Goal: Task Accomplishment & Management: Manage account settings

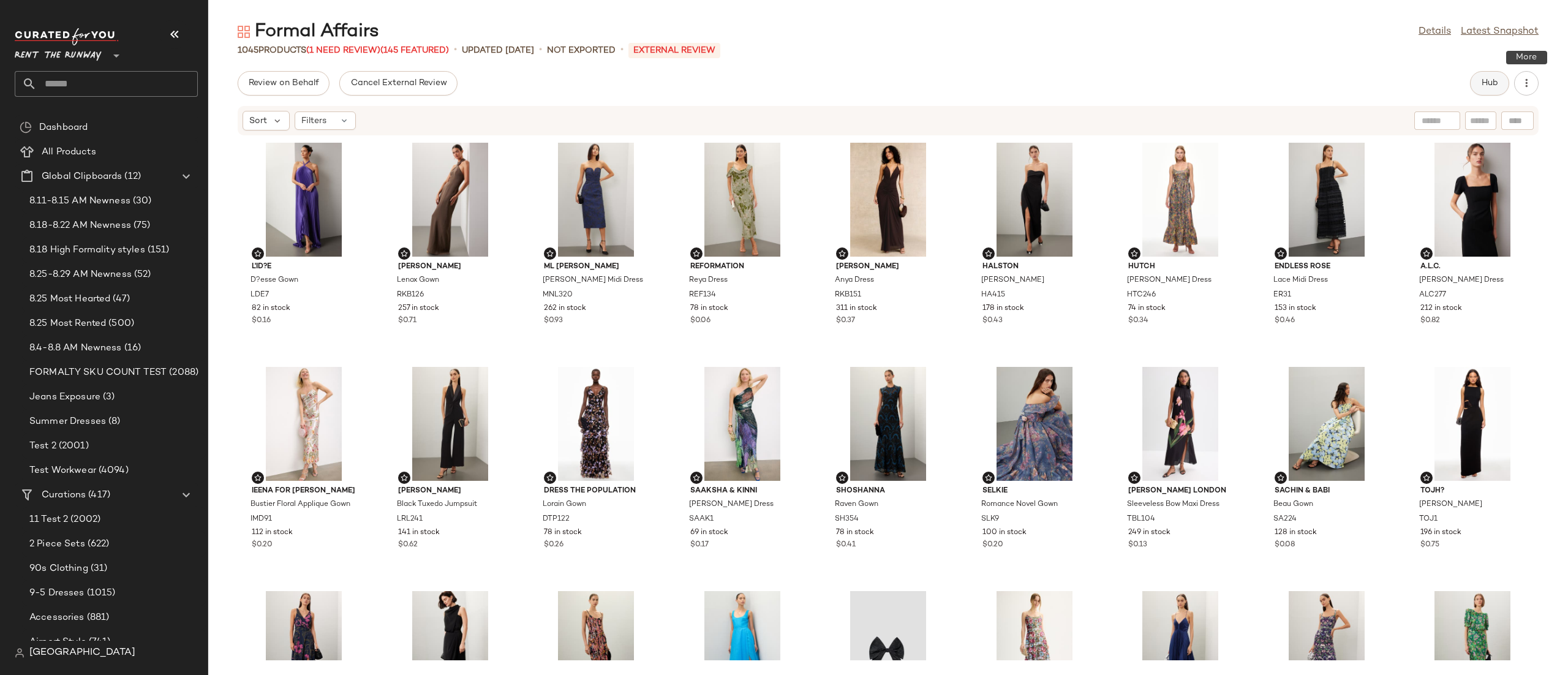
click at [1045, 83] on span "Hub" at bounding box center [1490, 84] width 17 height 10
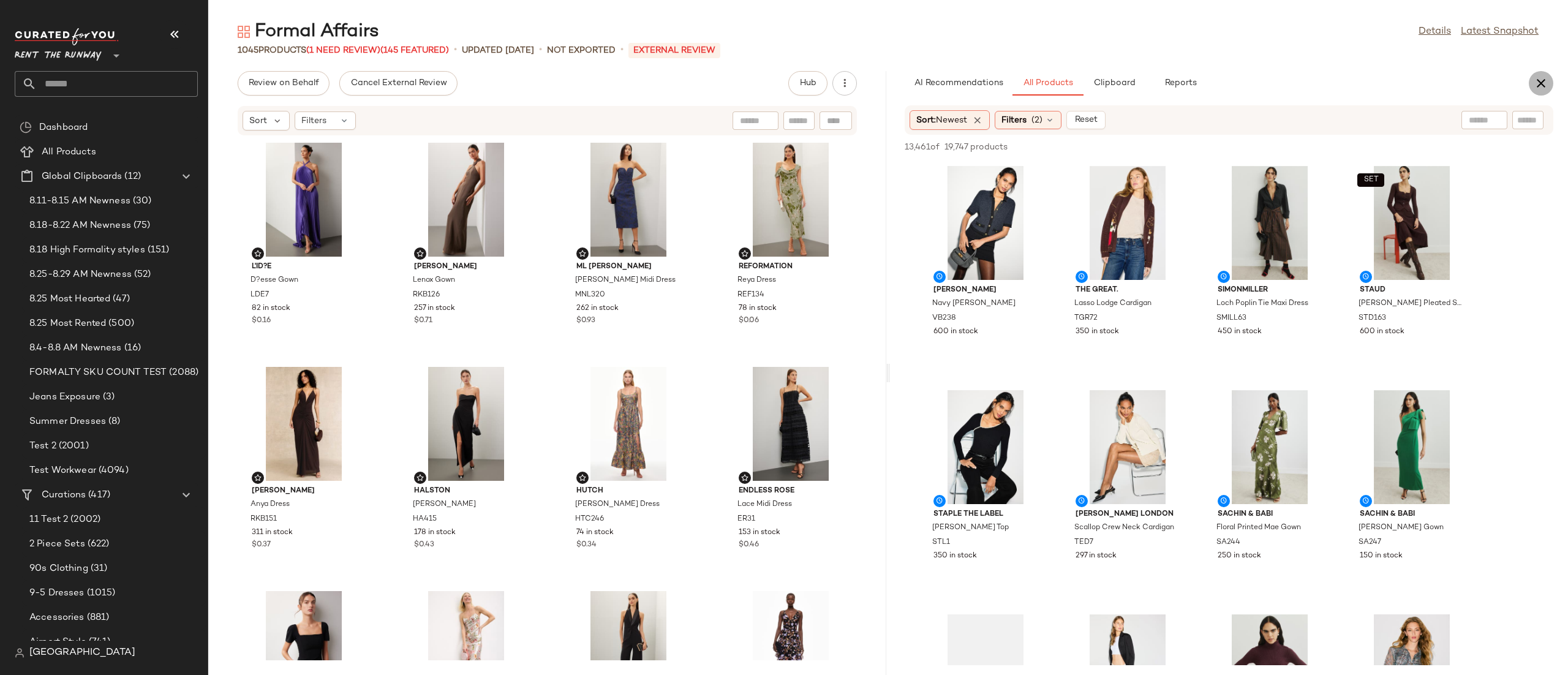
click at [1045, 75] on button "button" at bounding box center [1540, 83] width 24 height 24
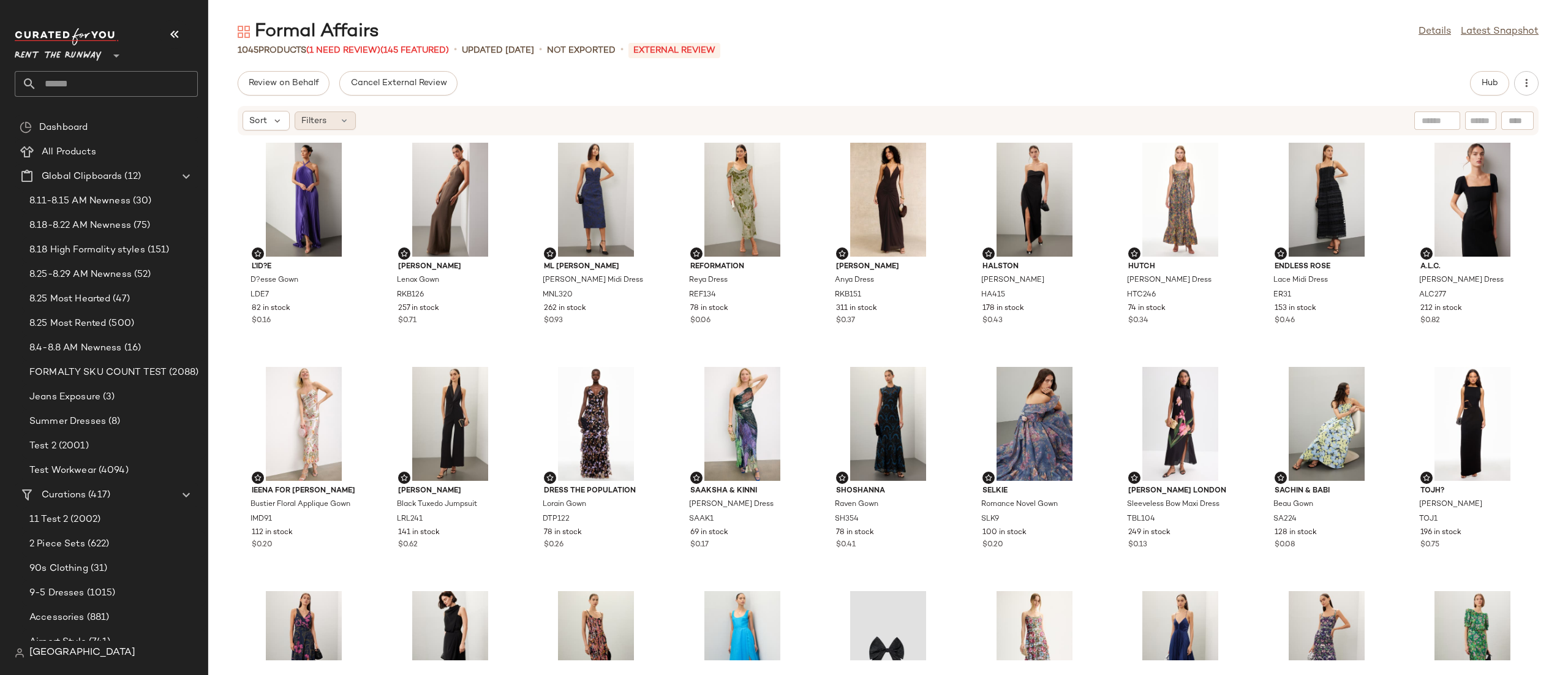
click at [325, 122] on span "Filters" at bounding box center [314, 121] width 25 height 13
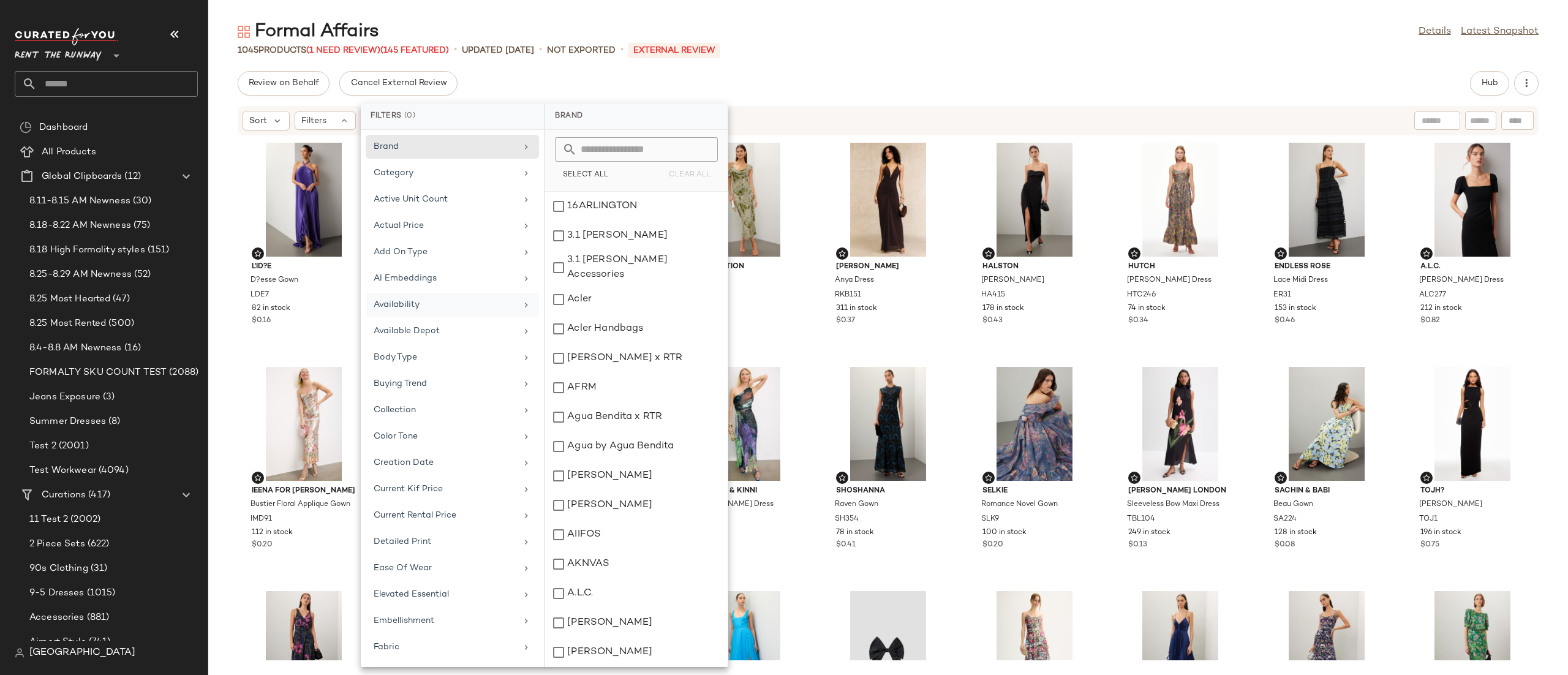
click at [415, 304] on div "Availability" at bounding box center [445, 304] width 143 height 13
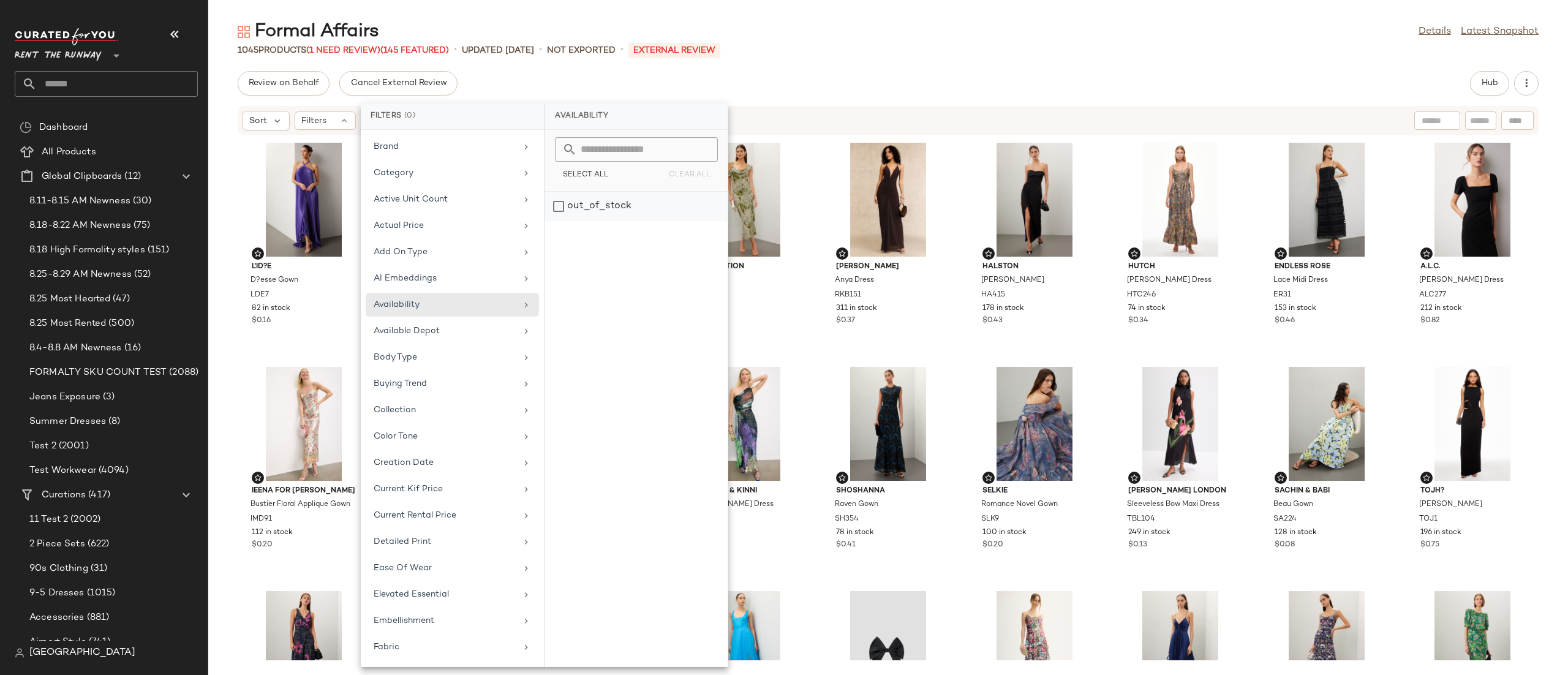
click at [590, 209] on div "out_of_stock" at bounding box center [636, 206] width 182 height 30
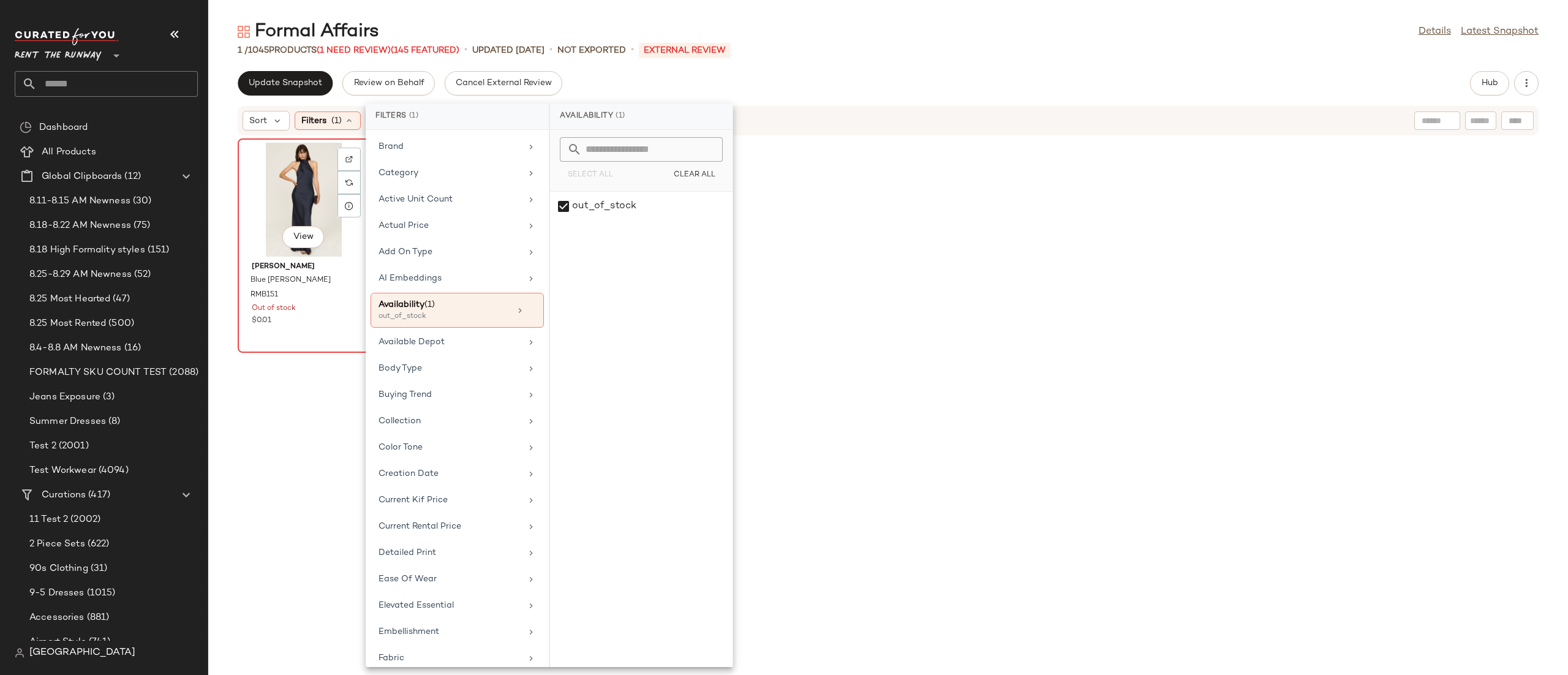
click at [299, 187] on div "View" at bounding box center [304, 199] width 124 height 114
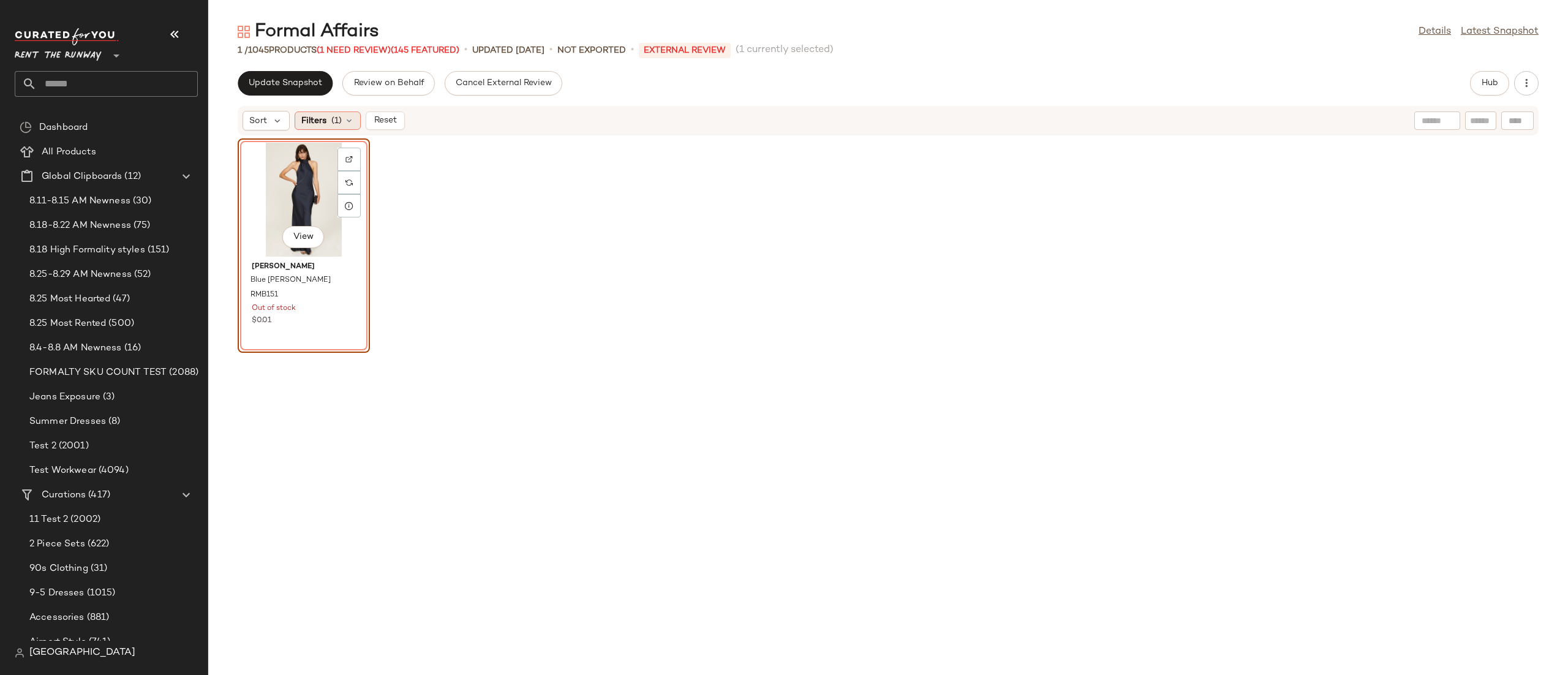
click at [345, 122] on icon at bounding box center [349, 121] width 10 height 10
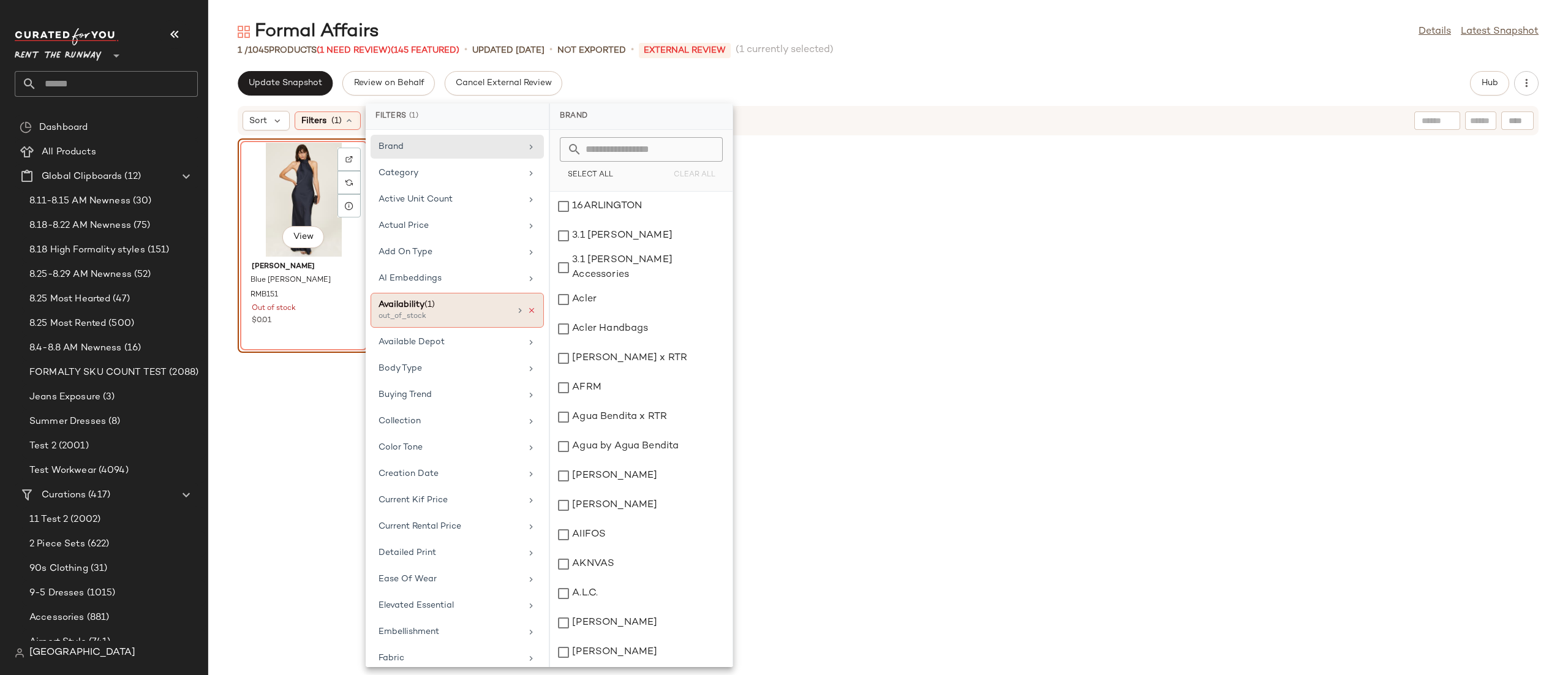
click at [527, 315] on icon at bounding box center [532, 310] width 8 height 8
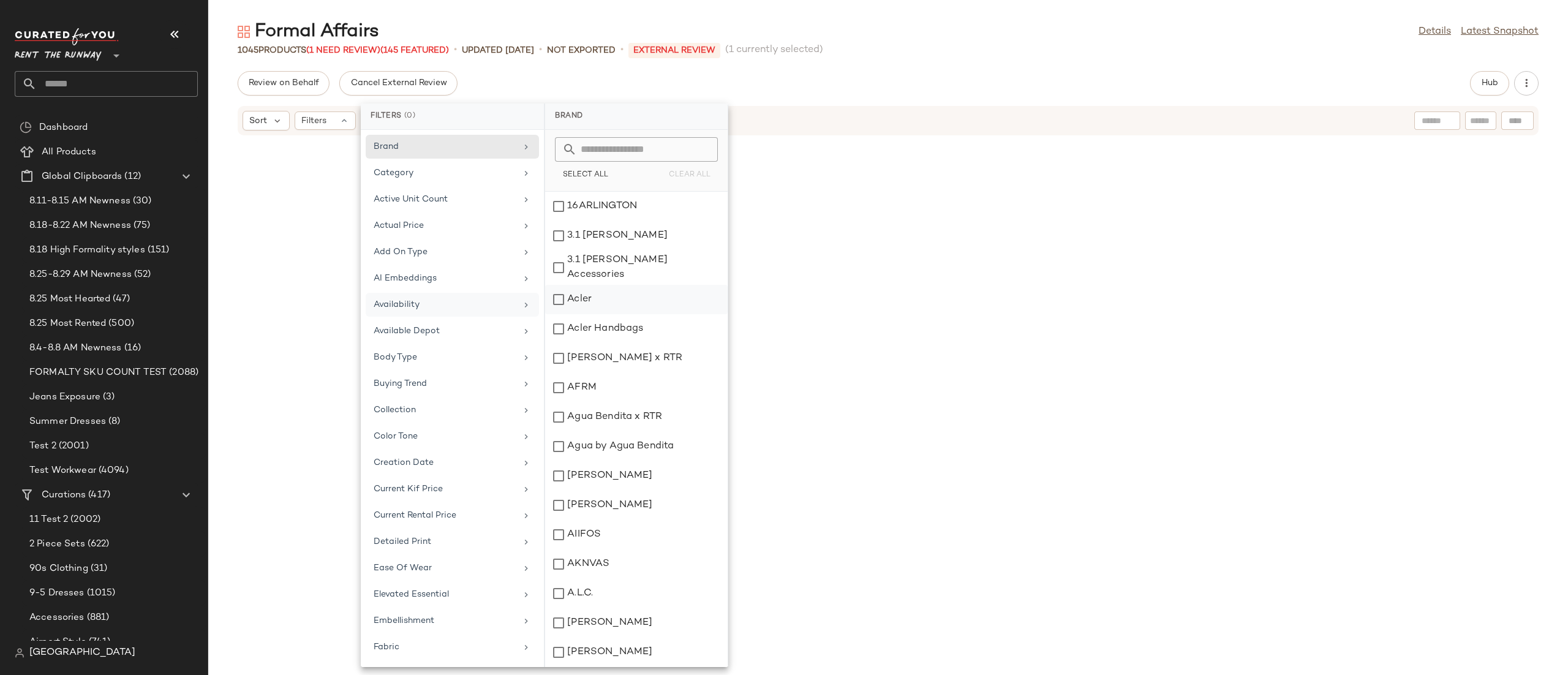
scroll to position [8964, 0]
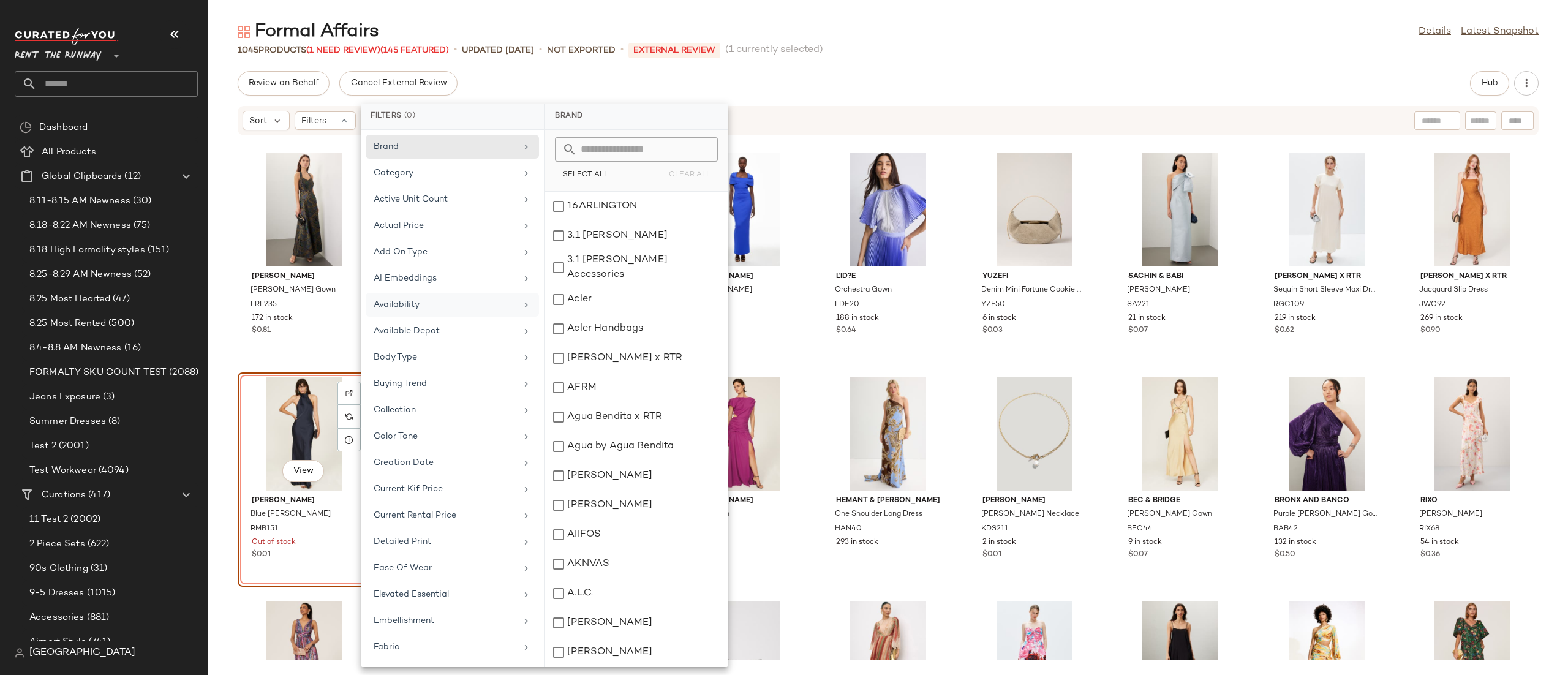
click at [249, 421] on div "View" at bounding box center [304, 433] width 124 height 114
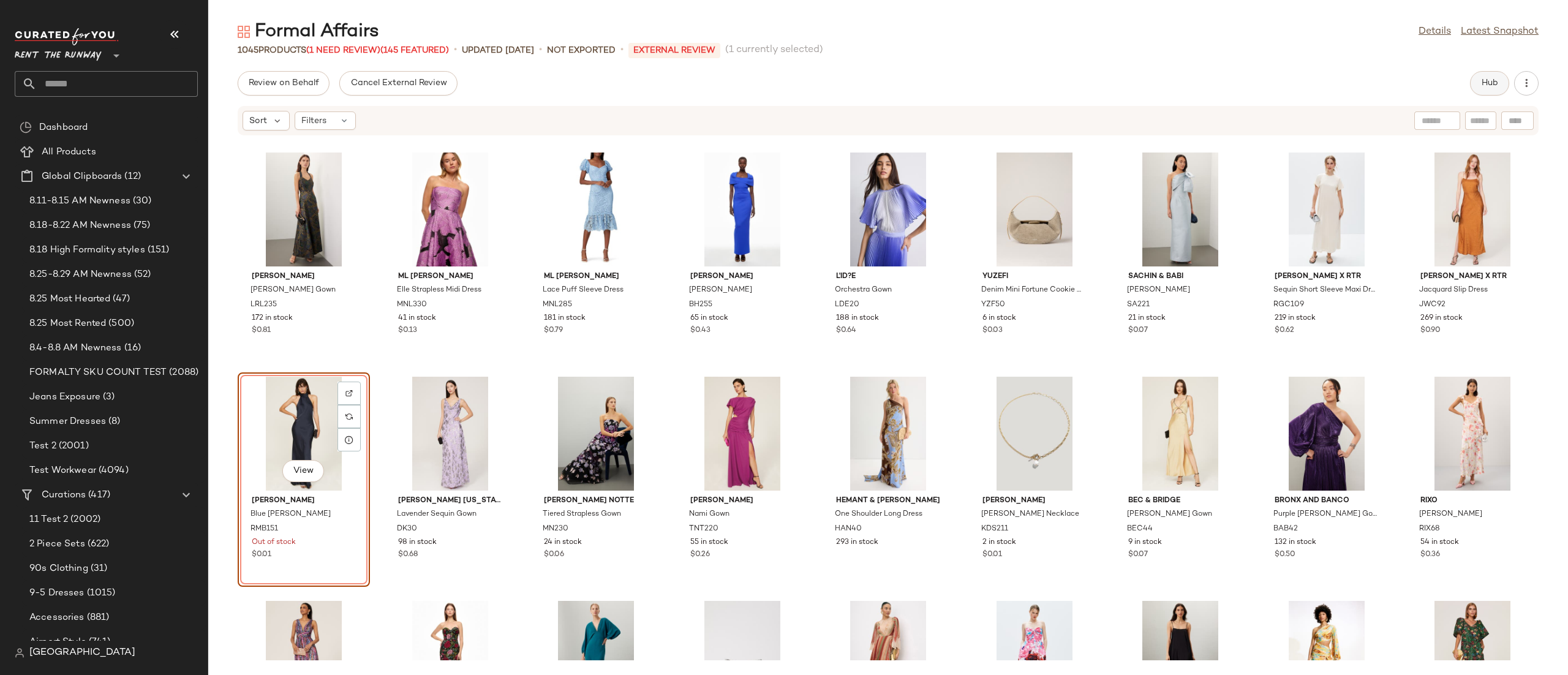
click at [1045, 79] on span "Hub" at bounding box center [1490, 84] width 17 height 10
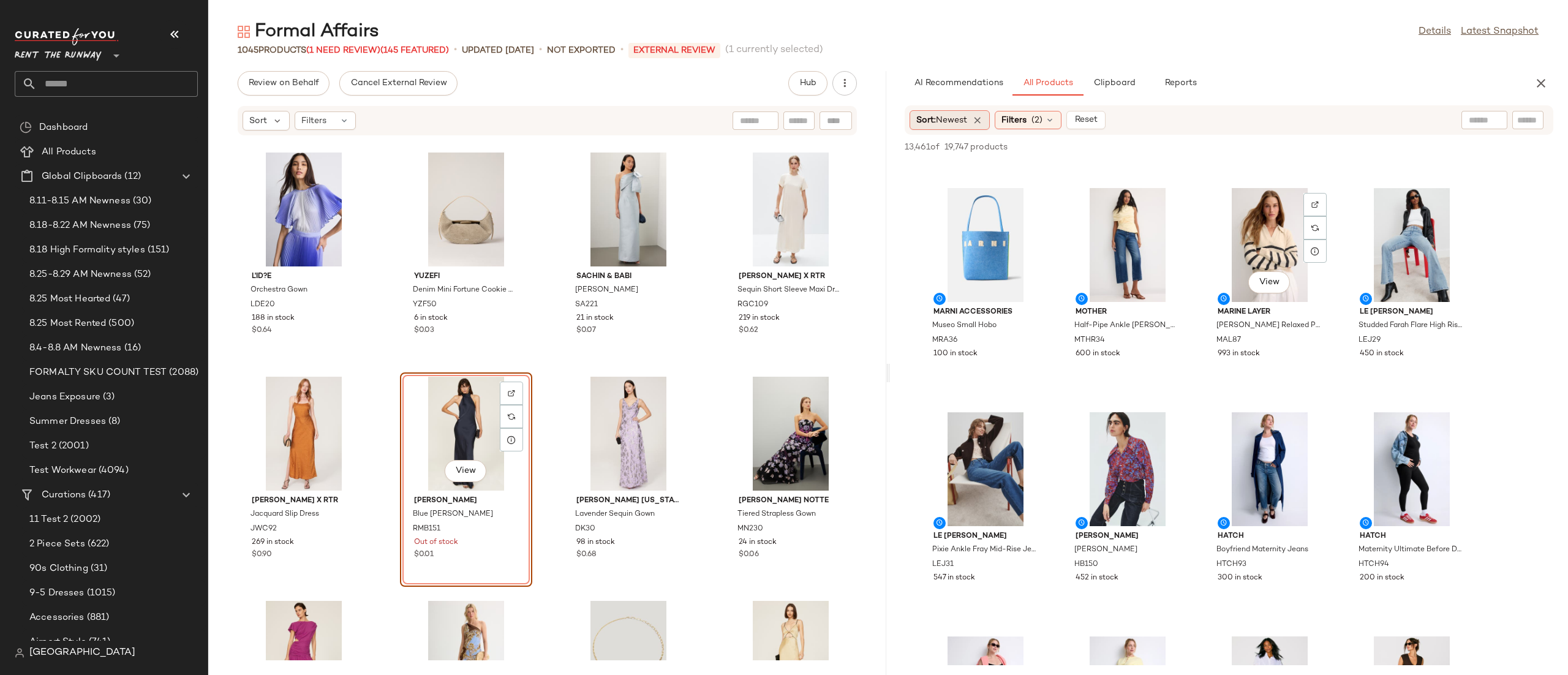
scroll to position [947, 0]
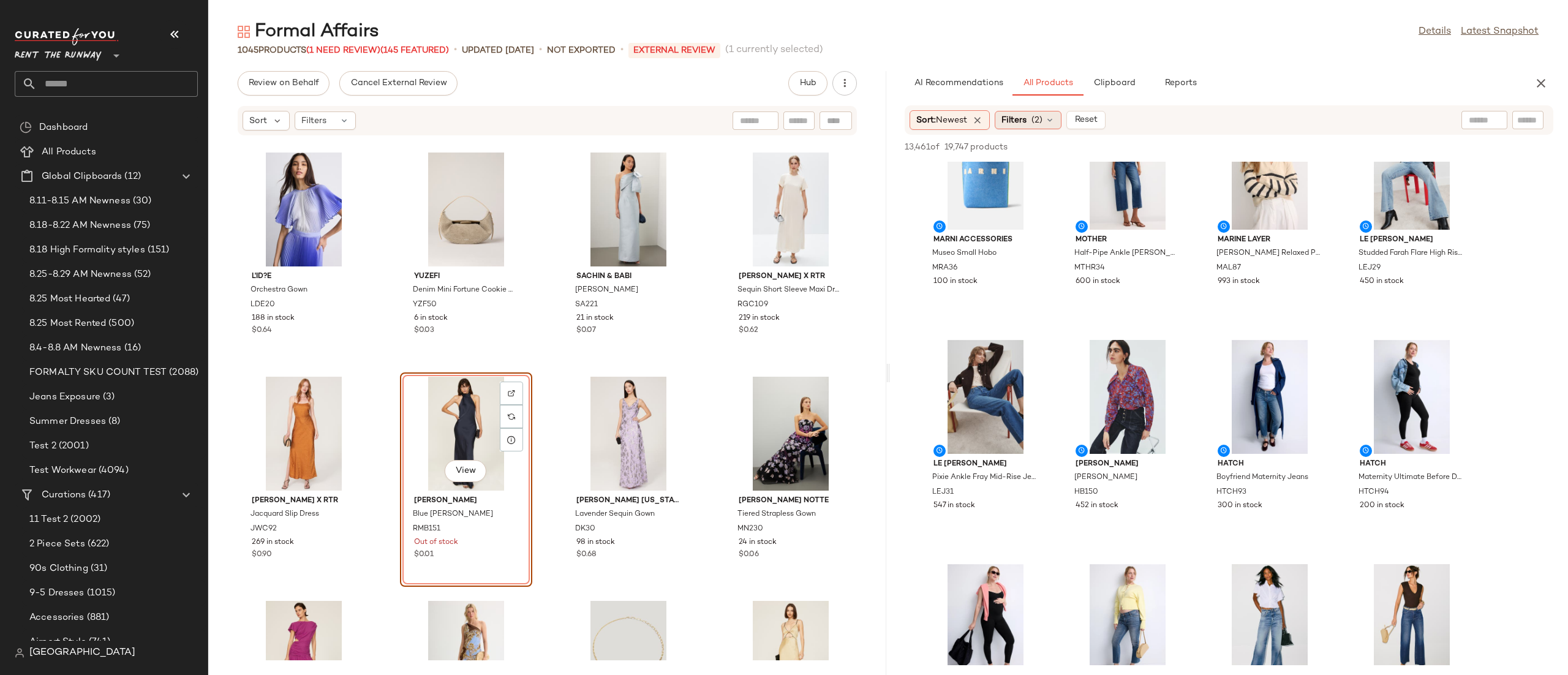
click at [1008, 118] on span "Filters" at bounding box center [1014, 120] width 25 height 13
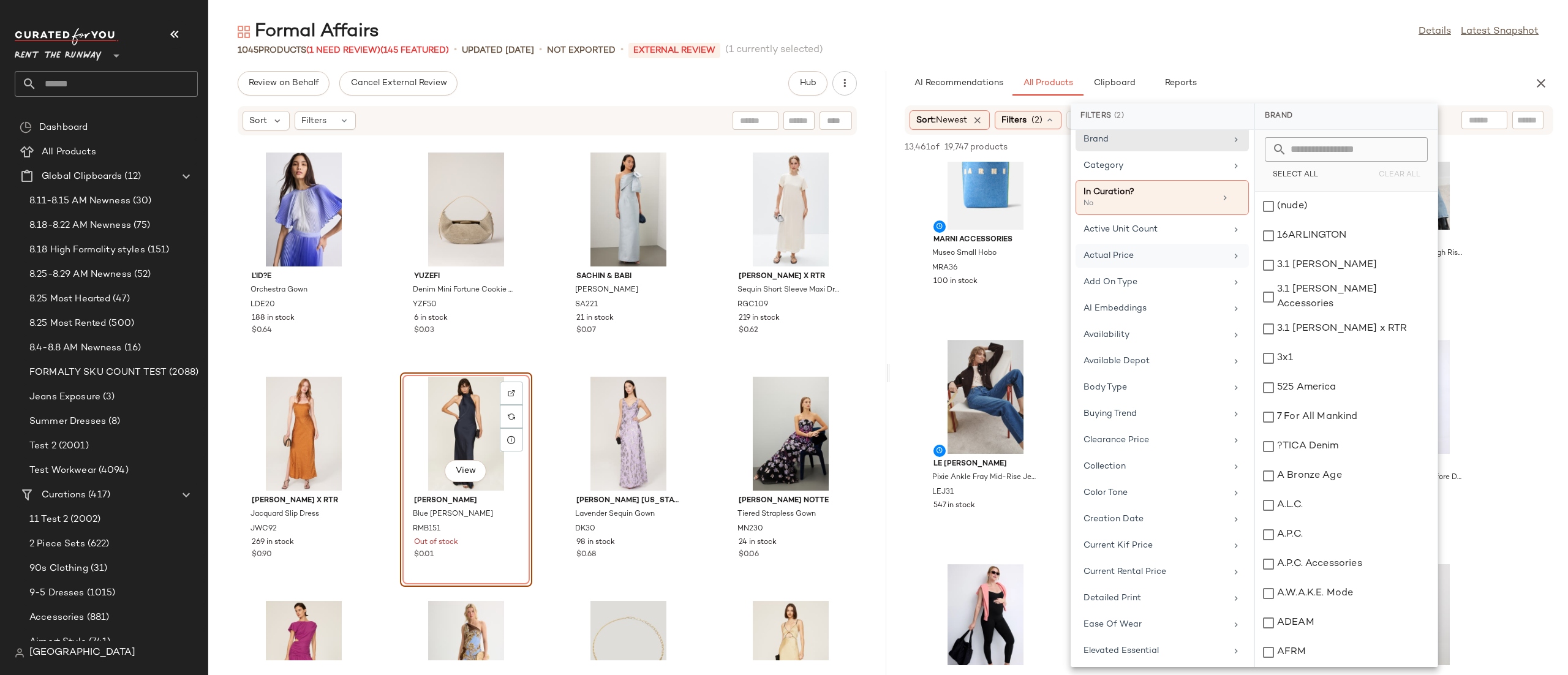
scroll to position [0, 0]
click at [1045, 170] on div "Category" at bounding box center [1154, 172] width 143 height 13
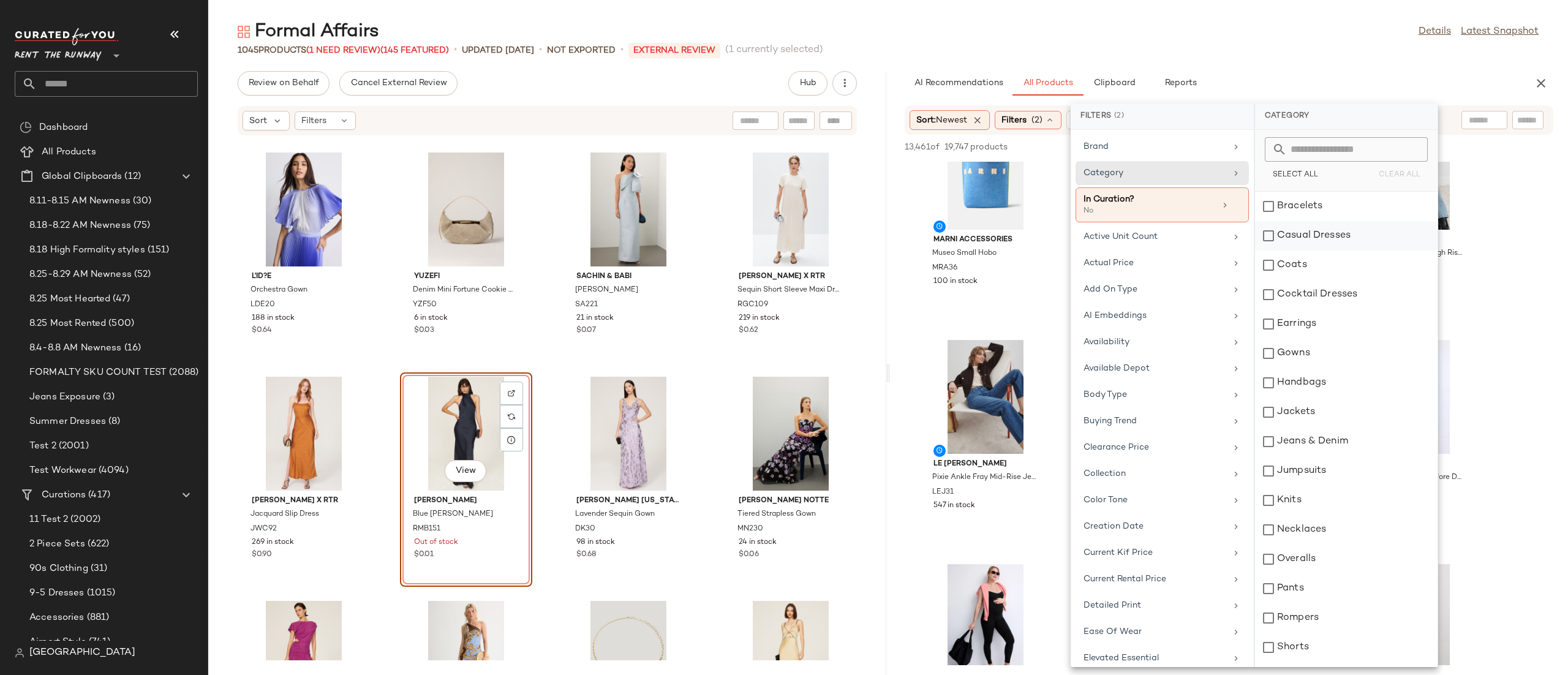
click at [1045, 231] on div "Casual Dresses" at bounding box center [1346, 235] width 182 height 30
click at [1045, 294] on div "Cocktail Dresses" at bounding box center [1346, 294] width 182 height 30
click at [1045, 361] on div "Gowns" at bounding box center [1346, 353] width 182 height 30
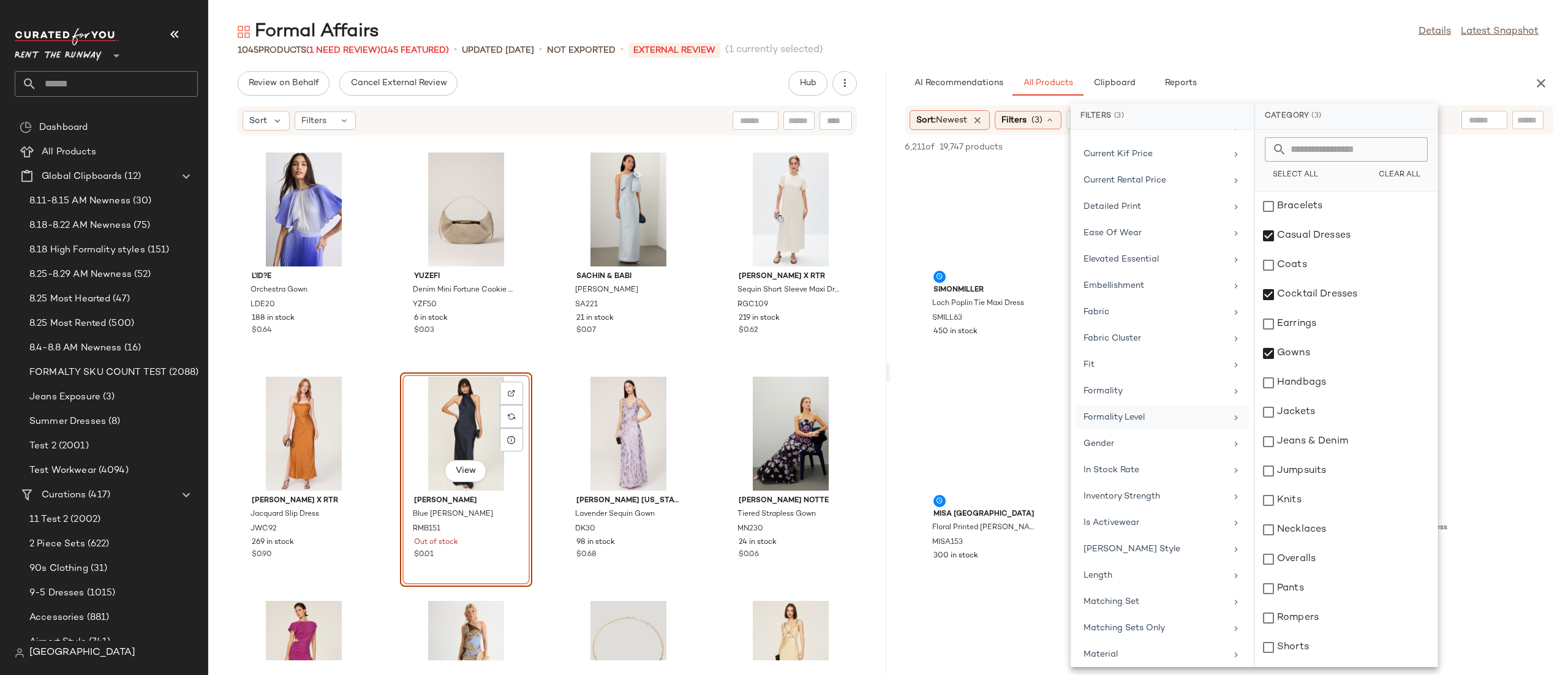
scroll to position [410, 0]
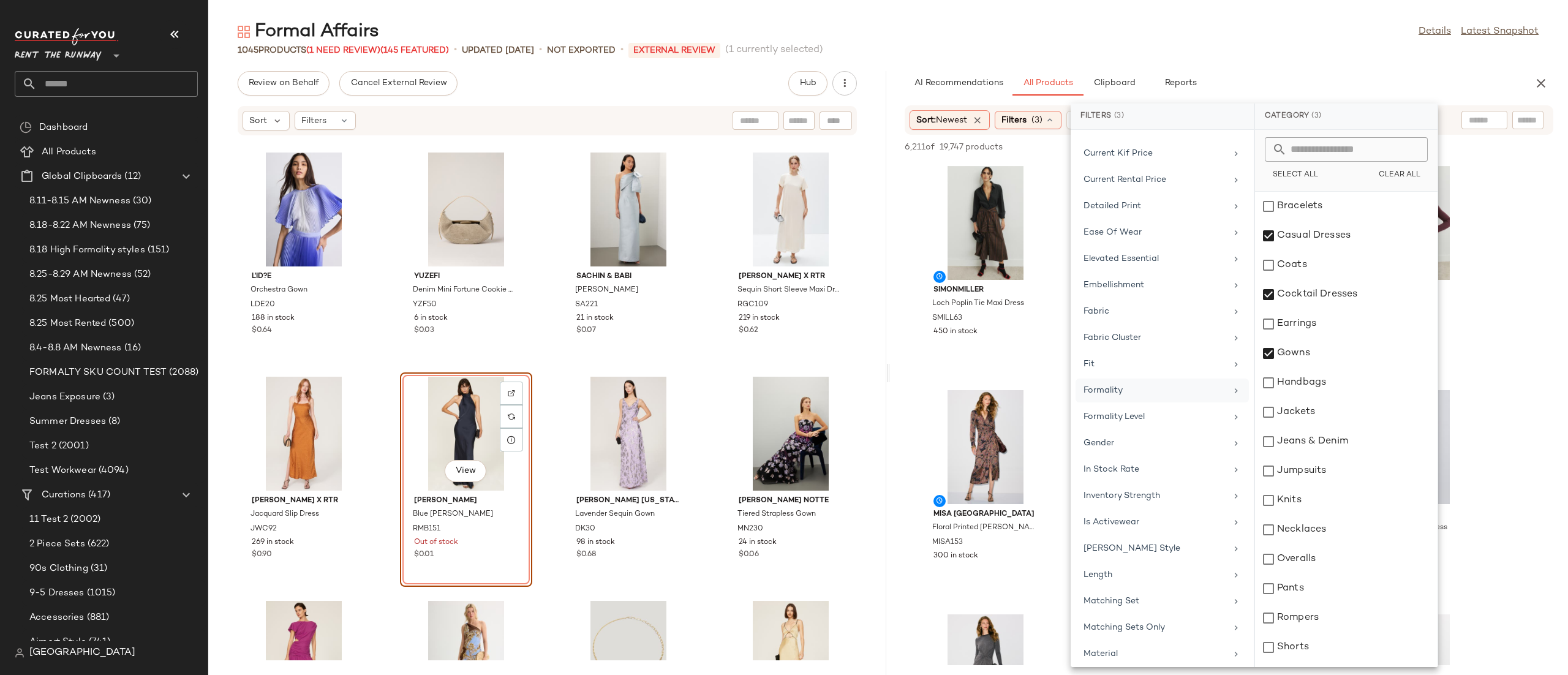
click at [1045, 402] on div "Formality" at bounding box center [1161, 390] width 173 height 24
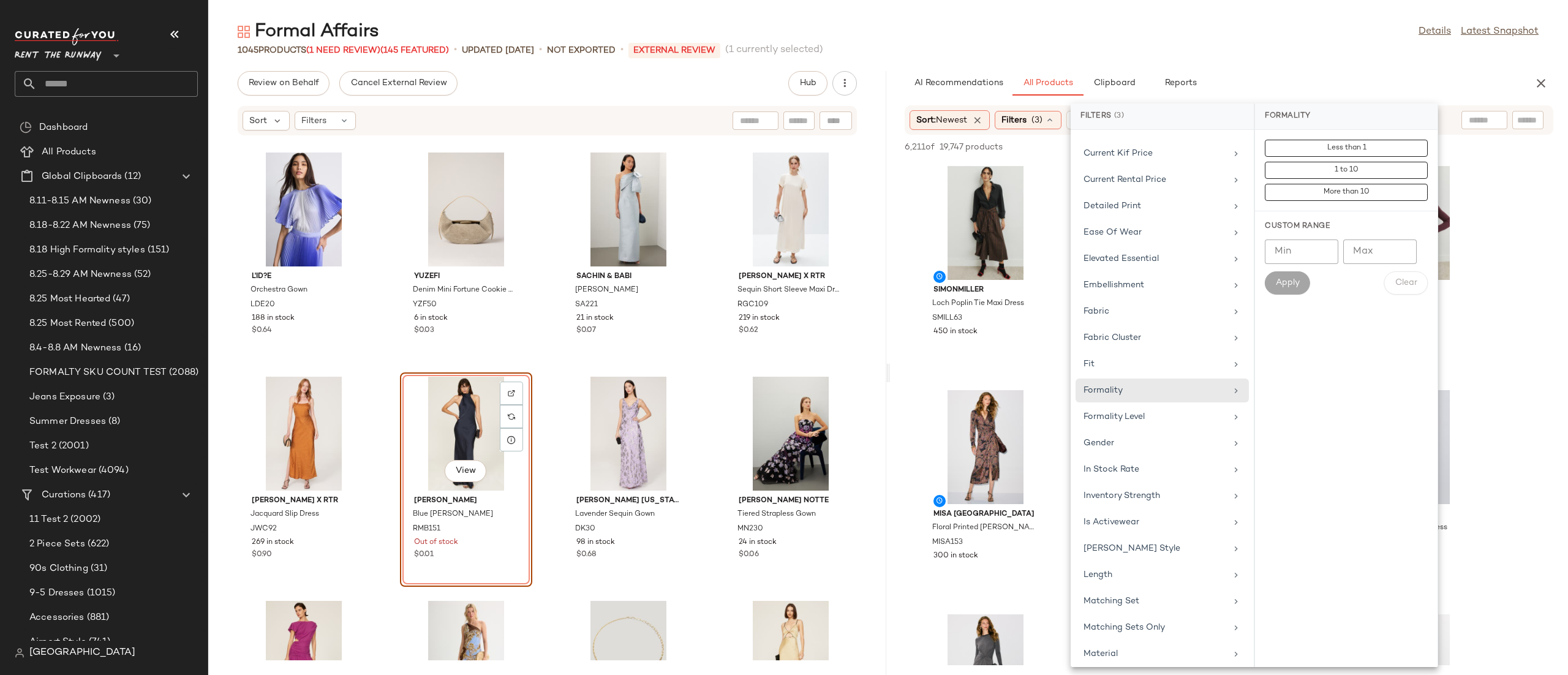
click at [1045, 251] on input "Min" at bounding box center [1301, 251] width 73 height 24
type input "*"
click at [1045, 252] on input "Max" at bounding box center [1379, 251] width 73 height 24
type input "**"
click at [1045, 293] on button "Apply" at bounding box center [1288, 283] width 46 height 24
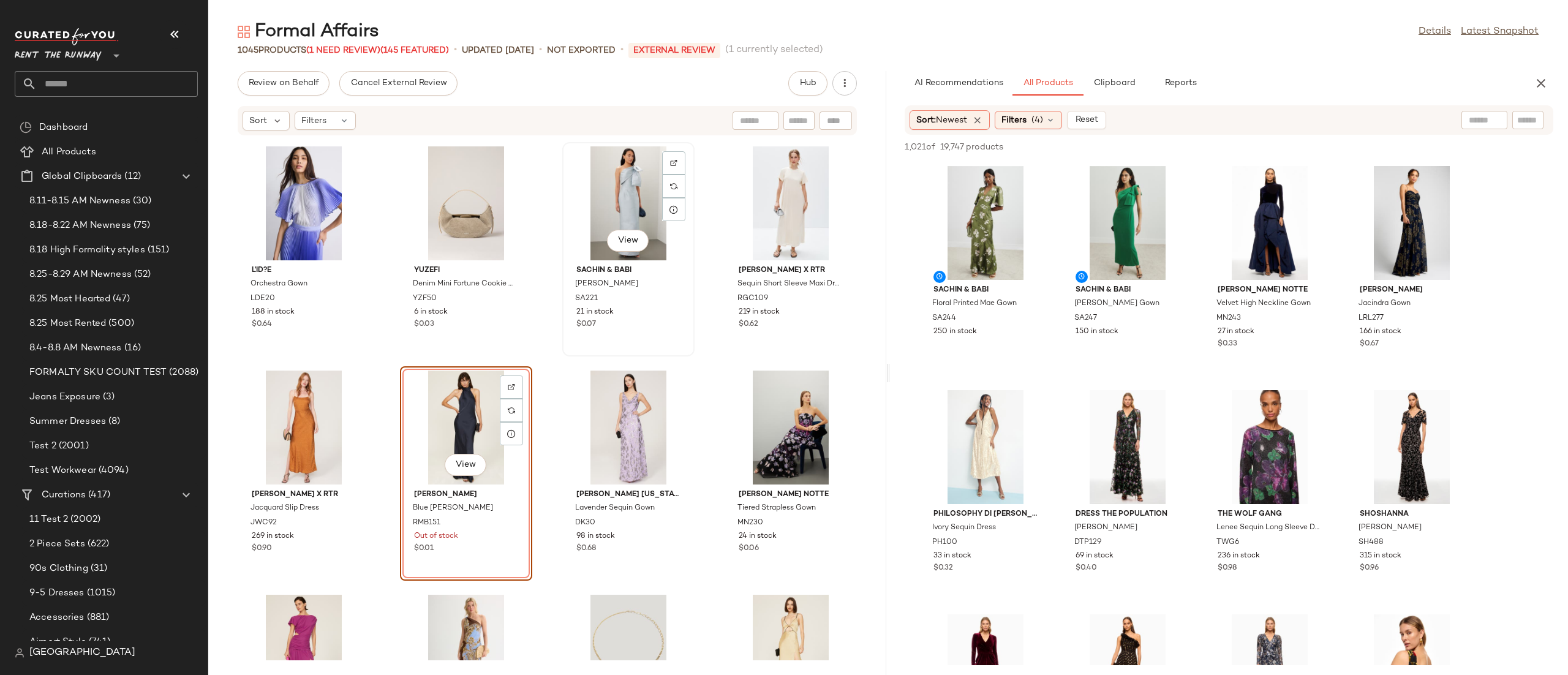
scroll to position [20449, 0]
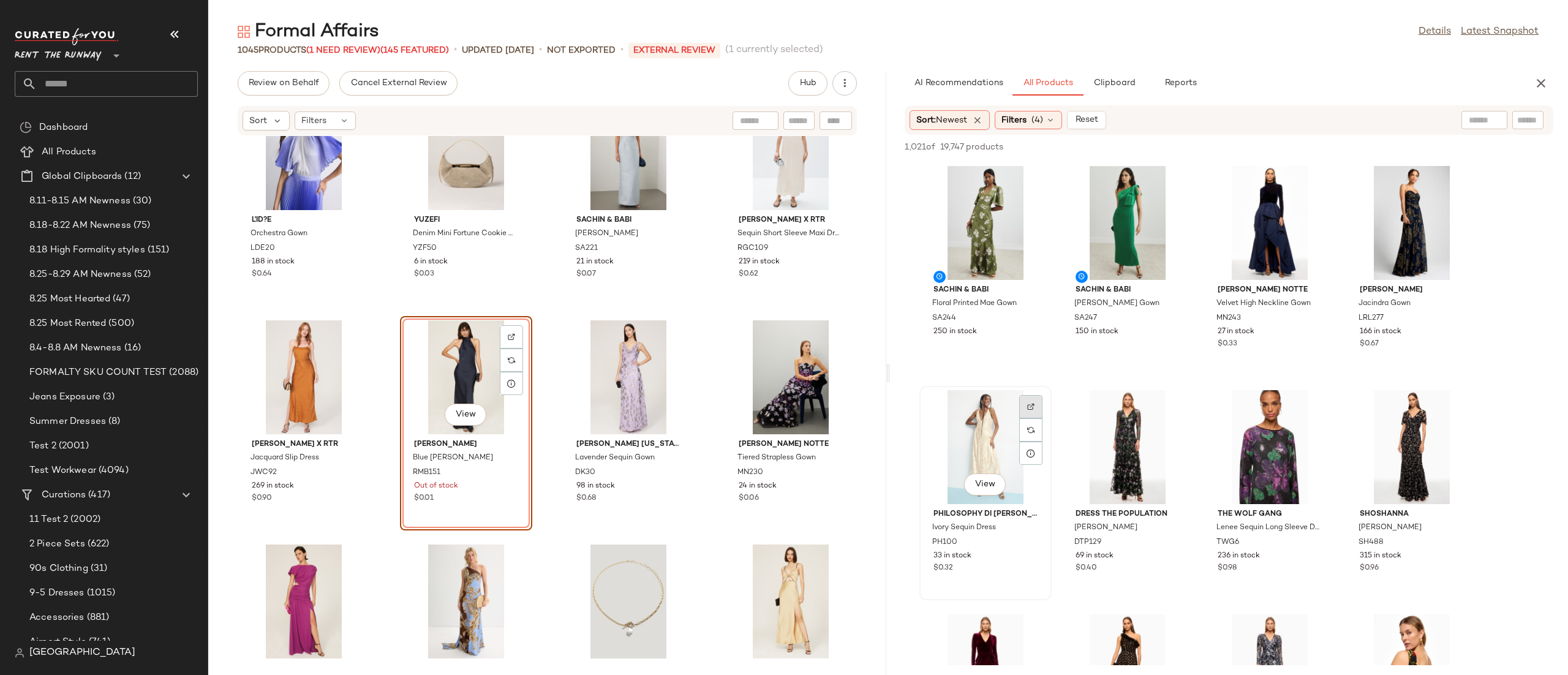
click at [1019, 404] on div at bounding box center [1031, 407] width 24 height 24
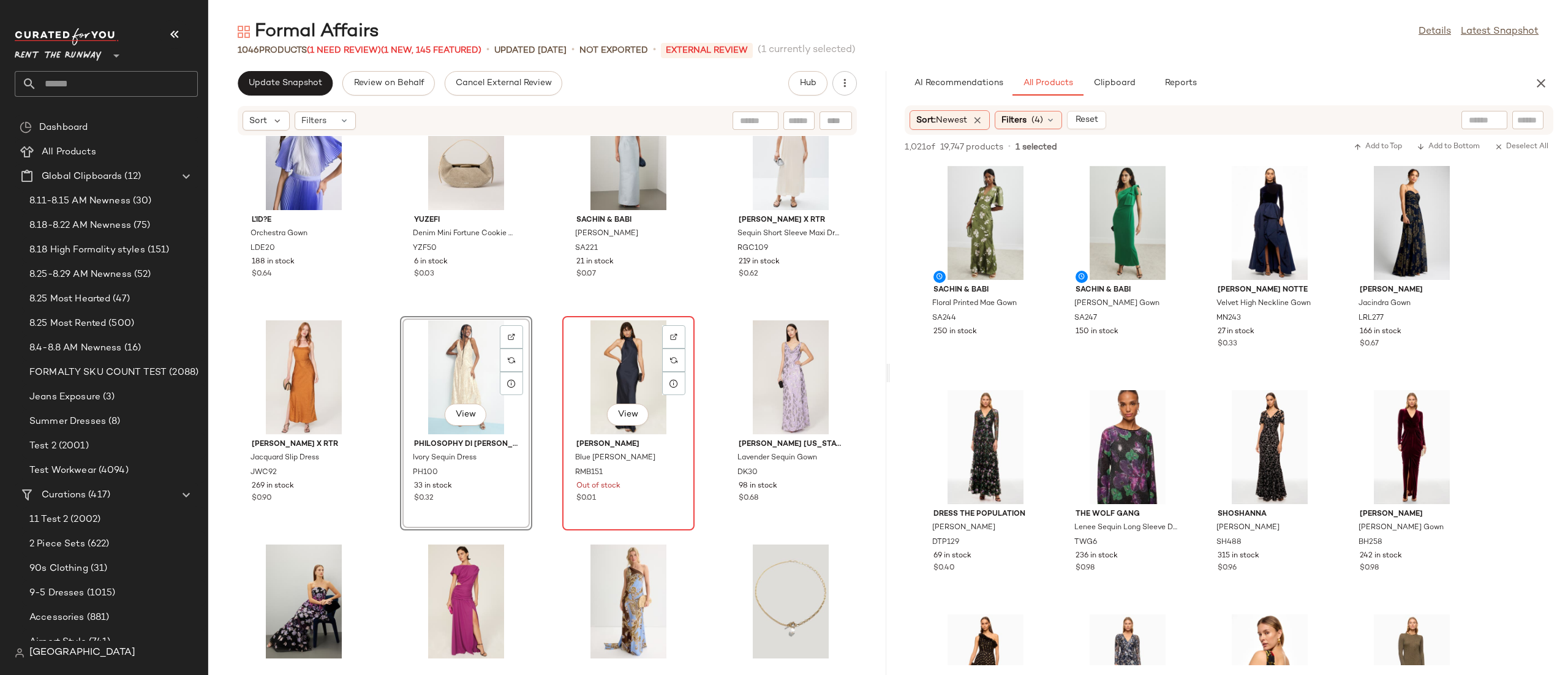
click at [611, 346] on div "View" at bounding box center [628, 377] width 124 height 114
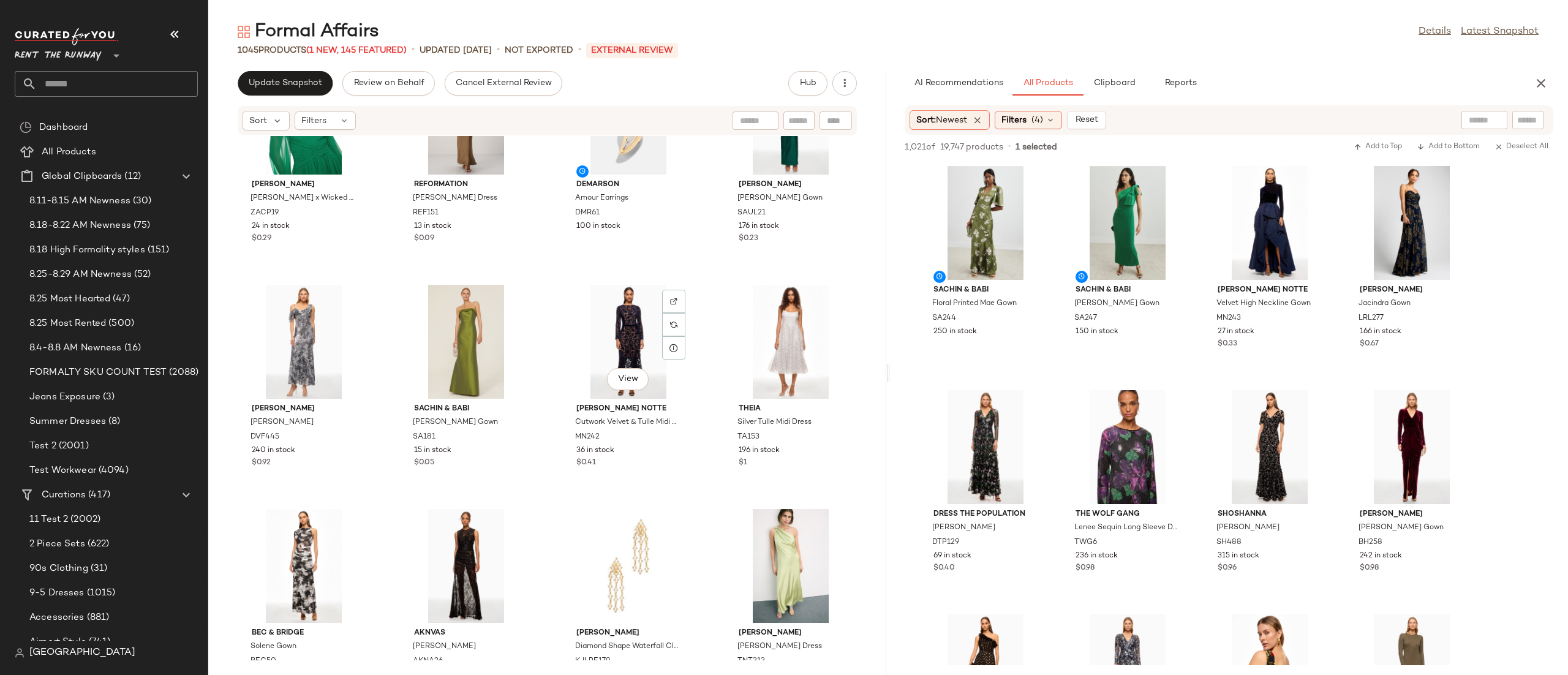
scroll to position [15999, 0]
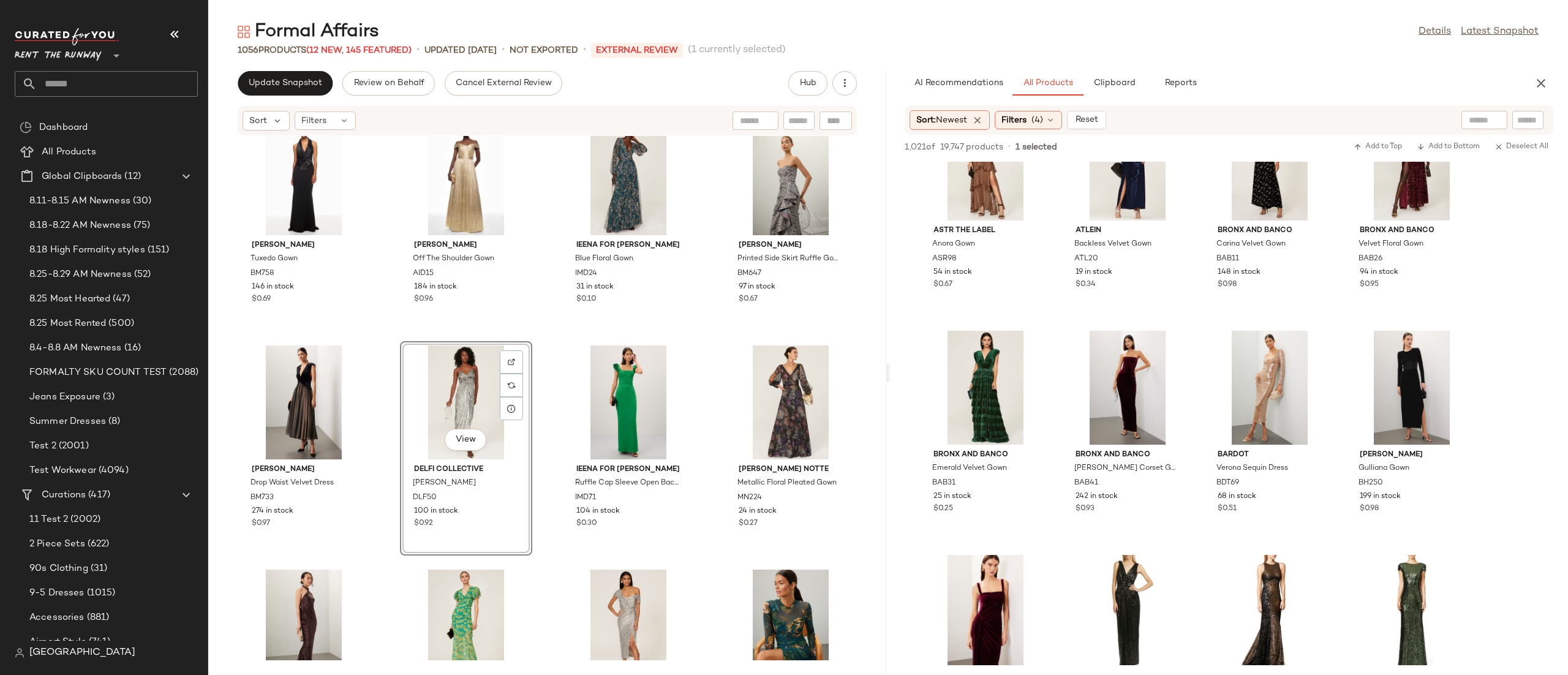
scroll to position [3334, 0]
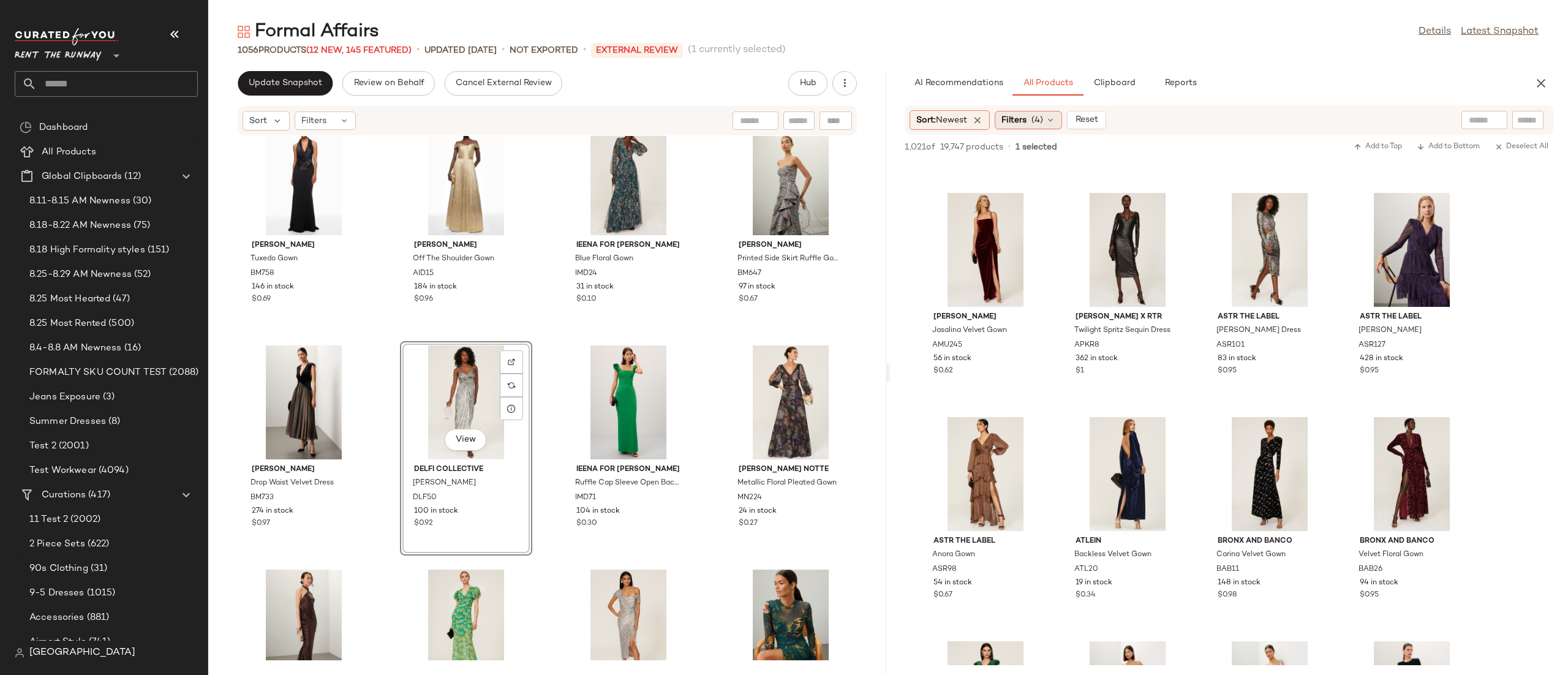
click at [1030, 120] on div "Filters (4)" at bounding box center [1028, 120] width 68 height 19
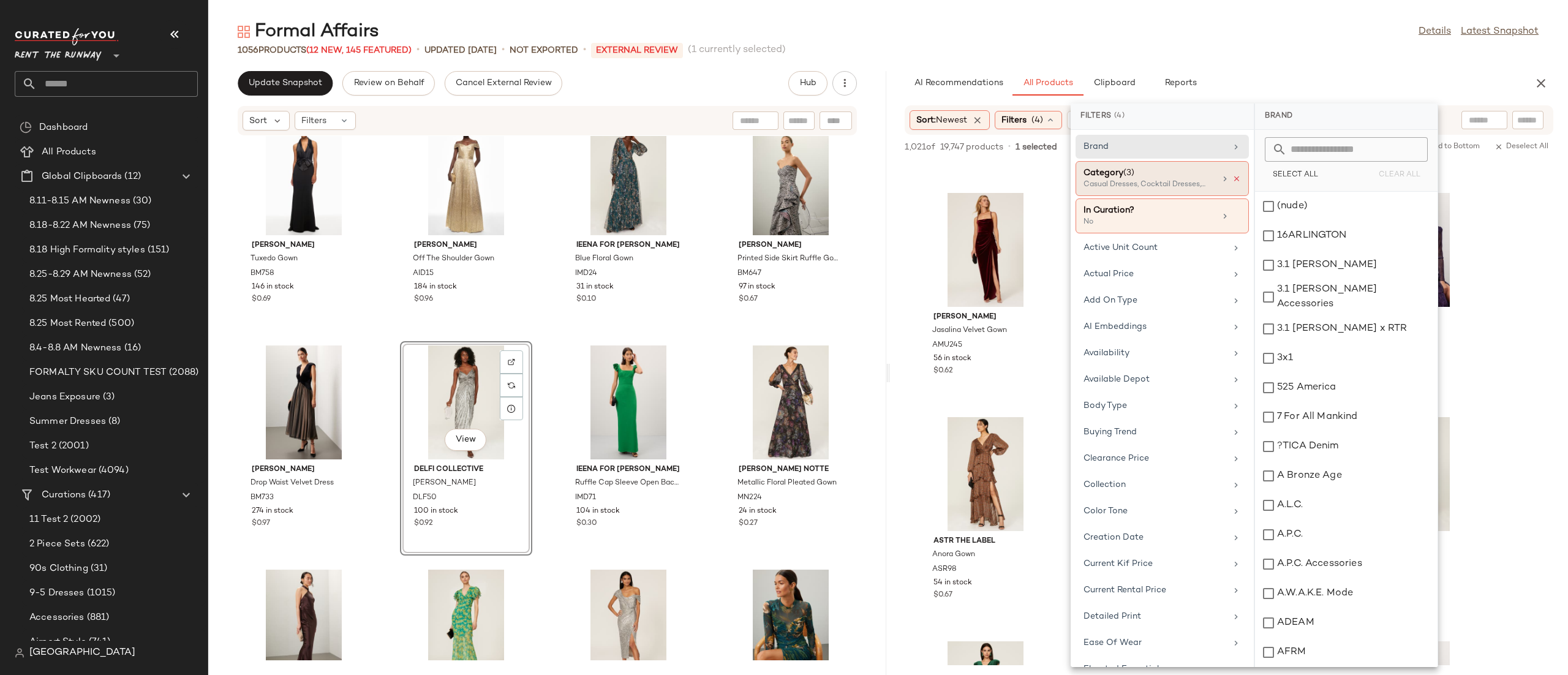
click at [1045, 178] on icon at bounding box center [1236, 179] width 8 height 8
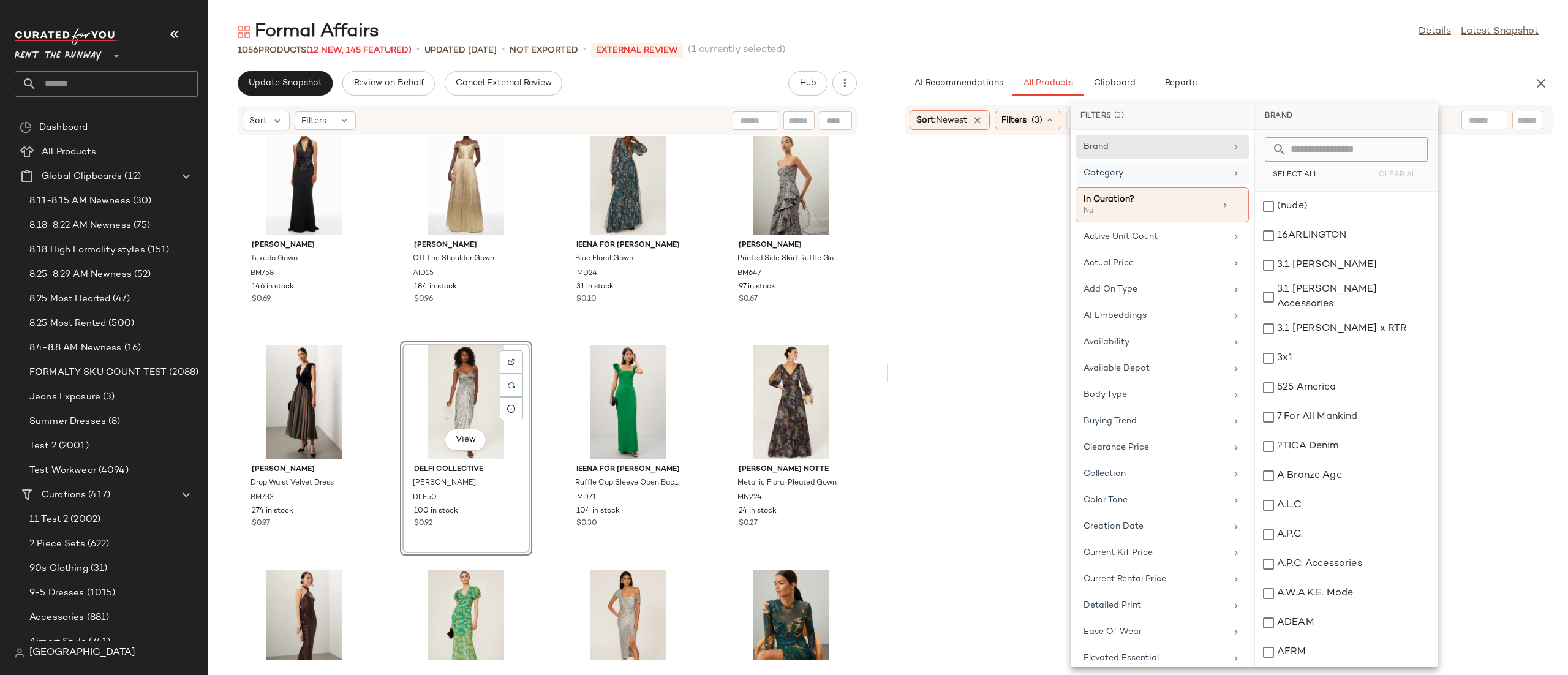
click at [1045, 177] on div "Category" at bounding box center [1154, 172] width 143 height 13
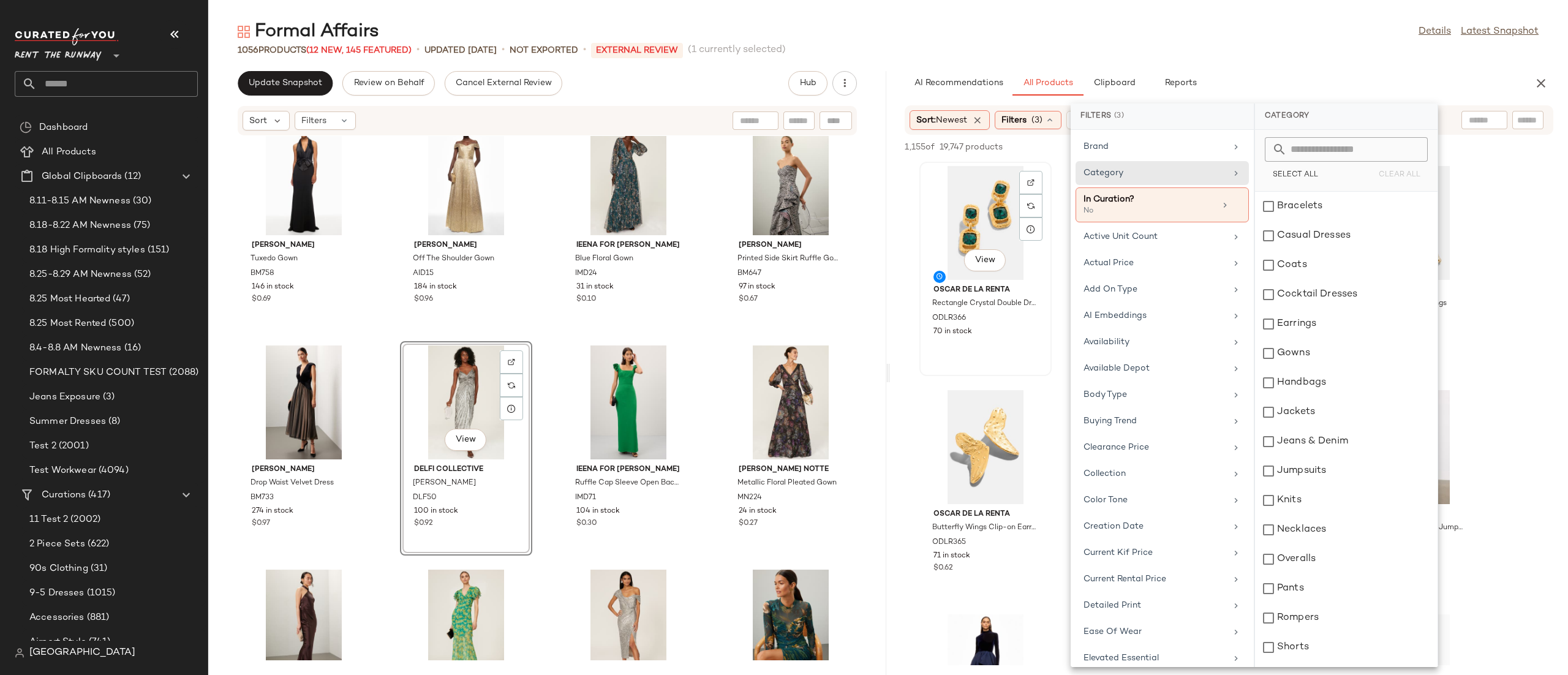
click at [963, 360] on div "View Oscar de la Renta Rectangle Crystal Double Drop Earrings ODLR366 70 in sto…" at bounding box center [986, 268] width 130 height 212
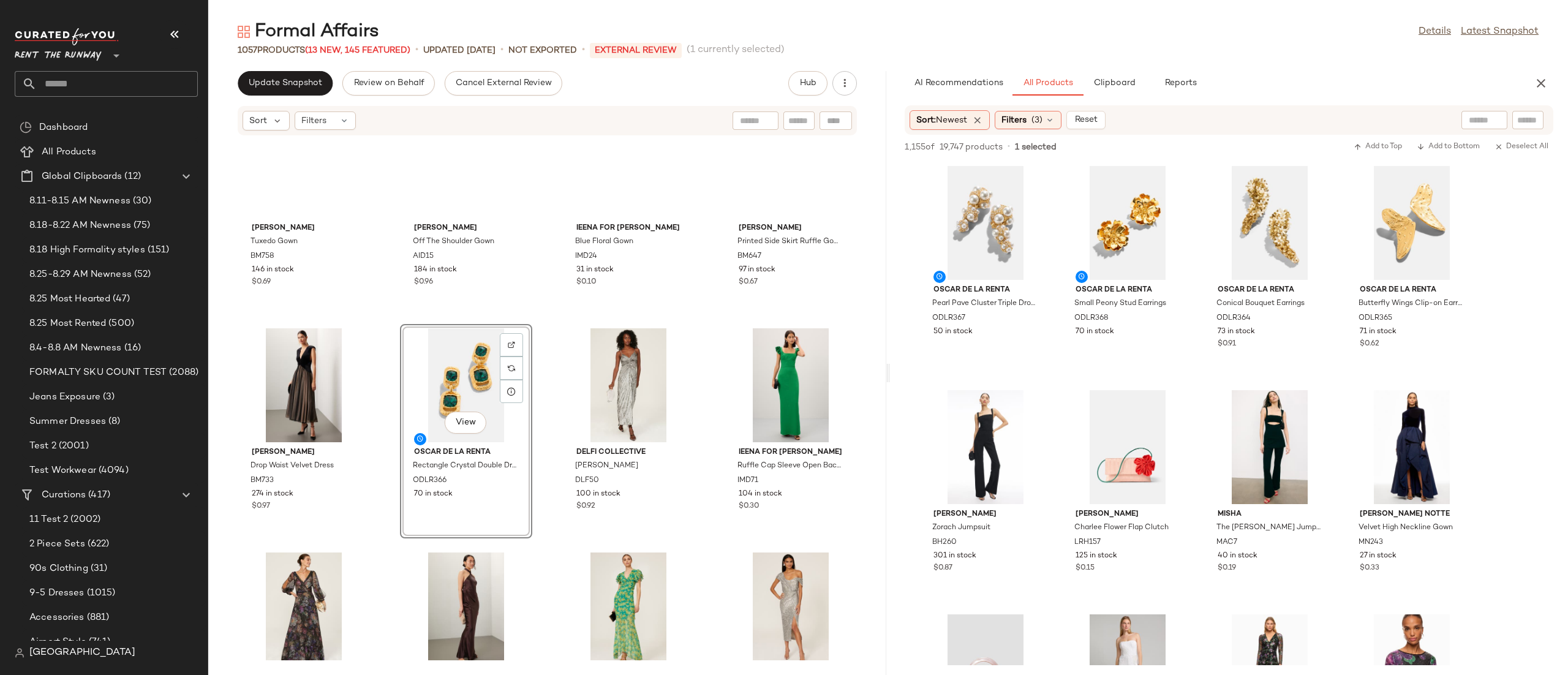
scroll to position [10125, 0]
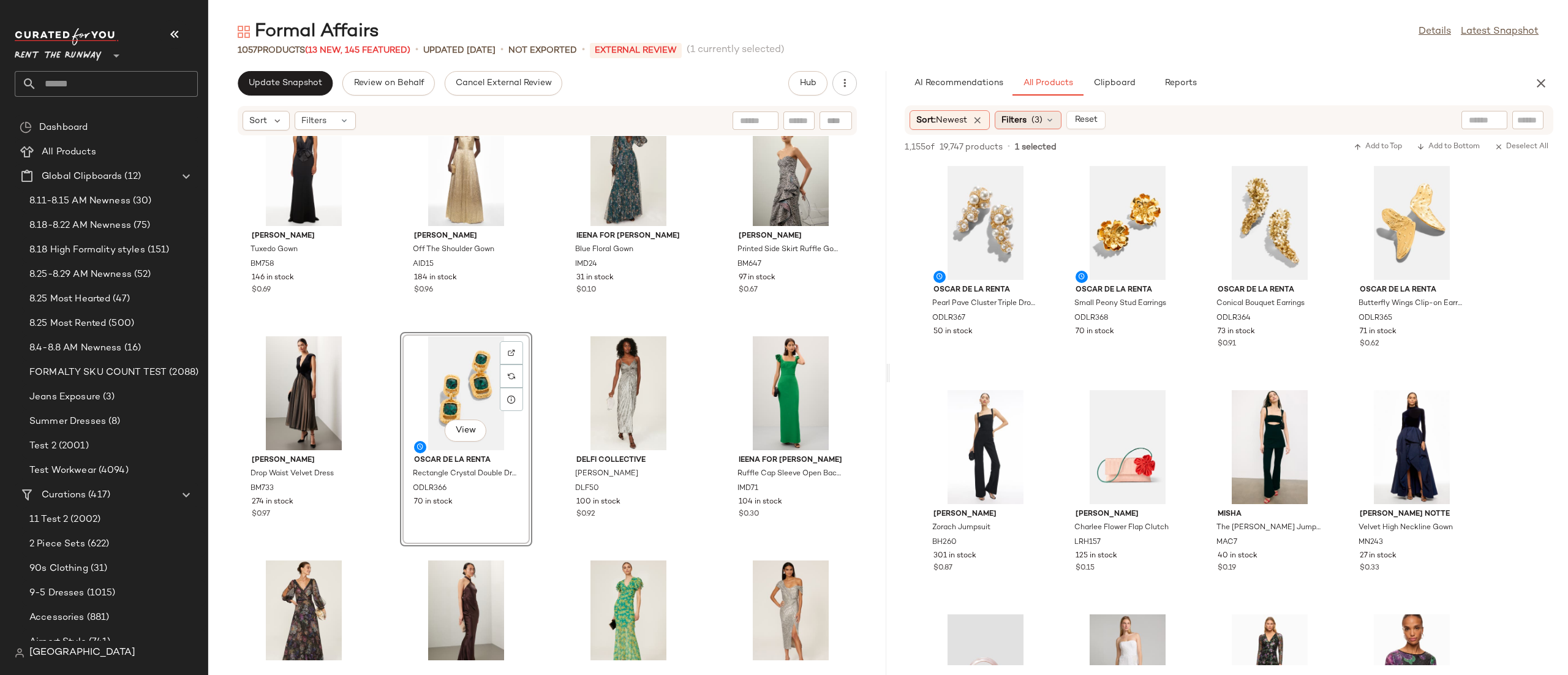
click at [1008, 127] on div "Filters (3)" at bounding box center [1027, 120] width 67 height 19
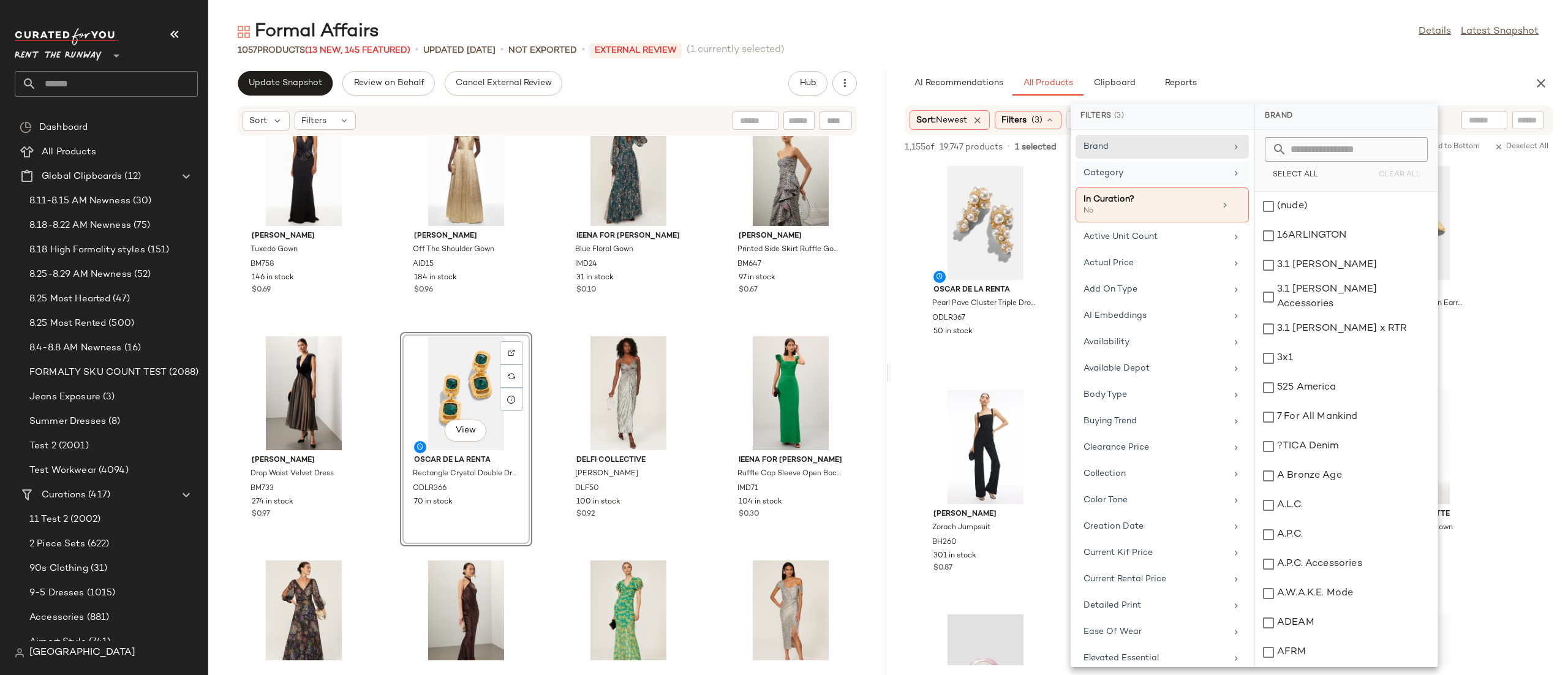
click at [1045, 169] on div "Category" at bounding box center [1154, 172] width 143 height 13
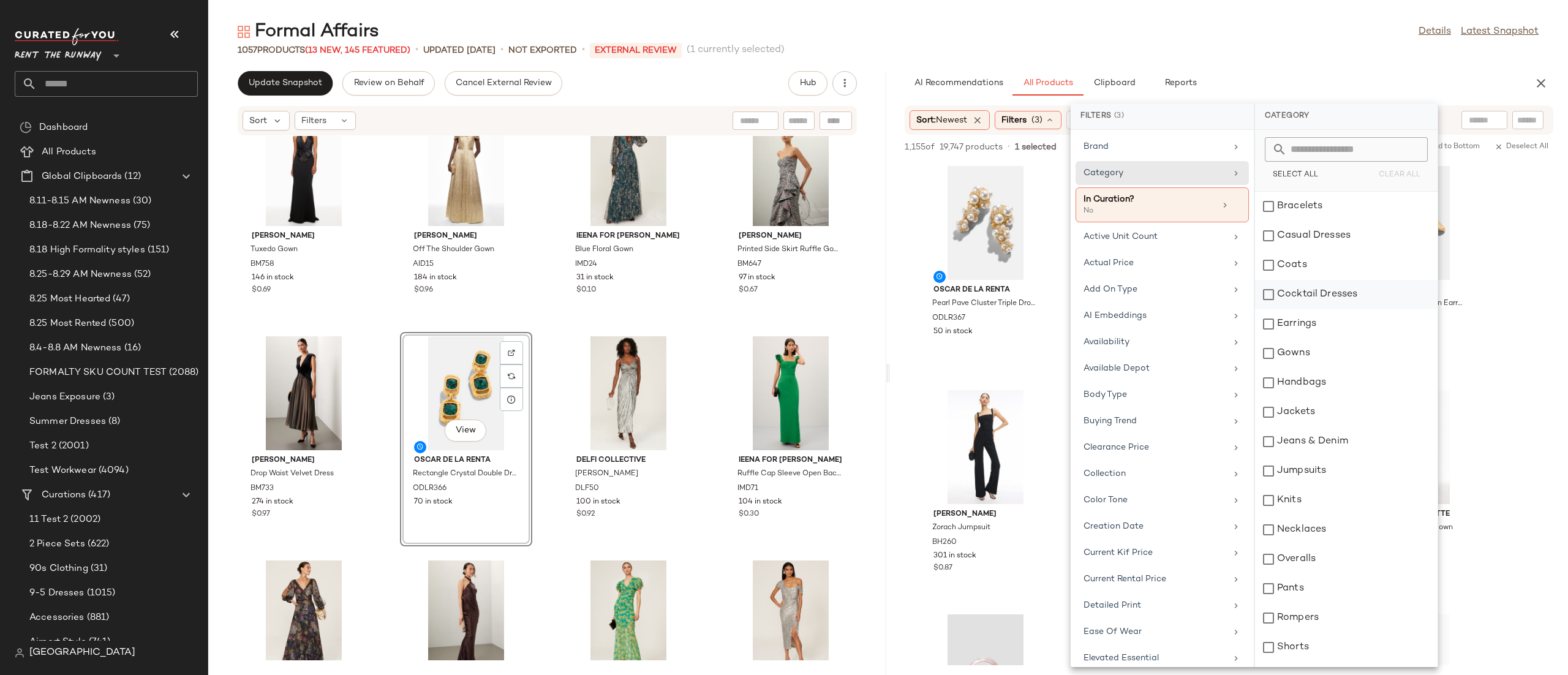
click at [1045, 294] on div "Cocktail Dresses" at bounding box center [1346, 294] width 182 height 30
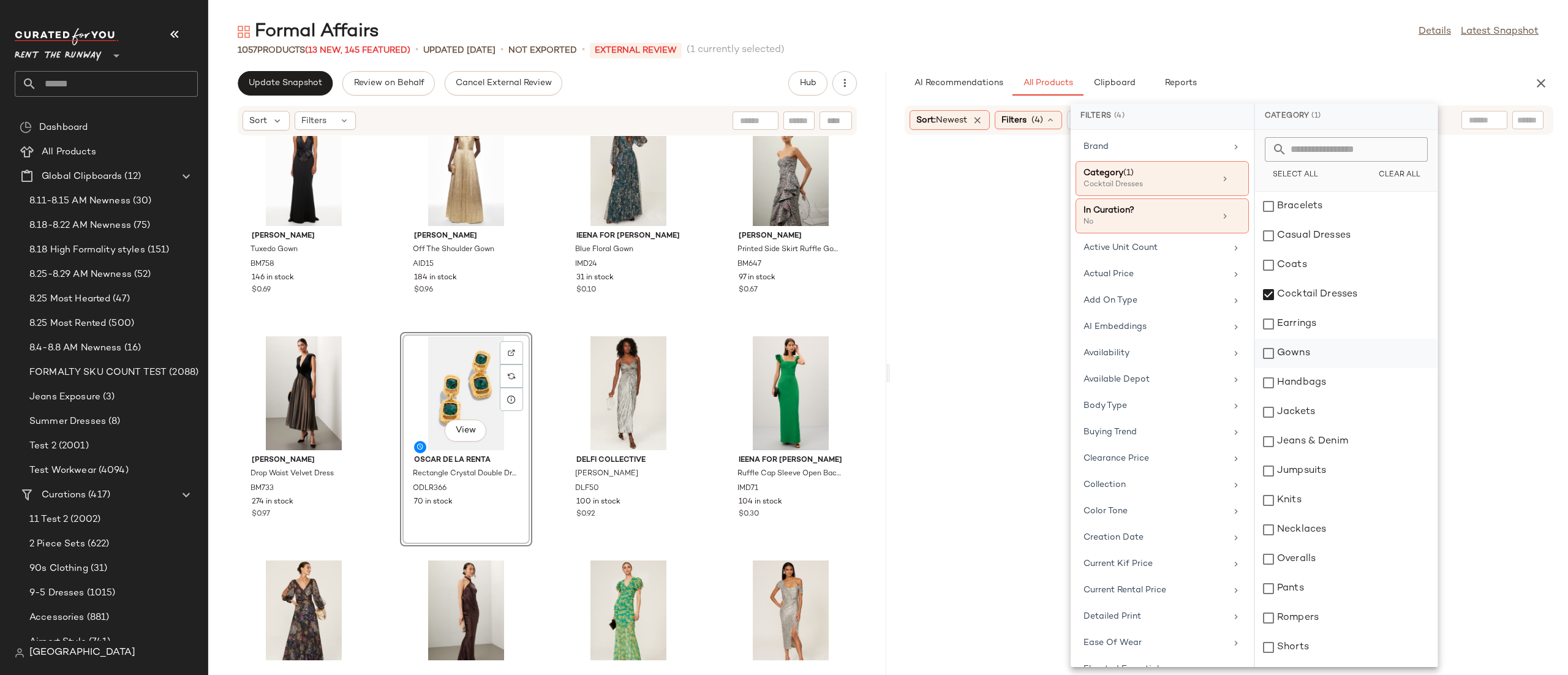
click at [1045, 354] on div "Gowns" at bounding box center [1346, 353] width 182 height 30
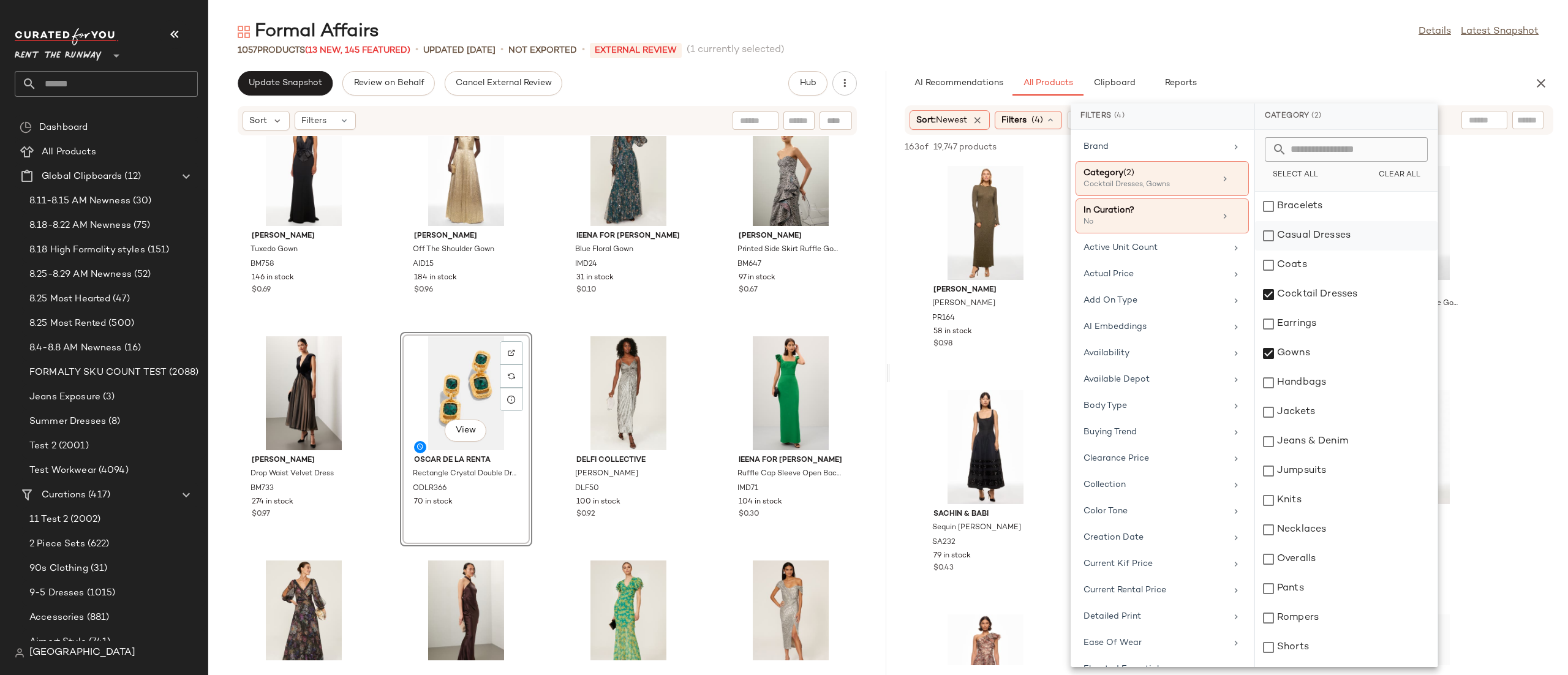
click at [1045, 227] on div "Casual Dresses" at bounding box center [1346, 235] width 182 height 30
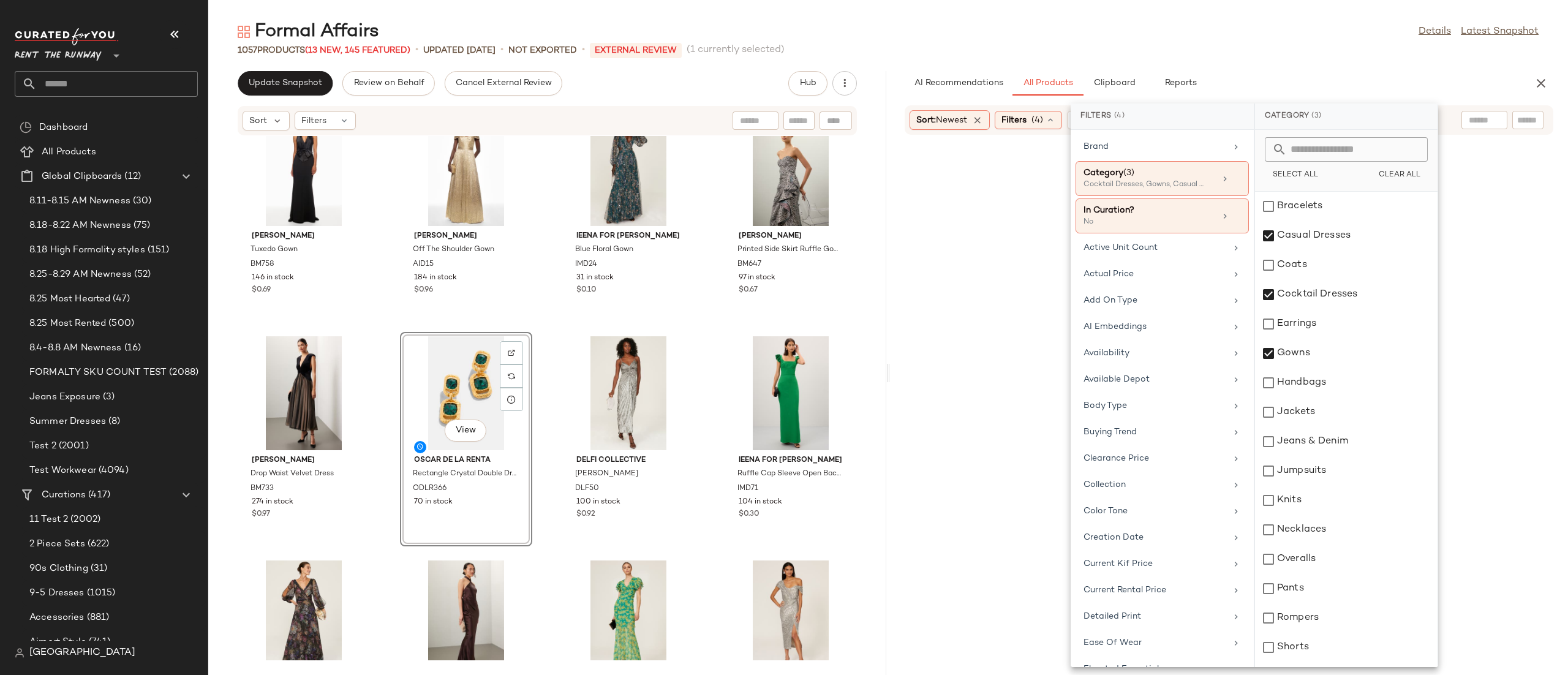
click at [1045, 44] on div "1057 Products (13 New, 145 Featured) • updated Aug 27th • Not Exported • Extern…" at bounding box center [888, 50] width 1360 height 13
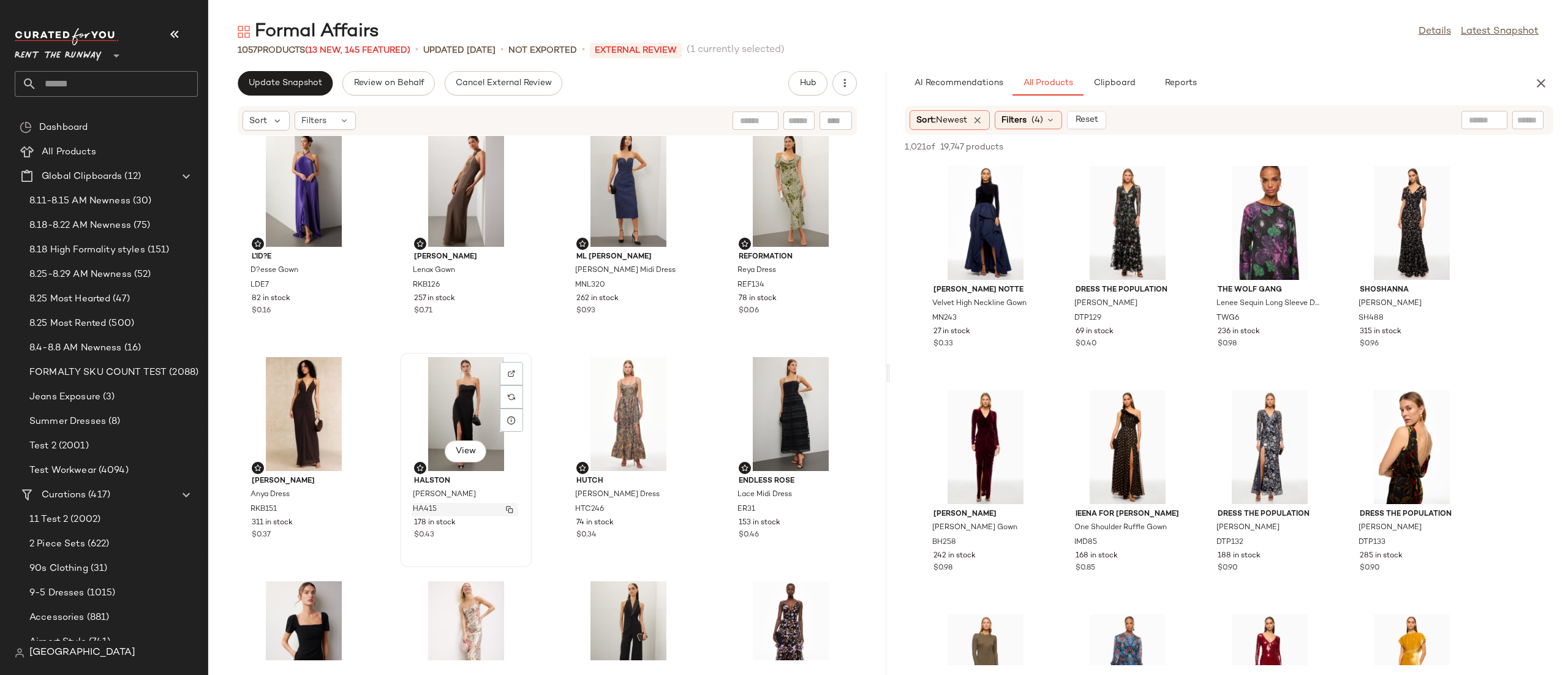
scroll to position [0, 0]
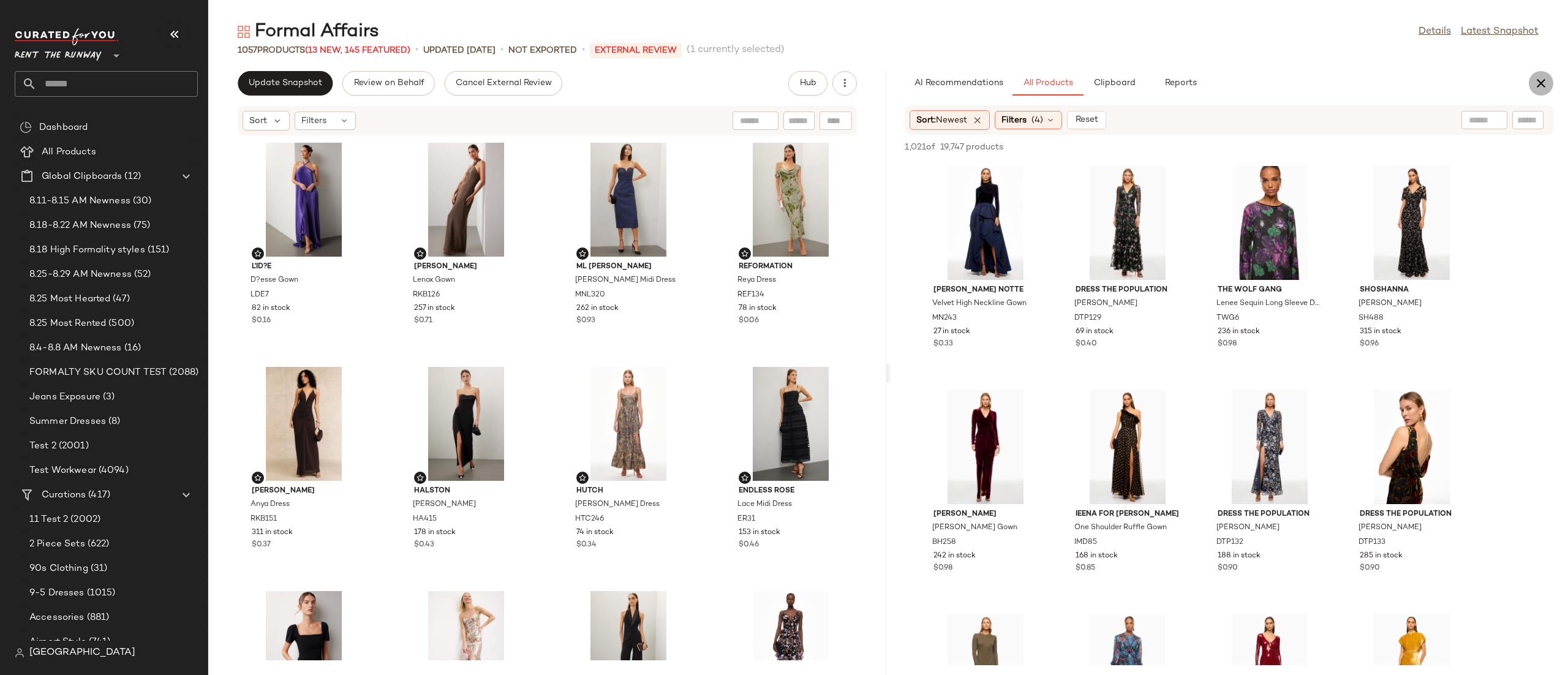
click at [1045, 85] on icon "button" at bounding box center [1540, 83] width 14 height 14
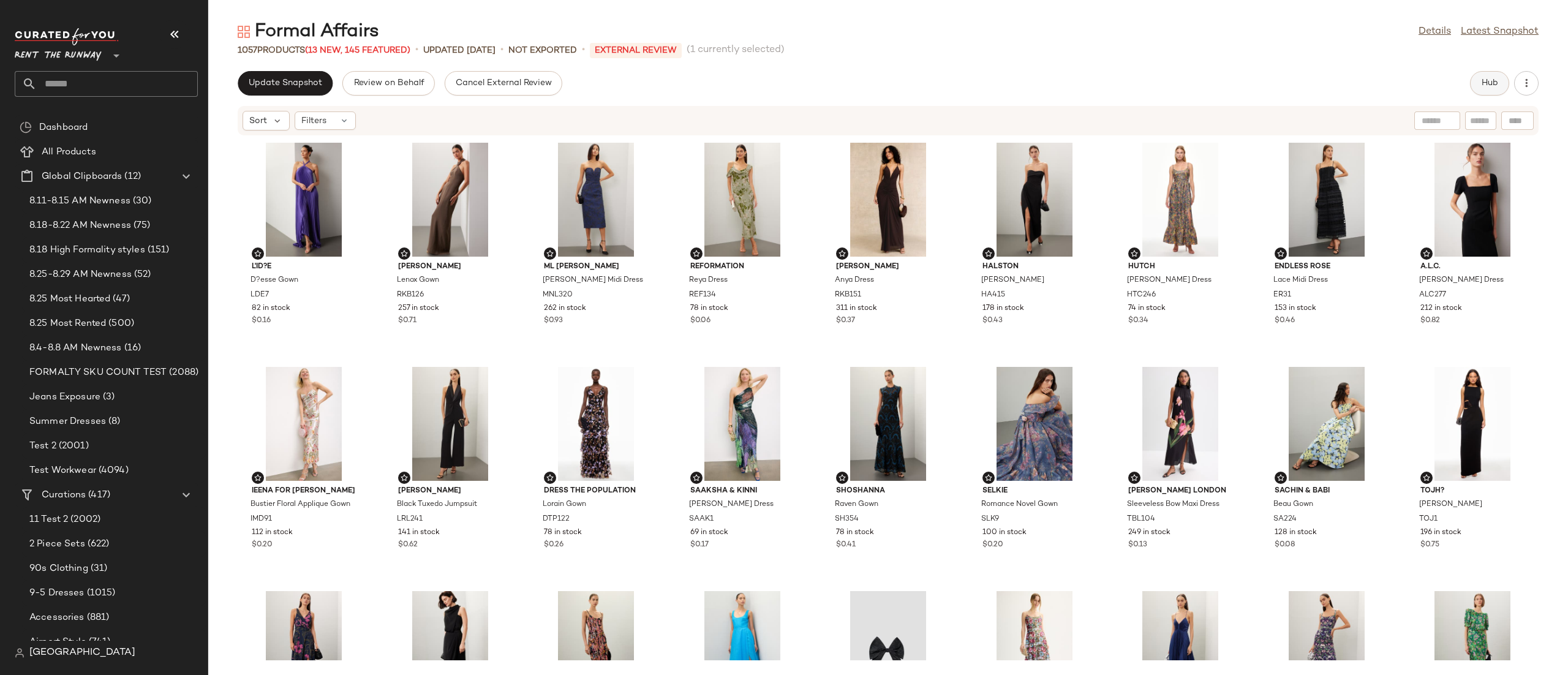
click at [1045, 84] on span "Hub" at bounding box center [1490, 84] width 17 height 10
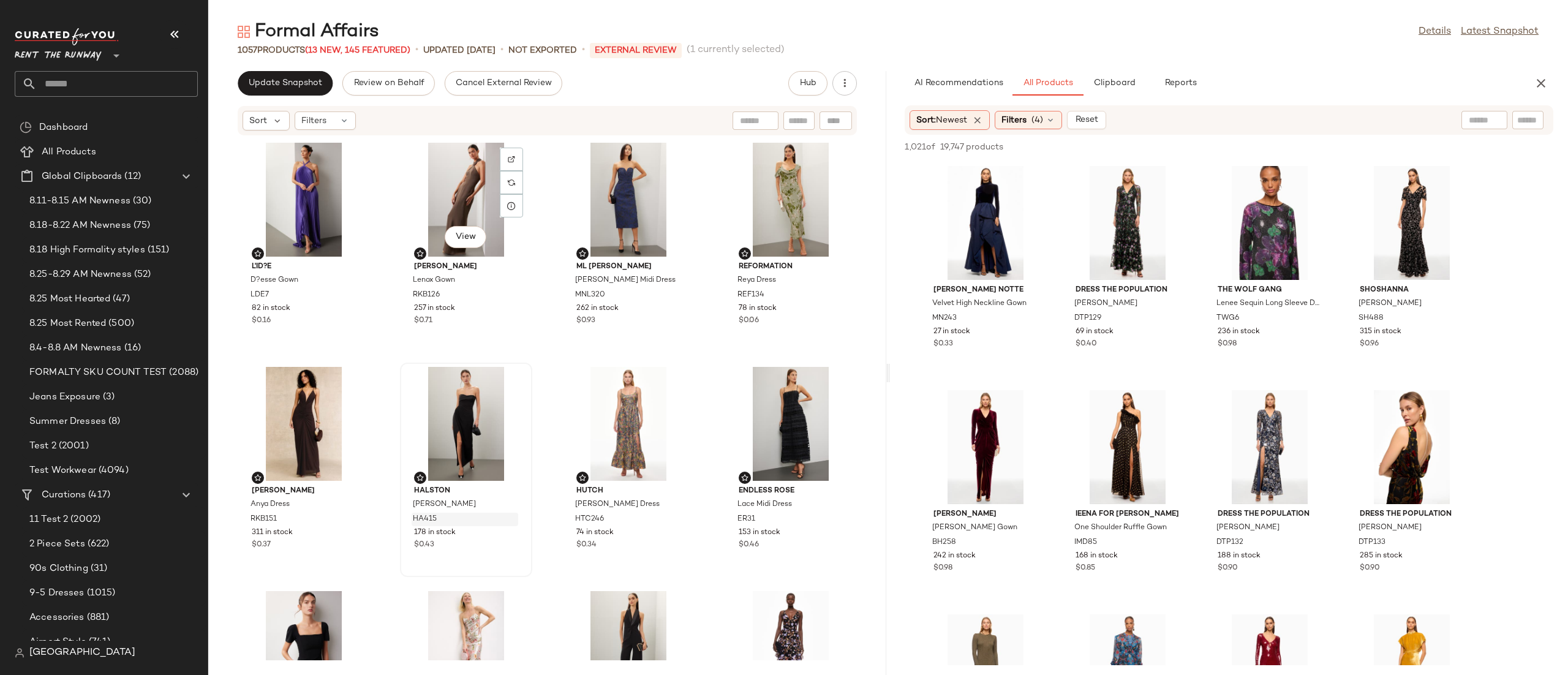
scroll to position [510, 0]
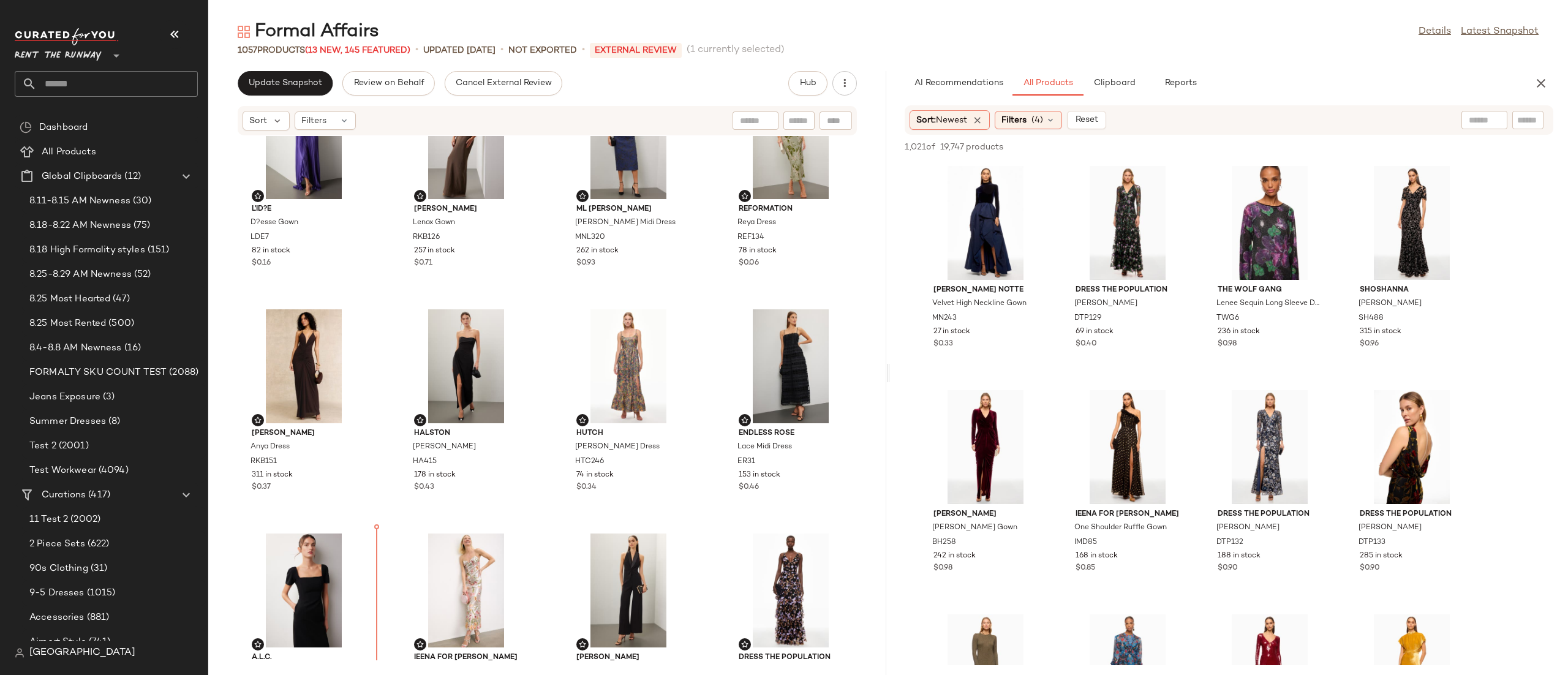
scroll to position [23, 0]
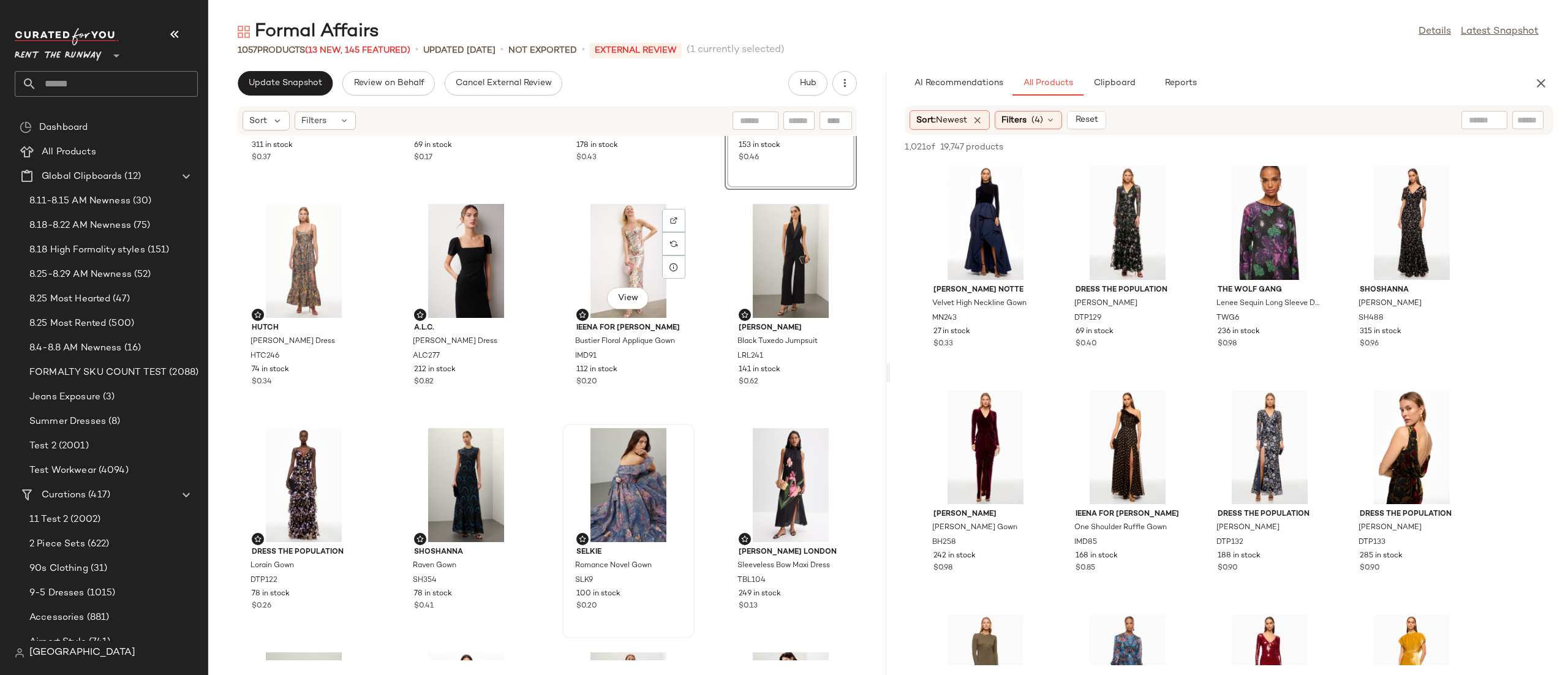
scroll to position [602, 0]
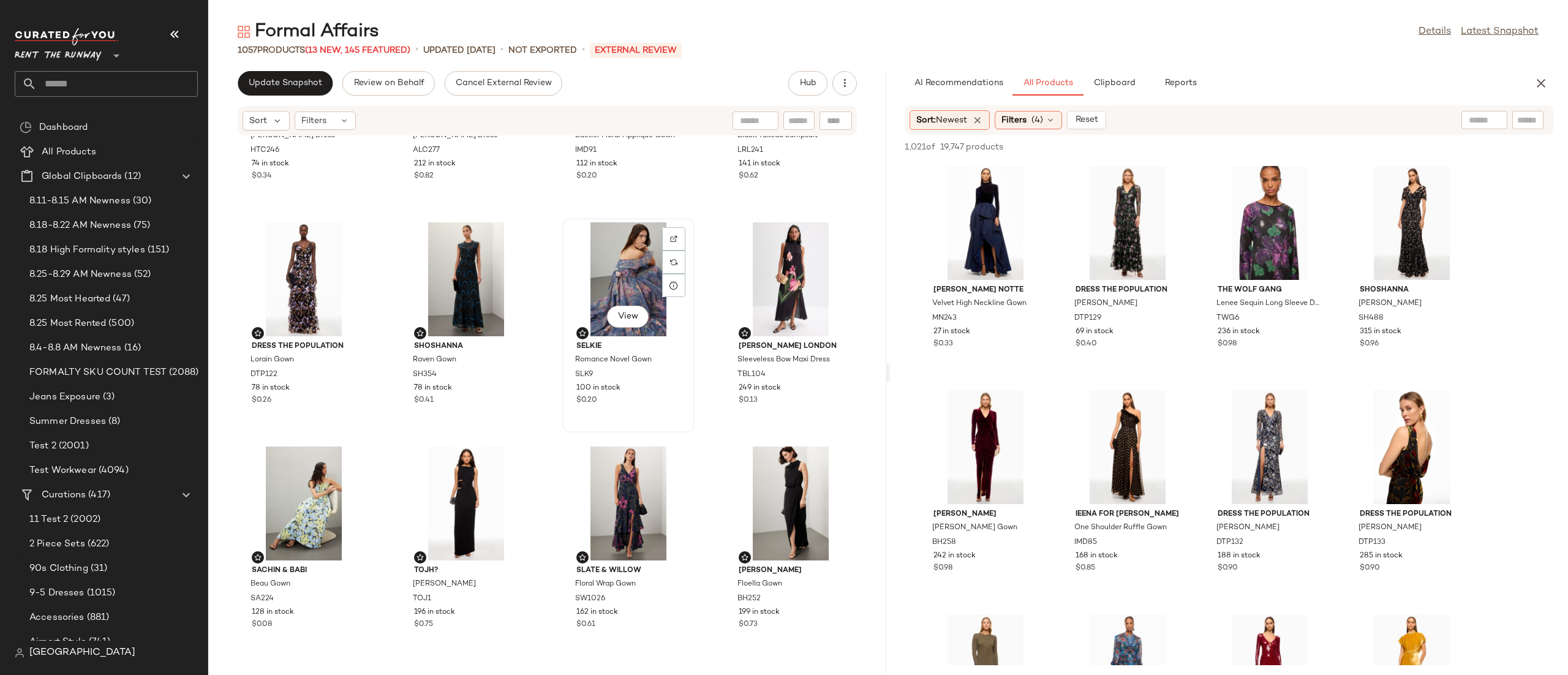
click at [610, 268] on div "View" at bounding box center [628, 278] width 124 height 114
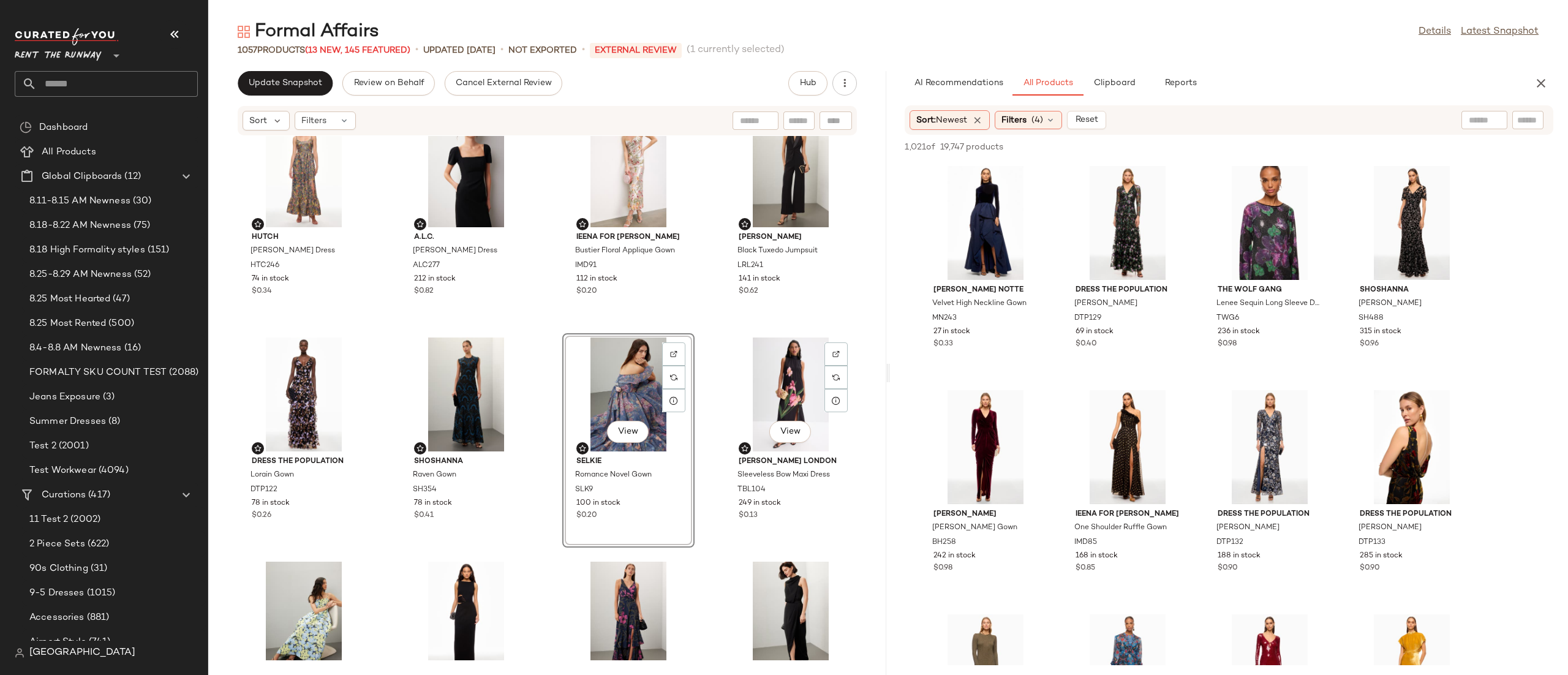
scroll to position [478, 0]
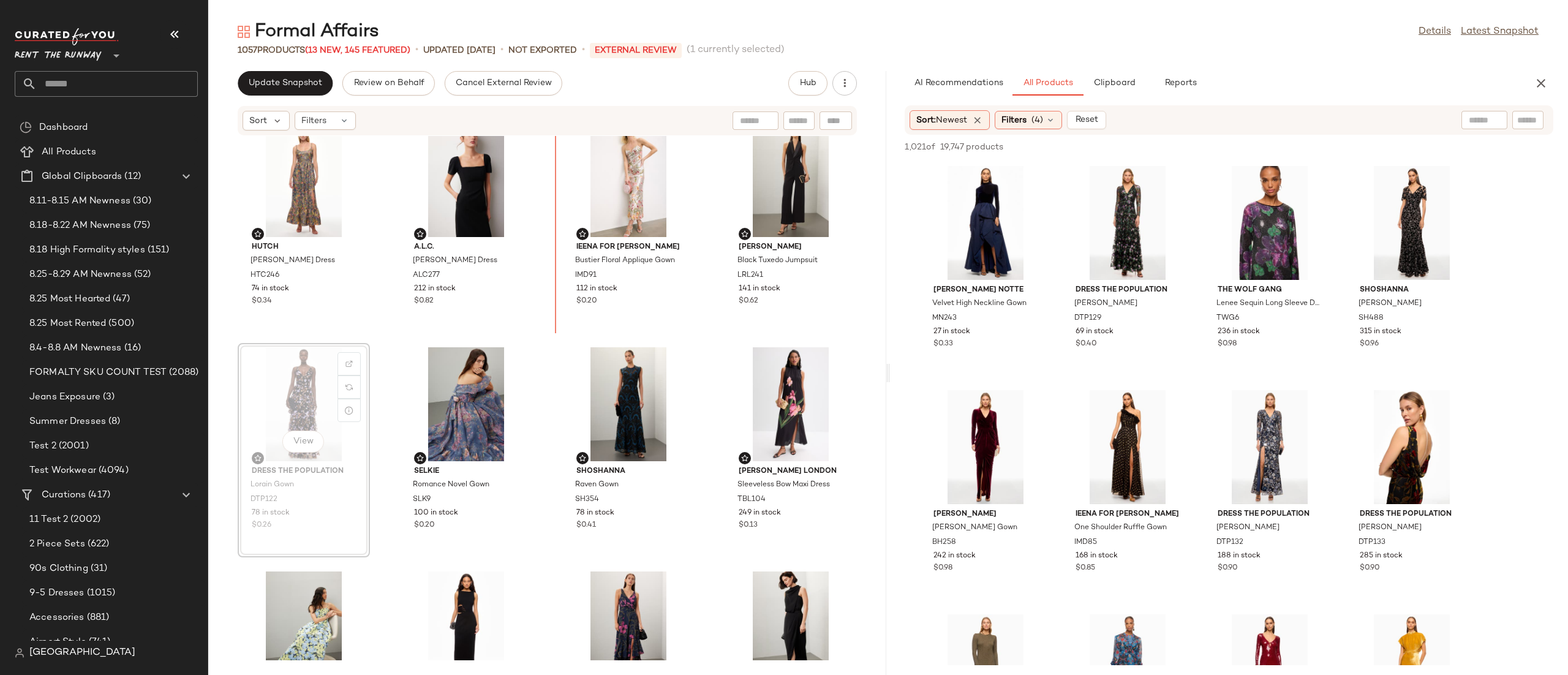
scroll to position [382, 0]
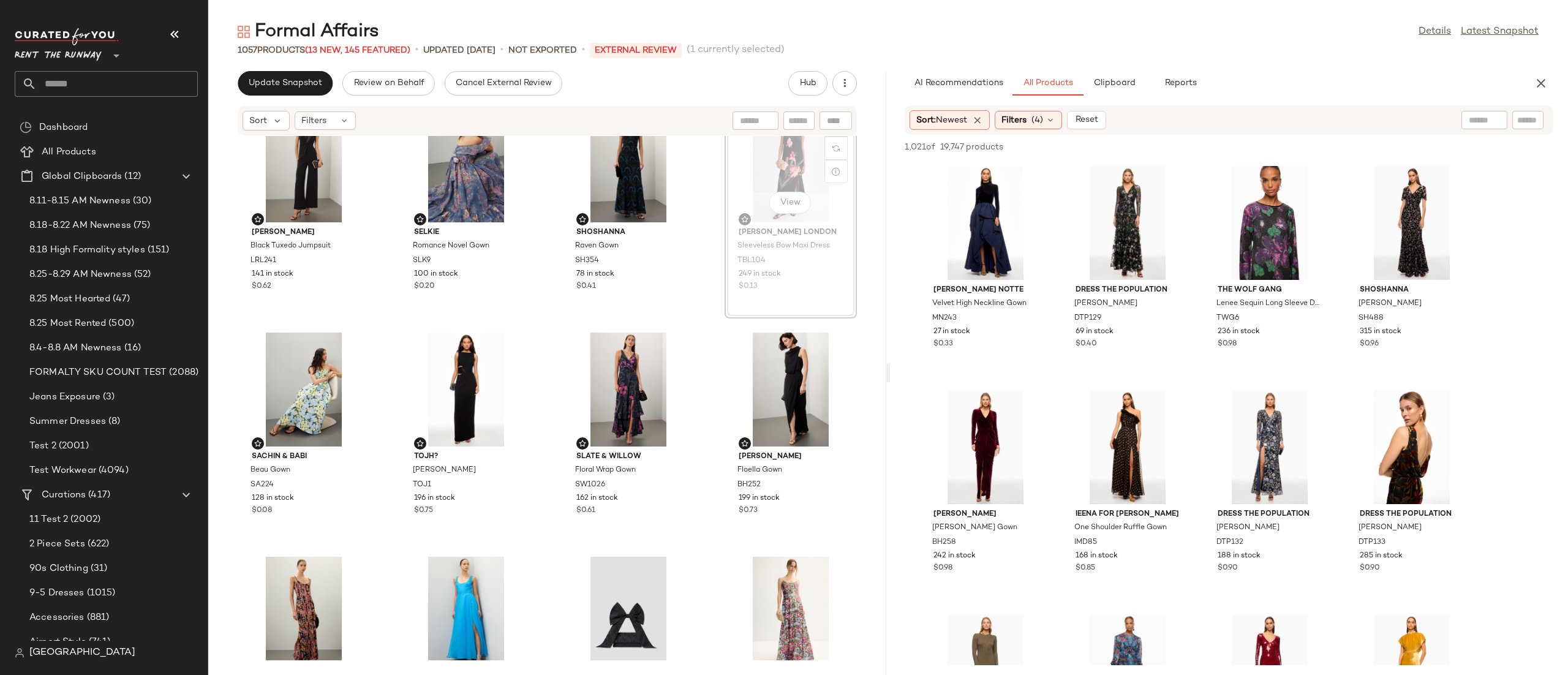
scroll to position [705, 0]
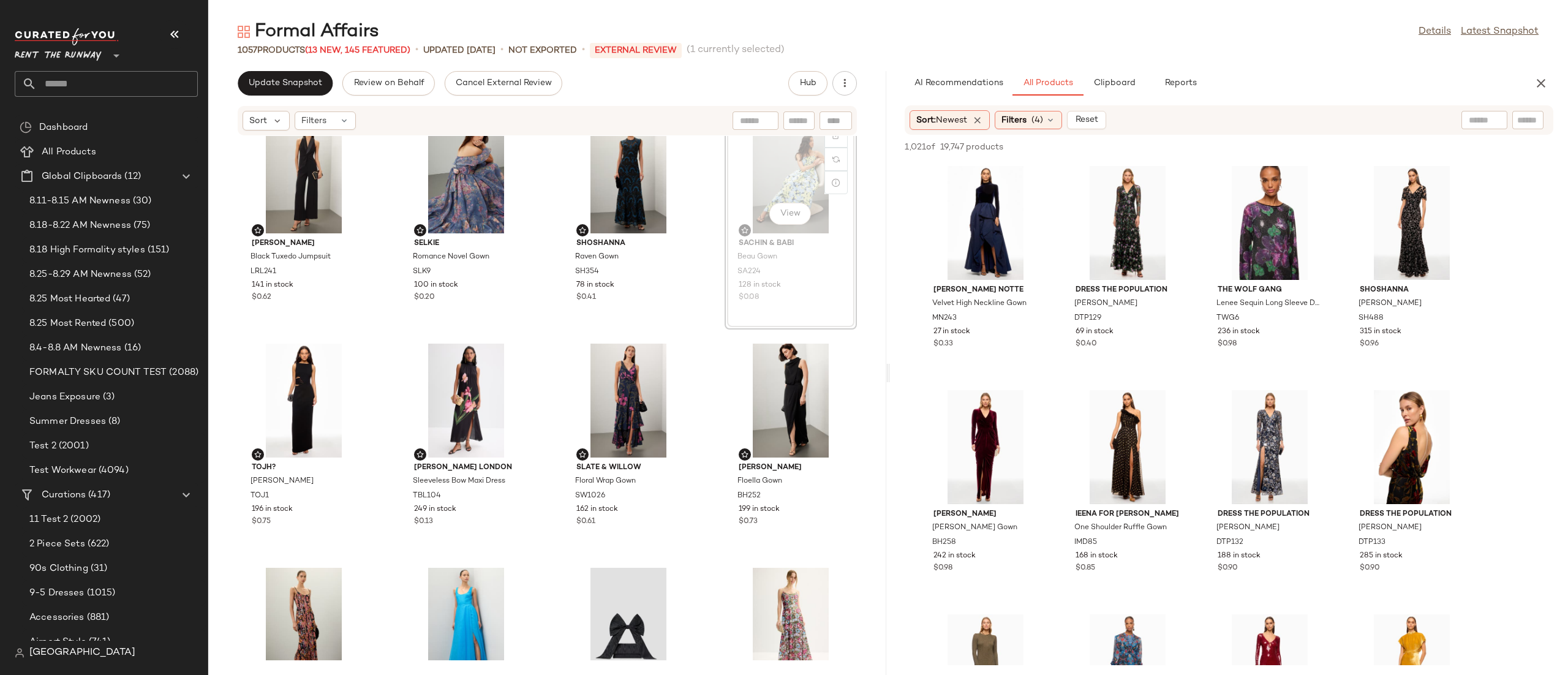
scroll to position [702, 0]
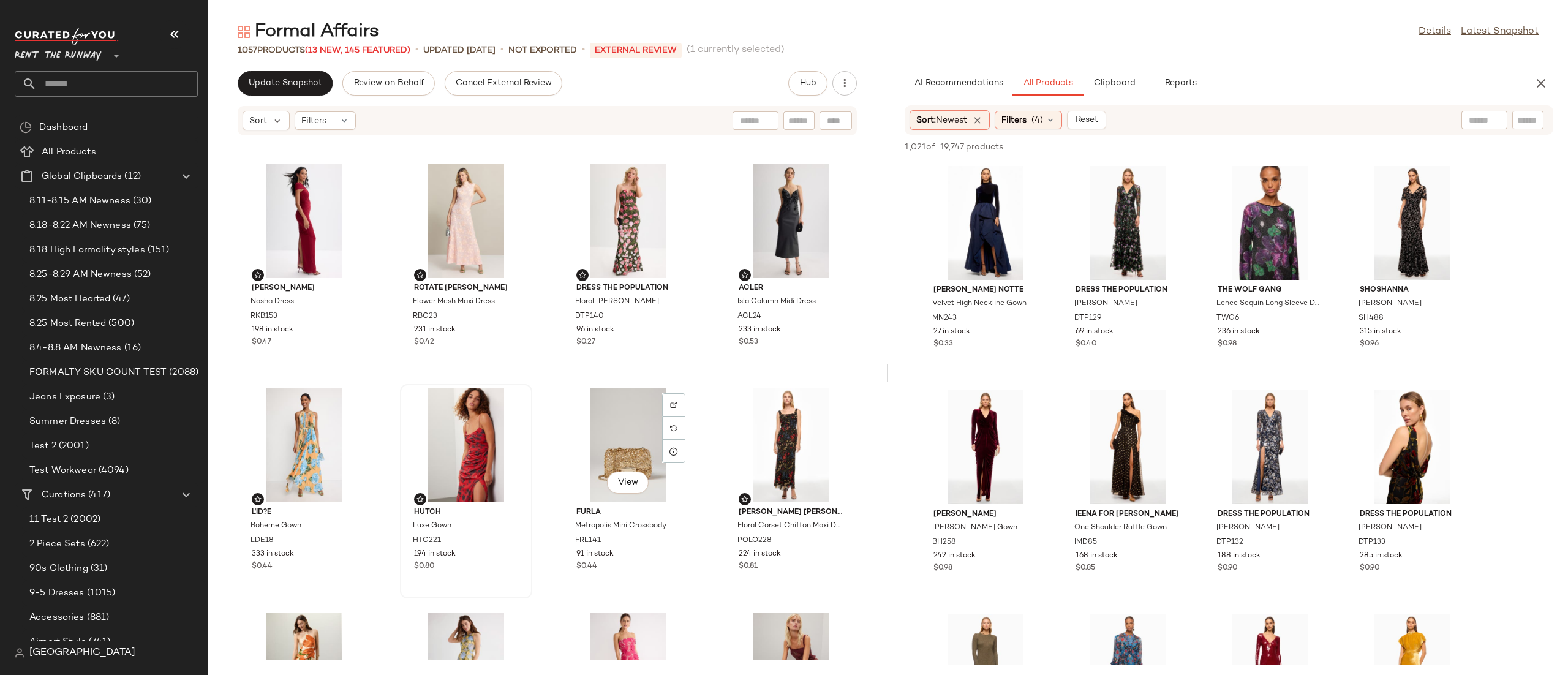
scroll to position [1762, 0]
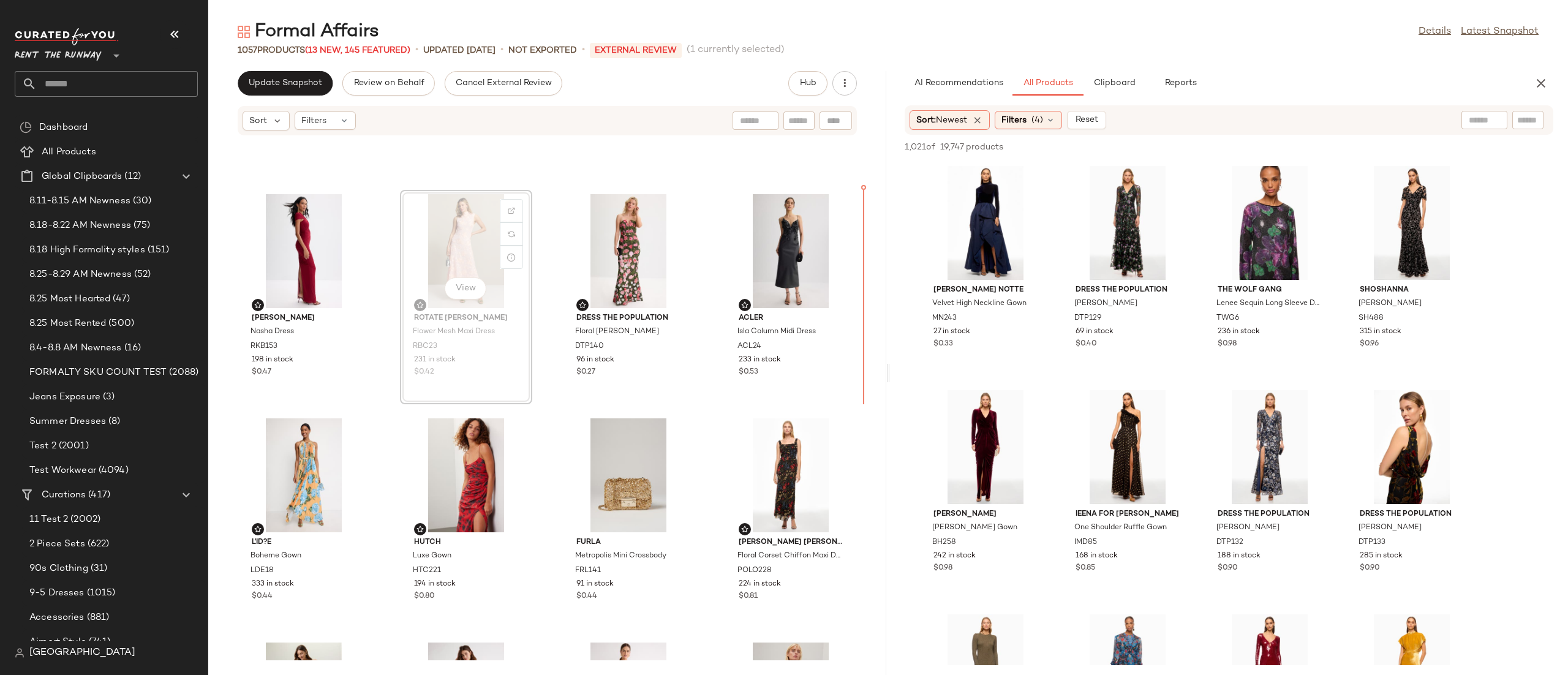
scroll to position [1749, 0]
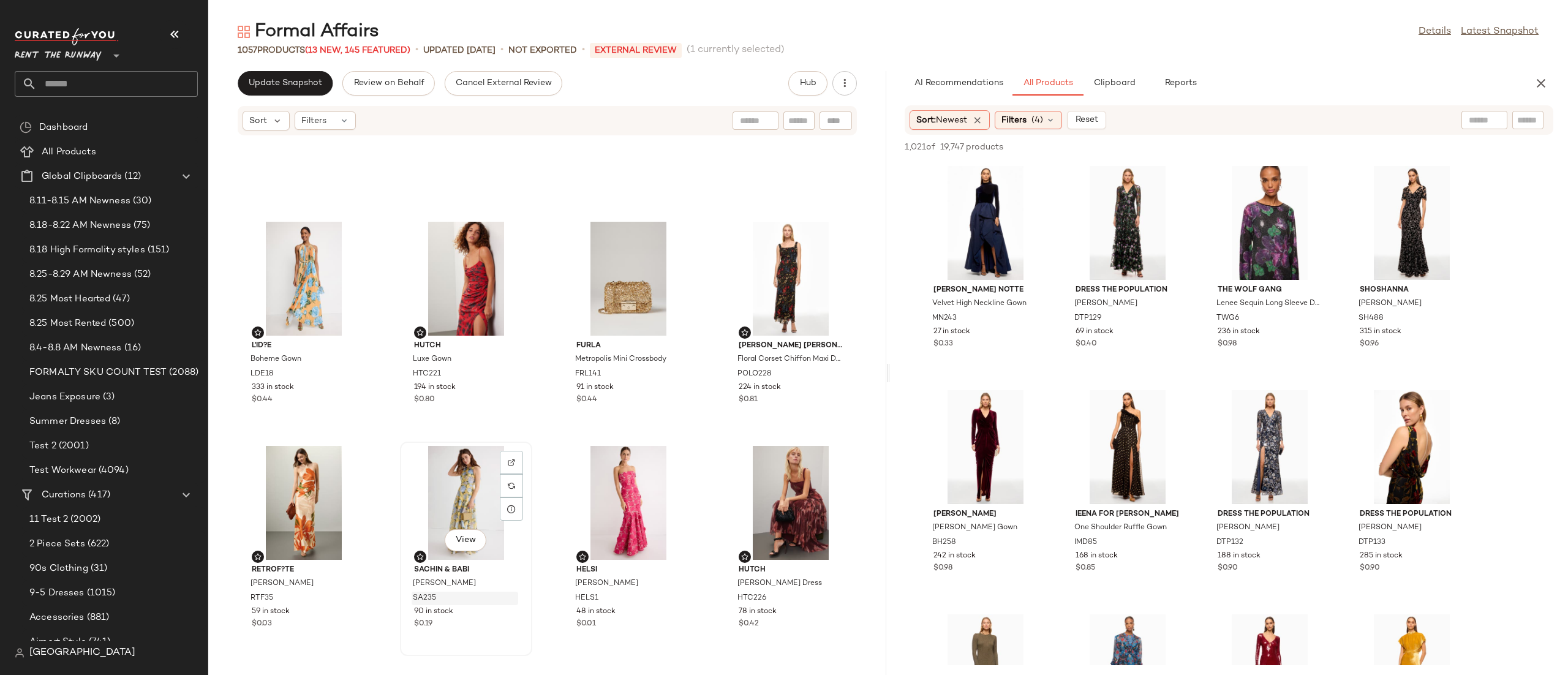
scroll to position [2106, 0]
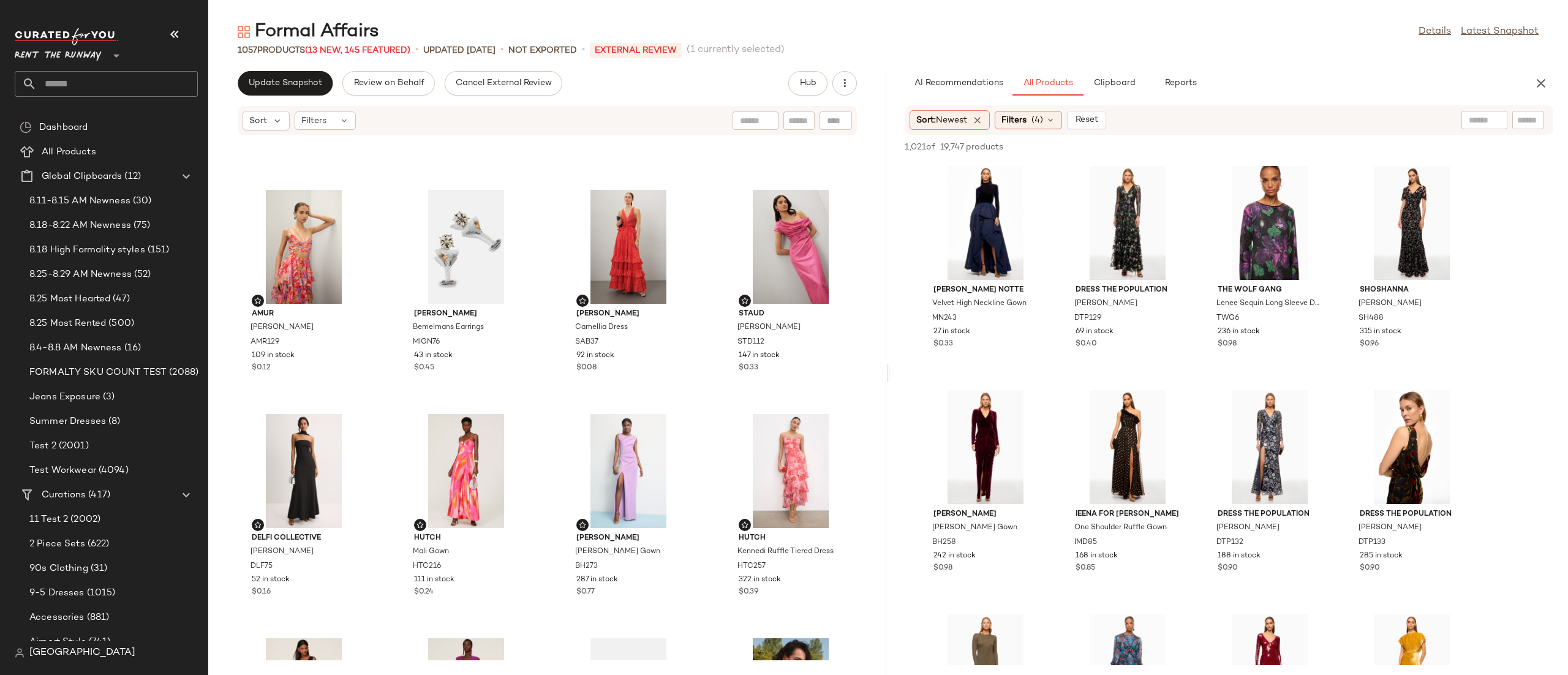
scroll to position [3066, 0]
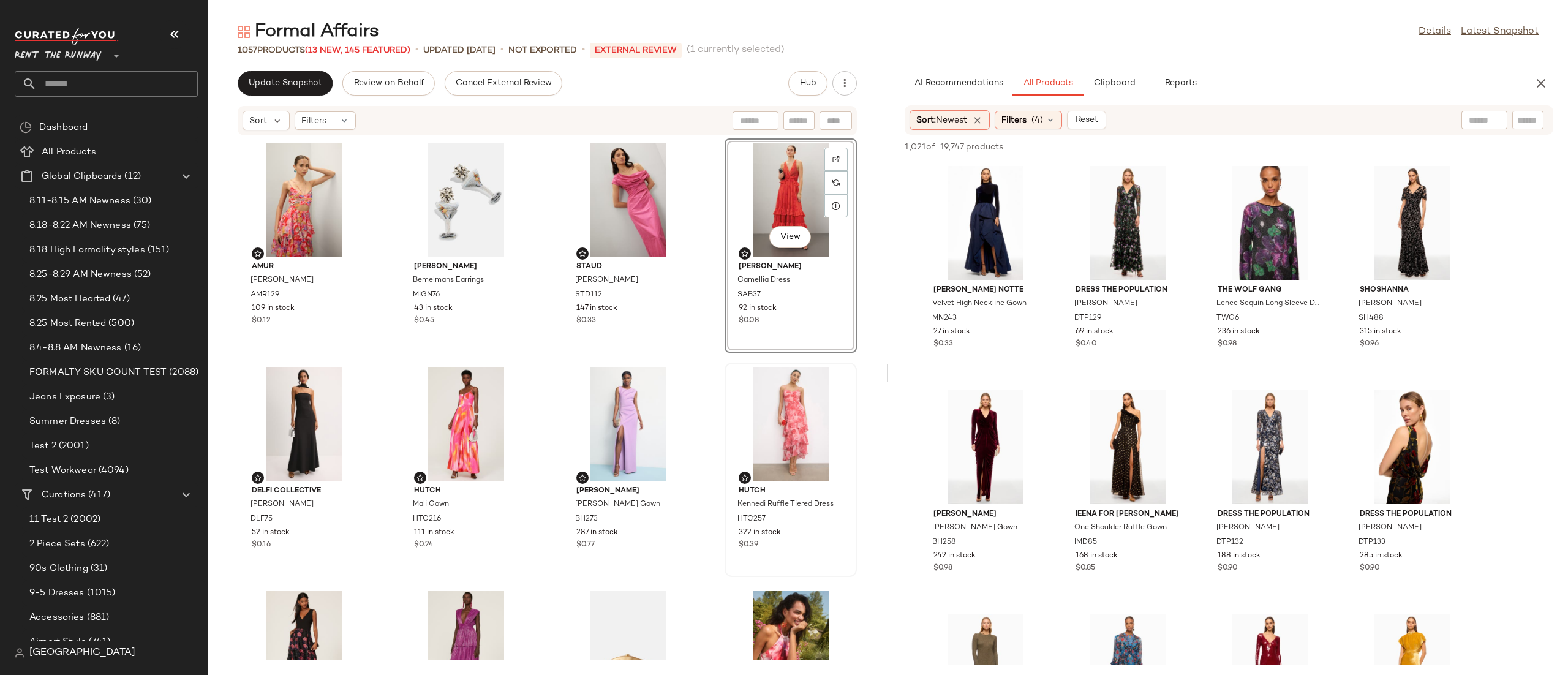
scroll to position [3385, 0]
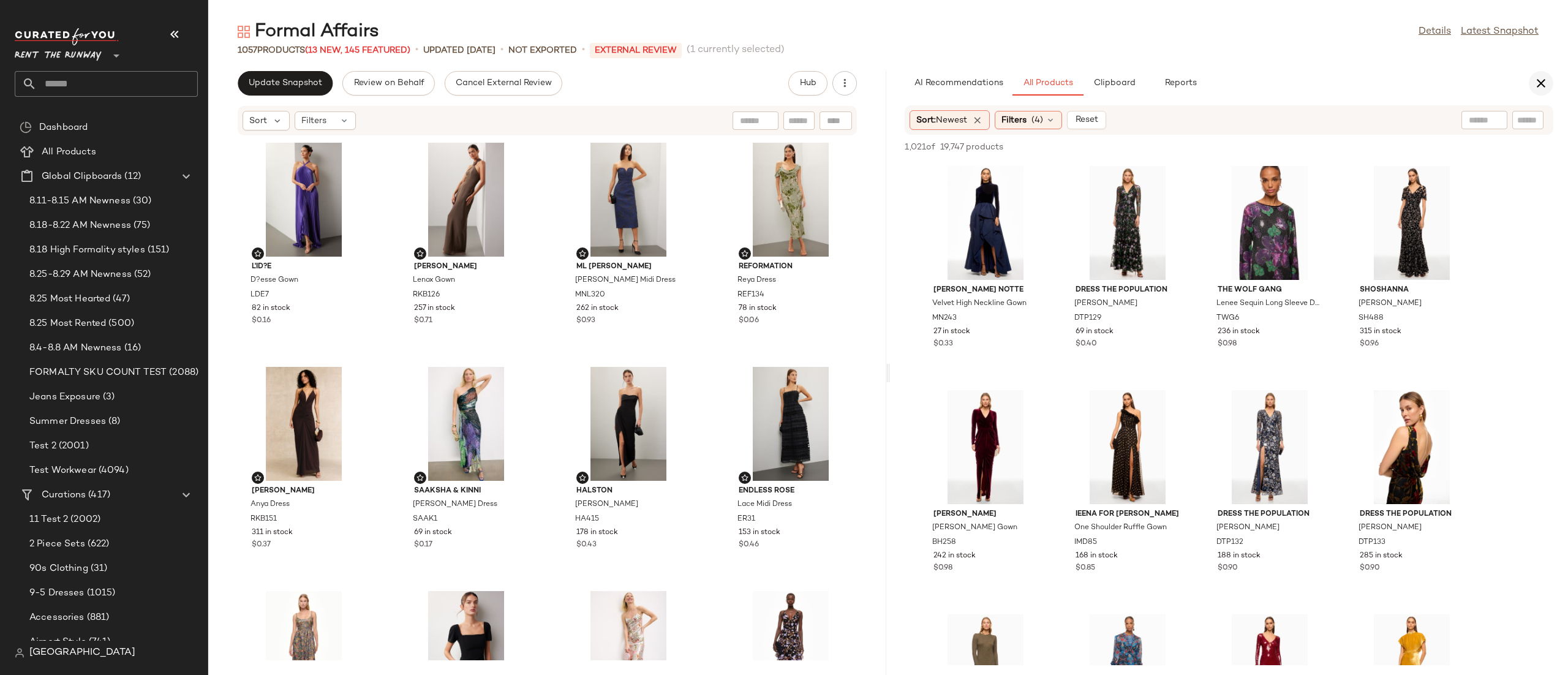
click at [1045, 82] on button "button" at bounding box center [1540, 83] width 24 height 24
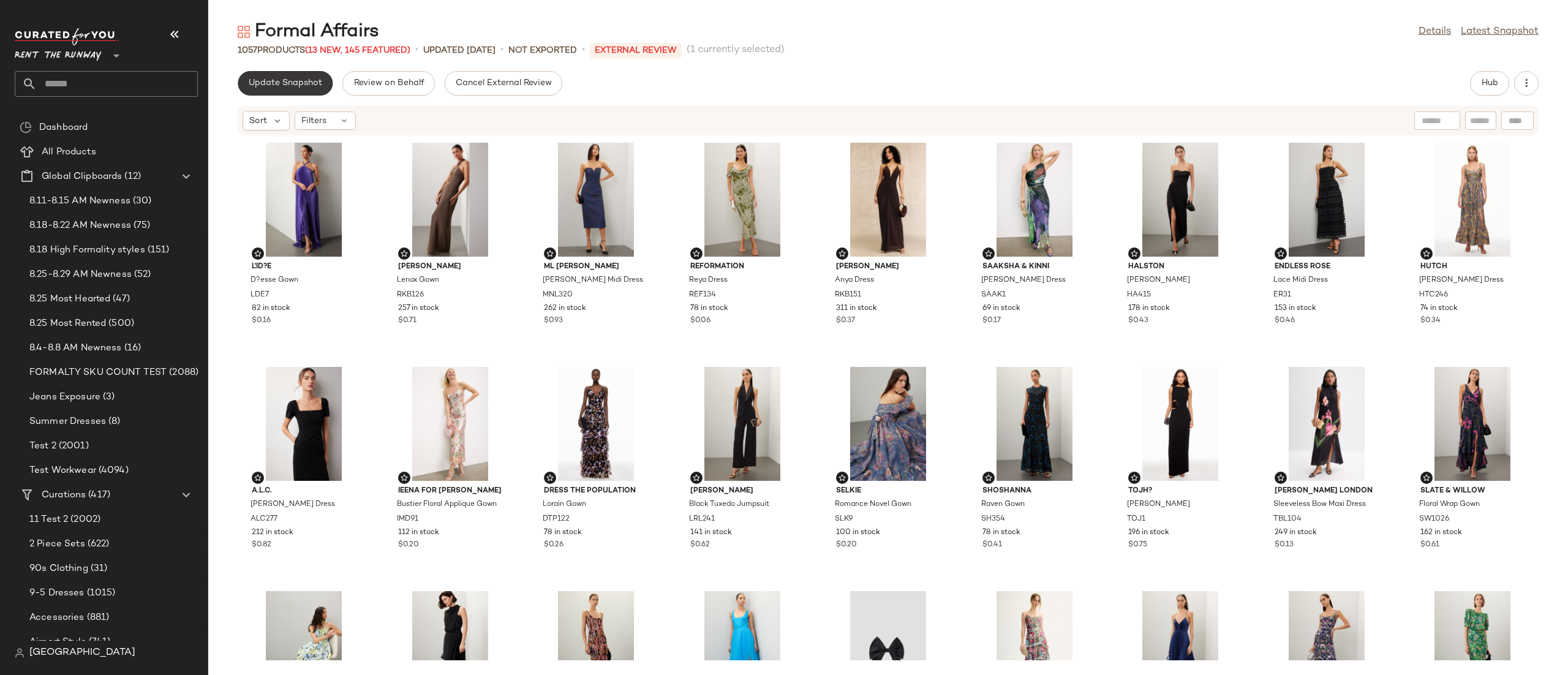
click at [322, 83] on button "Update Snapshot" at bounding box center [285, 83] width 95 height 24
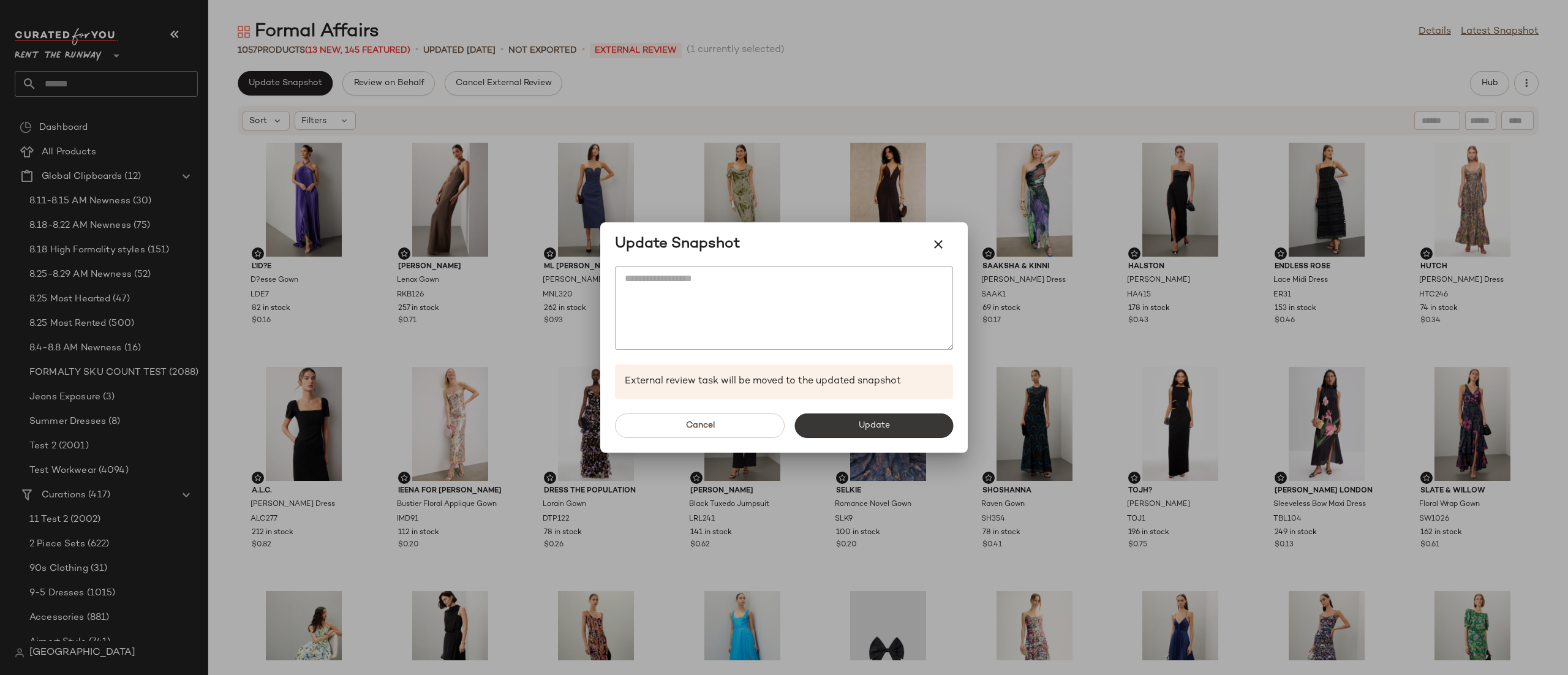
click at [862, 425] on span "Update" at bounding box center [873, 426] width 32 height 10
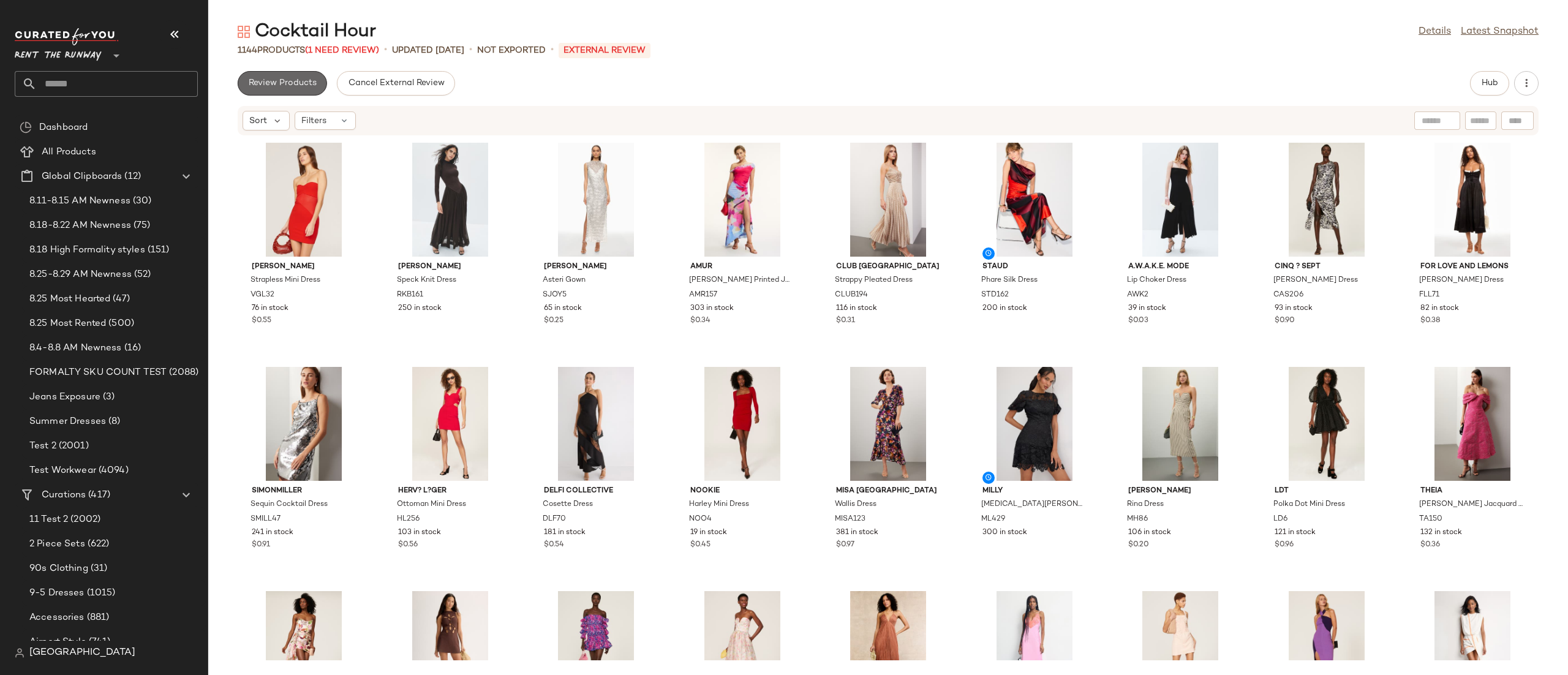
click at [277, 84] on span "Review Products" at bounding box center [282, 84] width 68 height 10
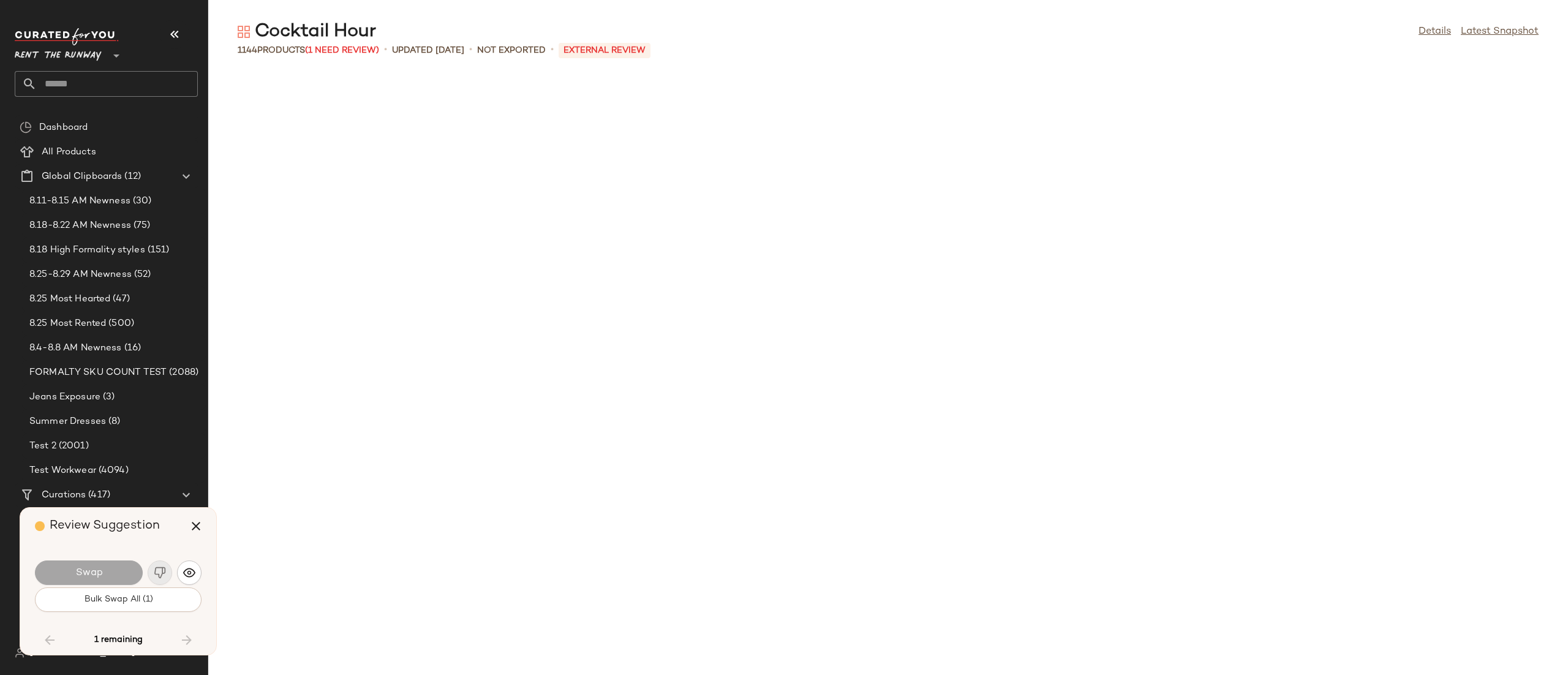
scroll to position [12549, 0]
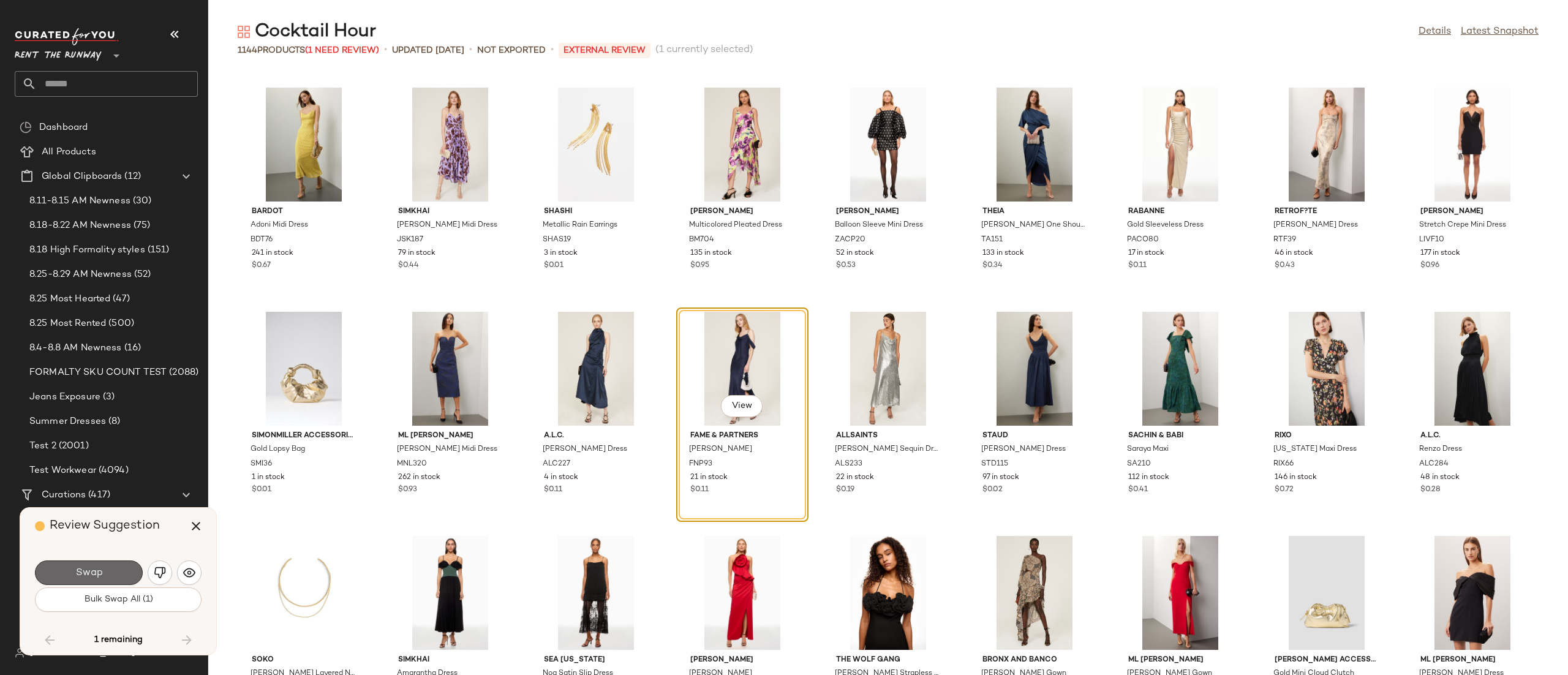
click at [114, 577] on button "Swap" at bounding box center [89, 572] width 108 height 24
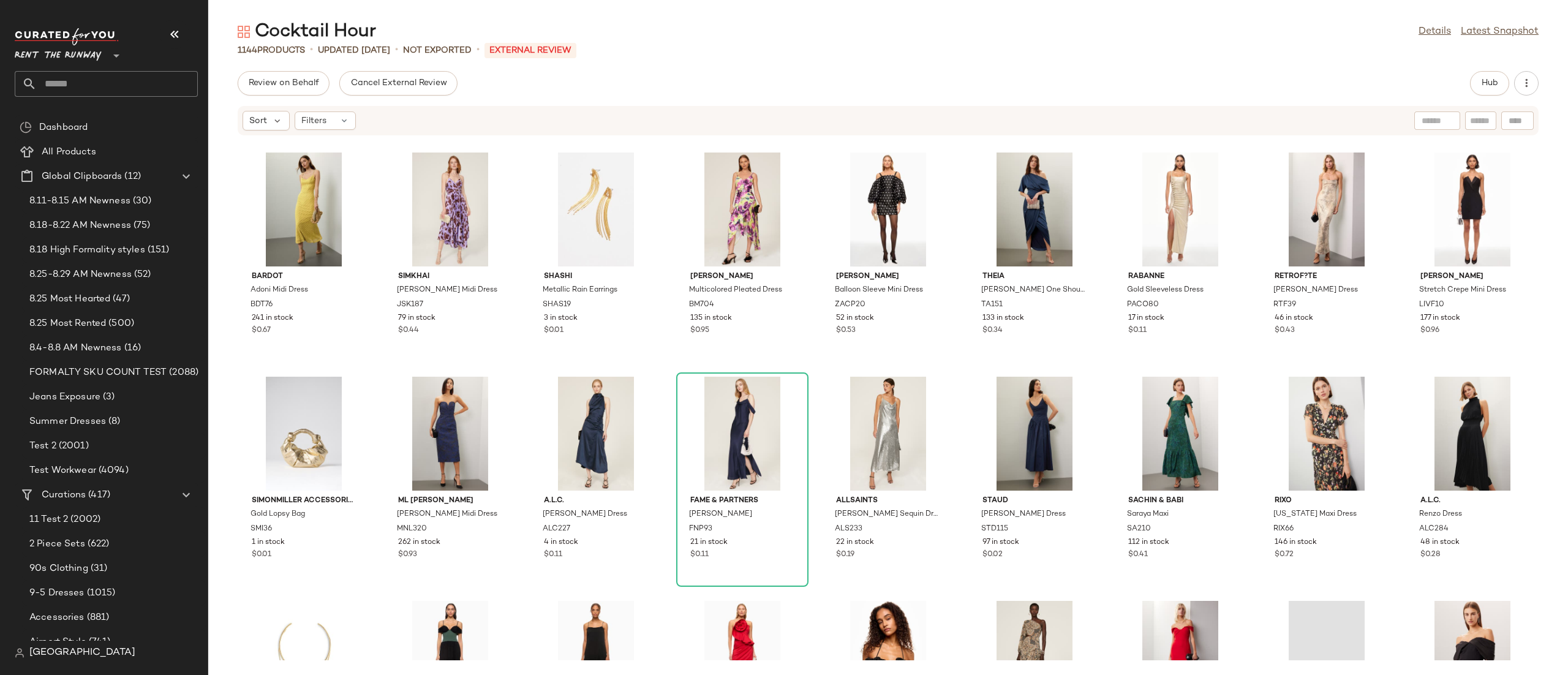
click at [1103, 171] on div "Bardot Adoni Midi Dress BDT76 241 in stock $0.67 SIMKHAI Portia Midi Dress JSK1…" at bounding box center [888, 397] width 1360 height 524
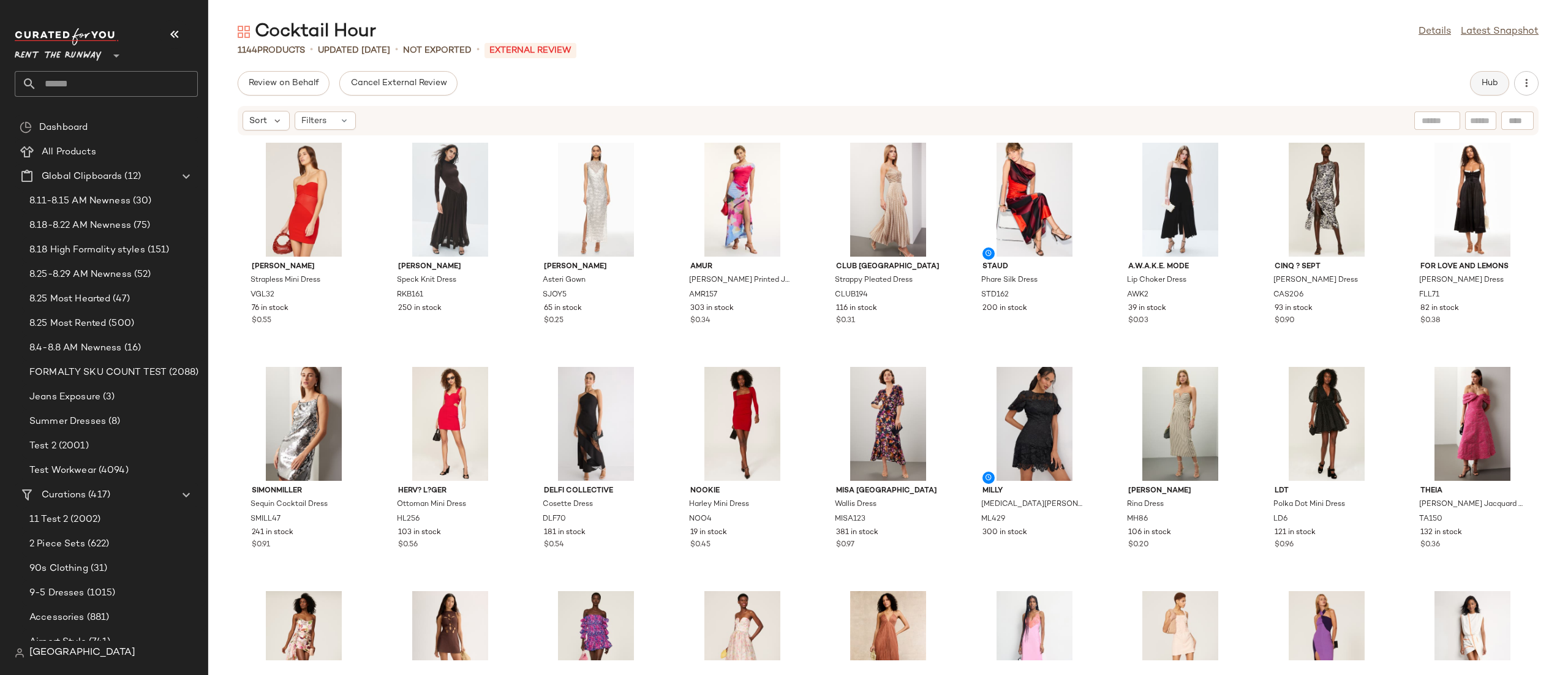
click at [1482, 91] on button "Hub" at bounding box center [1490, 83] width 39 height 24
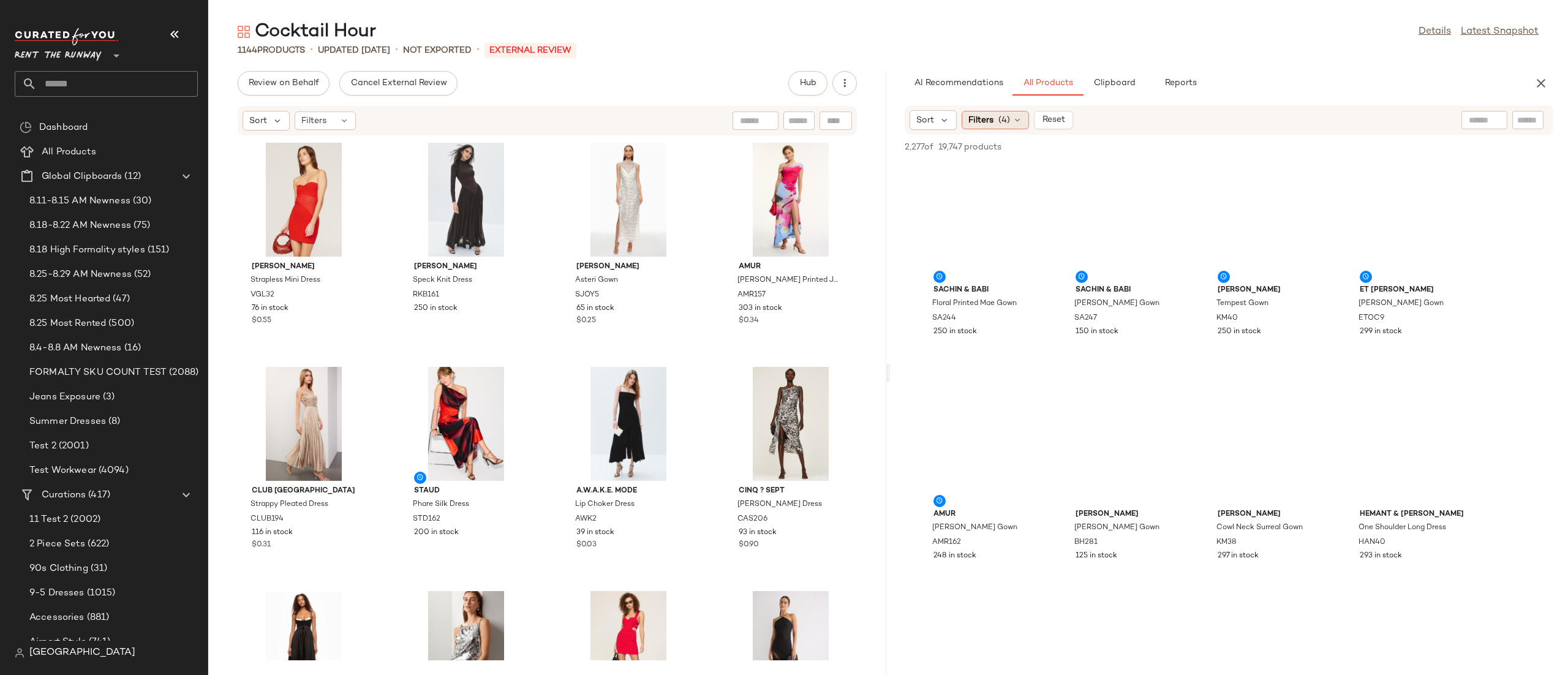
click at [994, 114] on div "Filters (4)" at bounding box center [995, 120] width 68 height 19
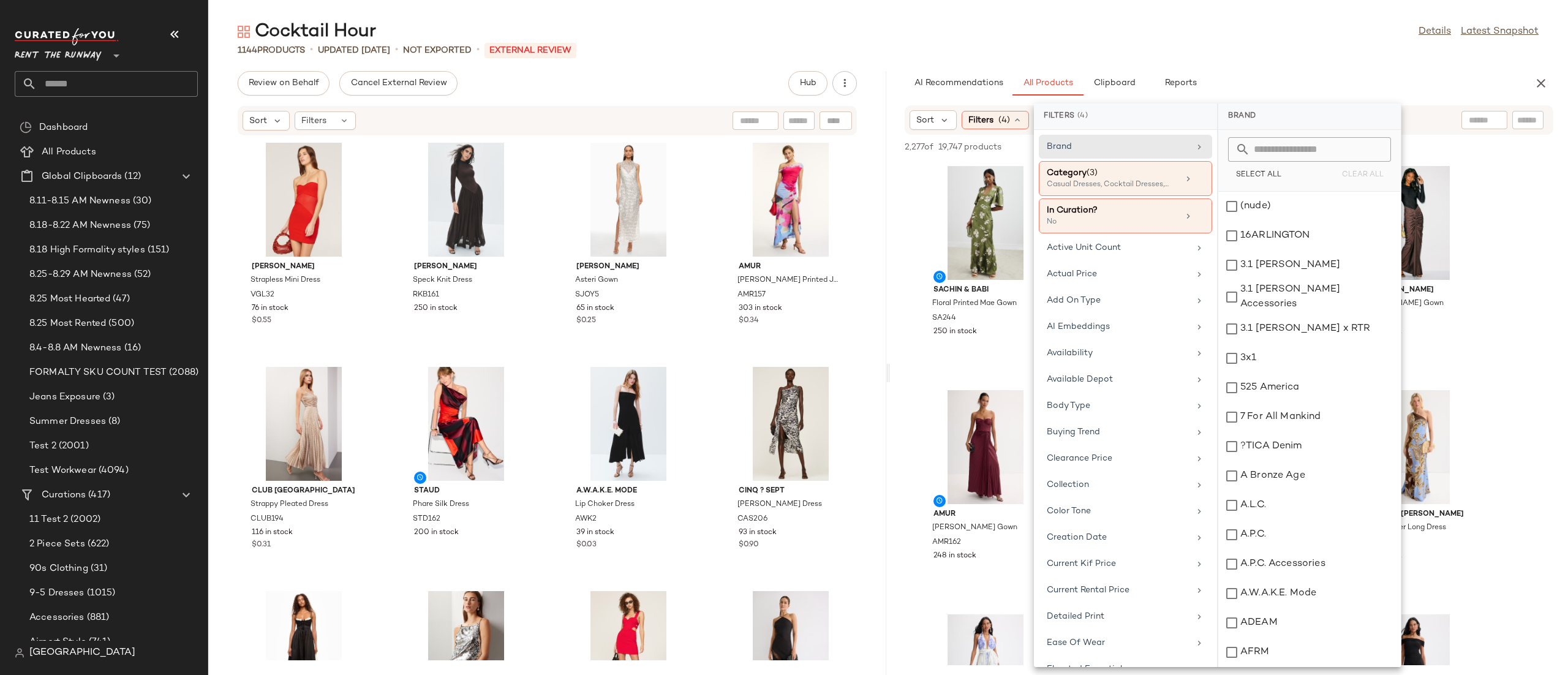
click at [1416, 117] on div "Sort Filters (4) Reset" at bounding box center [1229, 120] width 648 height 30
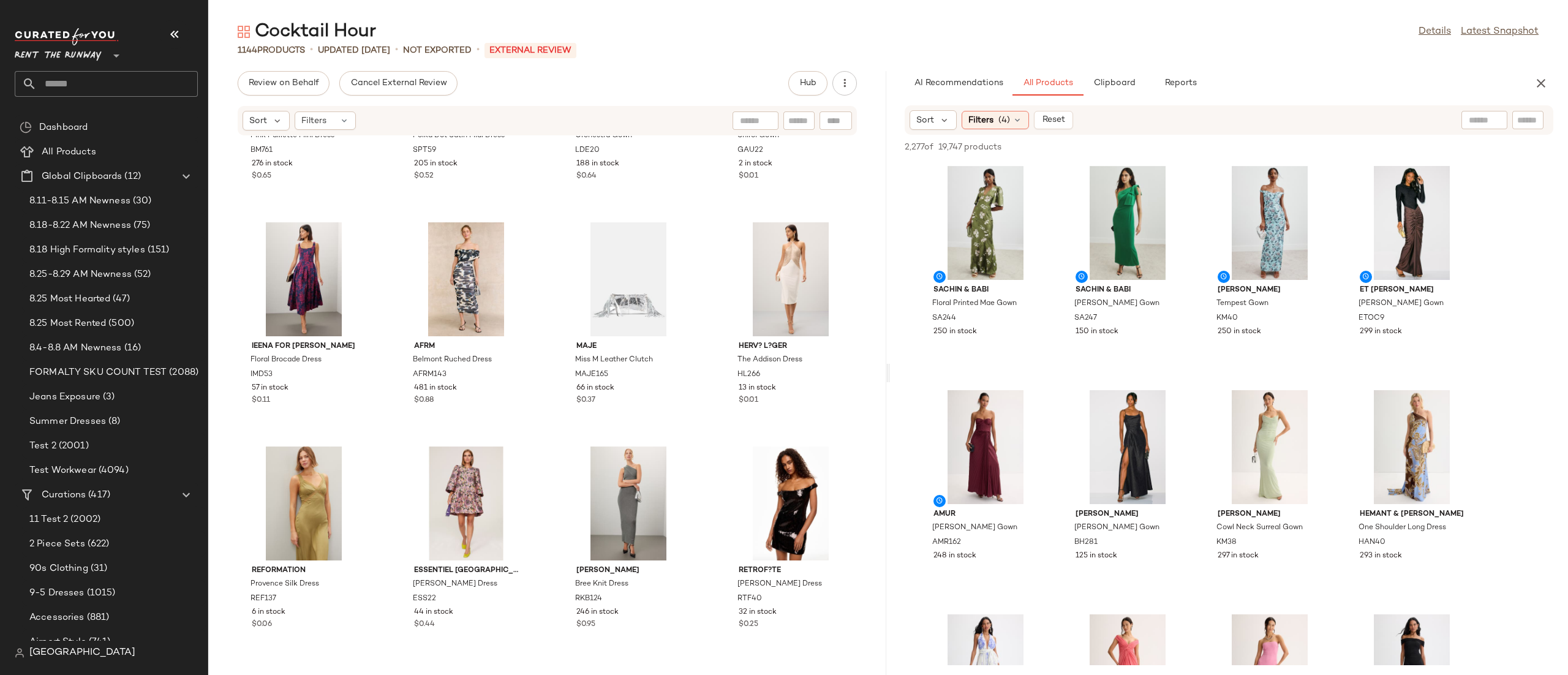
scroll to position [8079, 0]
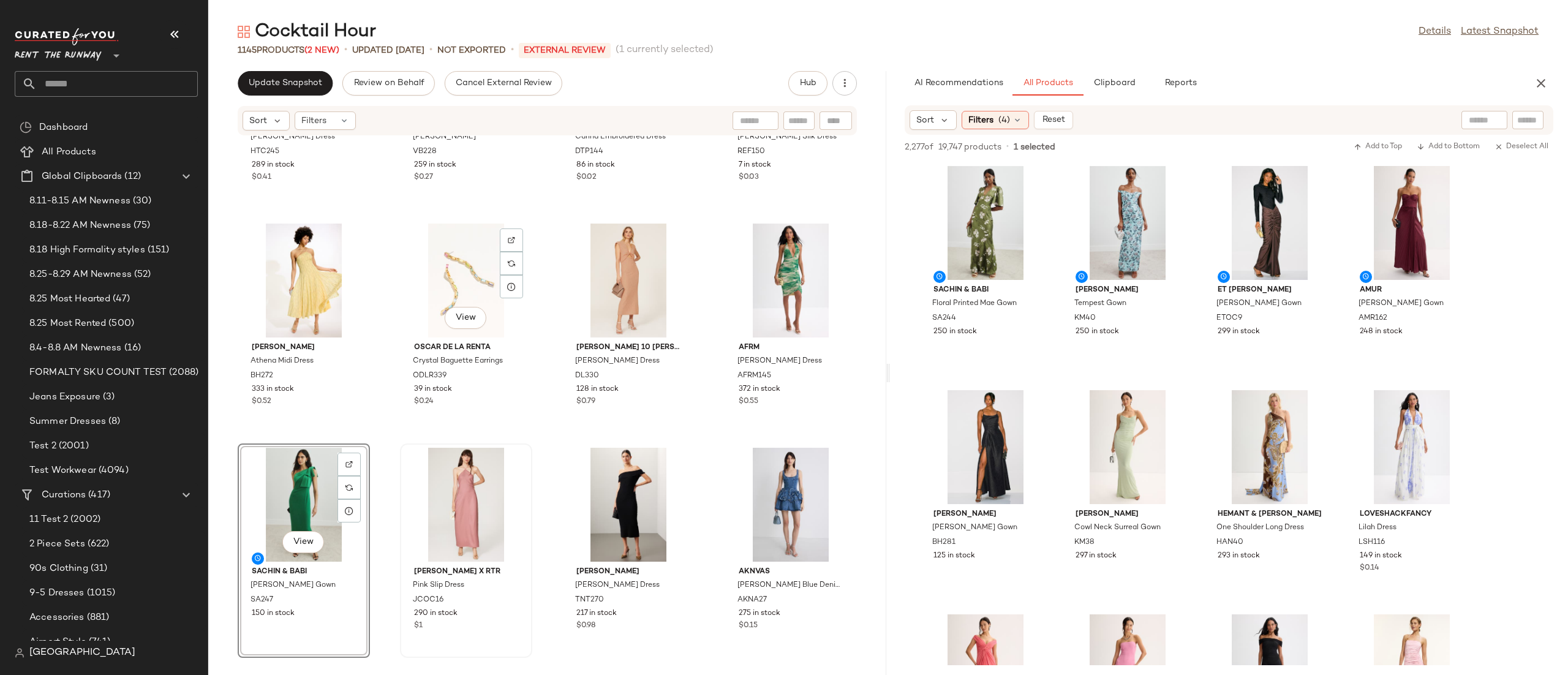
scroll to position [12123, 0]
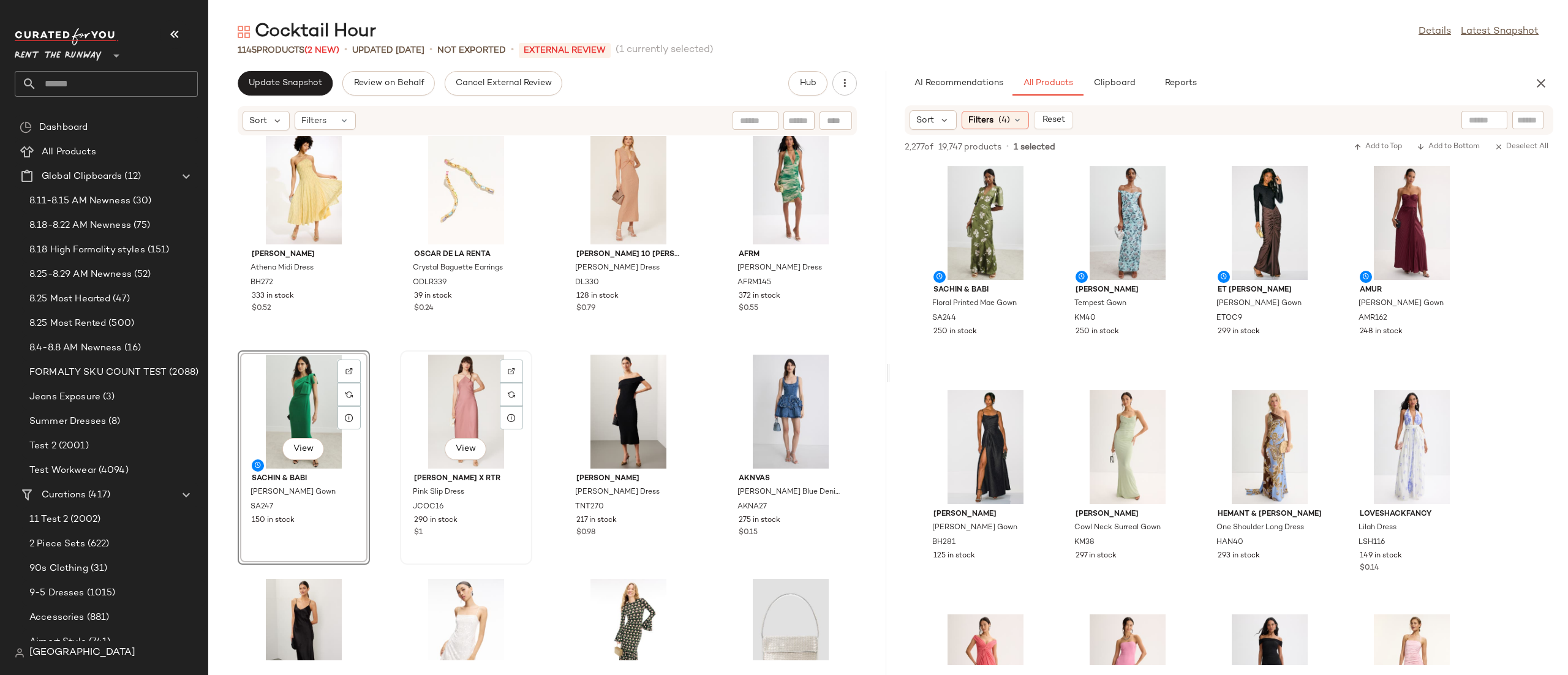
click at [459, 402] on div "View" at bounding box center [466, 411] width 124 height 114
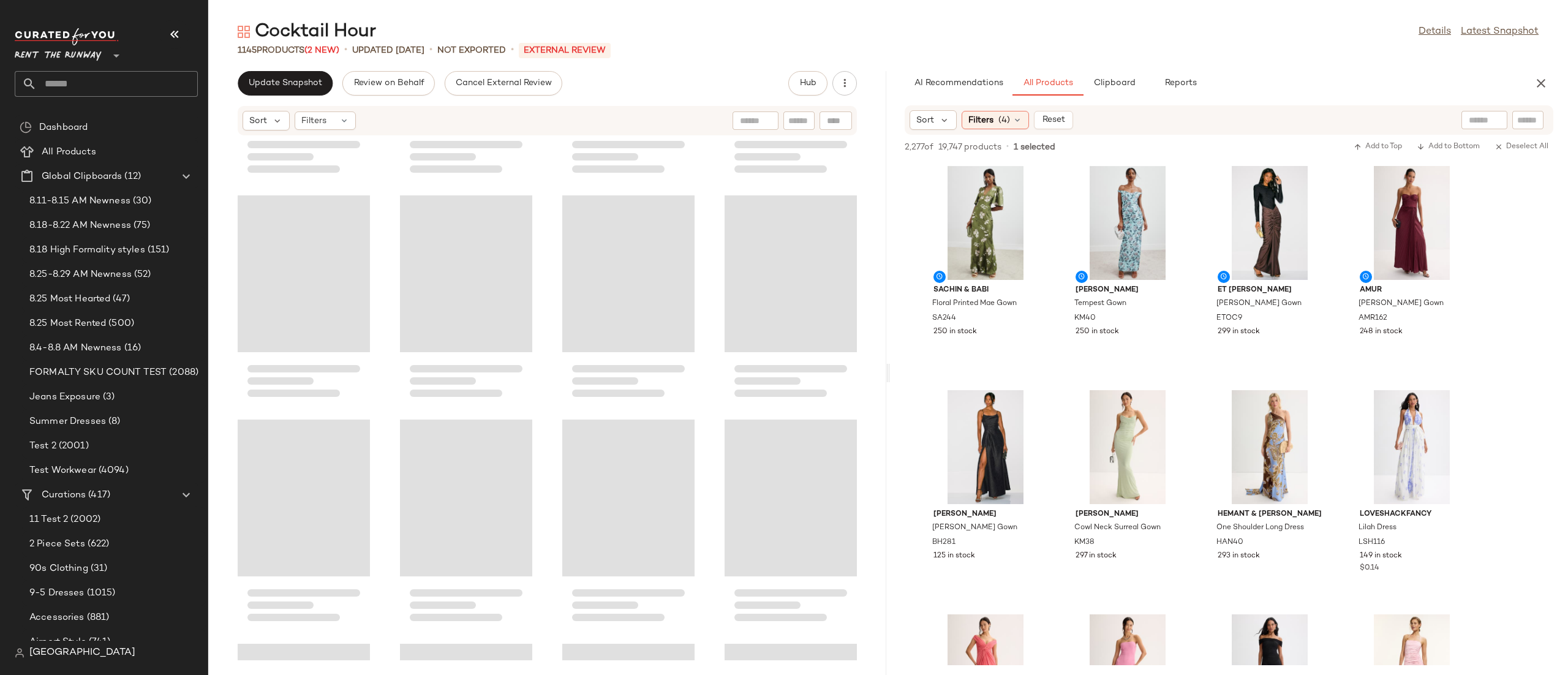
scroll to position [2967, 0]
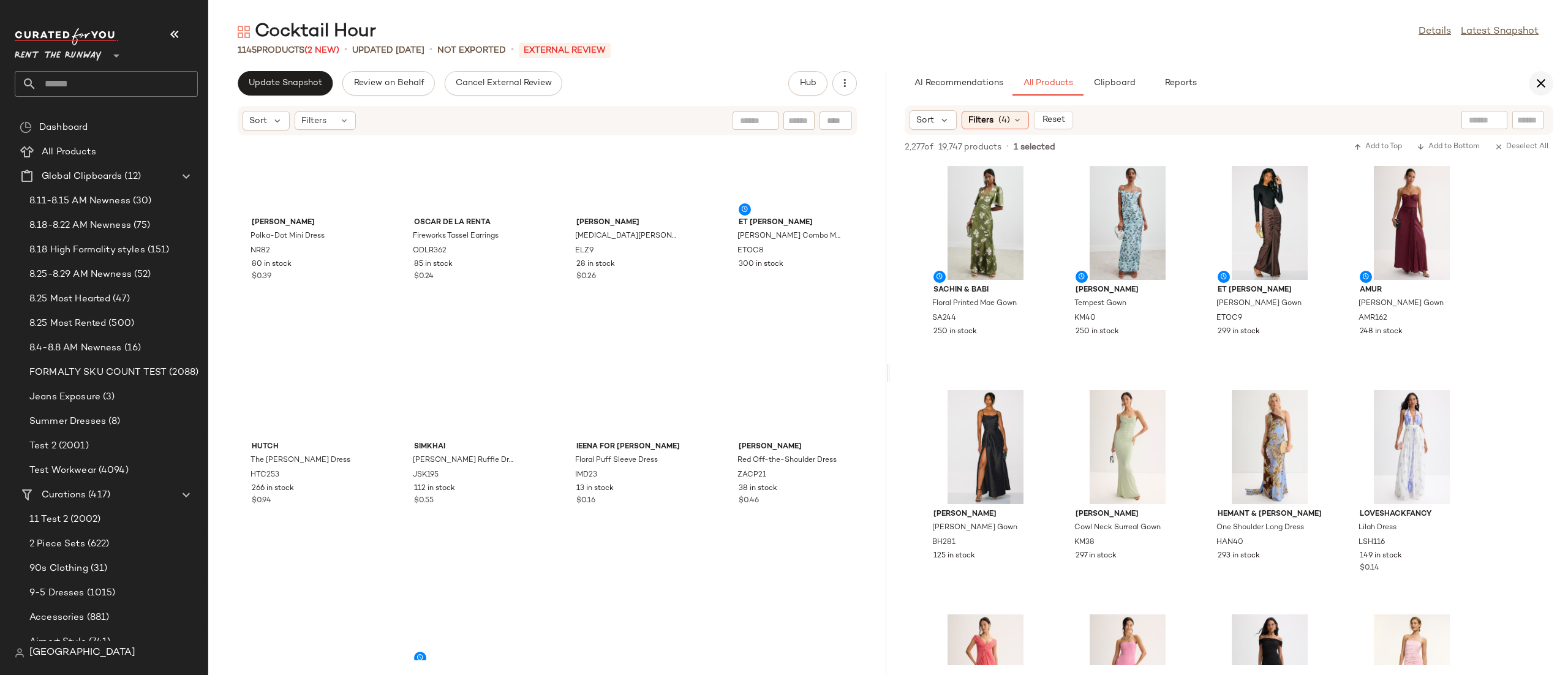
click at [1550, 88] on button "button" at bounding box center [1540, 83] width 24 height 24
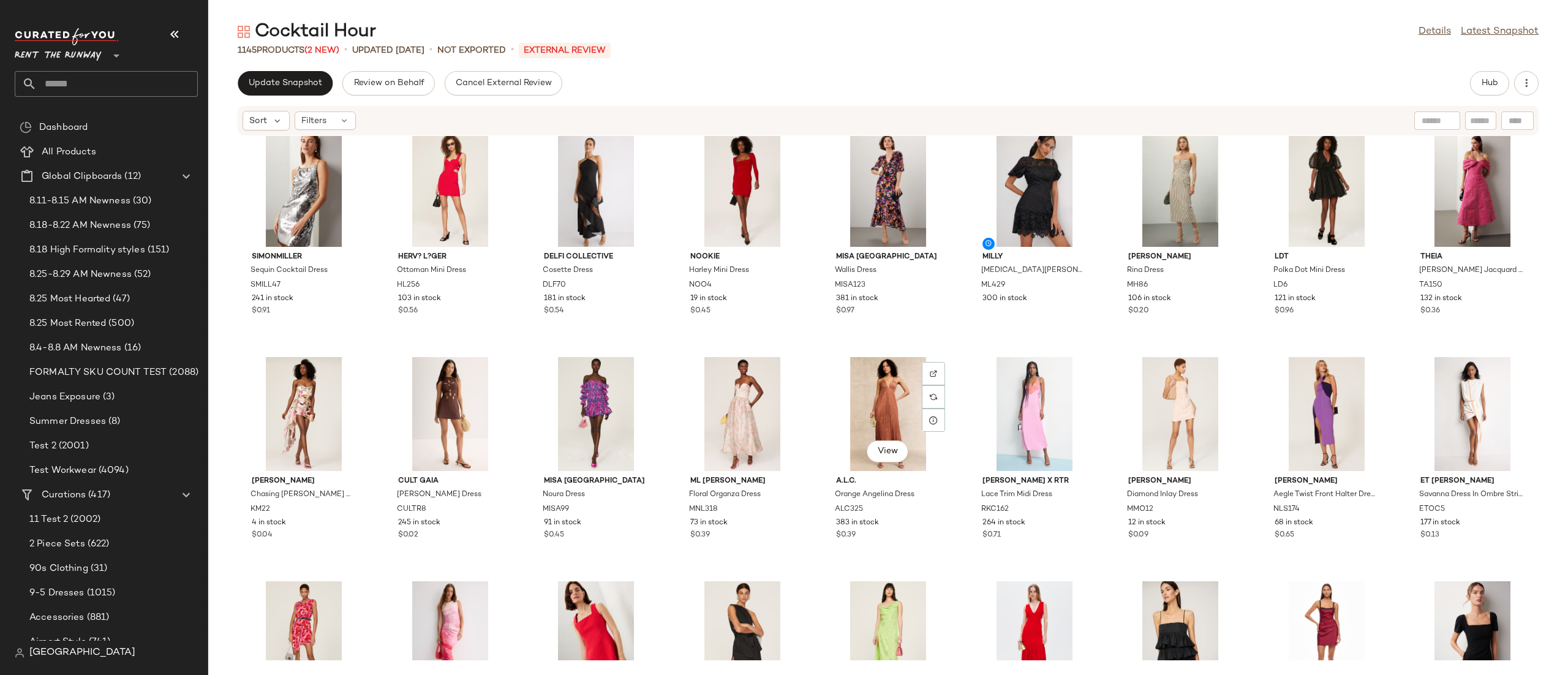
scroll to position [0, 0]
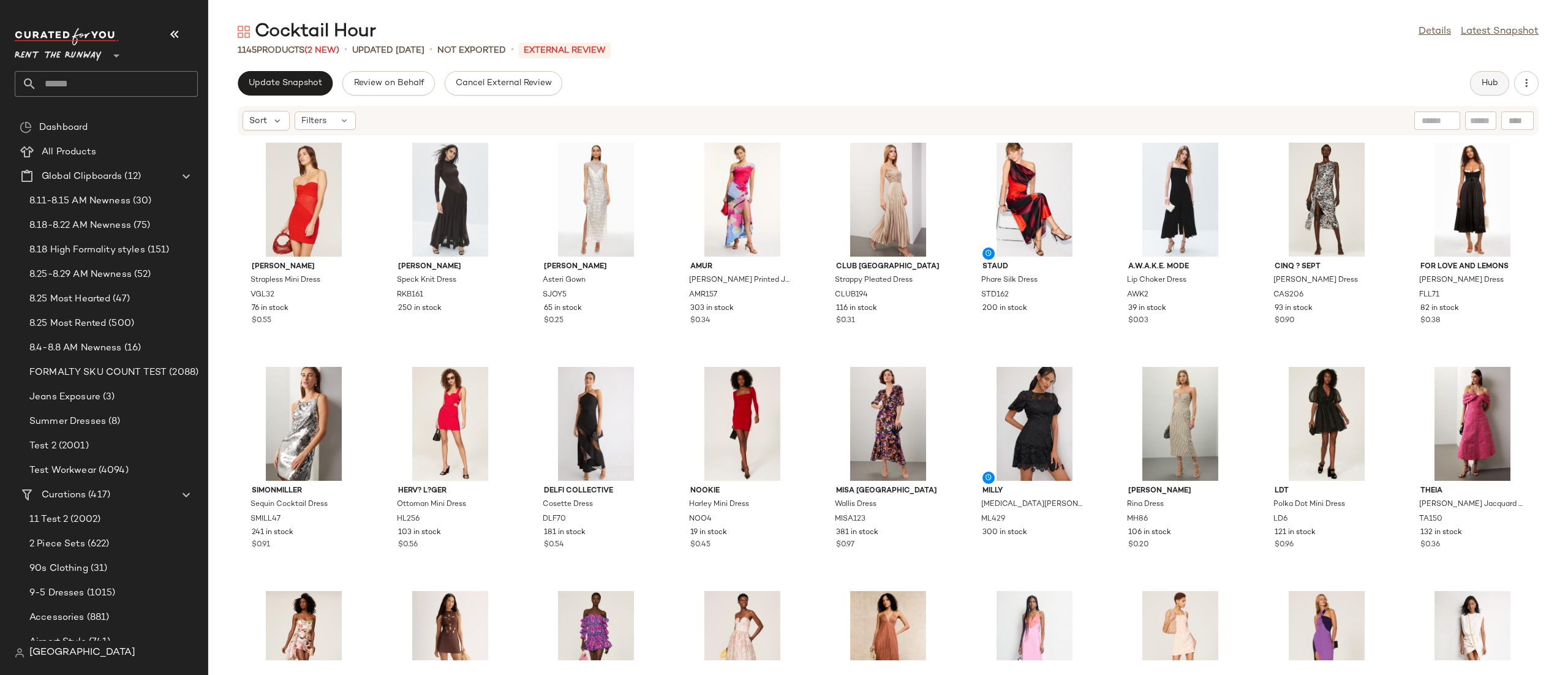
click at [1493, 79] on span "Hub" at bounding box center [1490, 84] width 17 height 10
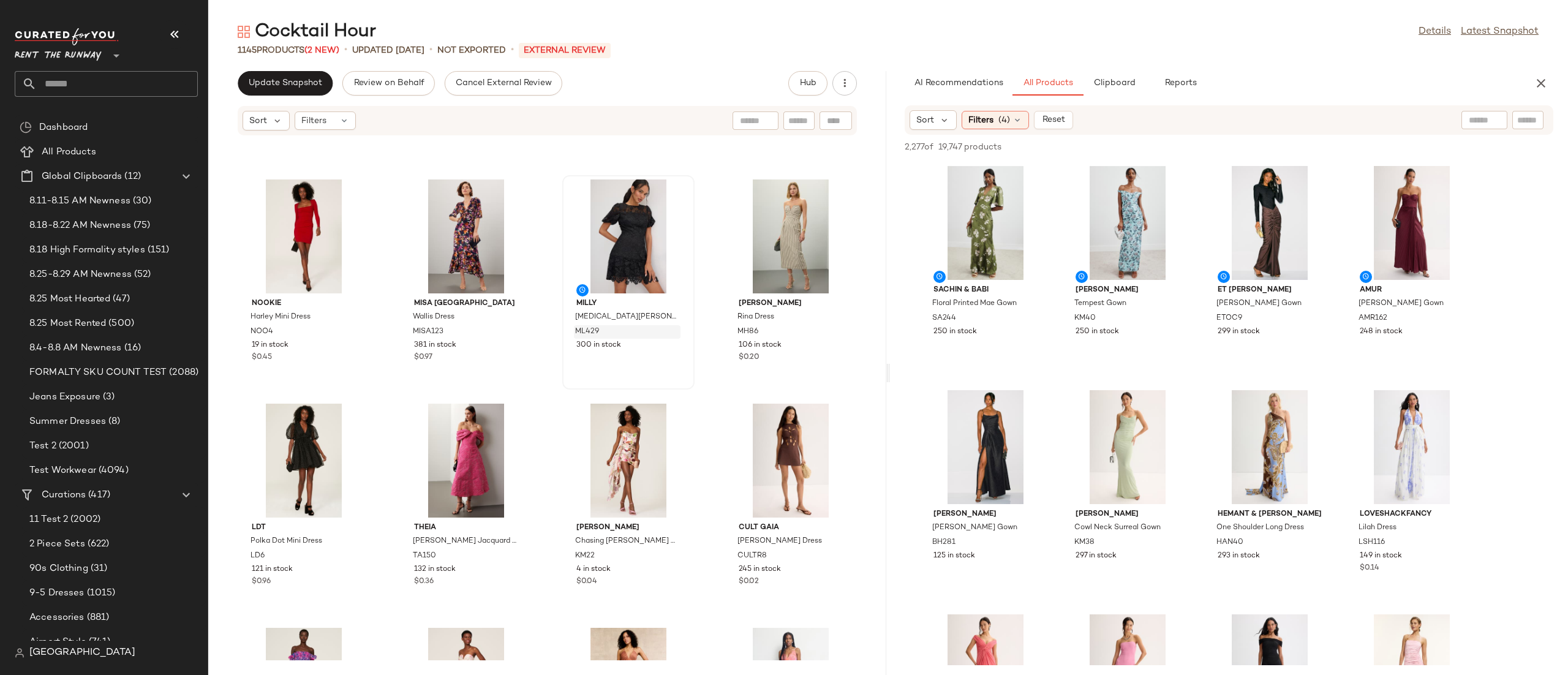
scroll to position [425, 0]
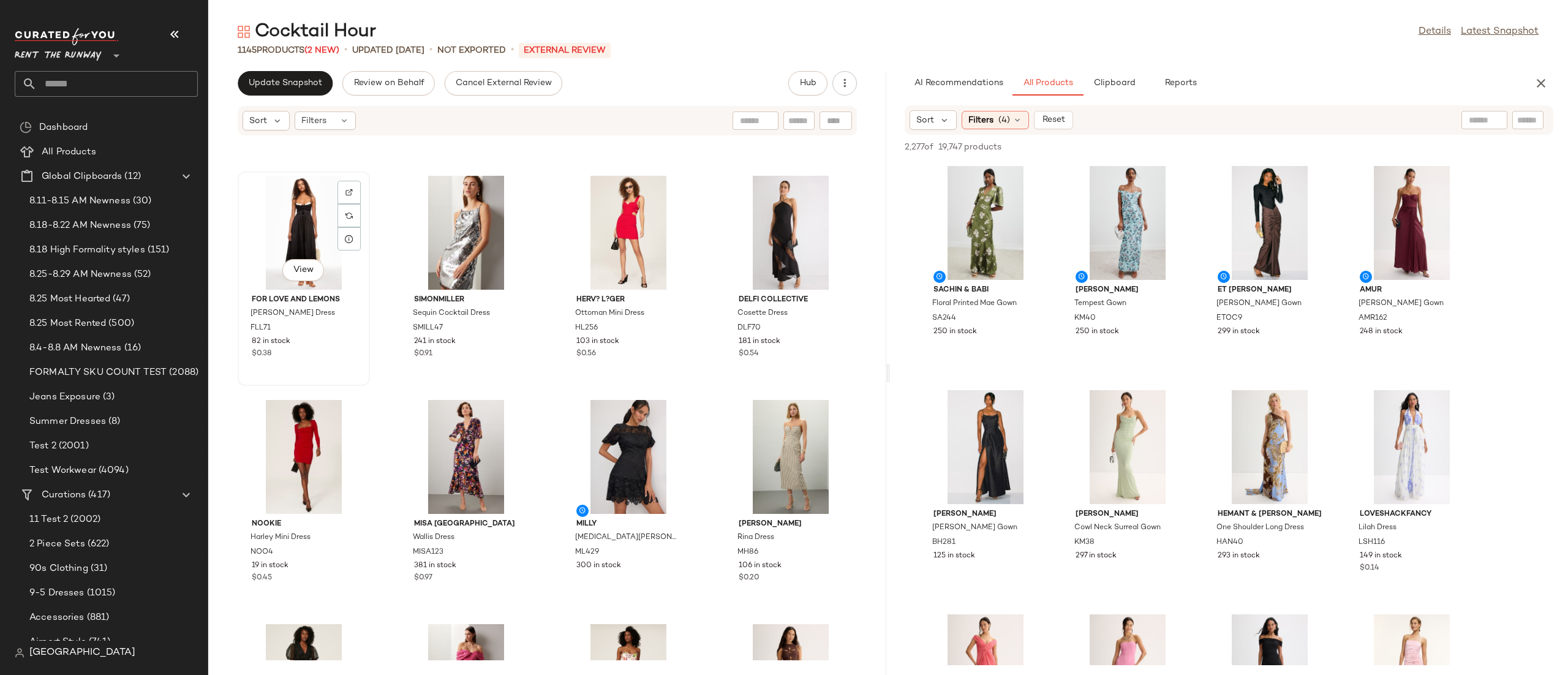
click at [302, 230] on div "View" at bounding box center [304, 232] width 124 height 114
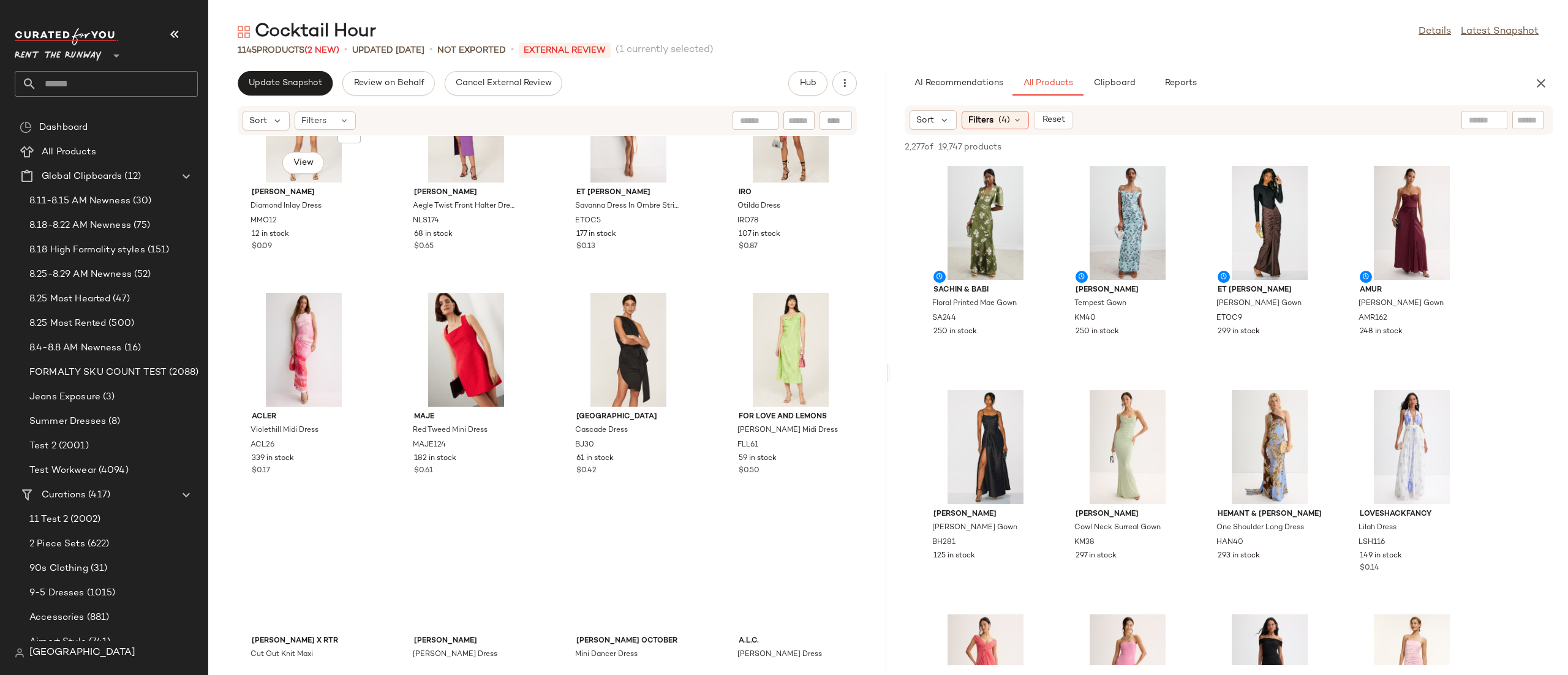
scroll to position [1495, 0]
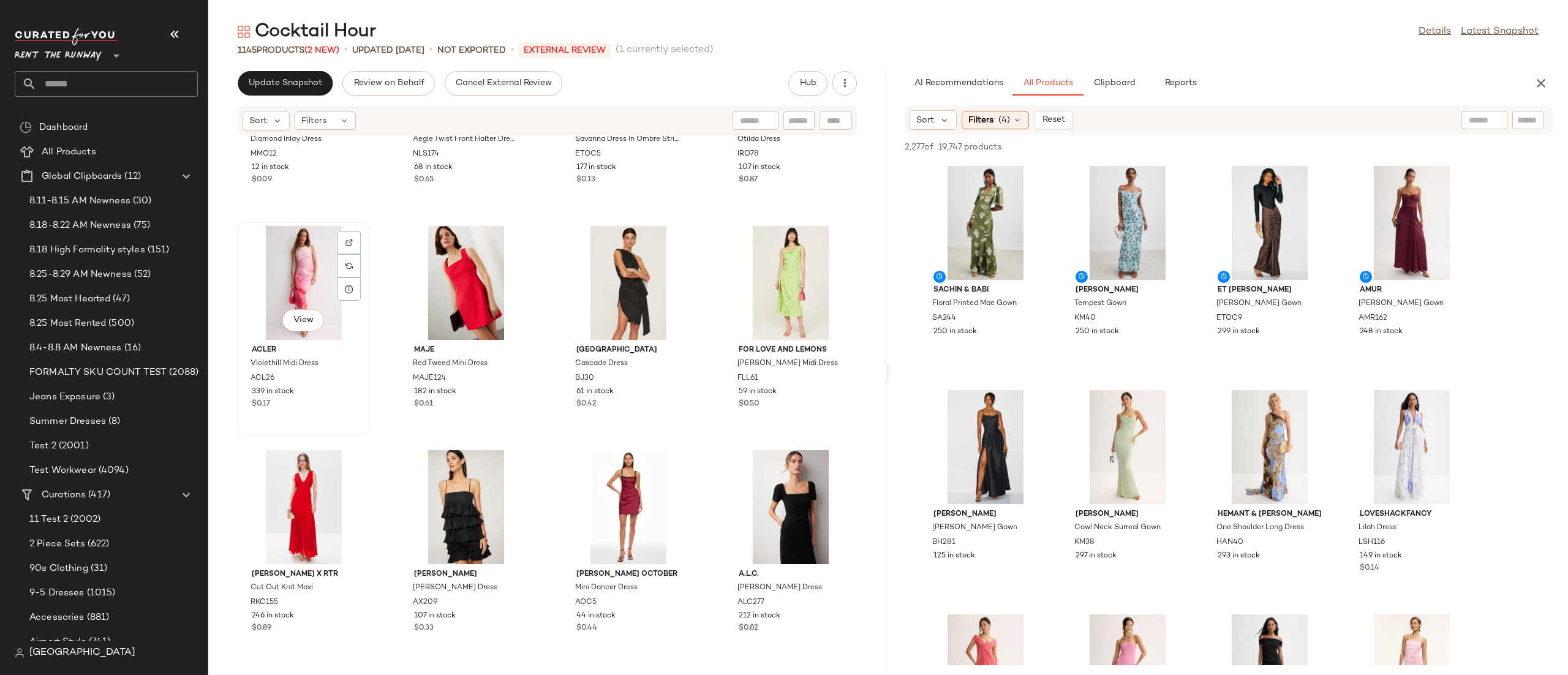
click at [325, 270] on div "View" at bounding box center [304, 283] width 124 height 114
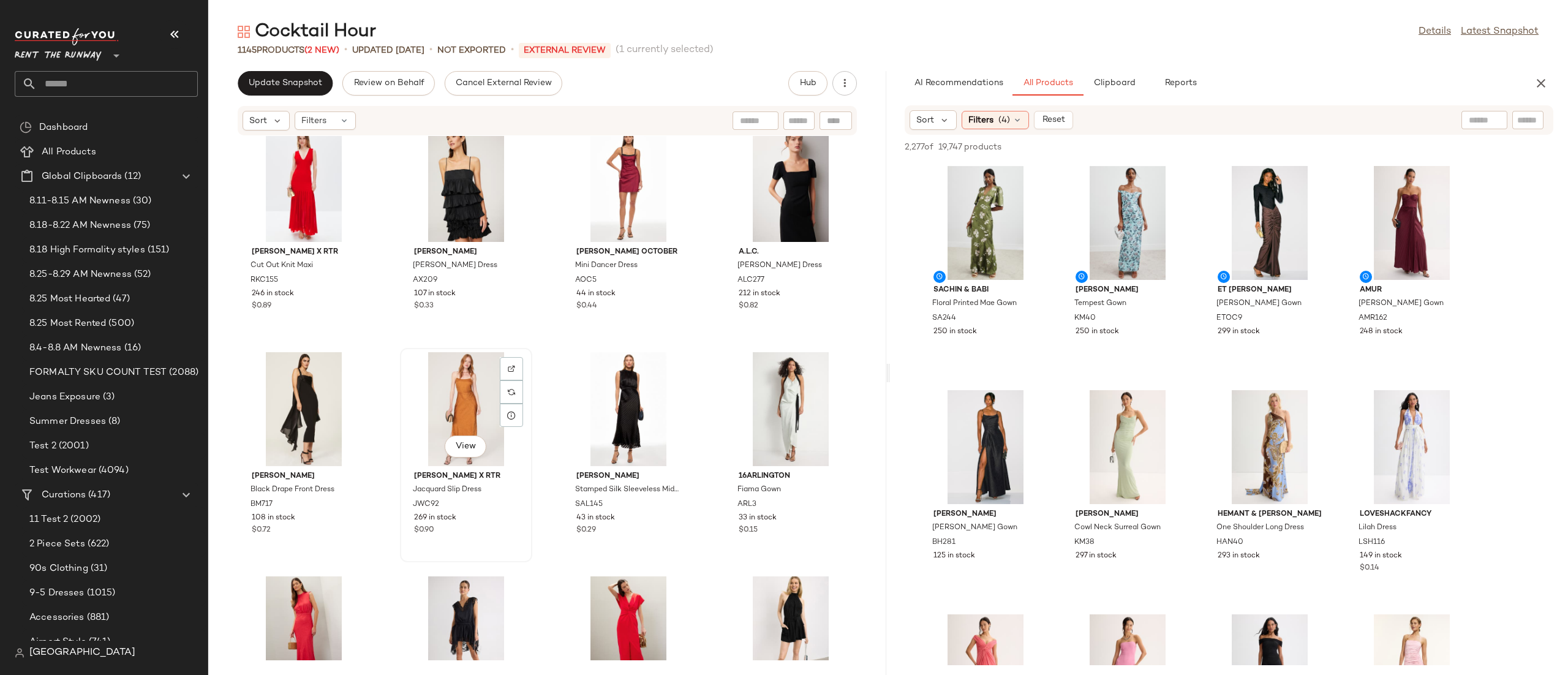
scroll to position [1891, 0]
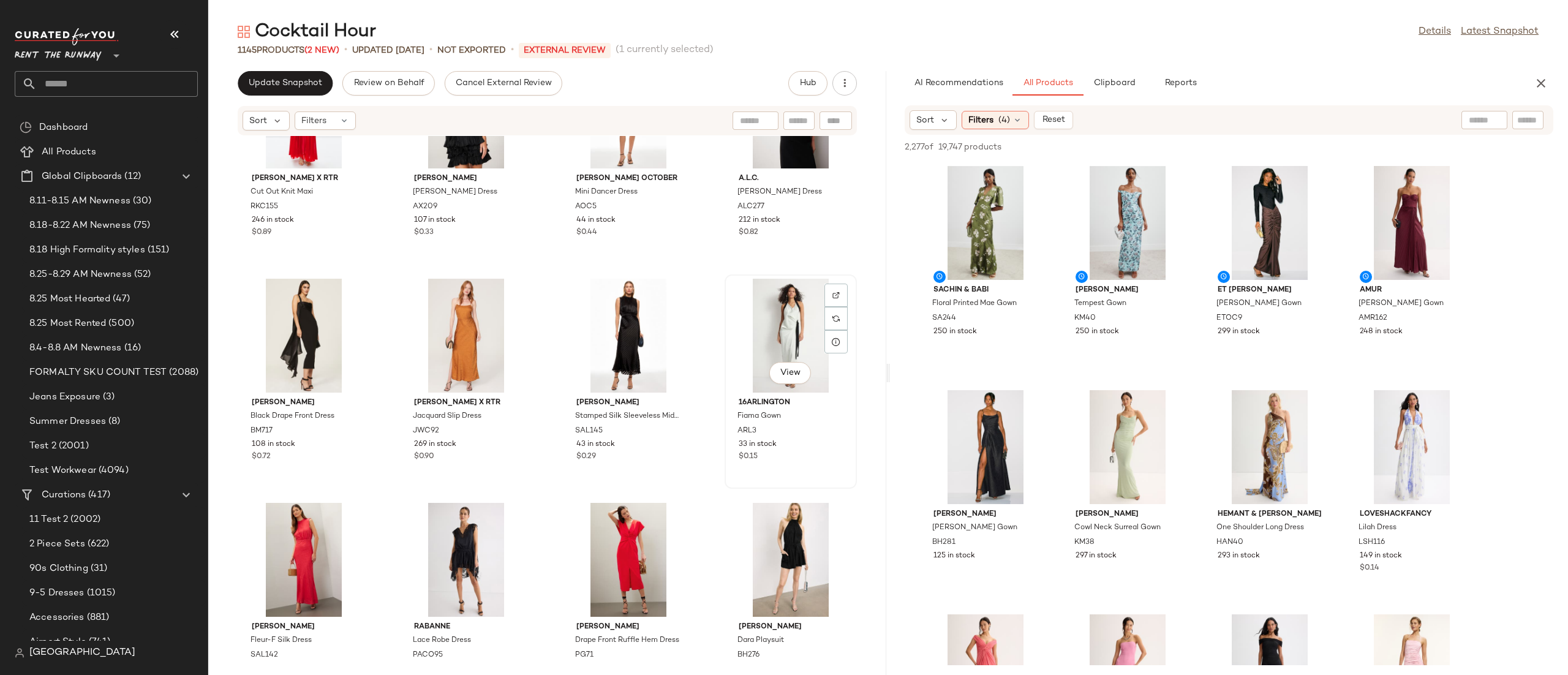
click at [749, 328] on div "View" at bounding box center [791, 335] width 124 height 114
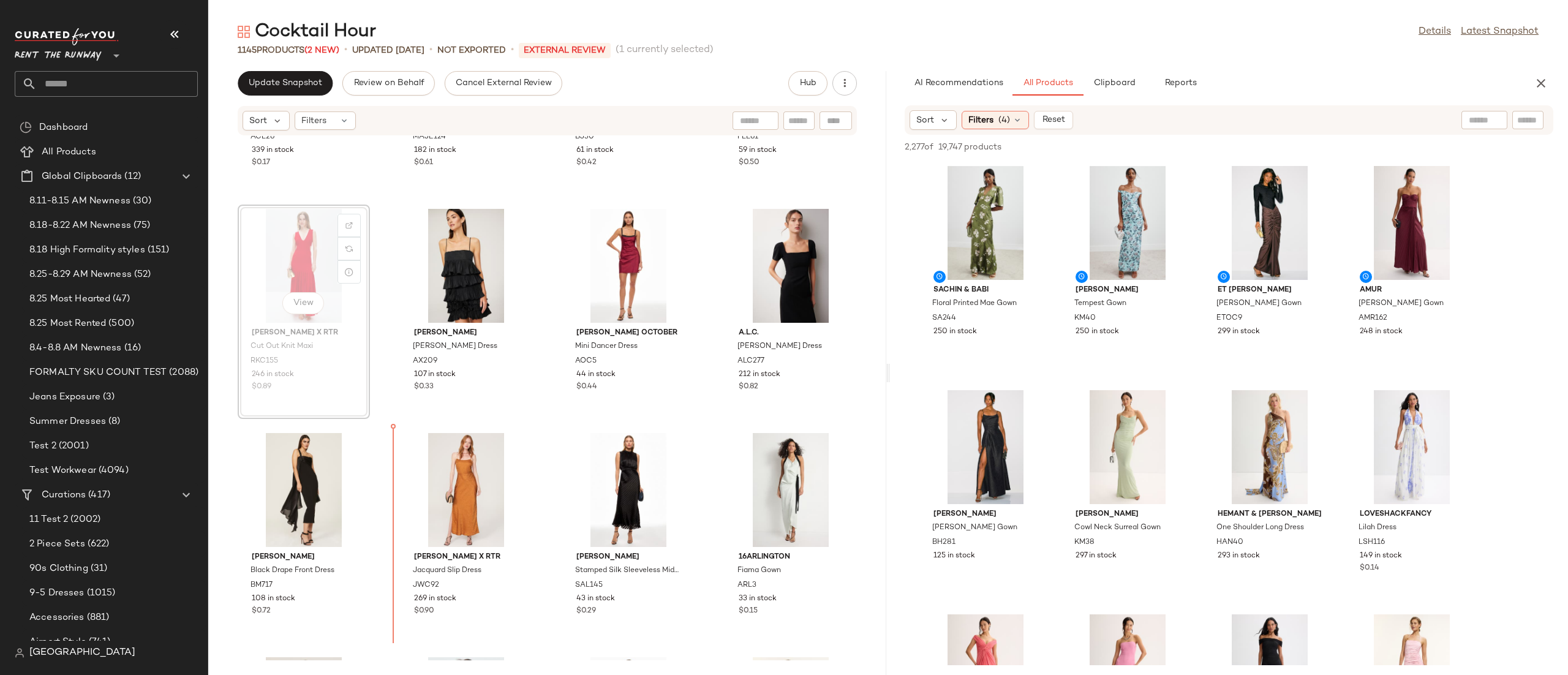
scroll to position [180, 0]
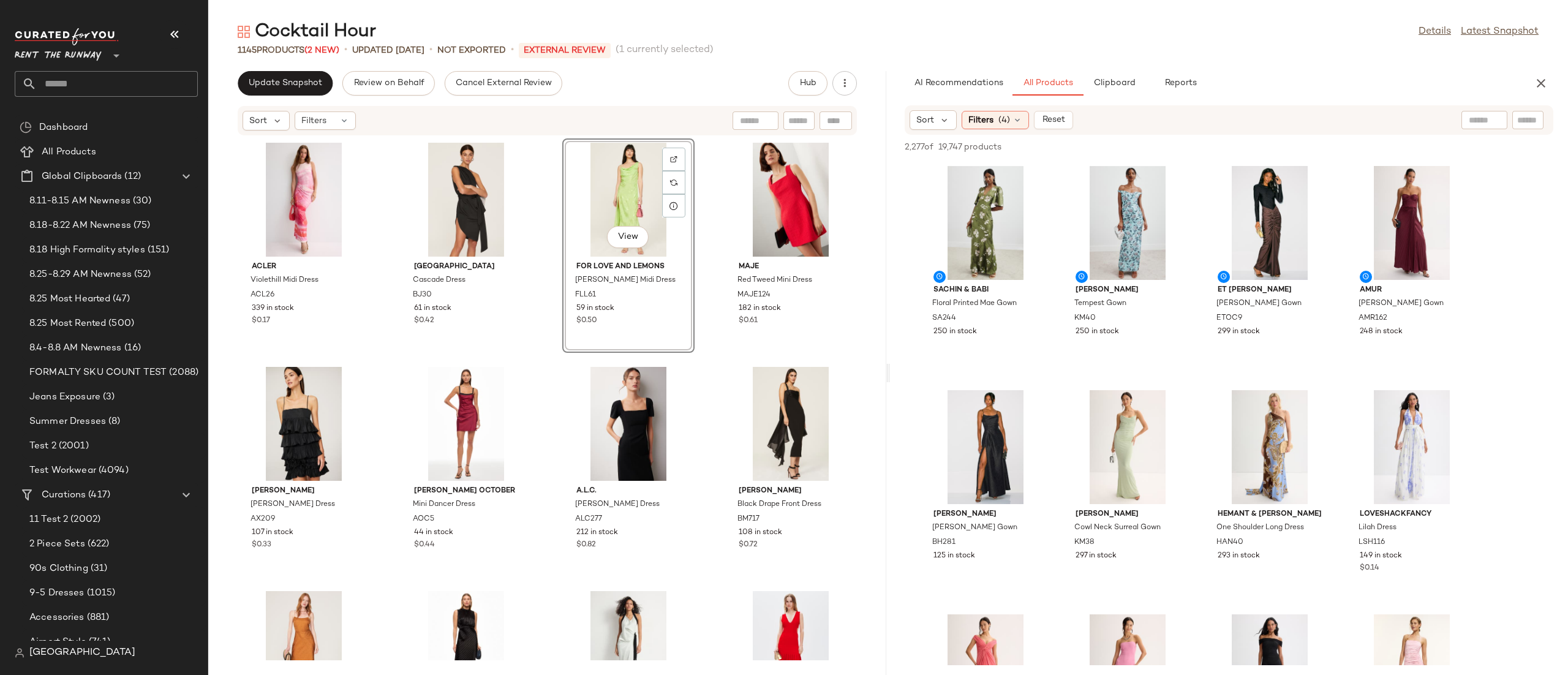
click at [714, 233] on div "Acler Violethill Midi Dress ACL26 339 in stock $0.17 Baja East Cascade Dress BJ…" at bounding box center [547, 397] width 678 height 524
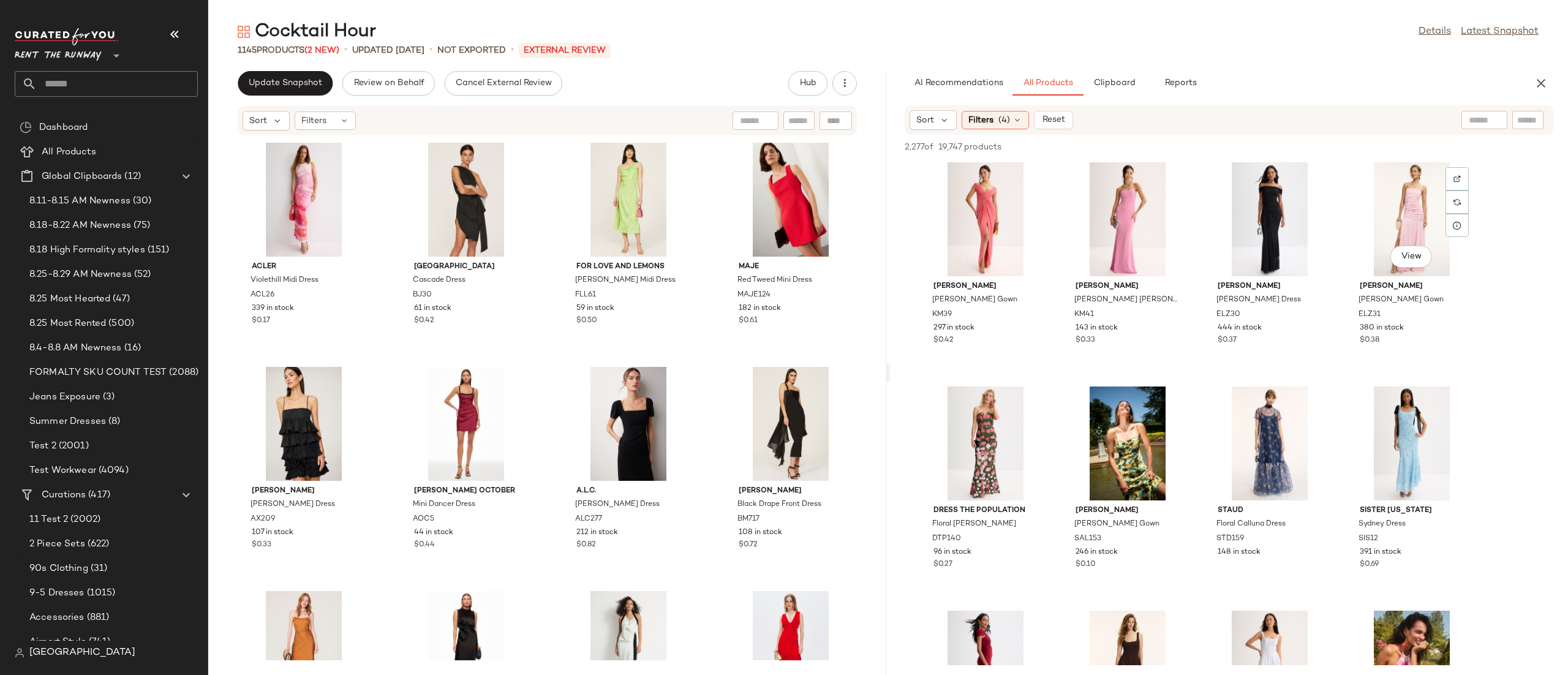
scroll to position [510, 0]
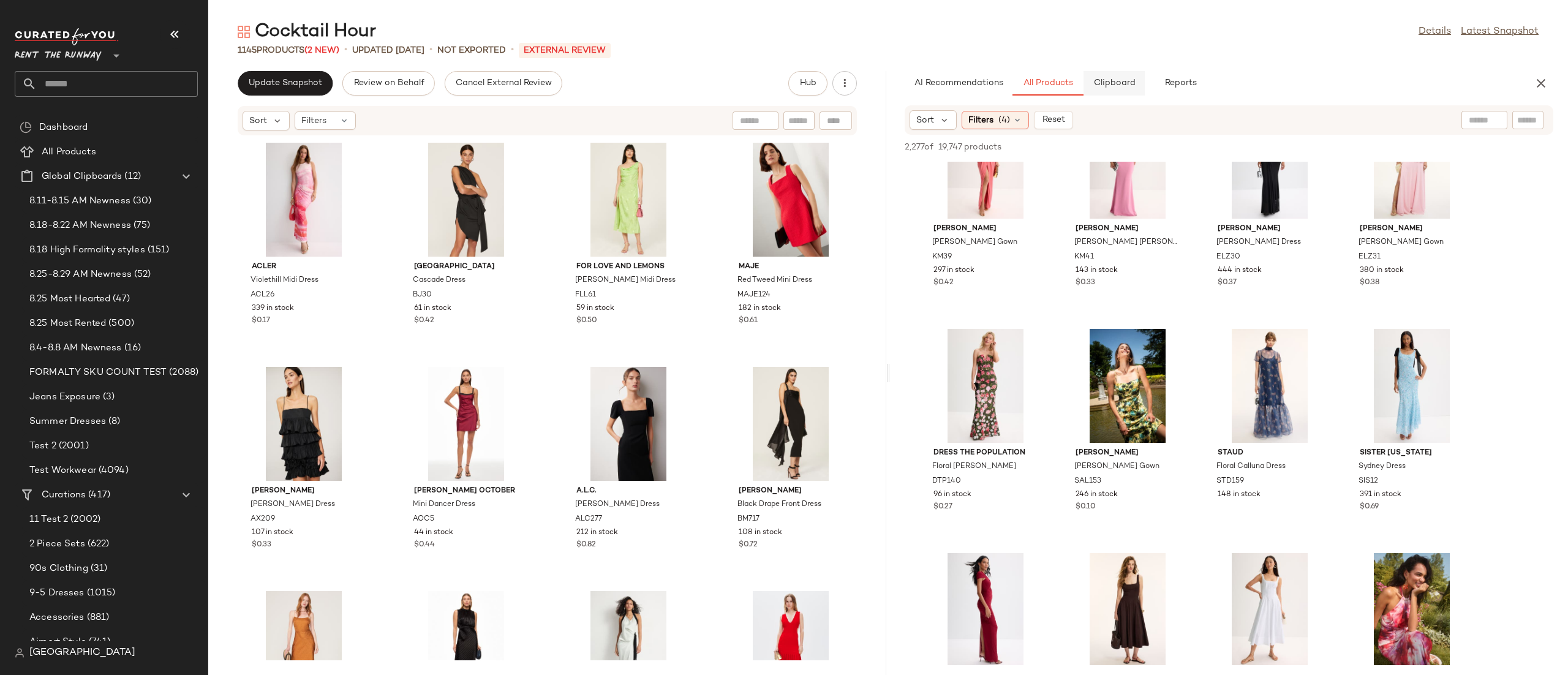
click at [1103, 88] on span "Clipboard" at bounding box center [1114, 84] width 42 height 10
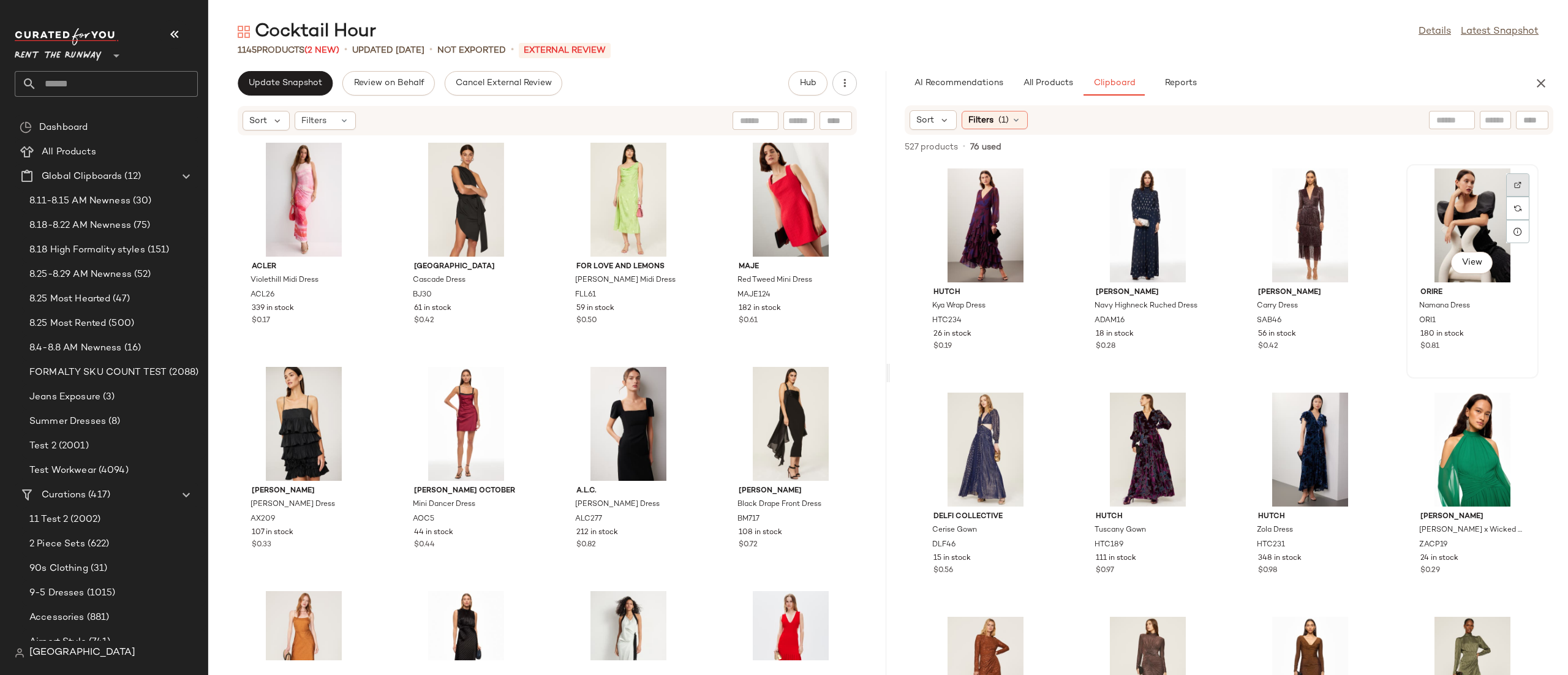
click at [1514, 184] on img at bounding box center [1517, 185] width 8 height 8
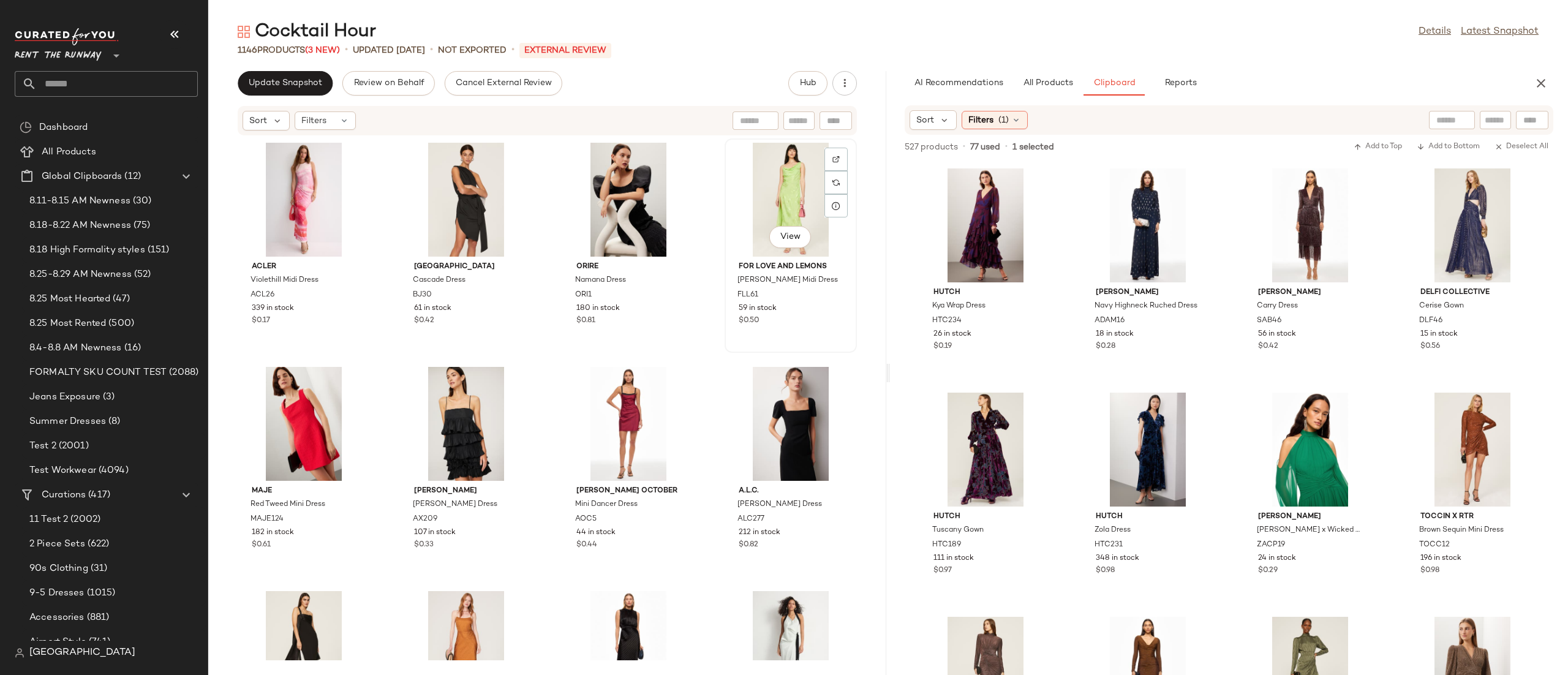
click at [738, 189] on div "View" at bounding box center [791, 199] width 124 height 114
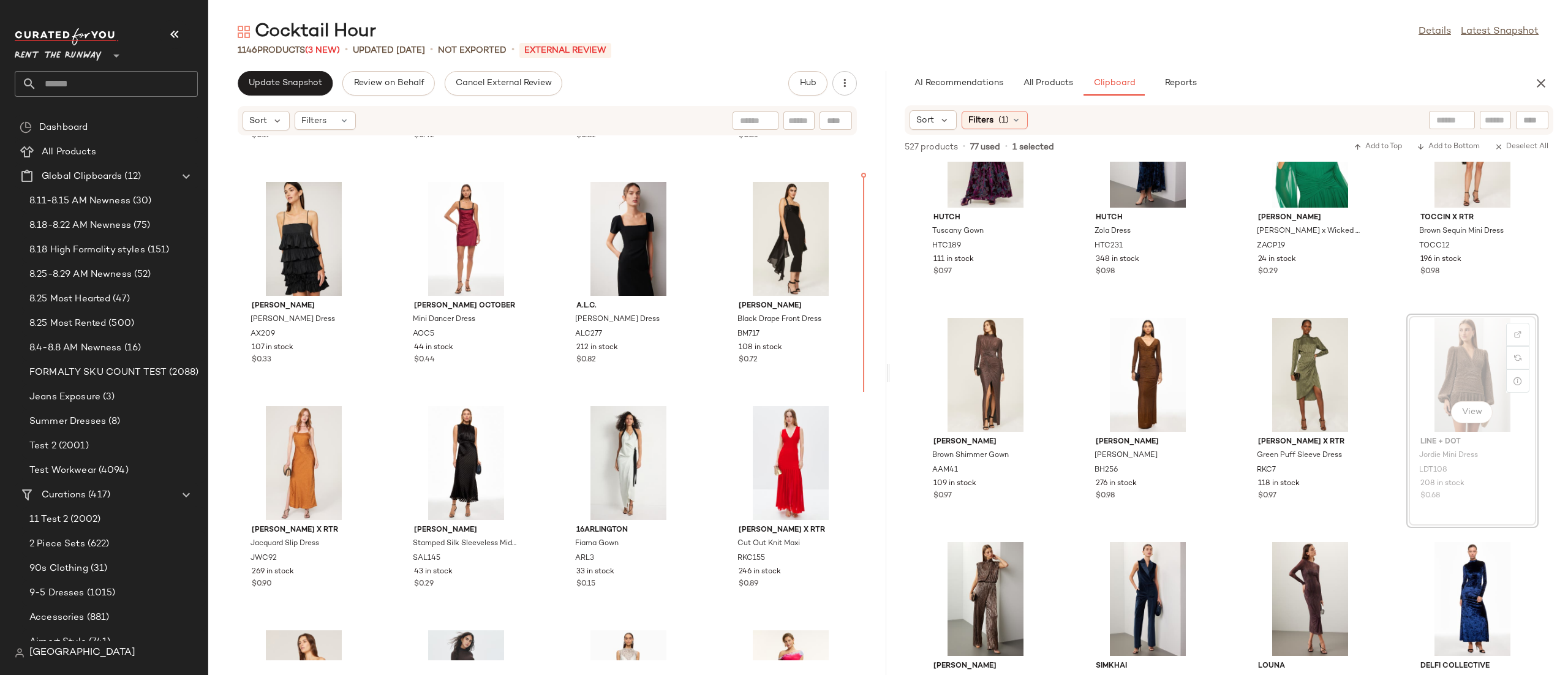
scroll to position [181, 0]
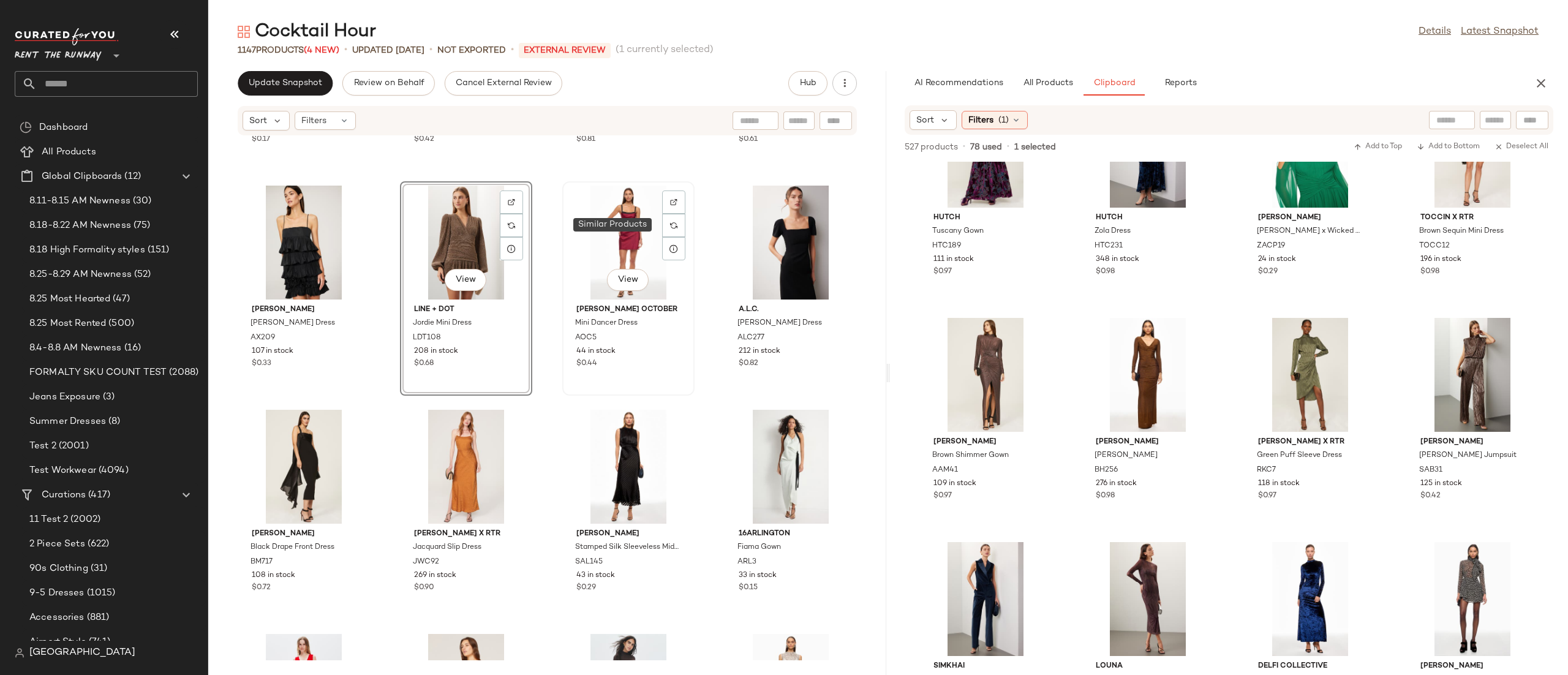
click at [672, 224] on img at bounding box center [673, 225] width 8 height 8
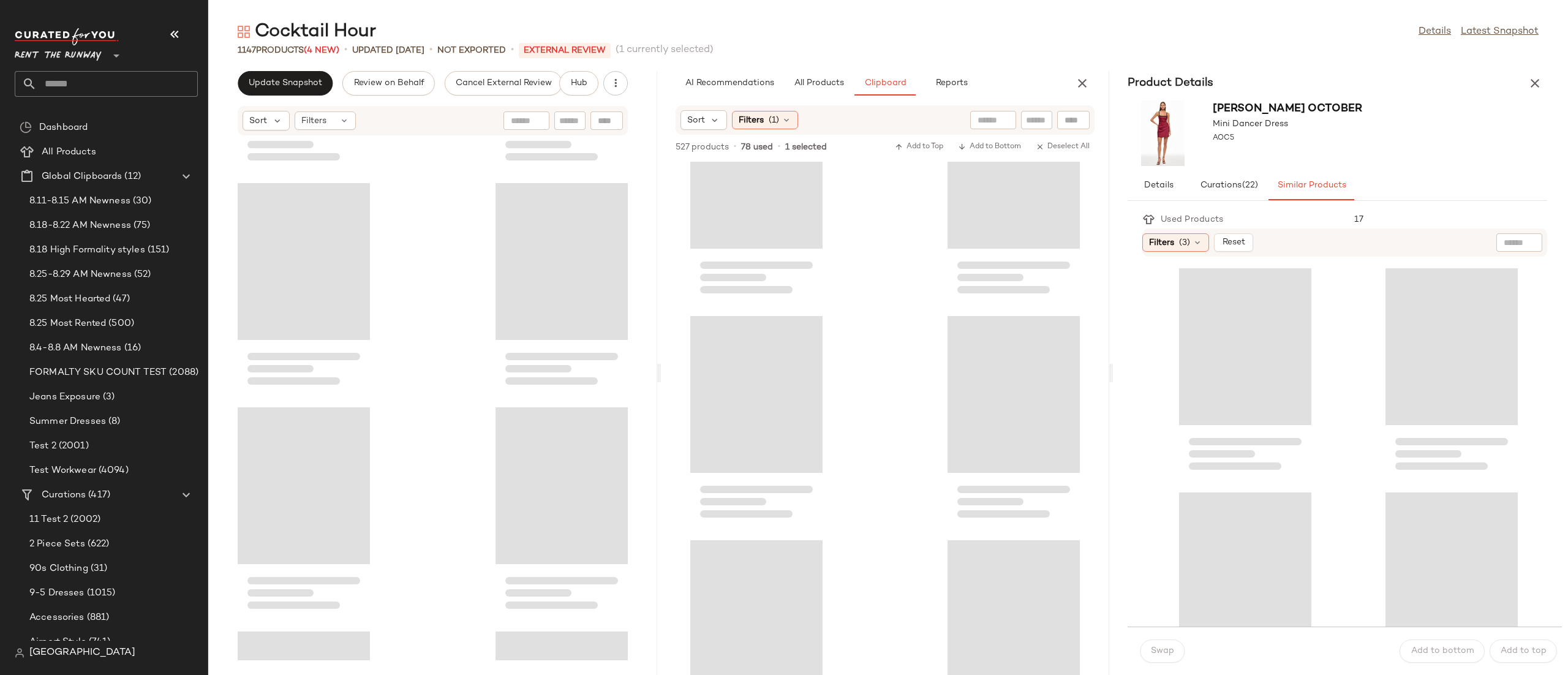
scroll to position [458, 0]
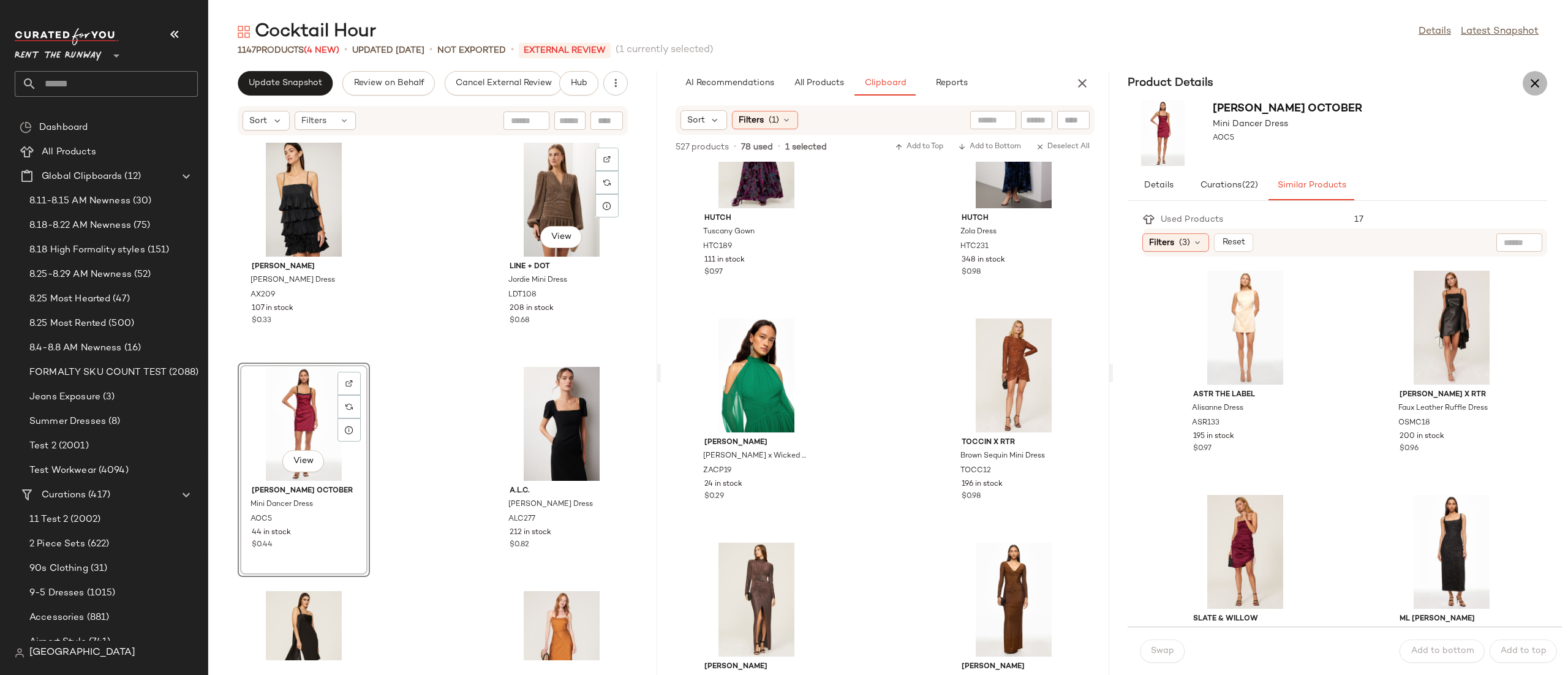
click at [1535, 88] on icon "button" at bounding box center [1534, 83] width 14 height 14
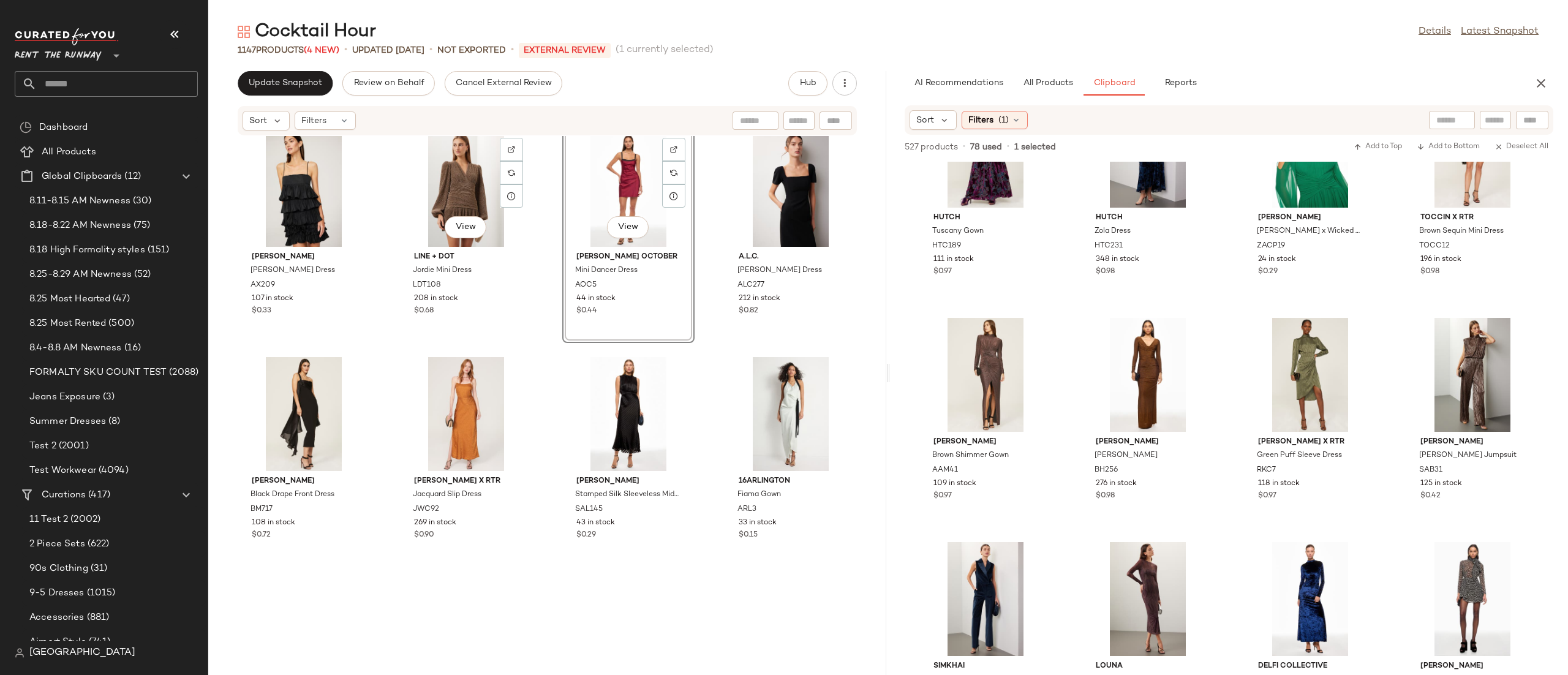
scroll to position [1, 0]
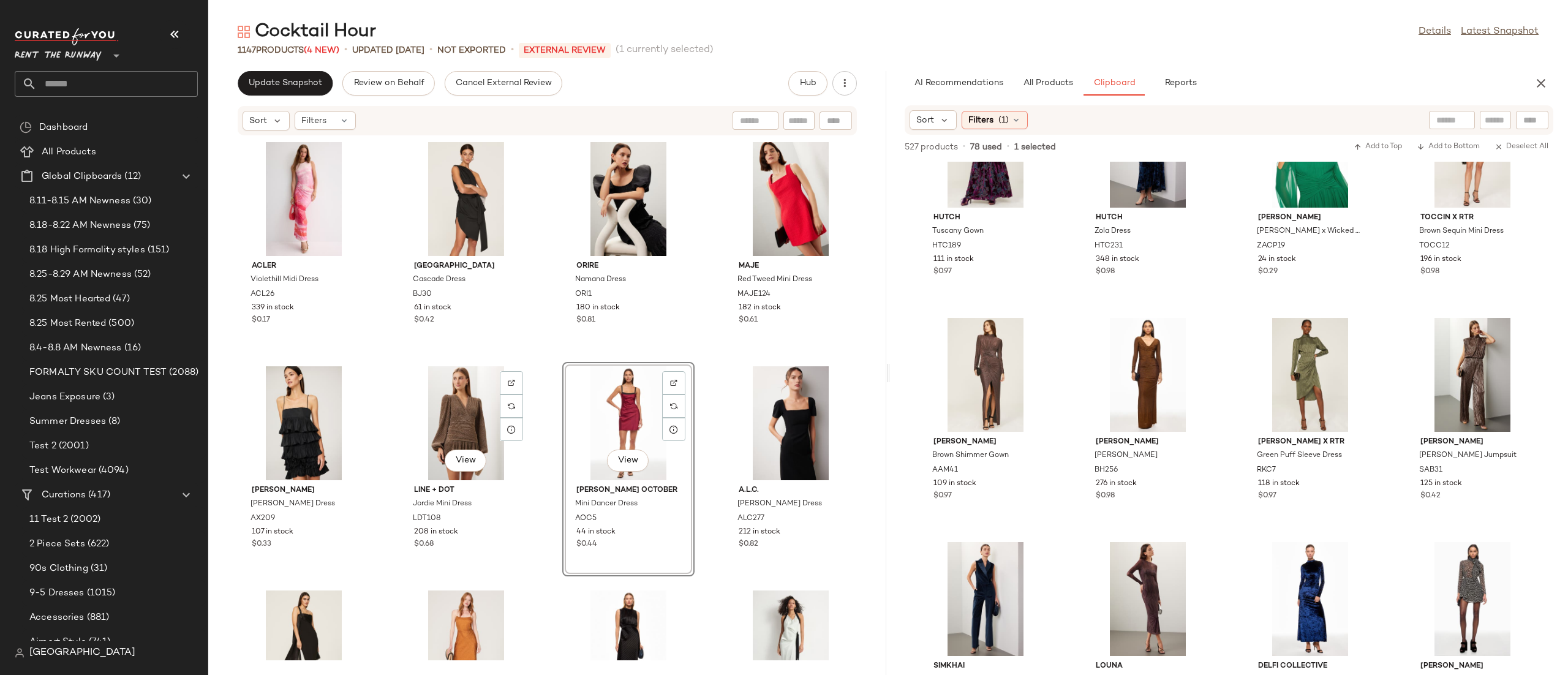
click at [599, 428] on div "View" at bounding box center [628, 423] width 124 height 114
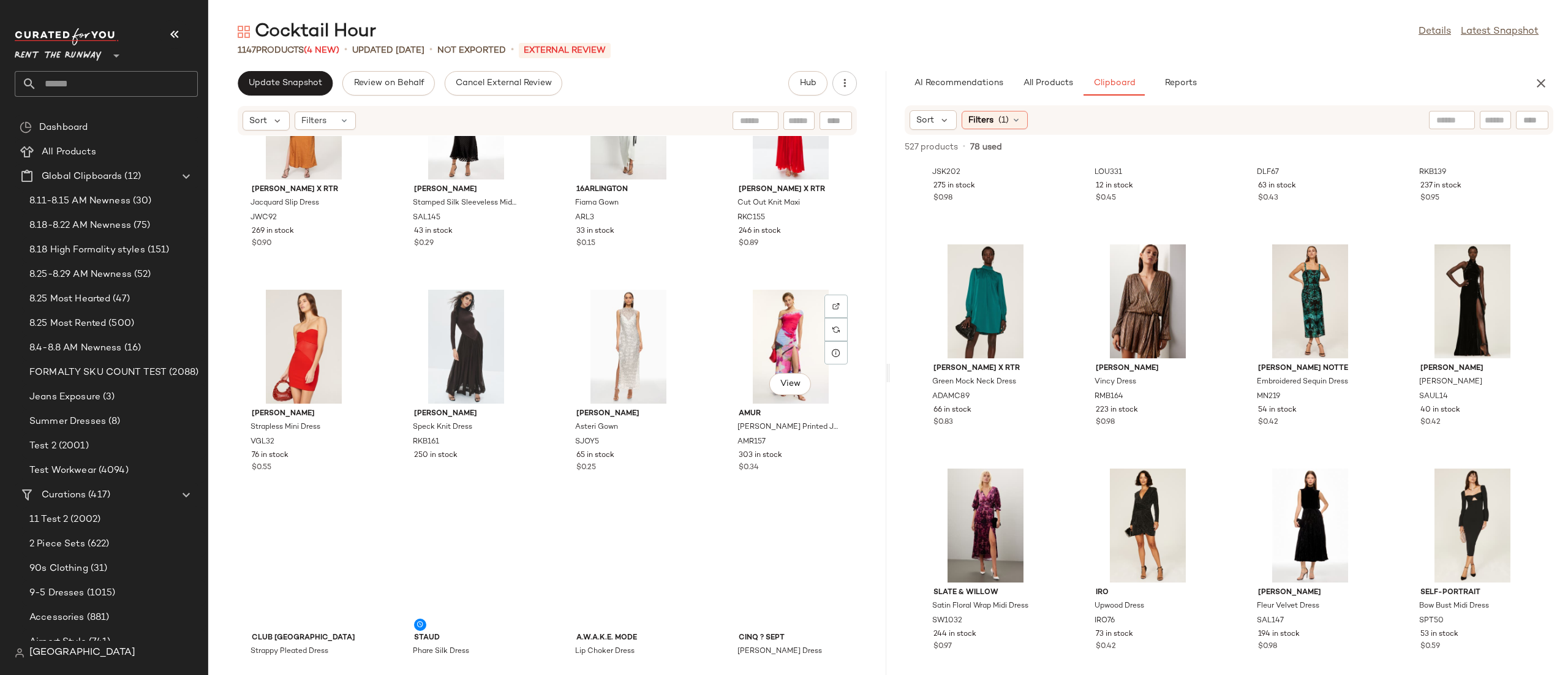
scroll to position [809, 0]
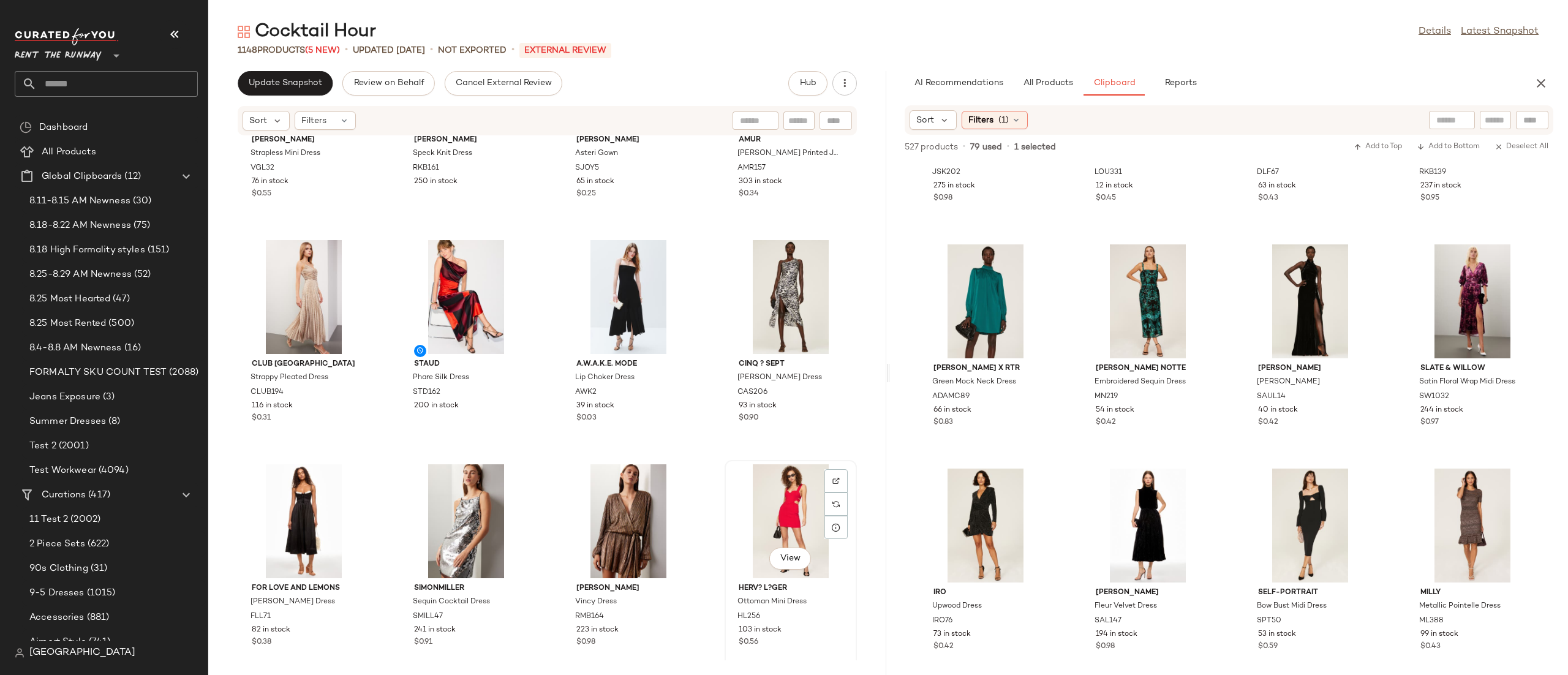
click at [760, 507] on div "View" at bounding box center [791, 521] width 124 height 114
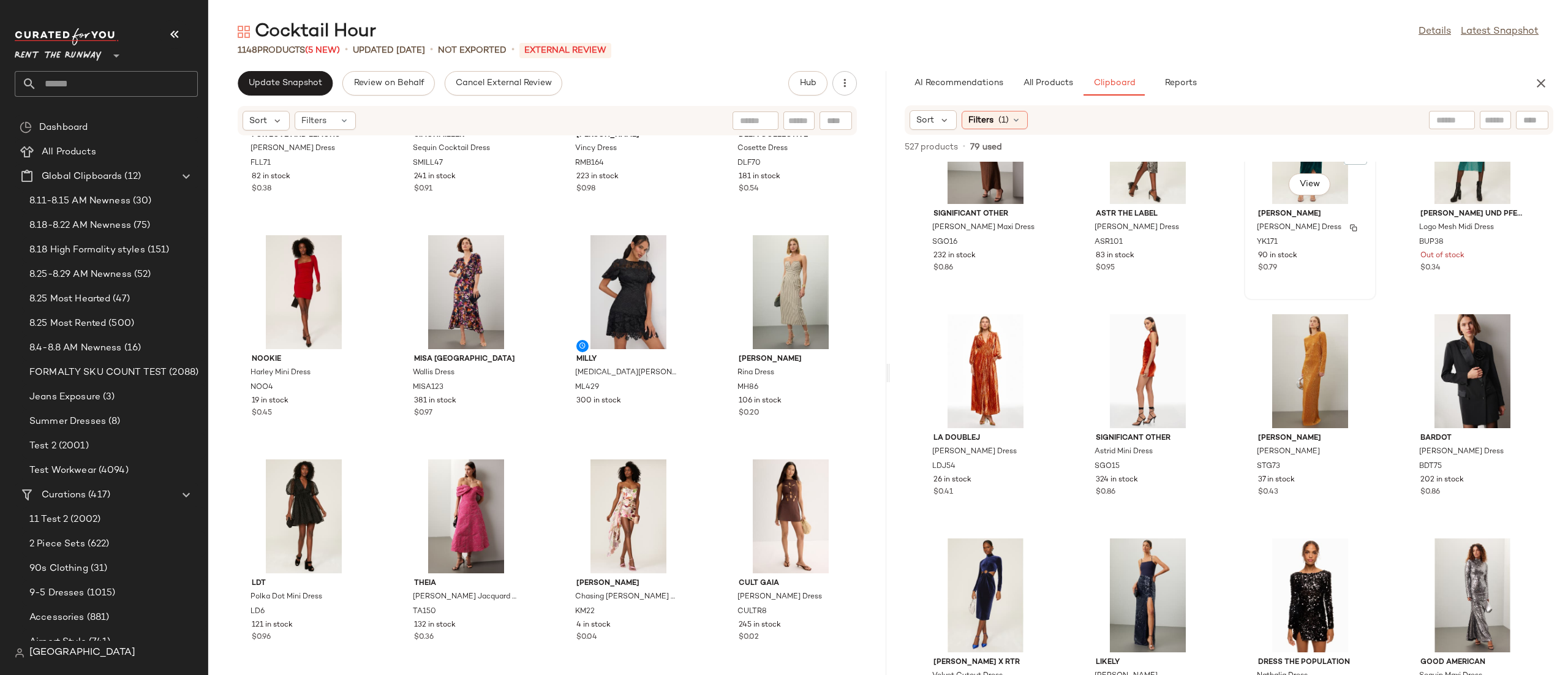
scroll to position [1931, 0]
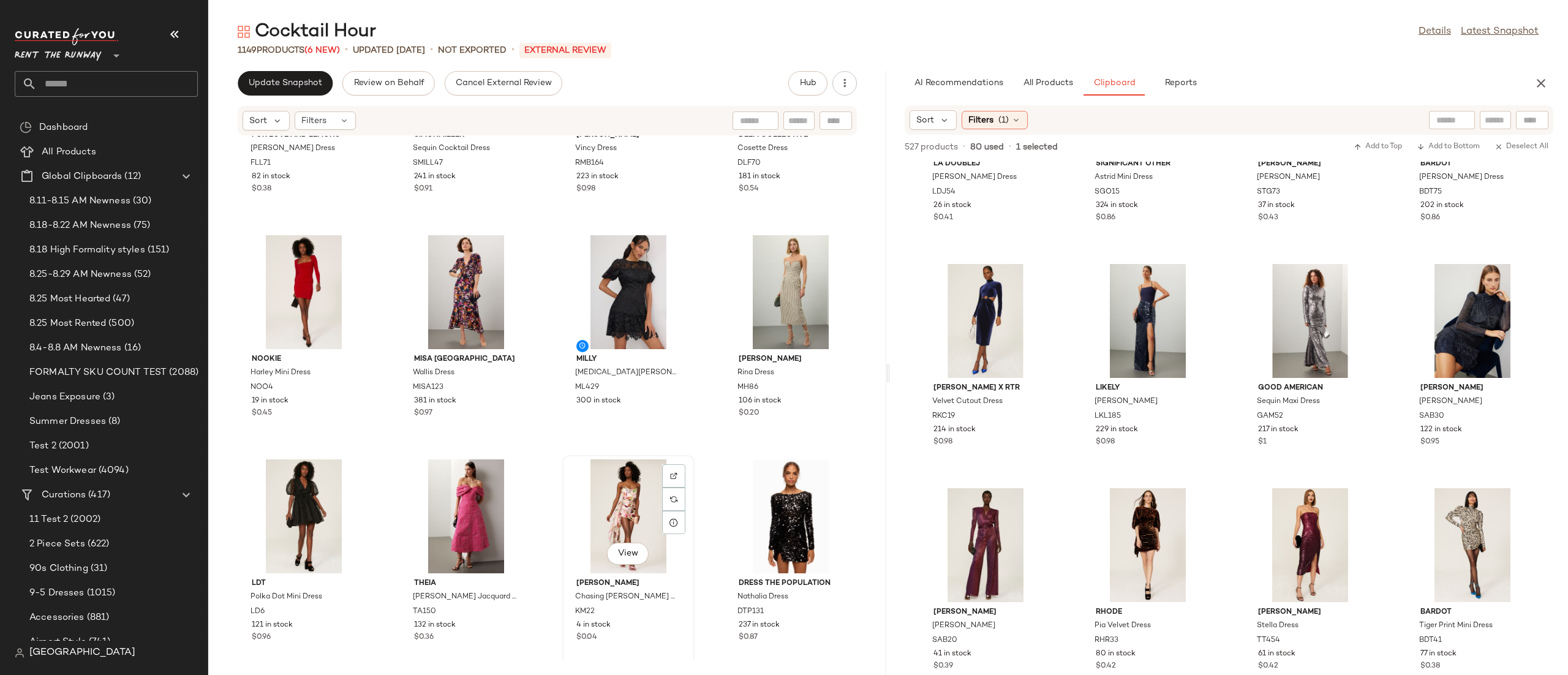
click at [644, 510] on div "View" at bounding box center [628, 516] width 124 height 114
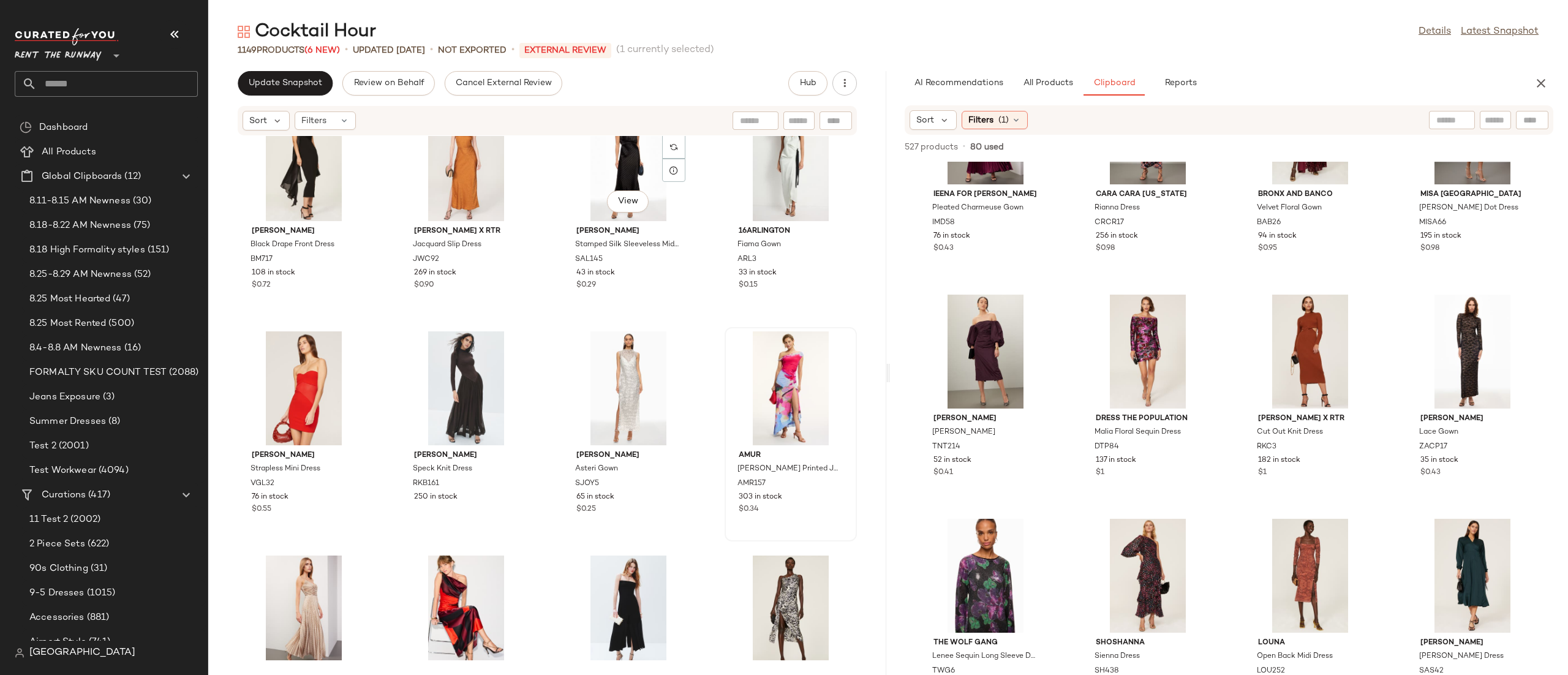
scroll to position [510, 0]
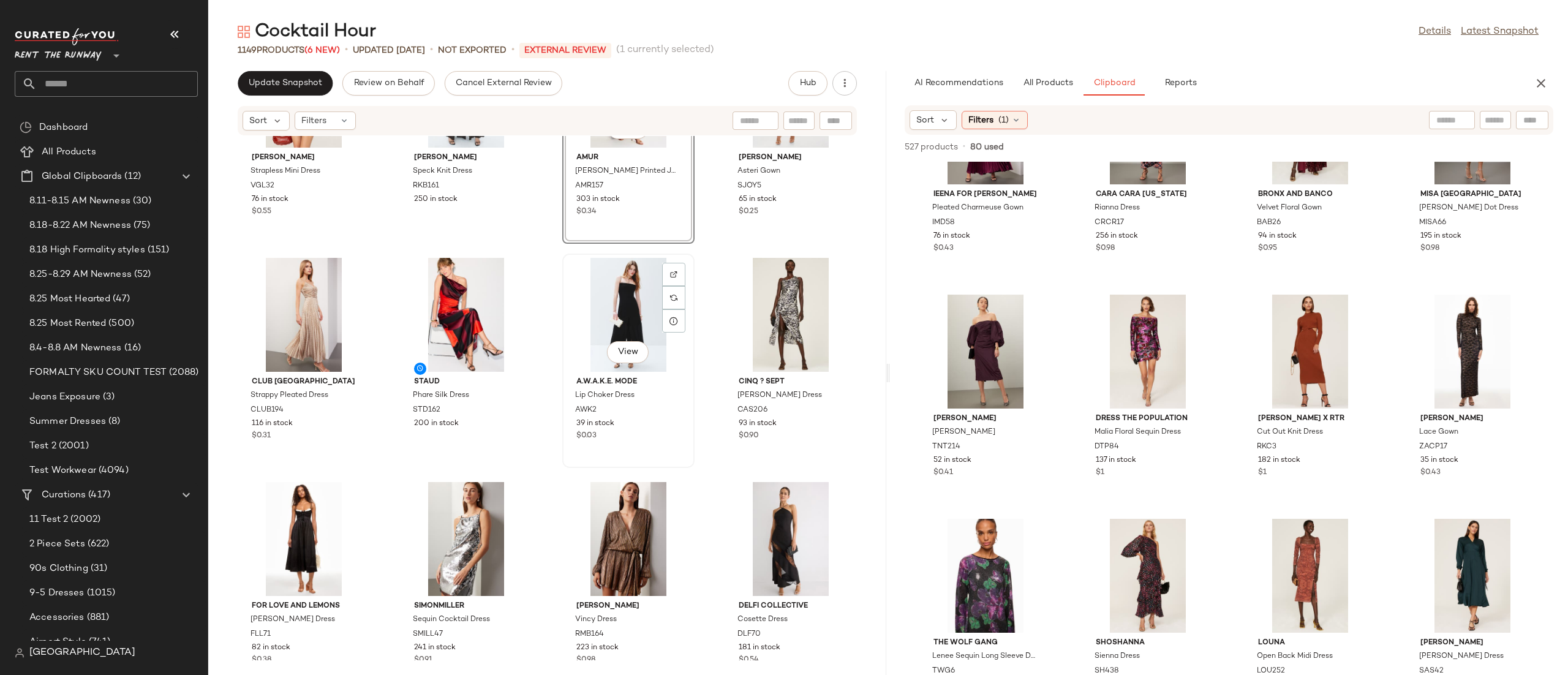
scroll to position [786, 0]
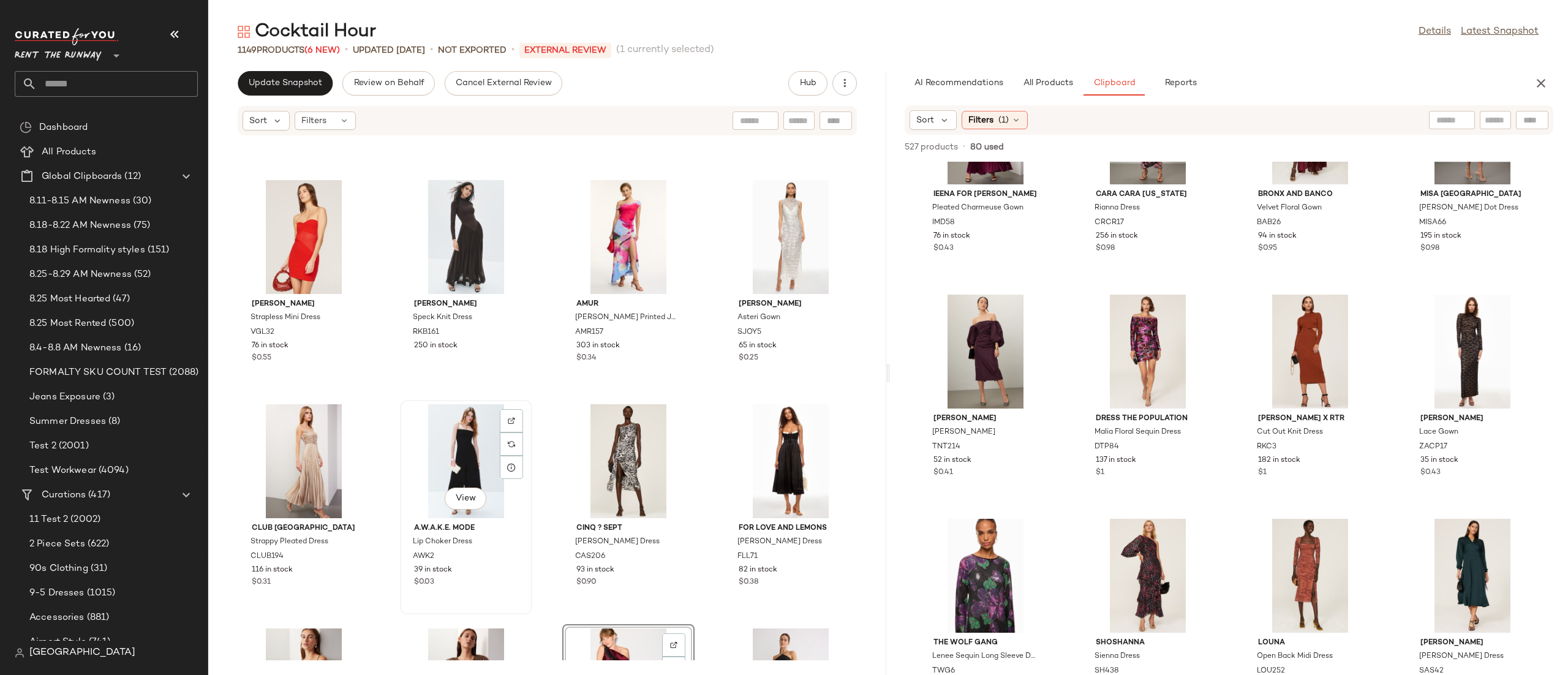
scroll to position [501, 0]
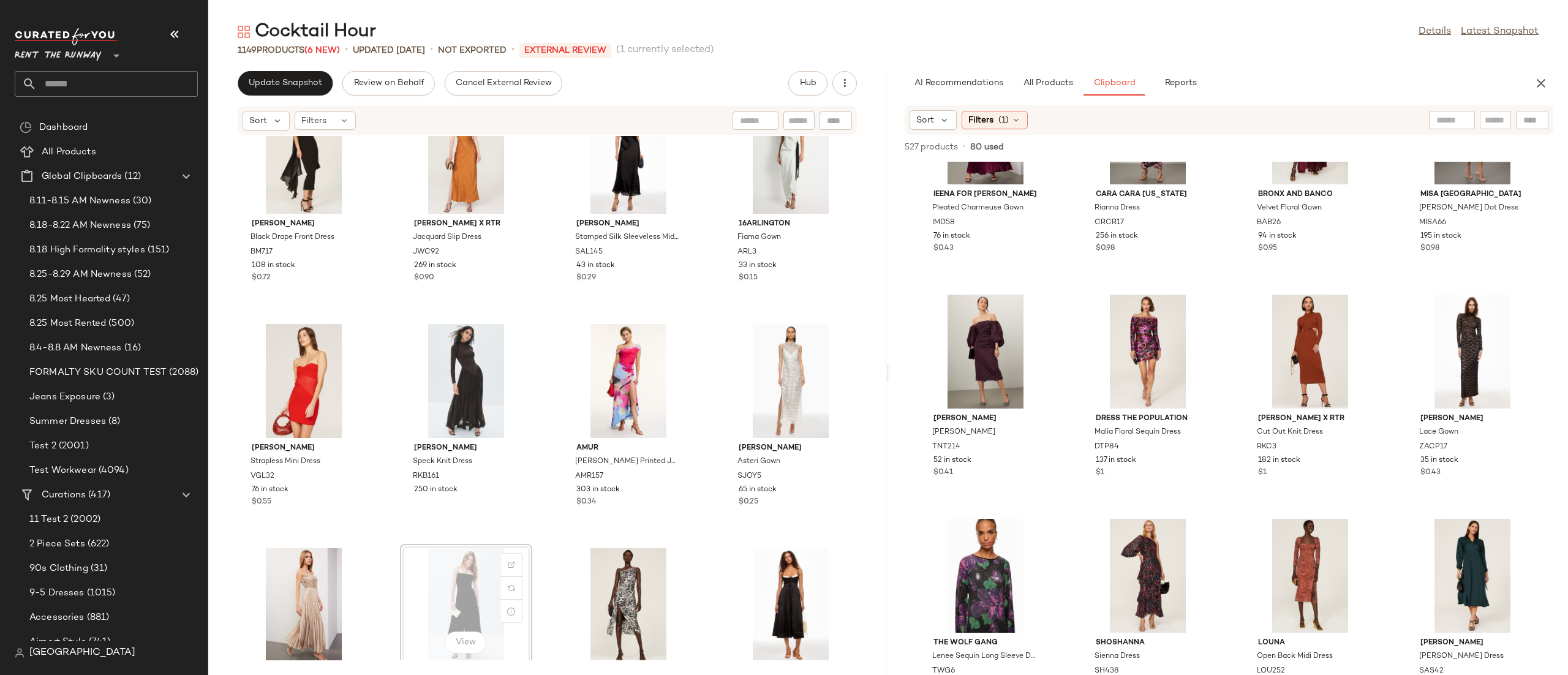
scroll to position [504, 0]
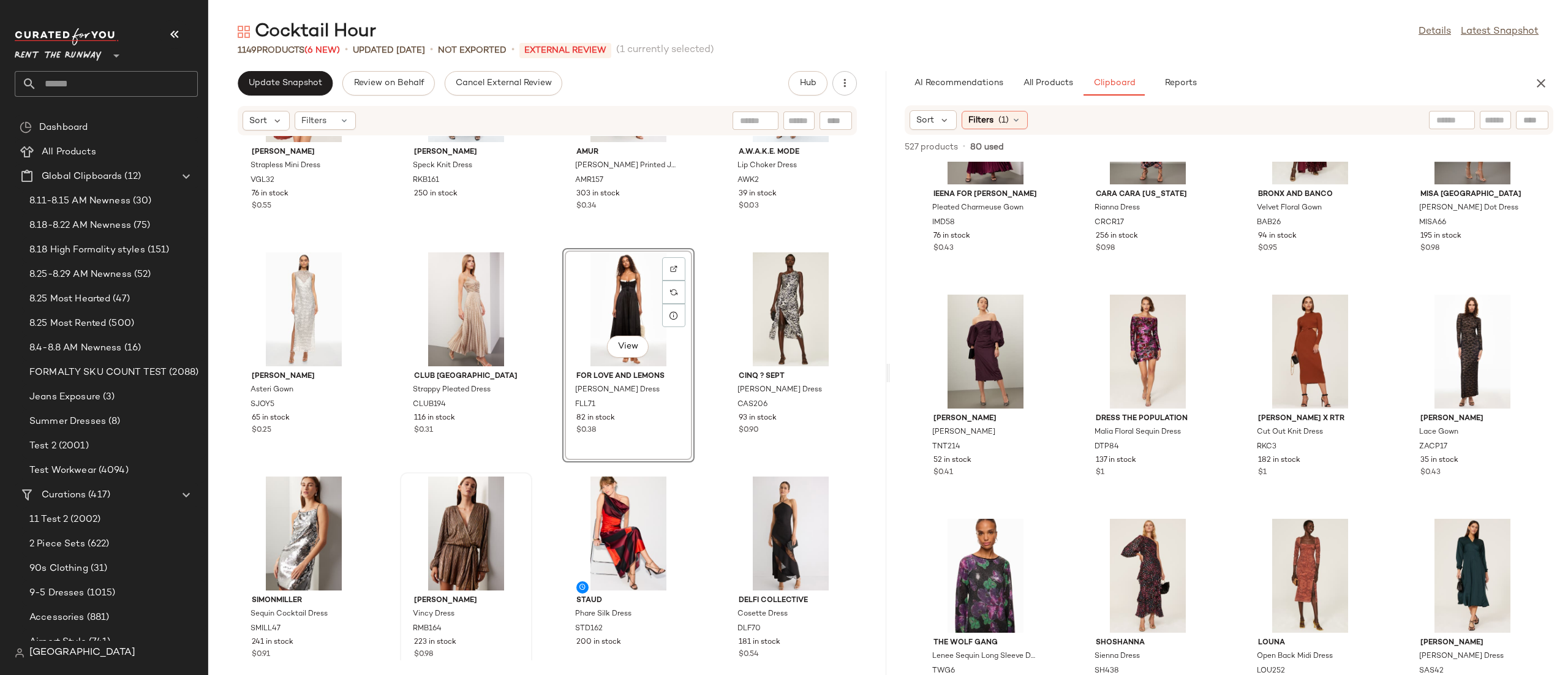
scroll to position [816, 0]
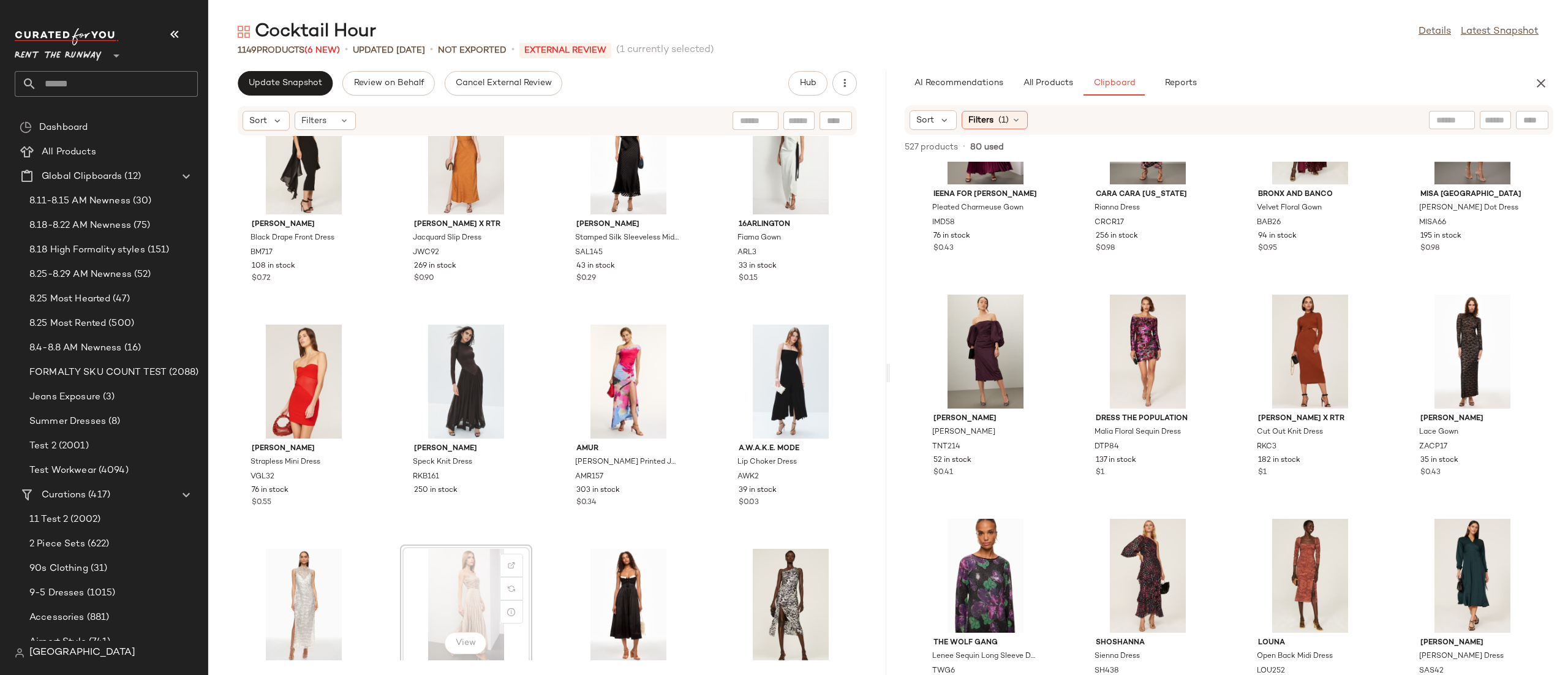
scroll to position [504, 0]
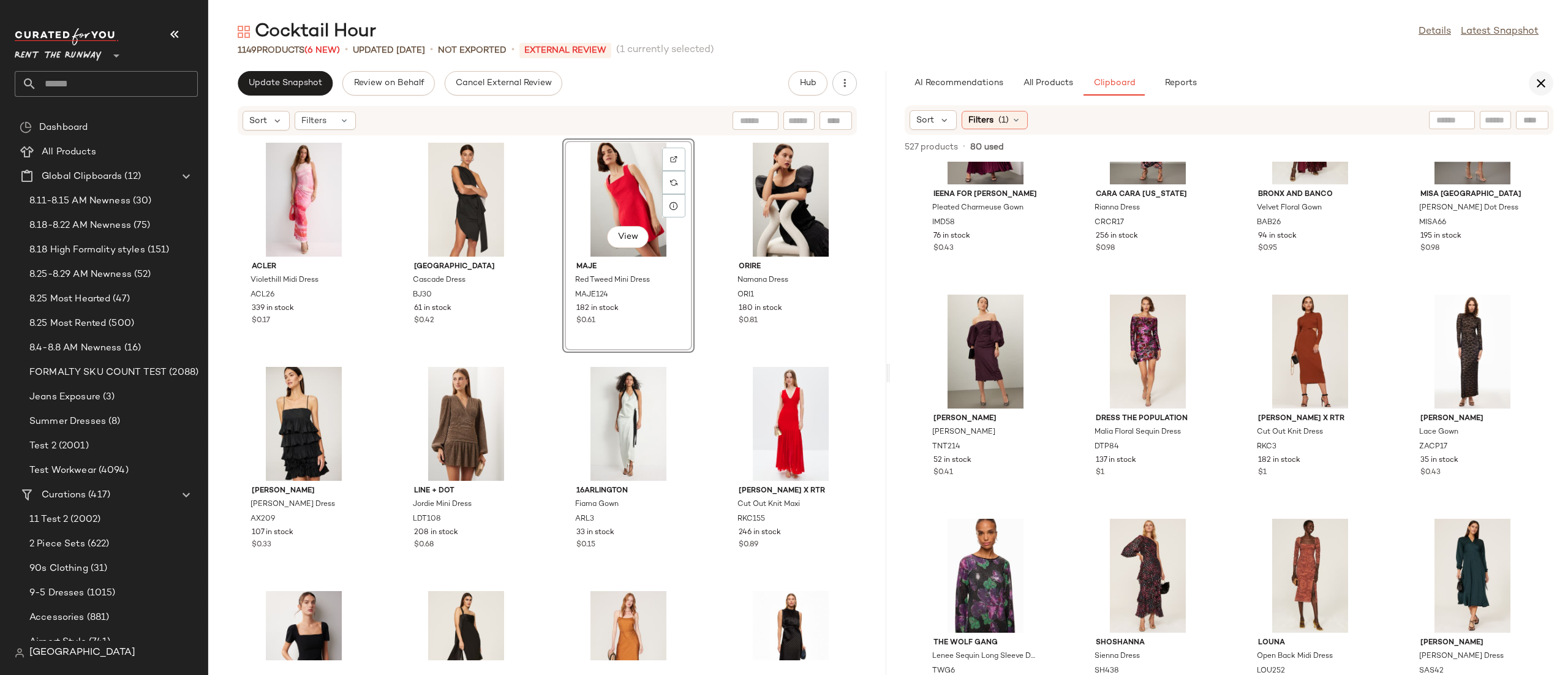
click at [1538, 86] on icon "button" at bounding box center [1540, 83] width 14 height 14
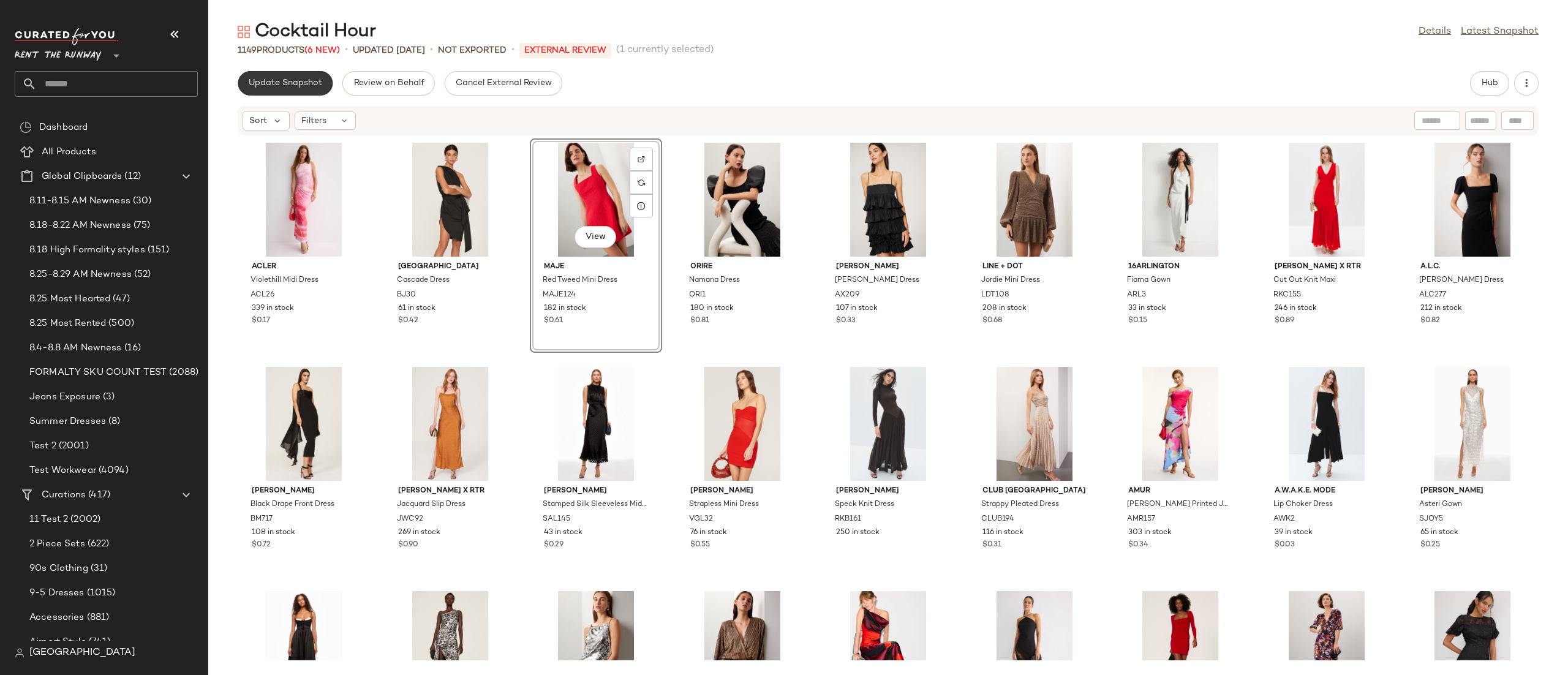
click at [314, 82] on span "Update Snapshot" at bounding box center [285, 84] width 74 height 10
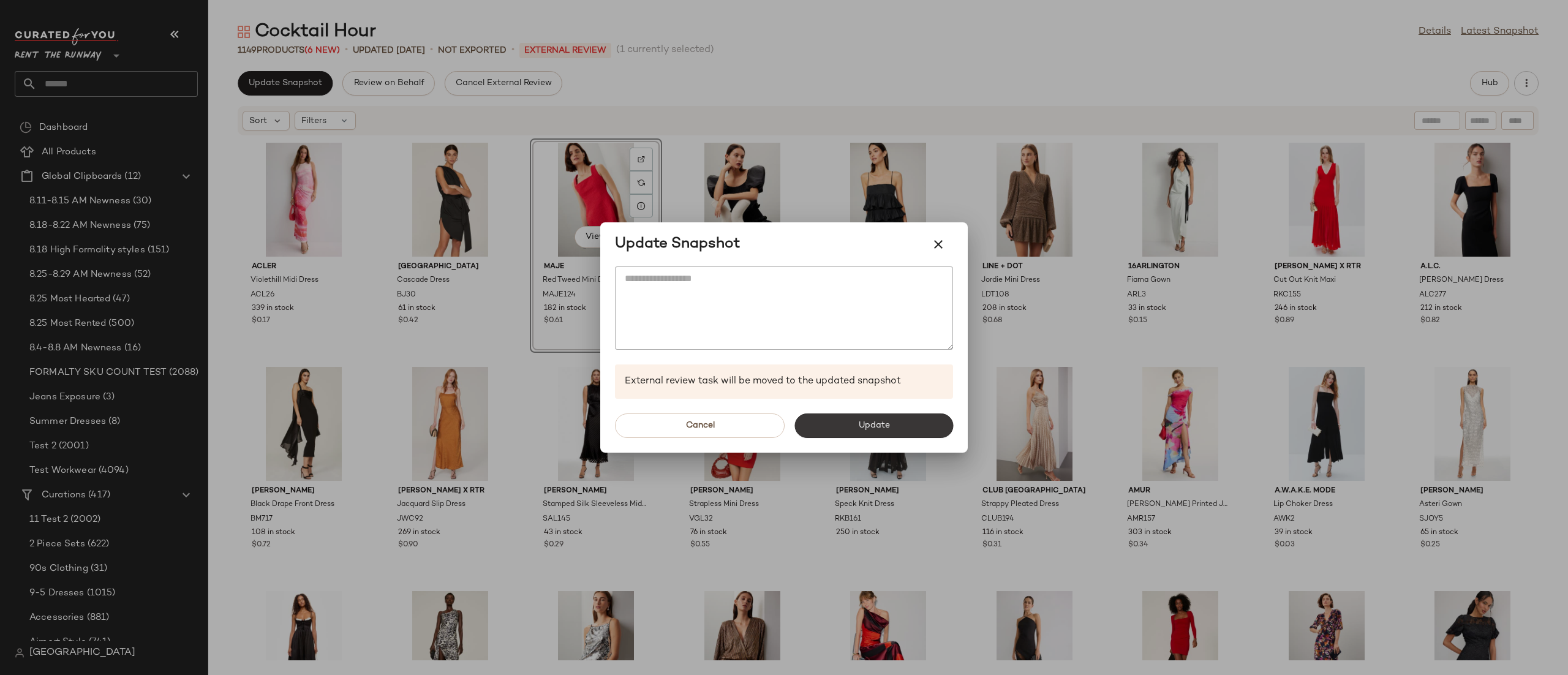
click at [849, 424] on button "Update" at bounding box center [873, 425] width 159 height 24
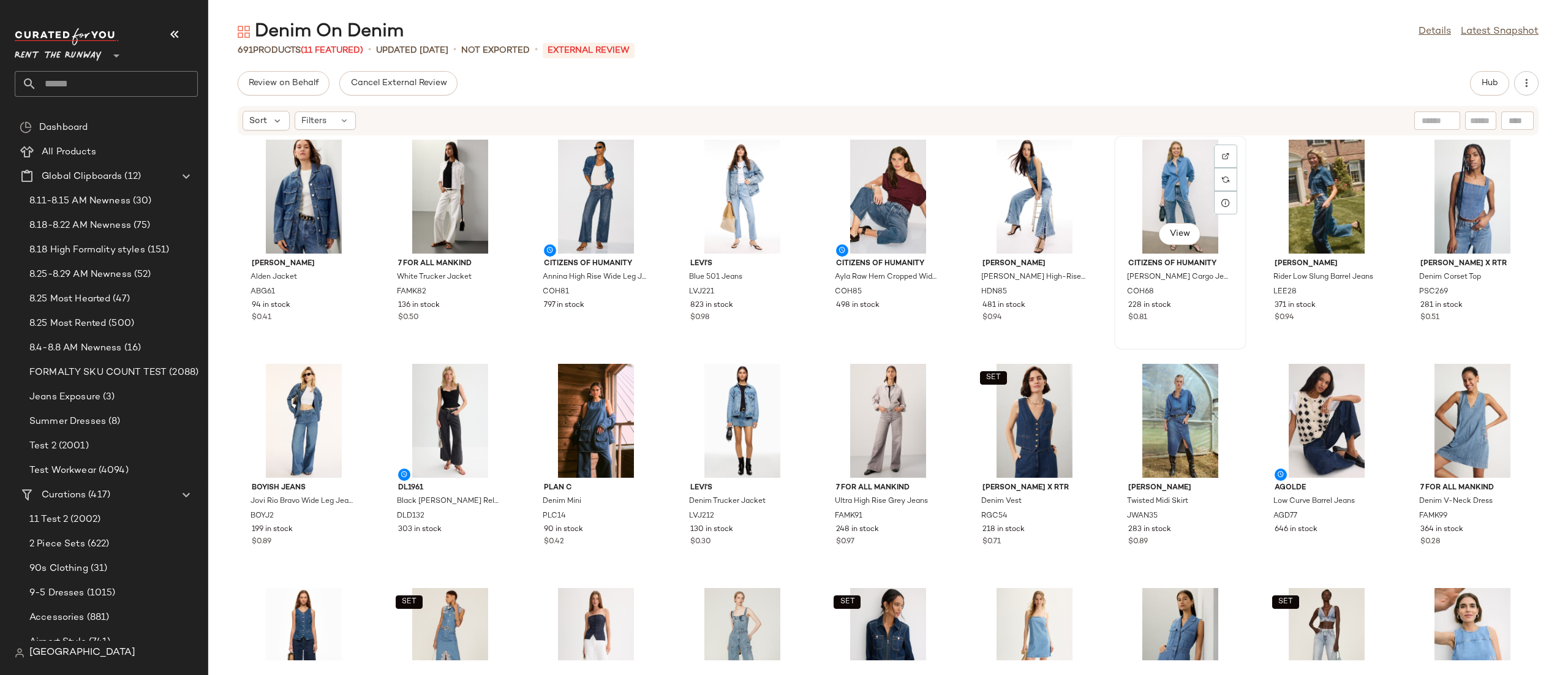
scroll to position [1364, 0]
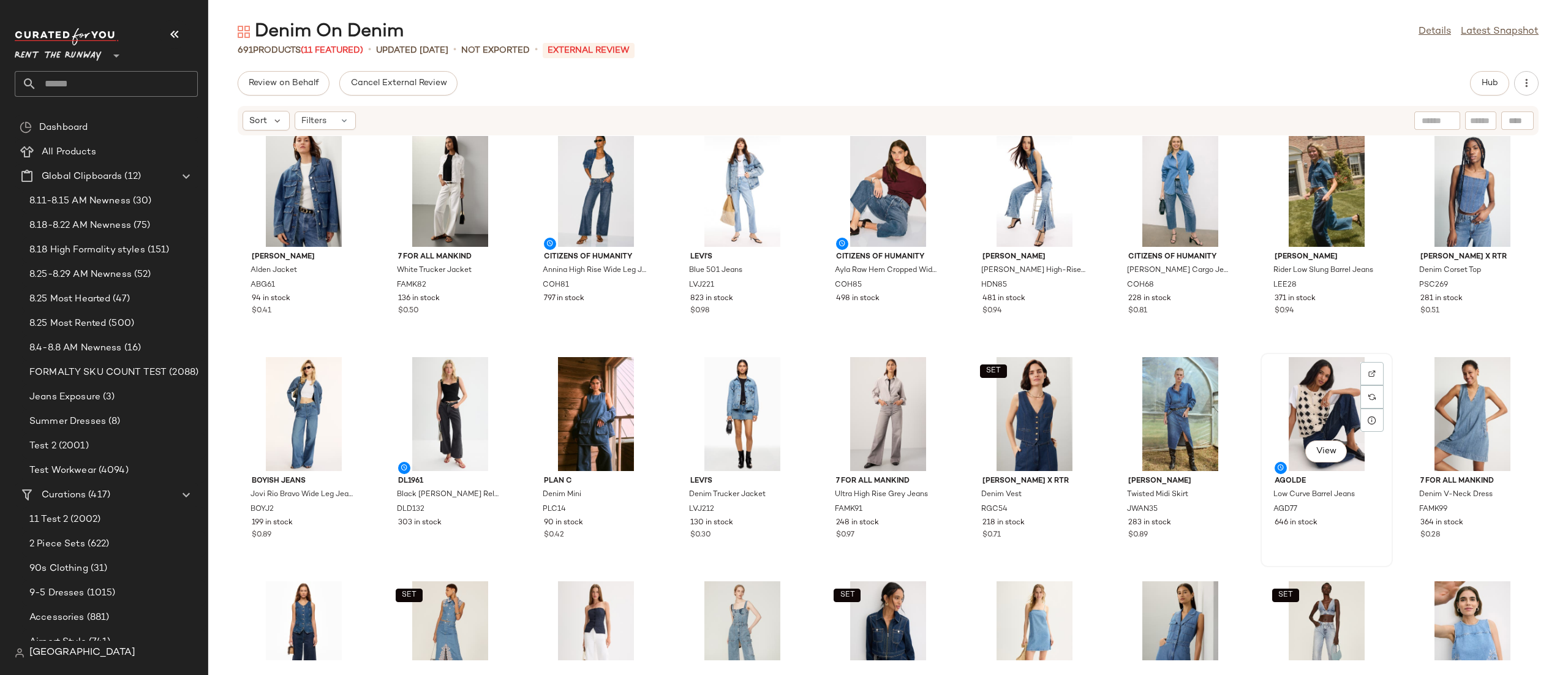
click at [1287, 402] on div "View" at bounding box center [1327, 413] width 124 height 114
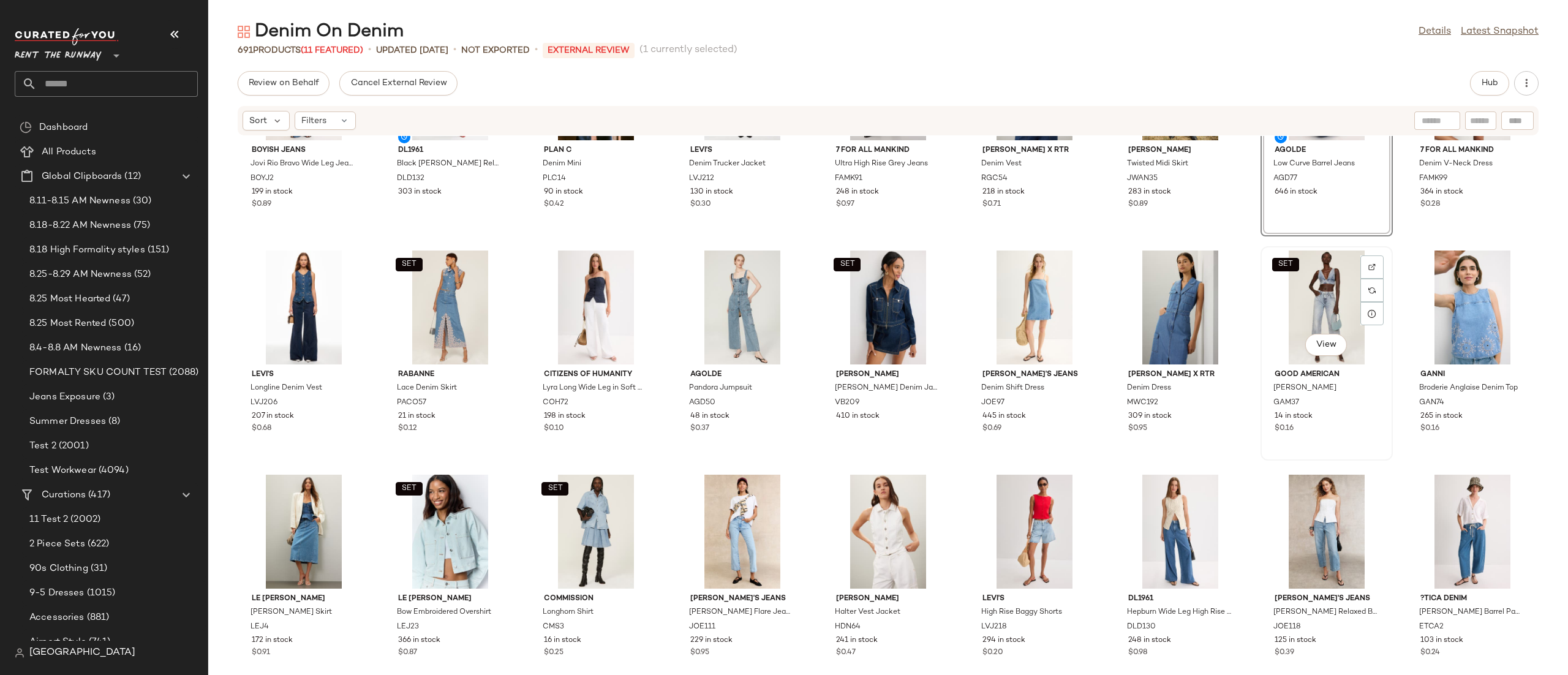
scroll to position [1809, 0]
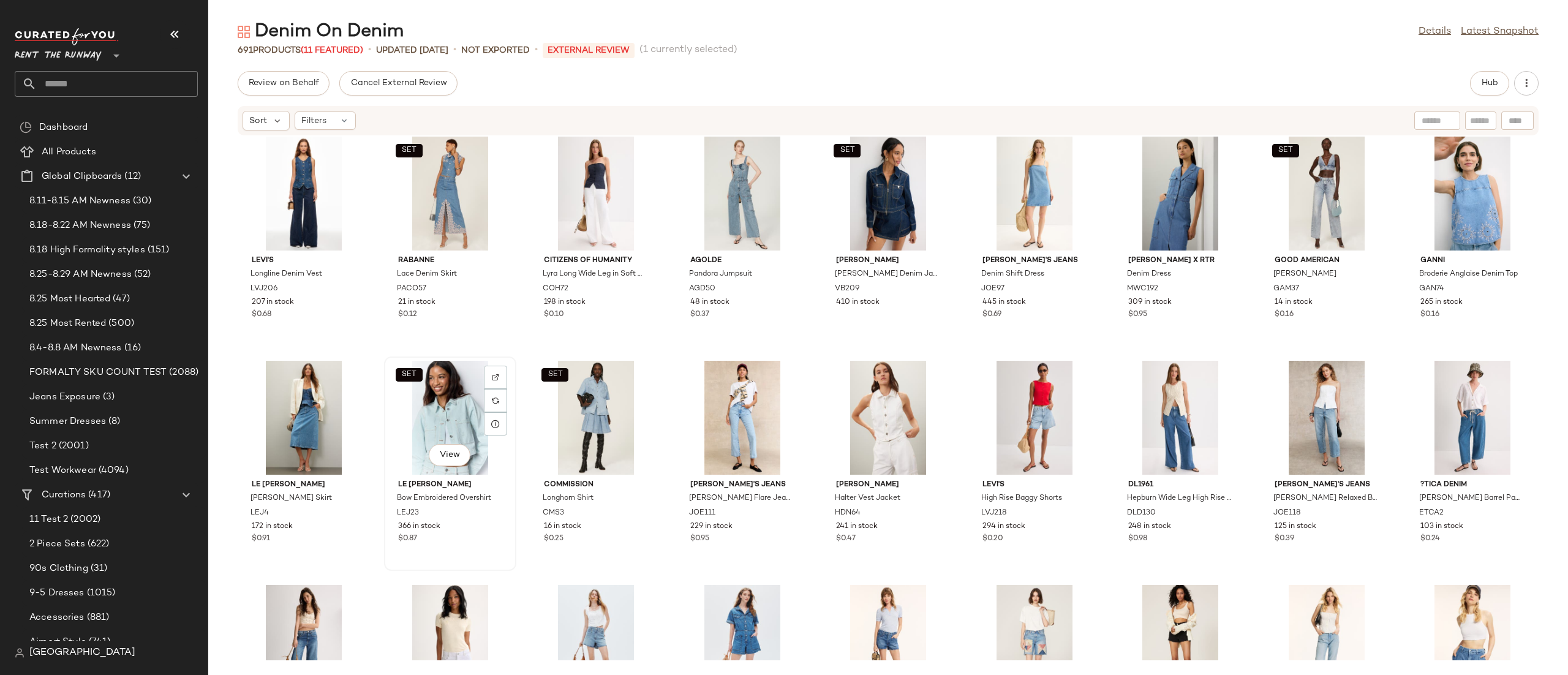
click at [441, 418] on div "SET View" at bounding box center [450, 417] width 124 height 114
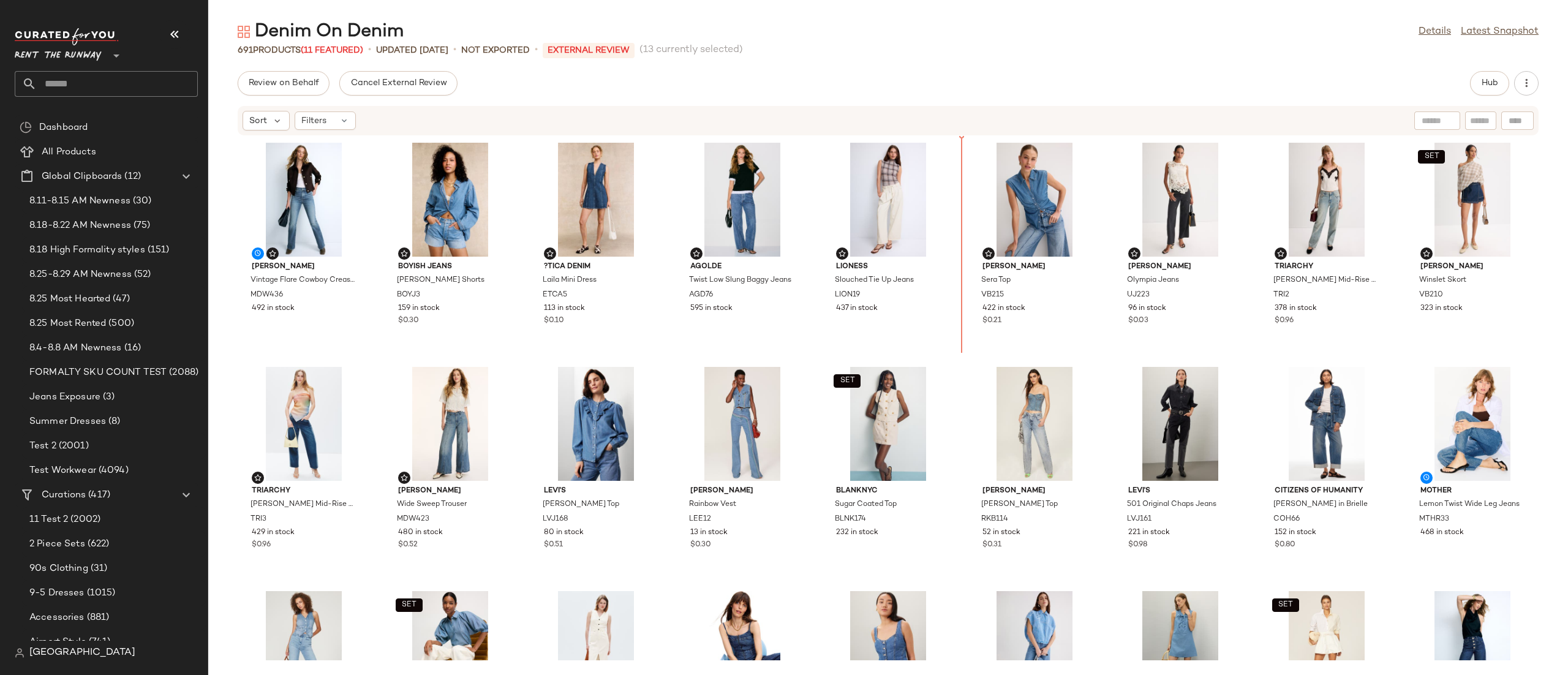
scroll to position [1, 0]
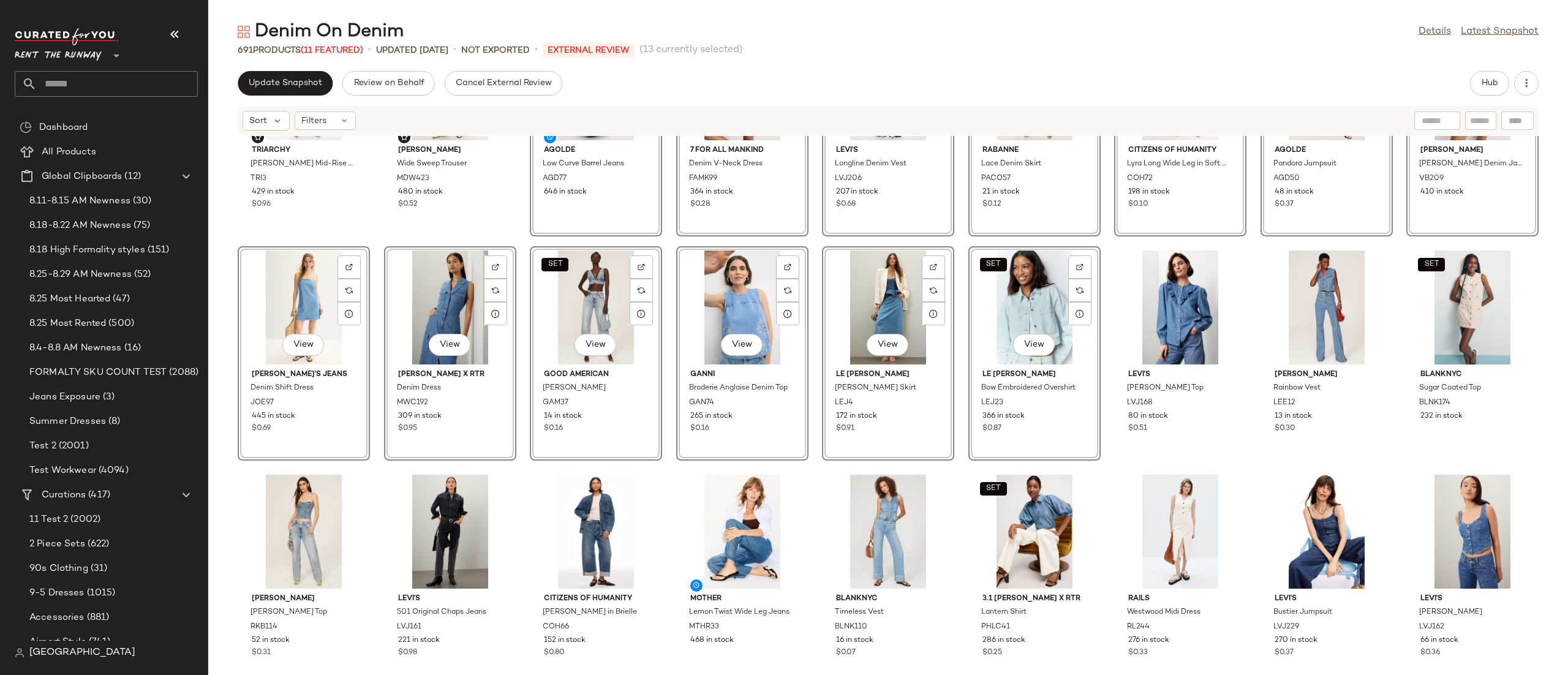
scroll to position [373, 0]
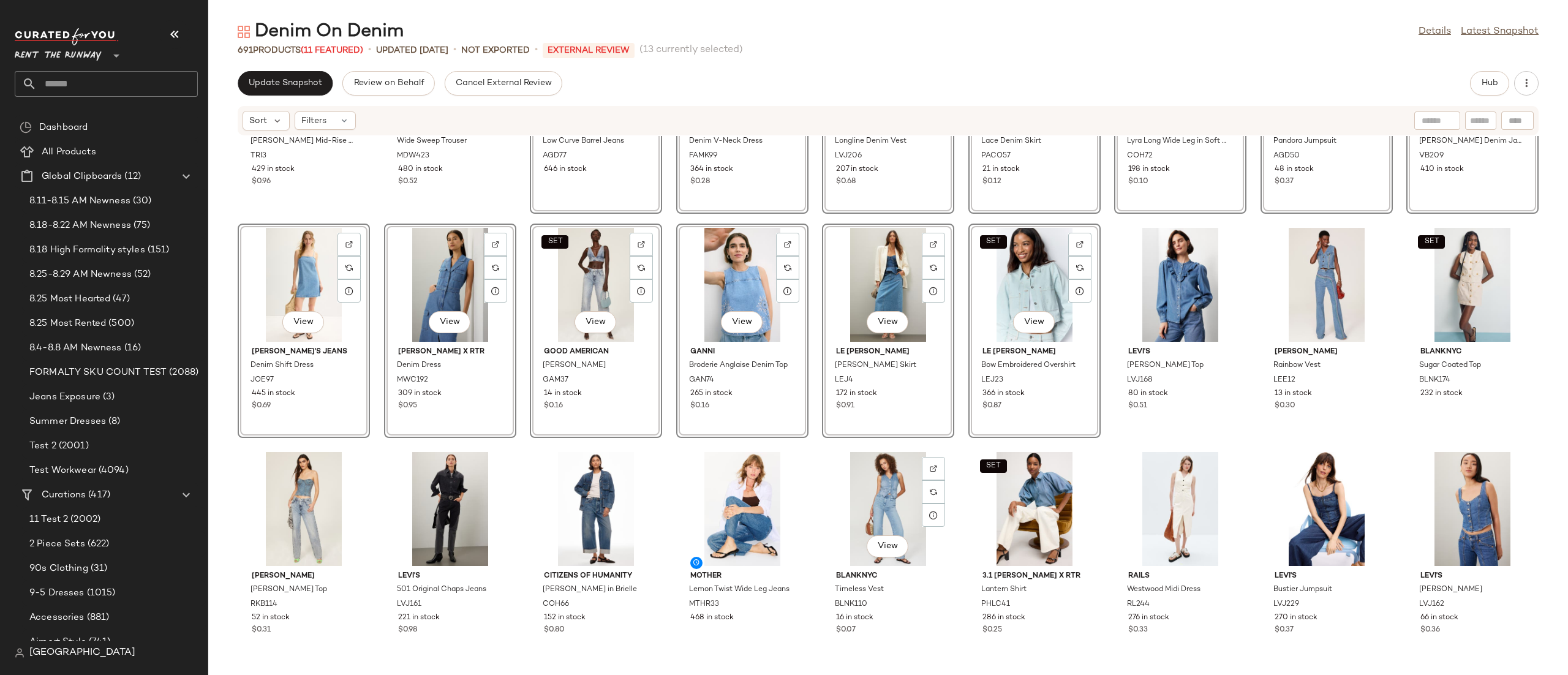
click at [817, 459] on div "Triarchy Kelly Cropped Mid-Rise Straight Leg TRI3 429 in stock $0.96 Madewell W…" at bounding box center [888, 397] width 1360 height 524
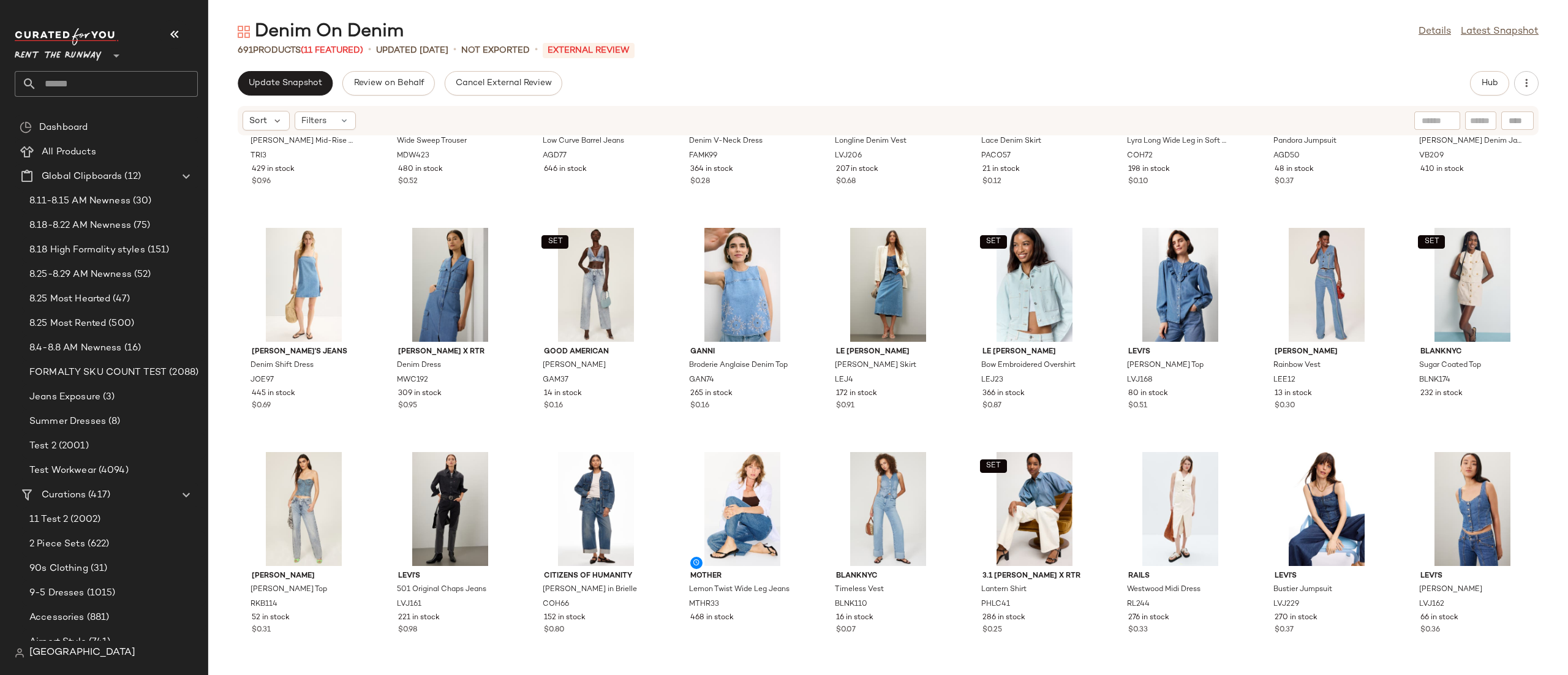
scroll to position [0, 0]
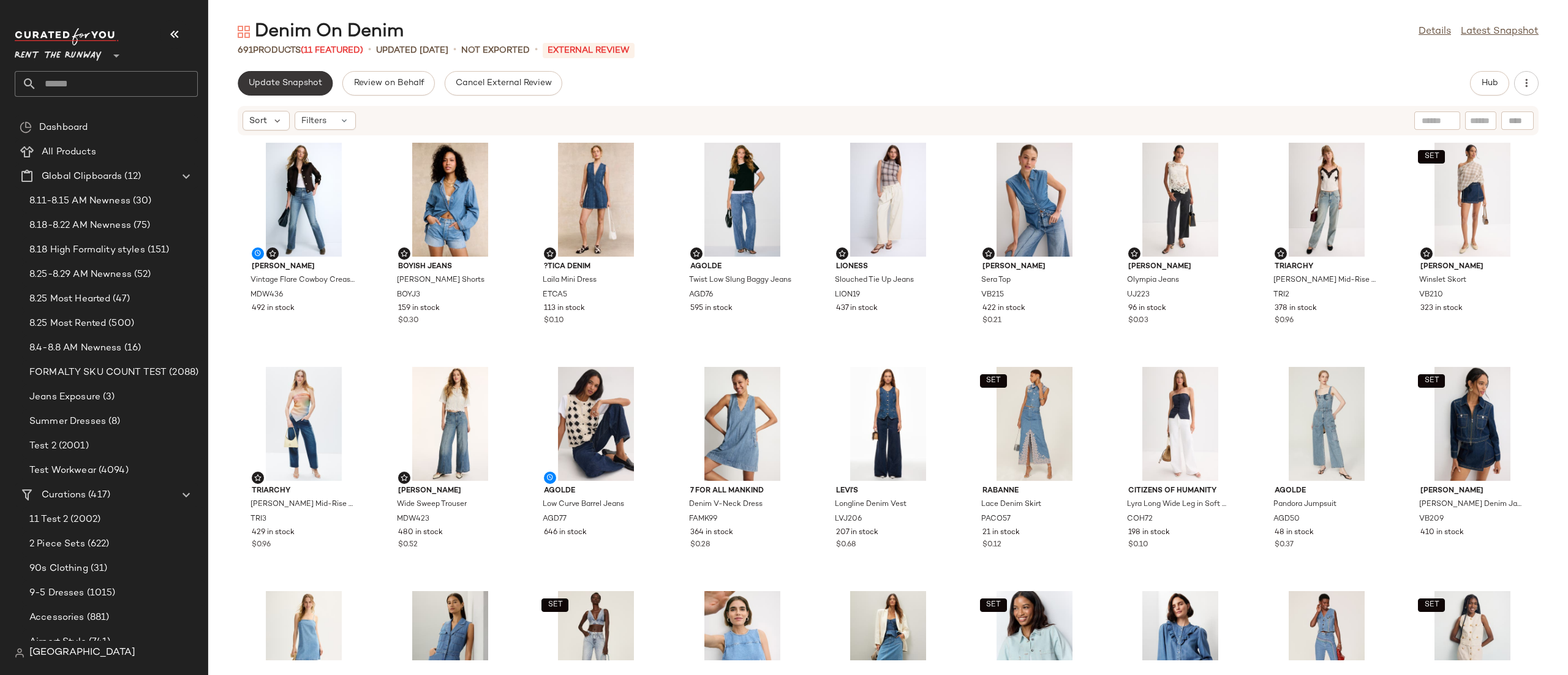
click at [262, 84] on span "Update Snapshot" at bounding box center [285, 84] width 74 height 10
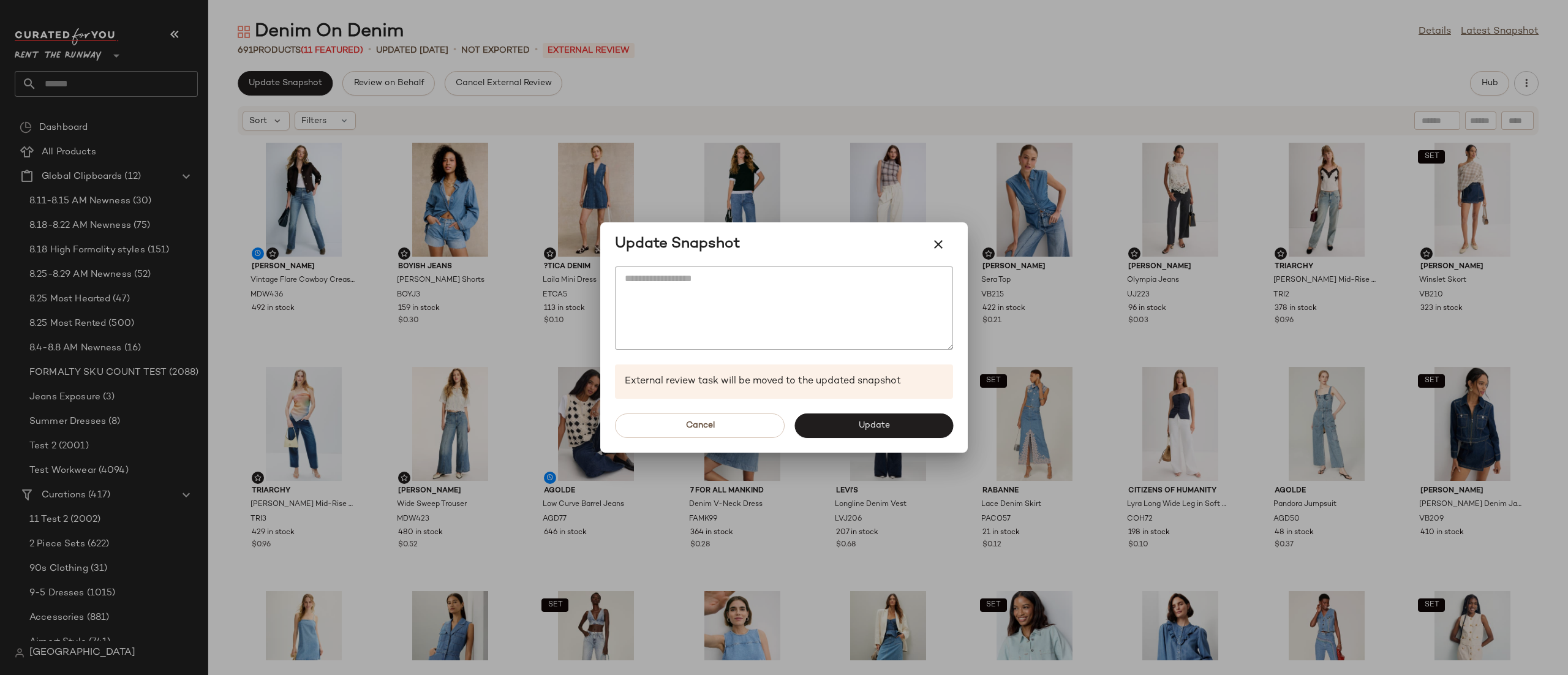
click at [1279, 88] on div at bounding box center [784, 338] width 1568 height 675
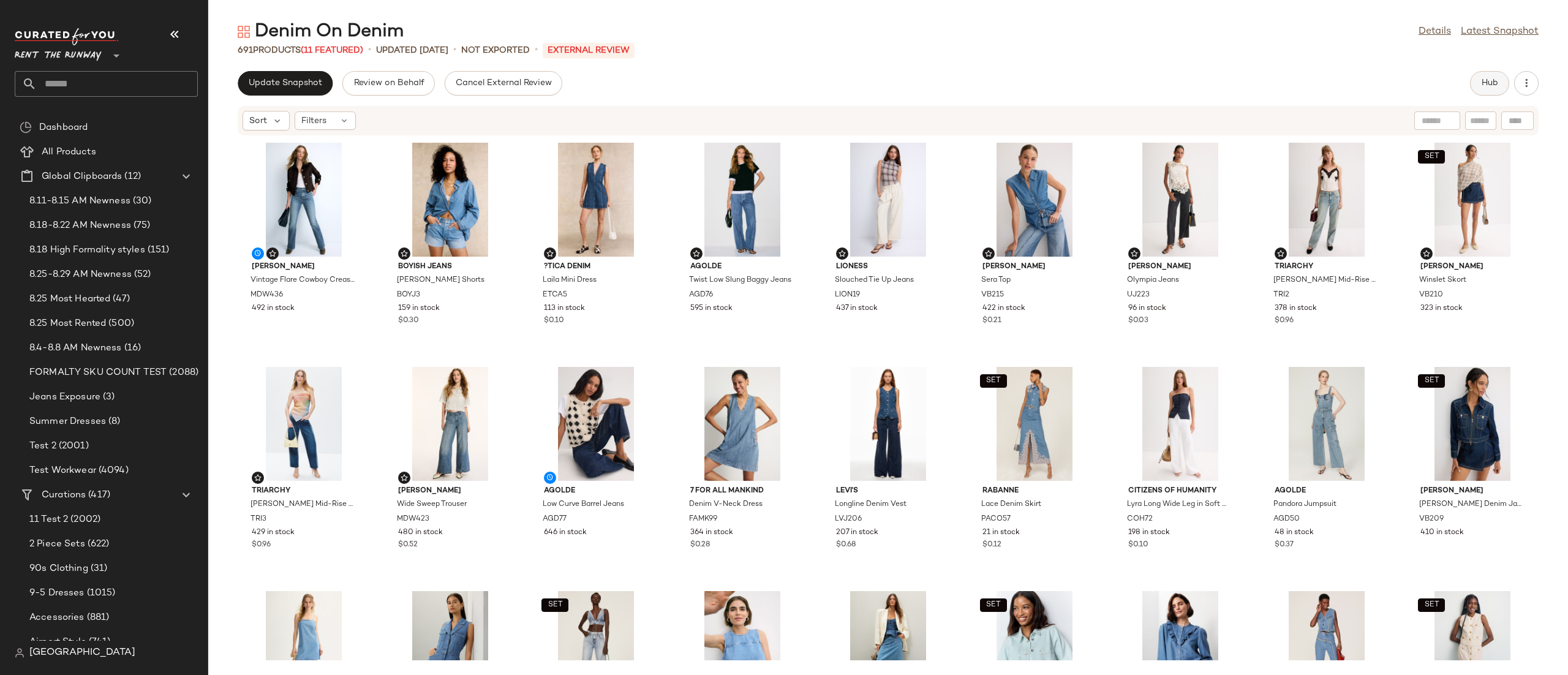
click at [1494, 83] on span "Hub" at bounding box center [1490, 84] width 17 height 10
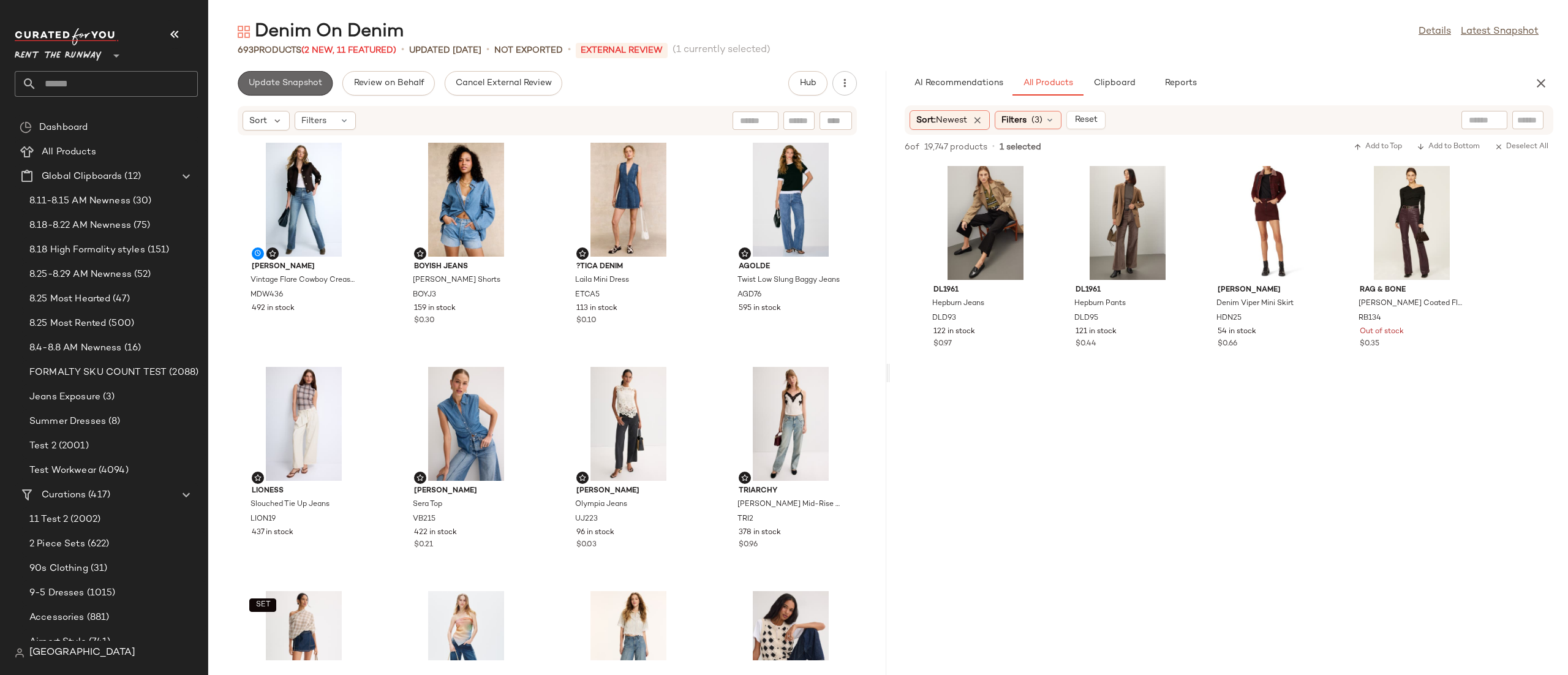
click at [301, 77] on button "Update Snapshot" at bounding box center [285, 83] width 95 height 24
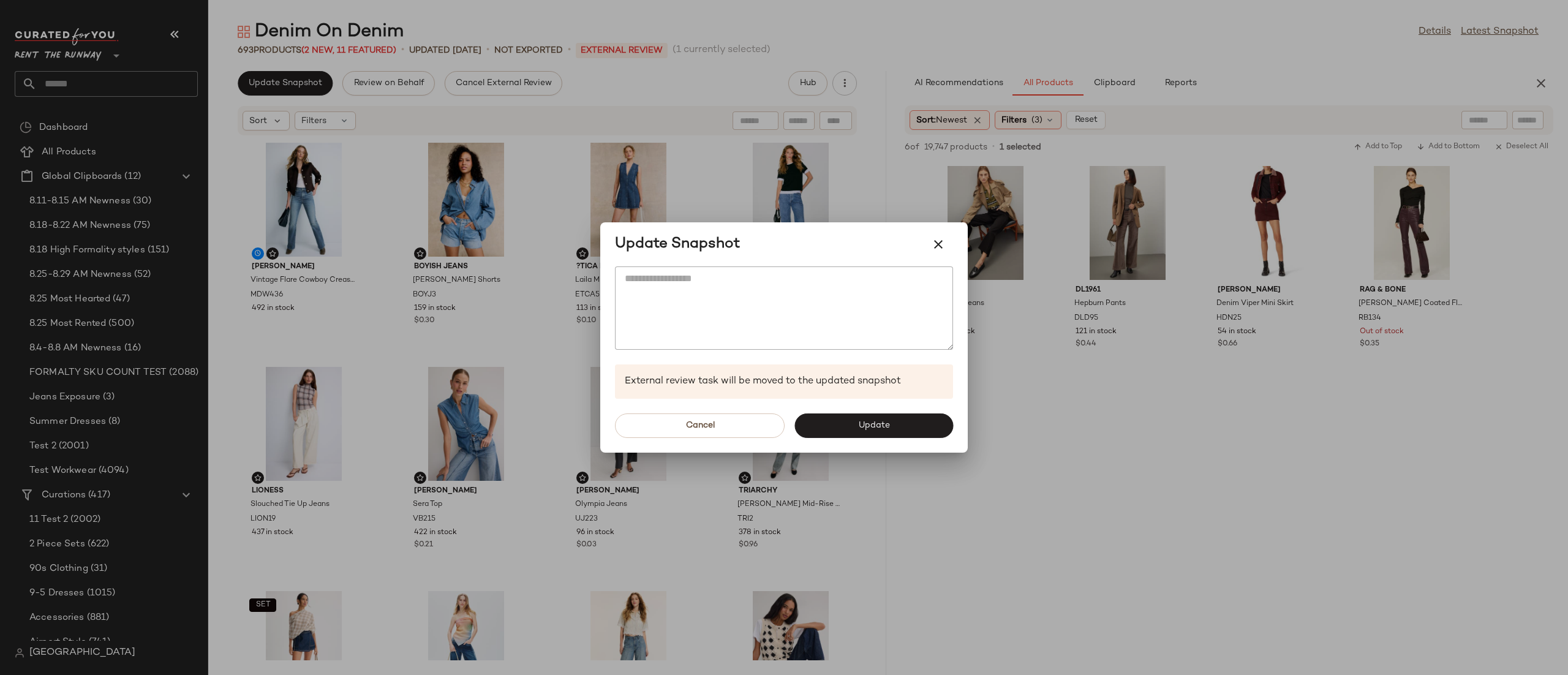
click at [1255, 439] on div at bounding box center [784, 338] width 1568 height 675
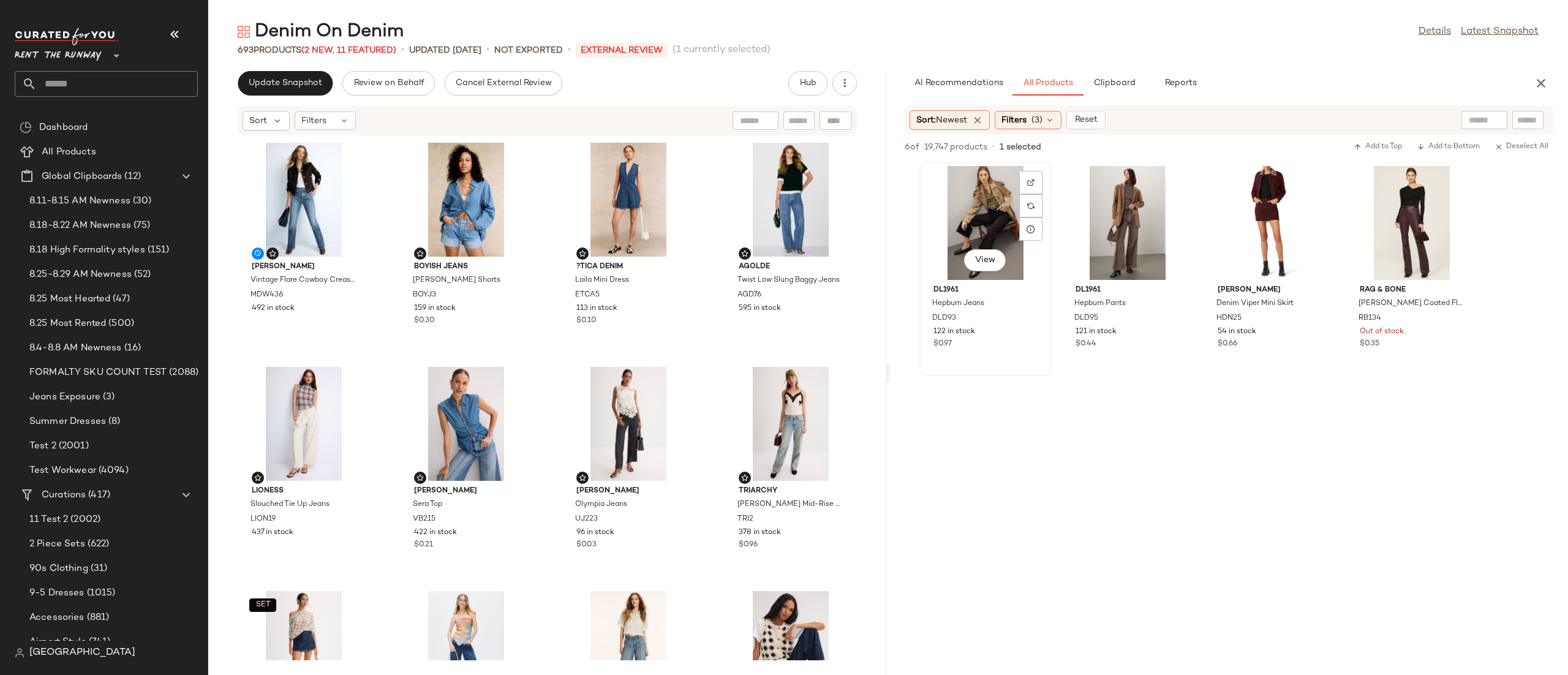
click at [972, 226] on div "View" at bounding box center [985, 223] width 124 height 114
click at [1271, 220] on div "View" at bounding box center [1269, 223] width 124 height 114
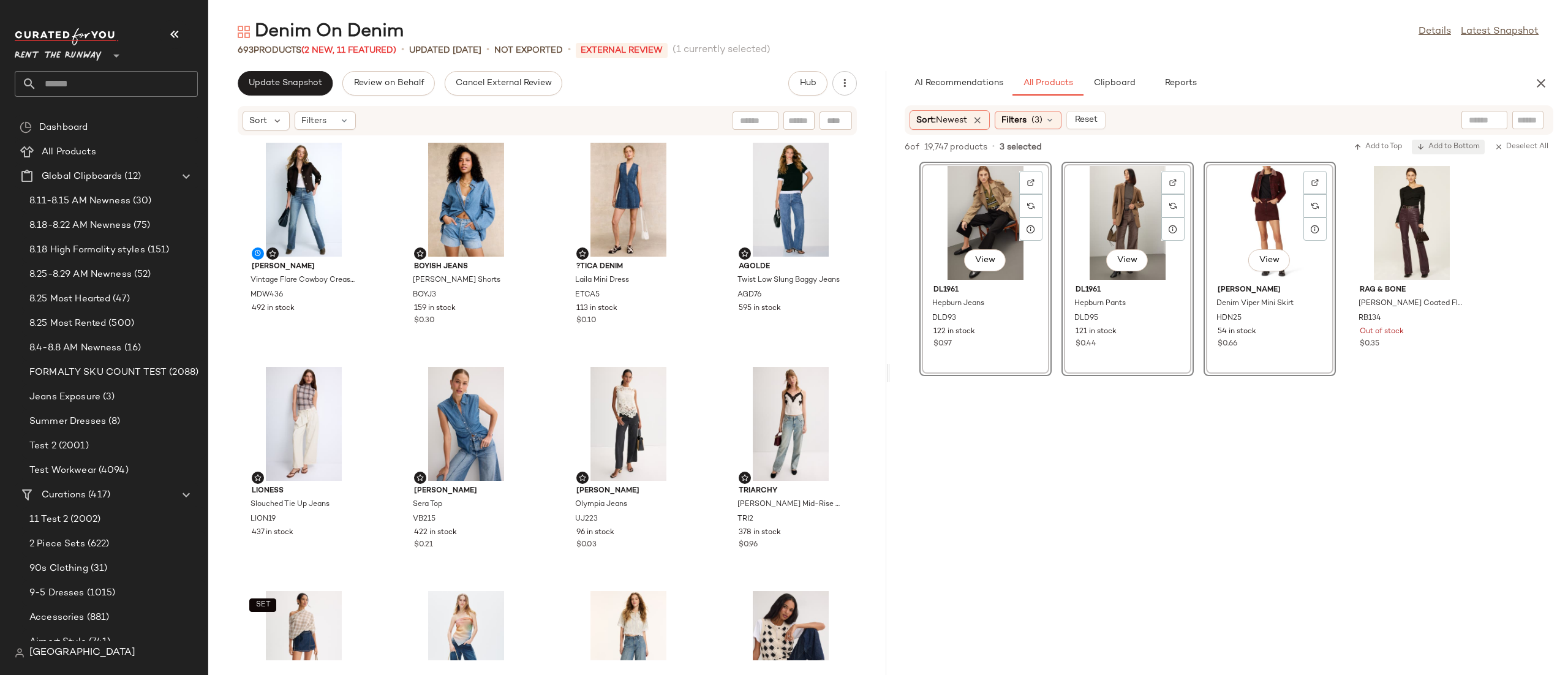
click at [1440, 146] on span "Add to Bottom" at bounding box center [1447, 147] width 63 height 8
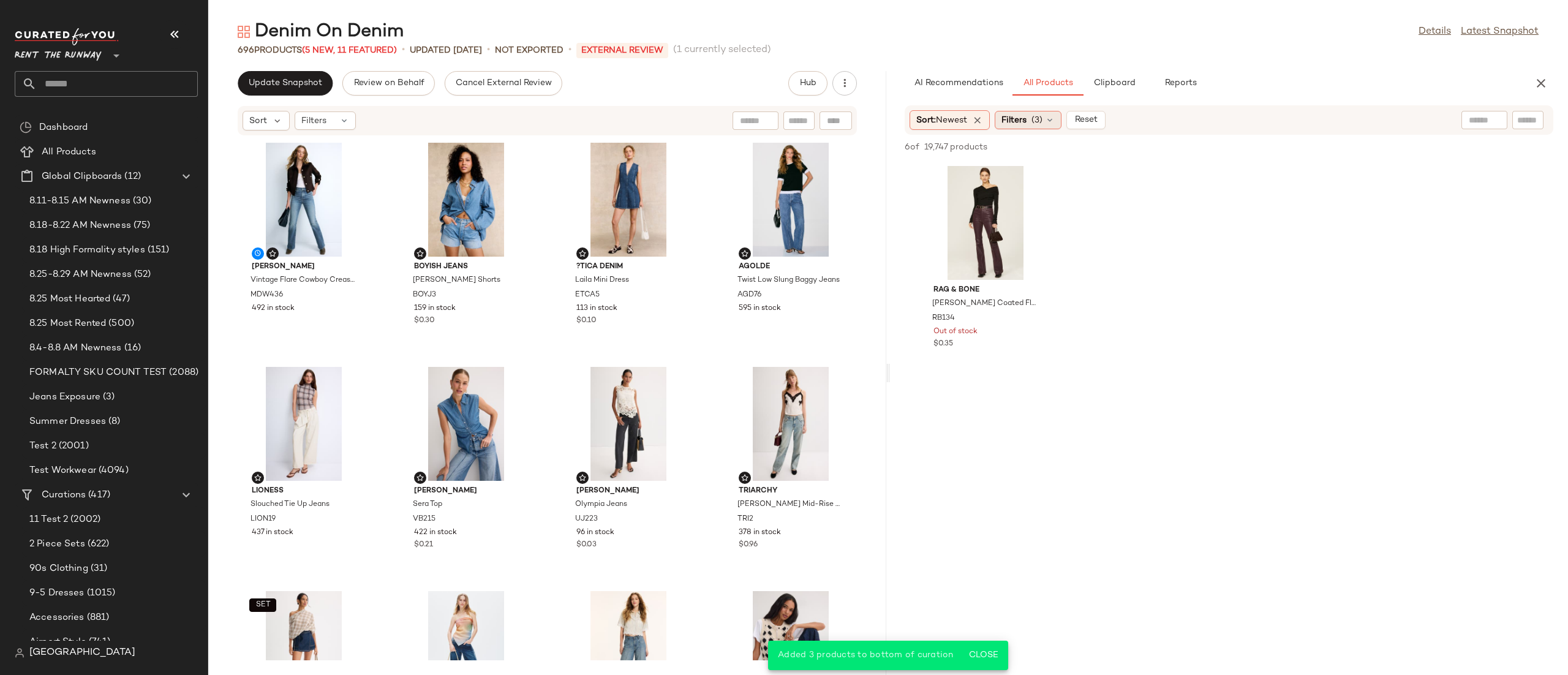
click at [1025, 122] on span "Filters" at bounding box center [1014, 120] width 25 height 13
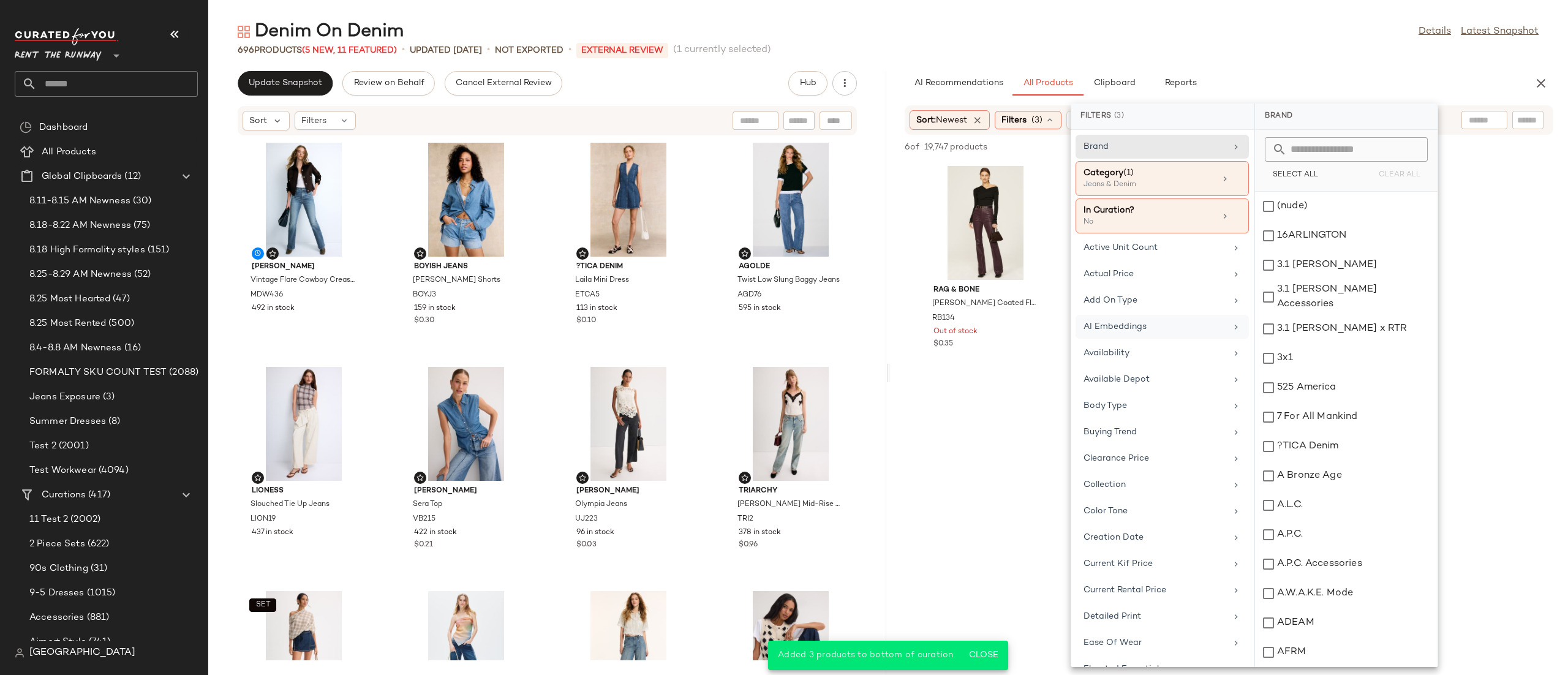
scroll to position [1137, 0]
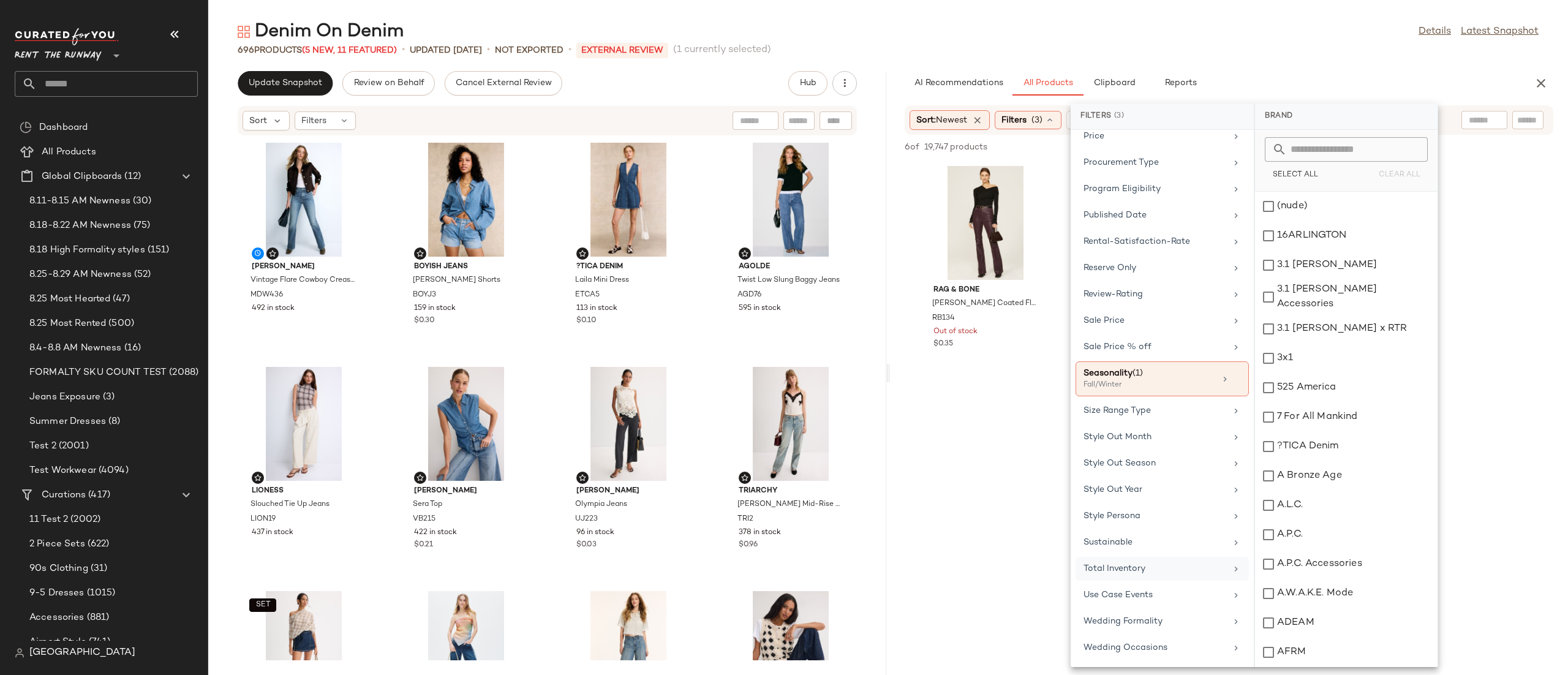
click at [1126, 566] on div "Total Inventory" at bounding box center [1154, 568] width 143 height 13
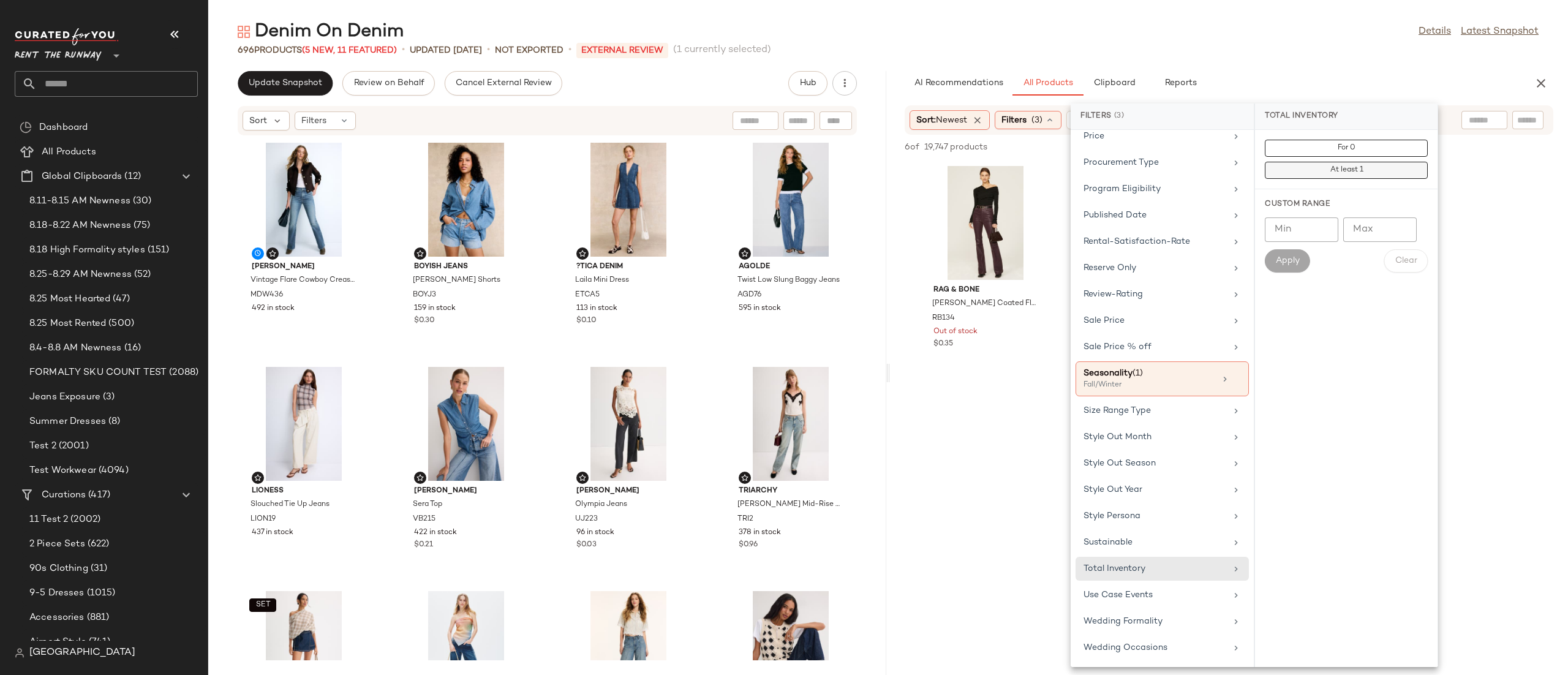
click at [1349, 169] on span "At least 1" at bounding box center [1346, 170] width 34 height 8
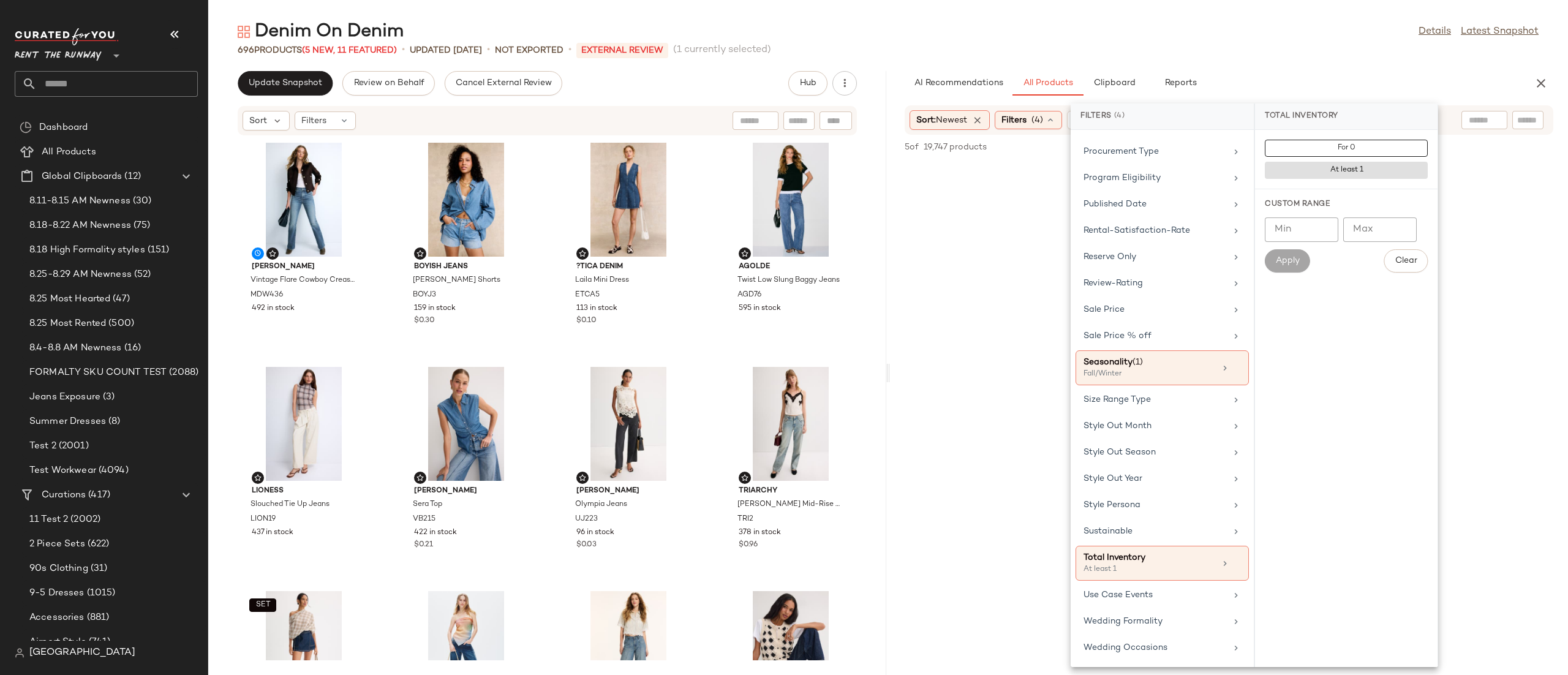
click at [1447, 108] on div "Sort: Newest Filters (4) Reset" at bounding box center [1229, 120] width 648 height 30
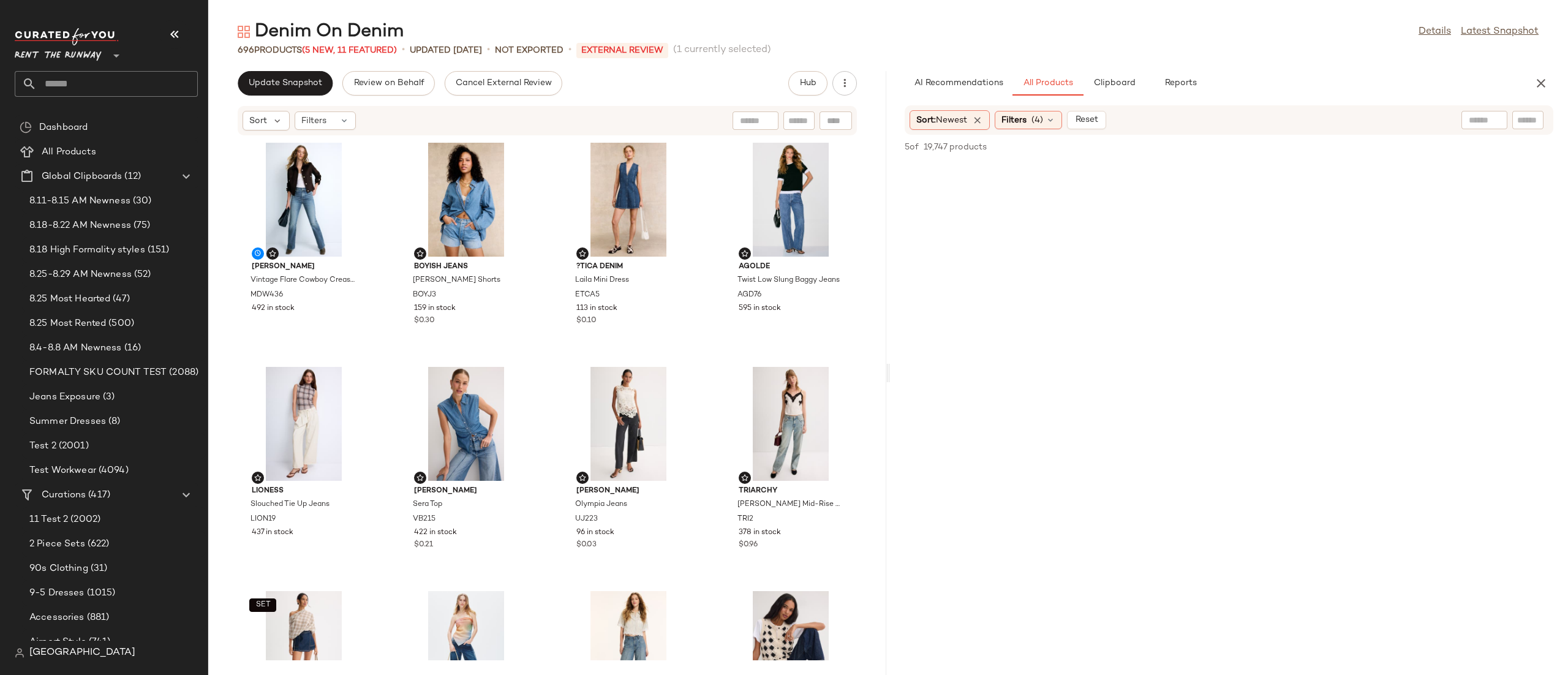
click at [1208, 126] on div "Sort: Newest Filters (4) Reset" at bounding box center [1149, 120] width 479 height 19
click at [273, 89] on button "Update Snapshot" at bounding box center [285, 83] width 95 height 24
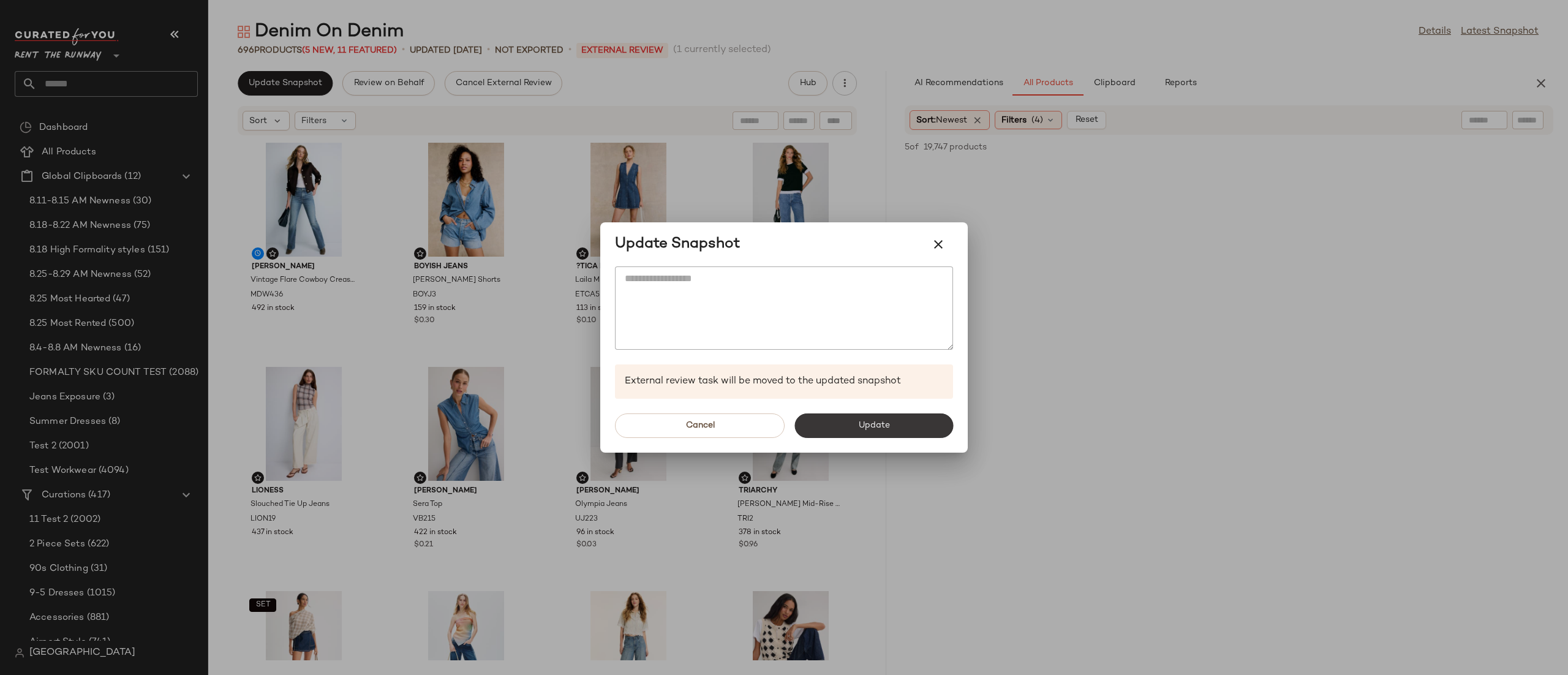
click at [810, 432] on button "Update" at bounding box center [873, 425] width 159 height 24
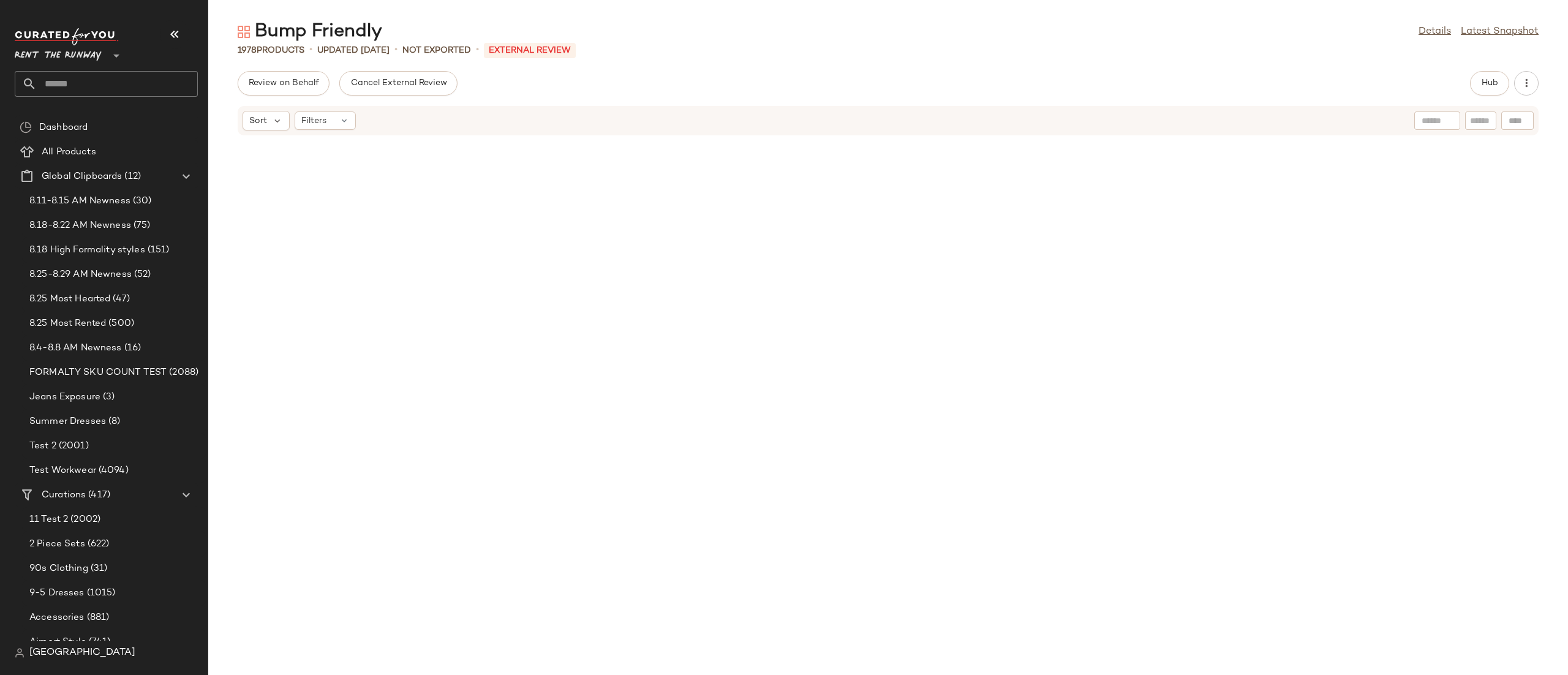
scroll to position [3178, 0]
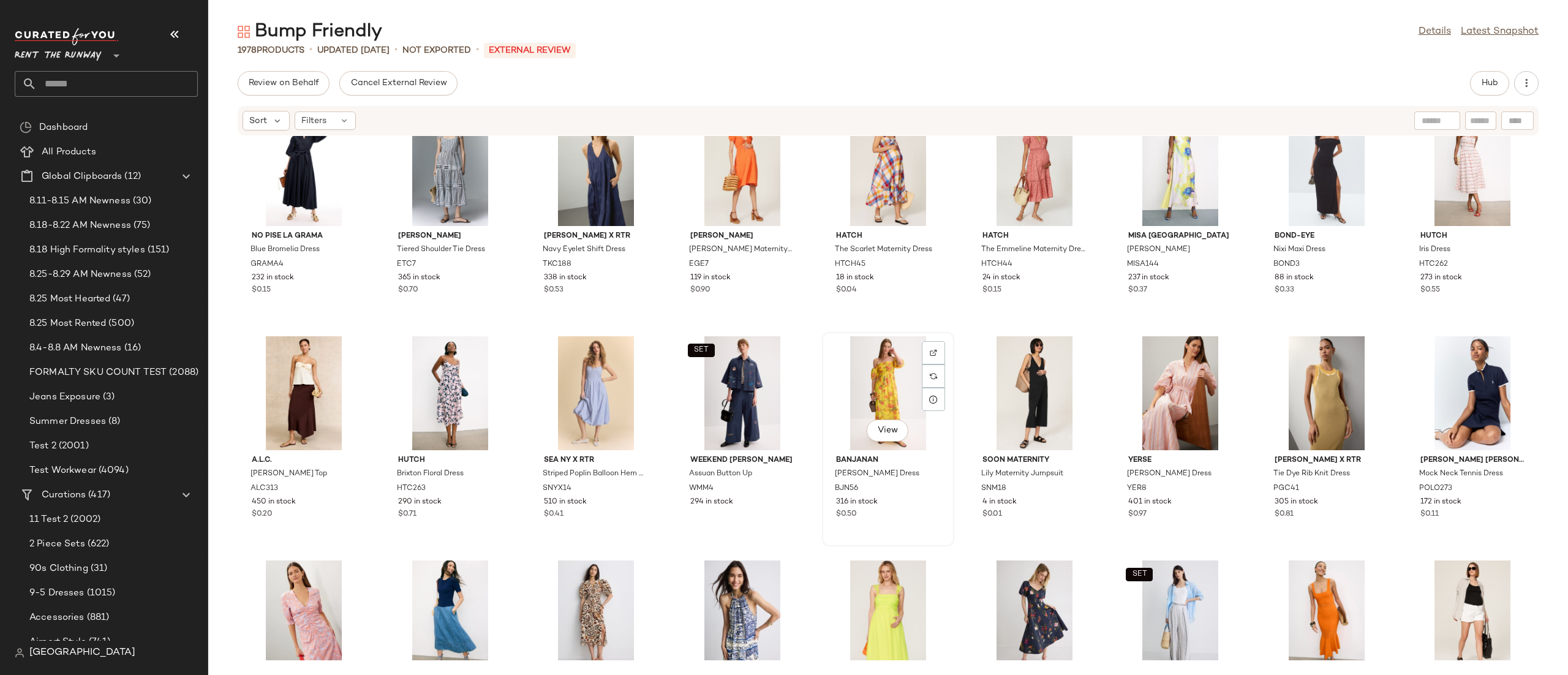
click at [877, 389] on div "View" at bounding box center [888, 392] width 124 height 114
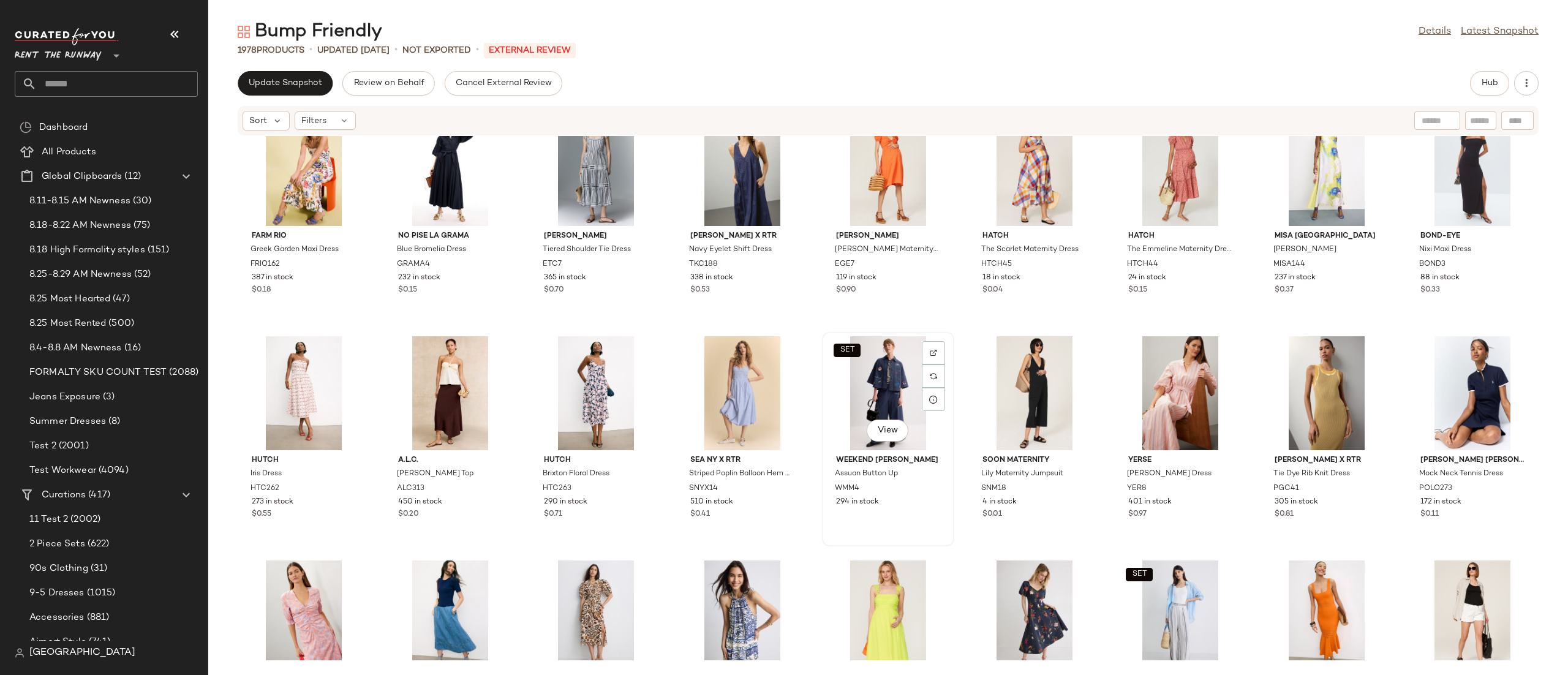
click at [874, 386] on div "SET View" at bounding box center [888, 392] width 124 height 114
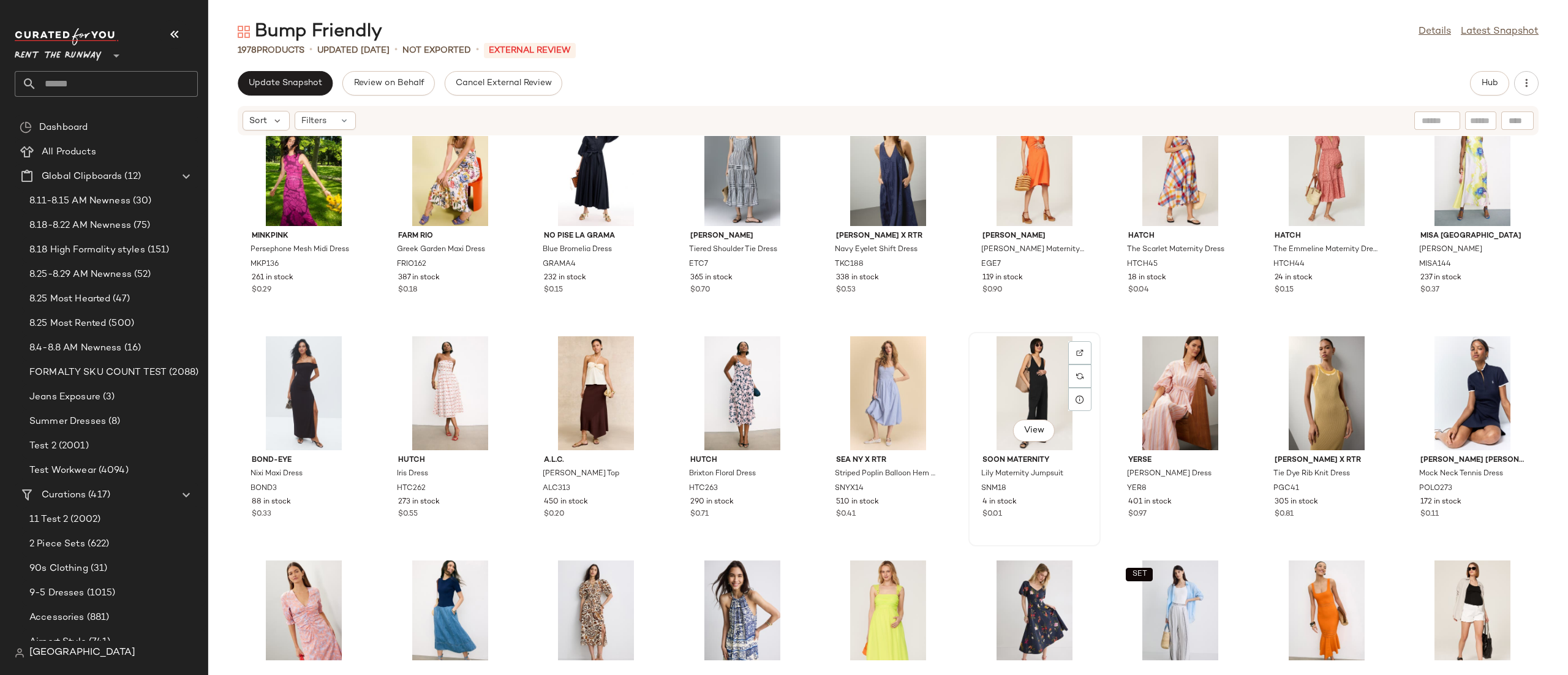
click at [1021, 400] on div "View" at bounding box center [1034, 392] width 124 height 114
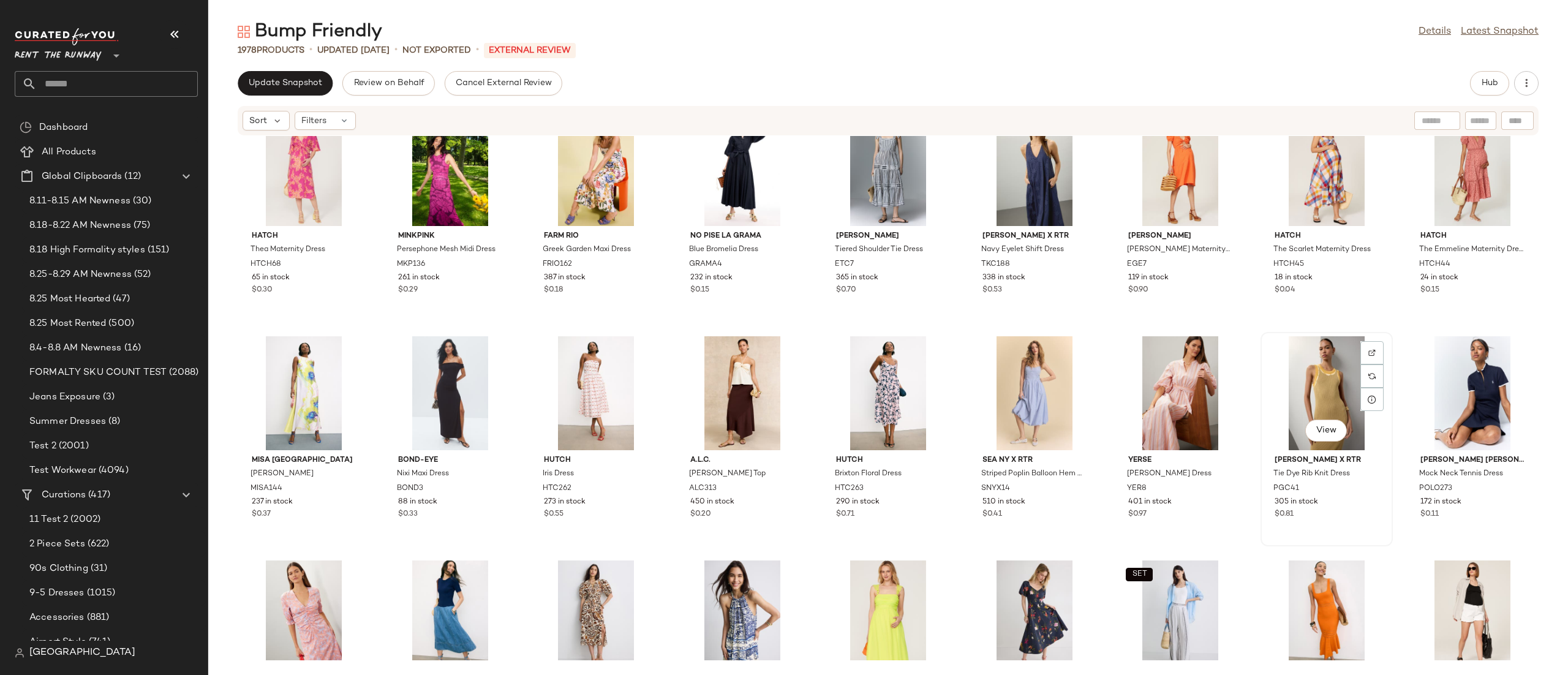
click at [1297, 392] on div "View" at bounding box center [1327, 392] width 124 height 114
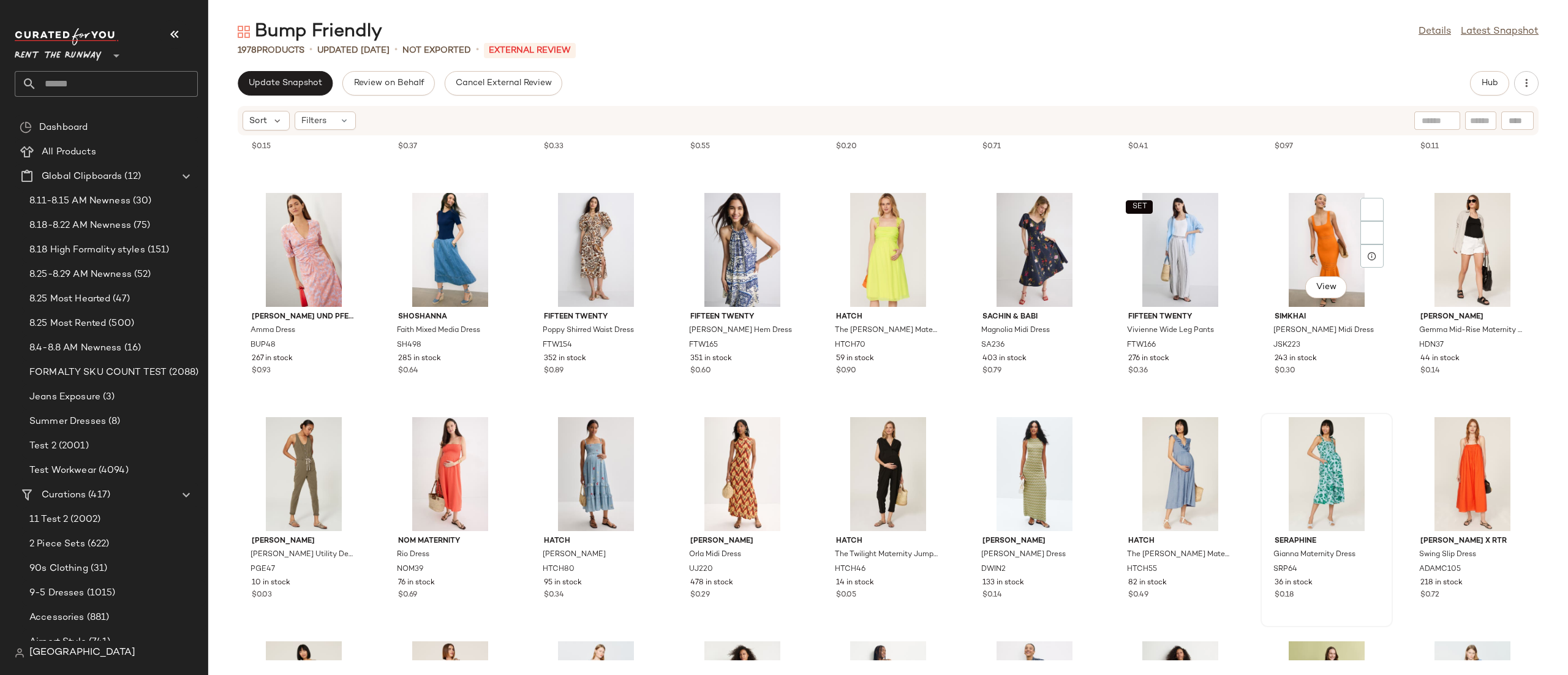
scroll to position [3367, 0]
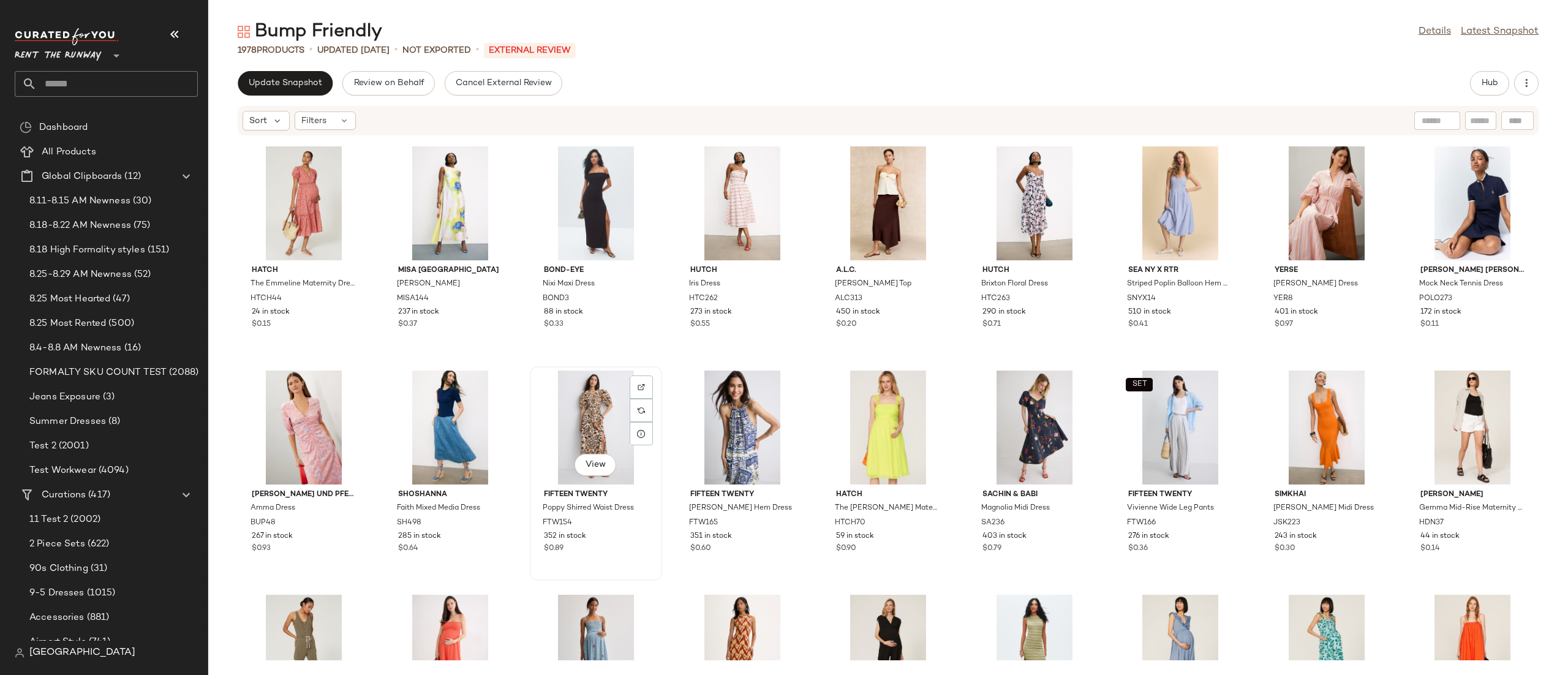
click at [561, 424] on div "View" at bounding box center [596, 427] width 124 height 114
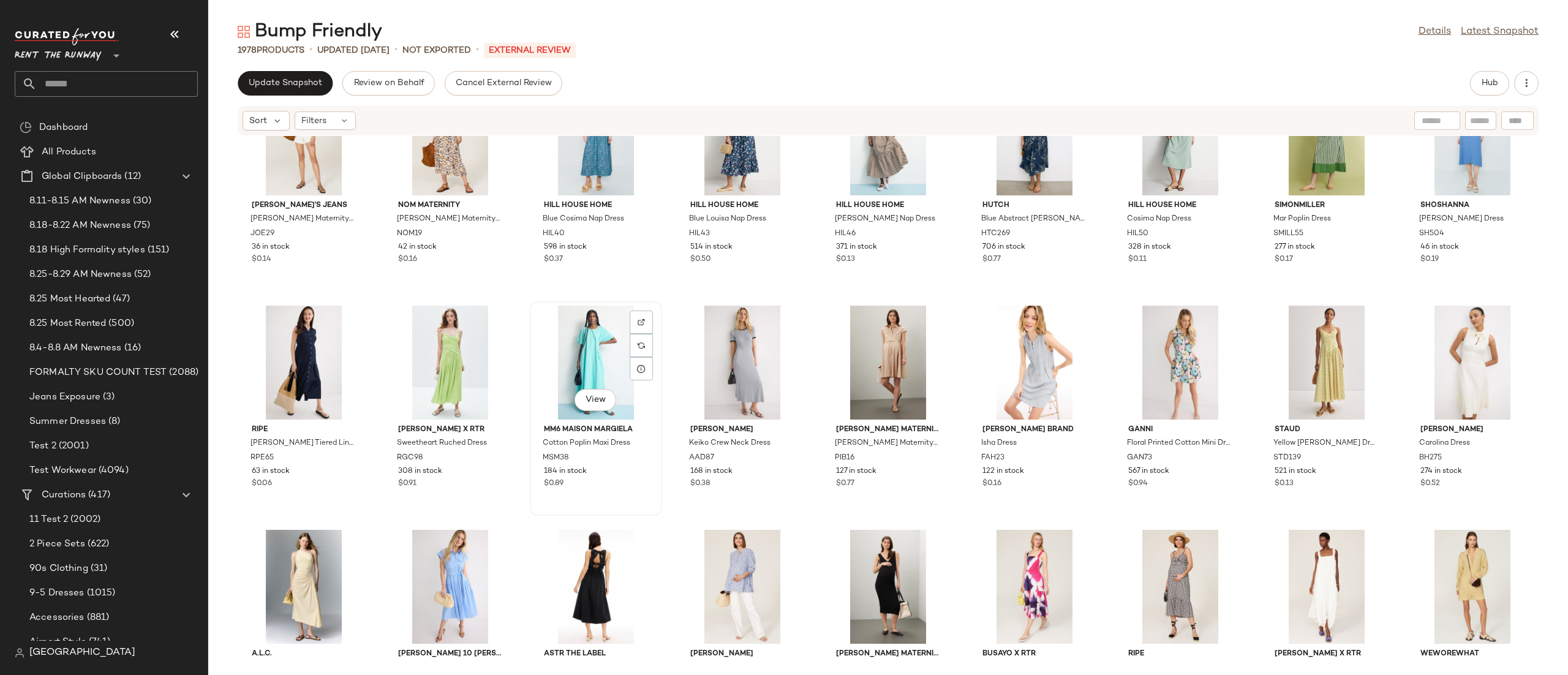
scroll to position [4138, 0]
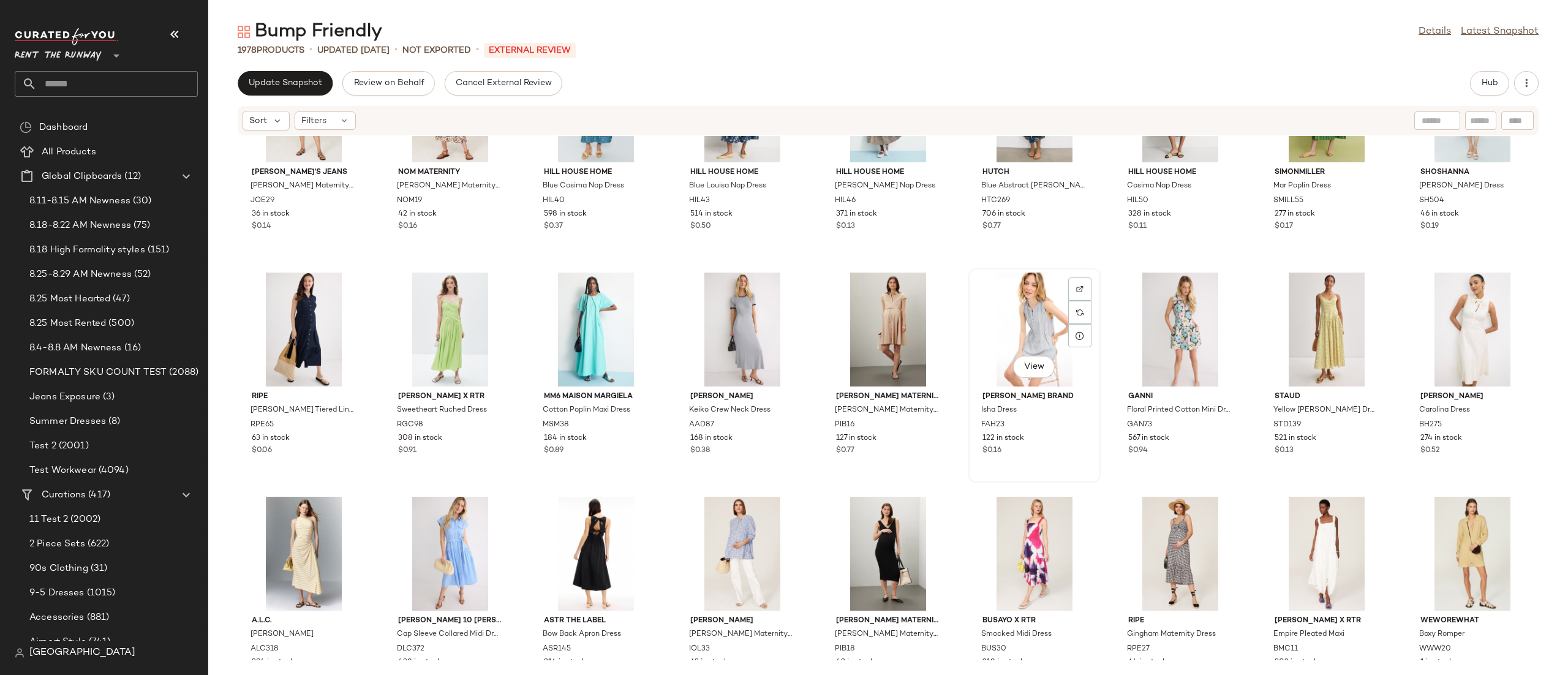
click at [1030, 323] on div "View" at bounding box center [1034, 329] width 124 height 114
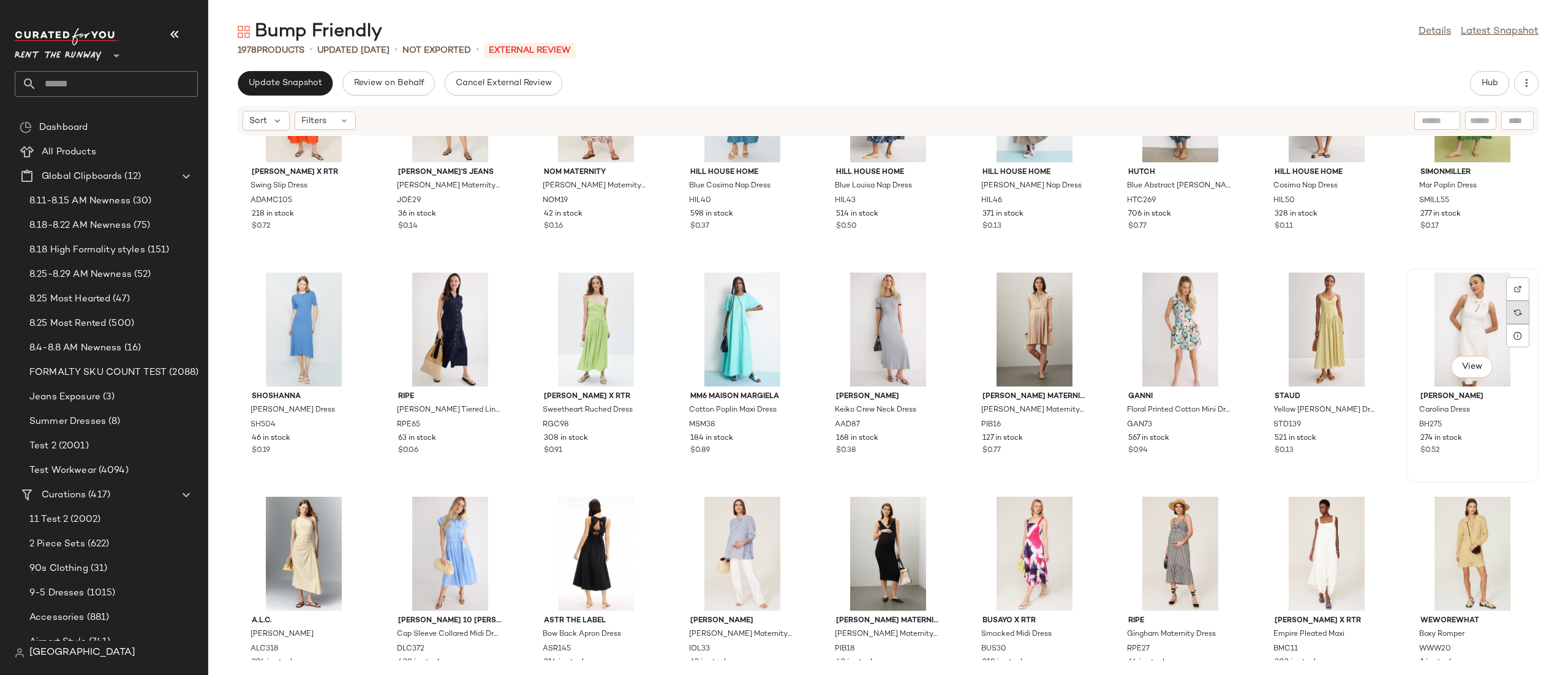
click at [1510, 316] on div at bounding box center [1517, 312] width 24 height 24
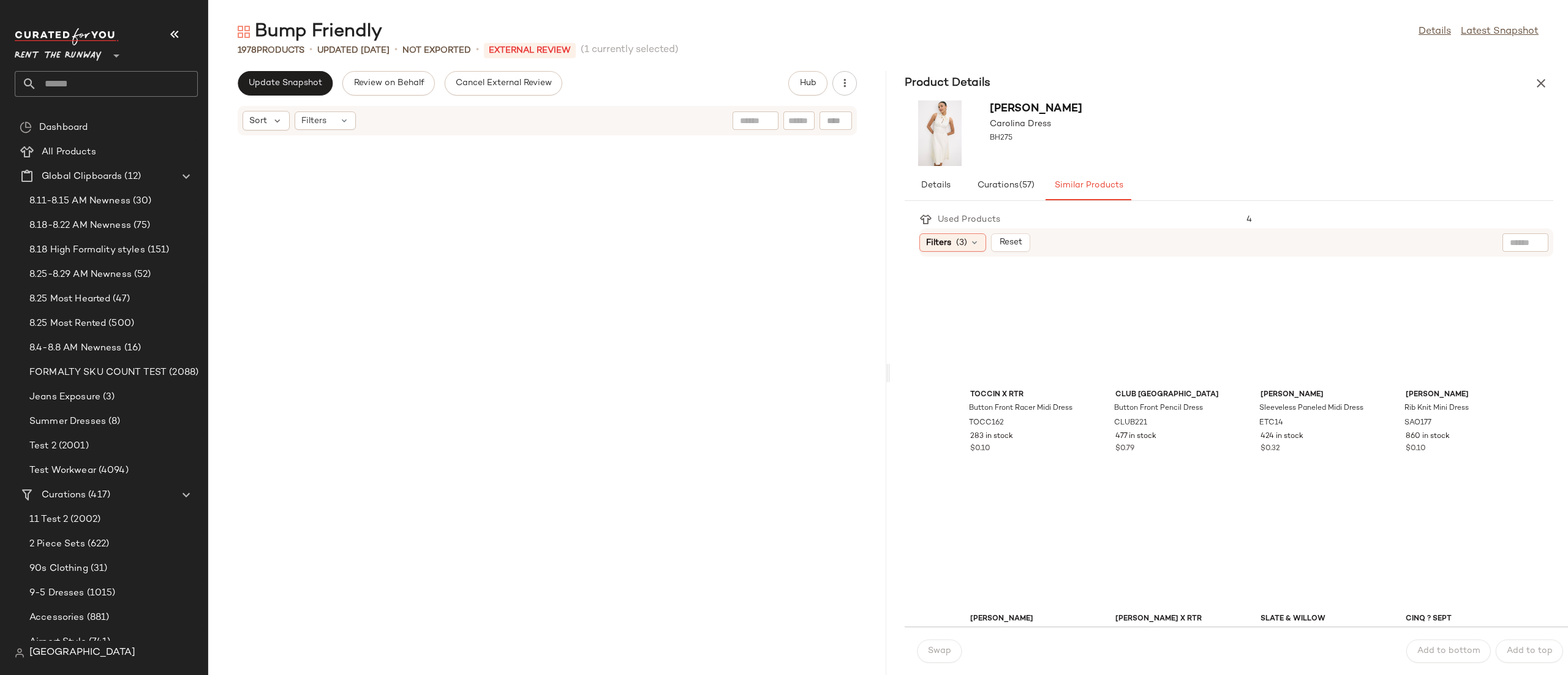
scroll to position [9636, 0]
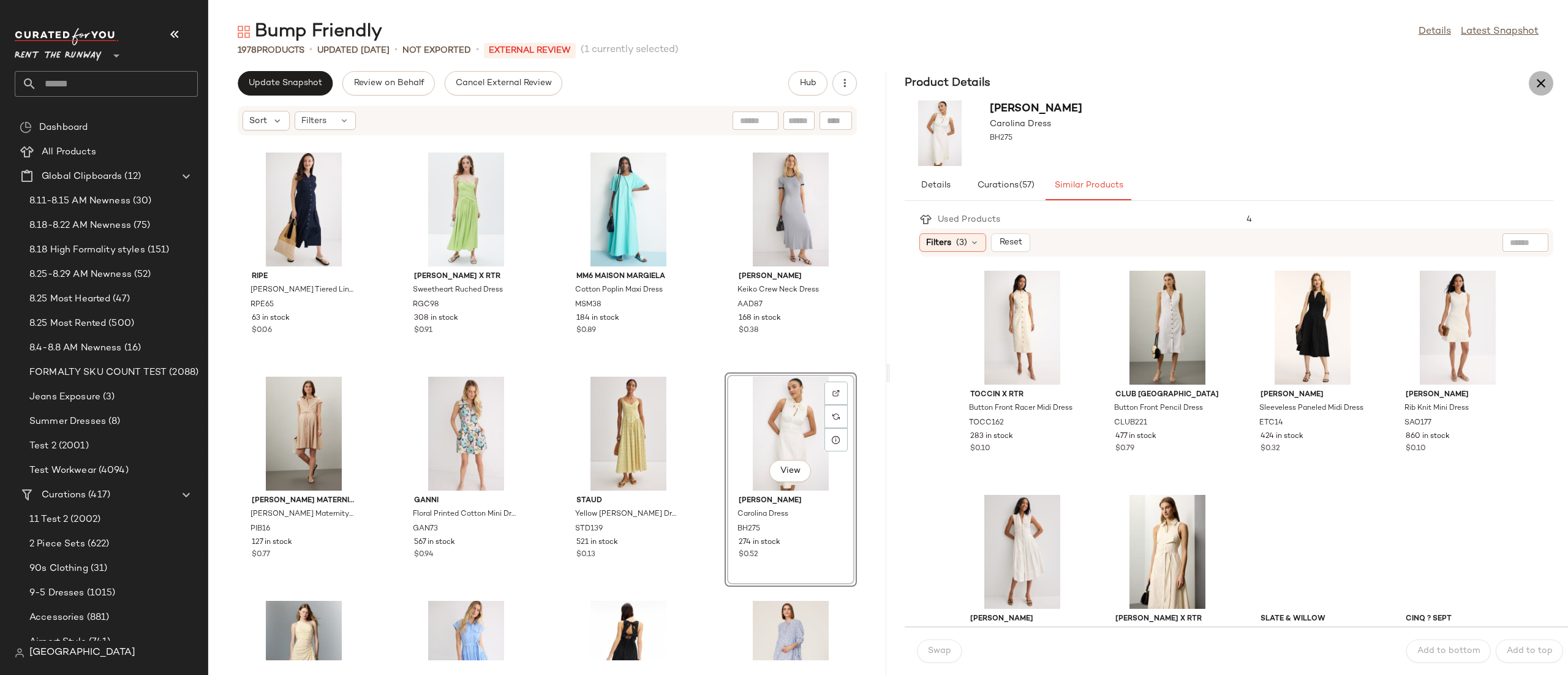
click at [1544, 86] on icon "button" at bounding box center [1540, 83] width 14 height 14
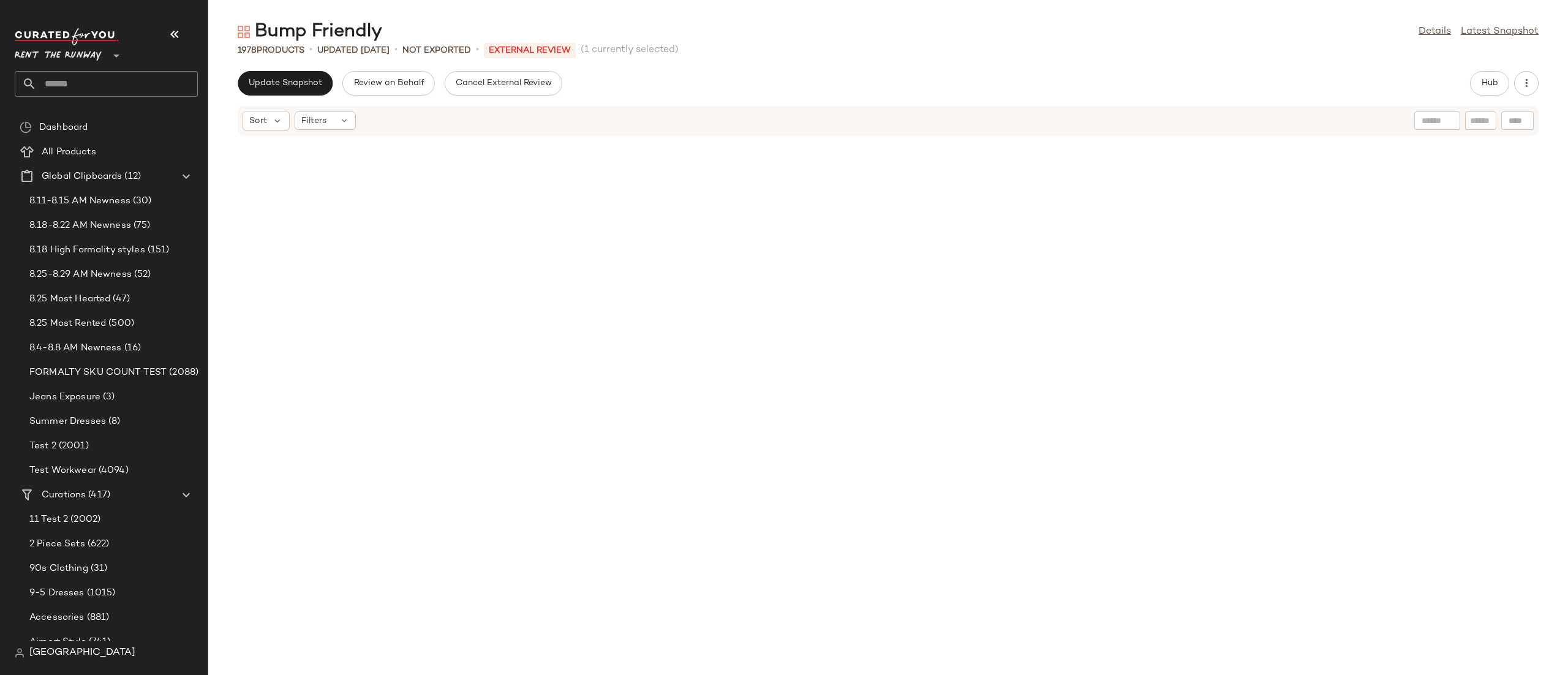
scroll to position [4034, 0]
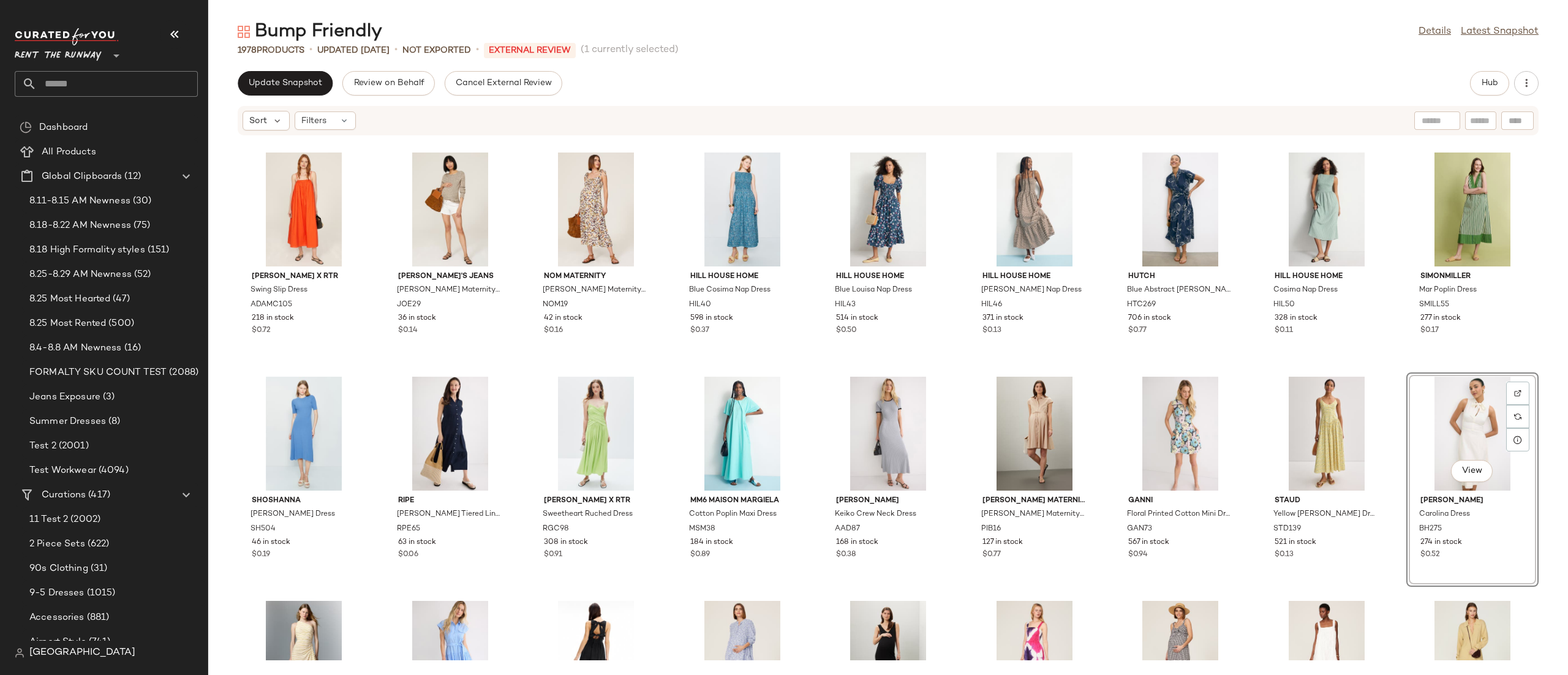
click at [1479, 406] on div "View" at bounding box center [1472, 433] width 124 height 114
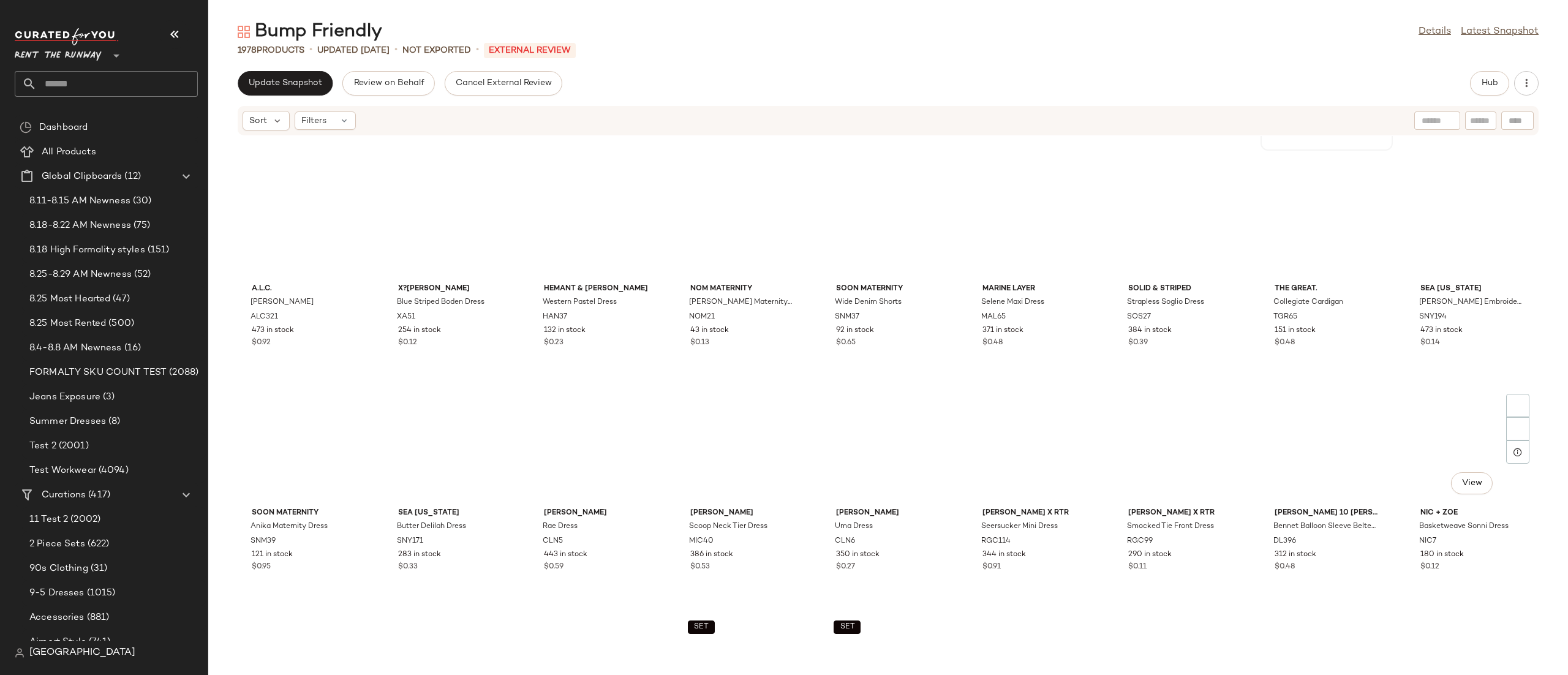
scroll to position [0, 0]
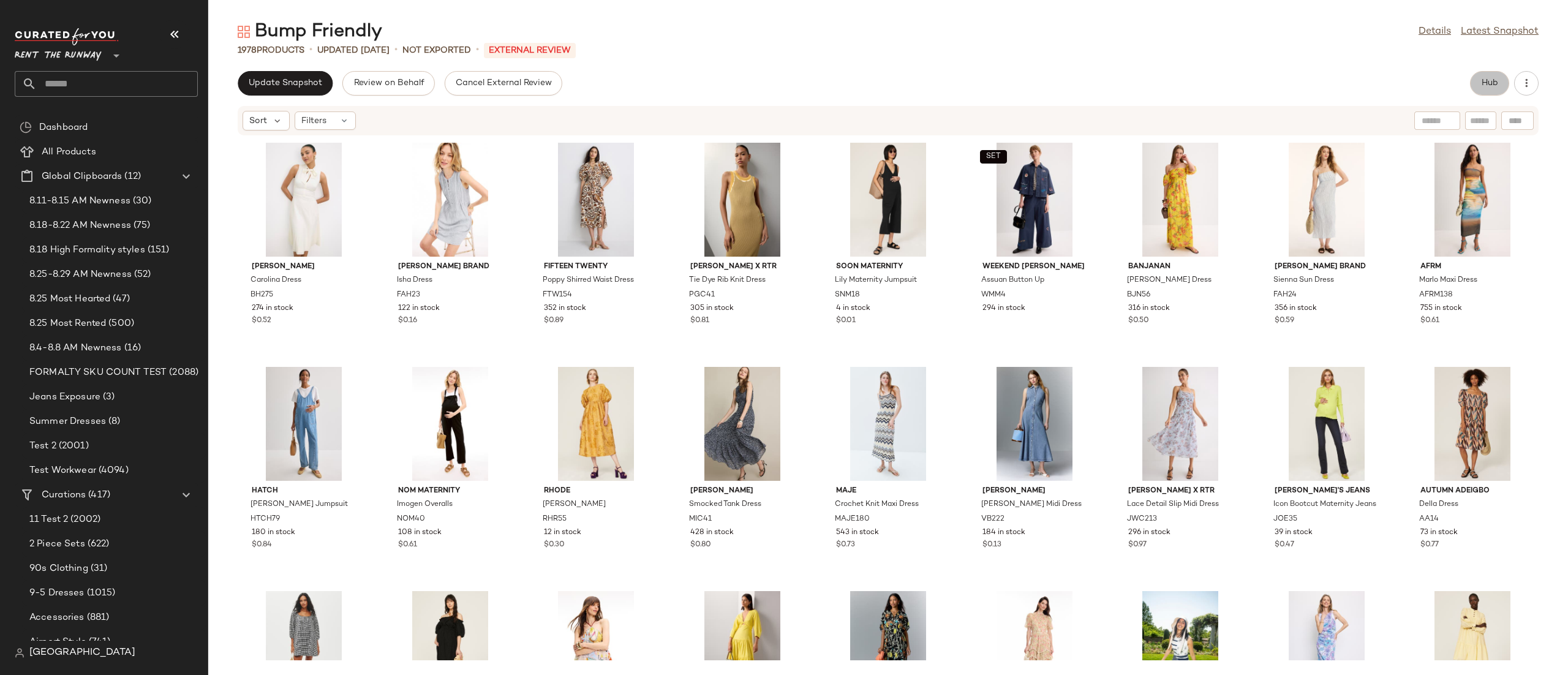
click at [1495, 92] on button "Hub" at bounding box center [1490, 83] width 39 height 24
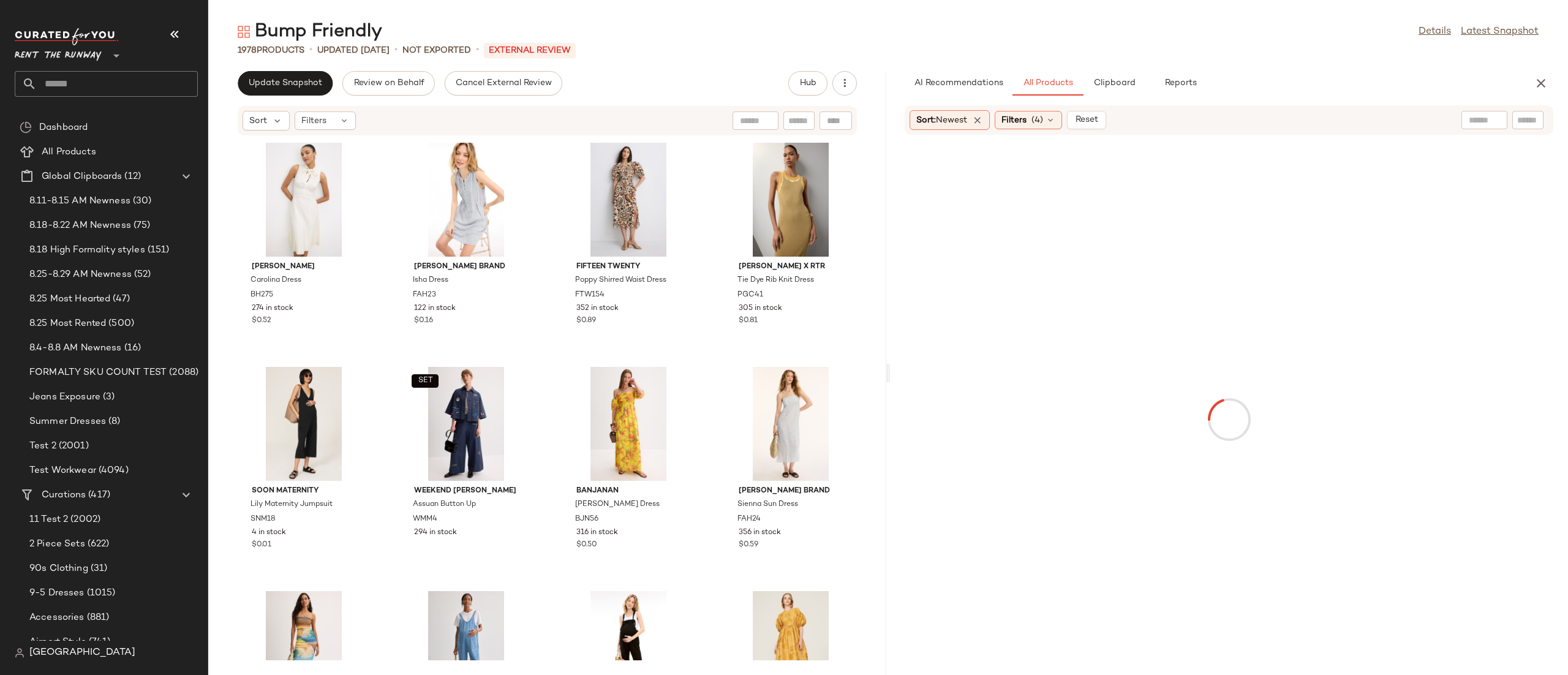
click at [1100, 101] on div "AI Recommendations All Products Clipboard Reports Sort: Newest Filters (4) Reset" at bounding box center [1228, 373] width 678 height 604
click at [1111, 88] on span "Clipboard" at bounding box center [1114, 84] width 42 height 10
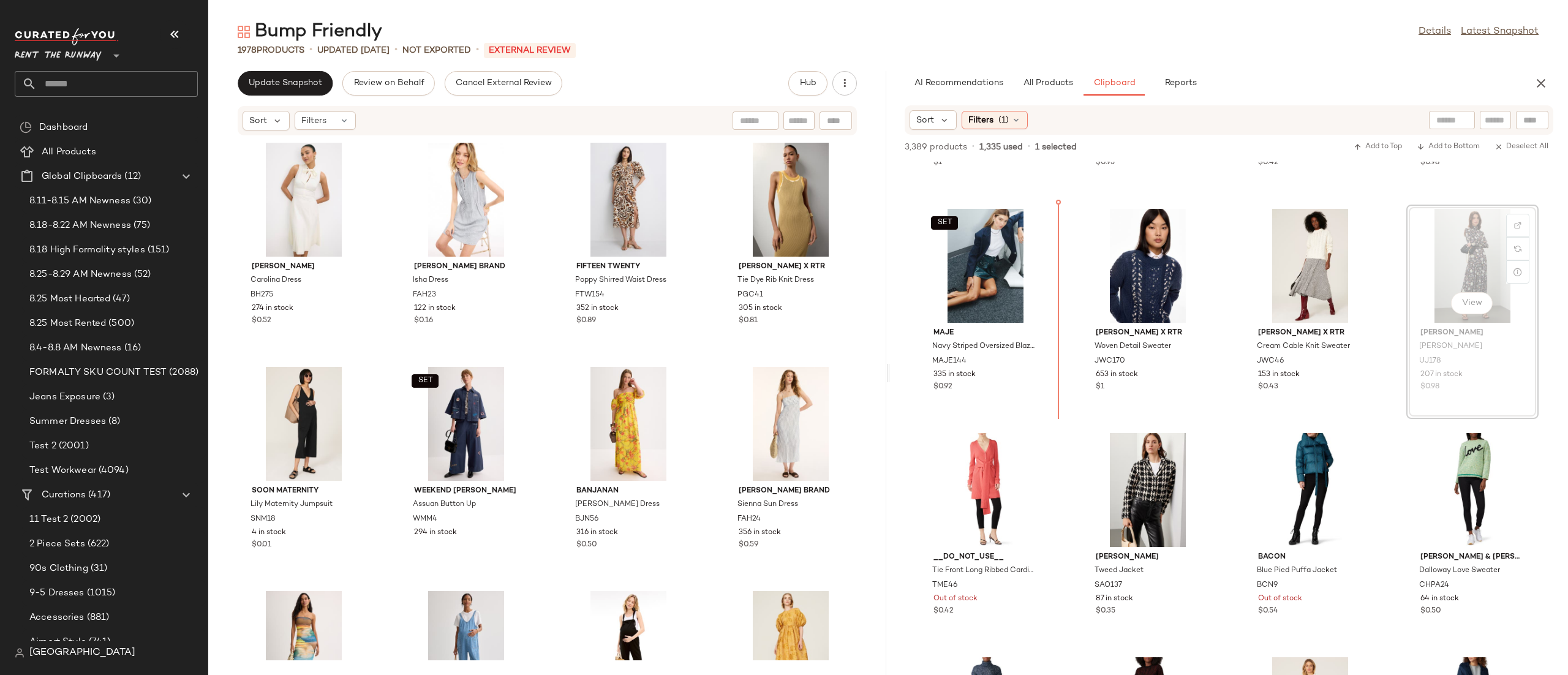
scroll to position [861, 0]
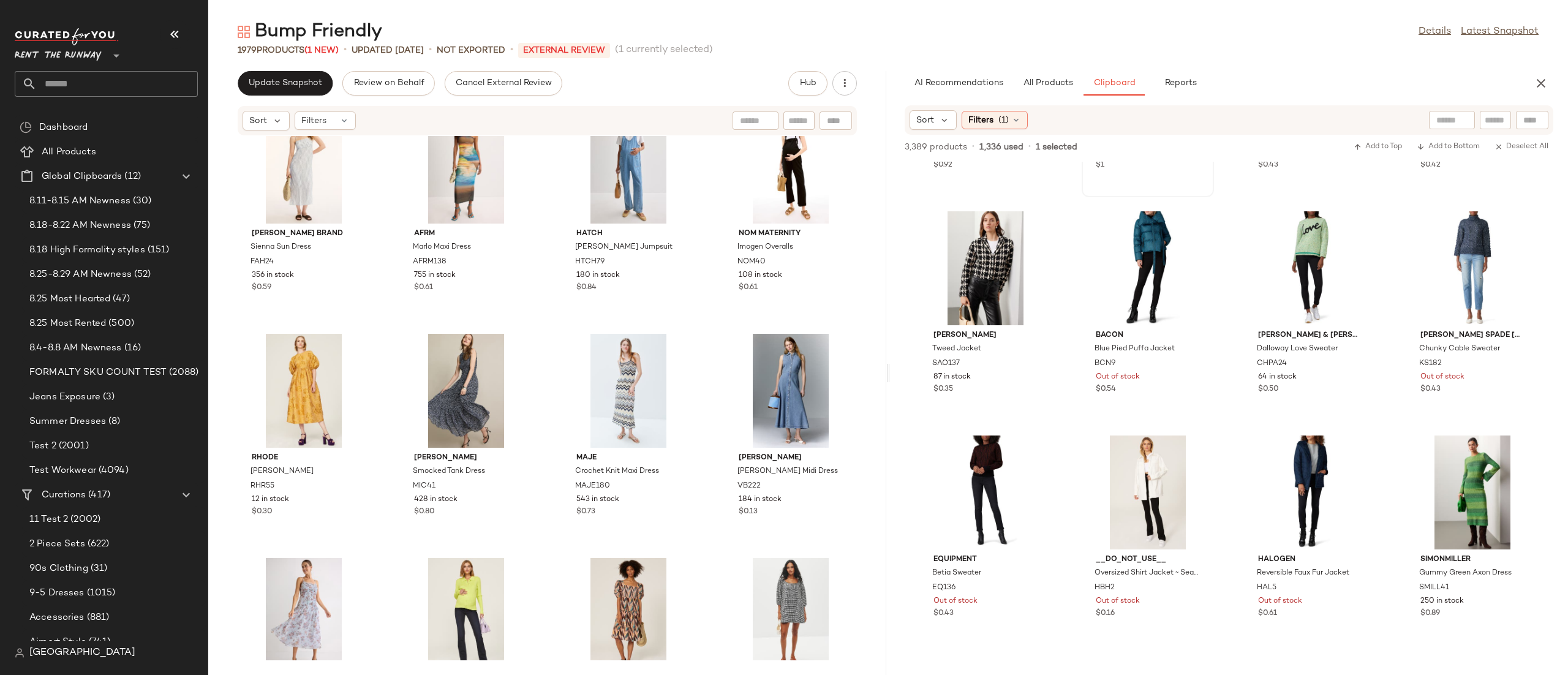
scroll to position [1099, 0]
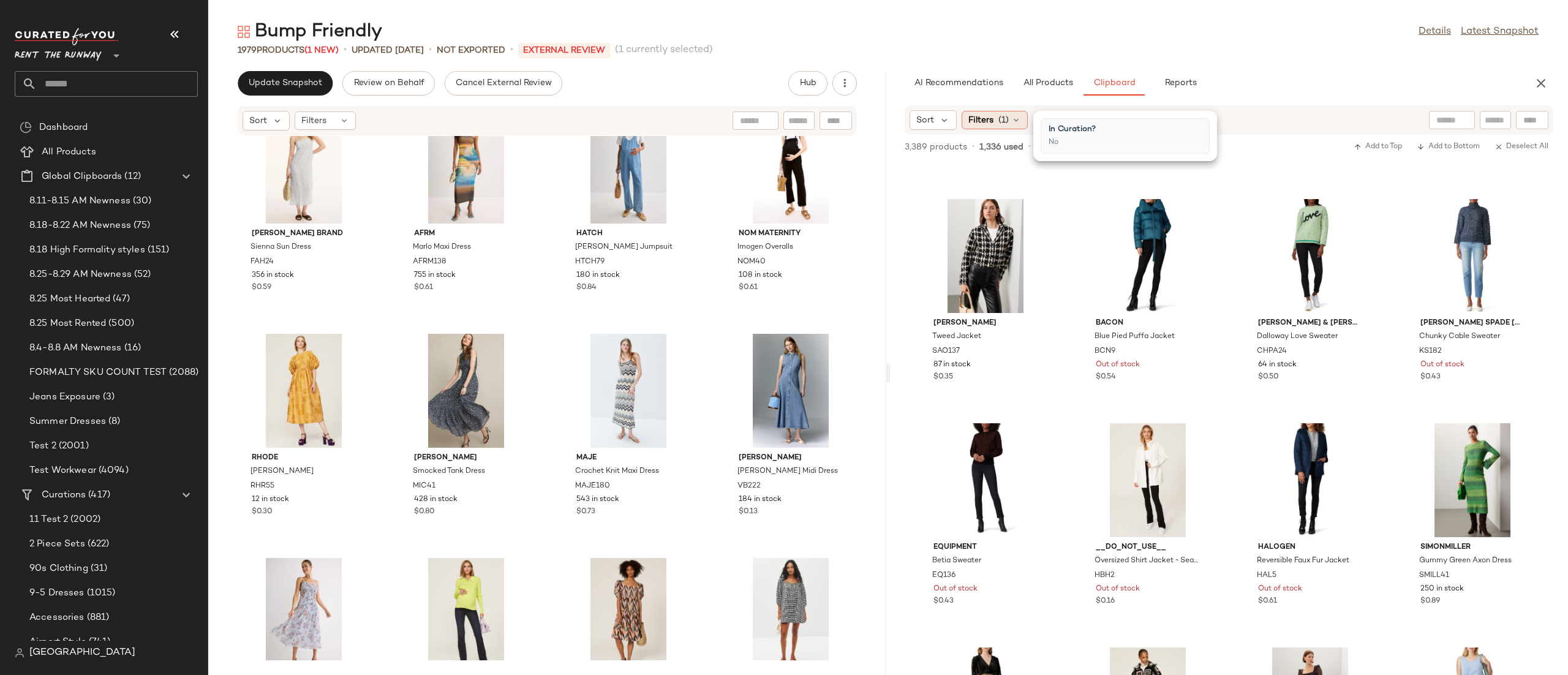
click at [996, 117] on div "Filters (1)" at bounding box center [994, 120] width 66 height 19
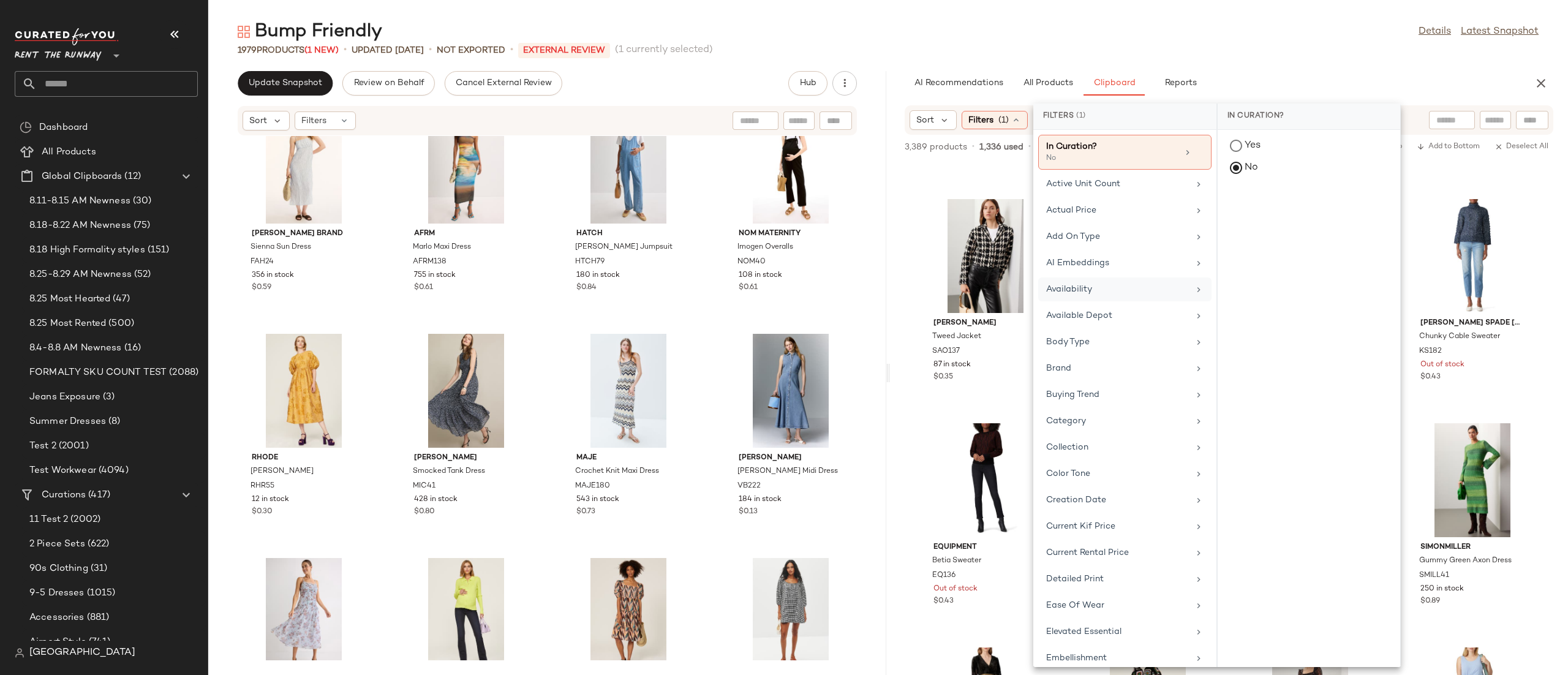
click at [1110, 285] on div "Availability" at bounding box center [1117, 289] width 143 height 13
click at [1250, 204] on div "out_of_stock" at bounding box center [1309, 206] width 182 height 30
click at [1312, 73] on div "AI Recommendations All Products Clipboard Reports" at bounding box center [1209, 83] width 609 height 24
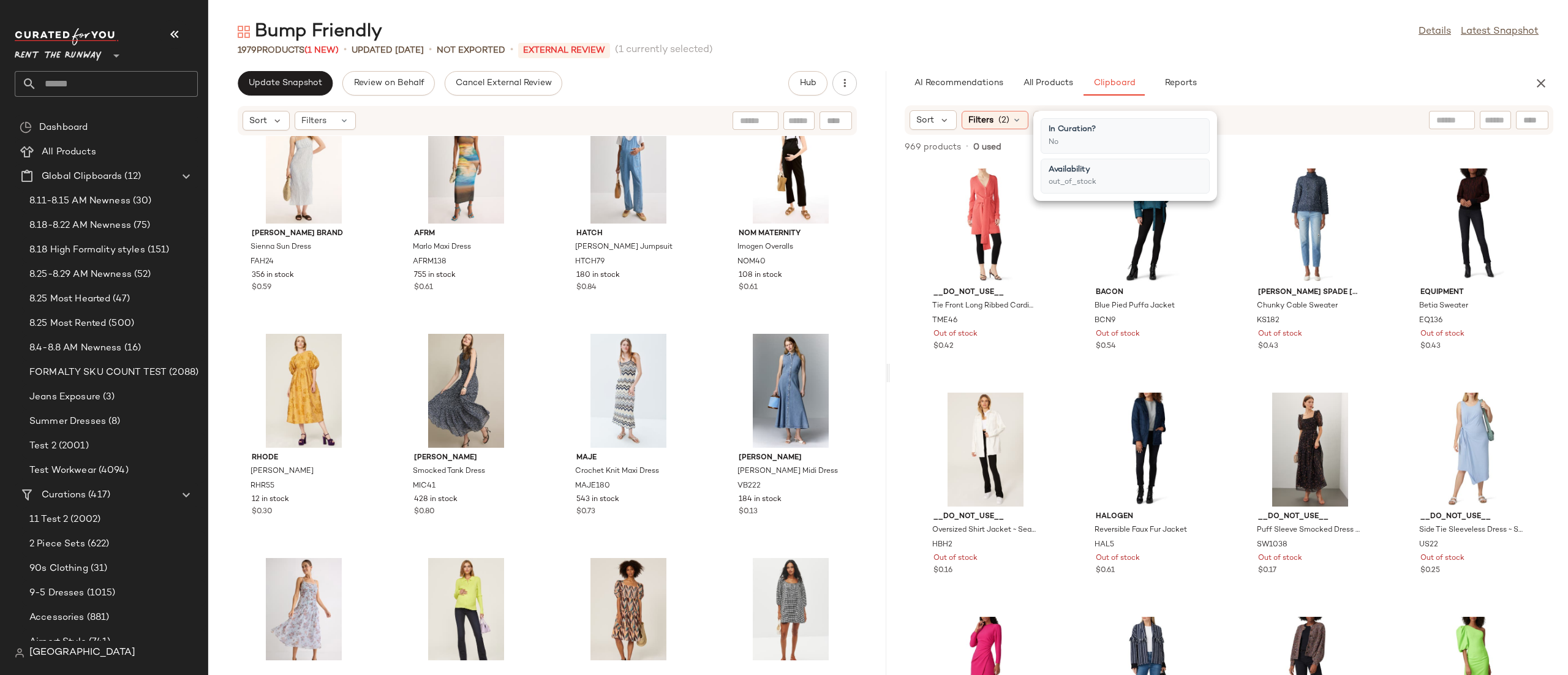
click at [1270, 116] on div "Sort Filters (2) Reset" at bounding box center [1149, 120] width 479 height 19
click at [1007, 215] on div "View" at bounding box center [985, 225] width 124 height 114
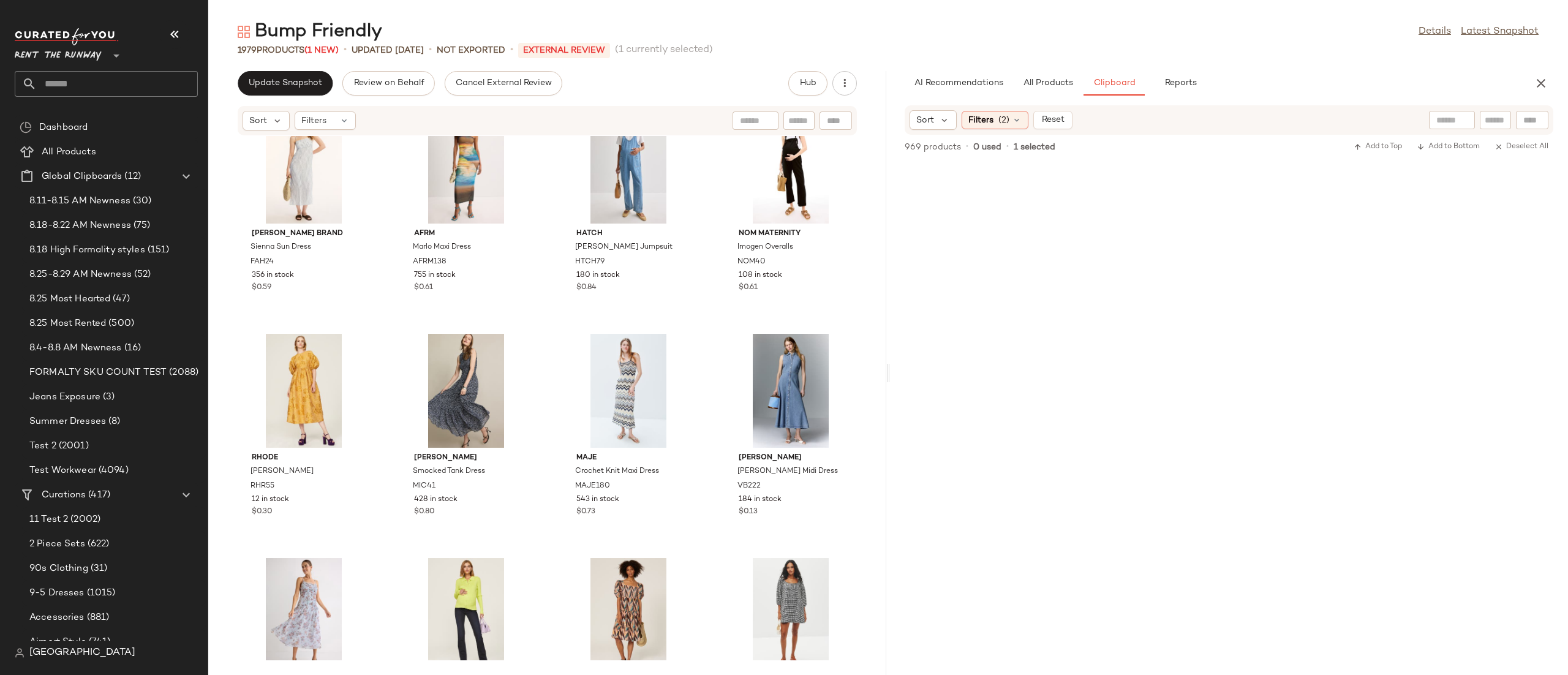
scroll to position [53945, 0]
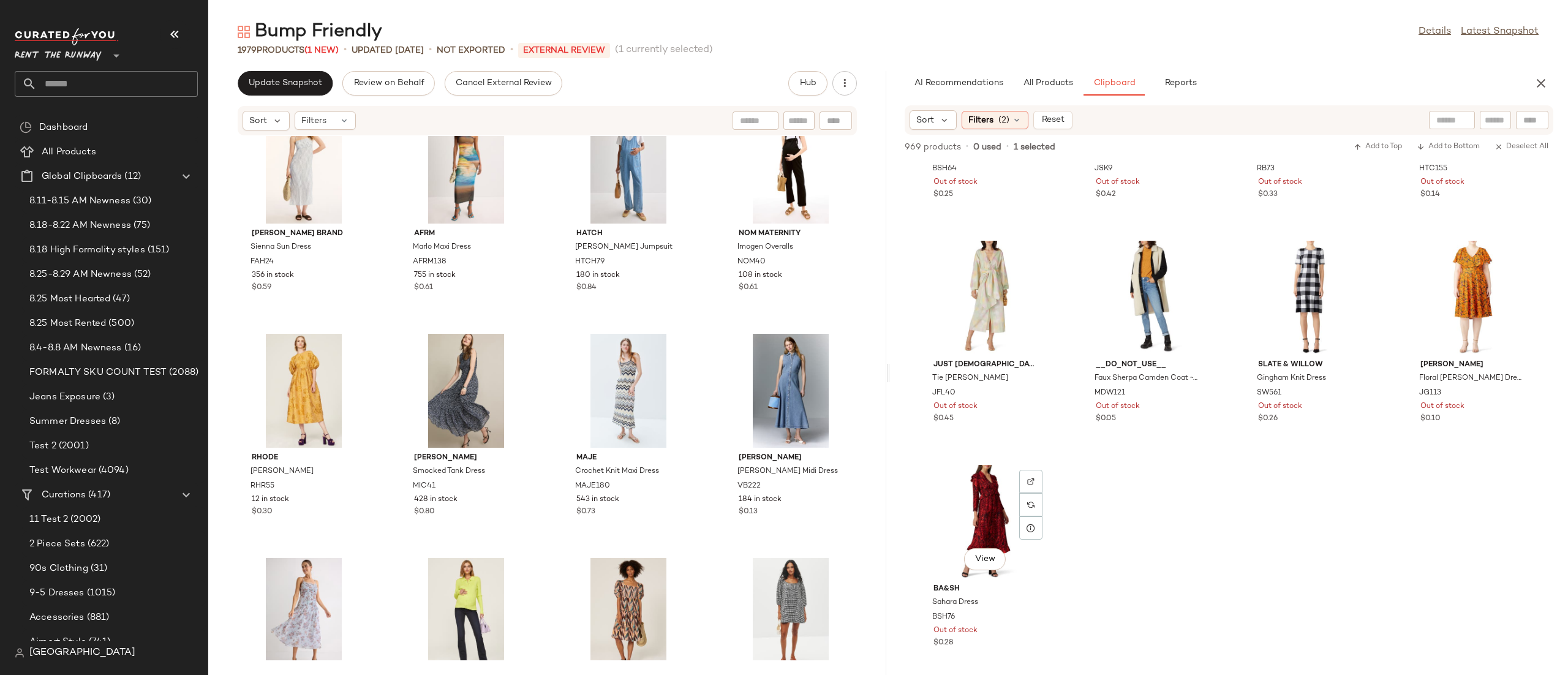
click at [971, 511] on div "View" at bounding box center [985, 521] width 124 height 114
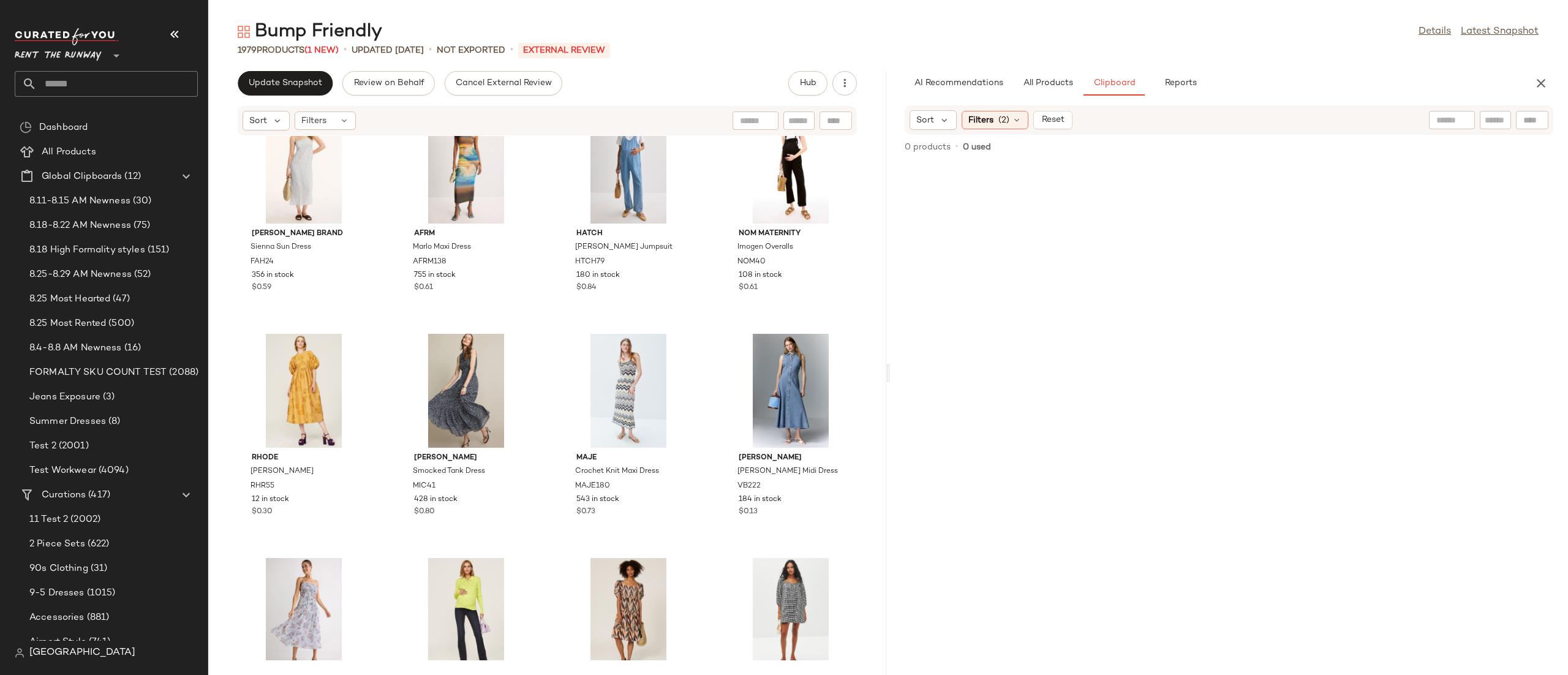
scroll to position [0, 0]
click at [979, 111] on div "Sort Filters (2) Reset" at bounding box center [991, 120] width 163 height 19
click at [981, 117] on span "Filters" at bounding box center [981, 120] width 25 height 13
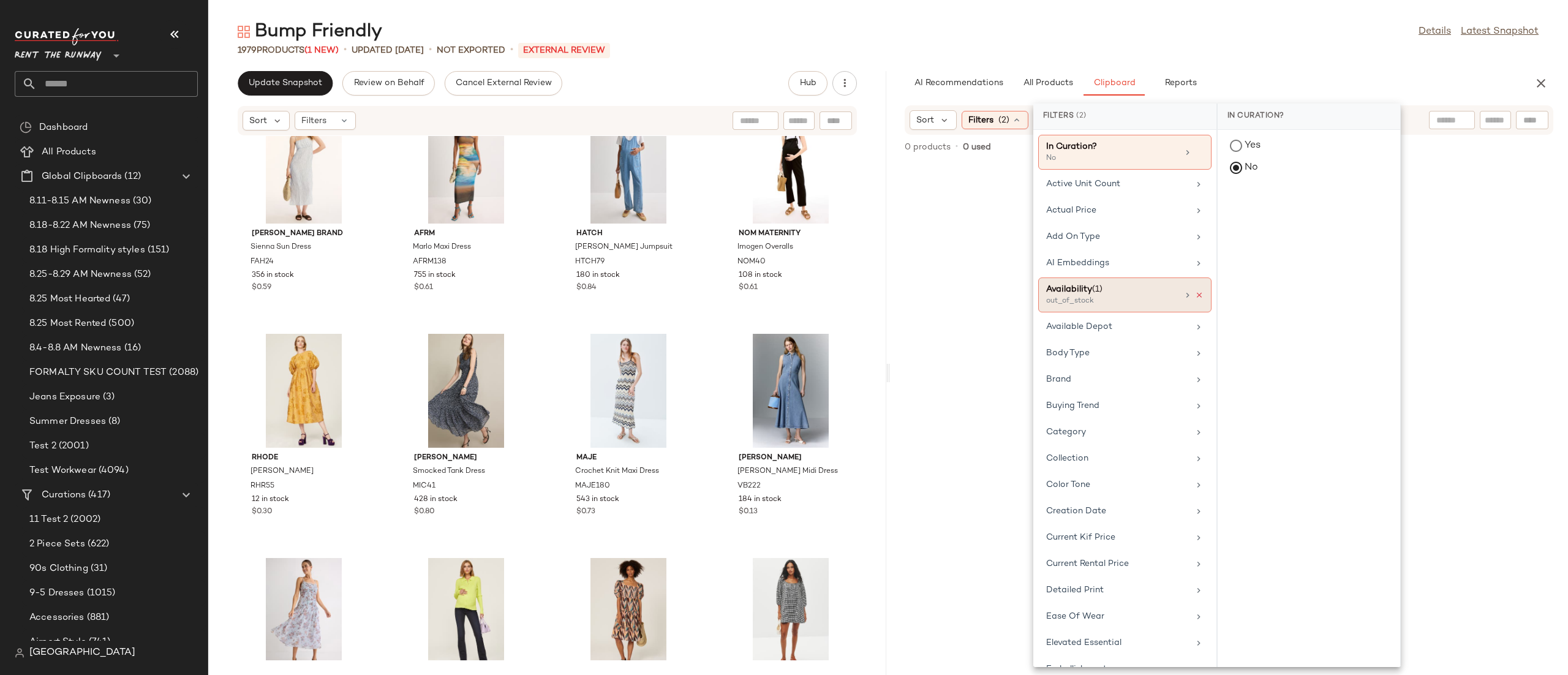
click at [1195, 294] on icon at bounding box center [1199, 295] width 8 height 8
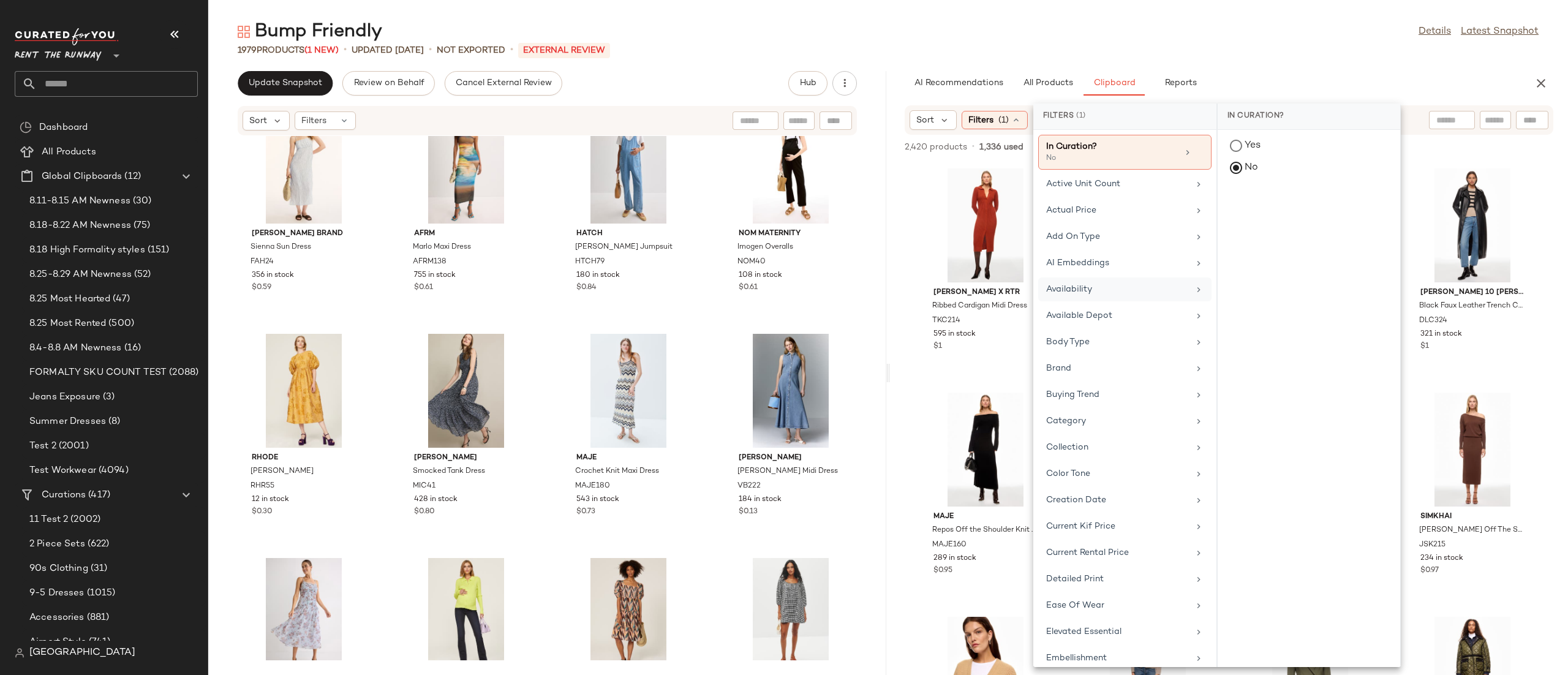
click at [1417, 117] on div "Sort Filters (1)" at bounding box center [1229, 120] width 648 height 30
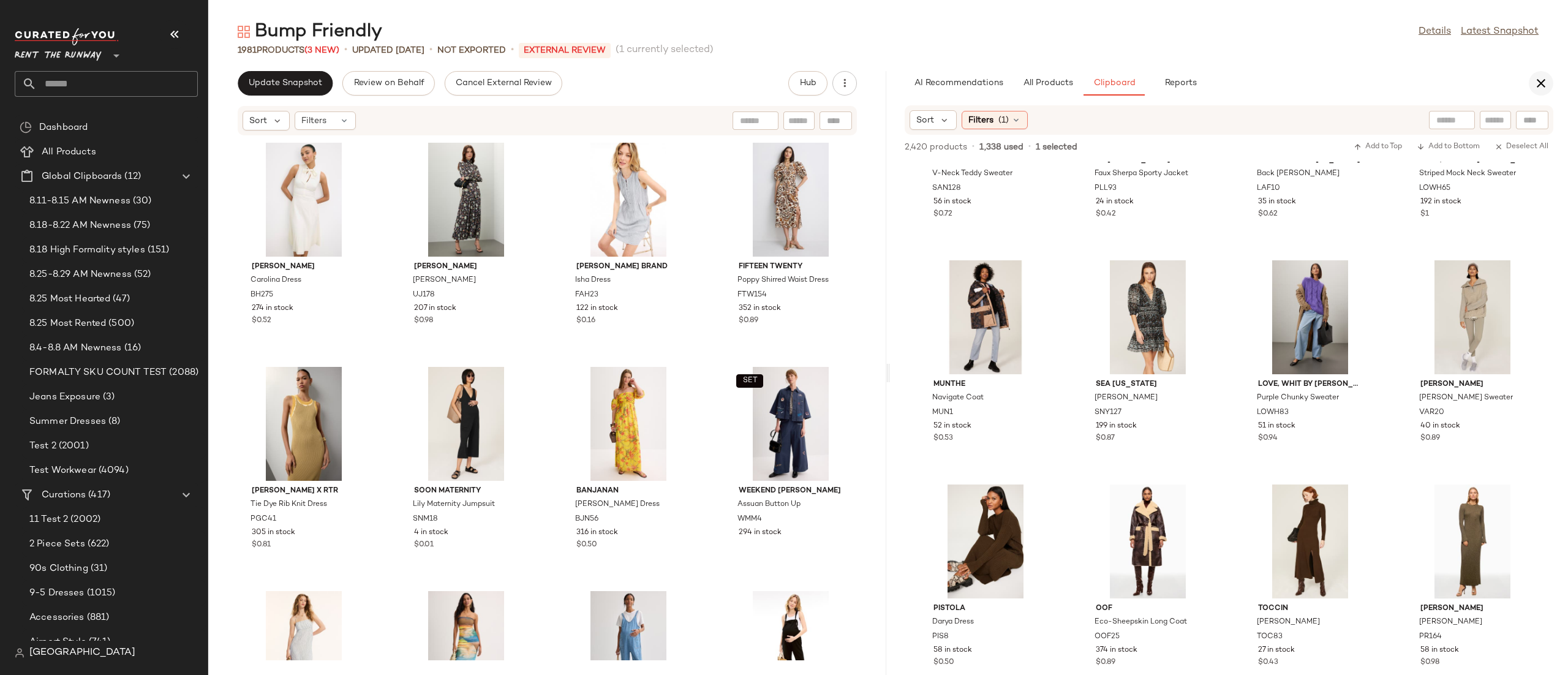
click at [1538, 84] on icon "button" at bounding box center [1540, 83] width 14 height 14
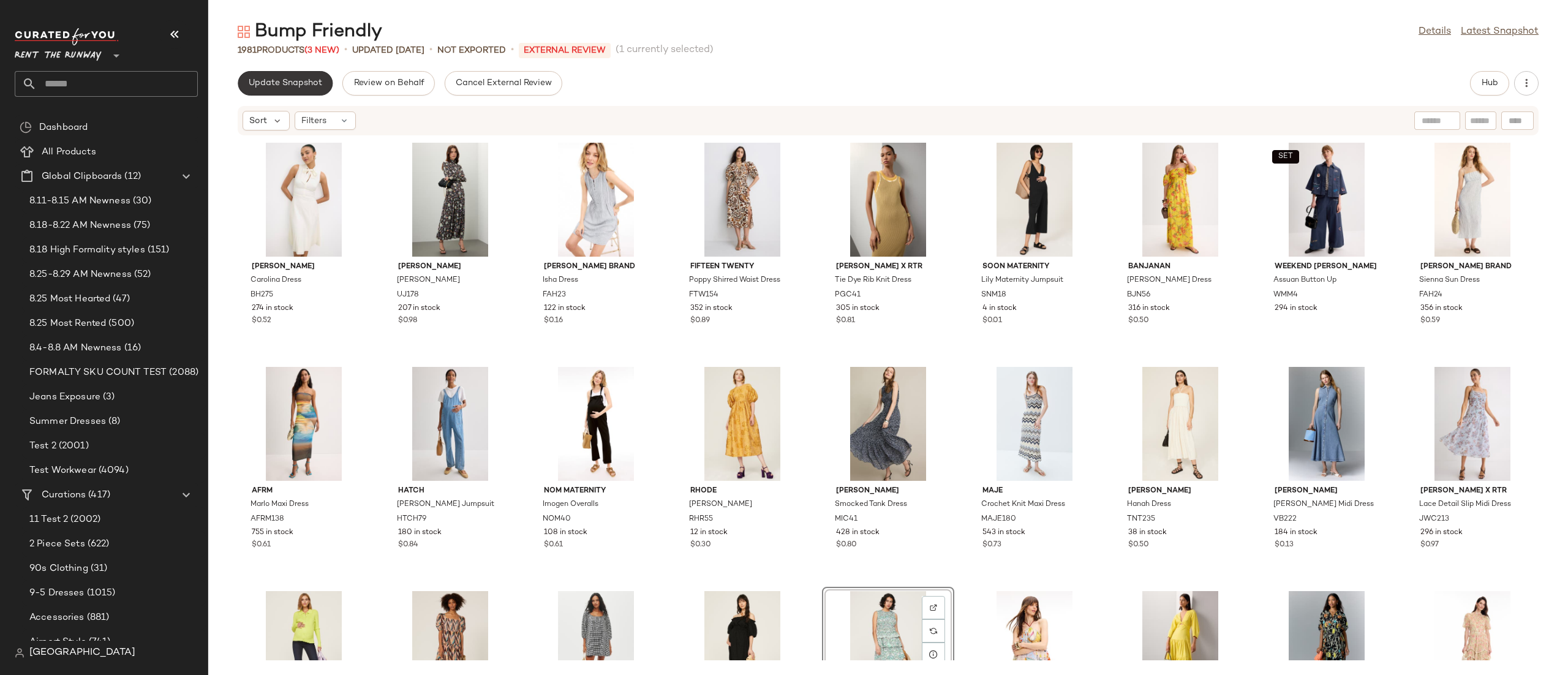
click at [309, 73] on button "Update Snapshot" at bounding box center [285, 83] width 95 height 24
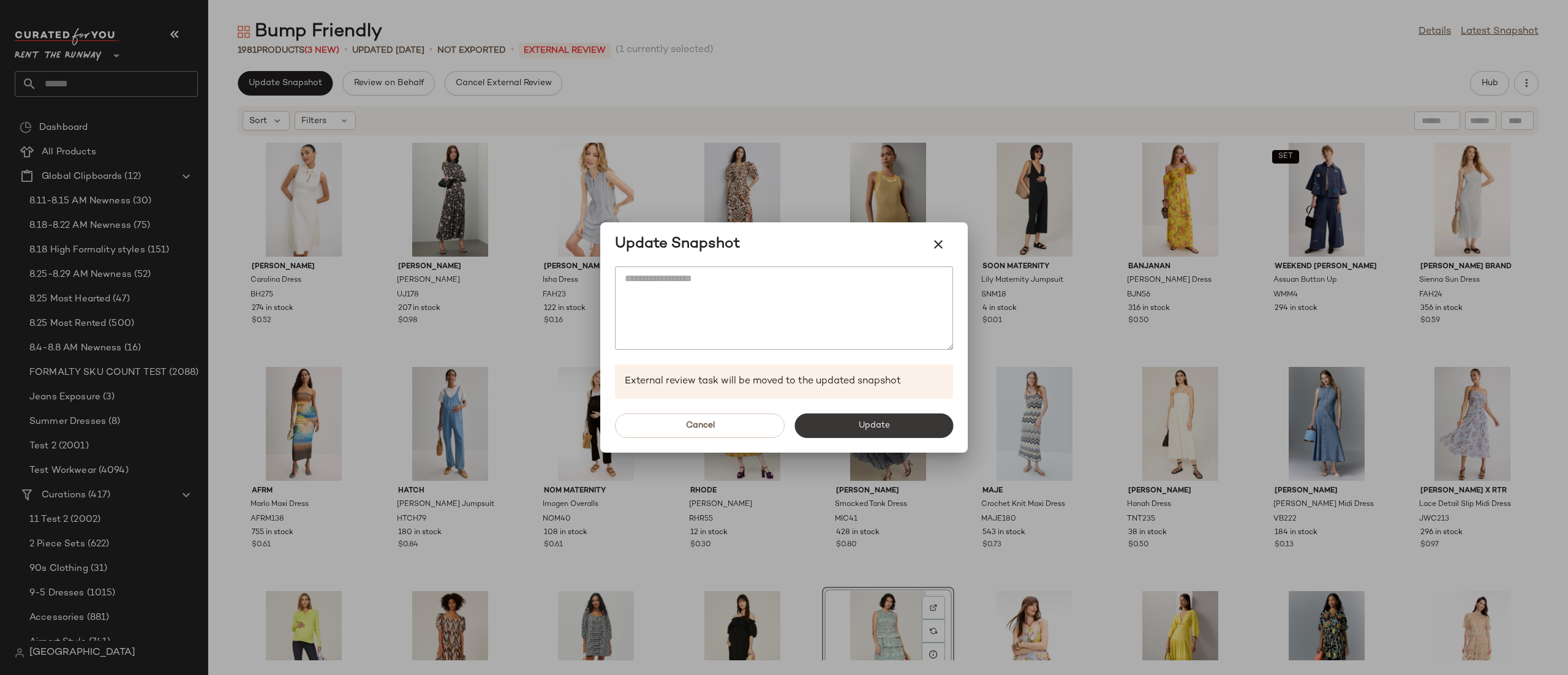
click at [884, 422] on span "Update" at bounding box center [873, 426] width 32 height 10
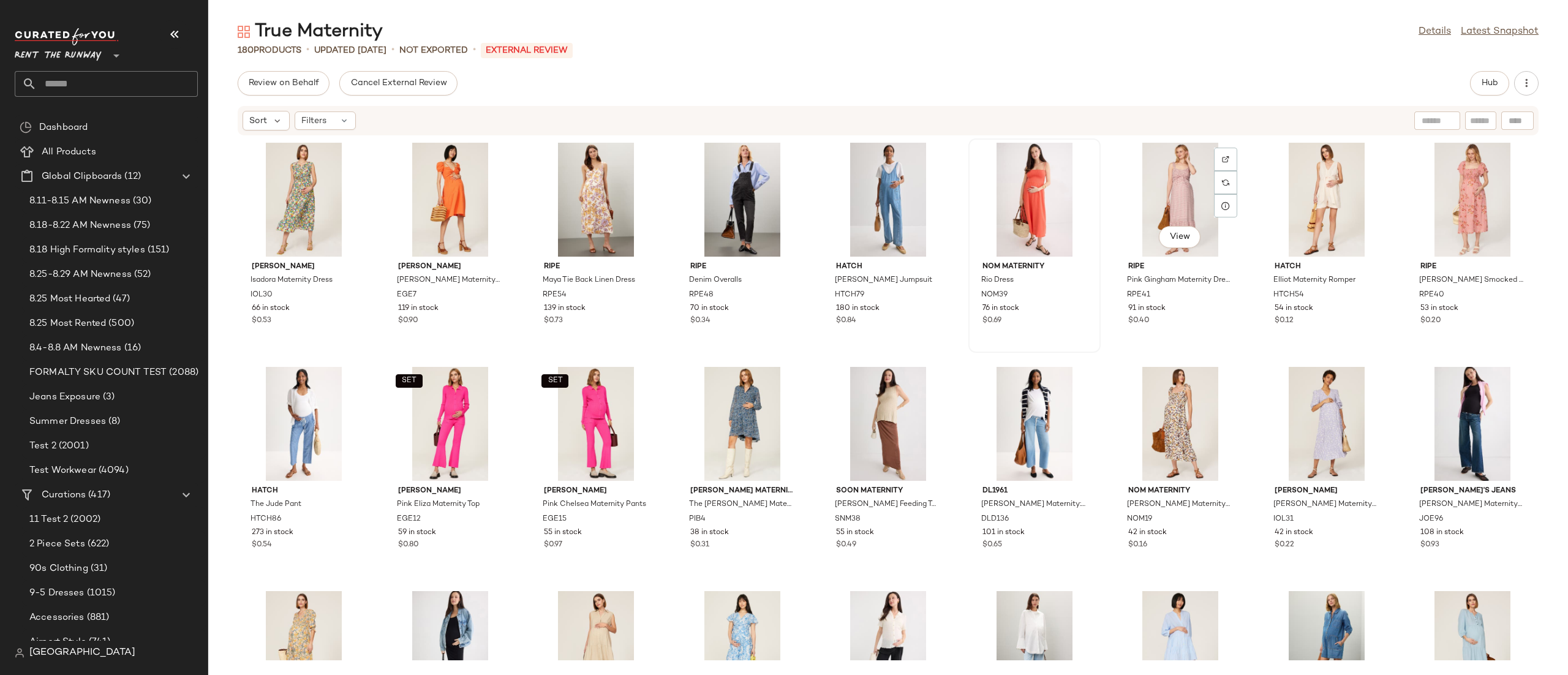
scroll to position [456, 0]
click at [1008, 218] on div "View" at bounding box center [1034, 201] width 124 height 114
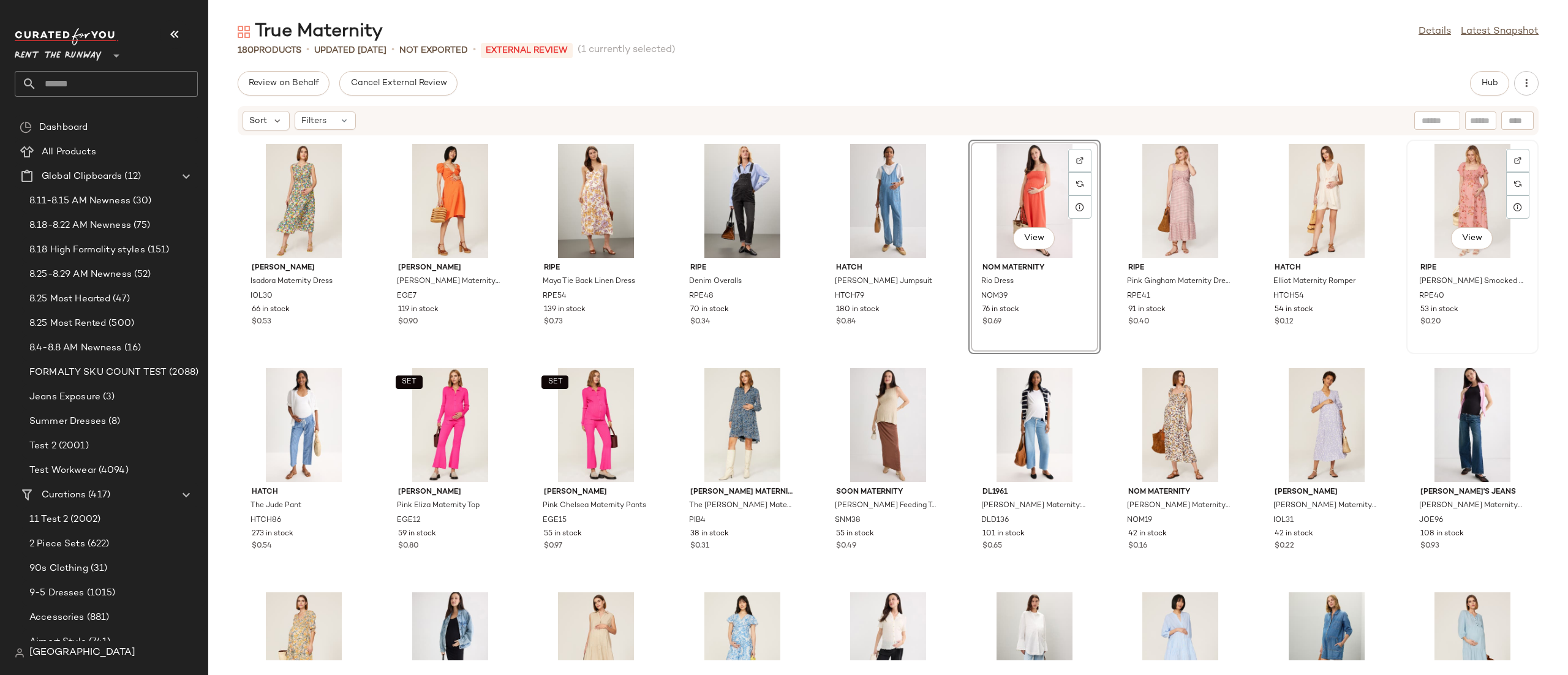
click at [1466, 180] on div "View" at bounding box center [1472, 201] width 124 height 114
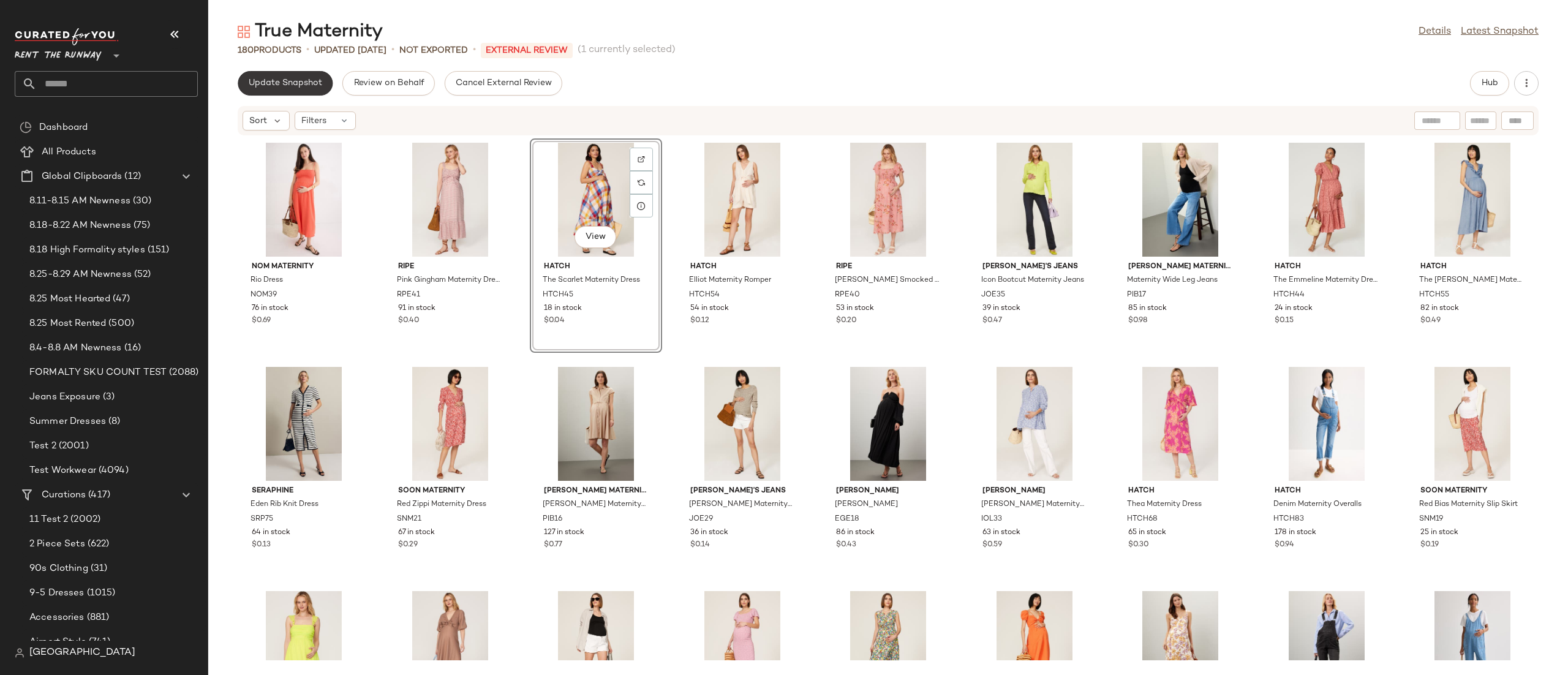
click at [283, 84] on span "Update Snapshot" at bounding box center [285, 84] width 74 height 10
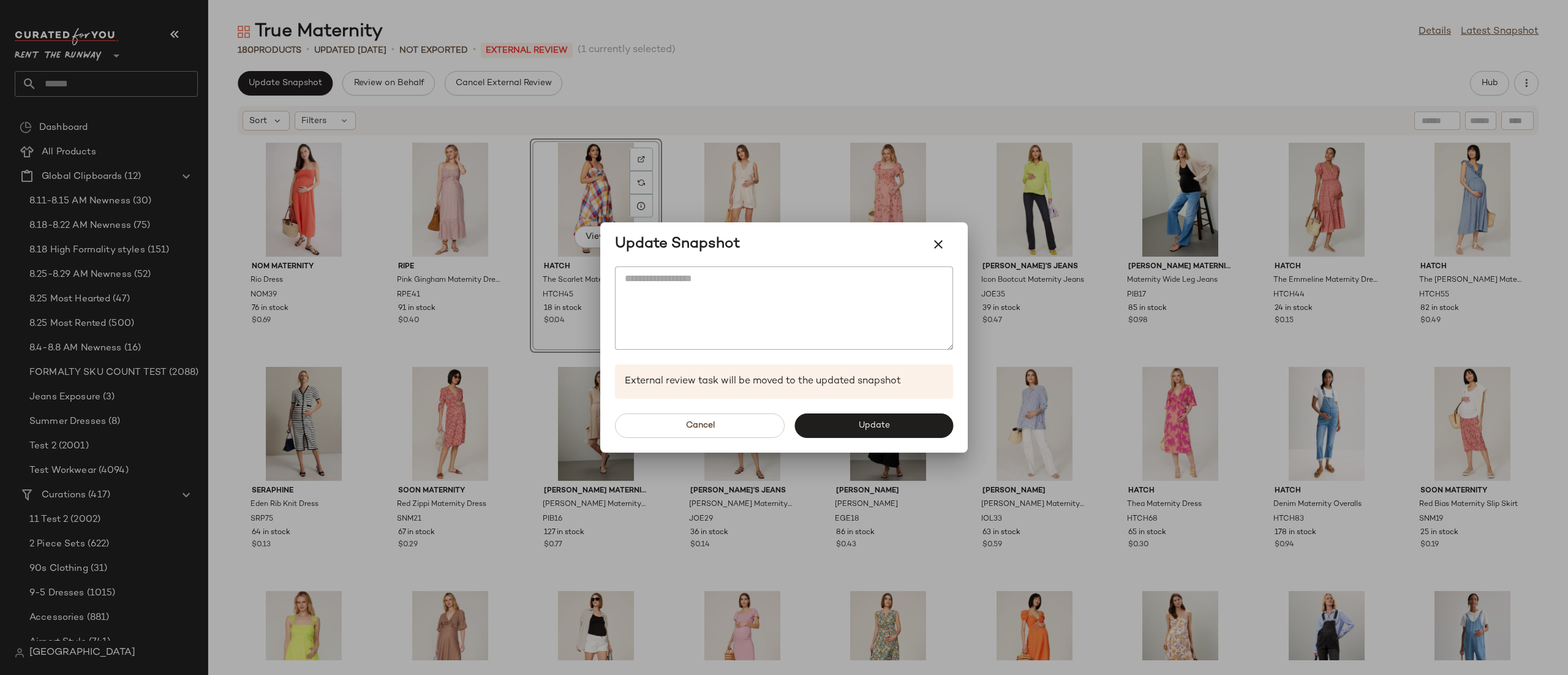
click at [1285, 55] on div at bounding box center [784, 338] width 1568 height 675
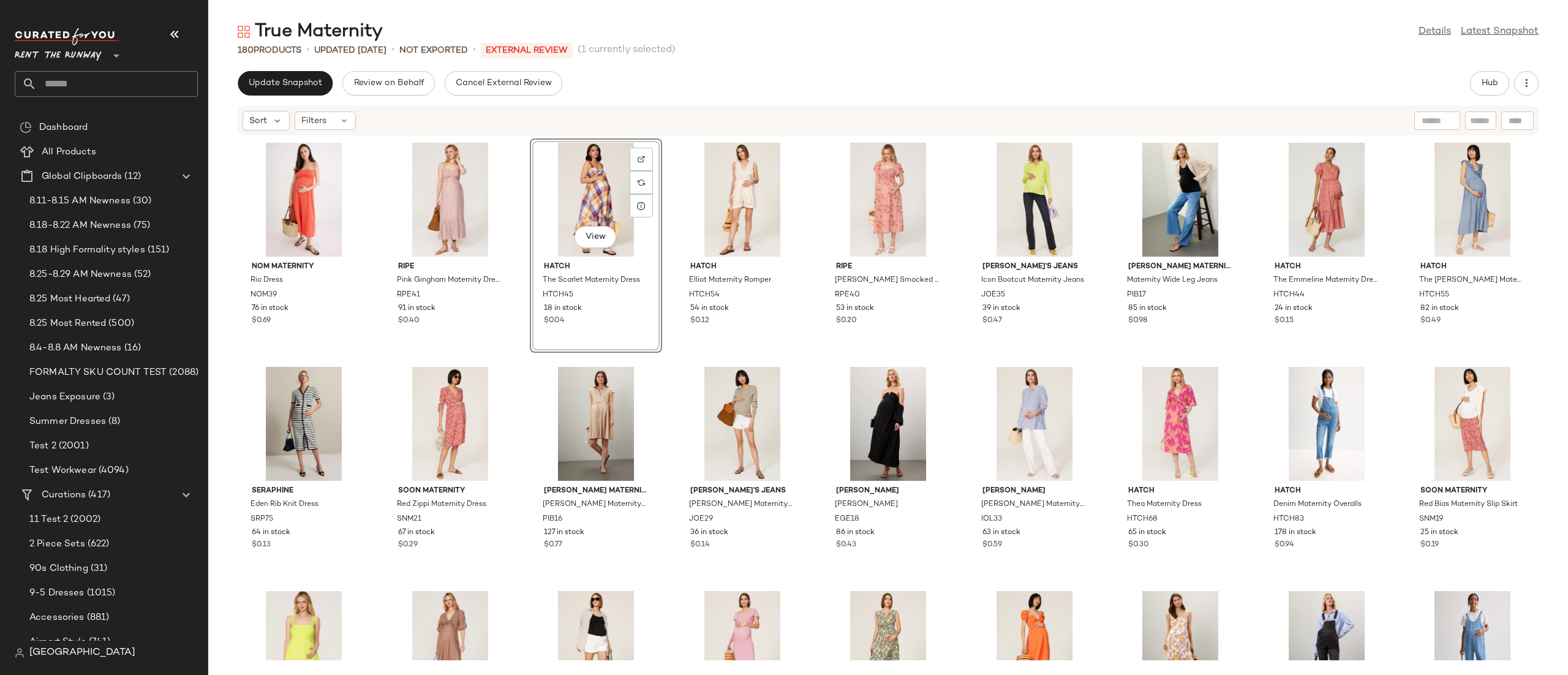
click at [1471, 96] on div "Update Snapshot Review on Behalf Cancel External Review Hub Sort Filters NOM Ma…" at bounding box center [888, 373] width 1360 height 604
click at [1479, 89] on button "Hub" at bounding box center [1490, 83] width 39 height 24
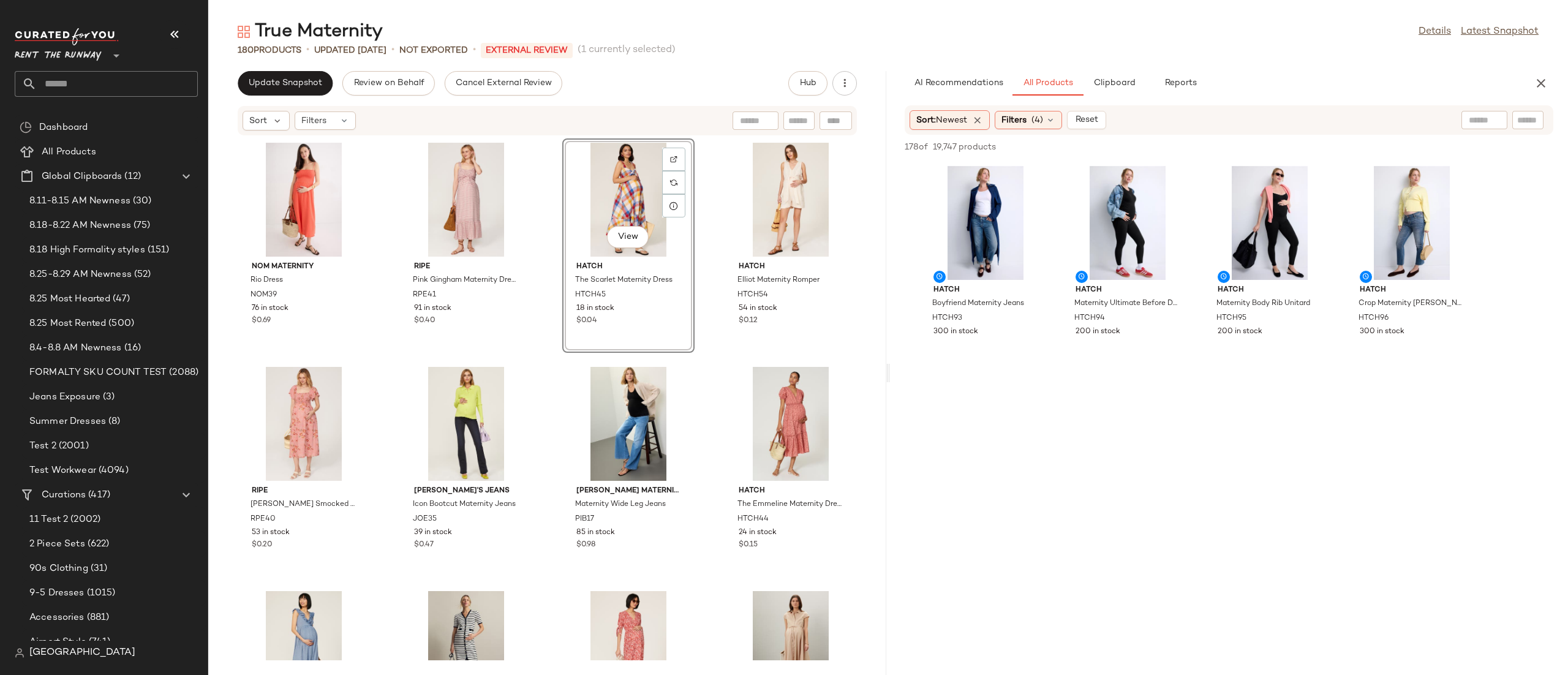
click at [1151, 122] on div "Sort: Newest Filters (4) Reset" at bounding box center [1149, 120] width 479 height 19
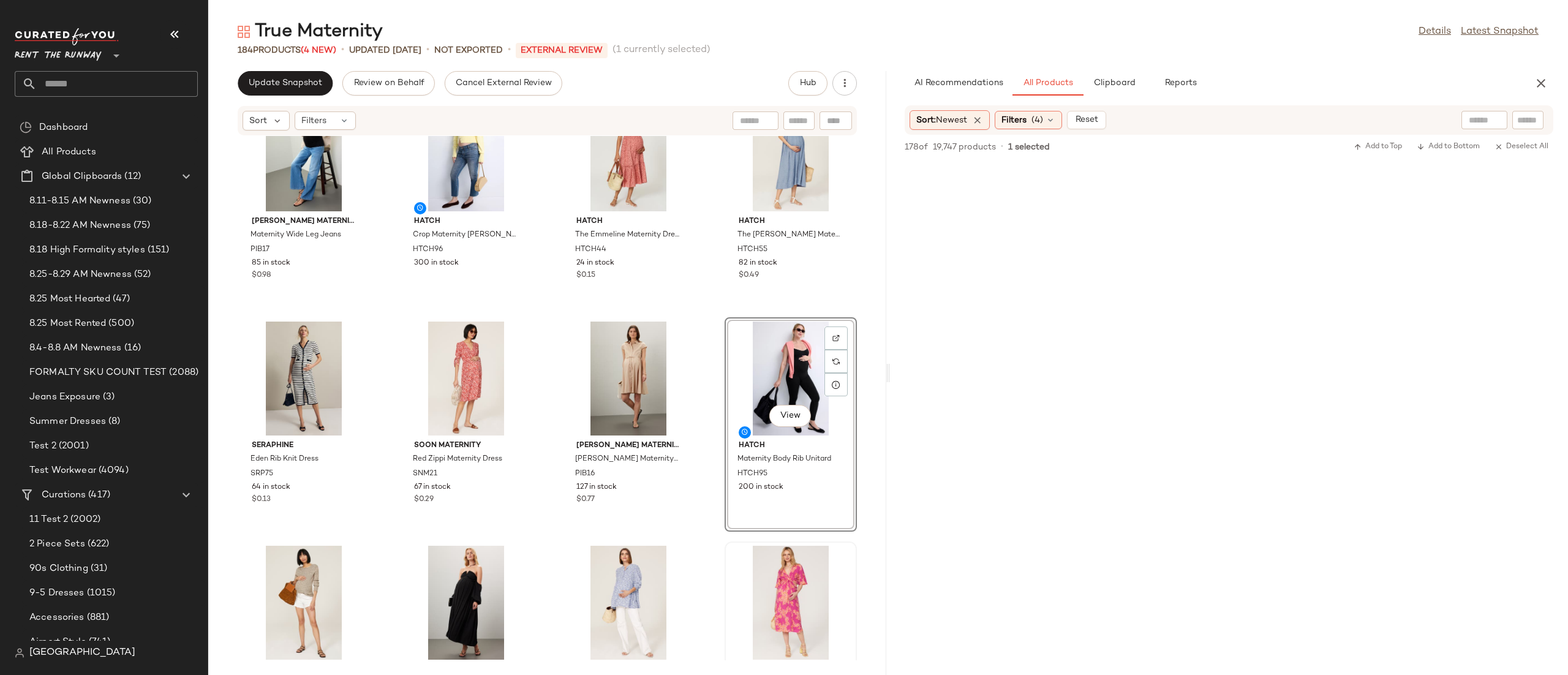
scroll to position [708, 0]
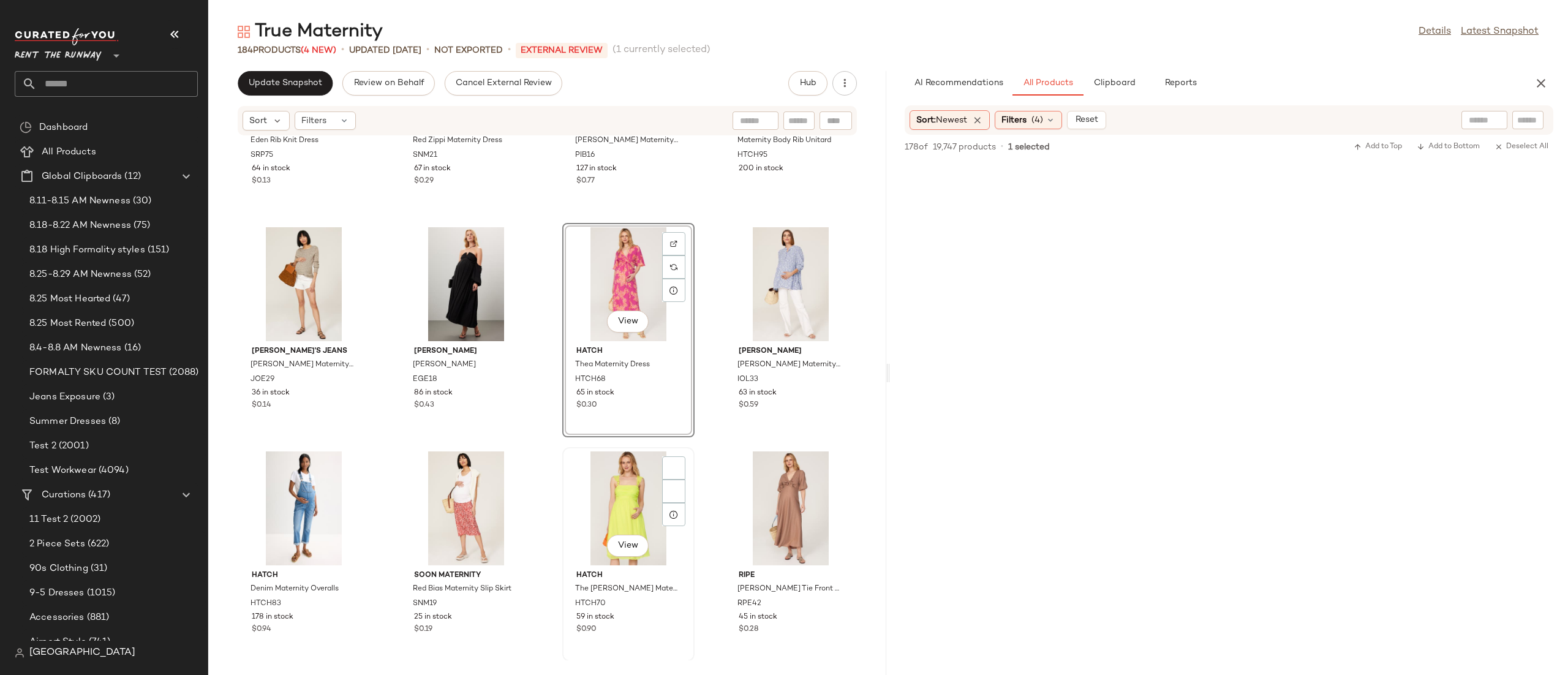
scroll to position [828, 0]
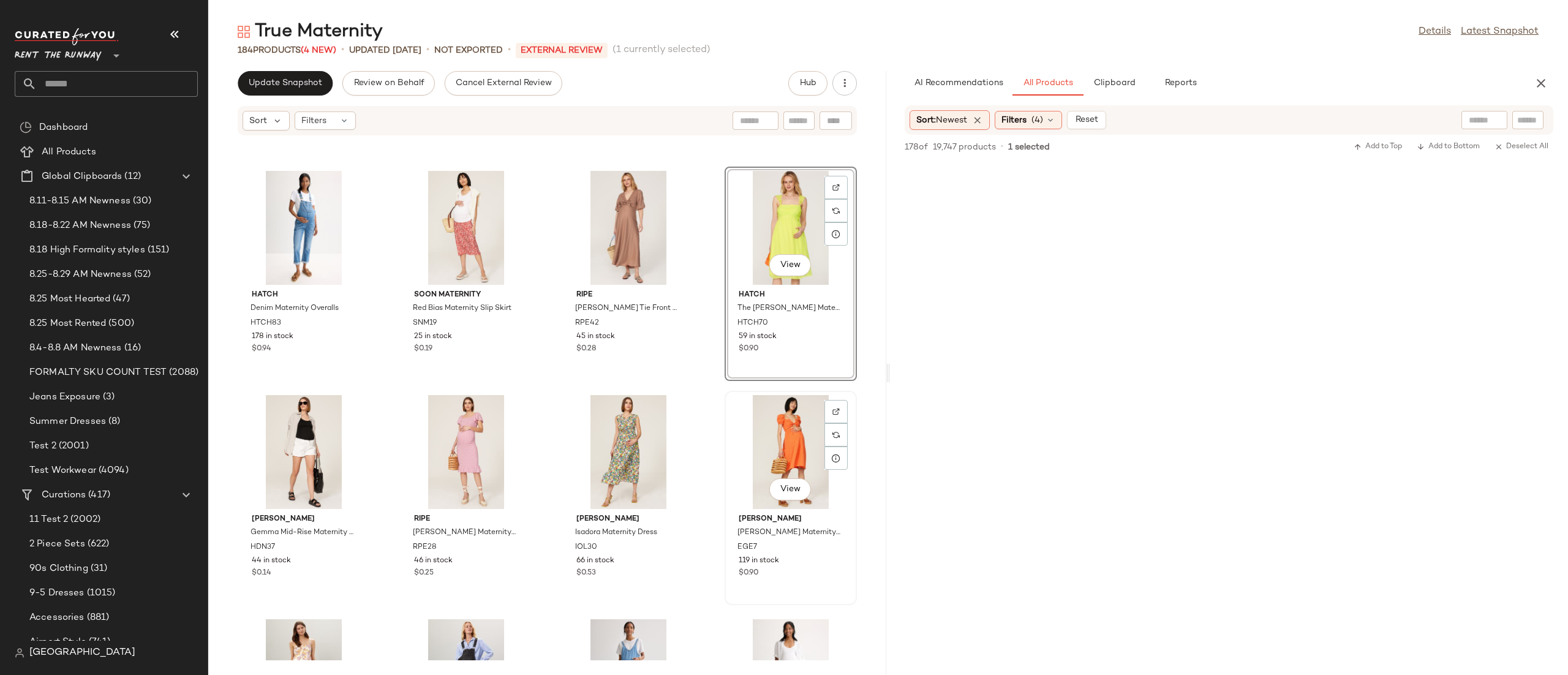
scroll to position [1249, 0]
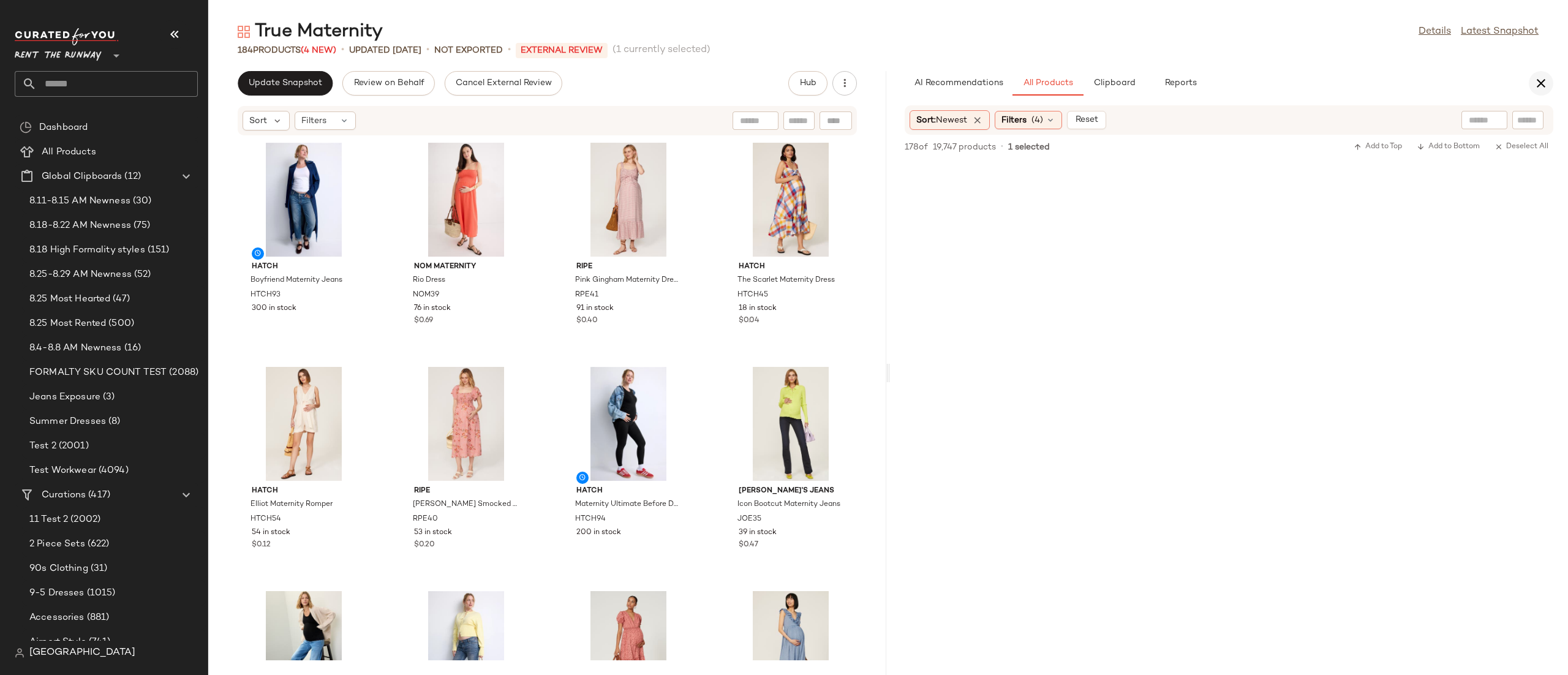
click at [1539, 89] on icon "button" at bounding box center [1540, 83] width 14 height 14
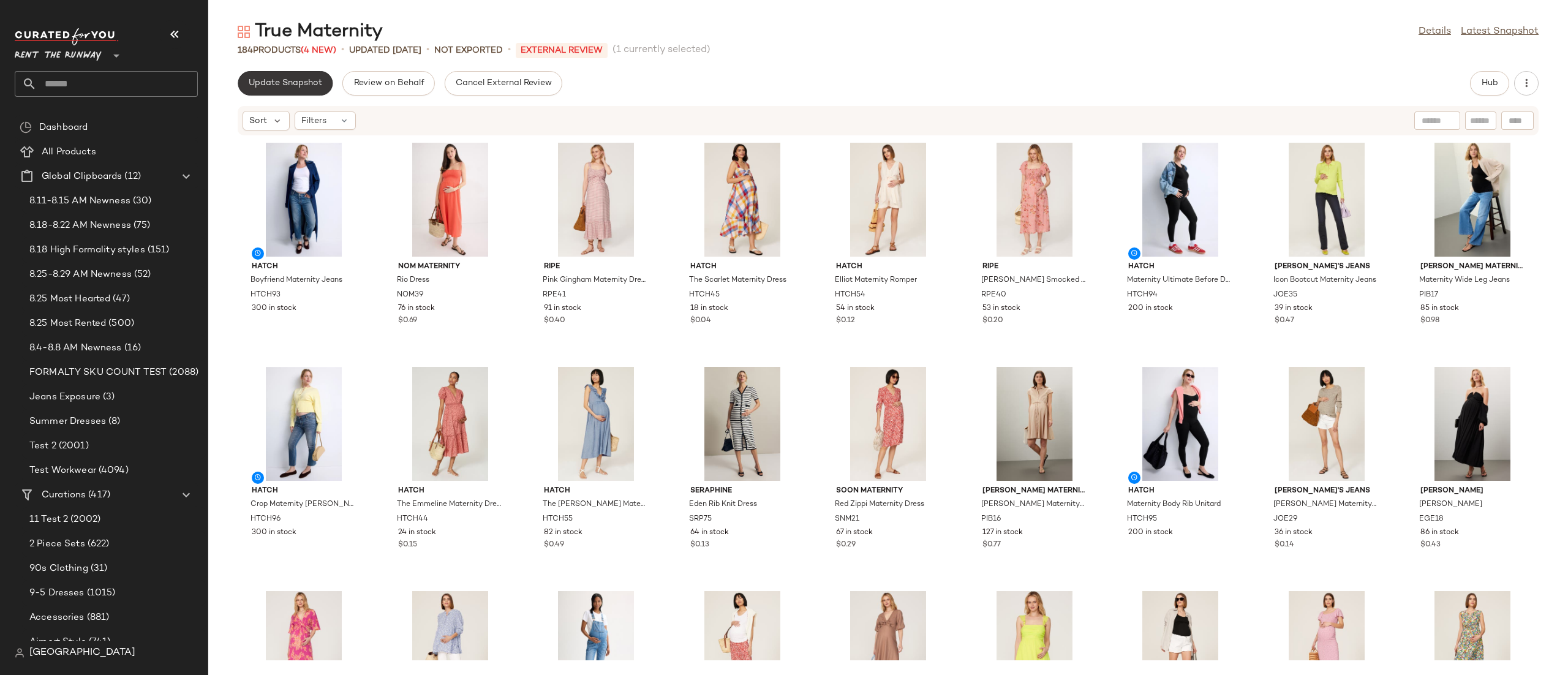
click at [291, 87] on span "Update Snapshot" at bounding box center [285, 84] width 74 height 10
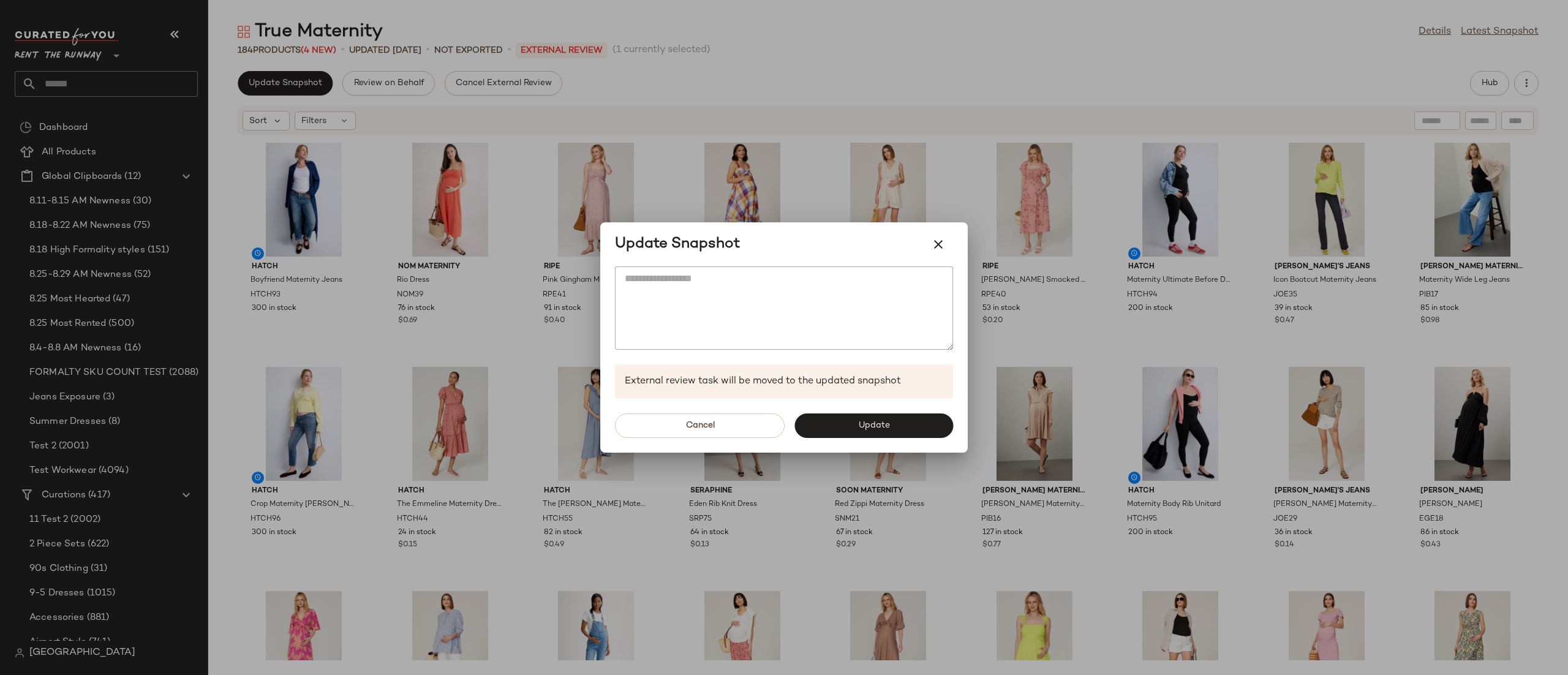
click at [847, 412] on div "Cancel Update" at bounding box center [783, 425] width 367 height 54
click at [848, 421] on button "Update" at bounding box center [873, 425] width 159 height 24
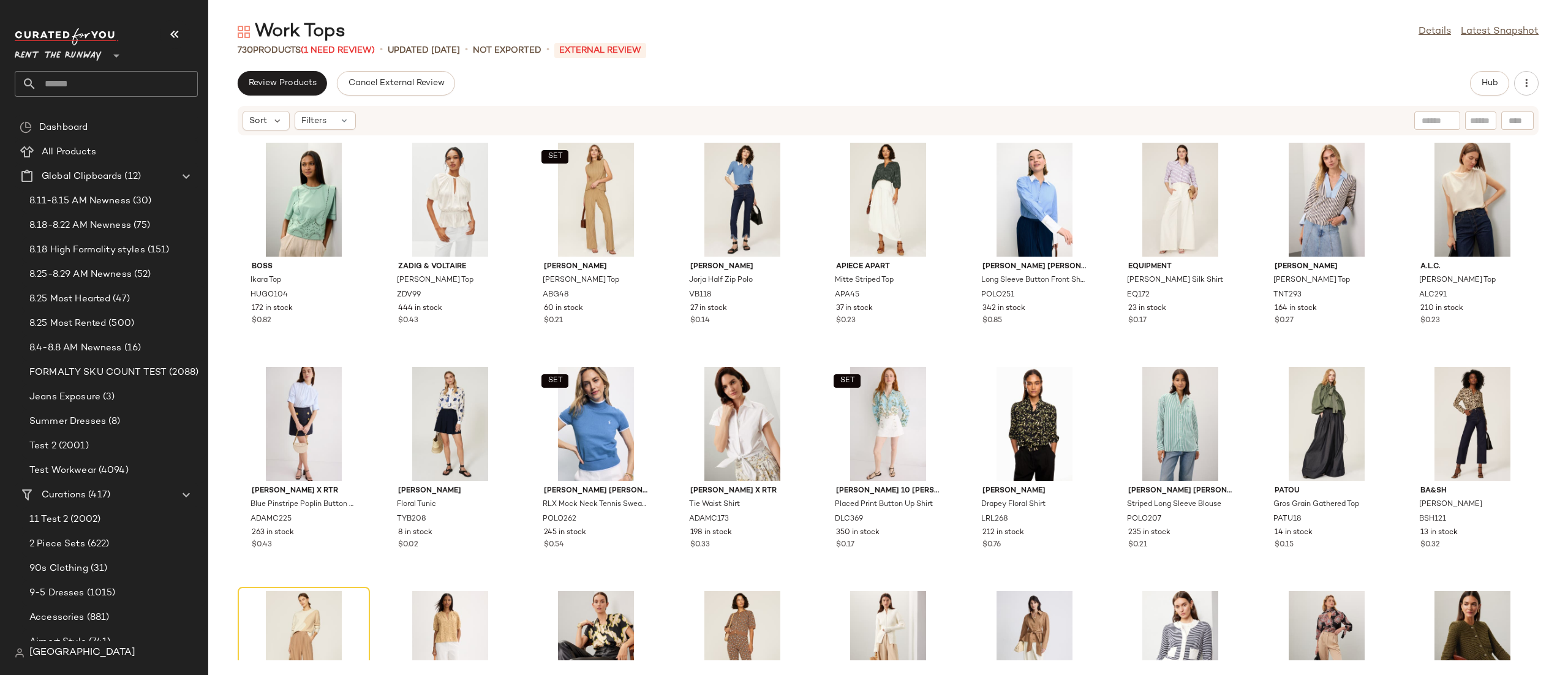
click at [519, 354] on div "BOSS Ikara Top HUGO104 172 in stock $0.82 [PERSON_NAME] & [PERSON_NAME] Top ZDV…" at bounding box center [888, 397] width 1360 height 524
click at [300, 63] on div "Work Tops Details Latest Snapshot 730 Products (1 Need Review) • updated [DATE]…" at bounding box center [888, 347] width 1360 height 655
click at [305, 86] on span "Review Products" at bounding box center [282, 84] width 68 height 10
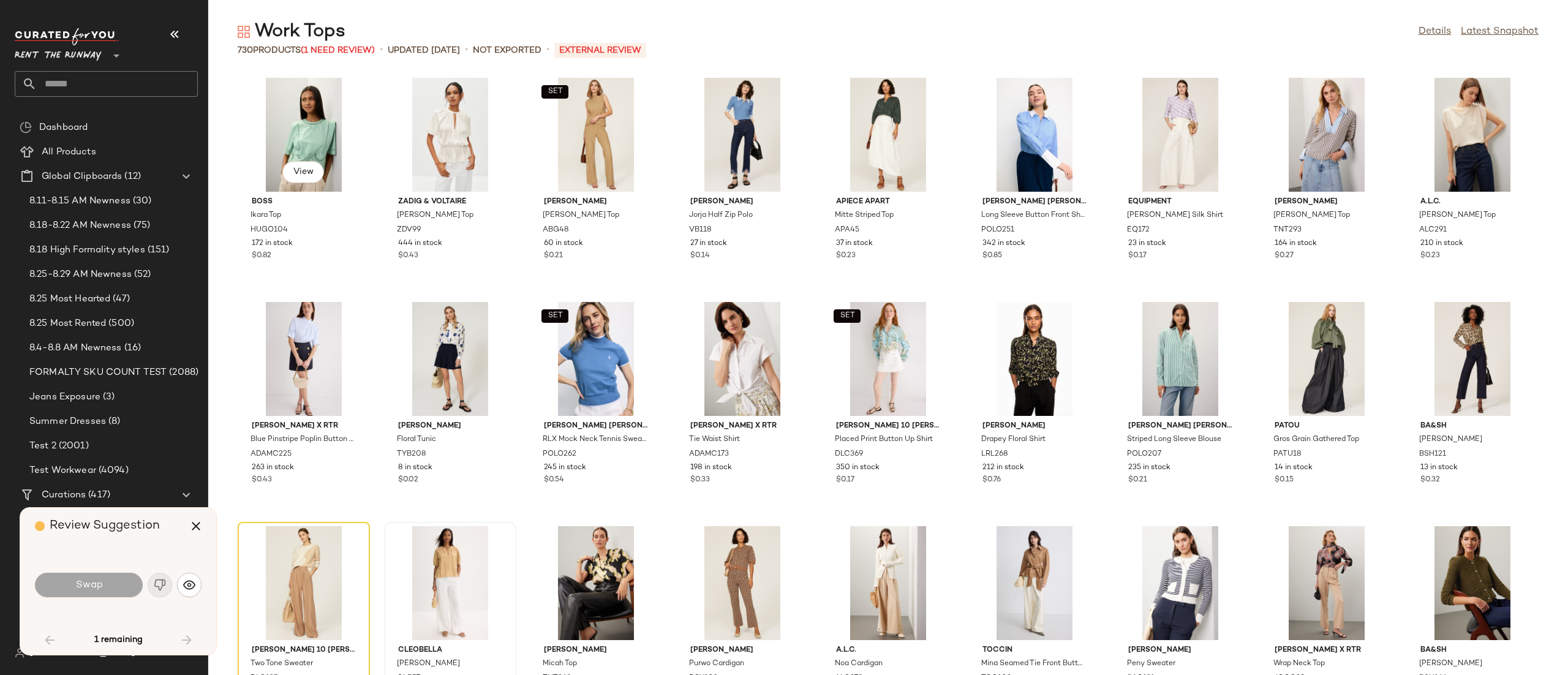
scroll to position [234, 0]
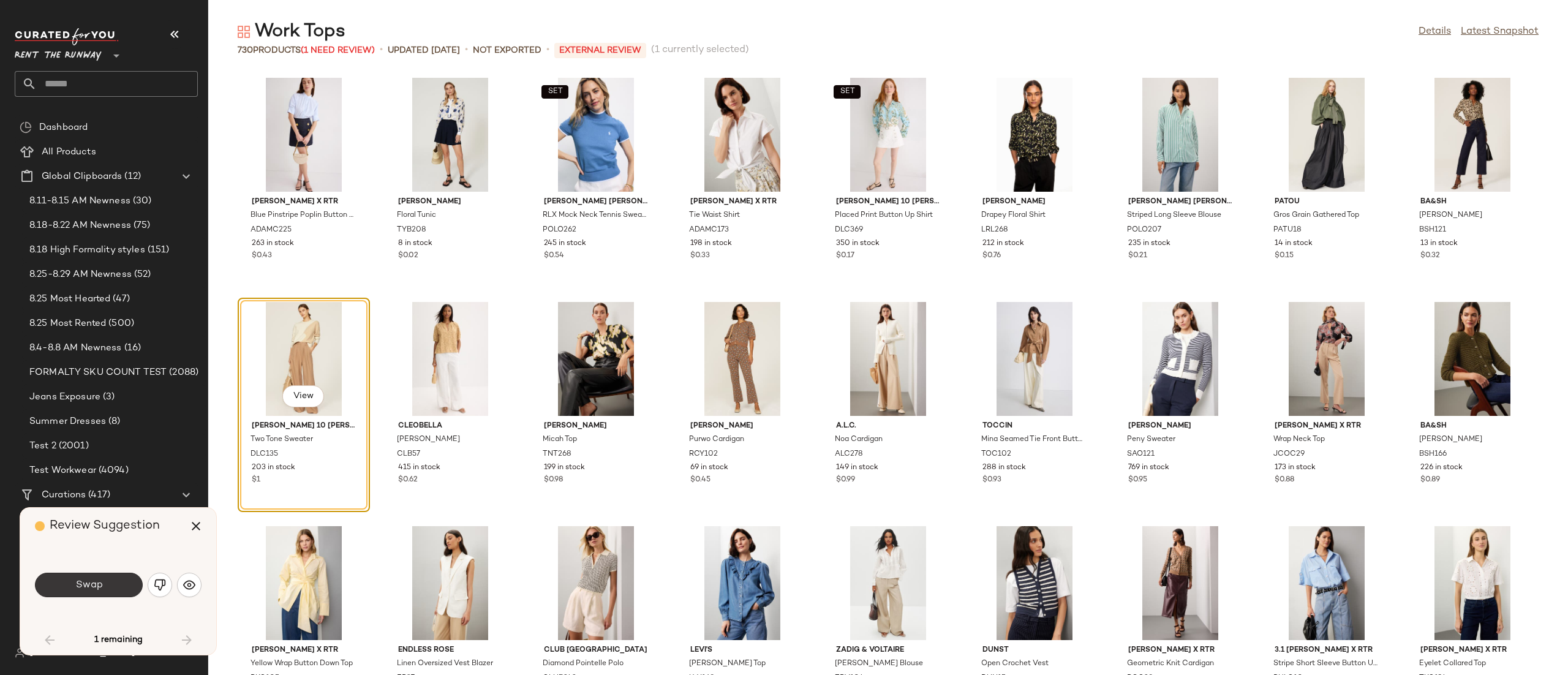
click at [81, 581] on span "Swap" at bounding box center [89, 585] width 28 height 12
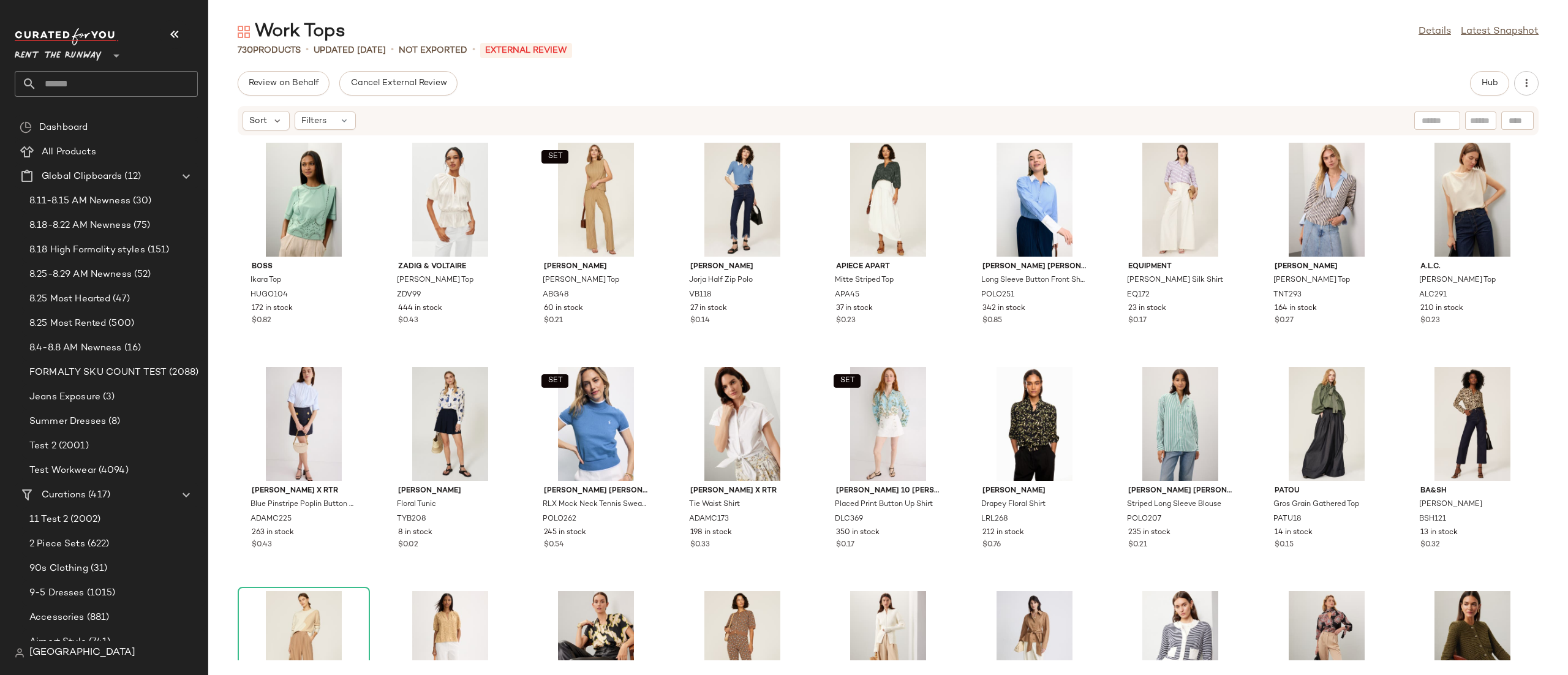
click at [1100, 295] on div "BOSS Ikara Top HUGO104 172 in stock $0.82 [PERSON_NAME] & [PERSON_NAME] Top ZDV…" at bounding box center [888, 397] width 1360 height 524
click at [960, 298] on div "BOSS Ikara Top HUGO104 172 in stock $0.82 [PERSON_NAME] & [PERSON_NAME] Top ZDV…" at bounding box center [888, 397] width 1360 height 524
click at [959, 241] on div "BOSS Ikara Top HUGO104 172 in stock $0.82 [PERSON_NAME] & [PERSON_NAME] Top ZDV…" at bounding box center [888, 397] width 1360 height 524
click at [1192, 108] on div "Sort Filters" at bounding box center [888, 121] width 1300 height 30
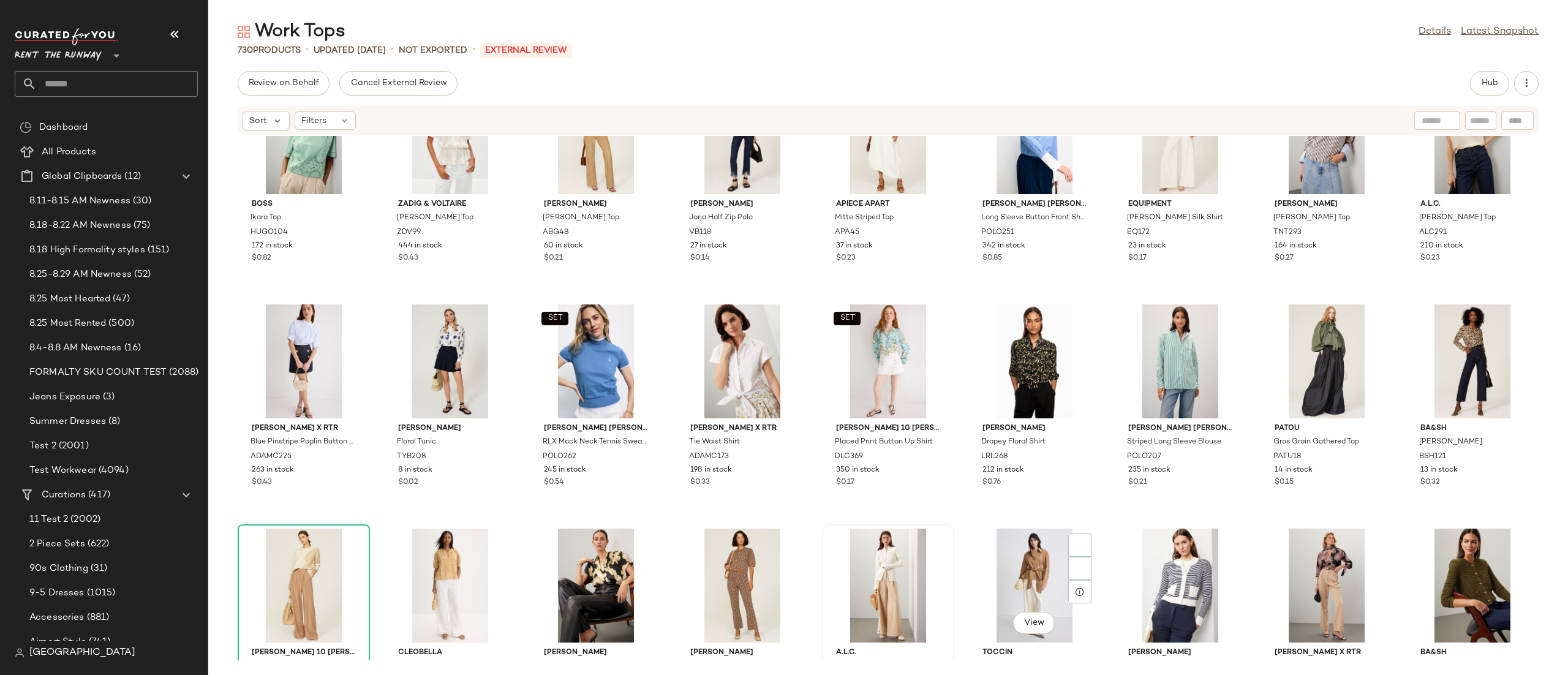
scroll to position [363, 0]
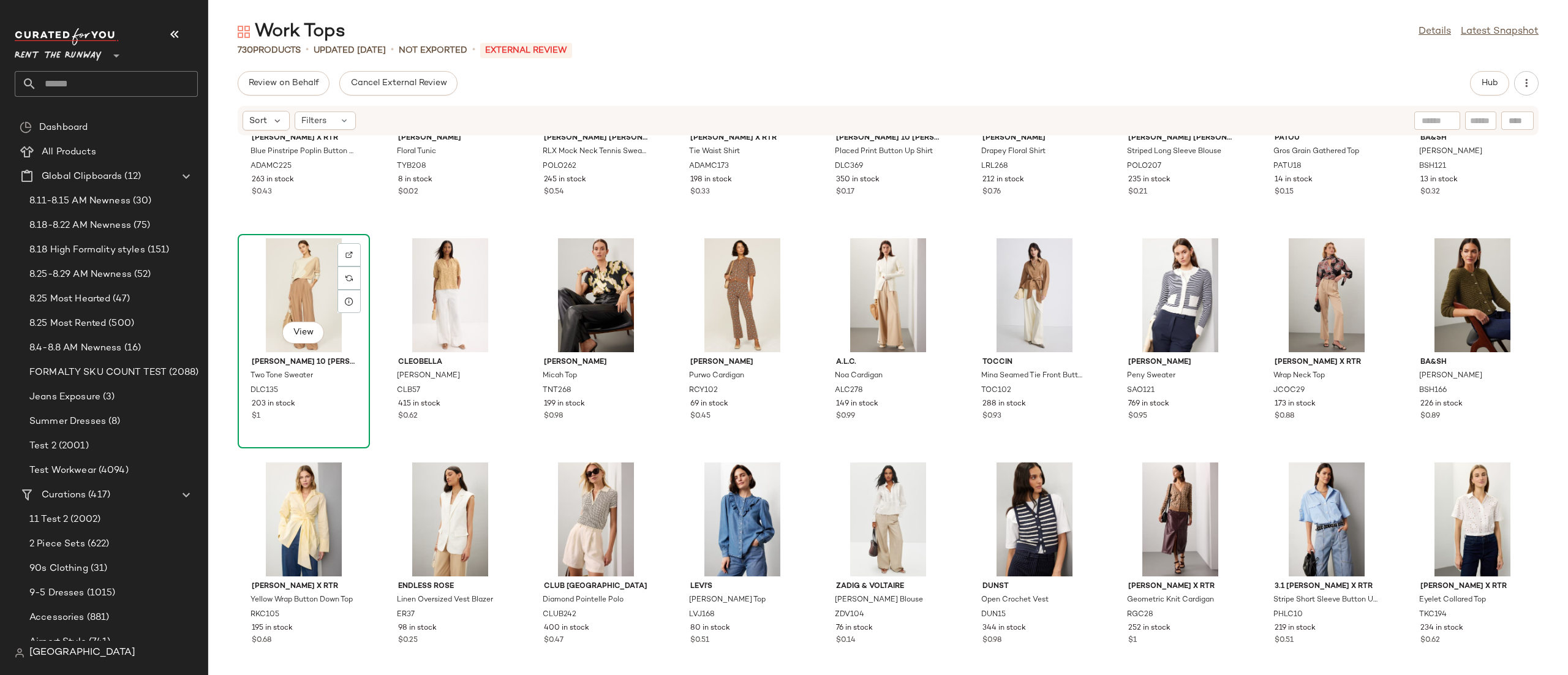
click at [289, 289] on div "View" at bounding box center [304, 294] width 124 height 114
click at [291, 275] on div "View" at bounding box center [304, 294] width 124 height 114
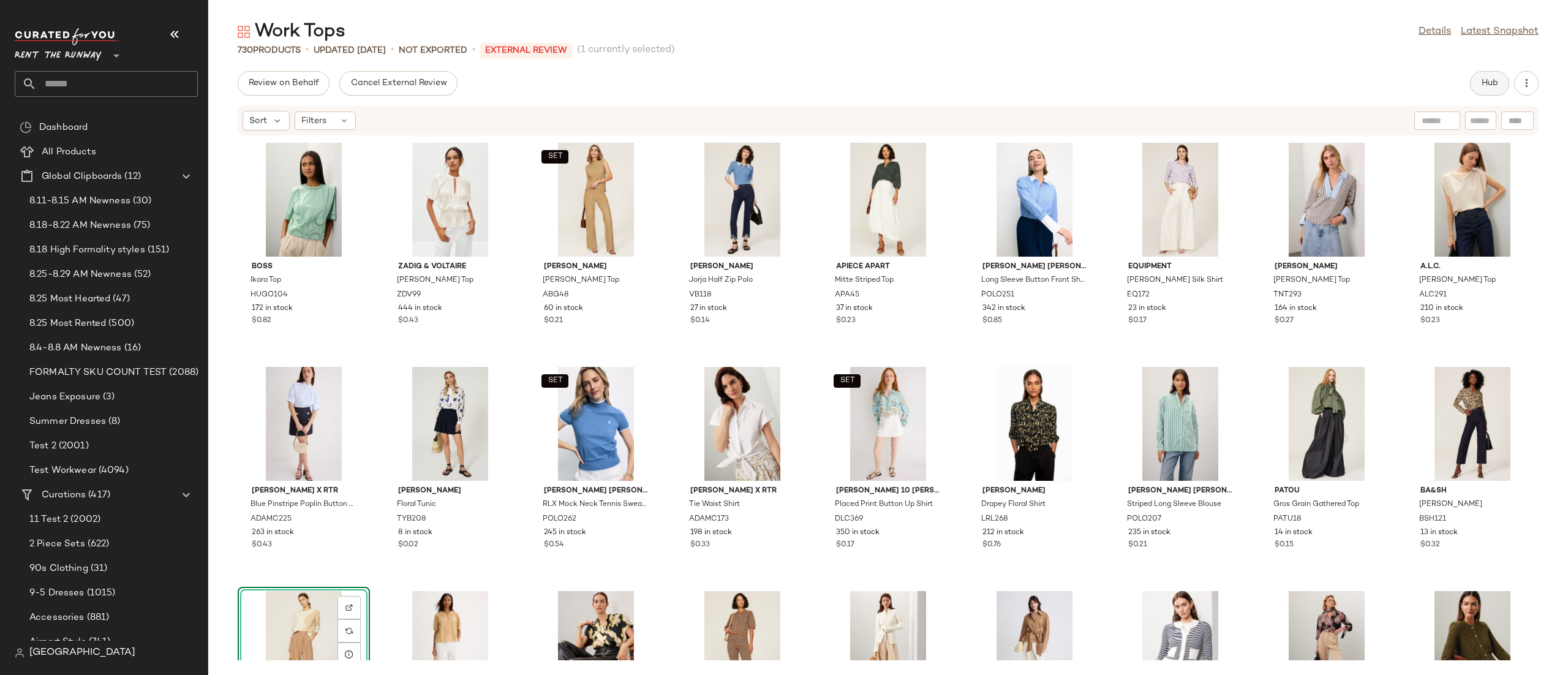
click at [1484, 86] on span "Hub" at bounding box center [1490, 84] width 17 height 10
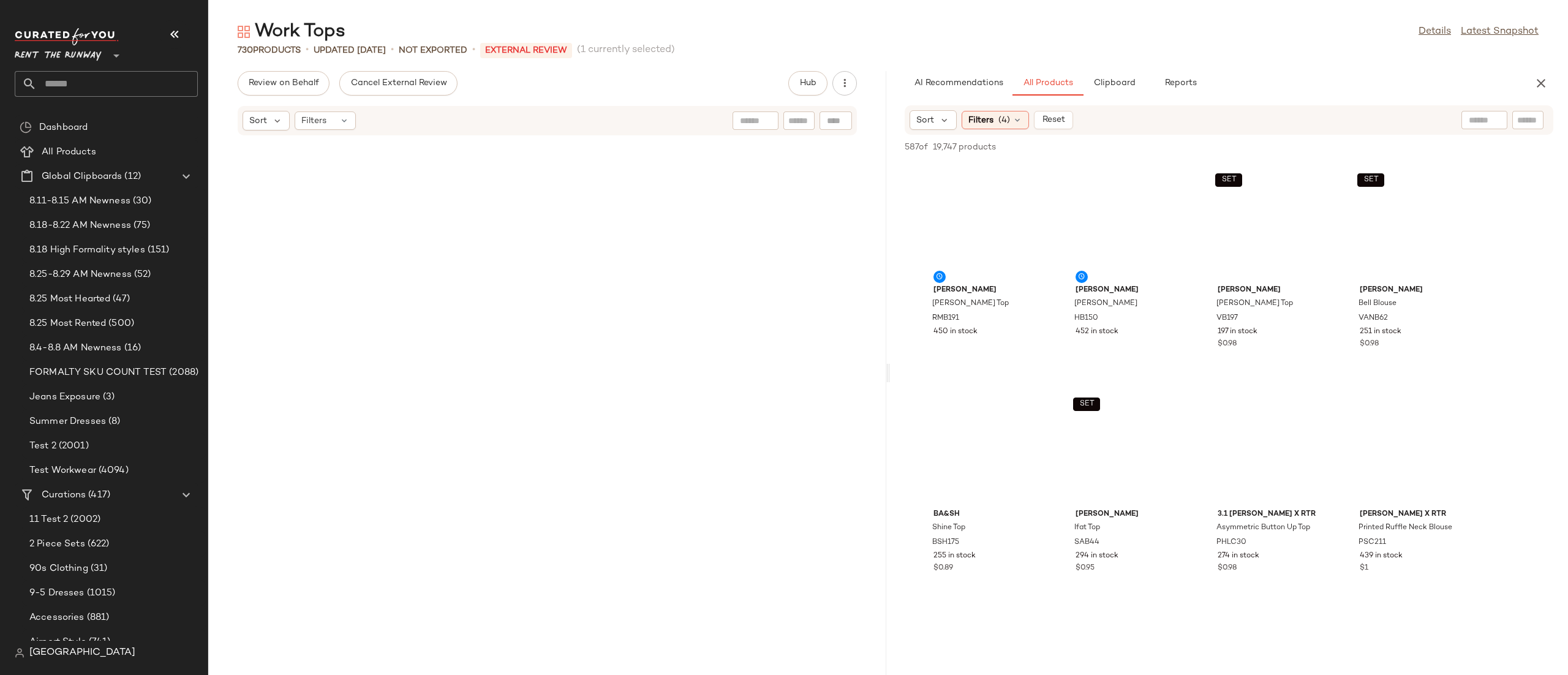
scroll to position [682, 0]
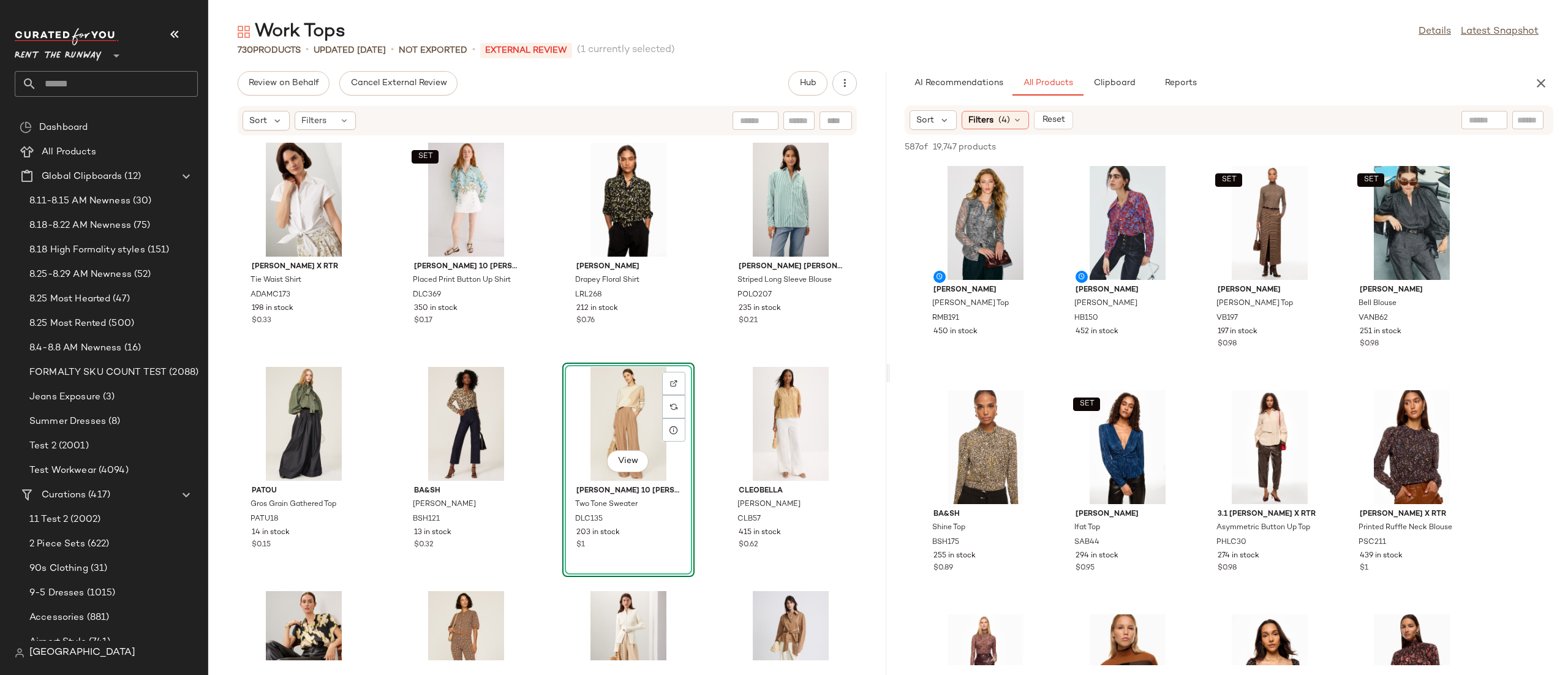
click at [544, 354] on div "[PERSON_NAME] x RTR Tie Waist Shirt ADAMC173 198 in stock $0.33 SET [PERSON_NAM…" at bounding box center [547, 397] width 678 height 524
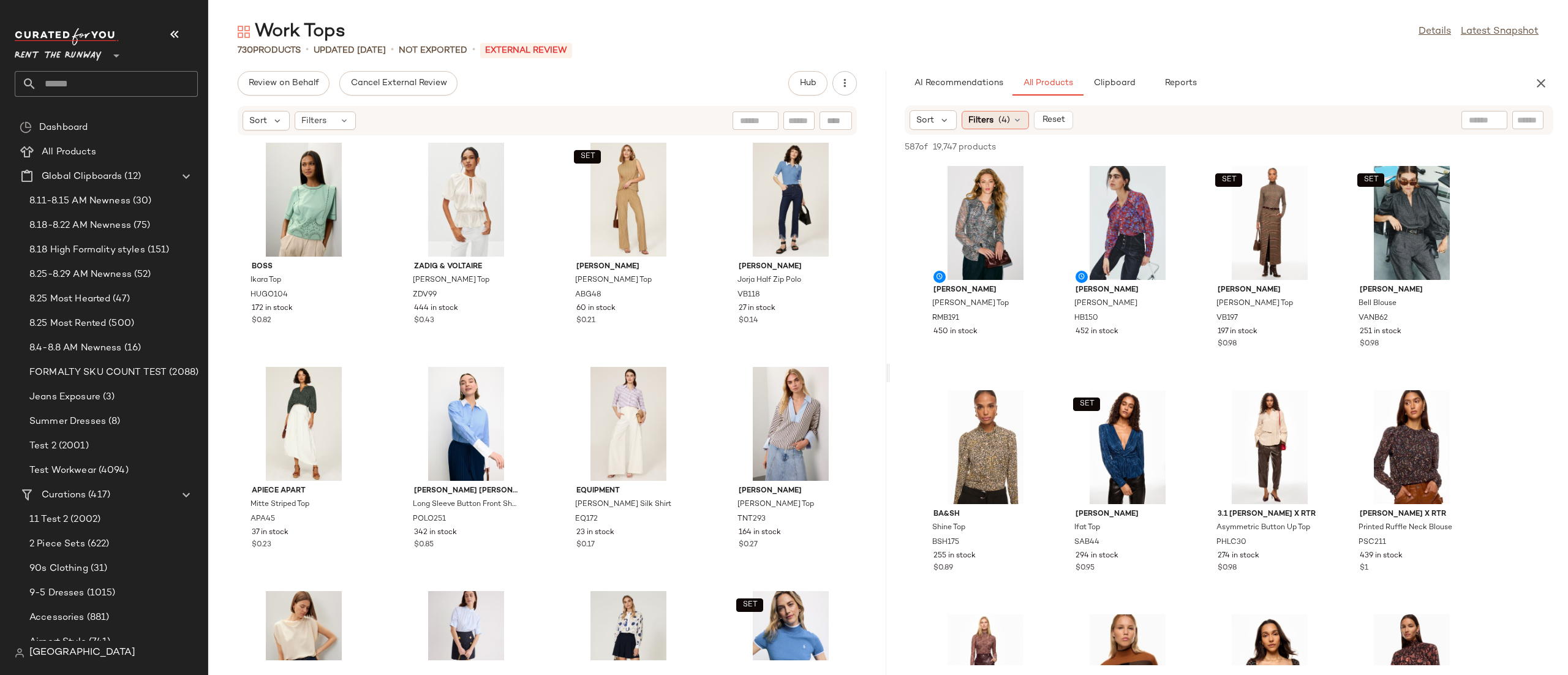
click at [982, 111] on div "Filters (4)" at bounding box center [995, 120] width 68 height 19
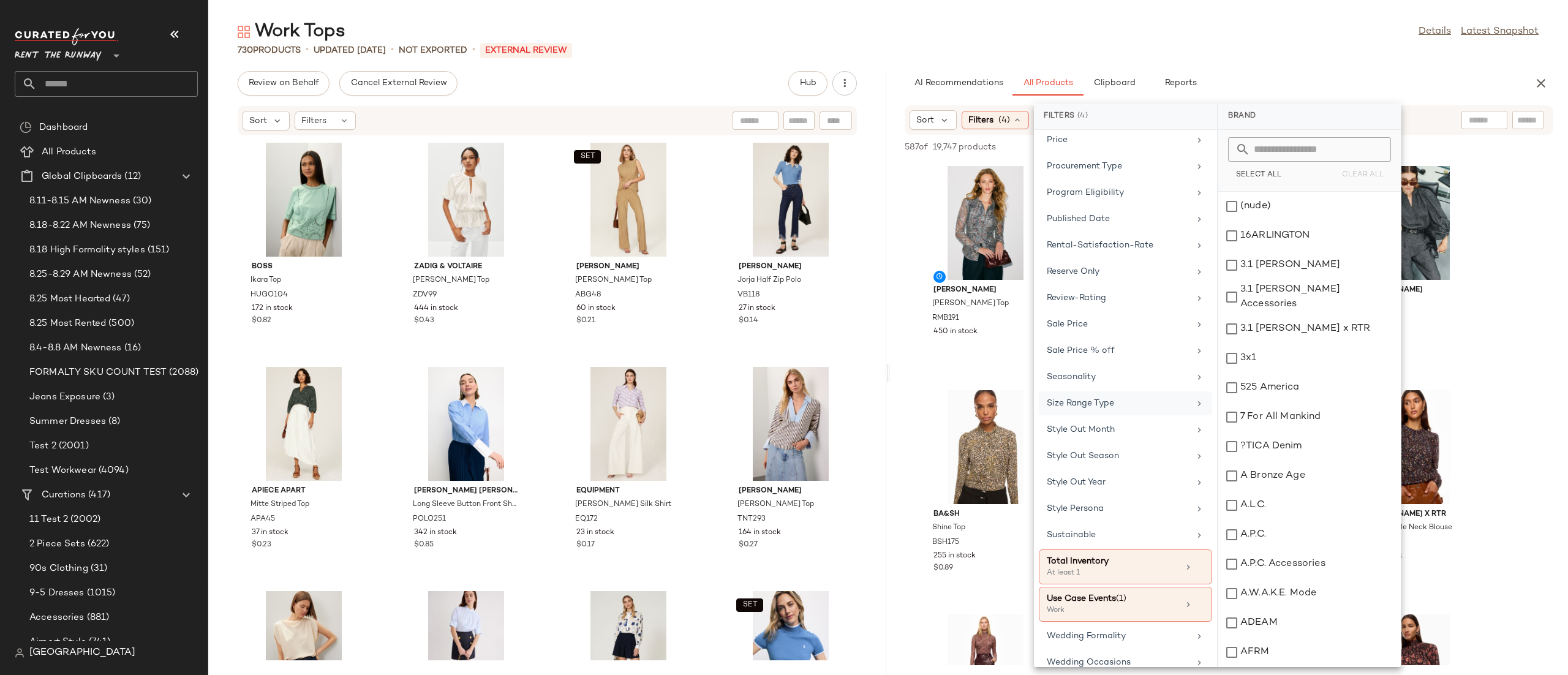
scroll to position [1147, 0]
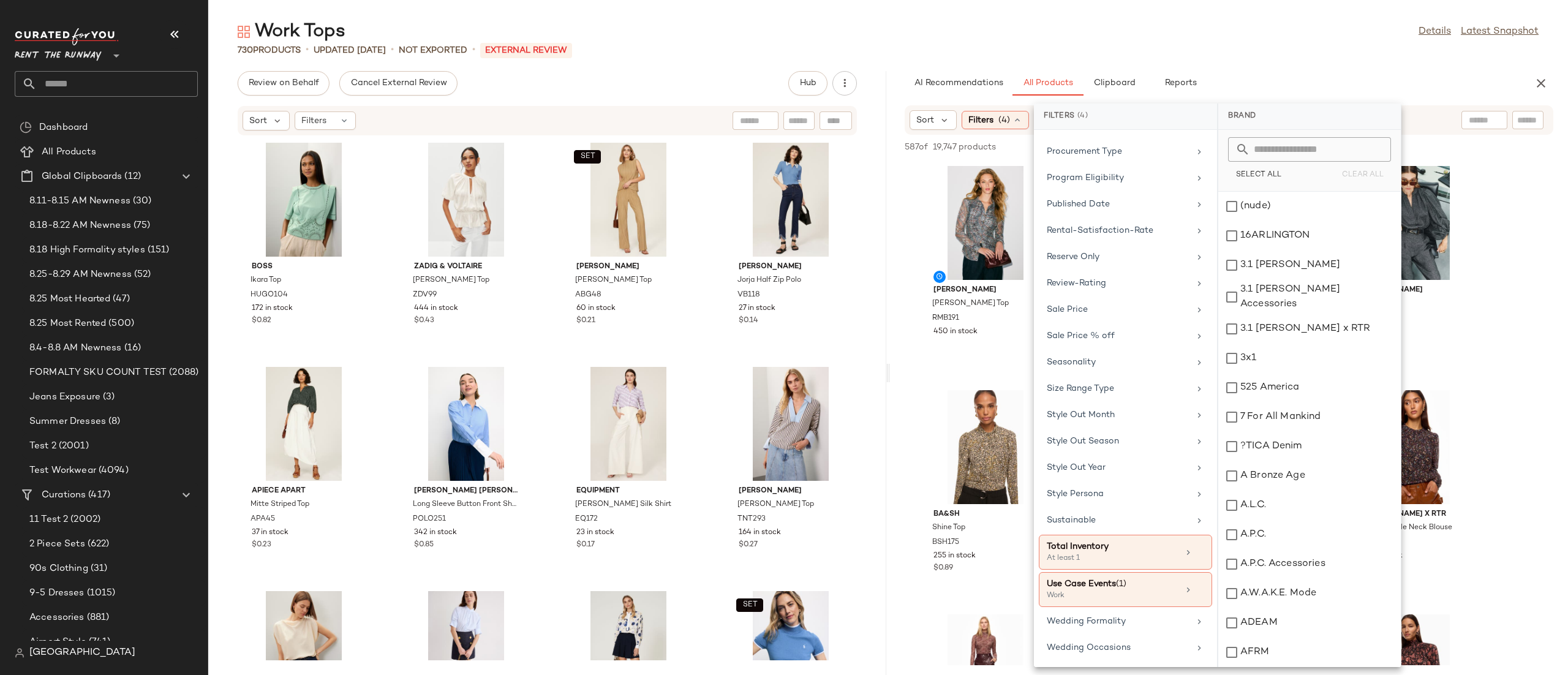
click at [1273, 62] on div "Work Tops Details Latest Snapshot 730 Products • updated [DATE] • Not Exported …" at bounding box center [888, 347] width 1360 height 655
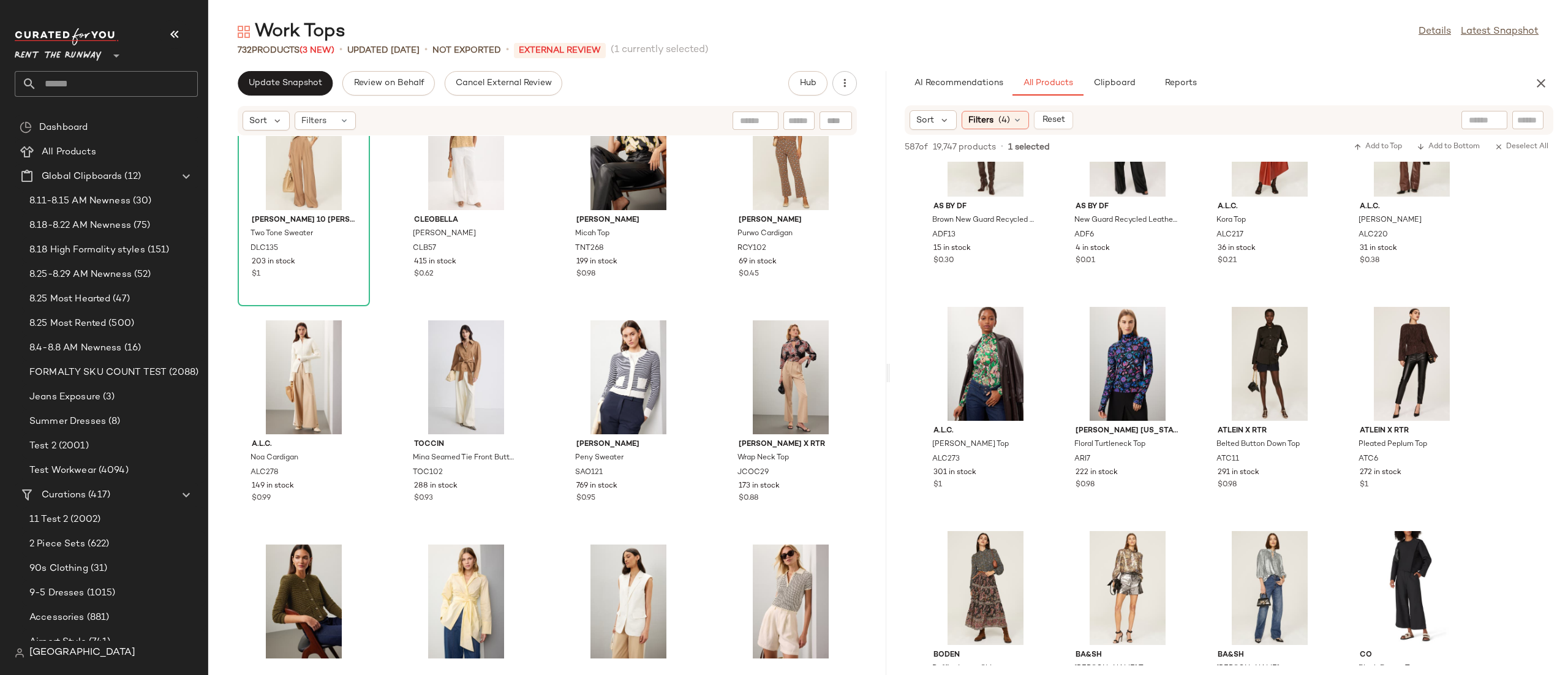
scroll to position [1671, 0]
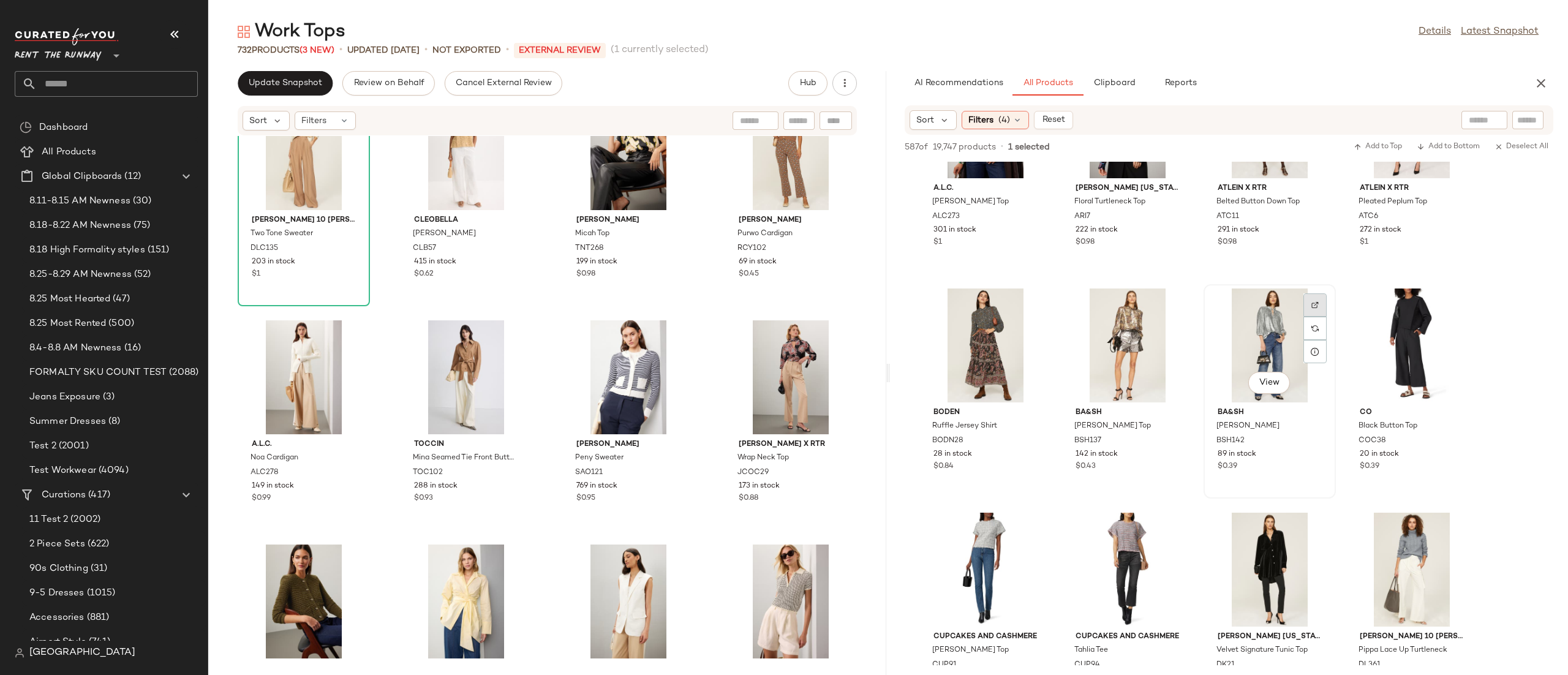
click at [1309, 304] on div at bounding box center [1315, 305] width 24 height 24
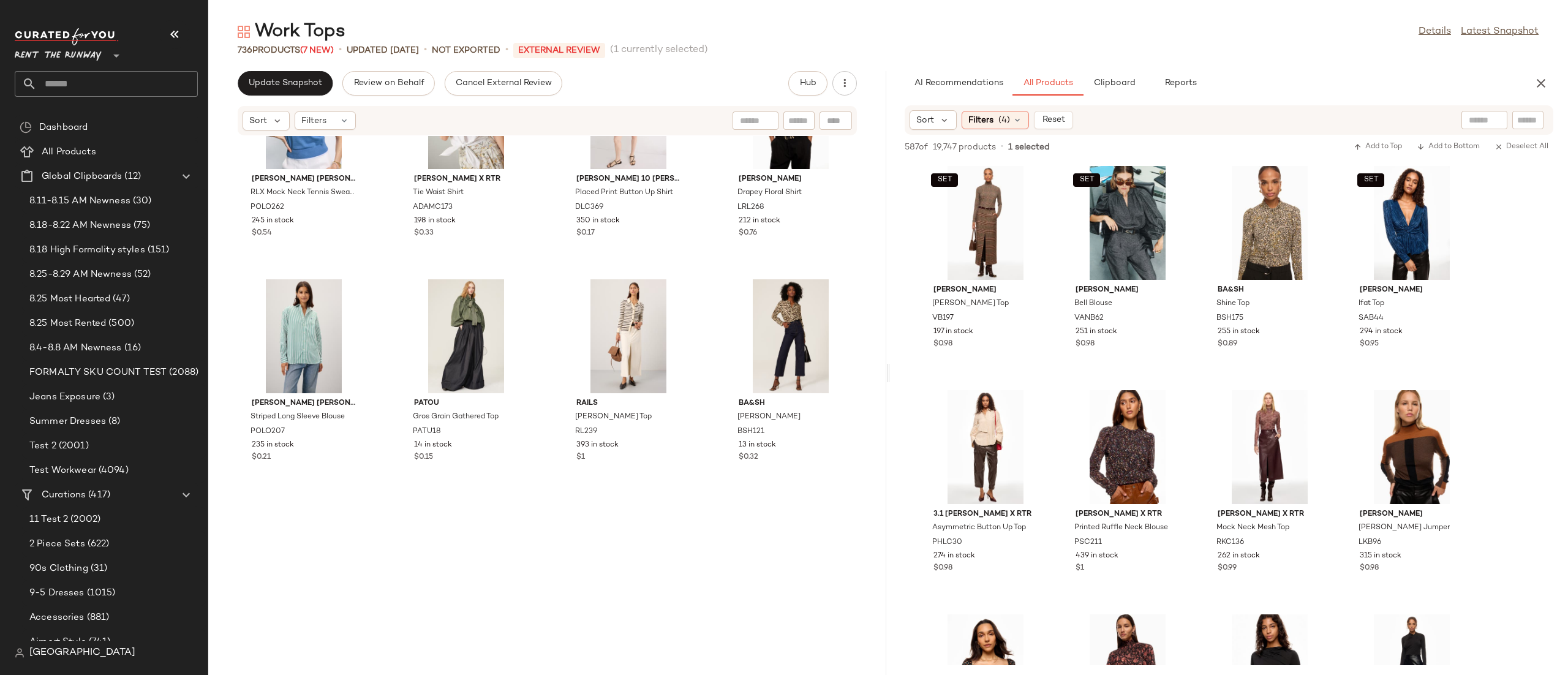
scroll to position [0, 0]
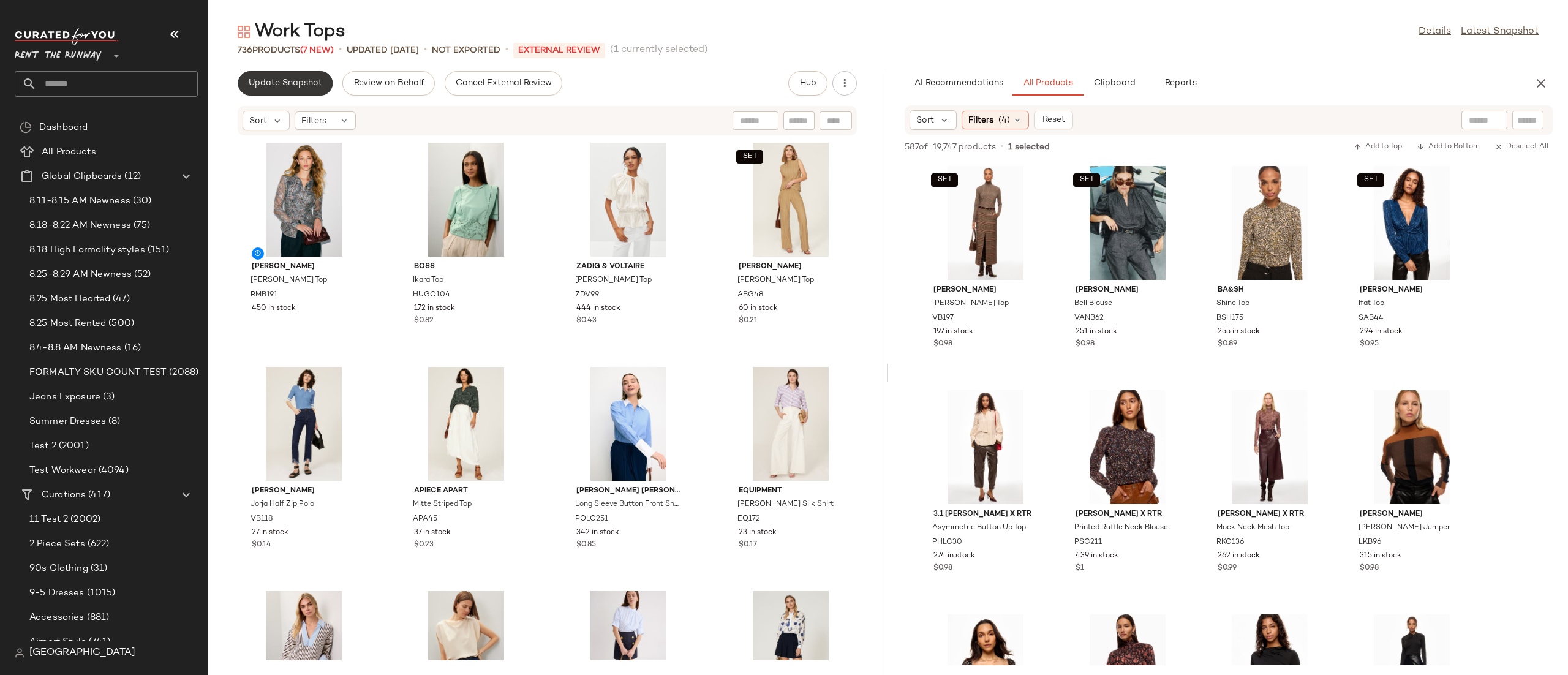
click at [271, 75] on button "Update Snapshot" at bounding box center [285, 83] width 95 height 24
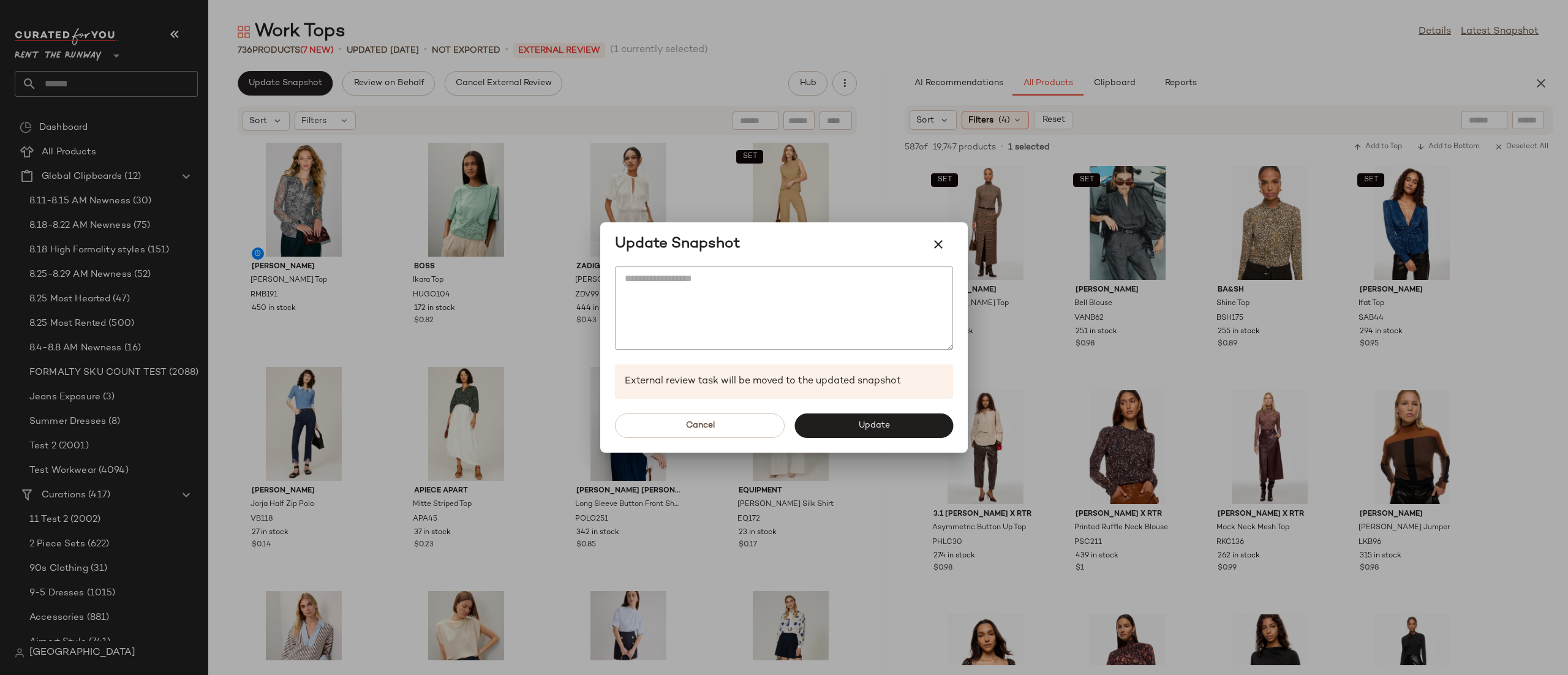
click at [349, 155] on div at bounding box center [784, 338] width 1568 height 675
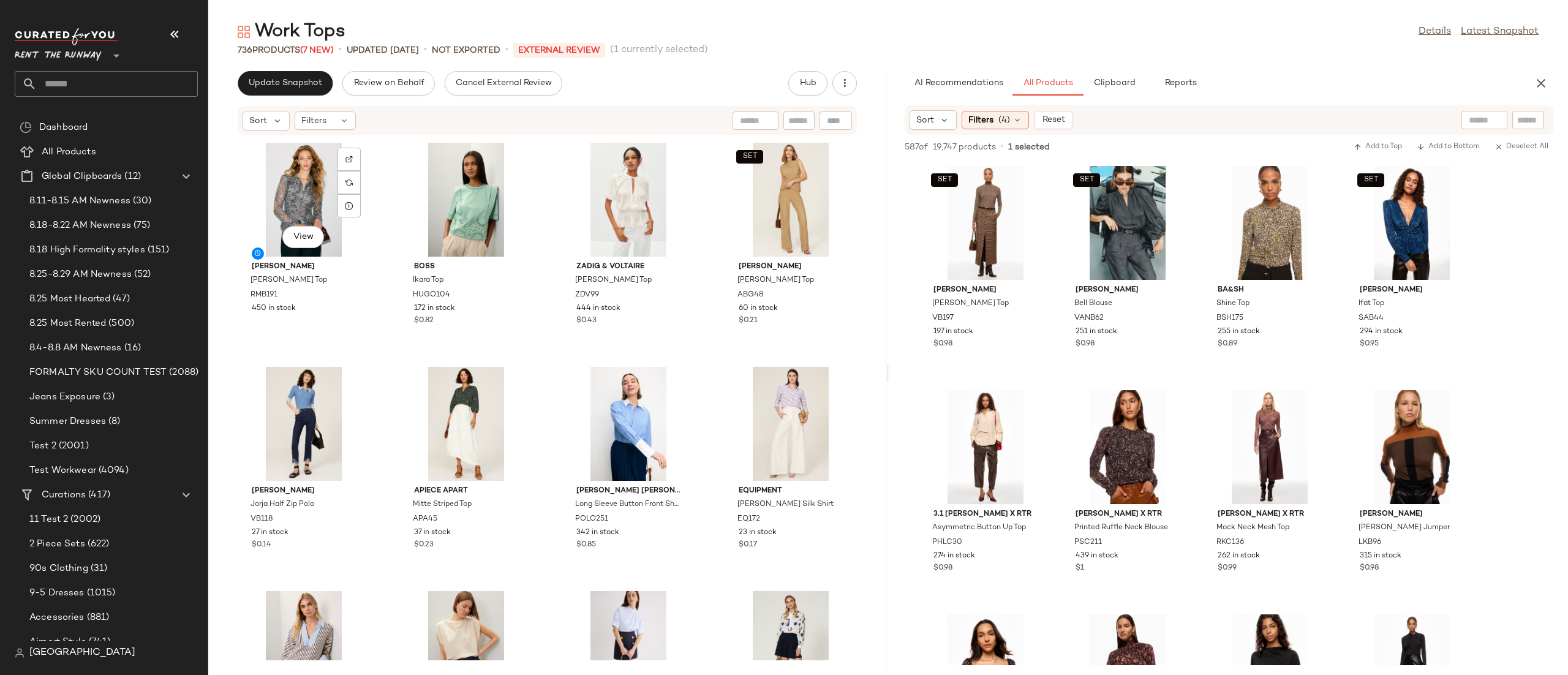
click at [349, 155] on img at bounding box center [349, 159] width 8 height 8
click at [295, 71] on button "Update Snapshot" at bounding box center [285, 83] width 95 height 24
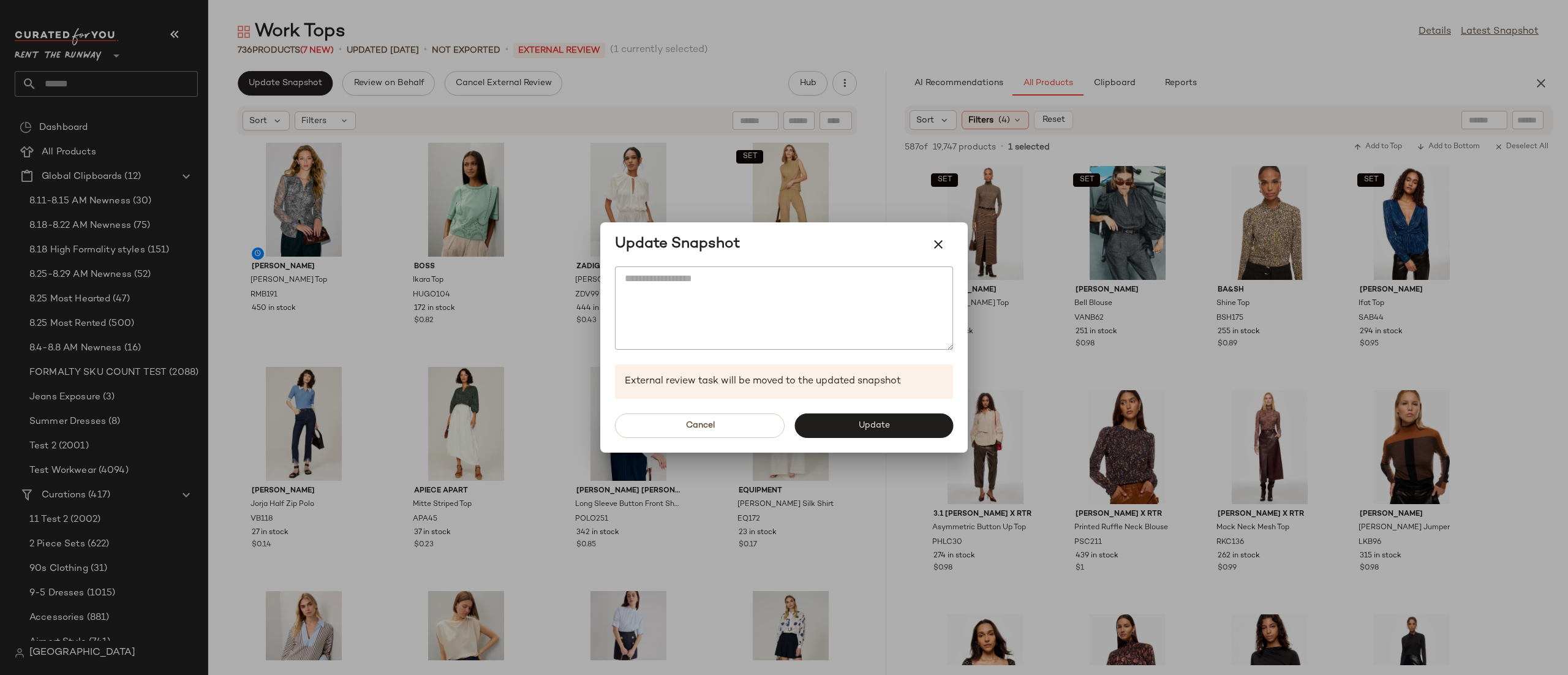
click at [829, 427] on button "Update" at bounding box center [873, 425] width 159 height 24
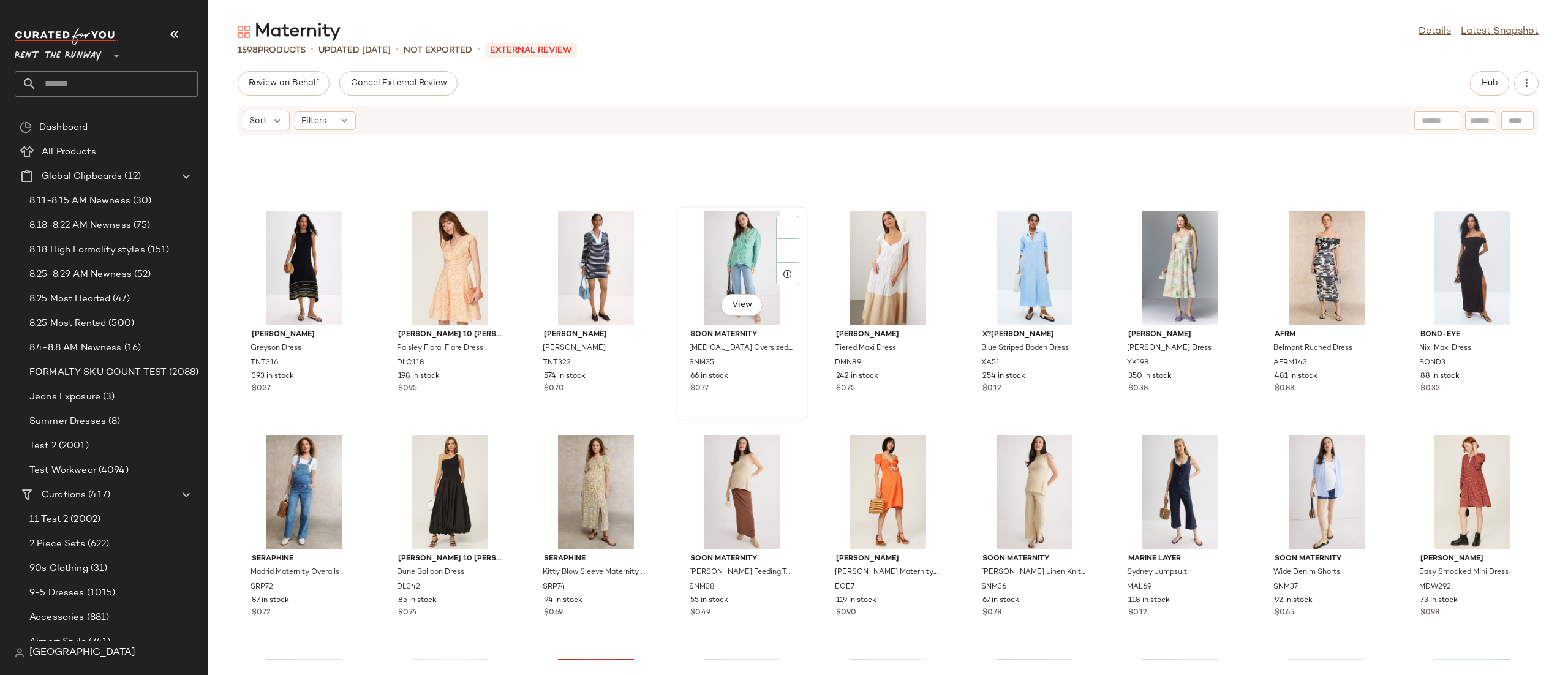
scroll to position [1283, 0]
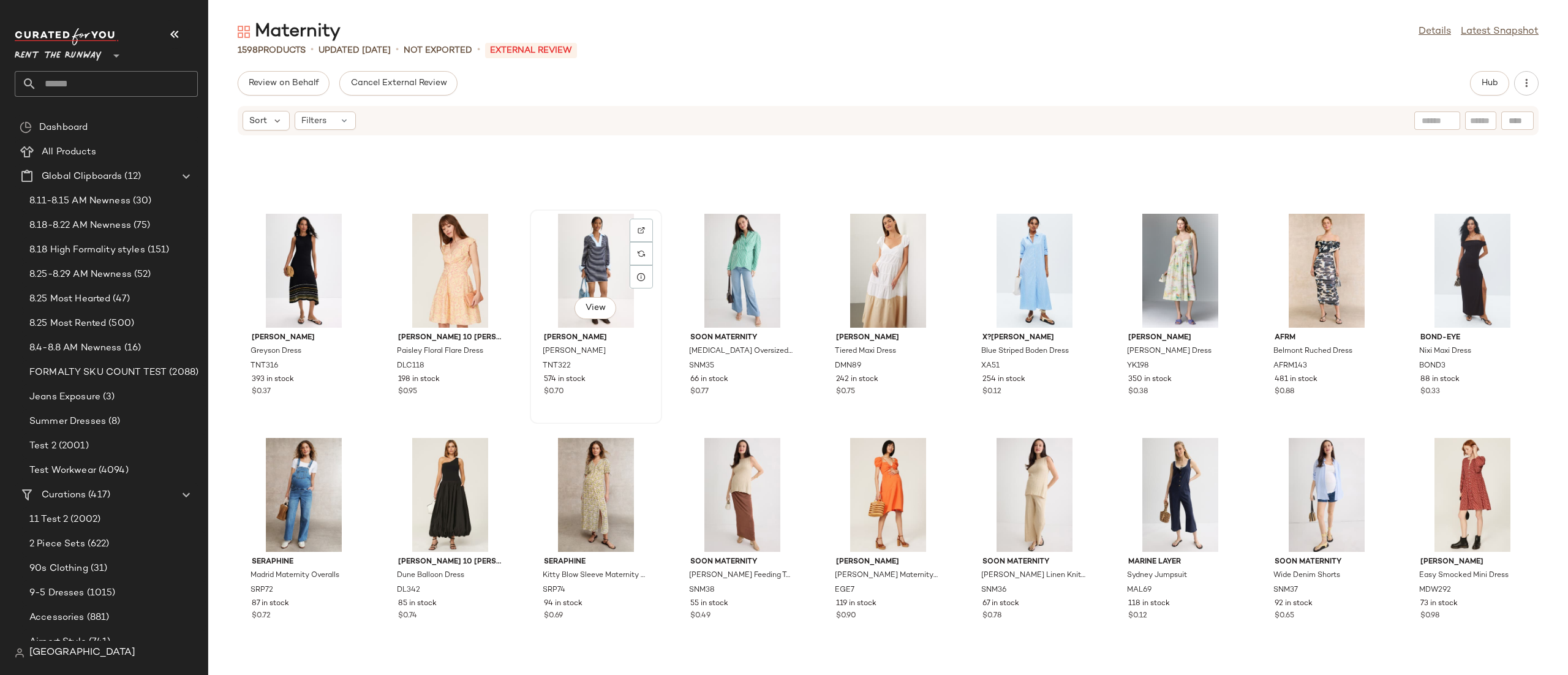
click at [586, 269] on div "View" at bounding box center [596, 270] width 124 height 114
click at [1030, 274] on div "View" at bounding box center [1034, 270] width 124 height 114
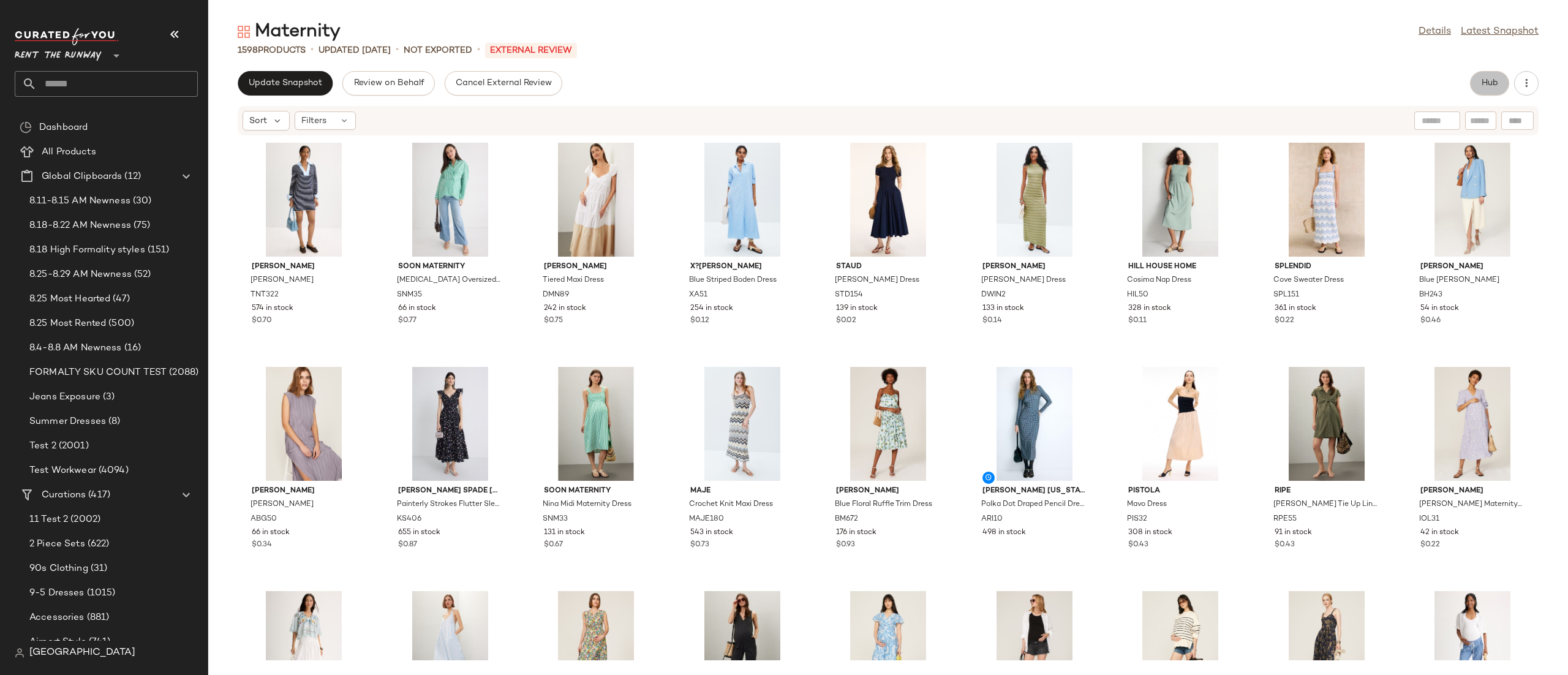
click at [1481, 87] on span "Hub" at bounding box center [1490, 84] width 17 height 10
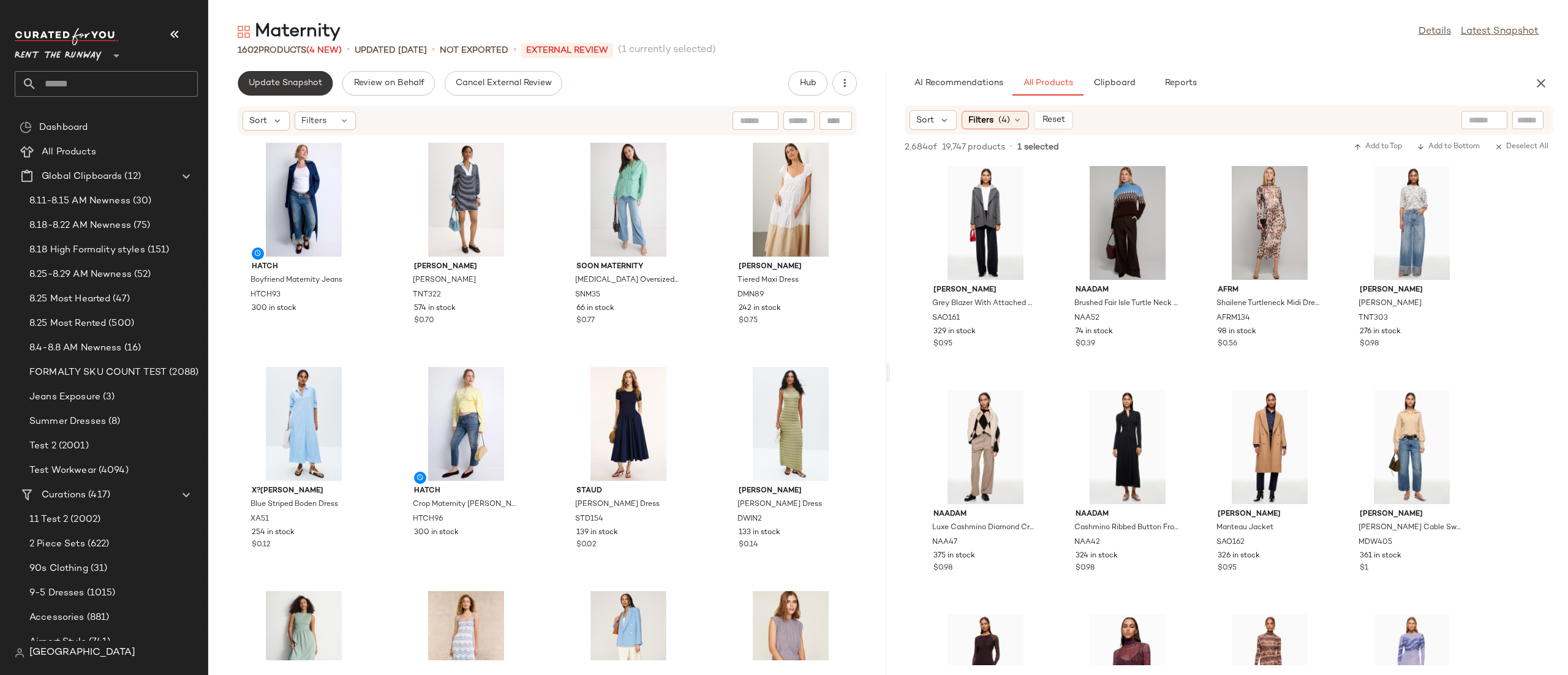
click at [278, 71] on button "Update Snapshot" at bounding box center [285, 83] width 95 height 24
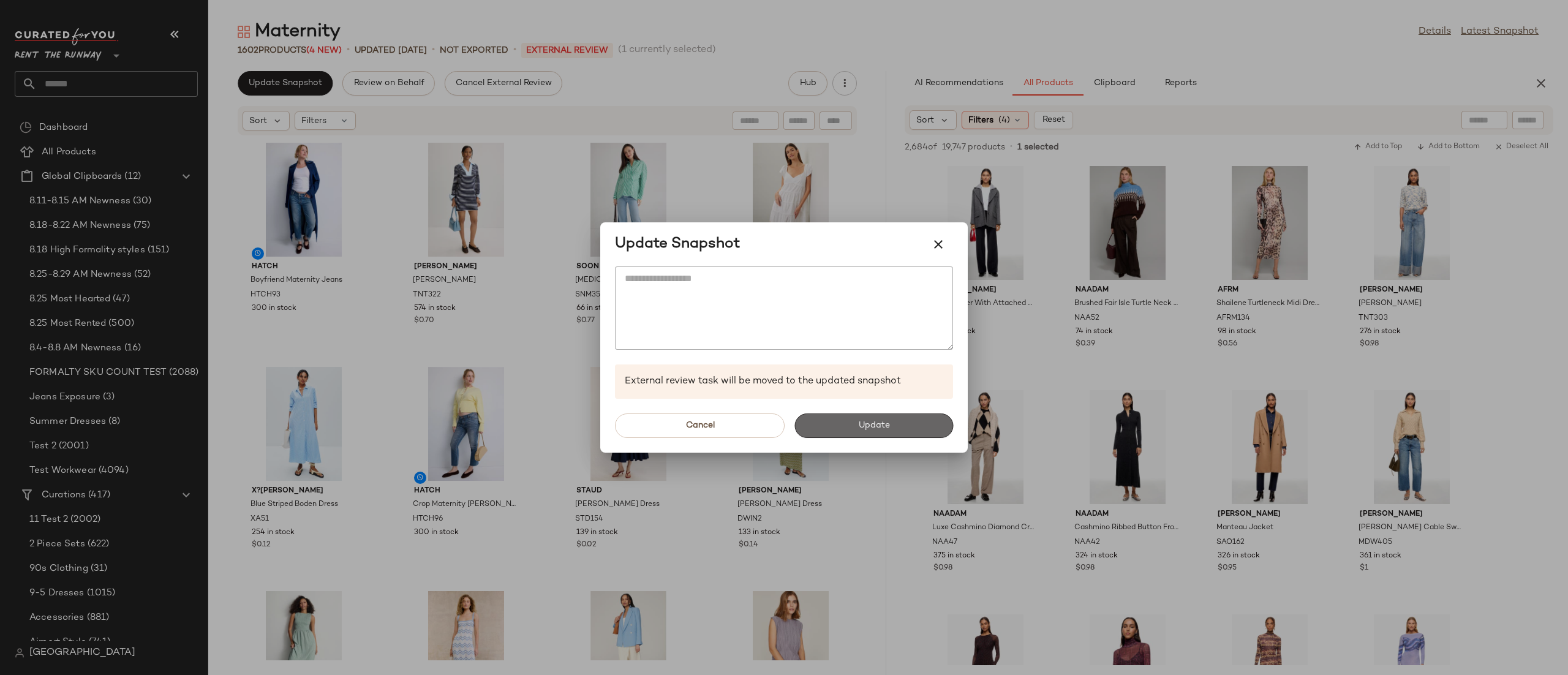
click at [895, 429] on button "Update" at bounding box center [873, 425] width 159 height 24
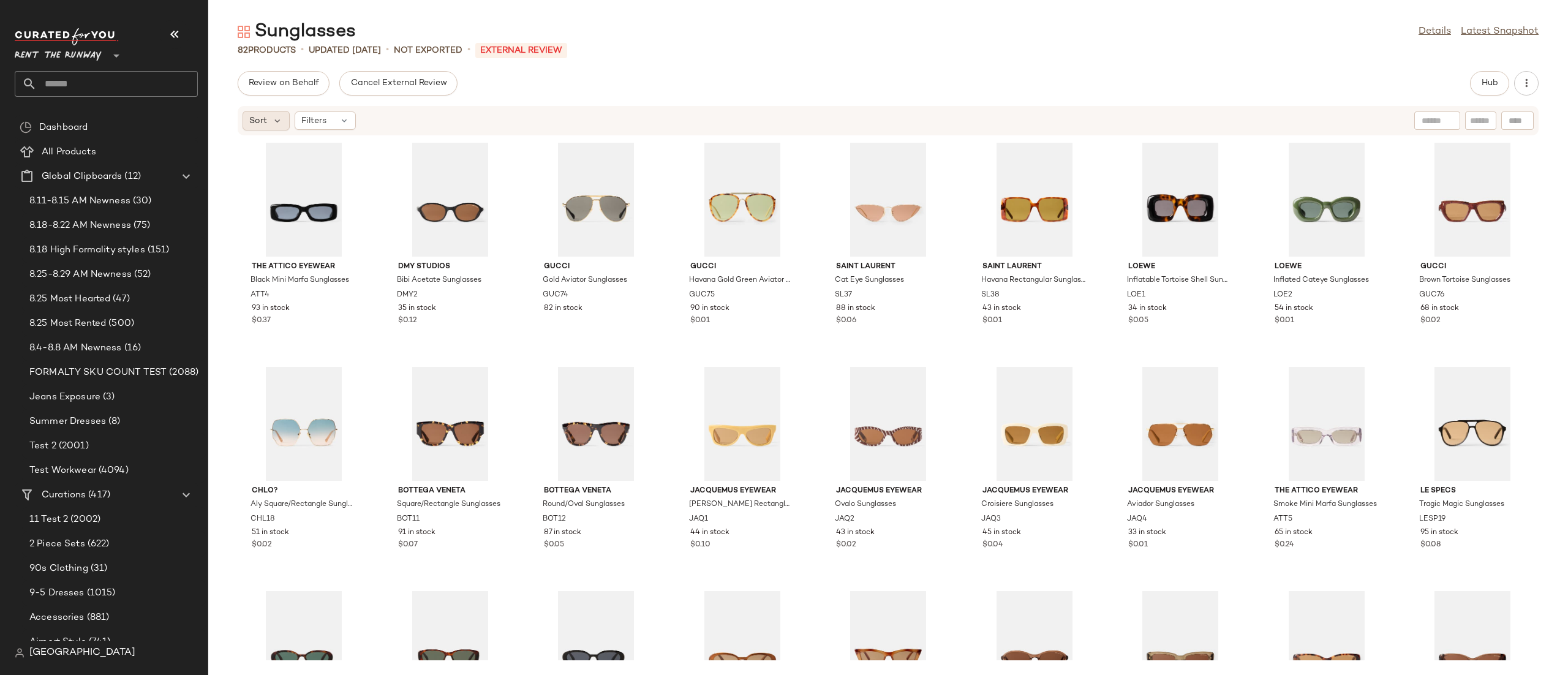
click at [279, 113] on div "Sort" at bounding box center [266, 120] width 47 height 19
drag, startPoint x: 916, startPoint y: 44, endPoint x: 927, endPoint y: 70, distance: 28.2
click at [916, 48] on div "82 Products • updated [DATE] • Not Exported • External REVIEW" at bounding box center [888, 50] width 1360 height 13
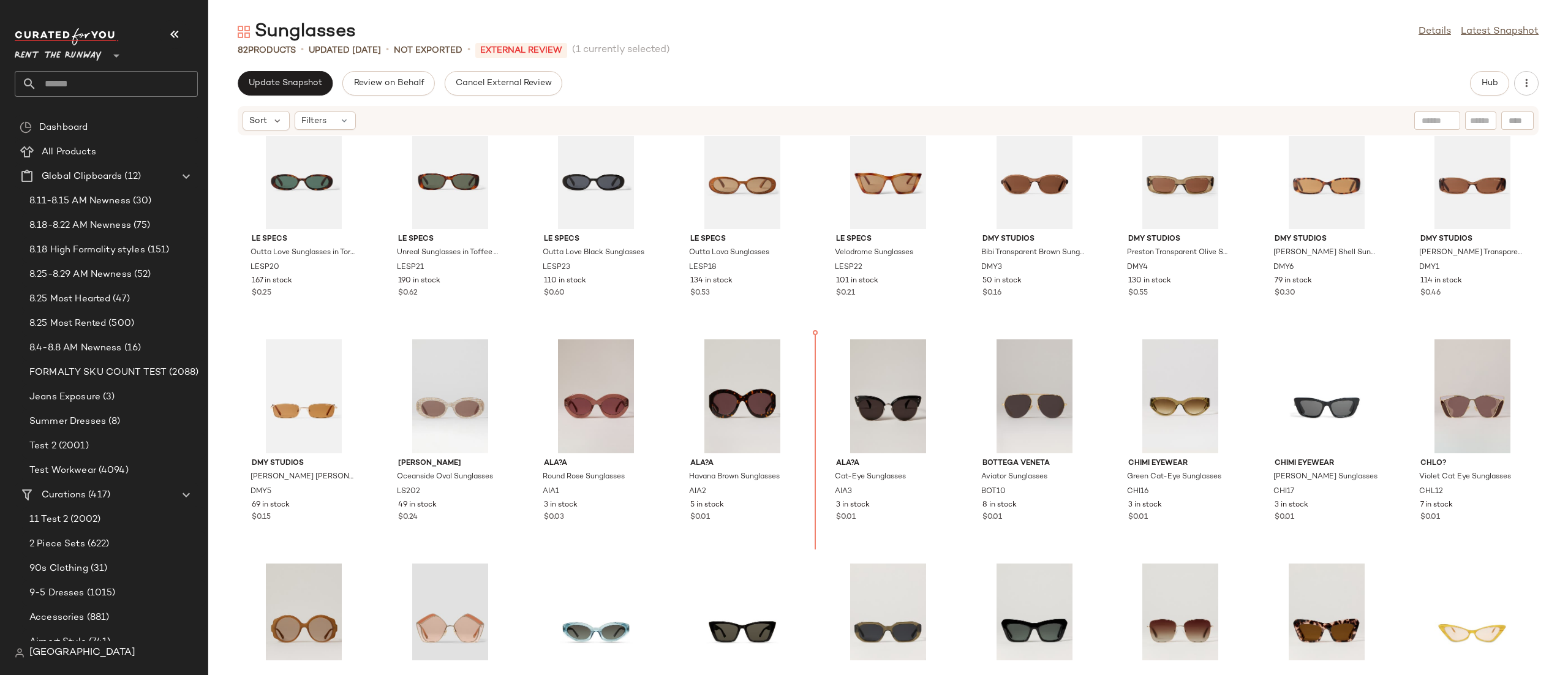
scroll to position [520, 0]
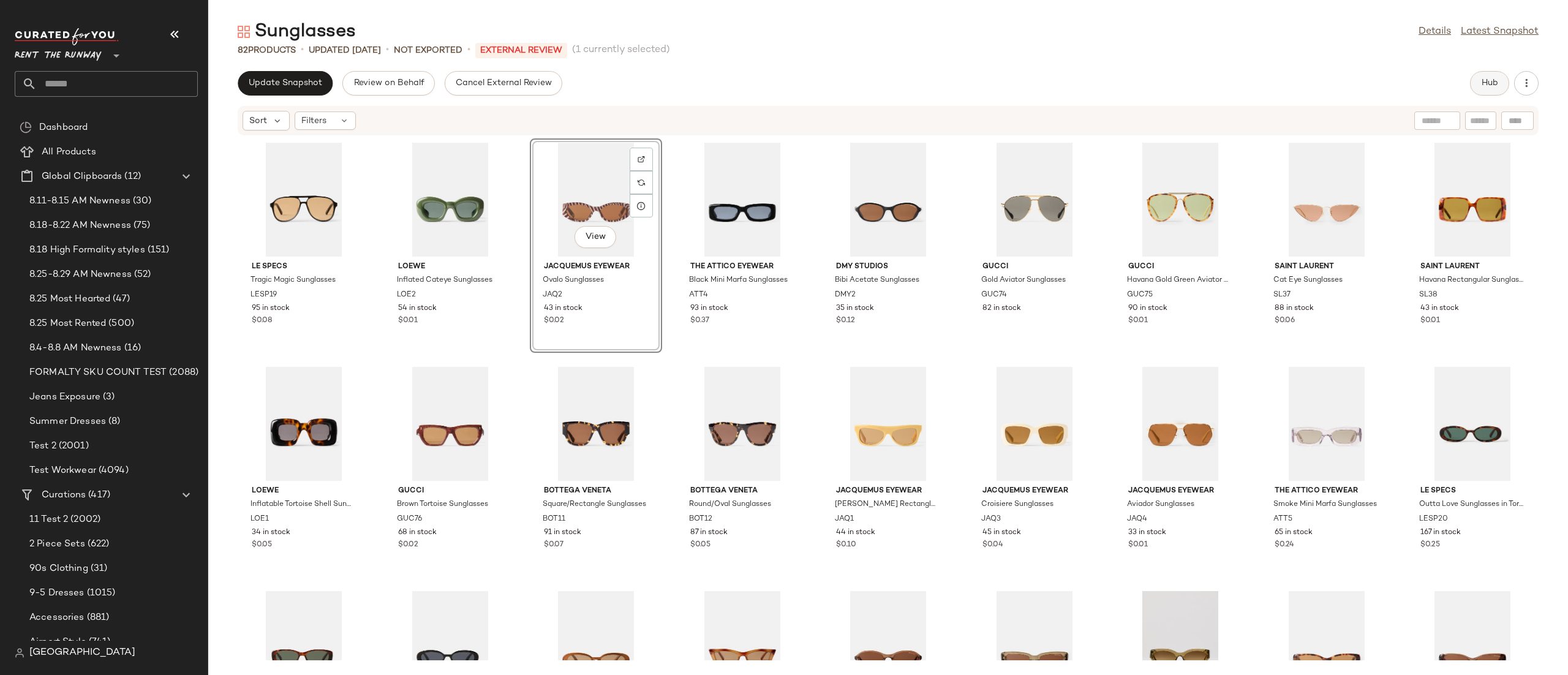
click at [1500, 89] on button "Hub" at bounding box center [1490, 83] width 39 height 24
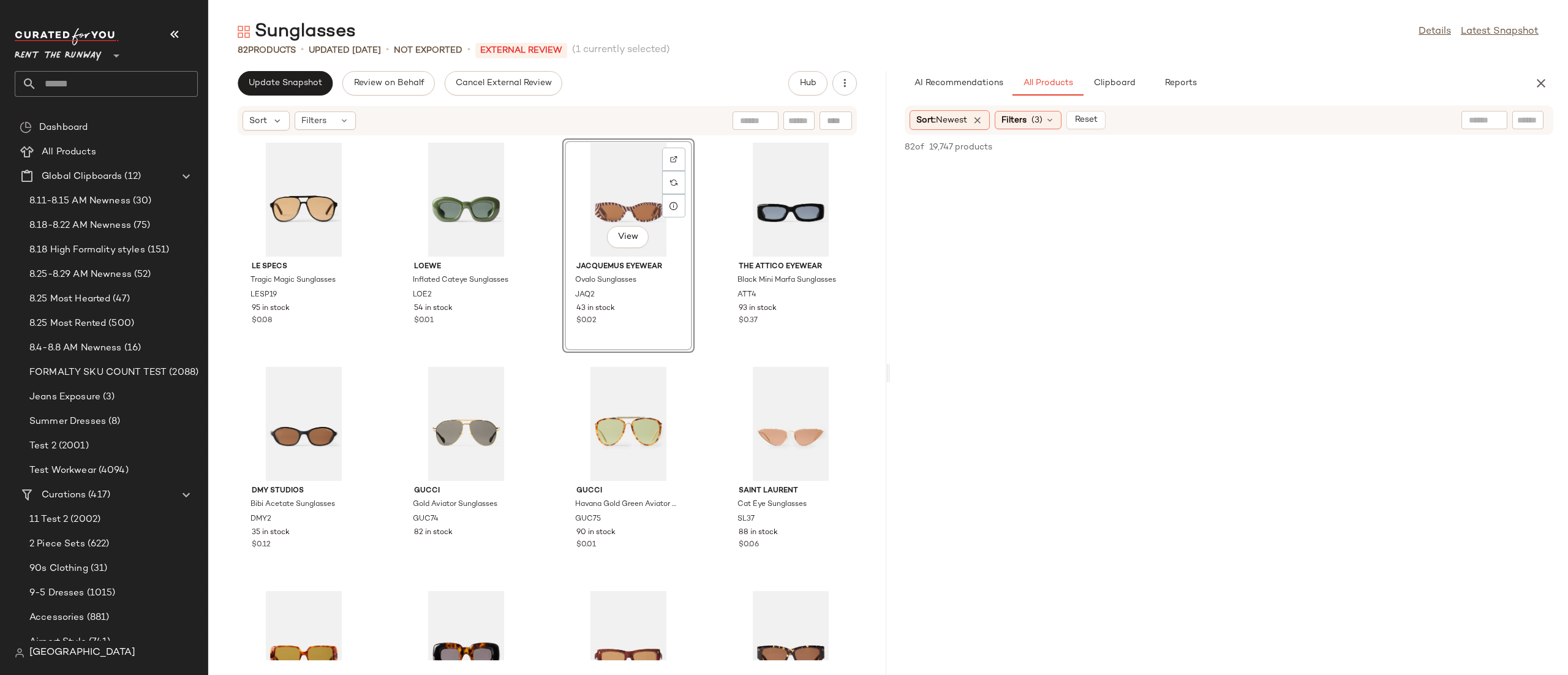
click at [654, 120] on div "Sort Filters" at bounding box center [467, 120] width 450 height 19
click at [263, 79] on span "Update Snapshot" at bounding box center [285, 84] width 74 height 10
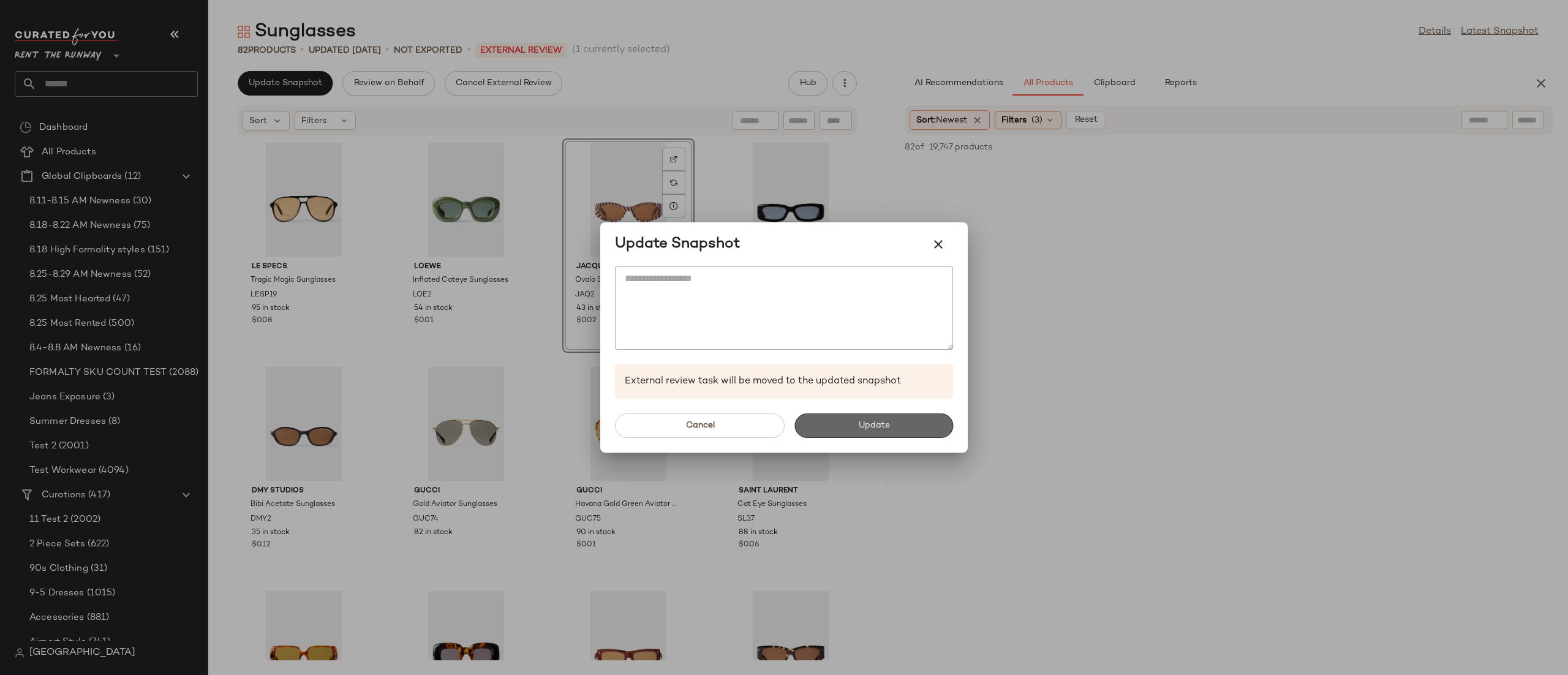
click at [856, 435] on button "Update" at bounding box center [873, 425] width 159 height 24
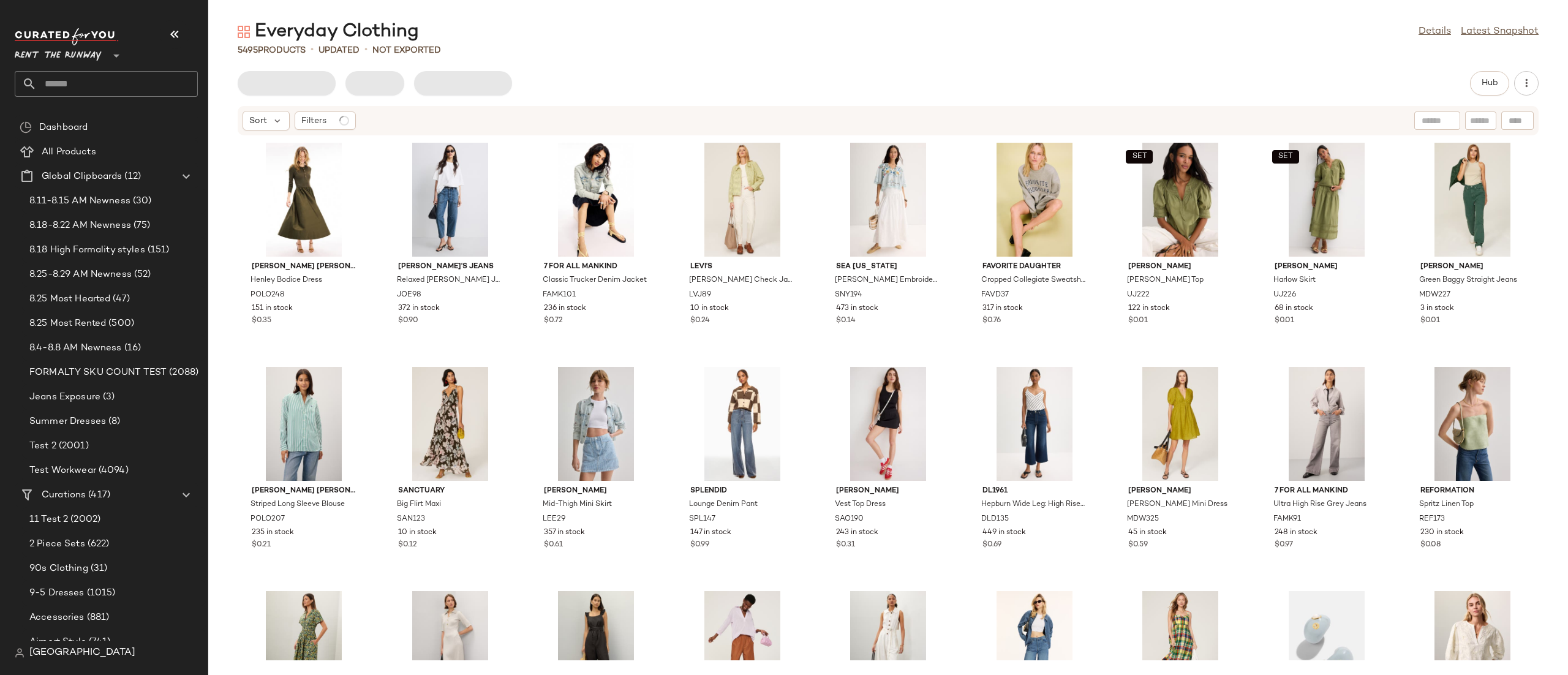
drag, startPoint x: 582, startPoint y: 116, endPoint x: 603, endPoint y: 128, distance: 24.2
click at [582, 115] on div "Sort Filters" at bounding box center [808, 120] width 1132 height 19
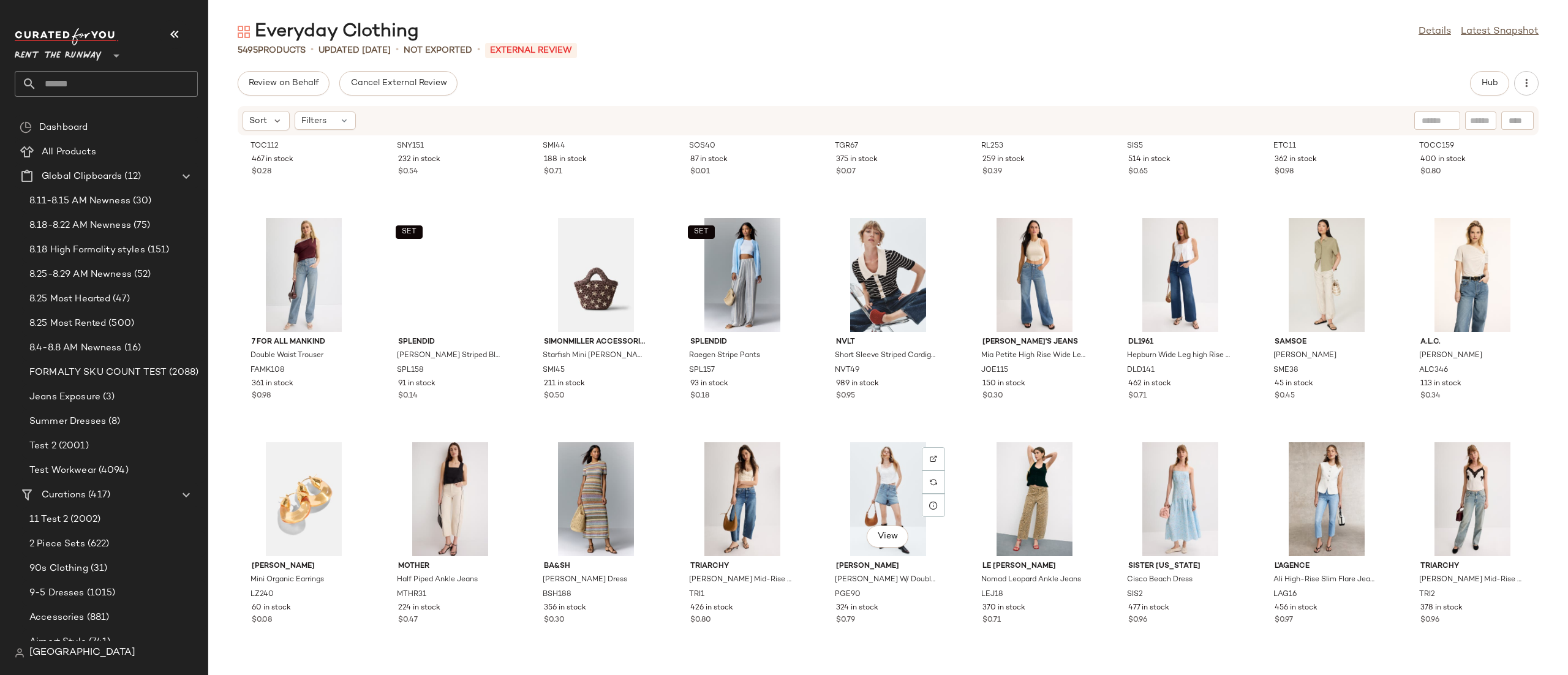
scroll to position [12446, 0]
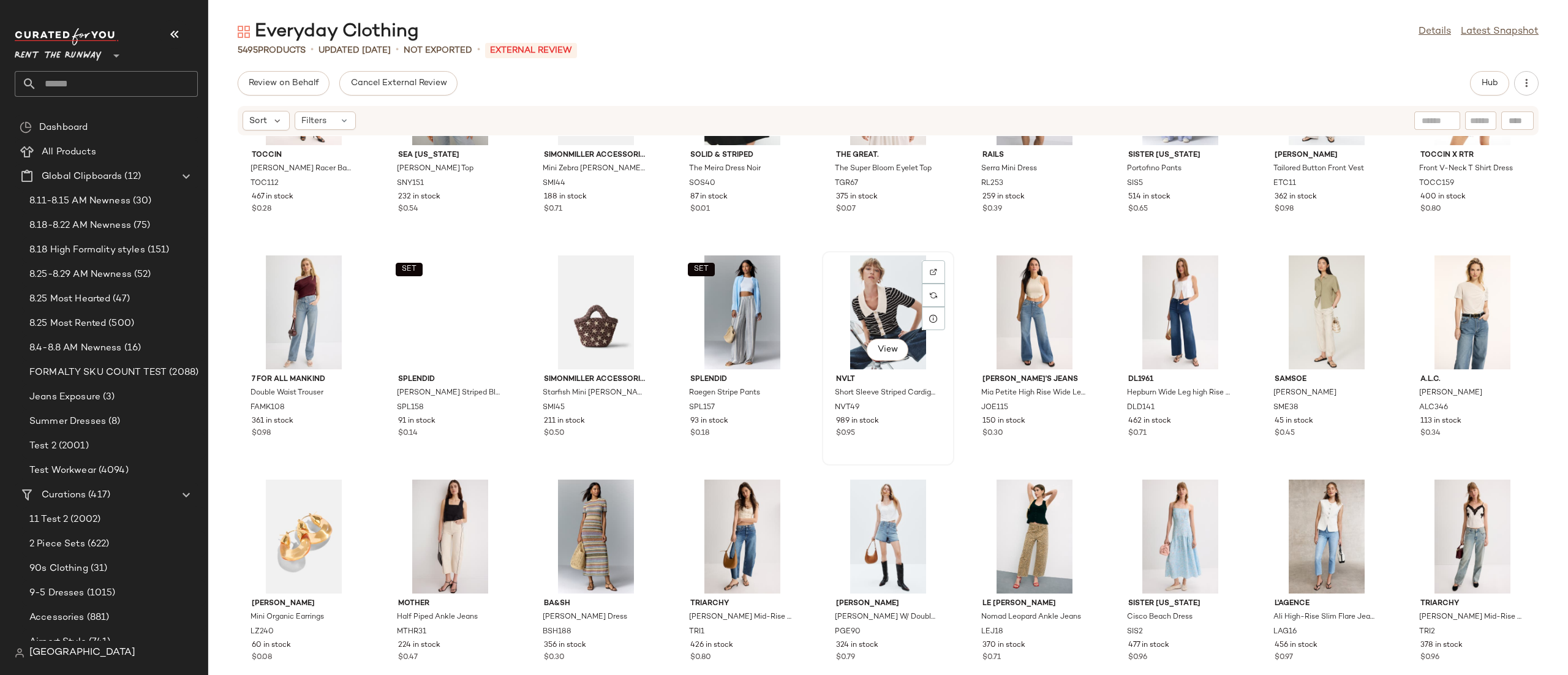
click at [842, 305] on div "View" at bounding box center [888, 312] width 124 height 114
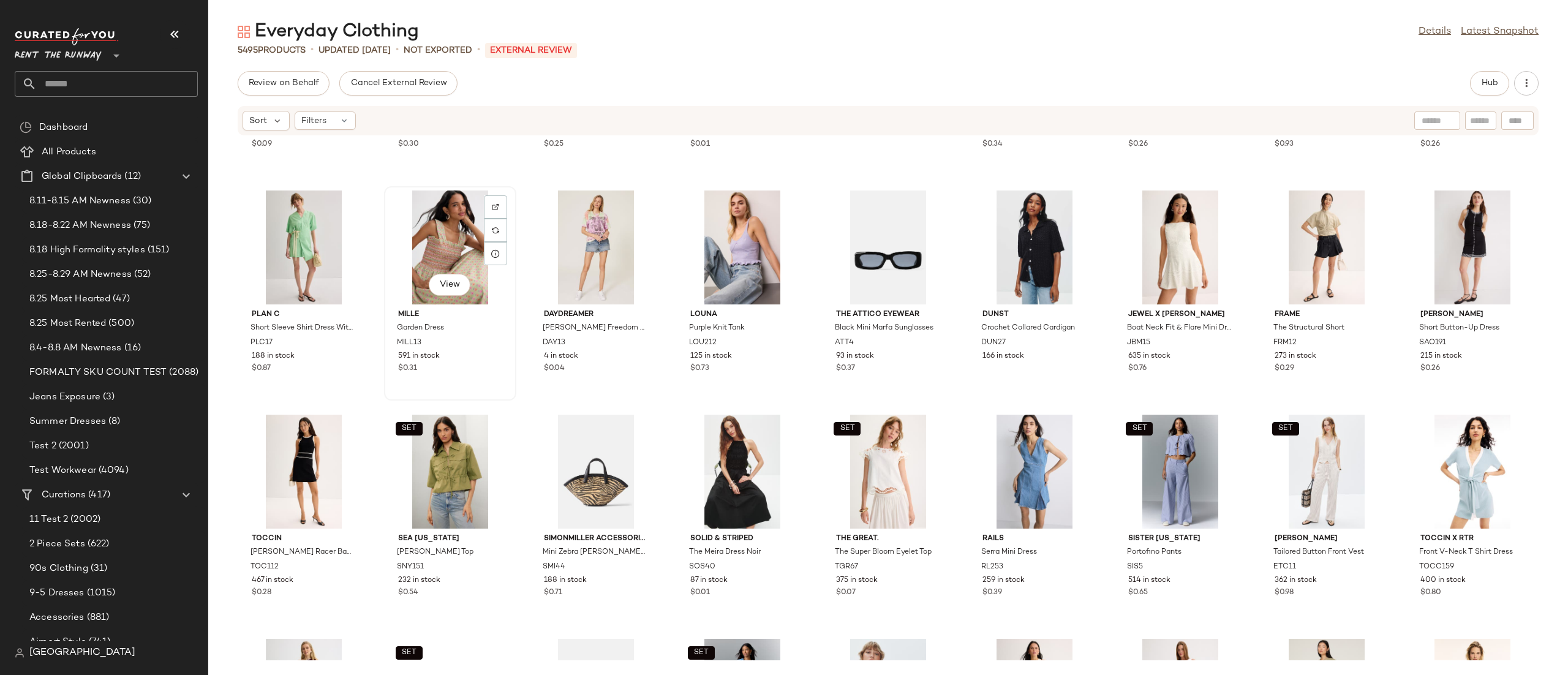
click at [462, 245] on div "View" at bounding box center [450, 247] width 124 height 114
click at [1480, 75] on button "Hub" at bounding box center [1490, 83] width 39 height 24
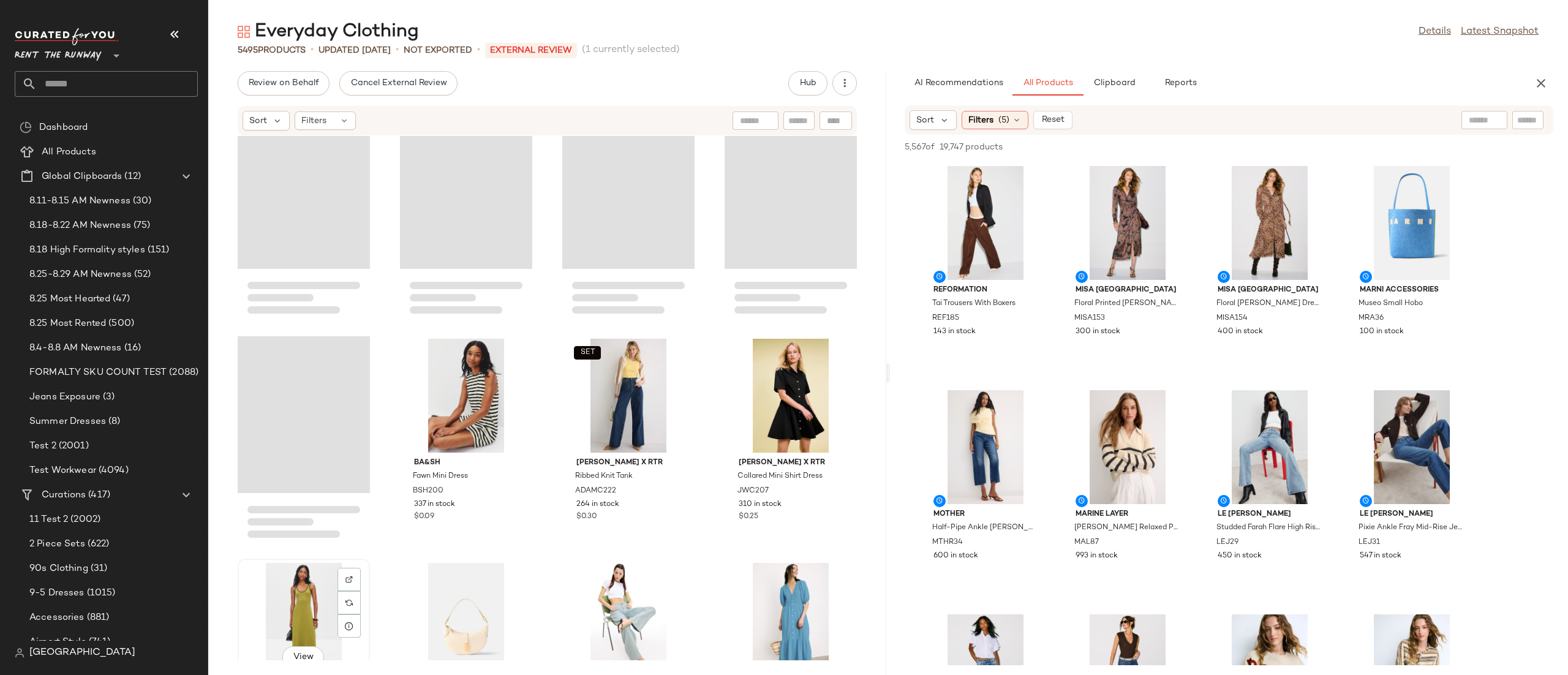
scroll to position [26463, 0]
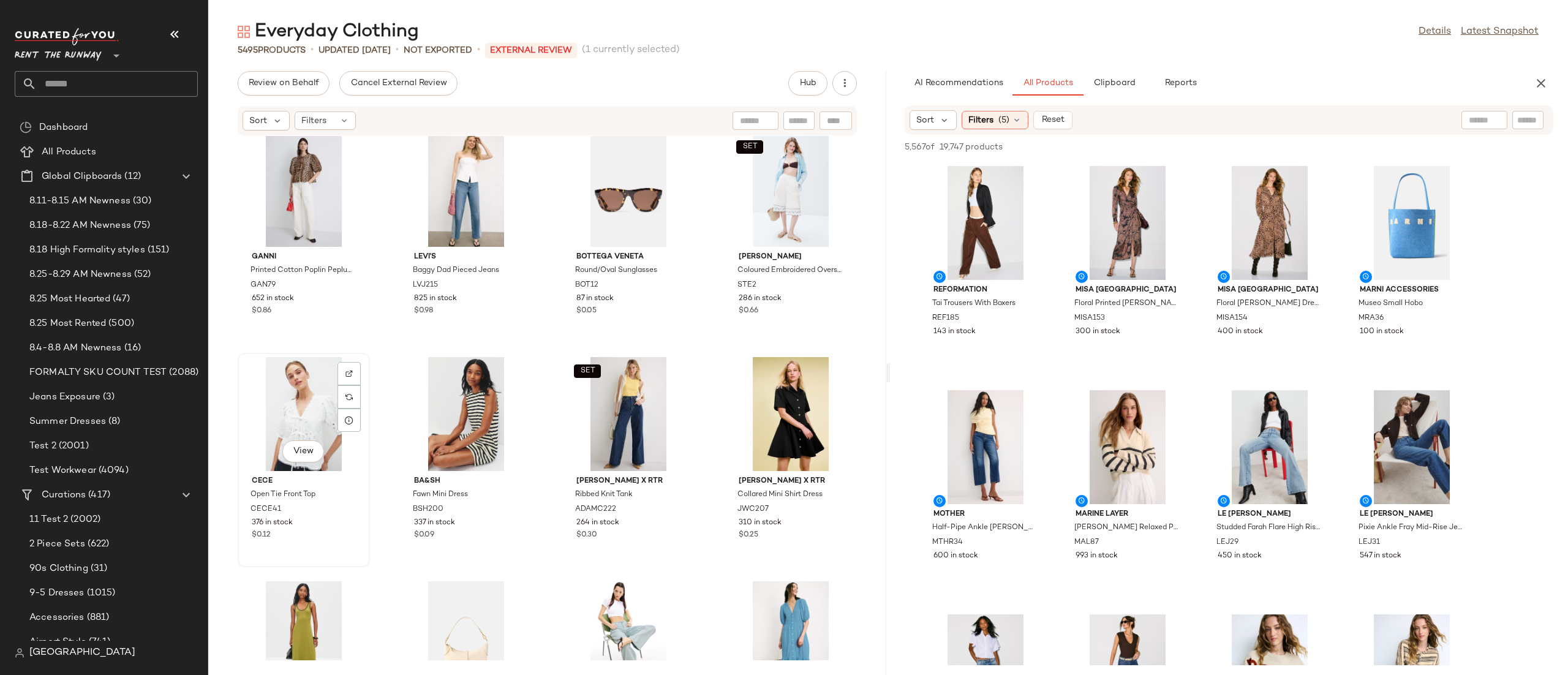
click at [284, 400] on div "View" at bounding box center [304, 413] width 124 height 114
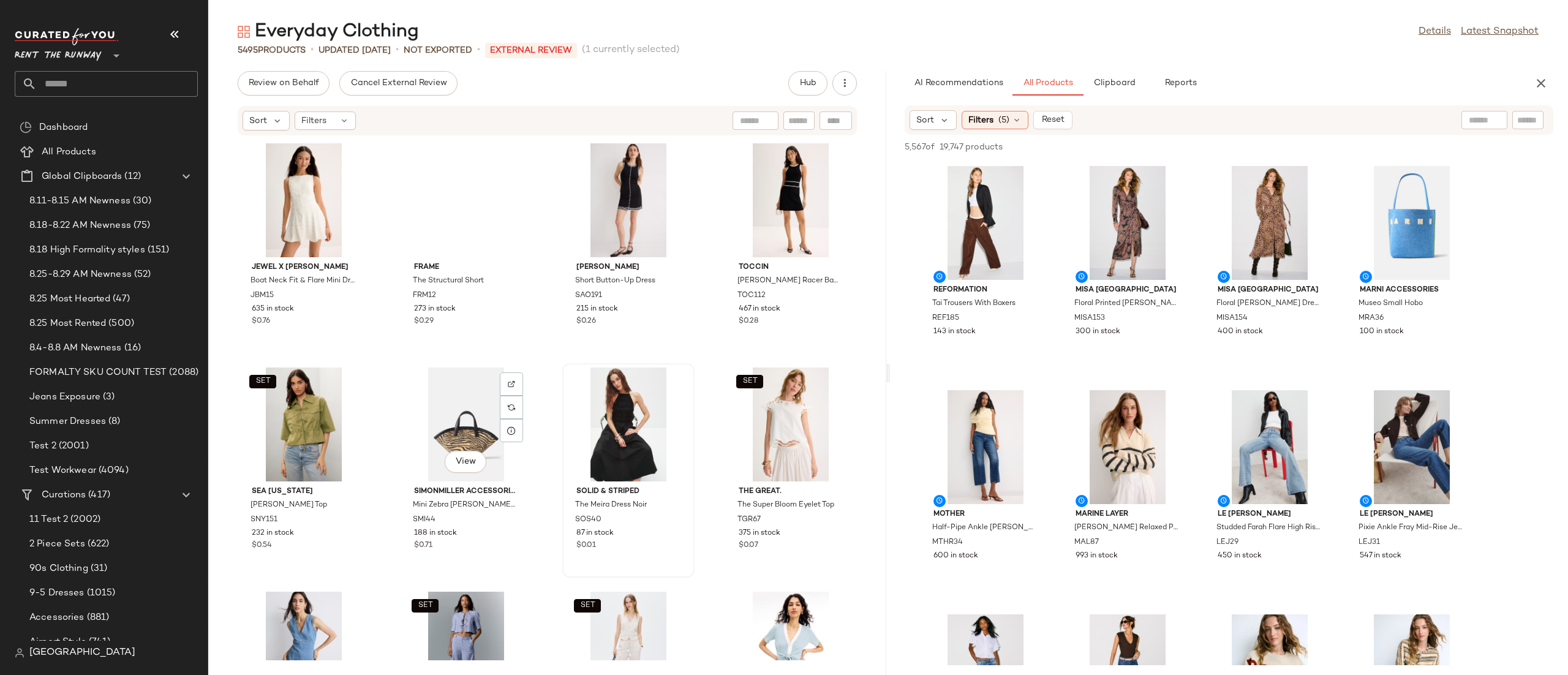
scroll to position [27558, 0]
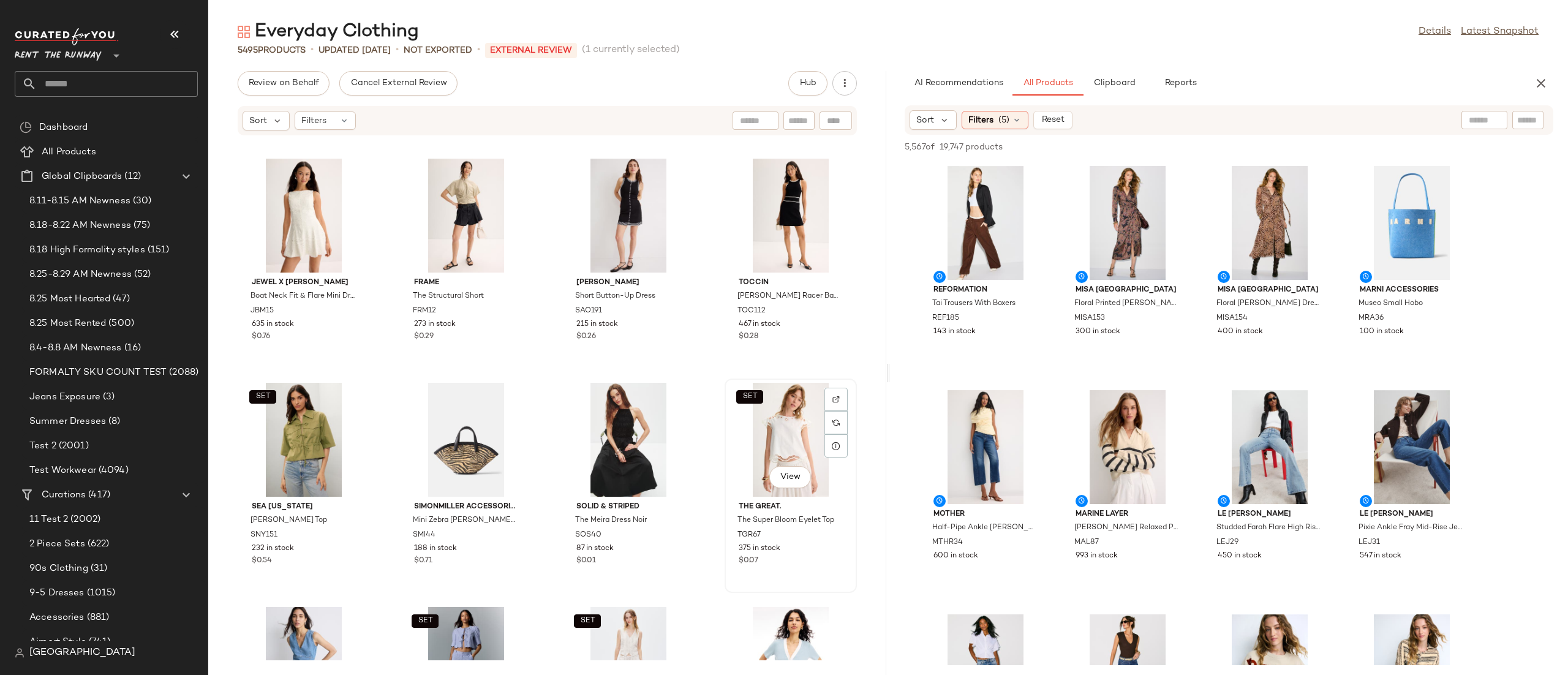
click at [795, 448] on div "SET View" at bounding box center [791, 440] width 124 height 114
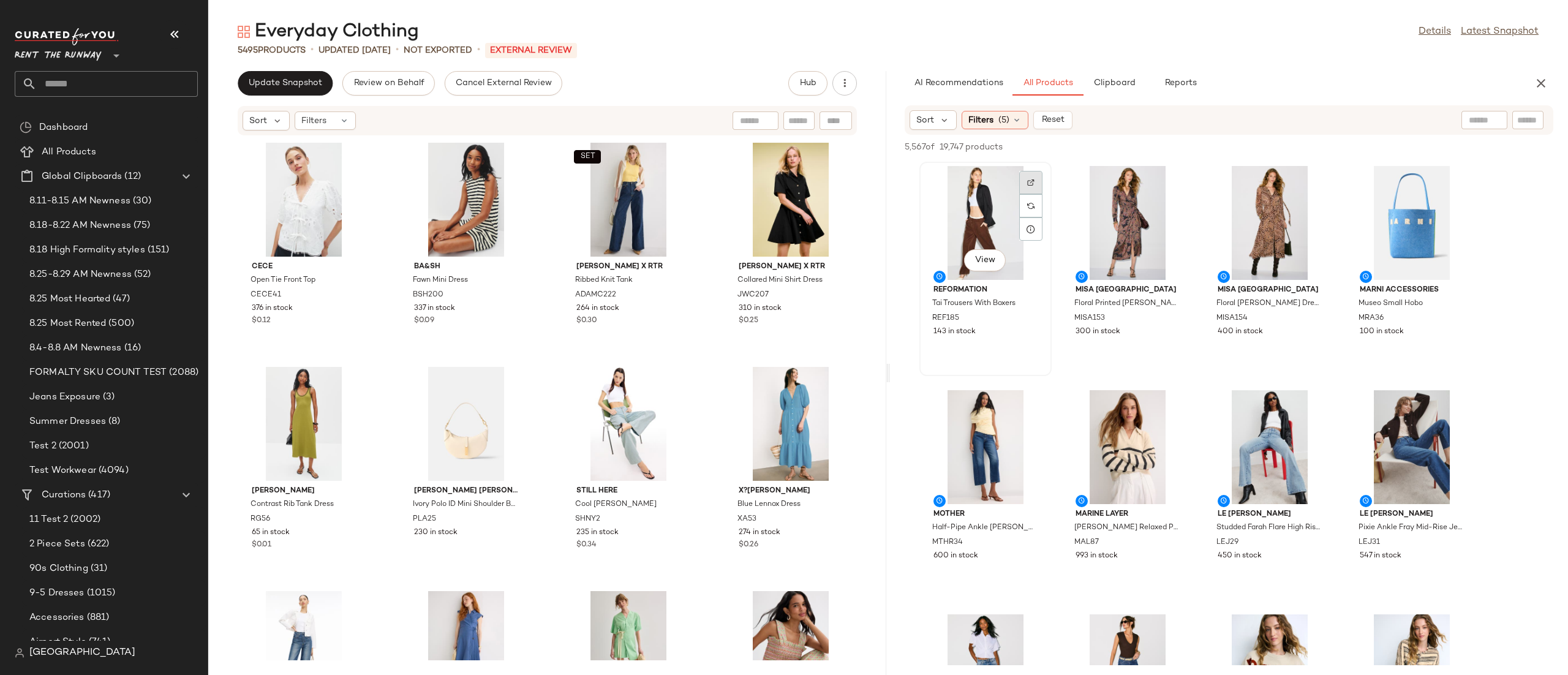
click at [1026, 186] on div at bounding box center [1031, 182] width 24 height 24
click at [1041, 404] on div at bounding box center [1031, 407] width 24 height 24
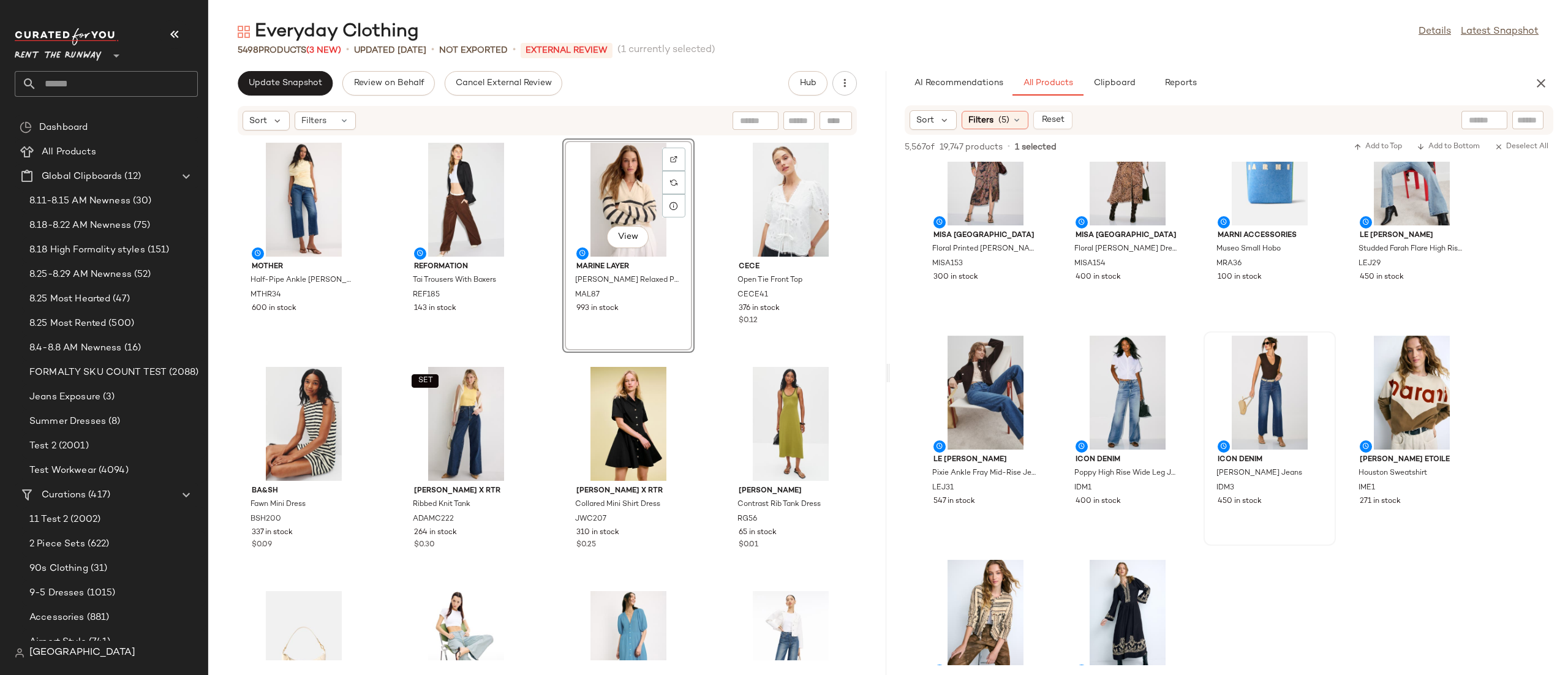
scroll to position [54, 0]
click at [1463, 347] on div at bounding box center [1457, 353] width 24 height 24
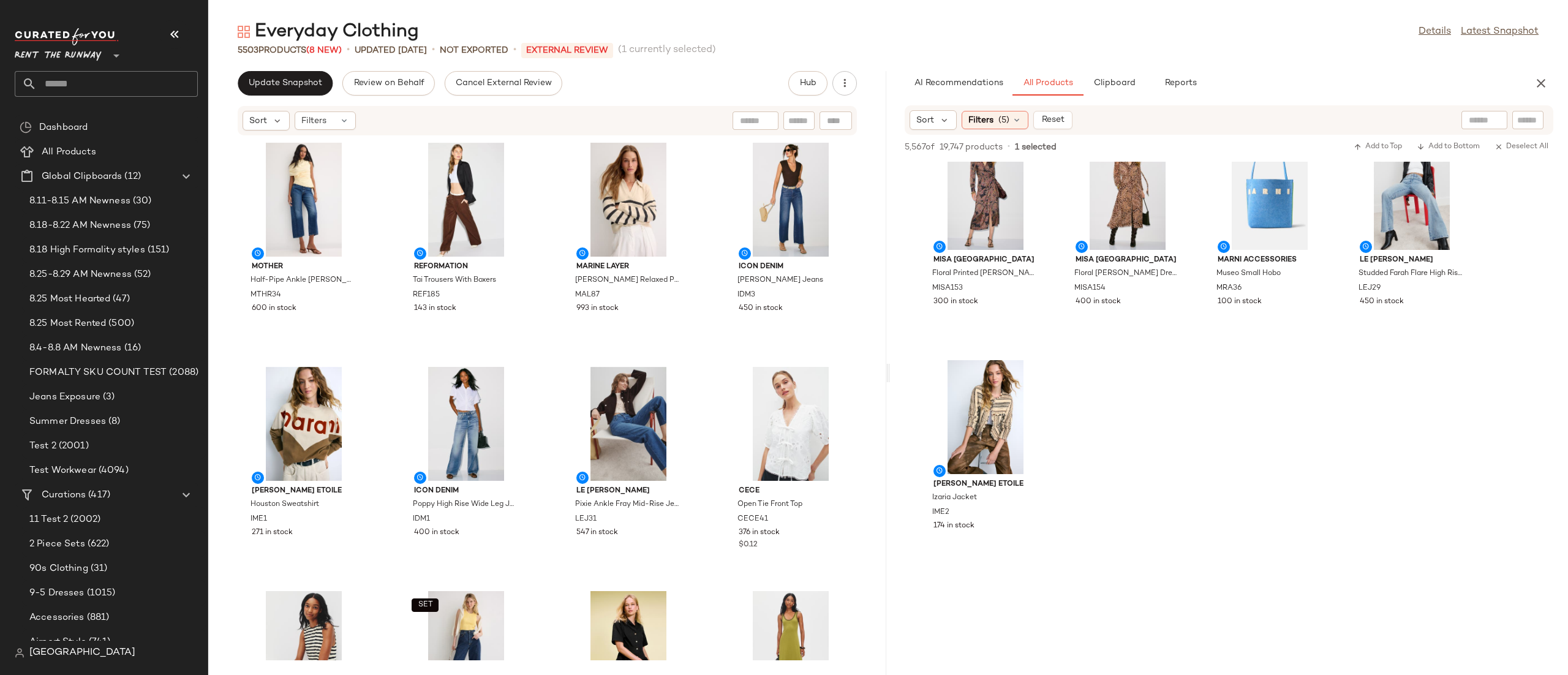
scroll to position [0, 0]
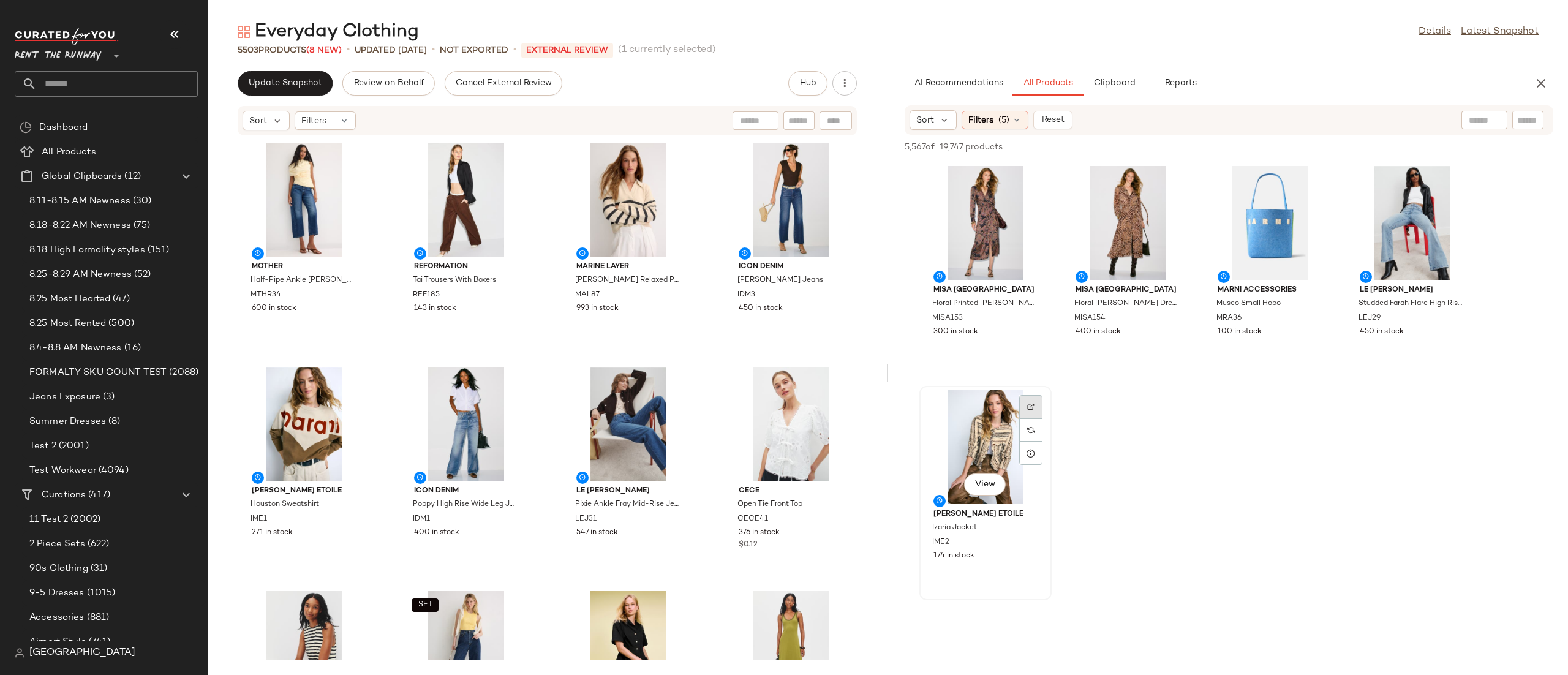
click at [1039, 408] on div at bounding box center [1031, 407] width 24 height 24
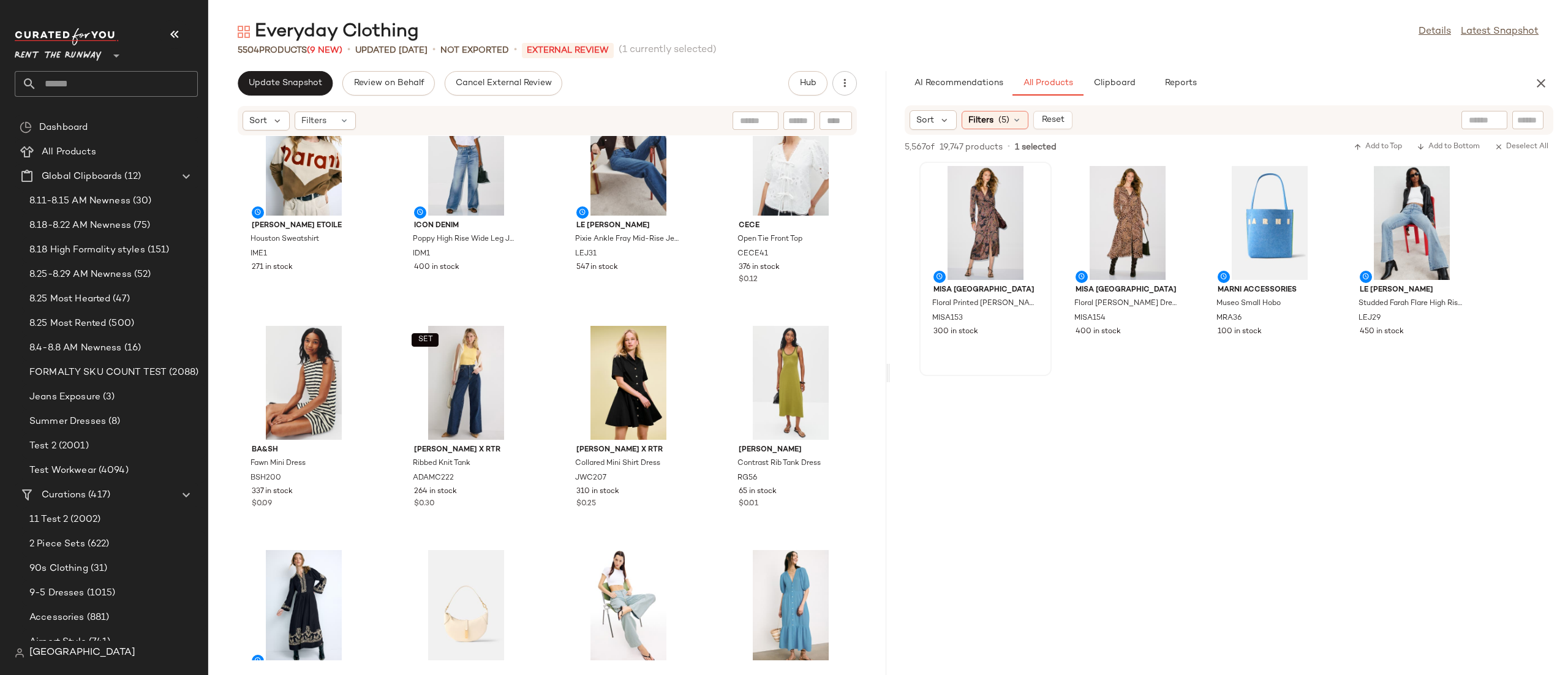
scroll to position [132, 0]
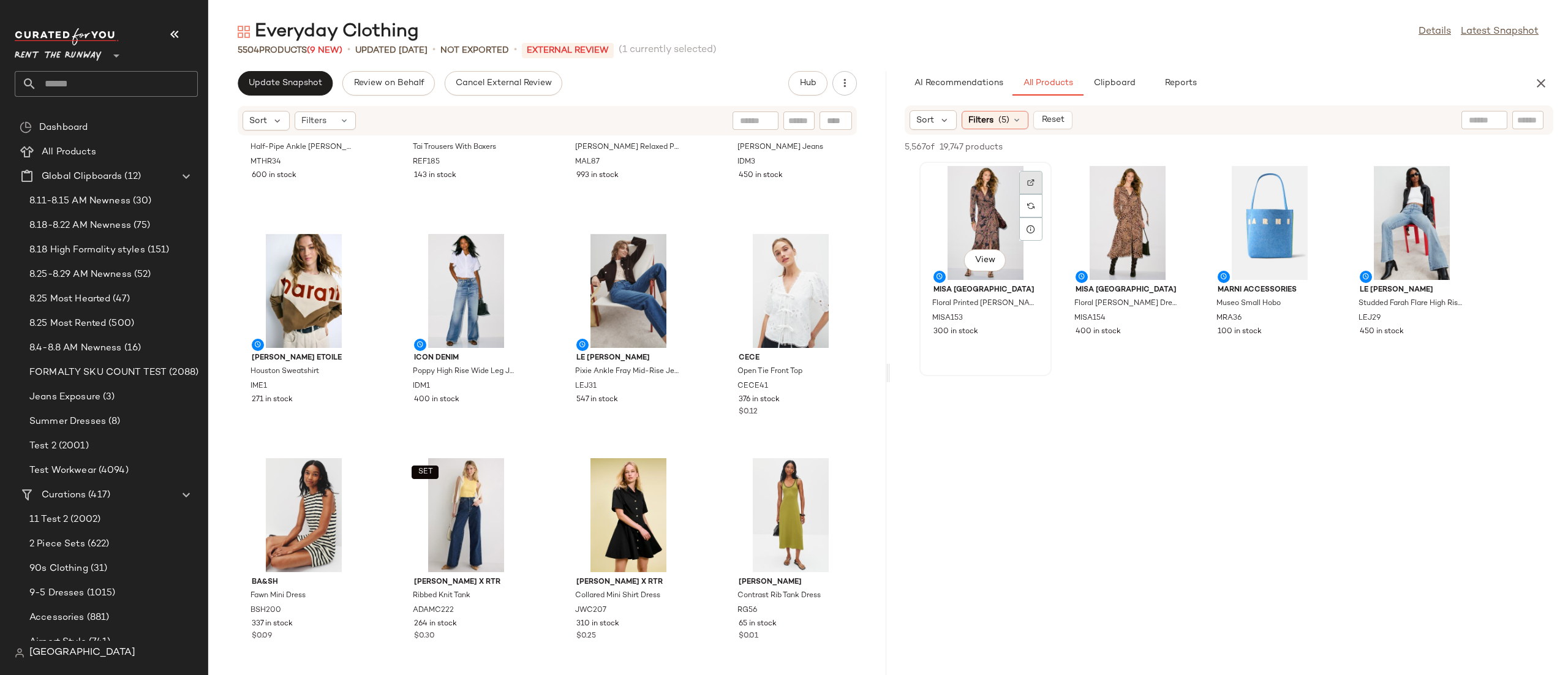
click at [1035, 176] on div at bounding box center [1031, 182] width 24 height 24
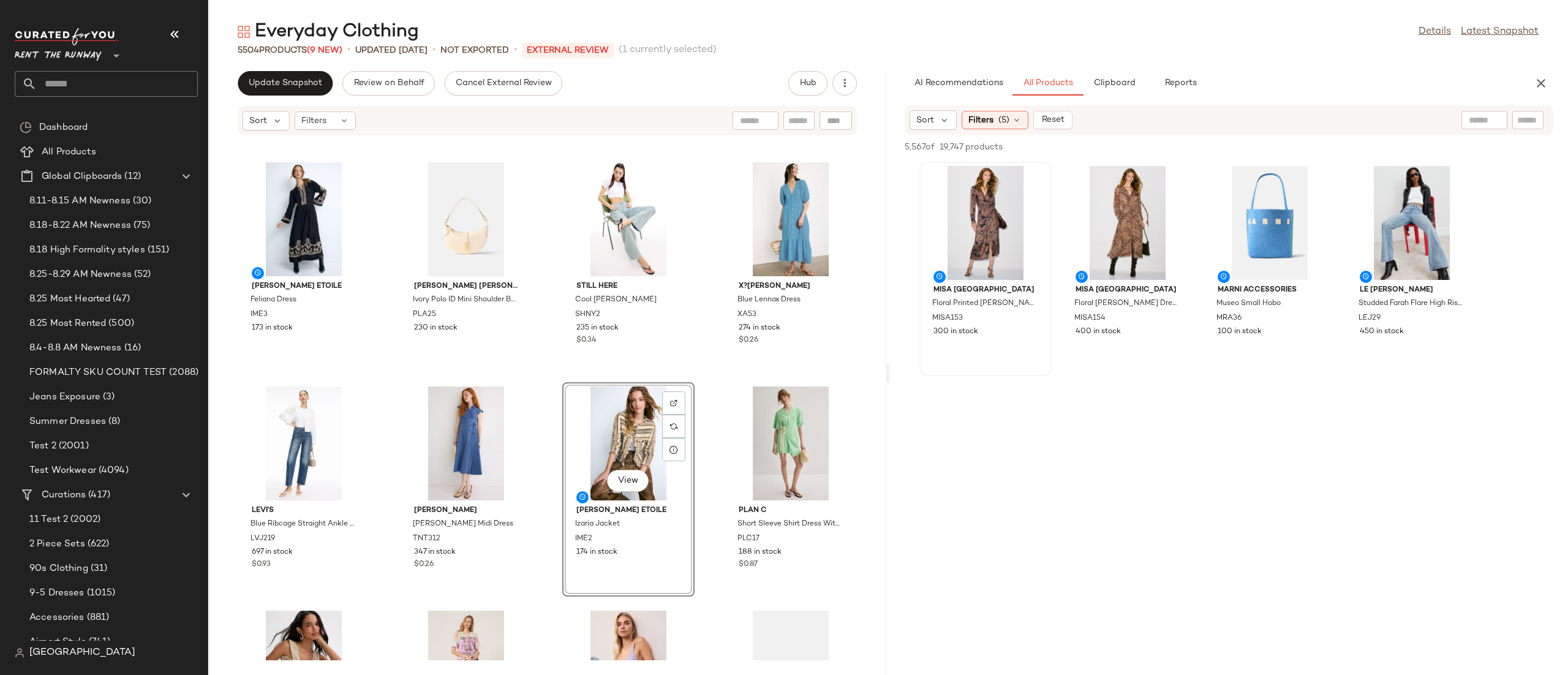
scroll to position [1115, 0]
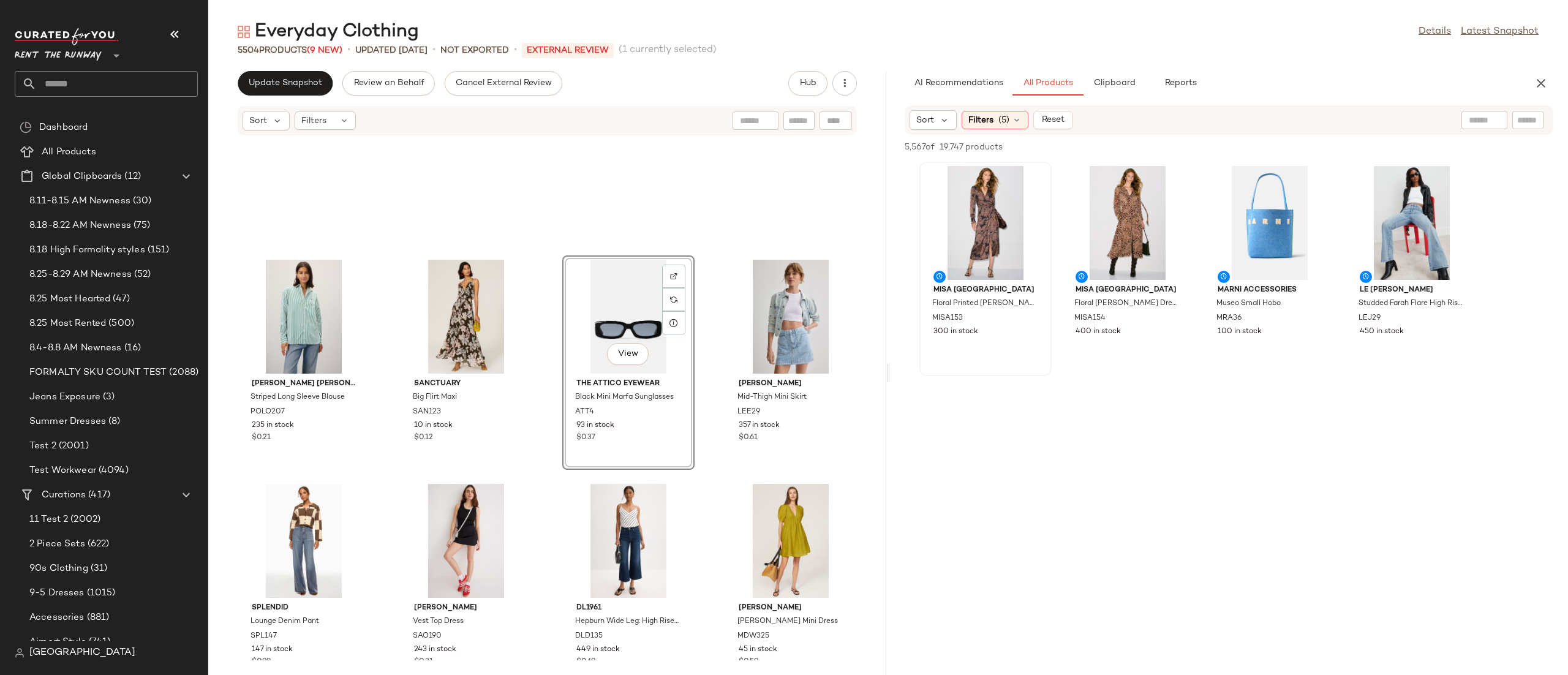
scroll to position [2080, 0]
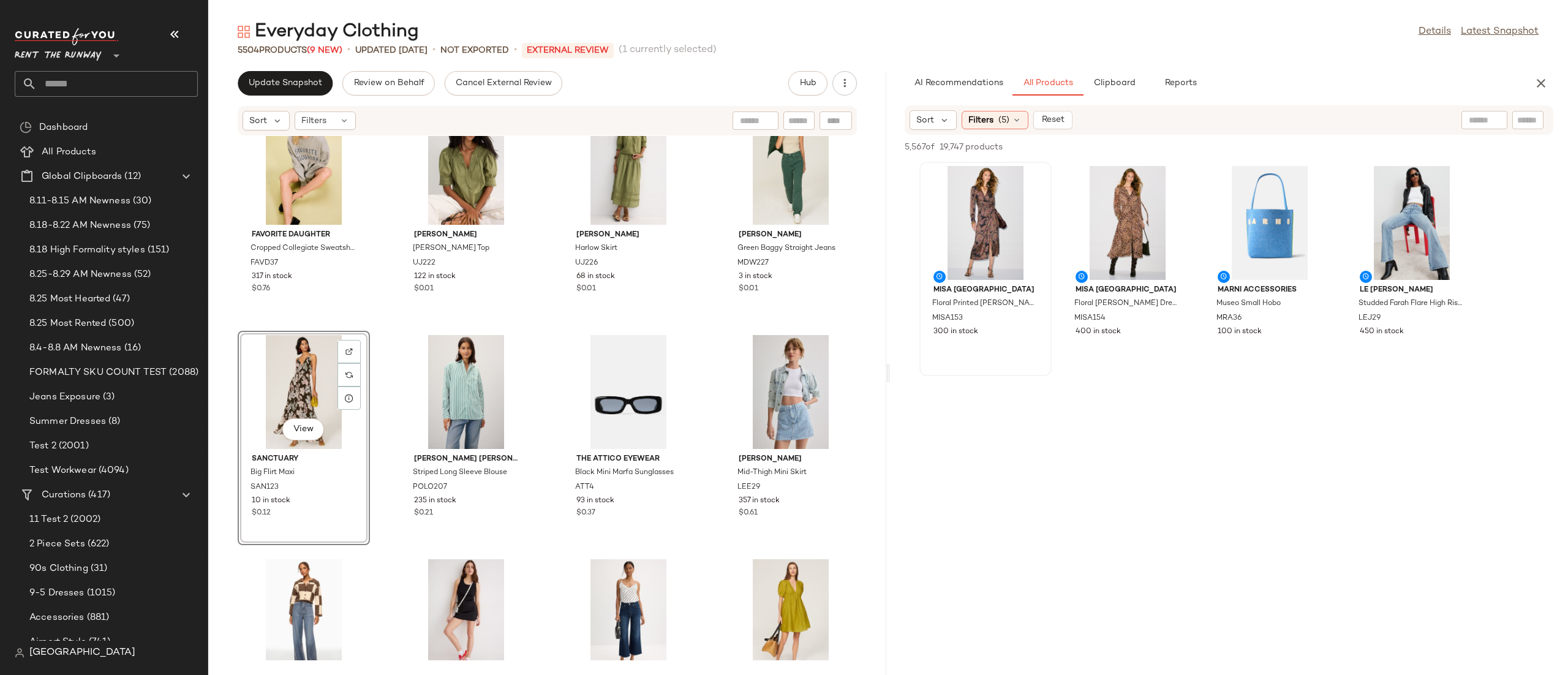
scroll to position [1813, 0]
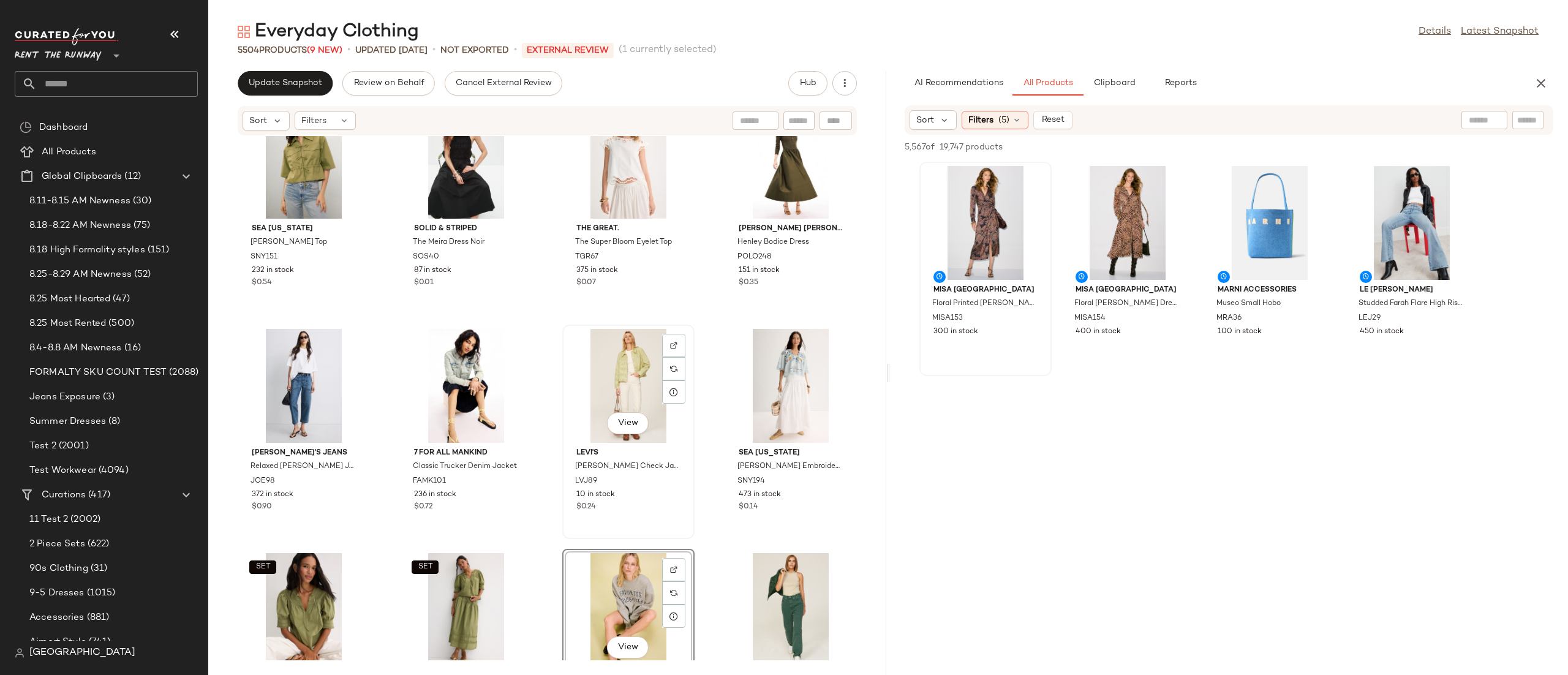
scroll to position [1542, 0]
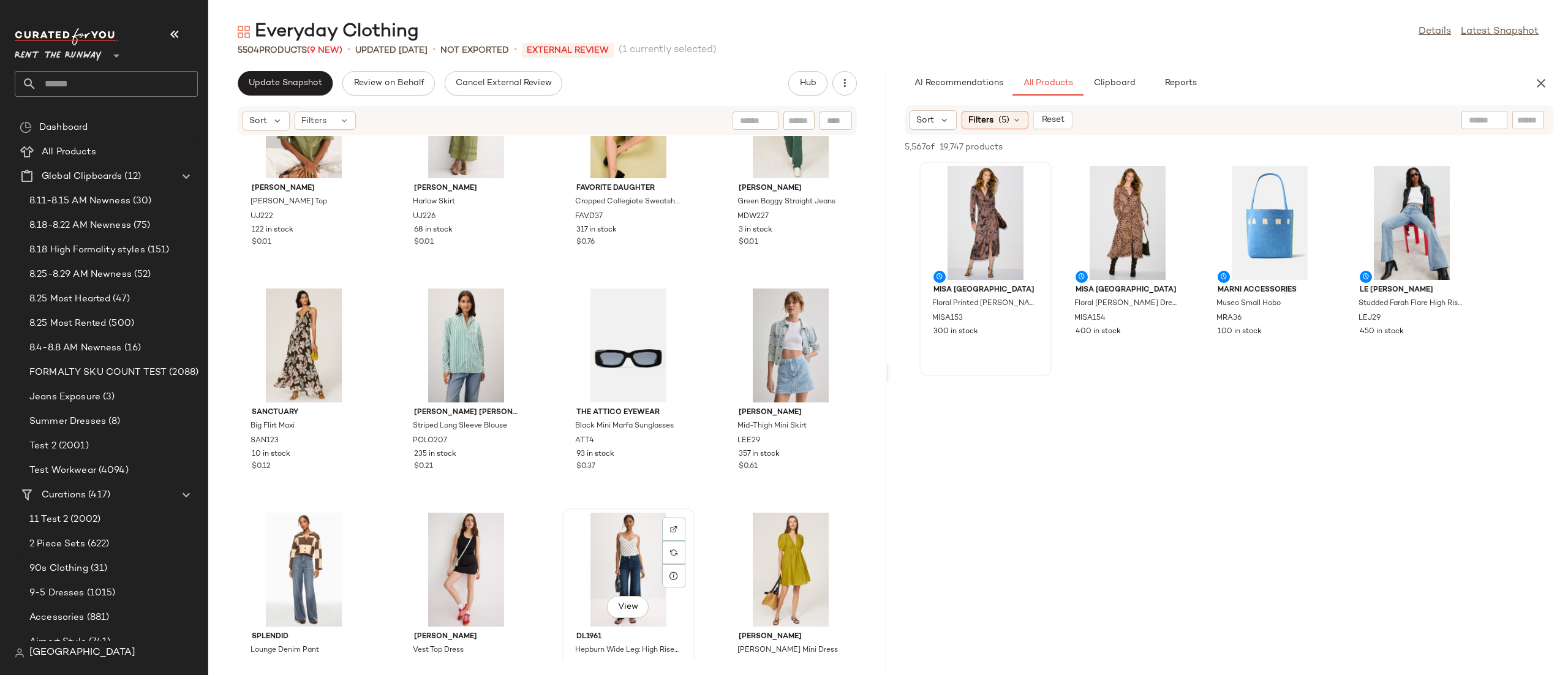
scroll to position [2095, 0]
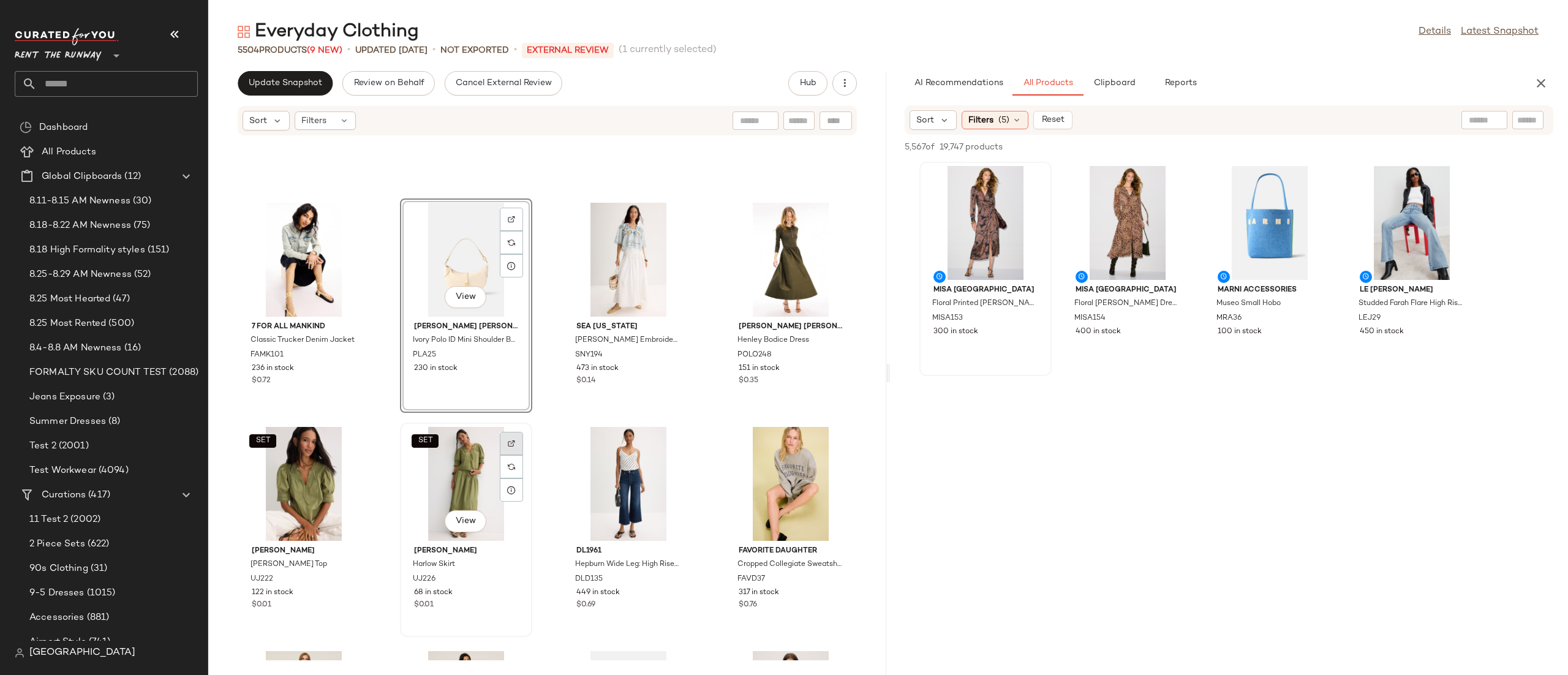
scroll to position [2139, 0]
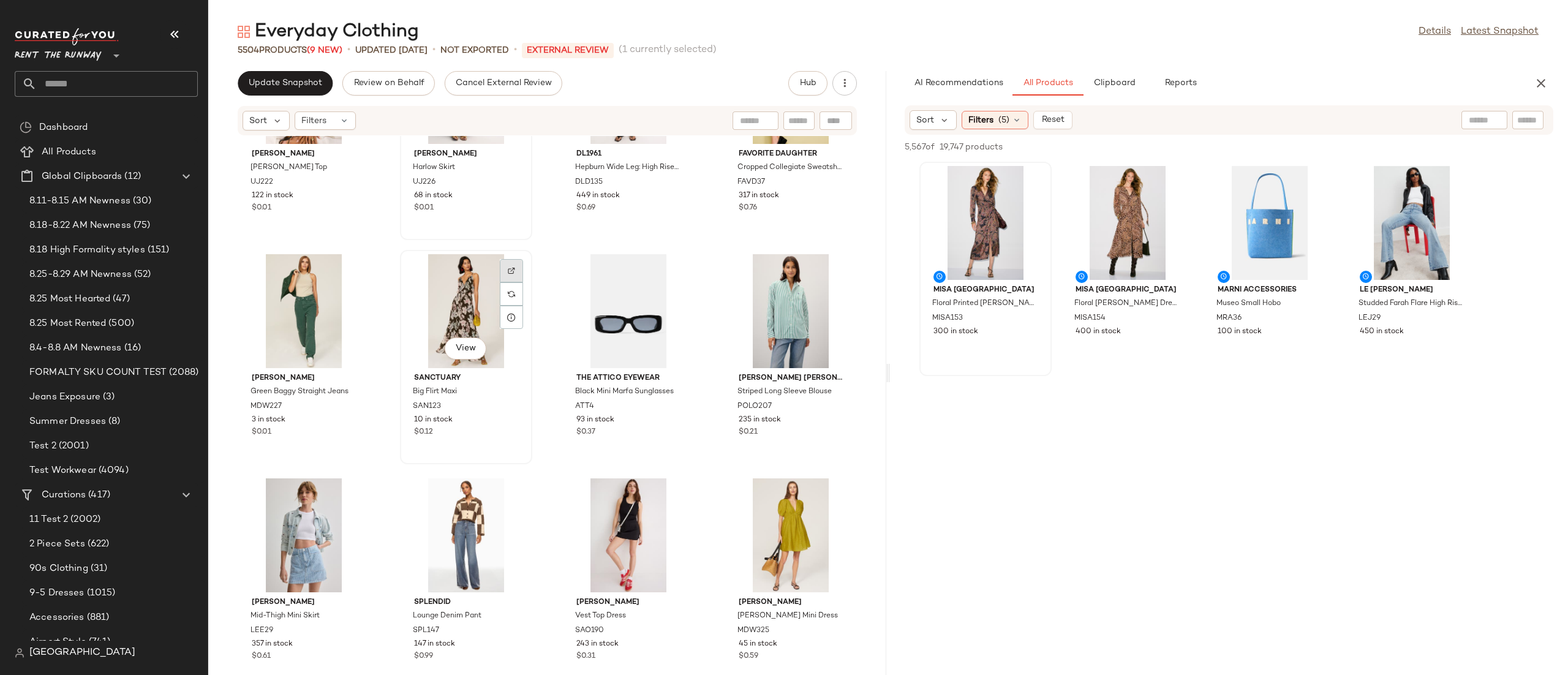
click at [508, 271] on img at bounding box center [511, 270] width 8 height 8
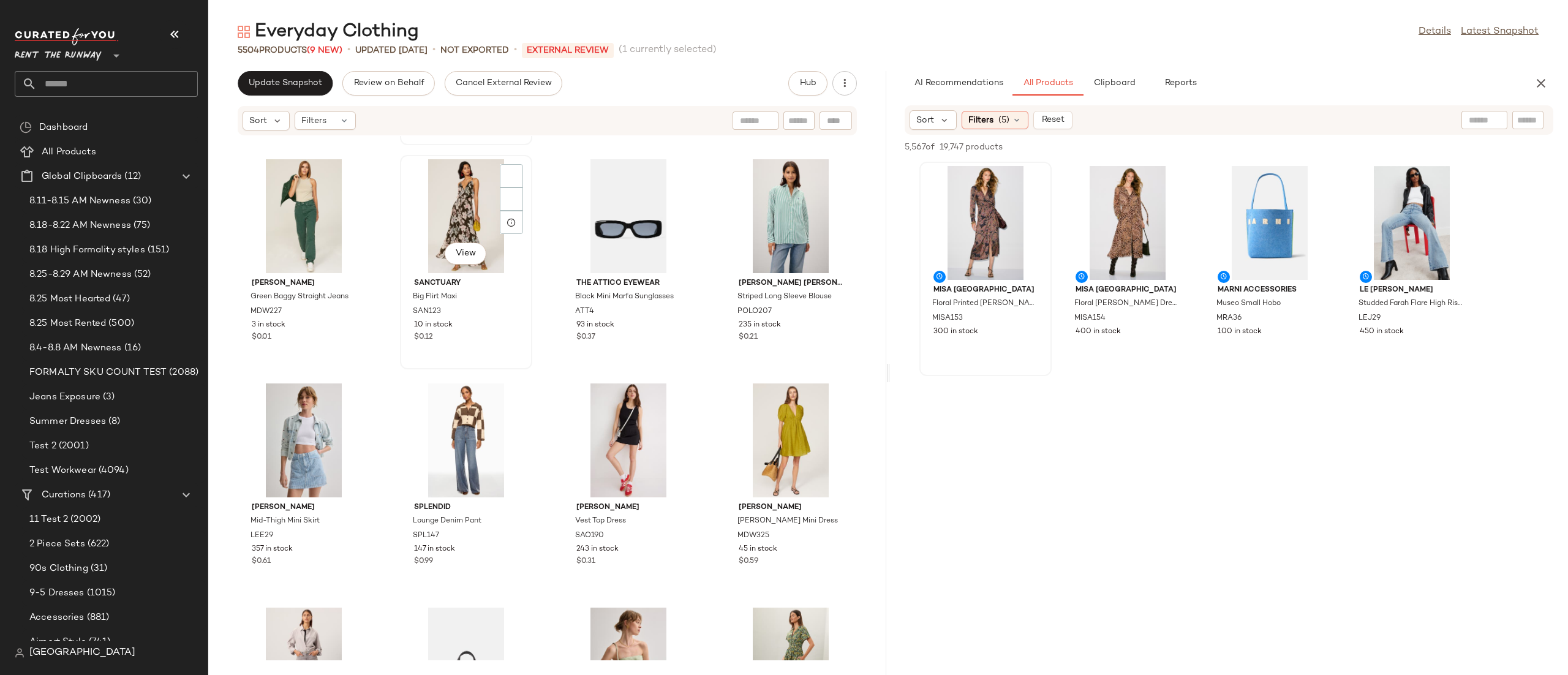
scroll to position [2244, 0]
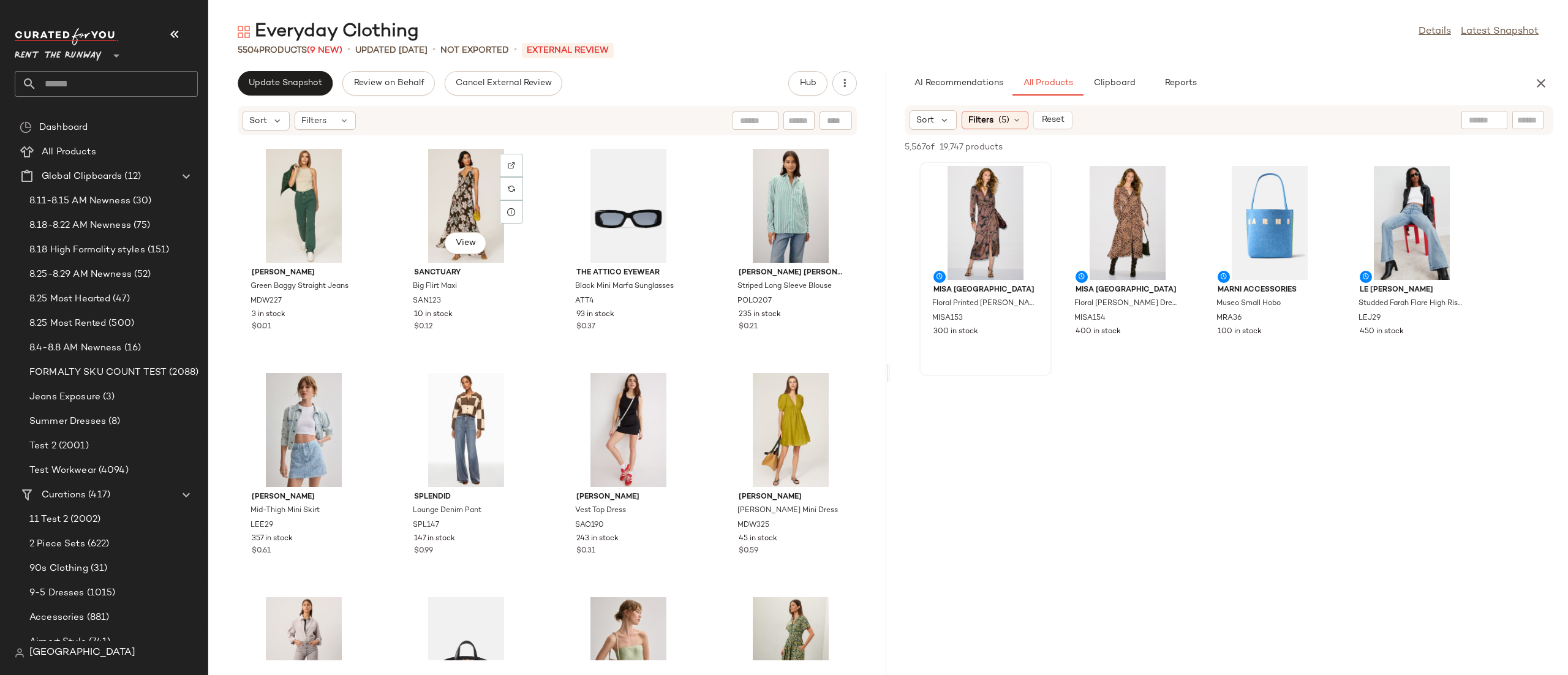
click at [456, 207] on div "View" at bounding box center [466, 205] width 124 height 114
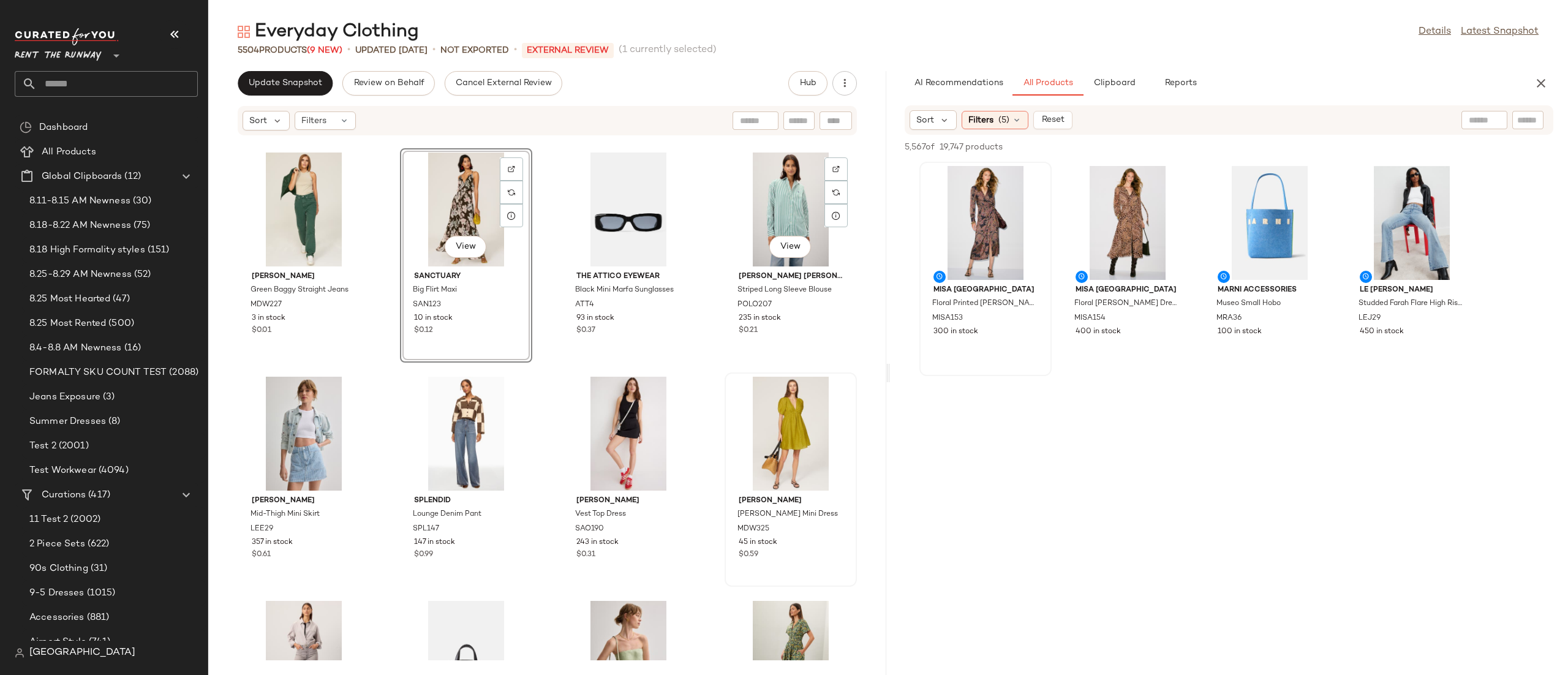
scroll to position [2008, 0]
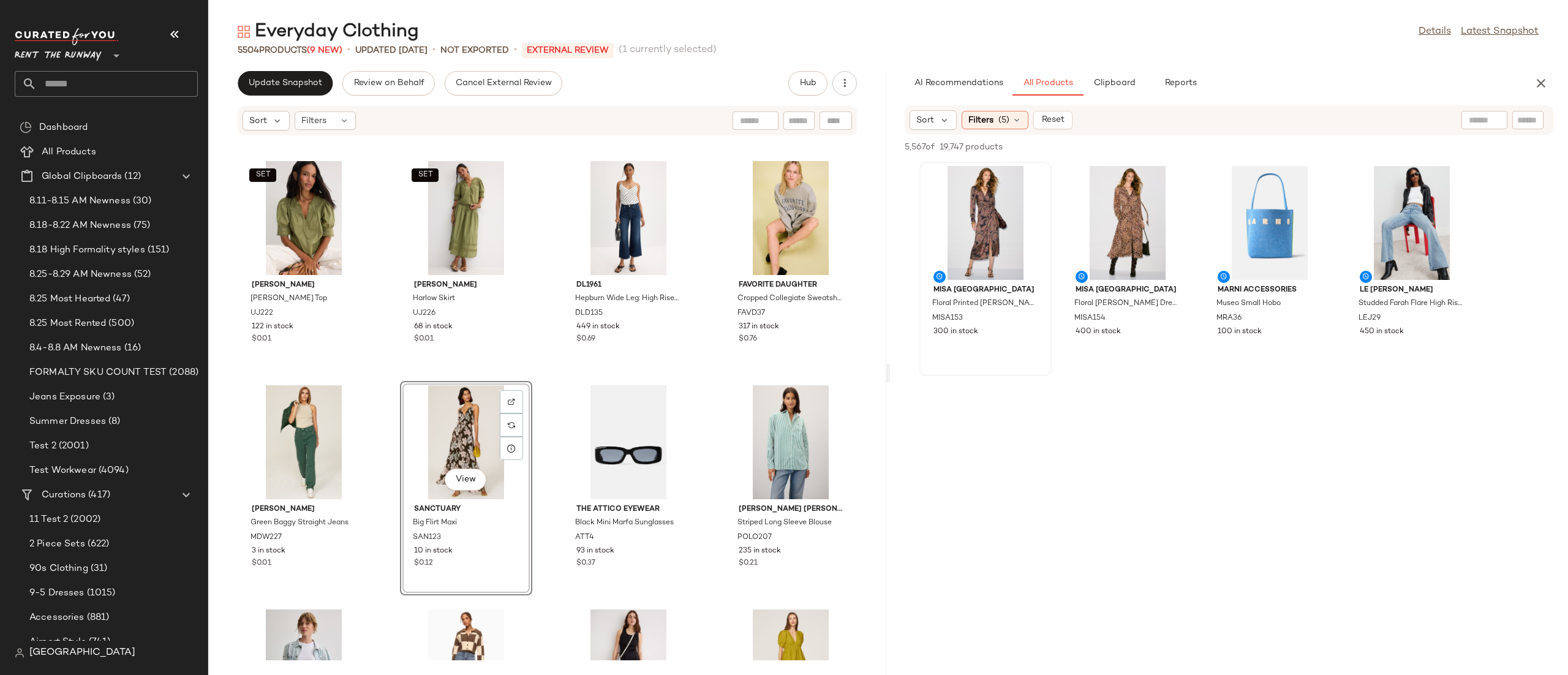
click at [470, 412] on div "View" at bounding box center [466, 441] width 124 height 114
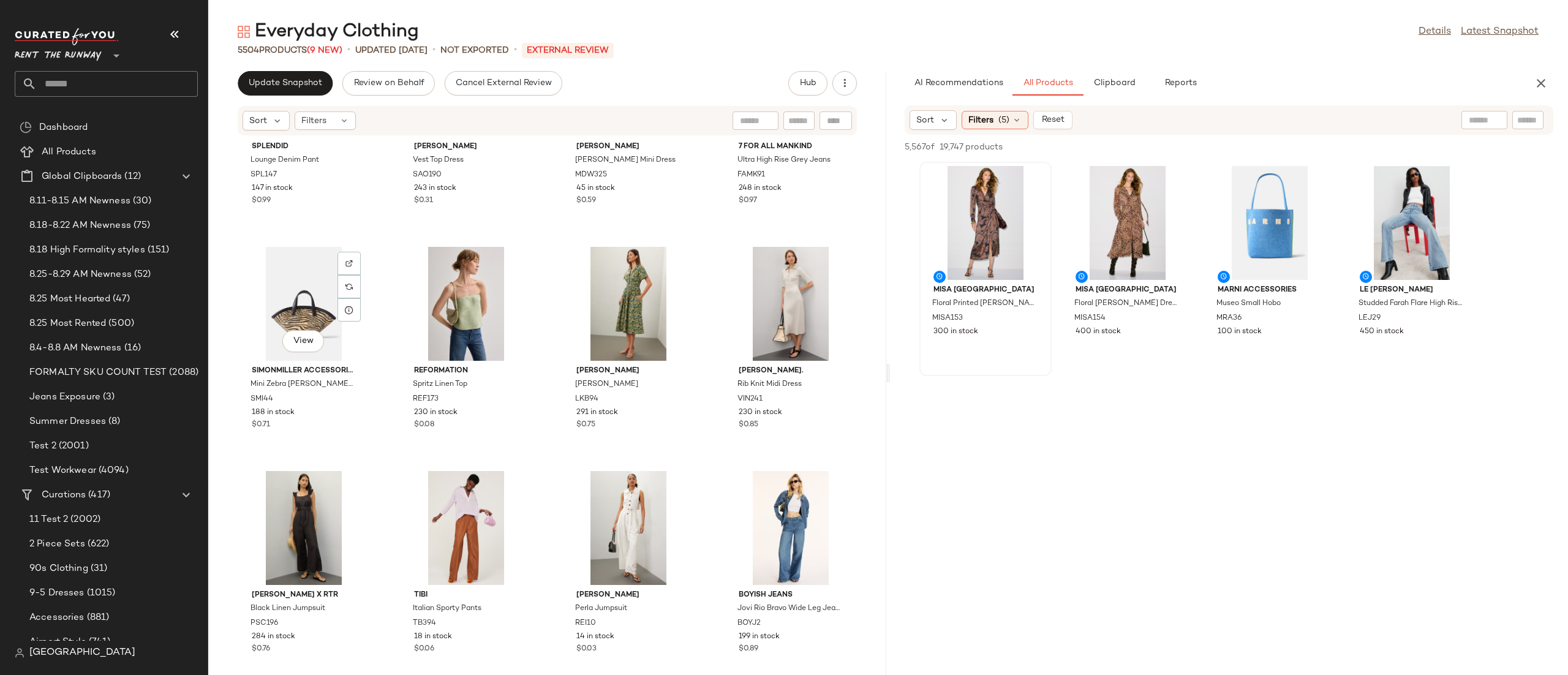
scroll to position [2570, 0]
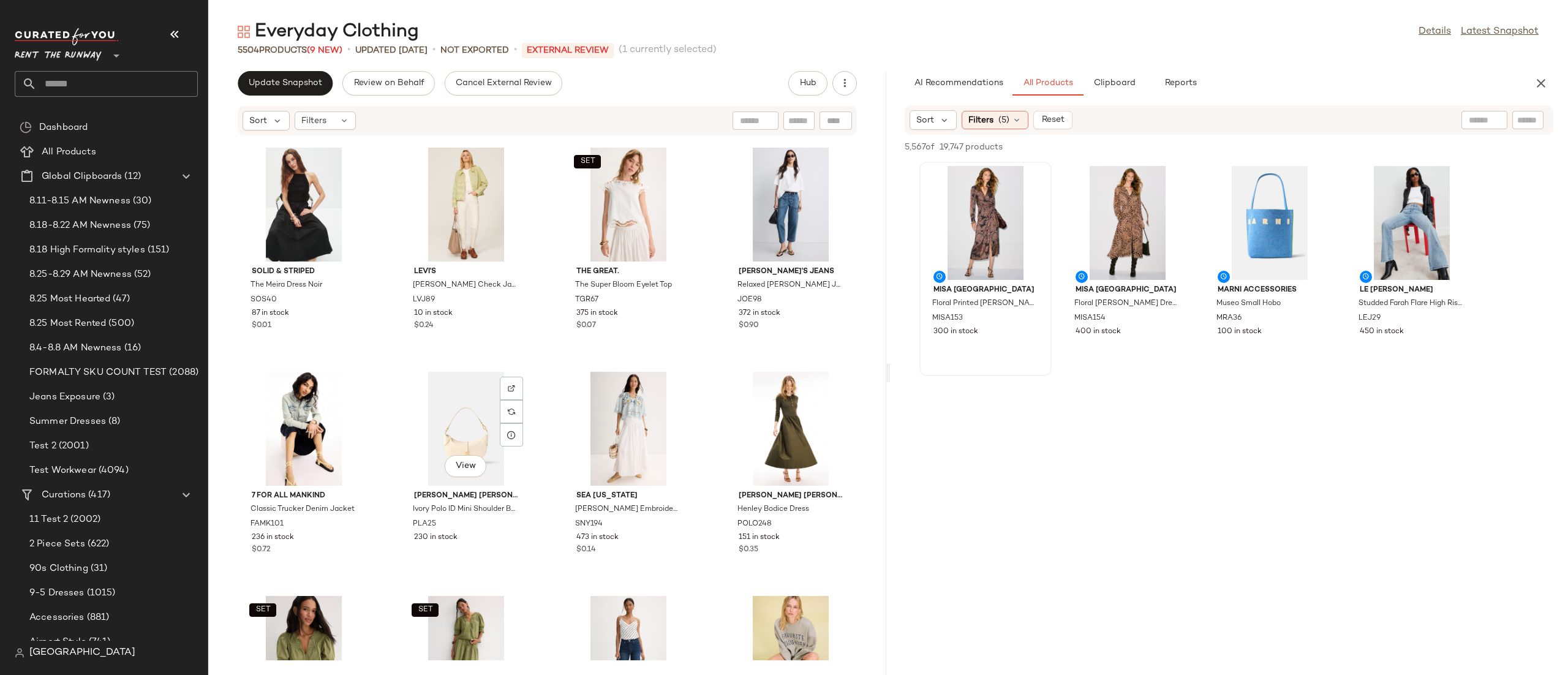
scroll to position [1554, 0]
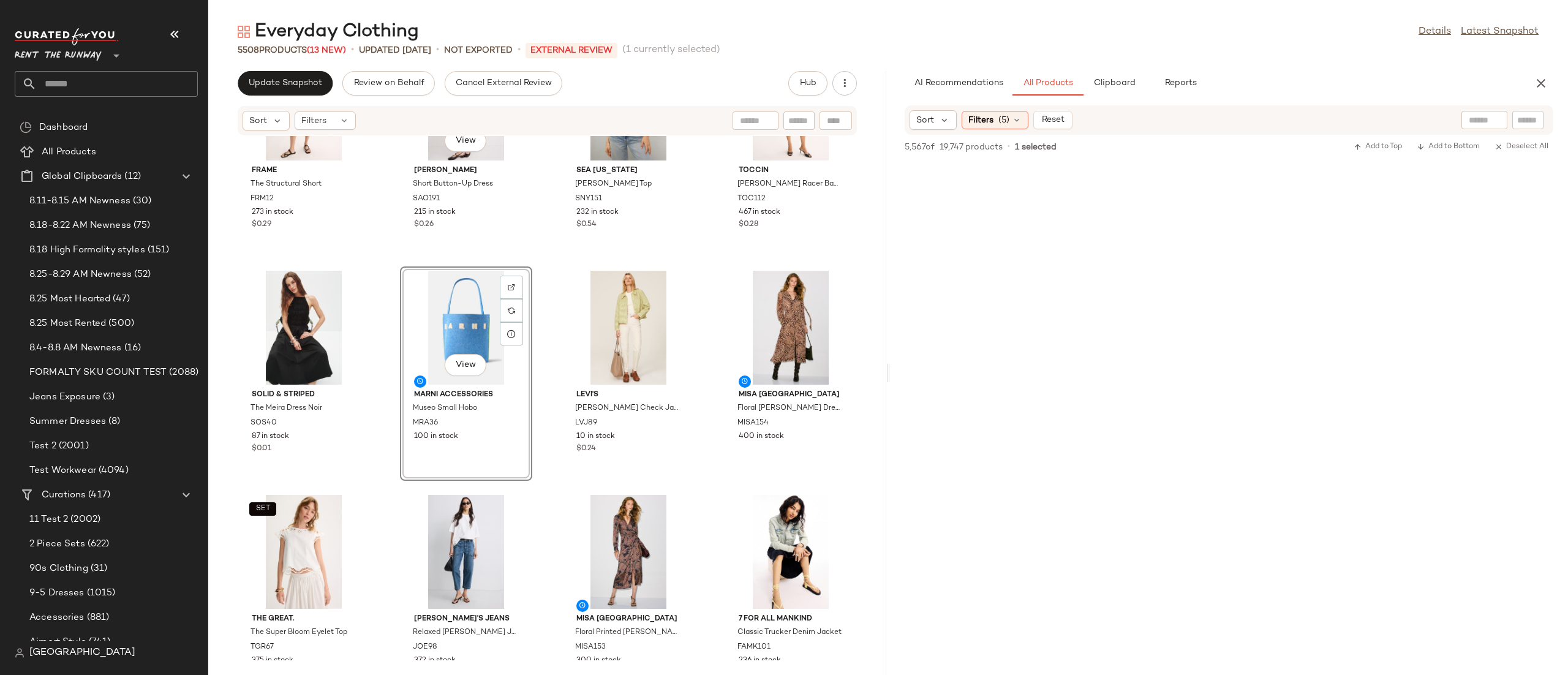
scroll to position [1146, 0]
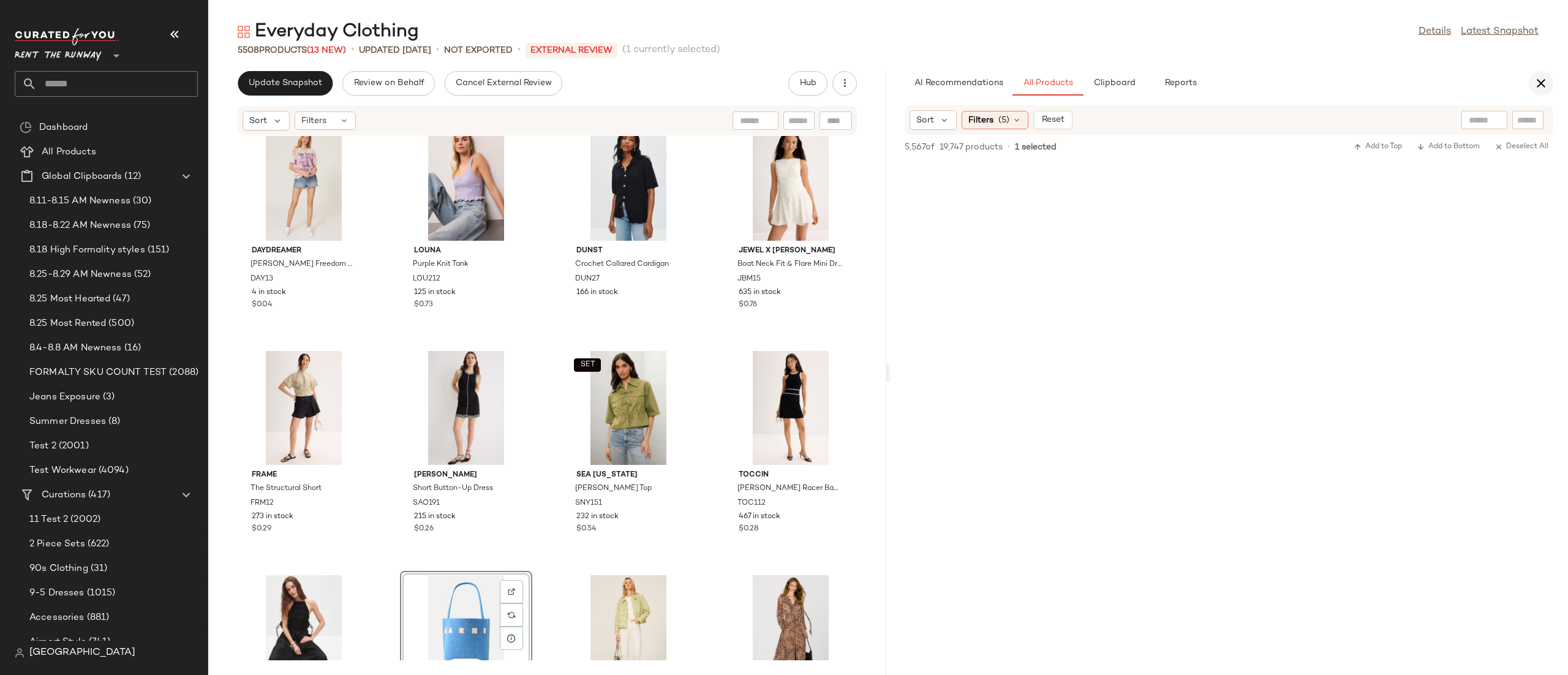
click at [1544, 86] on icon "button" at bounding box center [1540, 83] width 14 height 14
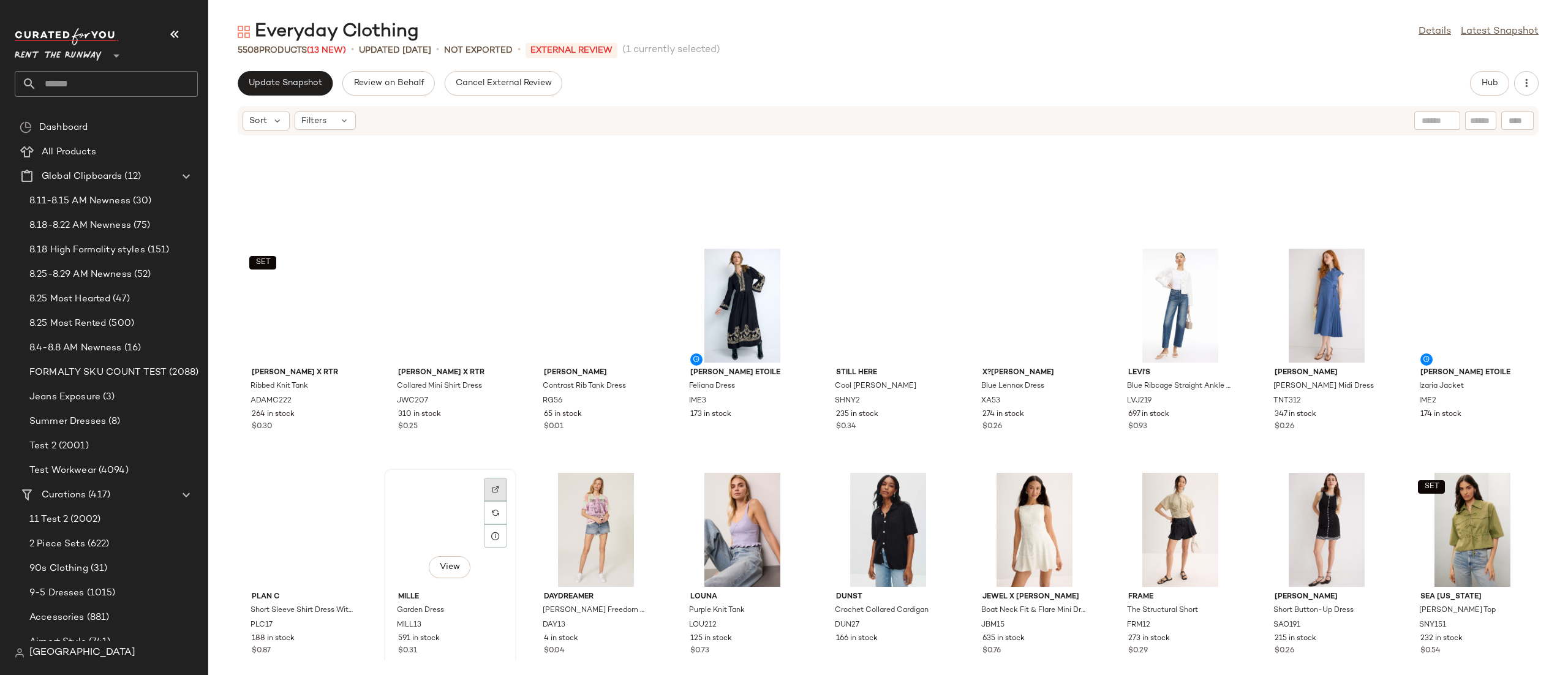
scroll to position [0, 0]
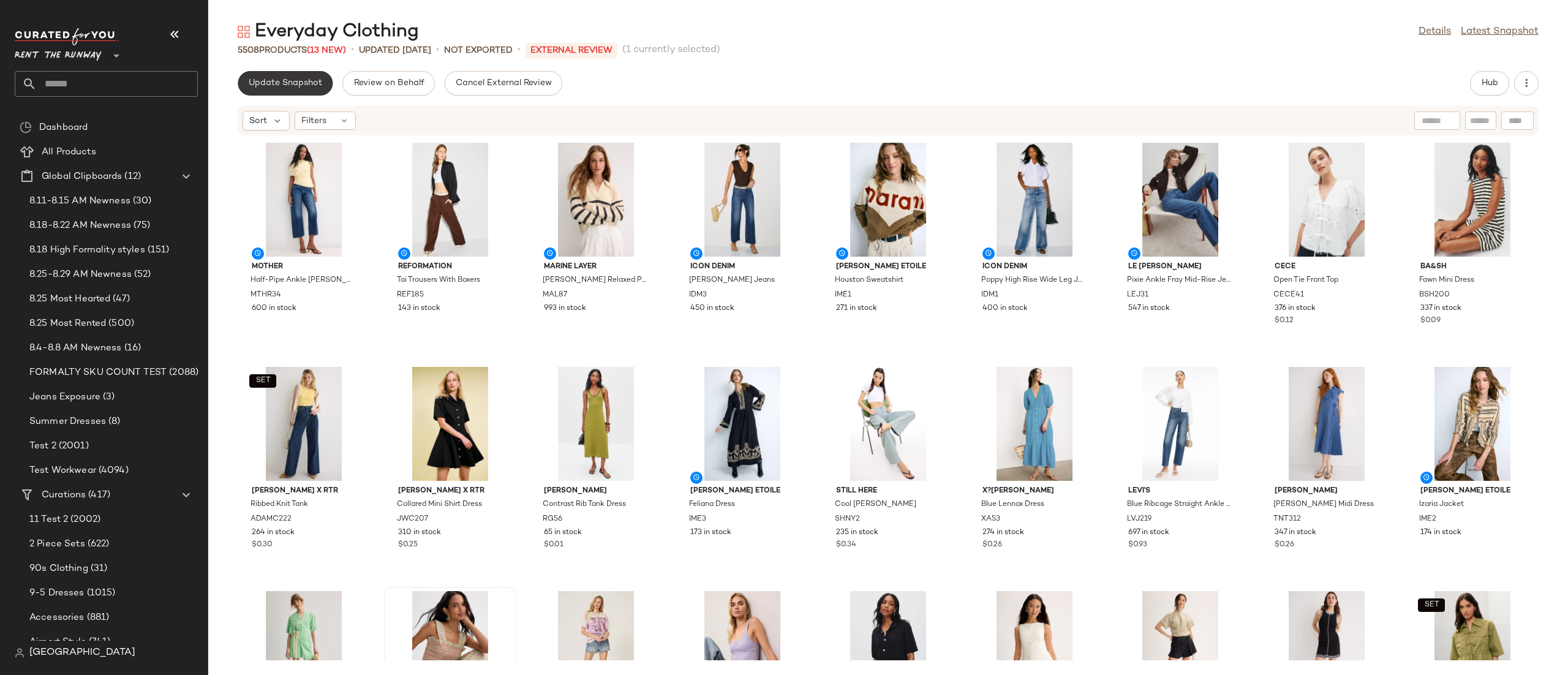
click at [287, 75] on button "Update Snapshot" at bounding box center [285, 83] width 95 height 24
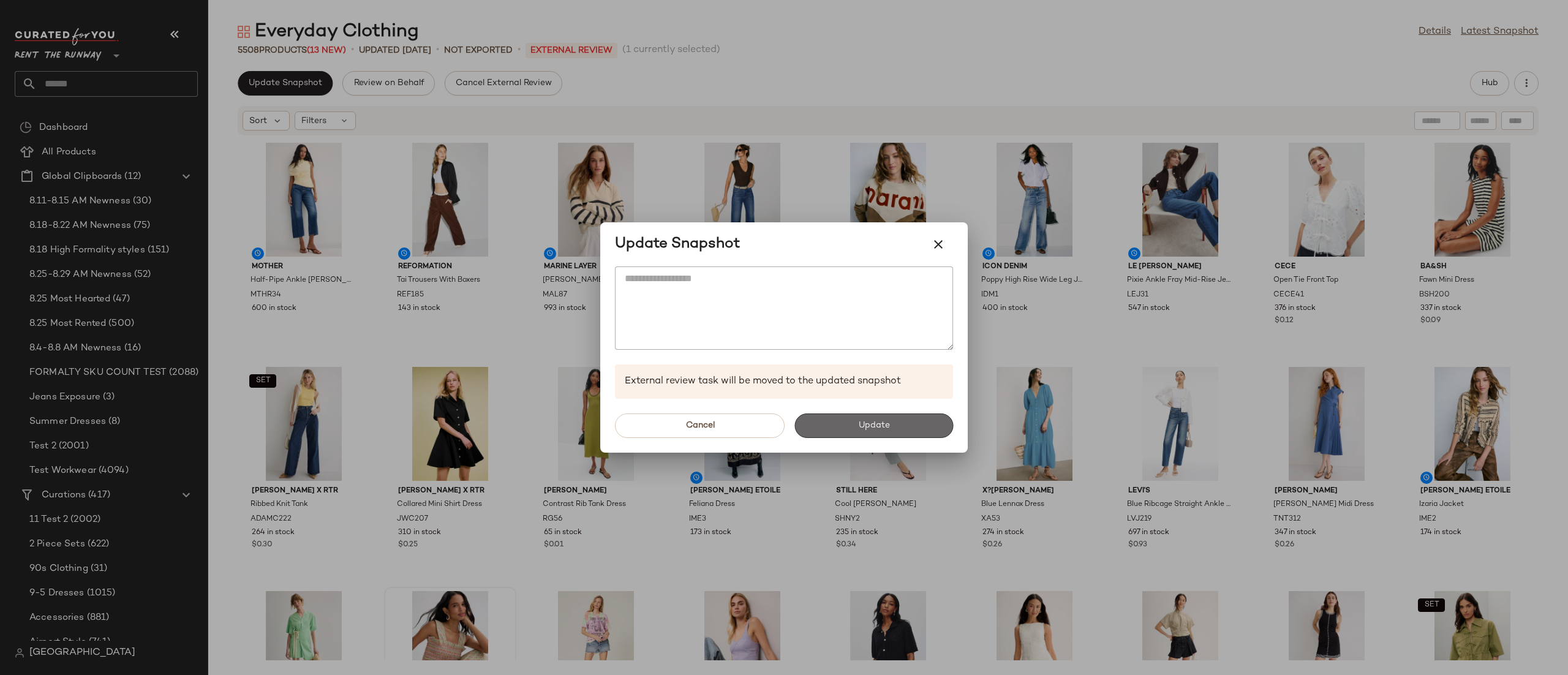
click at [896, 422] on button "Update" at bounding box center [873, 425] width 159 height 24
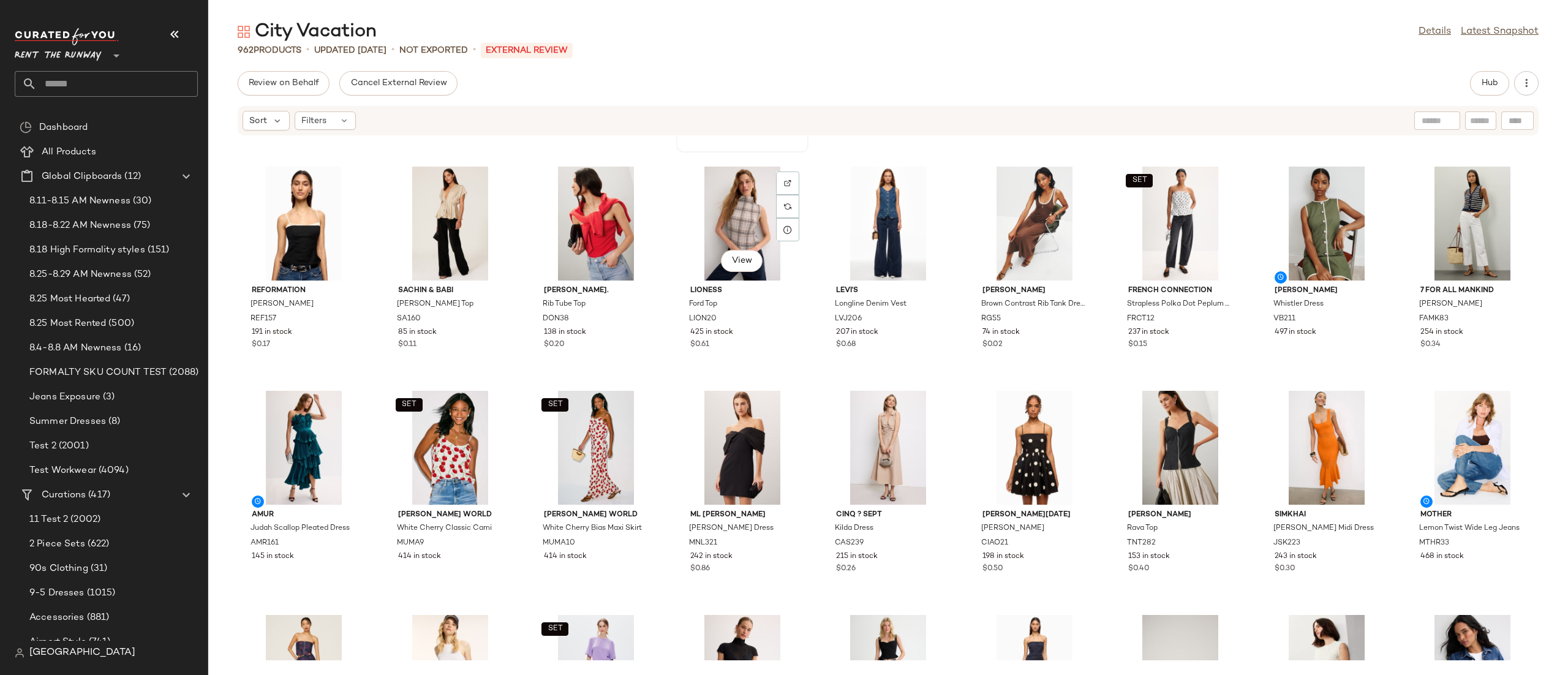
scroll to position [435, 0]
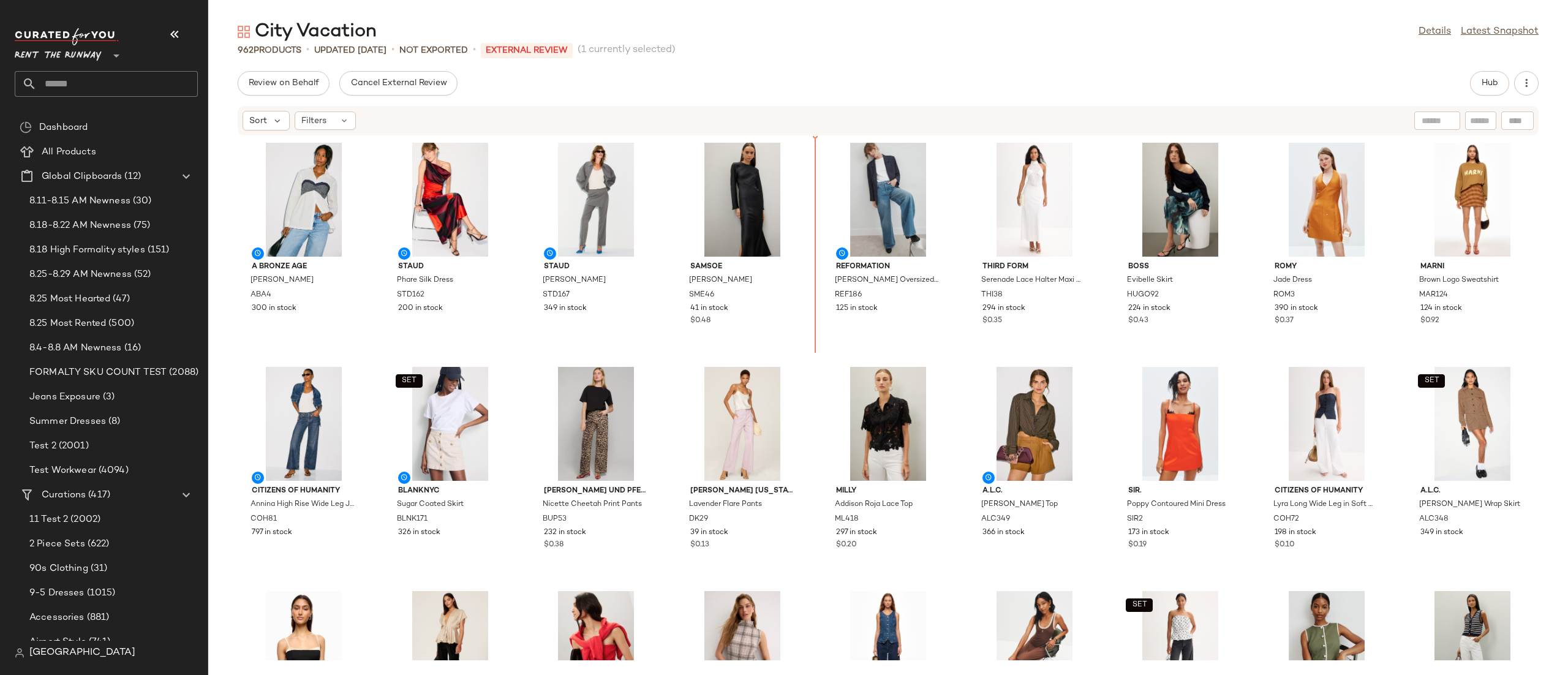
scroll to position [1, 0]
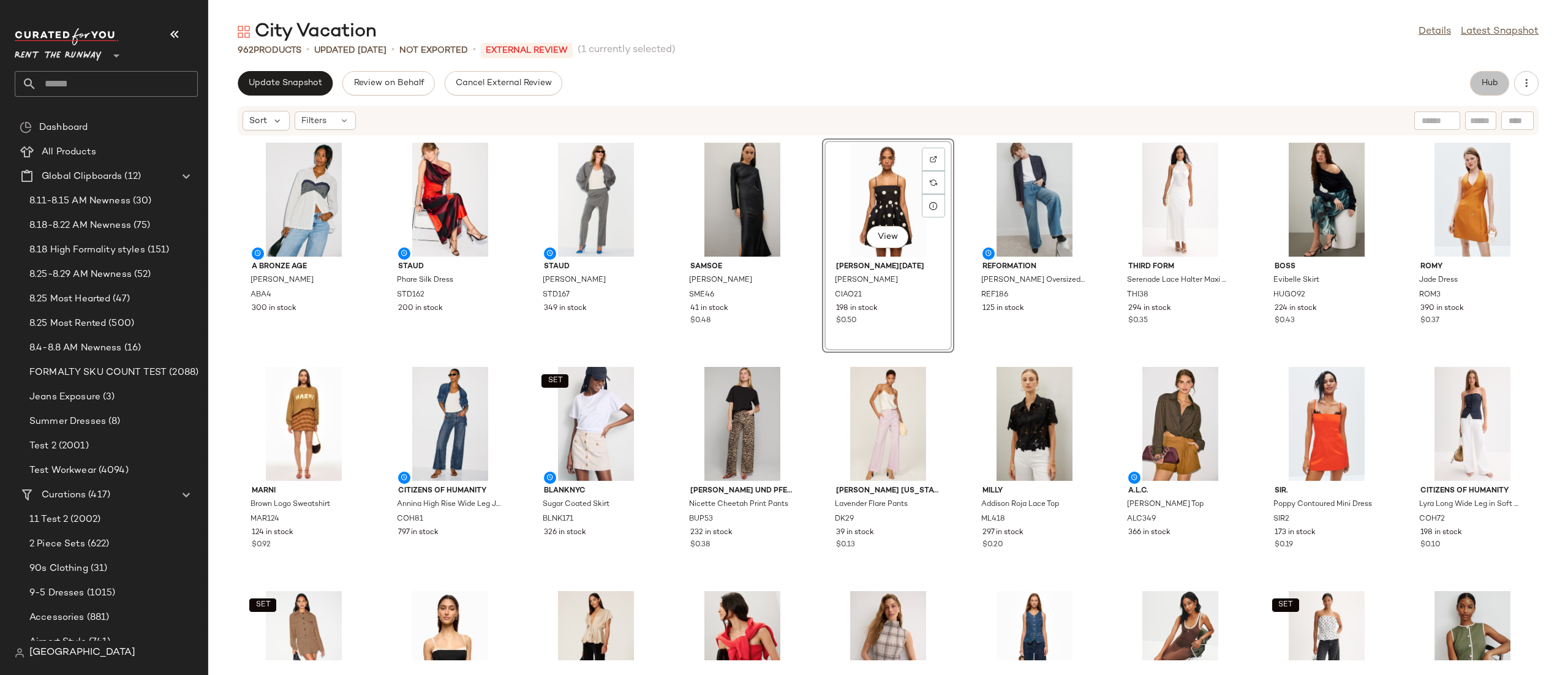
click at [1472, 78] on button "Hub" at bounding box center [1490, 83] width 39 height 24
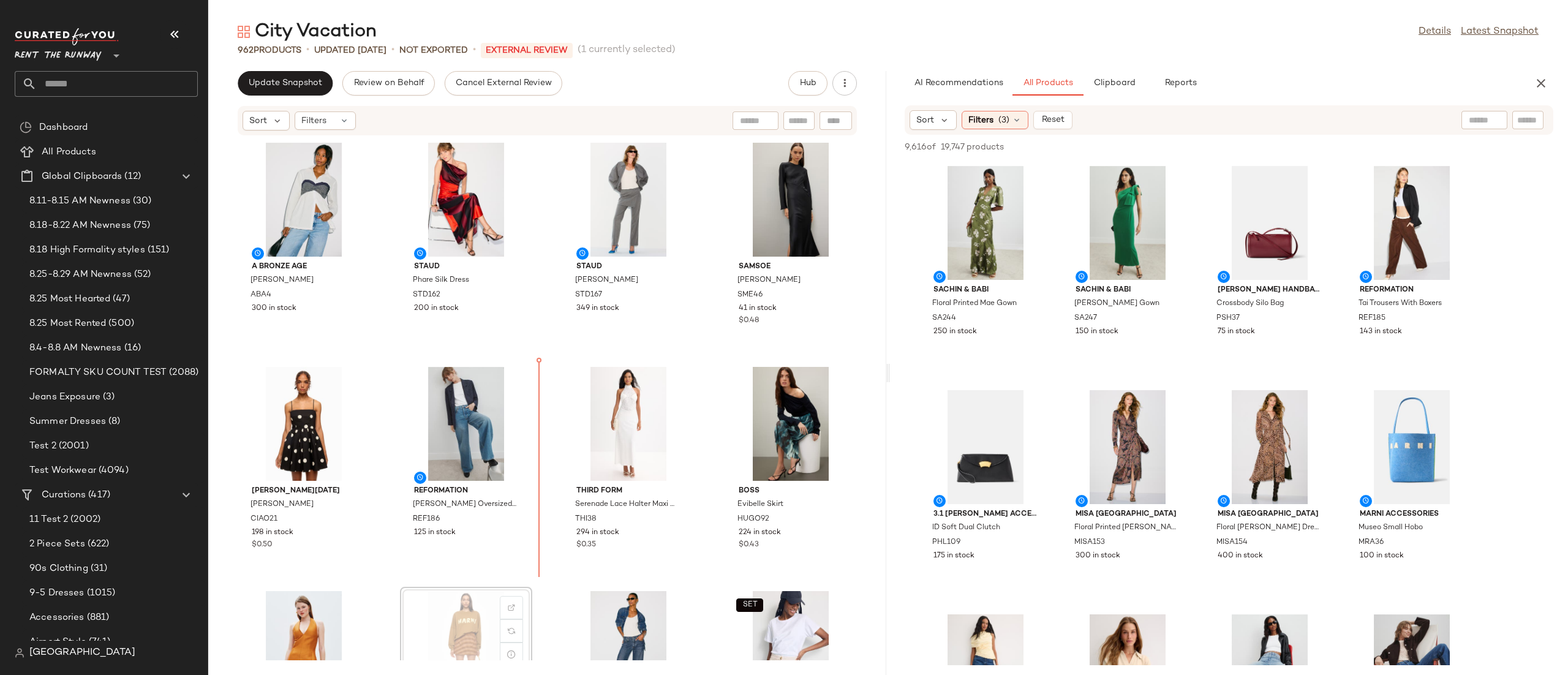
scroll to position [3, 0]
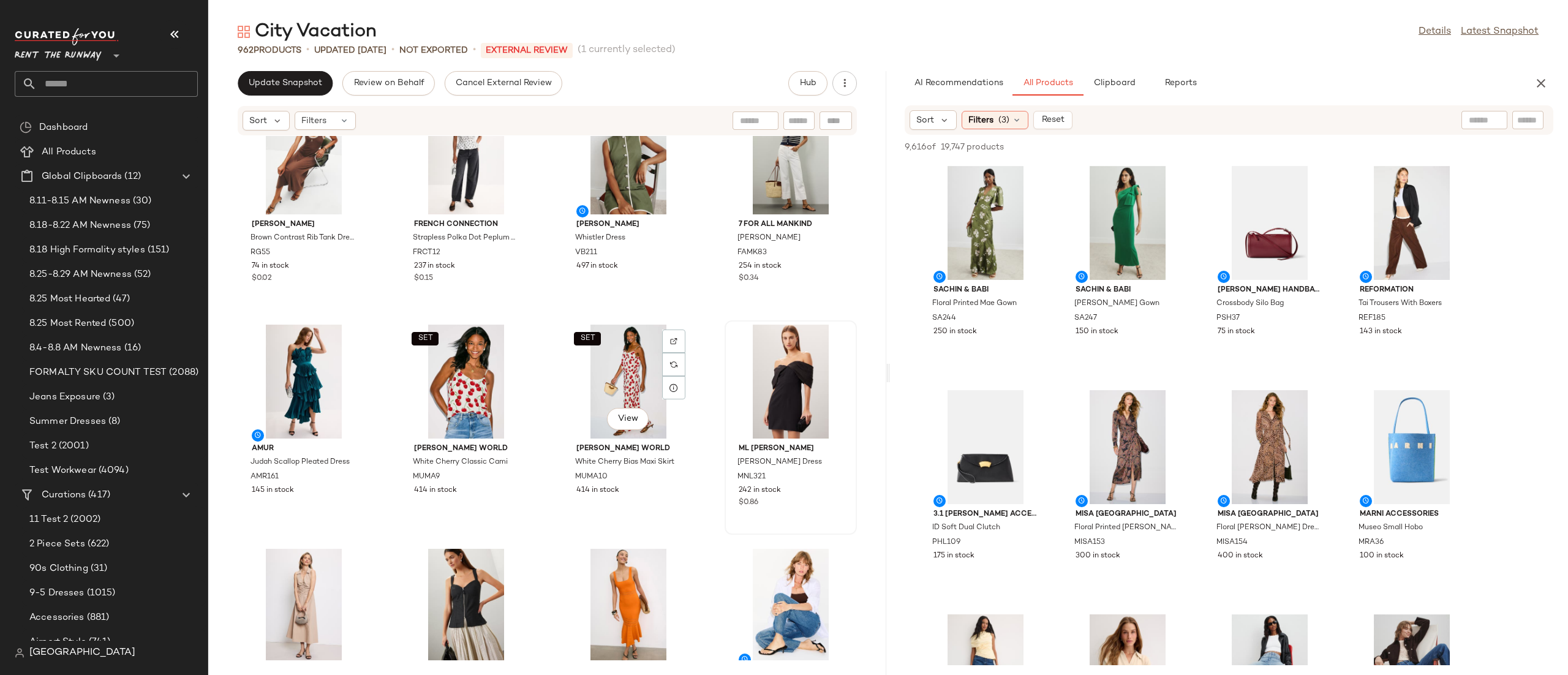
scroll to position [1394, 0]
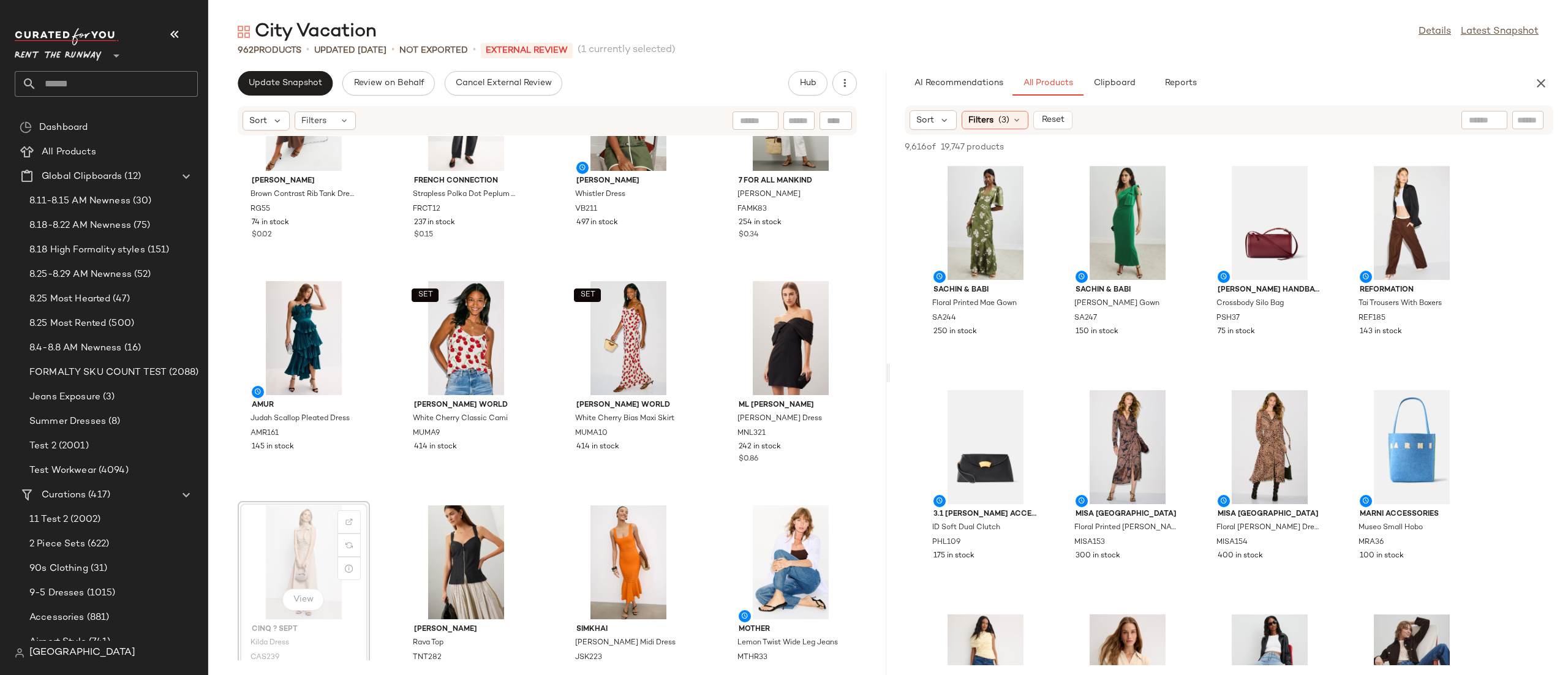
scroll to position [1467, 0]
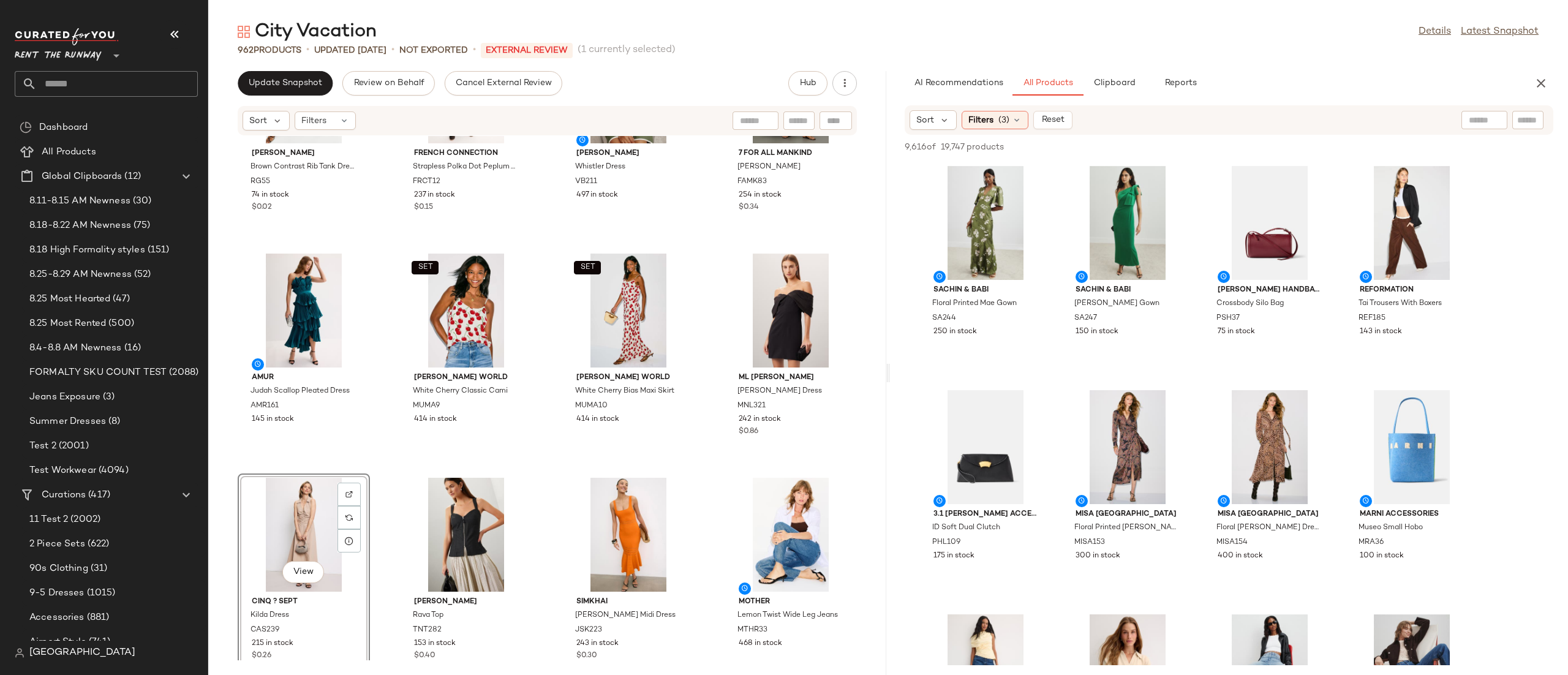
click at [297, 512] on div "View" at bounding box center [304, 534] width 124 height 114
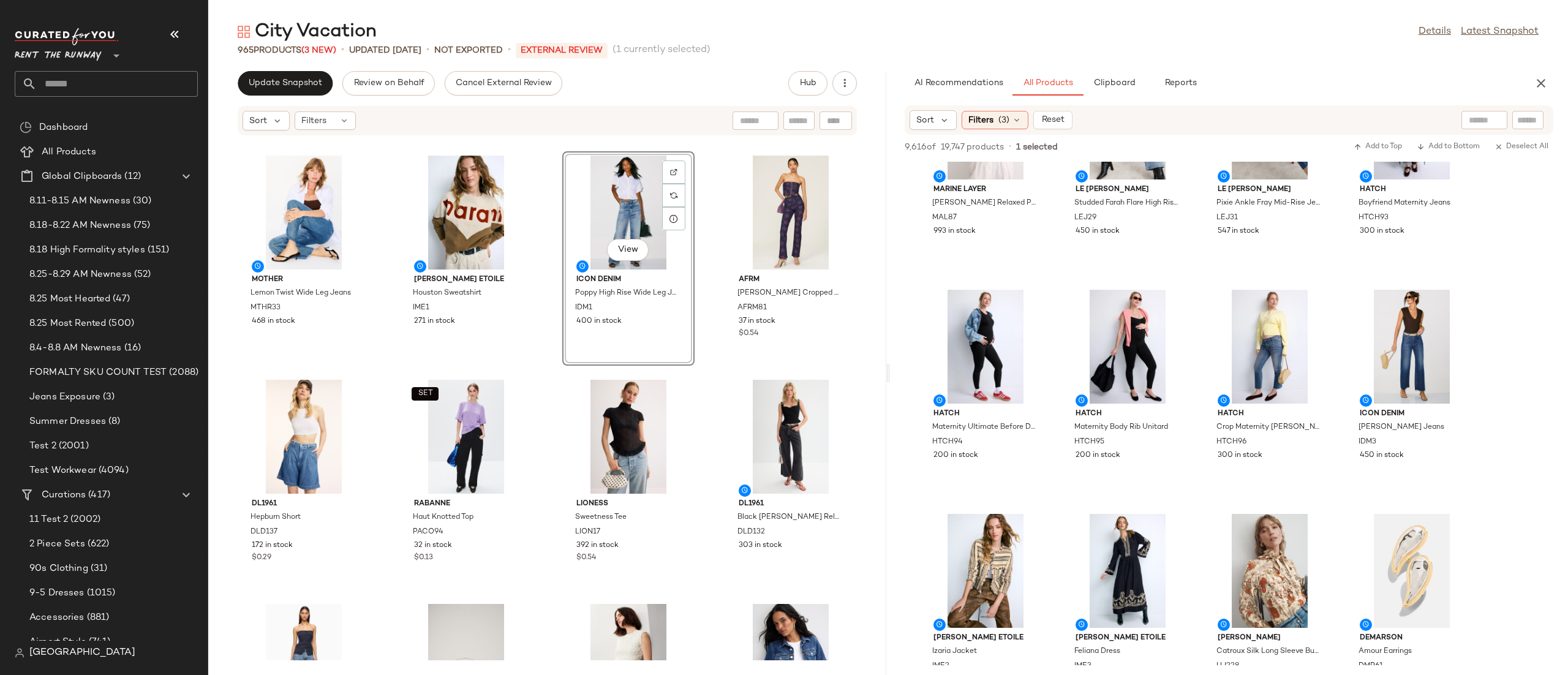
scroll to position [1885, 0]
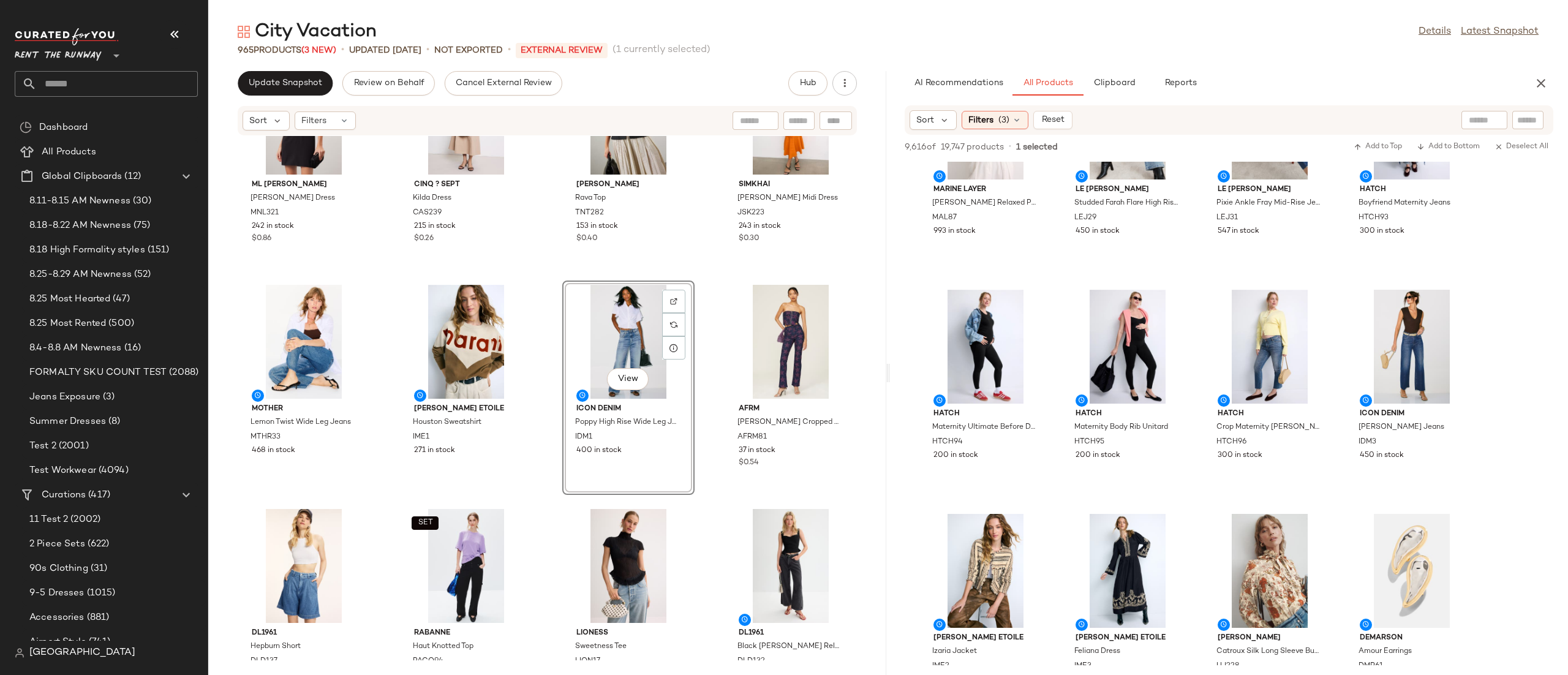
click at [591, 340] on div "View" at bounding box center [628, 341] width 124 height 114
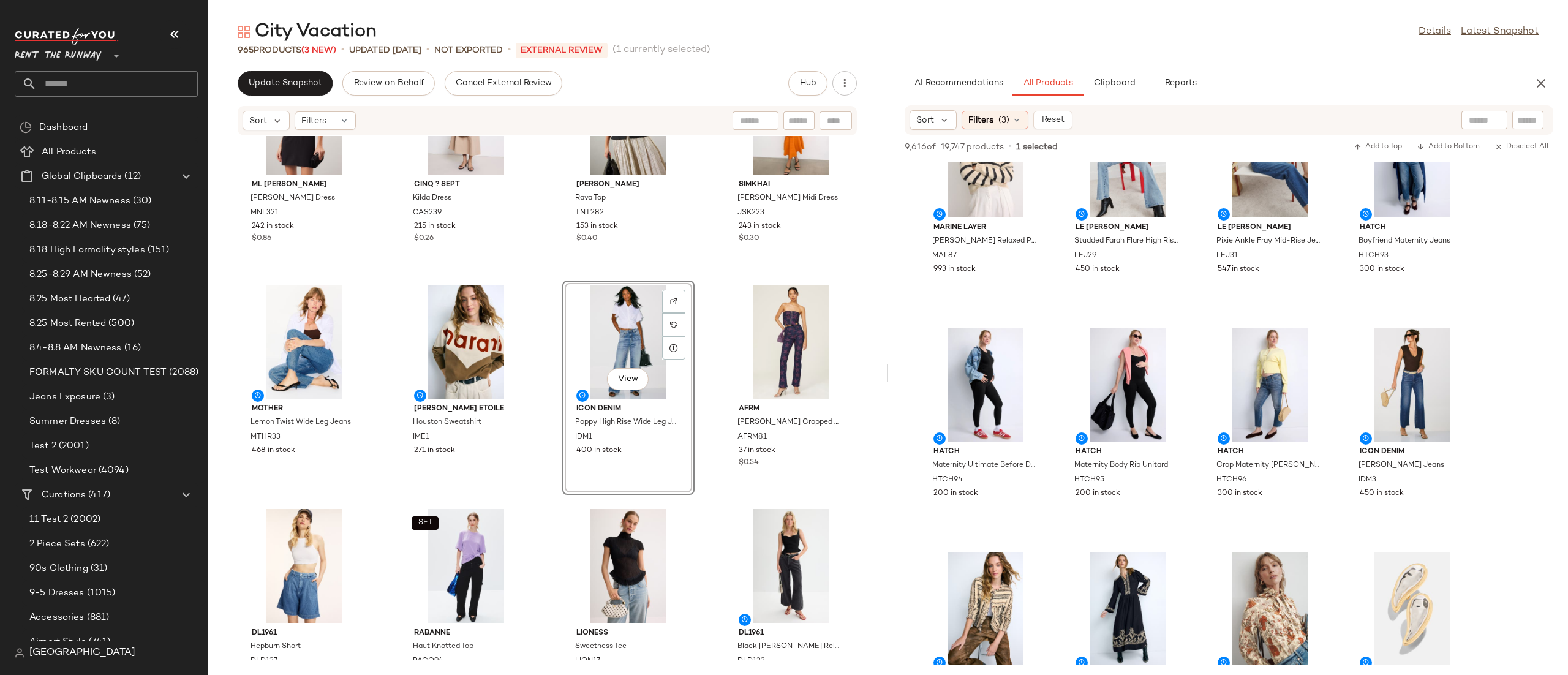
scroll to position [759, 0]
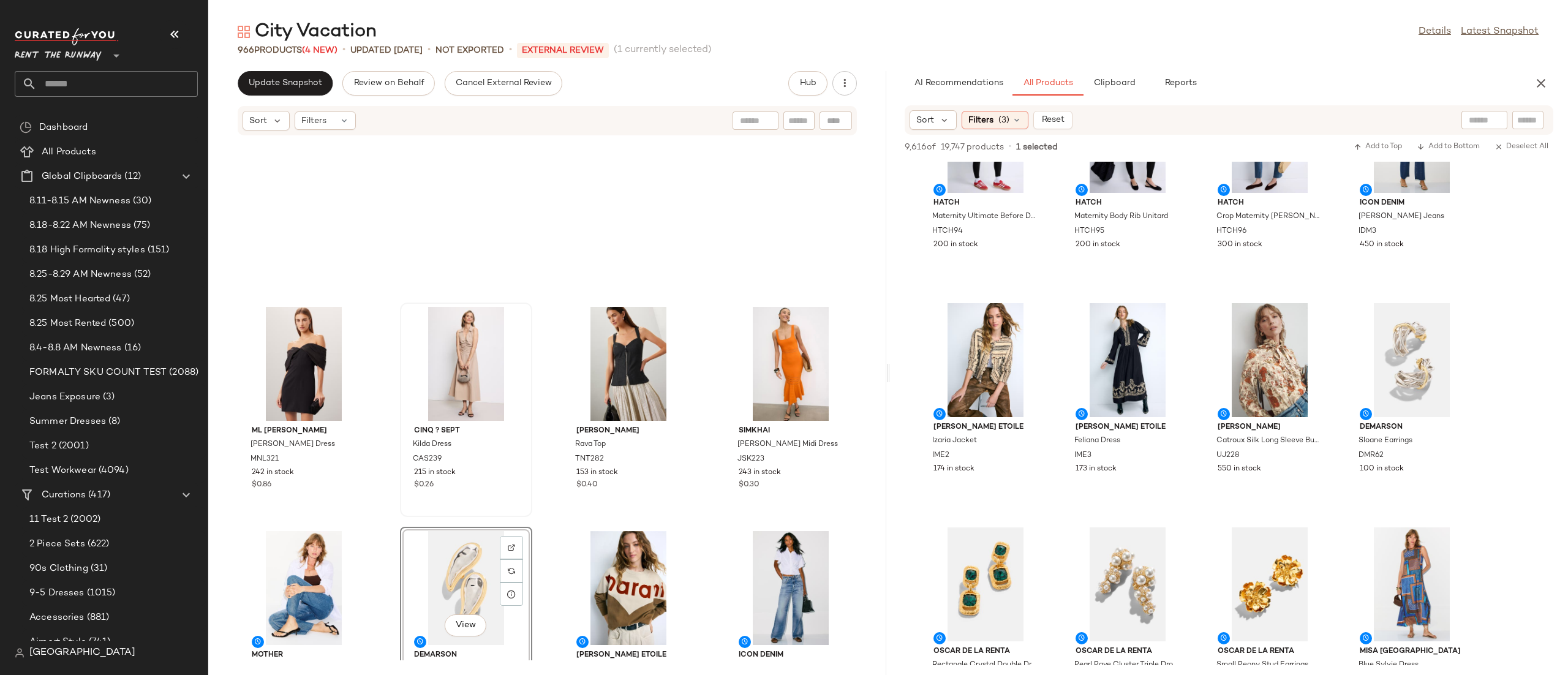
scroll to position [1481, 0]
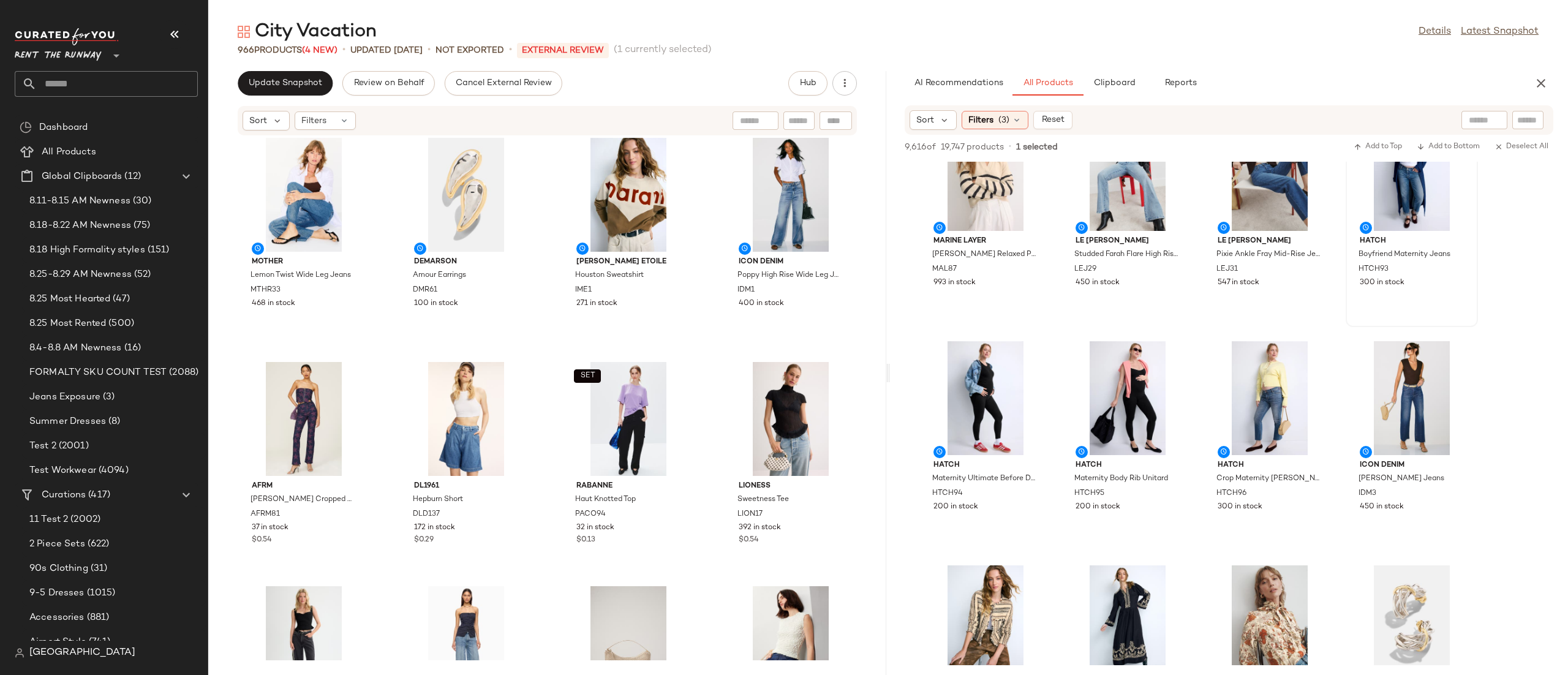
scroll to position [494, 0]
click at [1171, 363] on img at bounding box center [1172, 359] width 8 height 8
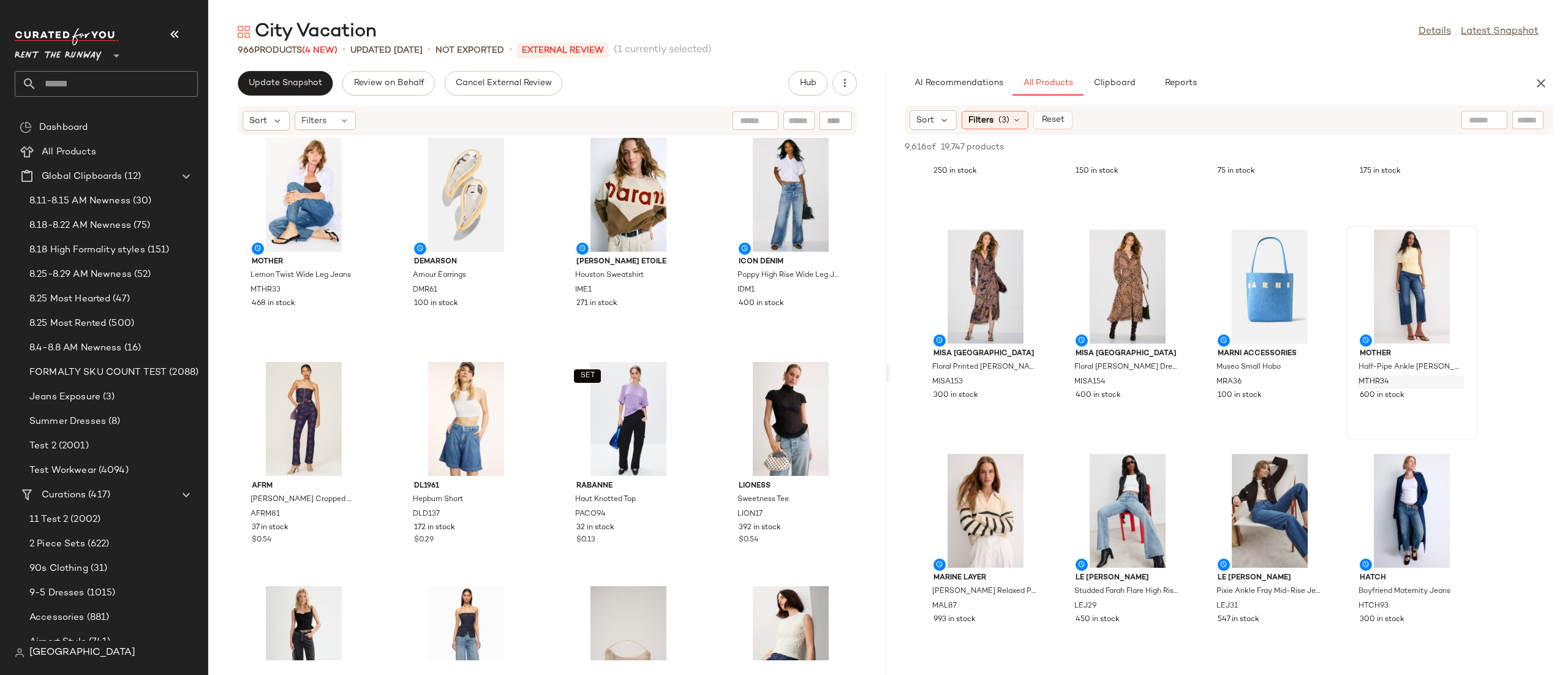
scroll to position [146, 0]
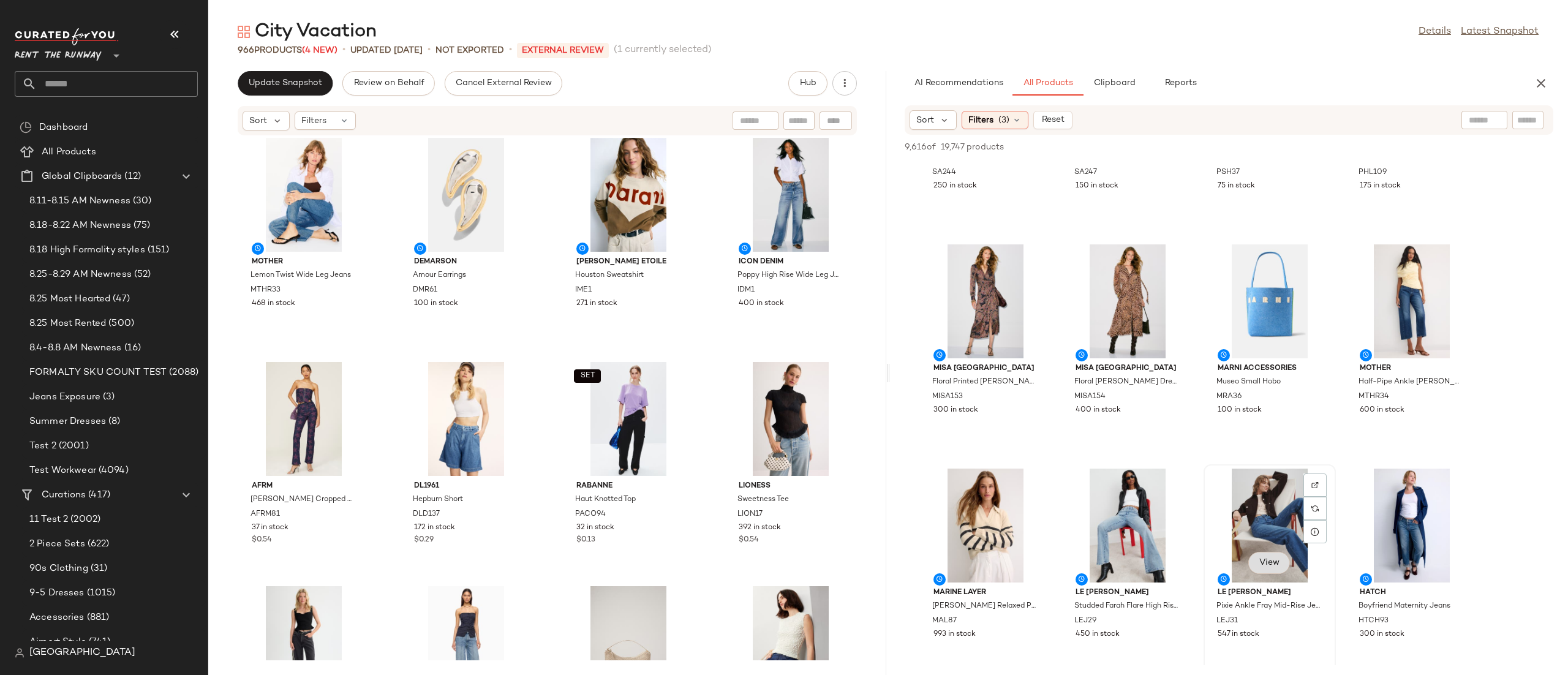
click at [1282, 555] on button "View" at bounding box center [1268, 563] width 41 height 22
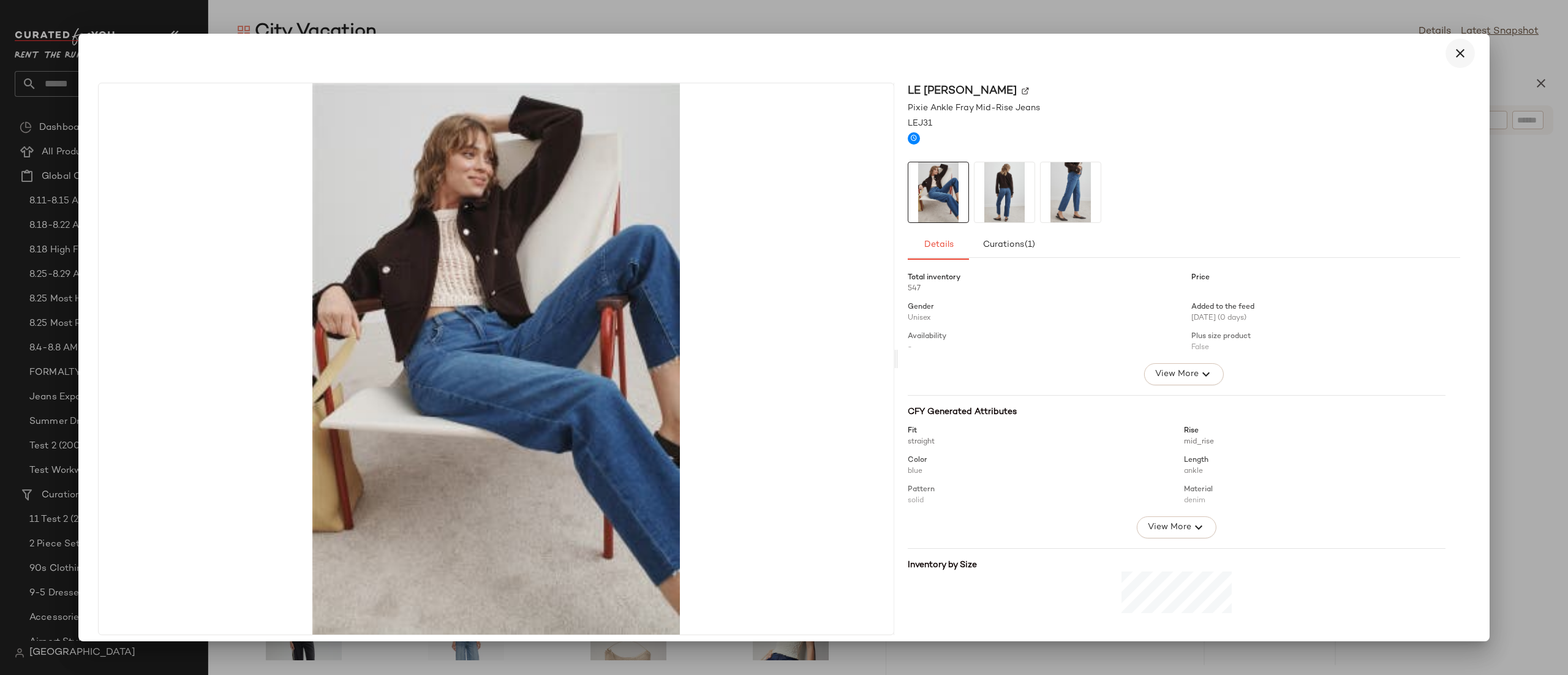
click at [1452, 55] on icon "button" at bounding box center [1459, 52] width 14 height 14
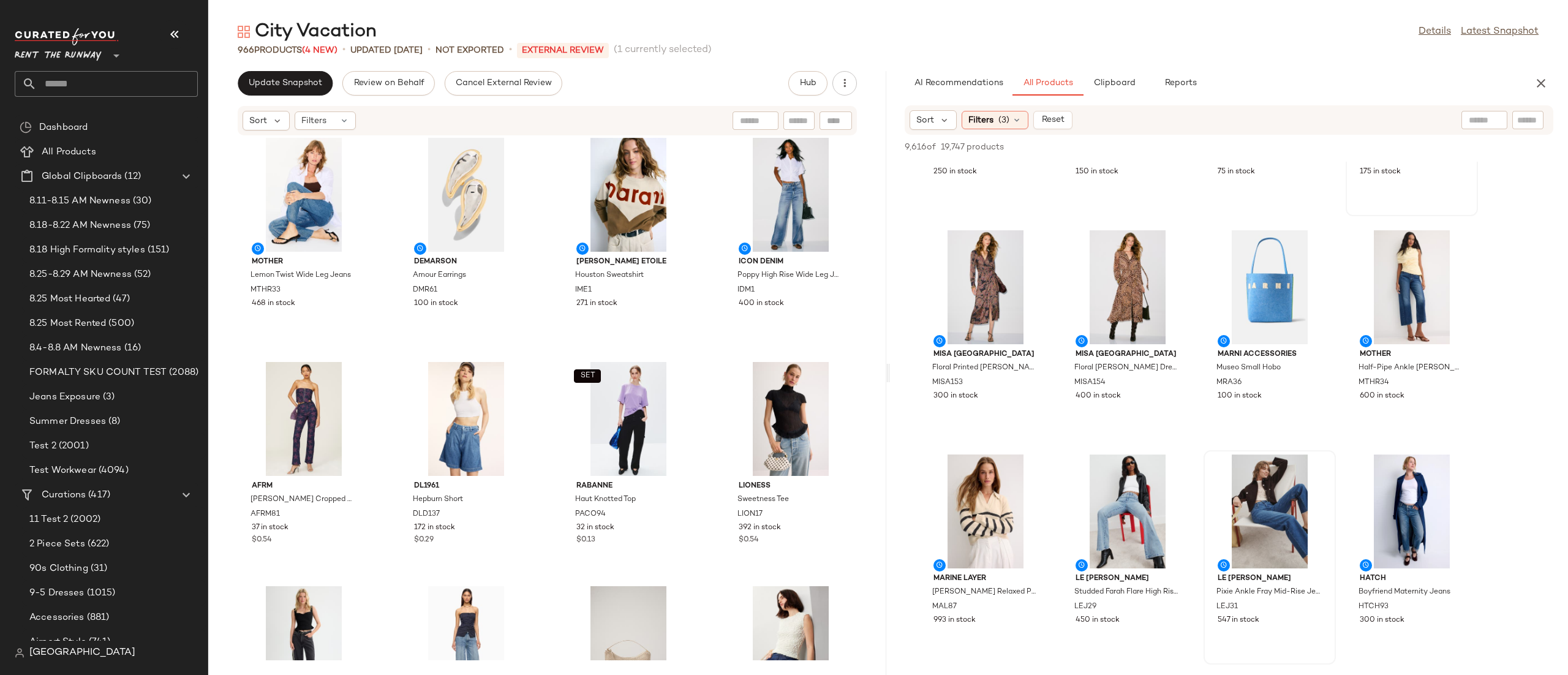
scroll to position [160, 0]
click at [1111, 316] on button "View" at bounding box center [1127, 324] width 41 height 22
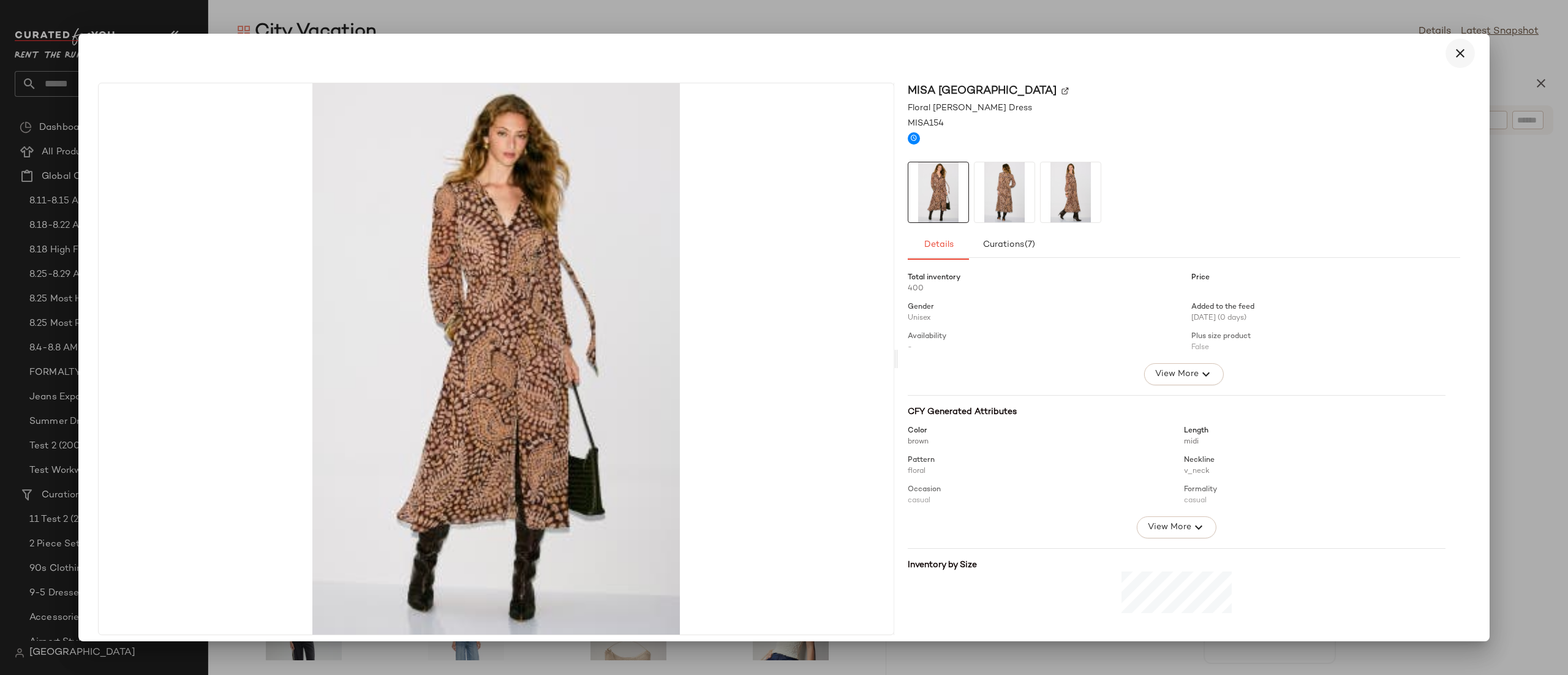
click at [1452, 52] on icon "button" at bounding box center [1459, 52] width 14 height 14
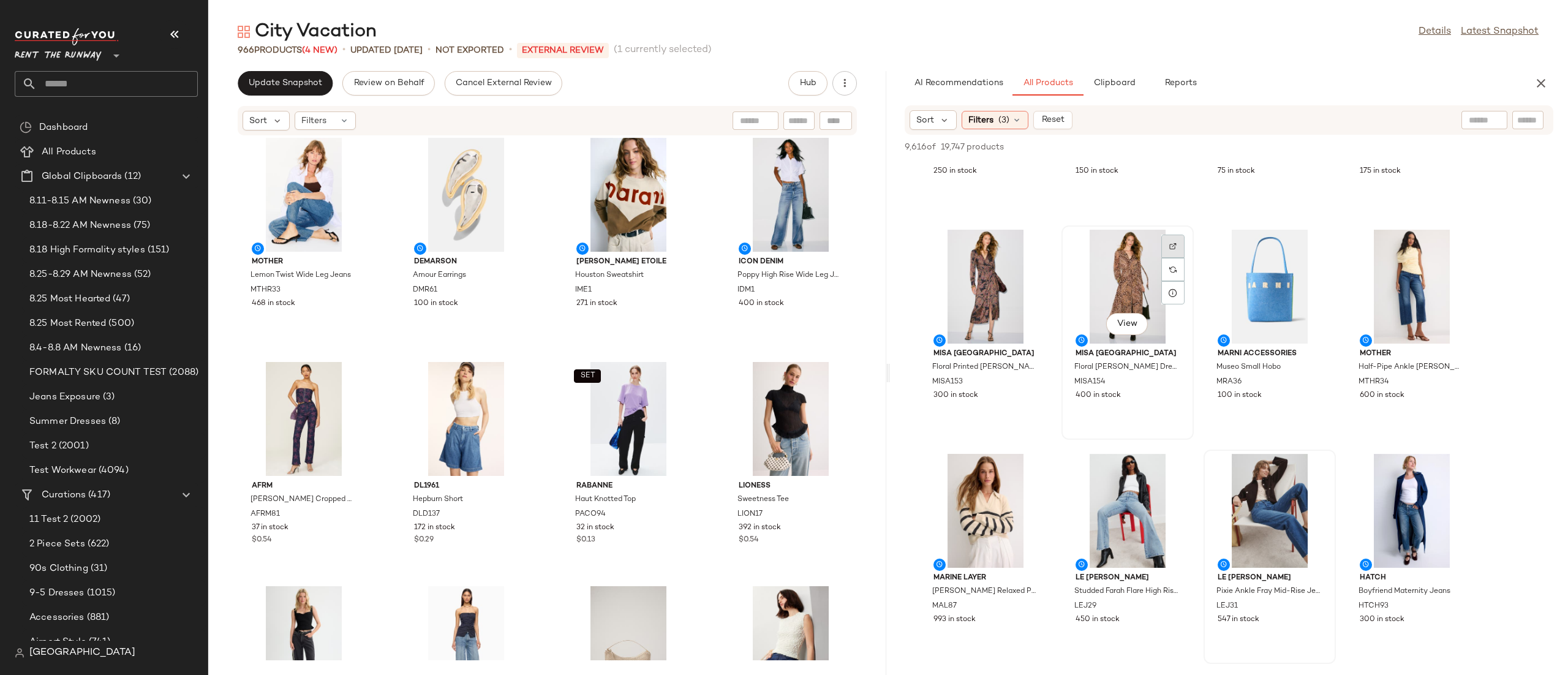
click at [1164, 241] on div at bounding box center [1173, 246] width 24 height 24
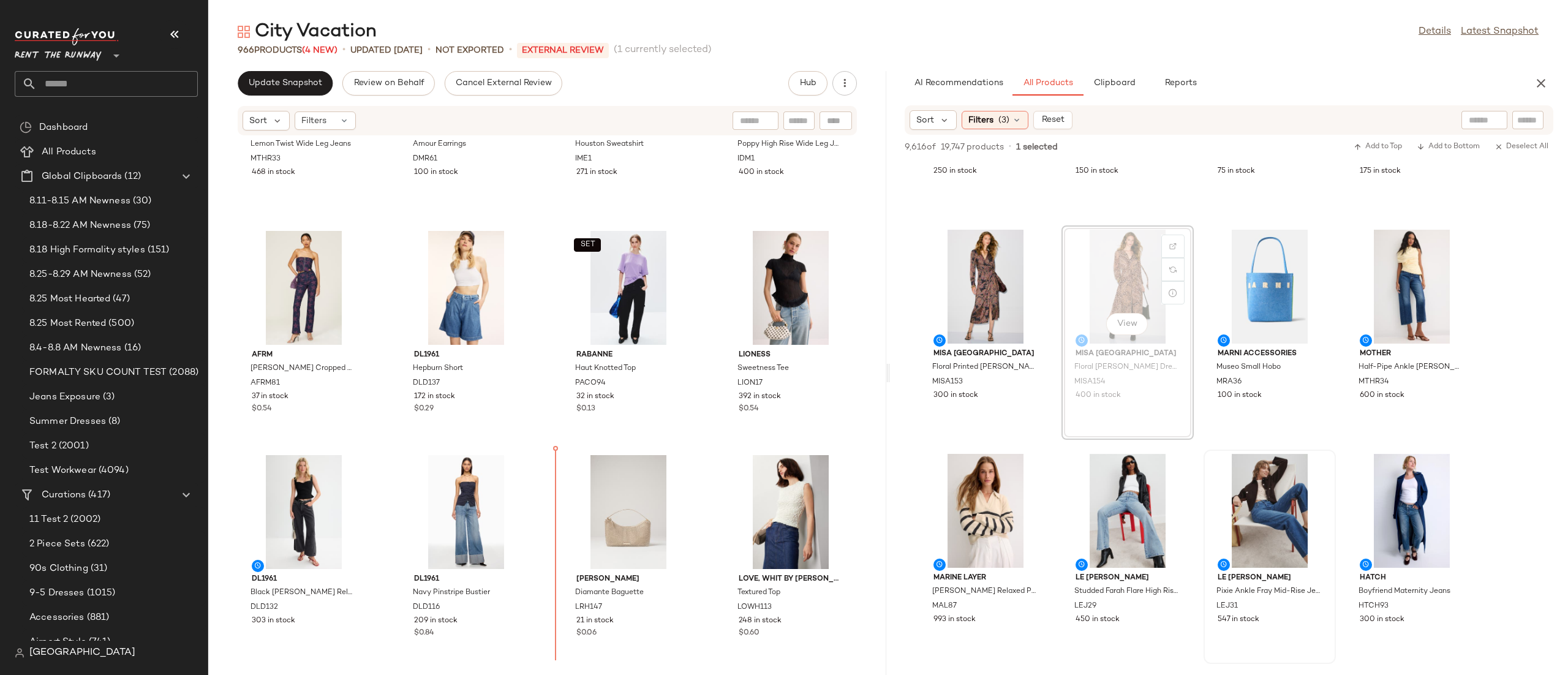
scroll to position [2204, 0]
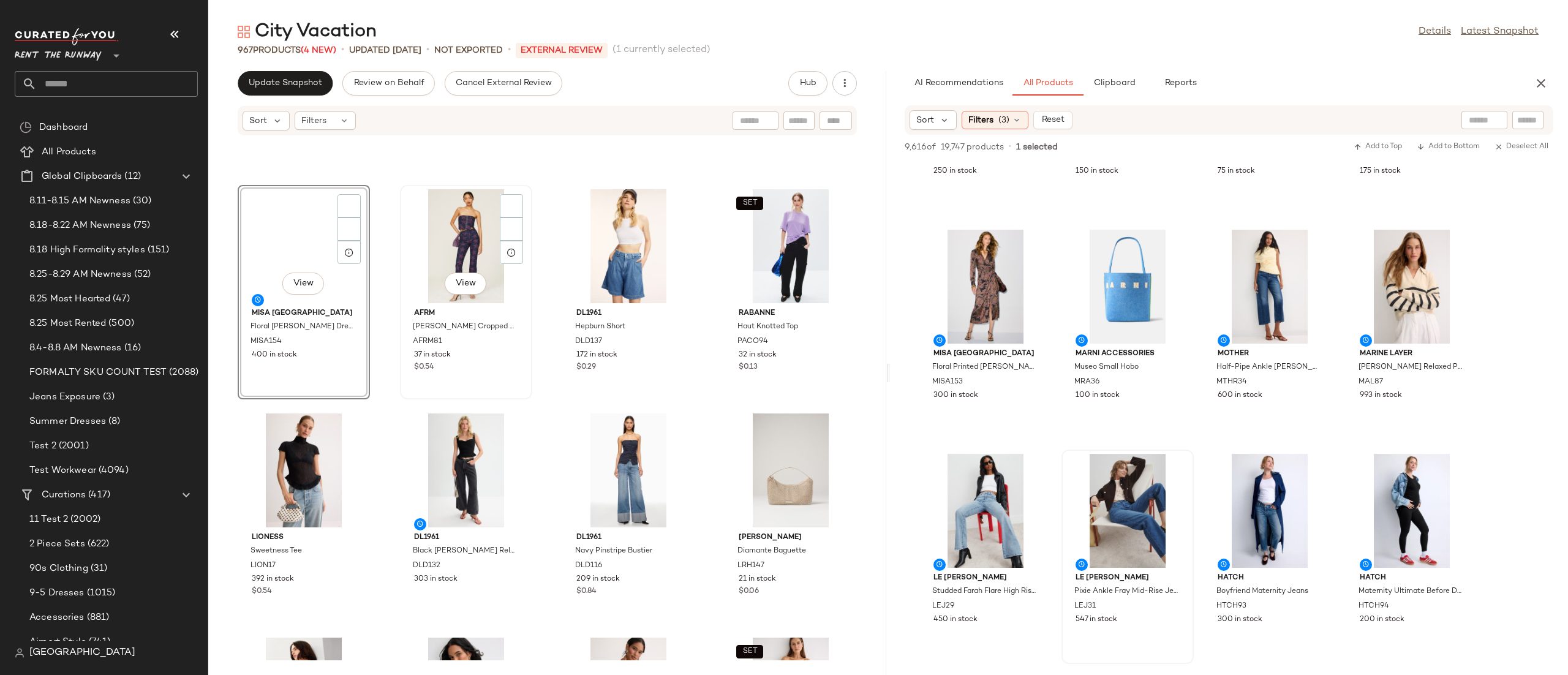
click at [443, 244] on div "View" at bounding box center [466, 246] width 124 height 114
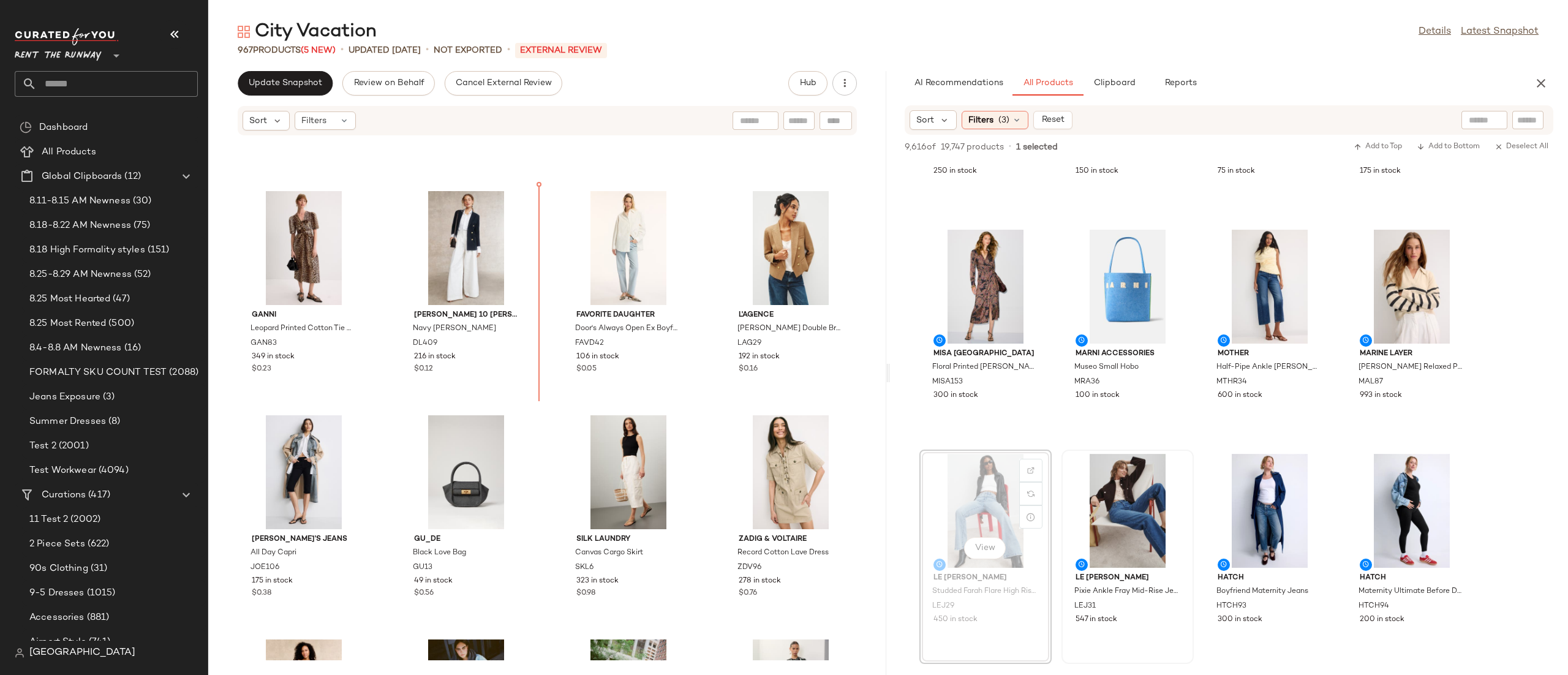
scroll to position [5788, 0]
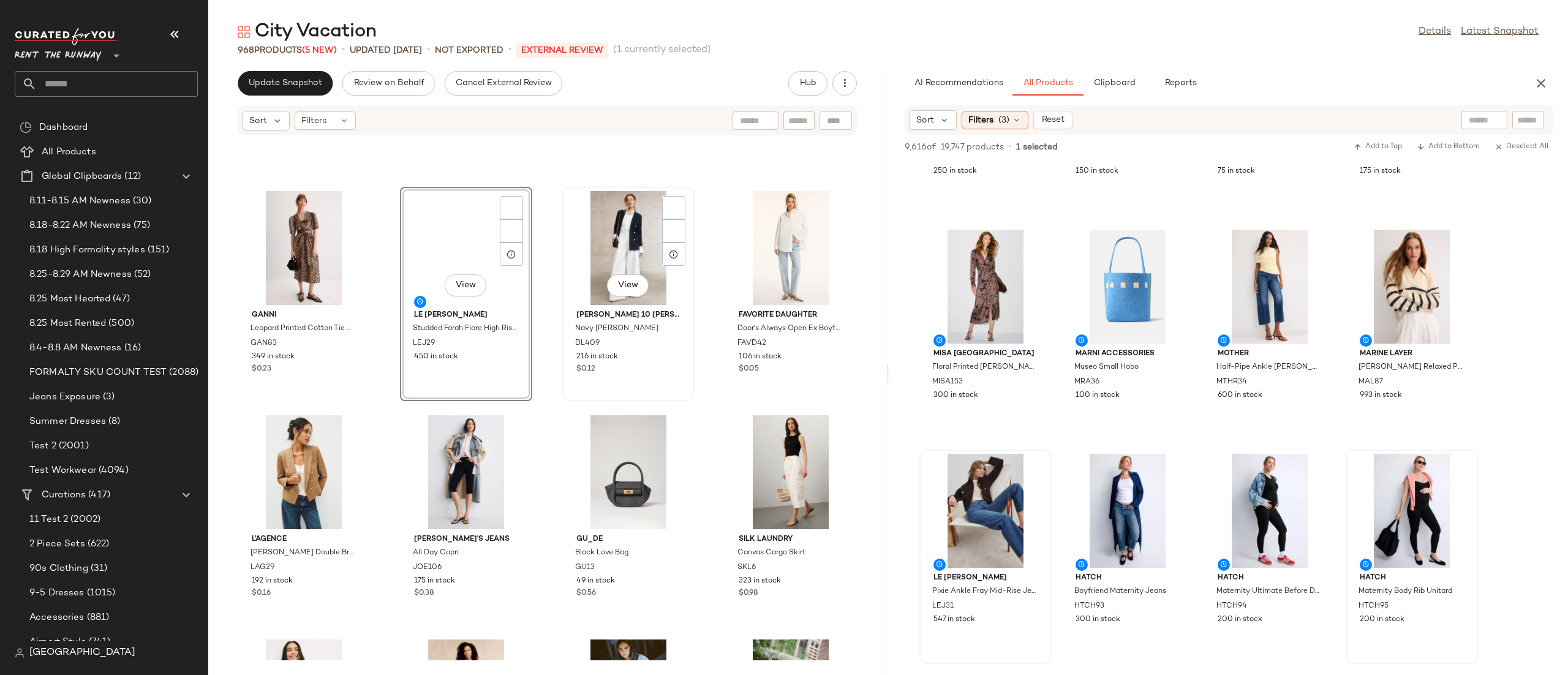
click at [588, 238] on div "View" at bounding box center [628, 247] width 124 height 114
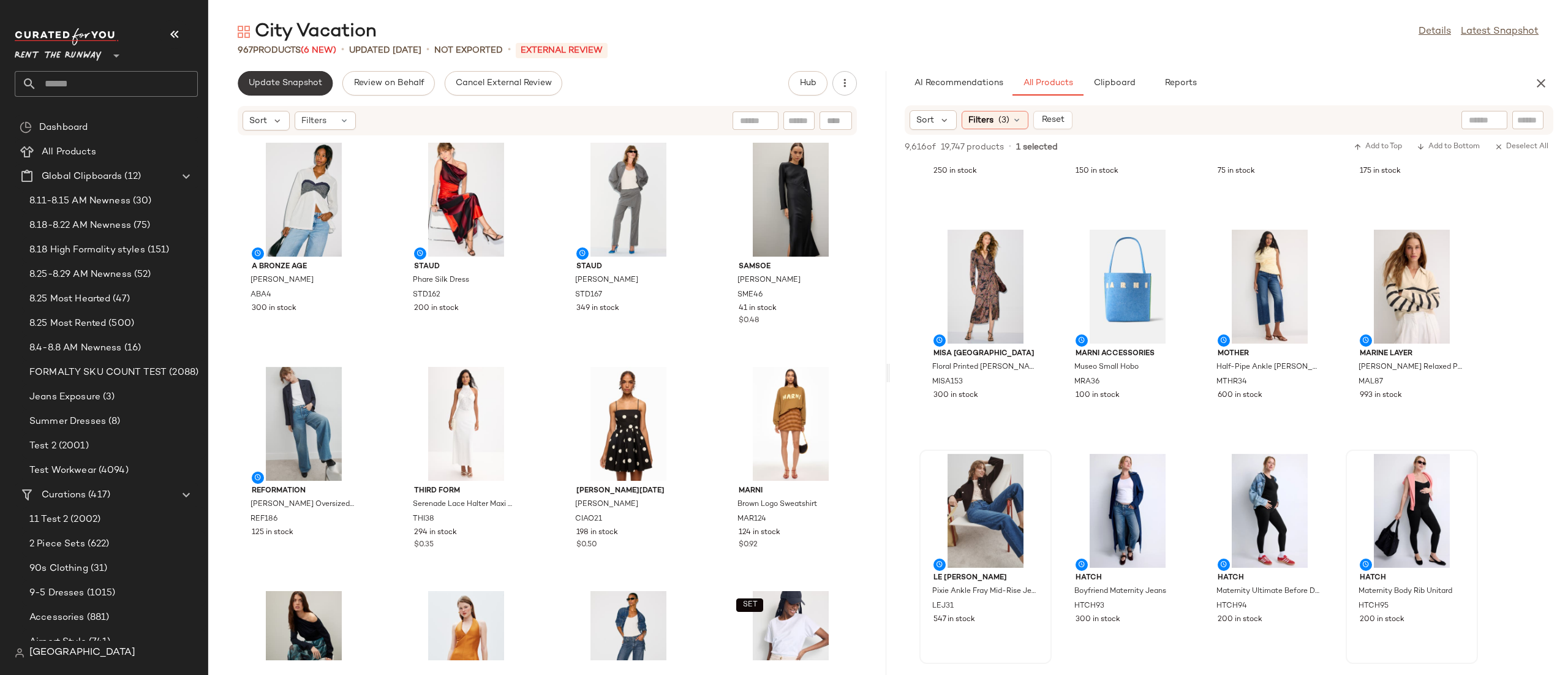
click at [300, 78] on span "Update Snapshot" at bounding box center [285, 84] width 74 height 10
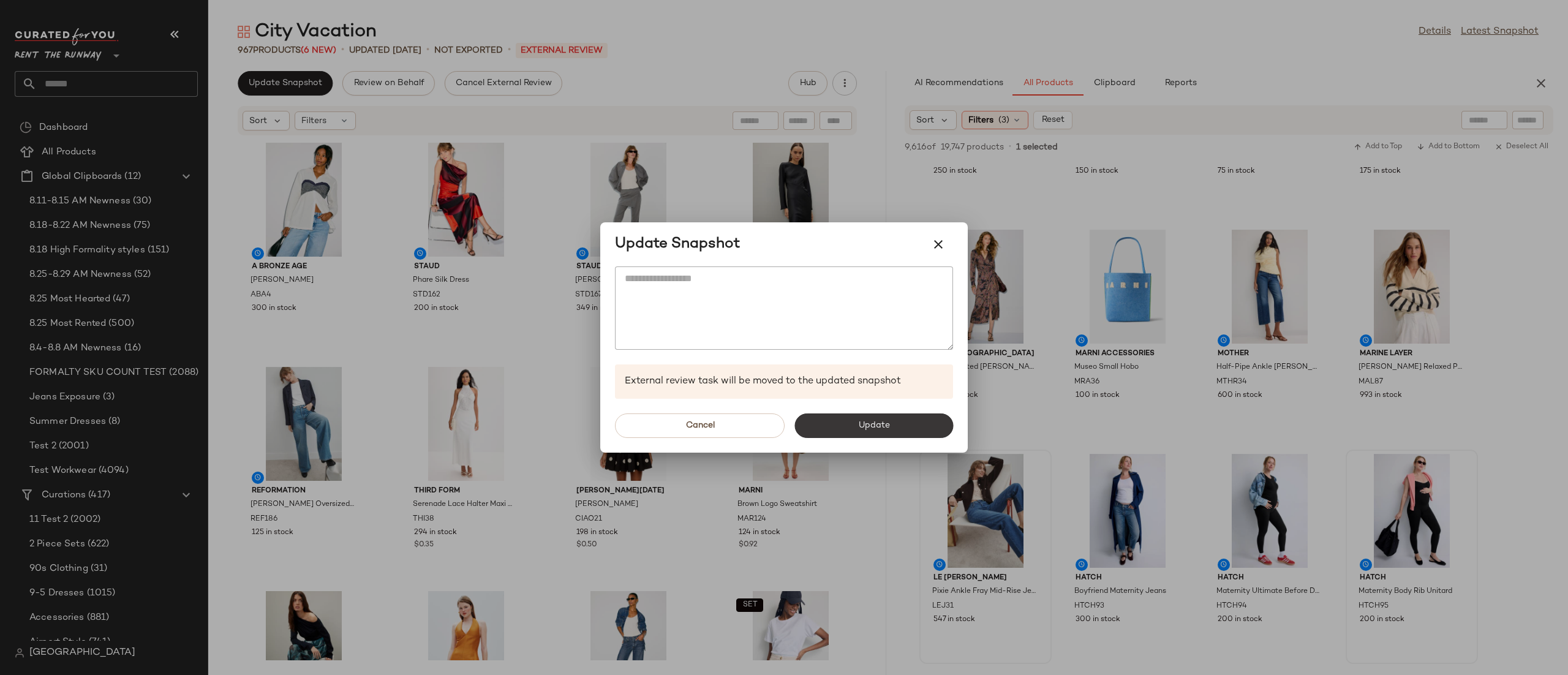
click at [813, 436] on button "Update" at bounding box center [873, 425] width 159 height 24
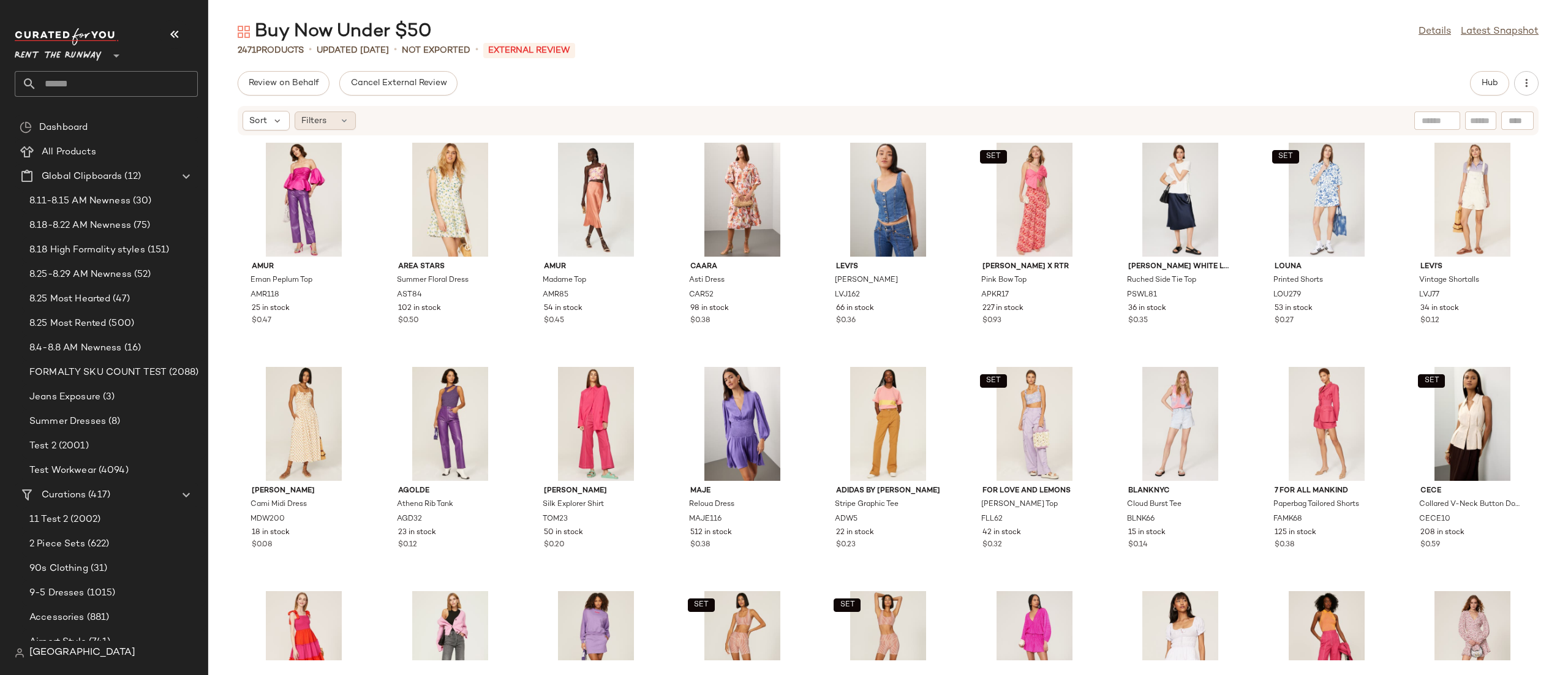
click at [321, 121] on span "Filters" at bounding box center [314, 121] width 25 height 13
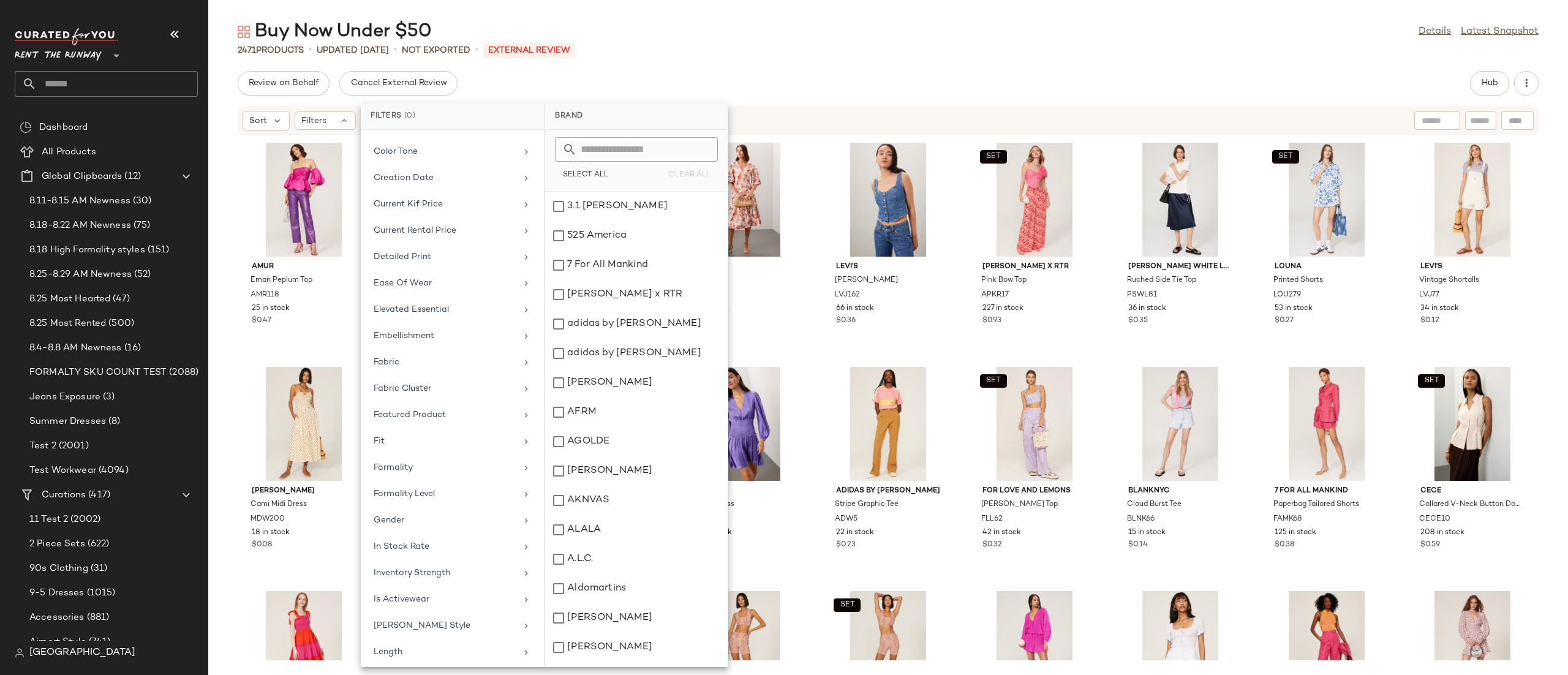
scroll to position [209, 0]
click at [440, 249] on div "Current Kif Price" at bounding box center [451, 253] width 173 height 24
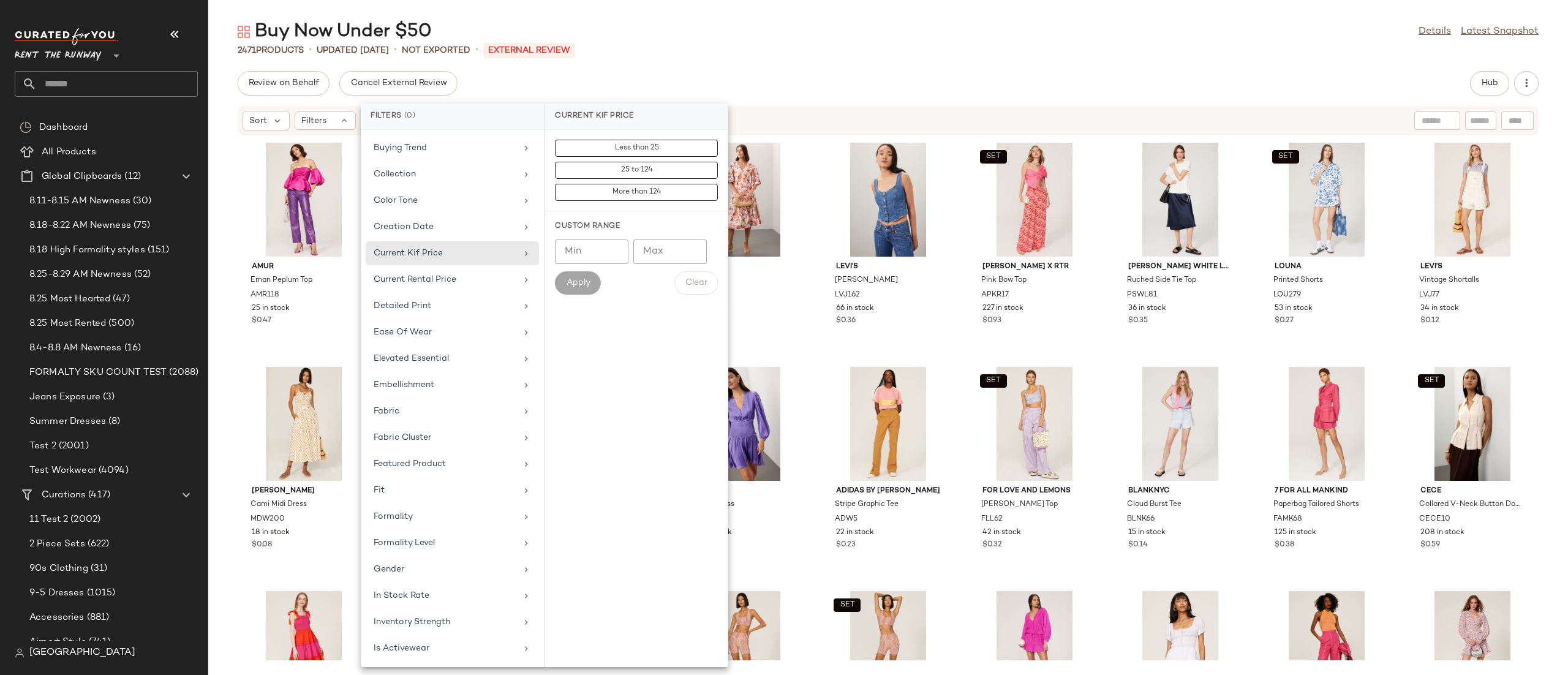
click at [606, 258] on input "Min" at bounding box center [591, 251] width 73 height 24
click at [644, 256] on input "Max" at bounding box center [669, 251] width 73 height 24
type input "*"
click at [573, 247] on input "Min" at bounding box center [591, 251] width 73 height 24
drag, startPoint x: 586, startPoint y: 254, endPoint x: 546, endPoint y: 252, distance: 40.0
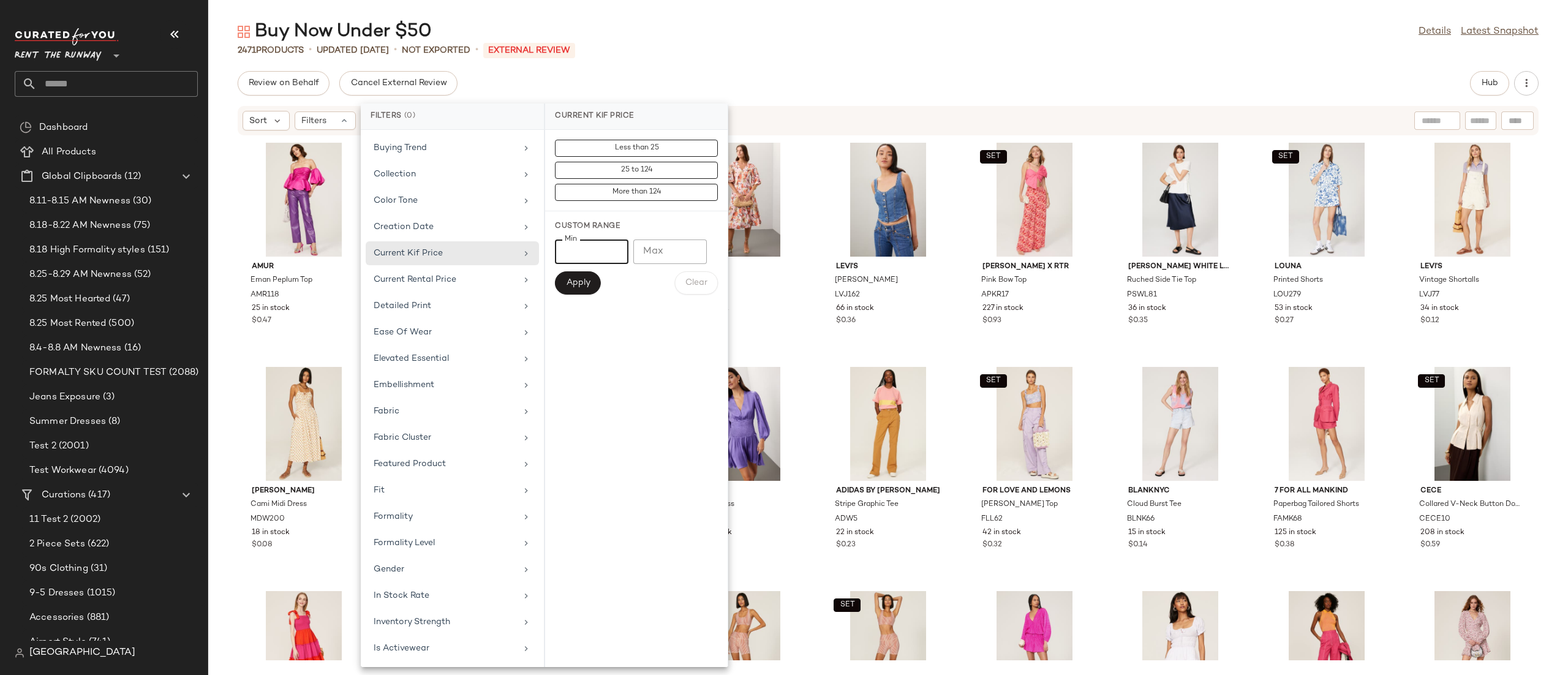
click at [546, 252] on div "Custom Range Min ** Min Max Max Apply Clear" at bounding box center [636, 257] width 182 height 93
type input "**"
click at [638, 300] on div "Custom Range Min ** Min Max Max Apply Clear" at bounding box center [636, 257] width 182 height 93
click at [576, 277] on button "Apply" at bounding box center [577, 283] width 46 height 24
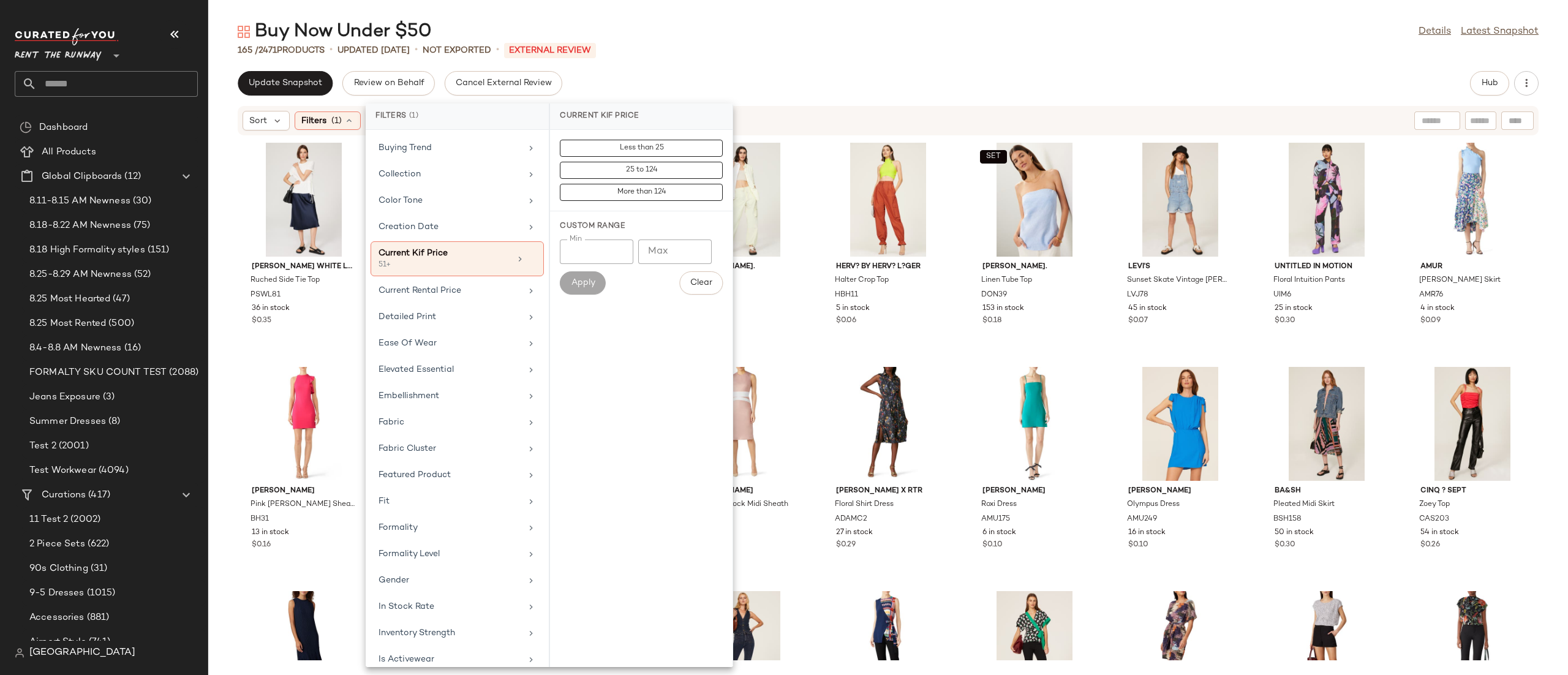
click at [808, 128] on div "Sort Filters (1) Reset" at bounding box center [808, 120] width 1132 height 19
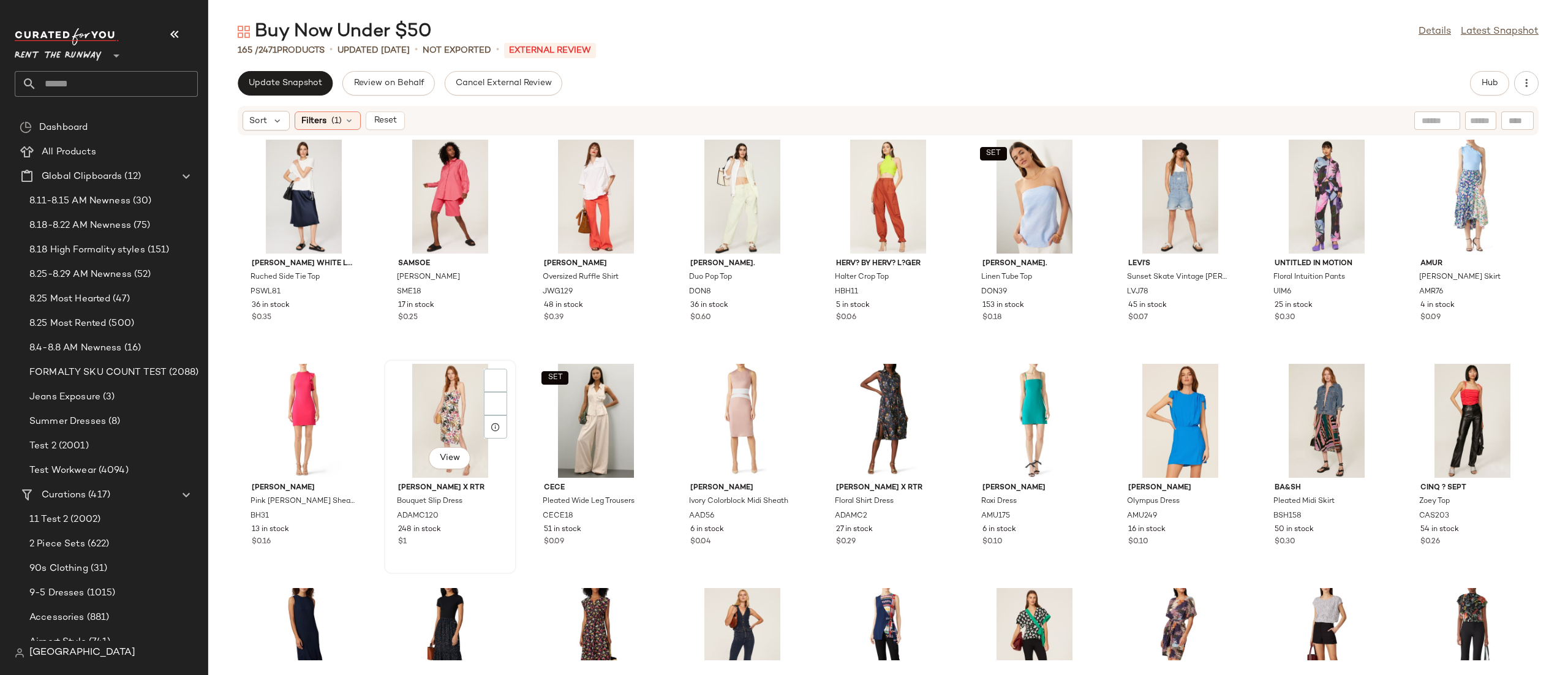
scroll to position [0, 0]
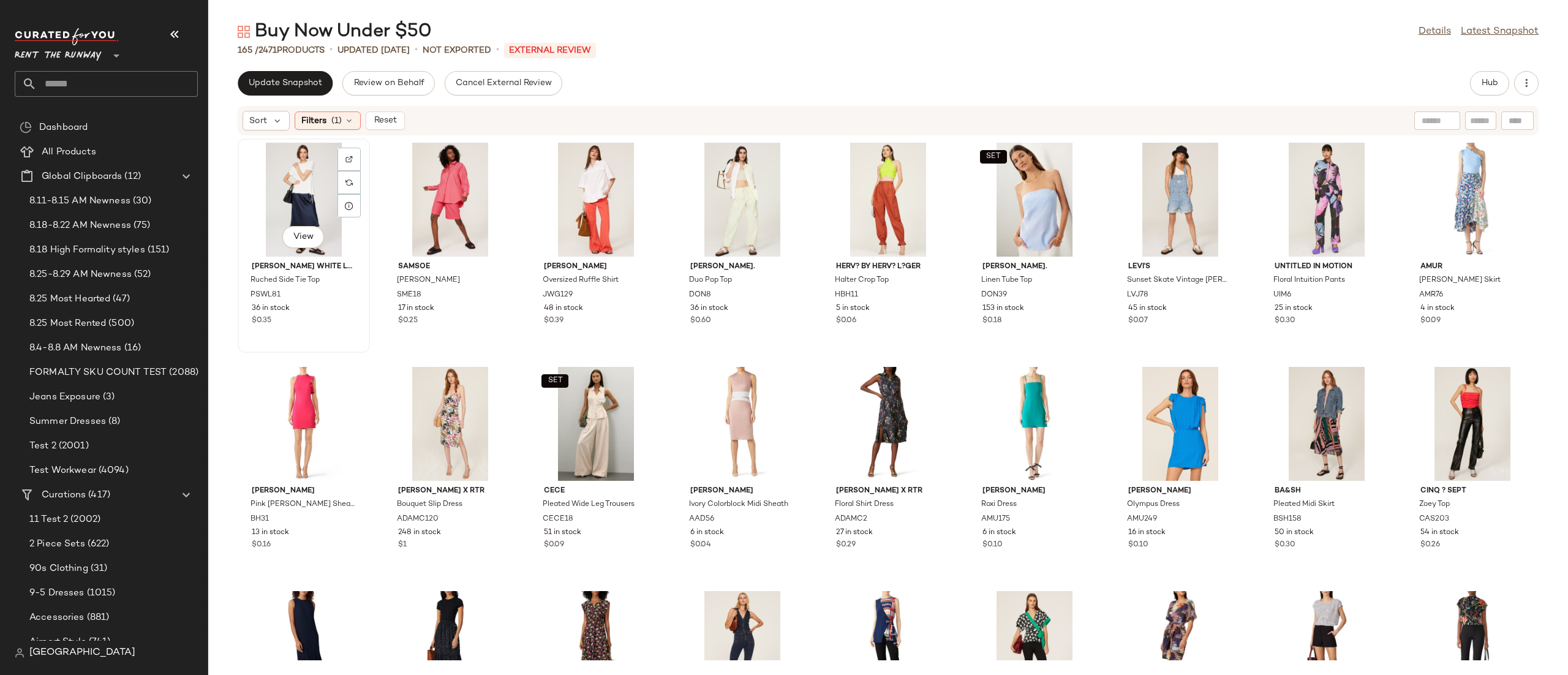
click at [297, 192] on div "View" at bounding box center [304, 199] width 124 height 114
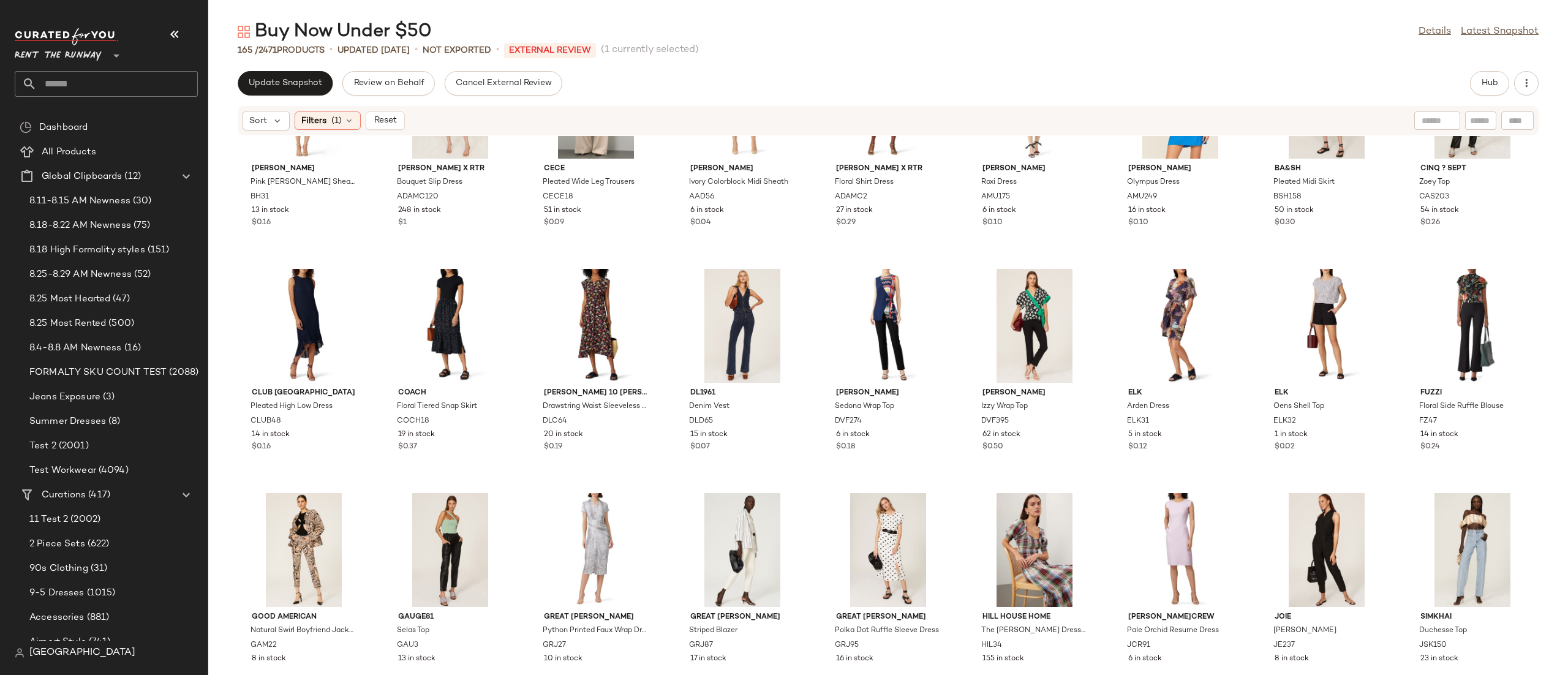
scroll to position [472, 0]
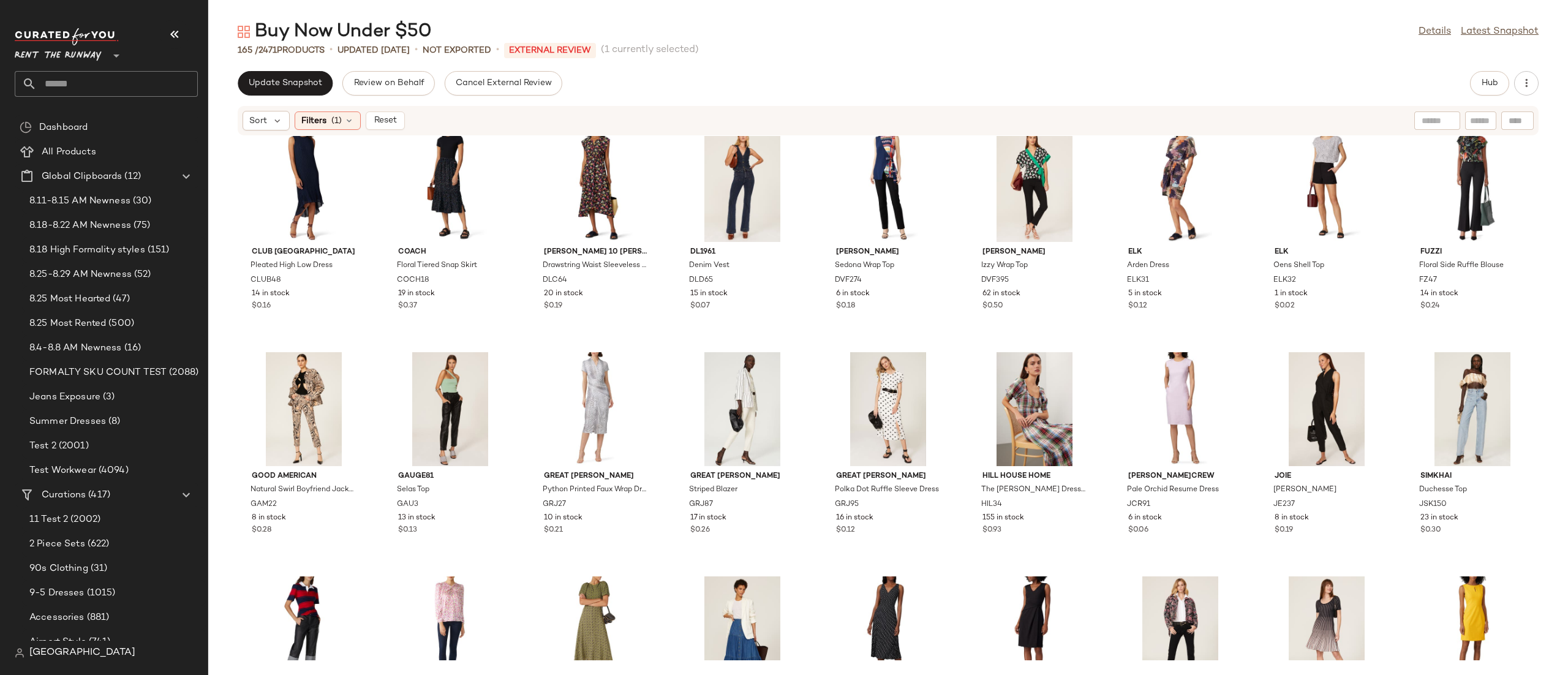
click at [1567, 258] on html "Rent the Runway ** Dashboard All Products Global Clipboards (12) 8.11-8.15 AM N…" at bounding box center [784, 338] width 1568 height 675
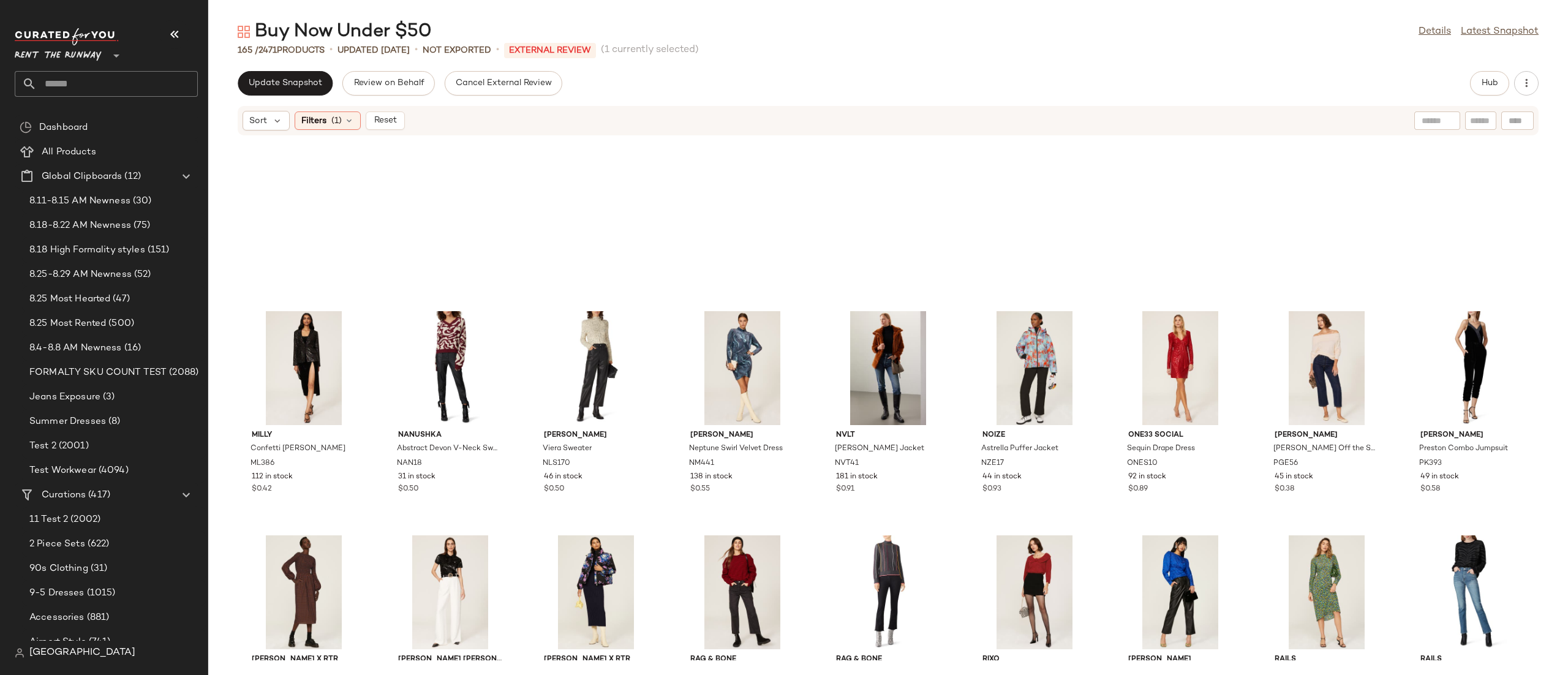
scroll to position [3735, 0]
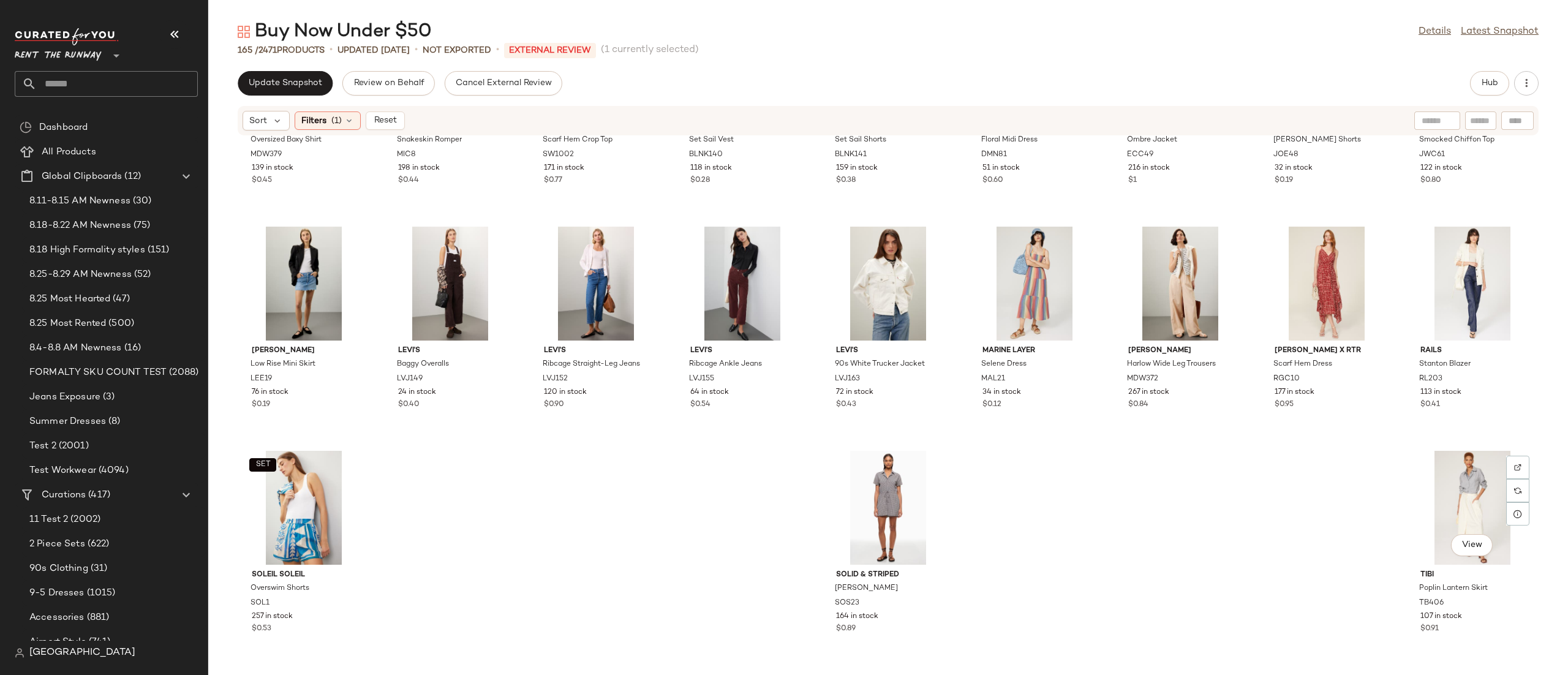
click at [1445, 504] on div "View" at bounding box center [1472, 507] width 124 height 114
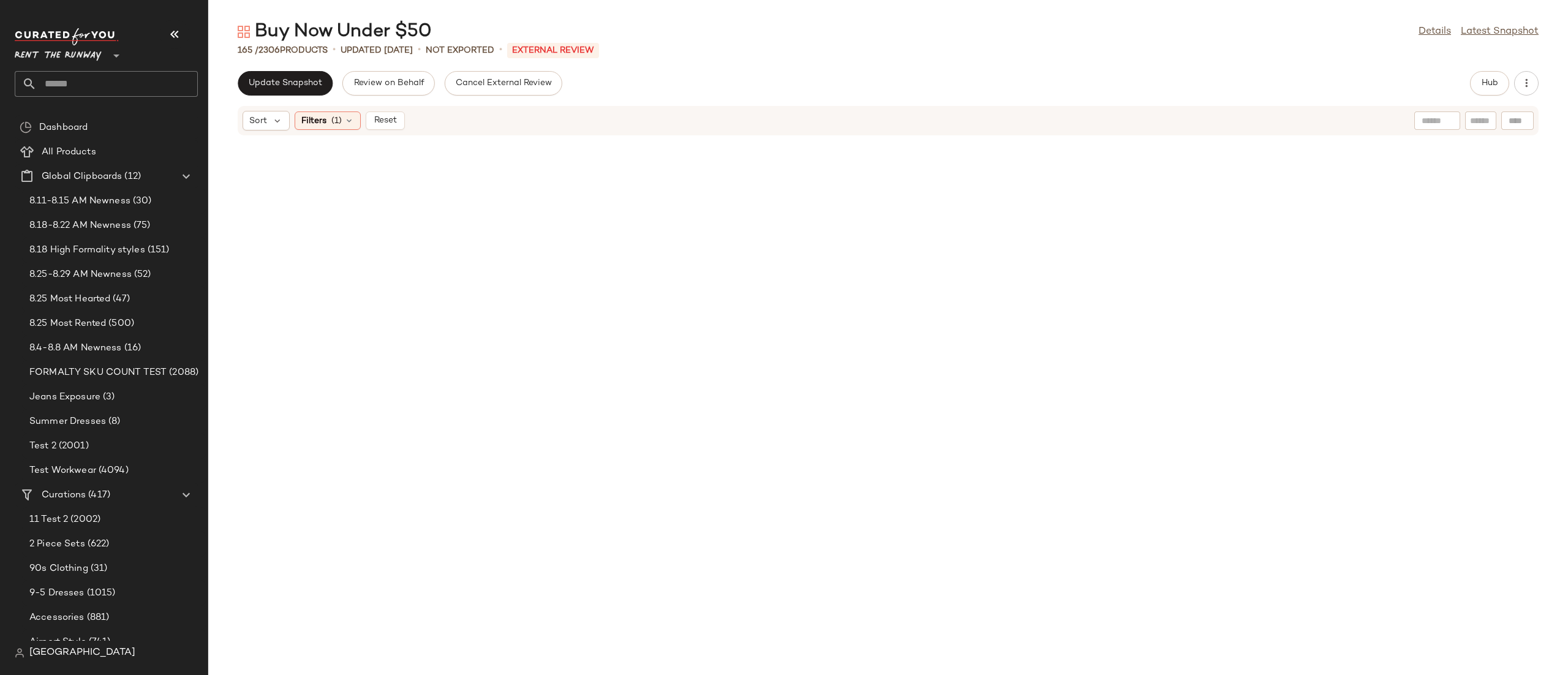
click at [337, 131] on div "Sort Filters (1) Reset" at bounding box center [888, 121] width 1300 height 30
click at [341, 122] on span "(1)" at bounding box center [337, 121] width 10 height 13
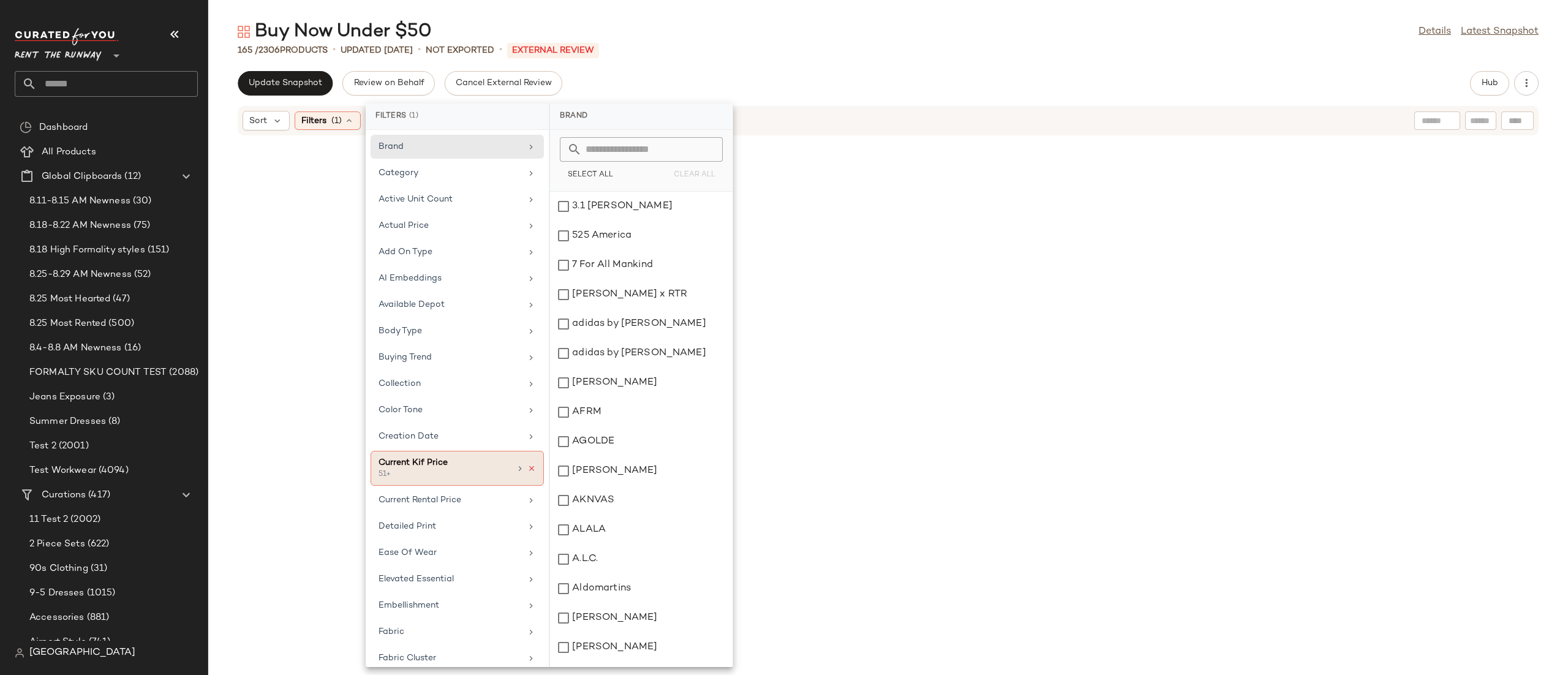
click at [527, 472] on icon at bounding box center [532, 468] width 8 height 8
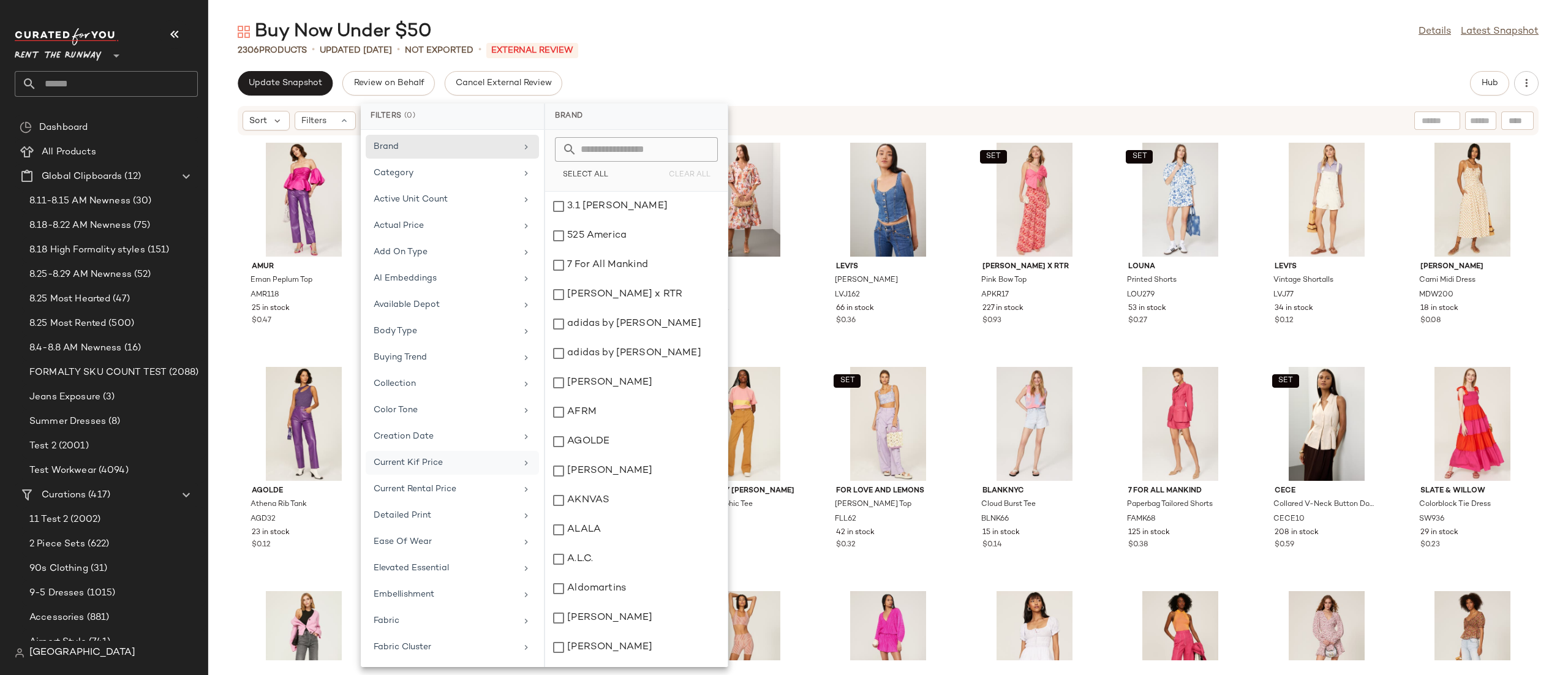
click at [917, 103] on div "Update Snapshot Review on Behalf Cancel External Review Hub Sort Filters AMUR E…" at bounding box center [888, 373] width 1360 height 604
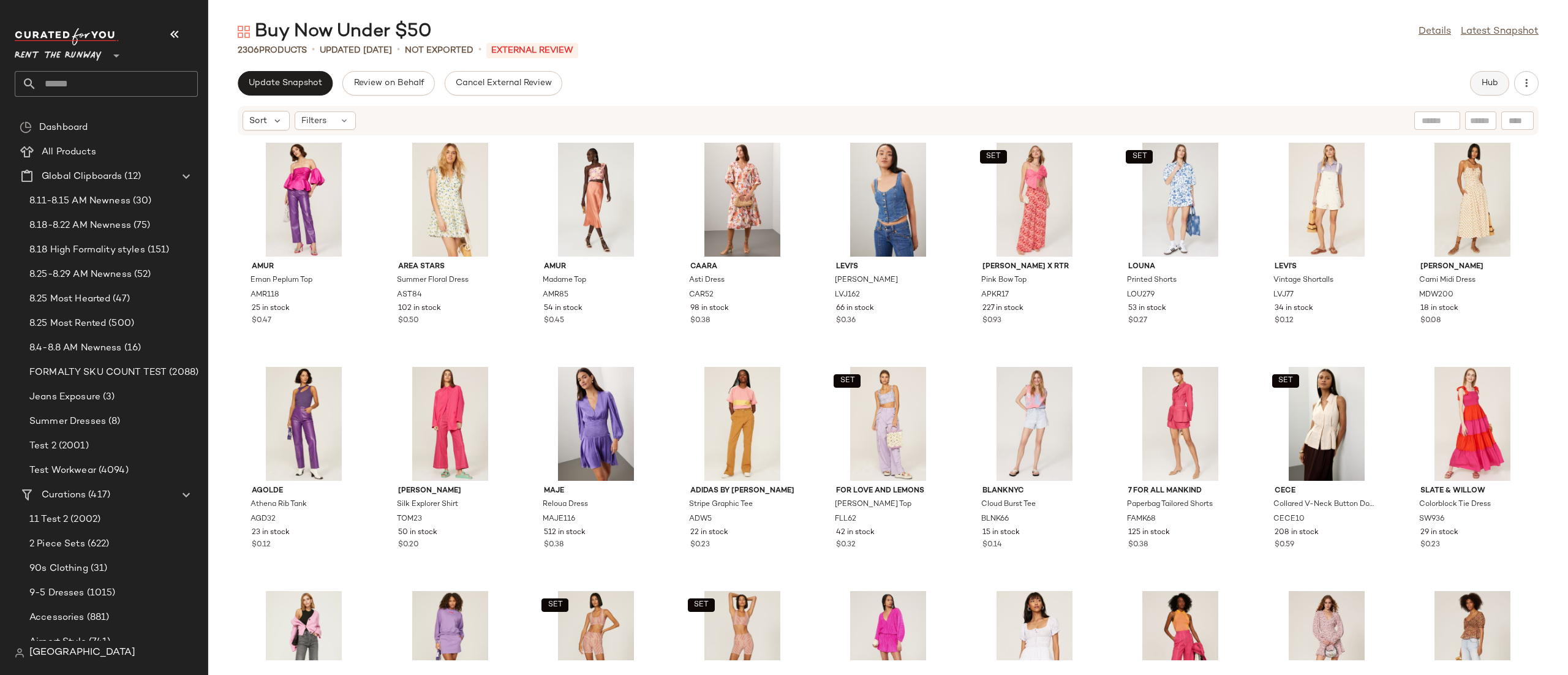
click at [1486, 82] on span "Hub" at bounding box center [1490, 84] width 17 height 10
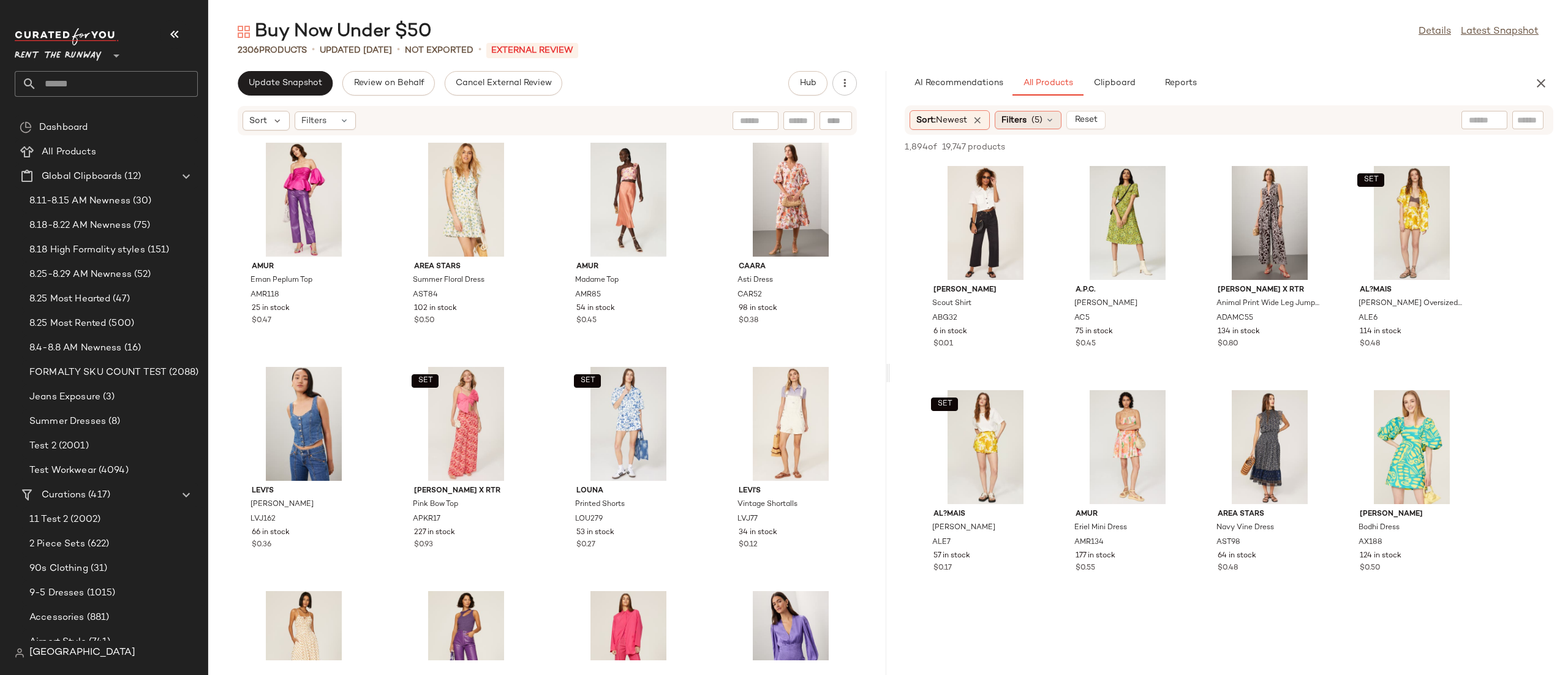
click at [1026, 114] on span "Filters" at bounding box center [1014, 120] width 25 height 13
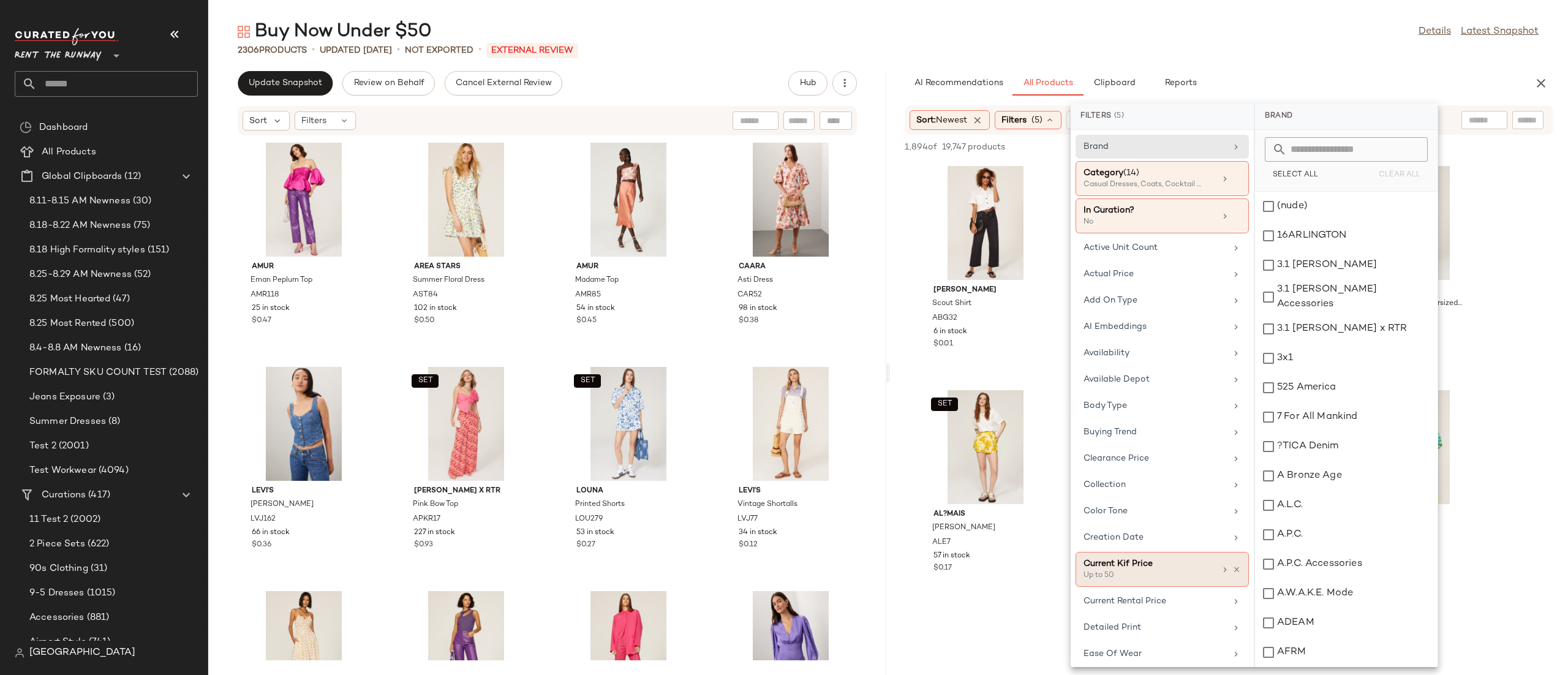
click at [1126, 580] on div "Up to 50" at bounding box center [1144, 575] width 122 height 11
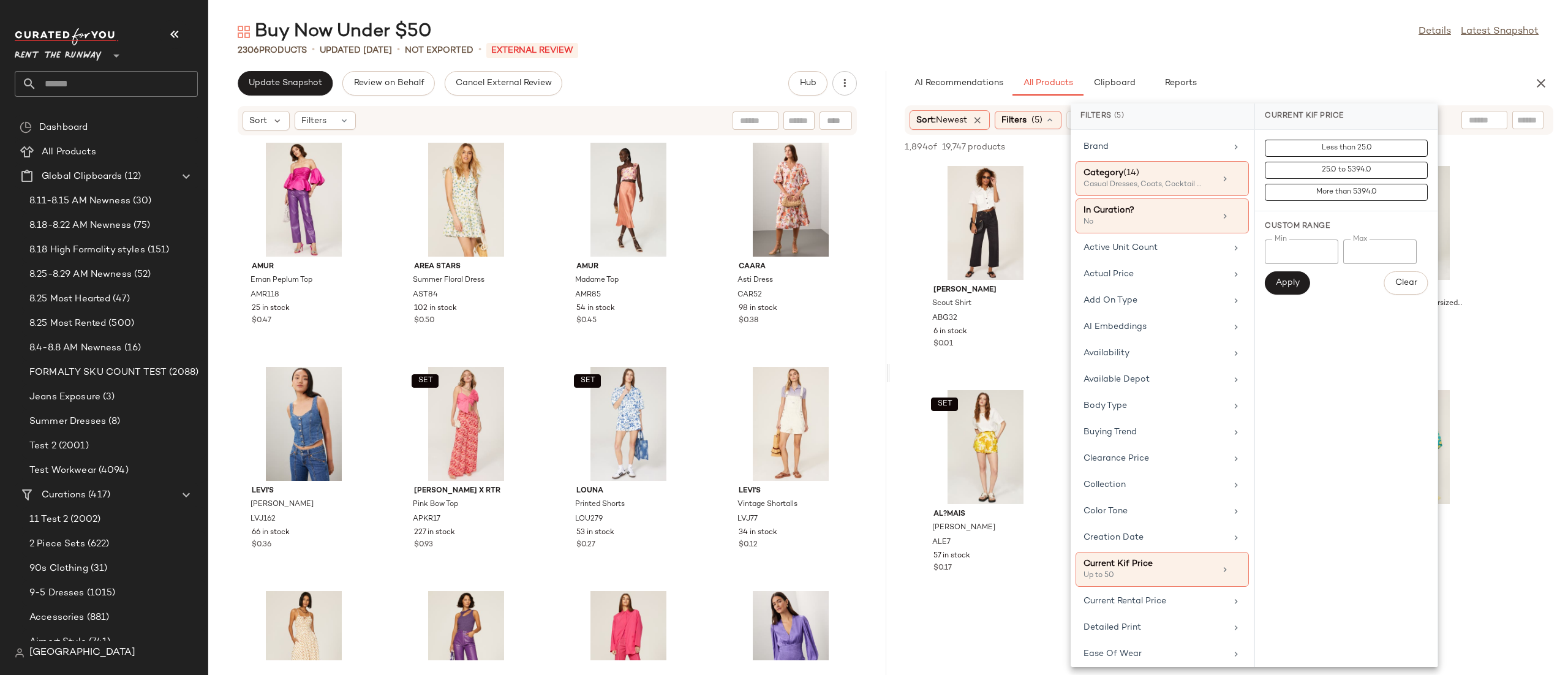
click at [1460, 115] on div "Sort: Newest Filters (5) Reset" at bounding box center [1229, 120] width 648 height 30
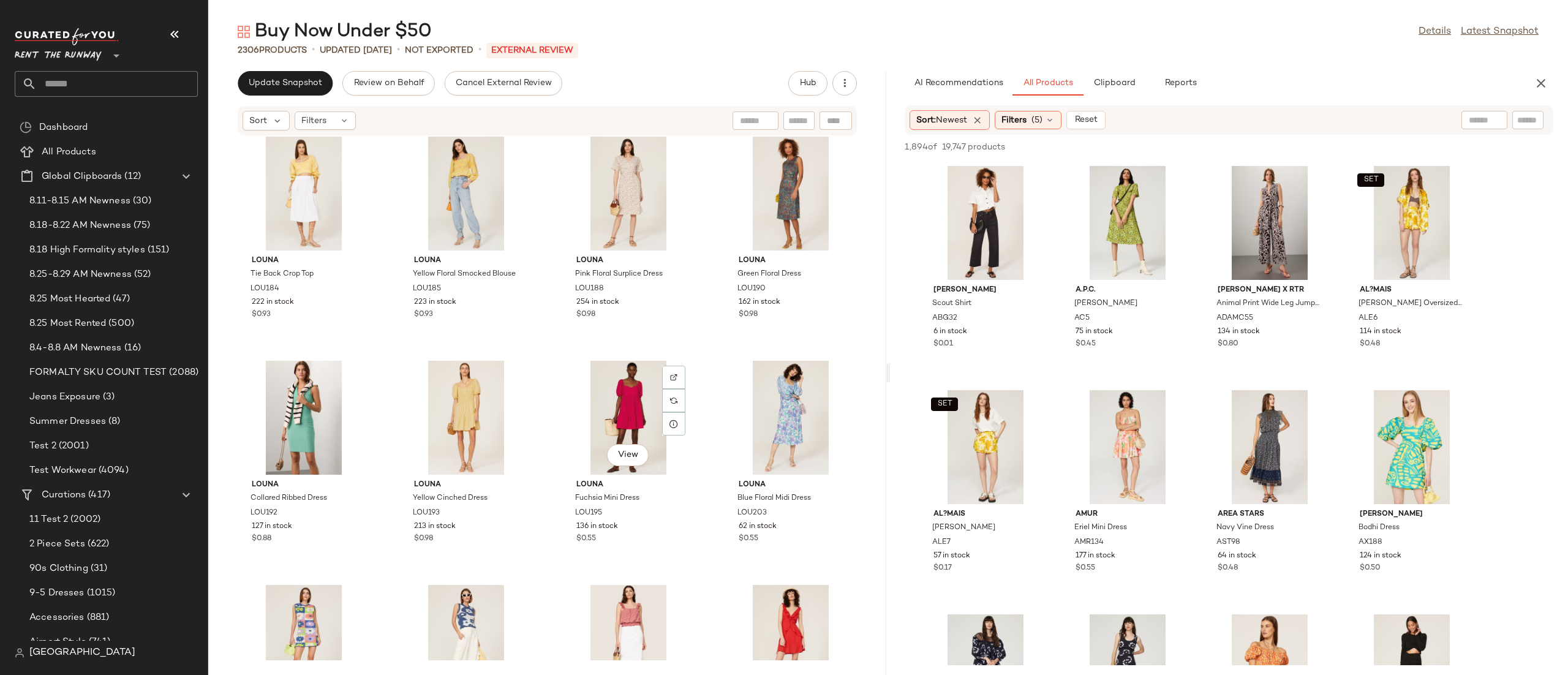
scroll to position [1606, 0]
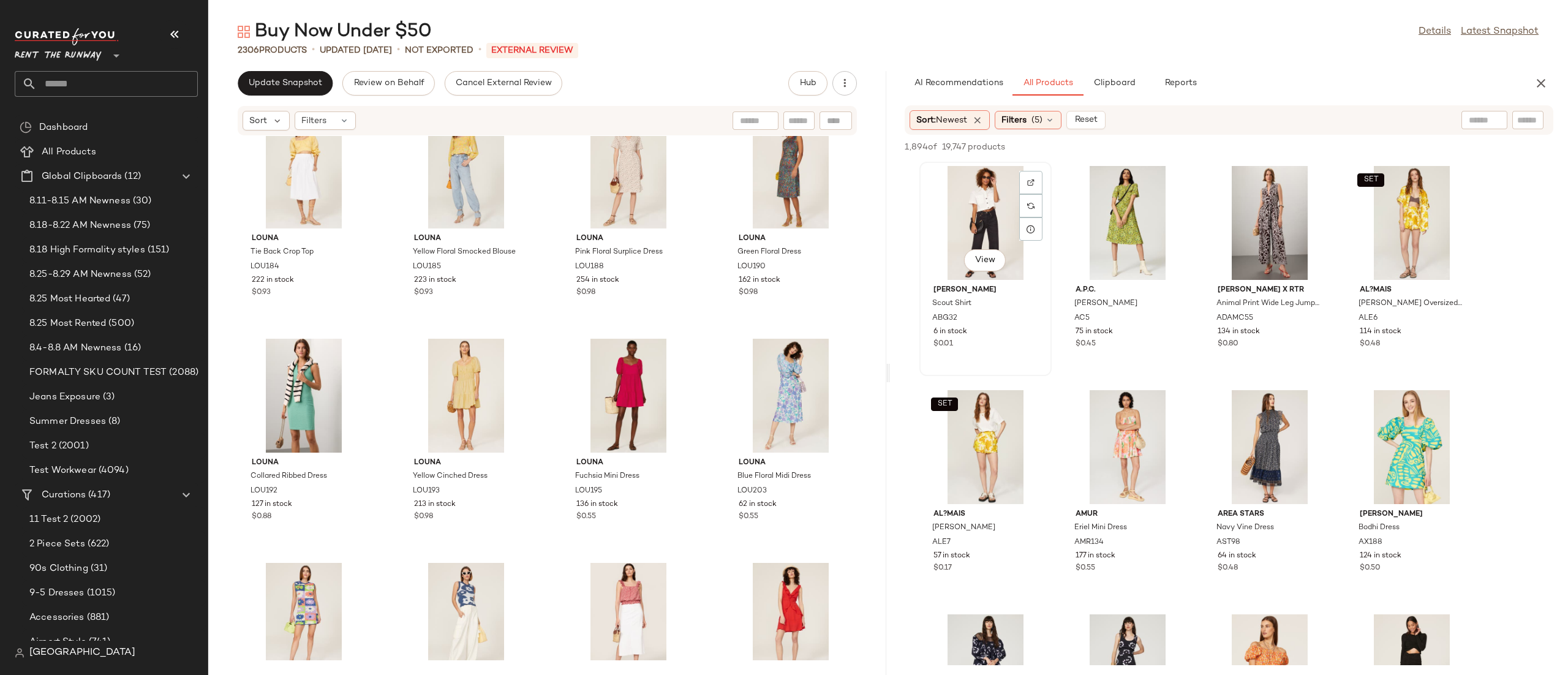
click at [973, 232] on div "View" at bounding box center [985, 223] width 124 height 114
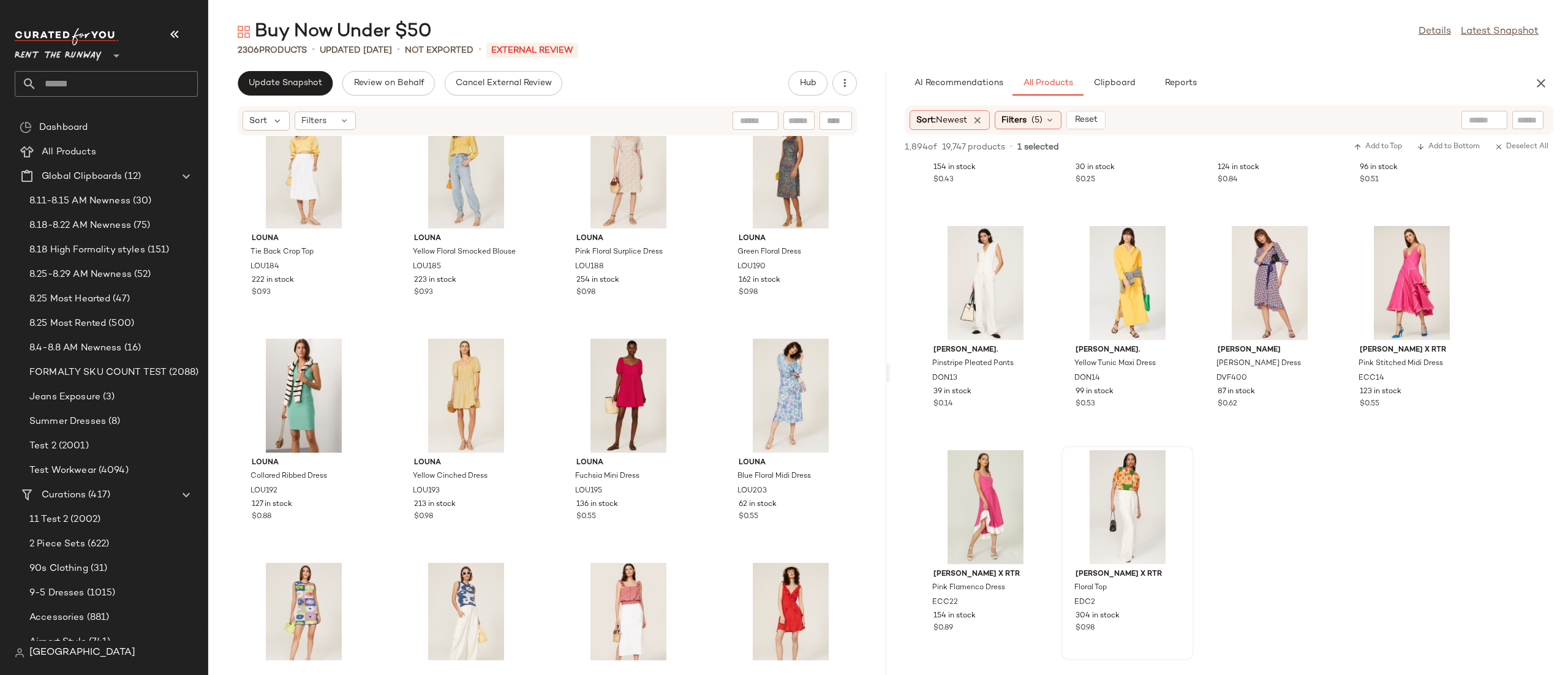
scroll to position [909, 0]
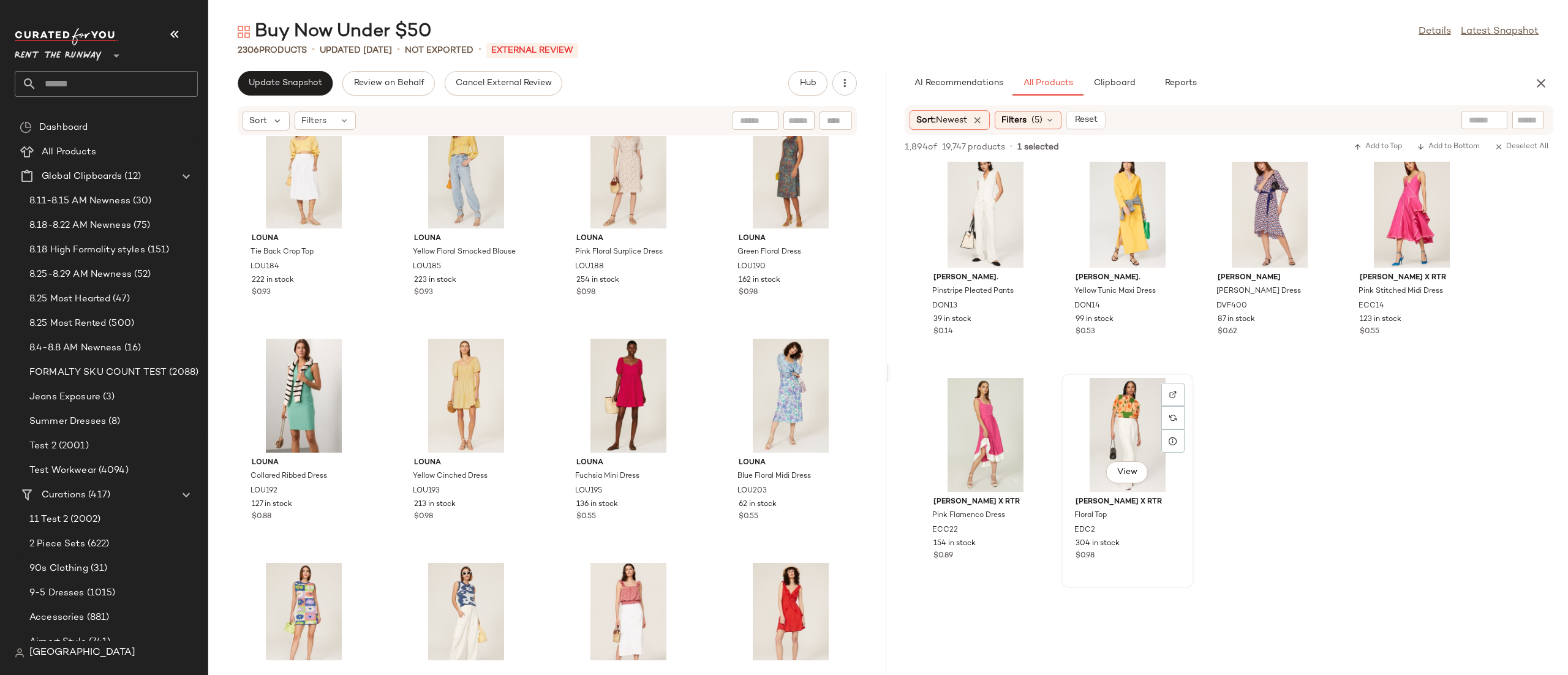
click at [1119, 446] on div "View" at bounding box center [1127, 435] width 124 height 114
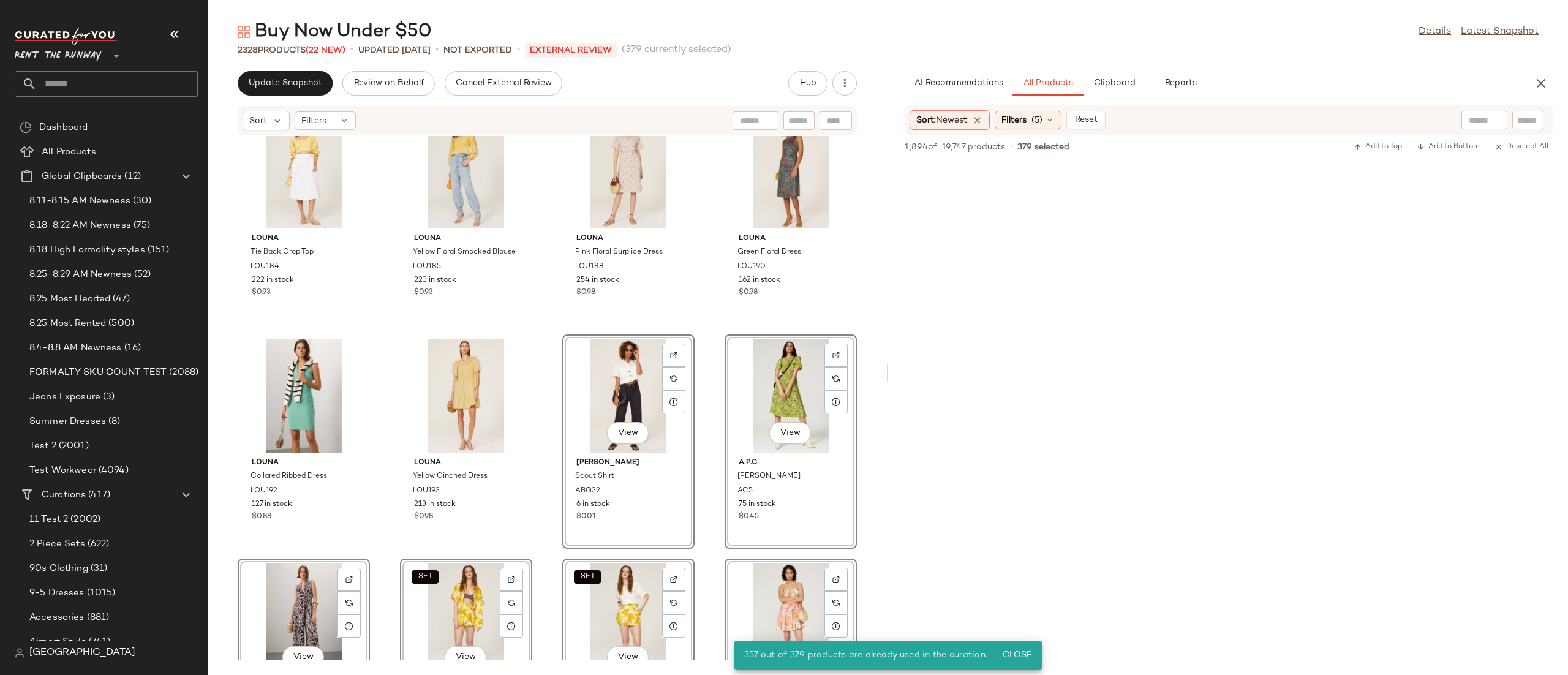
click at [717, 325] on div "Tommy Hilfiger Tech Surf Polo TOM26 34 in stock $0.35 View AFRM Monna Dress AFR…" at bounding box center [547, 397] width 678 height 524
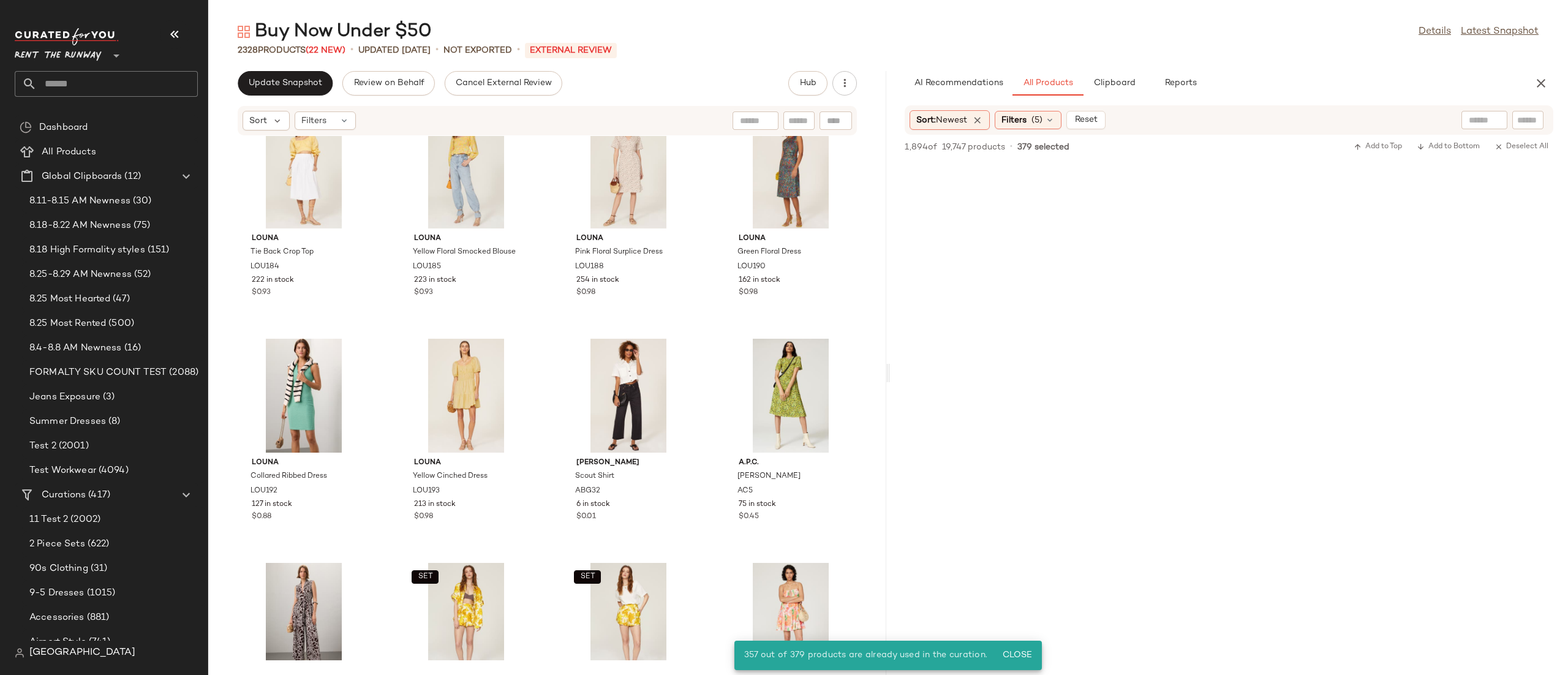
scroll to position [774, 0]
click at [1537, 85] on icon "button" at bounding box center [1540, 83] width 14 height 14
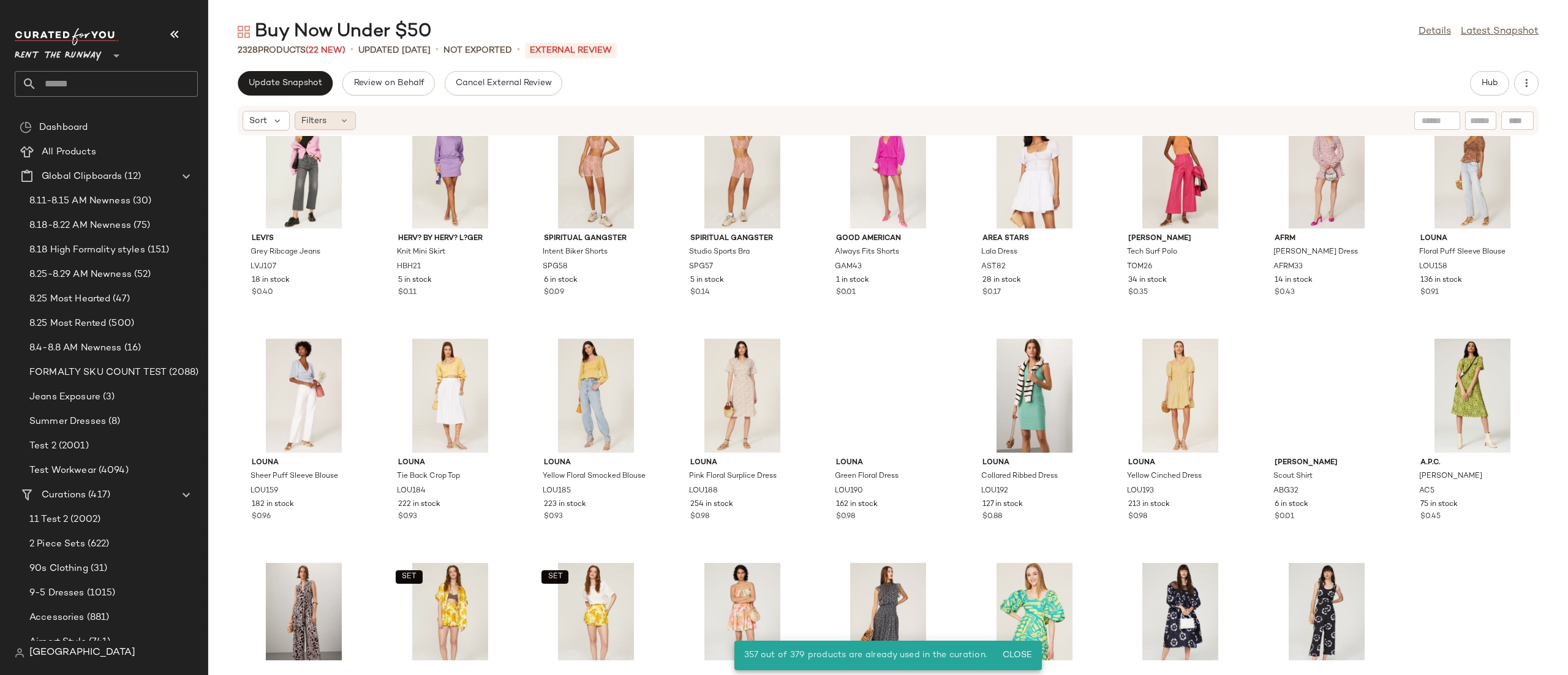
scroll to position [448, 0]
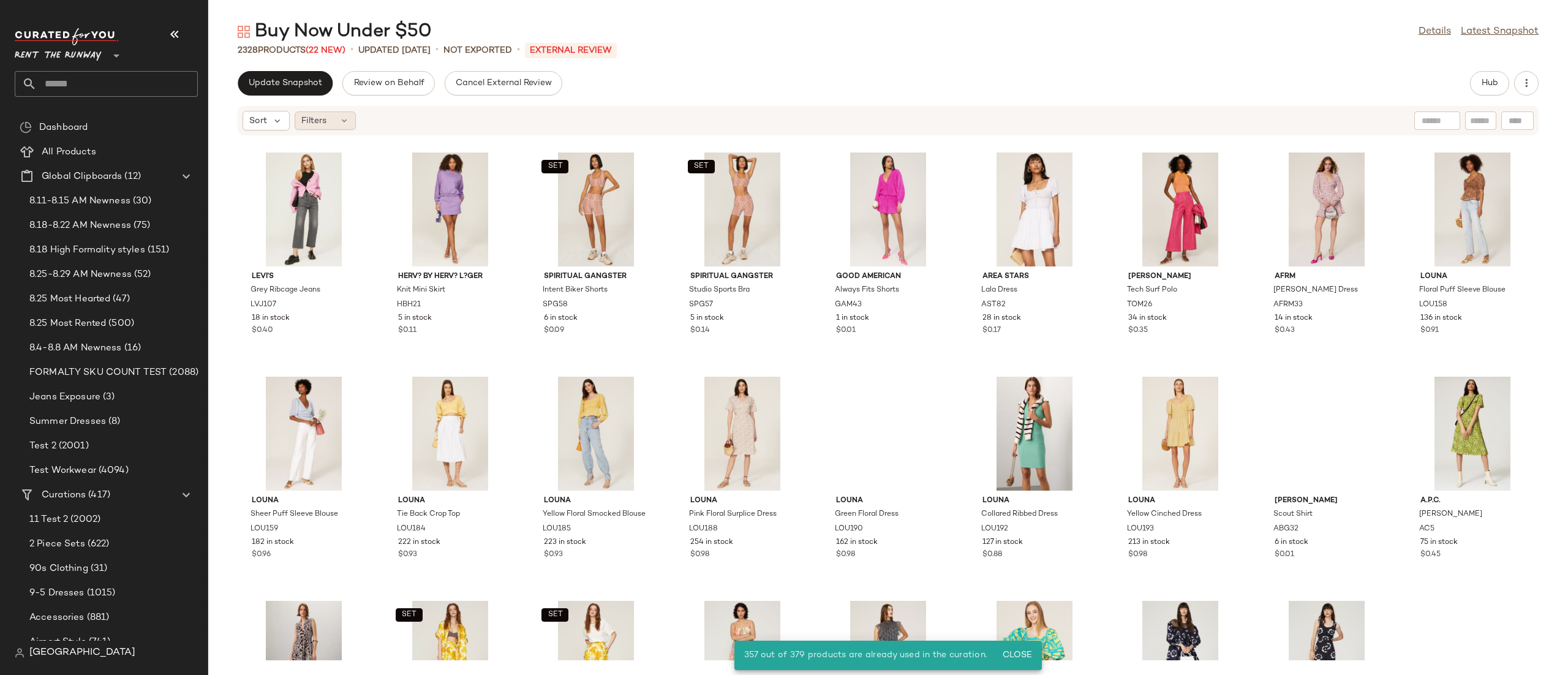
click at [309, 118] on span "Filters" at bounding box center [314, 121] width 25 height 13
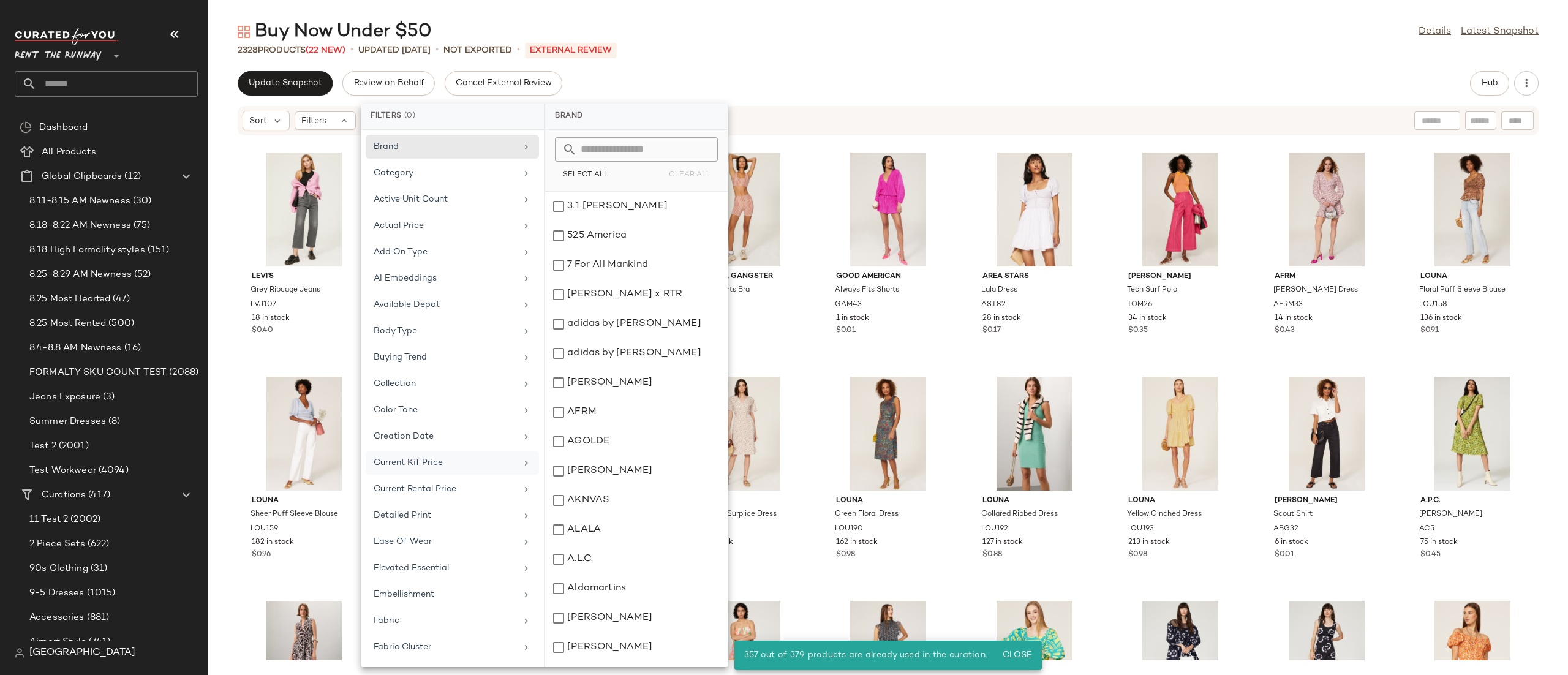
click at [441, 474] on div "Current Kif Price" at bounding box center [451, 462] width 173 height 24
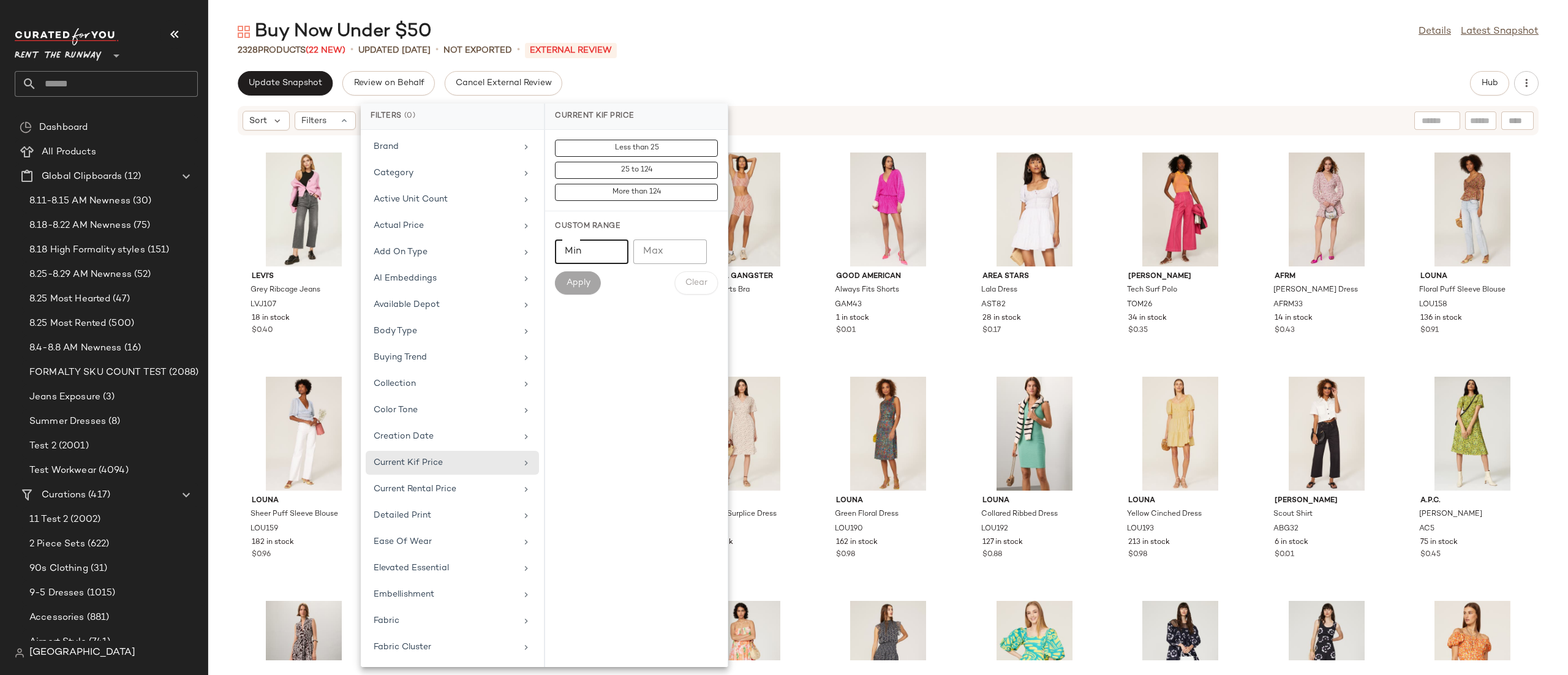
click at [591, 251] on input "Min" at bounding box center [591, 251] width 73 height 24
type input "**"
click at [554, 290] on div "Custom Range Min ** Min Max Max Apply Clear" at bounding box center [636, 257] width 182 height 93
click at [558, 286] on button "Apply" at bounding box center [577, 283] width 46 height 24
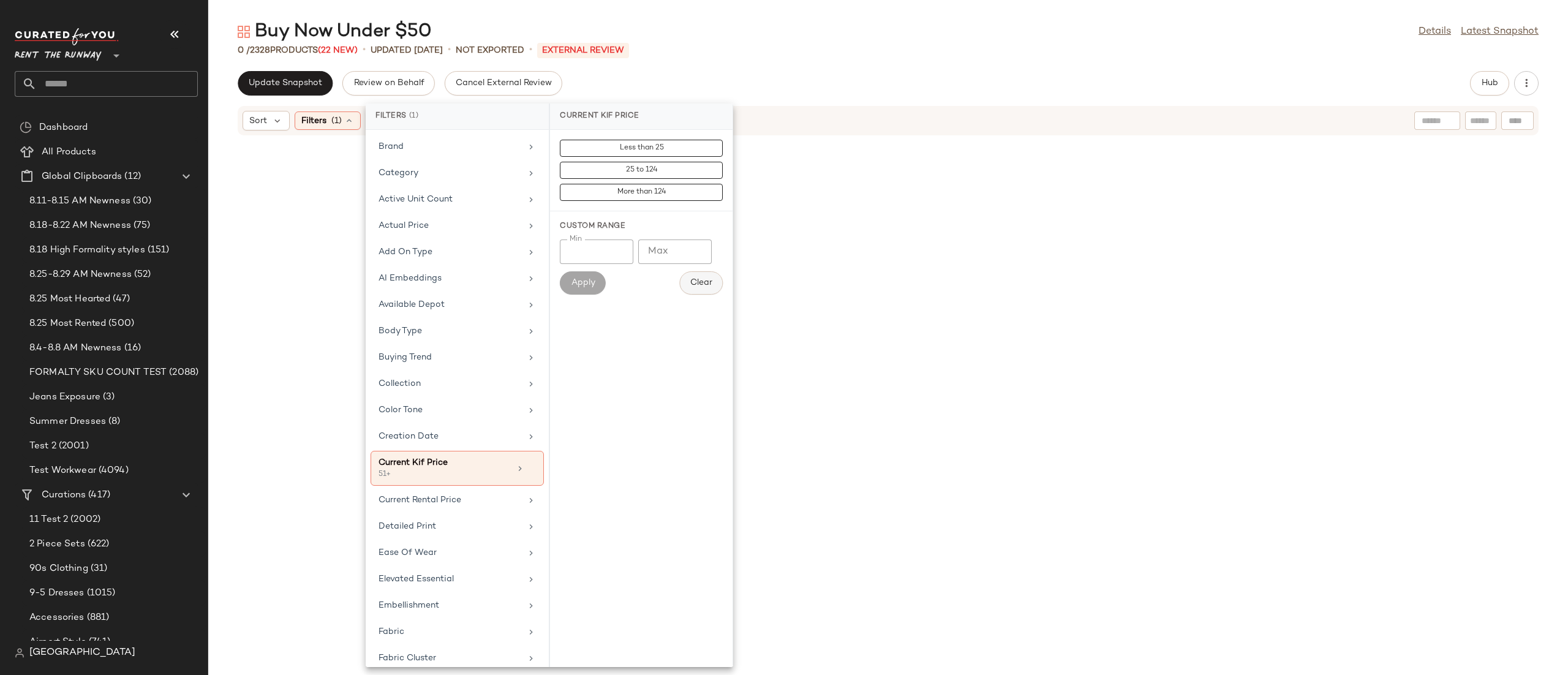
click at [689, 287] on span "Clear" at bounding box center [700, 283] width 23 height 10
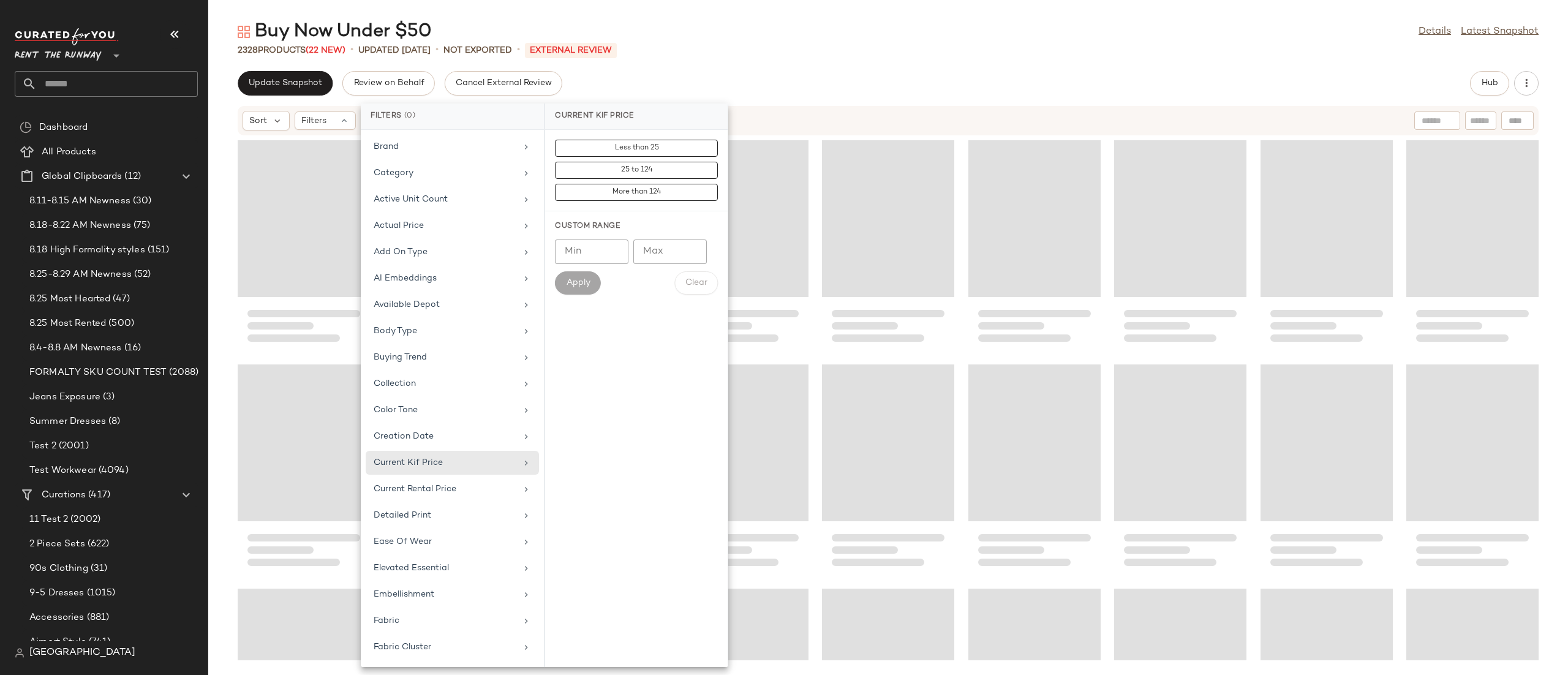
click at [800, 106] on div "Sort Filters" at bounding box center [888, 121] width 1300 height 30
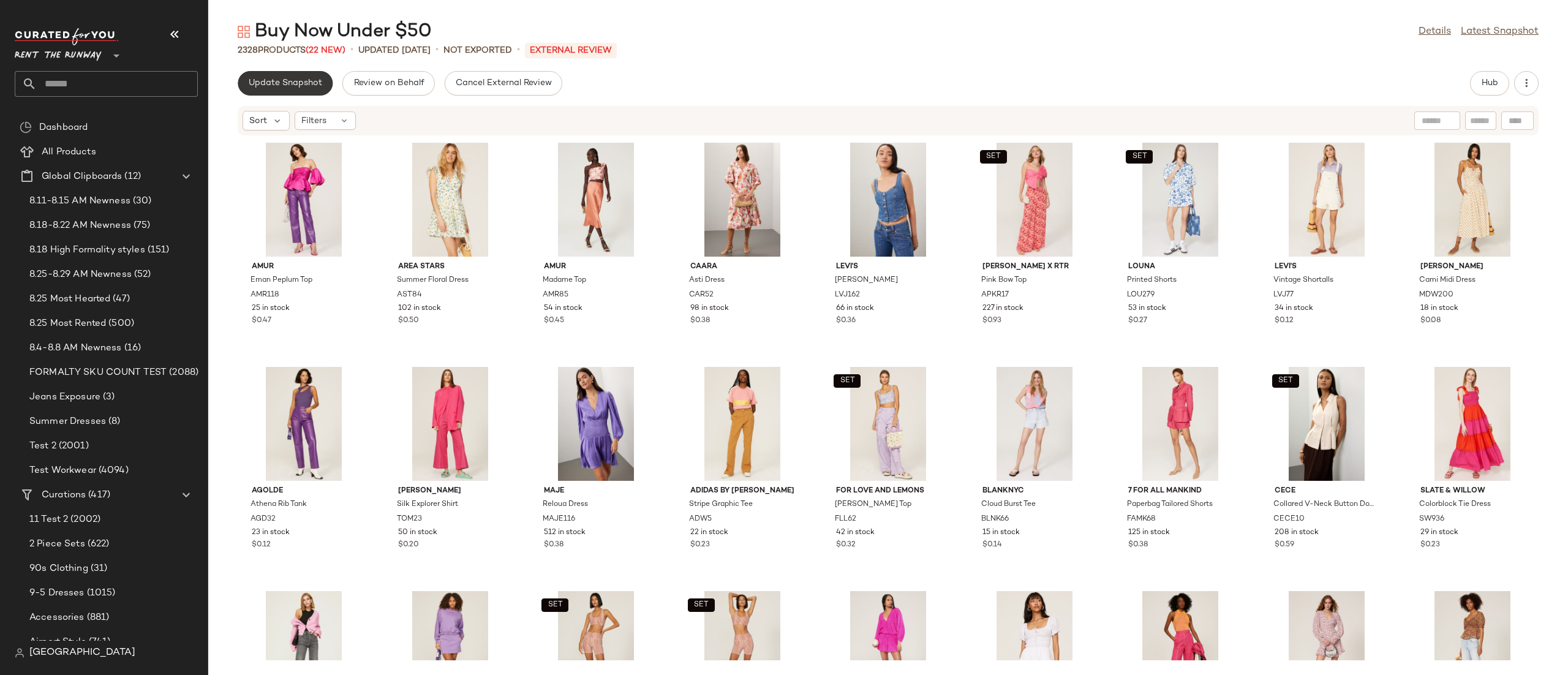
click at [257, 71] on button "Update Snapshot" at bounding box center [285, 83] width 95 height 24
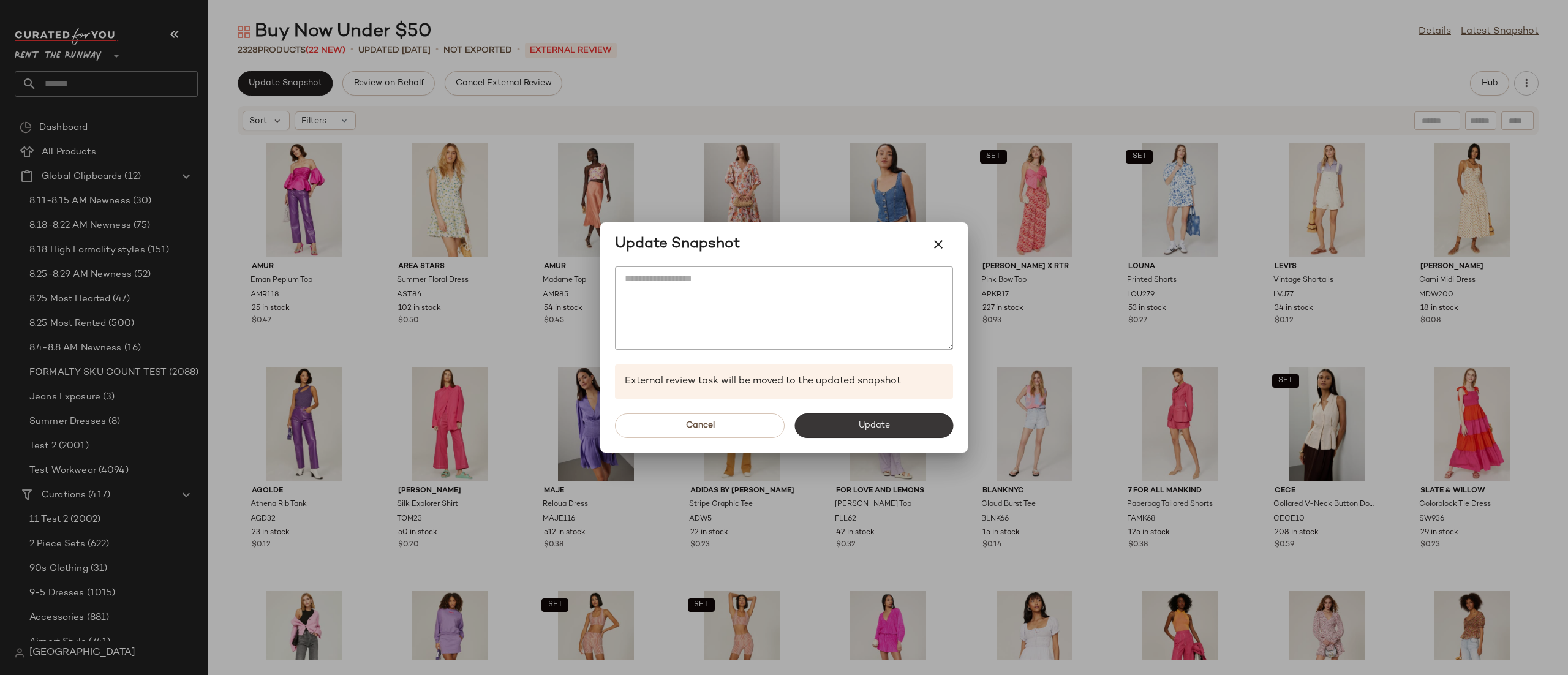
click at [810, 420] on button "Update" at bounding box center [873, 425] width 159 height 24
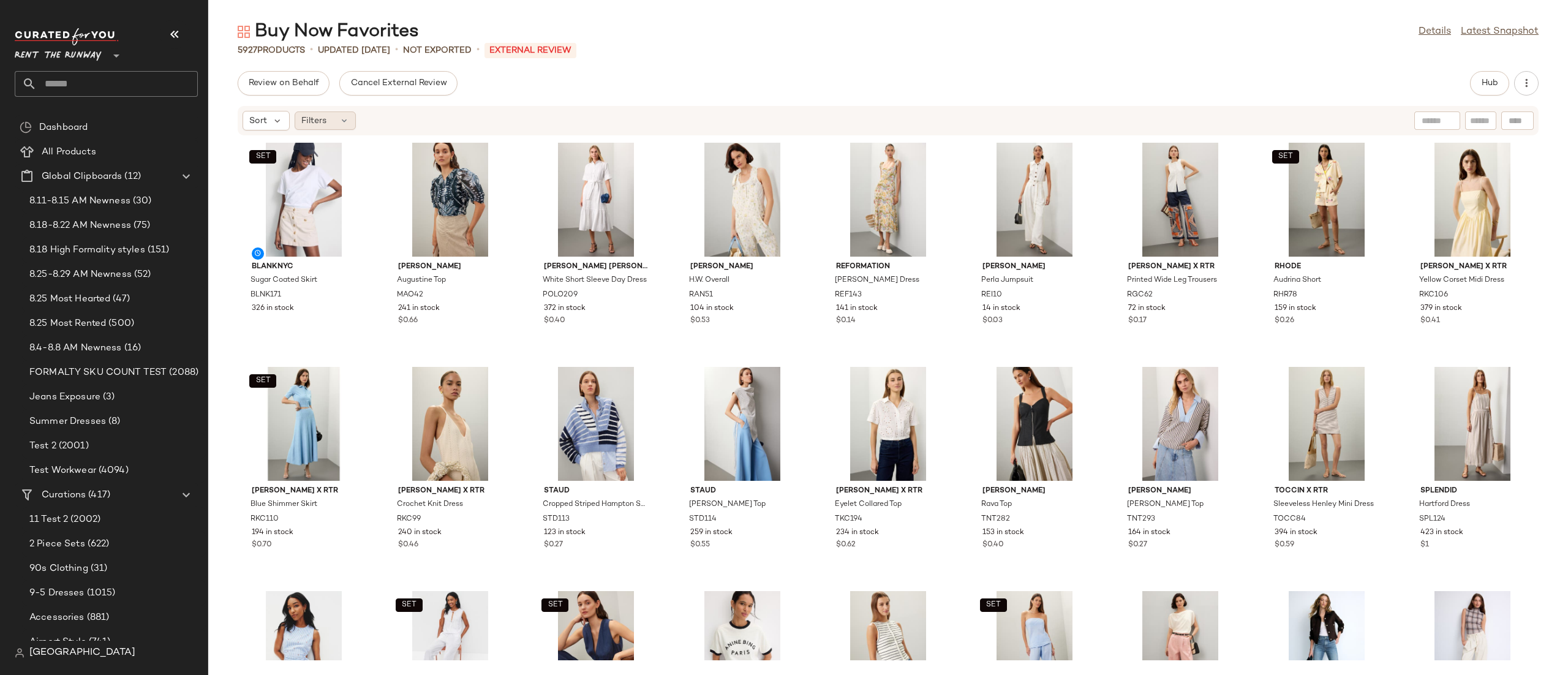
click at [333, 127] on div "Filters" at bounding box center [325, 121] width 62 height 19
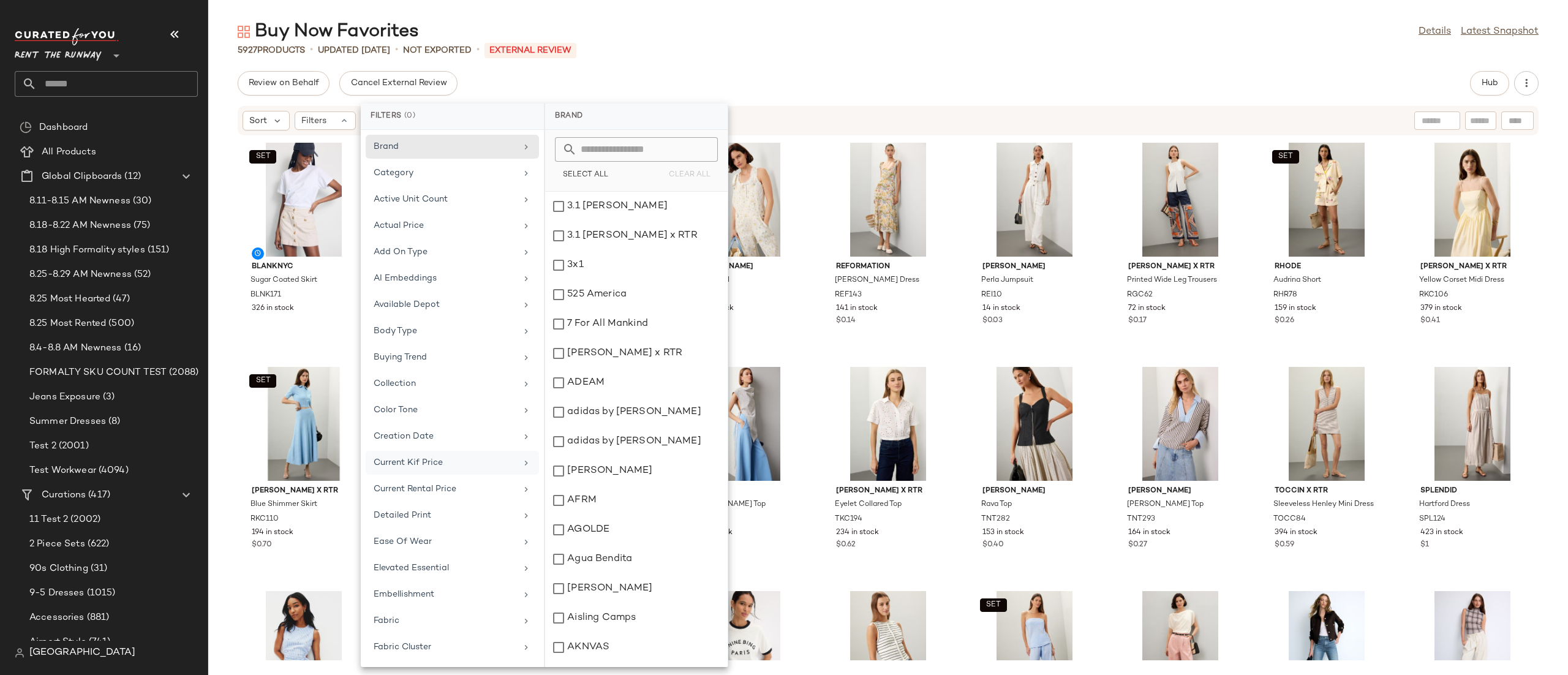
click at [415, 459] on div "Current Kif Price" at bounding box center [451, 462] width 173 height 24
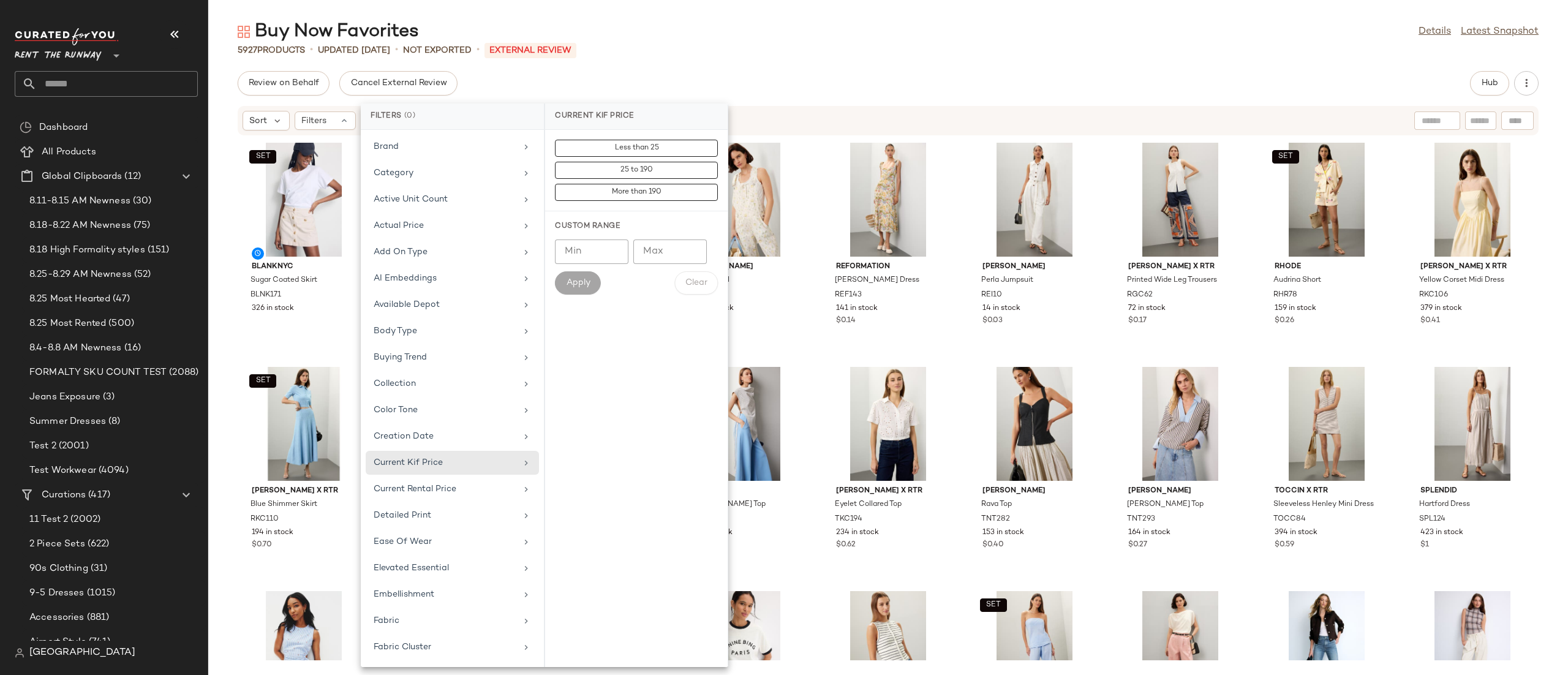
click at [606, 254] on input "Min" at bounding box center [591, 251] width 73 height 24
type input "***"
click at [578, 288] on span "Apply" at bounding box center [577, 283] width 24 height 10
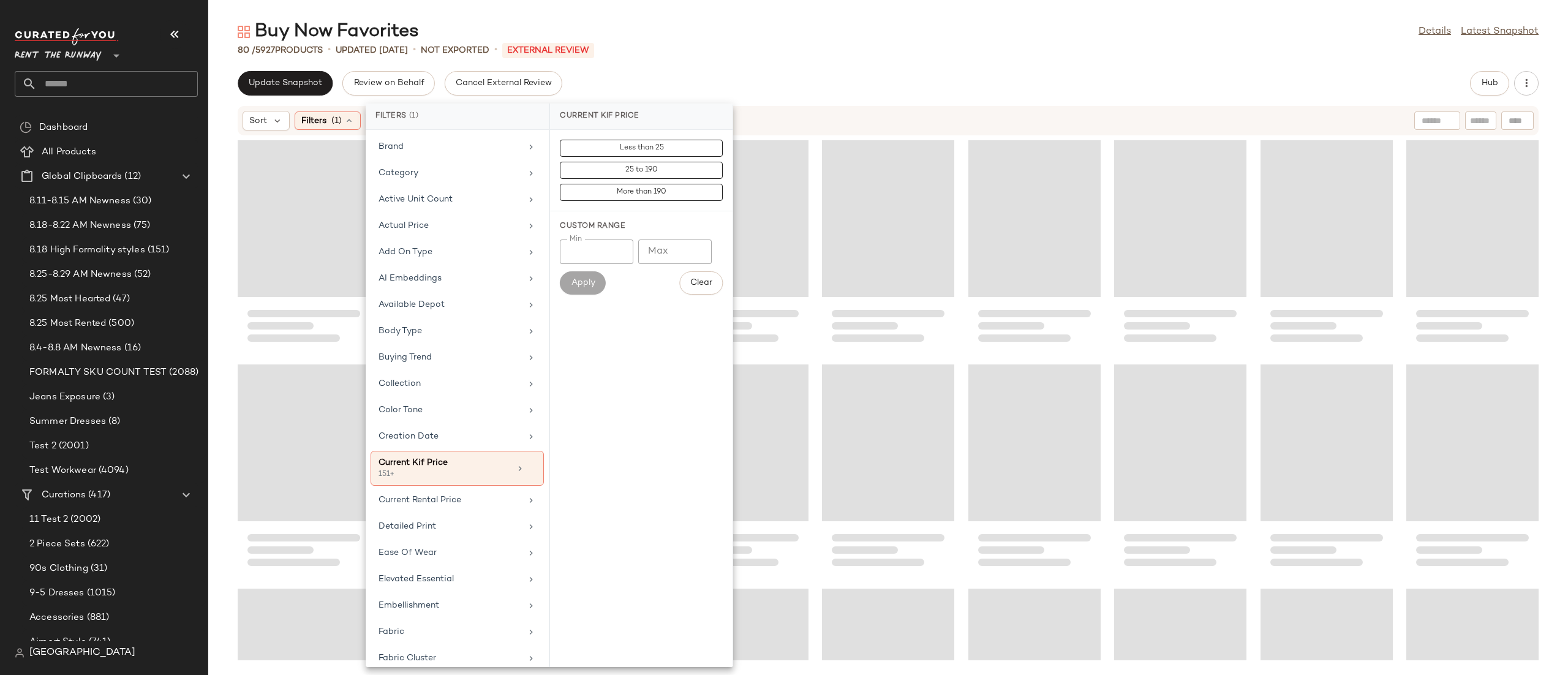
click at [841, 111] on div "Sort Filters (1) Reset" at bounding box center [808, 120] width 1132 height 19
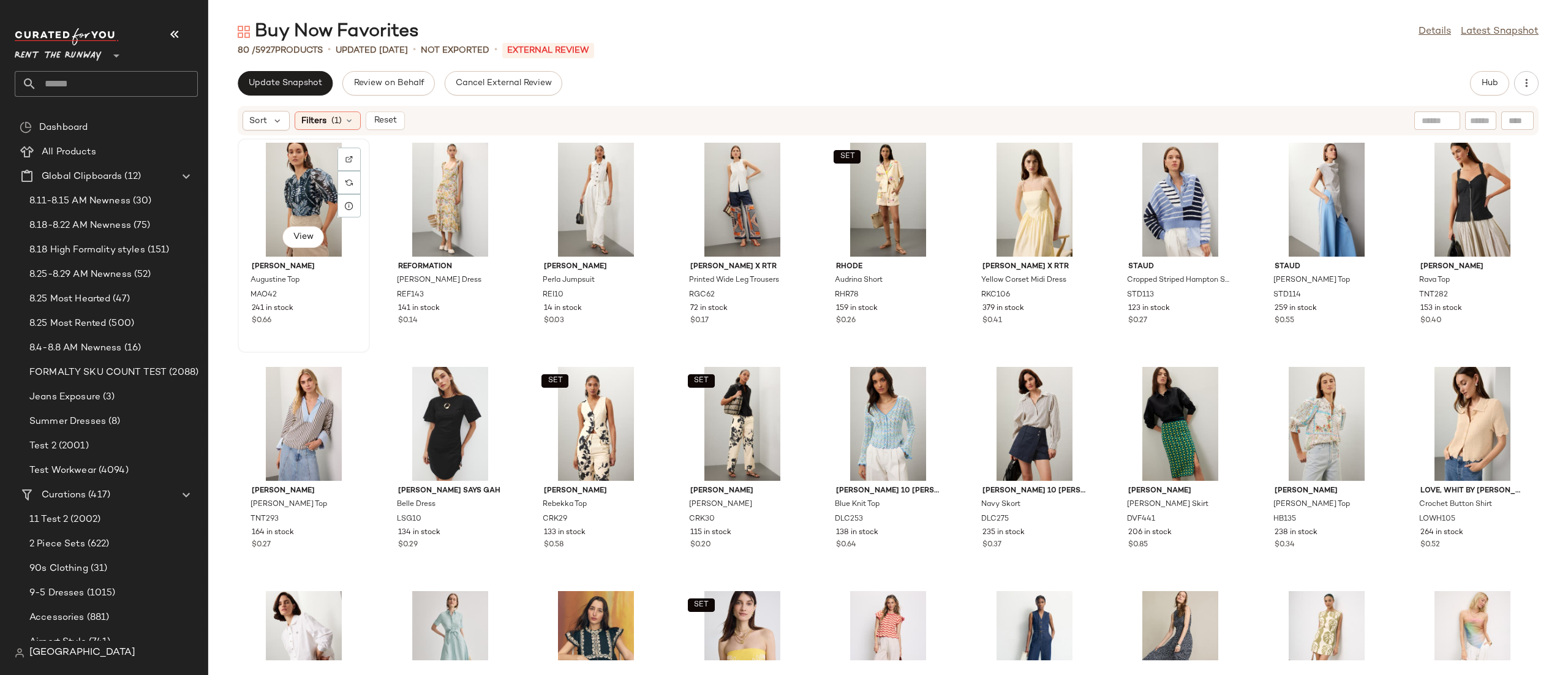
click at [306, 178] on div "View" at bounding box center [304, 199] width 124 height 114
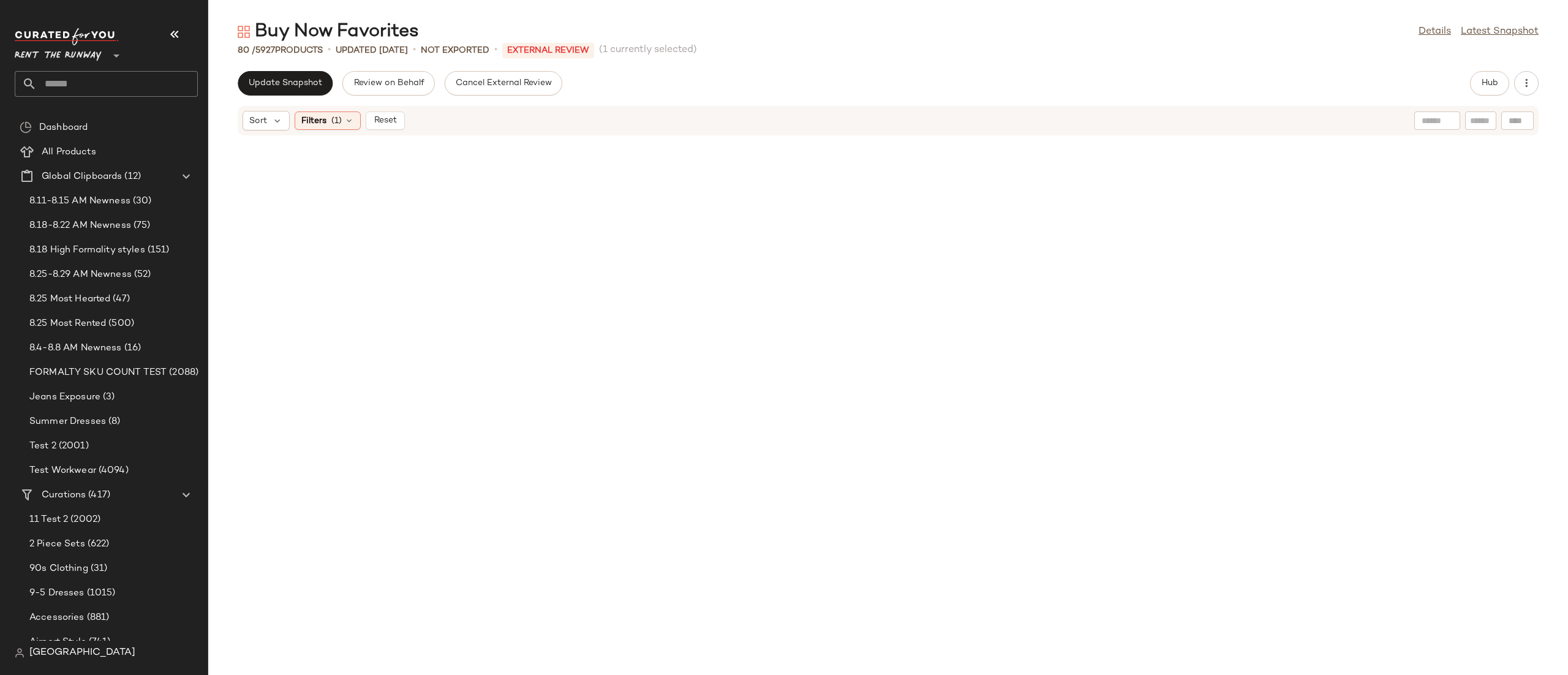
scroll to position [1494, 0]
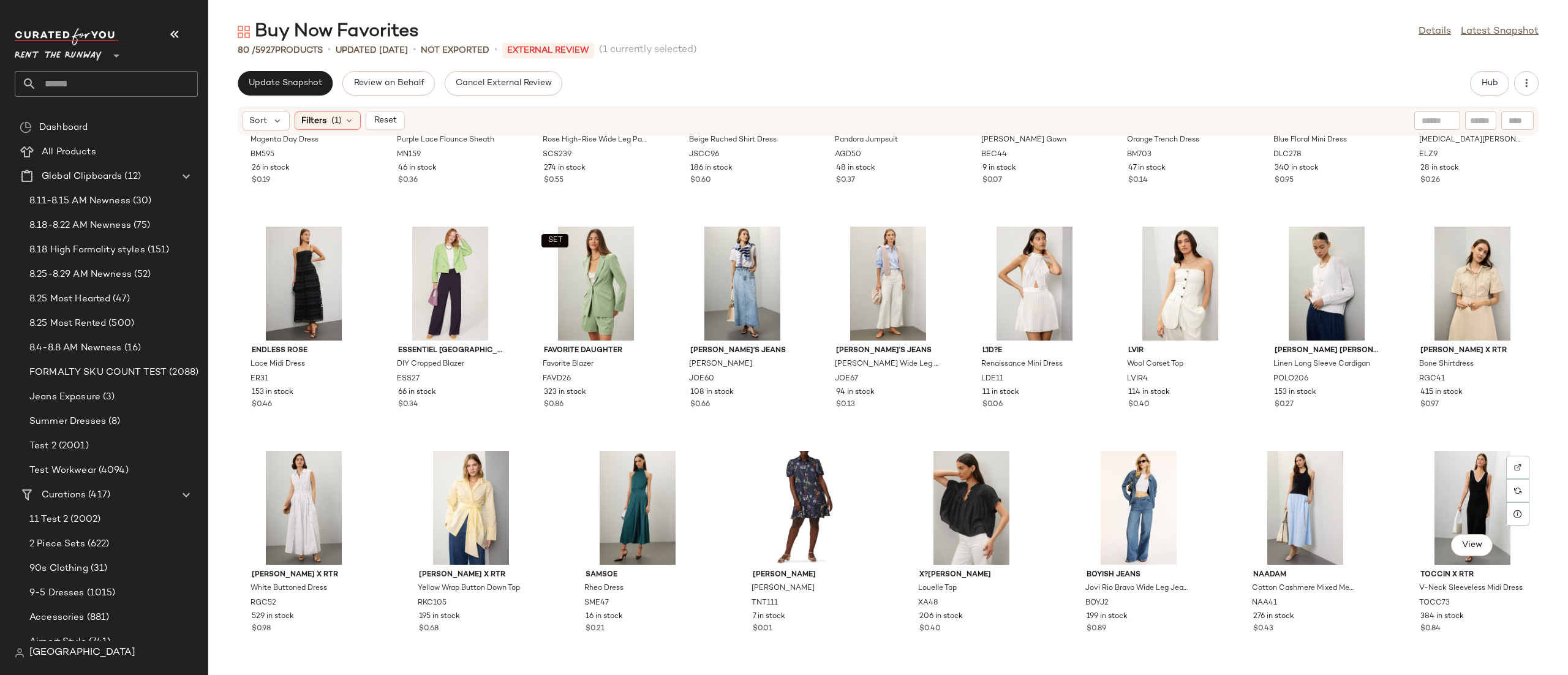
click at [1463, 519] on div "View" at bounding box center [1472, 507] width 124 height 114
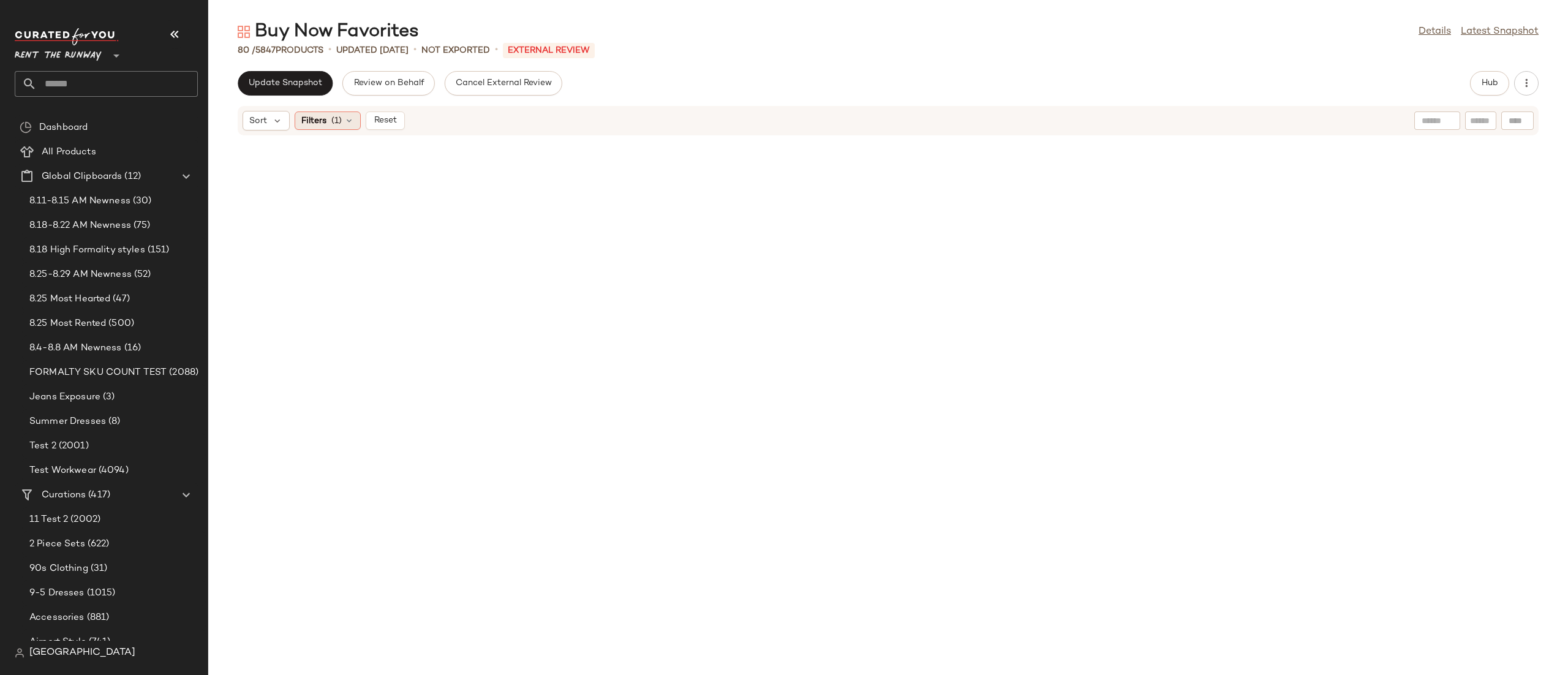
click at [349, 122] on icon at bounding box center [349, 121] width 10 height 10
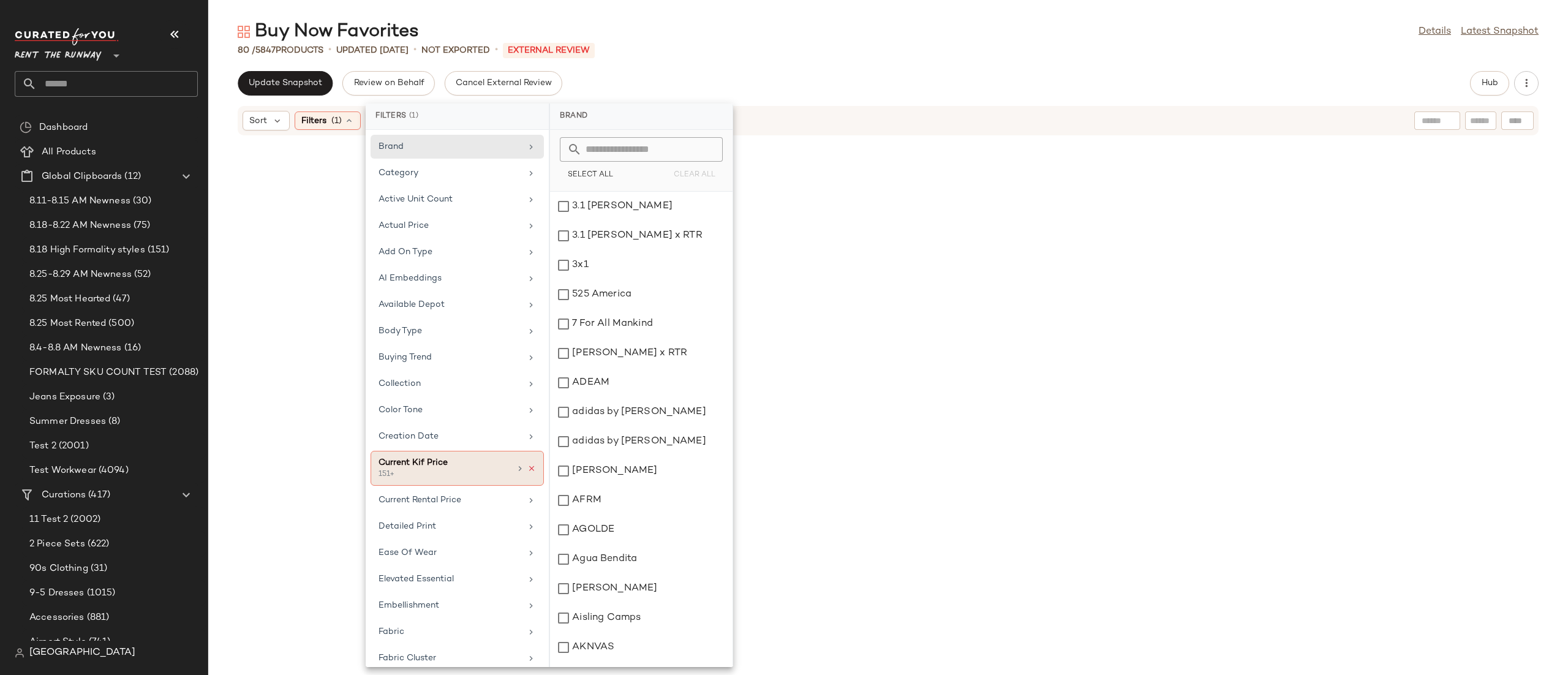
click at [530, 472] on icon at bounding box center [532, 468] width 8 height 8
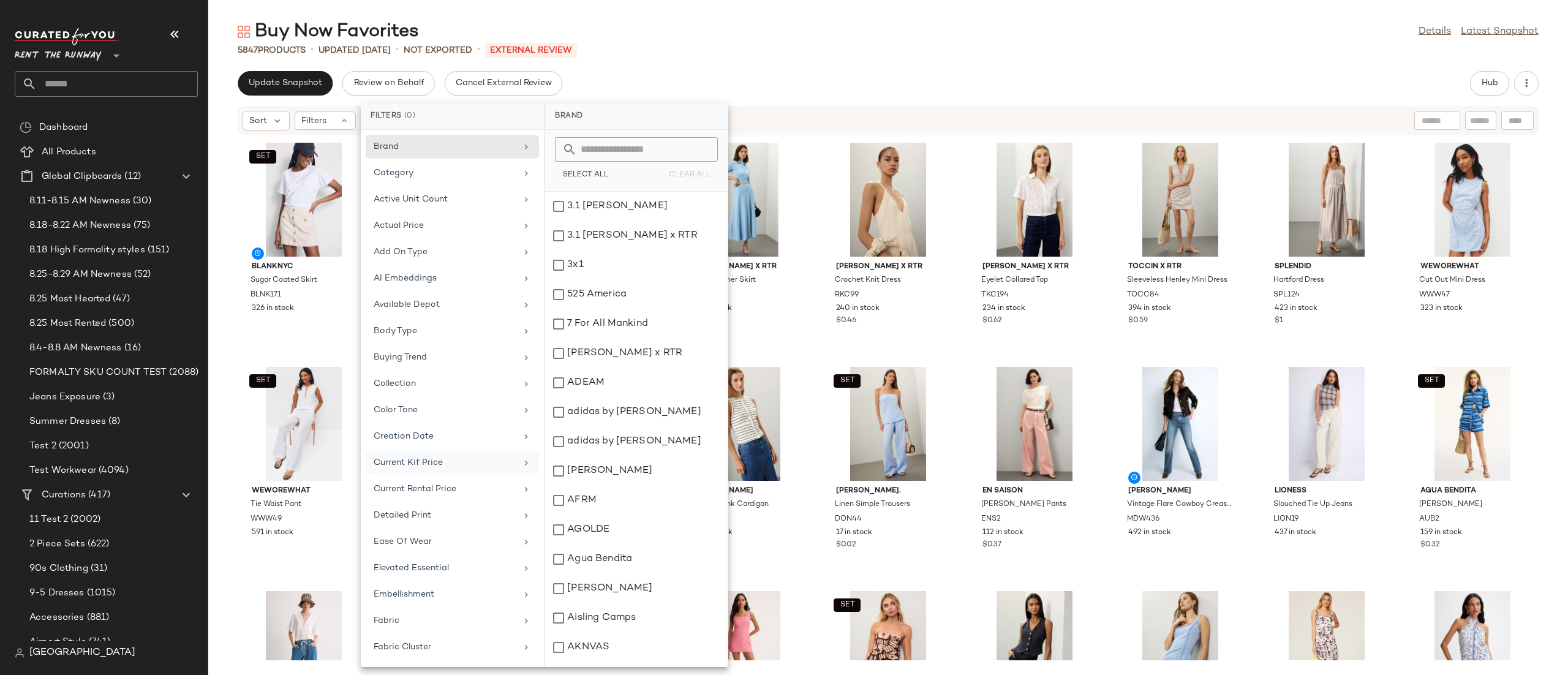
click at [804, 117] on div "Sort Filters" at bounding box center [808, 120] width 1132 height 19
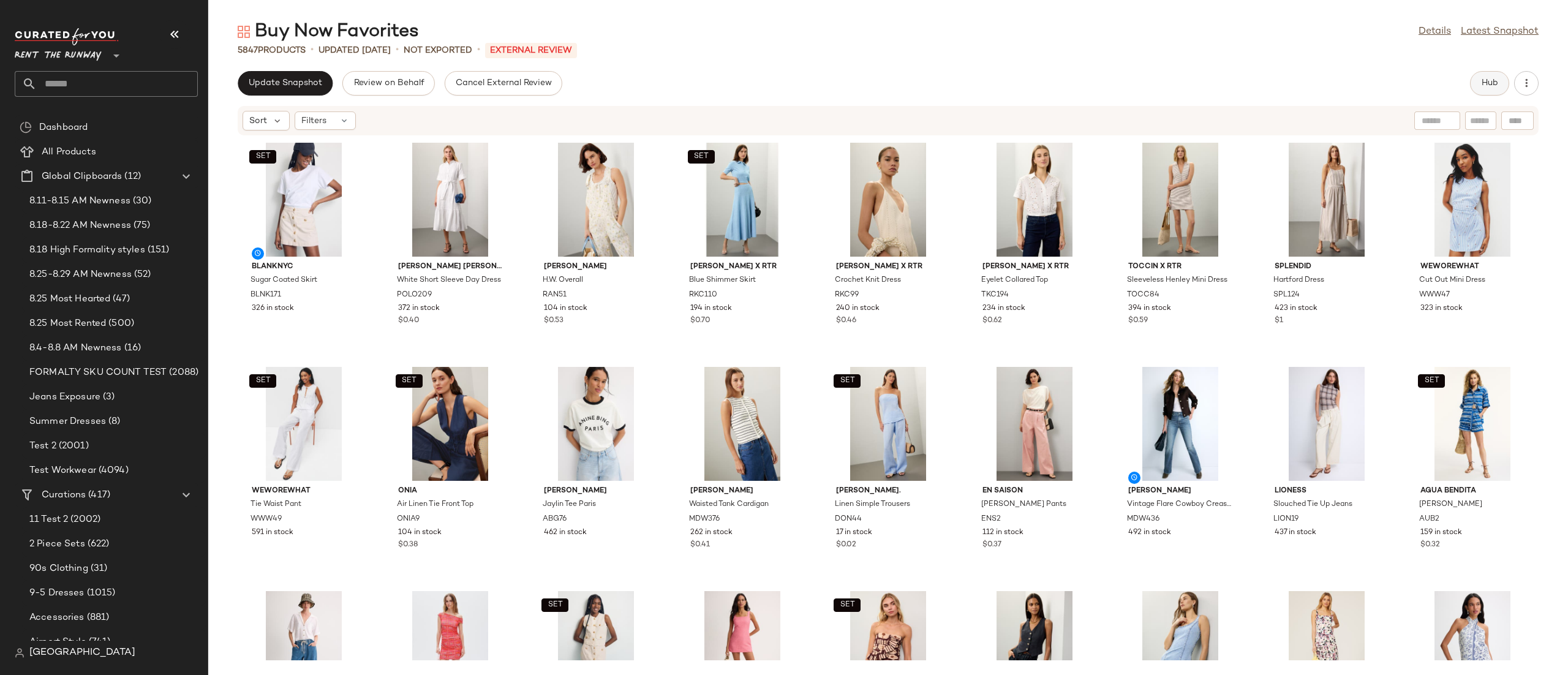
click at [1473, 89] on button "Hub" at bounding box center [1490, 83] width 39 height 24
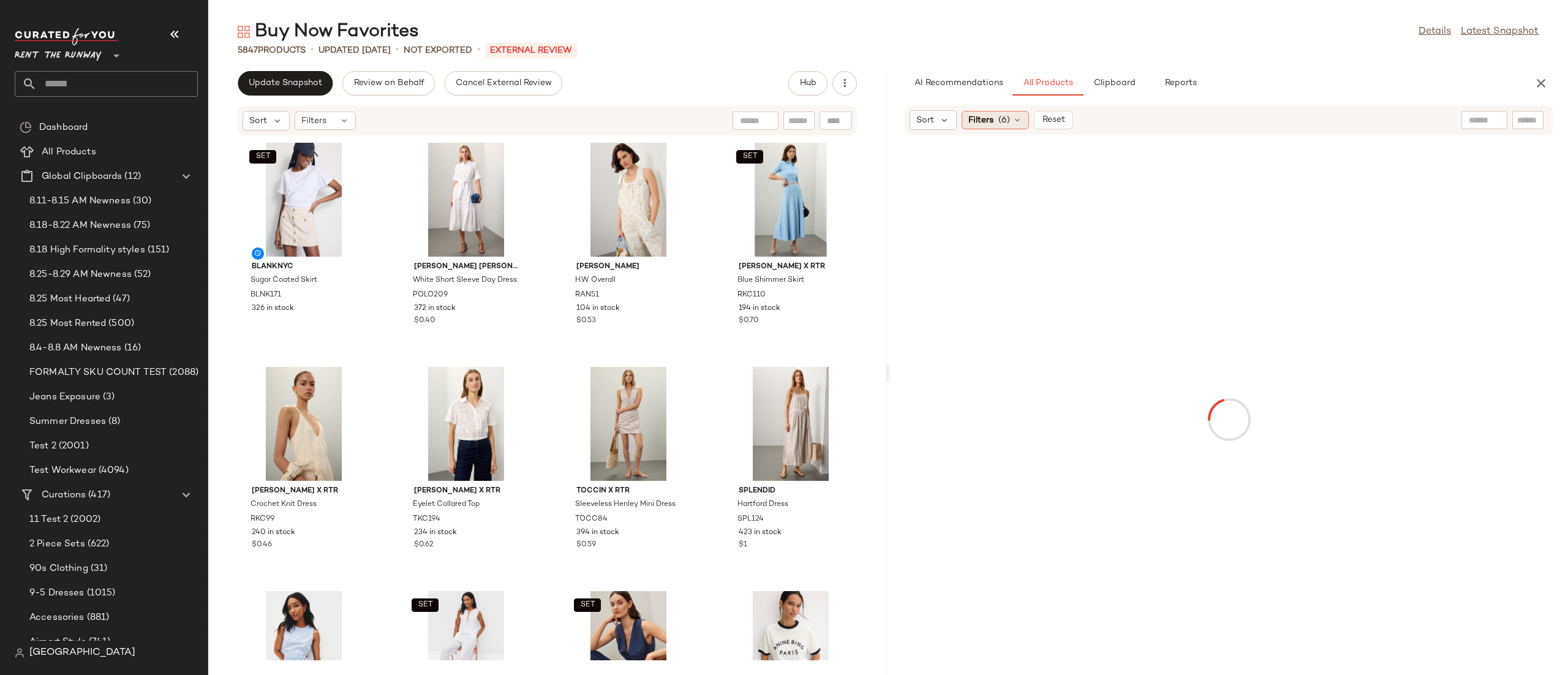
click at [1001, 117] on span "(6)" at bounding box center [1004, 120] width 12 height 13
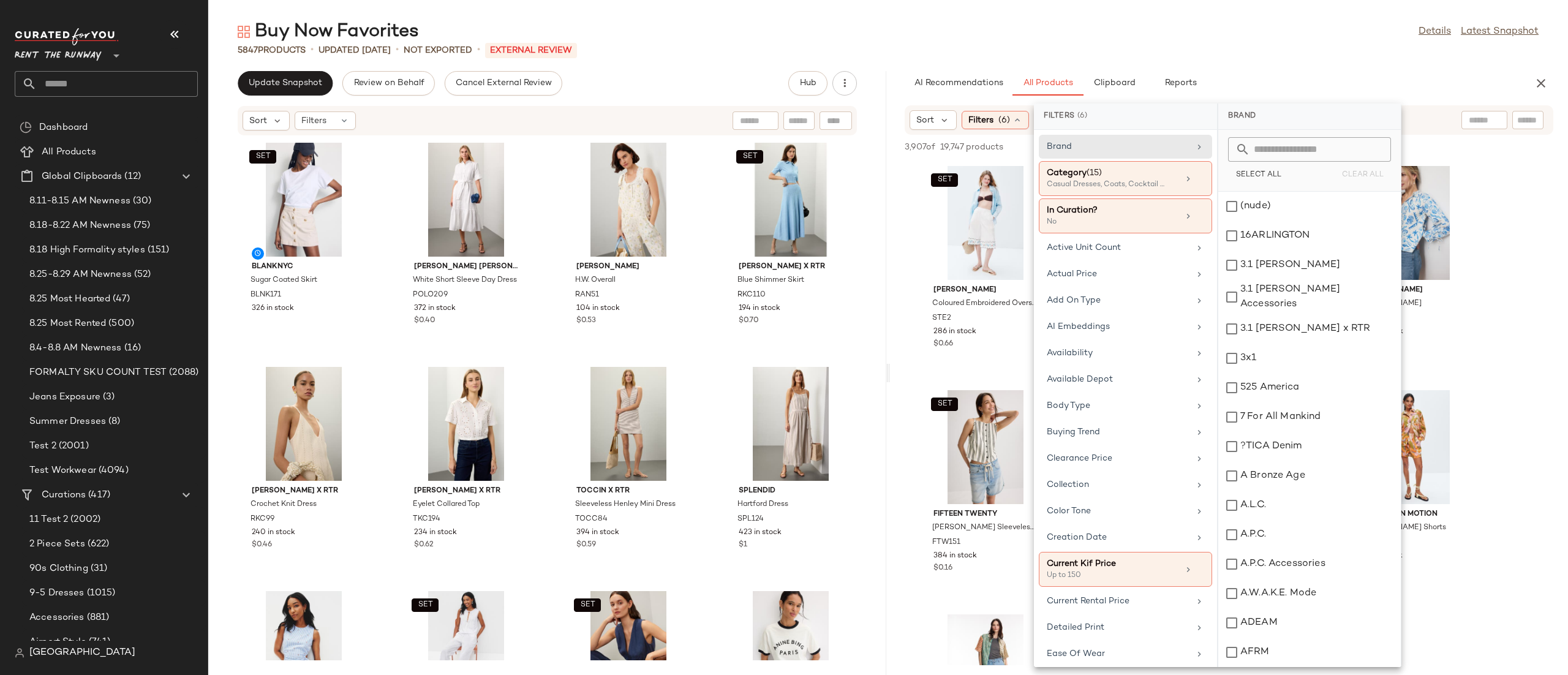
click at [1432, 119] on div "Sort Filters (6) Reset" at bounding box center [1229, 120] width 648 height 30
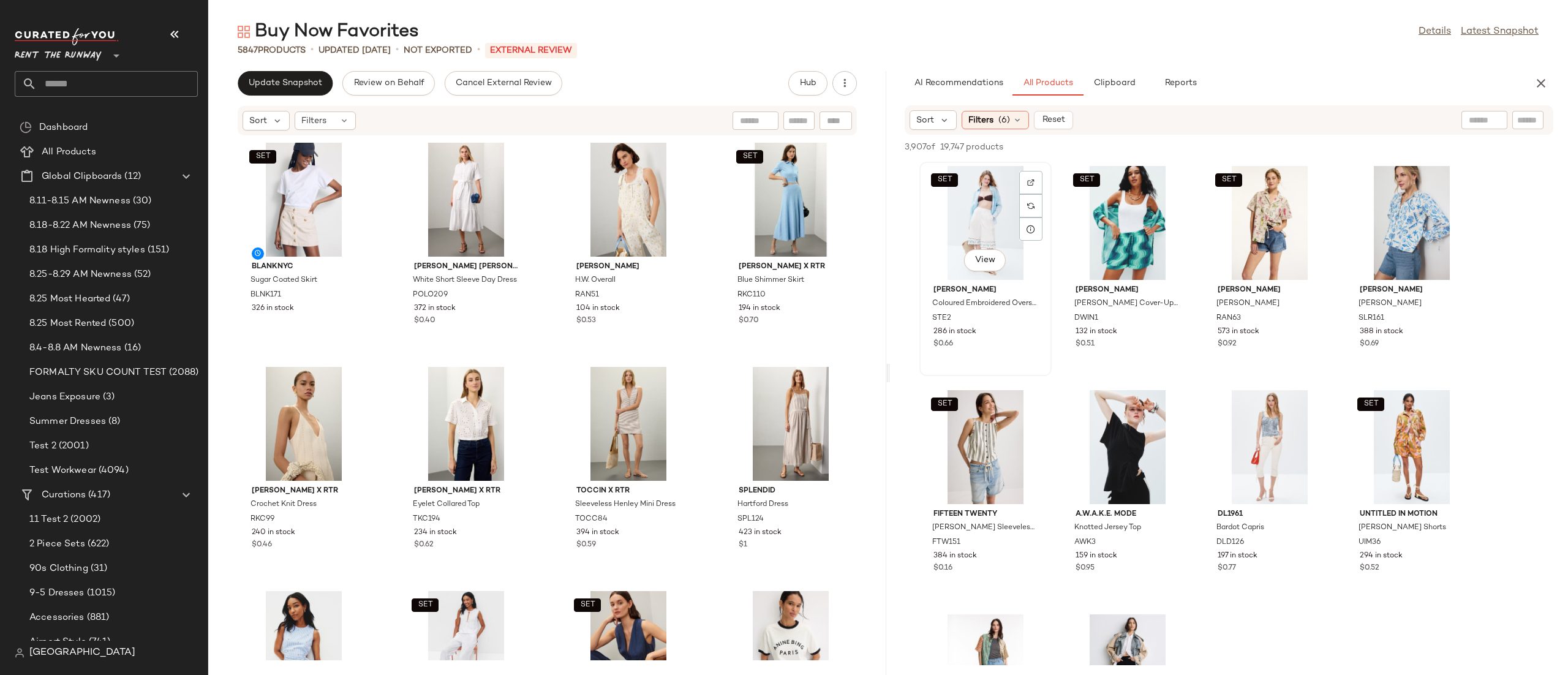
click at [954, 213] on div "SET View" at bounding box center [985, 223] width 124 height 114
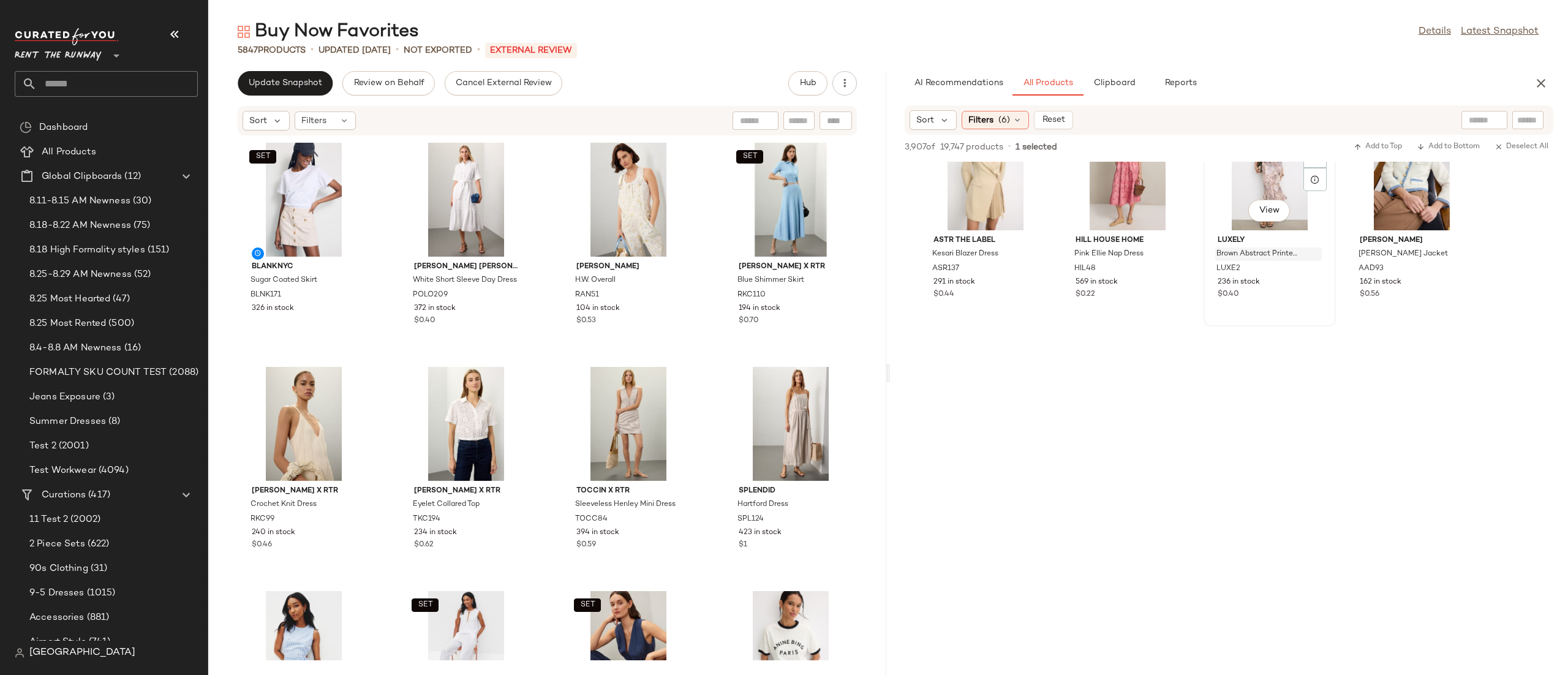
scroll to position [922, 0]
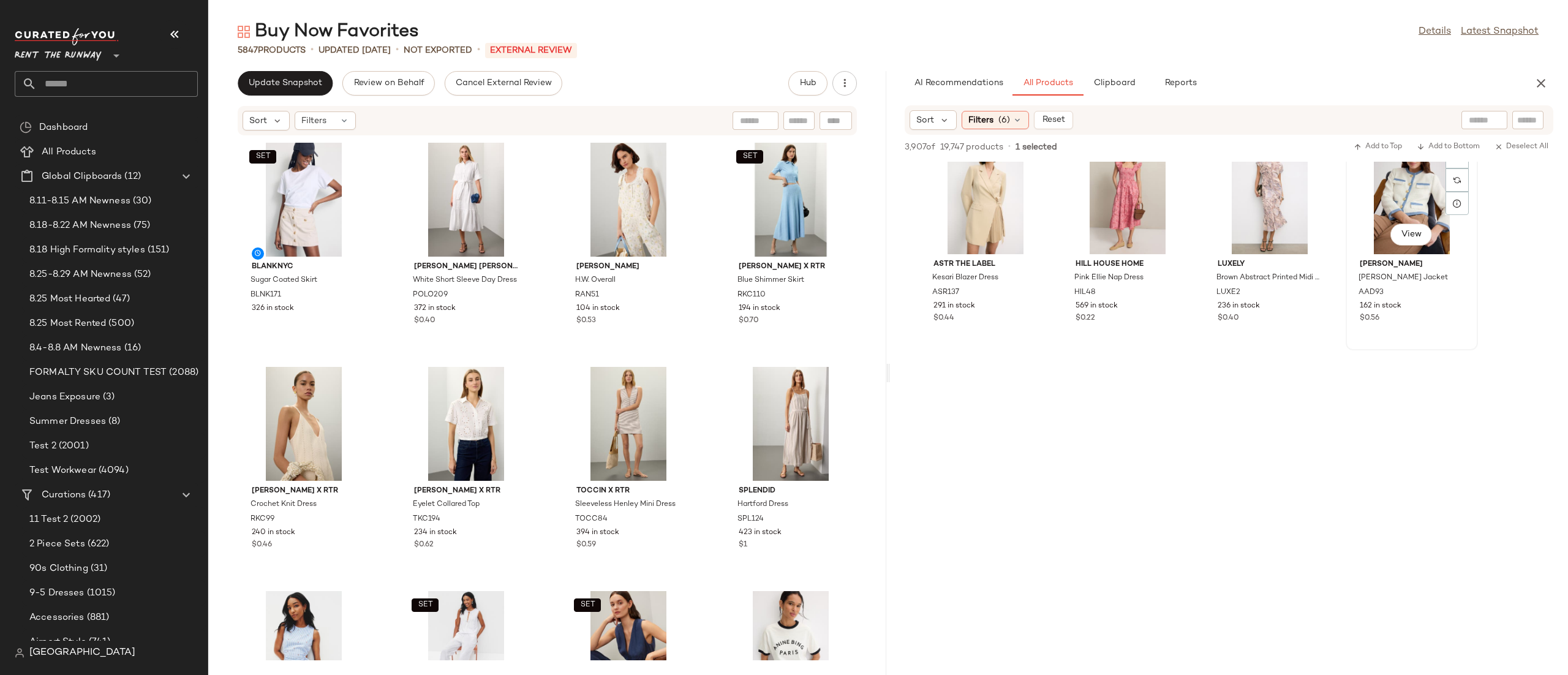
click at [1403, 219] on div "View" at bounding box center [1411, 197] width 124 height 114
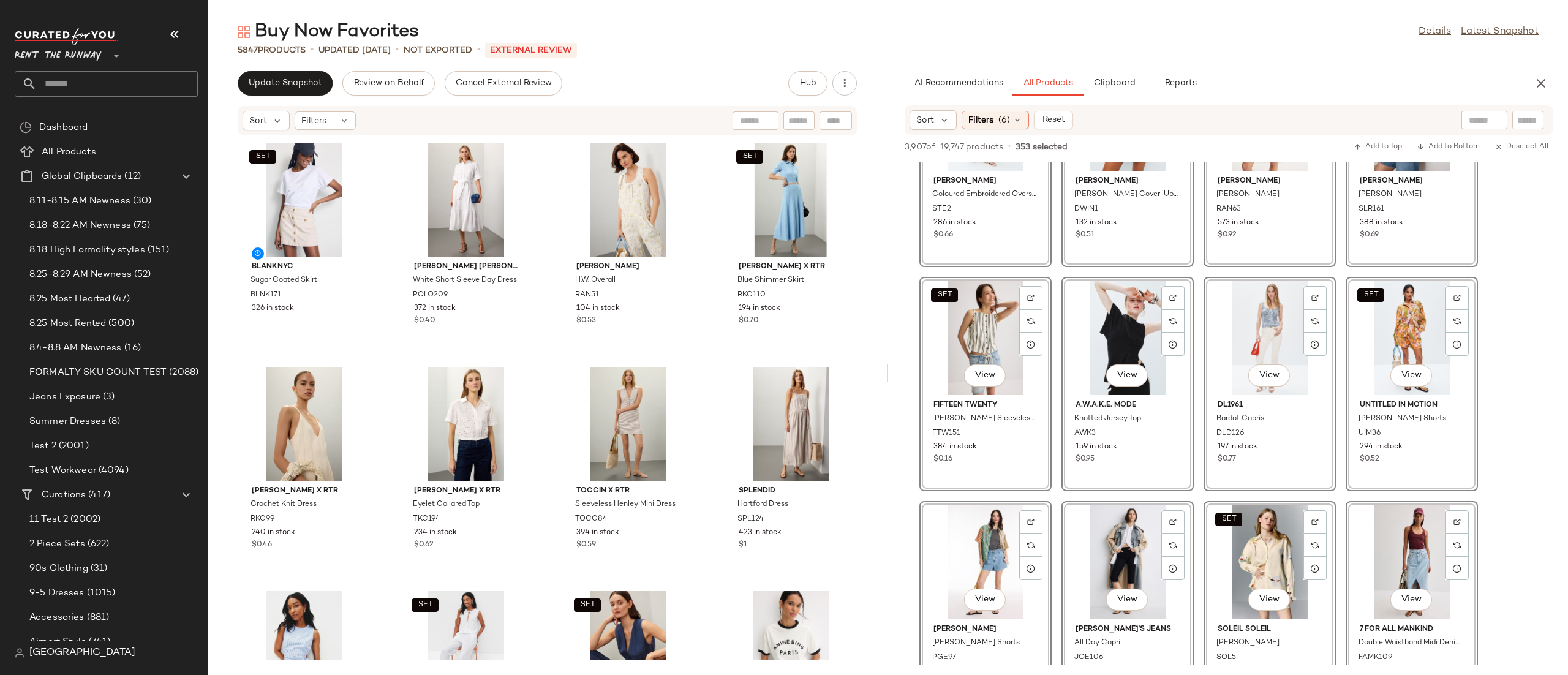
scroll to position [0, 0]
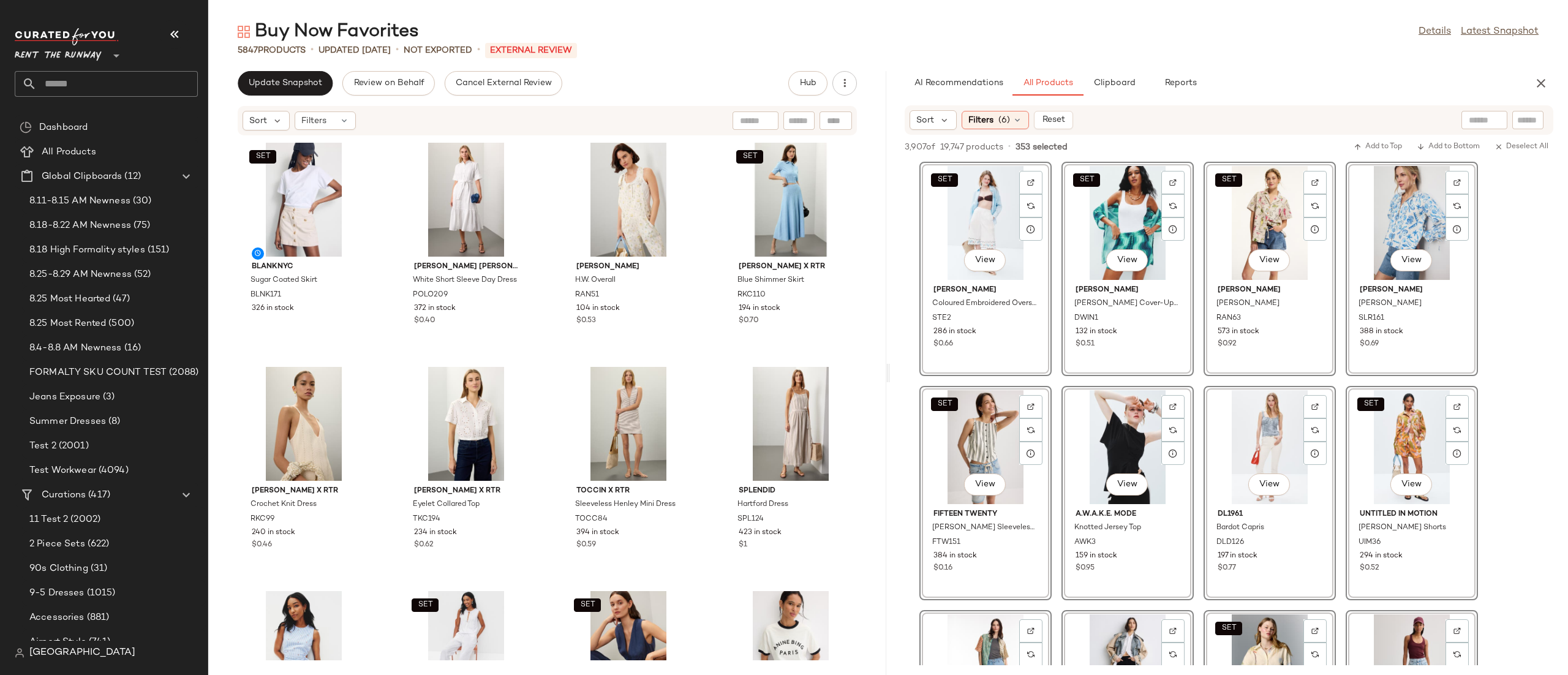
click at [307, 215] on div "SET" at bounding box center [304, 199] width 124 height 114
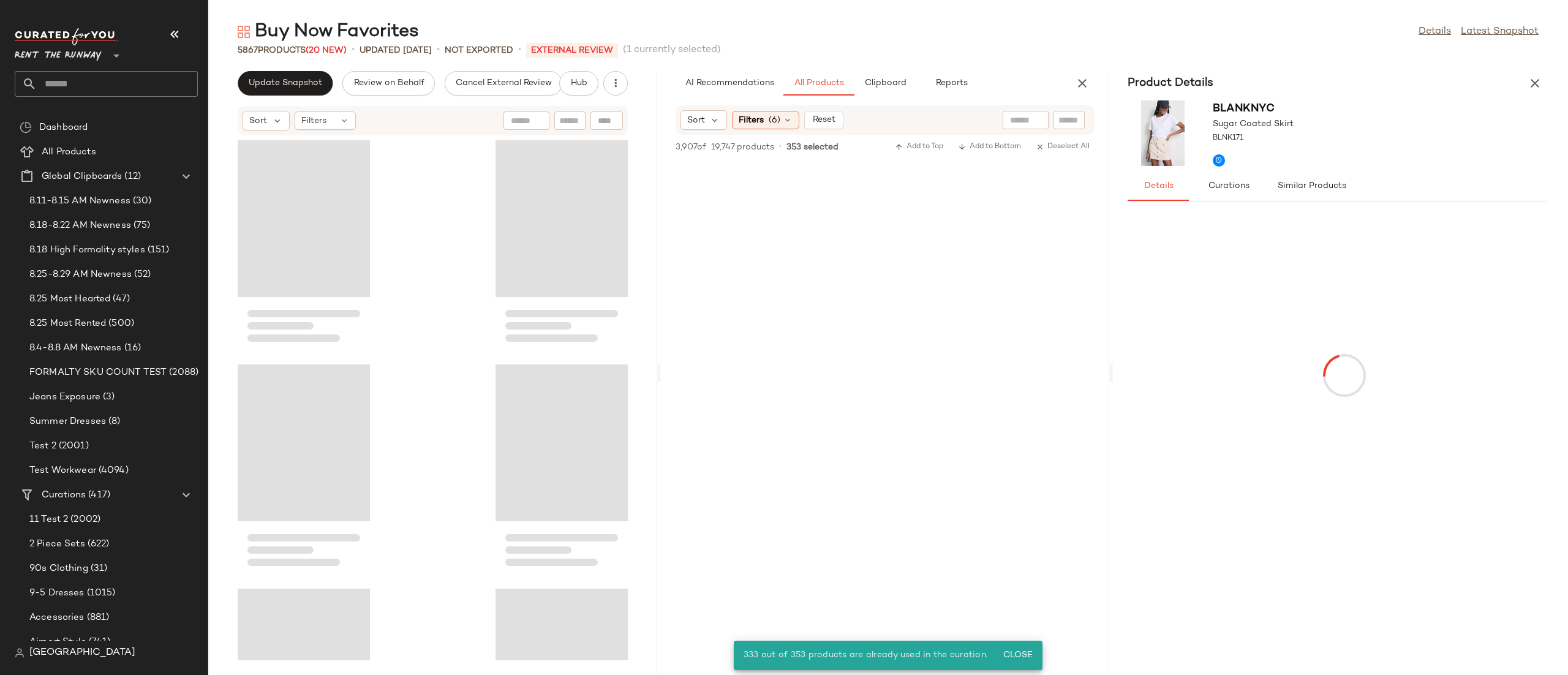
click at [289, 97] on div "Update Snapshot Review on Behalf Cancel External Review Hub Sort Filters" at bounding box center [433, 373] width 449 height 604
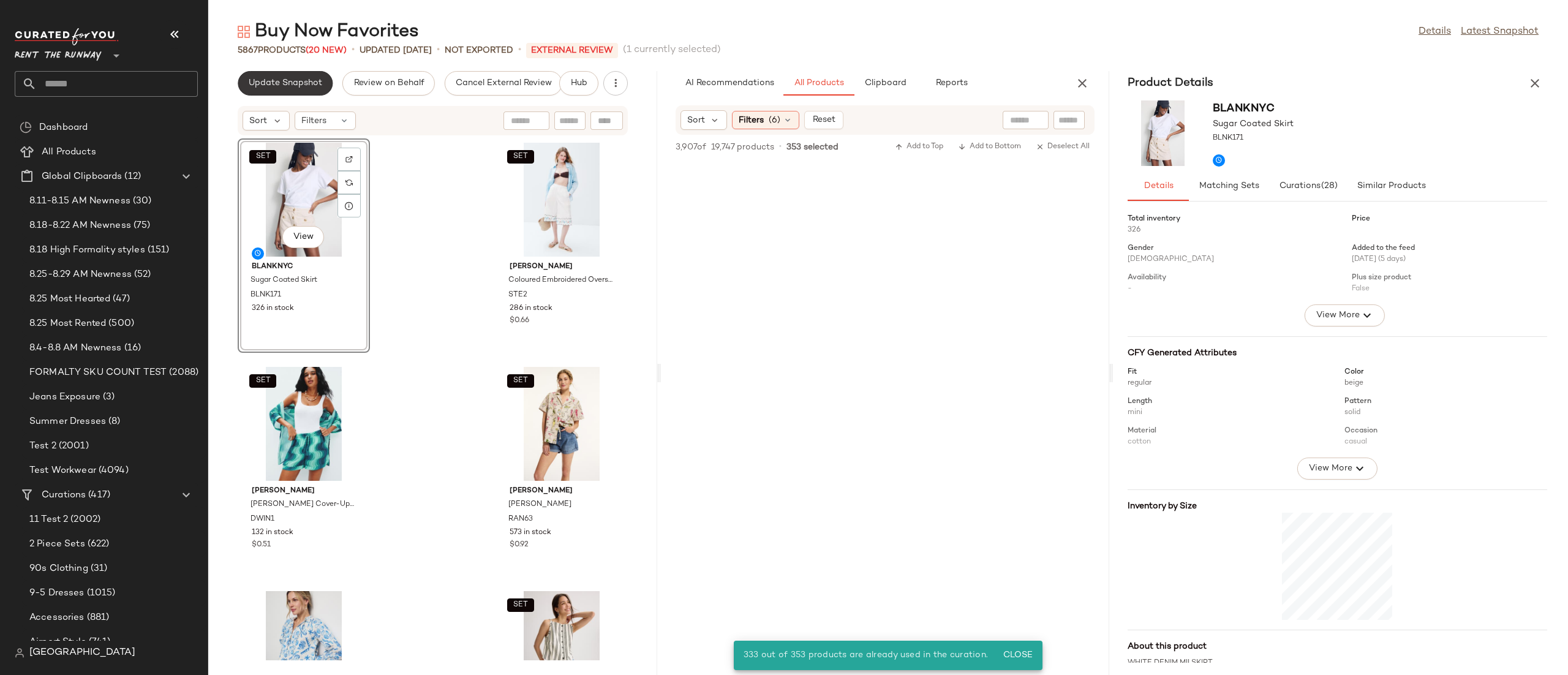
click at [309, 94] on button "Update Snapshot" at bounding box center [285, 83] width 95 height 24
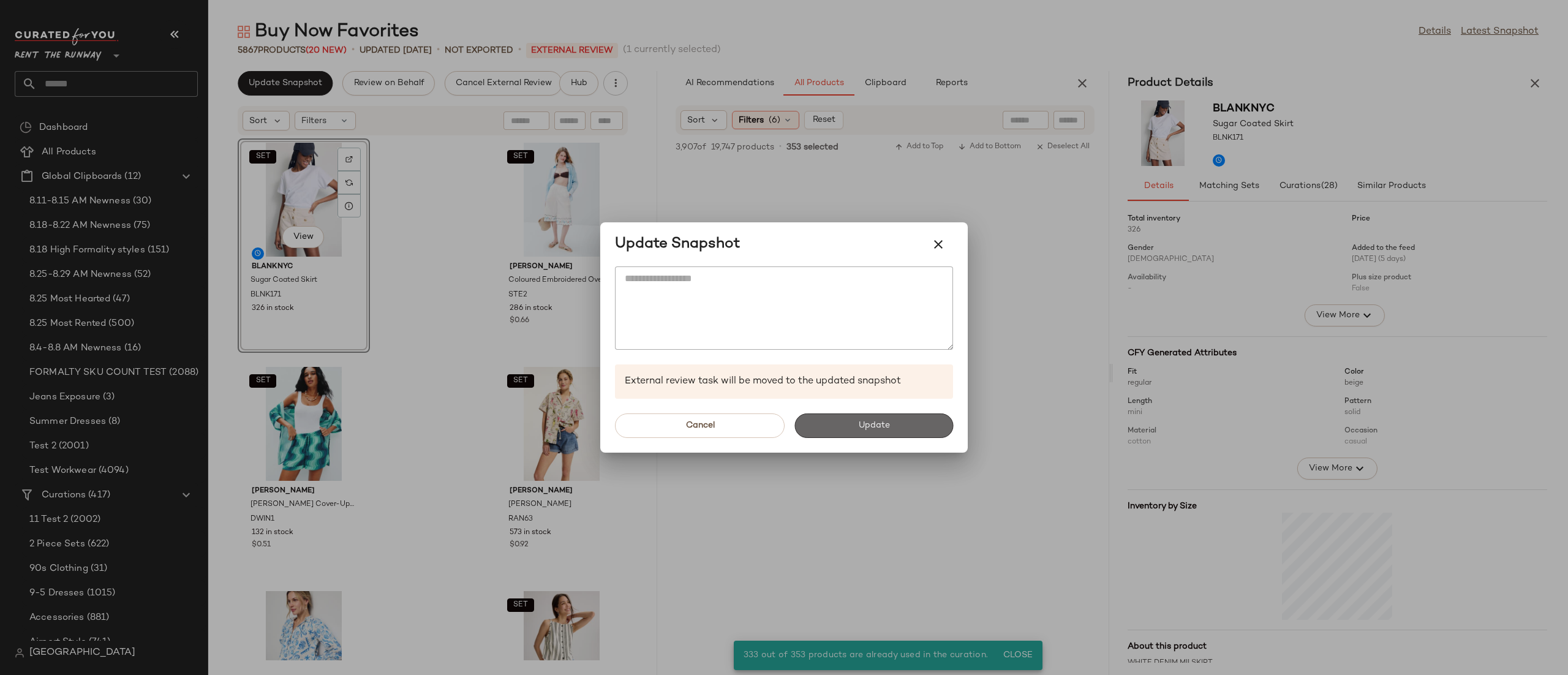
click at [838, 428] on button "Update" at bounding box center [873, 425] width 159 height 24
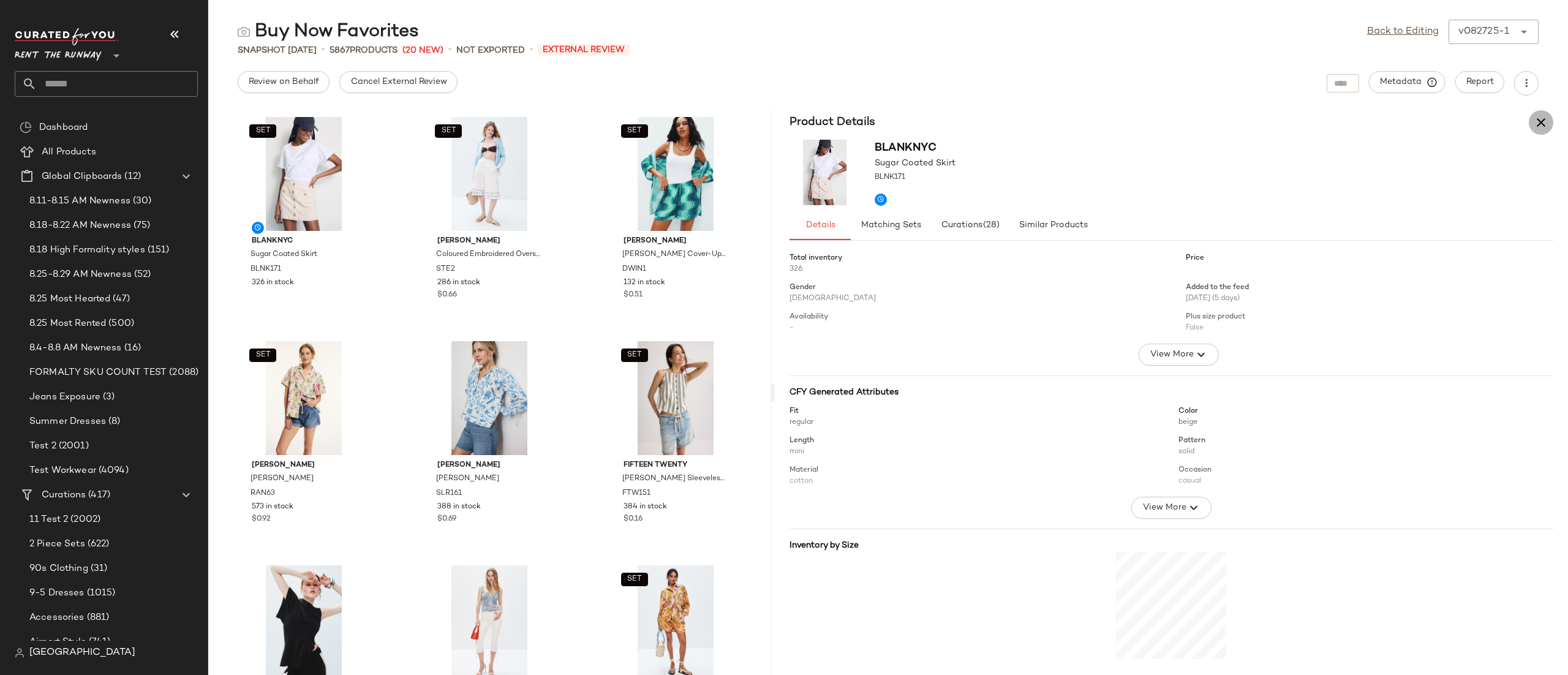
click at [1530, 120] on button "button" at bounding box center [1540, 122] width 24 height 24
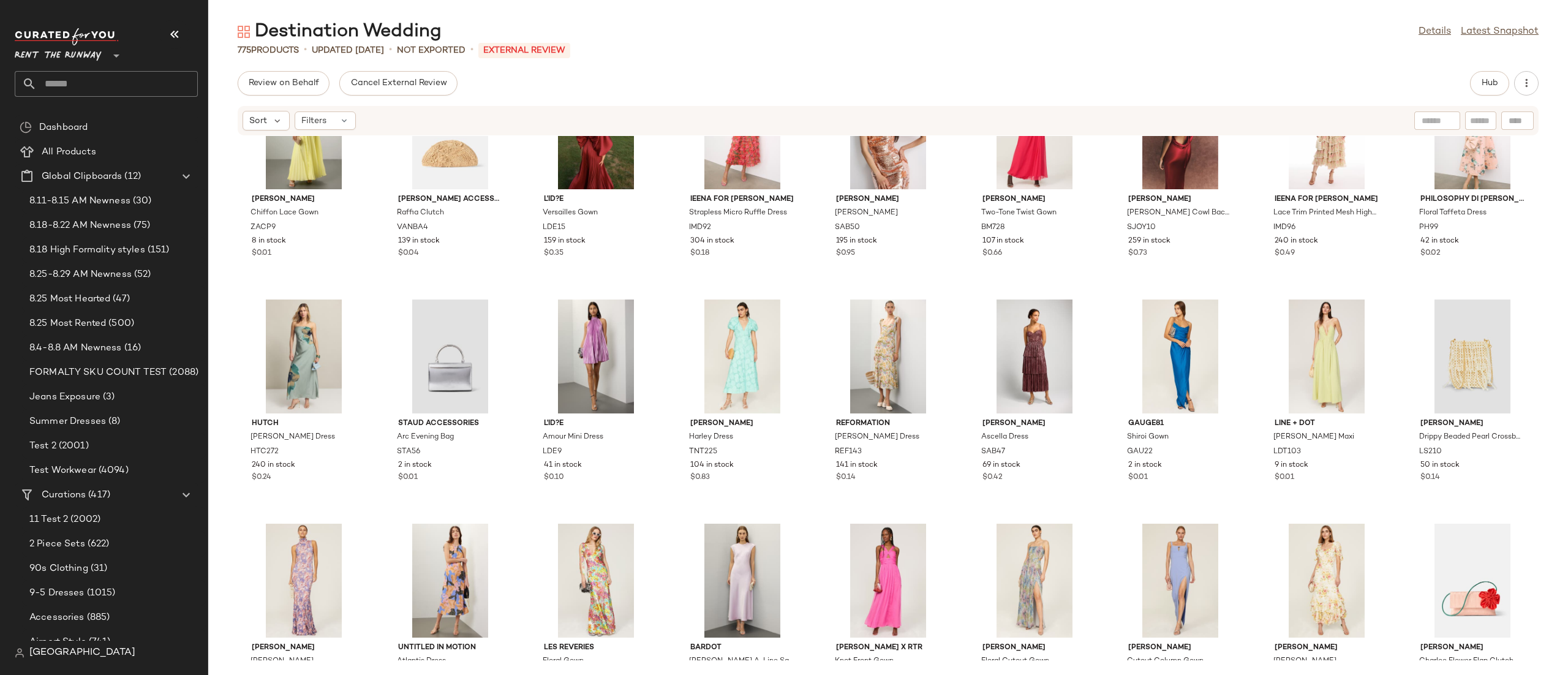
scroll to position [2052, 0]
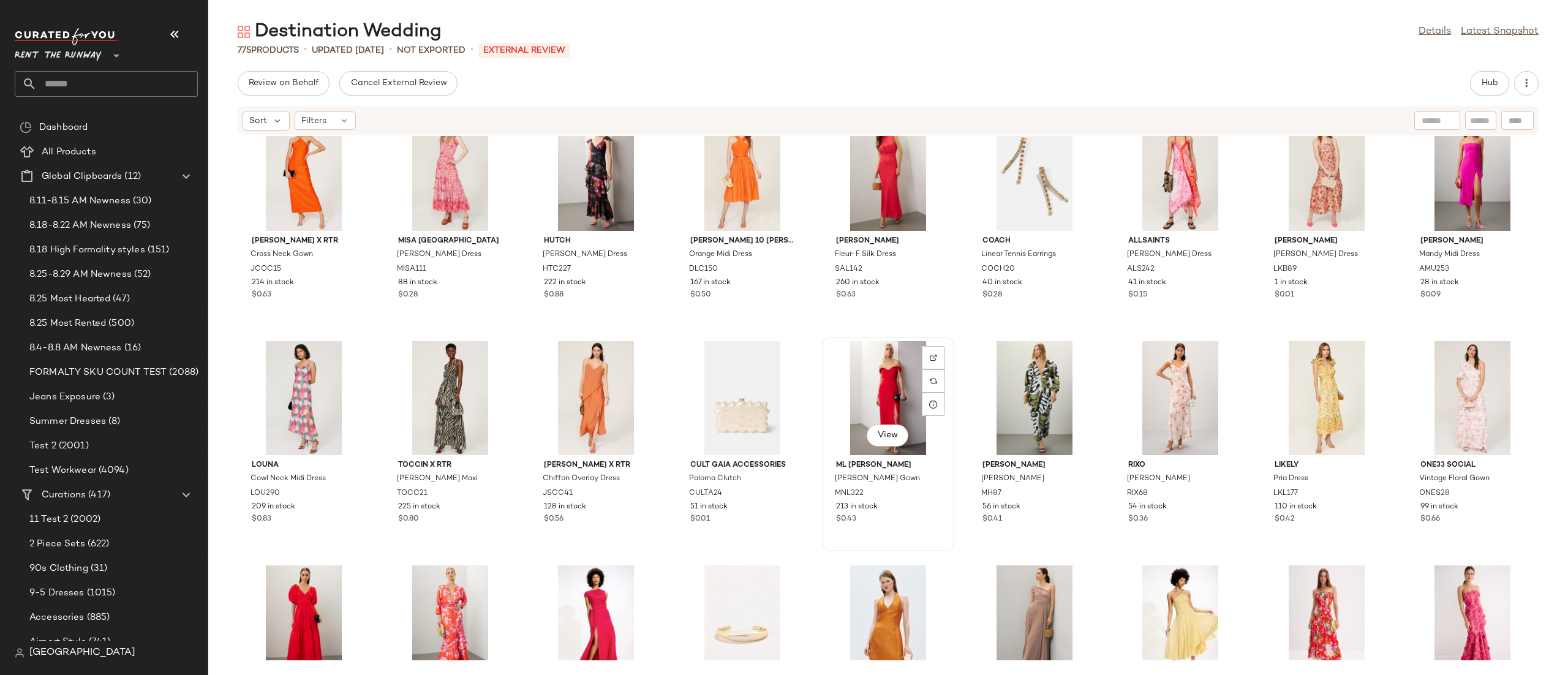
click at [881, 374] on div "View" at bounding box center [888, 397] width 124 height 114
click at [1476, 75] on button "Hub" at bounding box center [1490, 83] width 39 height 24
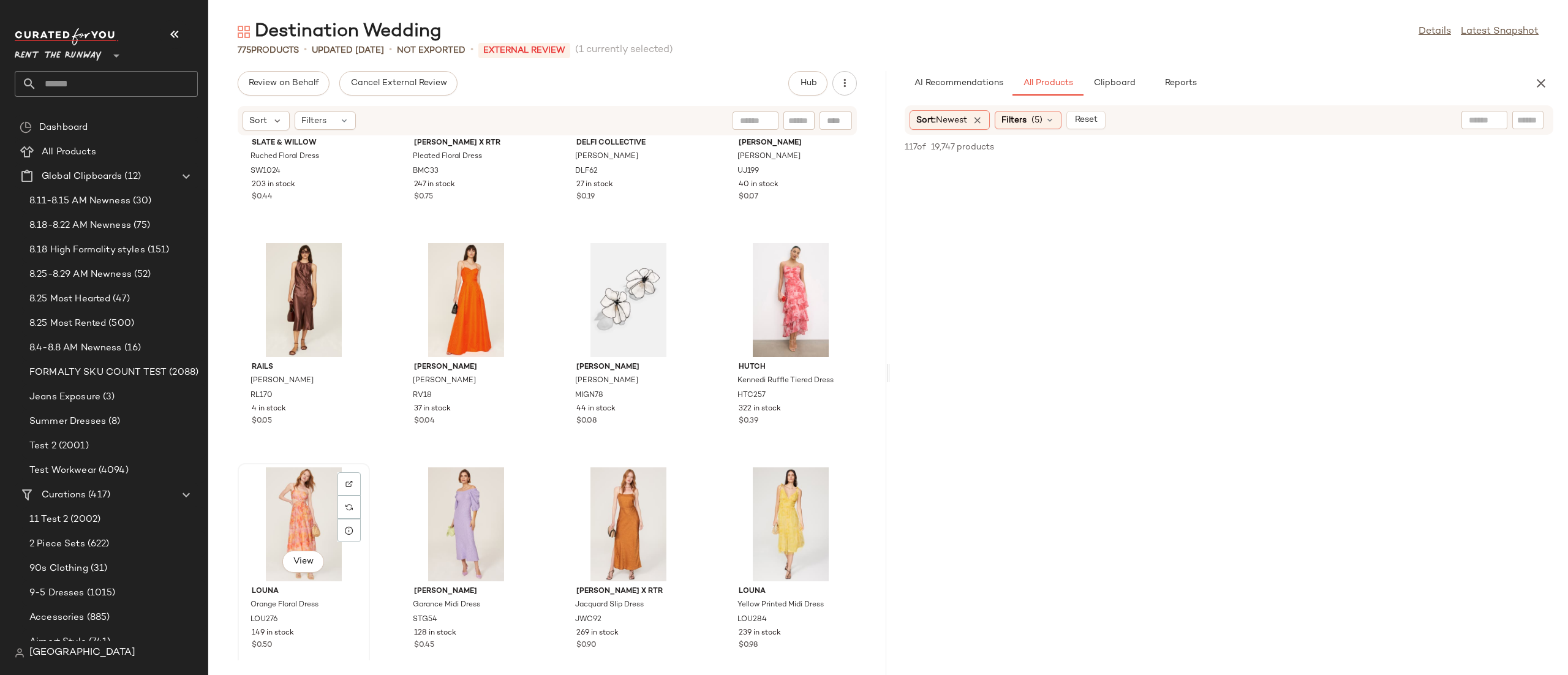
click at [256, 512] on div "View" at bounding box center [304, 524] width 124 height 114
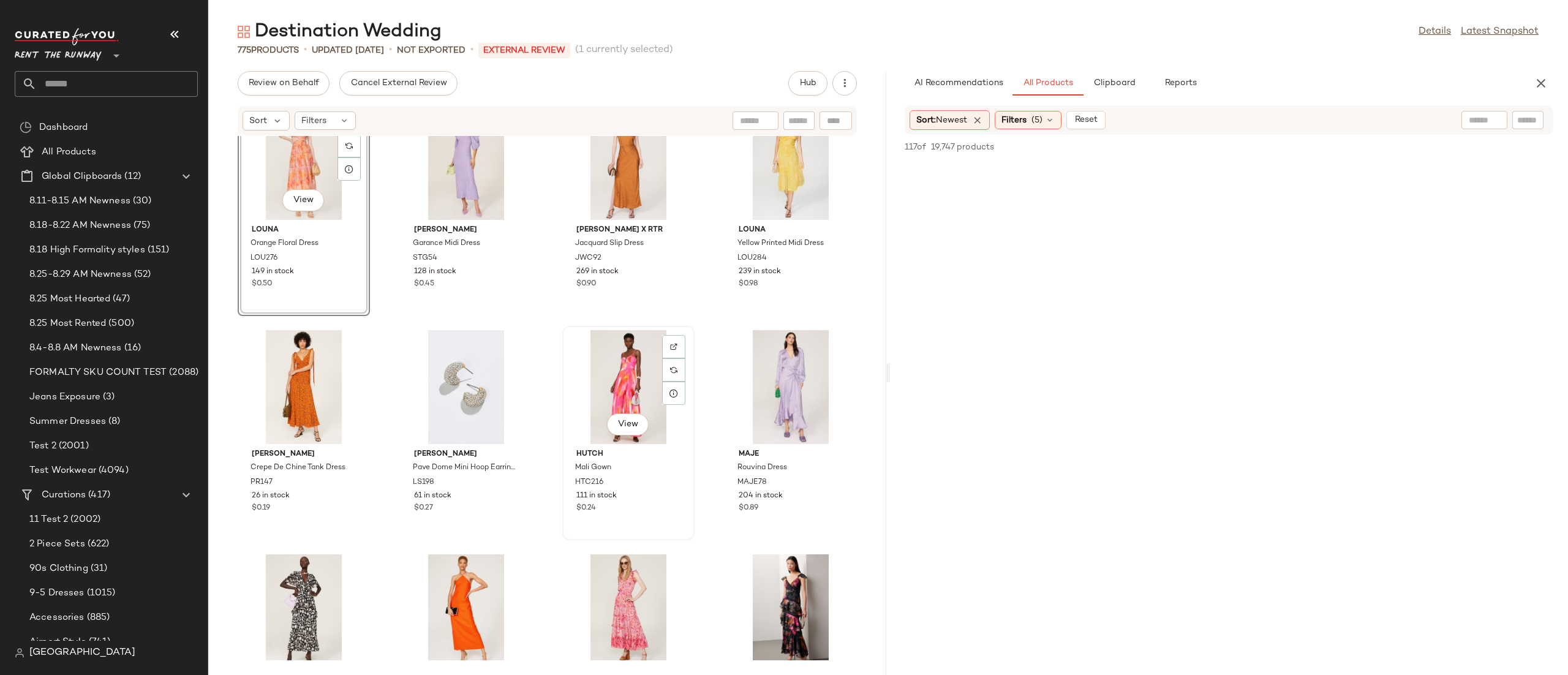
scroll to position [4380, 0]
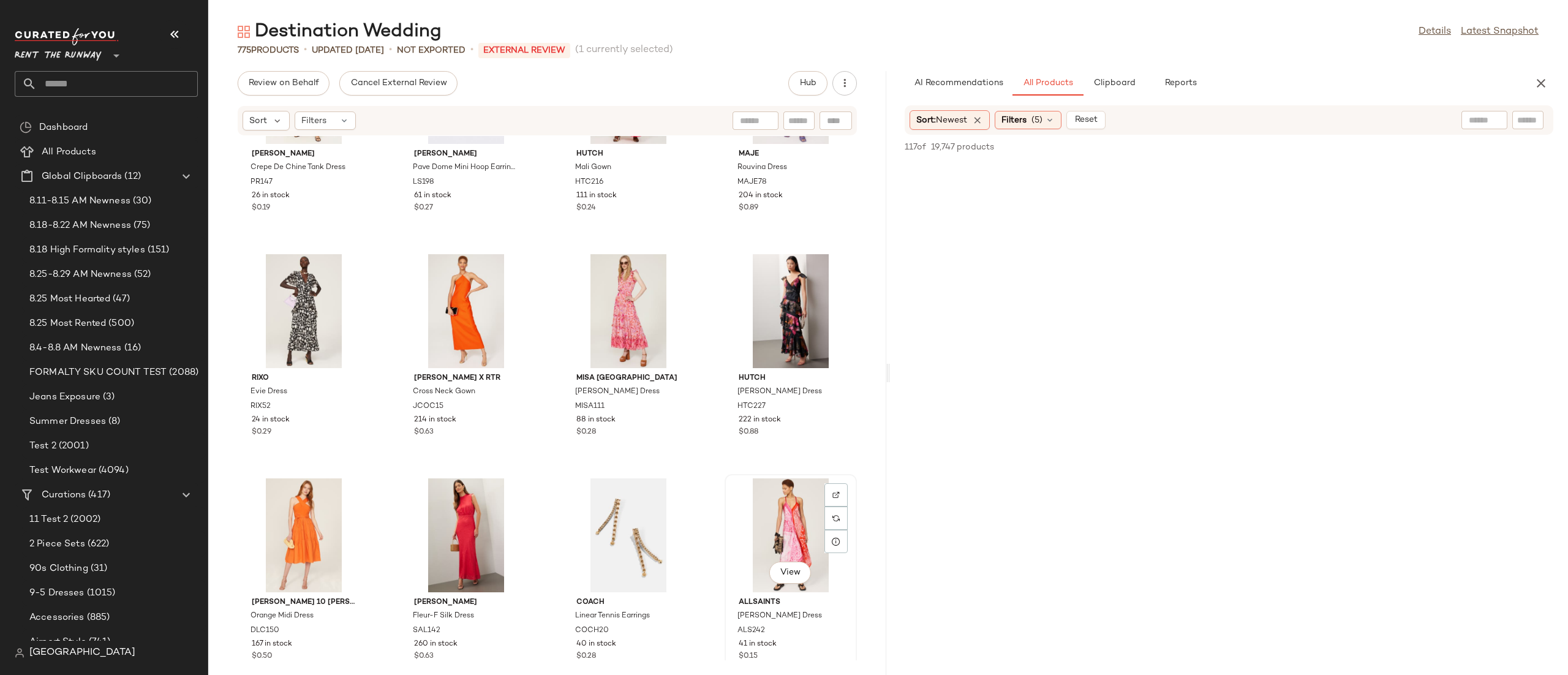
click at [781, 532] on div "View" at bounding box center [791, 535] width 124 height 114
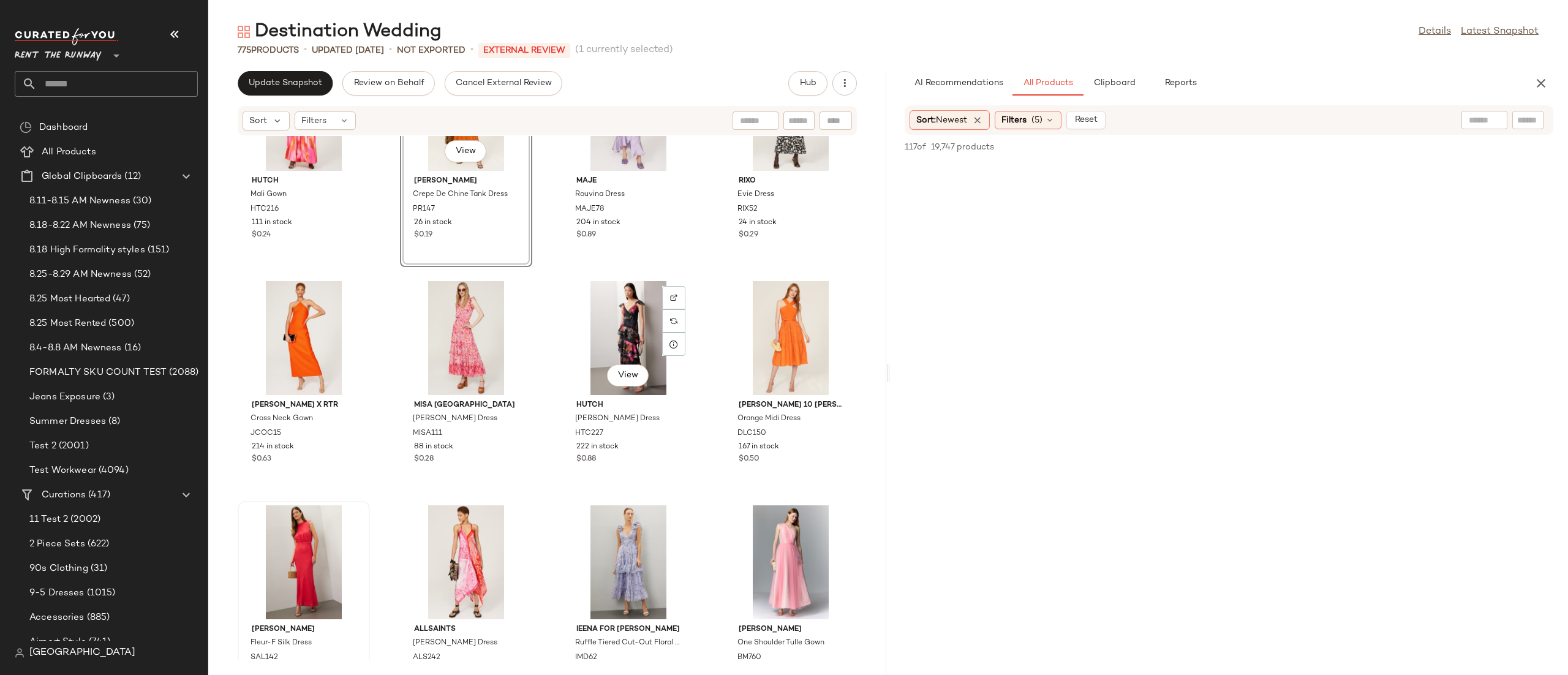
scroll to position [352, 0]
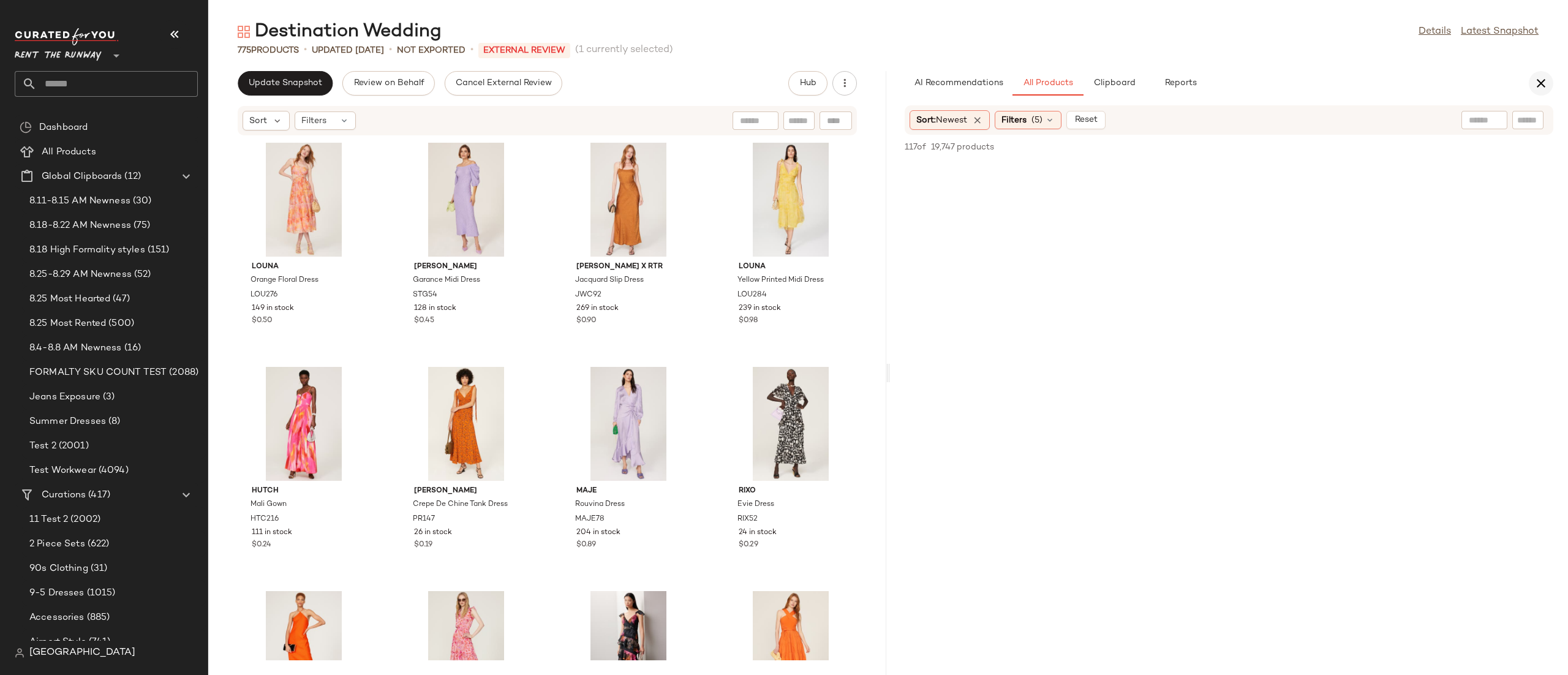
click at [1533, 90] on button "button" at bounding box center [1540, 83] width 24 height 24
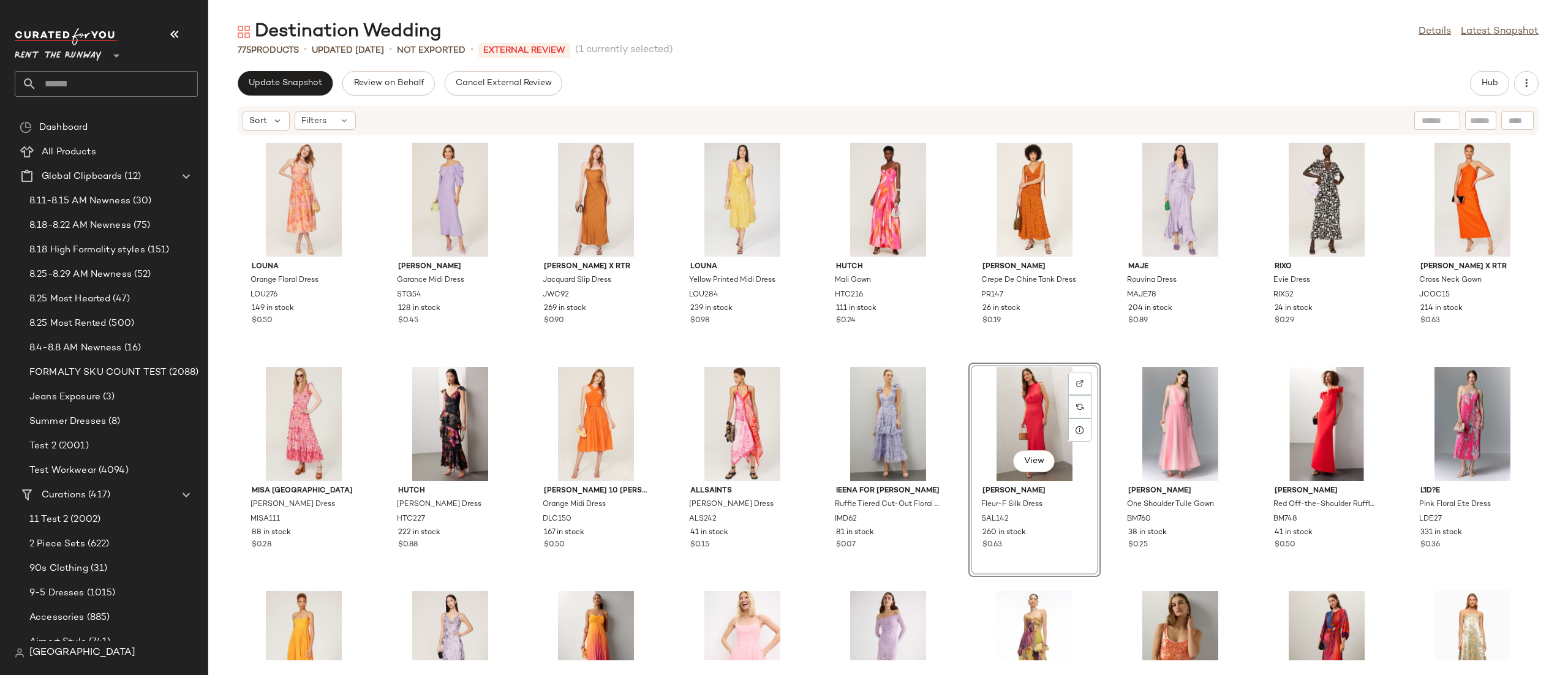
click at [1478, 94] on div "Hub" at bounding box center [1490, 83] width 39 height 24
click at [1478, 92] on button "Hub" at bounding box center [1490, 83] width 39 height 24
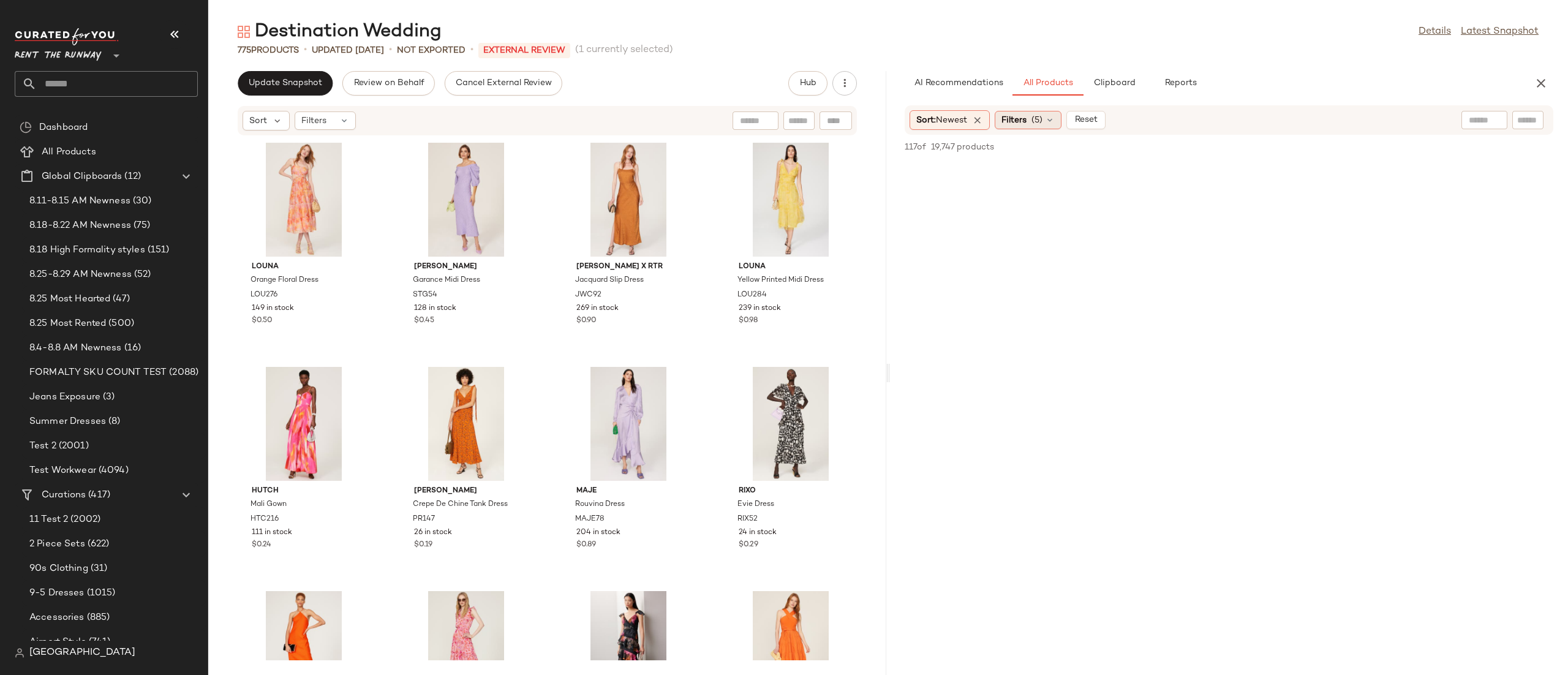
click at [1013, 115] on span "Filters" at bounding box center [1014, 120] width 25 height 13
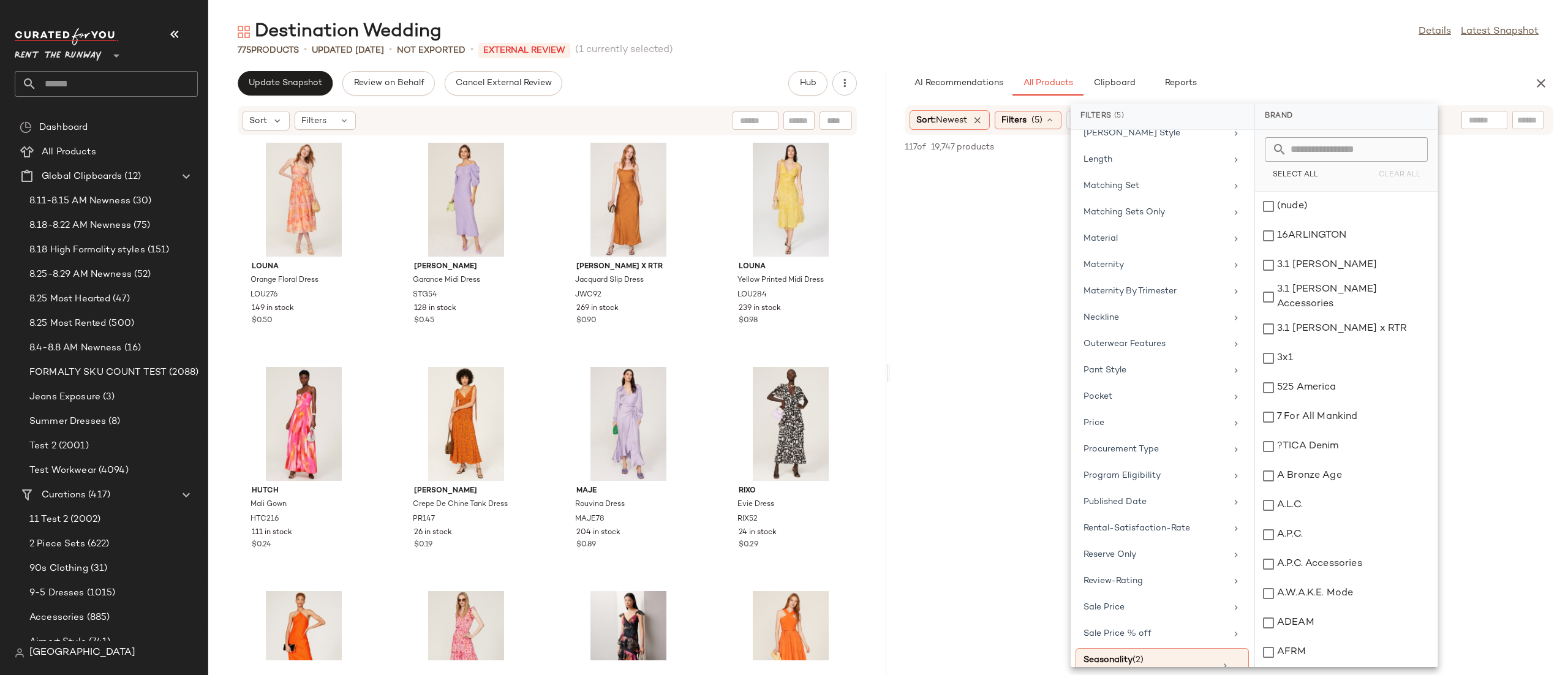
scroll to position [1158, 0]
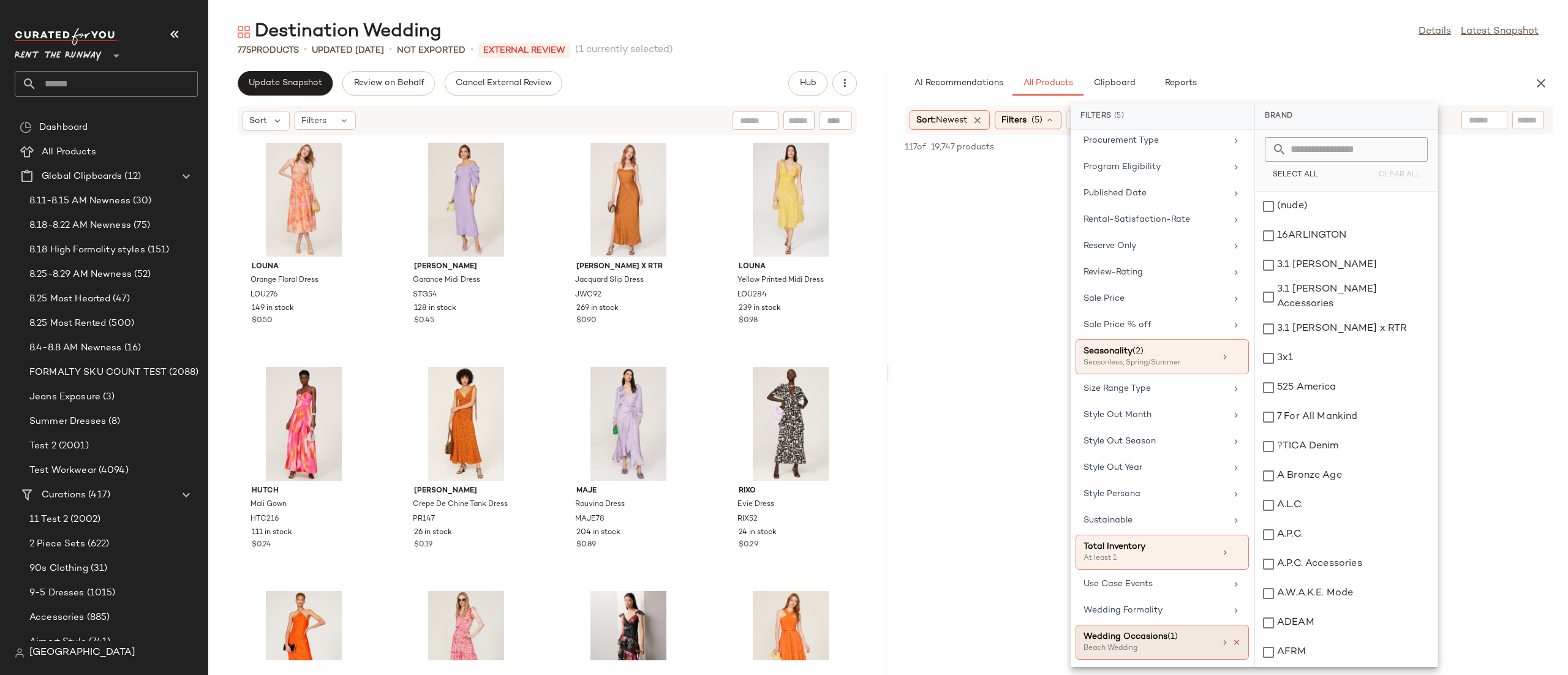
click at [1232, 643] on icon at bounding box center [1236, 642] width 8 height 8
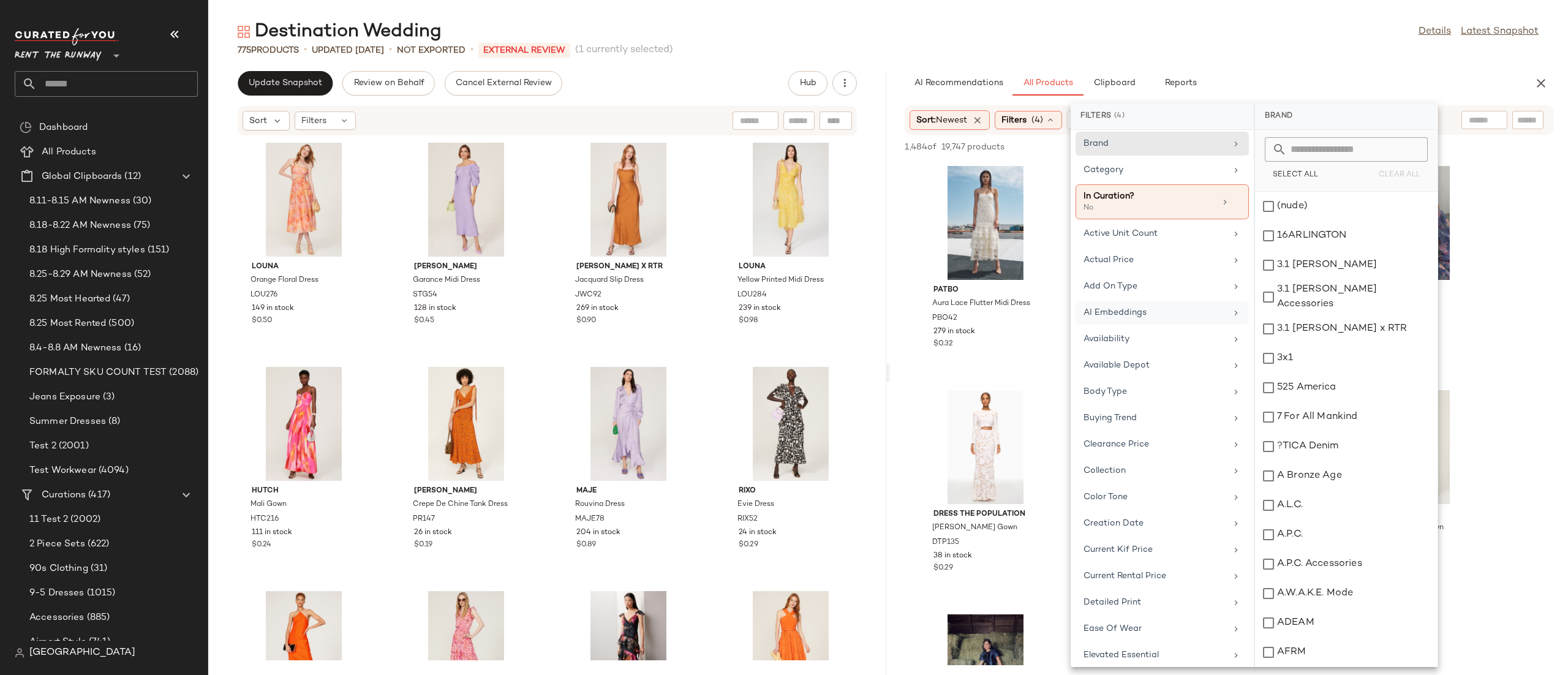
scroll to position [0, 0]
click at [1136, 174] on div "Category" at bounding box center [1154, 172] width 143 height 13
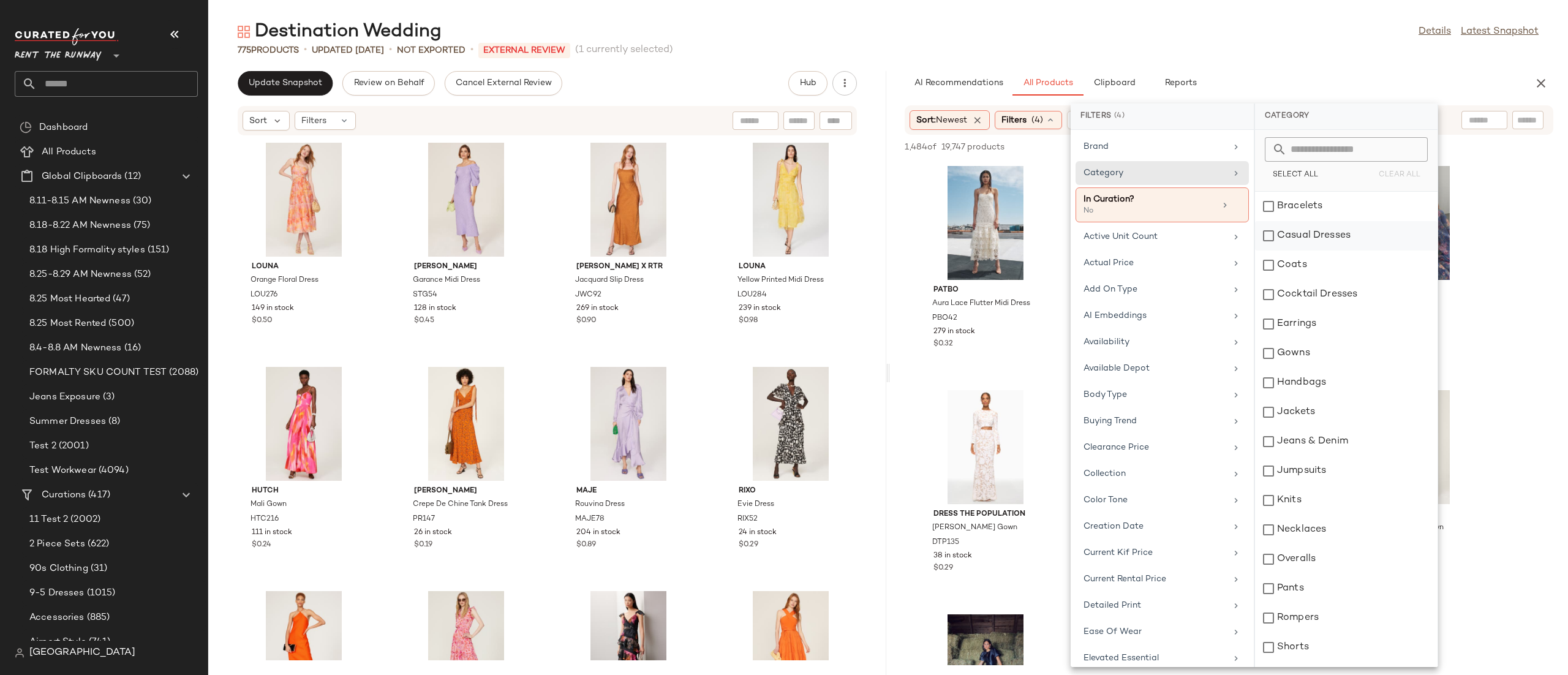
click at [1329, 240] on div "Casual Dresses" at bounding box center [1346, 235] width 182 height 30
click at [1326, 294] on div "Cocktail Dresses" at bounding box center [1346, 294] width 182 height 30
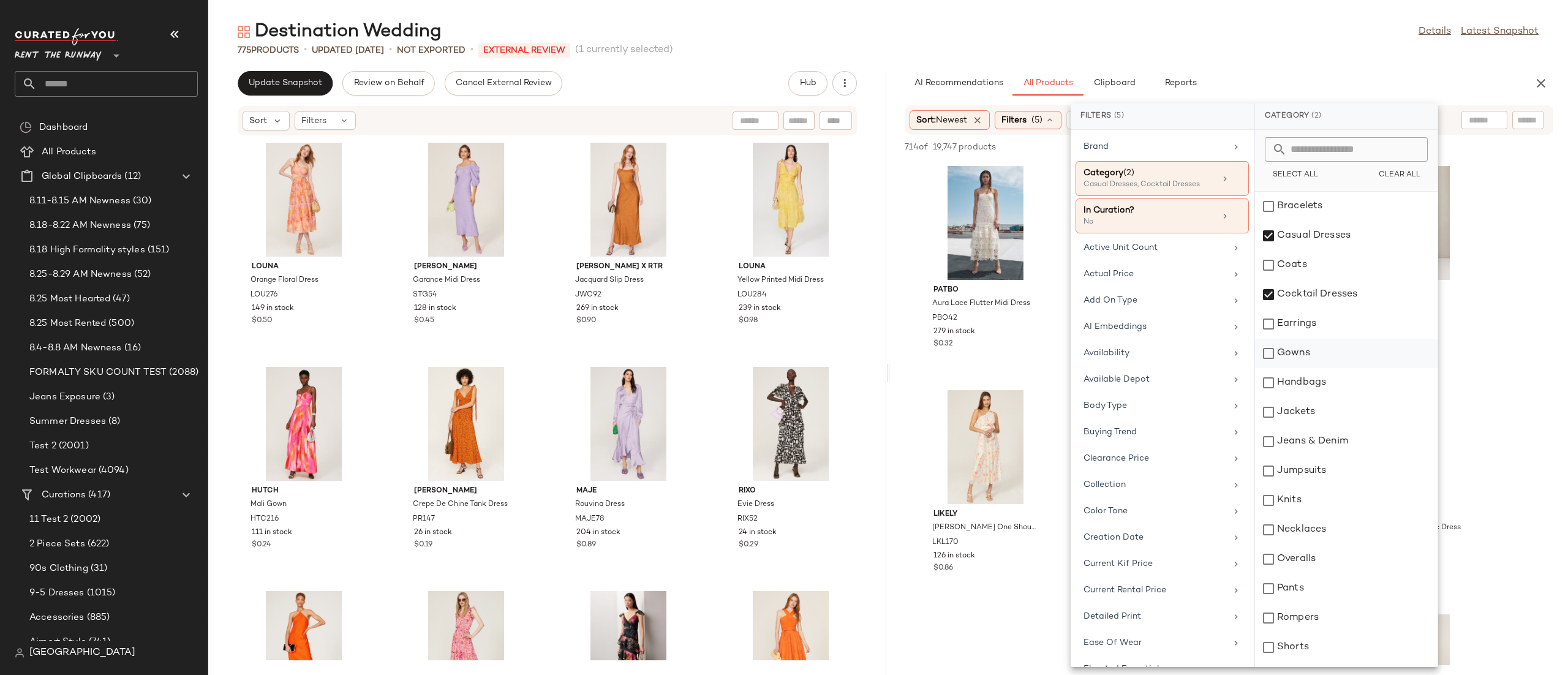
click at [1311, 349] on div "Gowns" at bounding box center [1346, 353] width 182 height 30
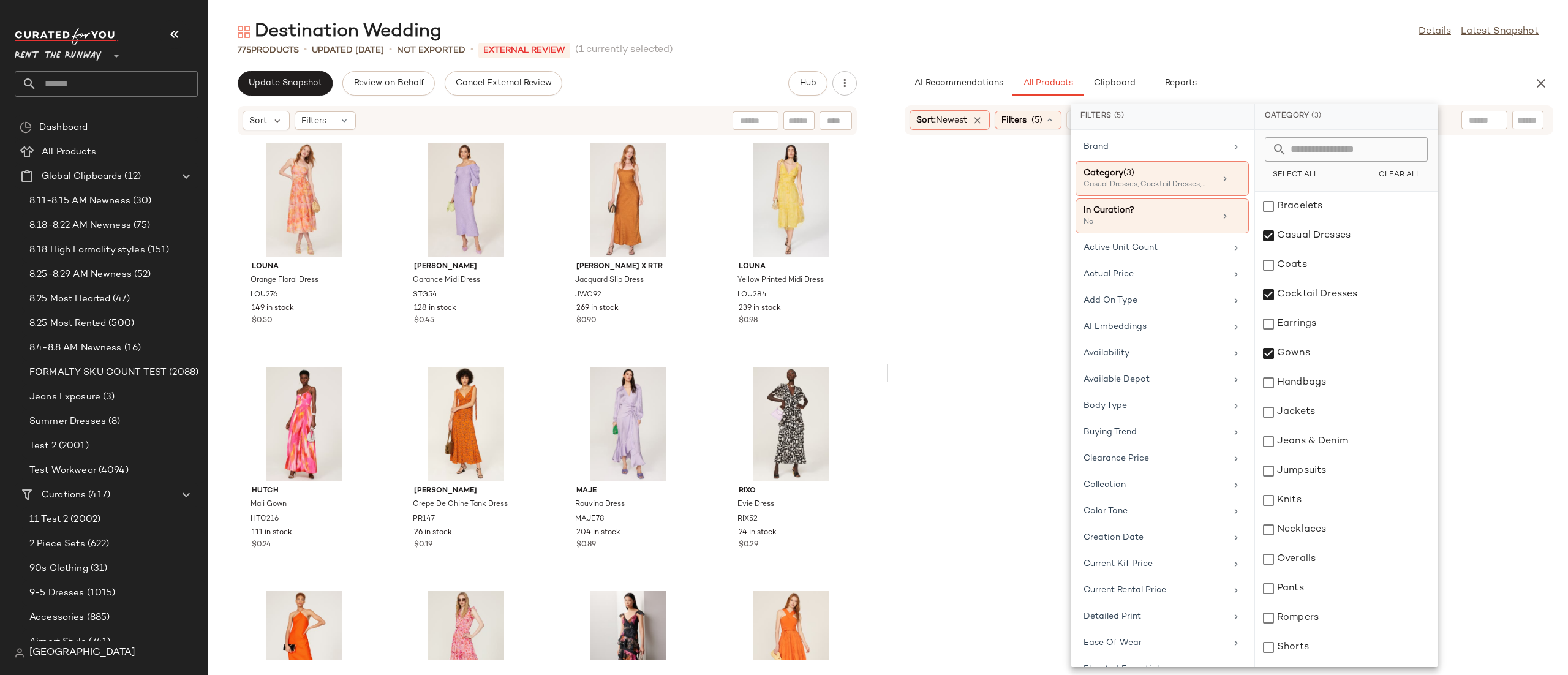
click at [1437, 87] on div "AI Recommendations All Products Clipboard Reports" at bounding box center [1209, 83] width 609 height 24
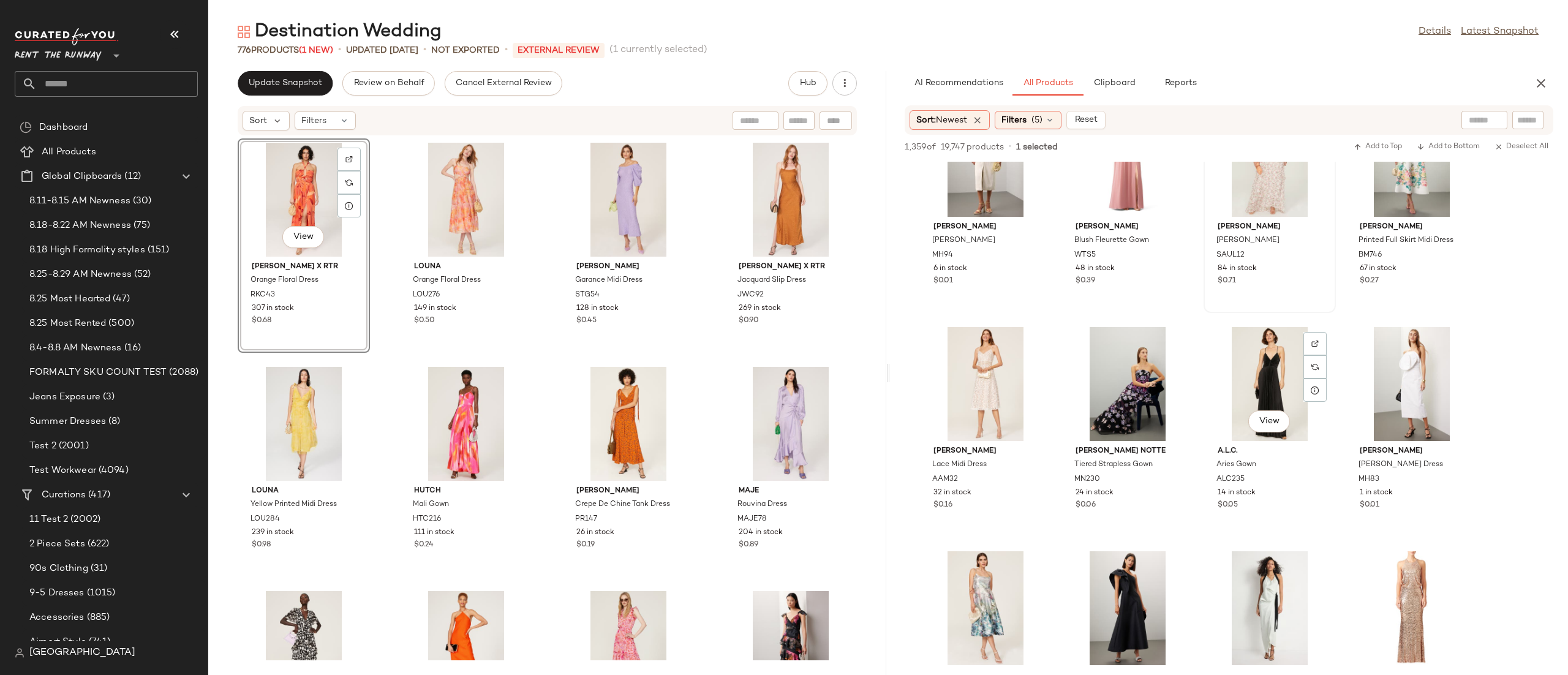
scroll to position [977, 0]
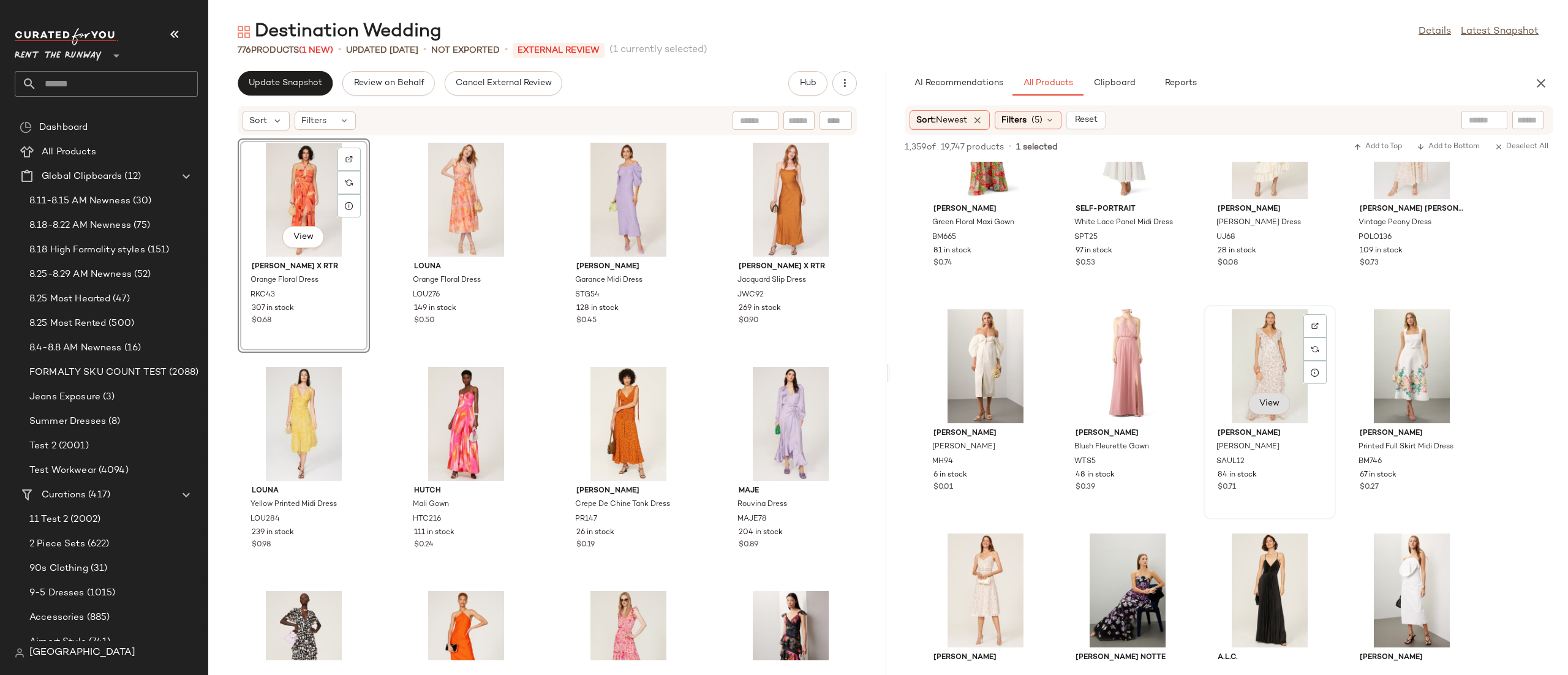
click at [1257, 402] on button "View" at bounding box center [1268, 403] width 41 height 22
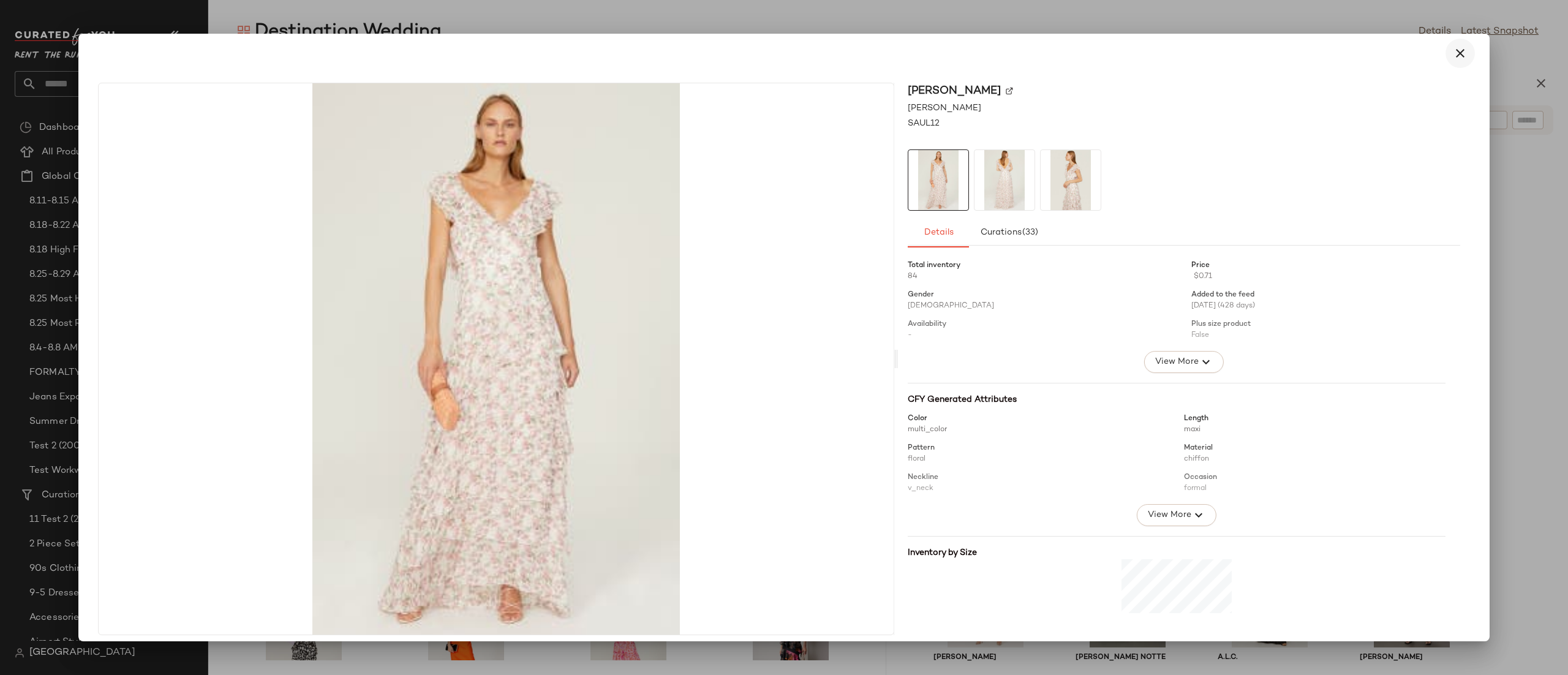
click at [1452, 57] on icon "button" at bounding box center [1459, 52] width 14 height 14
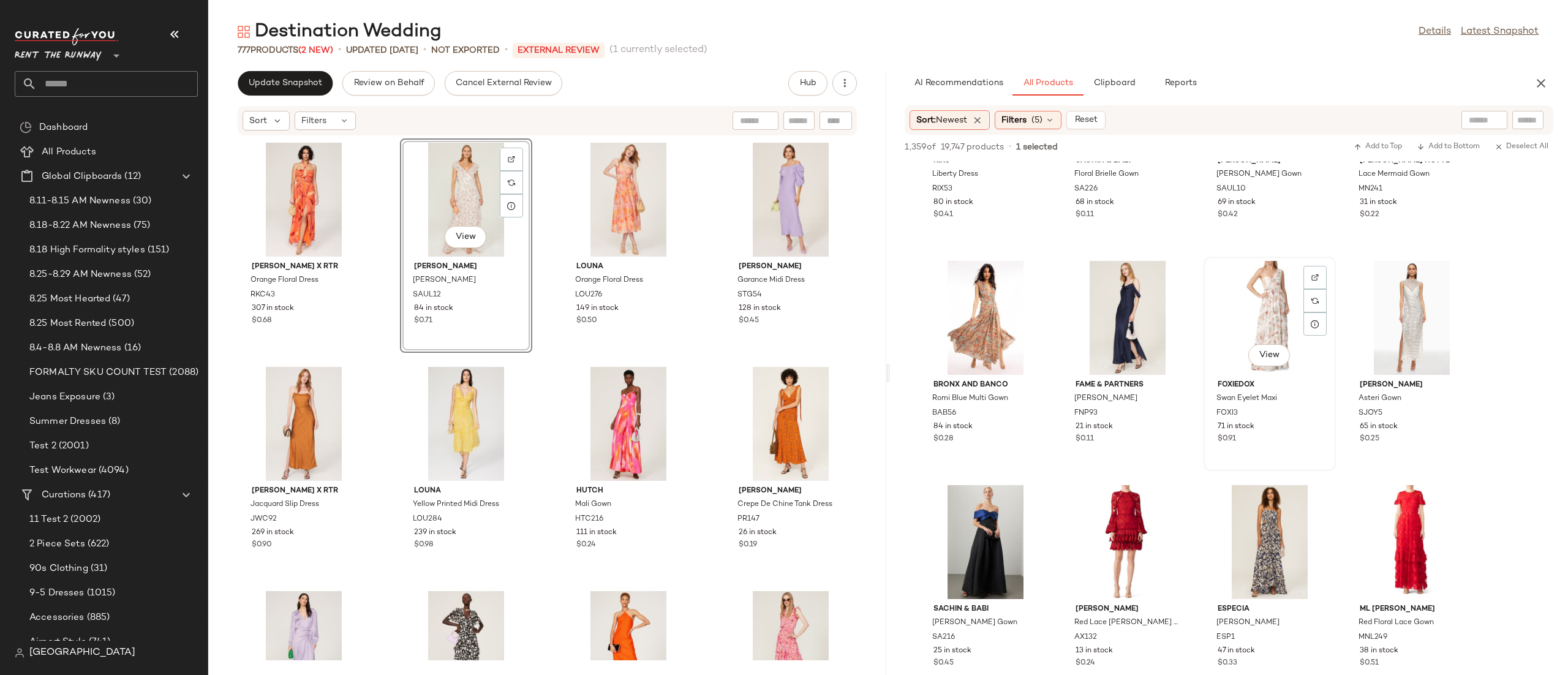
scroll to position [2092, 0]
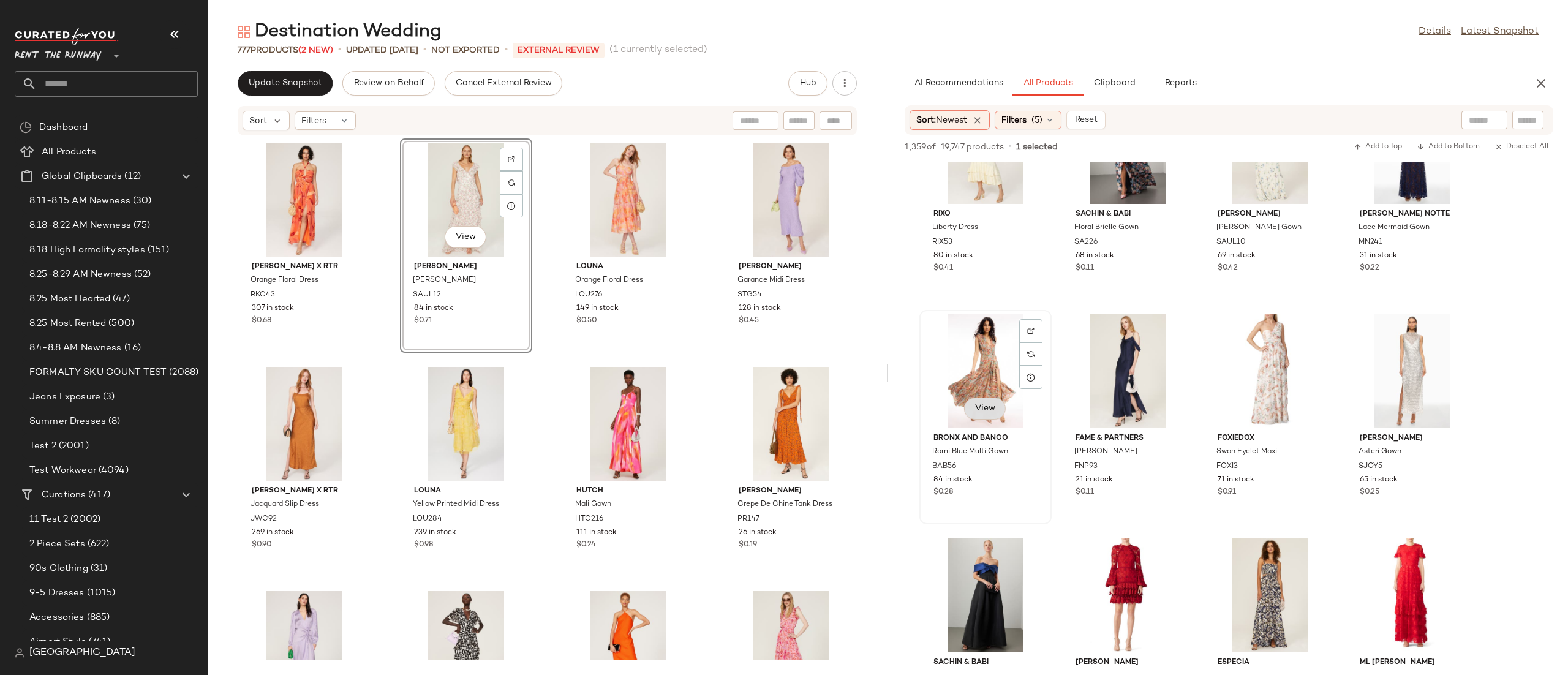
click at [991, 408] on span "View" at bounding box center [985, 408] width 21 height 10
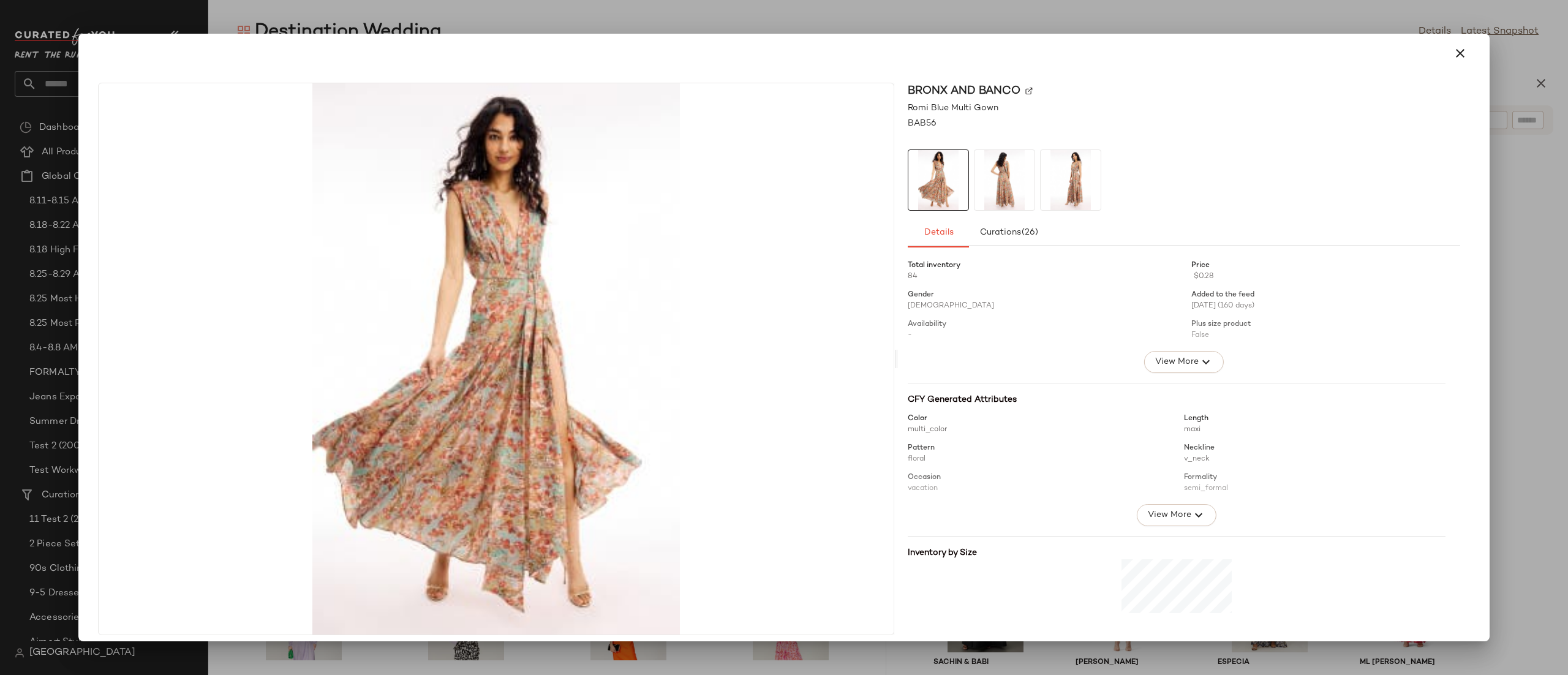
click at [1445, 68] on div at bounding box center [783, 53] width 1381 height 30
click at [1452, 55] on icon "button" at bounding box center [1459, 52] width 14 height 14
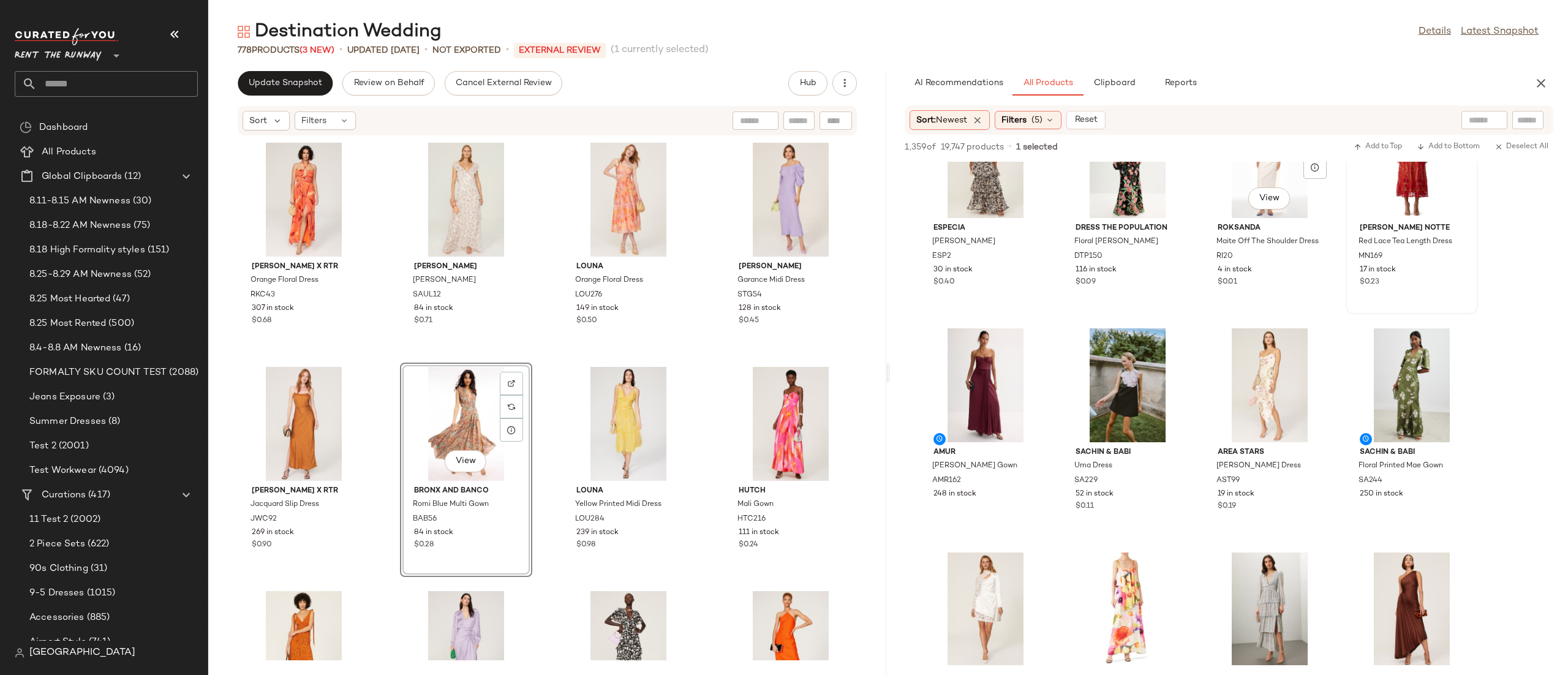
scroll to position [3648, 0]
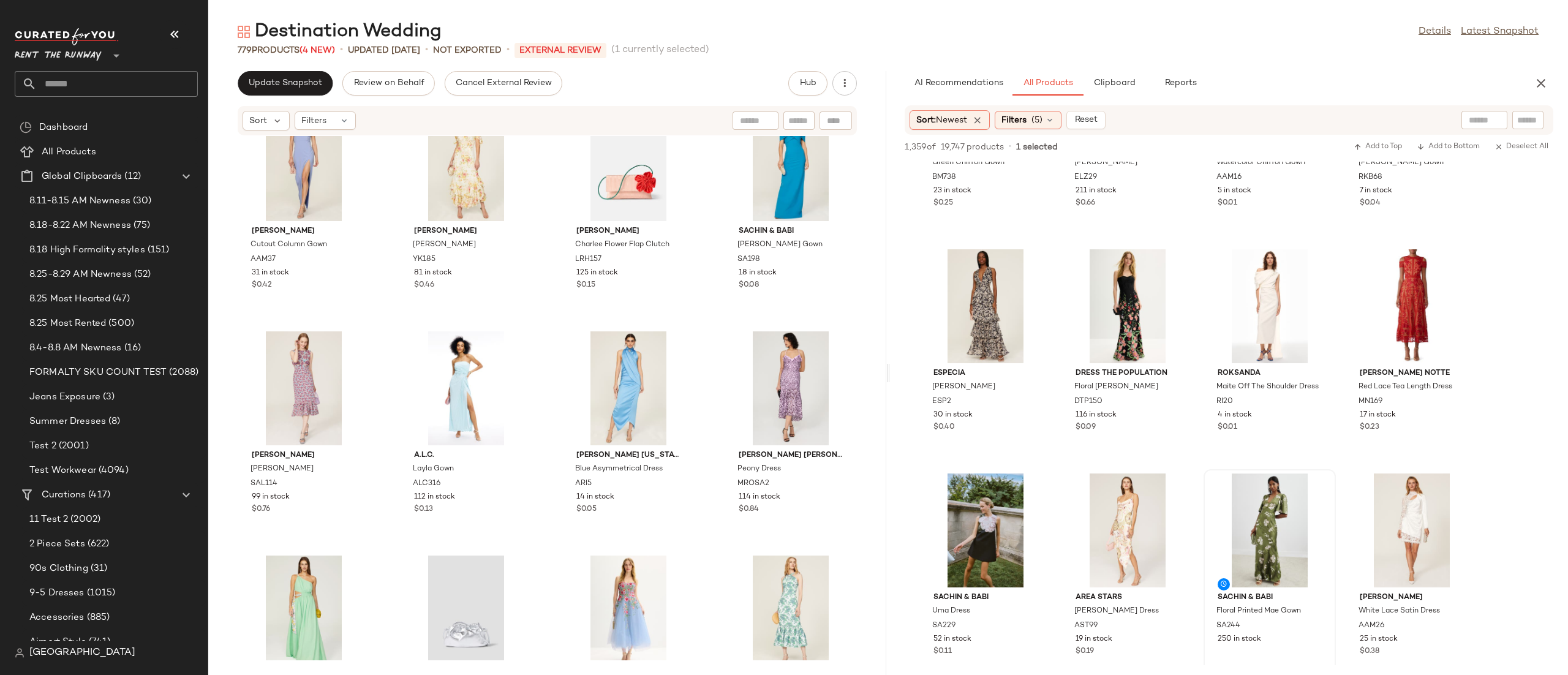
scroll to position [7673, 0]
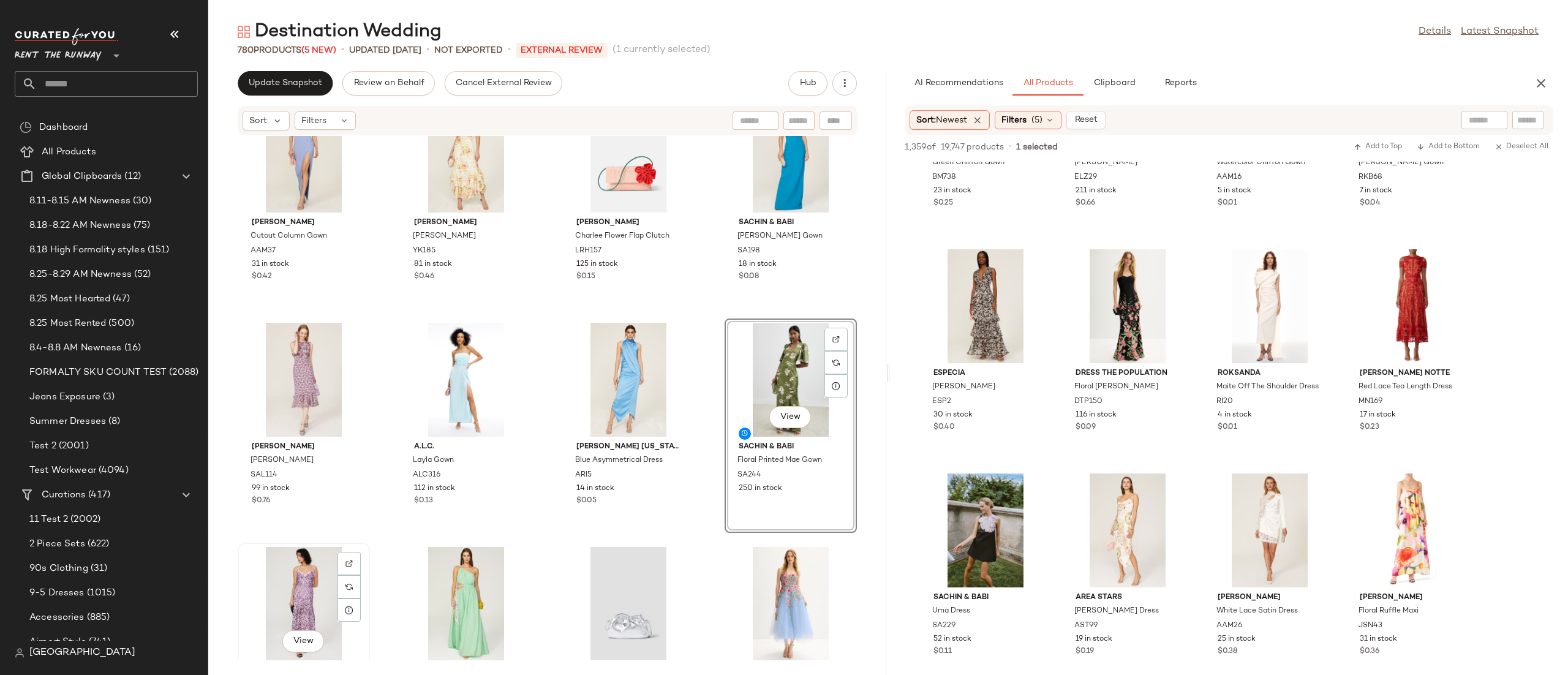
click at [308, 569] on div "View" at bounding box center [304, 603] width 124 height 114
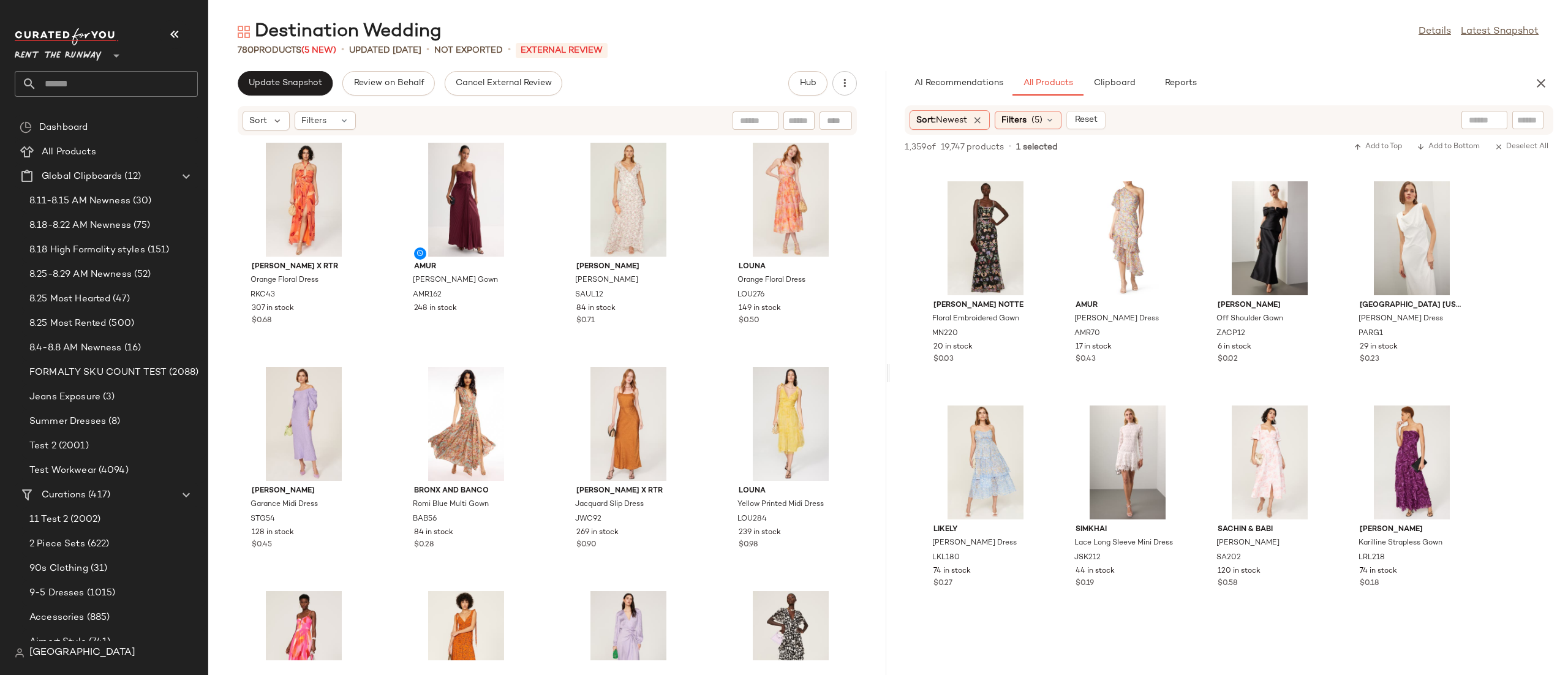
scroll to position [5891, 0]
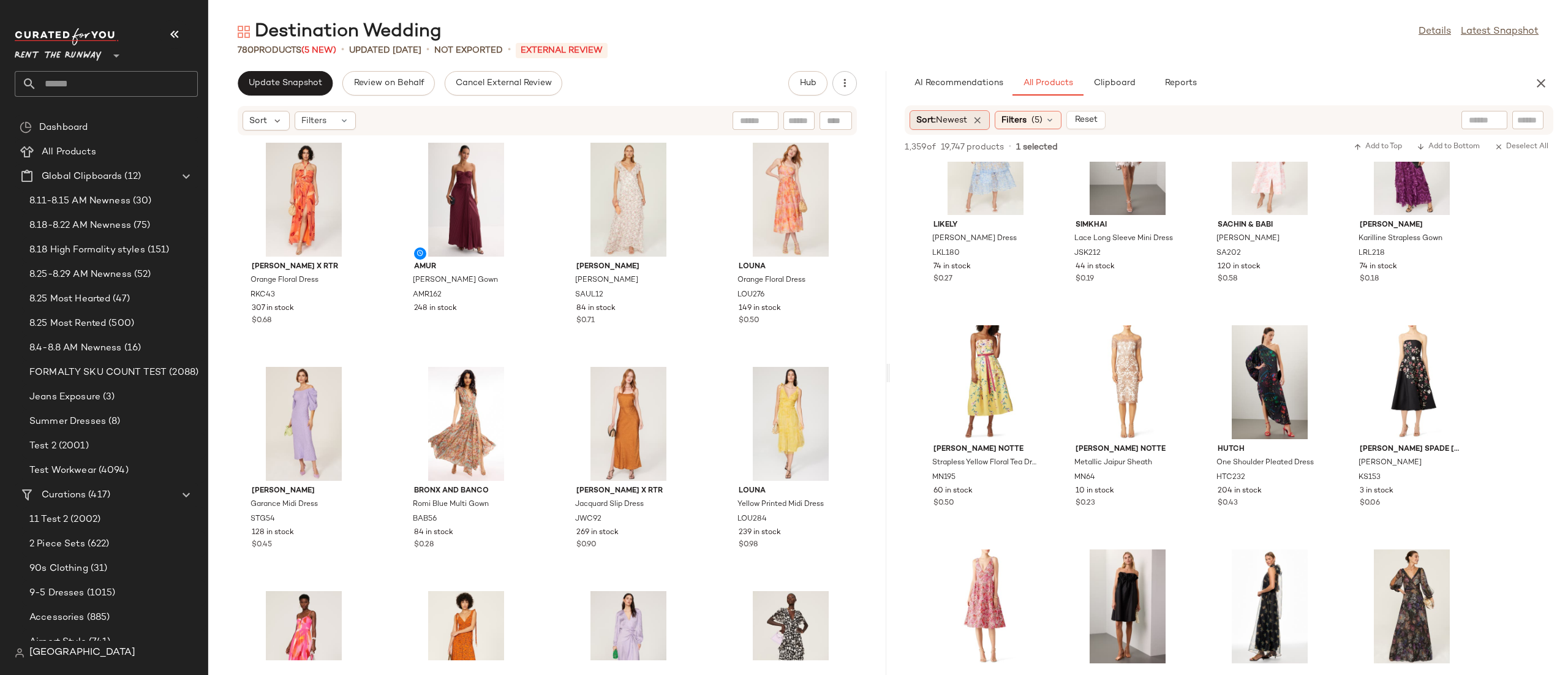
click at [948, 127] on div "Sort: Newest" at bounding box center [949, 120] width 80 height 19
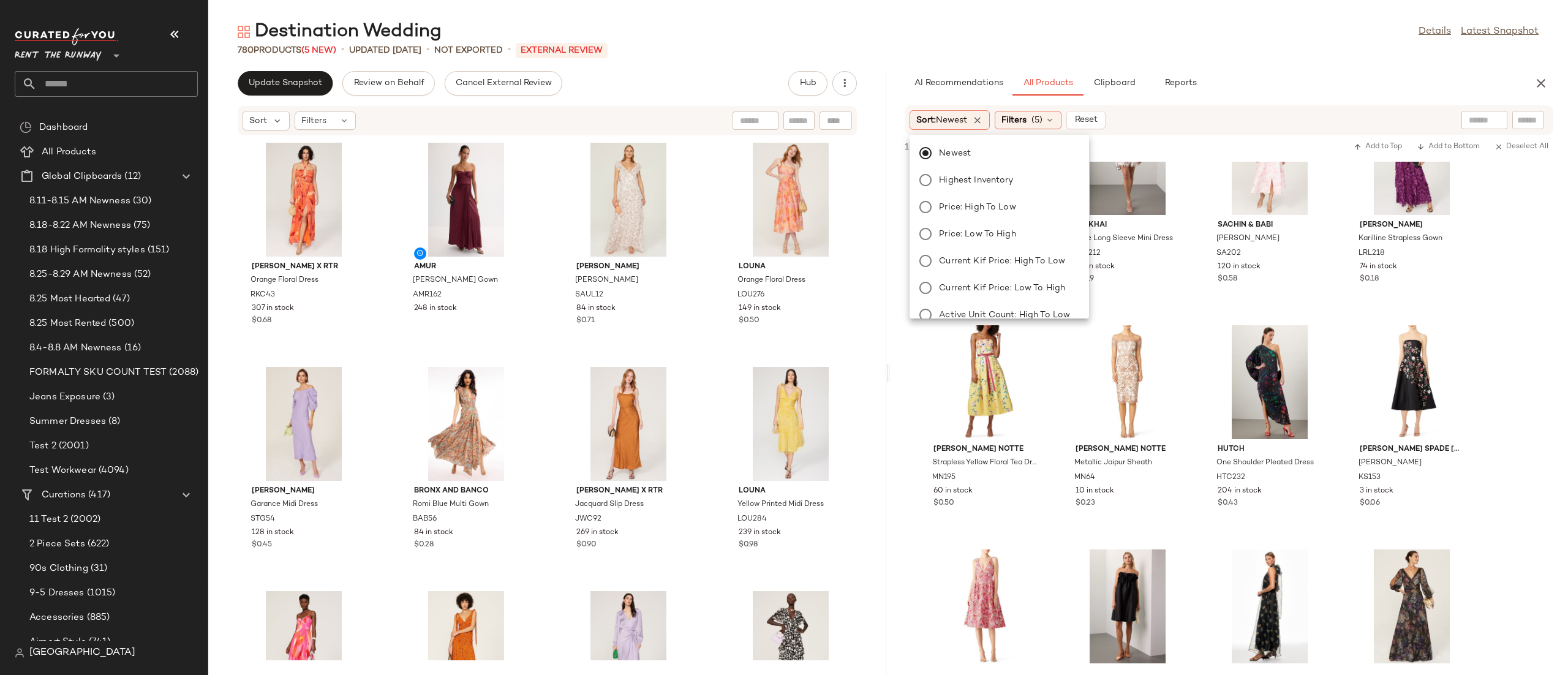
click at [1211, 118] on div "Sort: Newest Filters (5) Reset" at bounding box center [1149, 120] width 479 height 19
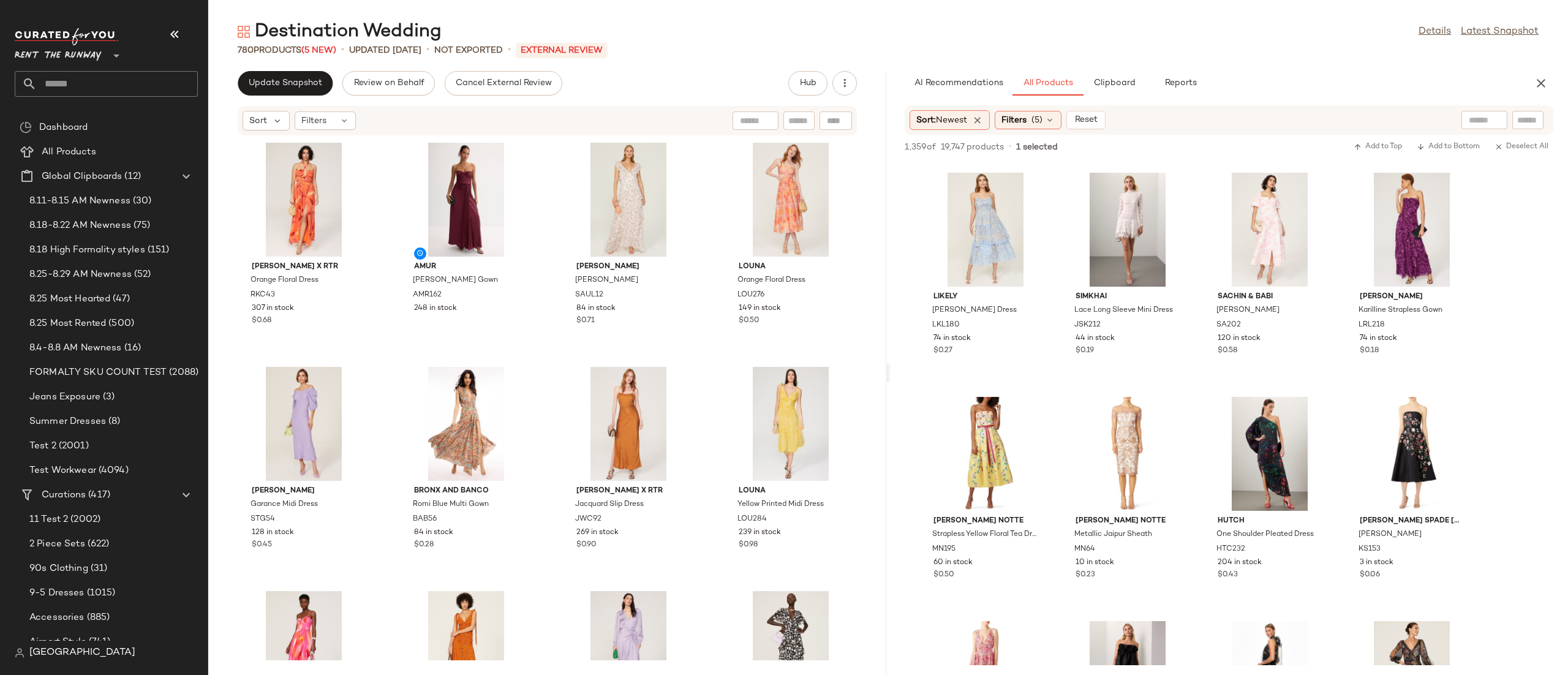
scroll to position [5500, 0]
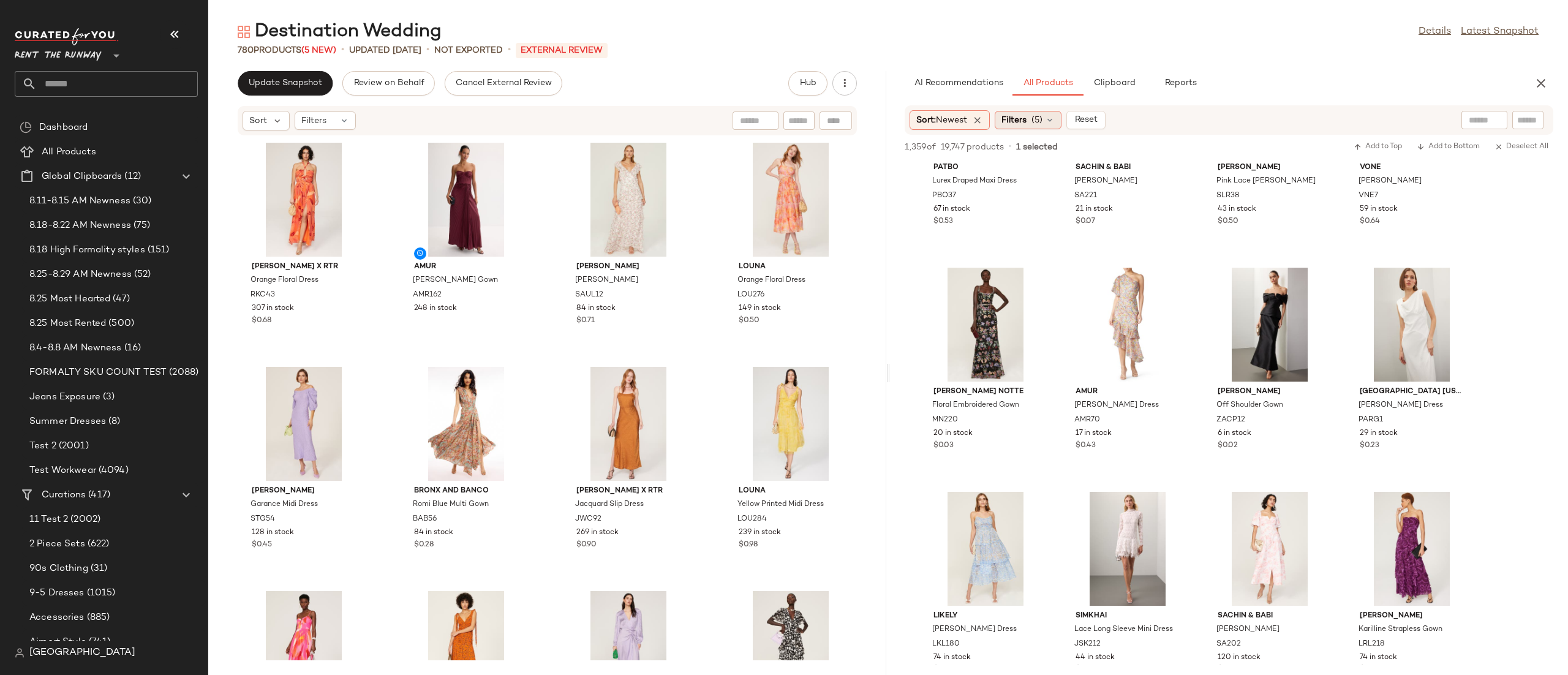
click at [1016, 121] on span "Filters" at bounding box center [1014, 120] width 25 height 13
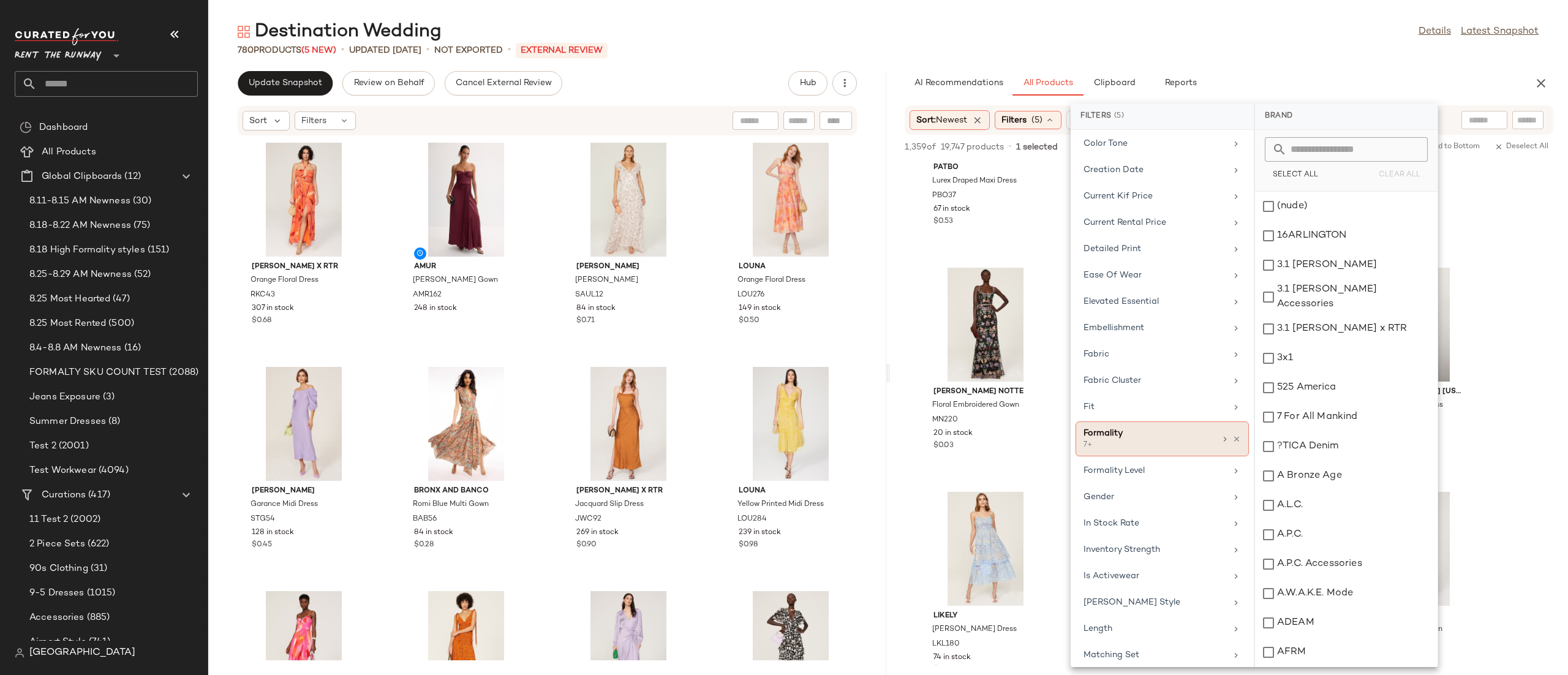
scroll to position [421, 0]
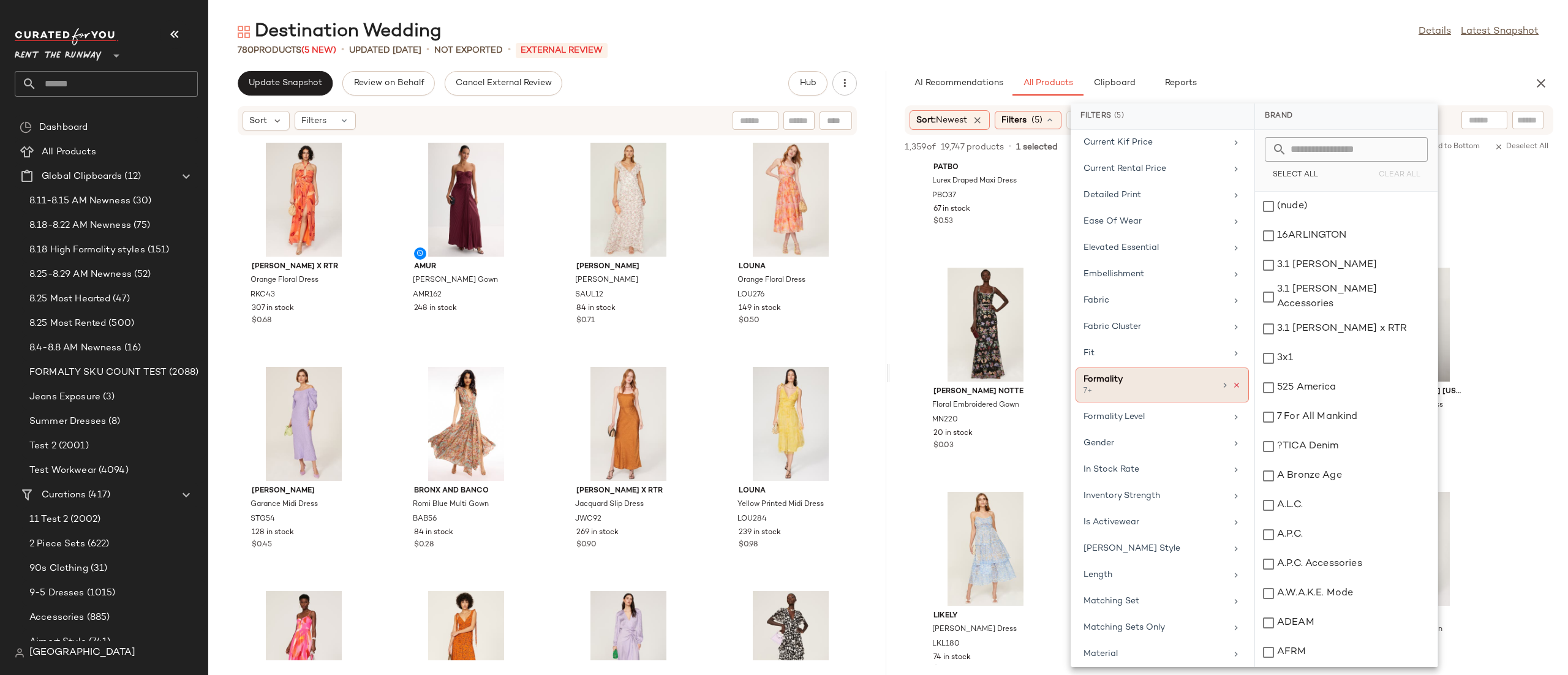
click at [1233, 390] on icon at bounding box center [1236, 385] width 8 height 8
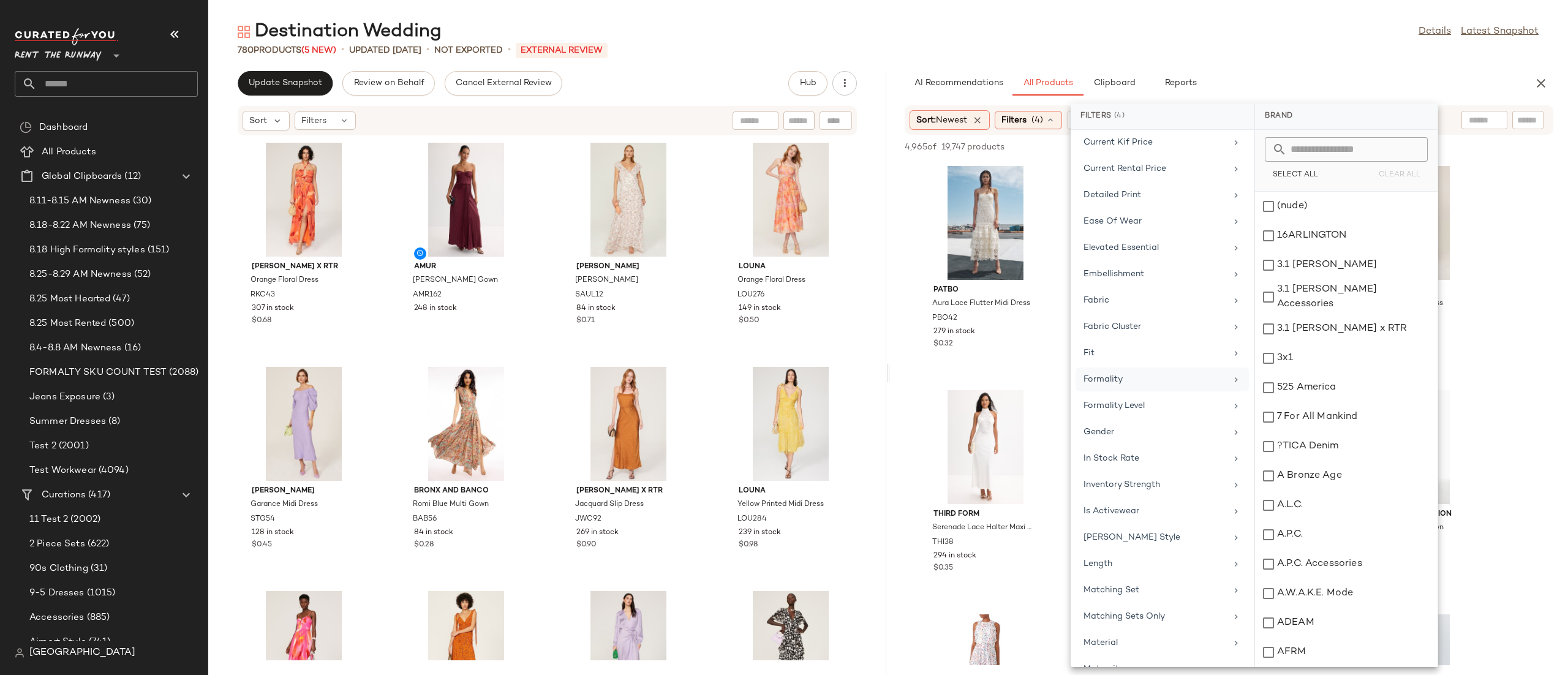
click at [1454, 105] on div "Sort: Newest Filters (4) Reset" at bounding box center [1229, 120] width 648 height 30
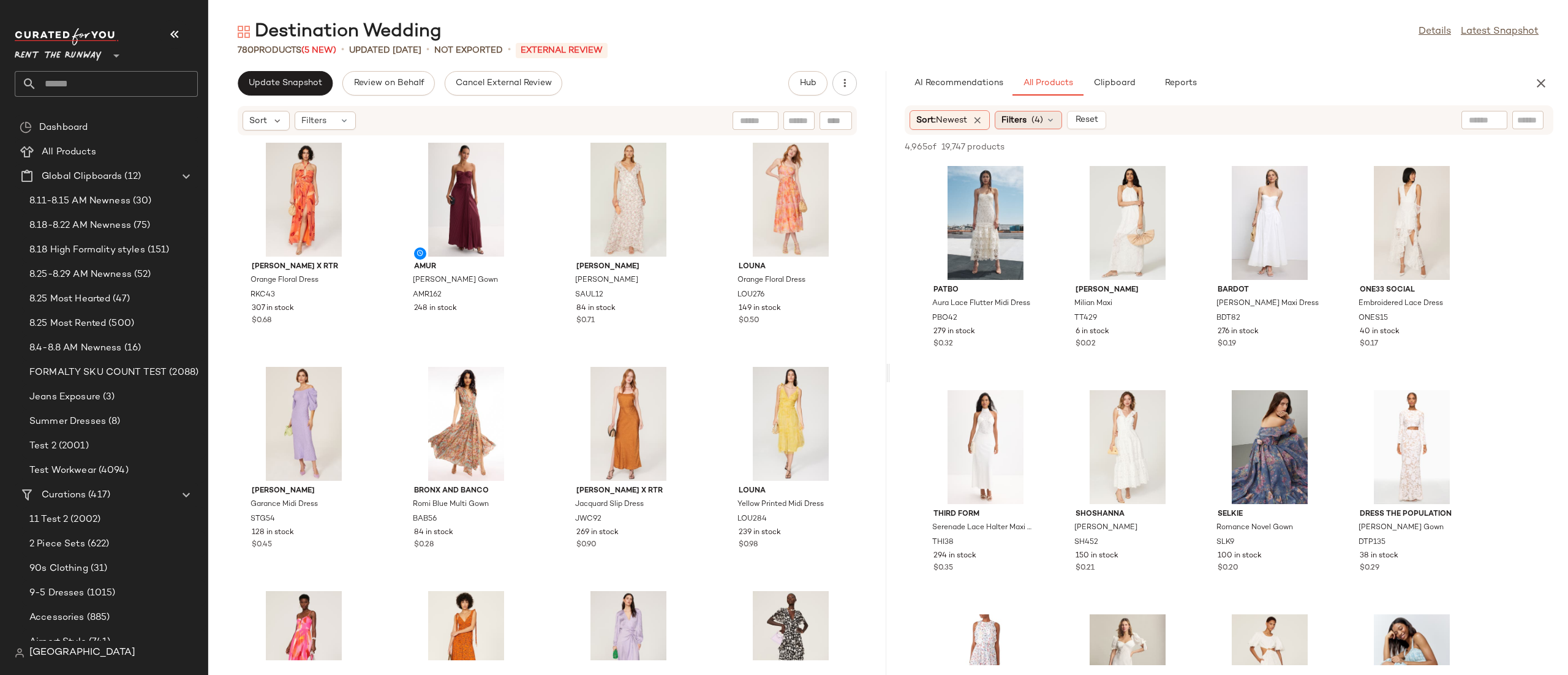
click at [1017, 117] on span "Filters" at bounding box center [1014, 120] width 25 height 13
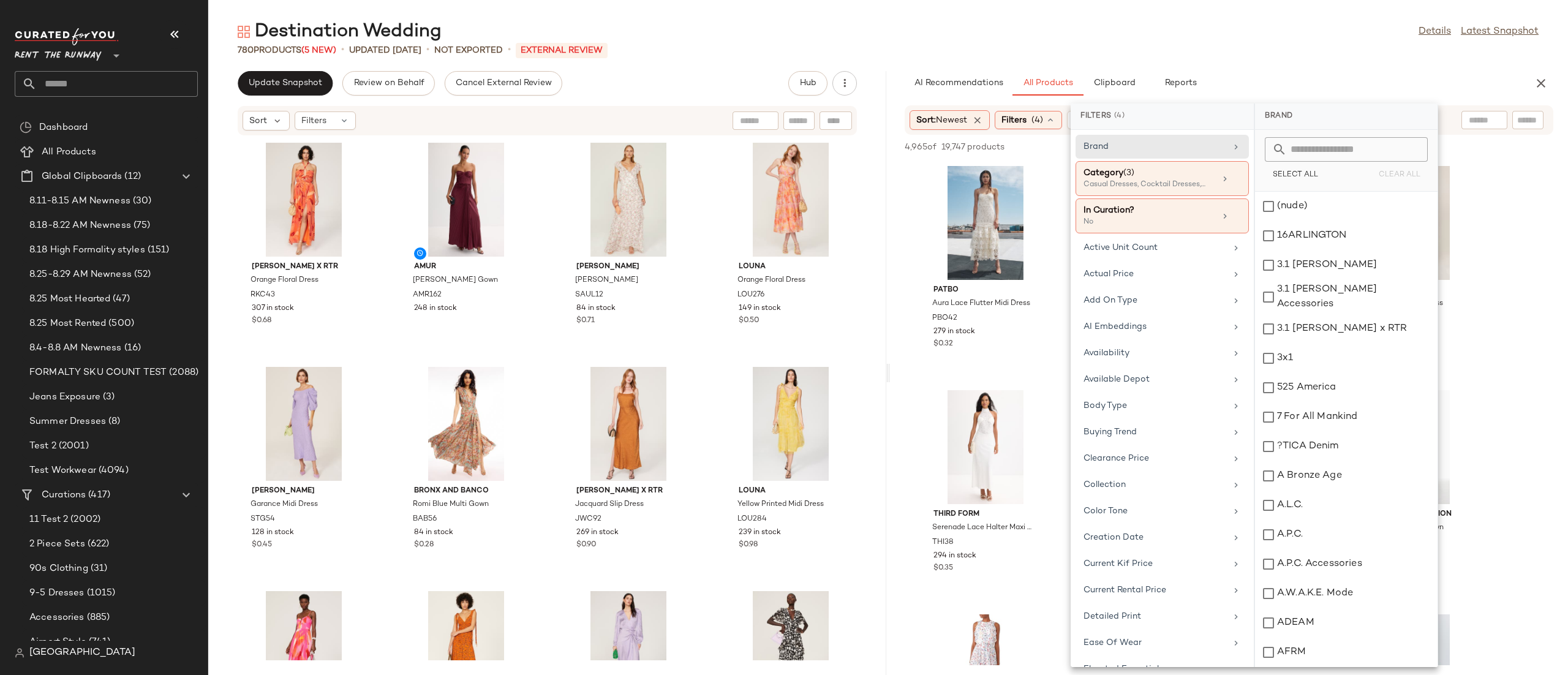
click at [1257, 82] on div "AI Recommendations All Products Clipboard Reports" at bounding box center [1209, 83] width 609 height 24
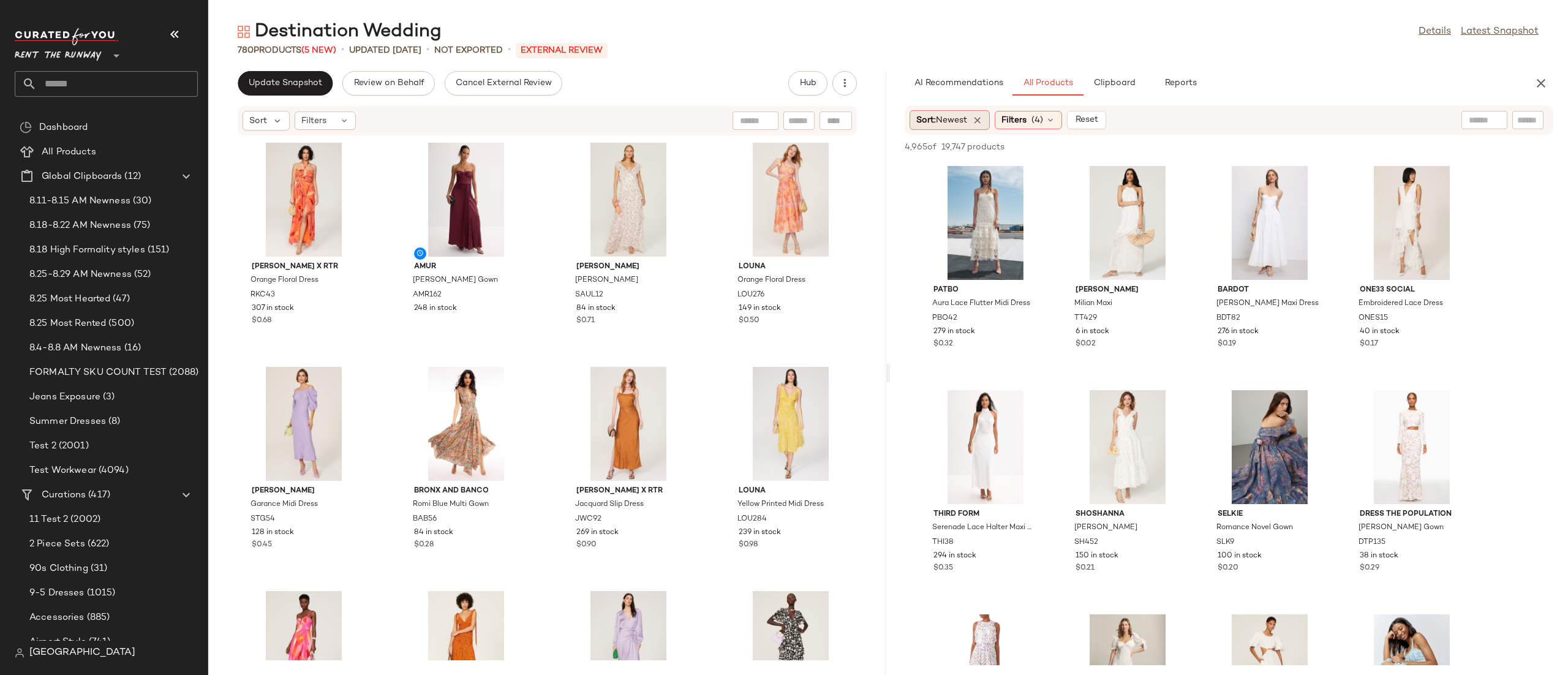
click at [974, 118] on div "Sort: Newest" at bounding box center [949, 120] width 80 height 19
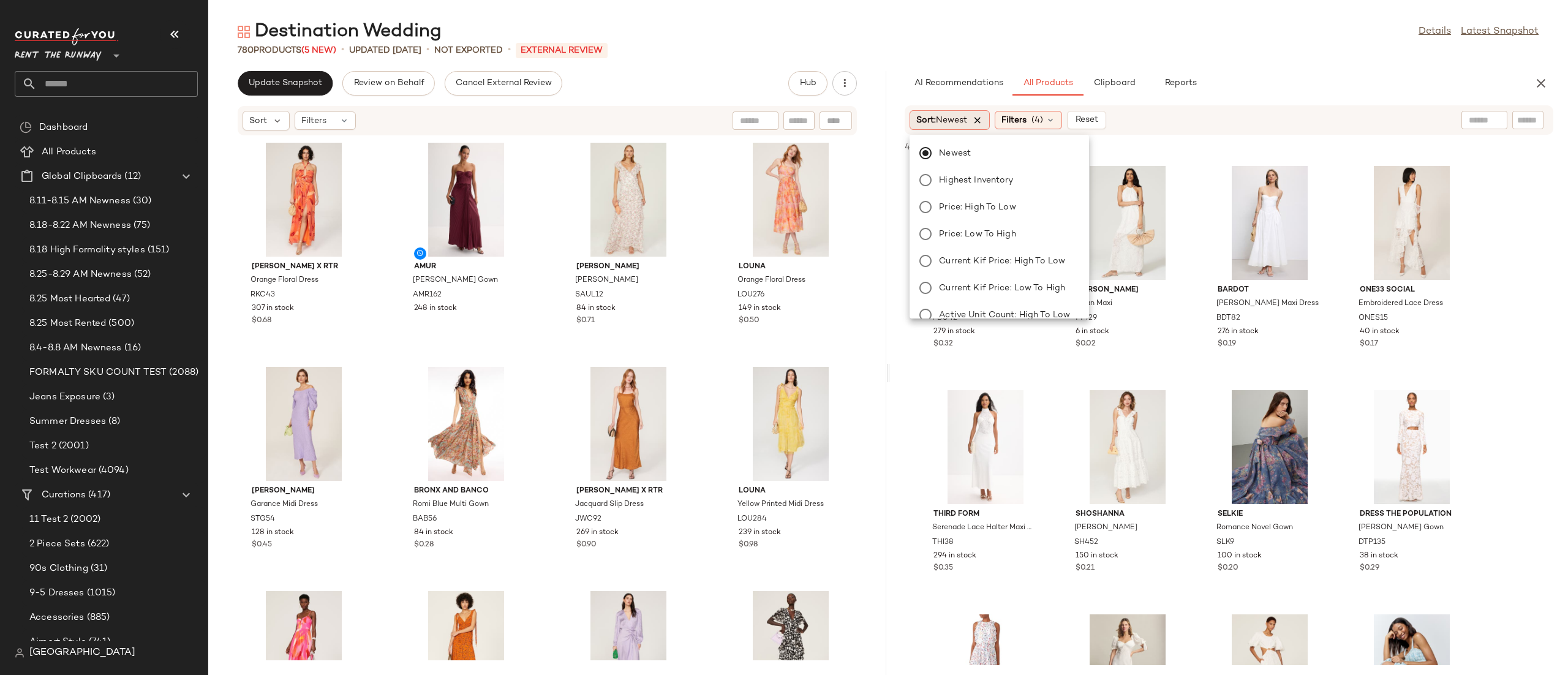
click at [981, 117] on icon at bounding box center [977, 120] width 11 height 11
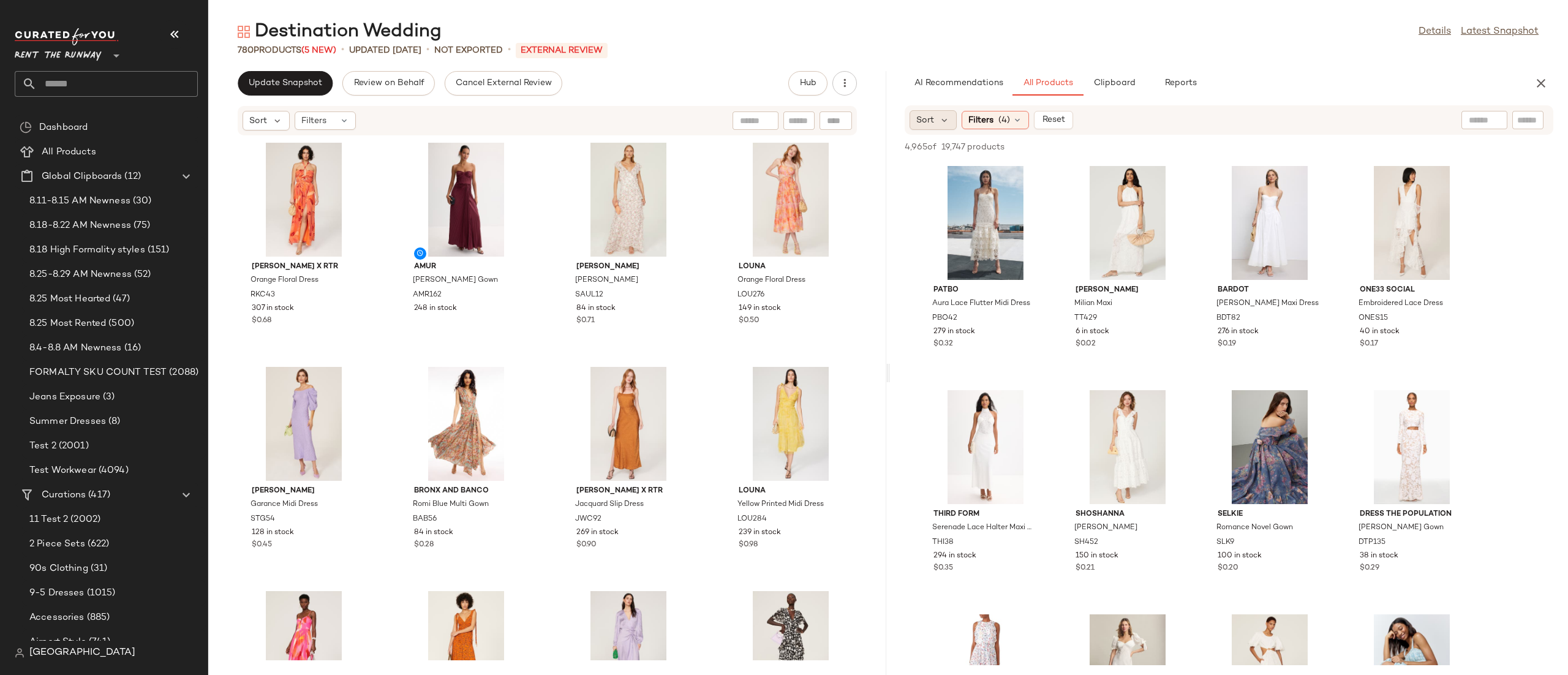
click at [918, 122] on span "Sort" at bounding box center [925, 120] width 18 height 13
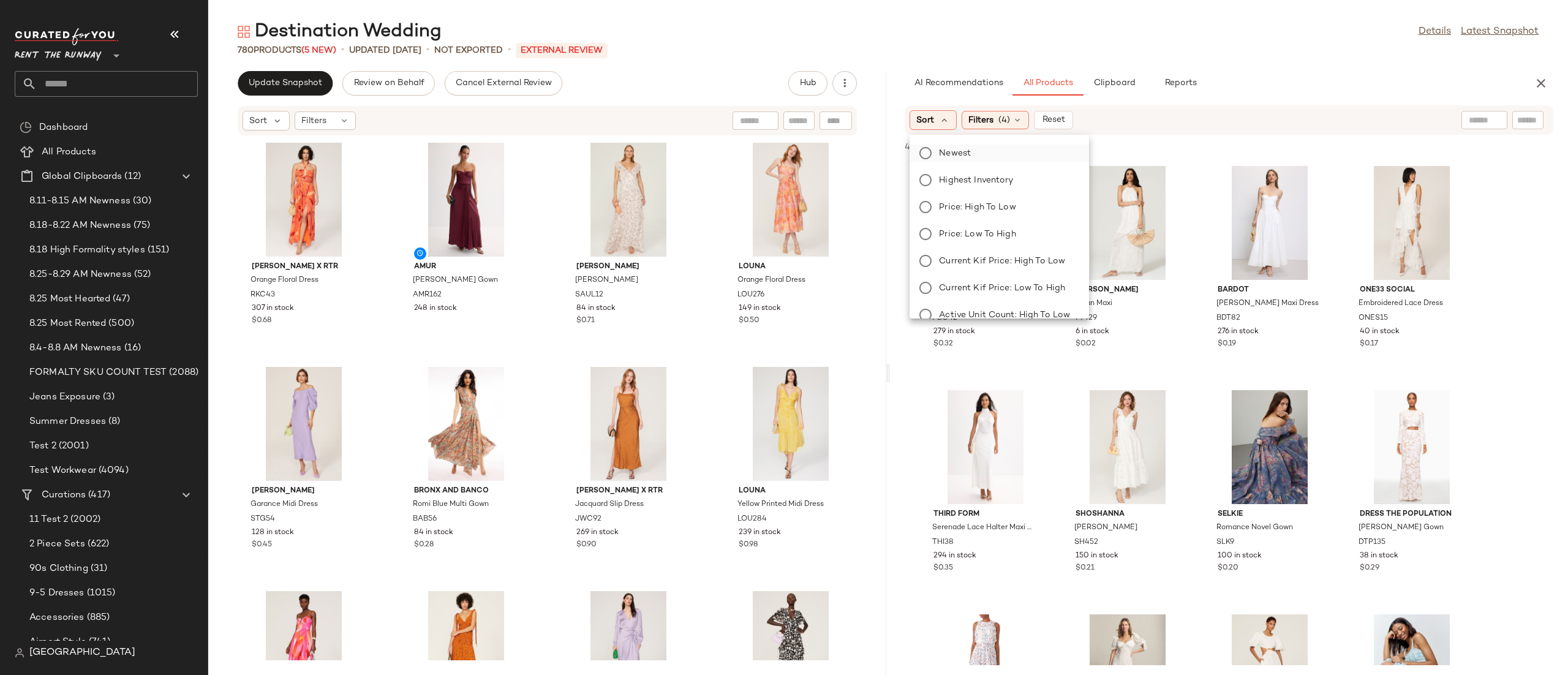
click at [981, 144] on label "Newest" at bounding box center [1006, 153] width 144 height 17
click at [1089, 123] on span "Reset" at bounding box center [1086, 120] width 24 height 10
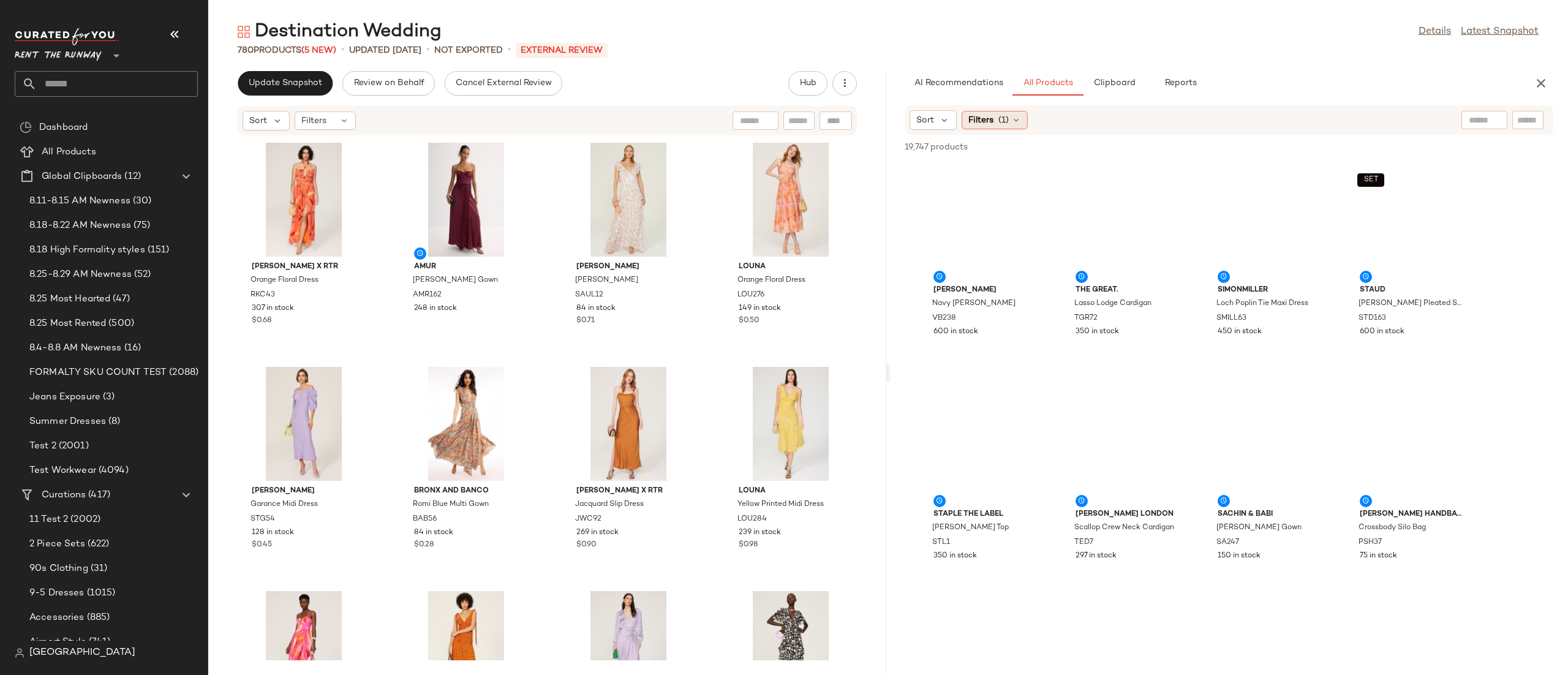
click at [988, 122] on span "Filters" at bounding box center [981, 120] width 25 height 13
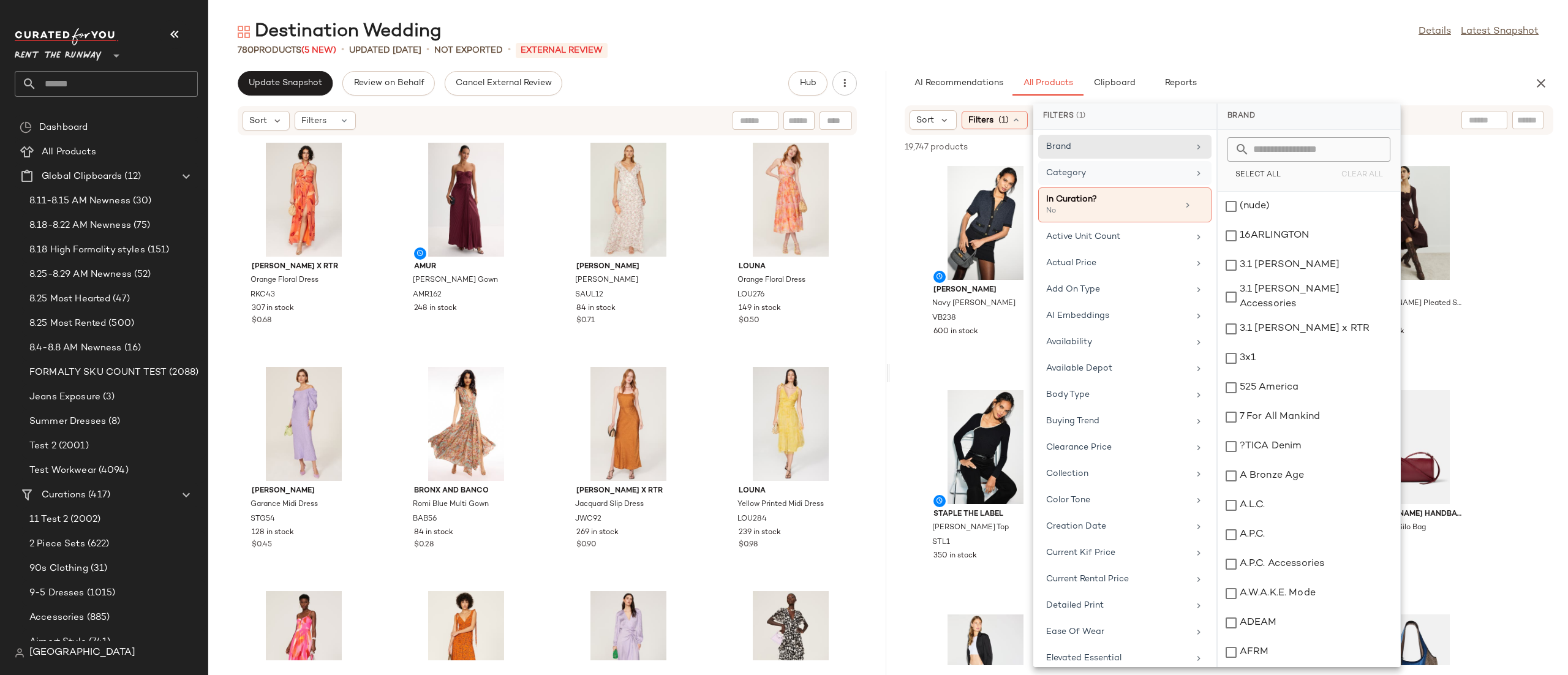
click at [1145, 177] on div "Category" at bounding box center [1117, 172] width 143 height 13
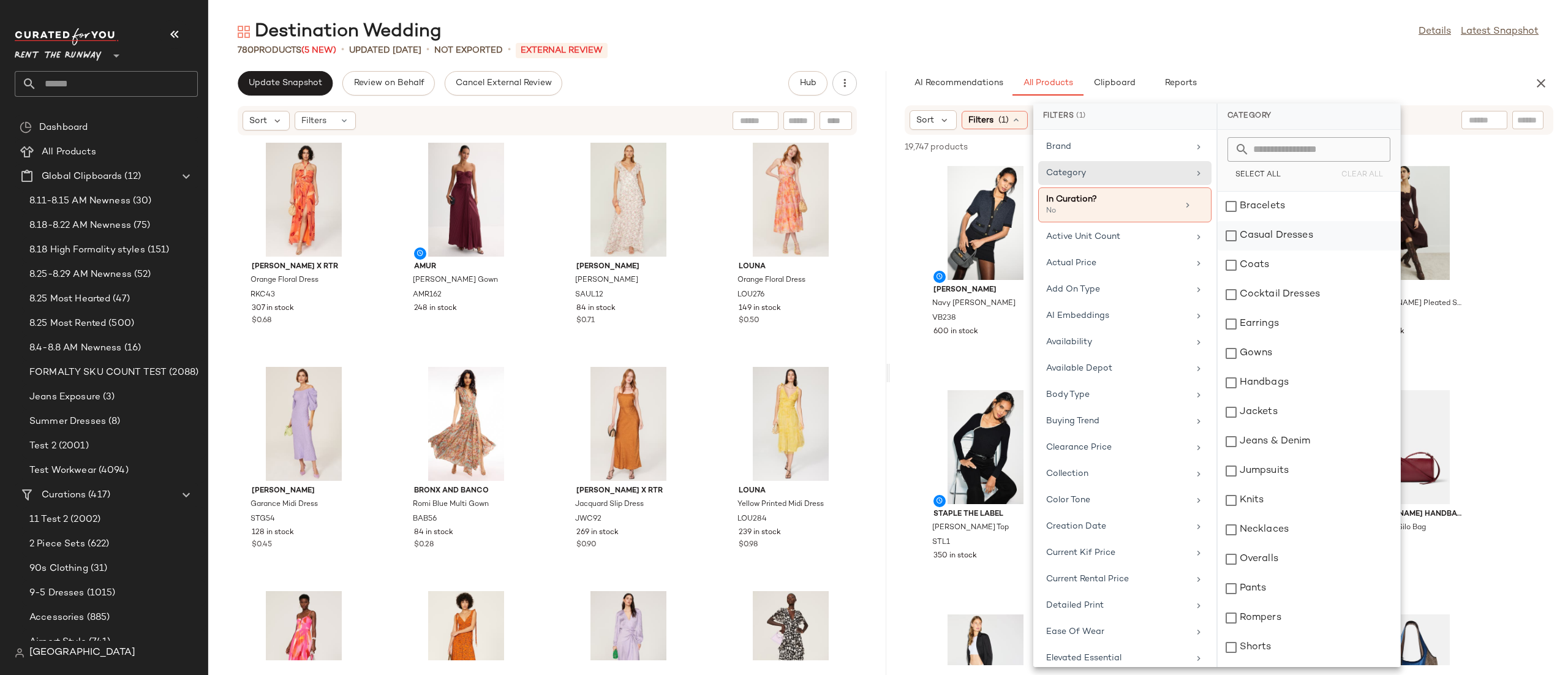
click at [1258, 240] on div "Casual Dresses" at bounding box center [1309, 235] width 182 height 30
click at [1252, 299] on div "Cocktail Dresses" at bounding box center [1309, 294] width 182 height 30
click at [1230, 360] on div "Gowns" at bounding box center [1309, 353] width 182 height 30
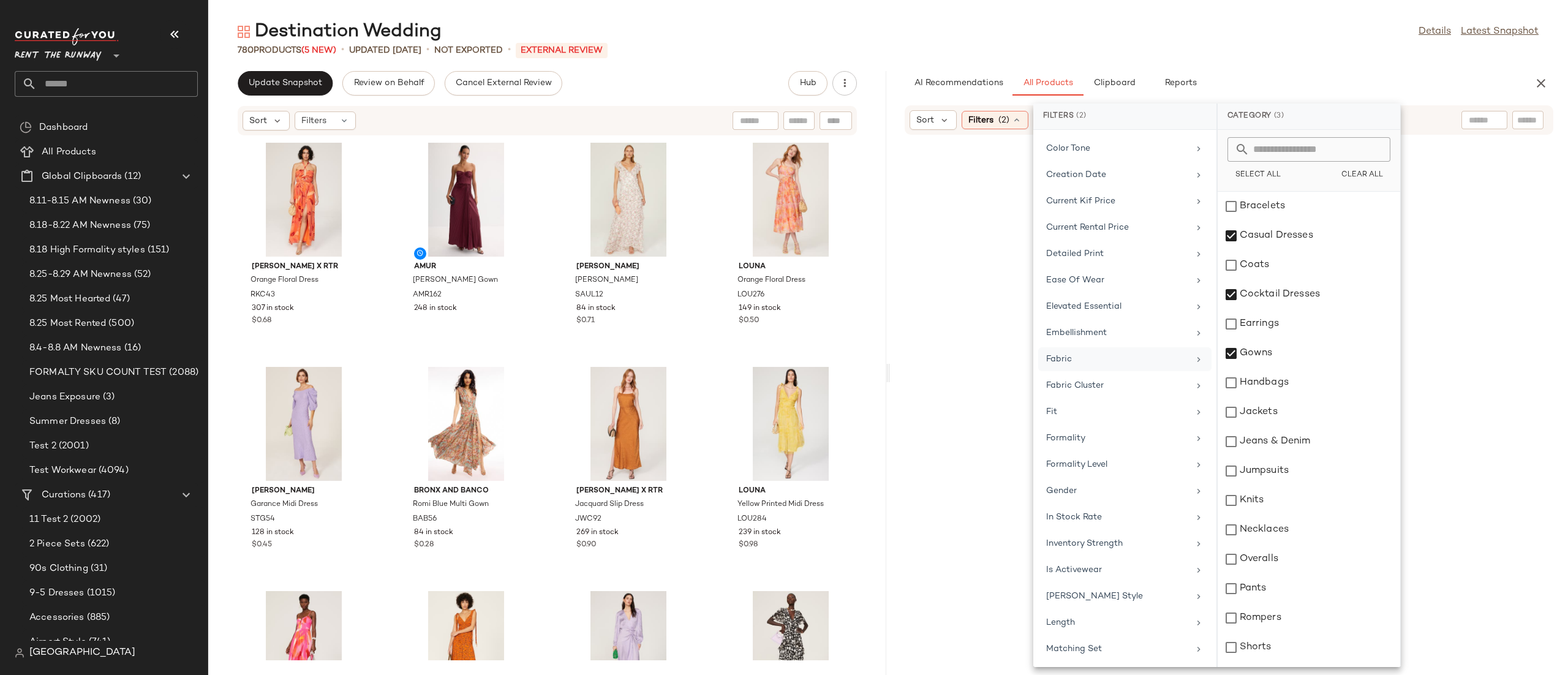
scroll to position [1125, 0]
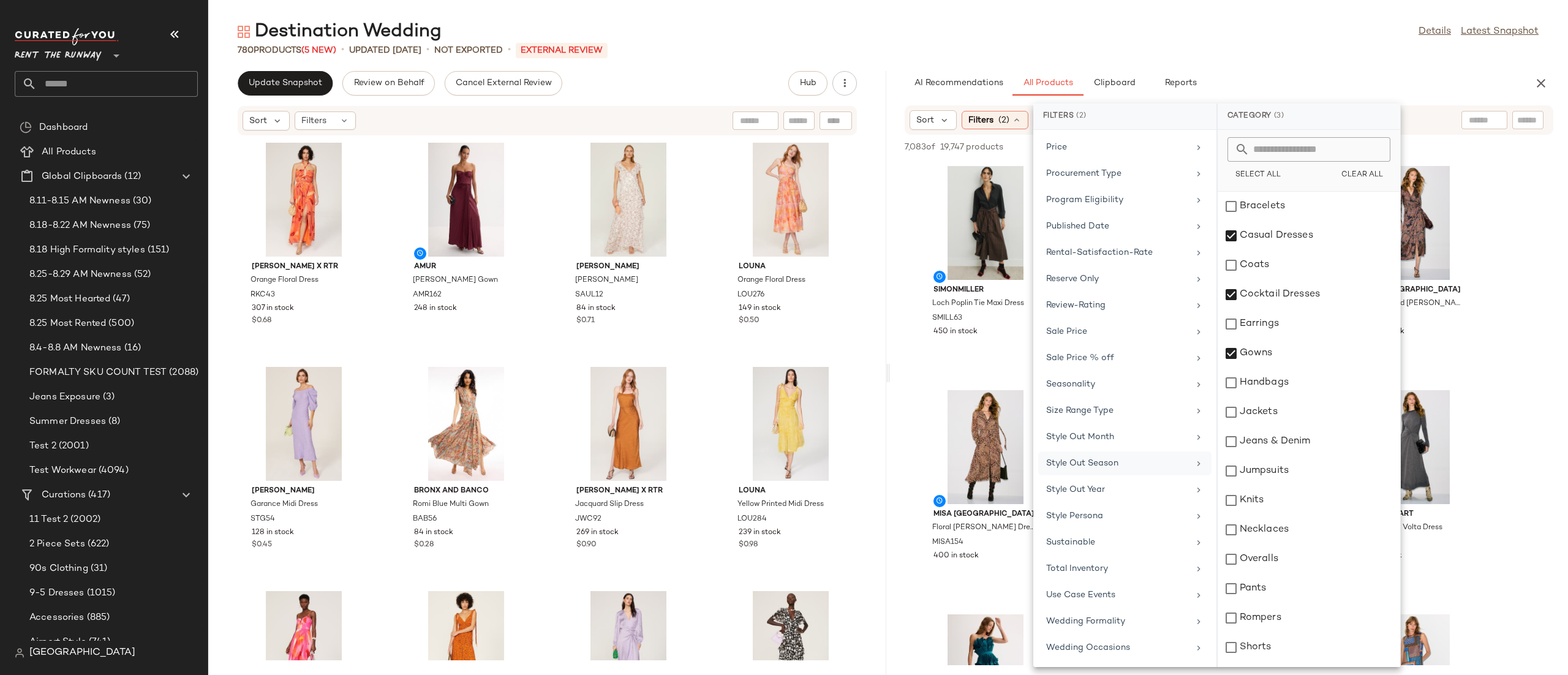
drag, startPoint x: 1080, startPoint y: 571, endPoint x: 1186, endPoint y: 458, distance: 154.9
click at [1080, 570] on div "Total Inventory" at bounding box center [1117, 568] width 143 height 13
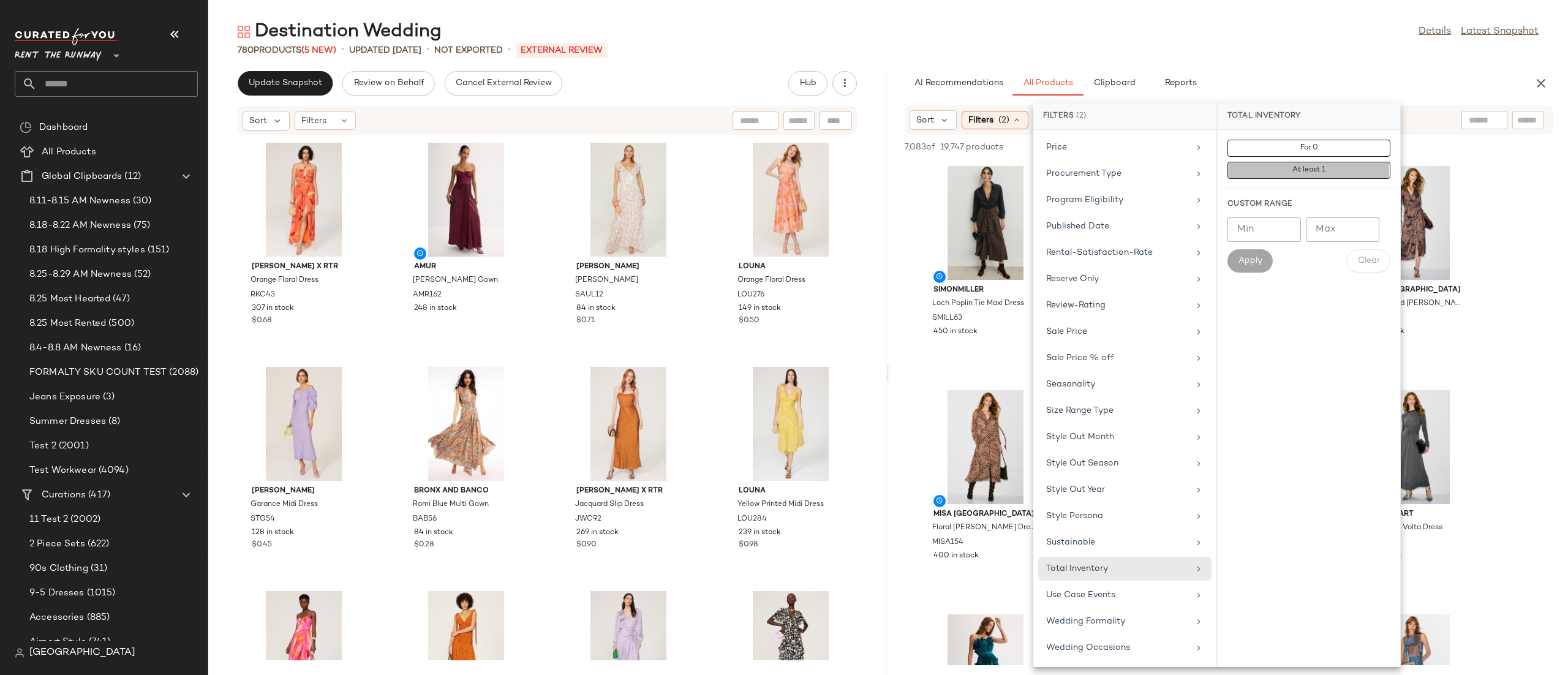
click at [1302, 170] on span "At least 1" at bounding box center [1308, 170] width 34 height 8
click at [1107, 385] on div "Seasonality" at bounding box center [1125, 373] width 173 height 24
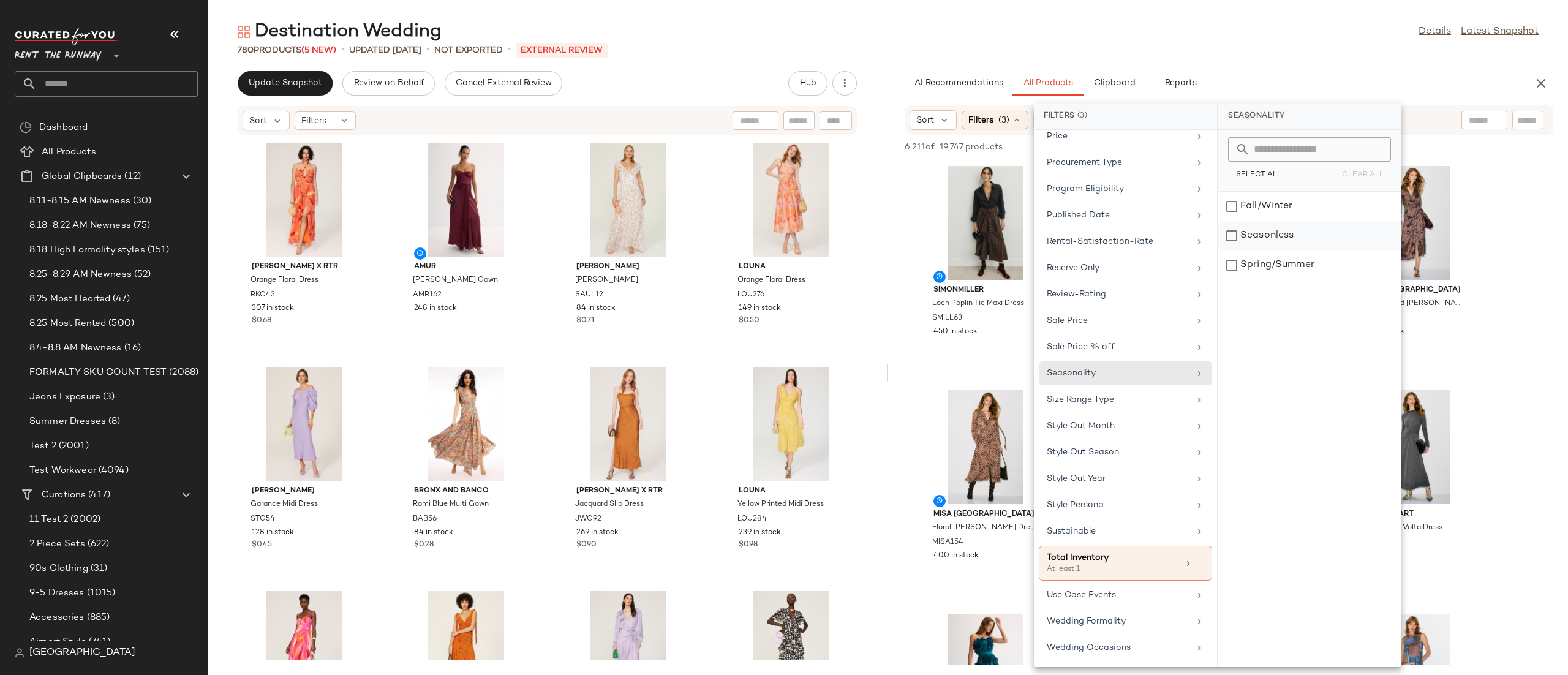
click at [1303, 230] on div "Seasonless" at bounding box center [1309, 235] width 182 height 30
click at [1291, 267] on div "Spring/Summer" at bounding box center [1309, 265] width 182 height 30
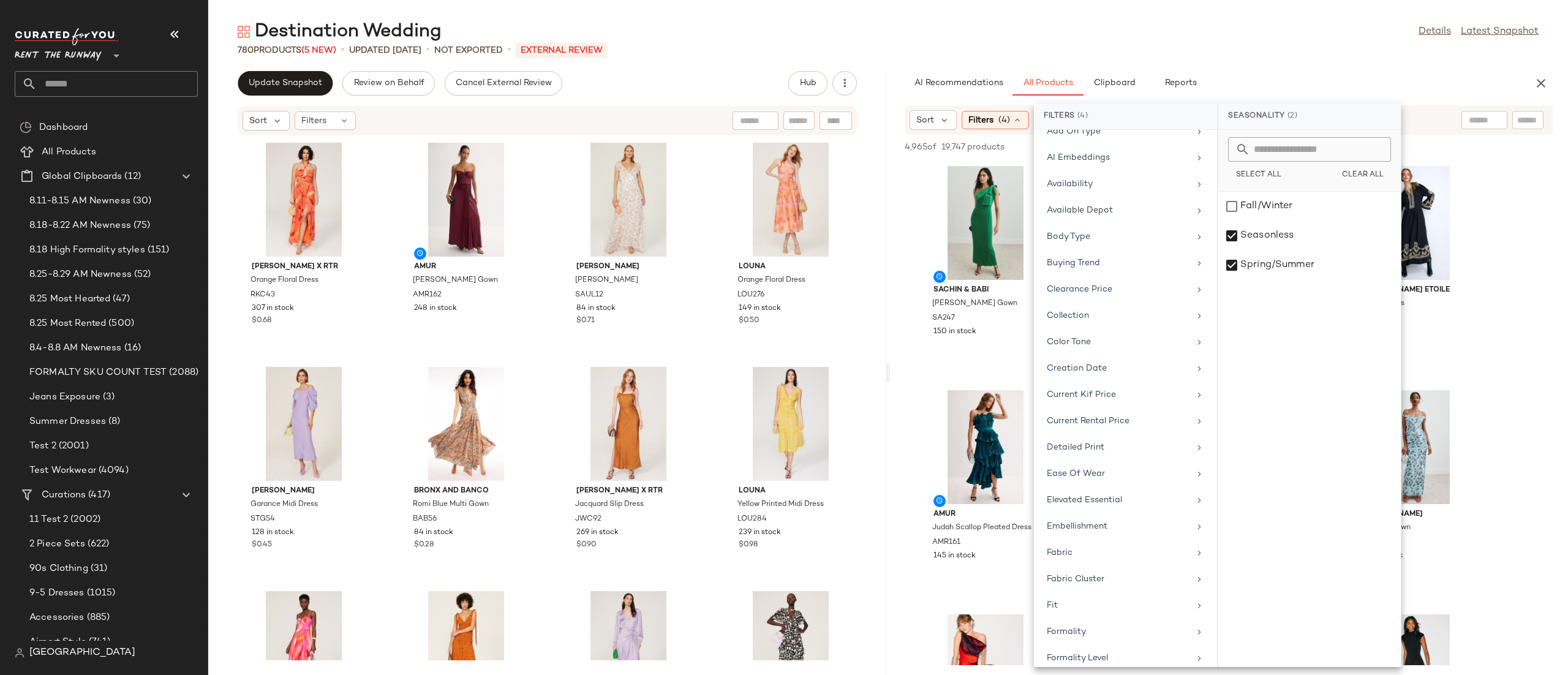
scroll to position [0, 0]
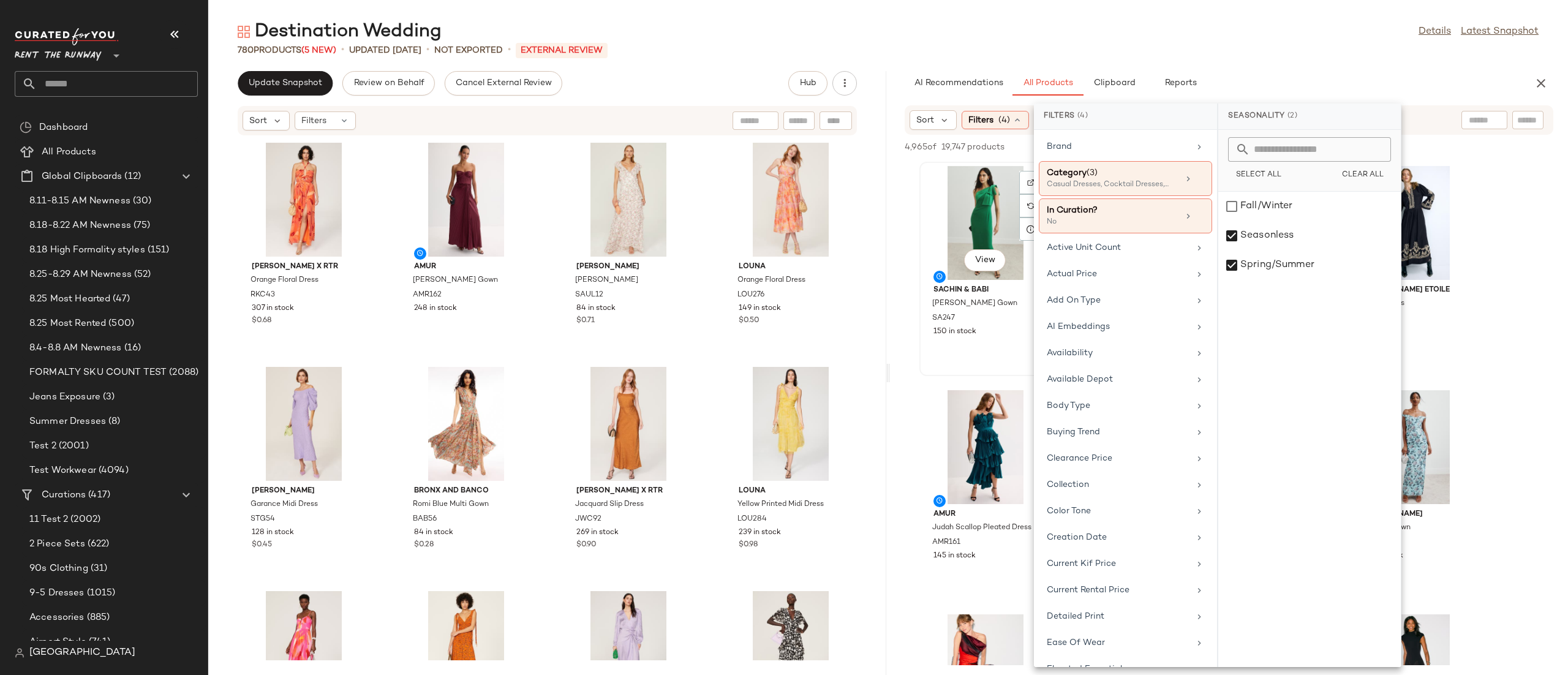
click at [971, 365] on div "View Sachin & Babi Estrella Gown SA247 150 in stock" at bounding box center [986, 268] width 130 height 212
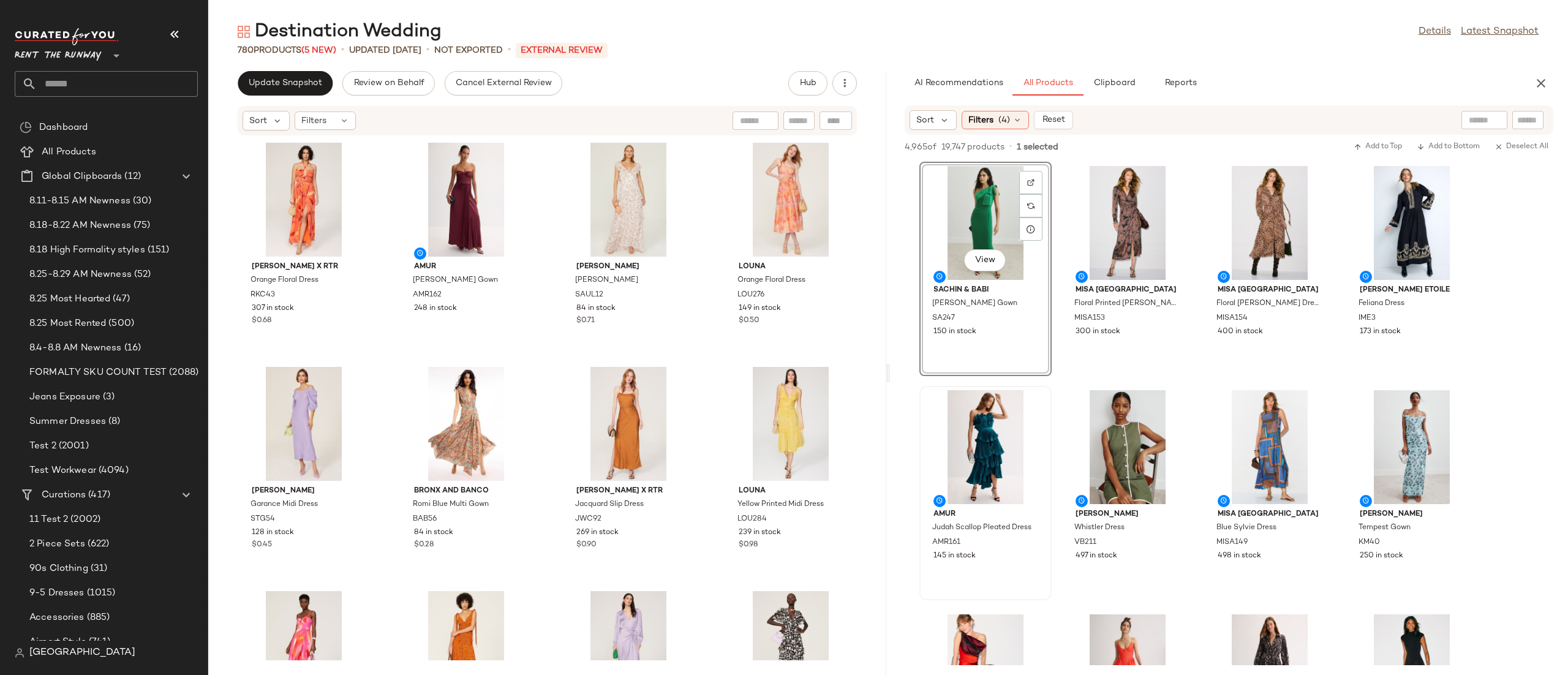
click at [1051, 392] on div "AMUR Judah Scallop Pleated Dress AMR161 145 in stock" at bounding box center [985, 493] width 132 height 214
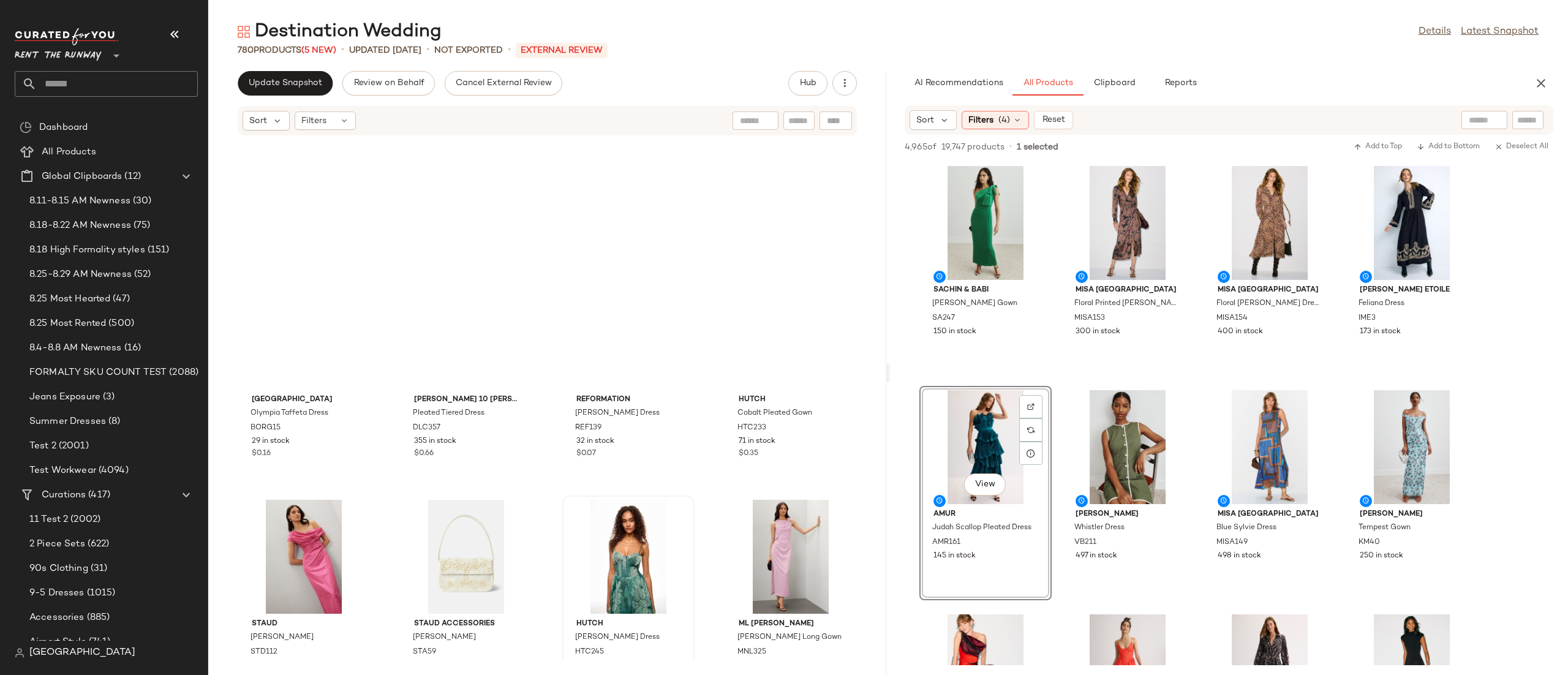
scroll to position [8610, 0]
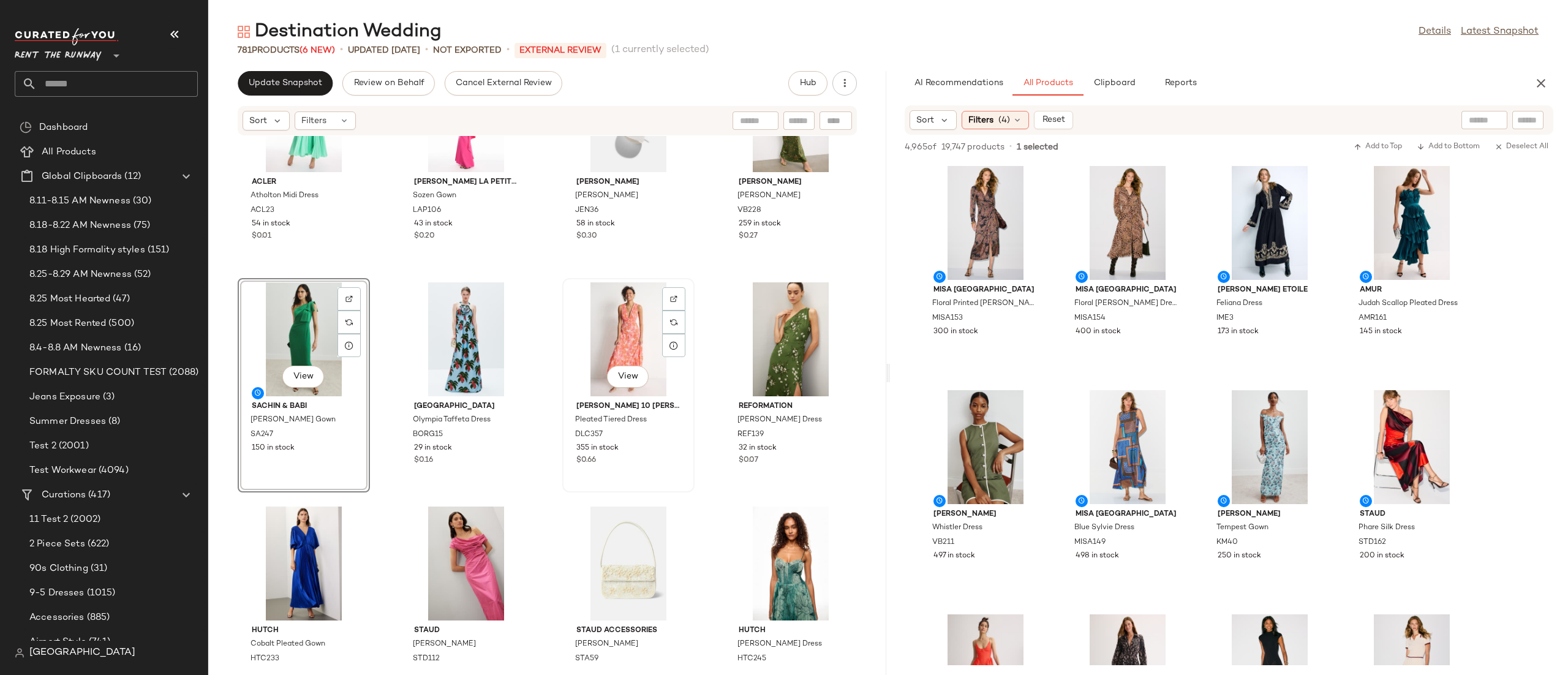
click at [610, 333] on div "View" at bounding box center [628, 339] width 124 height 114
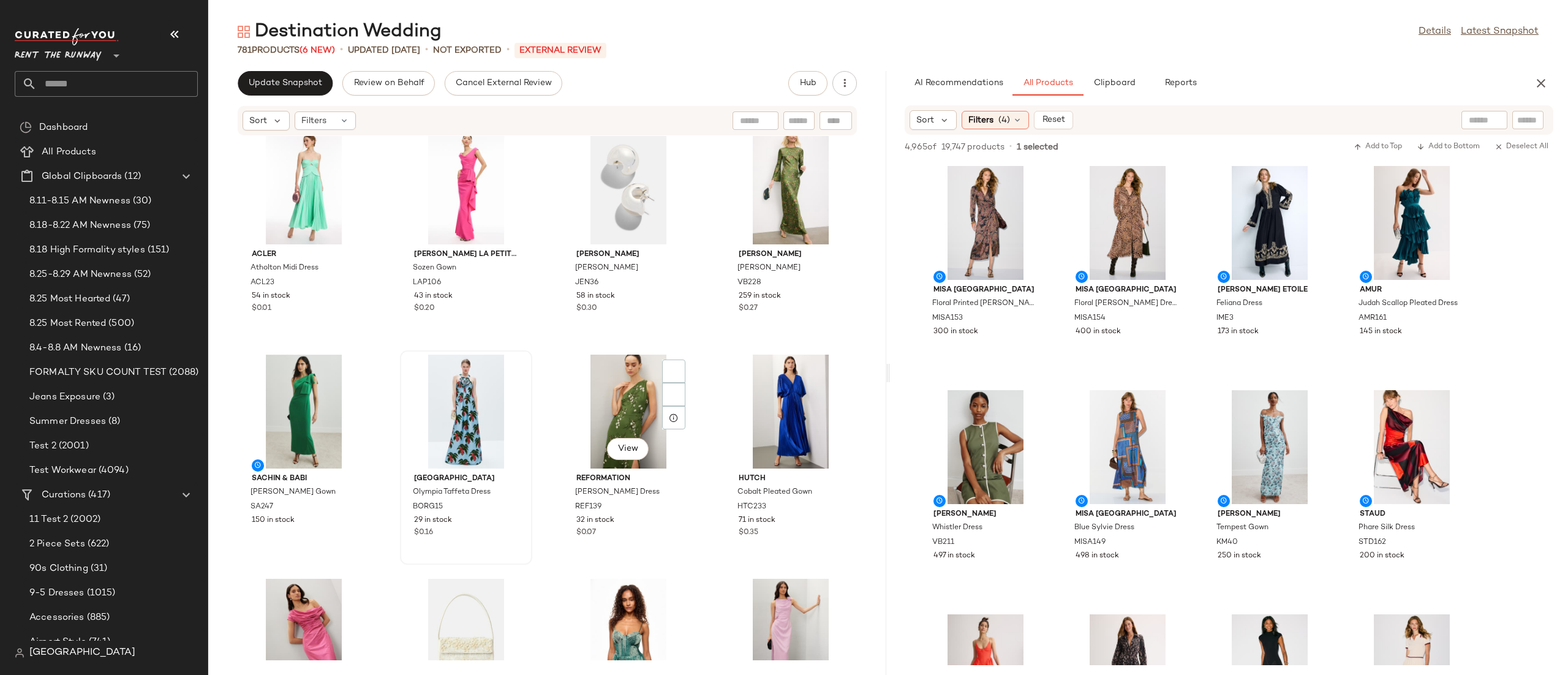
scroll to position [8539, 0]
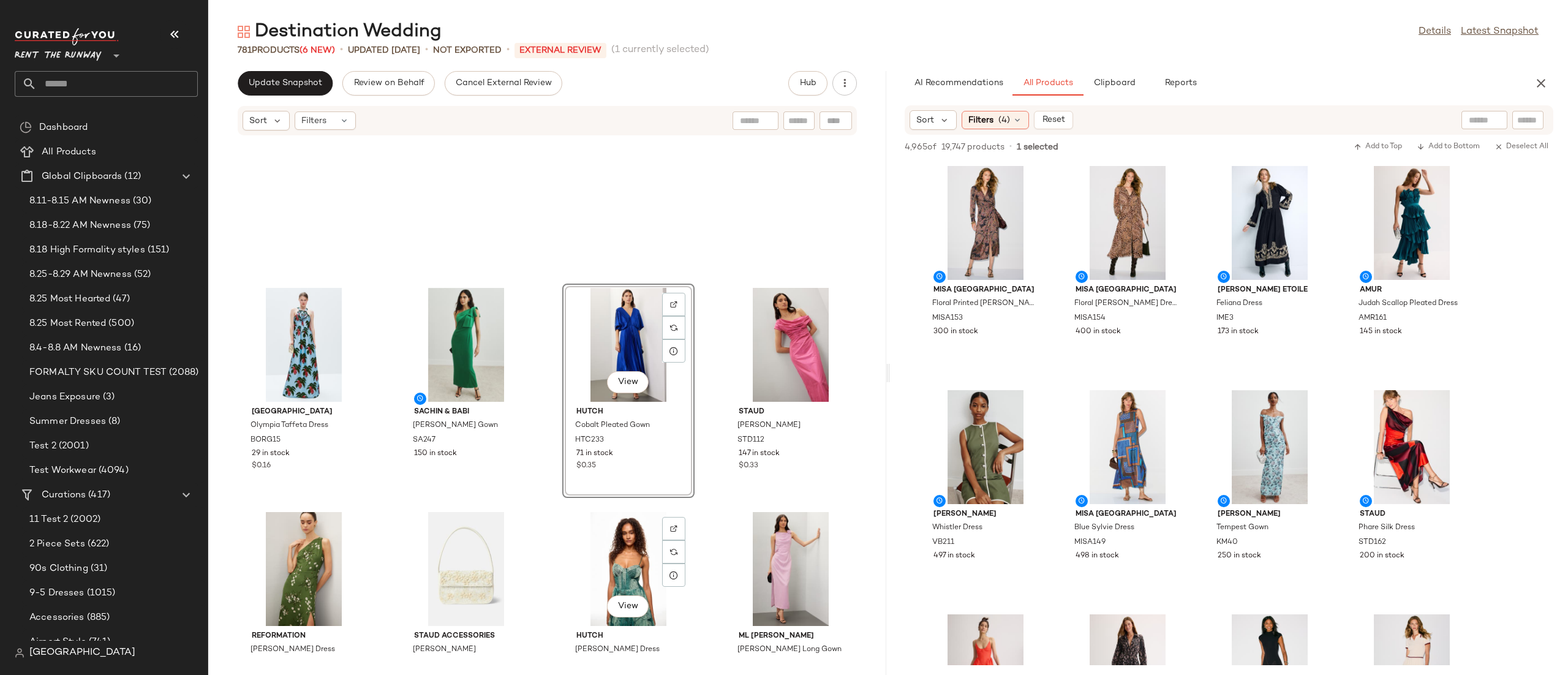
scroll to position [8771, 0]
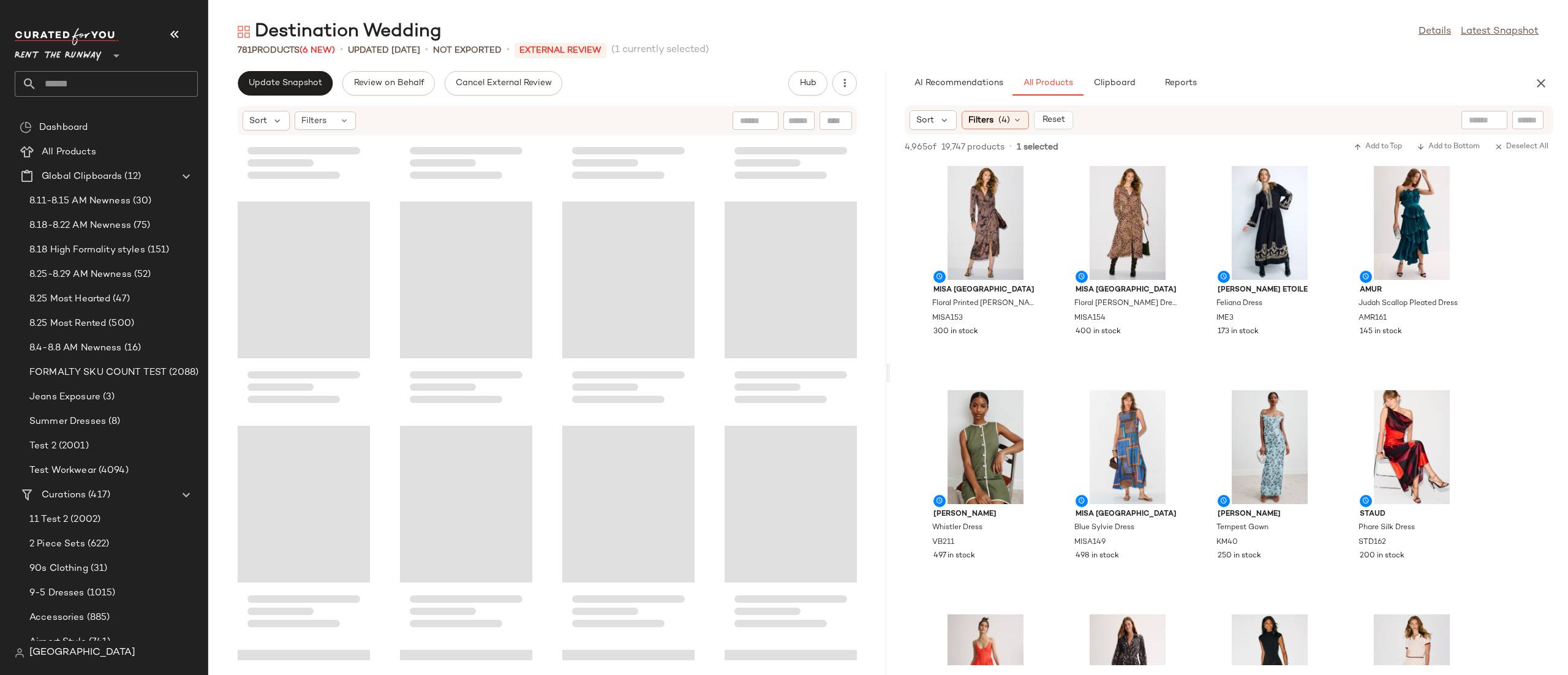
scroll to position [2660, 0]
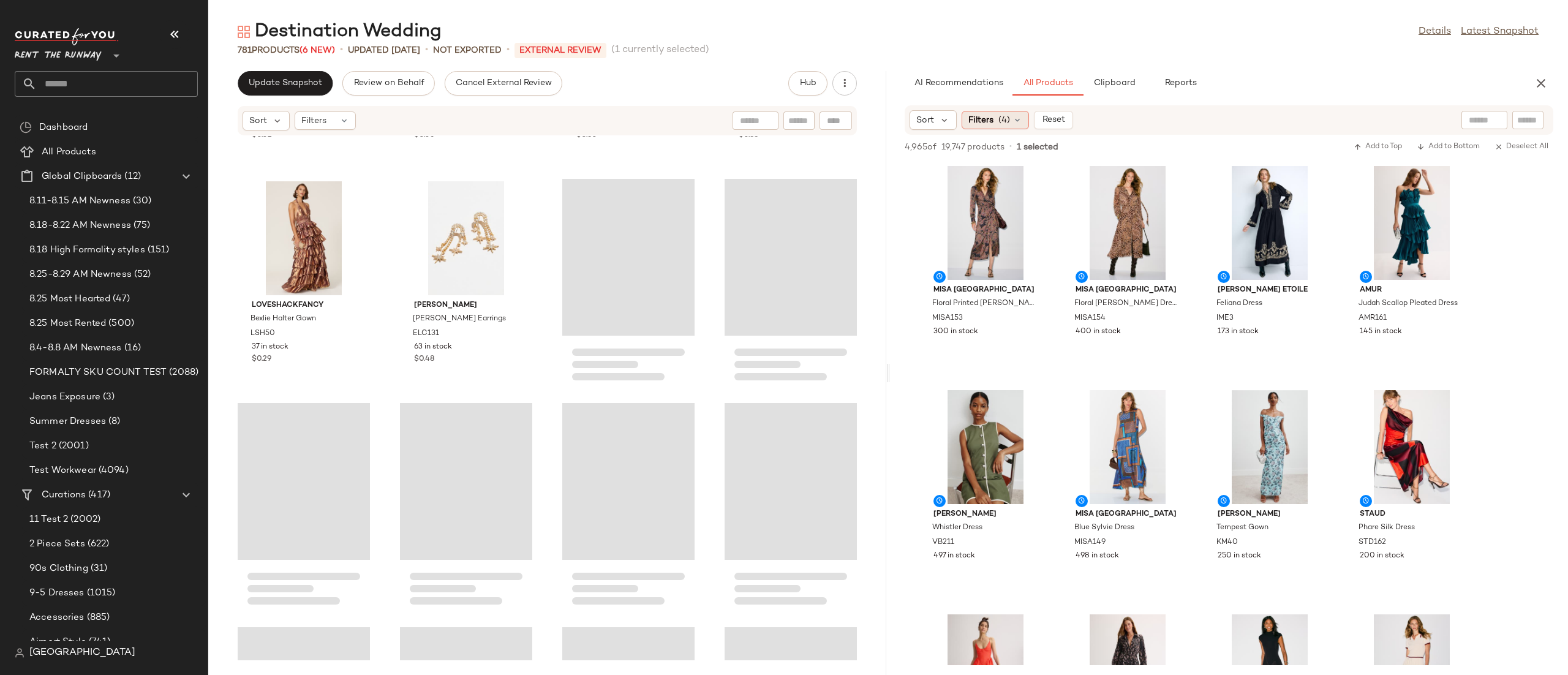
click at [972, 119] on span "Filters" at bounding box center [981, 120] width 25 height 13
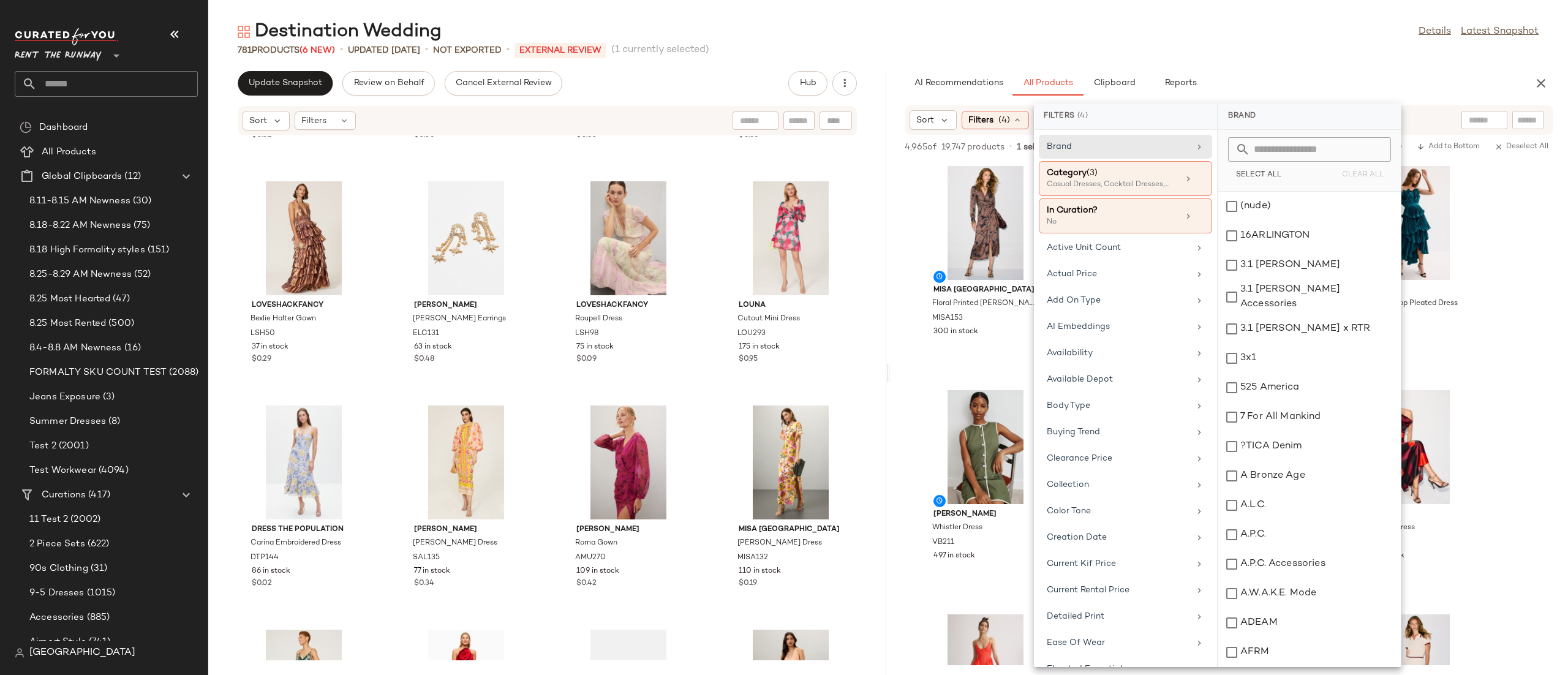
click at [1287, 81] on div "AI Recommendations All Products Clipboard Reports" at bounding box center [1209, 83] width 609 height 24
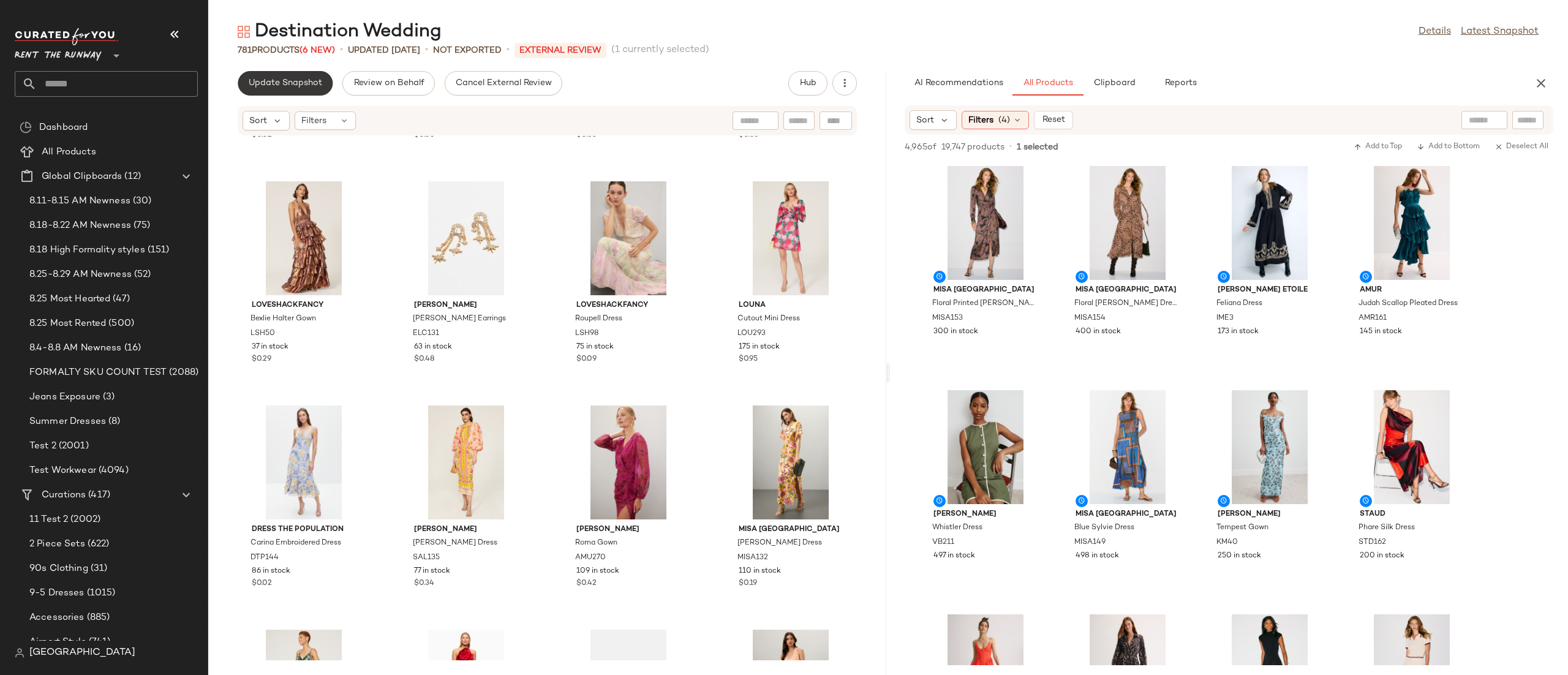
click at [292, 89] on button "Update Snapshot" at bounding box center [285, 83] width 95 height 24
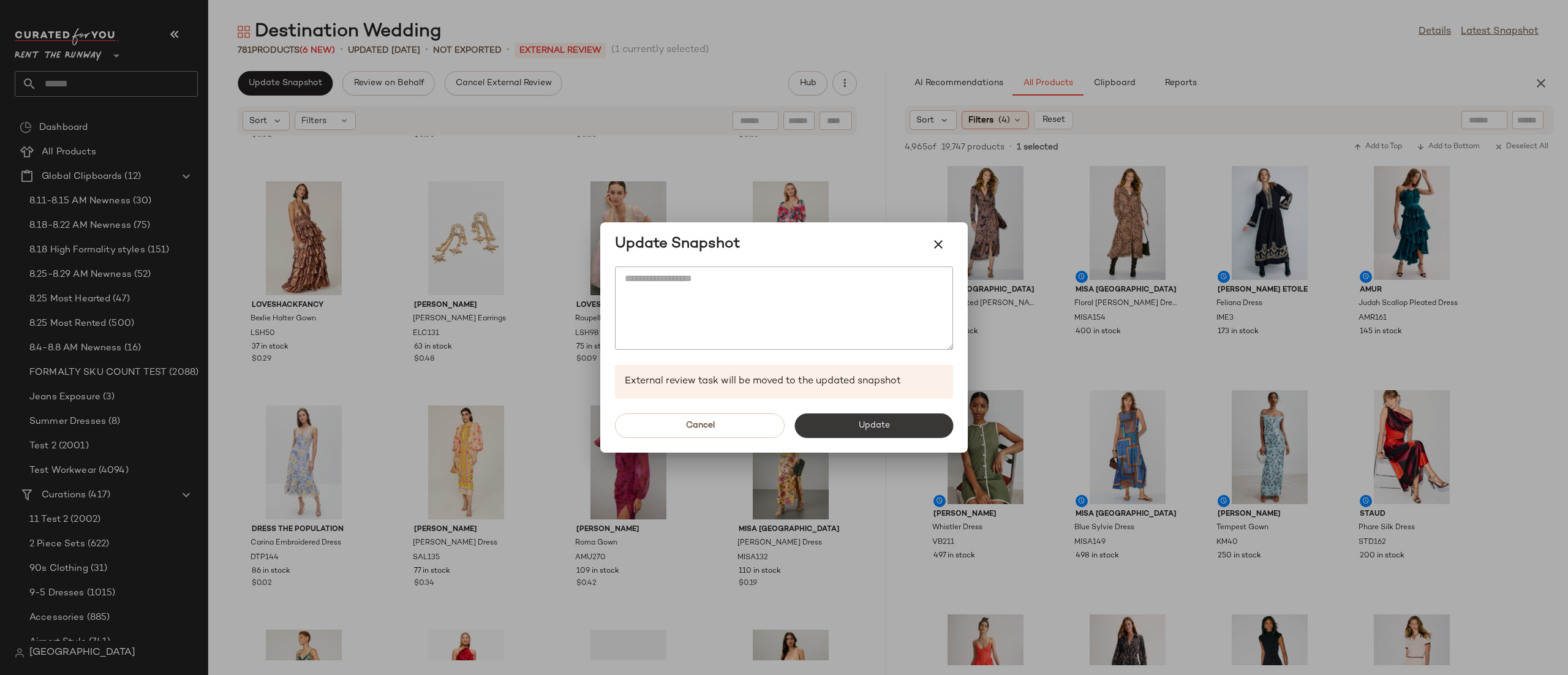
click at [884, 435] on button "Update" at bounding box center [873, 425] width 159 height 24
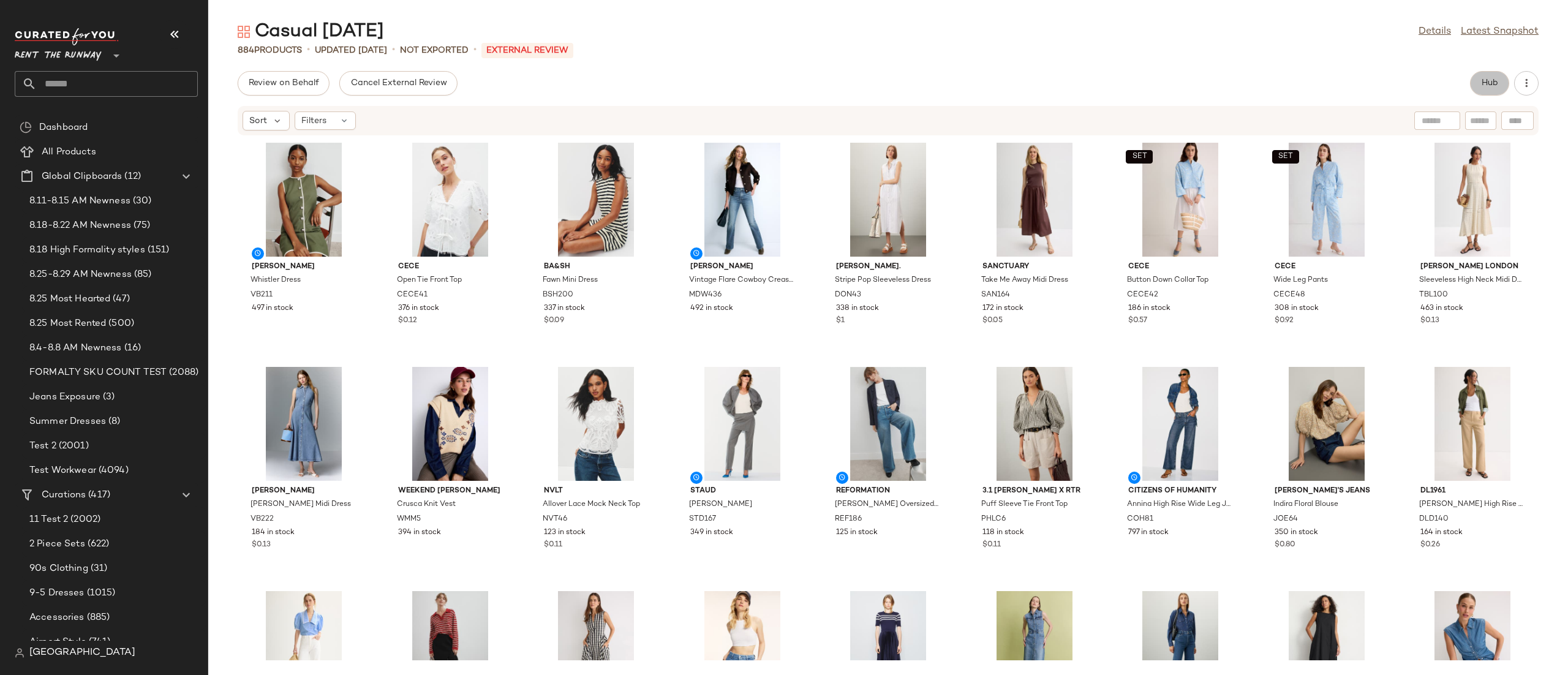
click at [1492, 81] on span "Hub" at bounding box center [1490, 84] width 17 height 10
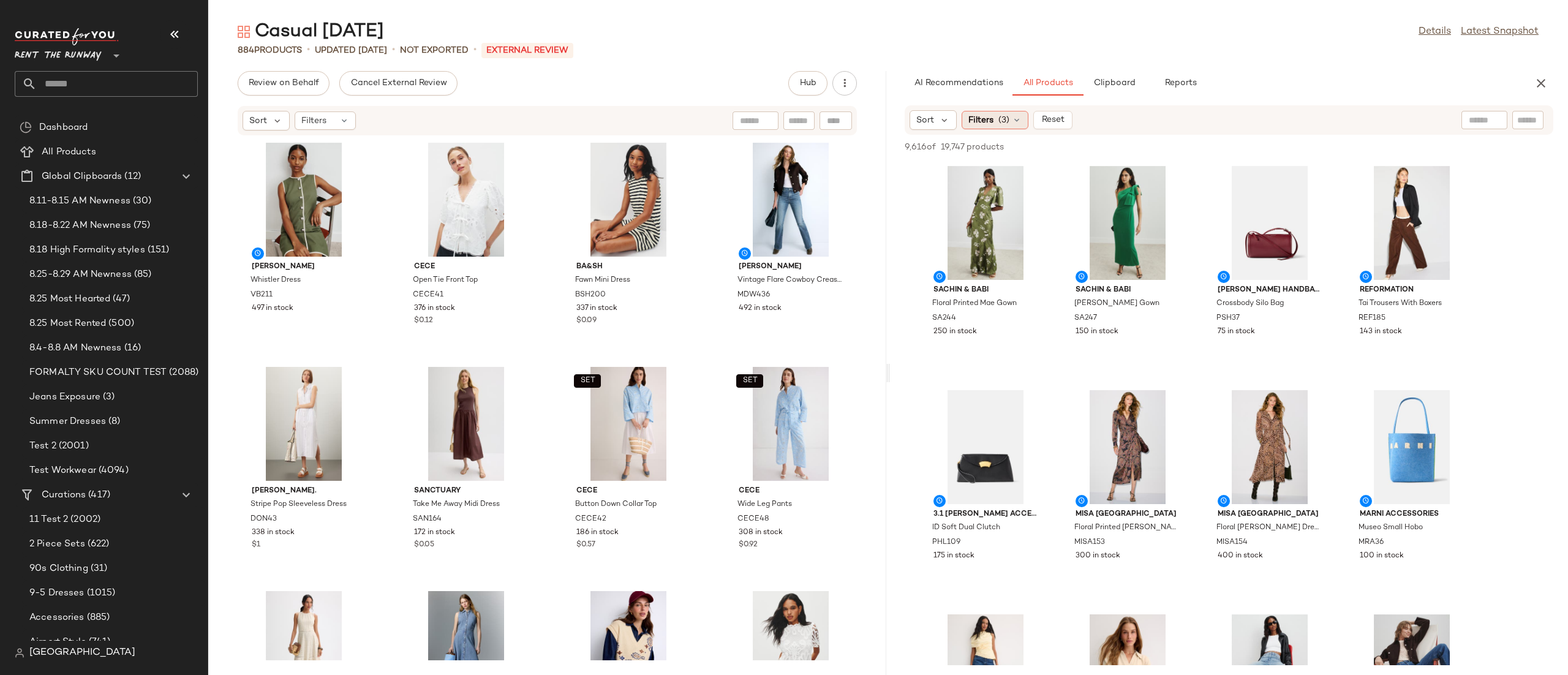
click at [976, 117] on span "Filters" at bounding box center [981, 120] width 25 height 13
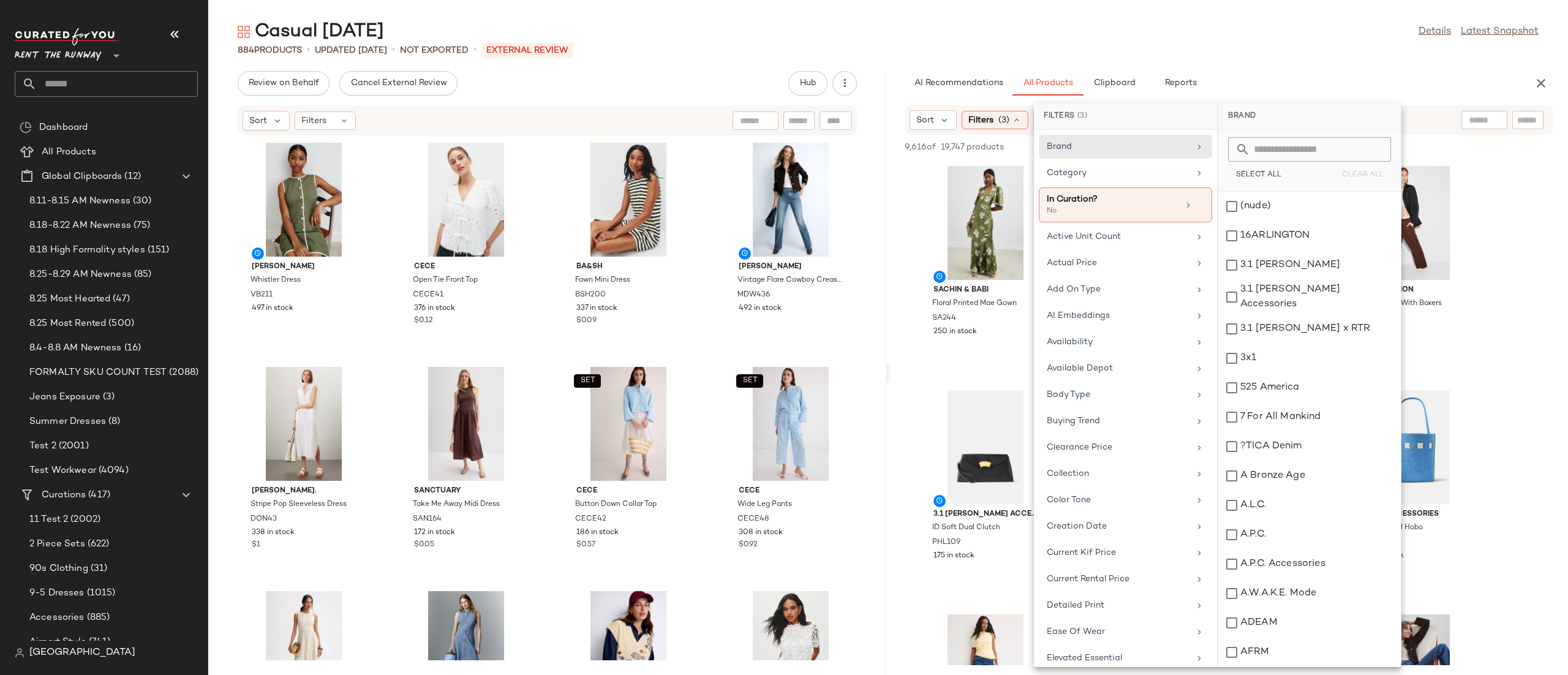
click at [1360, 62] on div "Casual Friday Details Latest Snapshot 884 Products • updated Aug 26th • Not Exp…" at bounding box center [888, 347] width 1360 height 655
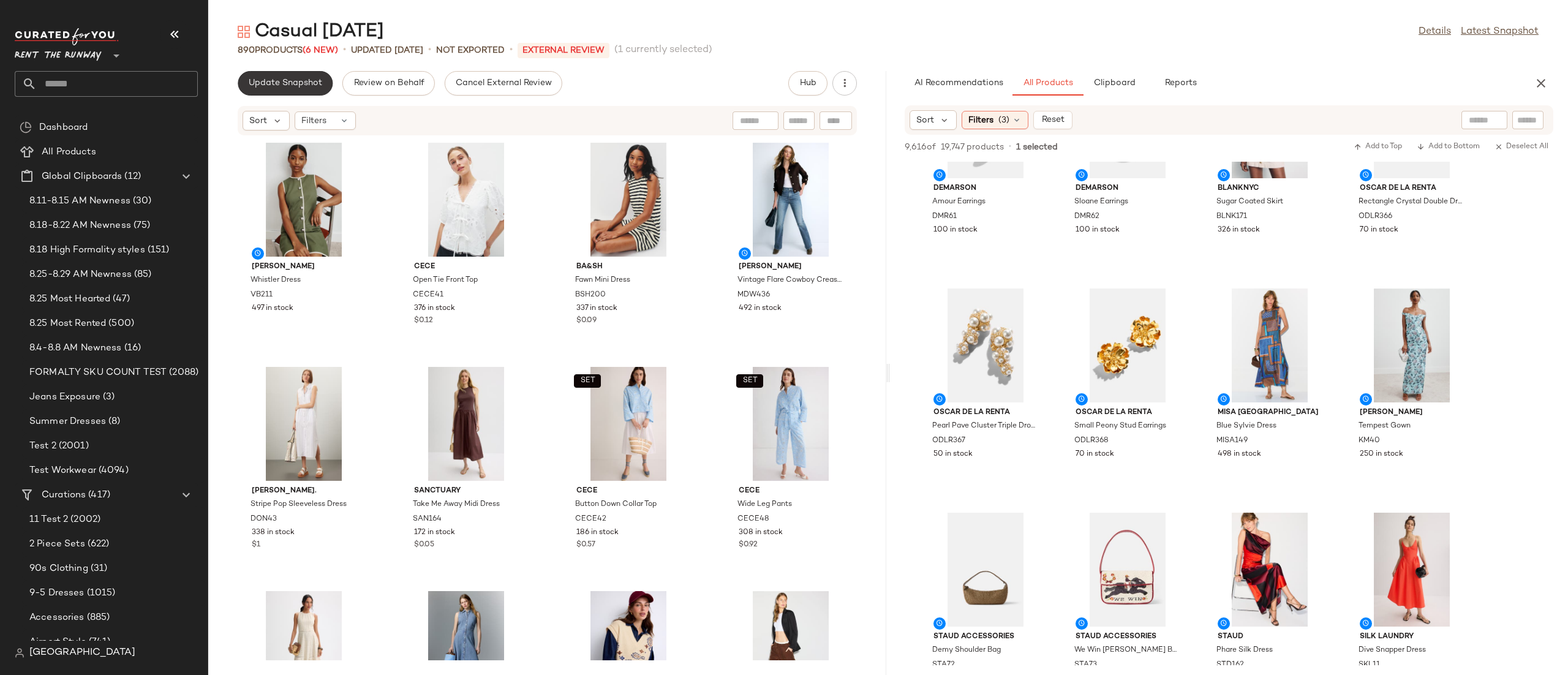
click at [268, 81] on span "Update Snapshot" at bounding box center [285, 84] width 74 height 10
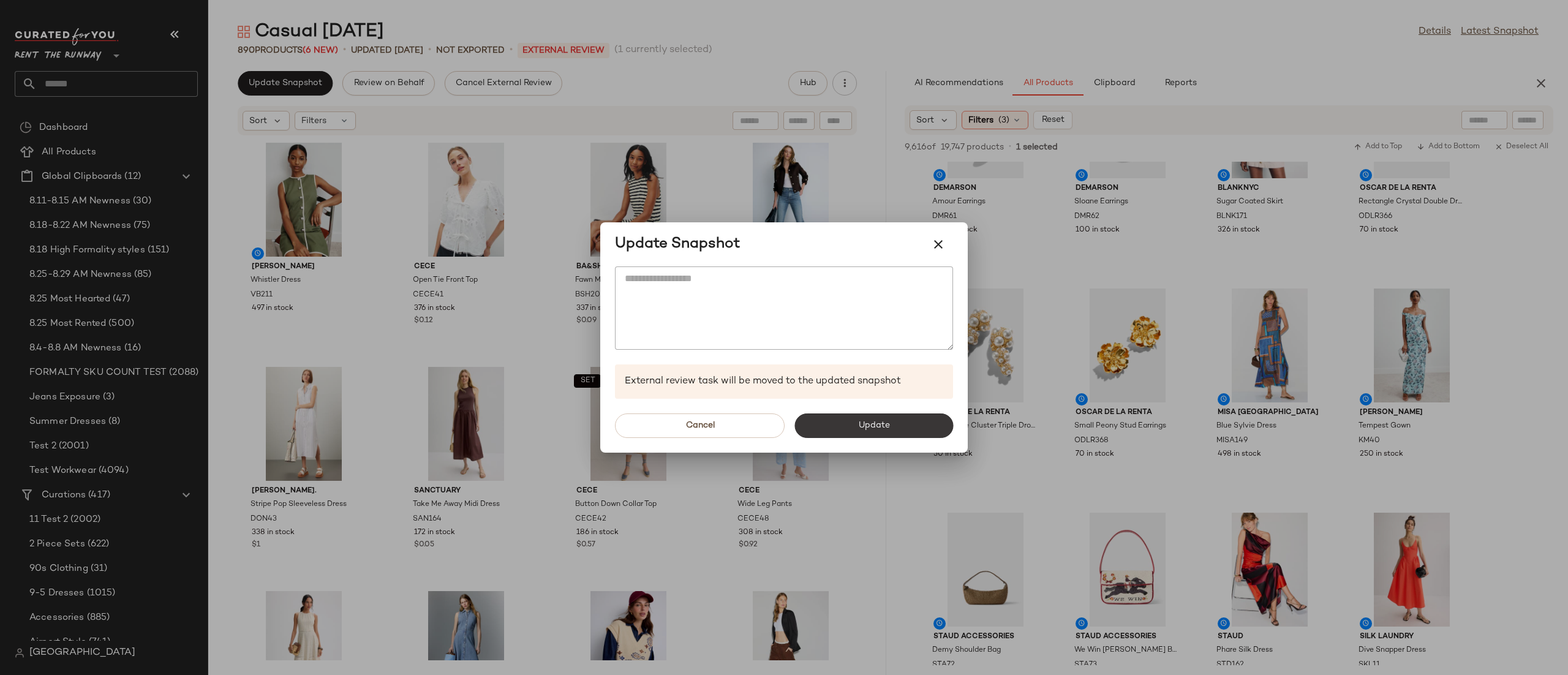
click at [916, 421] on button "Update" at bounding box center [873, 425] width 159 height 24
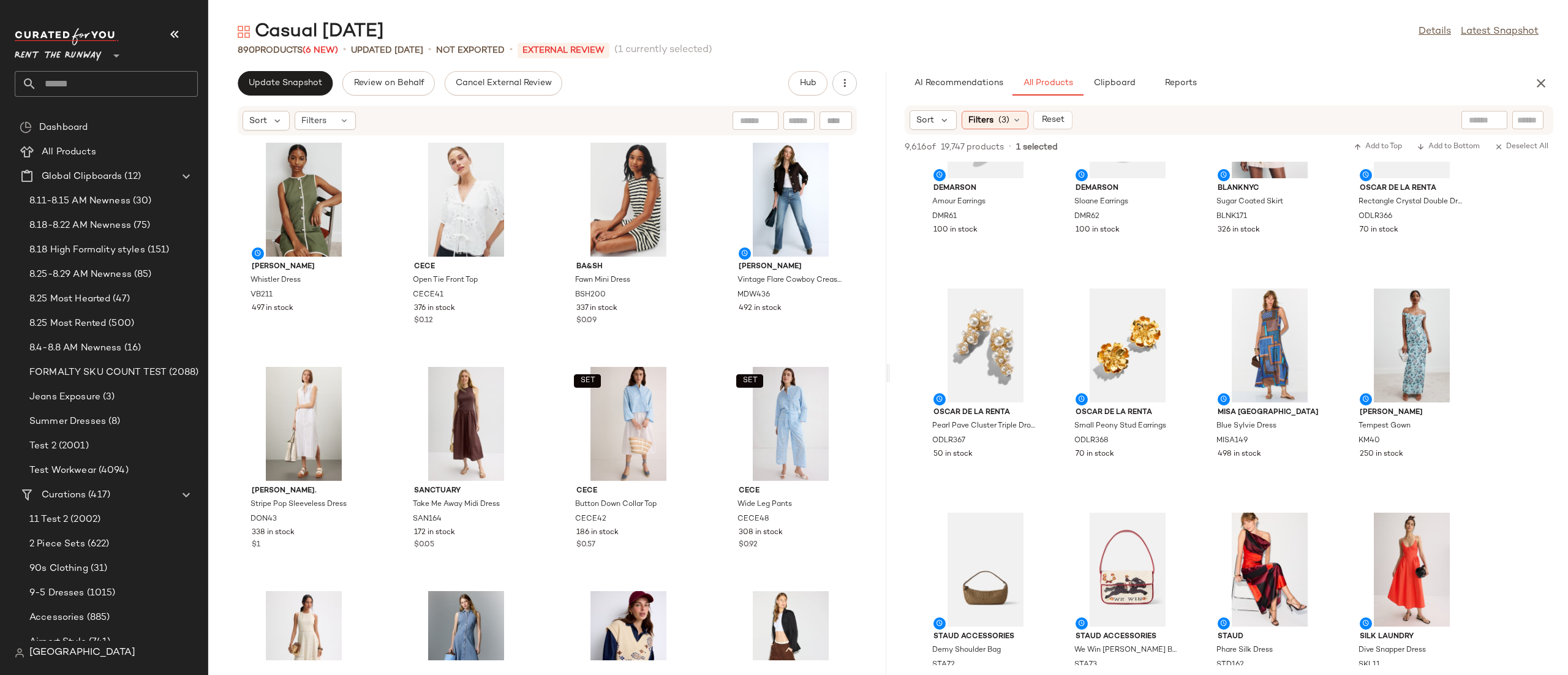
scroll to position [1222, 0]
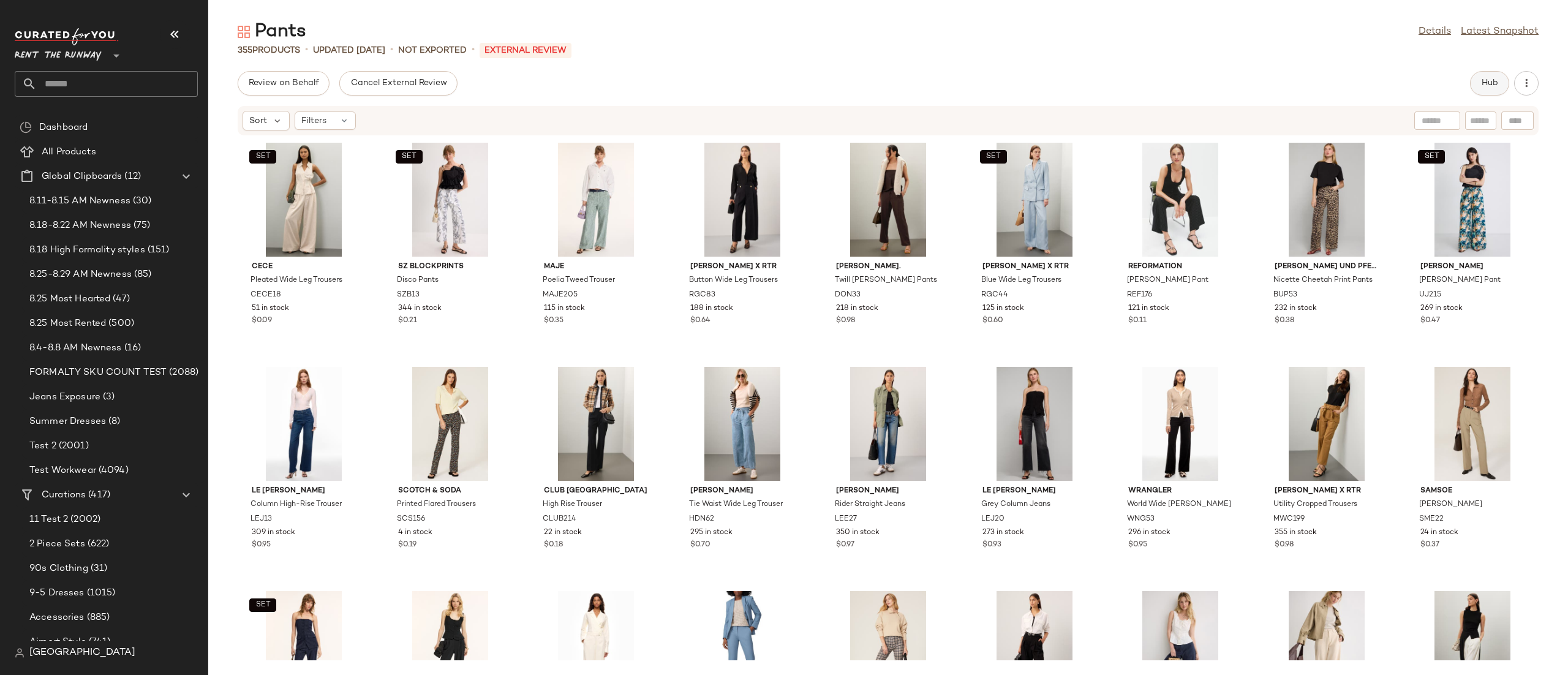
click at [1479, 86] on button "Hub" at bounding box center [1490, 83] width 39 height 24
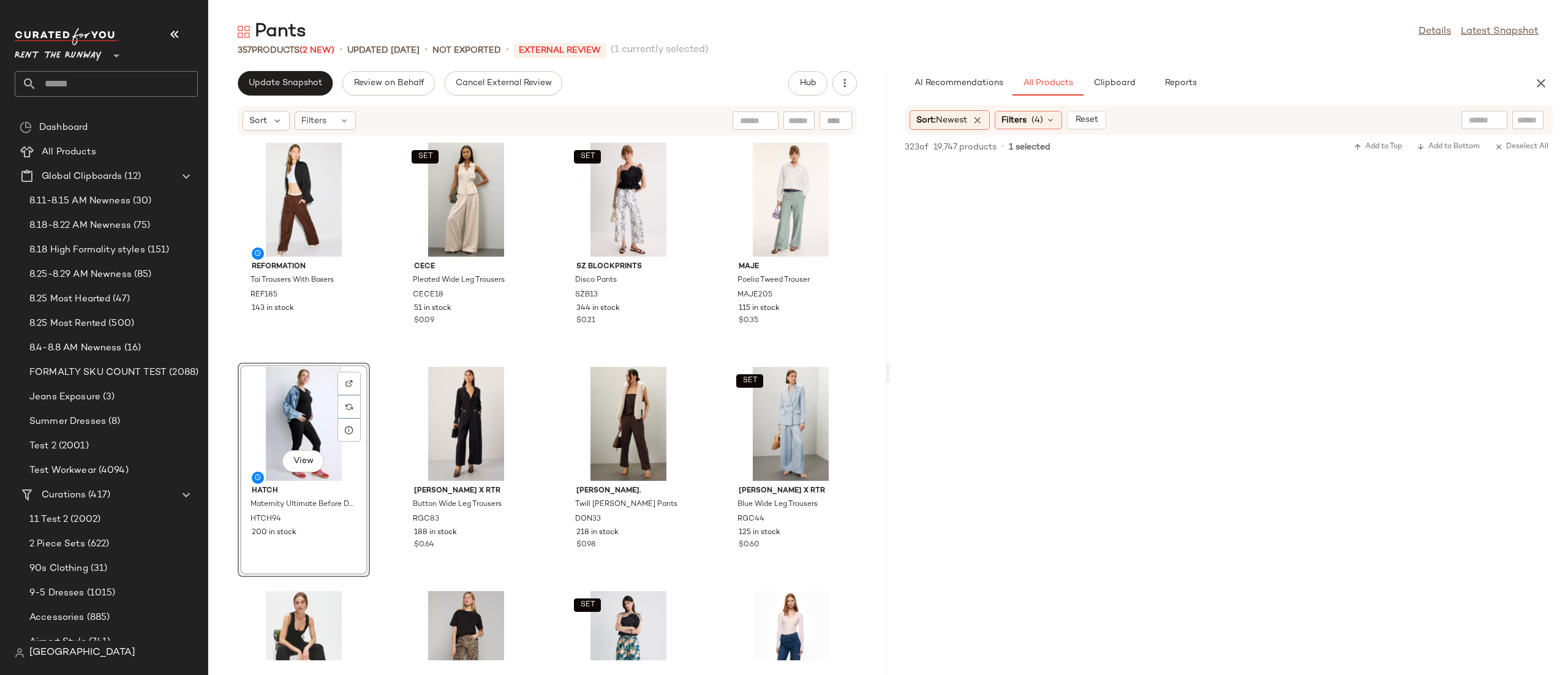
click at [309, 409] on div "View" at bounding box center [304, 424] width 124 height 114
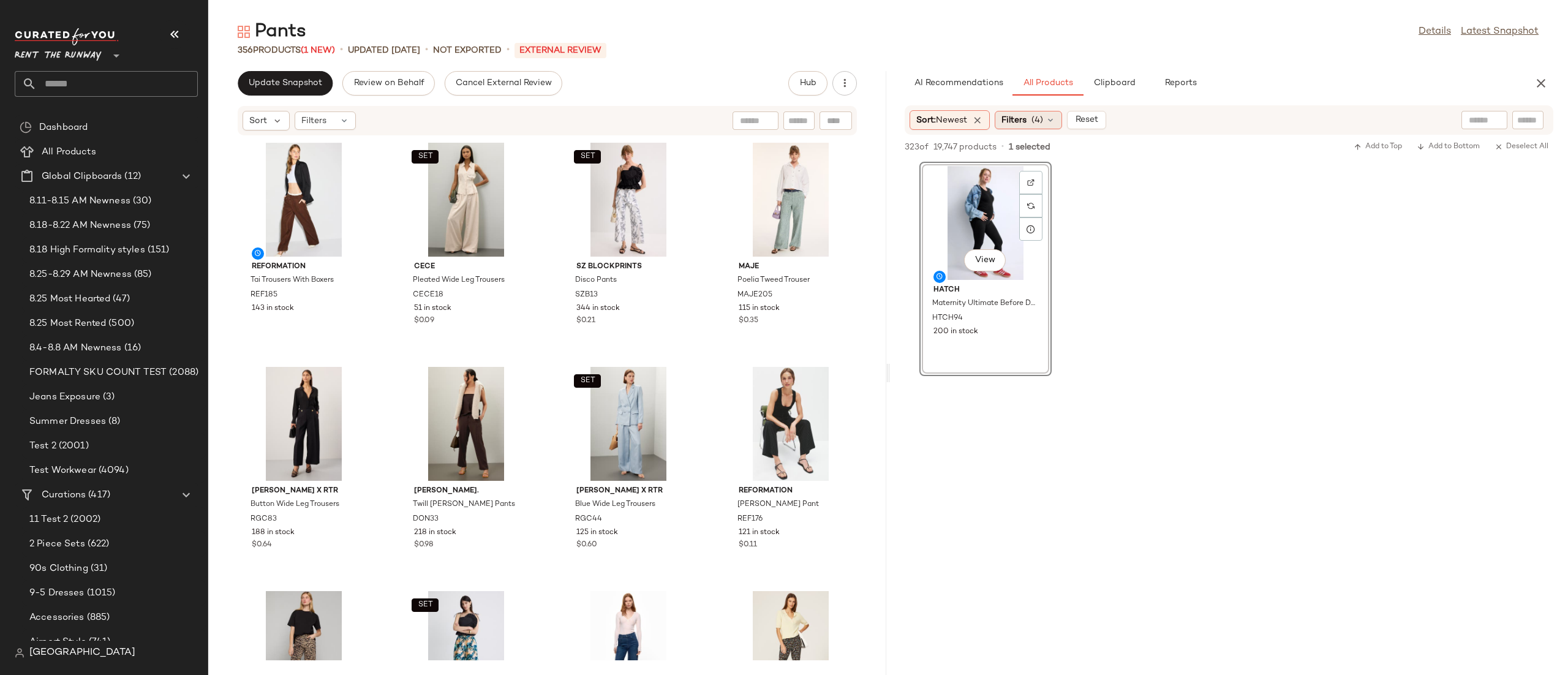
click at [1006, 120] on span "Filters" at bounding box center [1014, 120] width 25 height 13
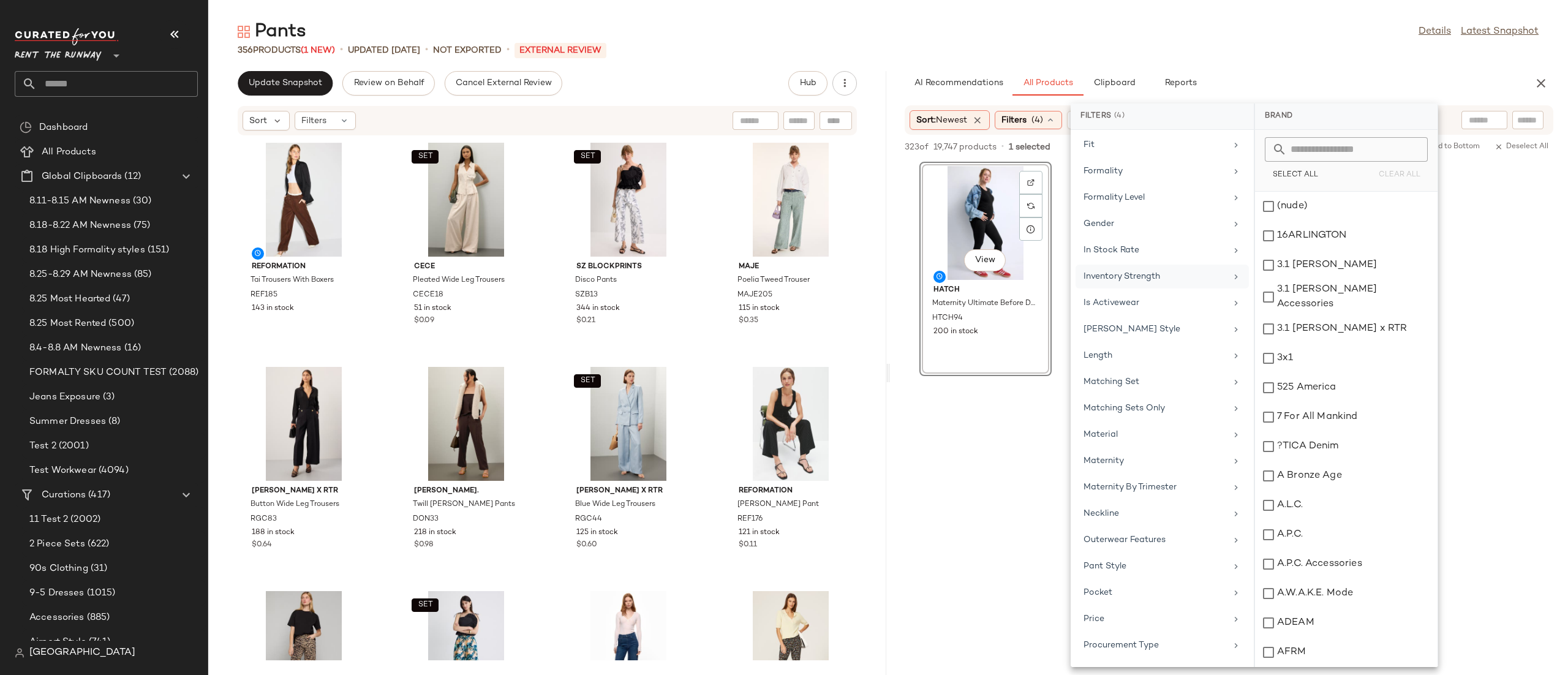
scroll to position [644, 0]
click at [1117, 474] on div "Brand Category (1) Pants In Curation? No Active Unit Count Actual Price Add On …" at bounding box center [1161, 398] width 183 height 537
click at [1127, 452] on div "Maternity" at bounding box center [1154, 446] width 143 height 13
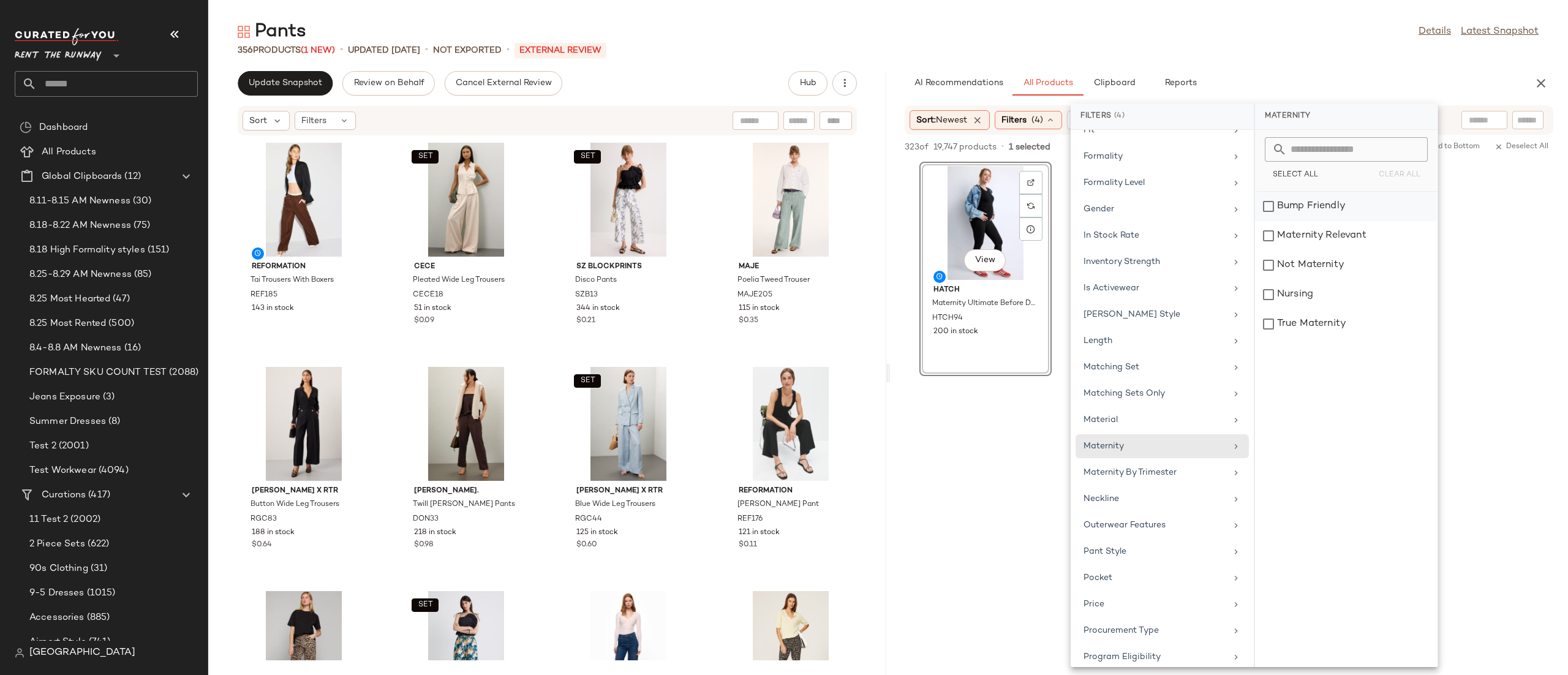
click at [1344, 206] on div "Bump Friendly" at bounding box center [1346, 206] width 182 height 30
click at [1328, 226] on div "Maternity Relevant" at bounding box center [1346, 235] width 182 height 30
click at [1317, 276] on div "Not Maternity" at bounding box center [1346, 265] width 182 height 30
click at [1314, 300] on div "Nursing" at bounding box center [1346, 294] width 182 height 30
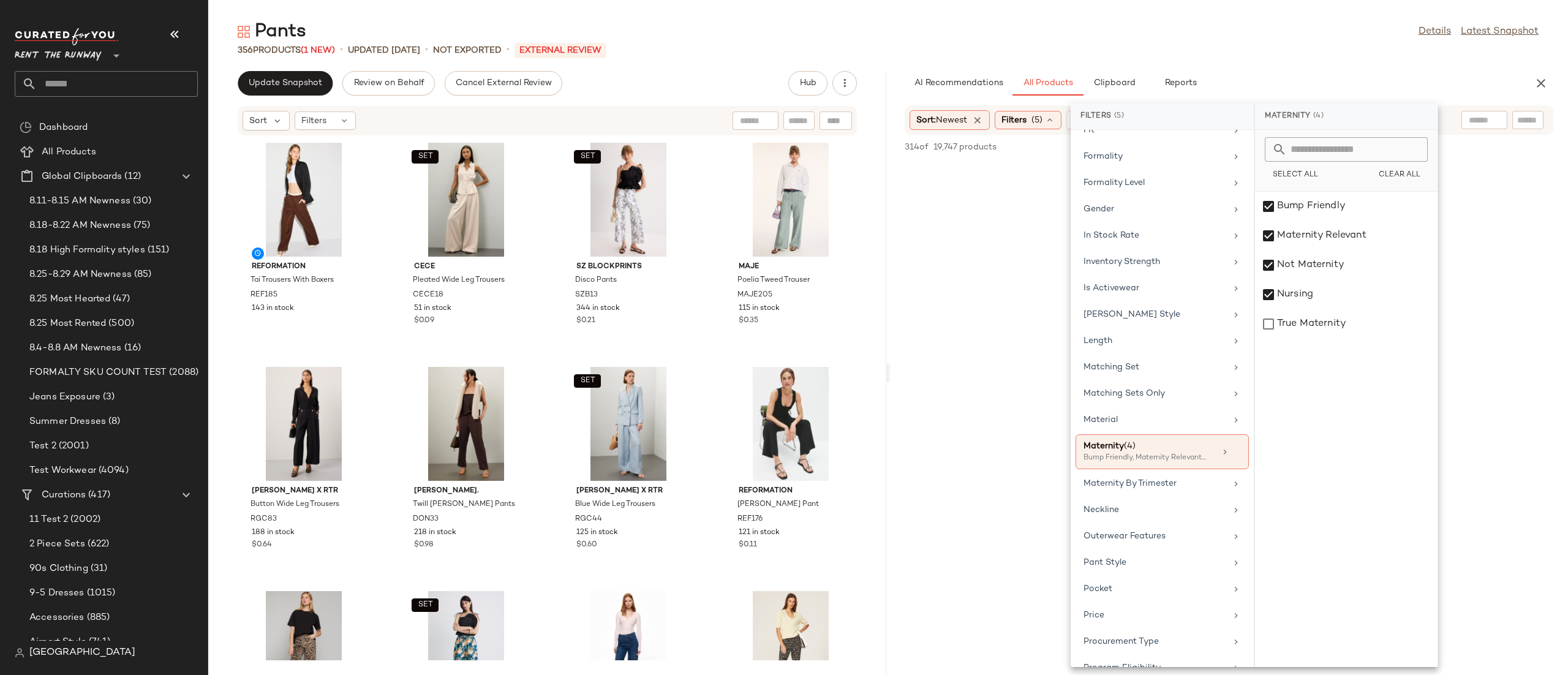
click at [1491, 201] on div at bounding box center [1228, 278] width 678 height 234
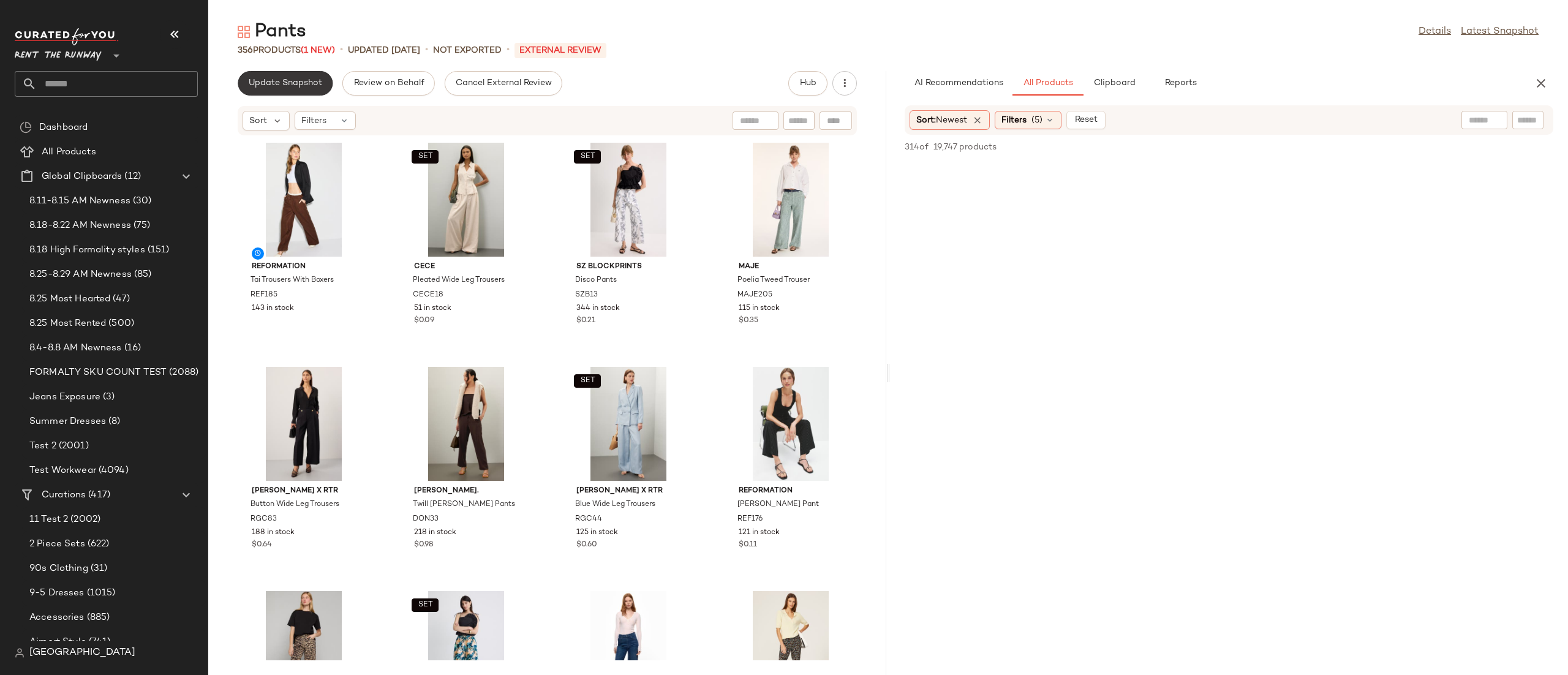
click at [284, 93] on button "Update Snapshot" at bounding box center [285, 83] width 95 height 24
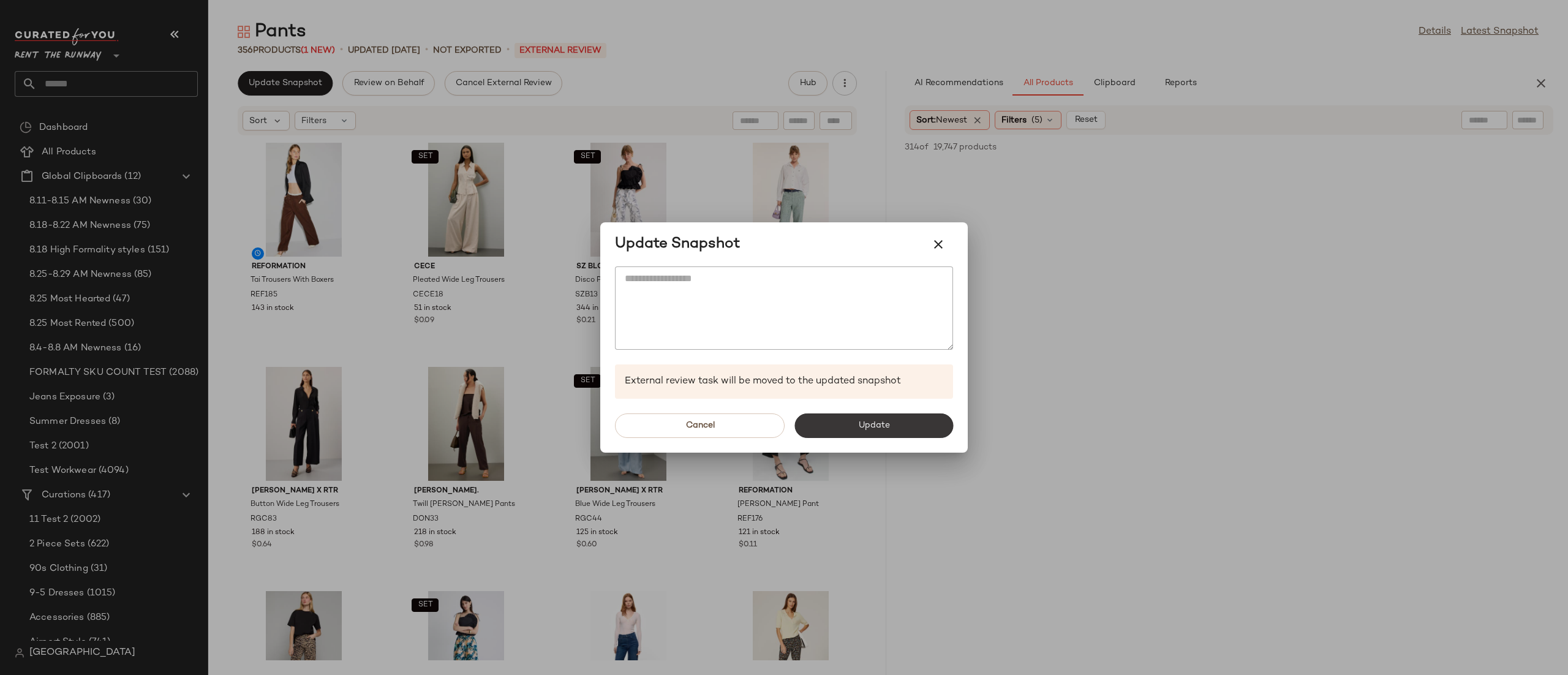
click at [888, 421] on span "Update" at bounding box center [873, 426] width 32 height 10
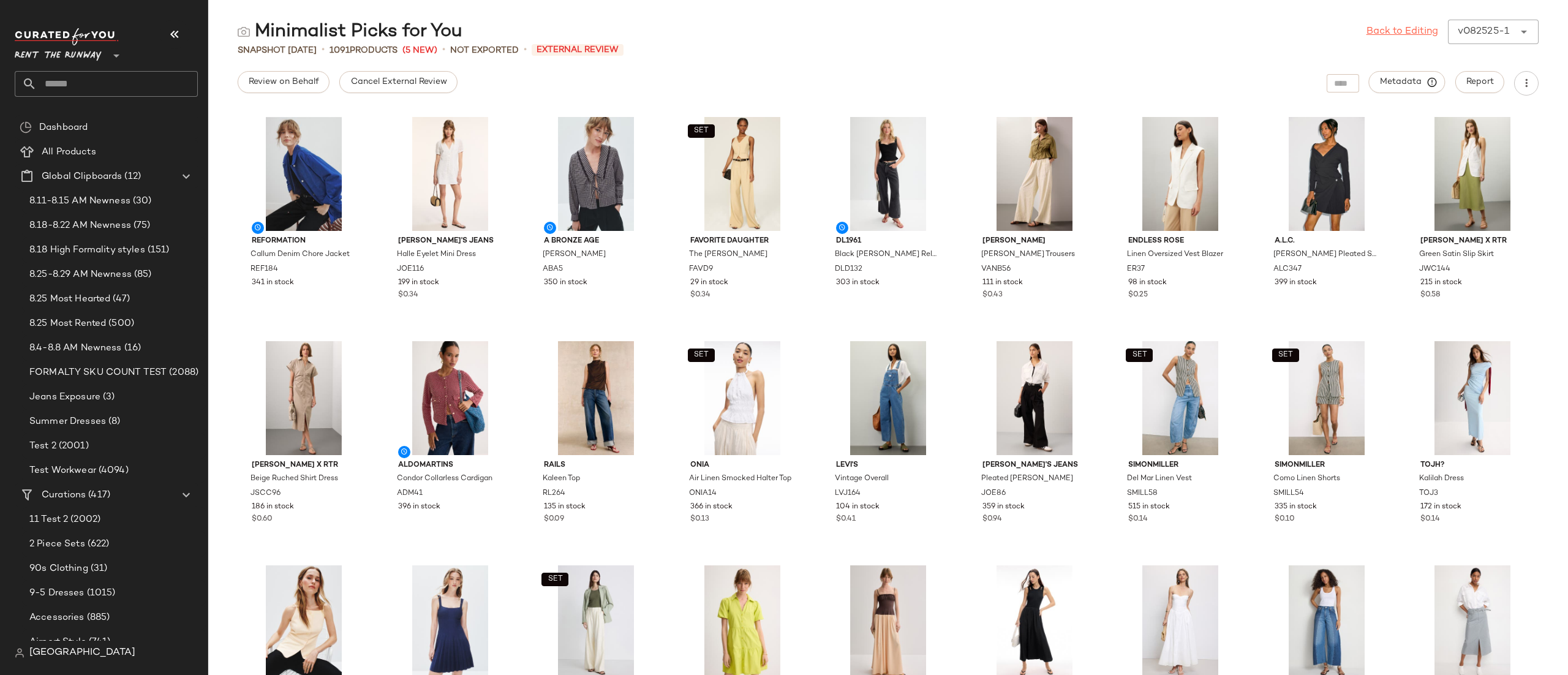
click at [1383, 35] on link "Back to Editing" at bounding box center [1402, 31] width 72 height 14
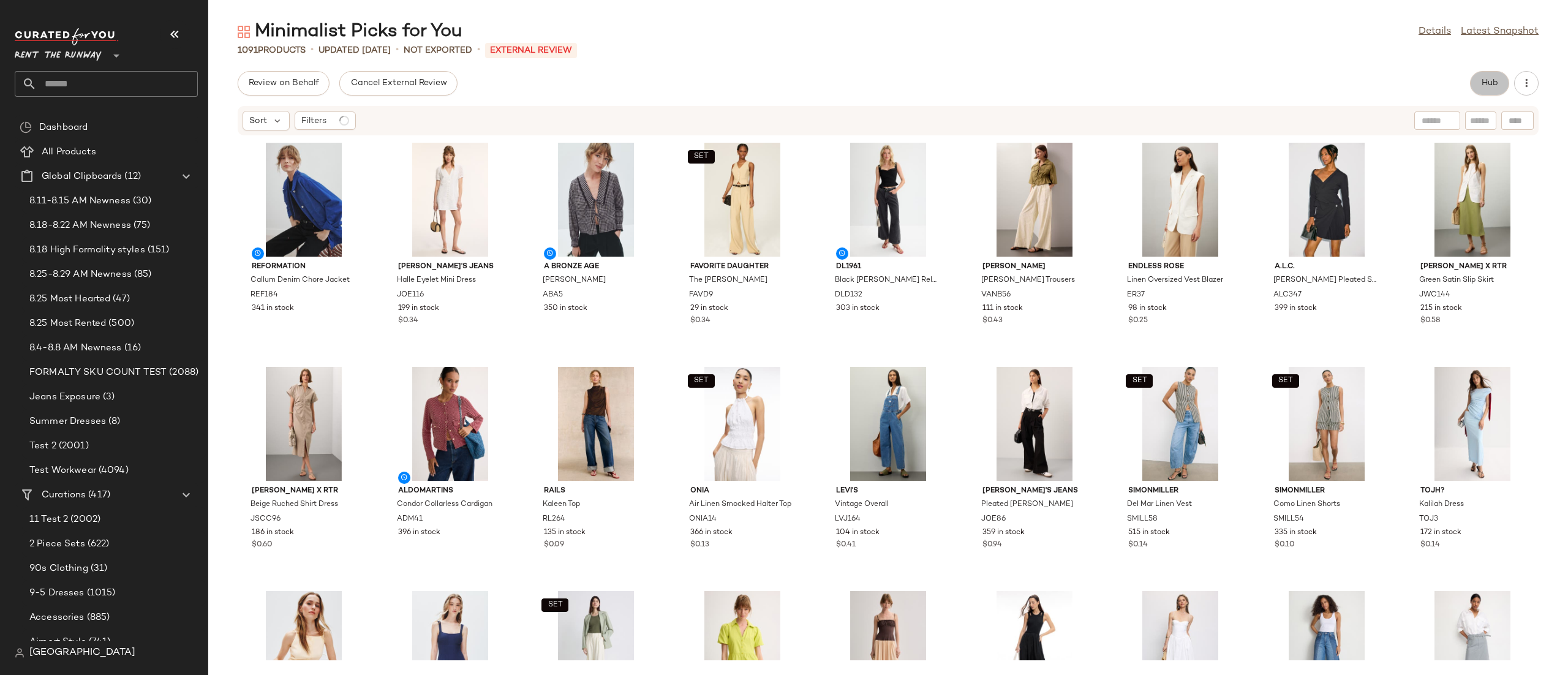
click at [1481, 78] on span "Hub" at bounding box center [1490, 84] width 17 height 10
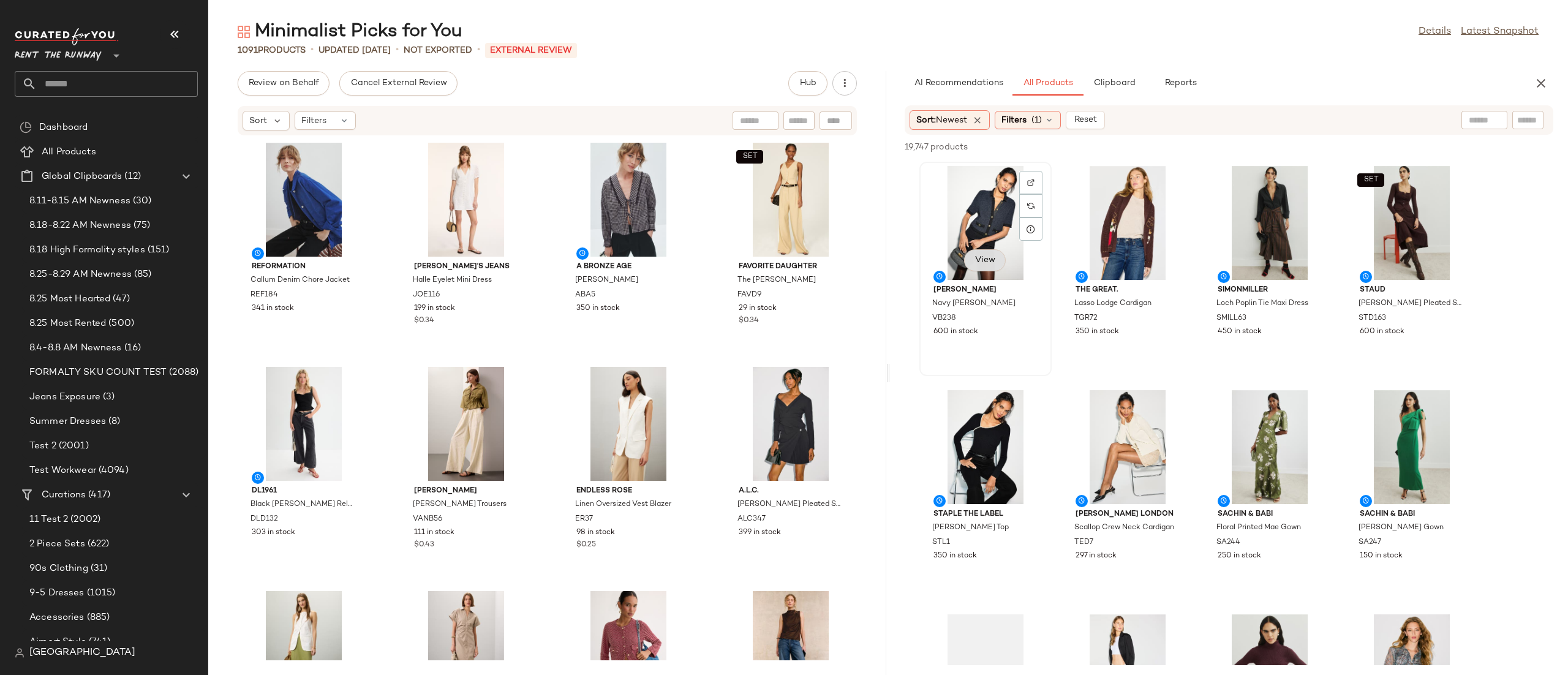
click at [995, 253] on button "View" at bounding box center [984, 260] width 41 height 22
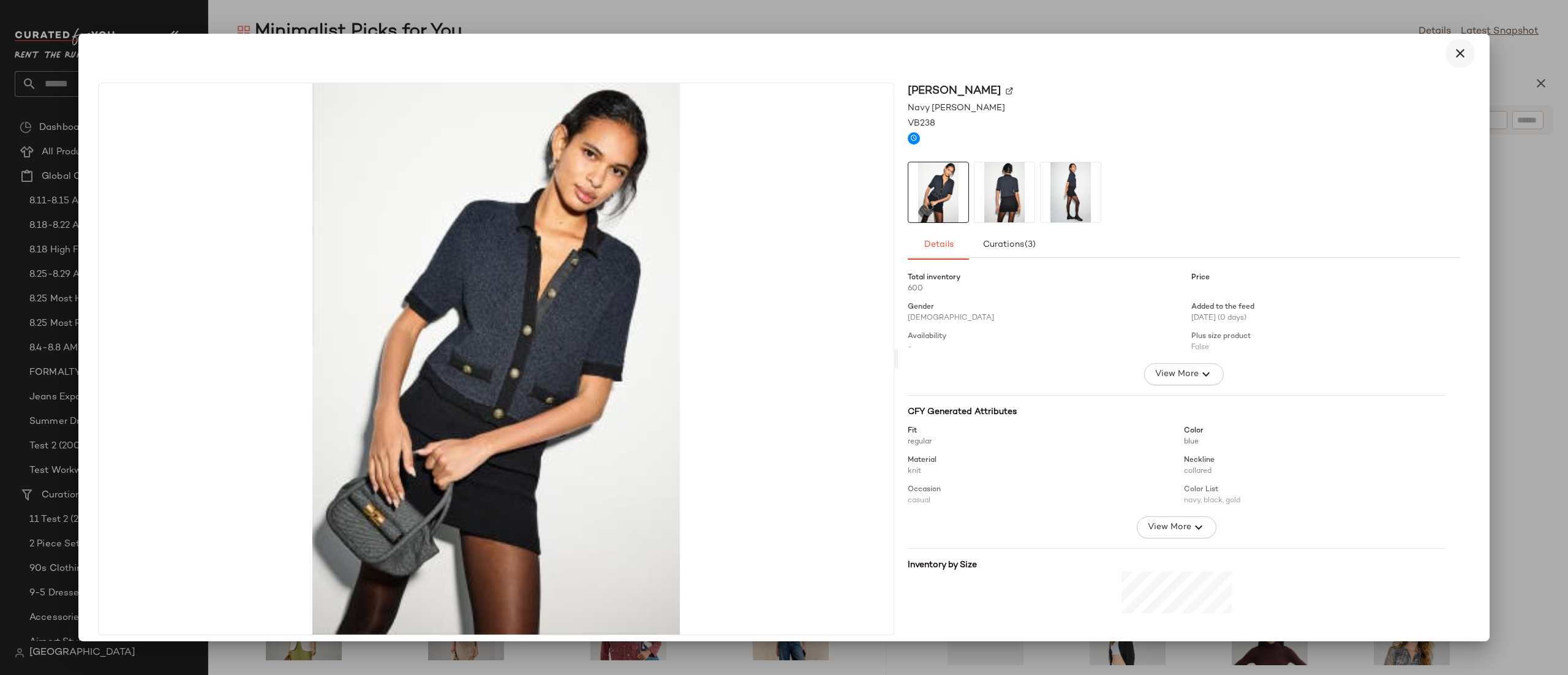
click at [1452, 55] on icon "button" at bounding box center [1459, 52] width 14 height 14
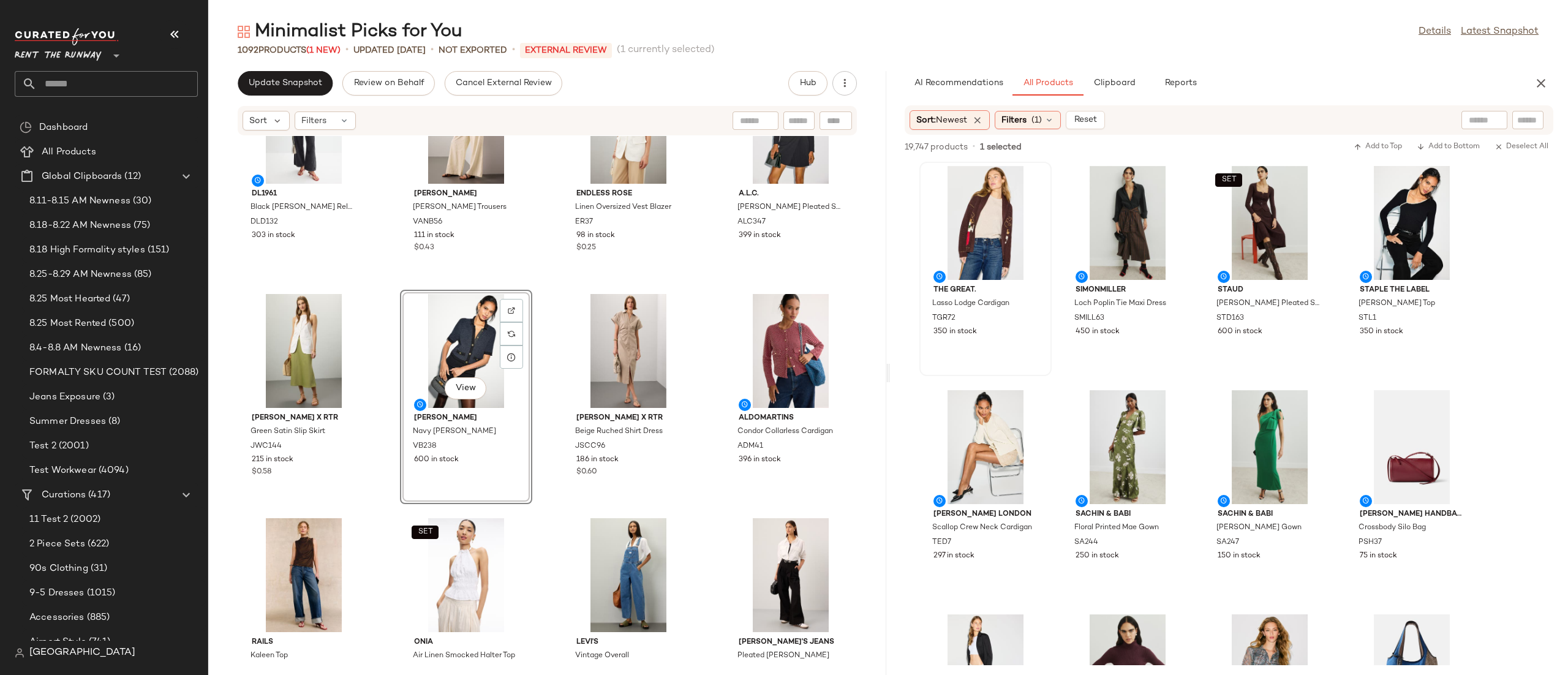
scroll to position [360, 0]
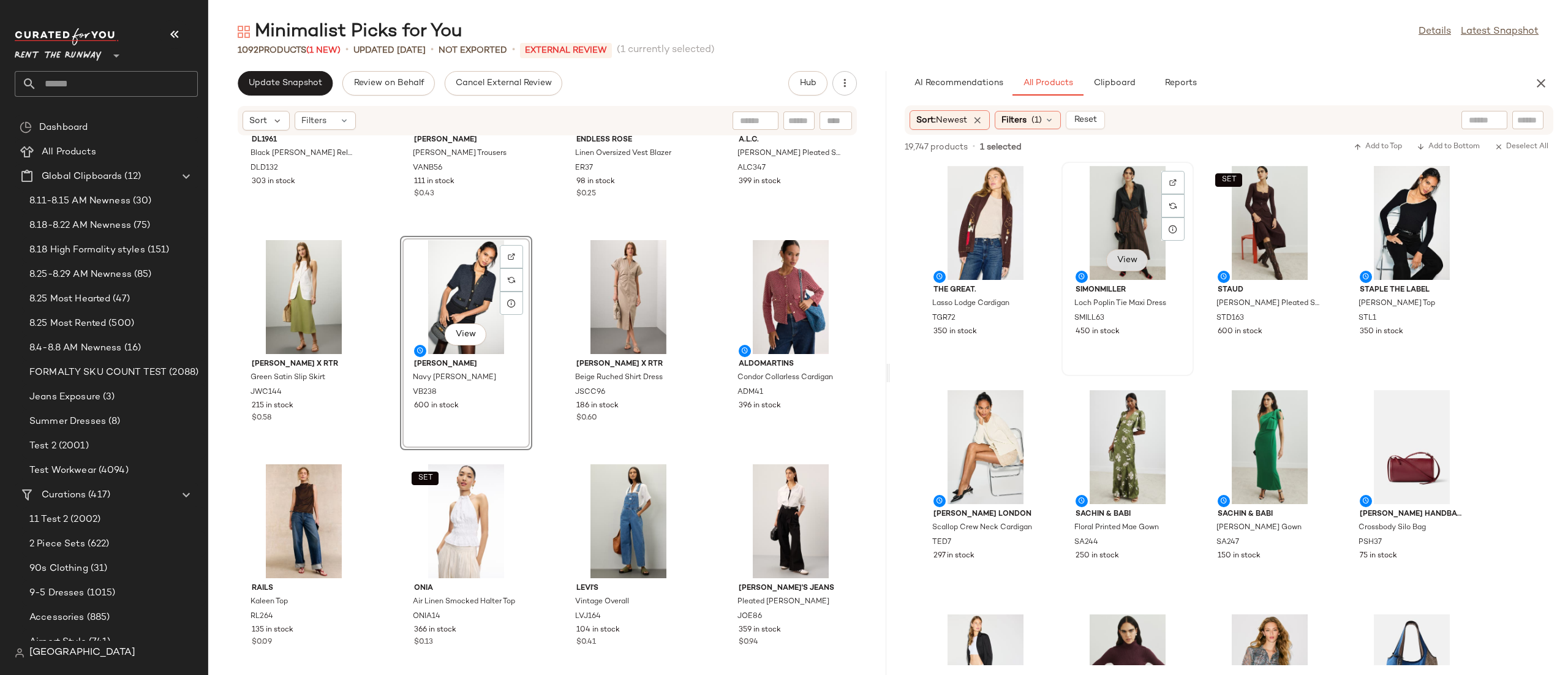
click at [1128, 251] on button "View" at bounding box center [1127, 260] width 41 height 22
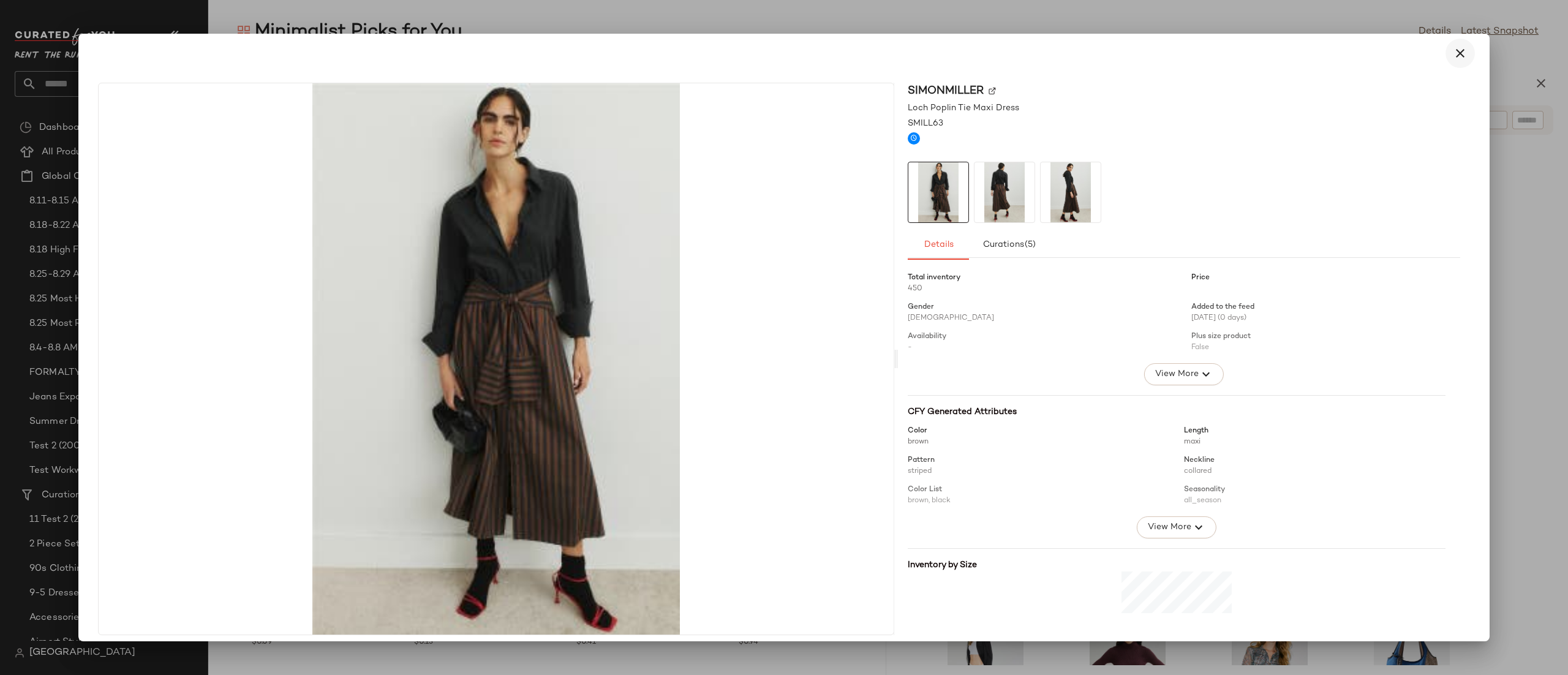
click at [1446, 48] on button "button" at bounding box center [1460, 53] width 30 height 30
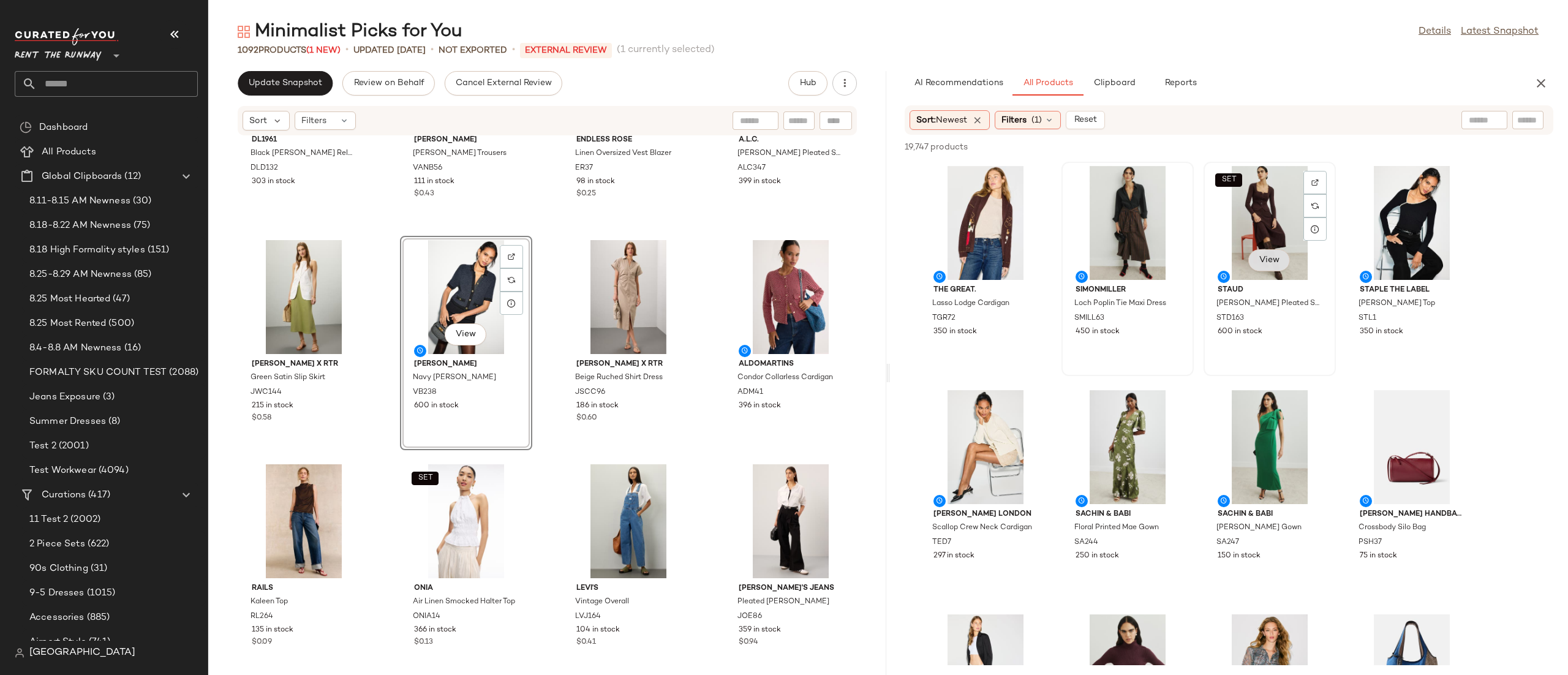
click at [1264, 263] on span "View" at bounding box center [1268, 261] width 21 height 10
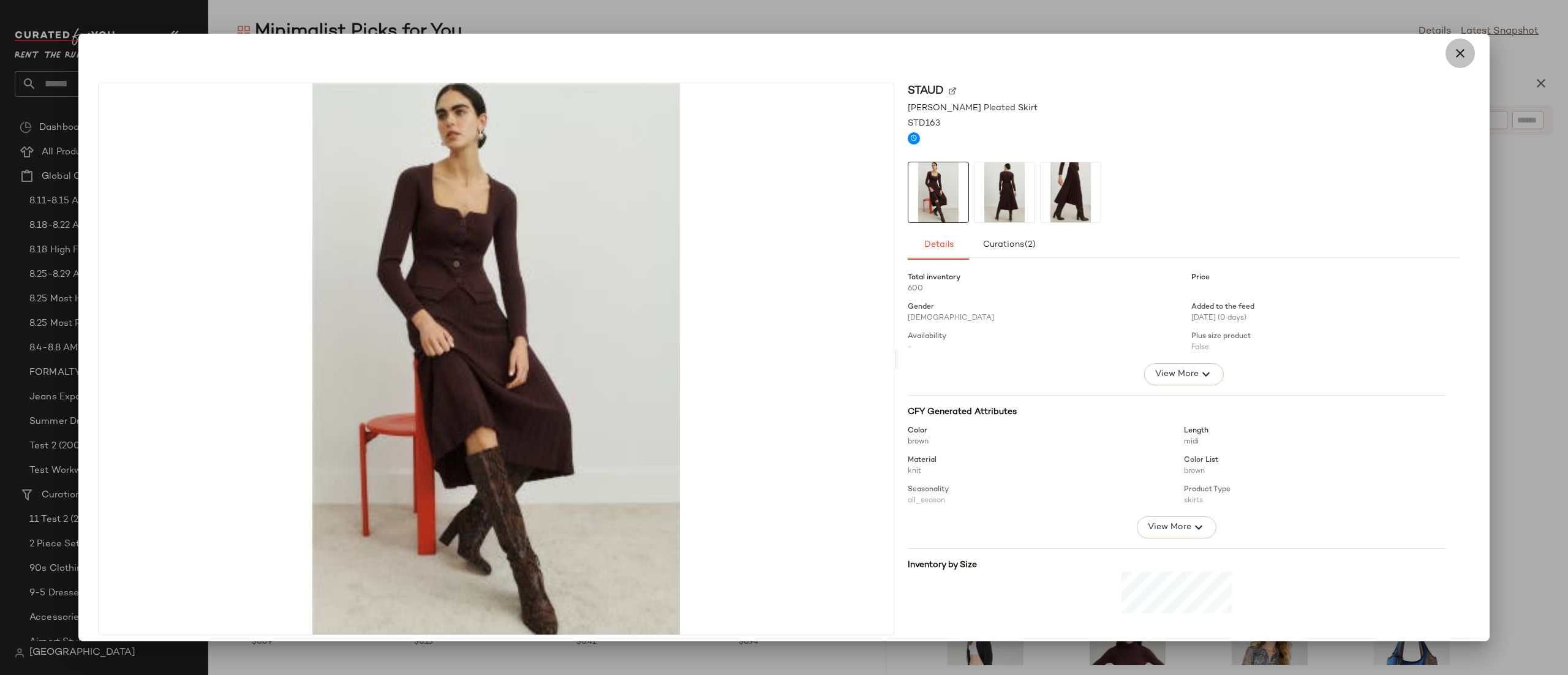
click at [1446, 62] on button "button" at bounding box center [1460, 53] width 30 height 30
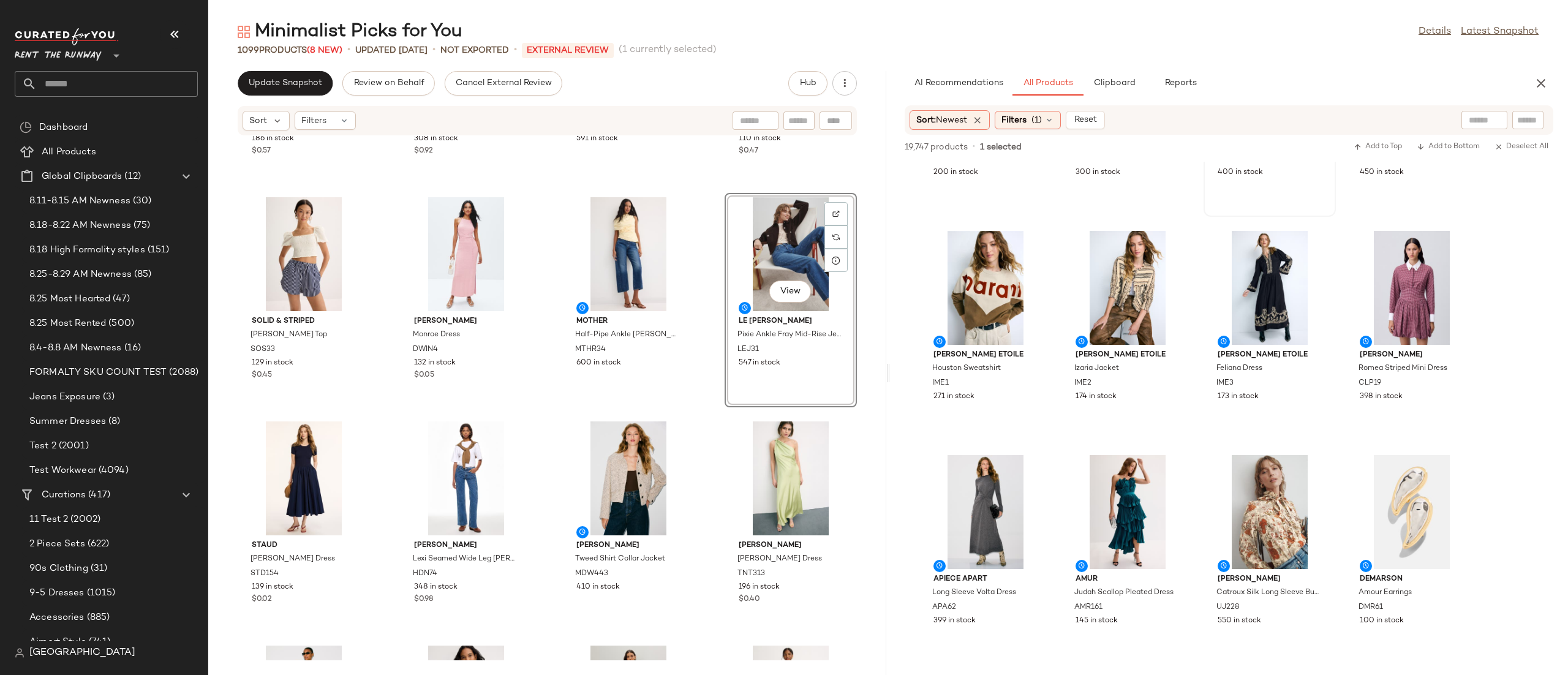
scroll to position [1058, 0]
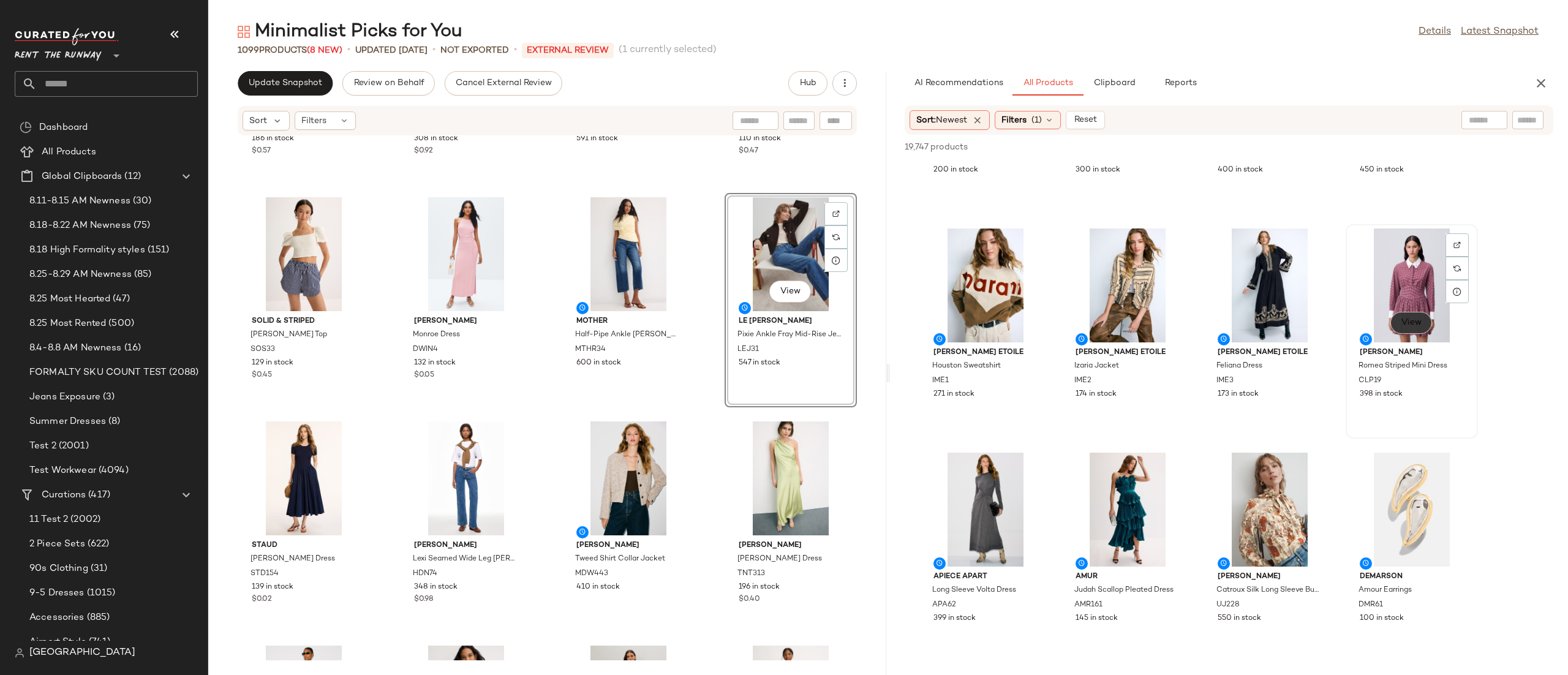
click at [1404, 315] on button "View" at bounding box center [1410, 322] width 41 height 22
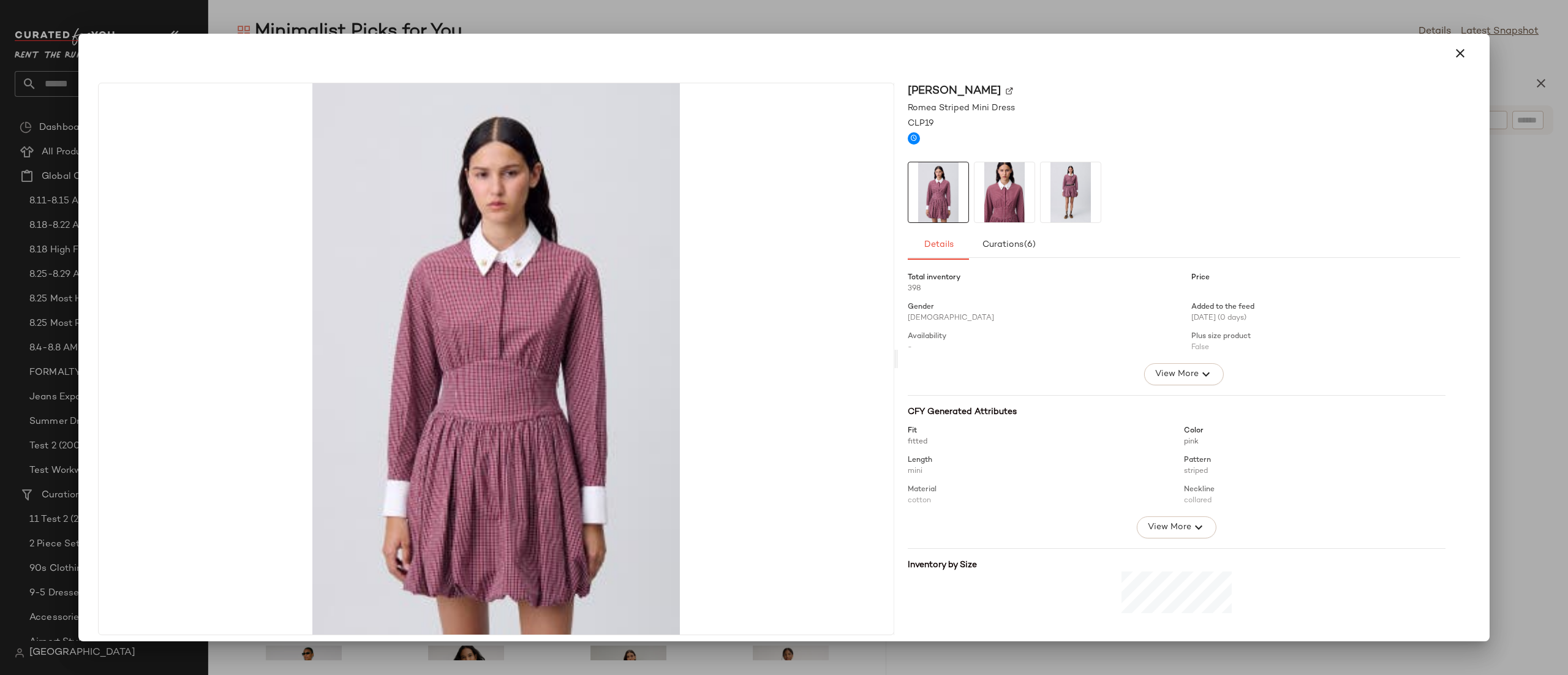
click at [1431, 57] on div at bounding box center [783, 53] width 1381 height 30
click at [1452, 57] on icon "button" at bounding box center [1459, 52] width 14 height 14
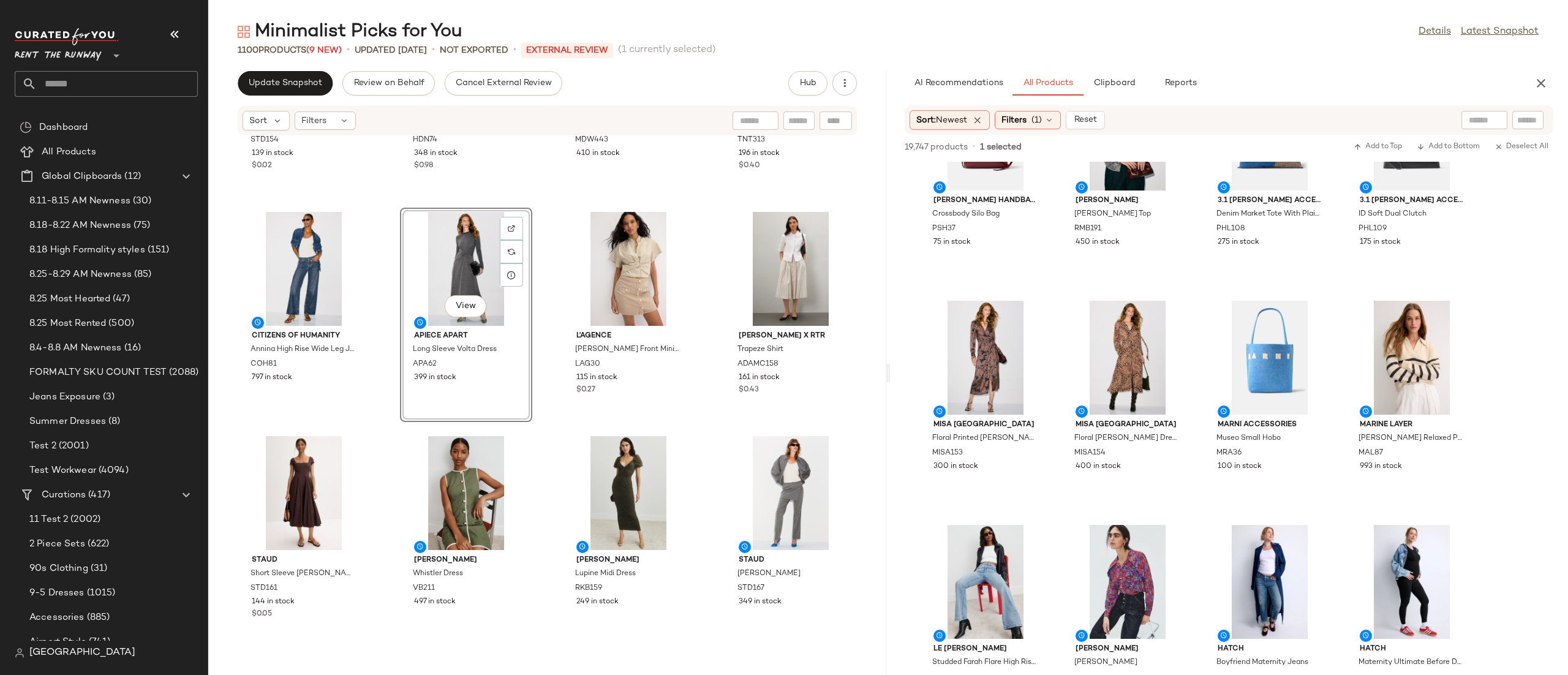
scroll to position [0, 0]
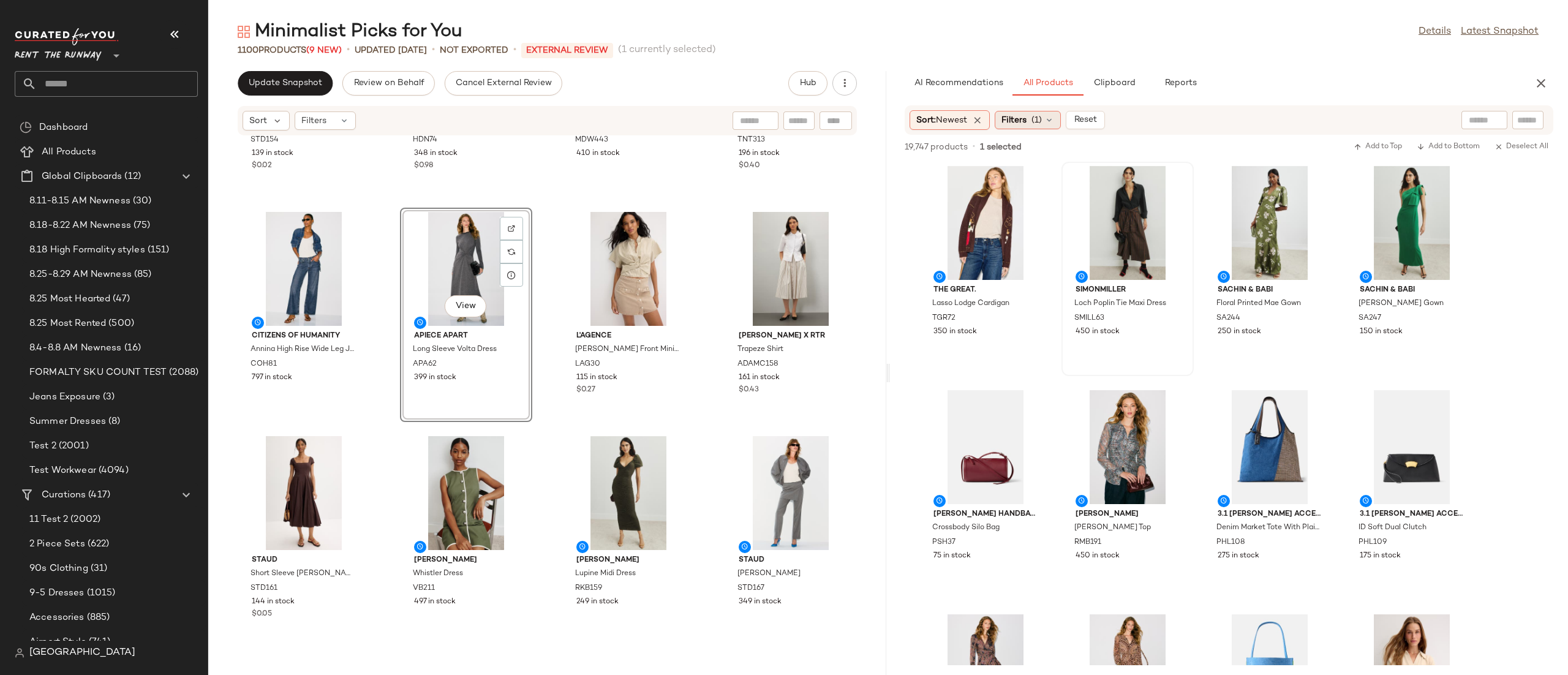
click at [1037, 126] on span "(1)" at bounding box center [1036, 120] width 10 height 13
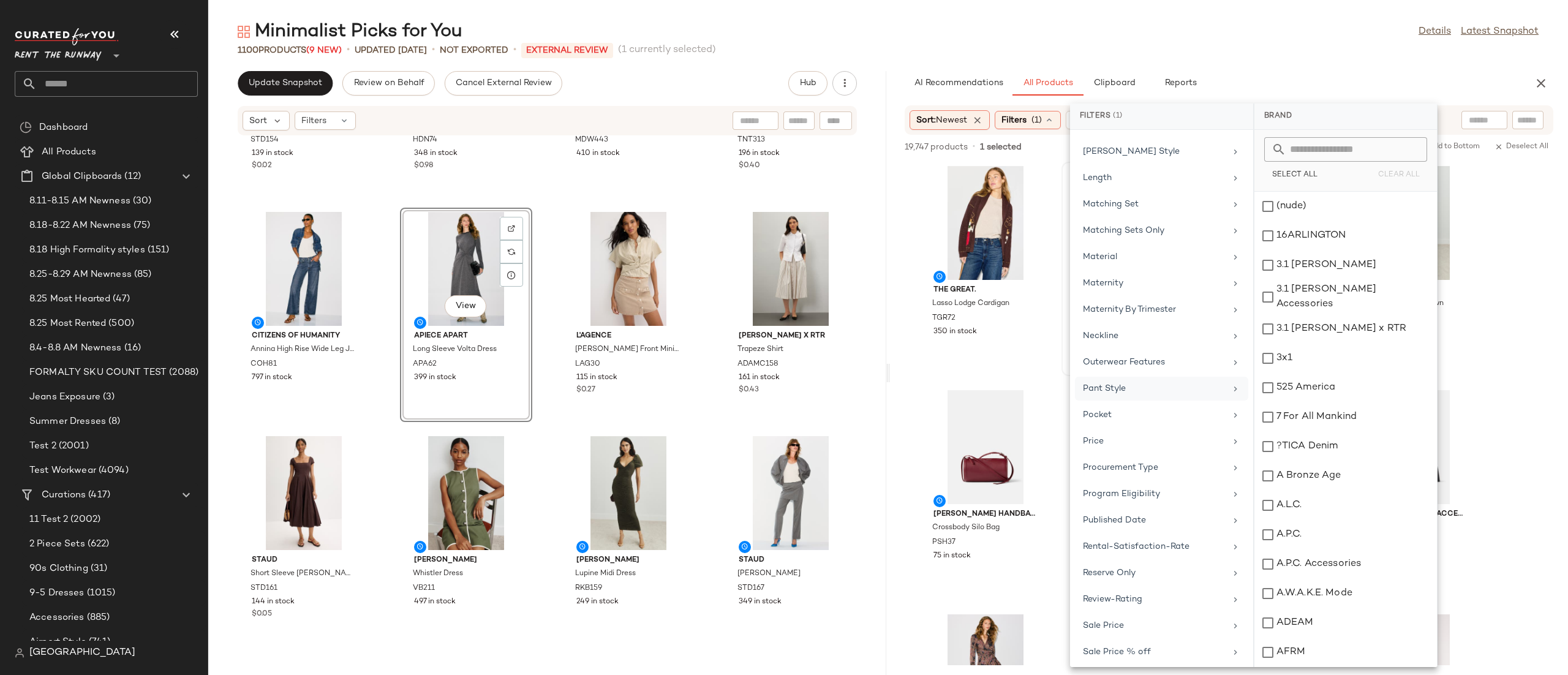
scroll to position [548, 0]
click at [1114, 537] on div "Maternity" at bounding box center [1161, 531] width 173 height 24
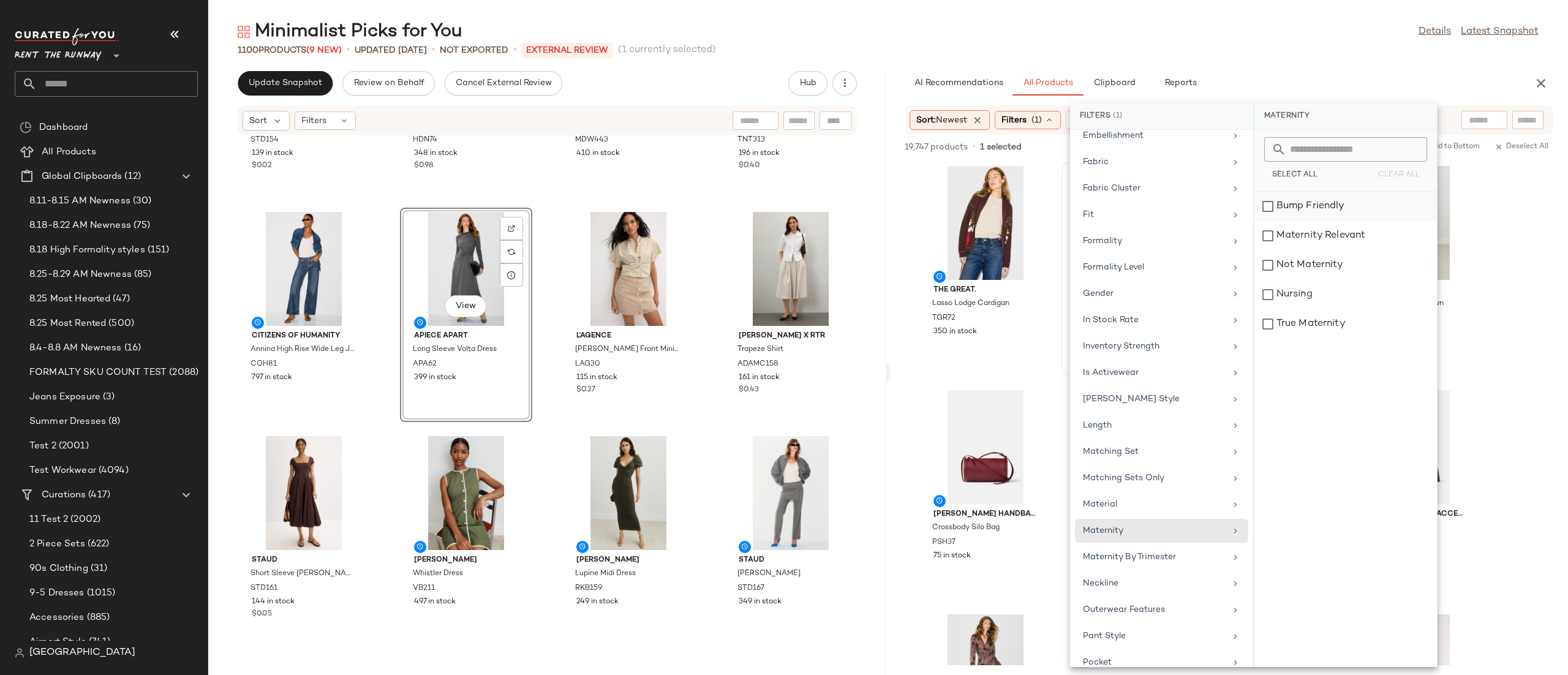
click at [1300, 207] on div "Bump Friendly" at bounding box center [1345, 206] width 182 height 30
click at [1293, 238] on div "Maternity Relevant" at bounding box center [1346, 235] width 182 height 30
click at [1293, 271] on div "Not Maternity" at bounding box center [1346, 265] width 182 height 30
click at [1287, 289] on div "Nursing" at bounding box center [1346, 294] width 182 height 30
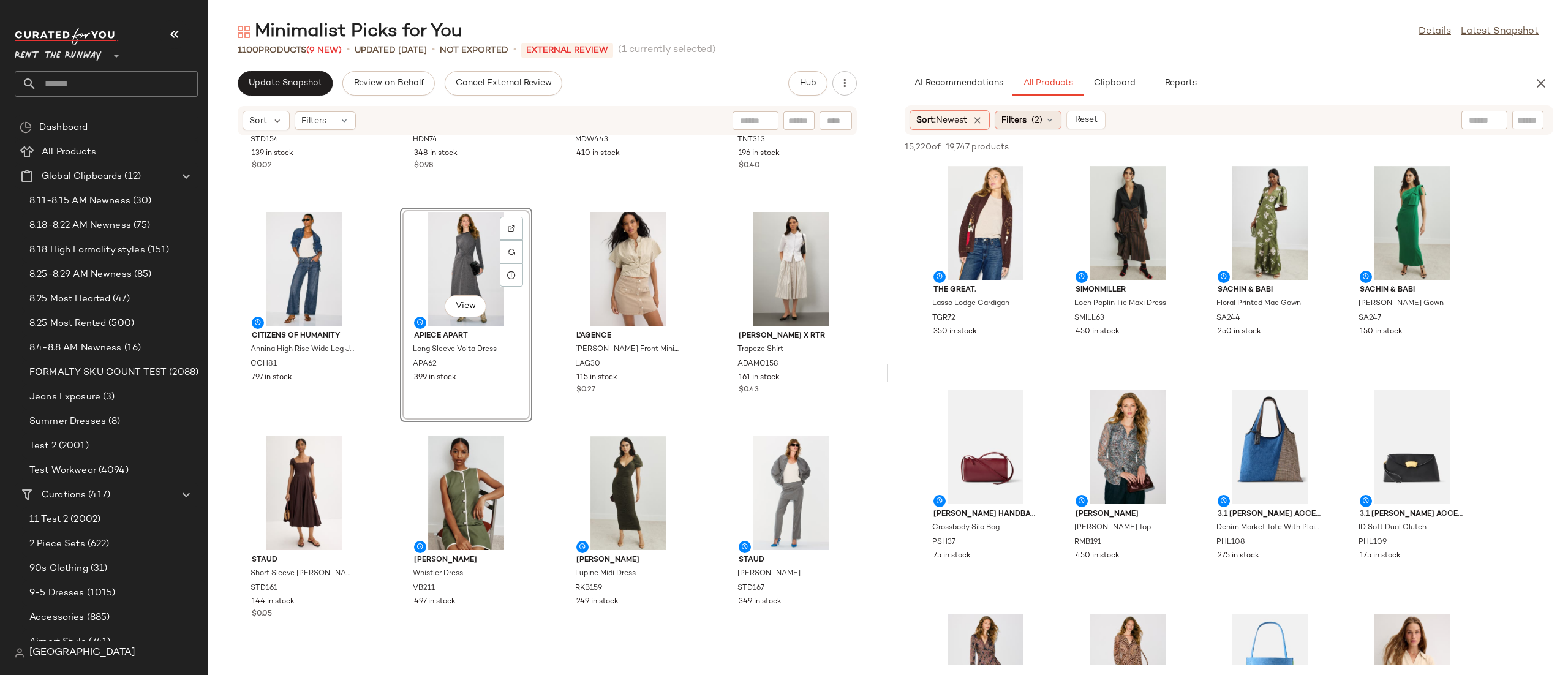
click at [1019, 124] on span "Filters" at bounding box center [1014, 120] width 25 height 13
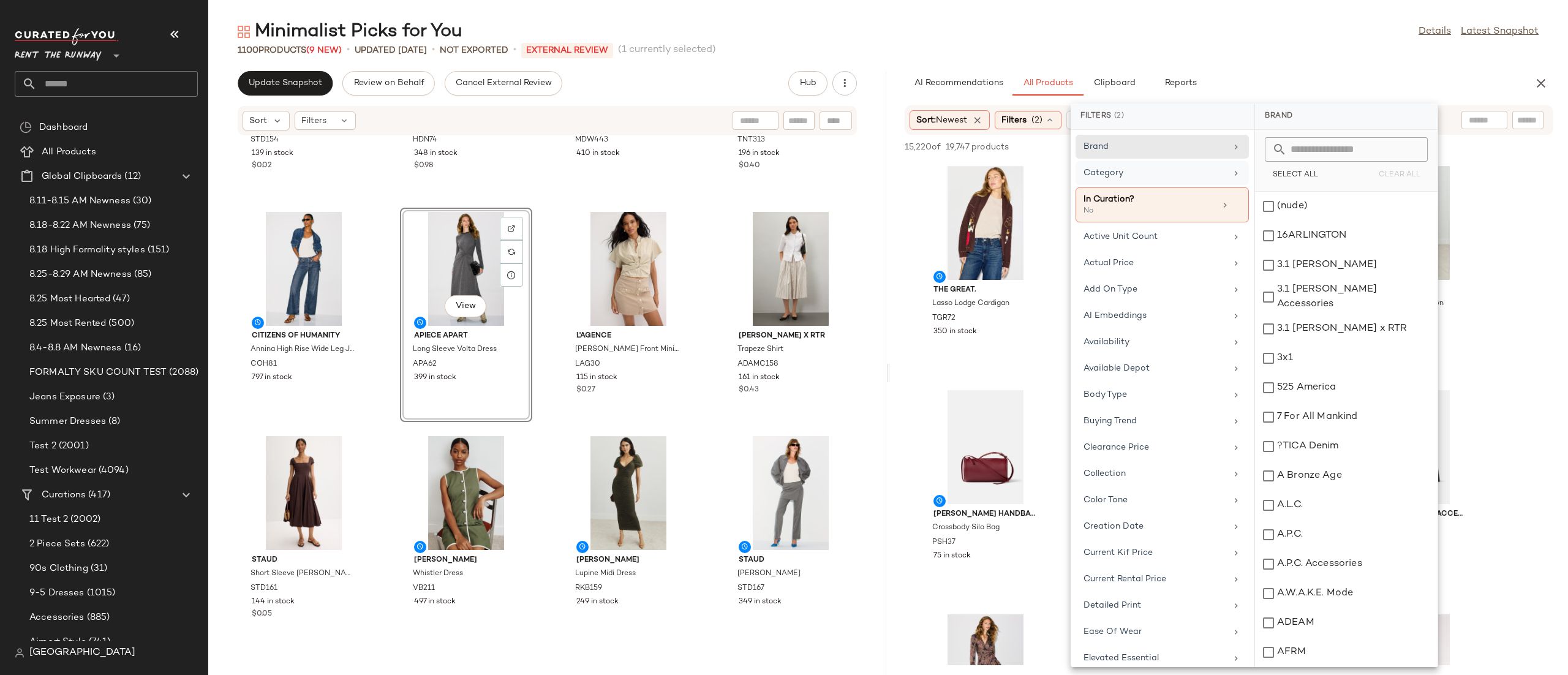
click at [1108, 165] on div "Category" at bounding box center [1161, 173] width 173 height 24
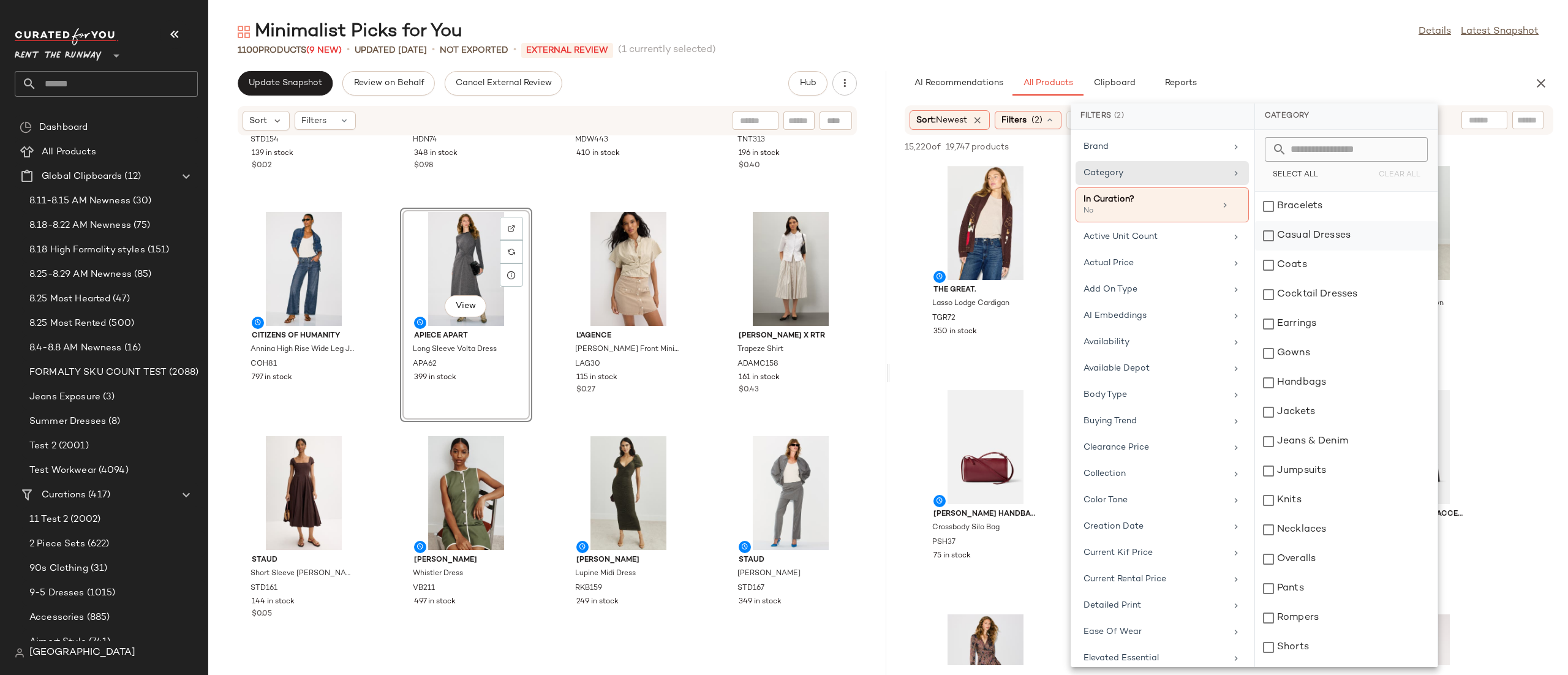
click at [1340, 240] on div "Casual Dresses" at bounding box center [1346, 235] width 182 height 30
click at [1336, 267] on div "Coats" at bounding box center [1346, 265] width 182 height 30
click at [1333, 299] on div "Cocktail Dresses" at bounding box center [1346, 294] width 182 height 30
click at [1322, 349] on div "Gowns" at bounding box center [1346, 353] width 182 height 30
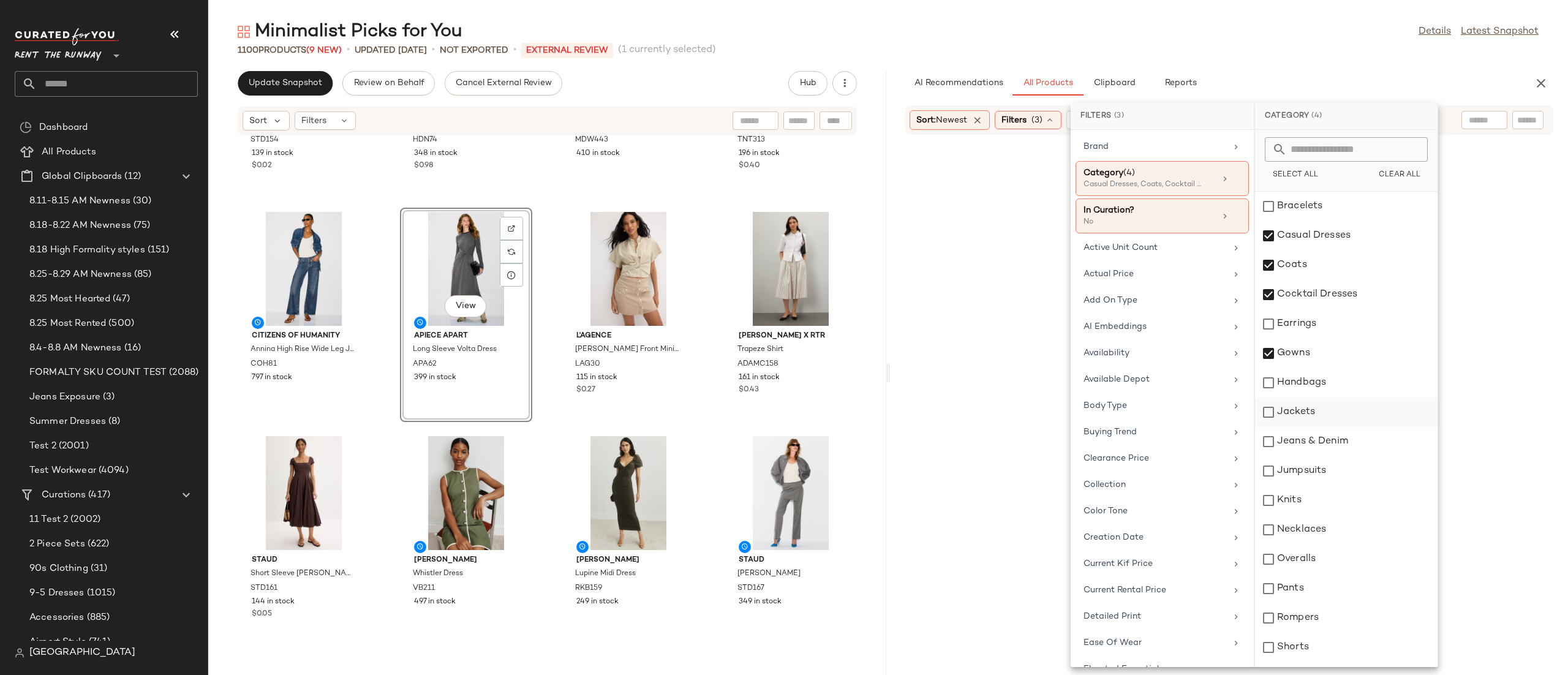
click at [1309, 406] on div "Jackets" at bounding box center [1346, 412] width 182 height 30
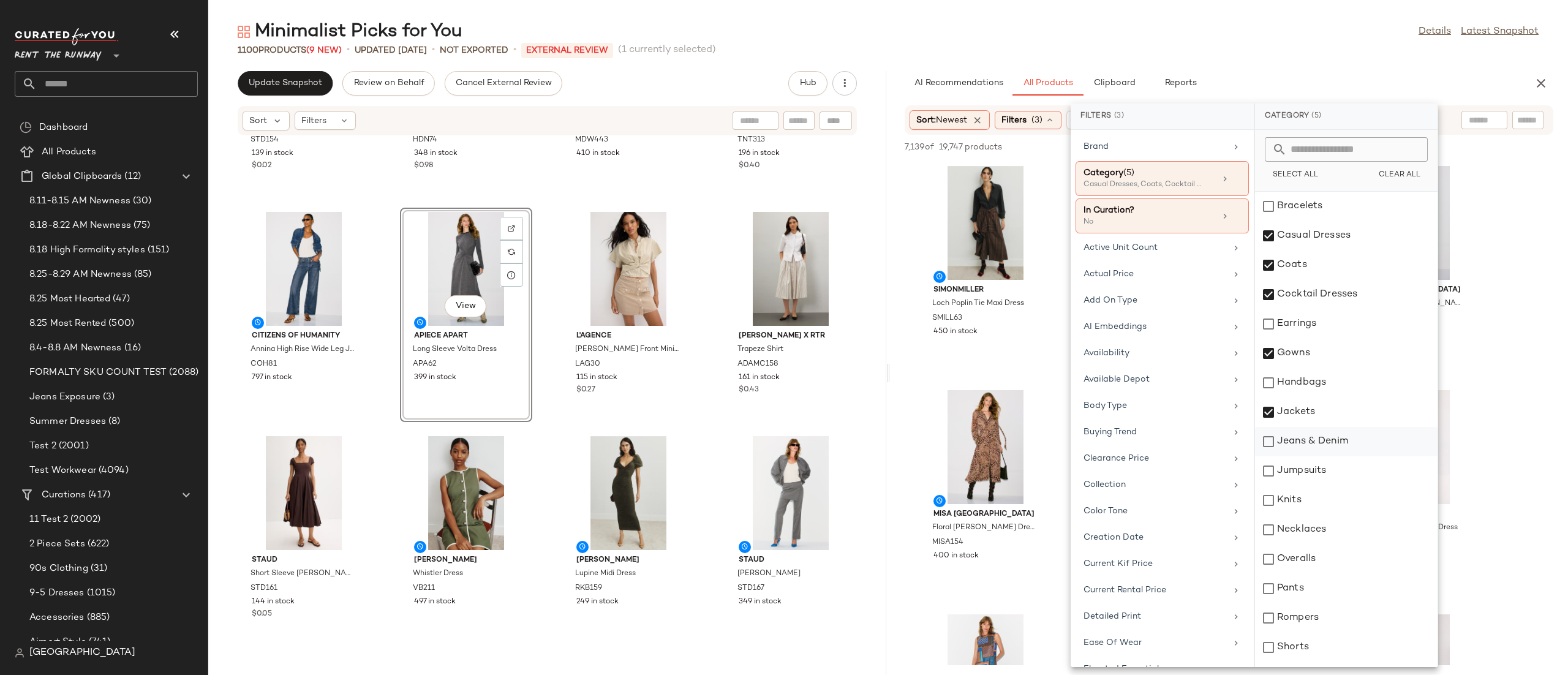
click at [1315, 440] on div "Jeans & Denim" at bounding box center [1346, 441] width 182 height 30
click at [1316, 461] on div "Jumpsuits" at bounding box center [1346, 471] width 182 height 30
click at [1316, 507] on div "Knits" at bounding box center [1346, 500] width 182 height 30
click at [1316, 531] on div "Necklaces" at bounding box center [1346, 529] width 182 height 30
click at [1306, 518] on div "Necklaces" at bounding box center [1346, 529] width 182 height 30
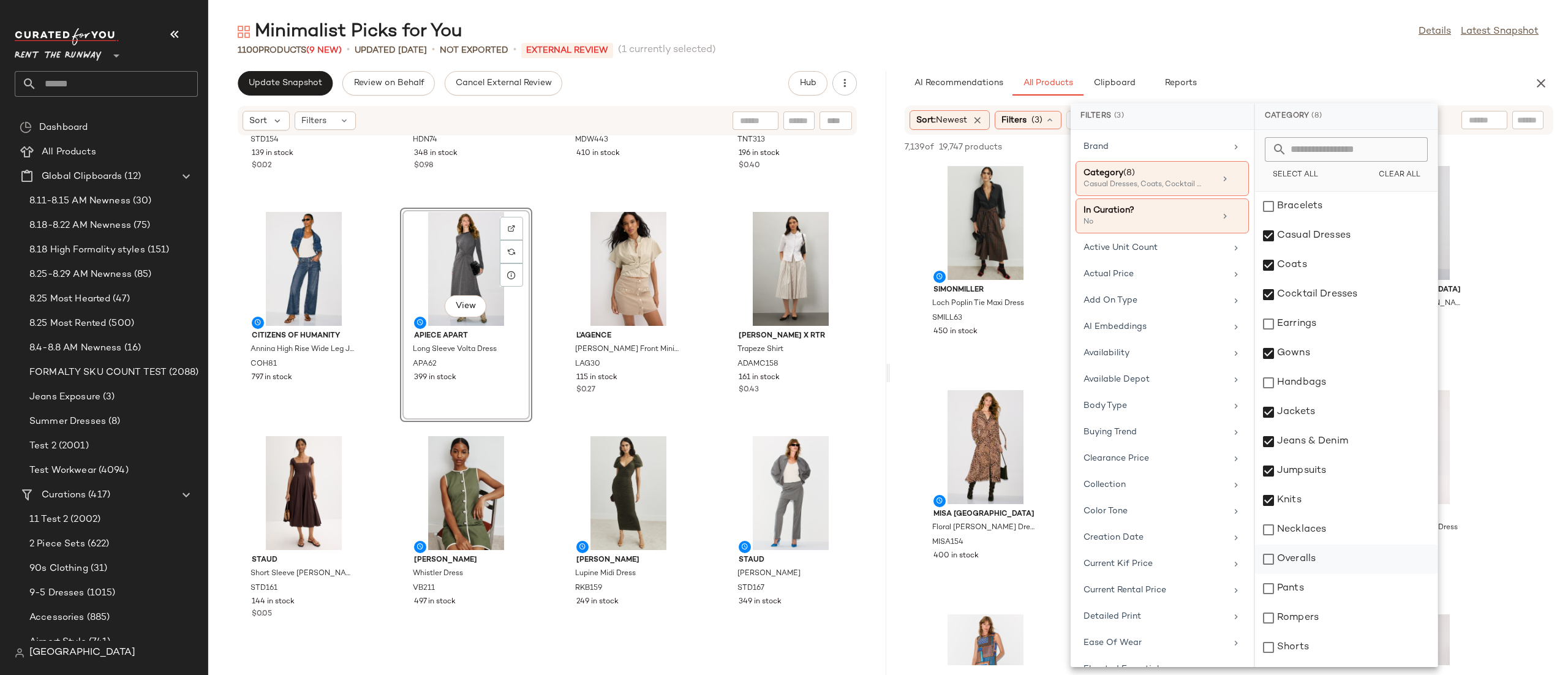
click at [1307, 556] on div "Overalls" at bounding box center [1346, 559] width 182 height 30
click at [1305, 582] on div "Pants" at bounding box center [1346, 588] width 182 height 30
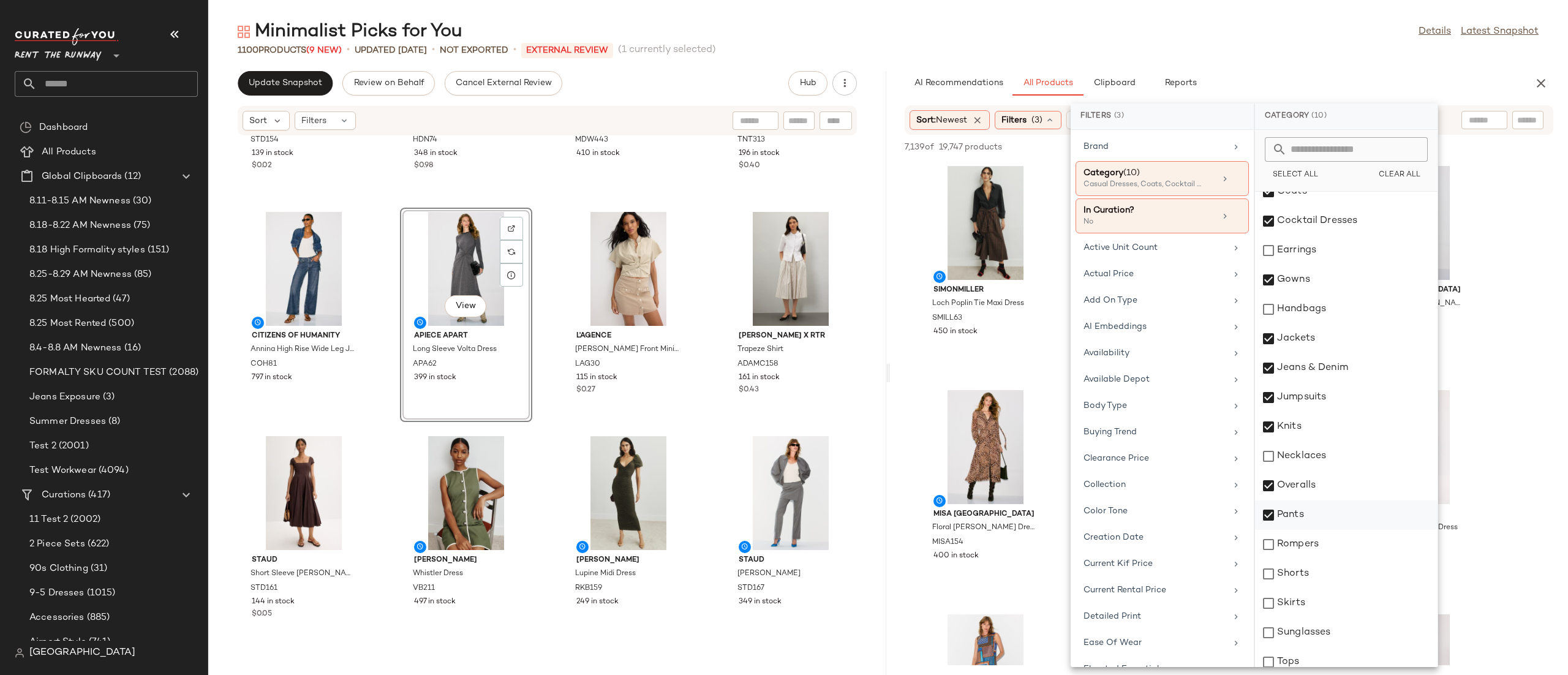
scroll to position [84, 0]
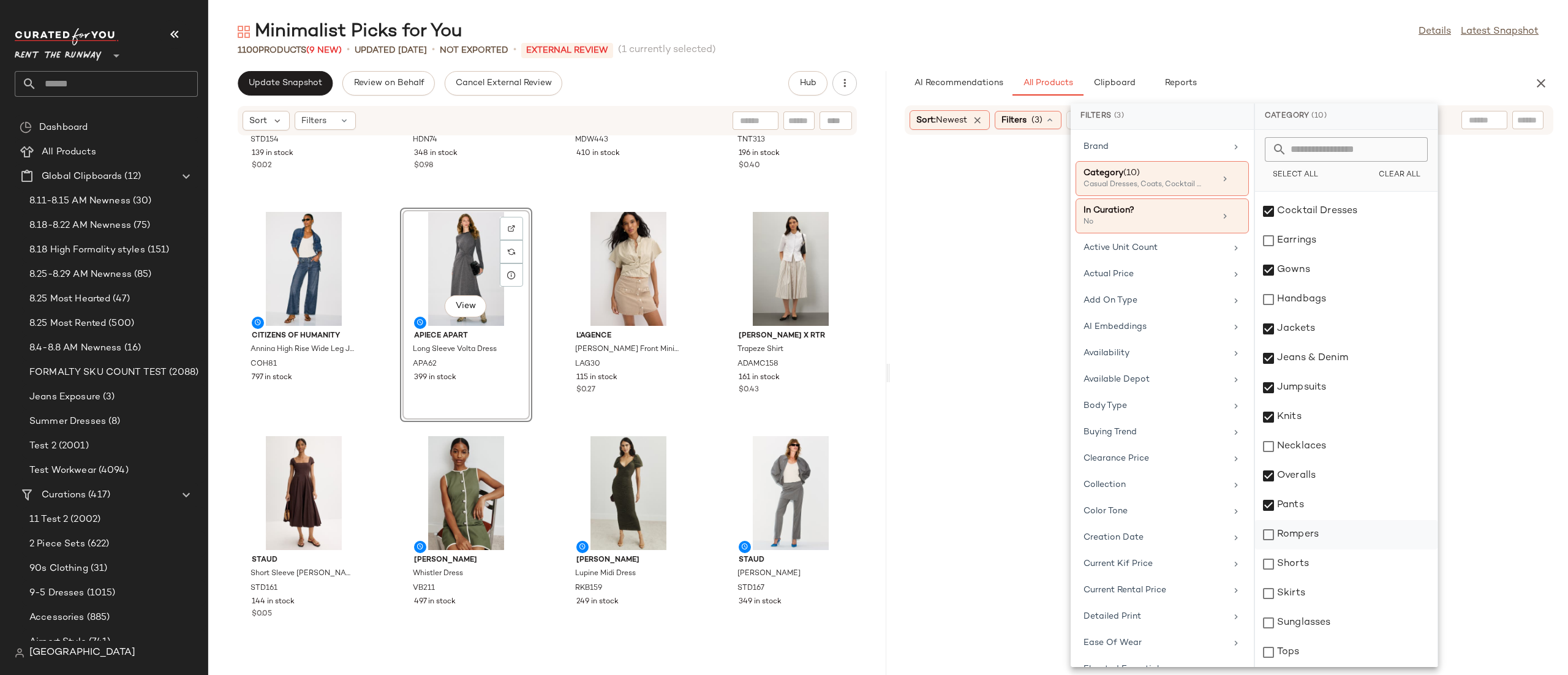
click at [1314, 536] on div "Rompers" at bounding box center [1346, 534] width 182 height 30
click at [1312, 559] on div "Shorts" at bounding box center [1346, 564] width 182 height 30
click at [1309, 576] on div "Shorts" at bounding box center [1346, 564] width 182 height 30
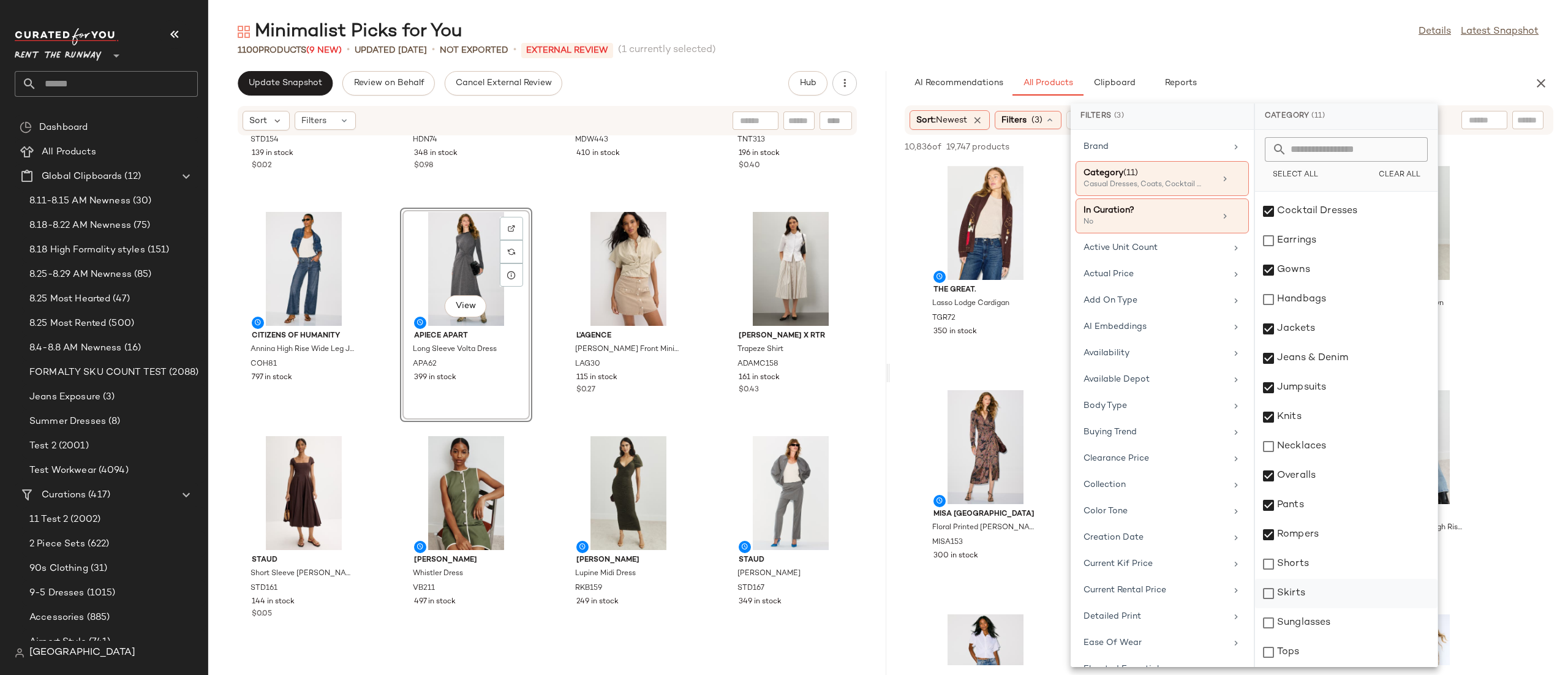
click at [1305, 596] on div "Skirts" at bounding box center [1346, 593] width 182 height 30
click at [1305, 562] on div "Shorts" at bounding box center [1346, 564] width 182 height 30
click at [1303, 651] on div "Tops" at bounding box center [1346, 651] width 182 height 30
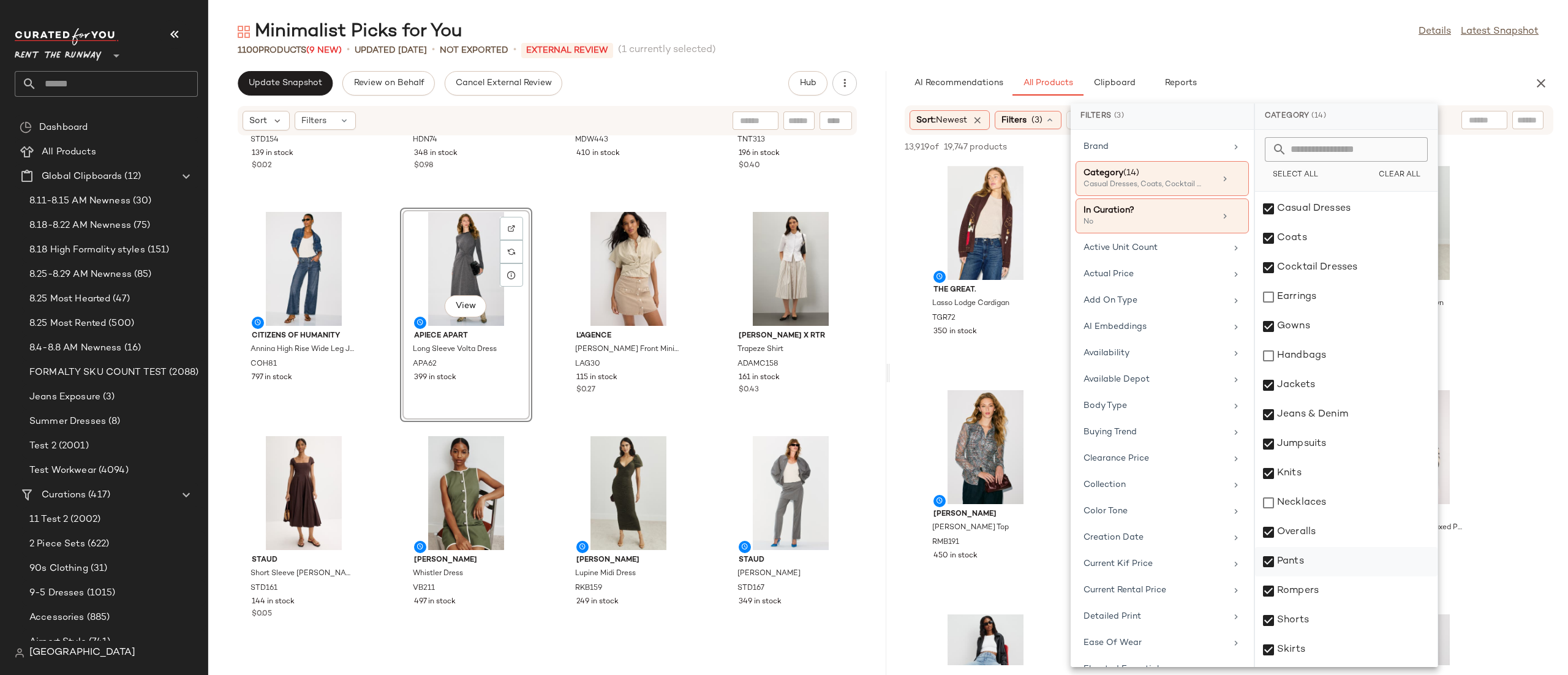
scroll to position [0, 0]
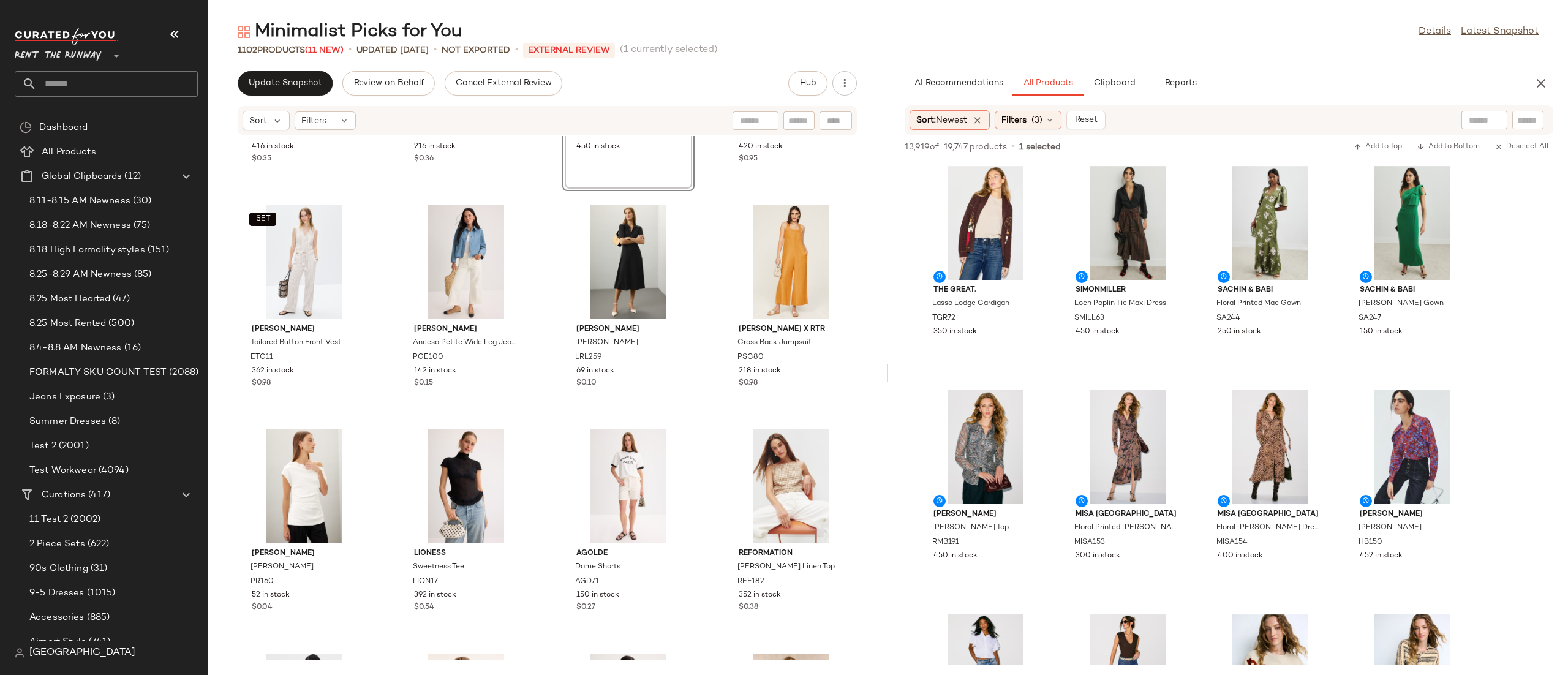
scroll to position [342, 0]
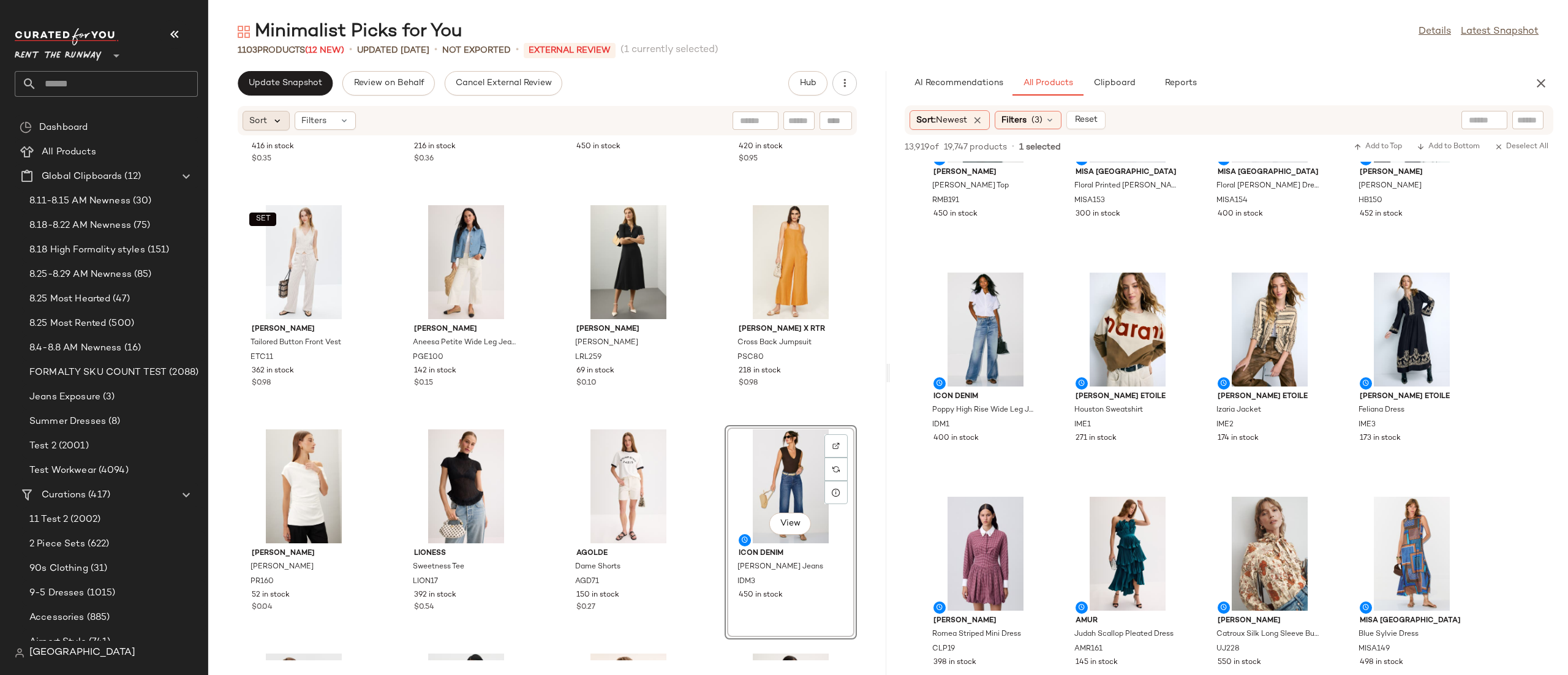
click at [278, 126] on icon at bounding box center [277, 120] width 11 height 11
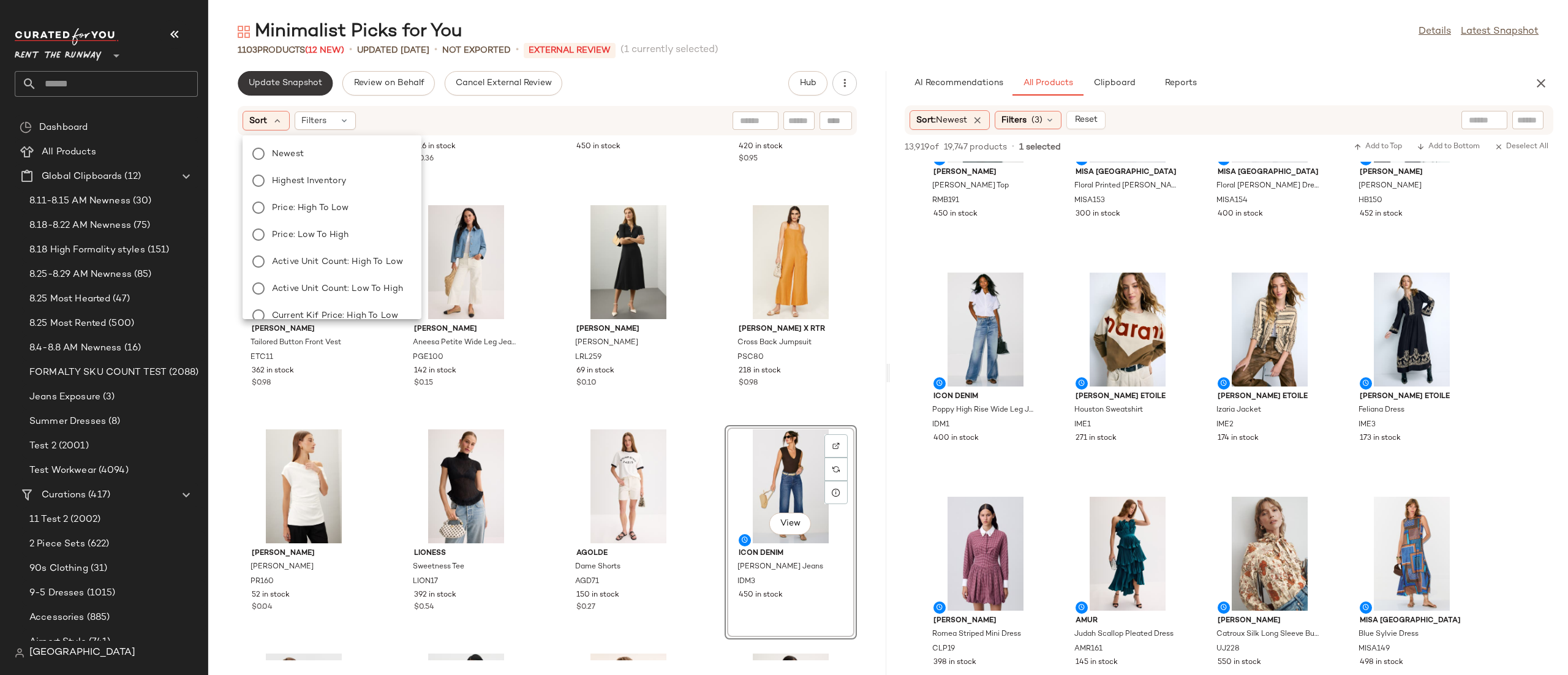
click at [302, 86] on span "Update Snapshot" at bounding box center [285, 84] width 74 height 10
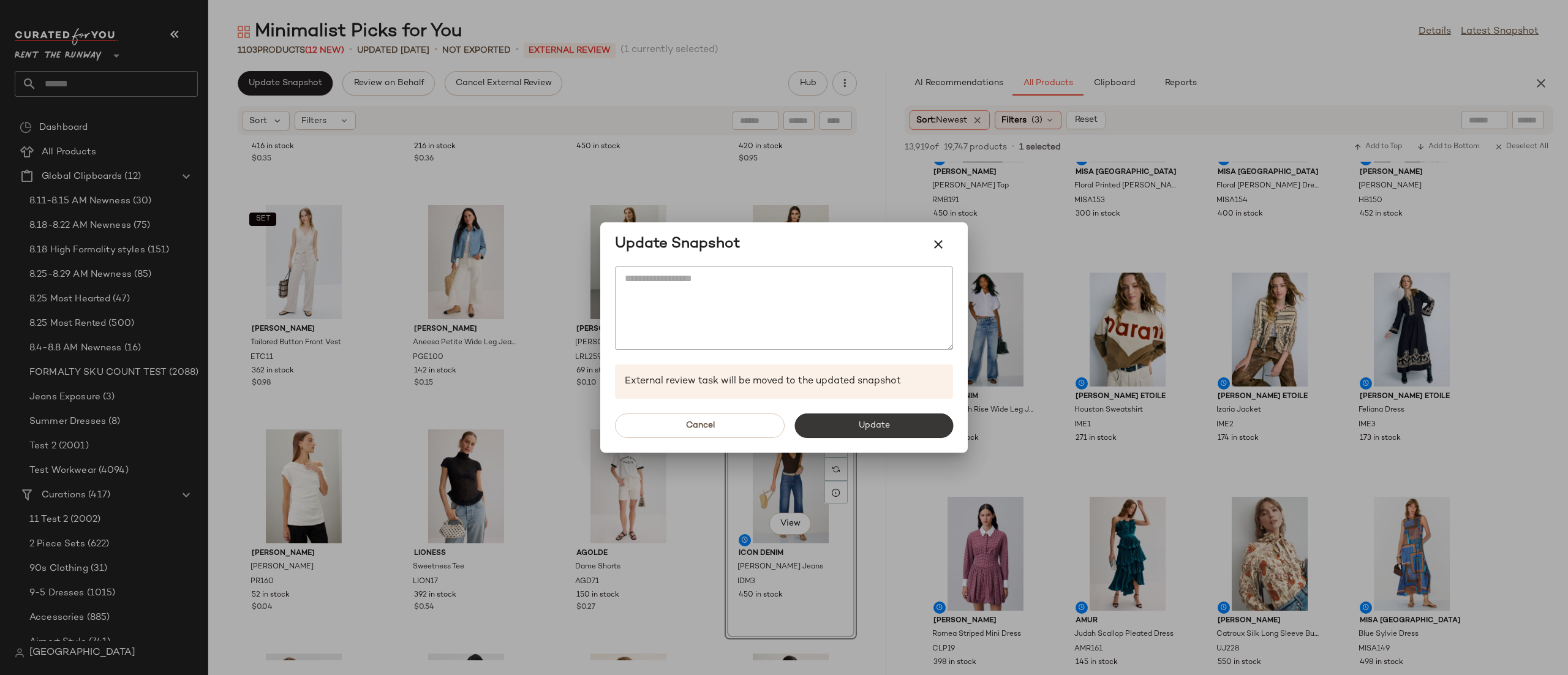
click at [910, 421] on button "Update" at bounding box center [873, 425] width 159 height 24
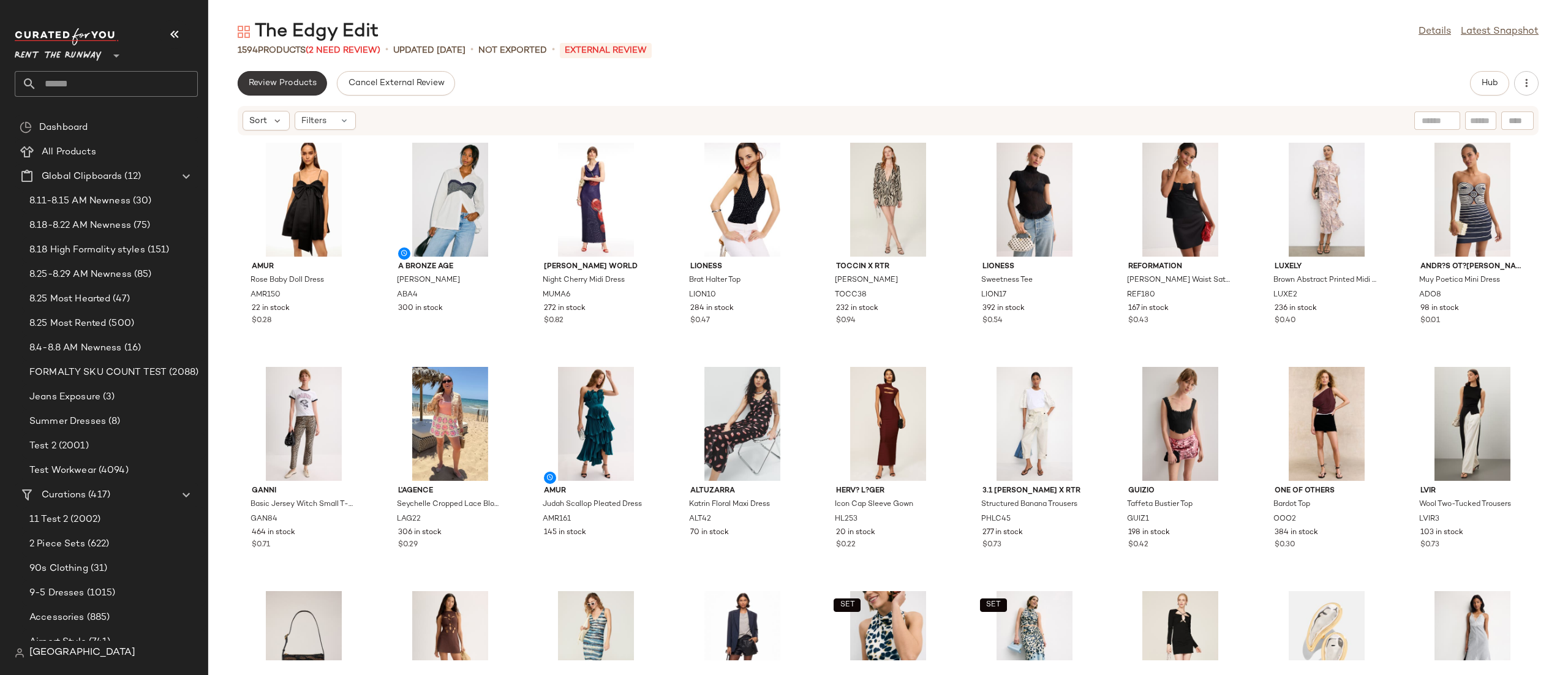
click at [306, 82] on span "Review Products" at bounding box center [282, 84] width 68 height 10
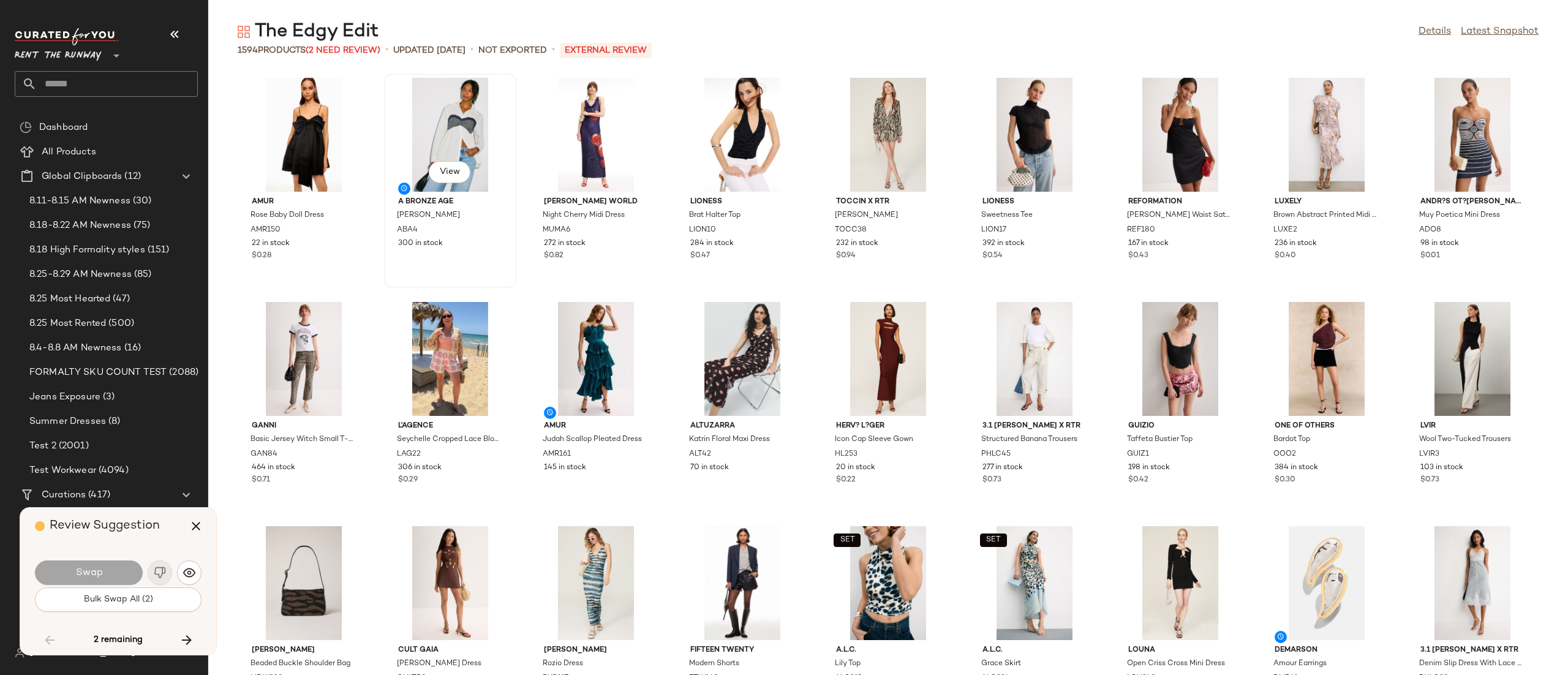
scroll to position [12326, 0]
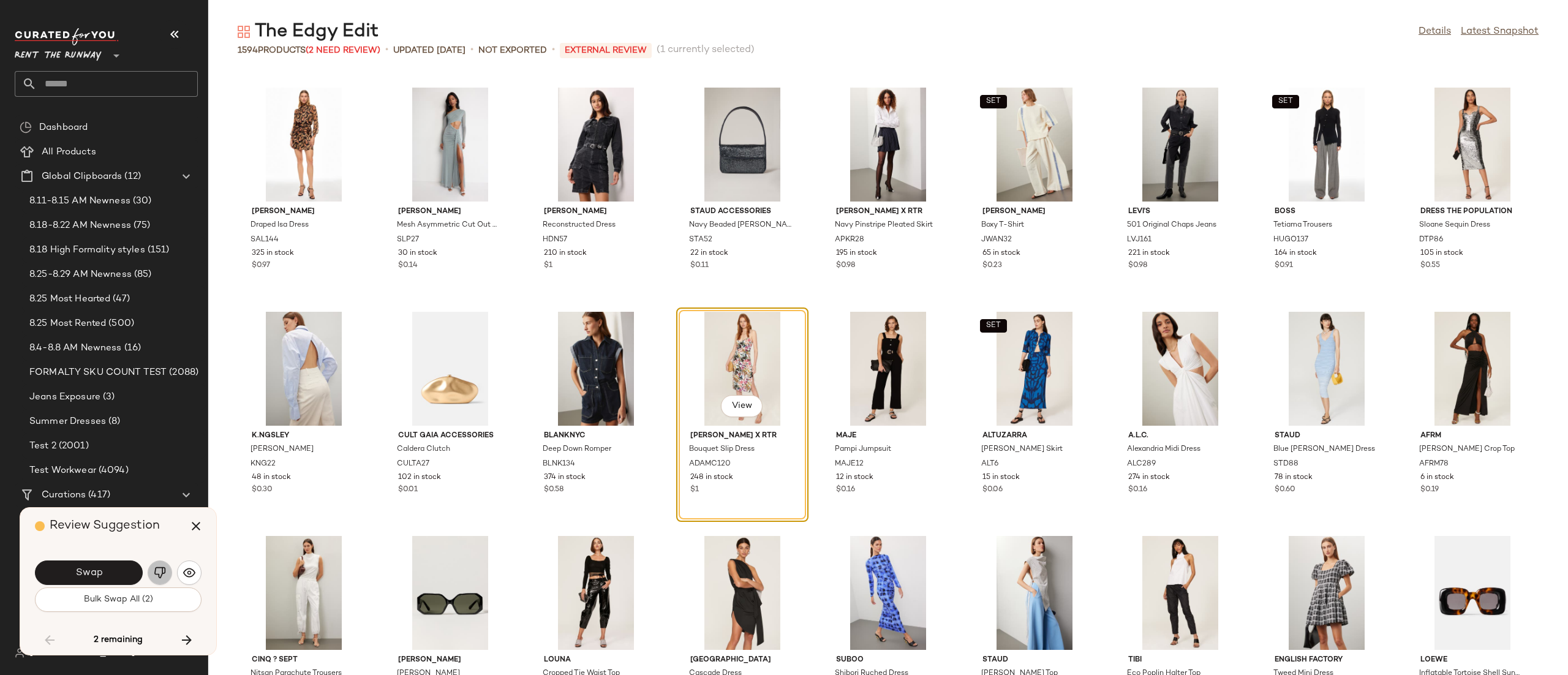
click at [170, 574] on button "button" at bounding box center [160, 572] width 24 height 24
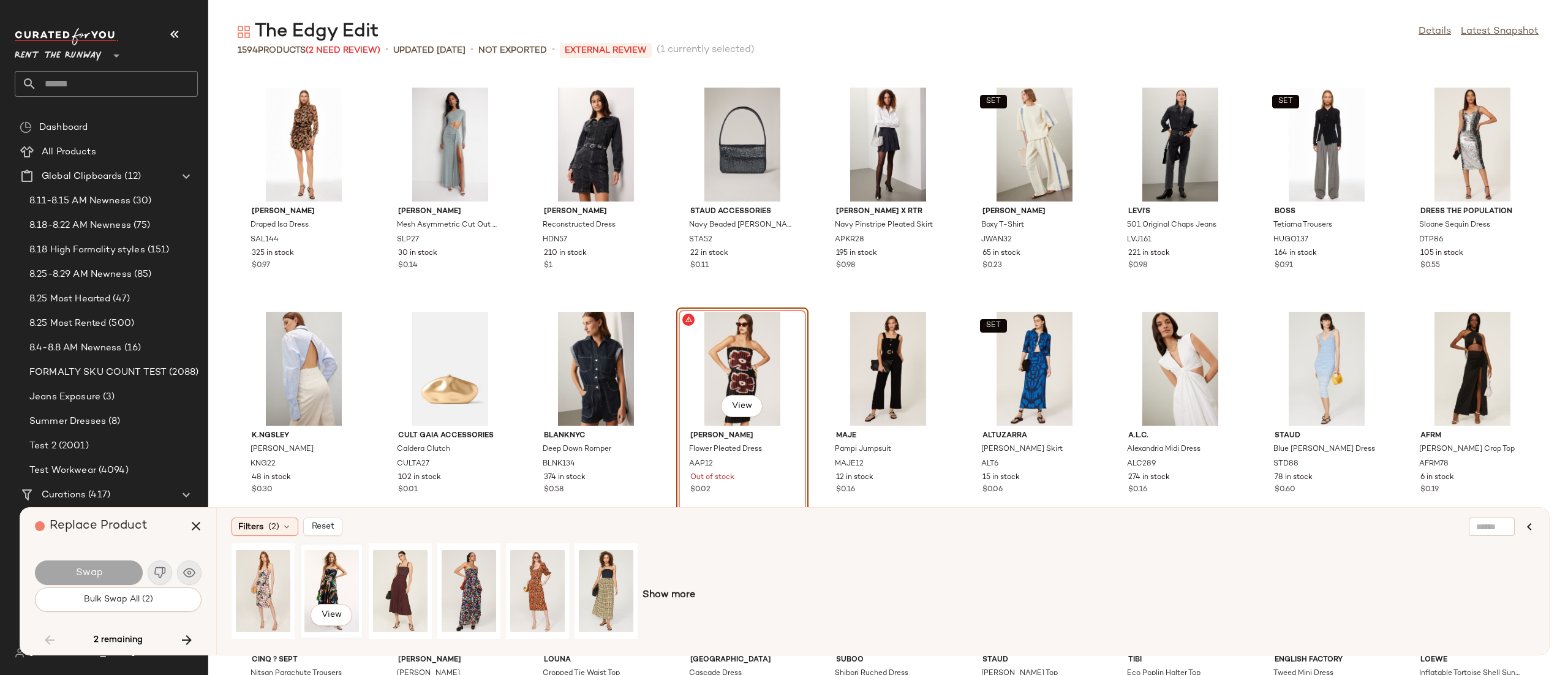
click at [300, 580] on div "View" at bounding box center [332, 591] width 63 height 95
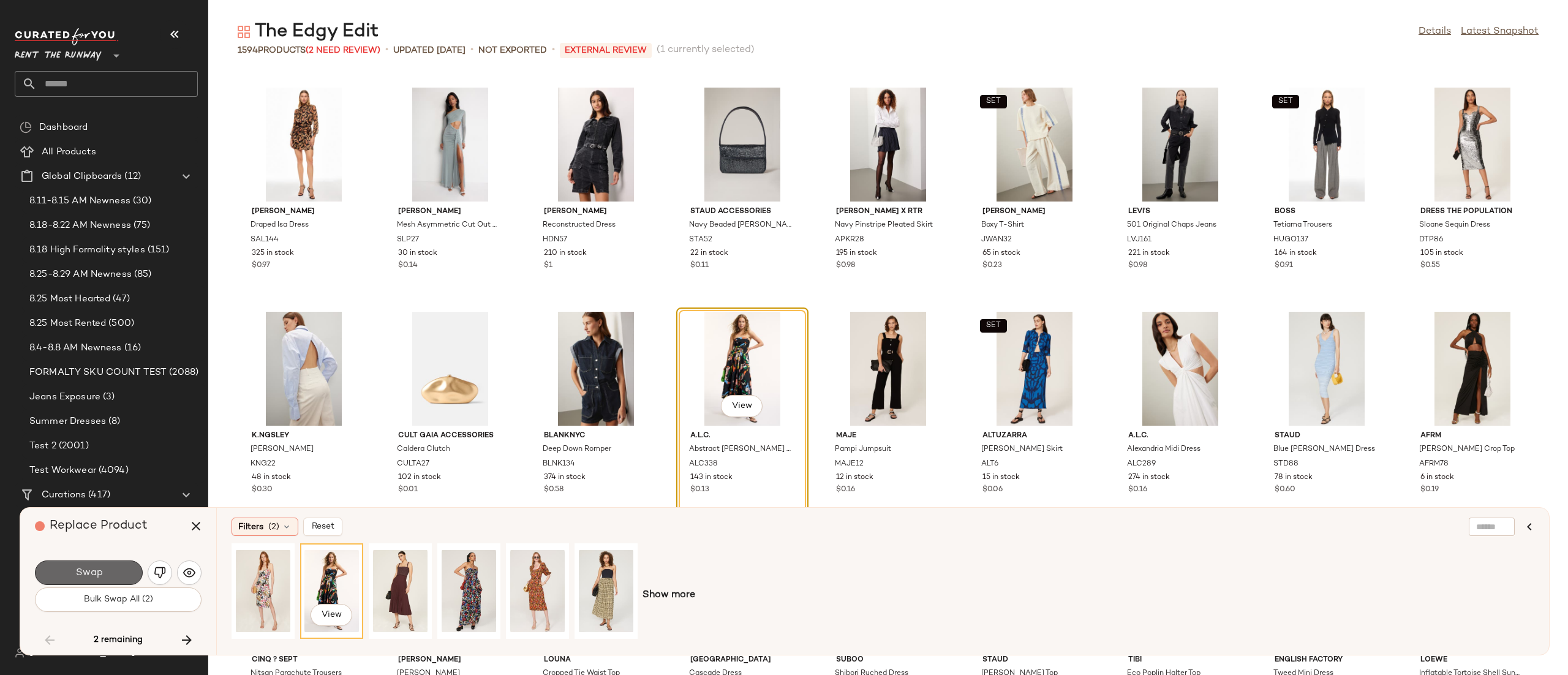
click at [90, 579] on button "Swap" at bounding box center [89, 572] width 108 height 24
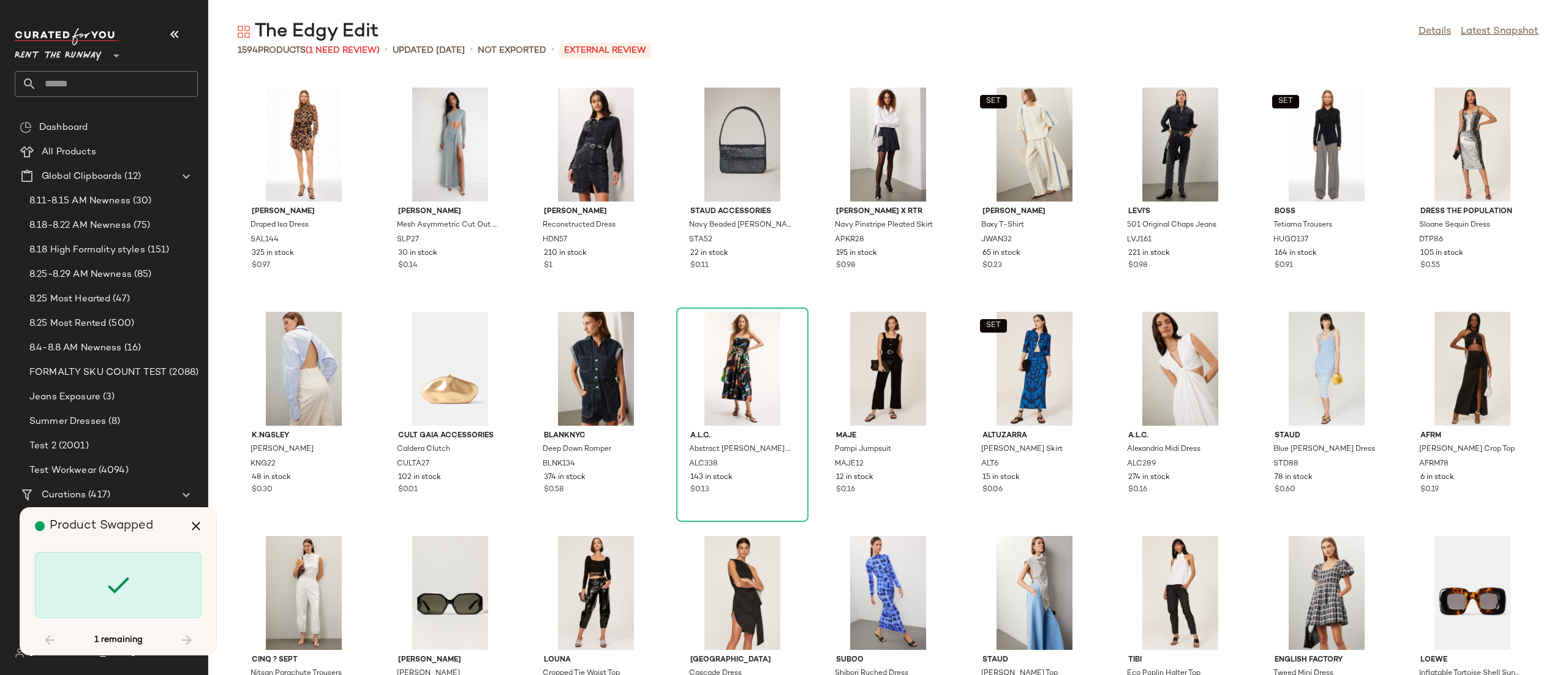
scroll to position [35855, 0]
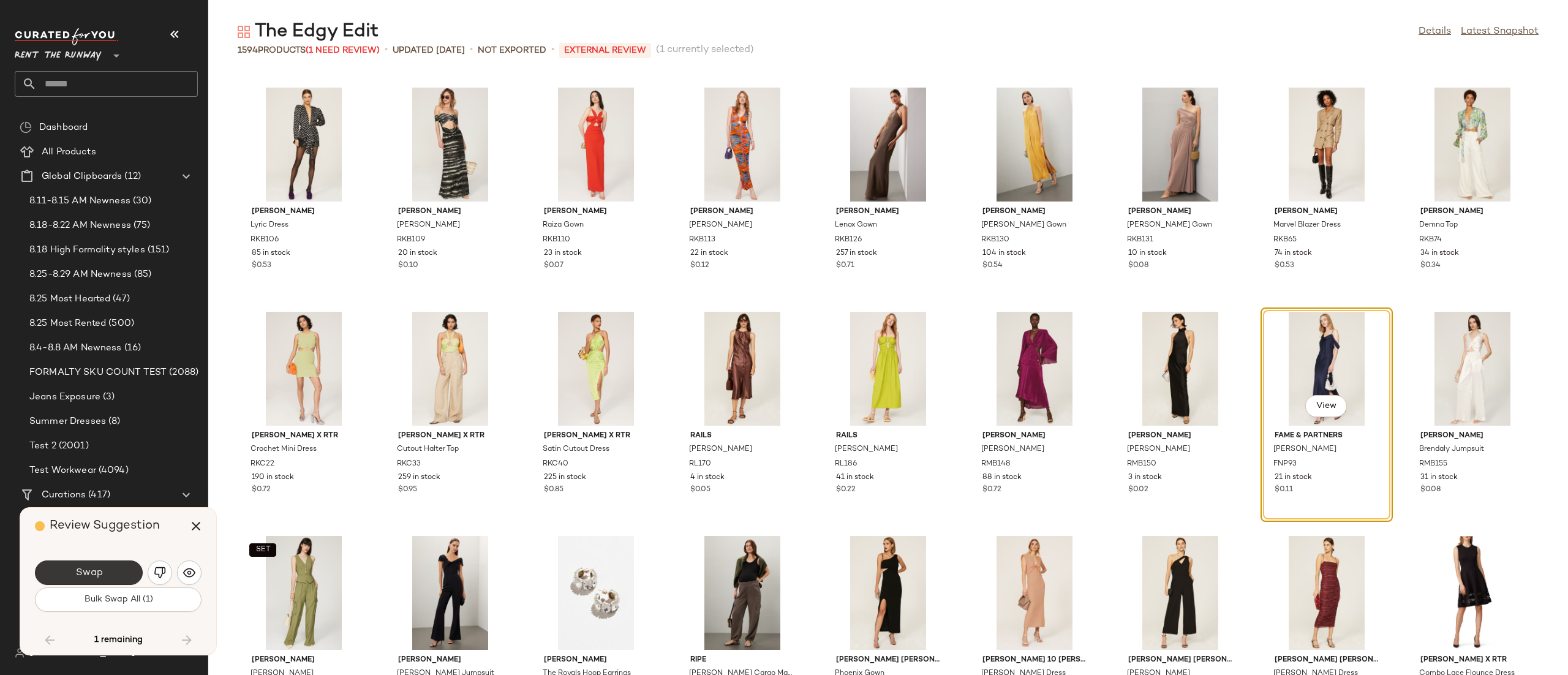
click at [125, 566] on button "Swap" at bounding box center [89, 572] width 108 height 24
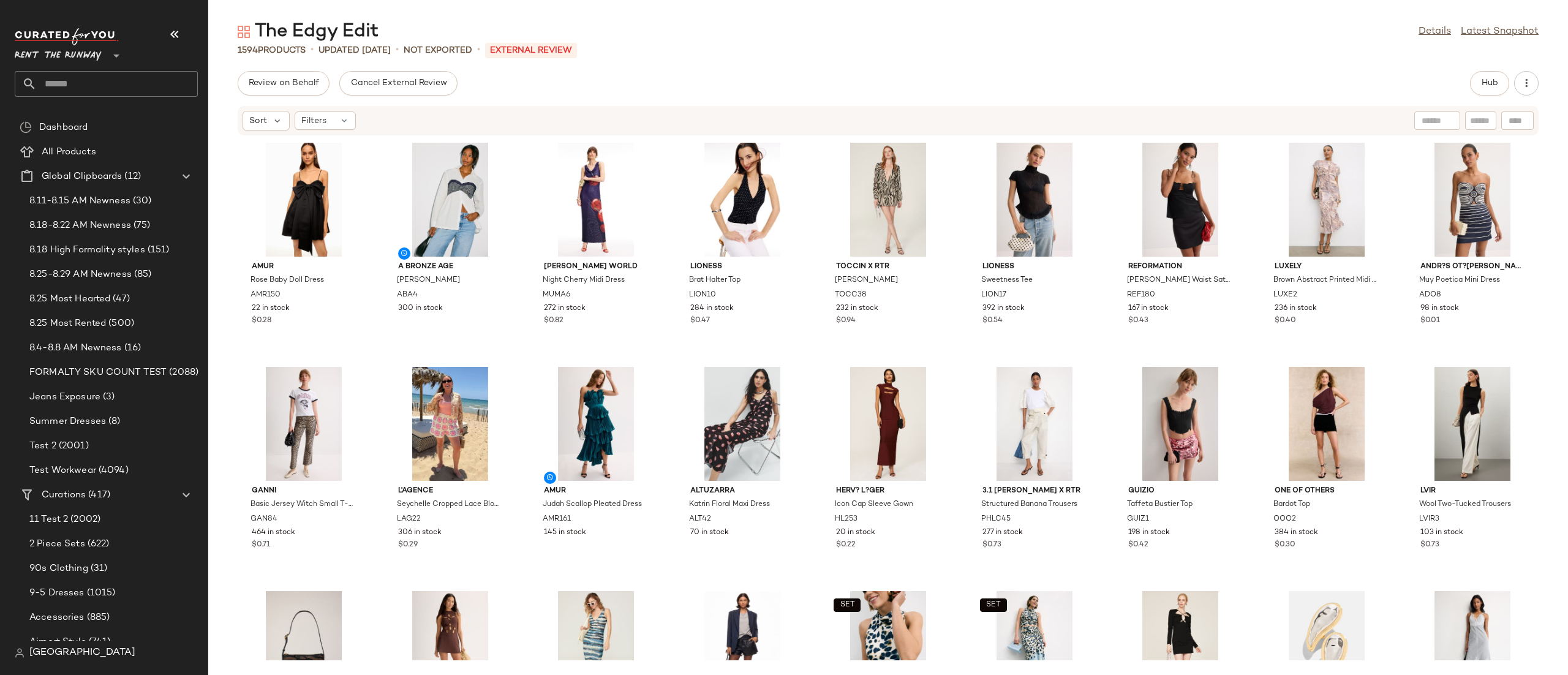
click at [1250, 166] on div "AMUR Rose Baby Doll Dress AMR150 22 in stock $0.28 A Bronze Age [PERSON_NAME] T…" at bounding box center [888, 397] width 1360 height 524
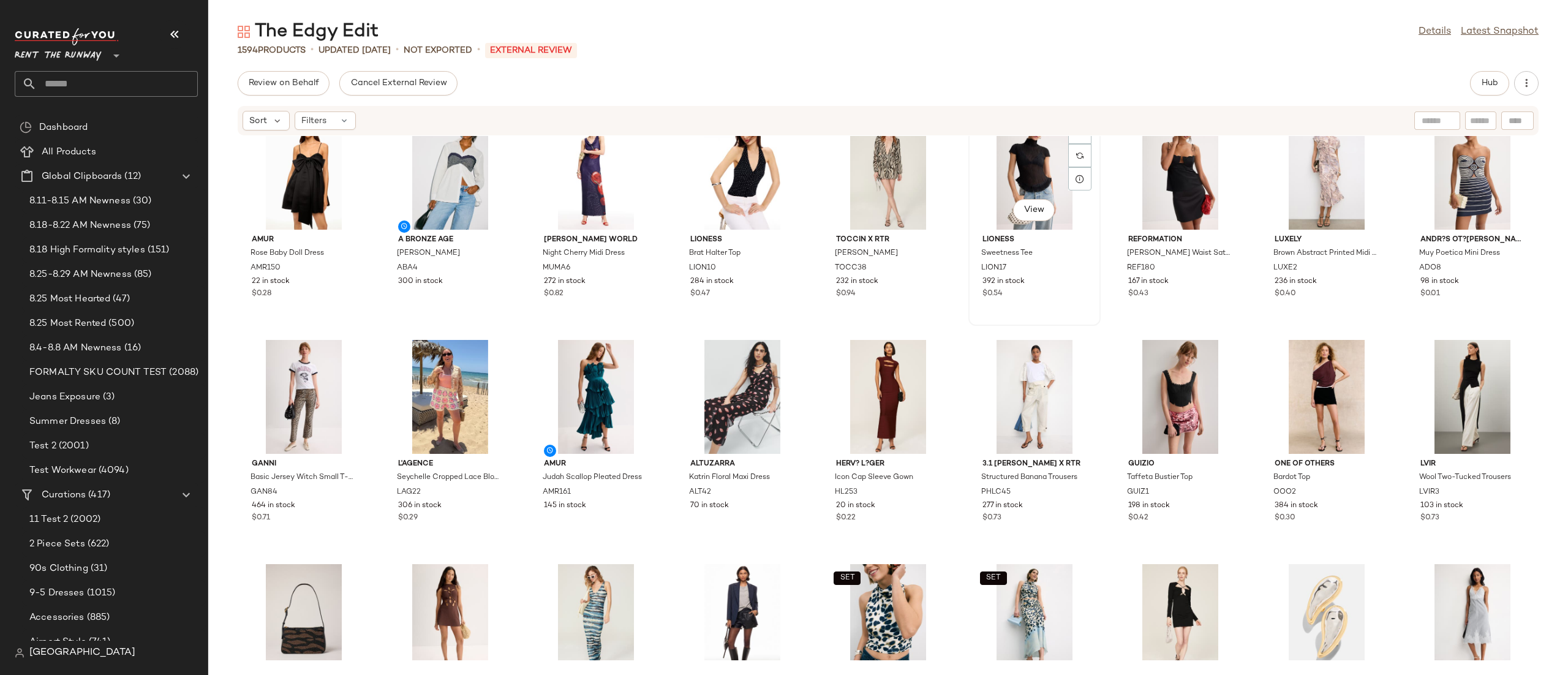
scroll to position [105, 0]
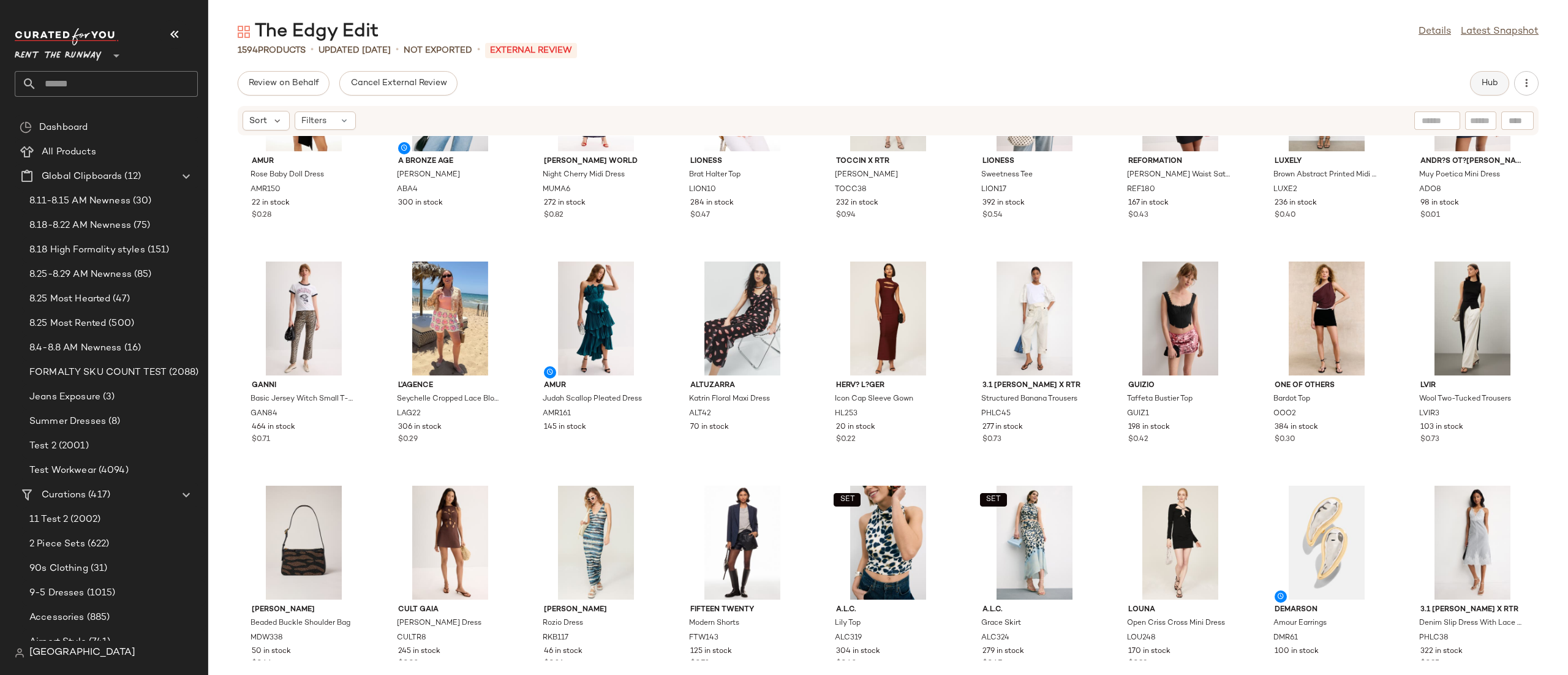
click at [1487, 81] on span "Hub" at bounding box center [1490, 84] width 17 height 10
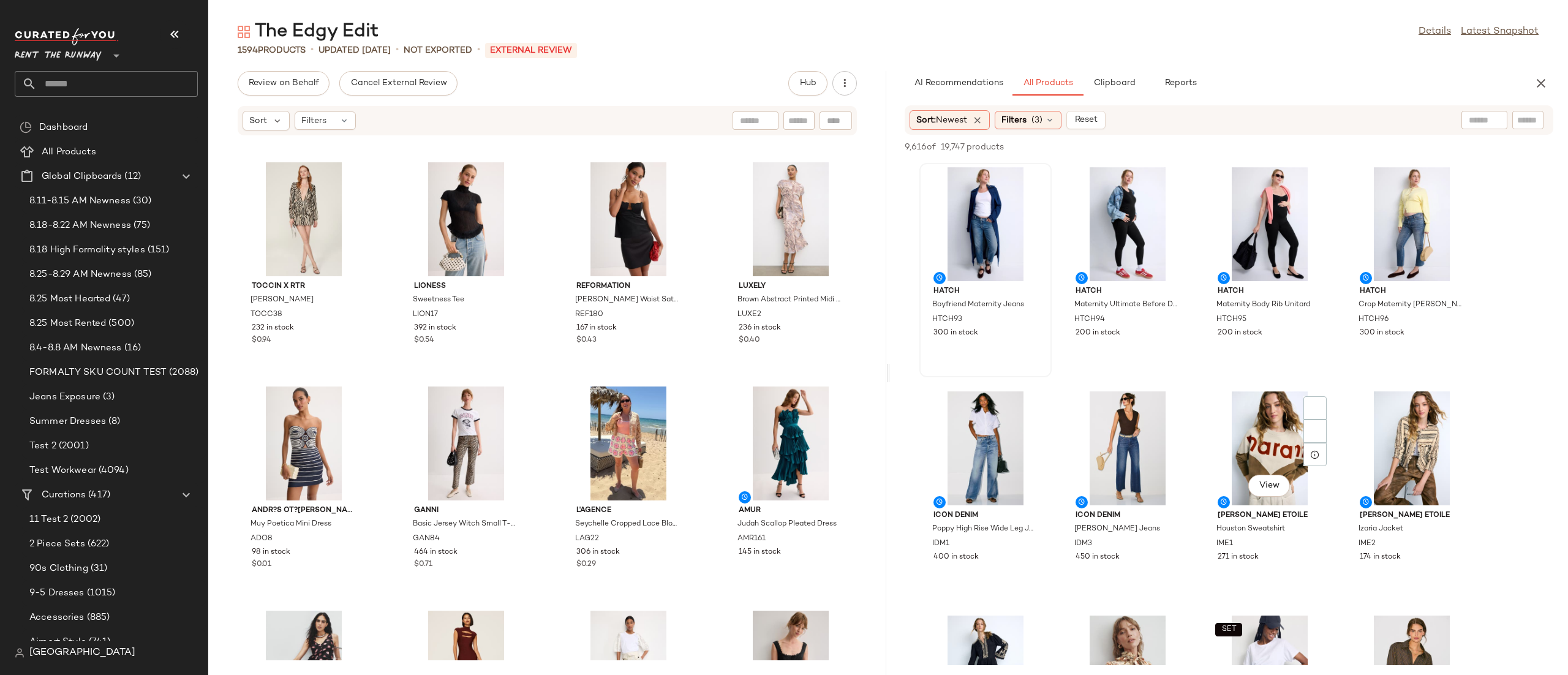
scroll to position [762, 0]
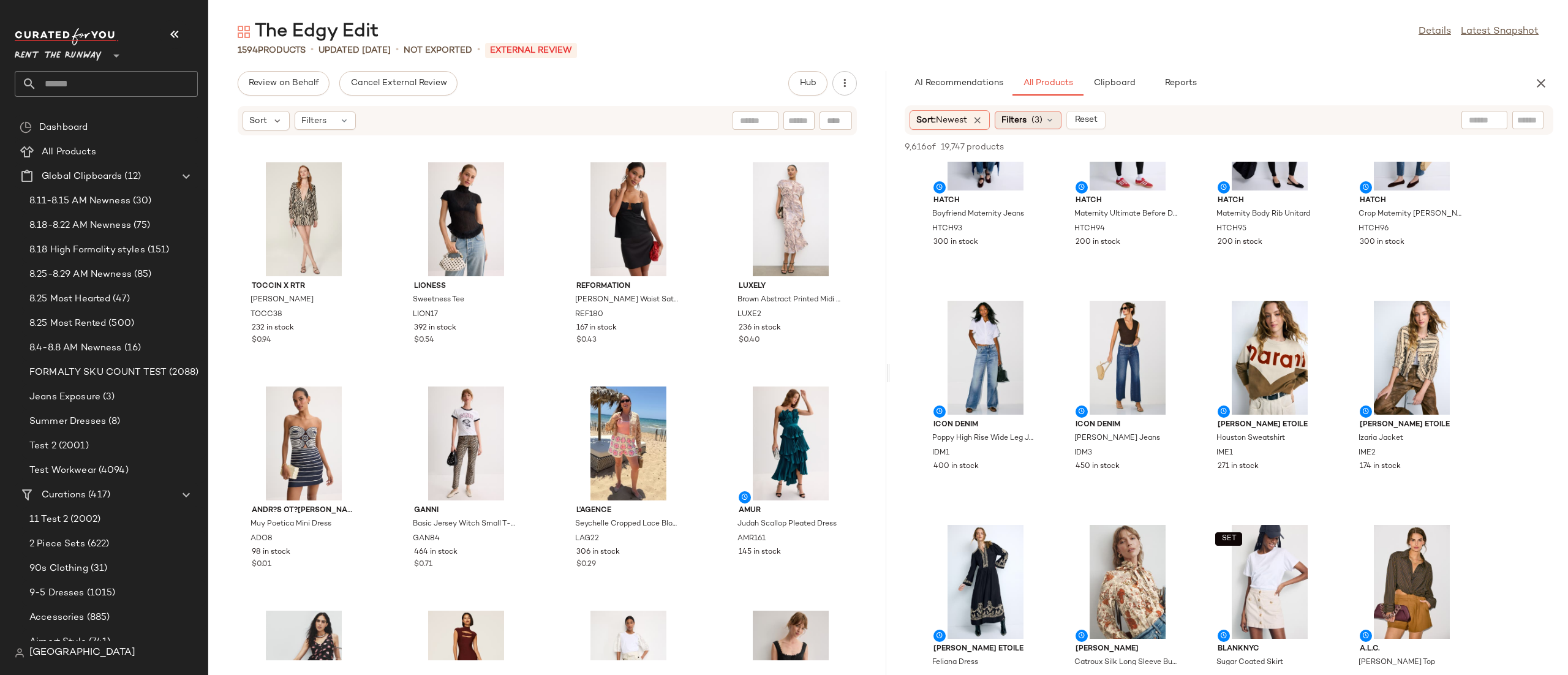
click at [1017, 120] on span "Filters" at bounding box center [1014, 120] width 25 height 13
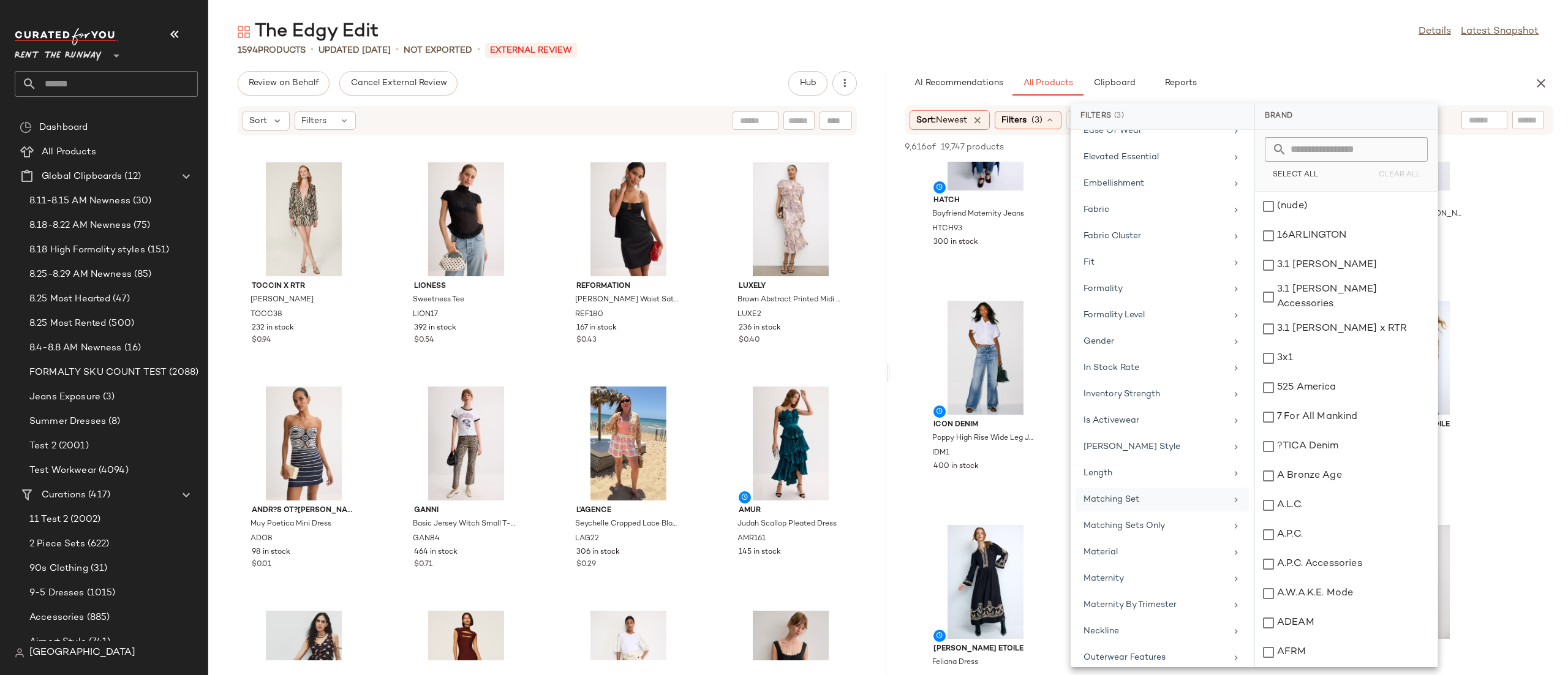
scroll to position [502, 0]
click at [1133, 584] on div "Maternity" at bounding box center [1154, 576] width 143 height 13
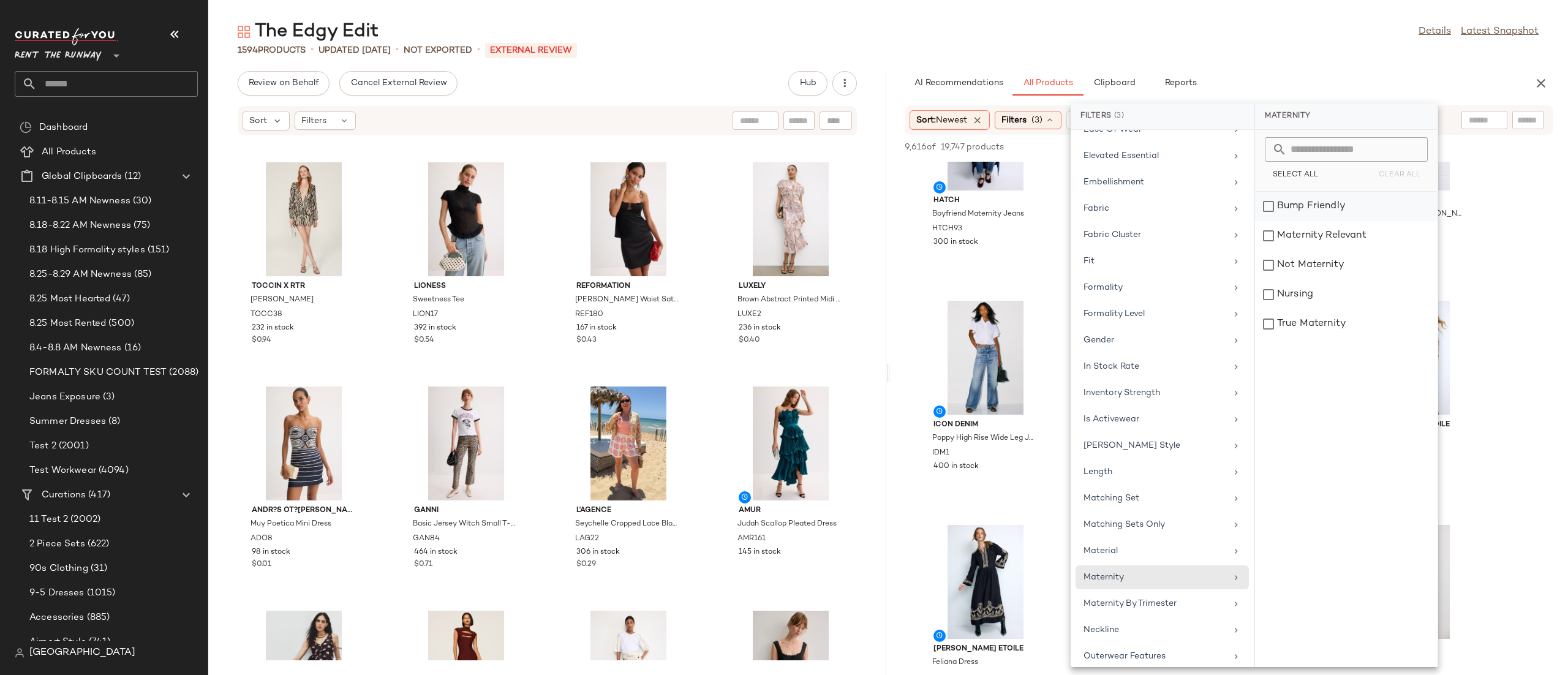
drag, startPoint x: 1301, startPoint y: 204, endPoint x: 1299, endPoint y: 212, distance: 8.2
click at [1301, 203] on div "Bump Friendly" at bounding box center [1346, 206] width 182 height 30
click at [1299, 229] on div "Maternity Relevant" at bounding box center [1346, 235] width 182 height 30
click at [1294, 273] on div "Not Maternity" at bounding box center [1346, 265] width 182 height 30
click at [1294, 290] on div "Nursing" at bounding box center [1346, 294] width 182 height 30
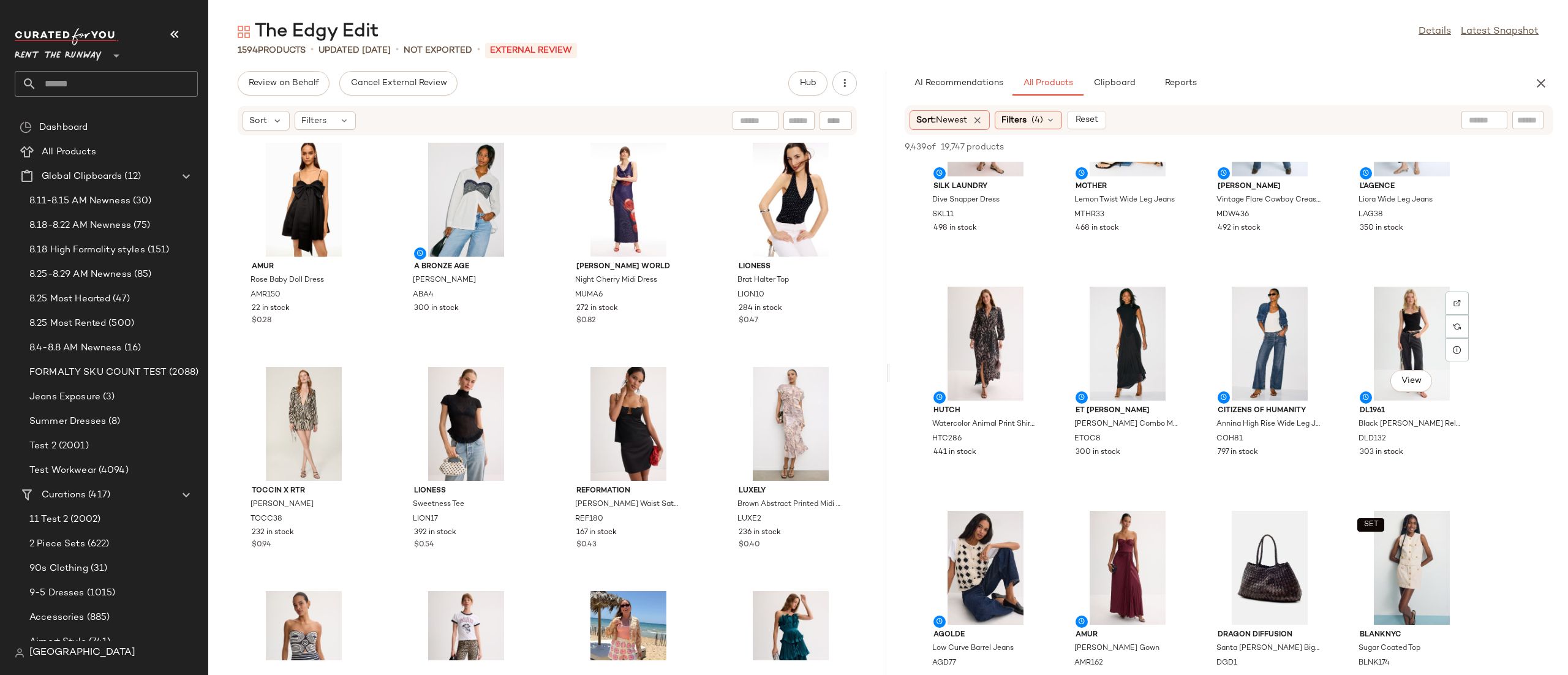
scroll to position [1465, 0]
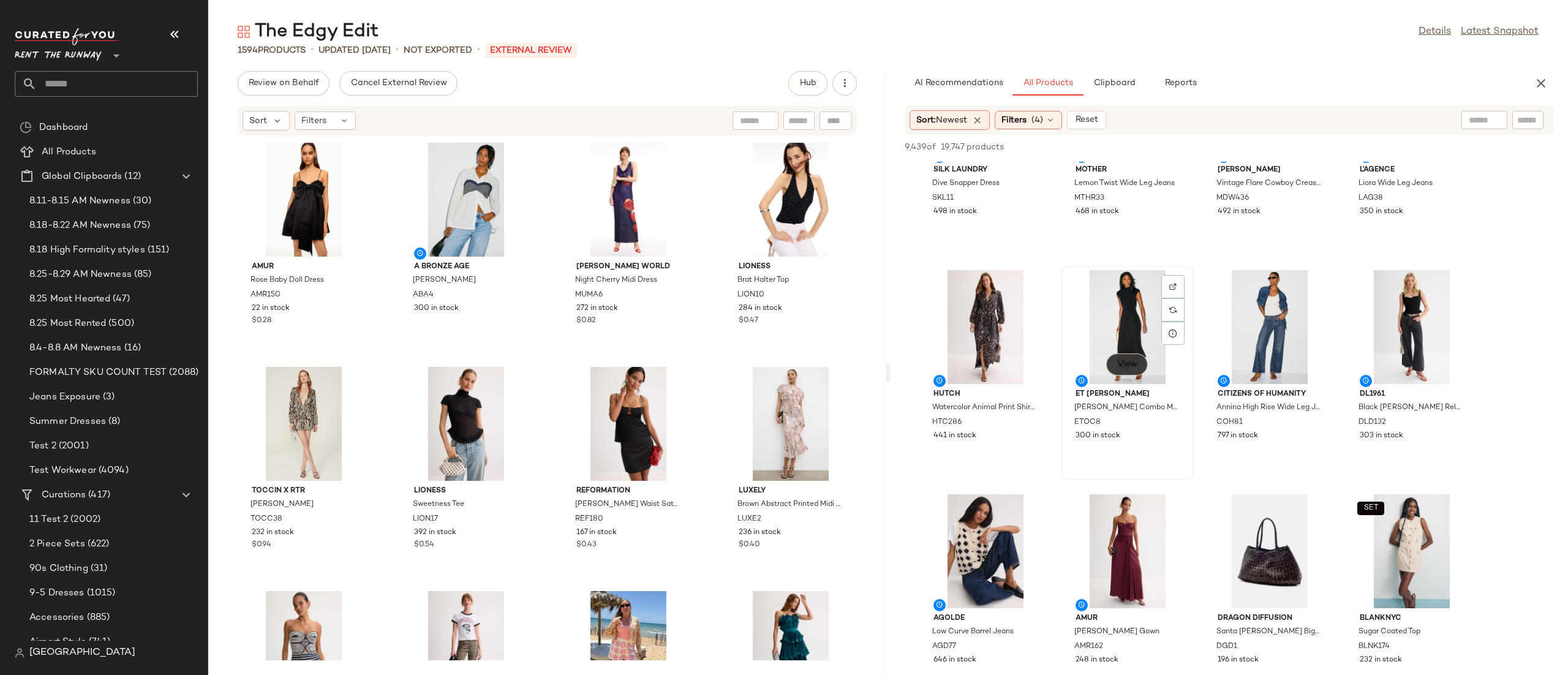
click at [1138, 356] on button "View" at bounding box center [1127, 364] width 41 height 22
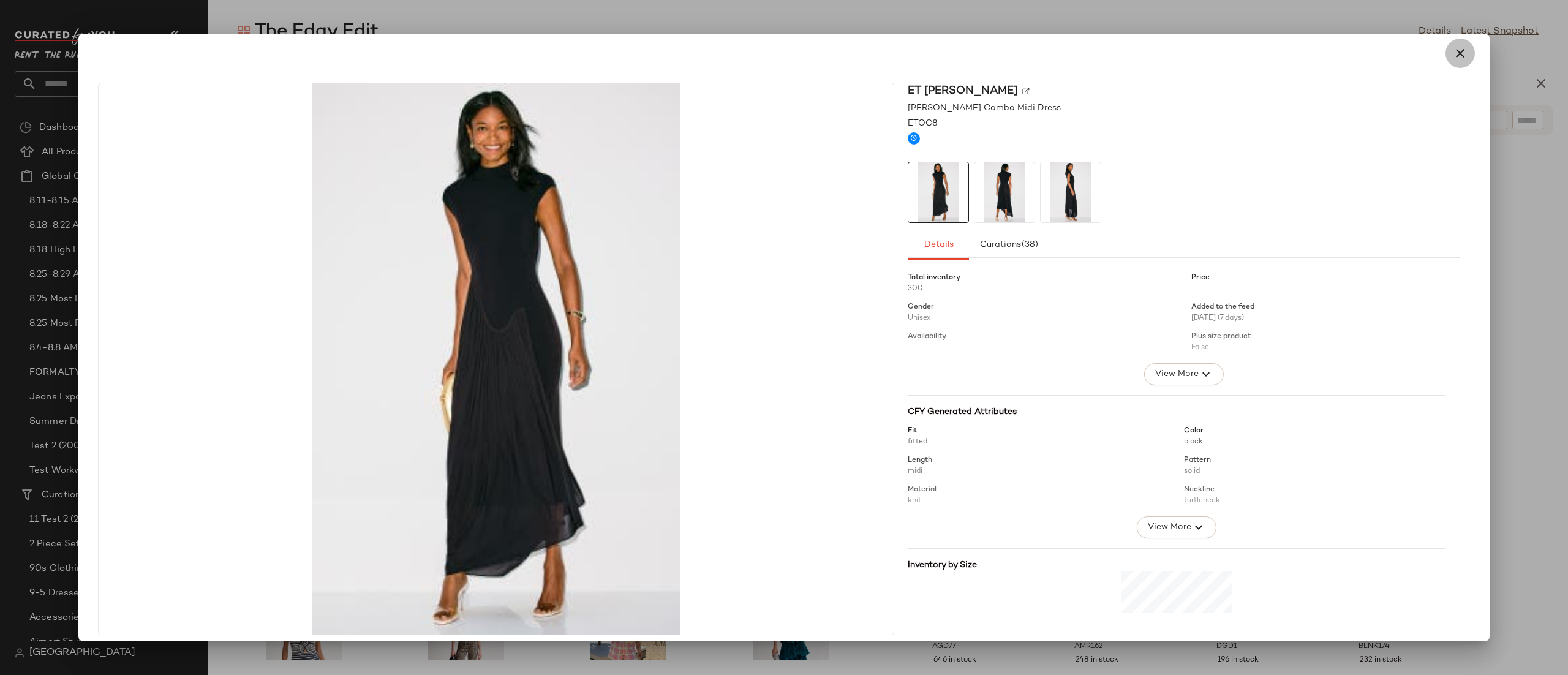
click at [1456, 62] on button "button" at bounding box center [1460, 53] width 30 height 30
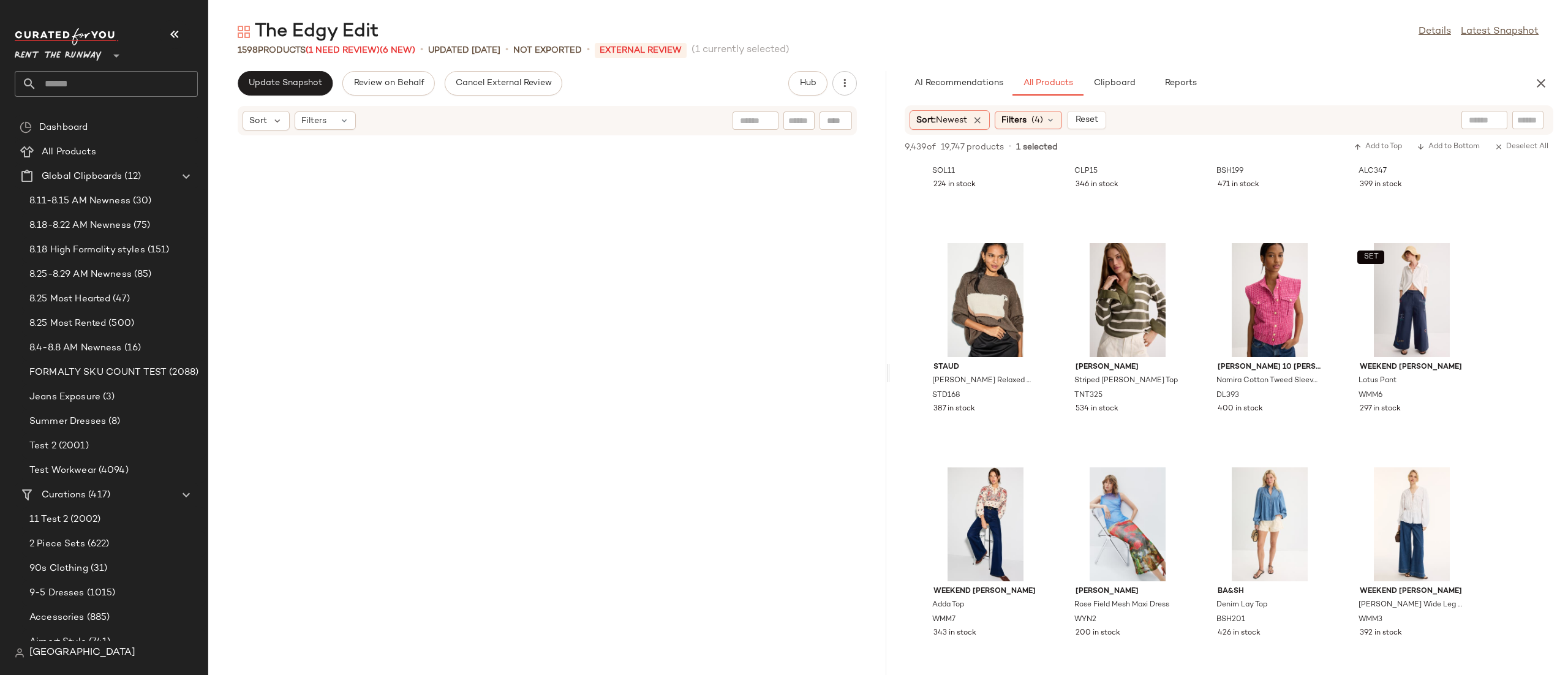
scroll to position [0, 0]
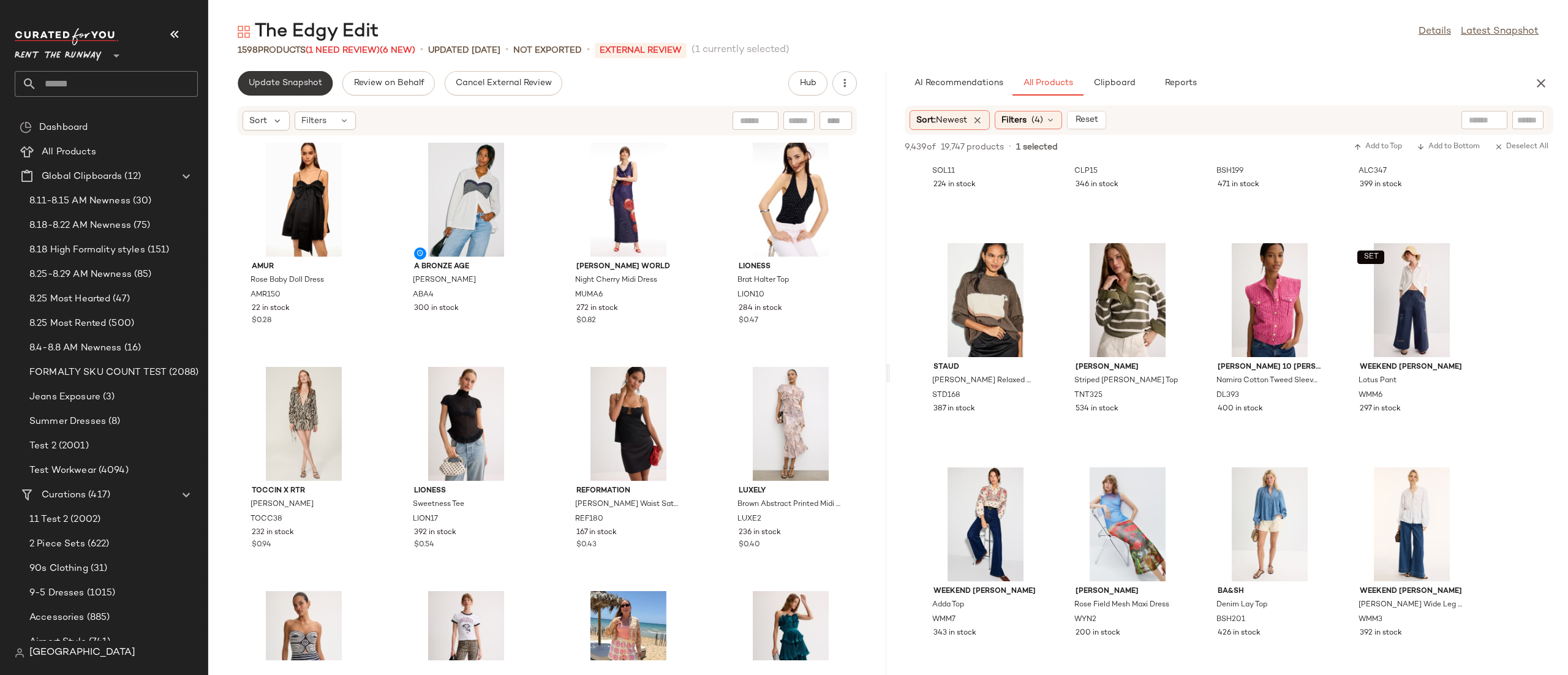
click at [281, 80] on span "Update Snapshot" at bounding box center [285, 84] width 74 height 10
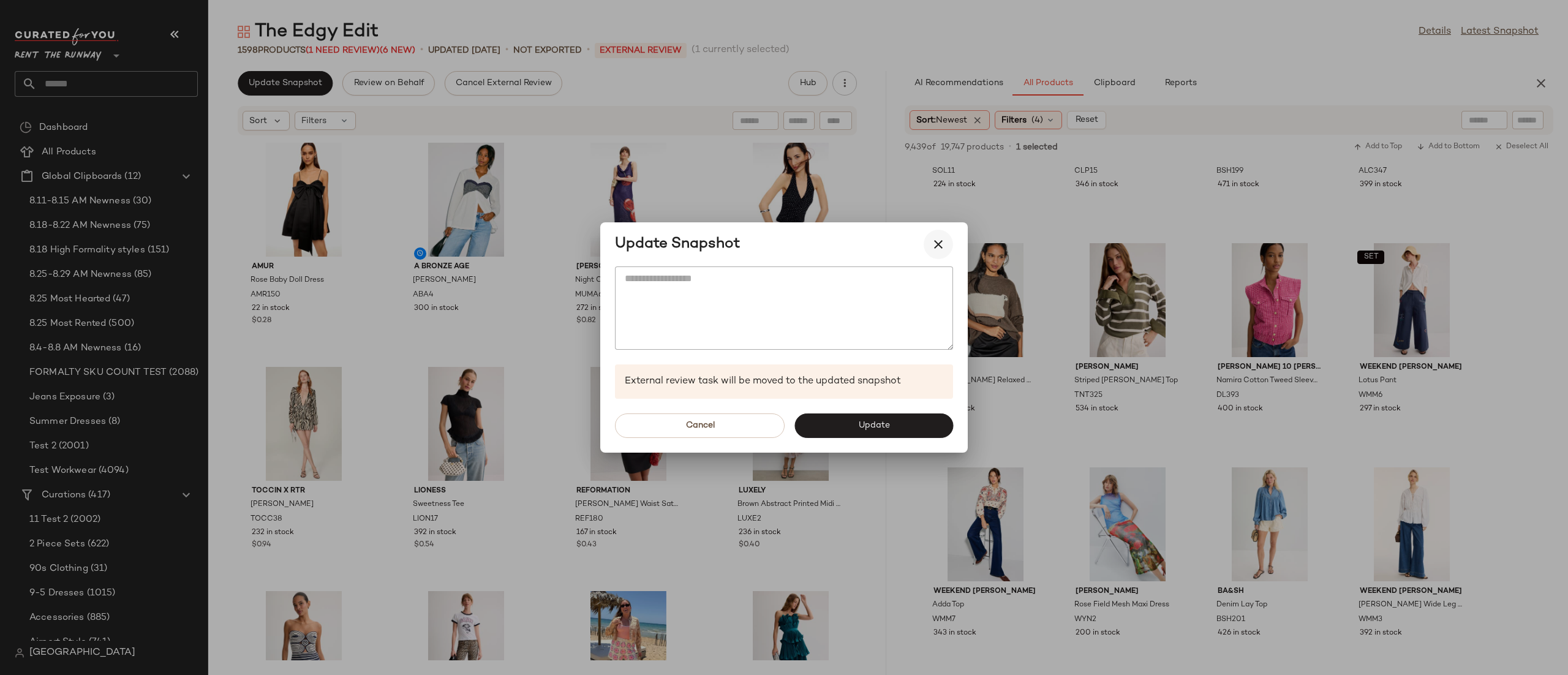
click at [935, 253] on button "button" at bounding box center [938, 244] width 30 height 30
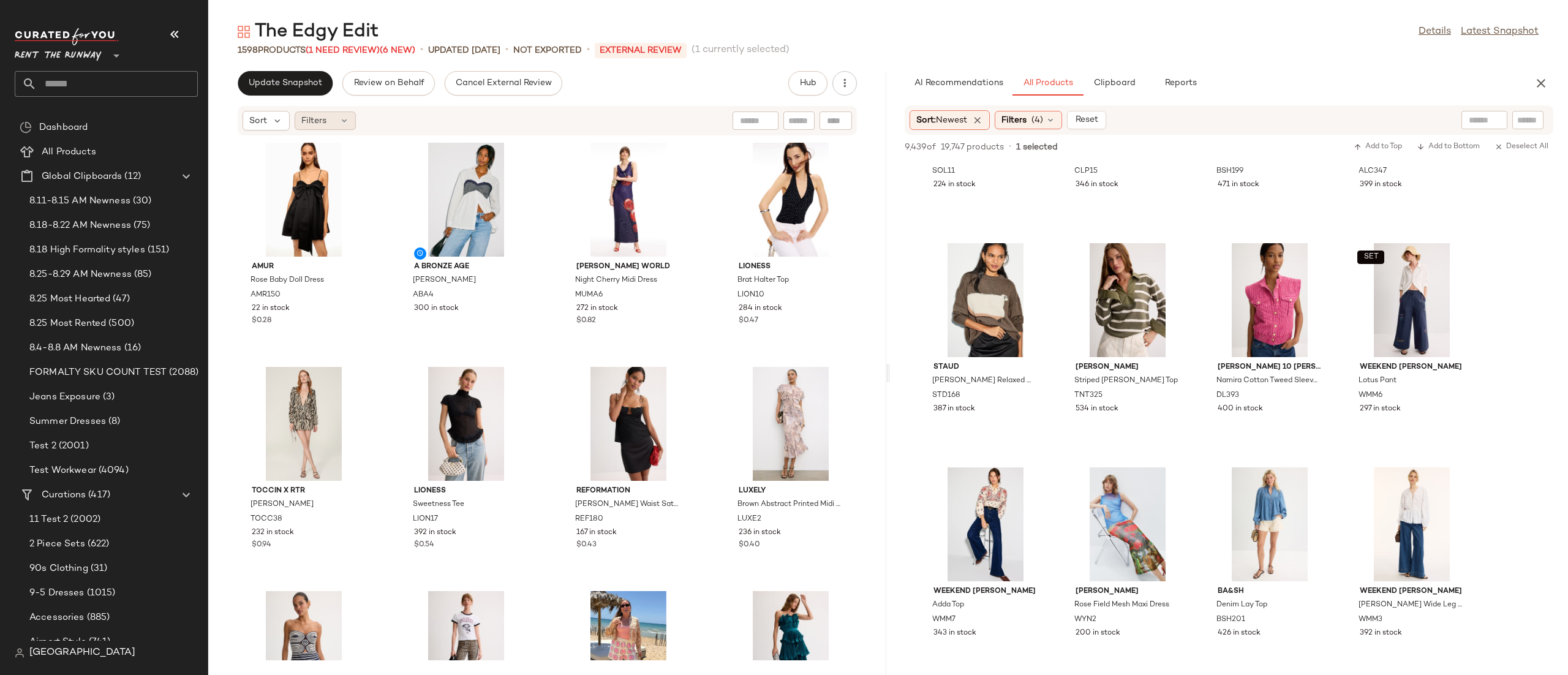
click at [322, 121] on span "Filters" at bounding box center [314, 121] width 25 height 13
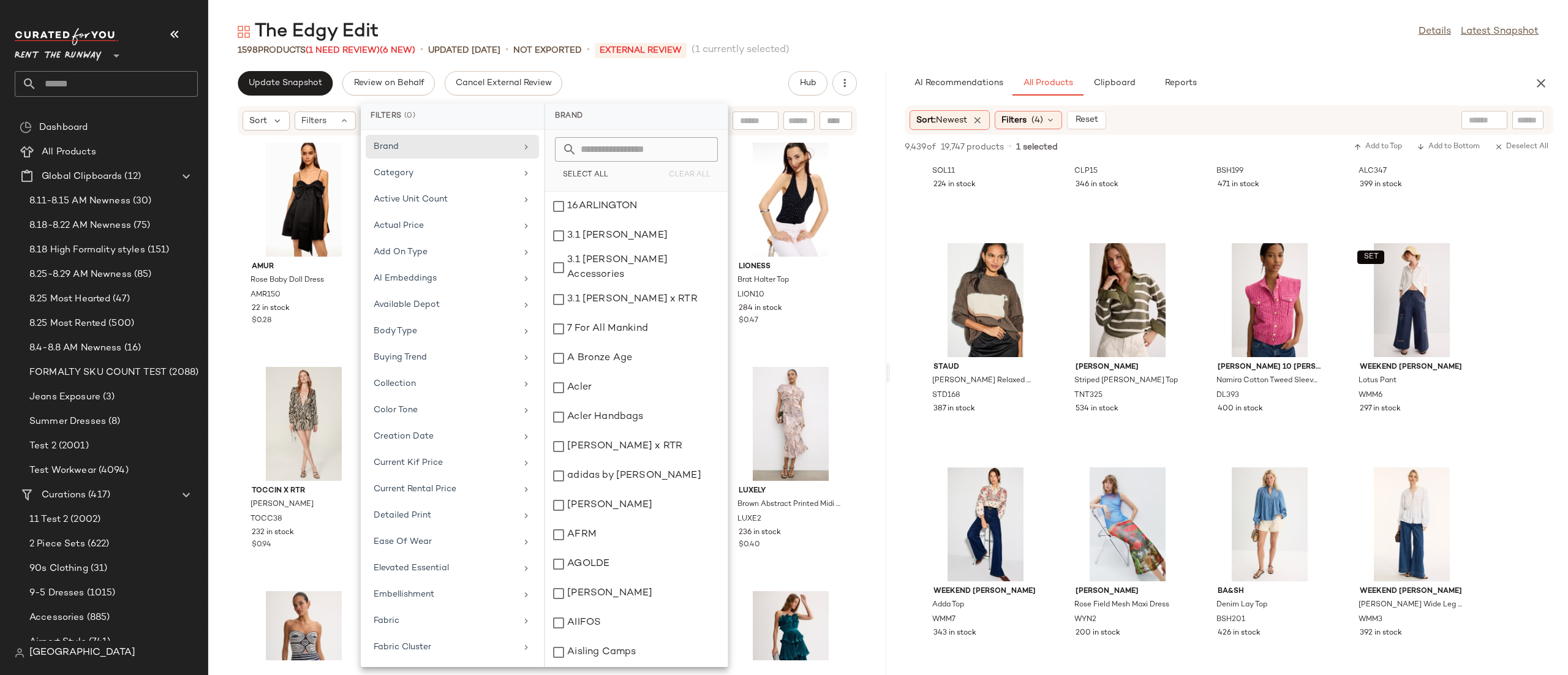
click at [289, 69] on div "The Edgy Edit Details Latest Snapshot 1598 Products (1 Need Review) (6 New) • u…" at bounding box center [888, 347] width 1360 height 655
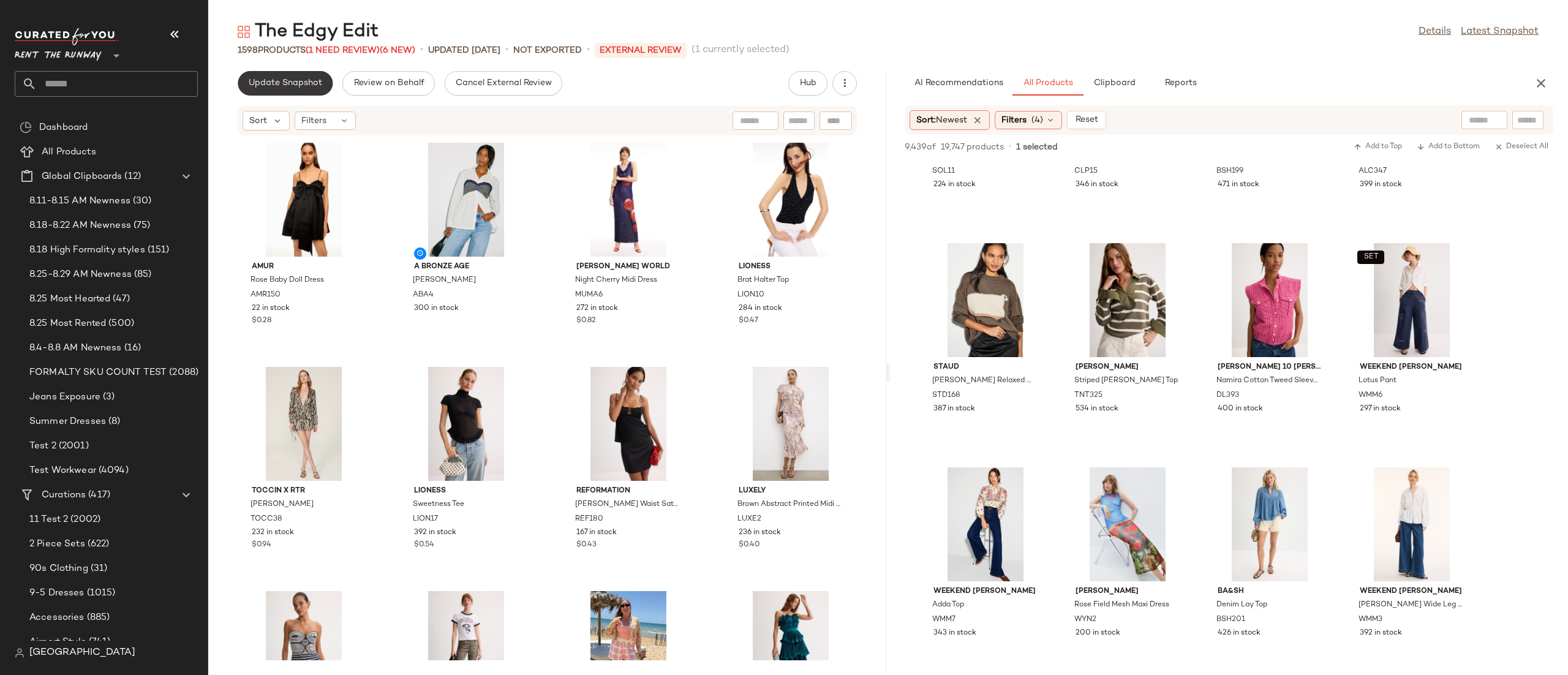
click at [289, 73] on button "Update Snapshot" at bounding box center [285, 83] width 95 height 24
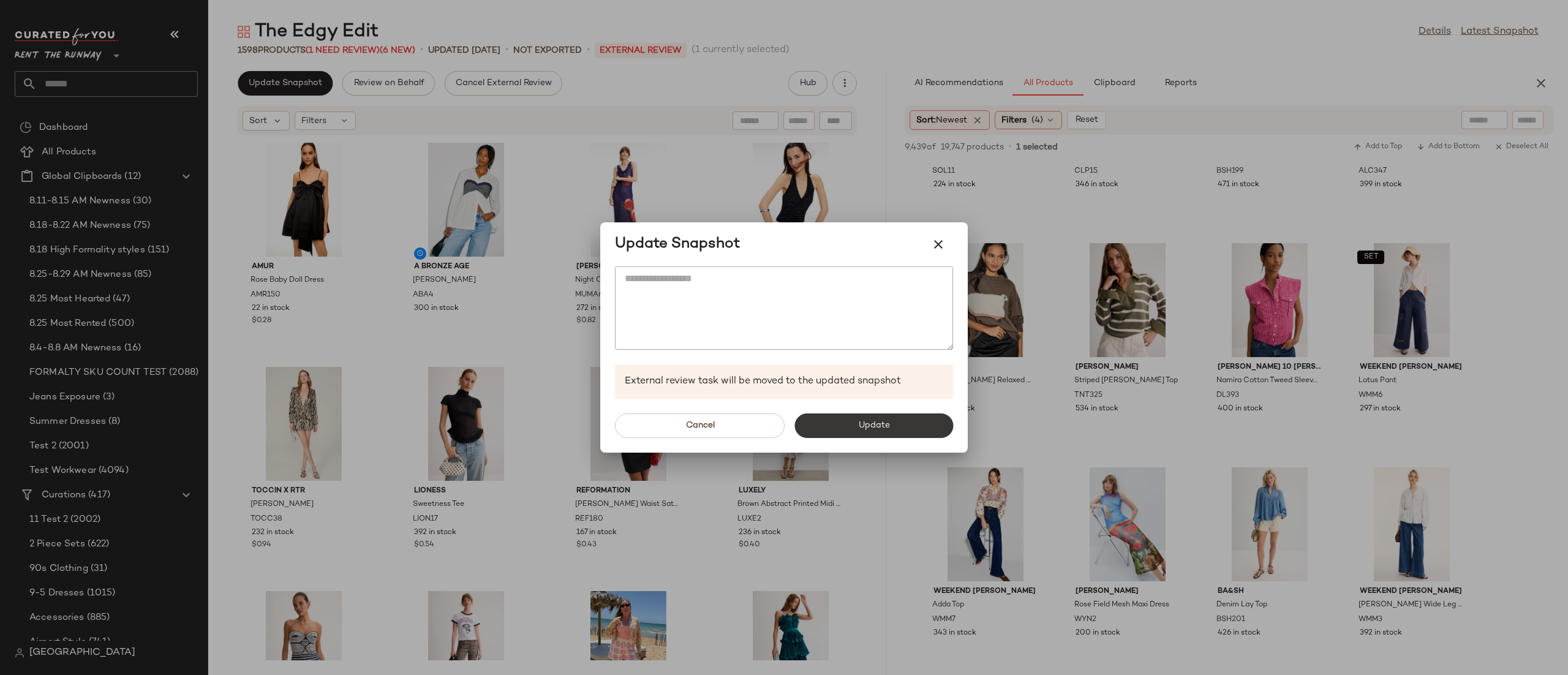
click at [849, 423] on button "Update" at bounding box center [873, 425] width 159 height 24
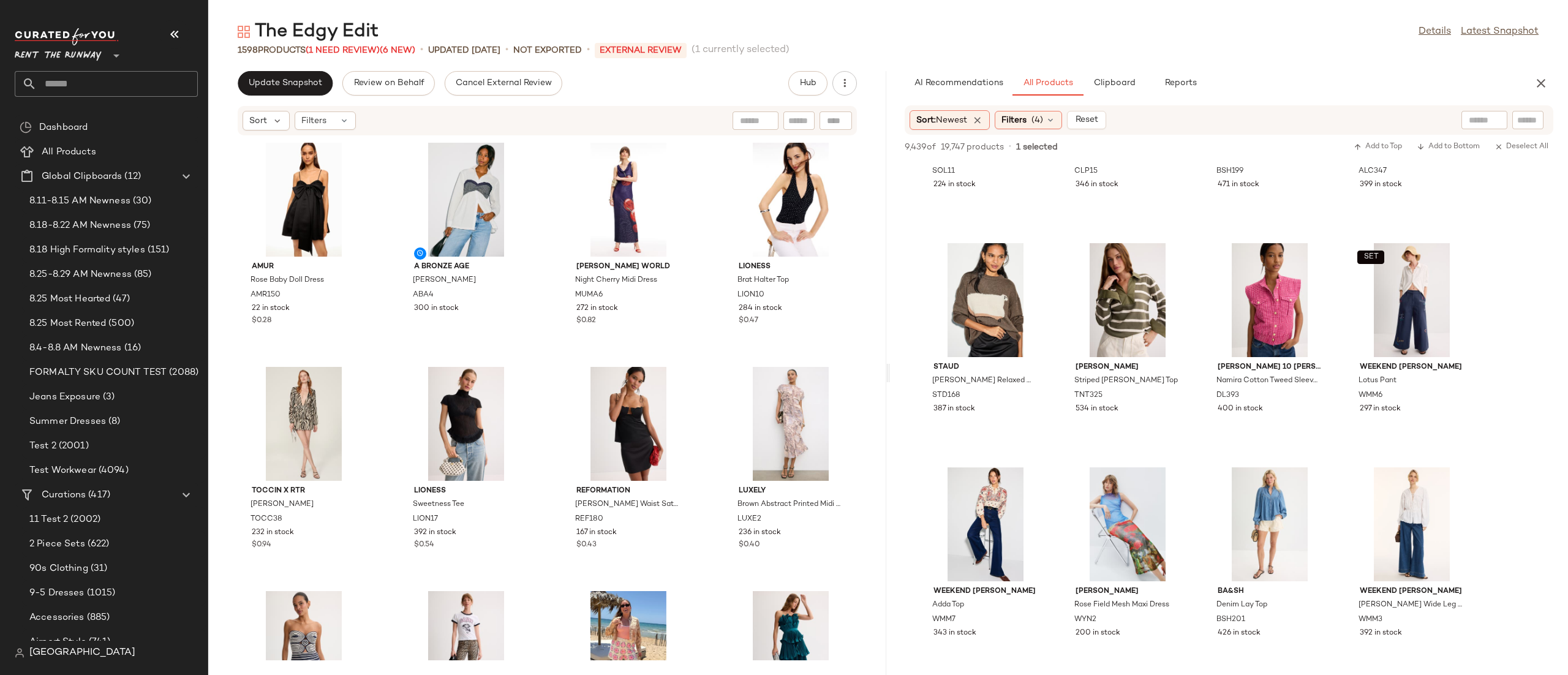
scroll to position [2836, 0]
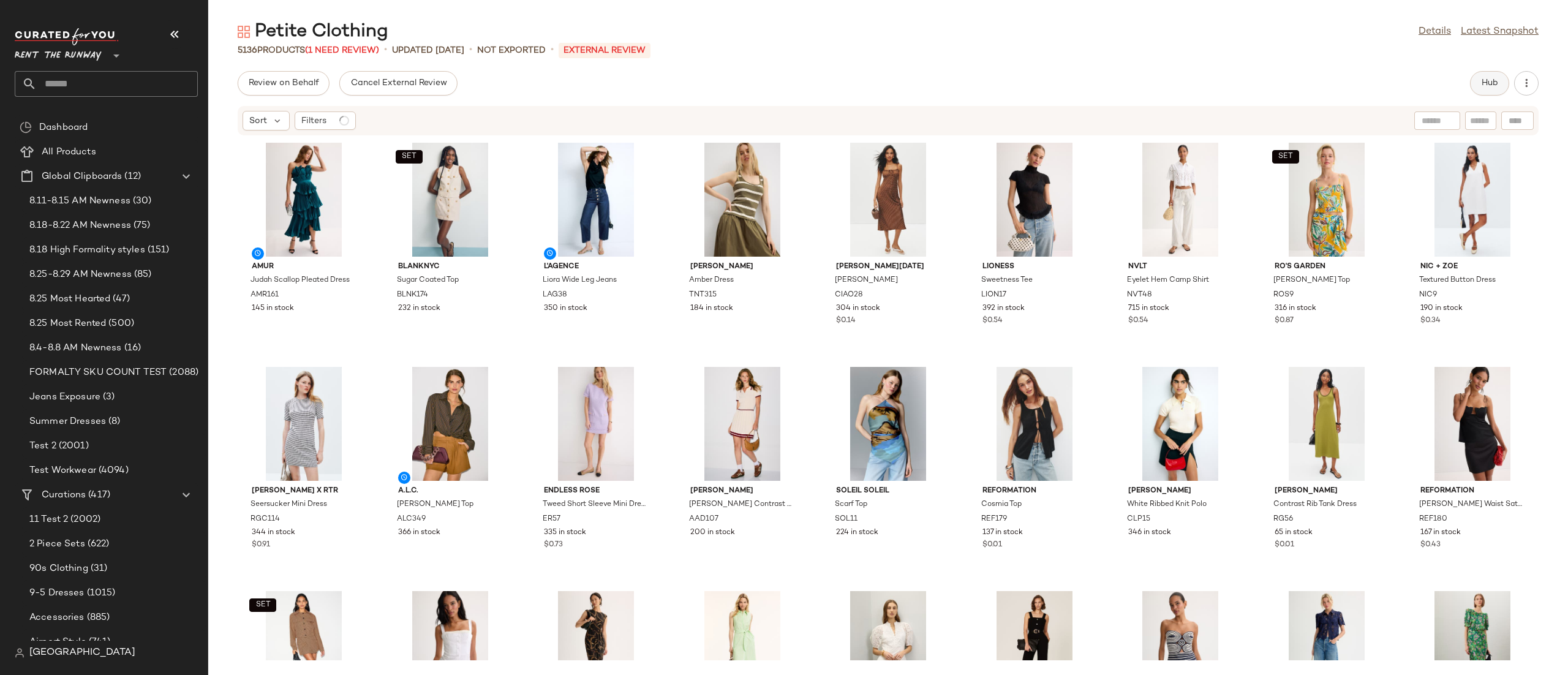
click at [1500, 73] on button "Hub" at bounding box center [1490, 83] width 39 height 24
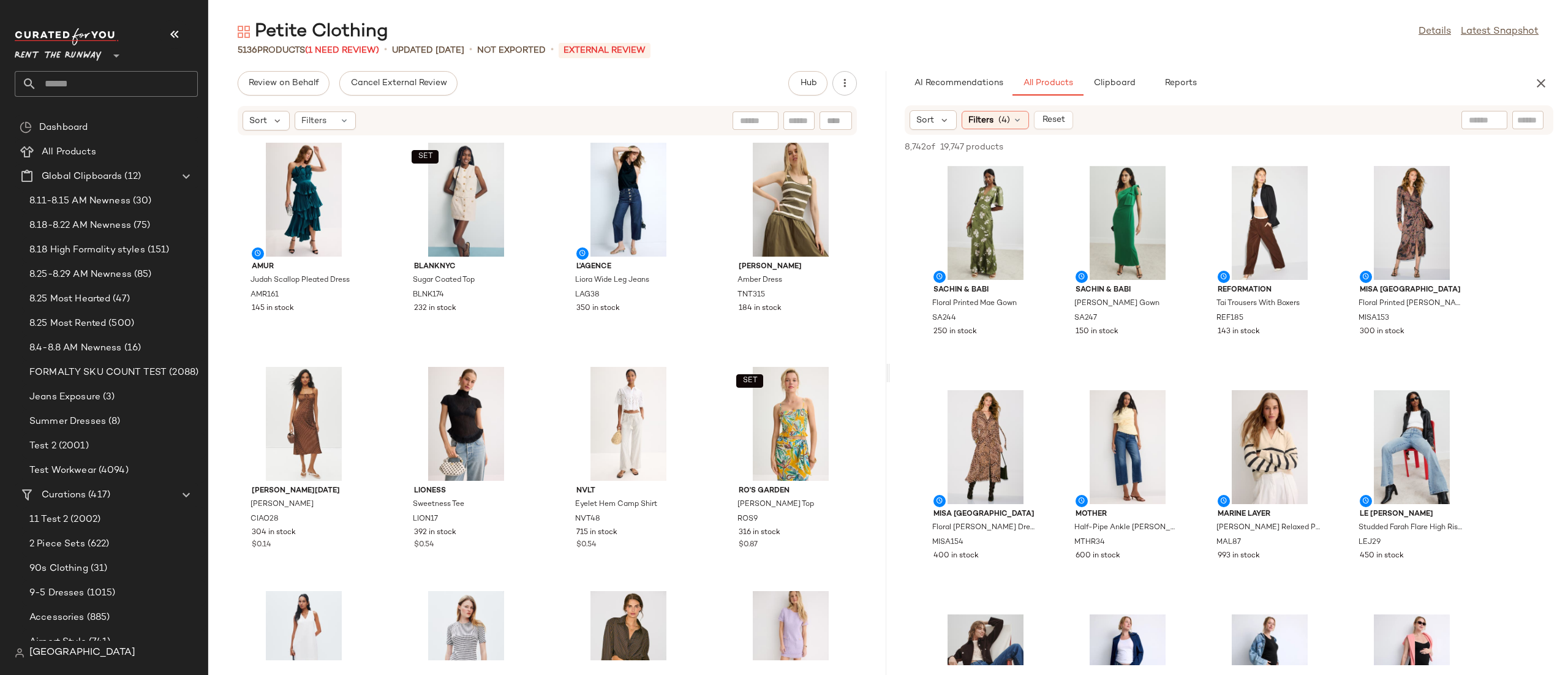
click at [1212, 123] on div "Sort Filters (4) Reset" at bounding box center [1149, 120] width 479 height 19
click at [324, 126] on span "Filters" at bounding box center [314, 121] width 25 height 13
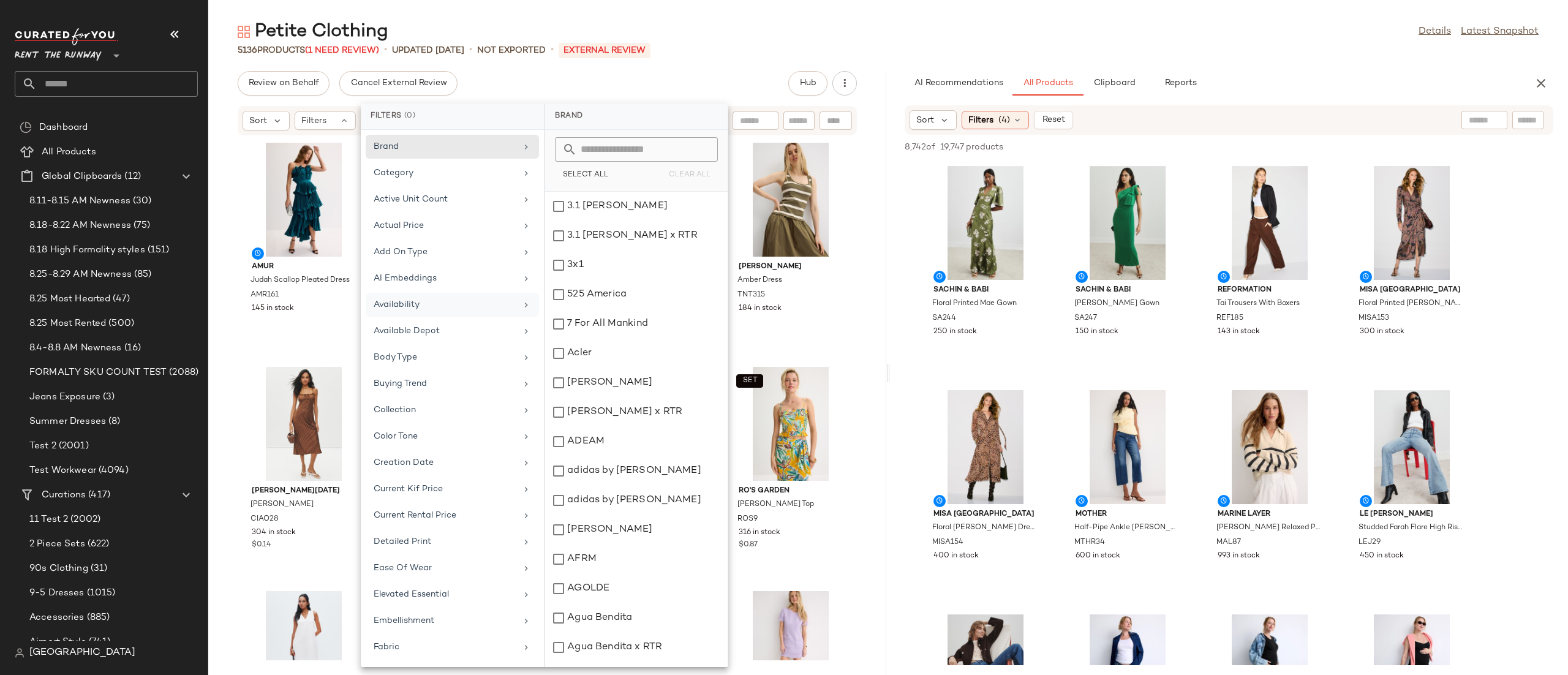
click at [450, 311] on div "Availability" at bounding box center [445, 304] width 143 height 13
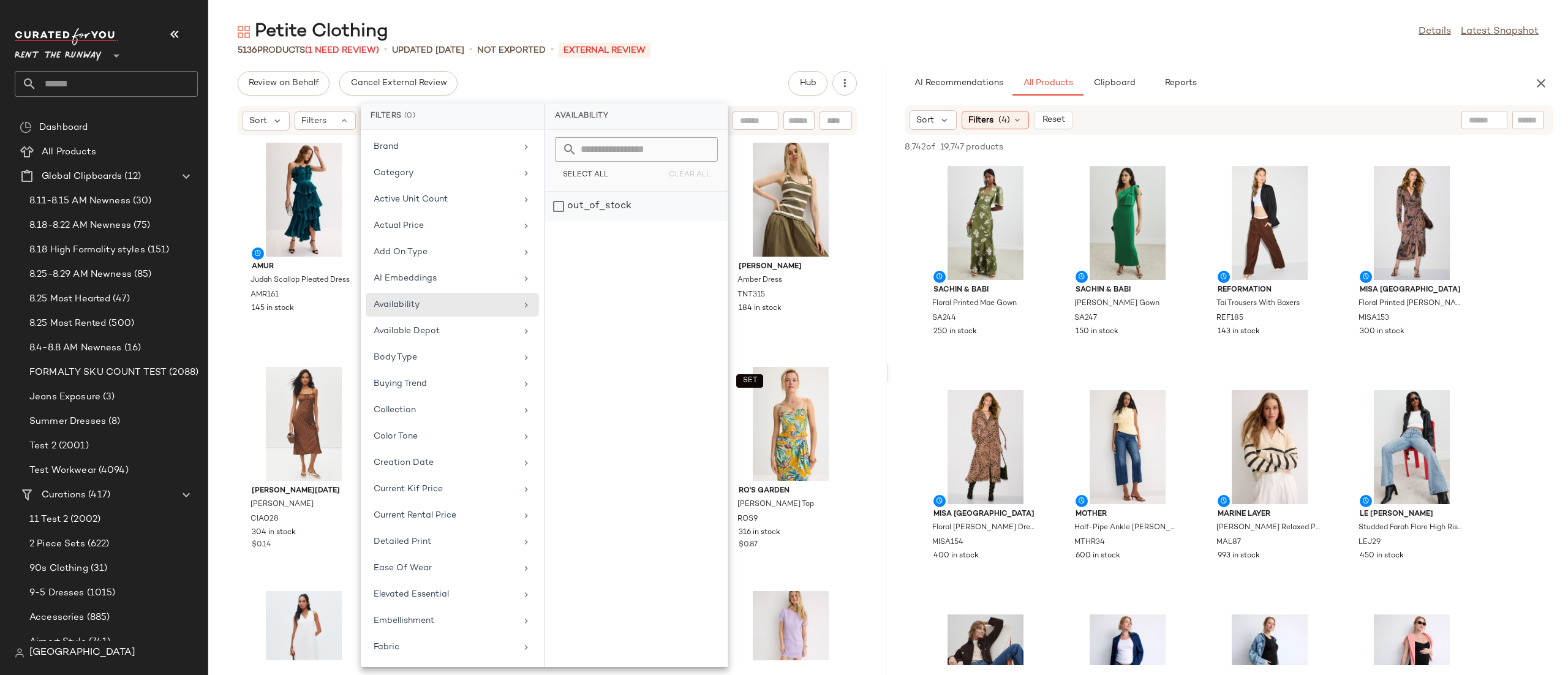
click at [648, 214] on div "out_of_stock" at bounding box center [636, 206] width 182 height 30
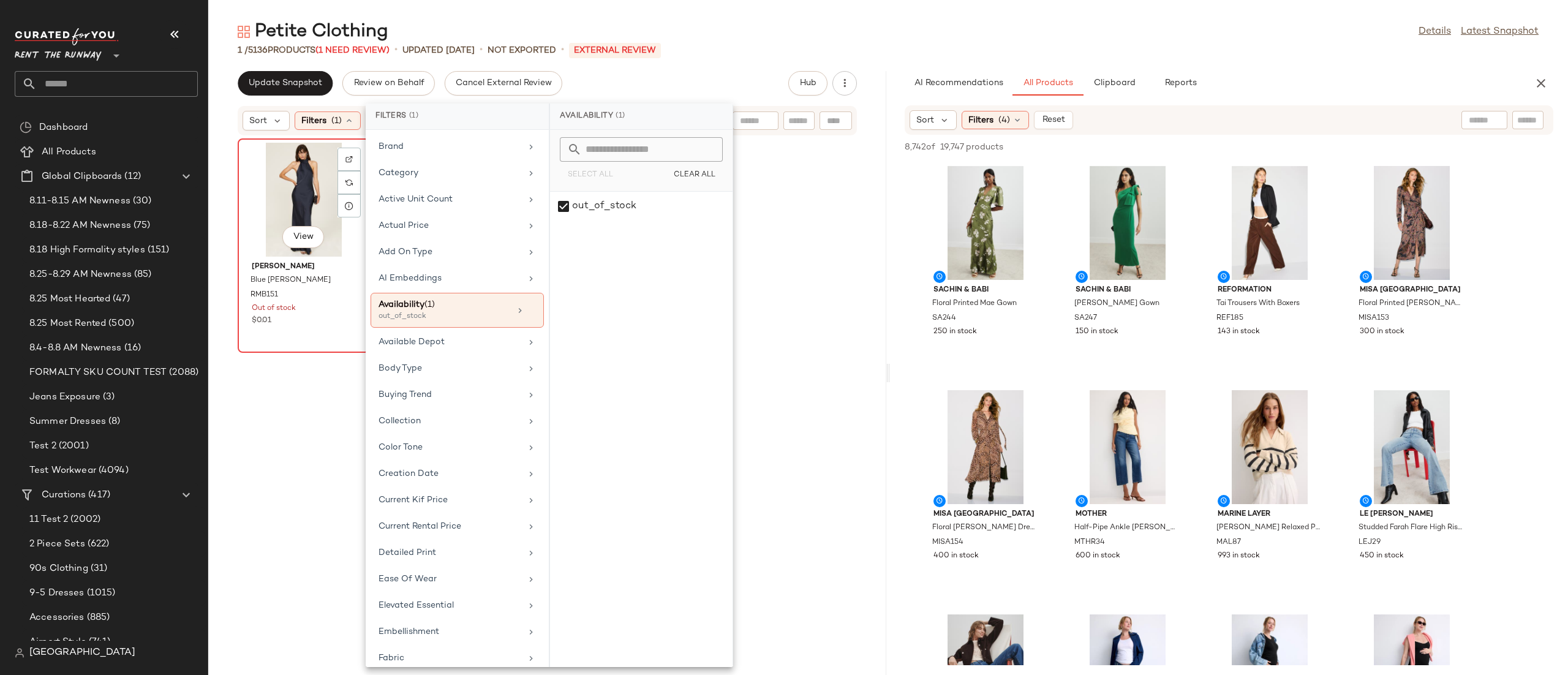
click at [308, 207] on div "View" at bounding box center [304, 199] width 124 height 114
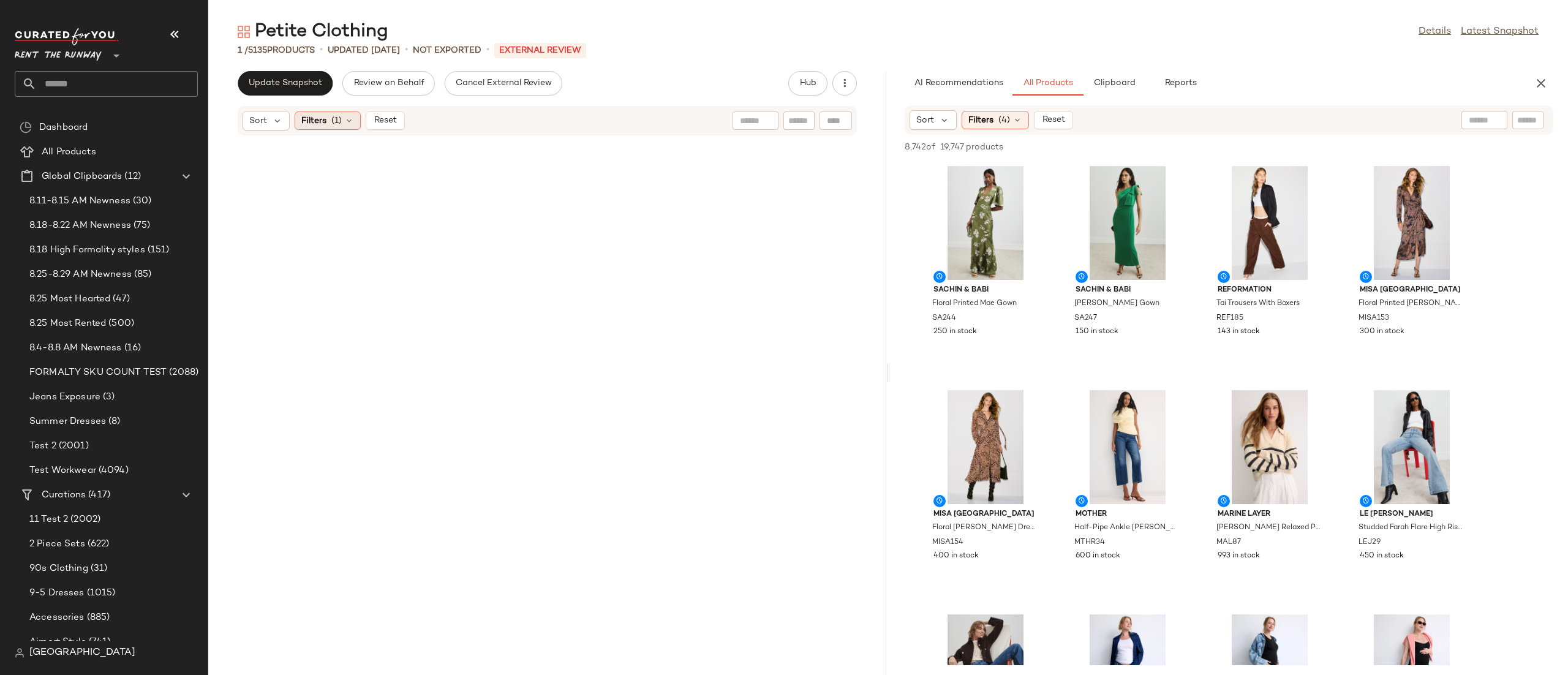
click at [349, 122] on icon at bounding box center [349, 121] width 10 height 10
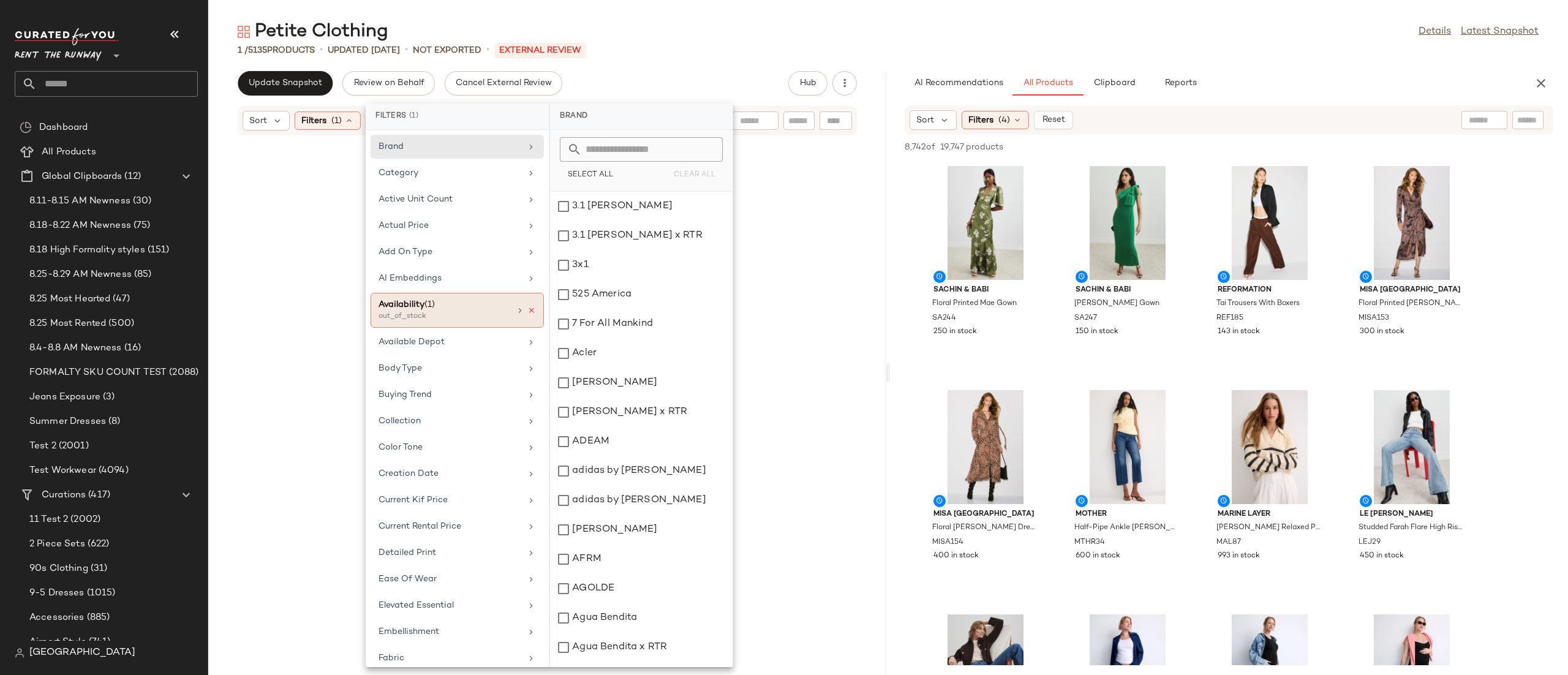
click at [527, 315] on icon at bounding box center [532, 310] width 8 height 8
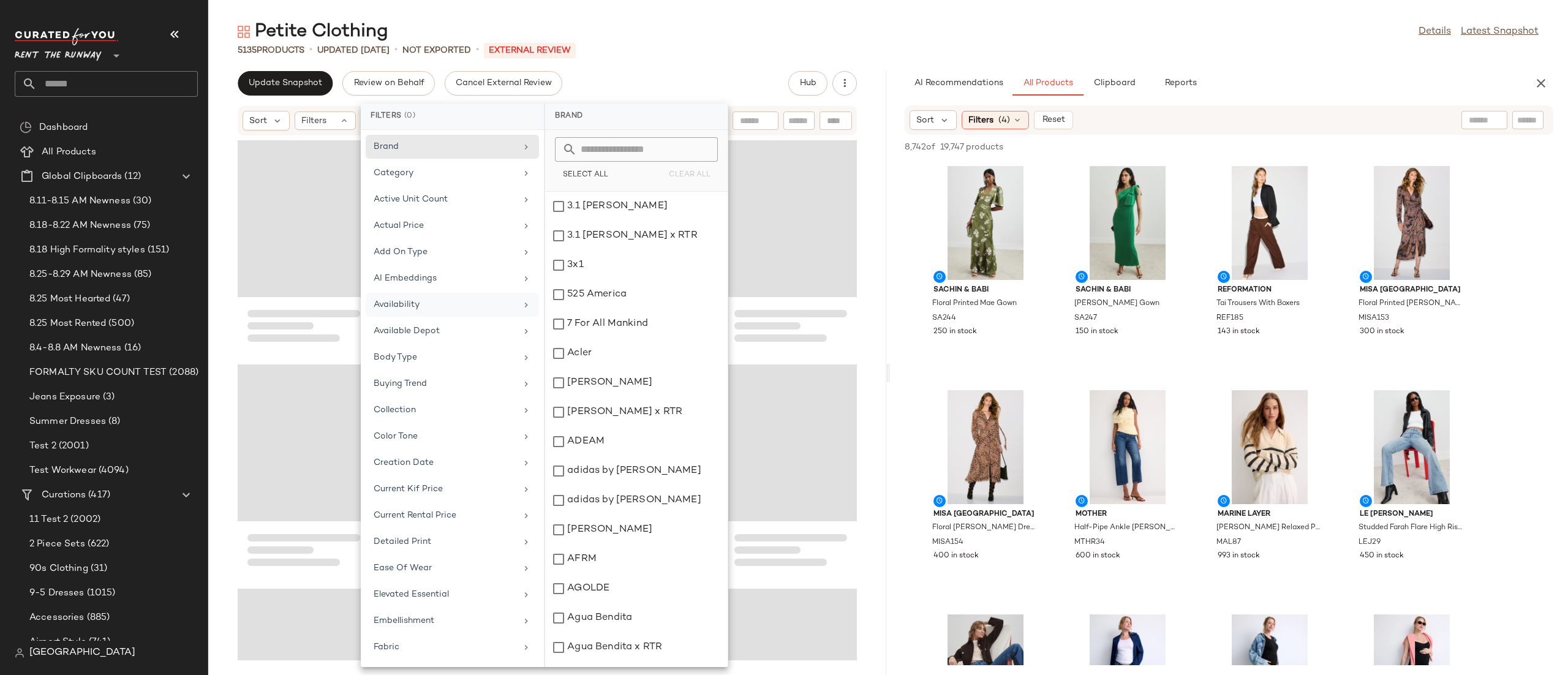
click at [743, 77] on div "Update Snapshot Review on Behalf Cancel External Review Hub" at bounding box center [548, 83] width 619 height 24
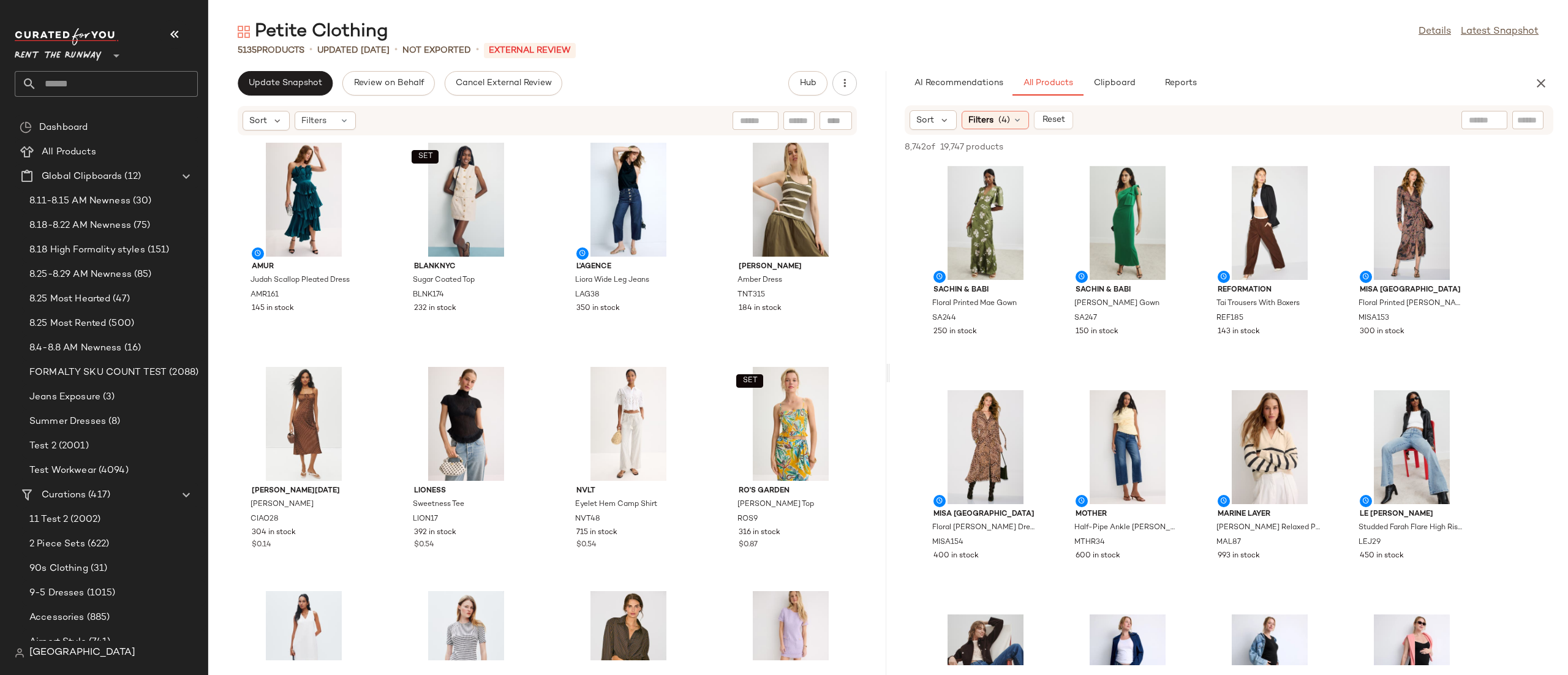
click at [1309, 116] on div "Sort Filters (4) Reset" at bounding box center [1149, 120] width 479 height 19
click at [702, 211] on div "AMUR Judah Scallop Pleated Dress AMR161 145 in stock SET BLANKNYC Sugar Coated …" at bounding box center [547, 397] width 678 height 524
click at [992, 124] on span "Filters" at bounding box center [981, 120] width 25 height 13
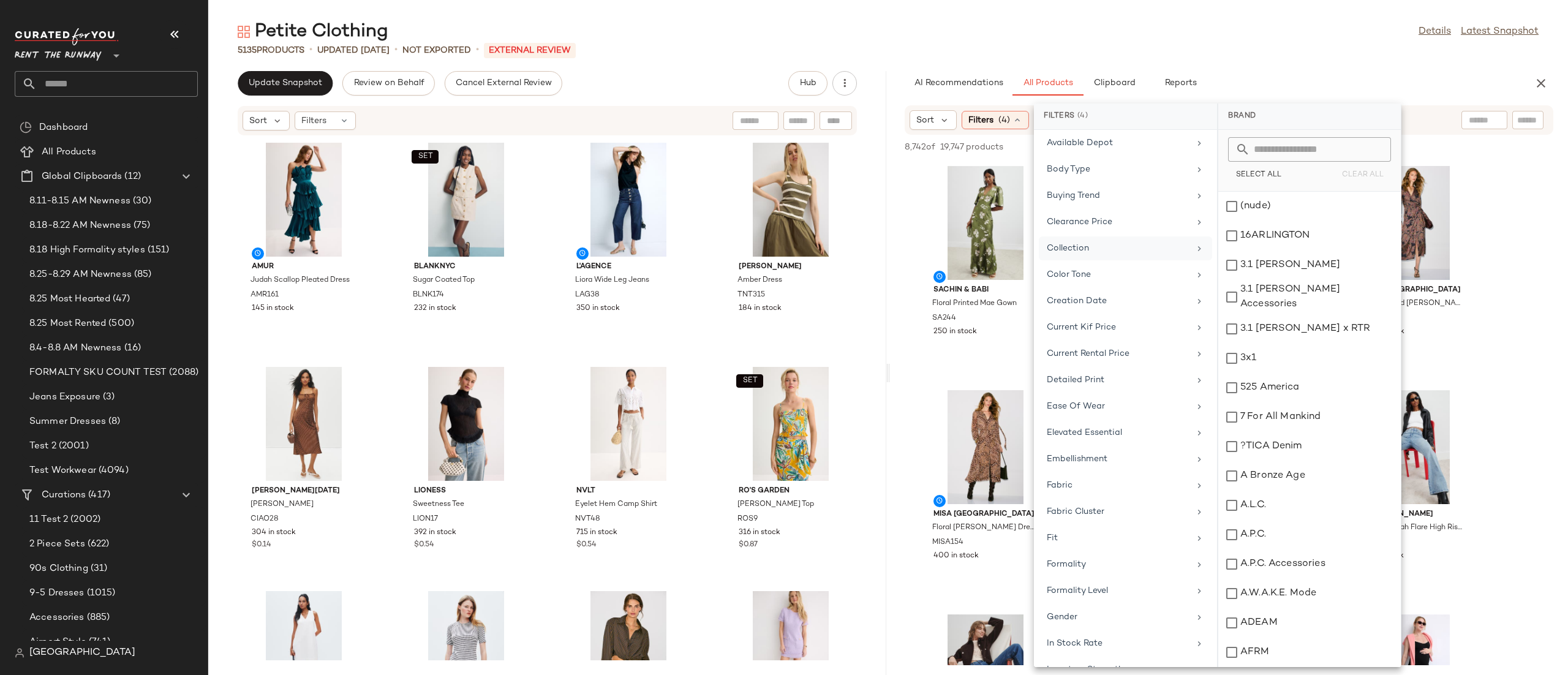
scroll to position [222, 0]
click at [1079, 202] on div "Buying Trend" at bounding box center [1125, 210] width 173 height 24
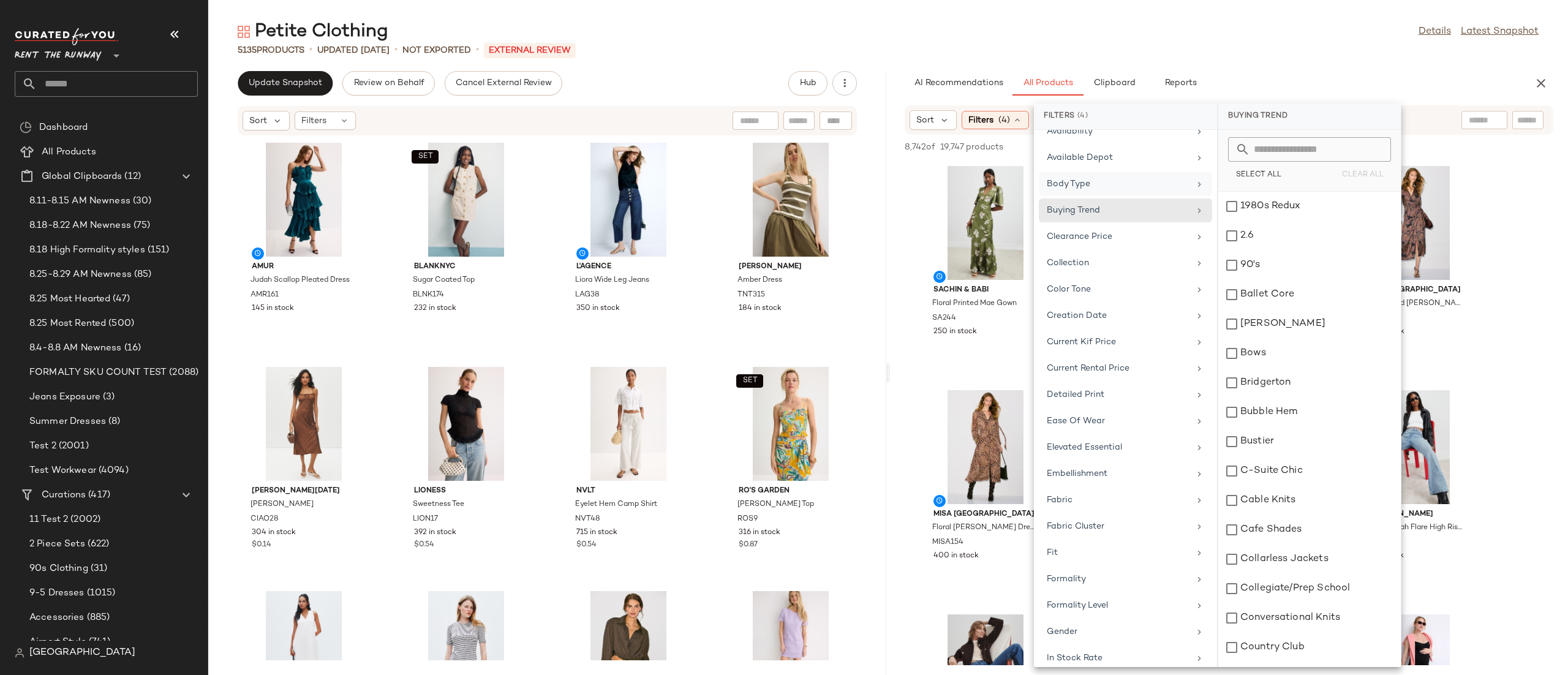
click at [1085, 187] on div "Body Type" at bounding box center [1117, 183] width 143 height 13
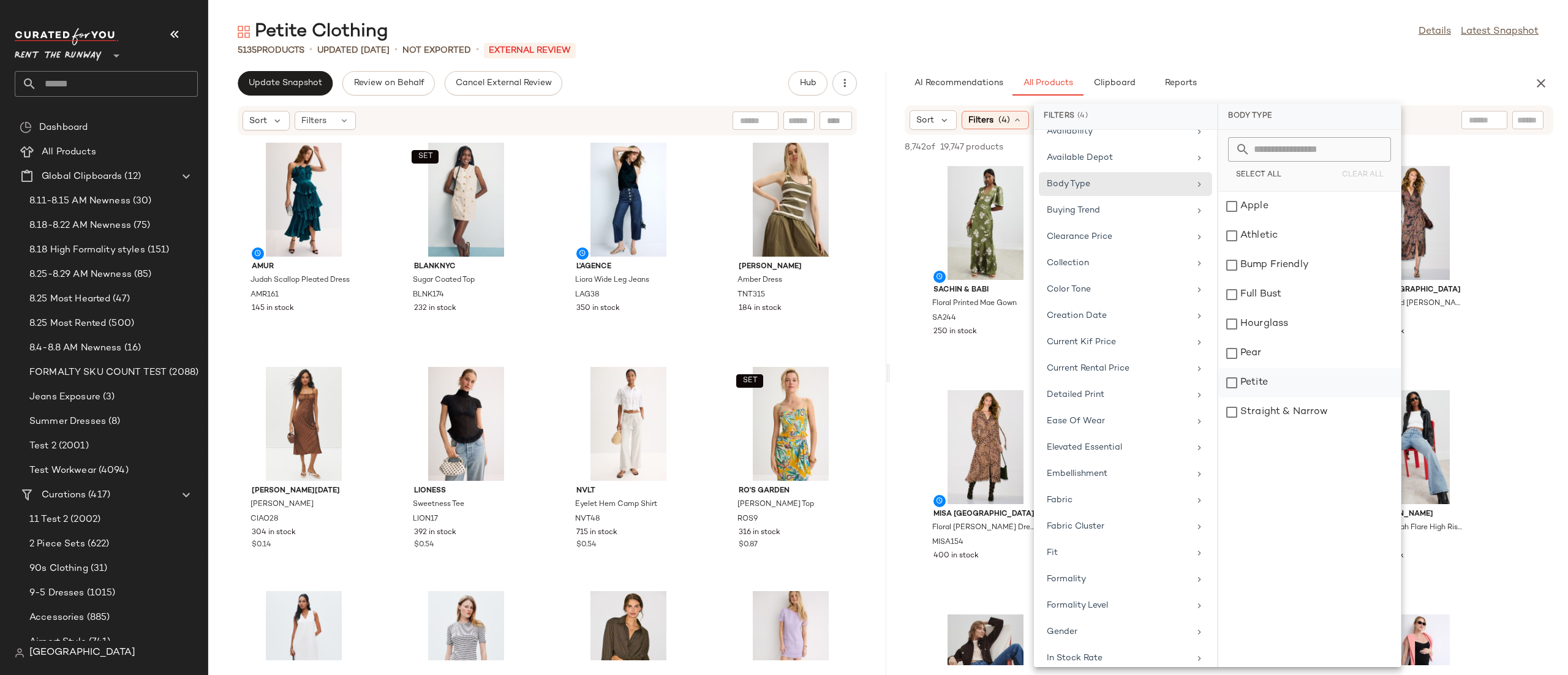
click at [1291, 375] on div "Petite" at bounding box center [1309, 382] width 182 height 30
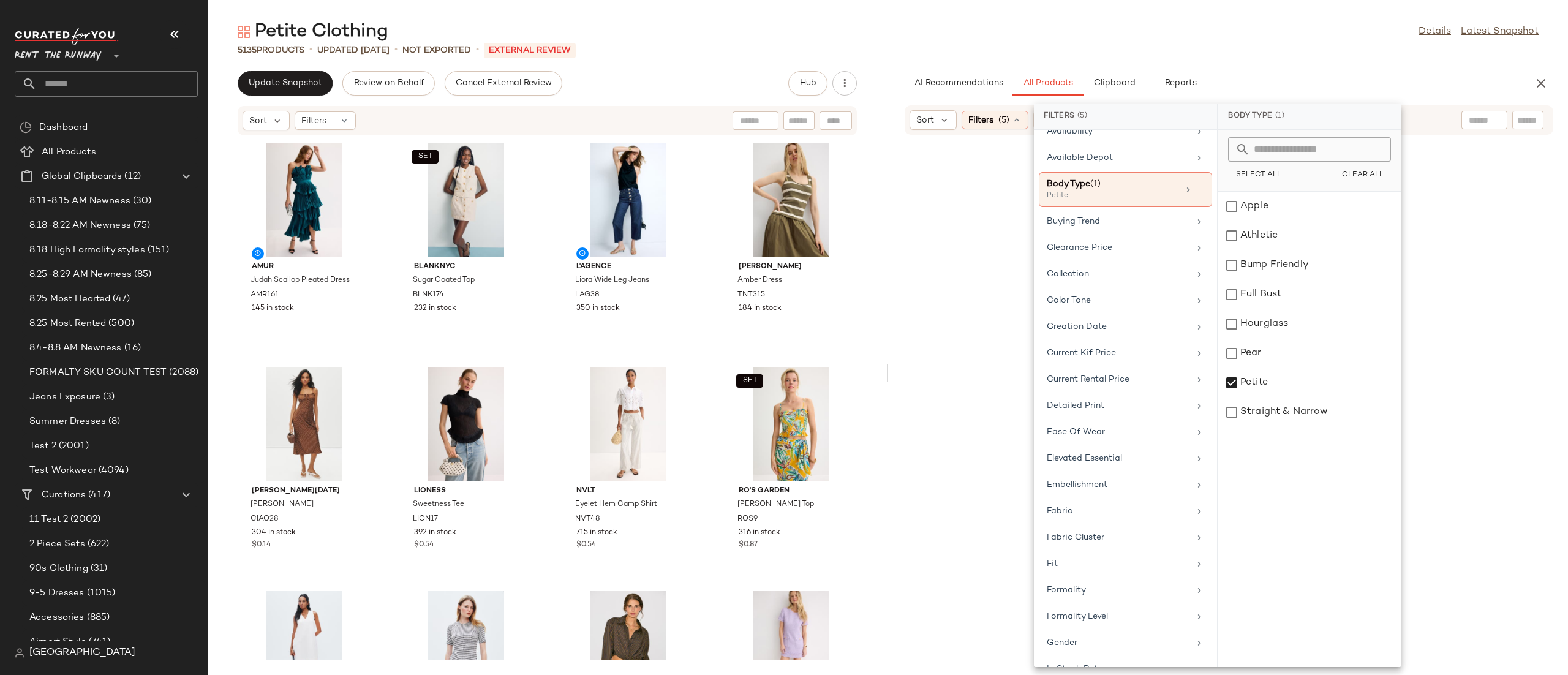
click at [1418, 120] on div "Sort Filters (5) Reset" at bounding box center [1229, 120] width 648 height 30
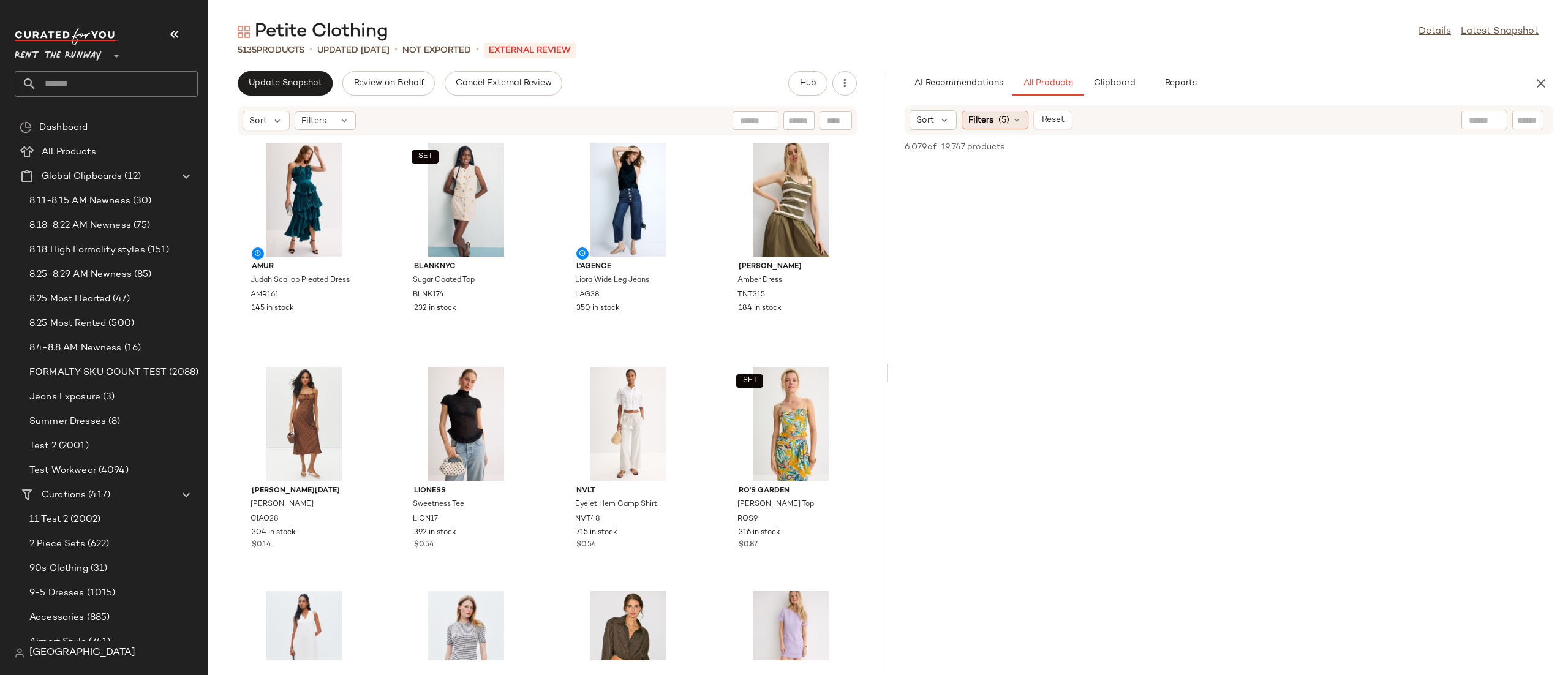
click at [1021, 115] on icon at bounding box center [1017, 120] width 10 height 10
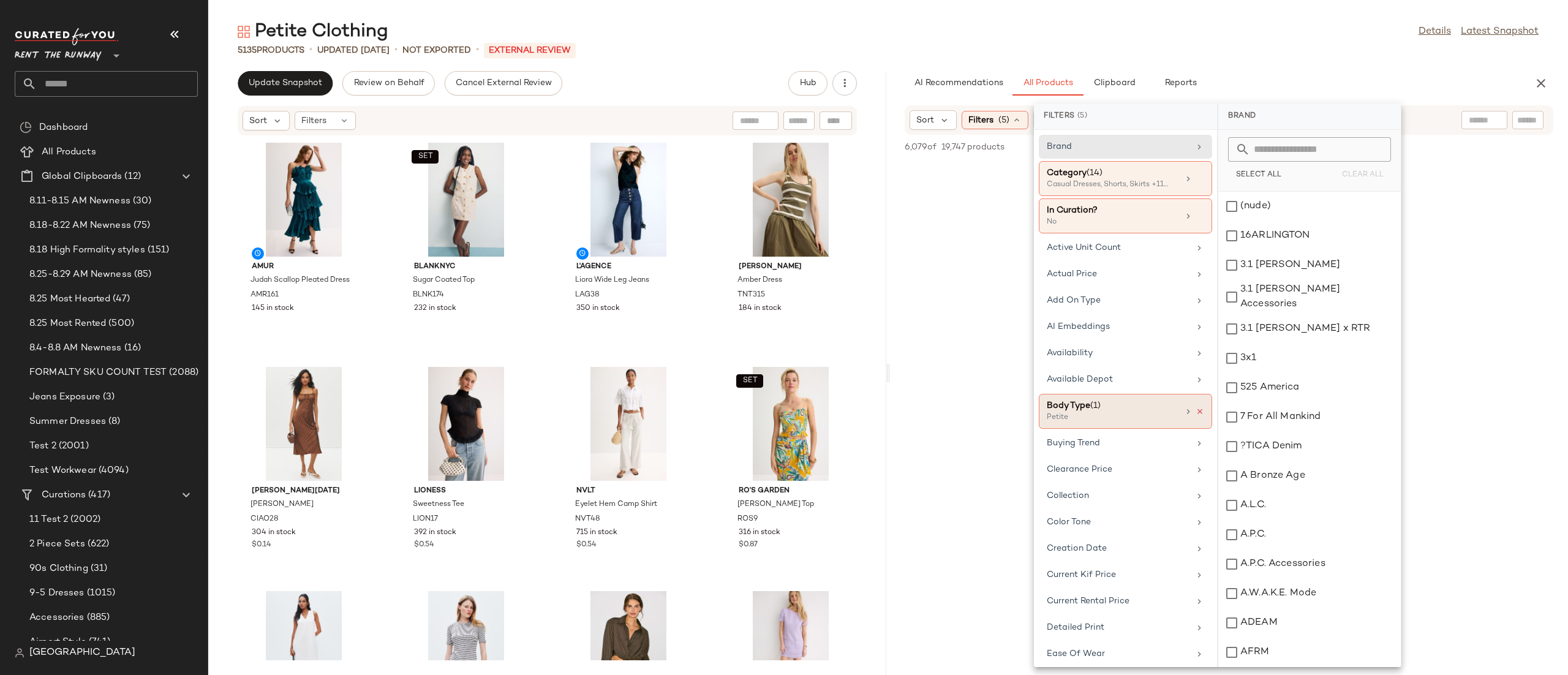
click at [1196, 412] on icon at bounding box center [1200, 412] width 8 height 8
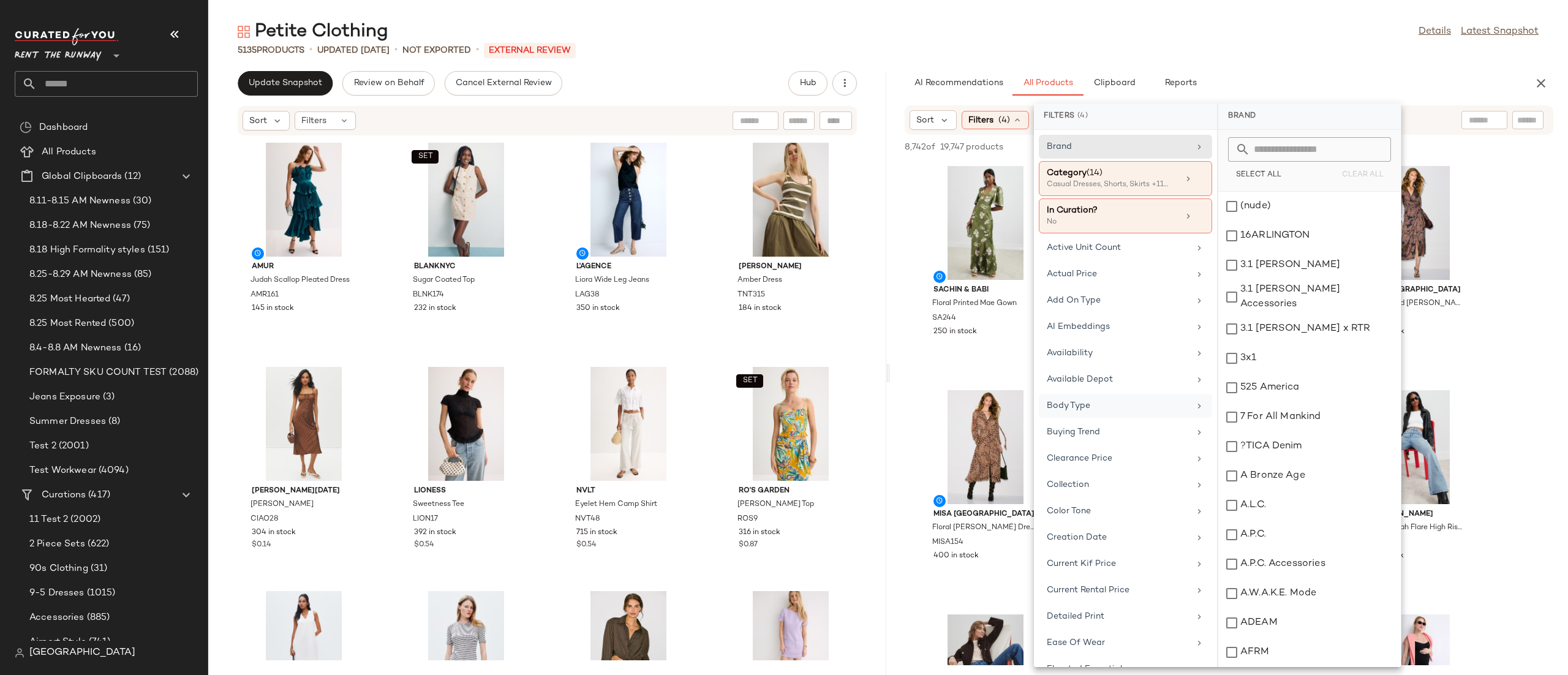
click at [1412, 117] on div "Sort Filters (4) Reset" at bounding box center [1229, 120] width 648 height 30
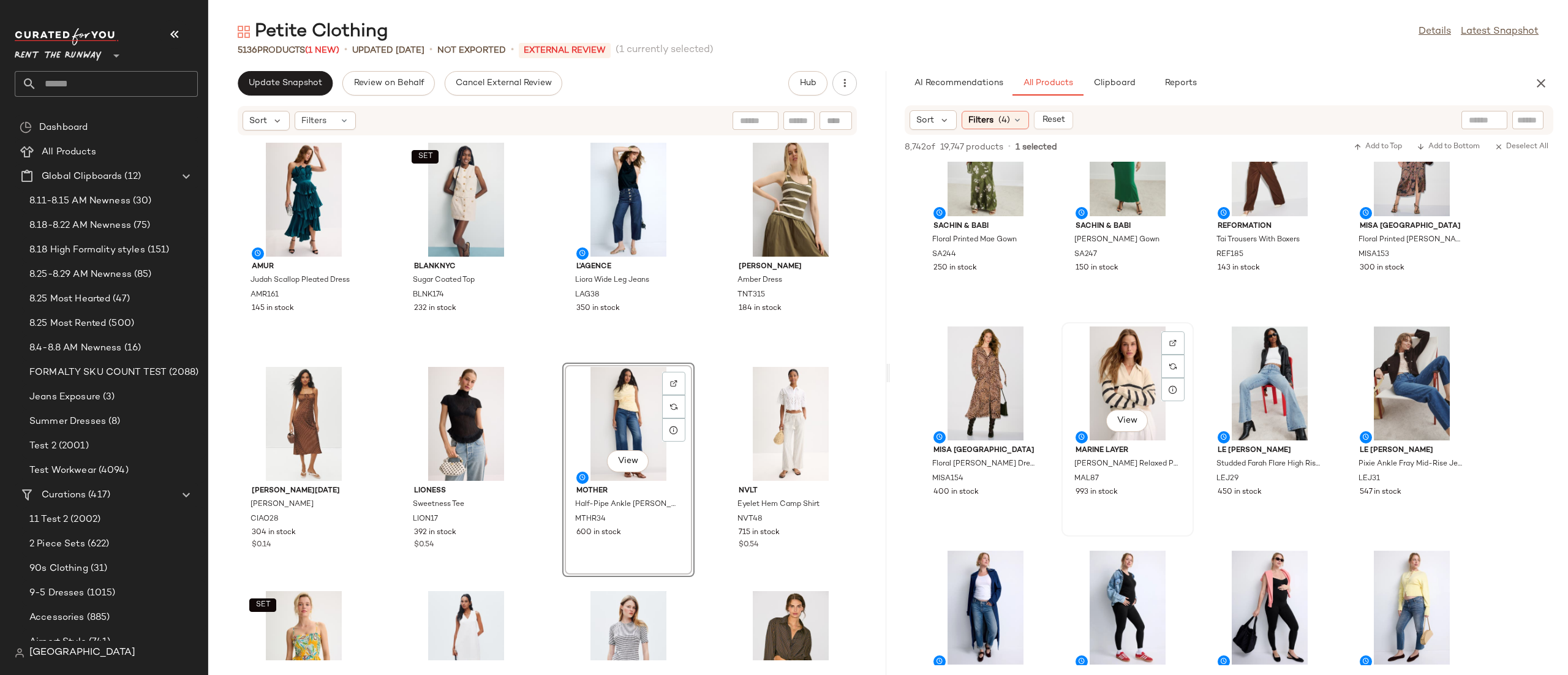
scroll to position [0, 0]
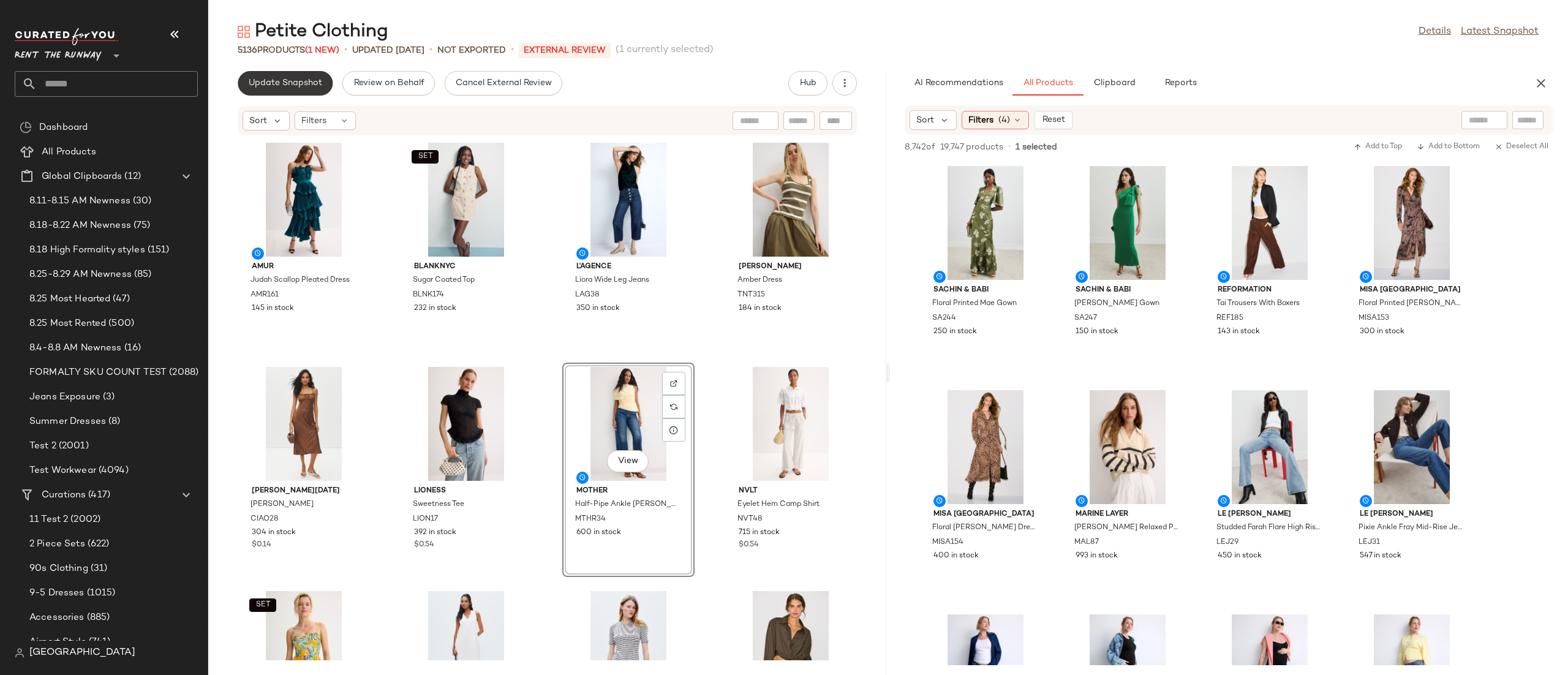
click at [295, 84] on span "Update Snapshot" at bounding box center [285, 84] width 74 height 10
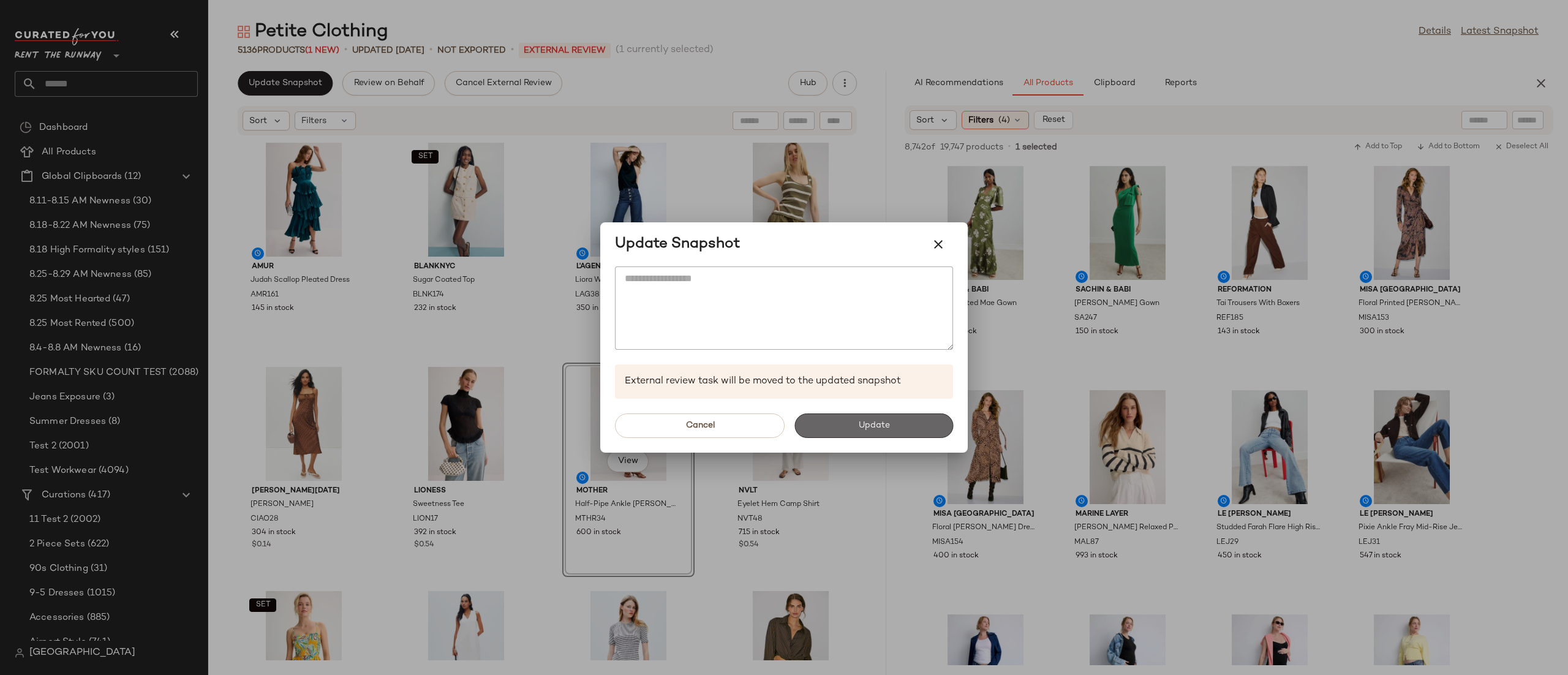
click at [901, 432] on button "Update" at bounding box center [873, 425] width 159 height 24
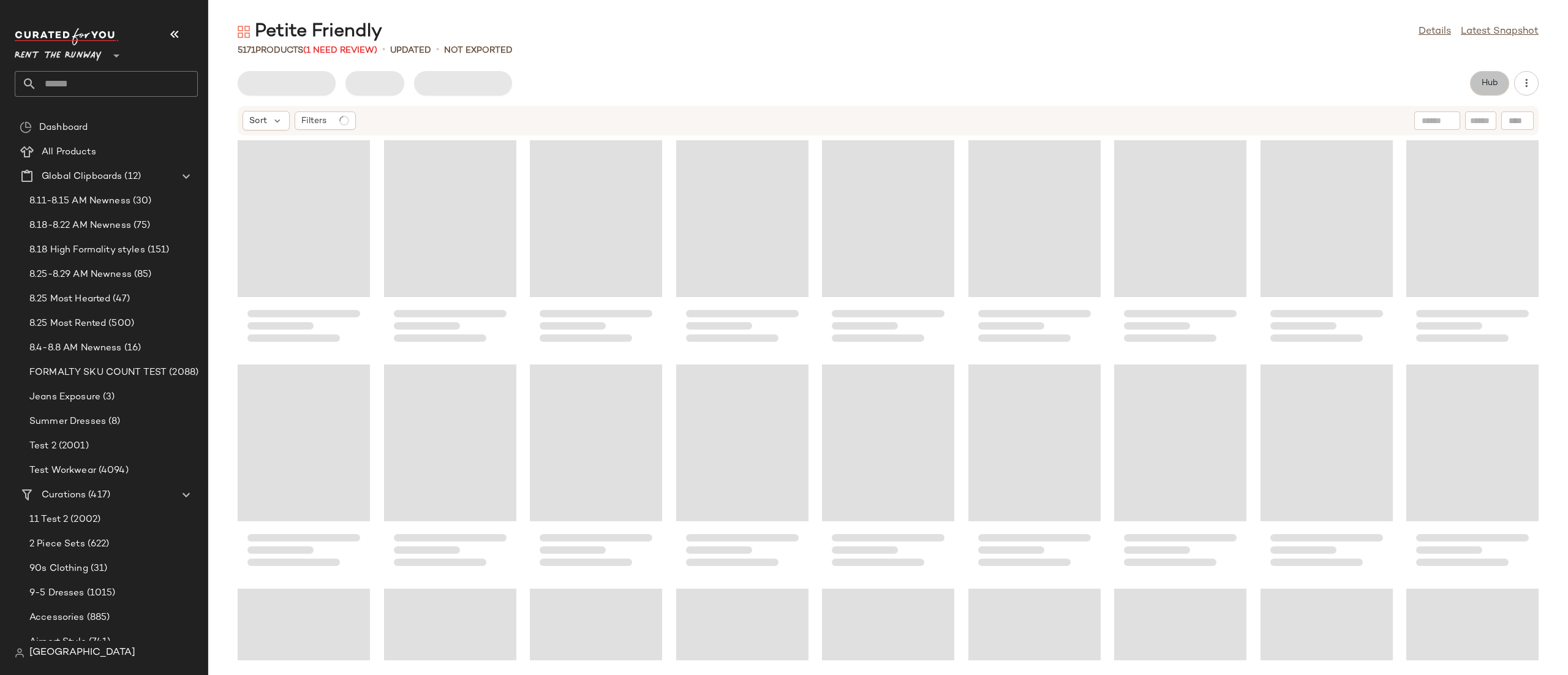
click at [1477, 91] on button "Hub" at bounding box center [1490, 83] width 39 height 24
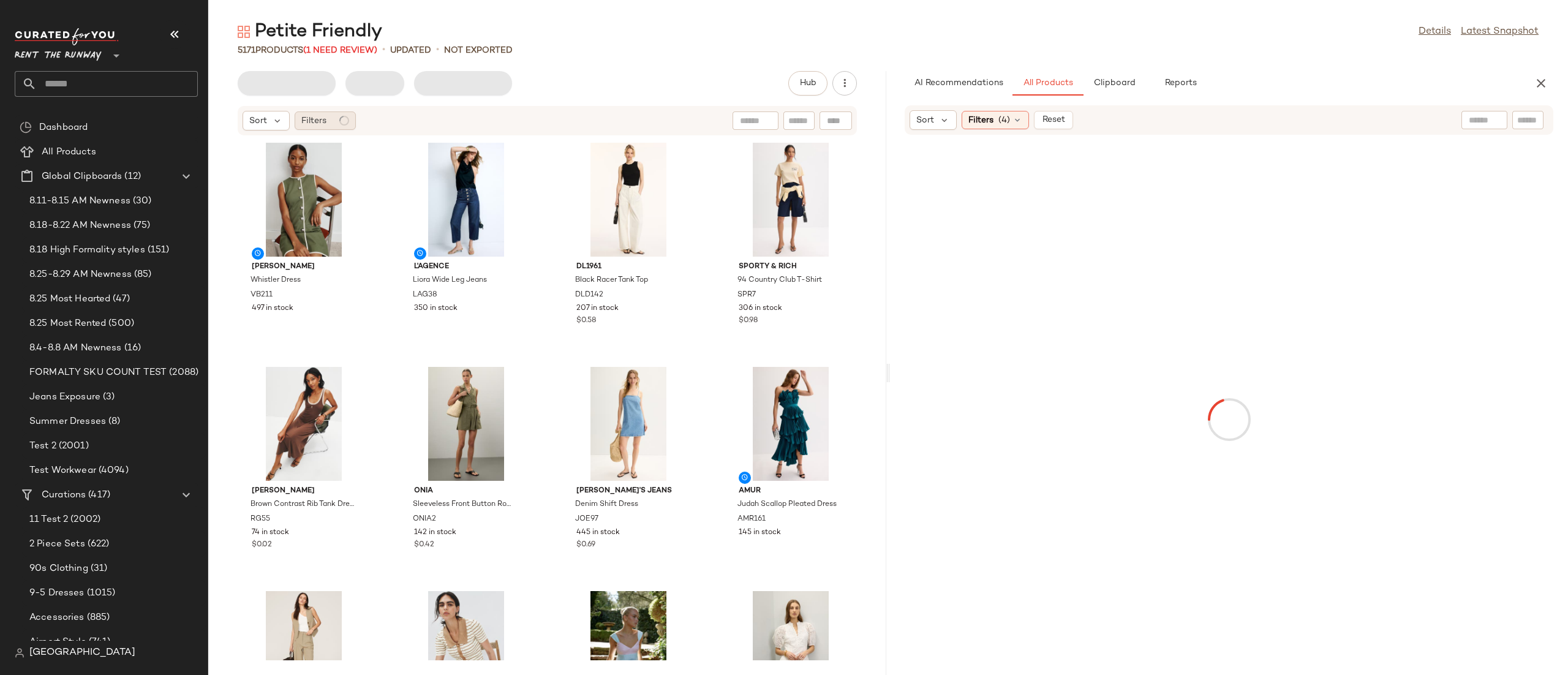
click at [314, 112] on div "Filters" at bounding box center [325, 121] width 62 height 19
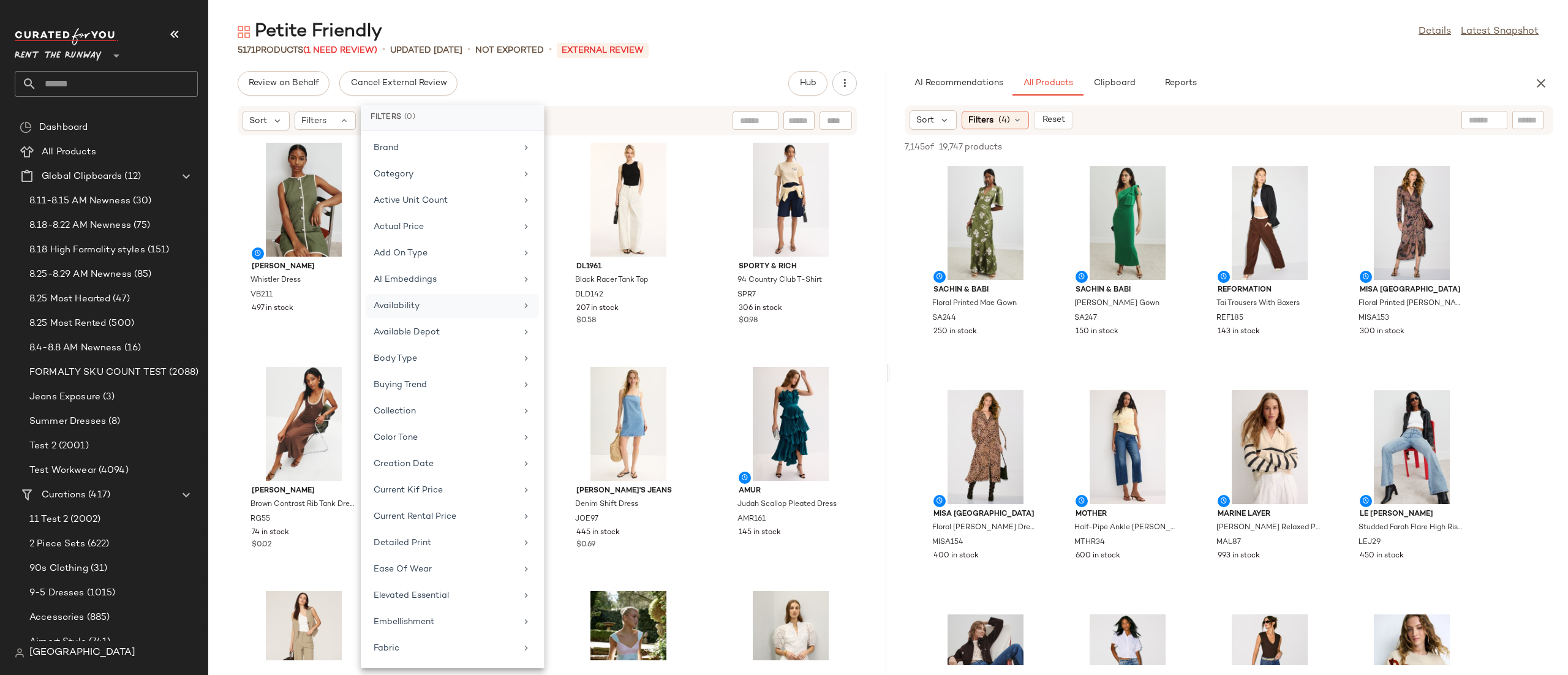
click at [430, 301] on div "Availability" at bounding box center [445, 305] width 143 height 13
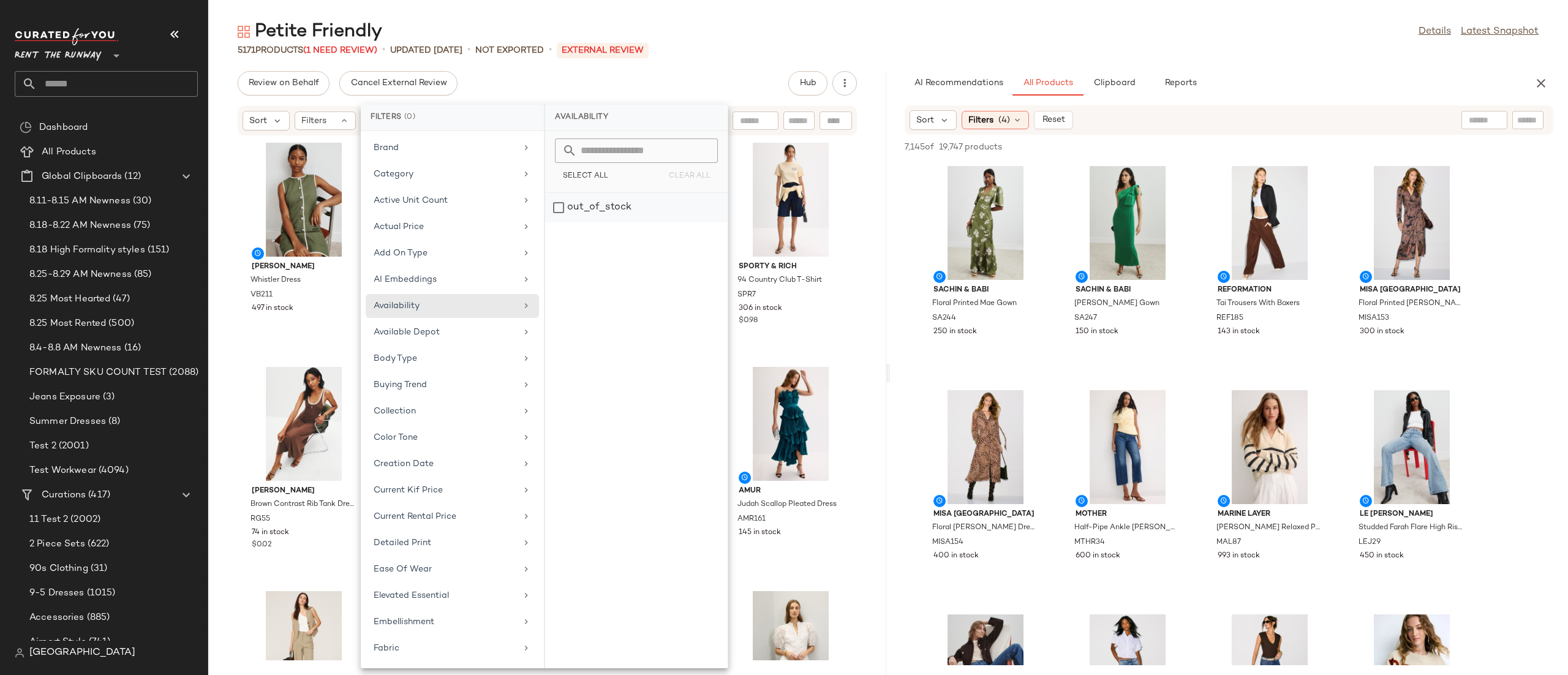
click at [592, 211] on div "out_of_stock" at bounding box center [636, 208] width 182 height 30
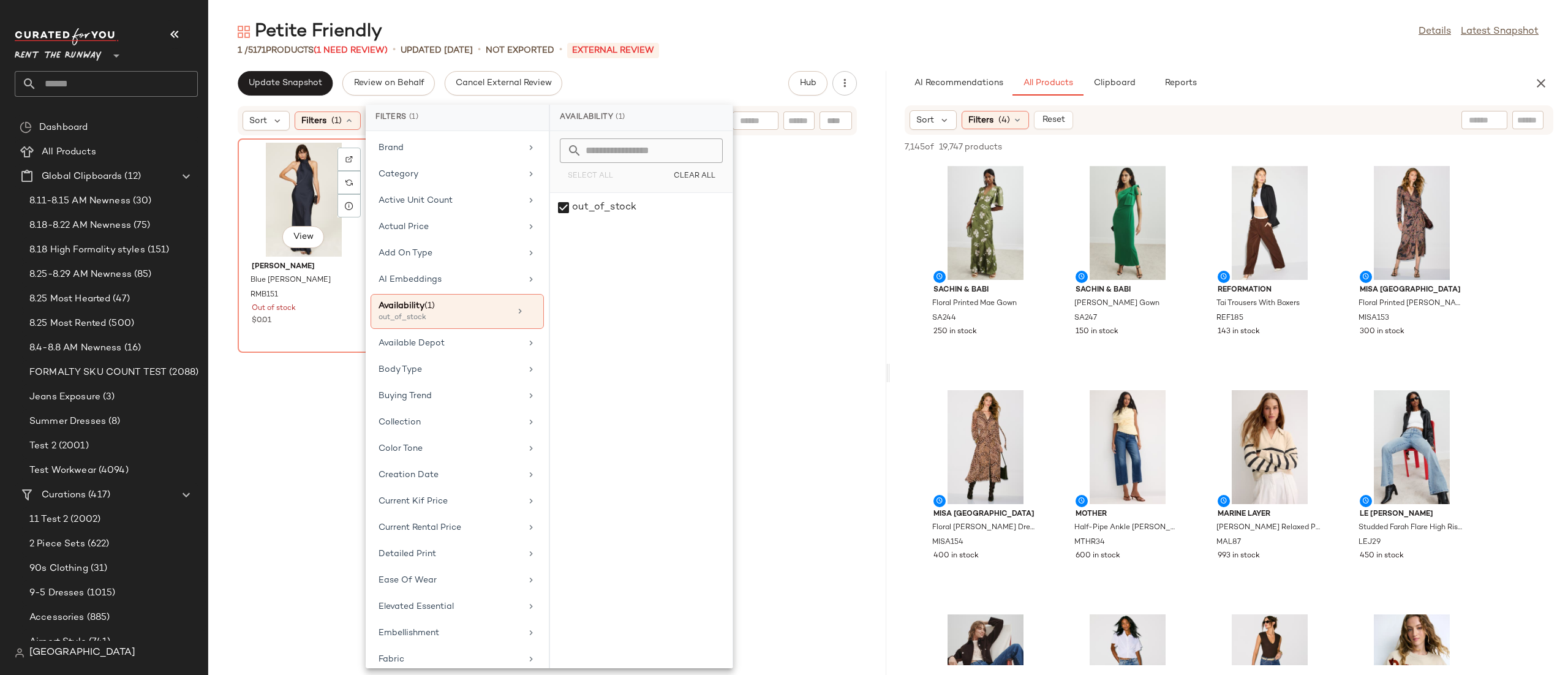
click at [307, 208] on div "View" at bounding box center [304, 199] width 124 height 114
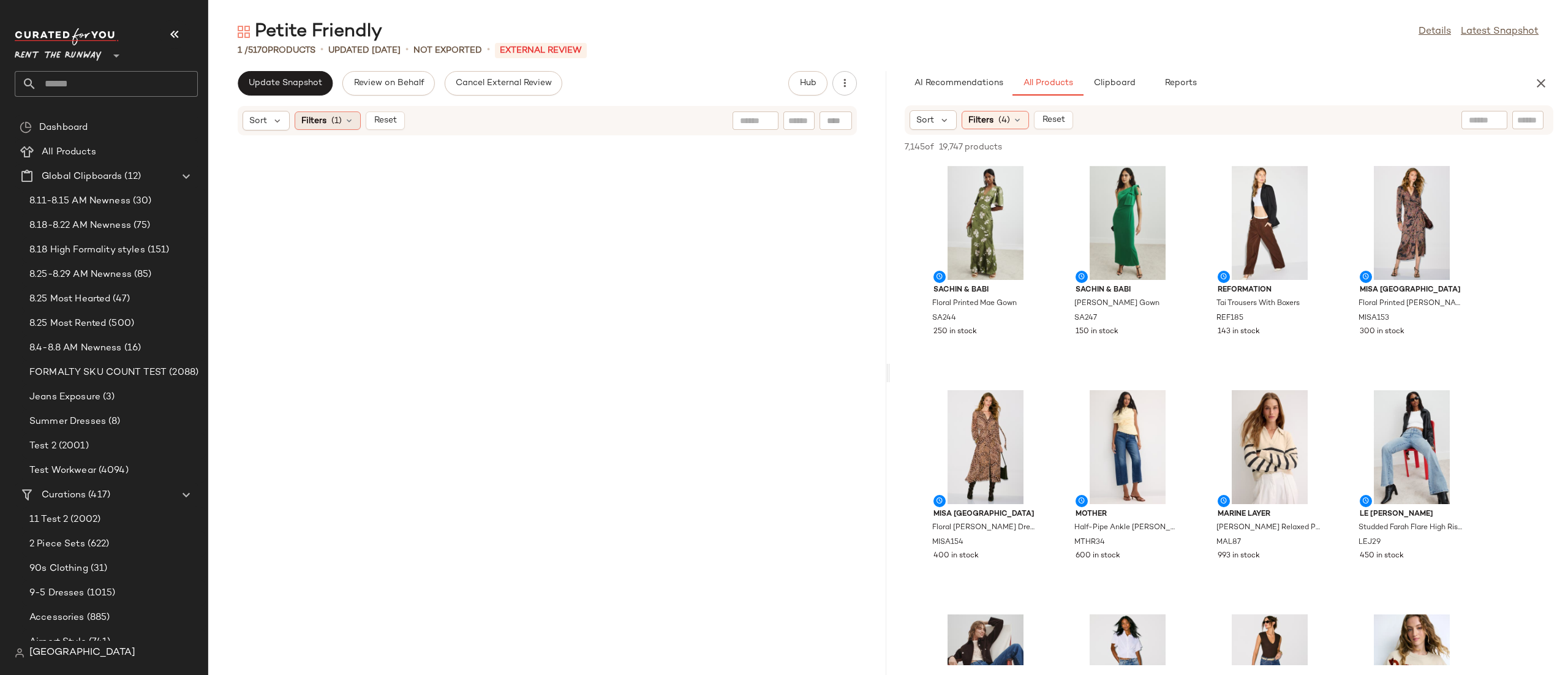
click at [347, 118] on icon at bounding box center [349, 121] width 10 height 10
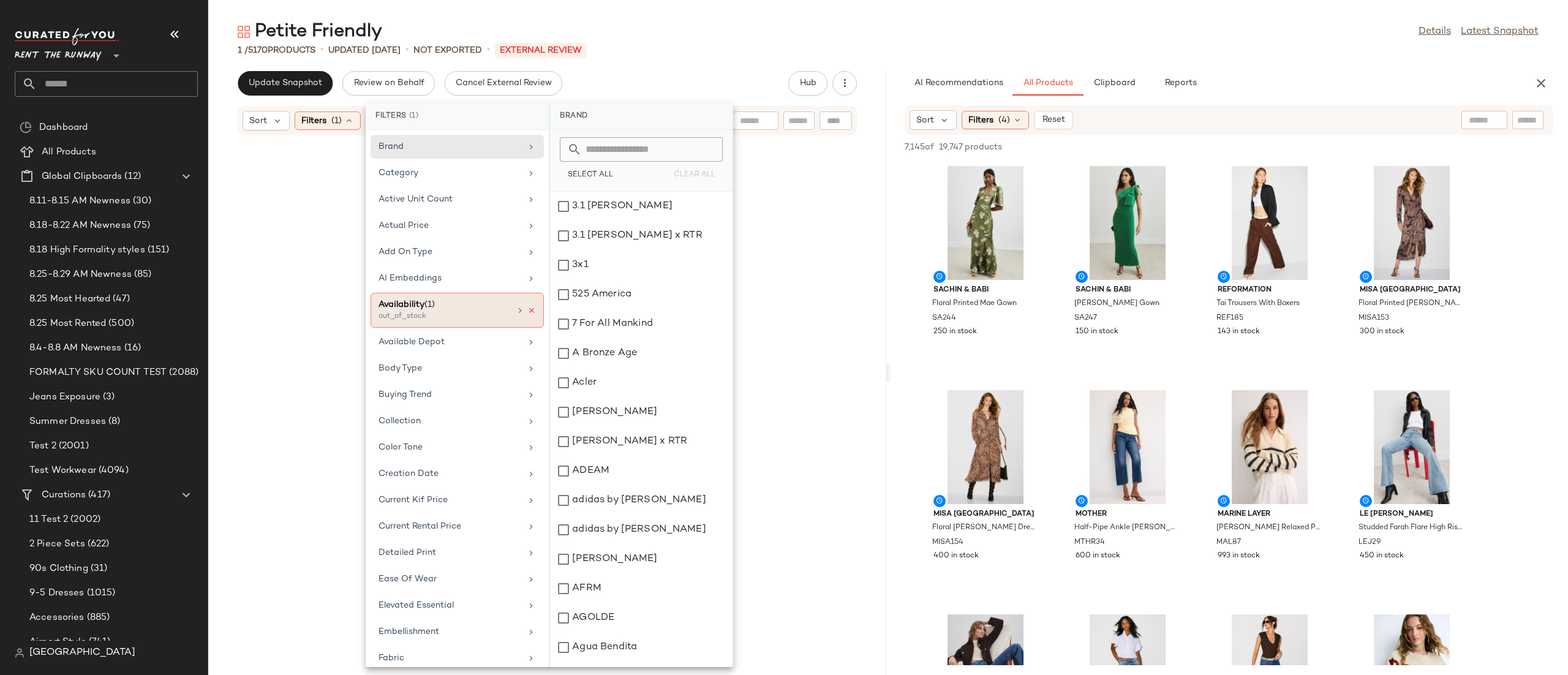
click at [527, 315] on icon at bounding box center [532, 310] width 8 height 8
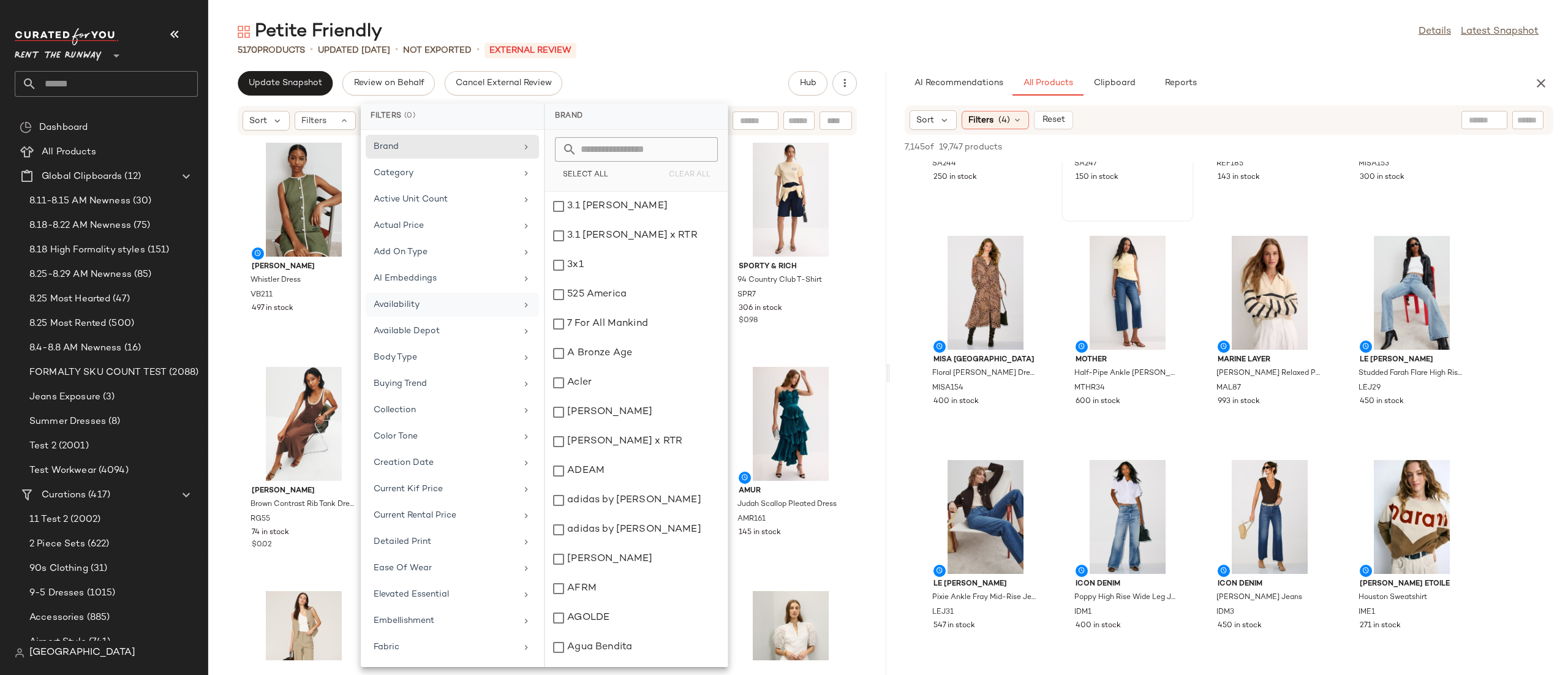
scroll to position [184, 0]
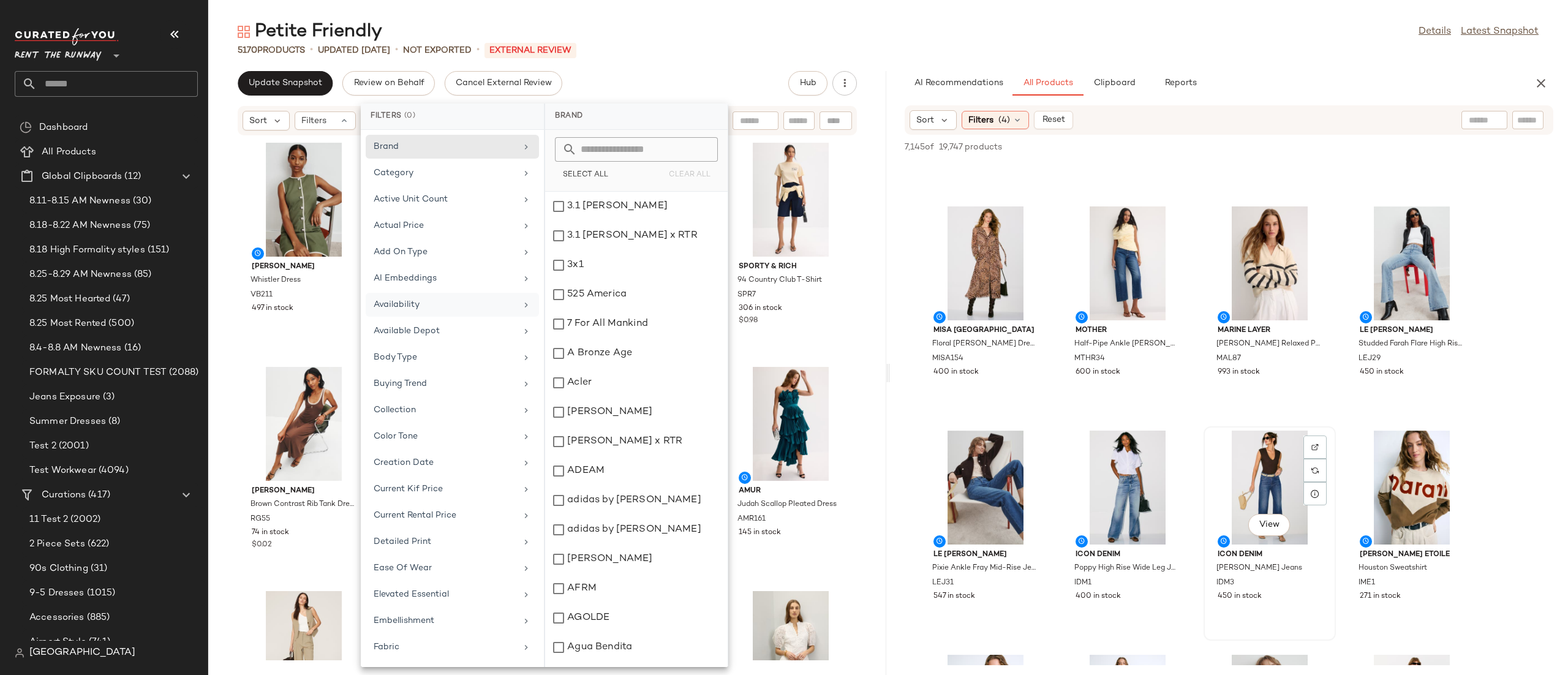
click at [1208, 433] on div "View" at bounding box center [1269, 487] width 124 height 114
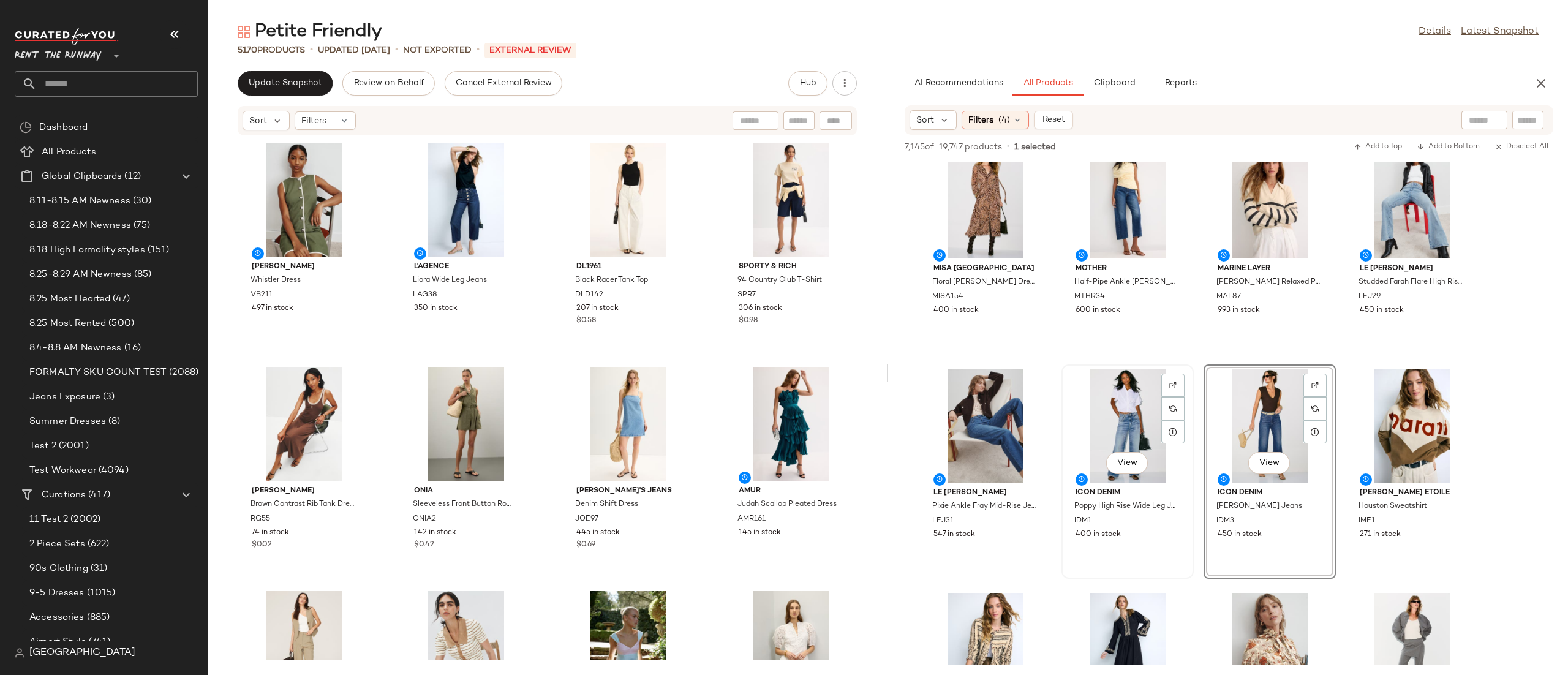
scroll to position [5, 0]
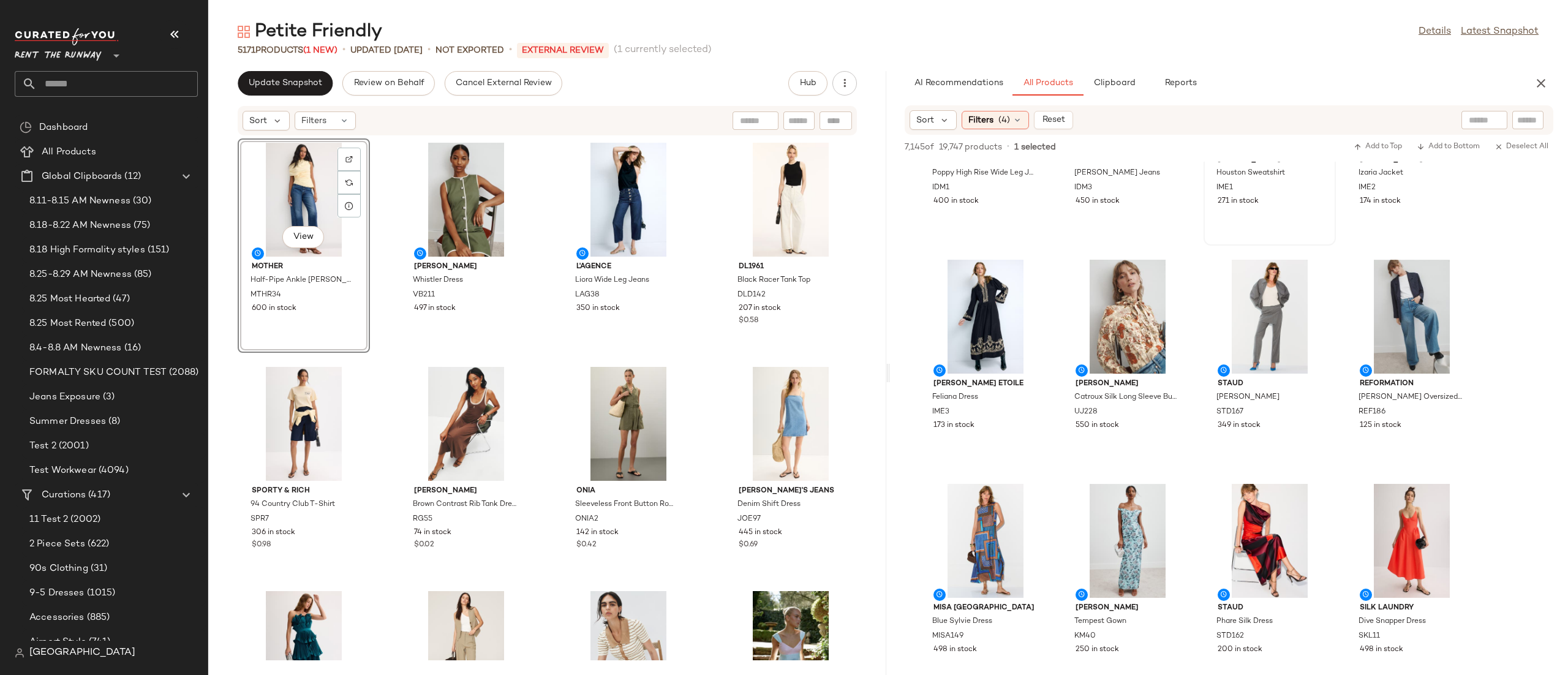
scroll to position [579, 0]
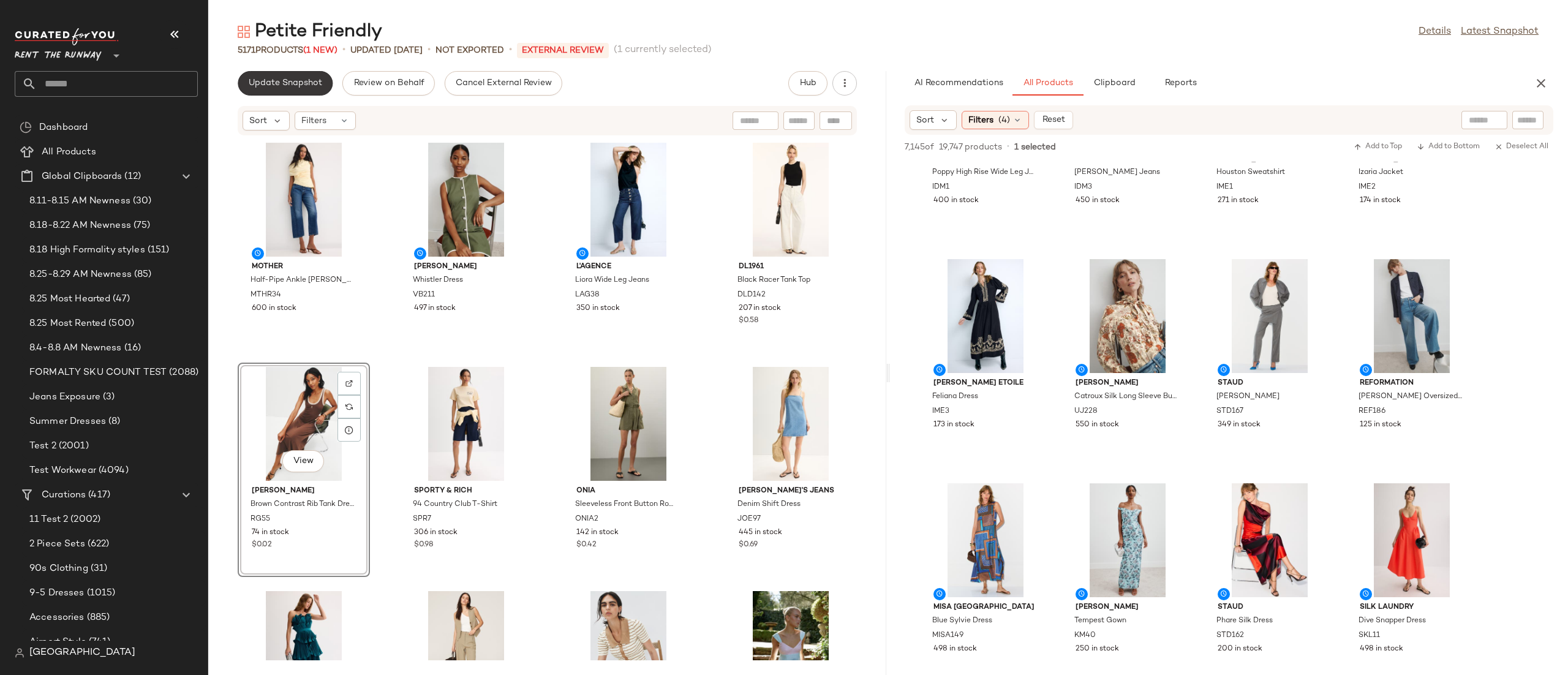
click at [283, 89] on button "Update Snapshot" at bounding box center [285, 83] width 95 height 24
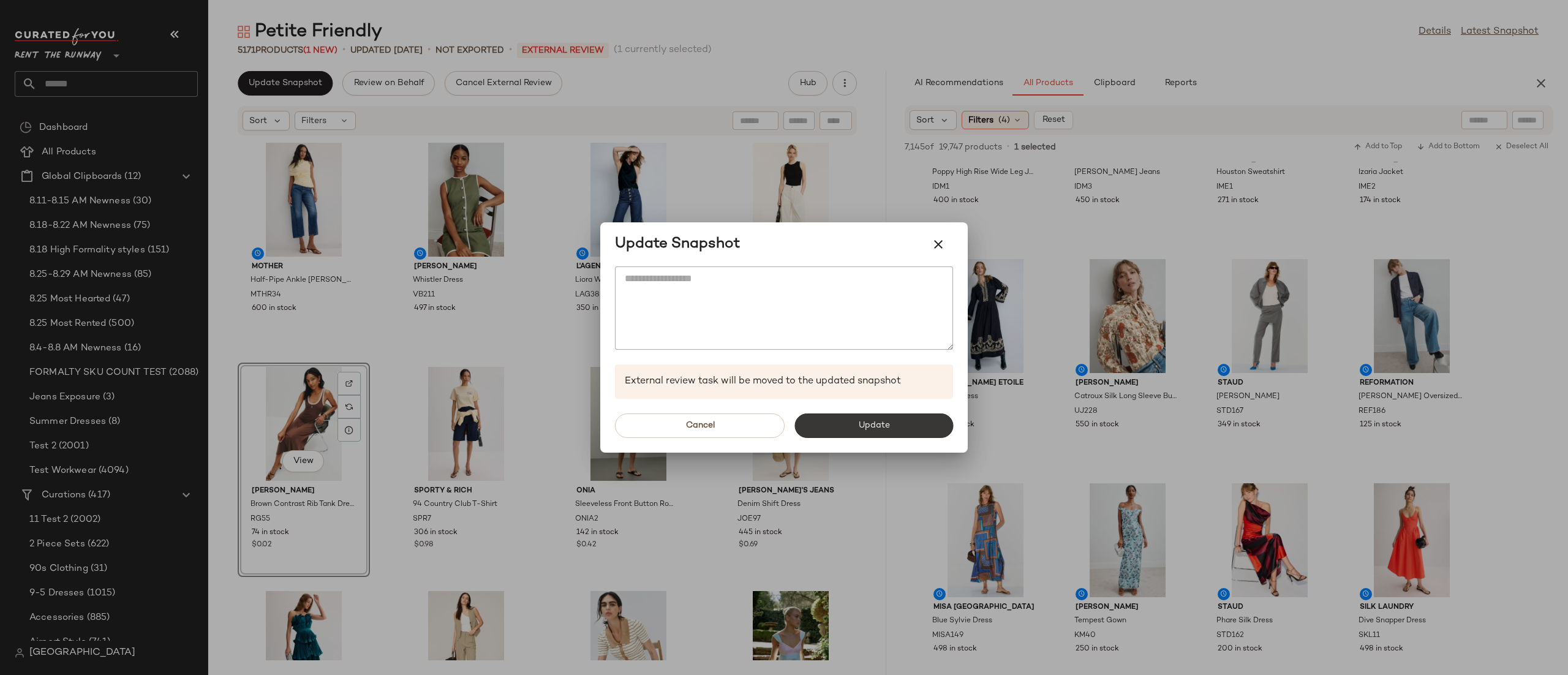
click at [897, 422] on button "Update" at bounding box center [873, 425] width 159 height 24
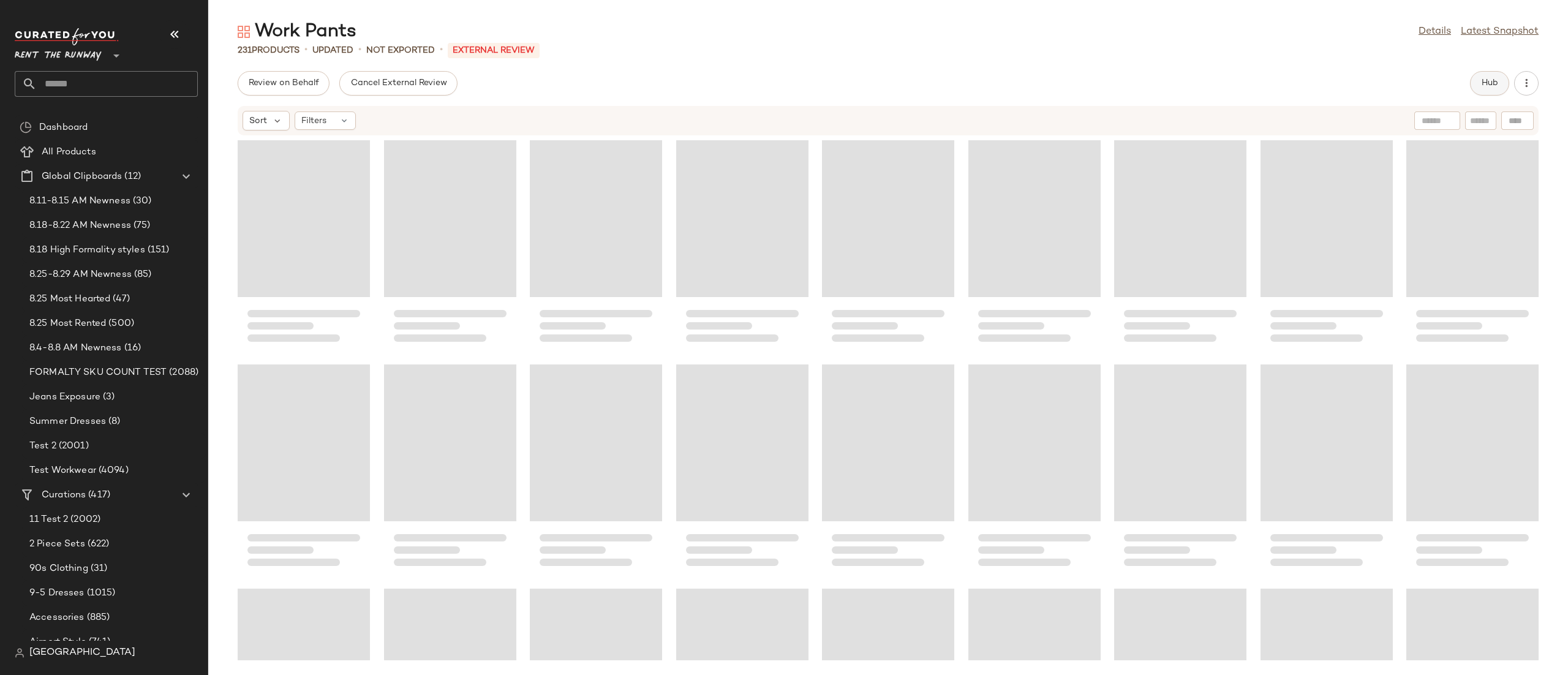
click at [1488, 79] on span "Hub" at bounding box center [1490, 84] width 17 height 10
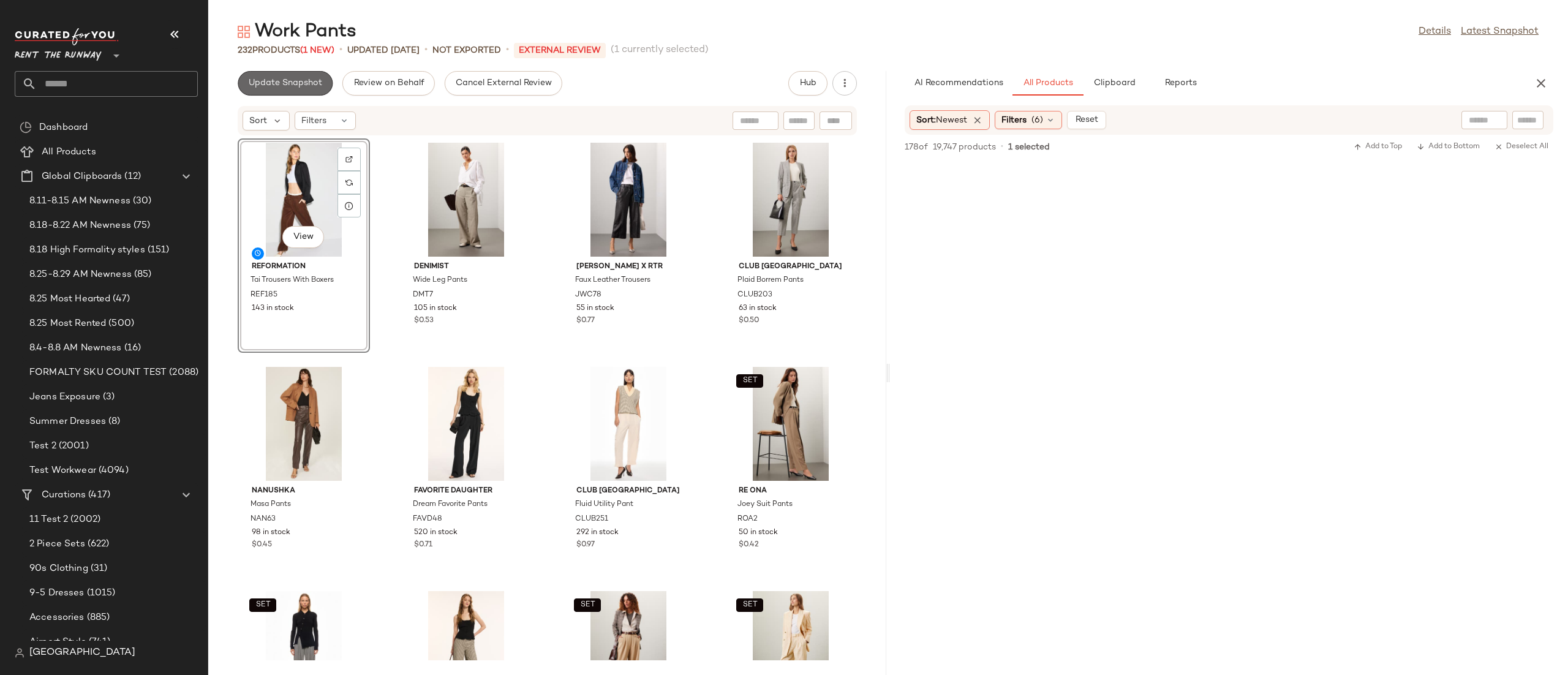
click at [280, 89] on button "Update Snapshot" at bounding box center [285, 83] width 95 height 24
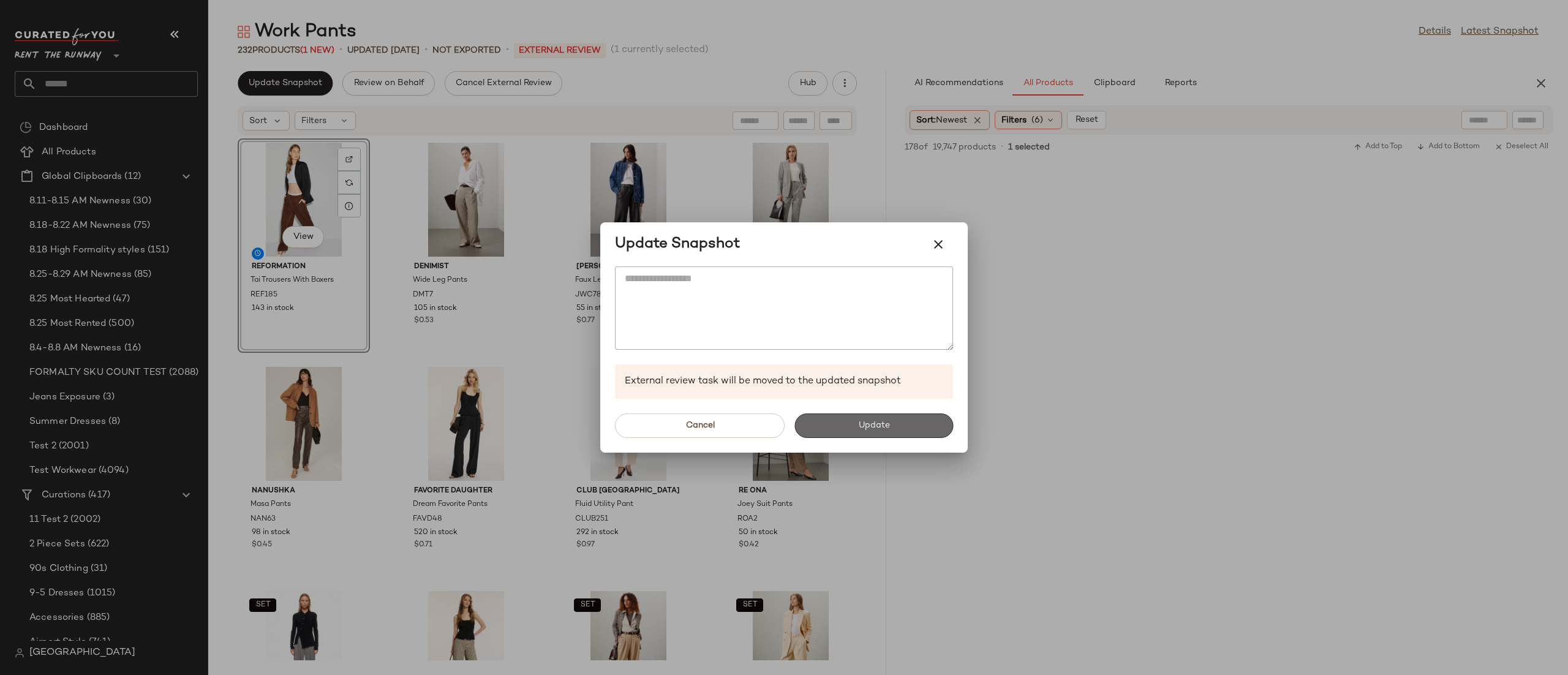
click at [869, 425] on span "Update" at bounding box center [873, 426] width 32 height 10
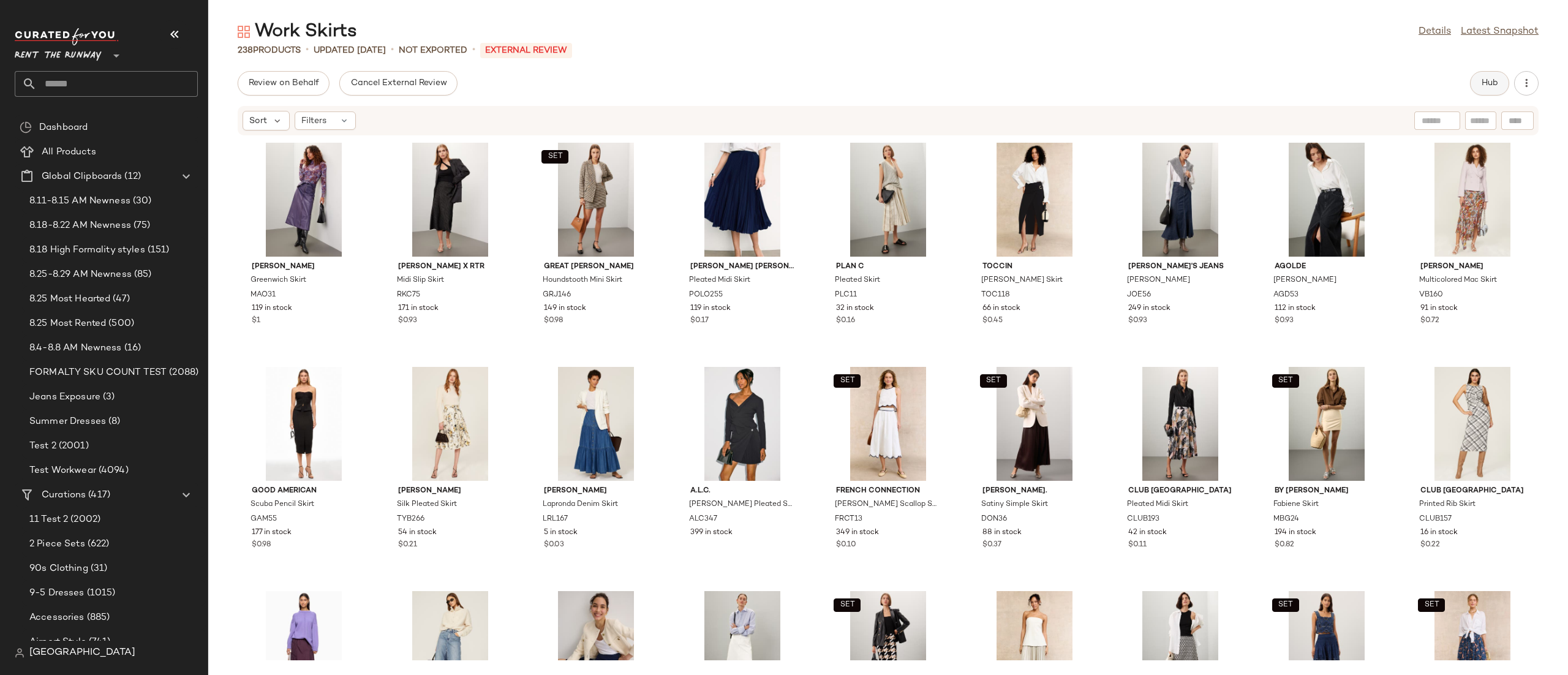
click at [1475, 85] on button "Hub" at bounding box center [1490, 83] width 39 height 24
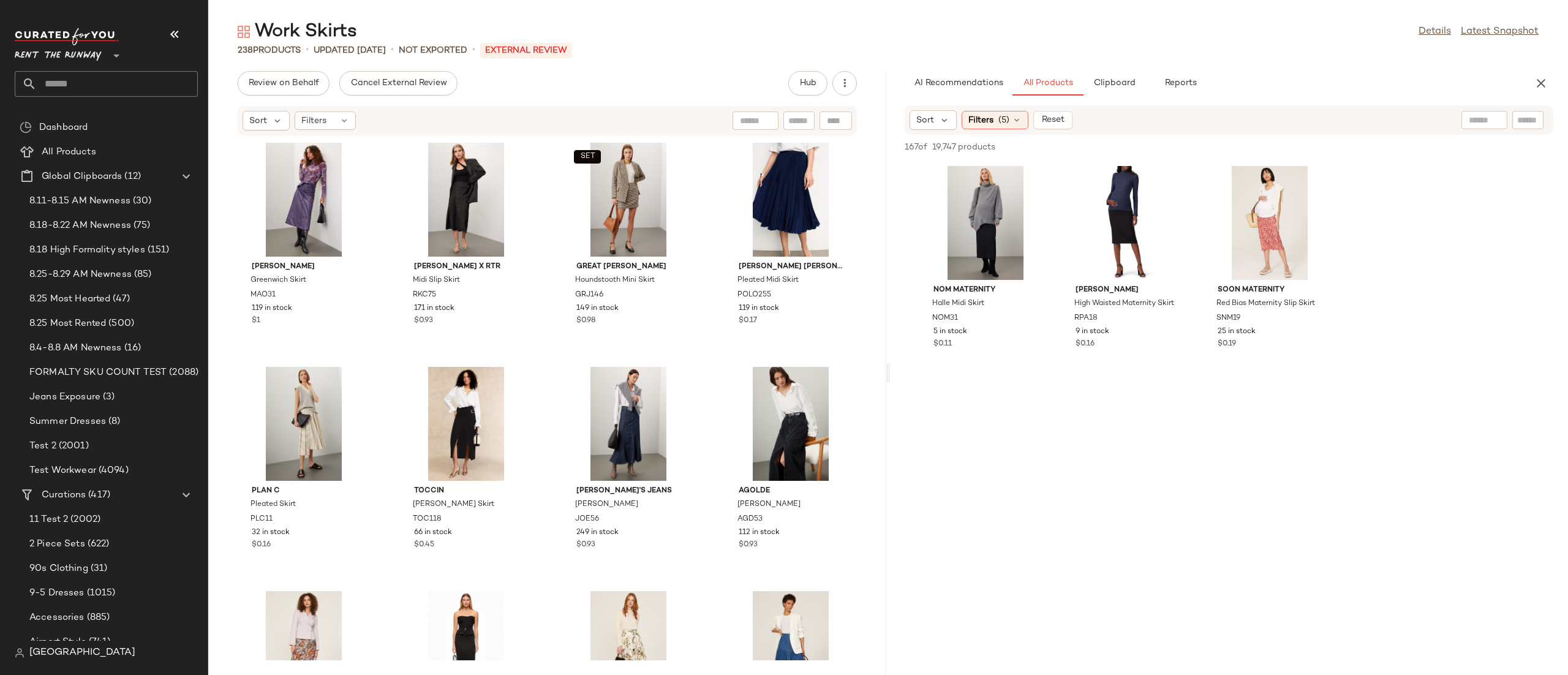
click at [1252, 111] on div "Sort Filters (5) Reset" at bounding box center [1149, 120] width 479 height 19
click at [997, 123] on div "Filters (5)" at bounding box center [994, 120] width 67 height 19
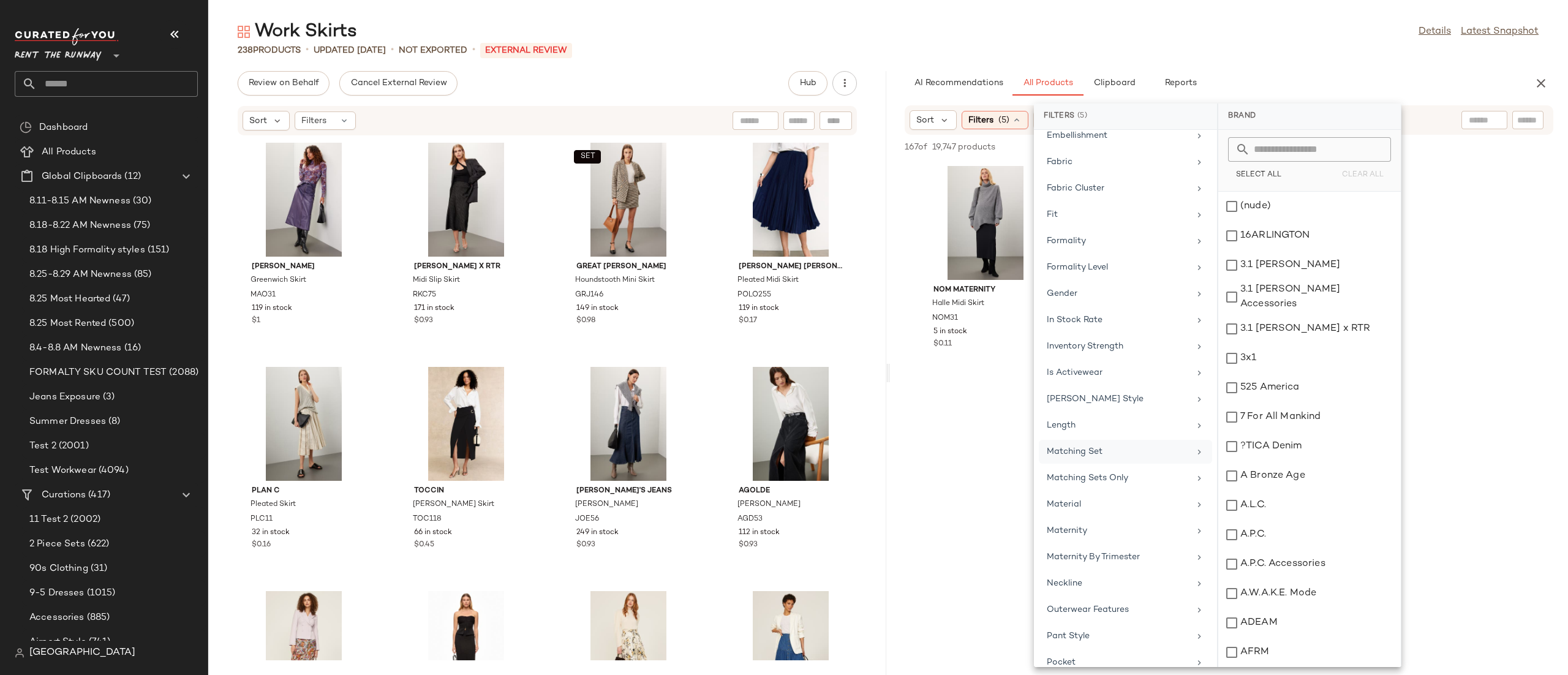
scroll to position [570, 0]
click at [1120, 527] on div "Maternity" at bounding box center [1117, 521] width 143 height 13
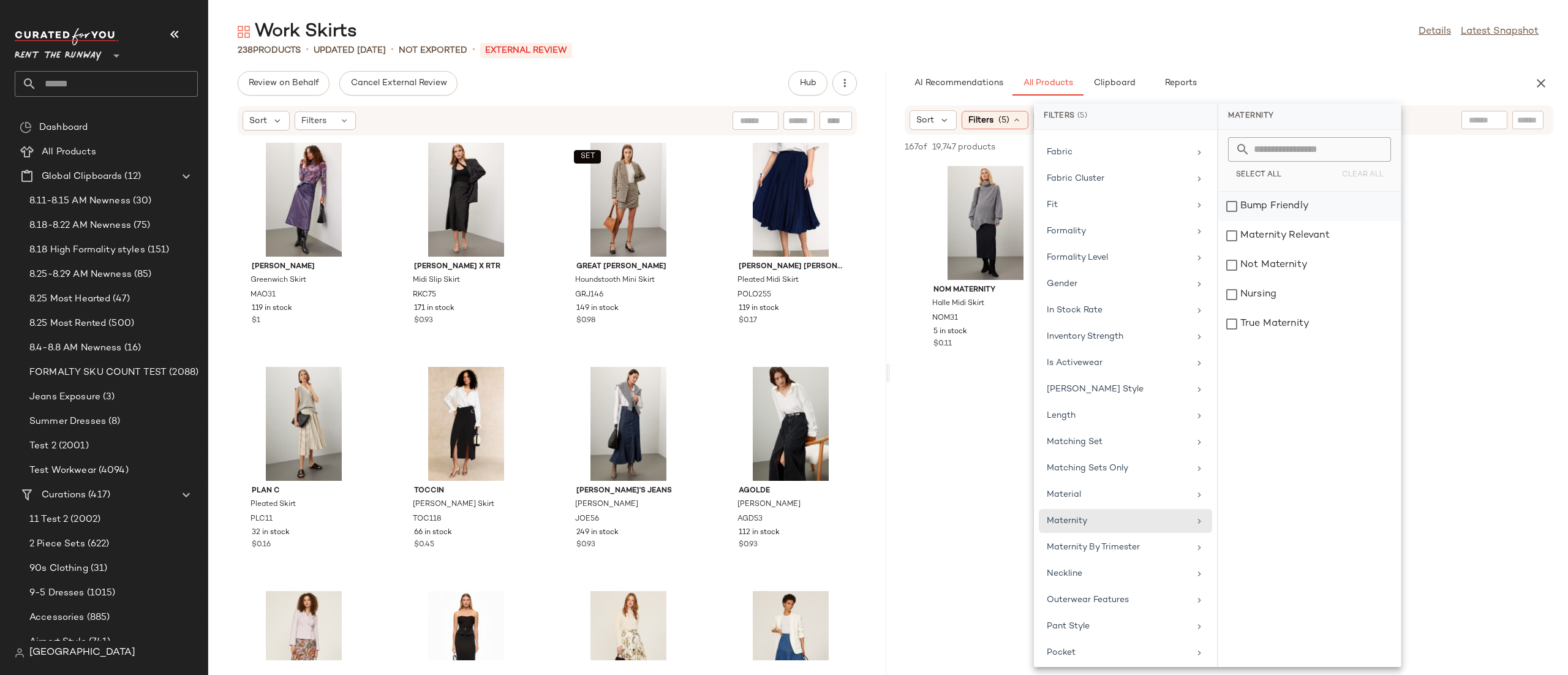
click at [1271, 208] on div "Bump Friendly" at bounding box center [1309, 206] width 182 height 30
click at [1273, 229] on div "Maternity Relevant" at bounding box center [1309, 235] width 182 height 30
click at [1273, 267] on div "Not Maternity" at bounding box center [1309, 265] width 182 height 30
click at [1273, 292] on div "Nursing" at bounding box center [1309, 294] width 182 height 30
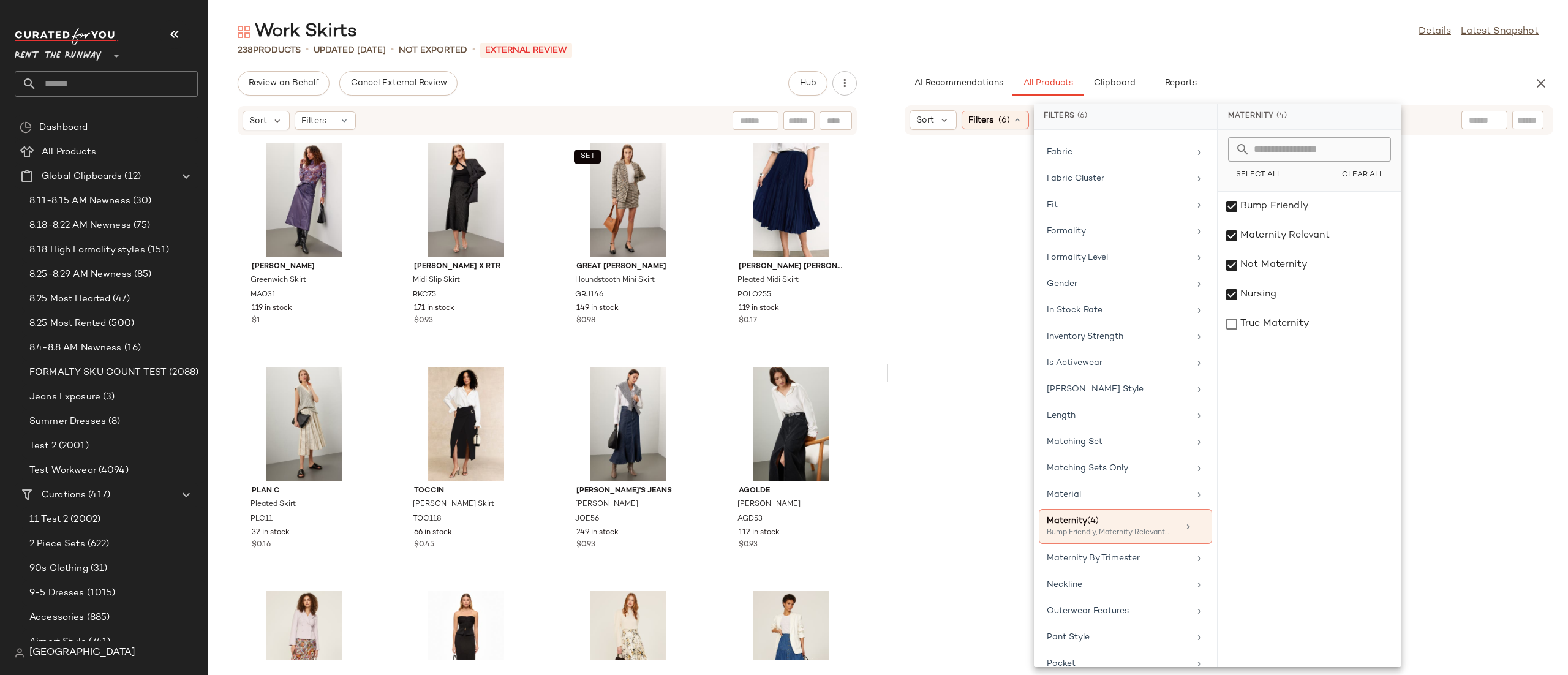
click at [1451, 109] on div "Sort Filters (6) Reset" at bounding box center [1229, 120] width 648 height 30
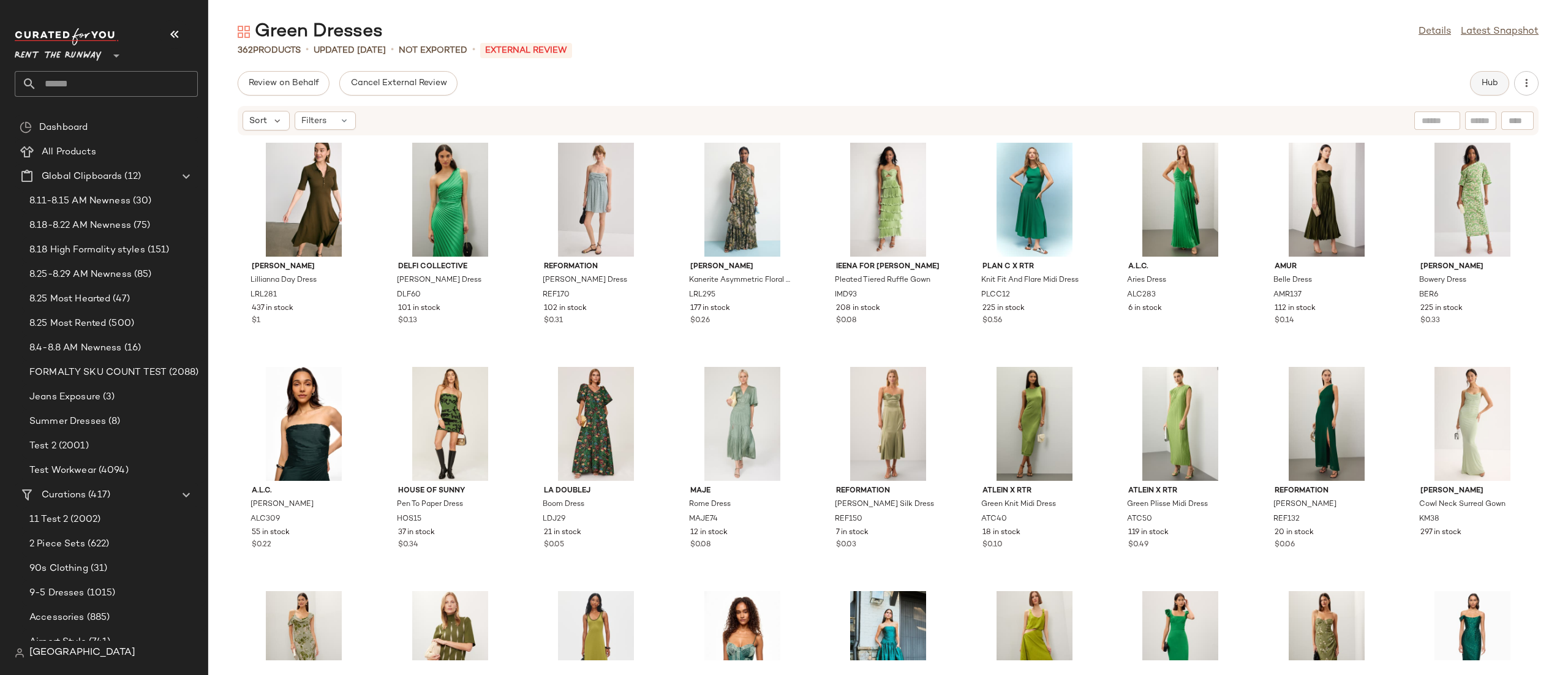
click at [1485, 93] on button "Hub" at bounding box center [1490, 83] width 39 height 24
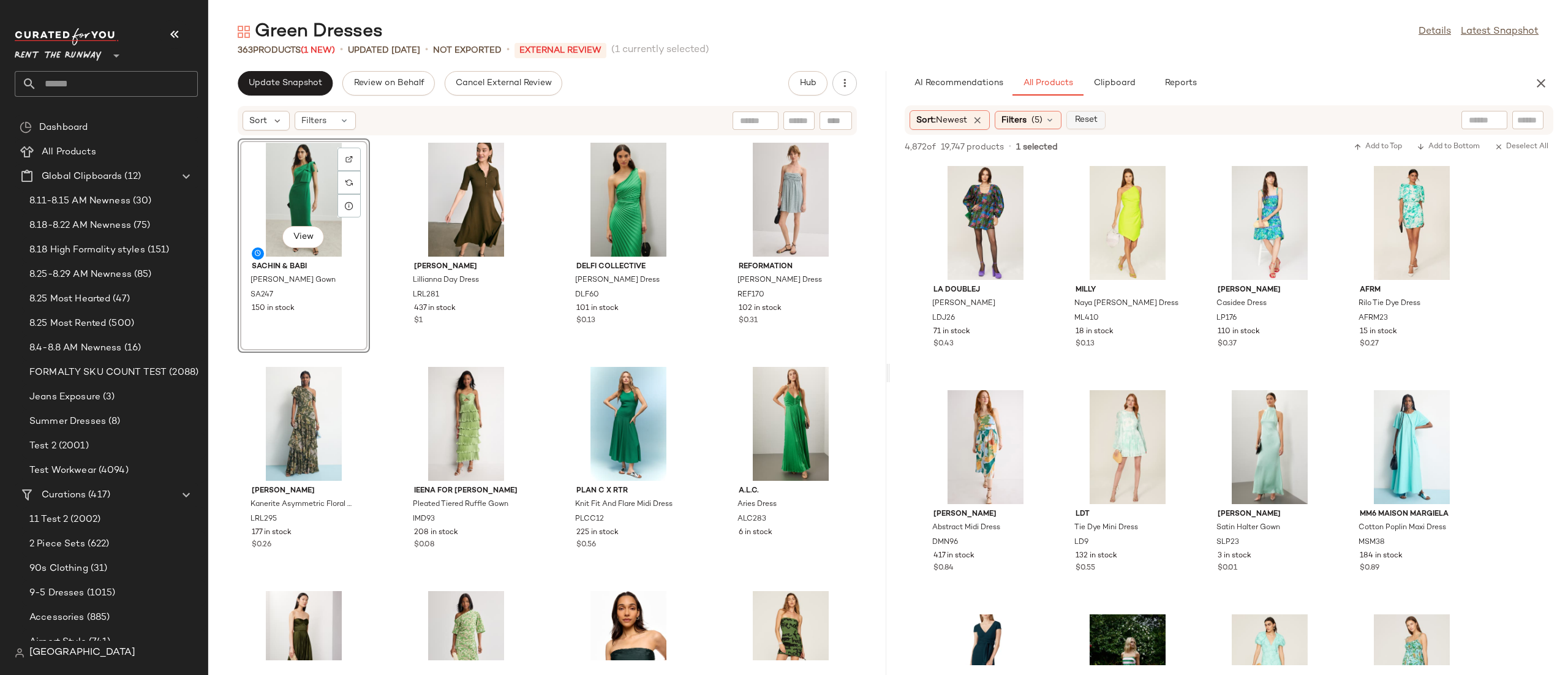
click at [1090, 117] on span "Reset" at bounding box center [1085, 120] width 24 height 10
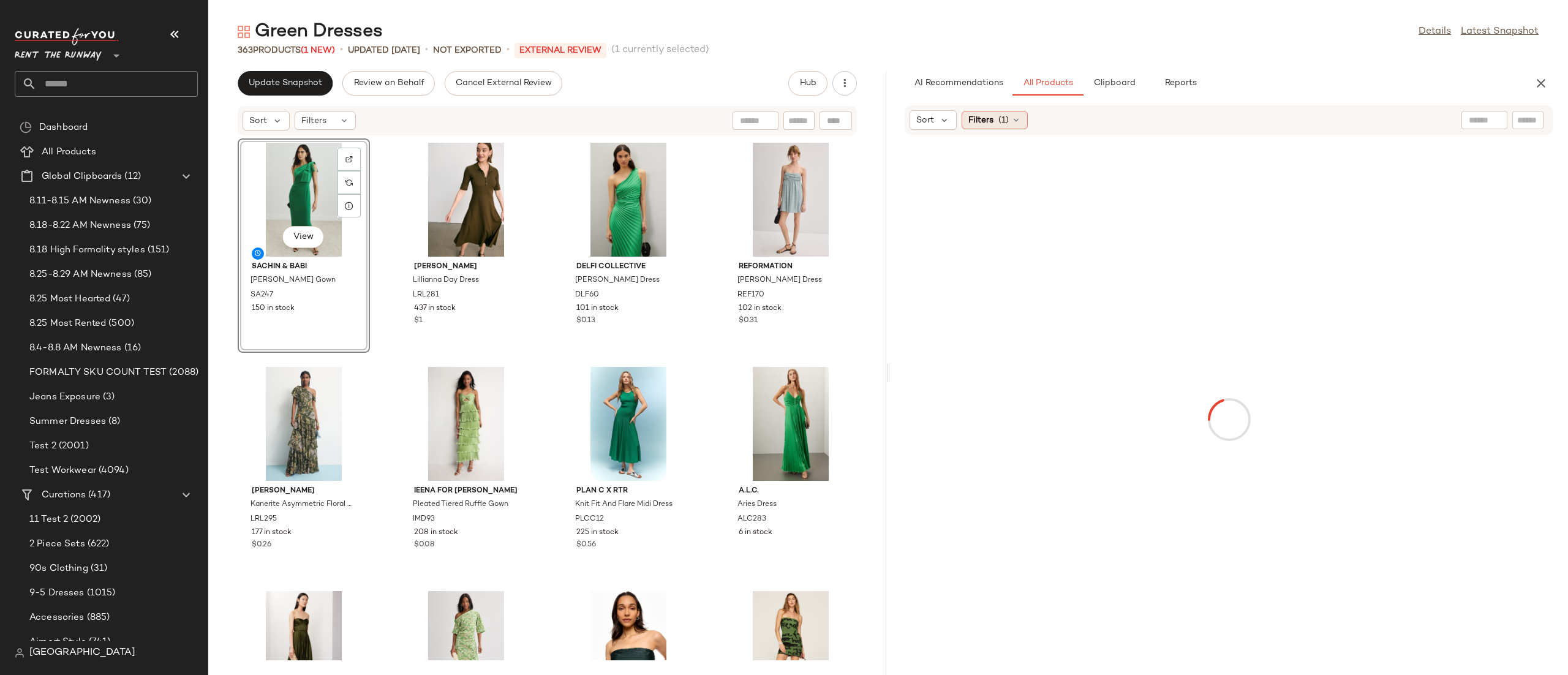
click at [1021, 122] on div "Filters (1)" at bounding box center [994, 120] width 66 height 19
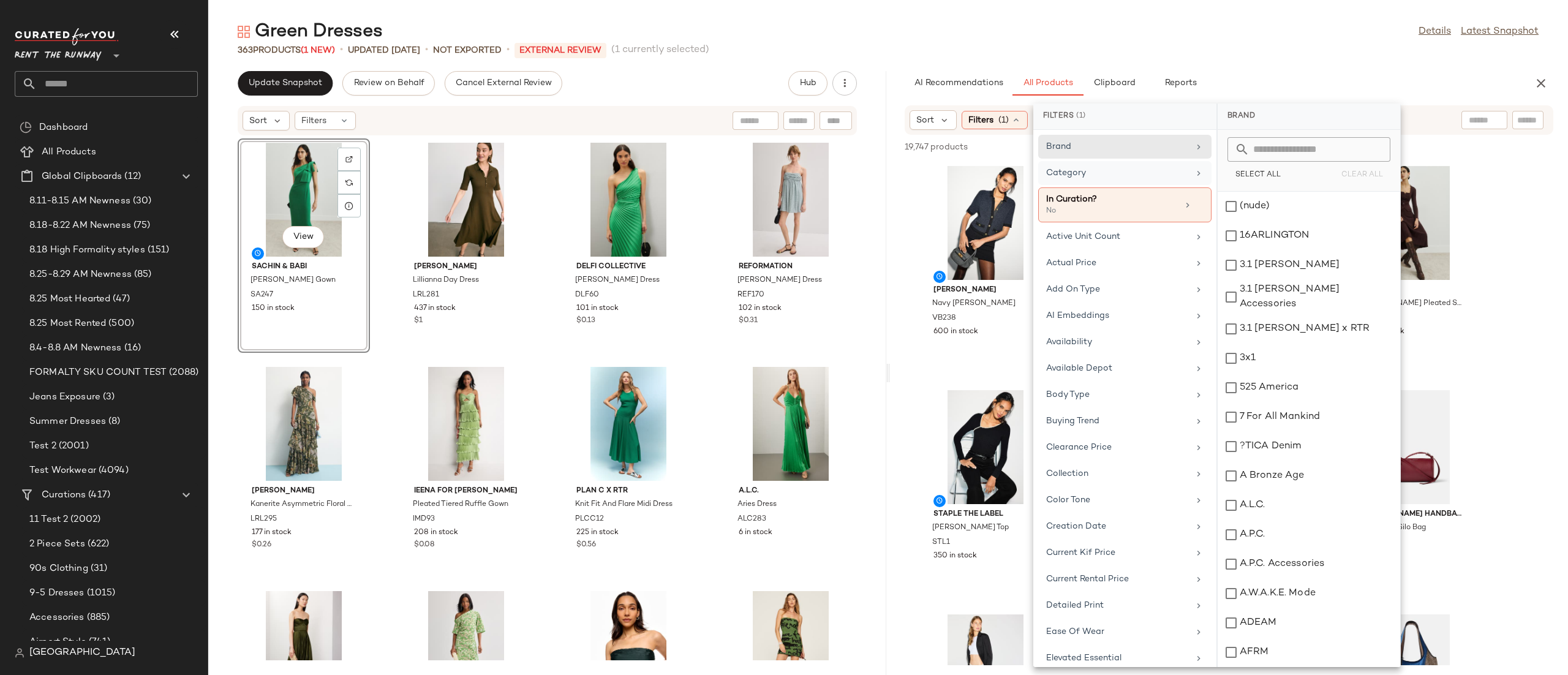
drag, startPoint x: 1138, startPoint y: 175, endPoint x: 1165, endPoint y: 176, distance: 27.0
click at [1138, 176] on div "Category" at bounding box center [1117, 172] width 143 height 13
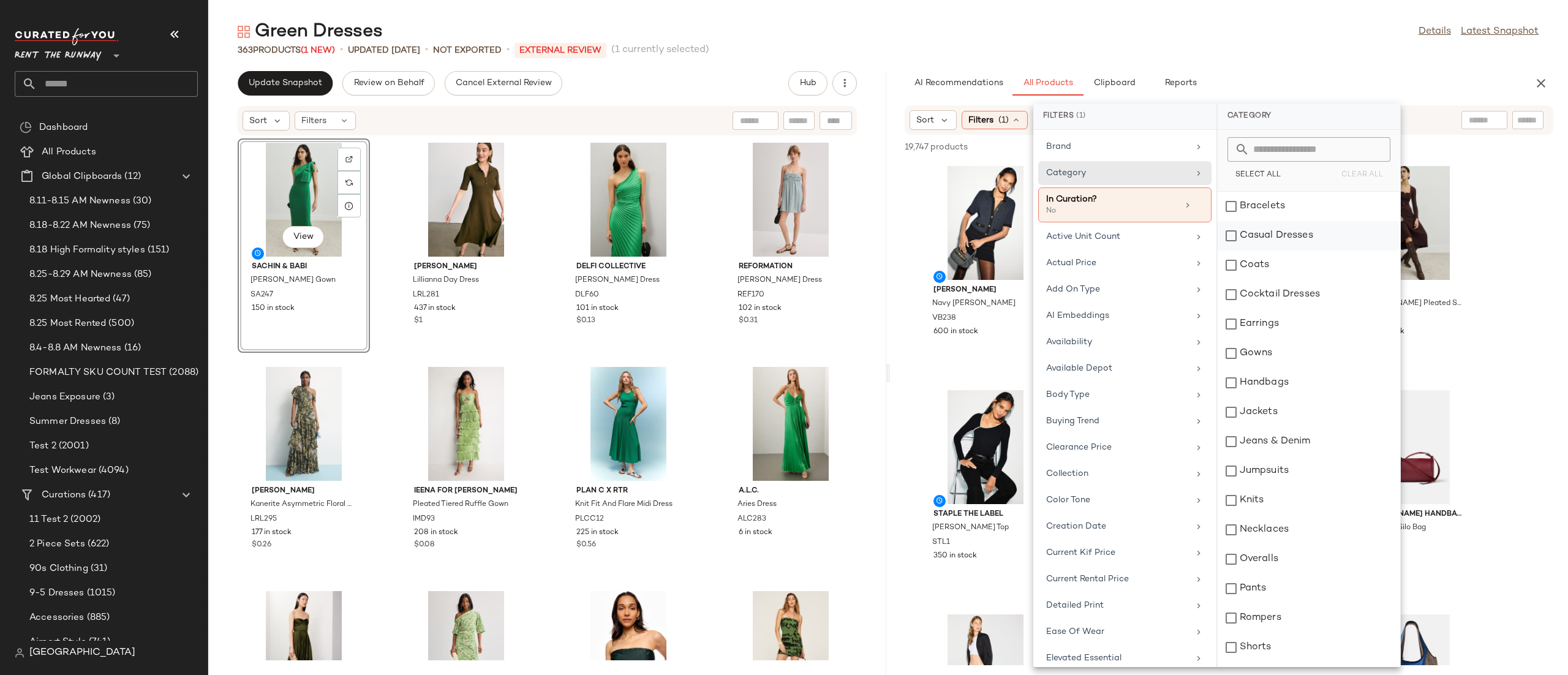
click at [1290, 236] on div "Casual Dresses" at bounding box center [1309, 235] width 182 height 30
click at [1287, 294] on div "Cocktail Dresses" at bounding box center [1309, 294] width 182 height 30
click at [1285, 351] on div "Gowns" at bounding box center [1309, 353] width 182 height 30
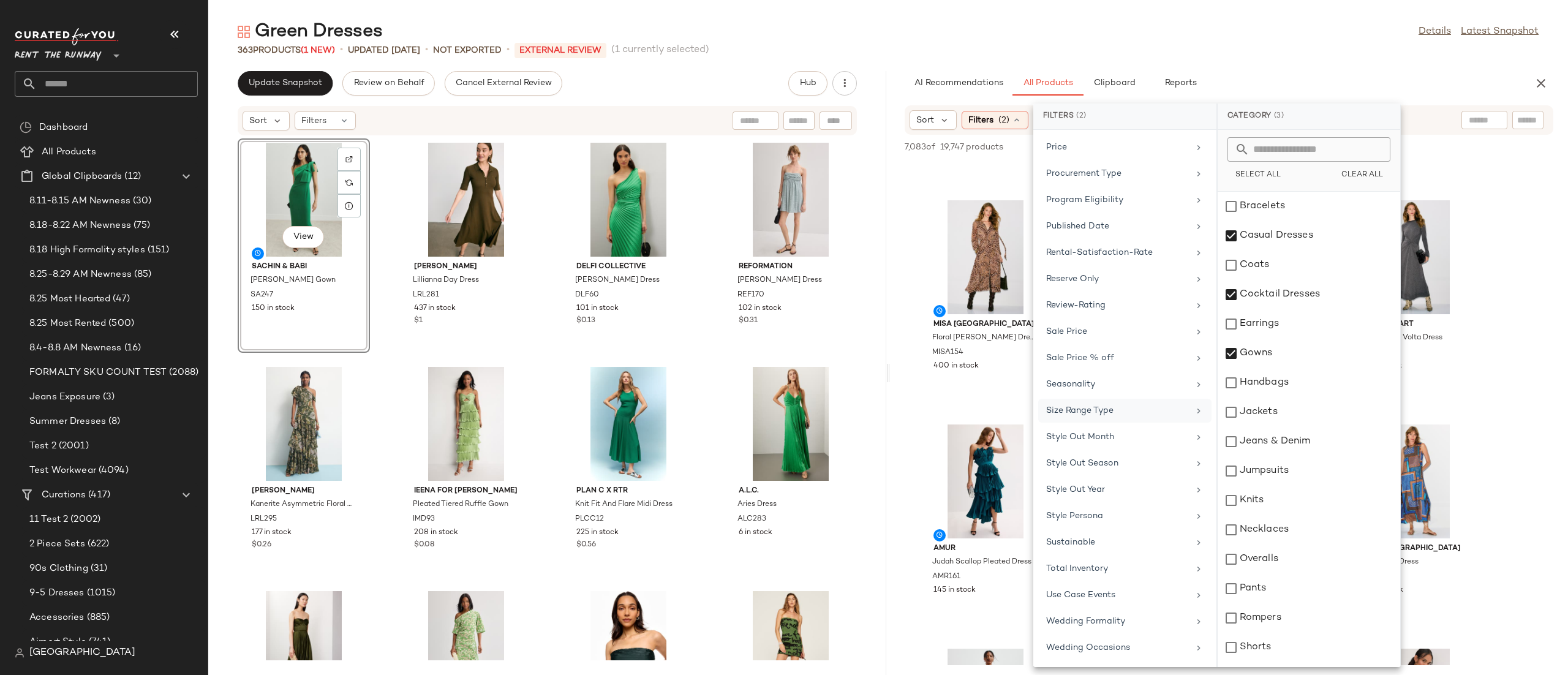
scroll to position [1125, 0]
click at [998, 421] on div "View AMUR Judah Scallop Pleated Dress AMR161 145 in stock" at bounding box center [986, 526] width 130 height 212
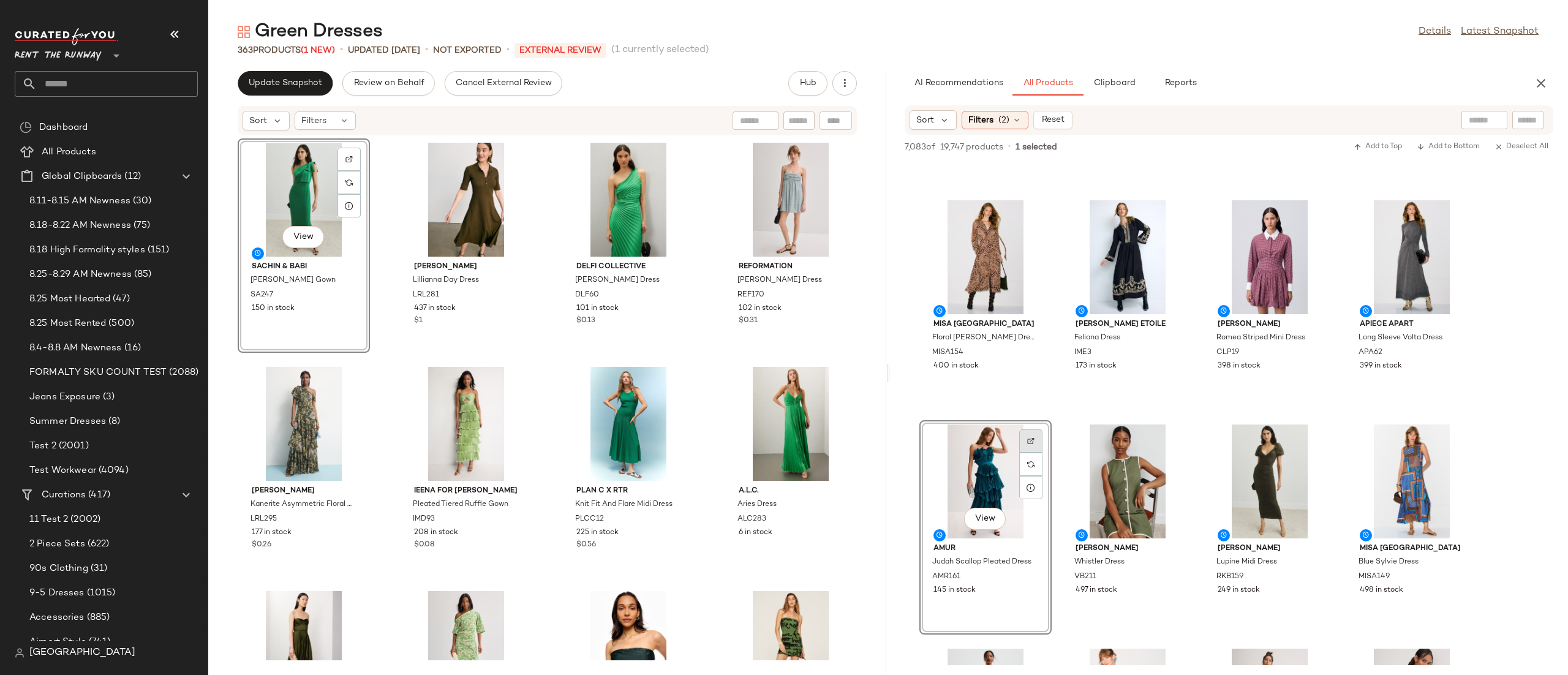
click at [1039, 434] on div at bounding box center [1031, 441] width 24 height 24
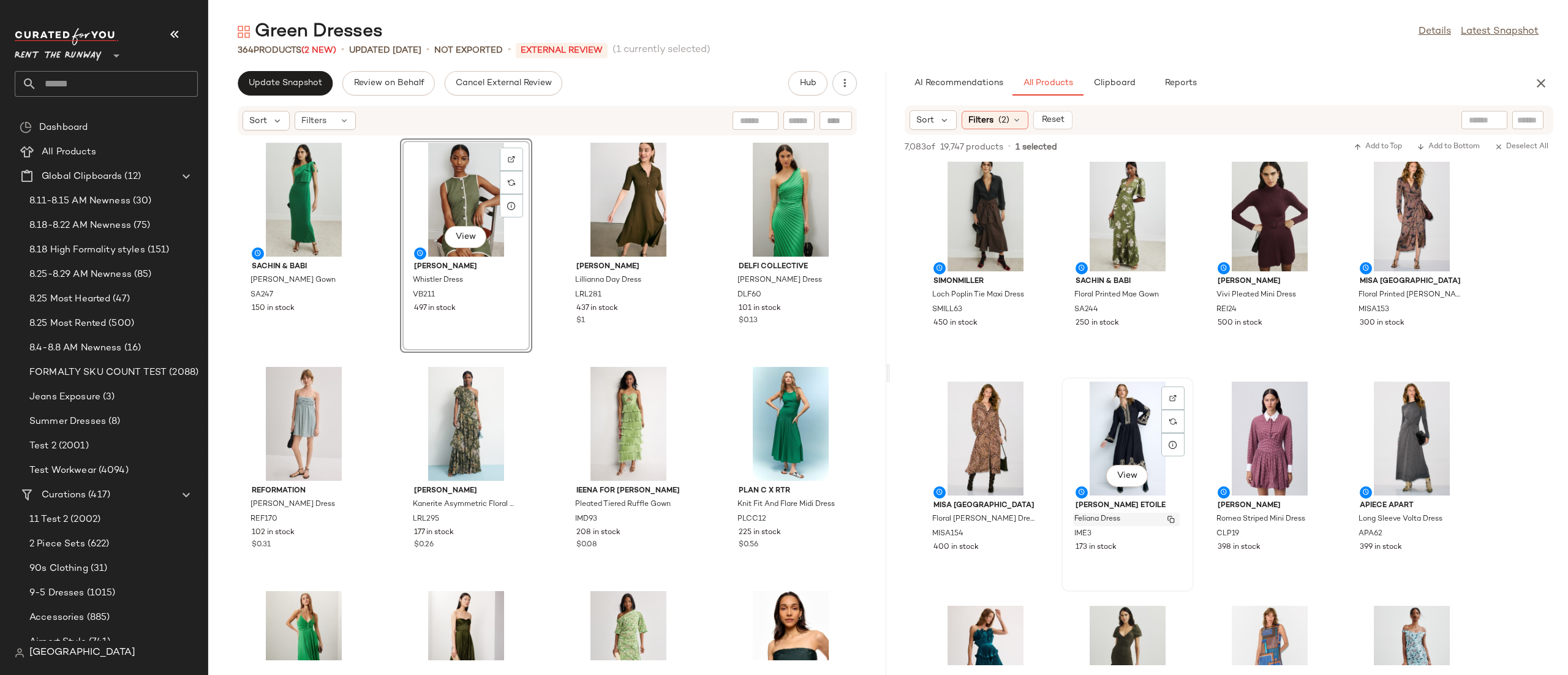
scroll to position [0, 0]
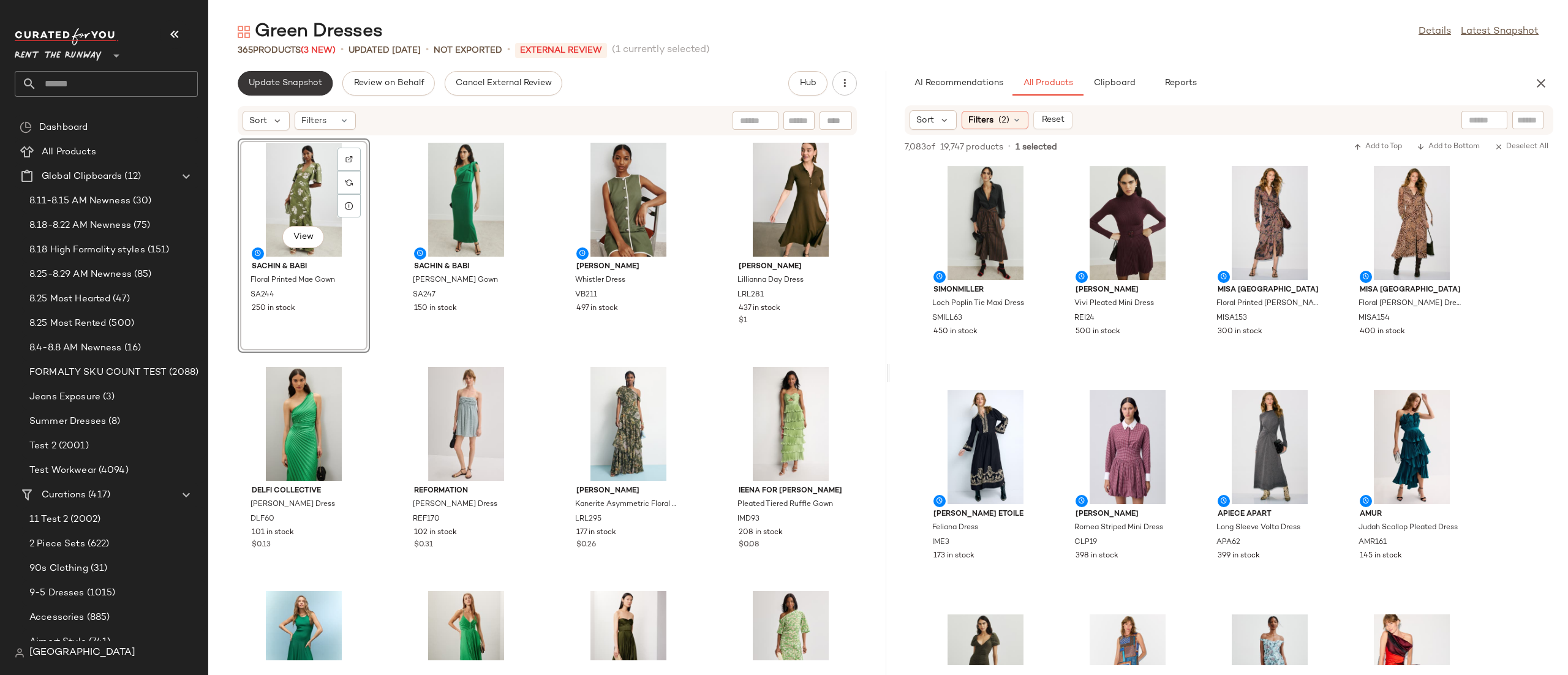
click at [289, 86] on span "Update Snapshot" at bounding box center [285, 84] width 74 height 10
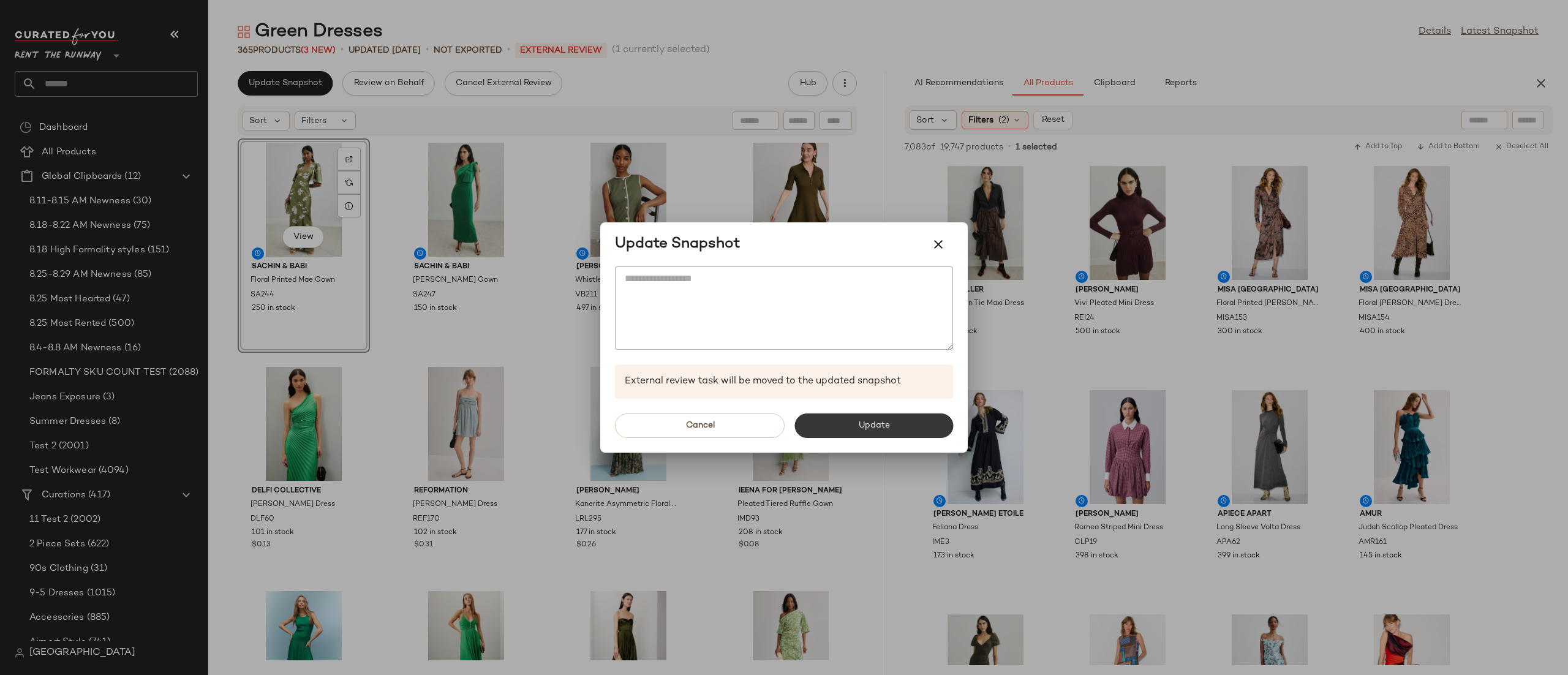
click at [913, 429] on button "Update" at bounding box center [873, 425] width 159 height 24
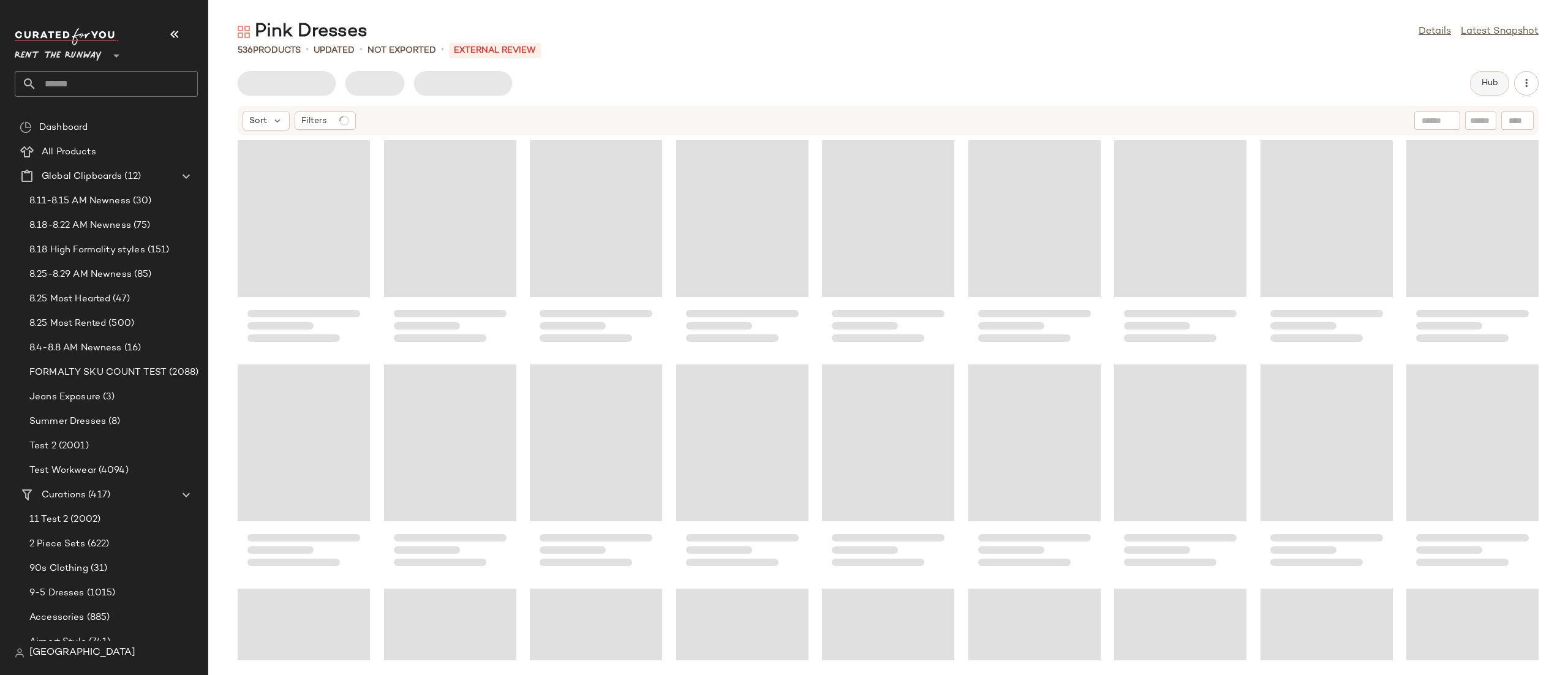
click at [1492, 74] on button "Hub" at bounding box center [1490, 83] width 39 height 24
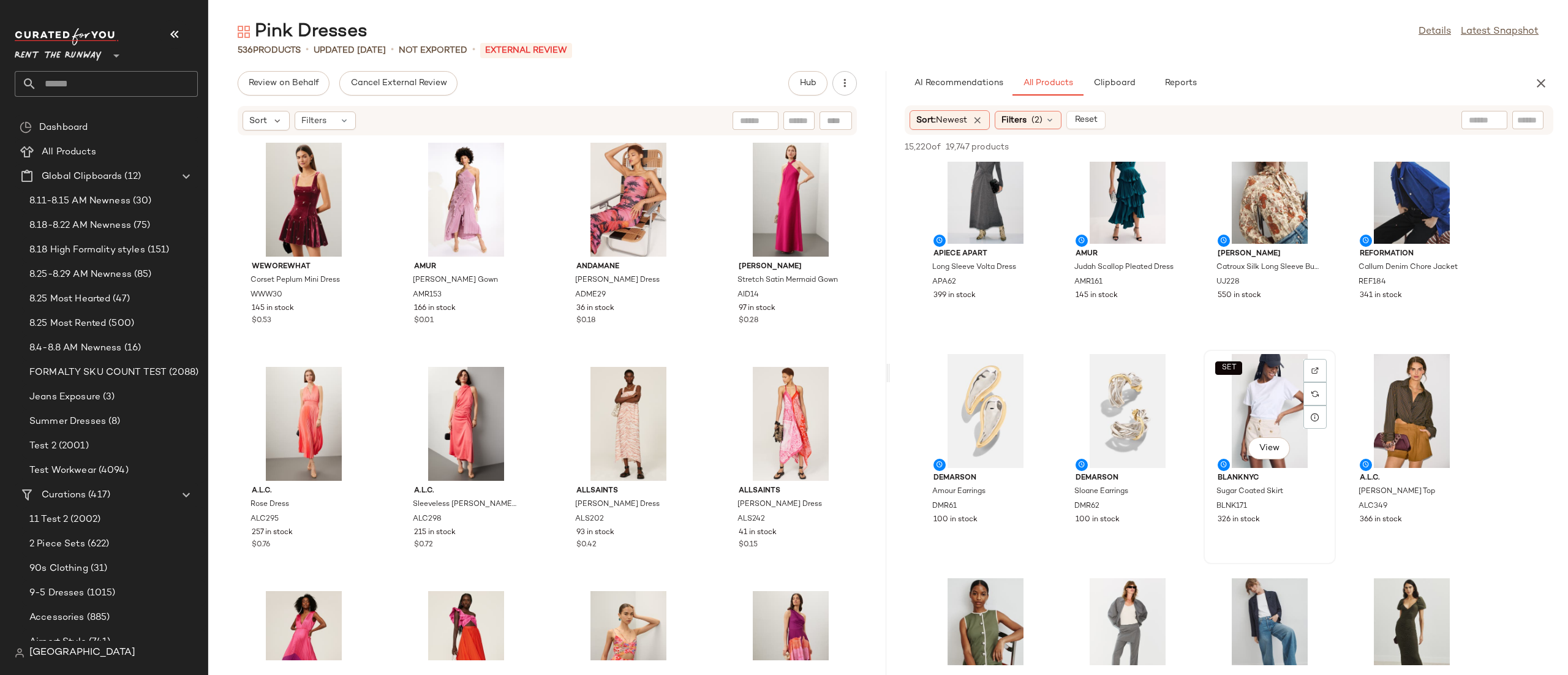
scroll to position [1755, 0]
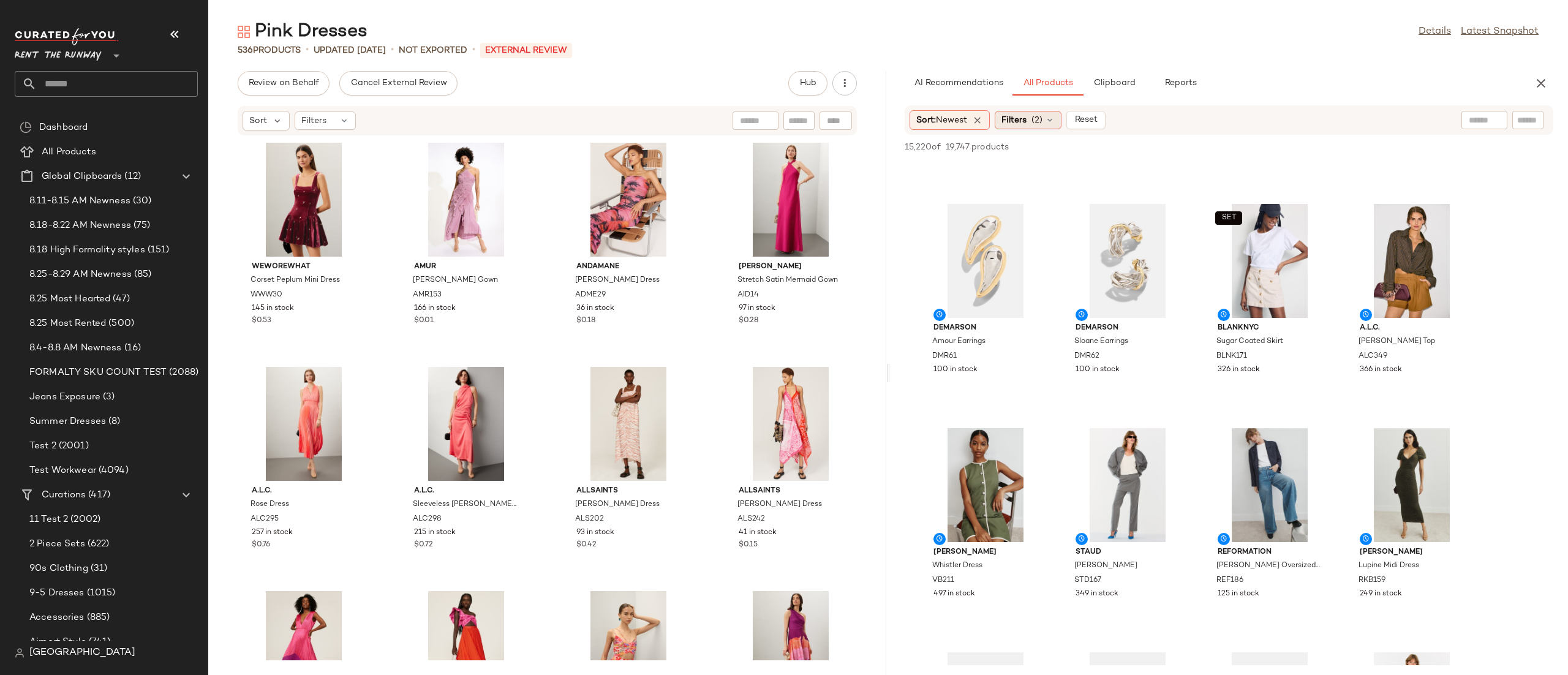
click at [1024, 116] on span "Filters" at bounding box center [1014, 120] width 25 height 13
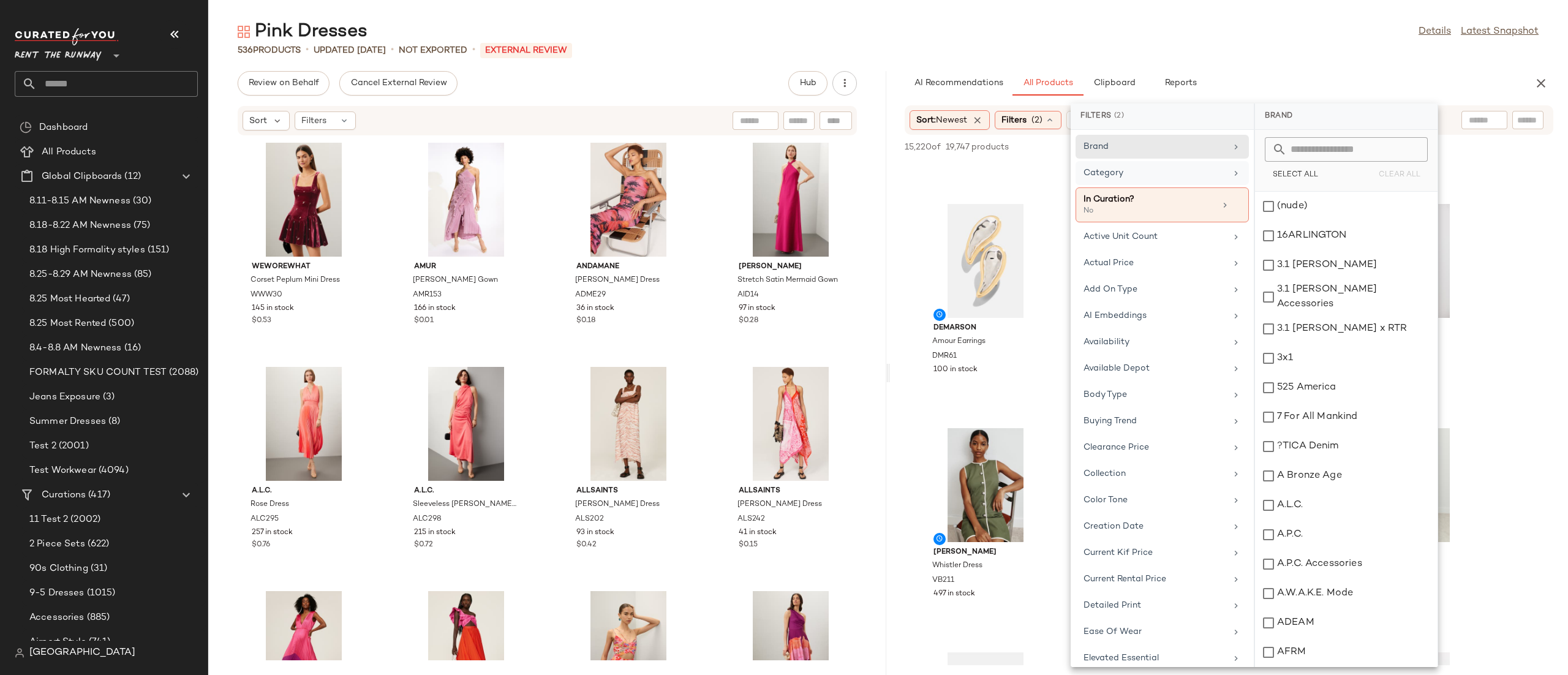
click at [1131, 174] on div "Category" at bounding box center [1154, 172] width 143 height 13
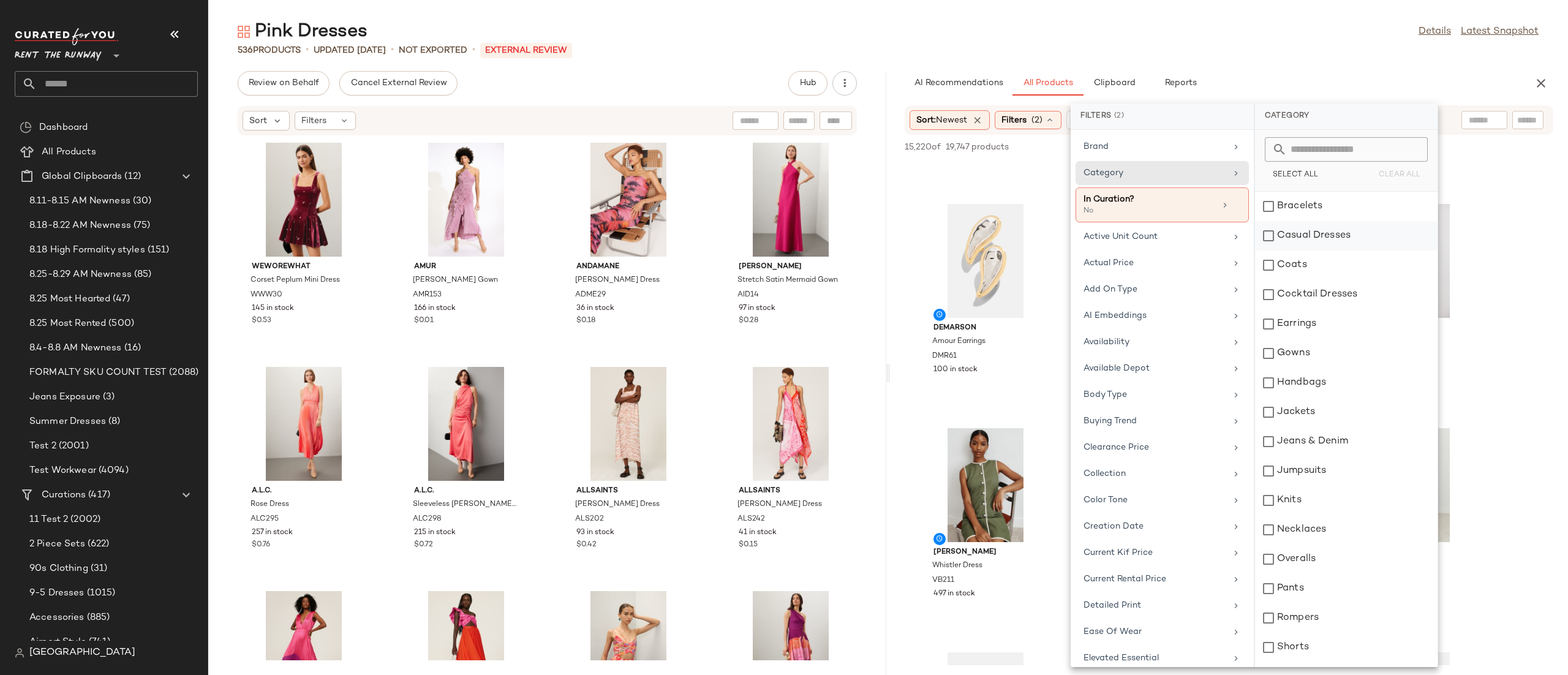
click at [1334, 226] on div "Casual Dresses" at bounding box center [1346, 235] width 182 height 30
click at [1323, 292] on div "Cocktail Dresses" at bounding box center [1346, 294] width 182 height 30
click at [1294, 349] on div "Gowns" at bounding box center [1346, 353] width 182 height 30
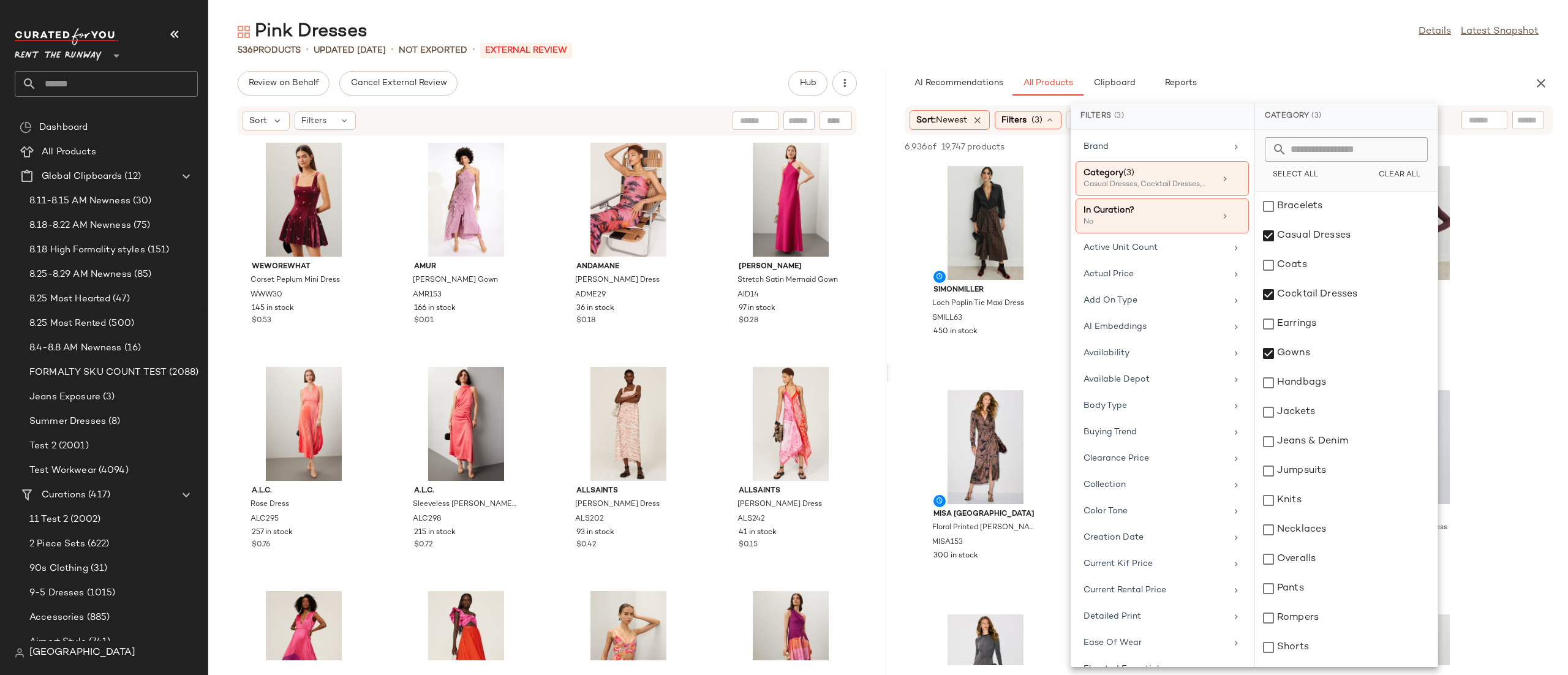
click at [1452, 122] on div "Sort: Newest Filters (3) Reset" at bounding box center [1229, 120] width 648 height 30
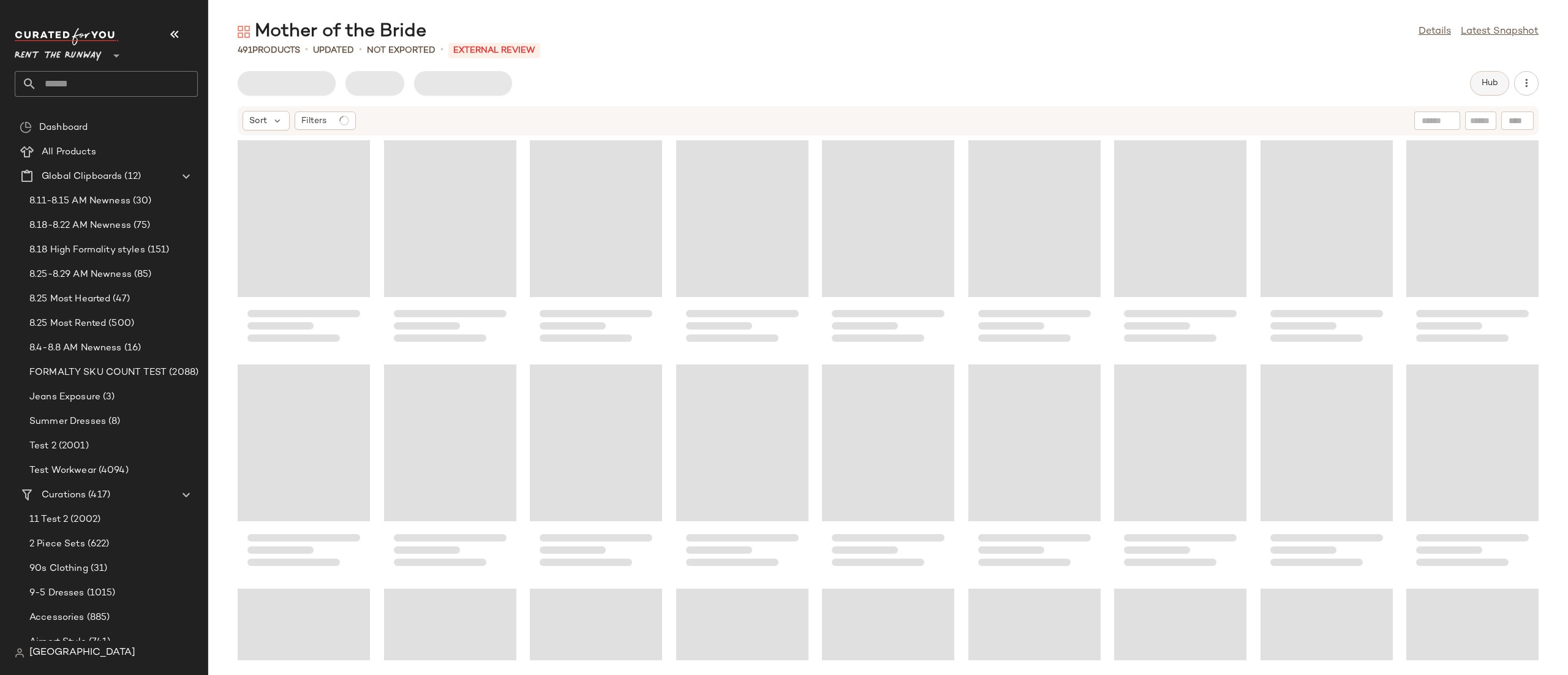
click at [1495, 89] on button "Hub" at bounding box center [1490, 83] width 39 height 24
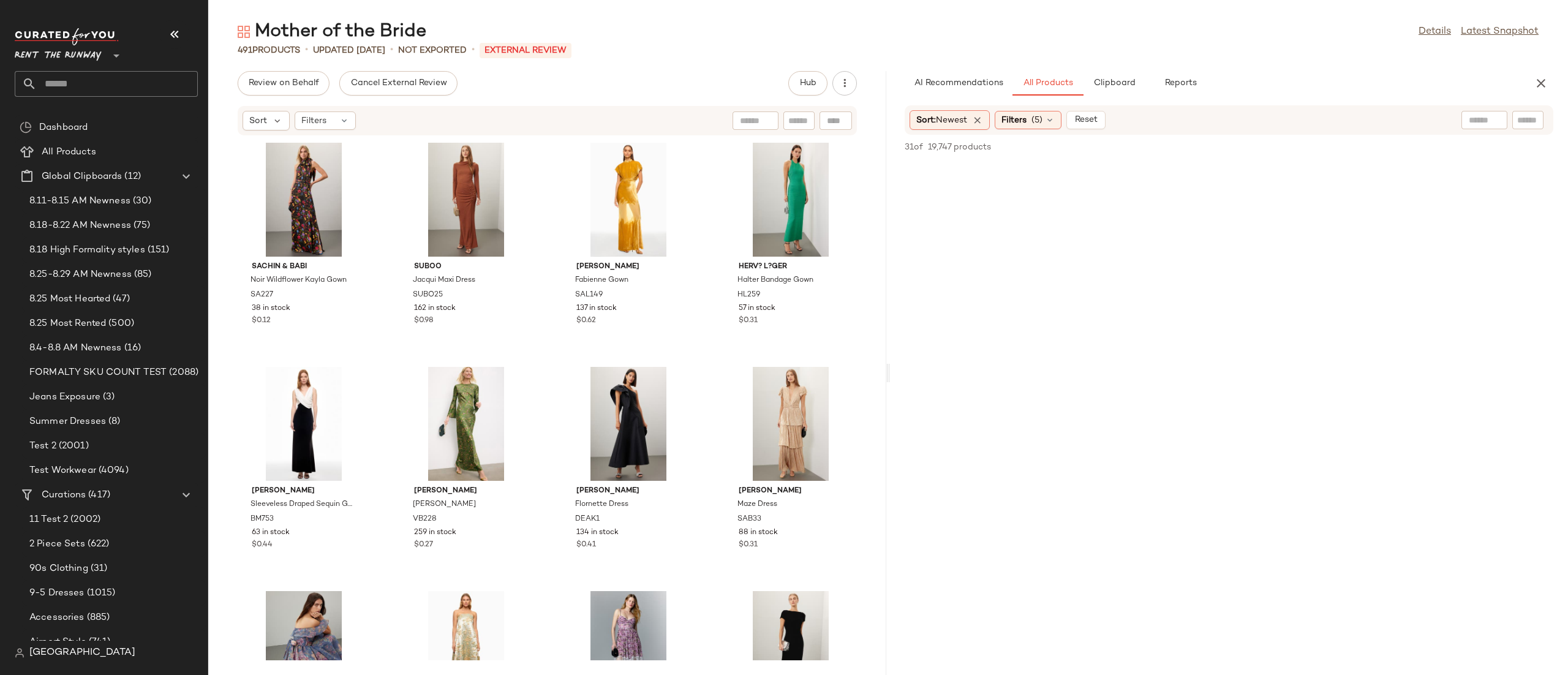
scroll to position [917, 0]
click at [1030, 124] on div "Filters (5)" at bounding box center [1027, 120] width 67 height 19
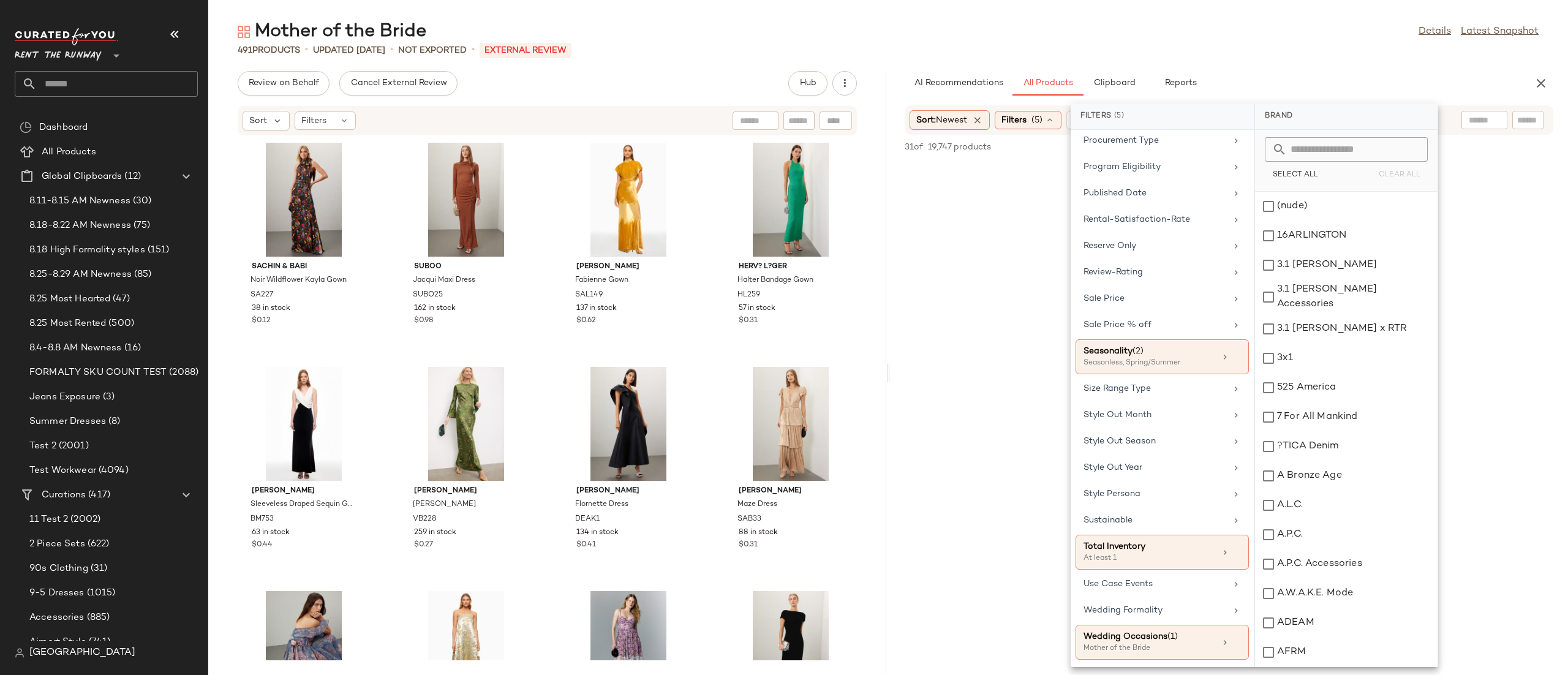
scroll to position [1158, 0]
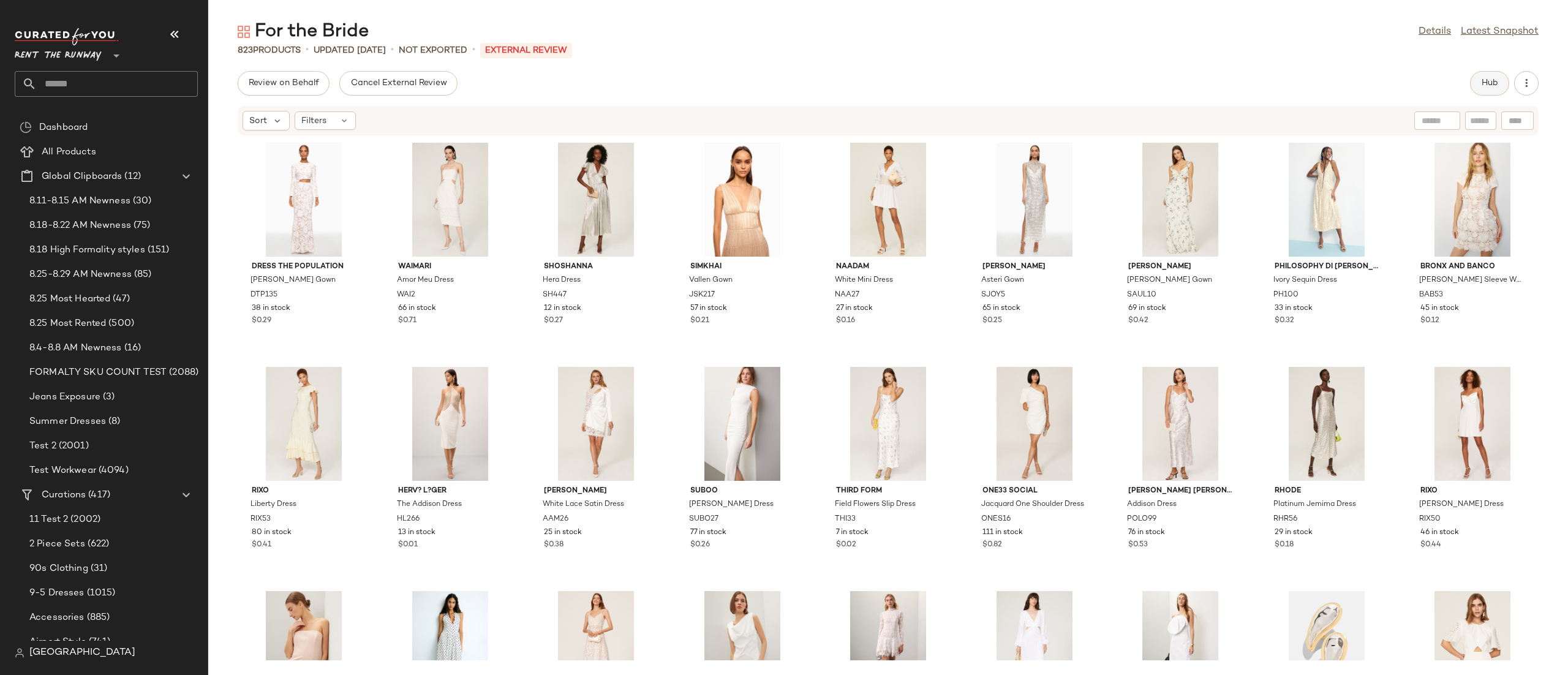
click at [1490, 78] on span "Hub" at bounding box center [1490, 84] width 17 height 10
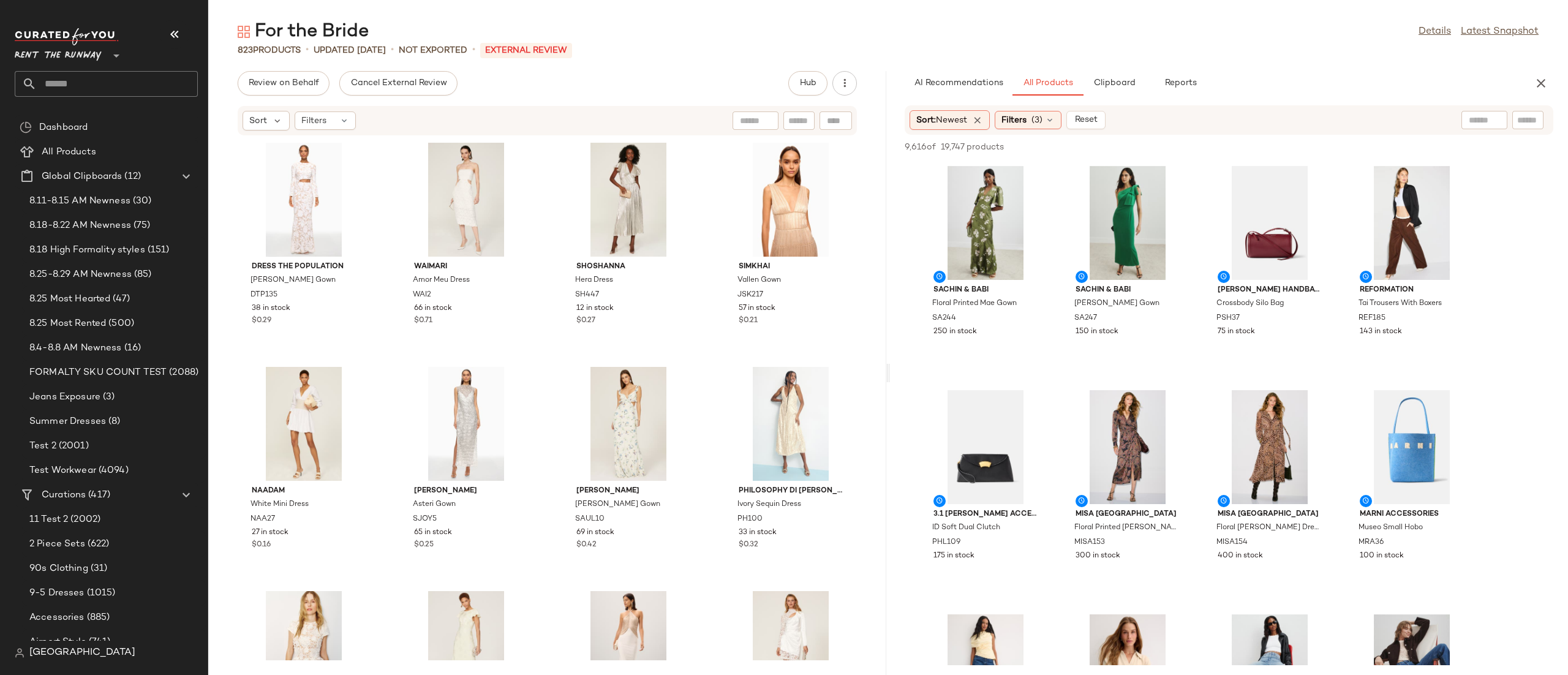
click at [1192, 127] on div "Sort: Newest Filters (3) Reset" at bounding box center [1149, 120] width 479 height 19
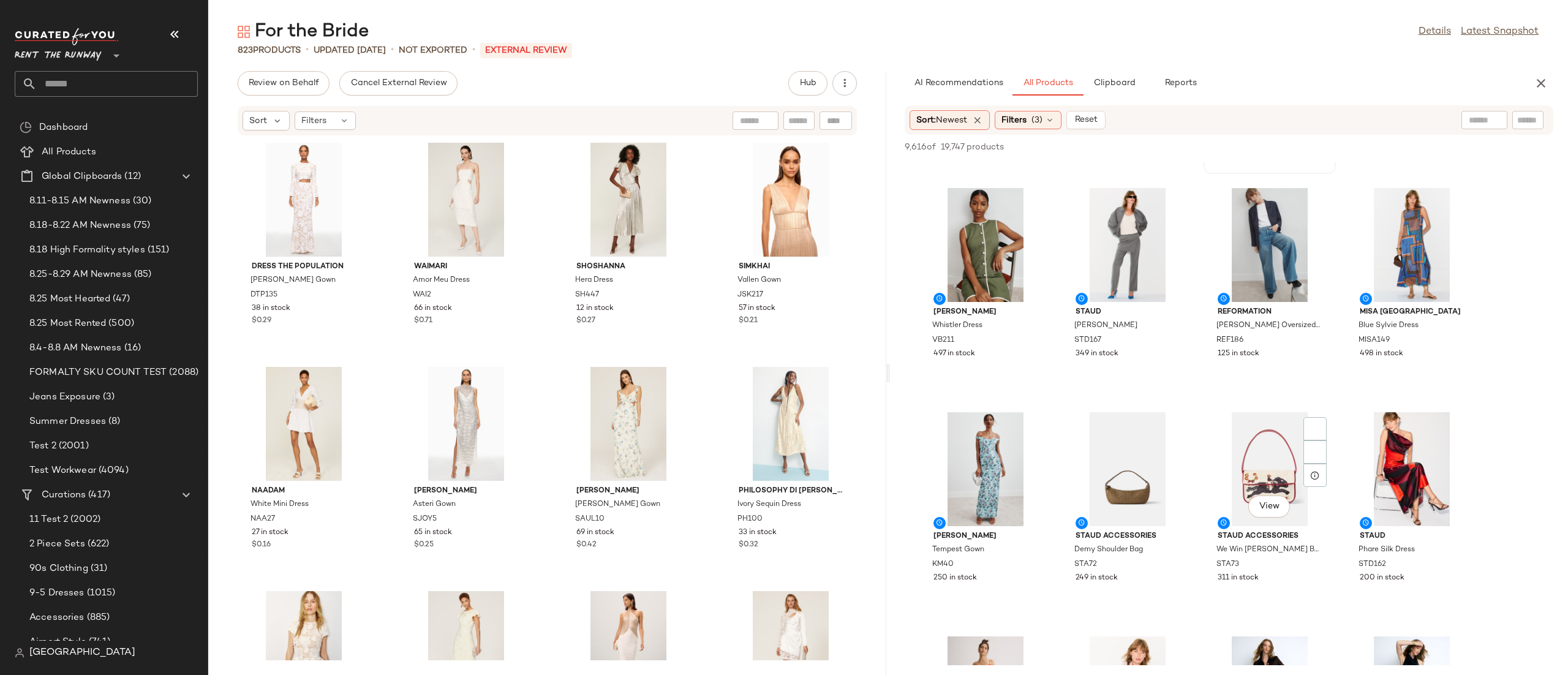
scroll to position [1592, 0]
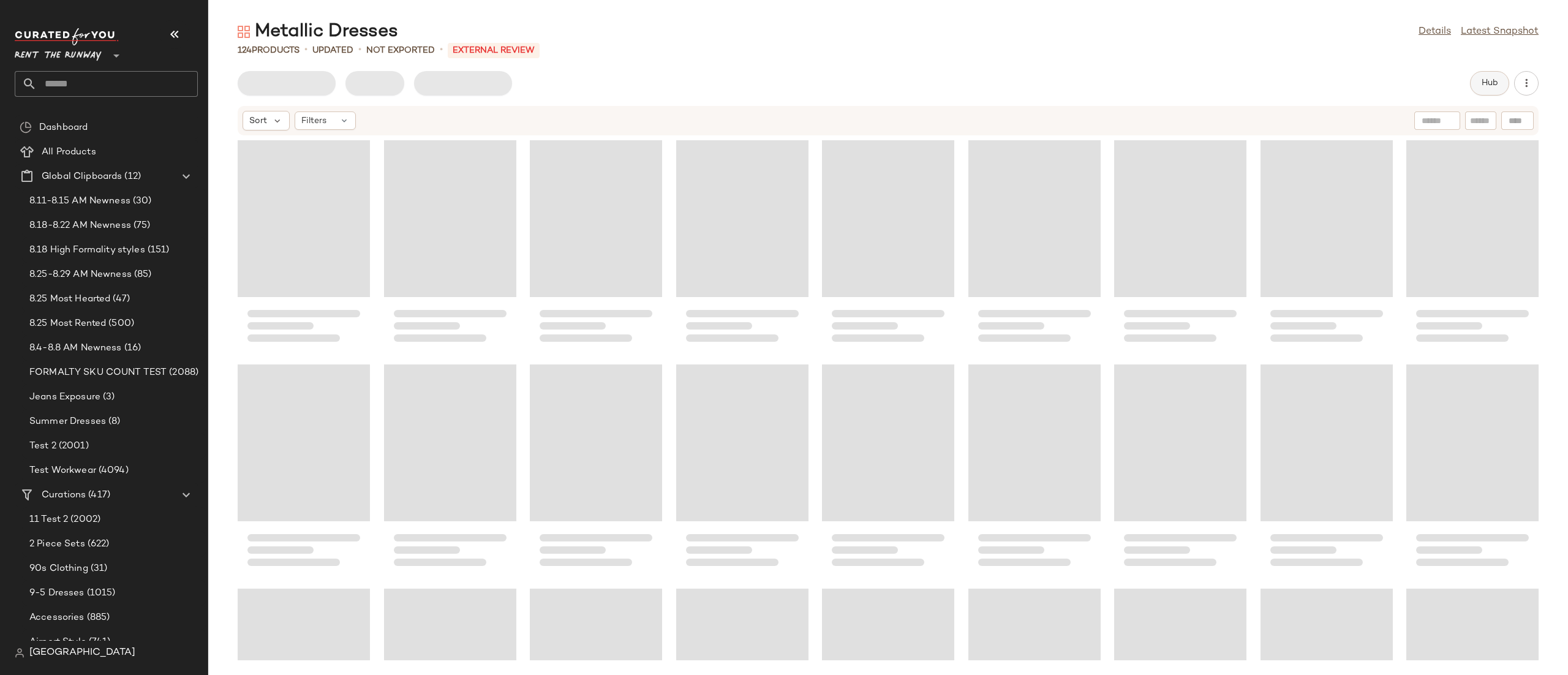
click at [1495, 85] on span "Hub" at bounding box center [1490, 84] width 17 height 10
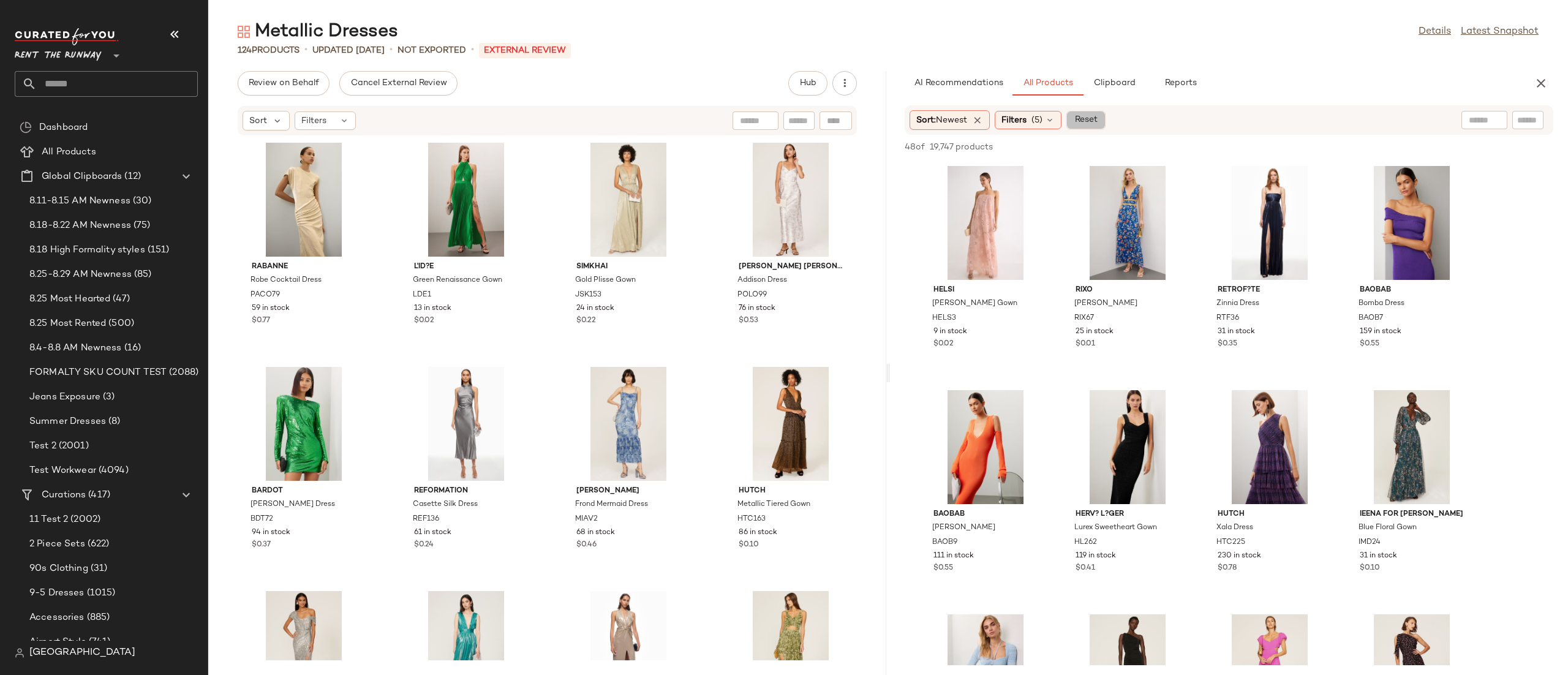
click at [1106, 124] on button "Reset" at bounding box center [1085, 120] width 39 height 19
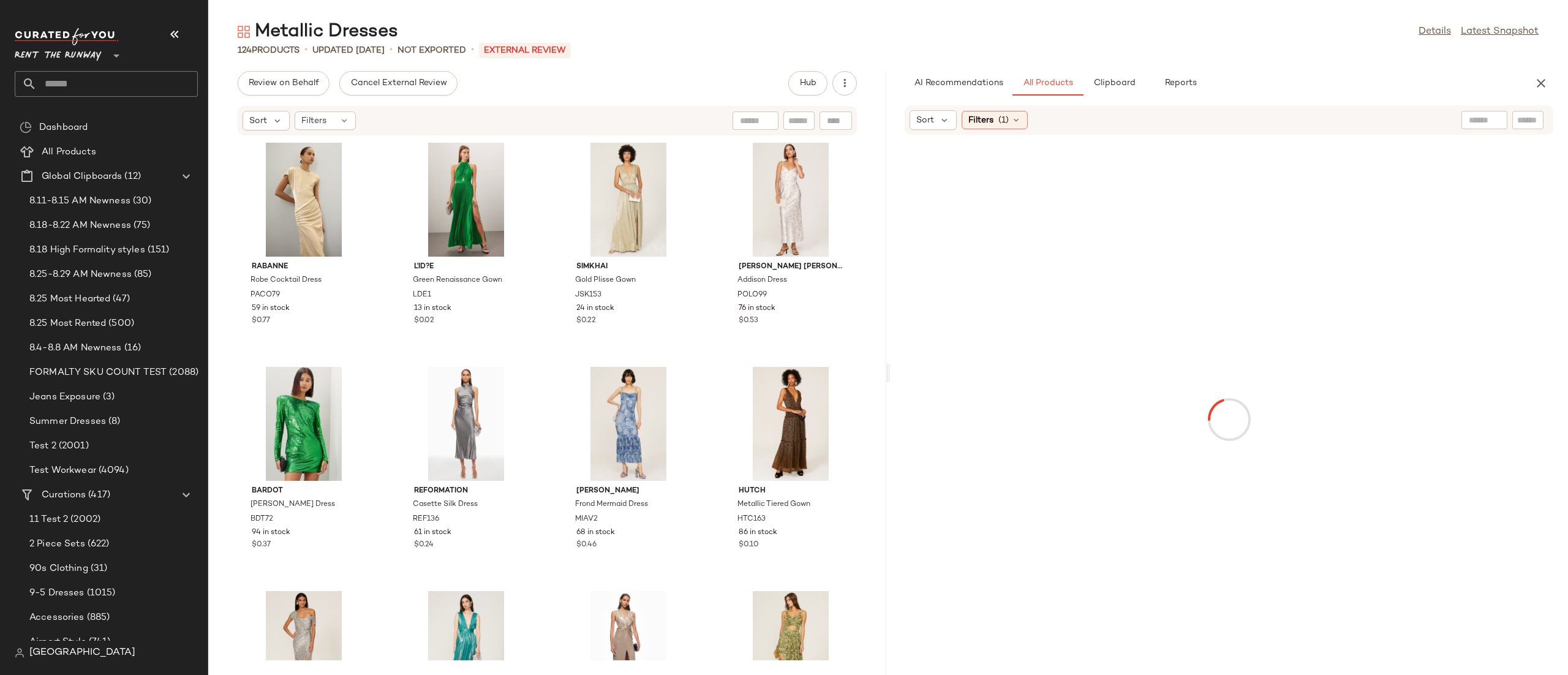
click at [1011, 117] on icon at bounding box center [1016, 120] width 10 height 10
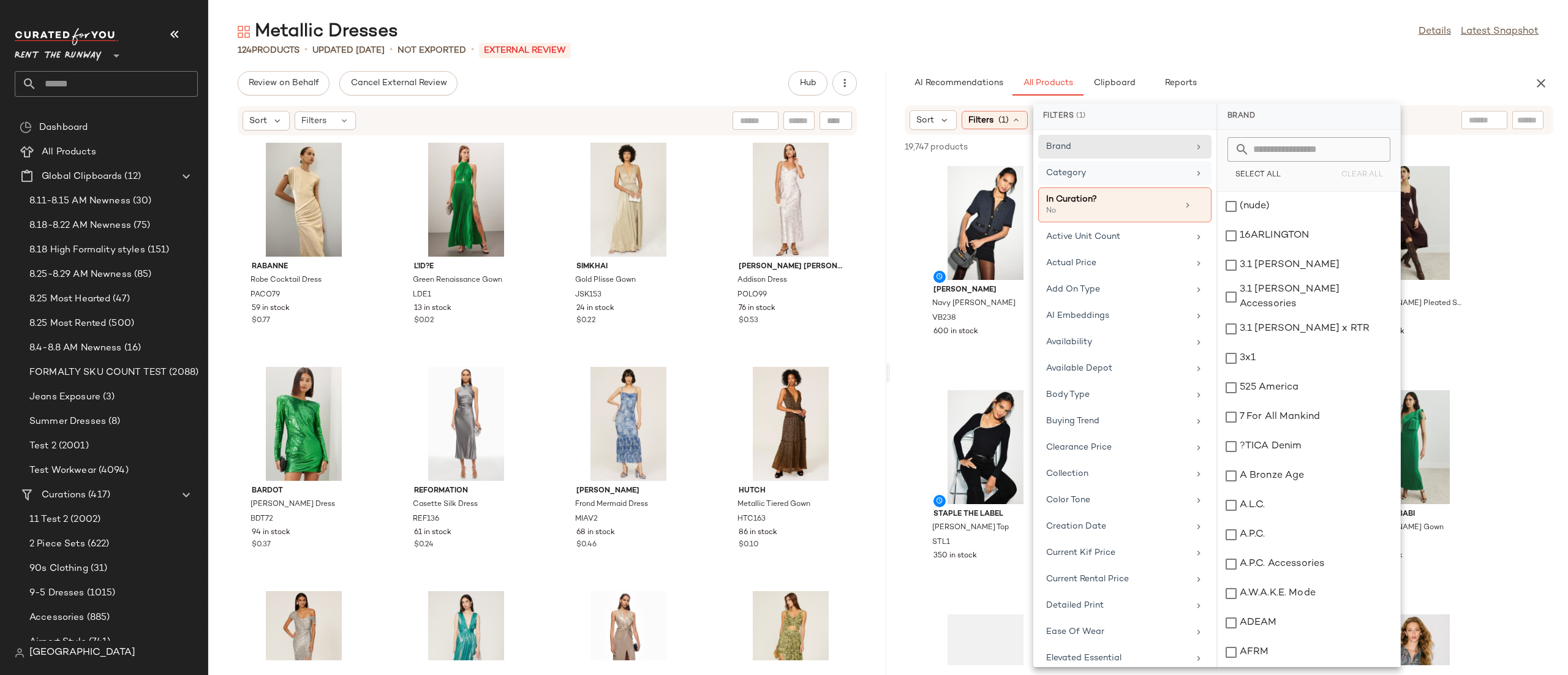
click at [1139, 169] on div "Category" at bounding box center [1117, 172] width 143 height 13
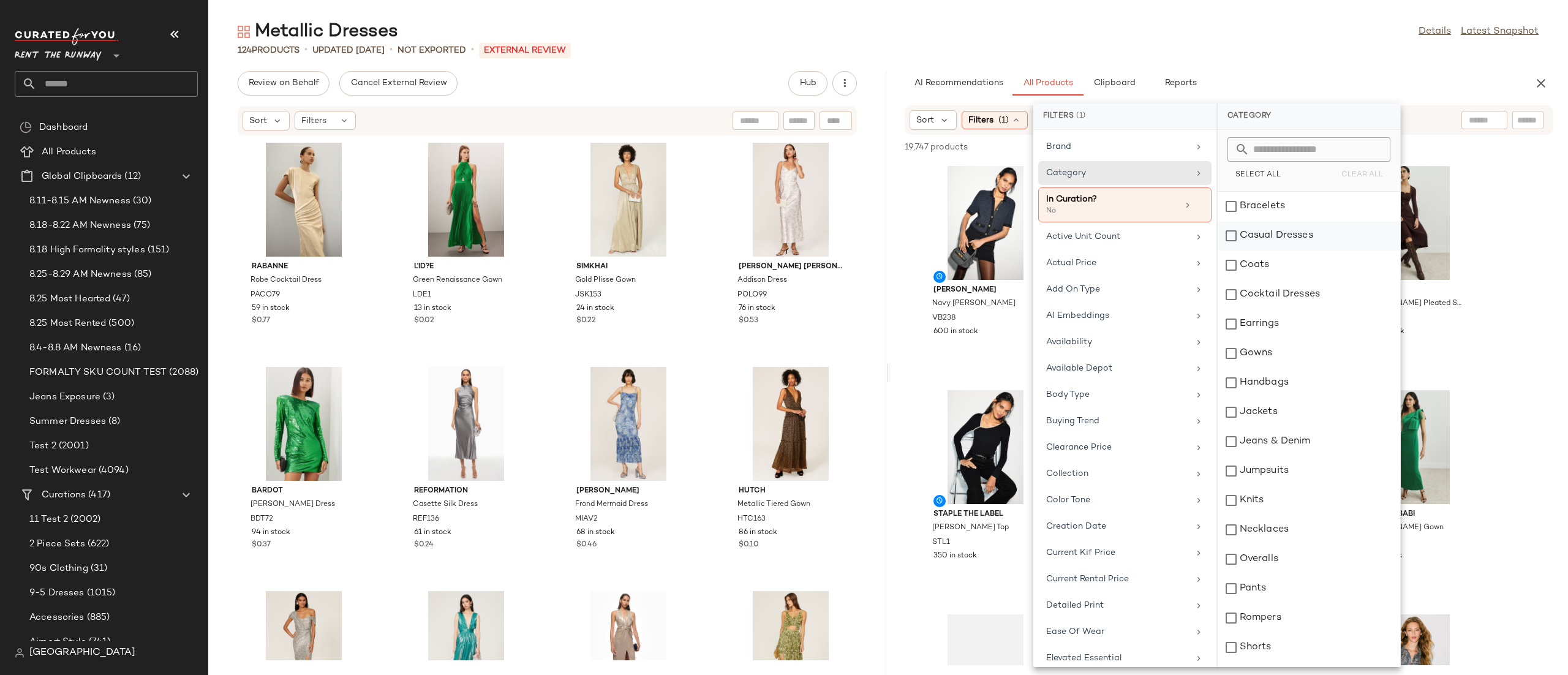
click at [1282, 240] on div "Casual Dresses" at bounding box center [1309, 235] width 182 height 30
click at [1287, 288] on div "Cocktail Dresses" at bounding box center [1309, 294] width 182 height 30
click at [1273, 353] on div "Gowns" at bounding box center [1309, 353] width 182 height 30
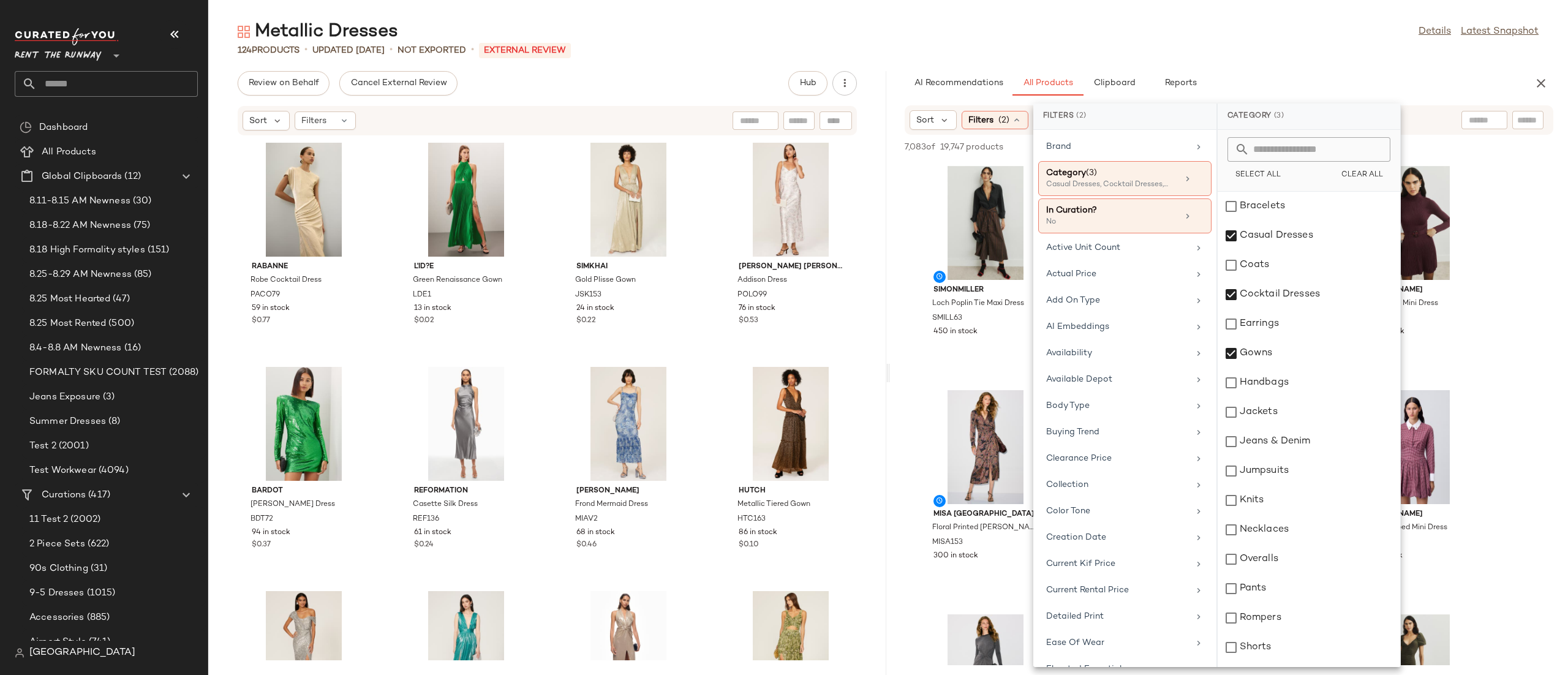
click at [1425, 108] on div "Sort Filters (2) Reset" at bounding box center [1229, 120] width 648 height 30
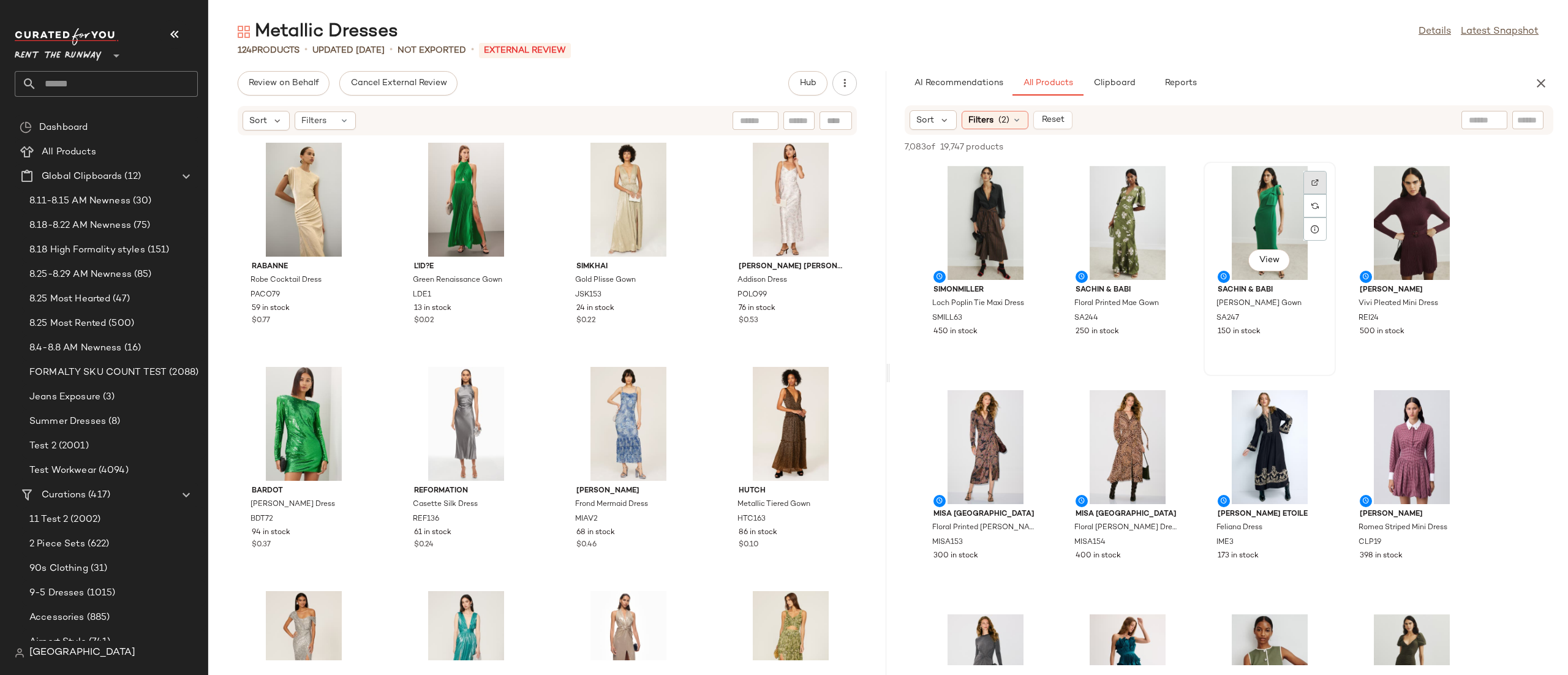
click at [1306, 186] on div at bounding box center [1315, 182] width 24 height 24
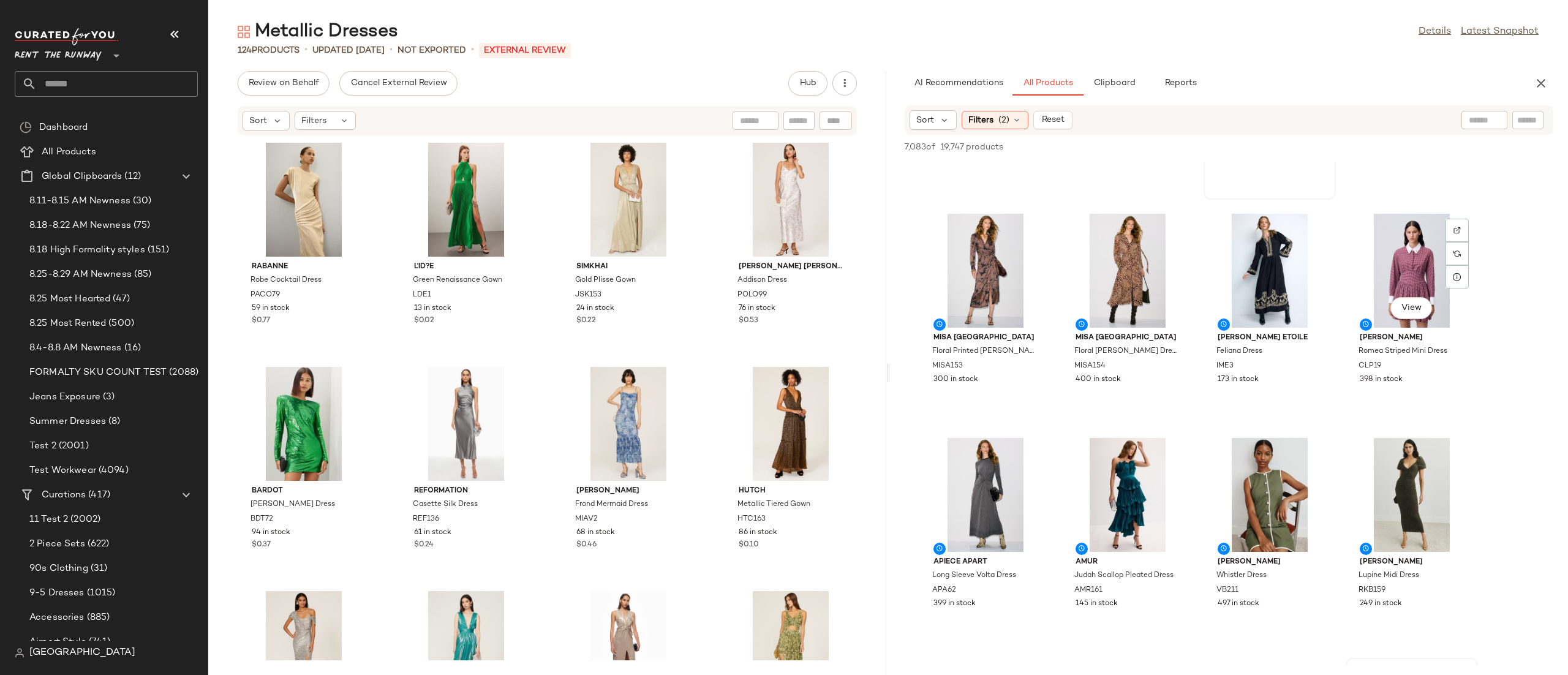
scroll to position [352, 0]
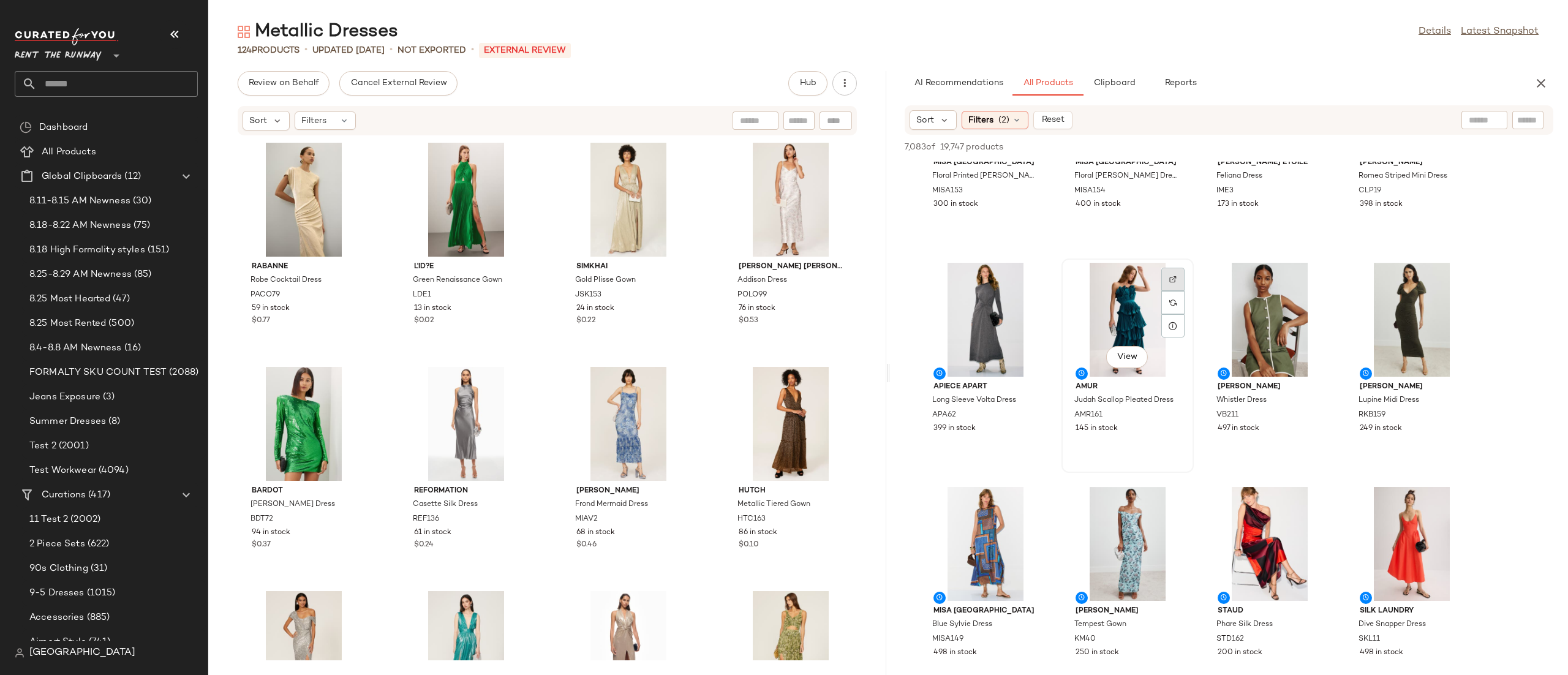
click at [1167, 275] on div at bounding box center [1173, 279] width 24 height 24
click at [1161, 503] on div at bounding box center [1173, 504] width 24 height 24
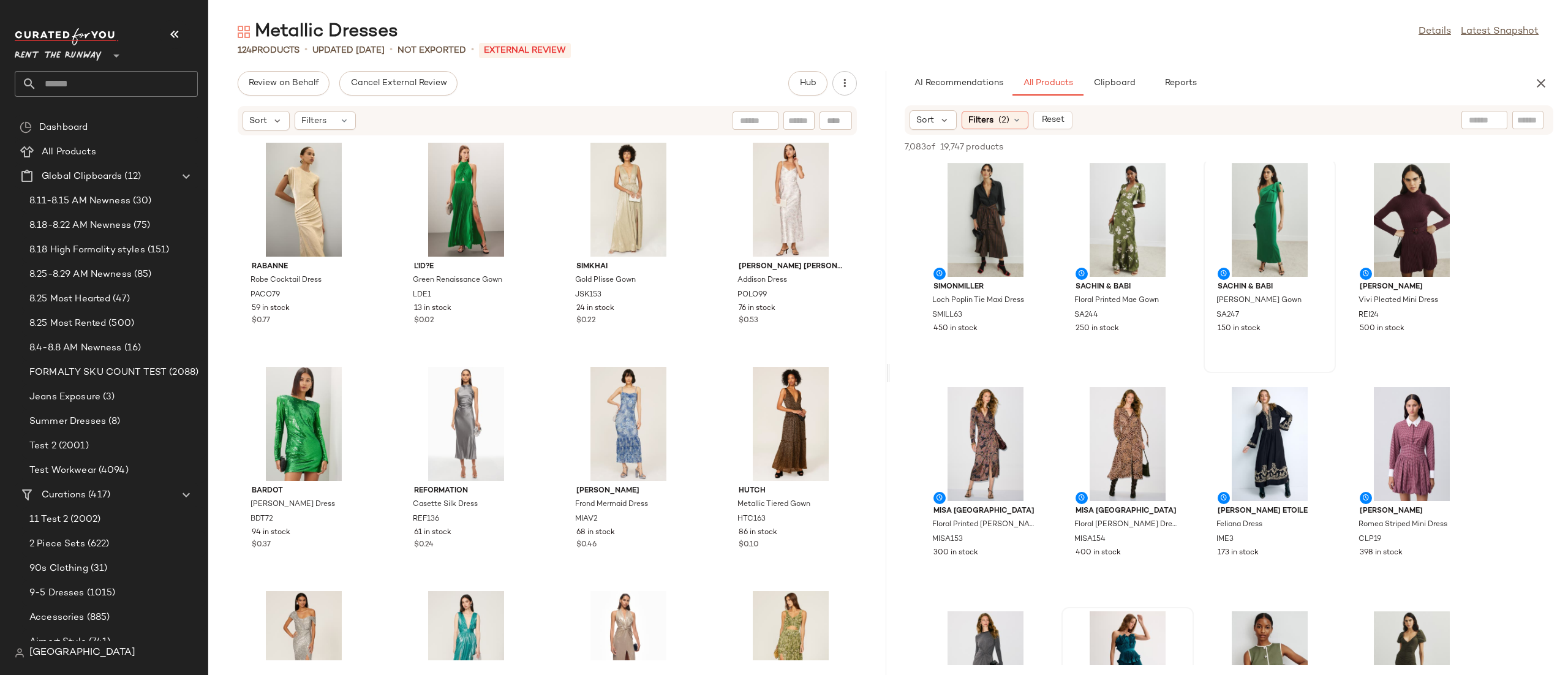
scroll to position [0, 0]
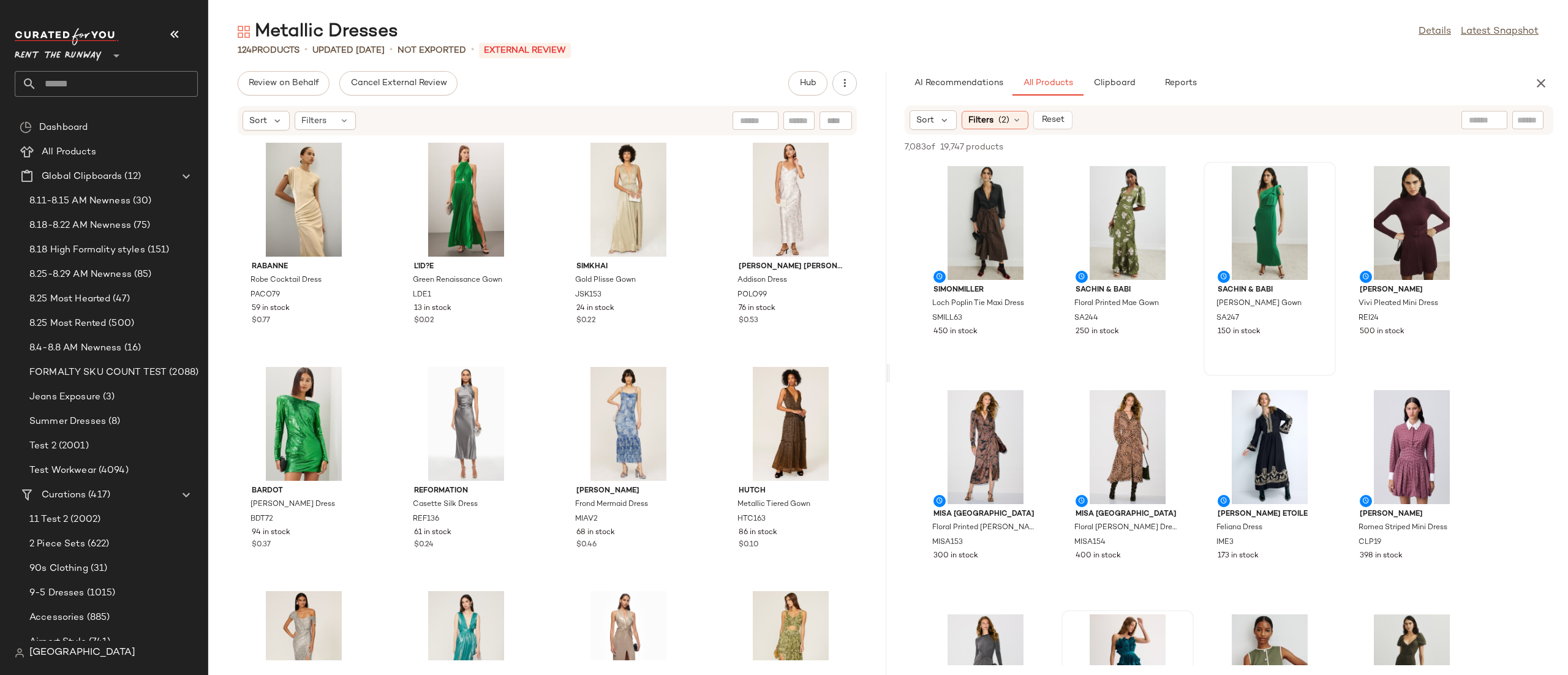
click at [538, 345] on div "Rabanne Robe Cocktail Dress PACO79 59 in stock $0.77 L'ID?E Green Renaissance G…" at bounding box center [547, 397] width 678 height 524
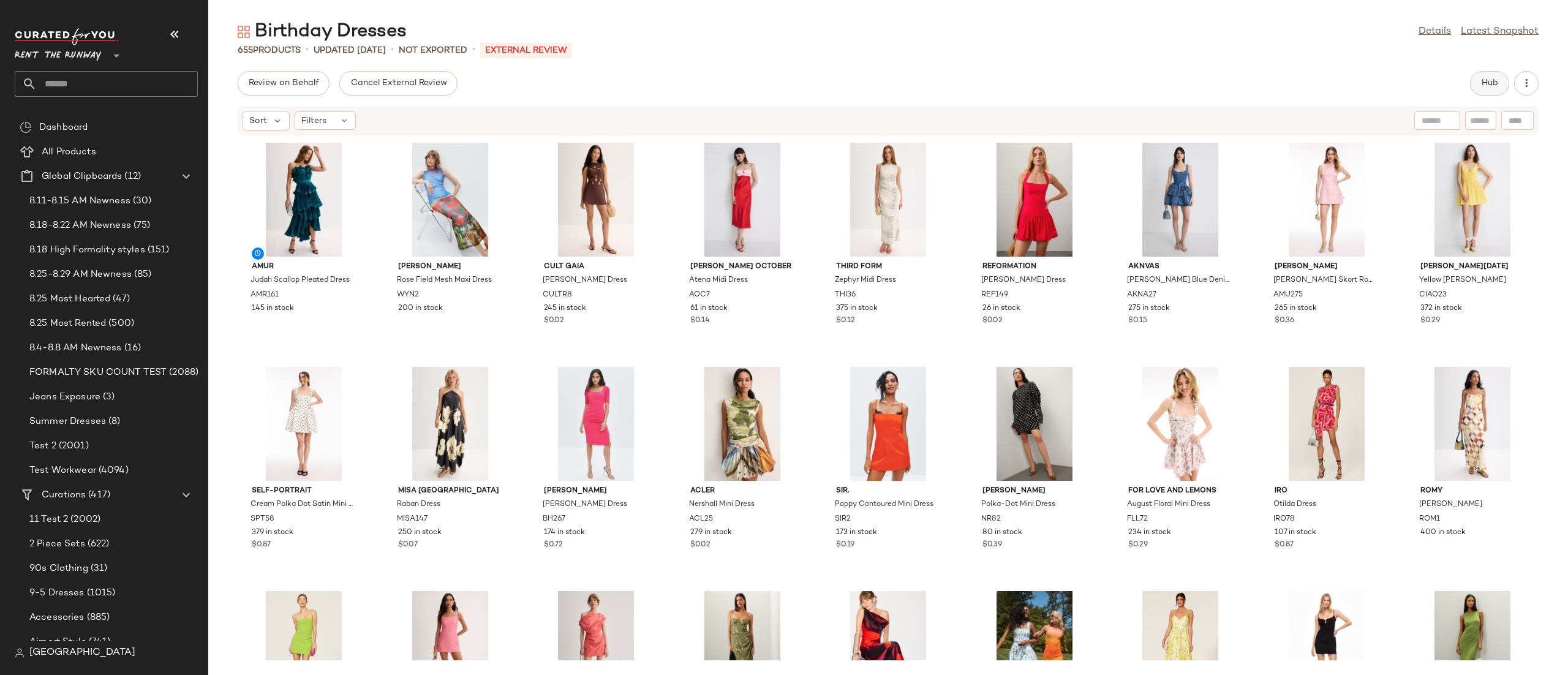
click at [1491, 78] on span "Hub" at bounding box center [1490, 84] width 17 height 10
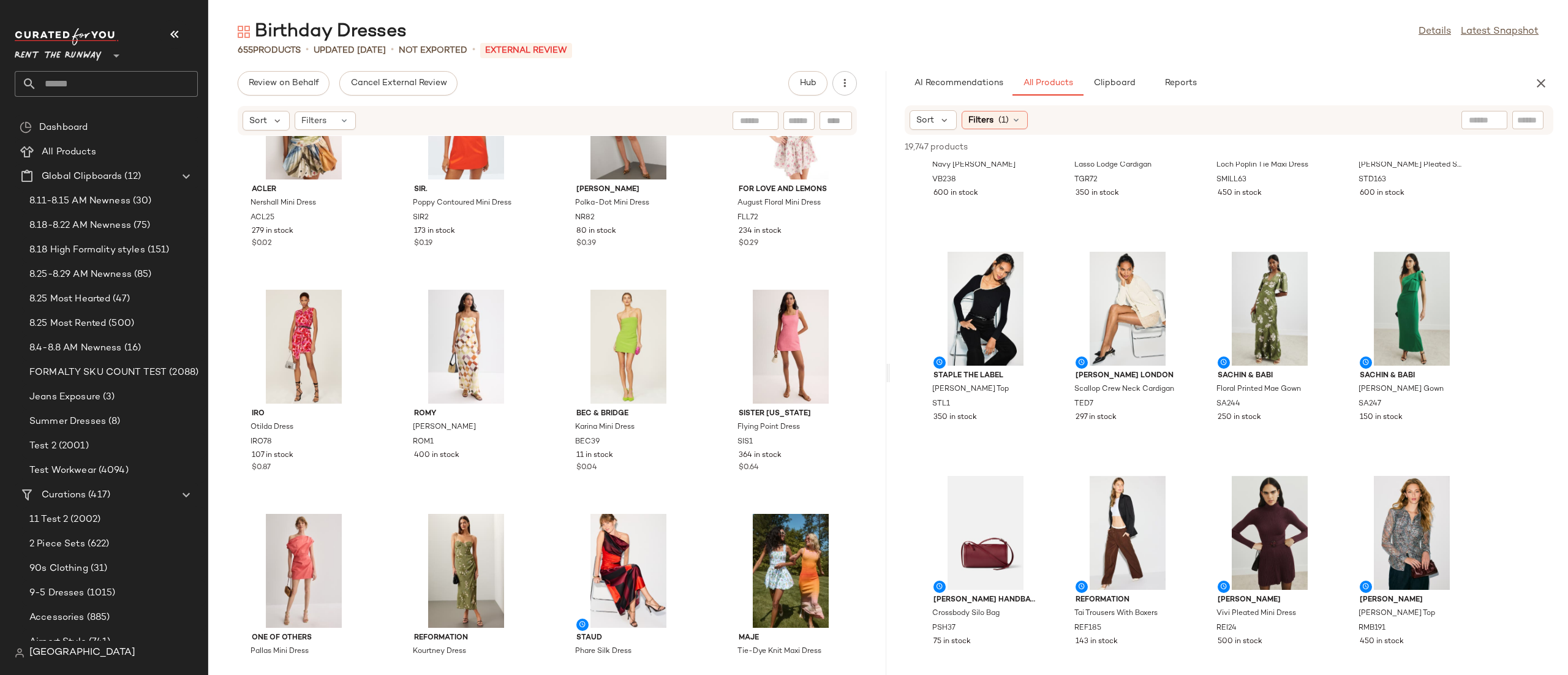
scroll to position [139, 0]
click at [998, 122] on span "(1)" at bounding box center [1003, 120] width 10 height 13
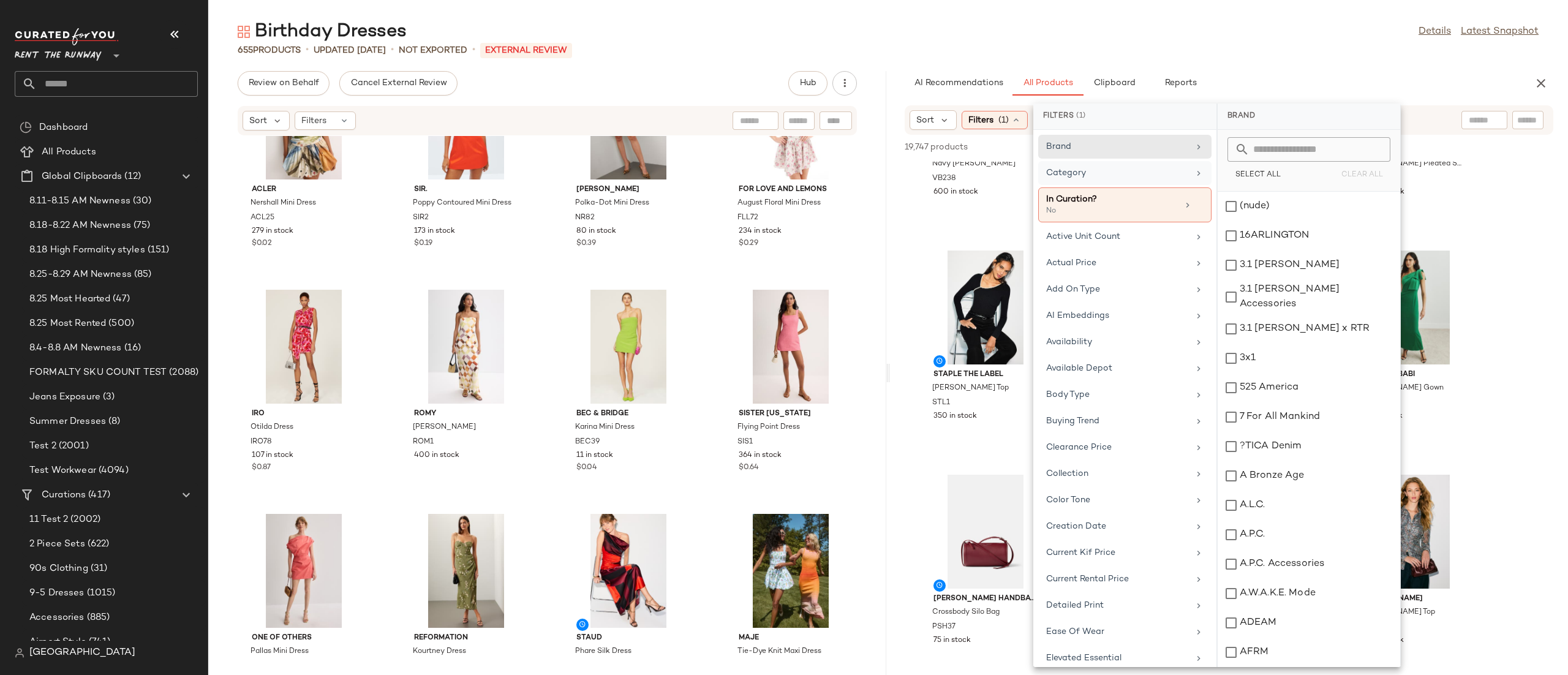
click at [1093, 176] on div "Category" at bounding box center [1117, 172] width 143 height 13
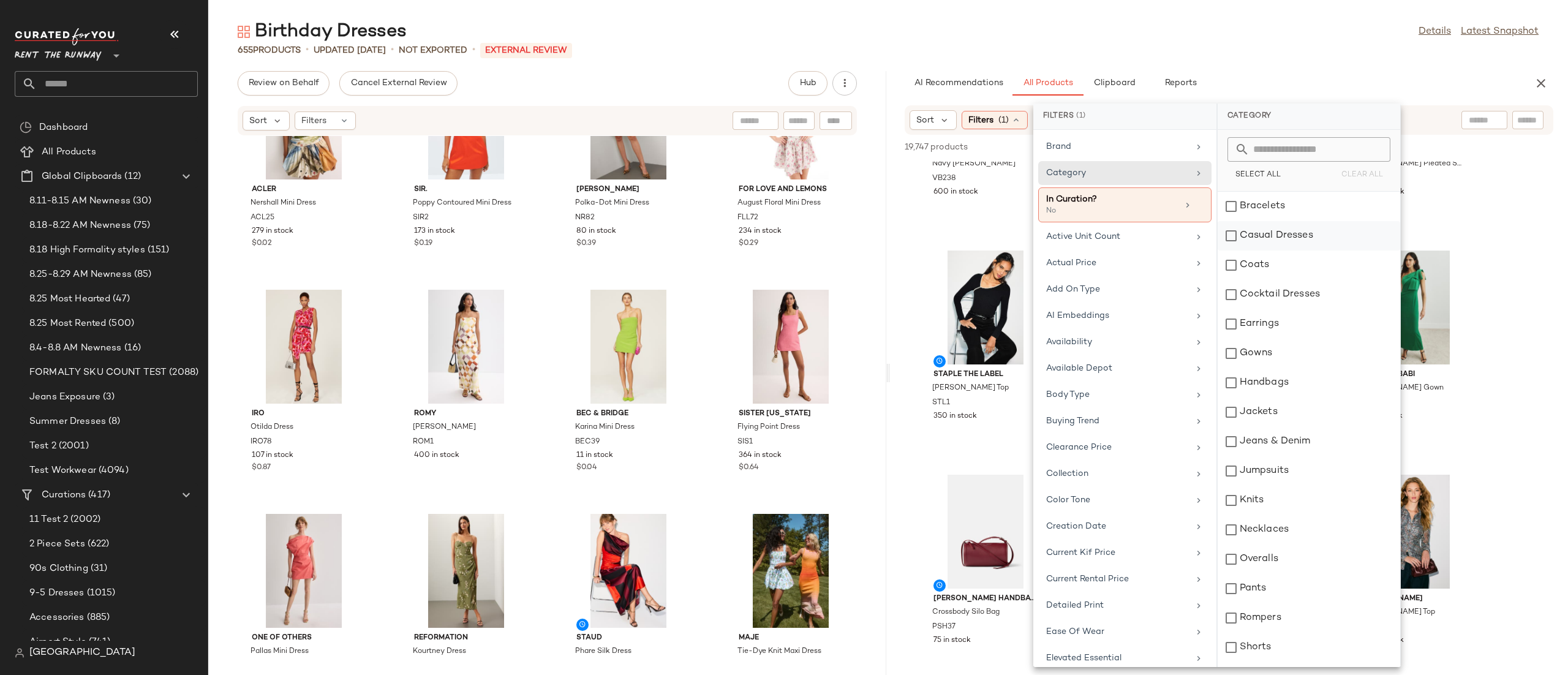
click at [1304, 238] on div "Casual Dresses" at bounding box center [1309, 235] width 182 height 30
click at [1307, 298] on div "Cocktail Dresses" at bounding box center [1309, 294] width 182 height 30
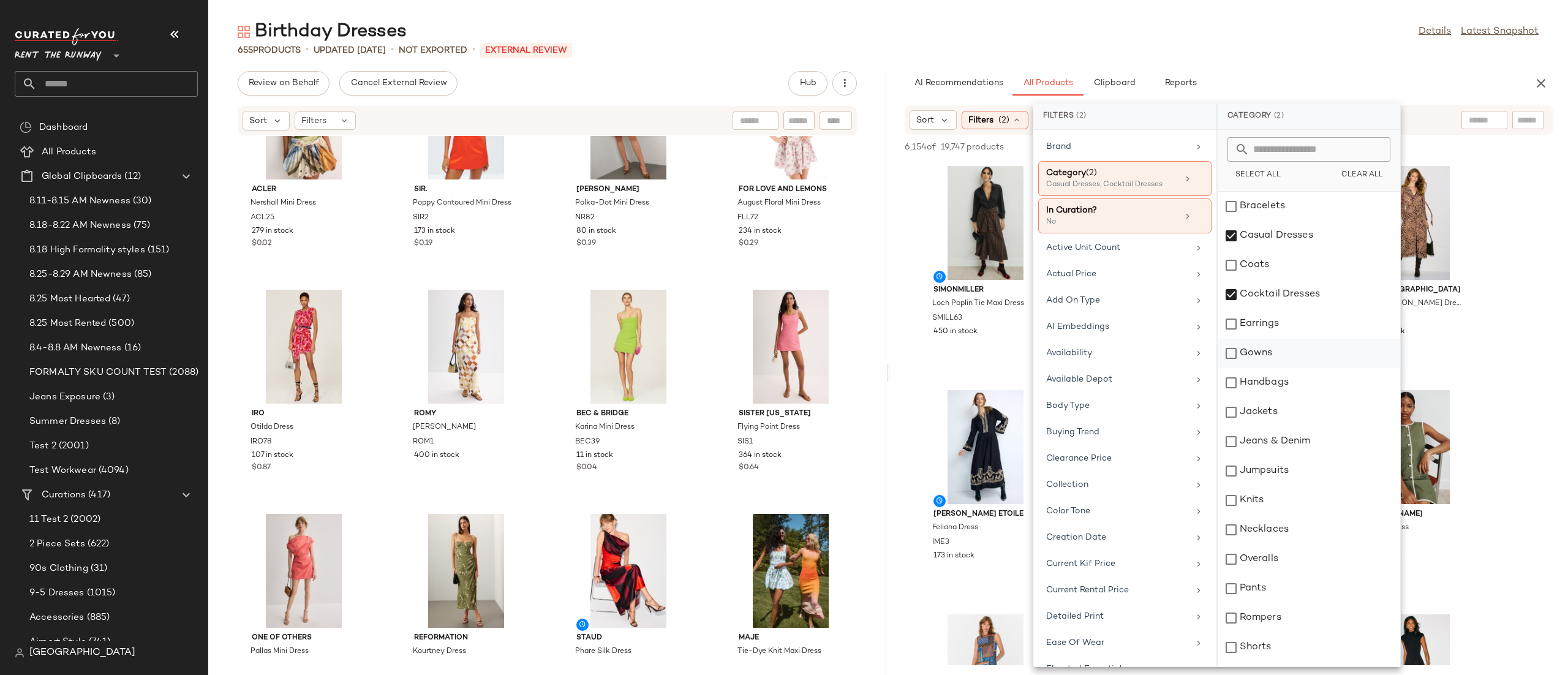
click at [1284, 347] on div "Gowns" at bounding box center [1309, 353] width 182 height 30
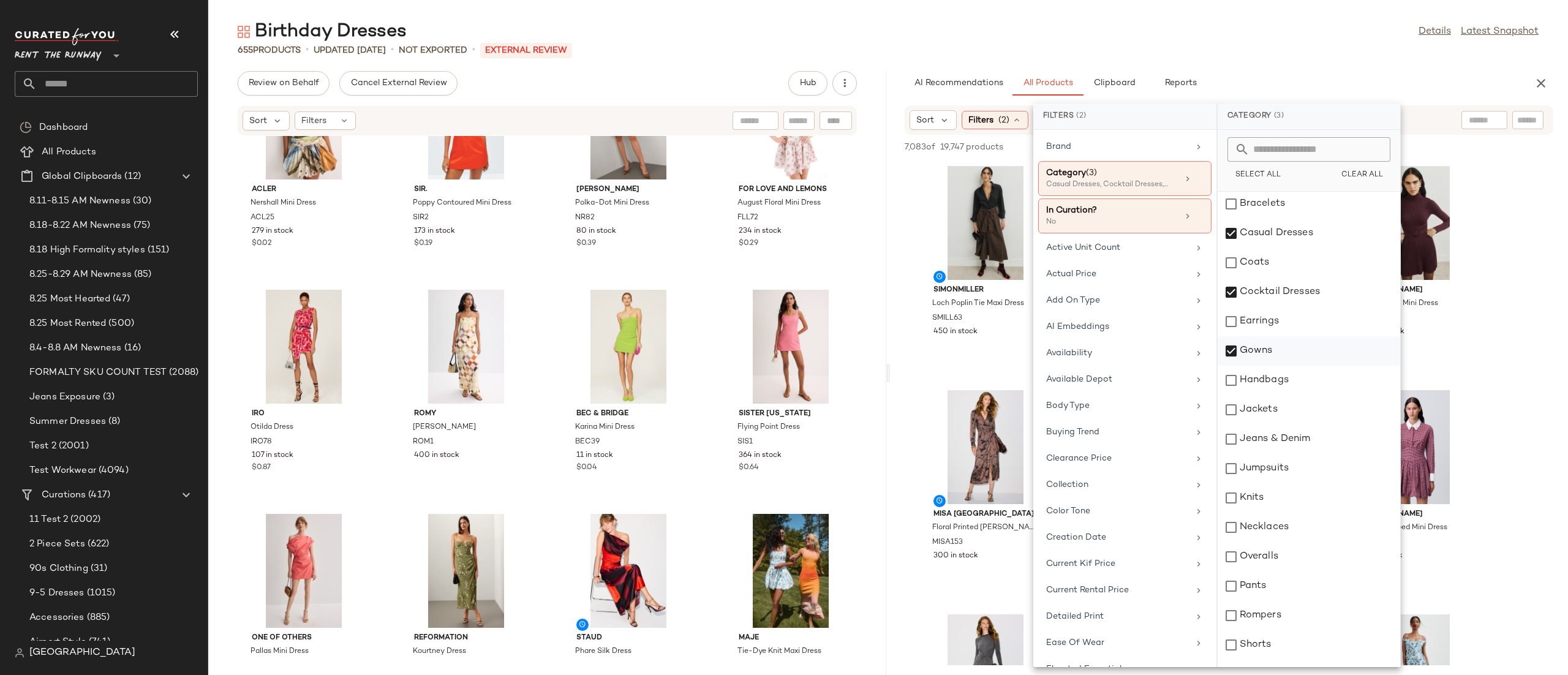
scroll to position [0, 0]
click at [1437, 126] on div "Sort Filters (2) Reset" at bounding box center [1229, 120] width 648 height 30
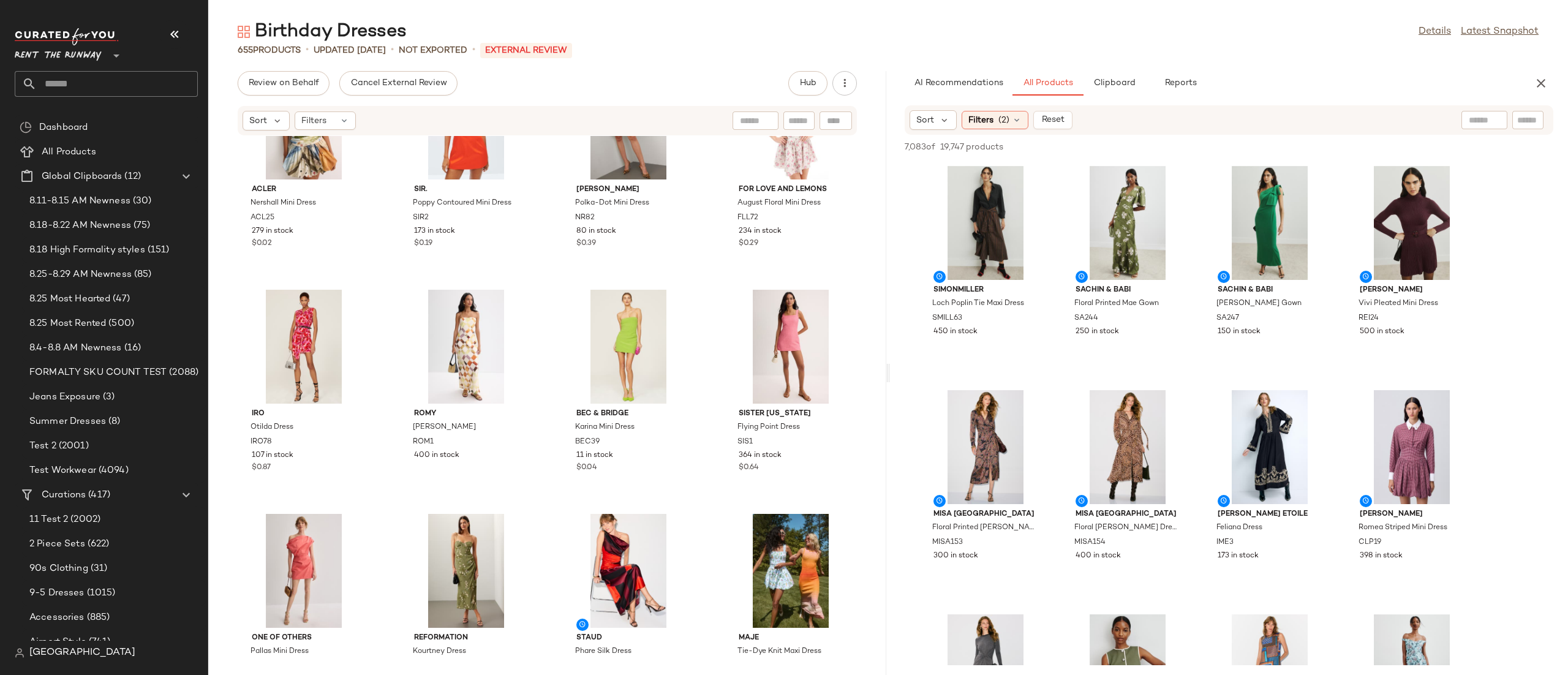
click at [1300, 120] on div "Sort Filters (2) Reset" at bounding box center [1149, 120] width 479 height 19
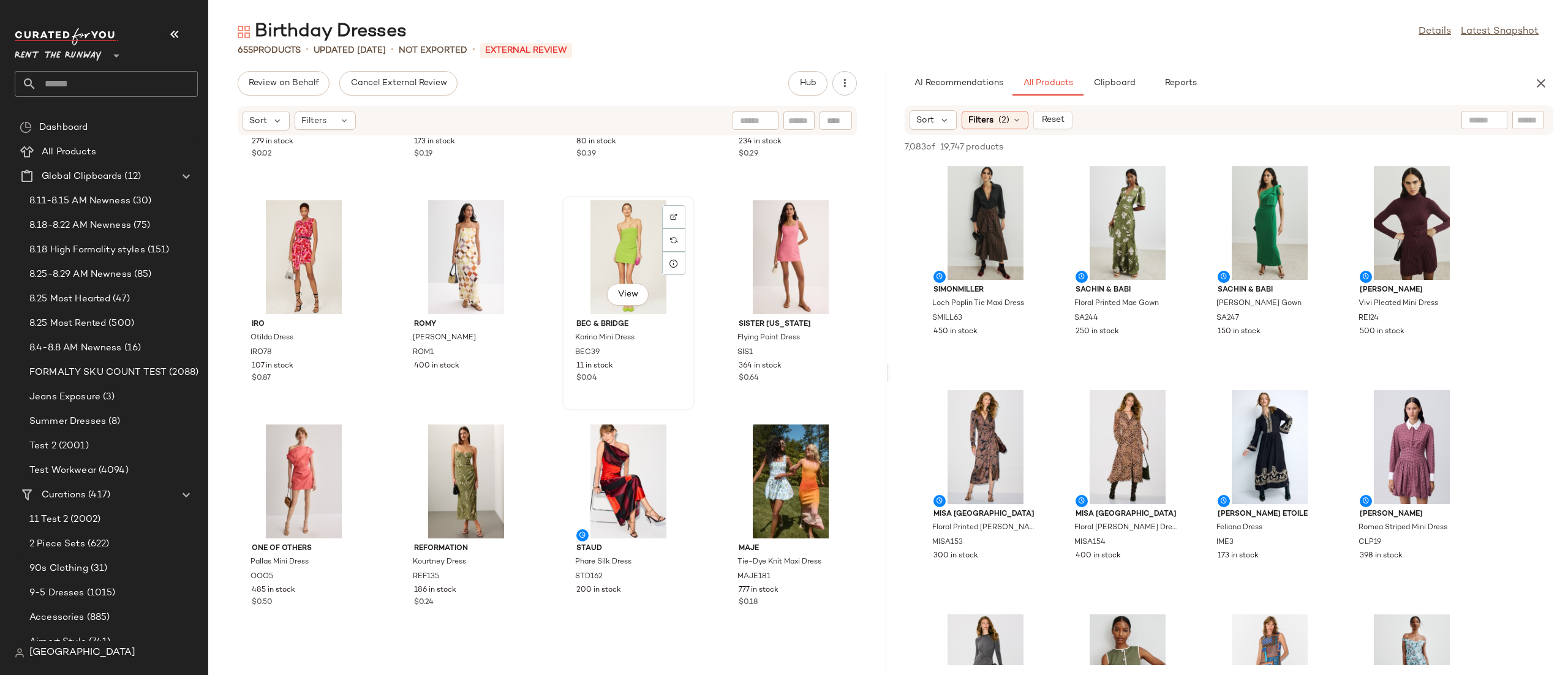
scroll to position [863, 0]
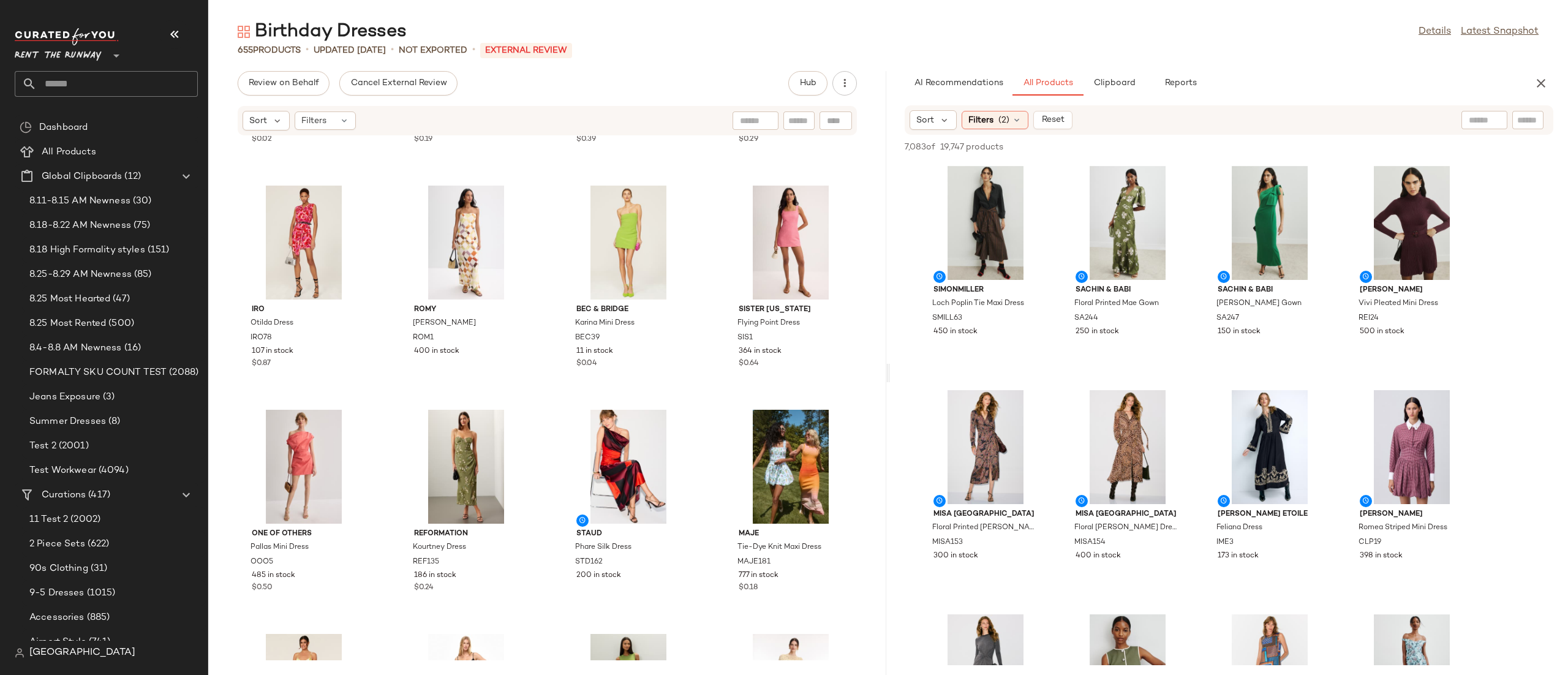
click at [702, 358] on div "Acler Nershall Mini Dress ACL25 279 in stock $0.02 SIR. Poppy Contoured Mini Dr…" at bounding box center [547, 397] width 678 height 524
click at [620, 210] on div "View" at bounding box center [628, 242] width 124 height 114
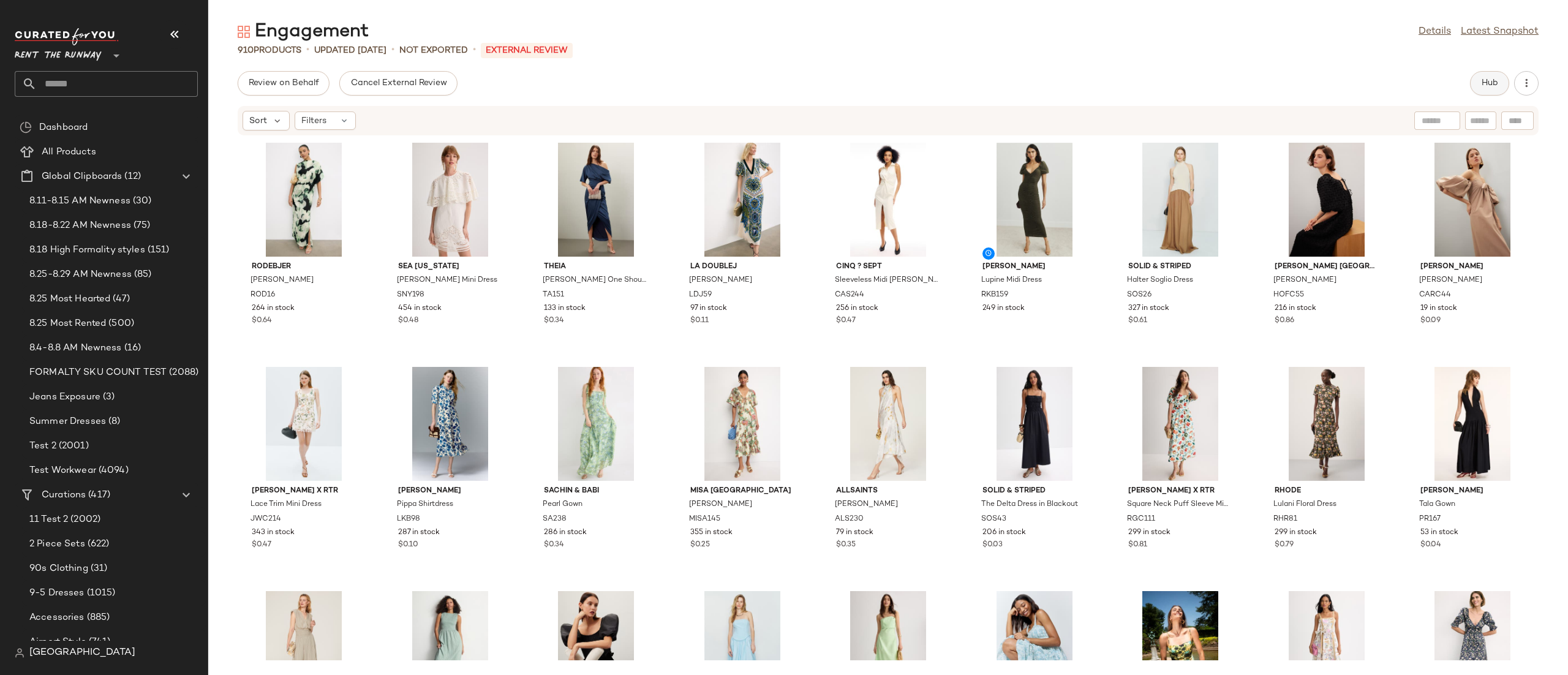
click at [1471, 78] on button "Hub" at bounding box center [1490, 83] width 39 height 24
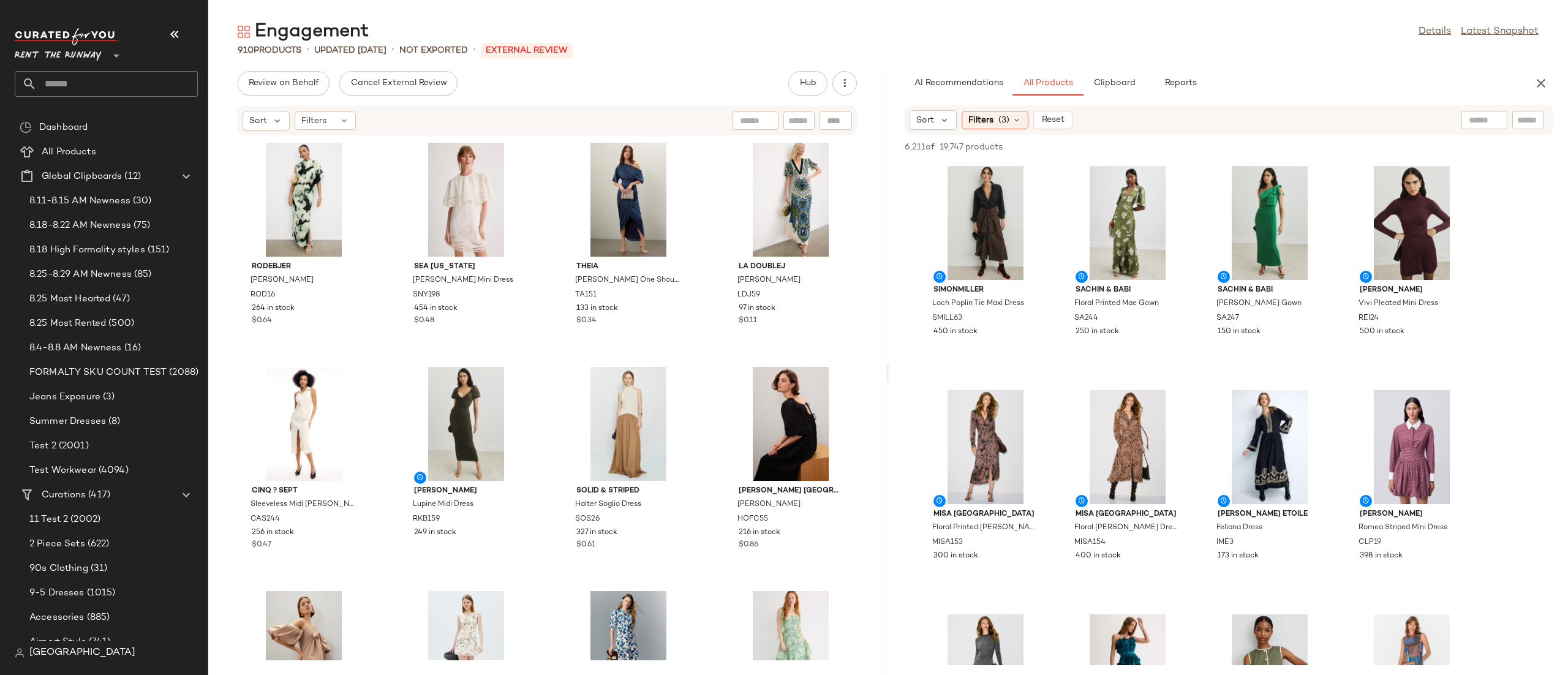
click at [652, 136] on div "Rodebjer Alana Gown ROD16 264 in stock $0.64 Sea New York Lula Mini Dress SNY19…" at bounding box center [547, 397] width 678 height 524
click at [1177, 184] on div at bounding box center [1173, 182] width 24 height 24
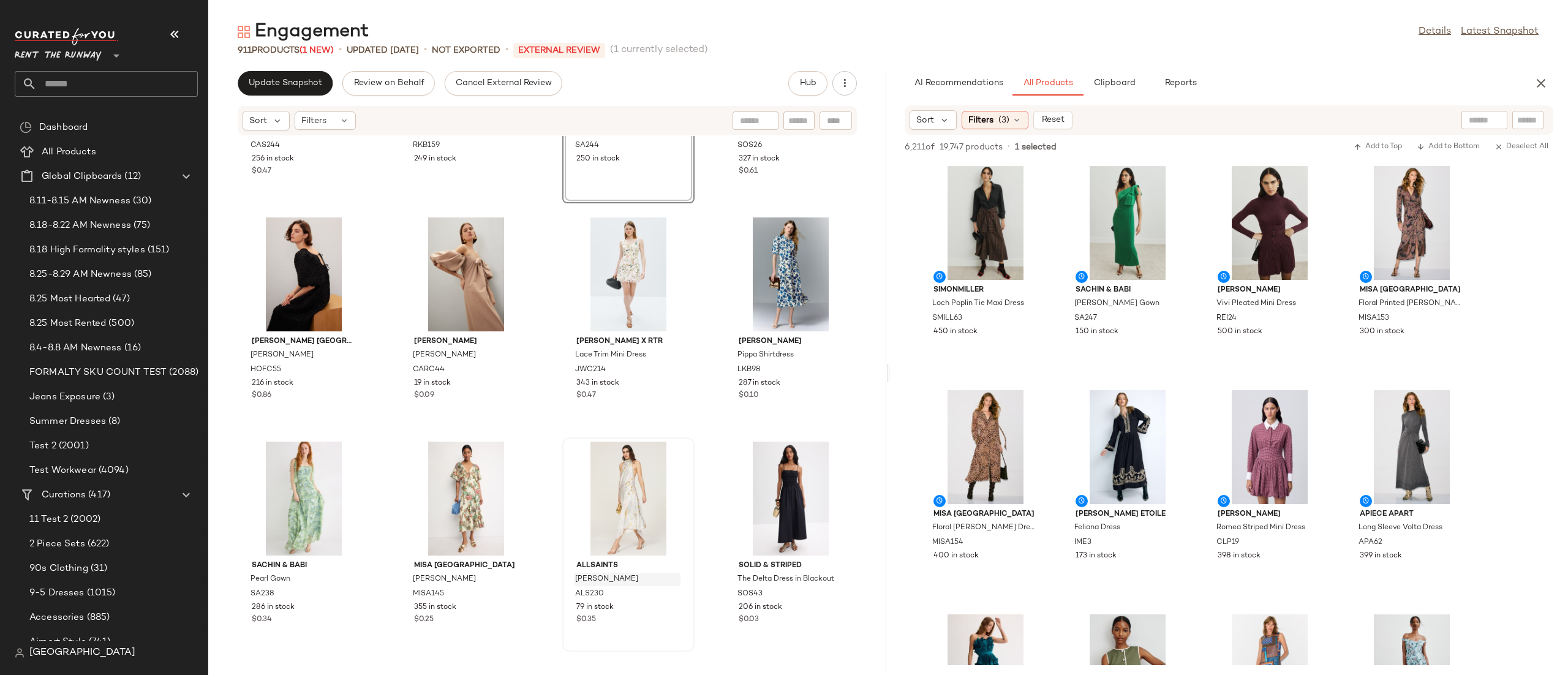
scroll to position [104, 0]
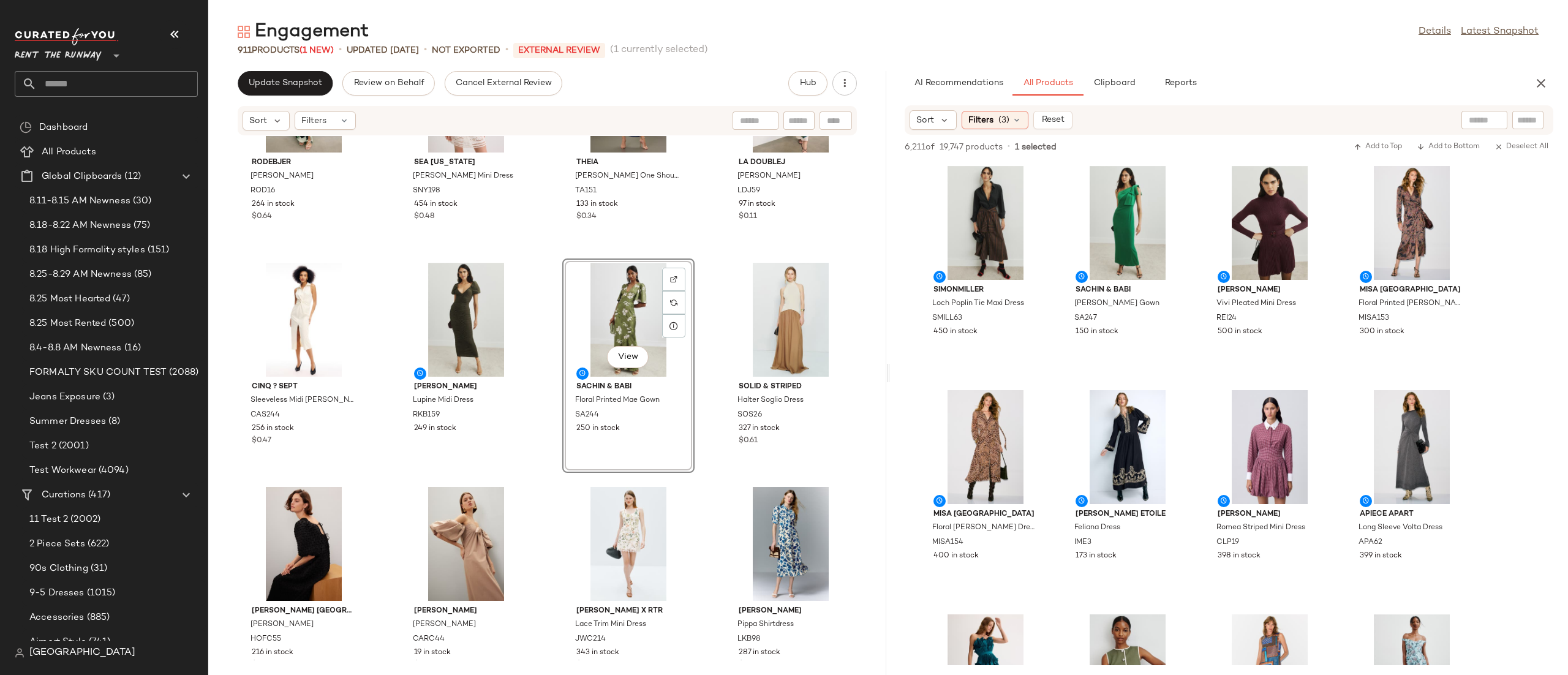
click at [623, 335] on div "View" at bounding box center [628, 319] width 124 height 114
click at [624, 354] on span "View" at bounding box center [627, 357] width 21 height 10
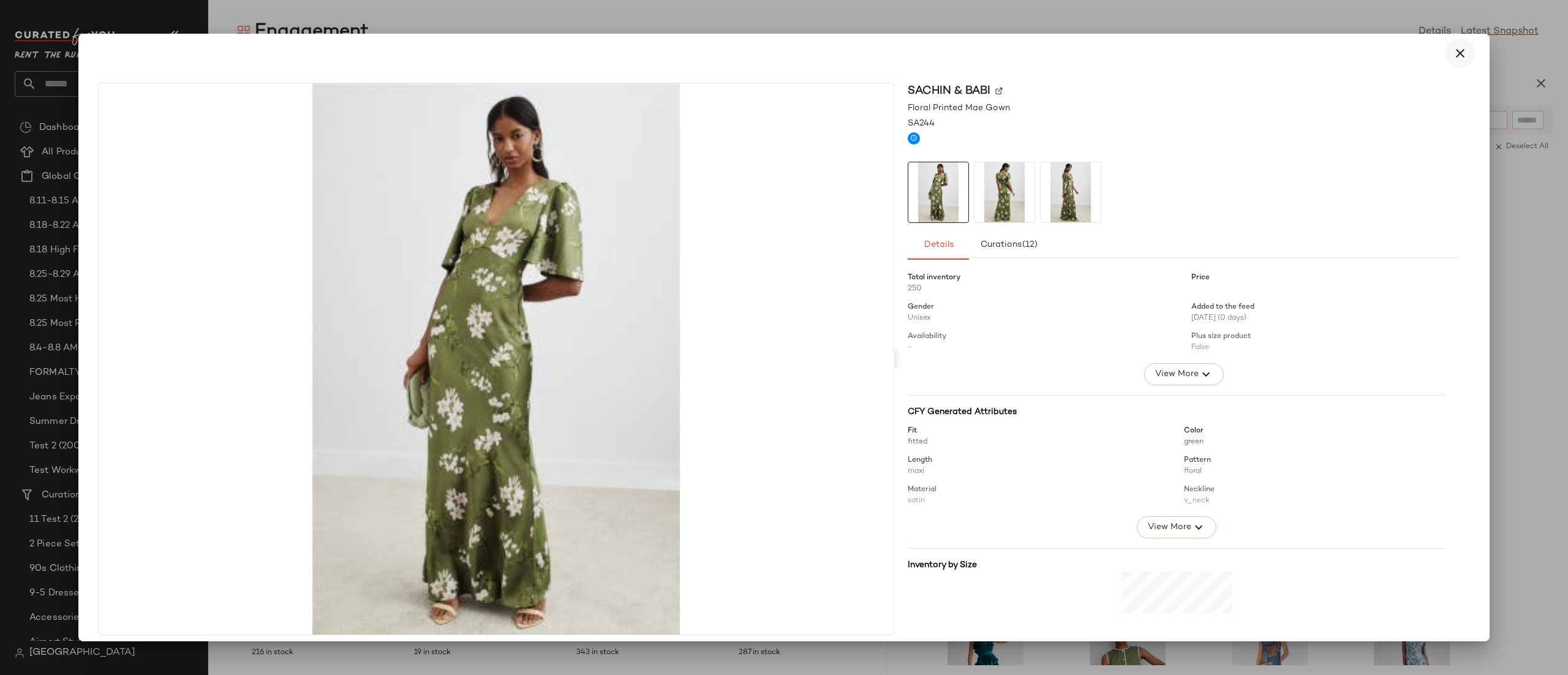
click at [1446, 59] on button "button" at bounding box center [1460, 53] width 30 height 30
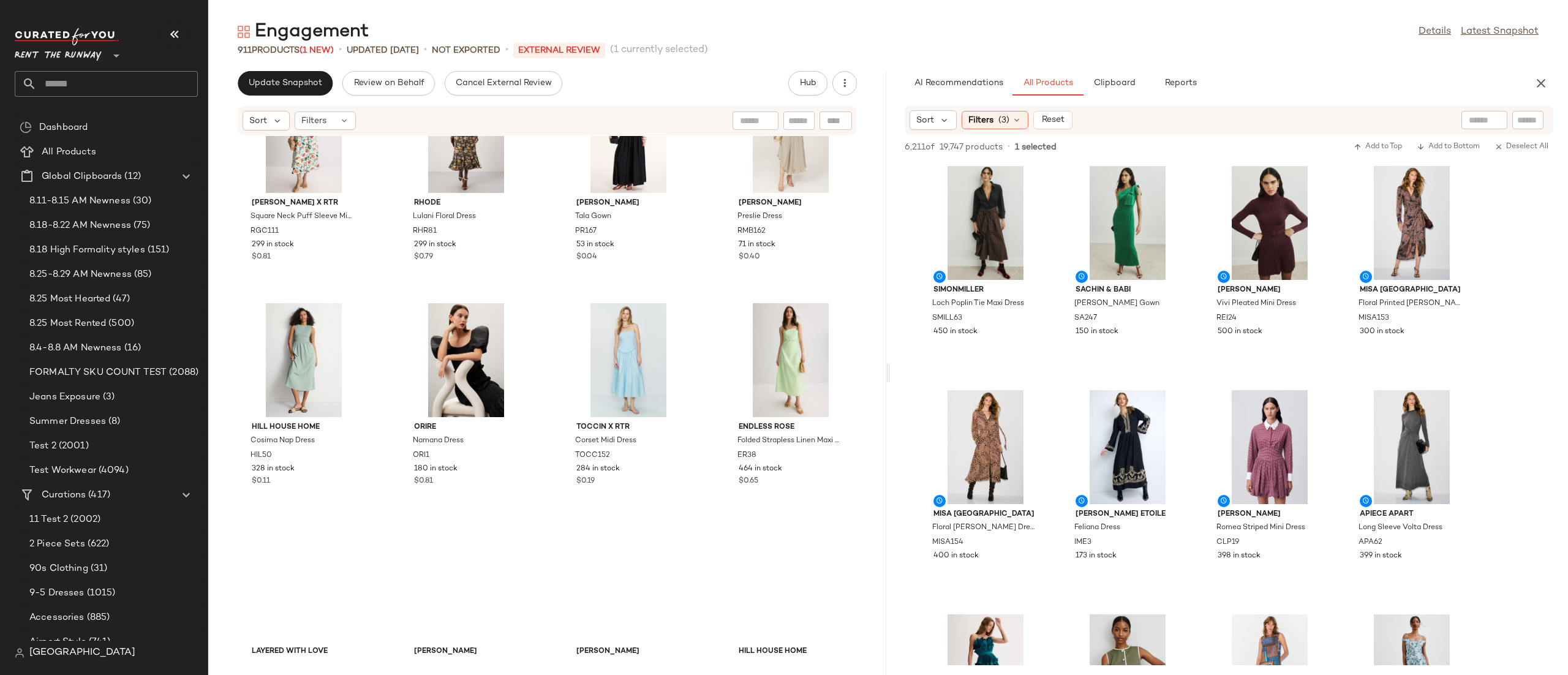
scroll to position [1129, 0]
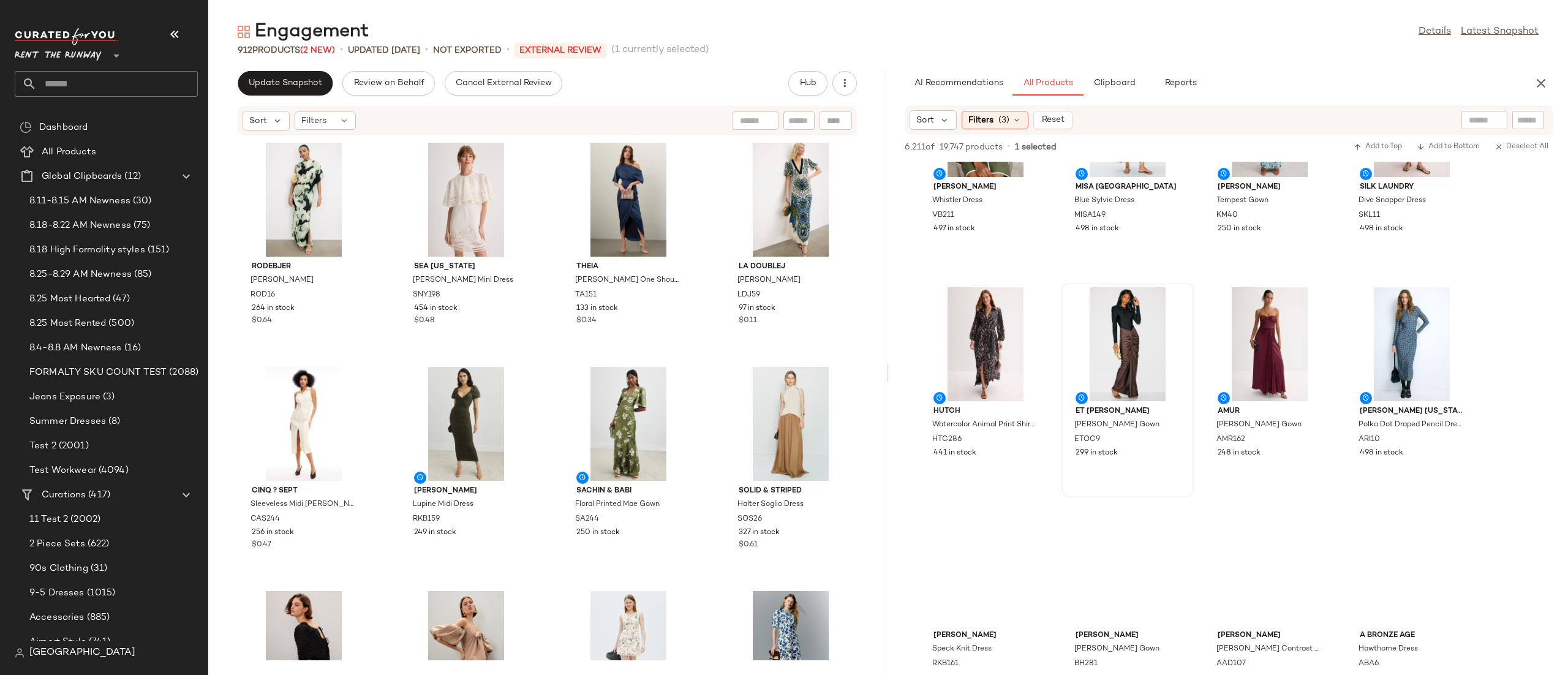
scroll to position [553, 0]
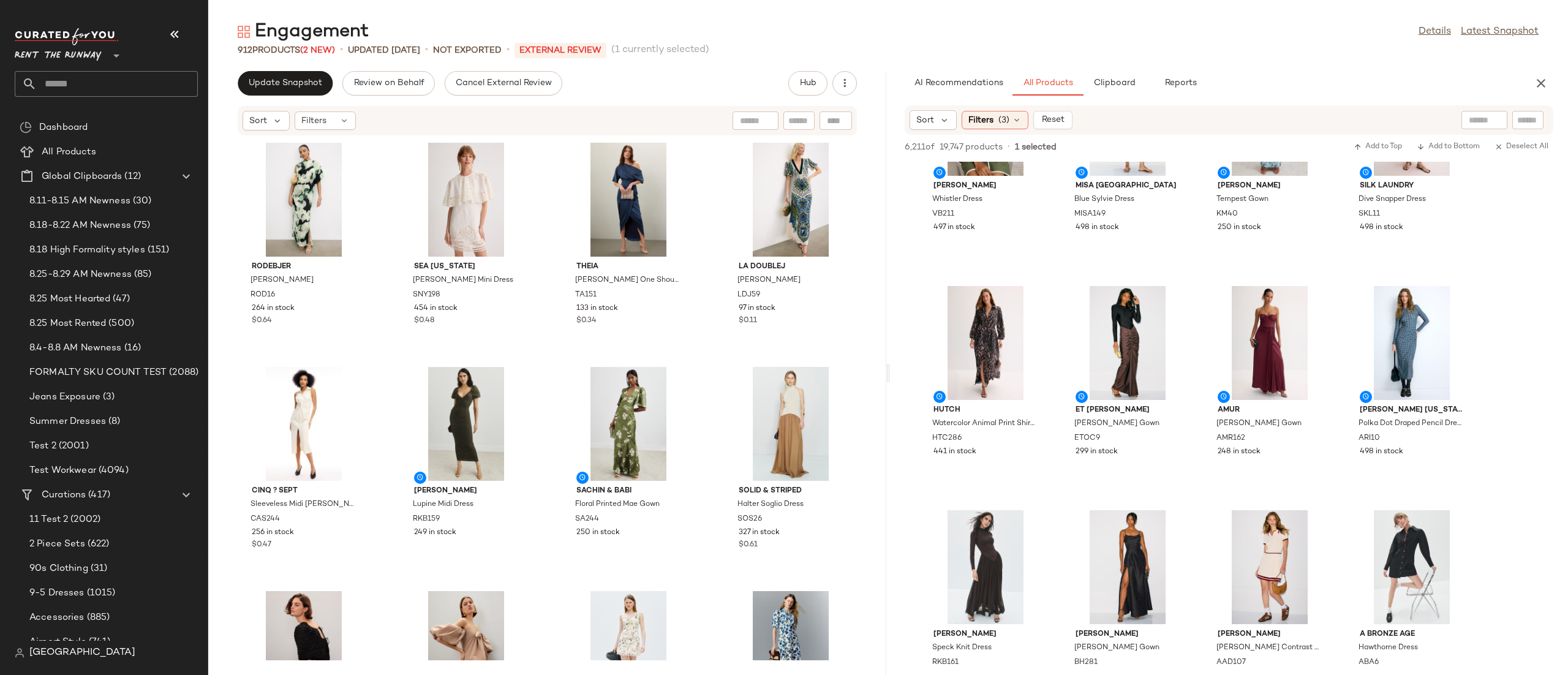
click at [298, 66] on div "Engagement Details Latest Snapshot 912 Products (2 New) • updated Aug 27th • No…" at bounding box center [888, 347] width 1360 height 655
click at [300, 84] on span "Update Snapshot" at bounding box center [285, 84] width 74 height 10
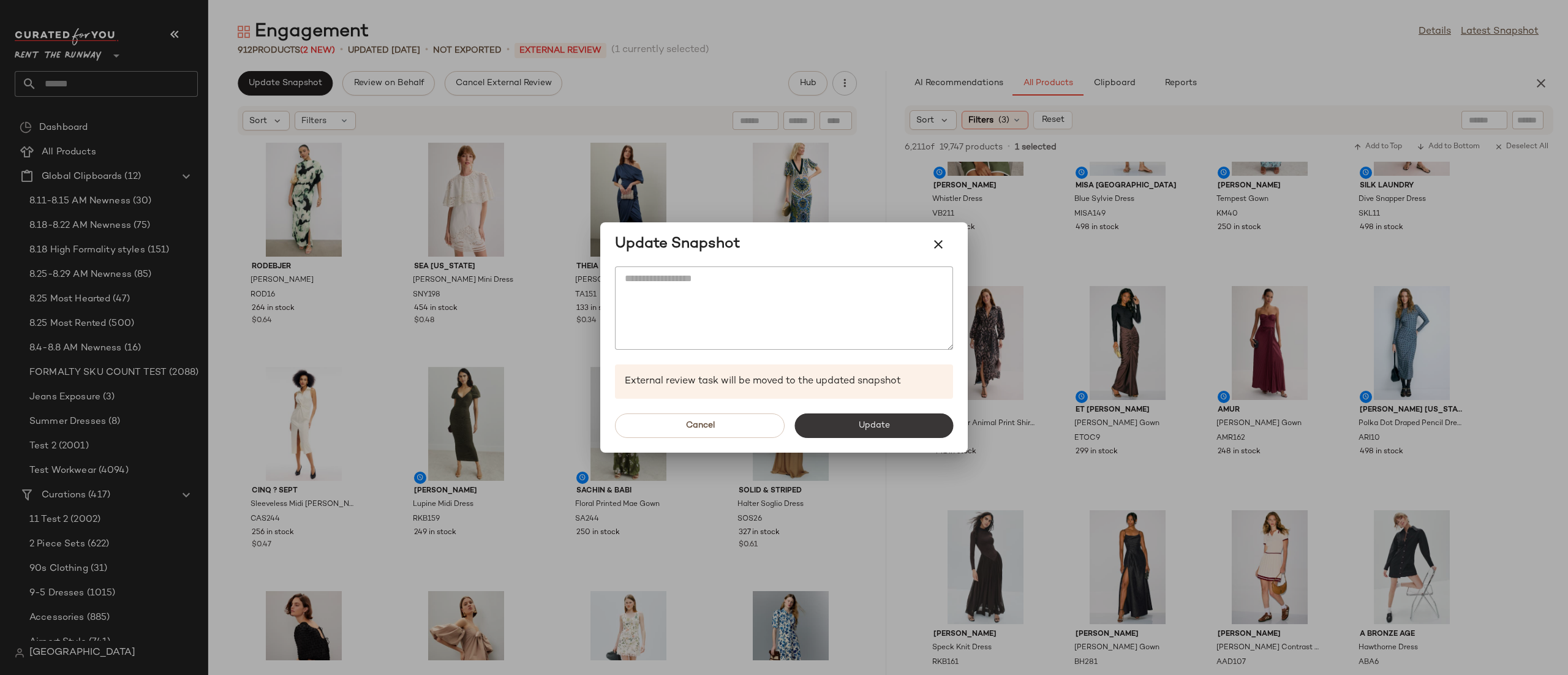
click at [822, 429] on button "Update" at bounding box center [873, 425] width 159 height 24
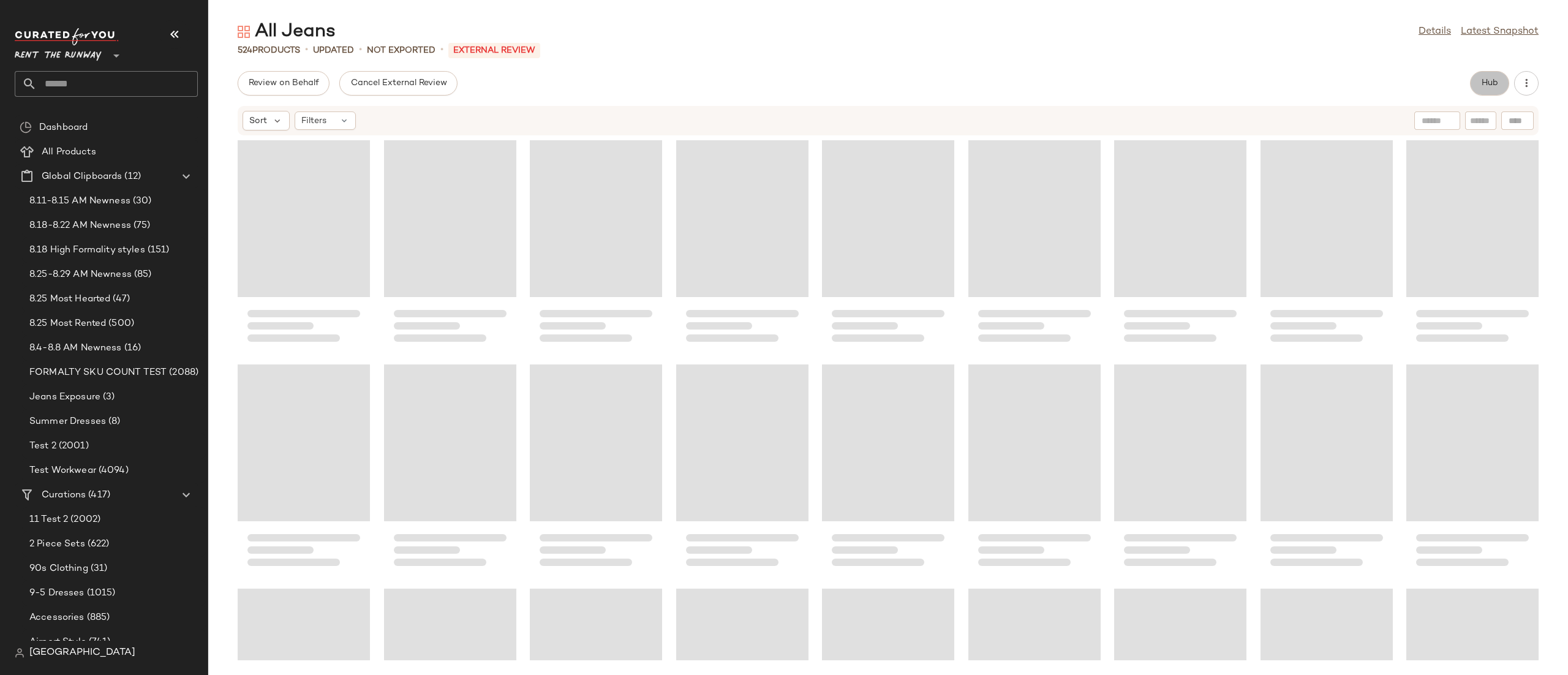
click at [1474, 90] on button "Hub" at bounding box center [1490, 83] width 39 height 24
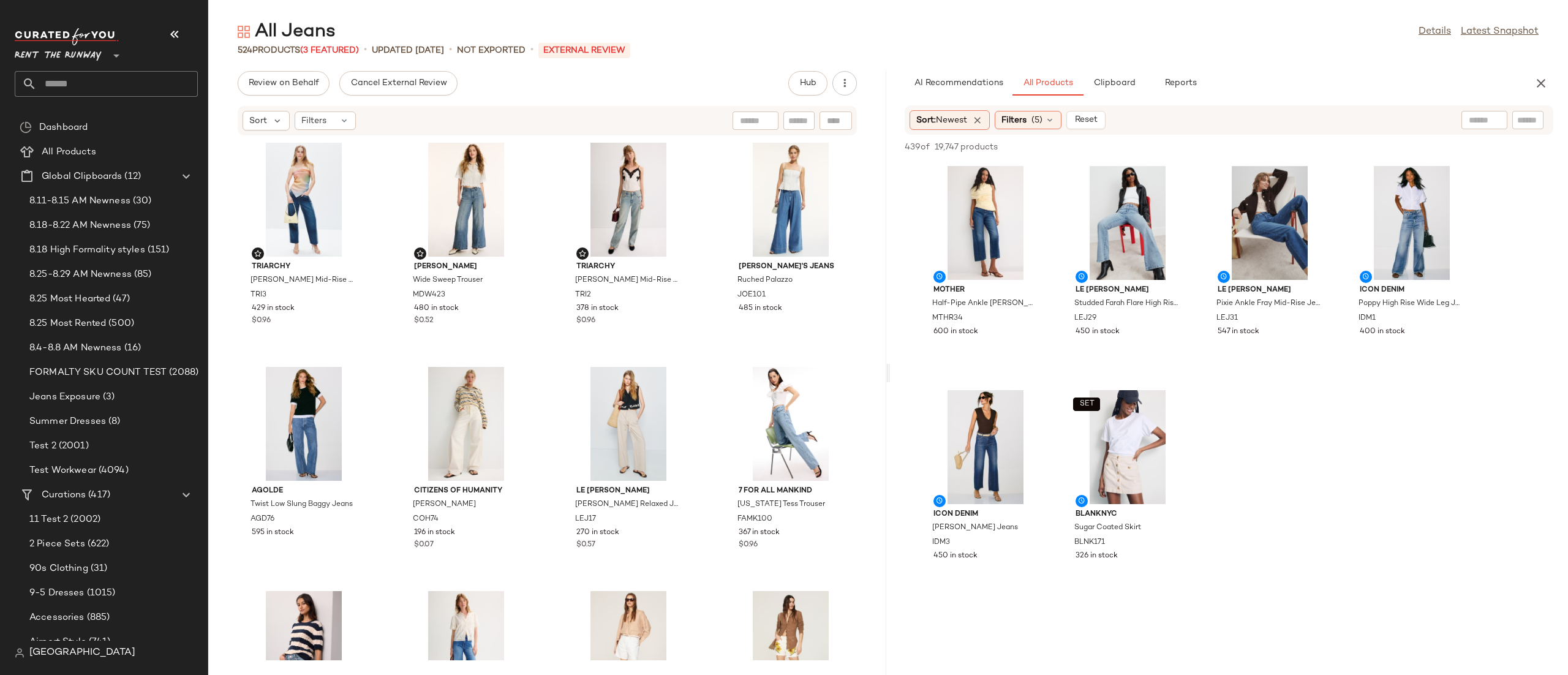
click at [1160, 117] on div "Sort: Newest Filters (5) Reset" at bounding box center [1149, 120] width 479 height 19
click at [700, 359] on div "Triarchy Kelly Cropped Mid-Rise Straight Leg TRI3 429 in stock $0.96 Madewell W…" at bounding box center [547, 397] width 678 height 524
click at [691, 346] on div "Triarchy Kelly Cropped Mid-Rise Straight Leg TRI3 429 in stock $0.96 Madewell W…" at bounding box center [547, 397] width 678 height 524
click at [700, 321] on div "Triarchy Kelly Cropped Mid-Rise Straight Leg TRI3 429 in stock $0.96 Madewell W…" at bounding box center [547, 397] width 678 height 524
click at [1249, 367] on div "View LE JEAN Pixie Ankle Fray Mid-Rise Jeans LEJ31 547 in stock" at bounding box center [1269, 268] width 130 height 212
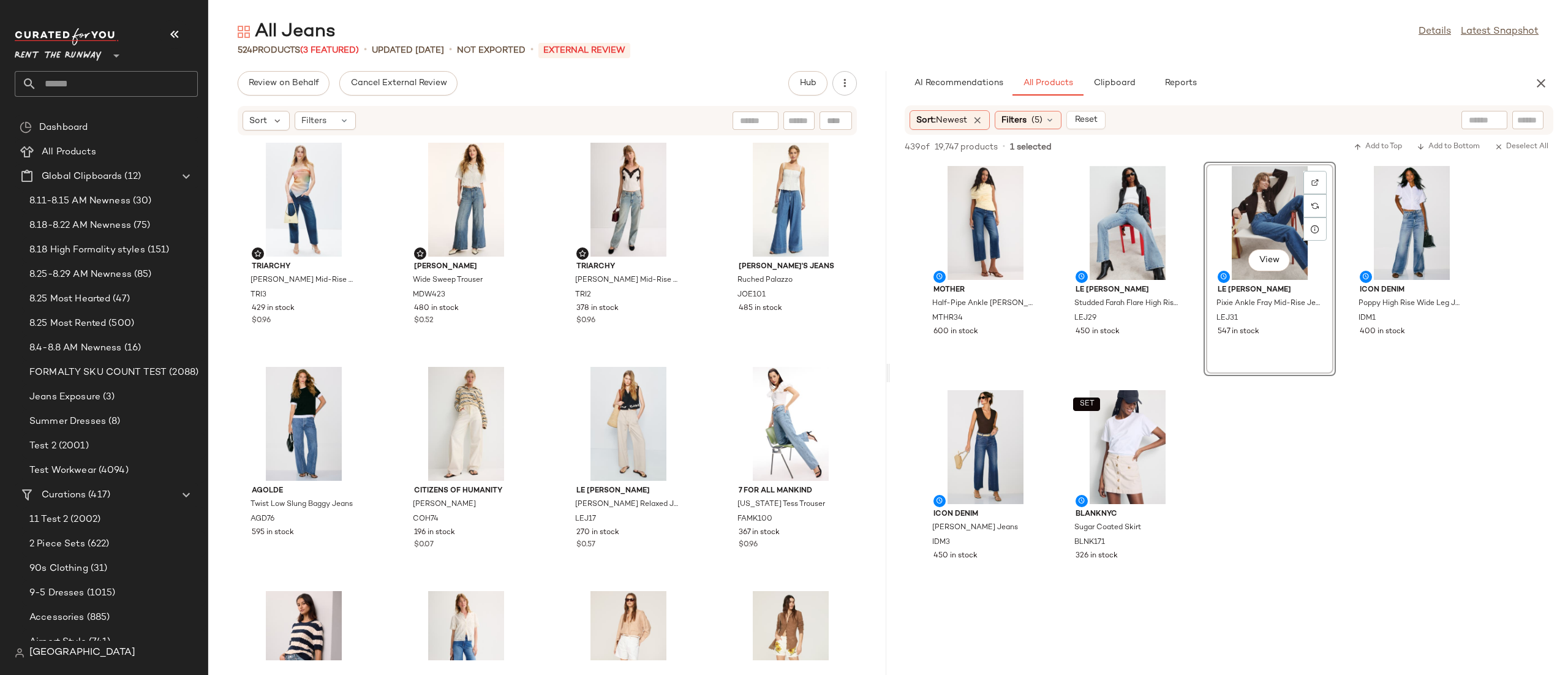
click at [1240, 394] on div "MOTHER Half-Pipe Ankle Jean MTHR34 600 in stock LE JEAN Studded Farah Flare Hig…" at bounding box center [1228, 381] width 678 height 439
click at [1059, 235] on div "MOTHER Half-Pipe Ankle Jean MTHR34 600 in stock LE JEAN Studded Farah Flare Hig…" at bounding box center [1228, 381] width 678 height 439
click at [1253, 478] on div "MOTHER Half-Pipe Ankle Jean MTHR34 600 in stock LE JEAN Studded Farah Flare Hig…" at bounding box center [1228, 381] width 678 height 439
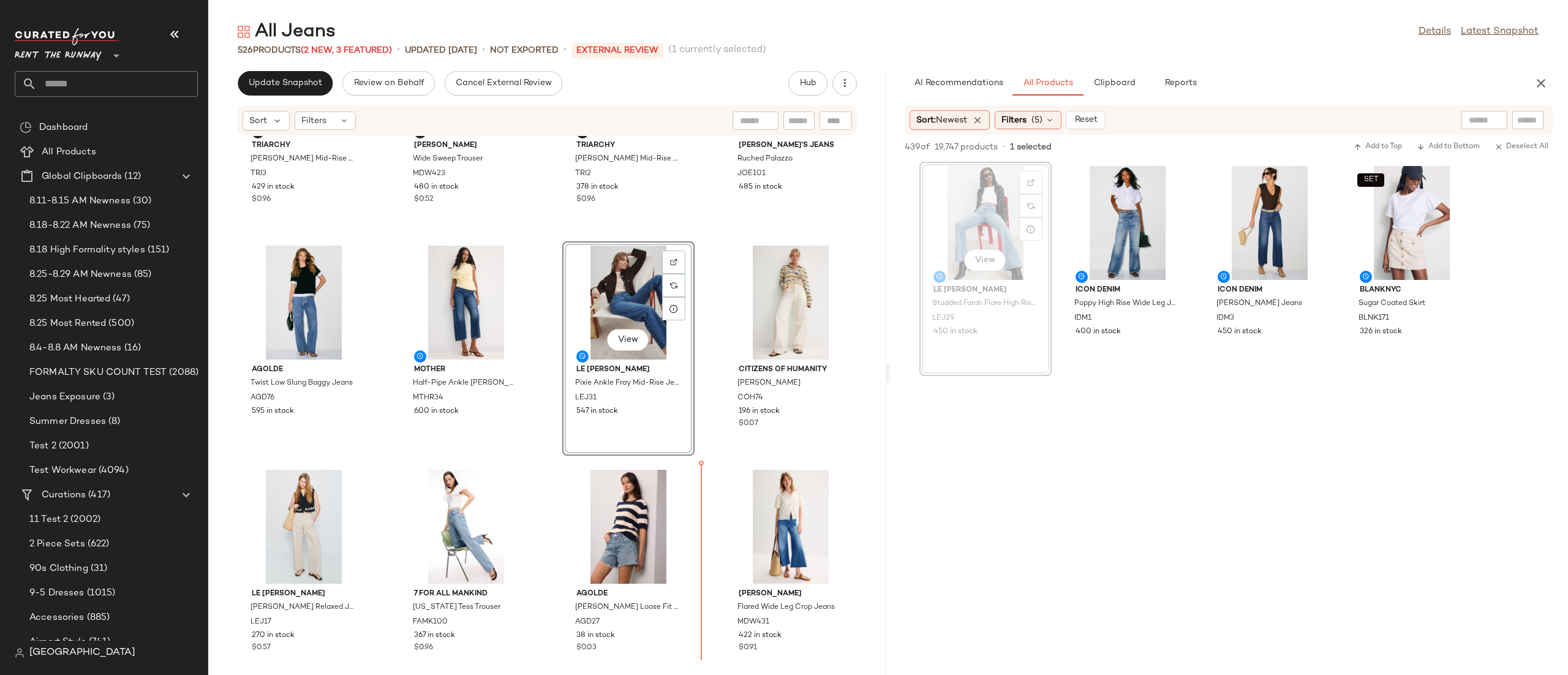
scroll to position [186, 0]
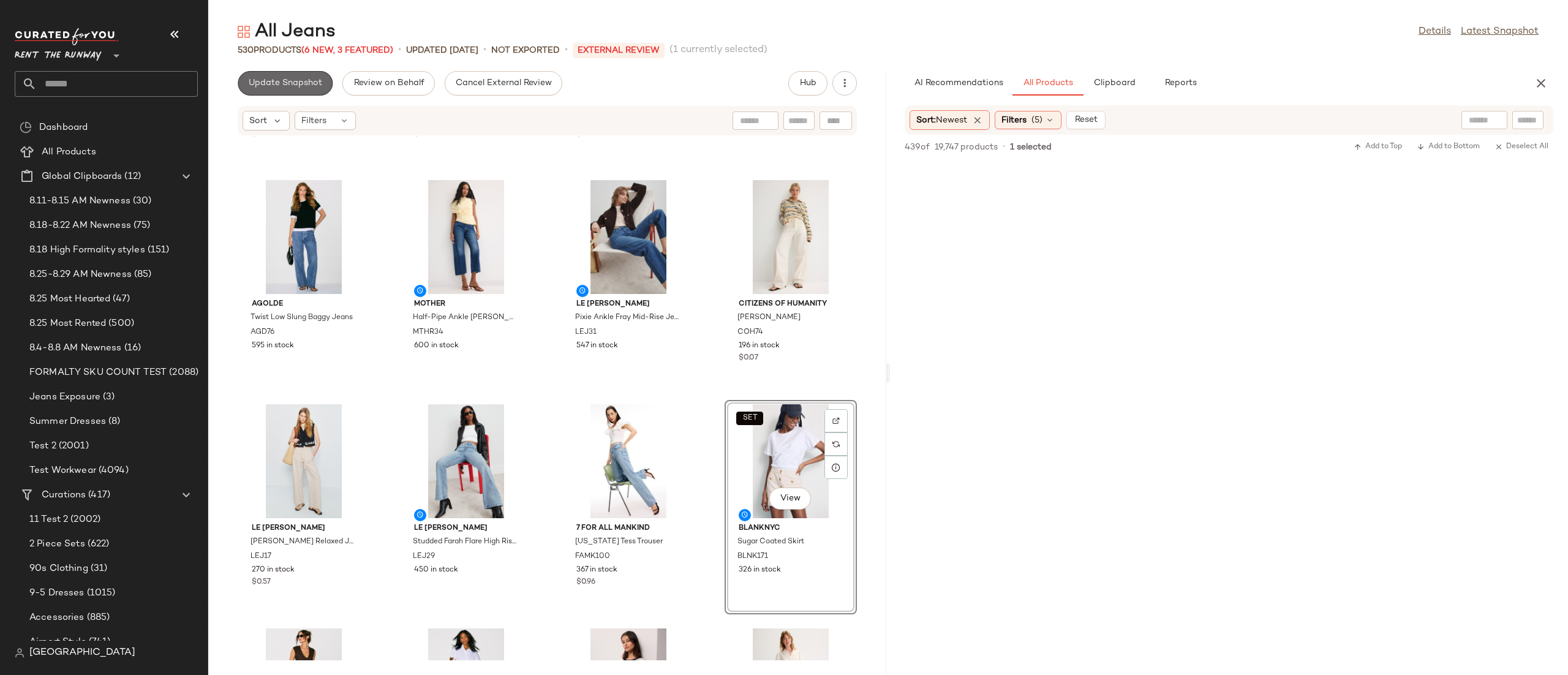
click at [300, 89] on button "Update Snapshot" at bounding box center [285, 83] width 95 height 24
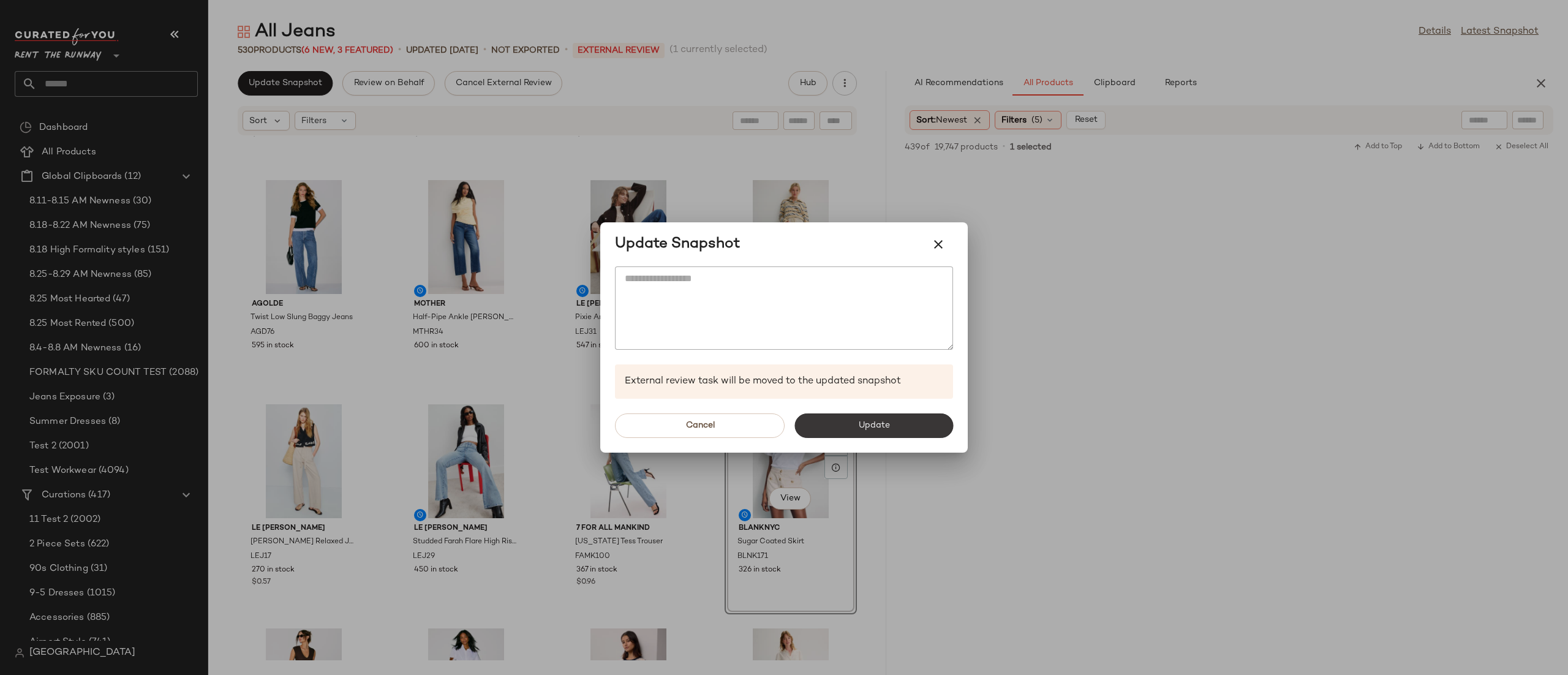
click at [870, 430] on span "Update" at bounding box center [873, 426] width 32 height 10
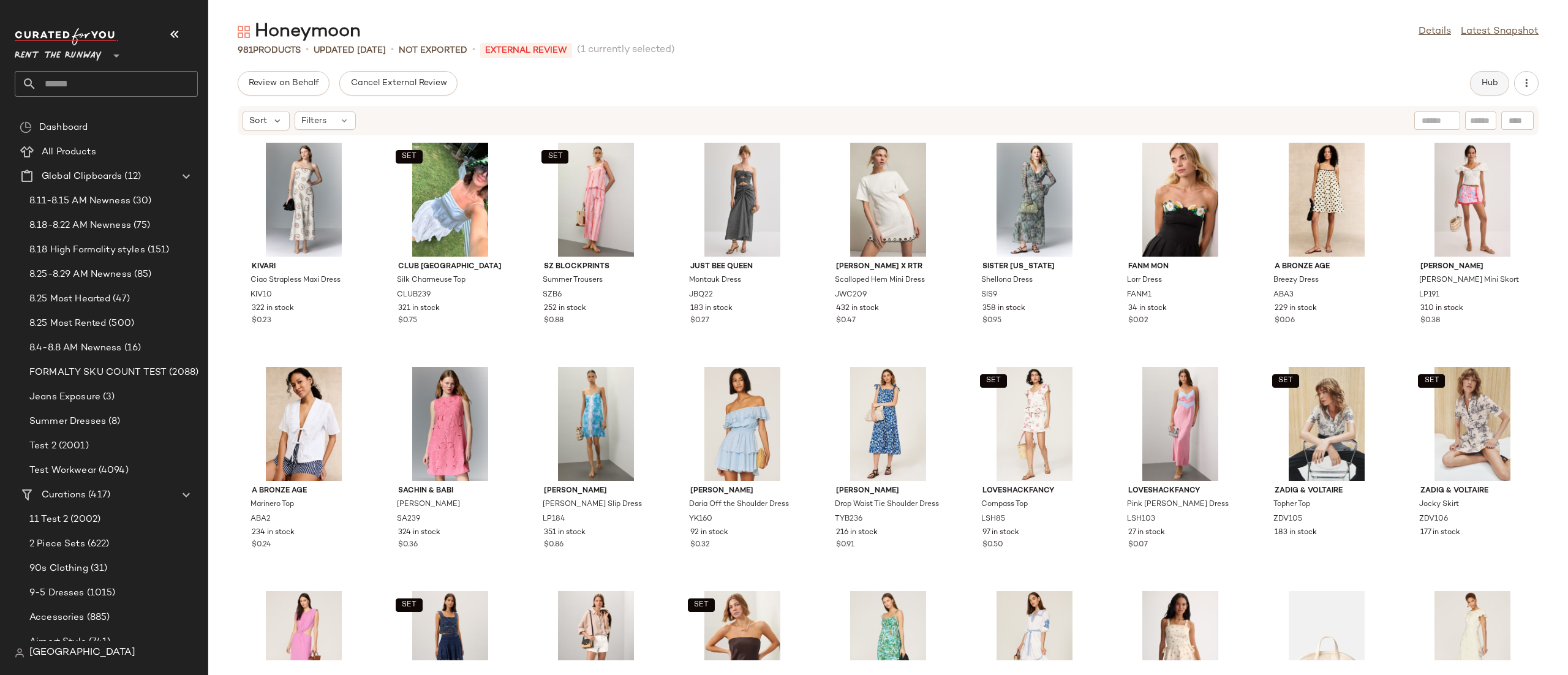
click at [1479, 82] on button "Hub" at bounding box center [1490, 83] width 39 height 24
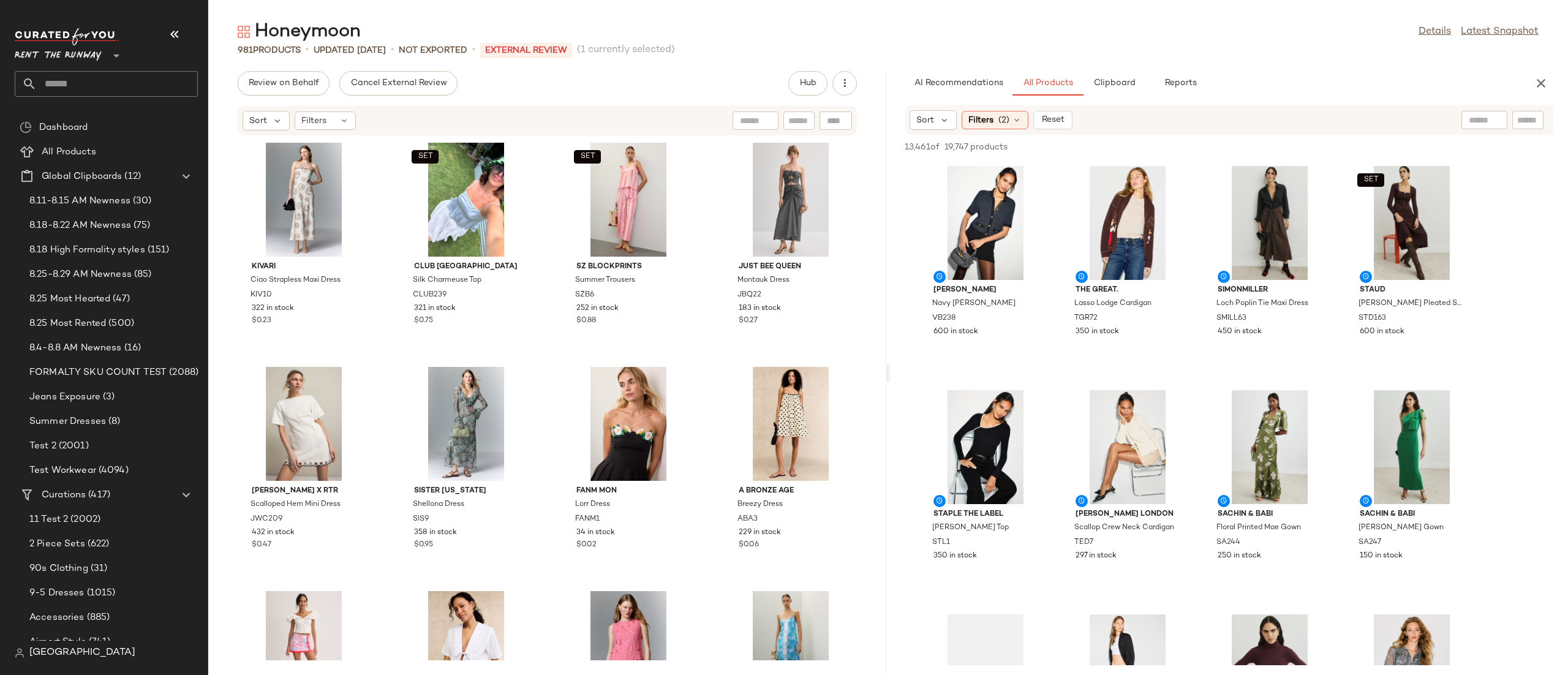
click at [1198, 126] on div "Sort Filters (2) Reset" at bounding box center [1149, 120] width 479 height 19
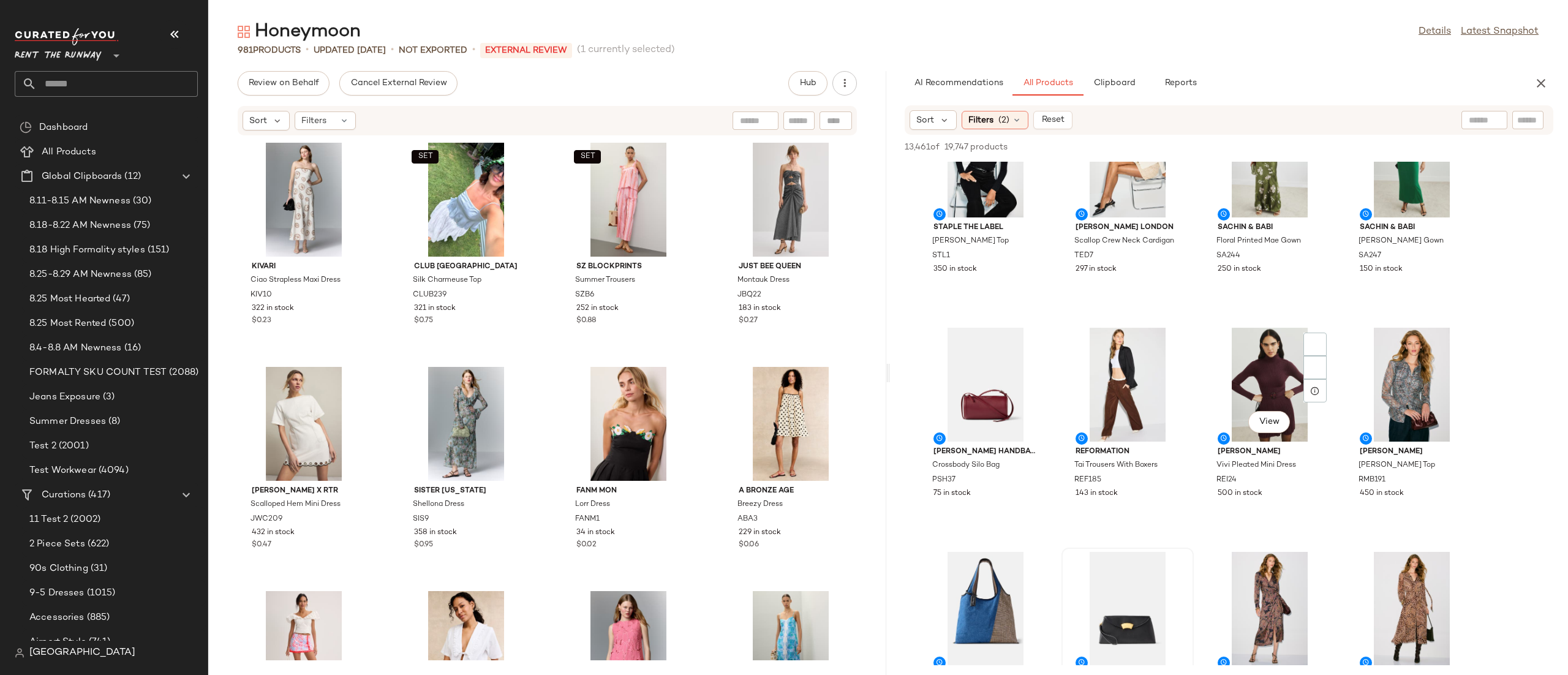
scroll to position [504, 0]
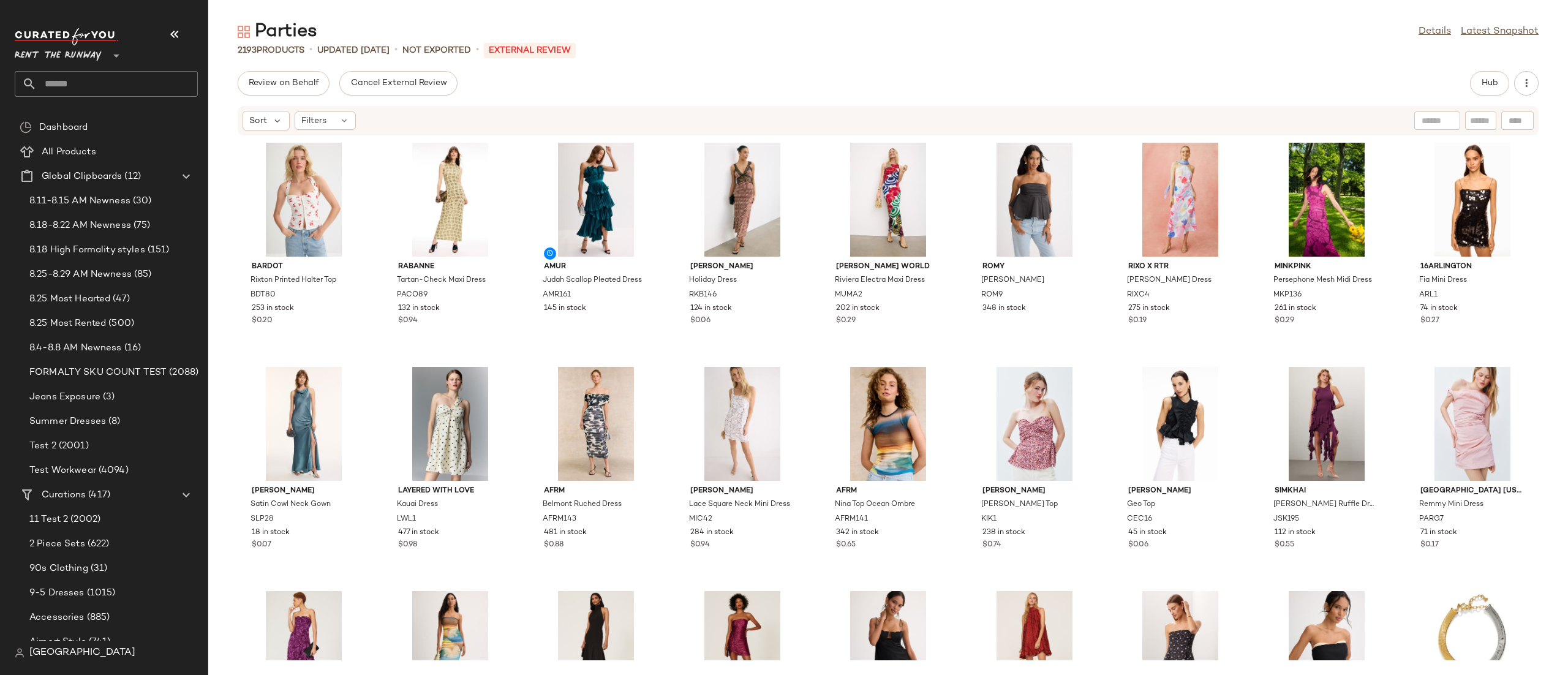
click at [1104, 347] on div "Bardot Rixton Printed Halter Top BDT80 253 in stock $0.20 Rabanne Tartan-Check …" at bounding box center [888, 397] width 1360 height 524
click at [1365, 112] on div "Sort Filters" at bounding box center [808, 120] width 1132 height 19
click at [1484, 88] on button "Hub" at bounding box center [1490, 83] width 39 height 24
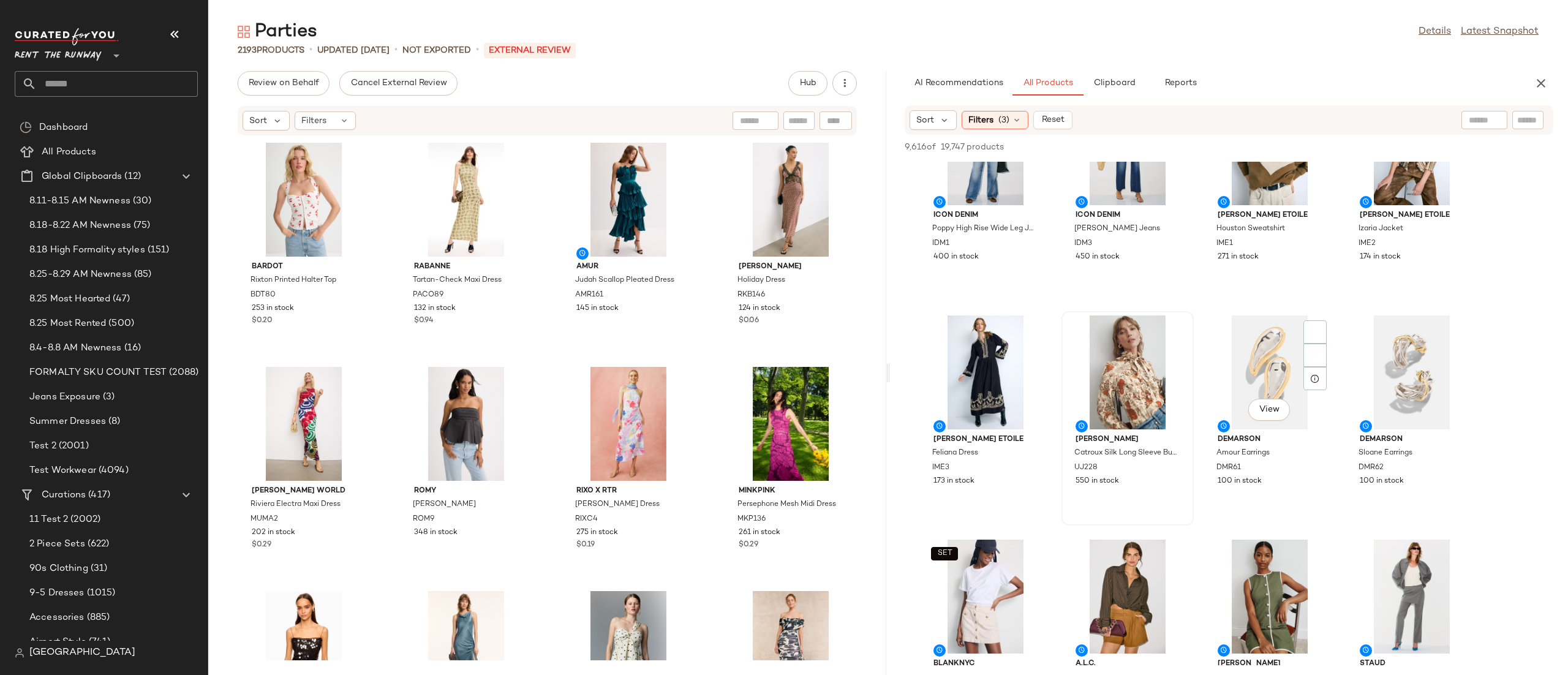
scroll to position [1221, 0]
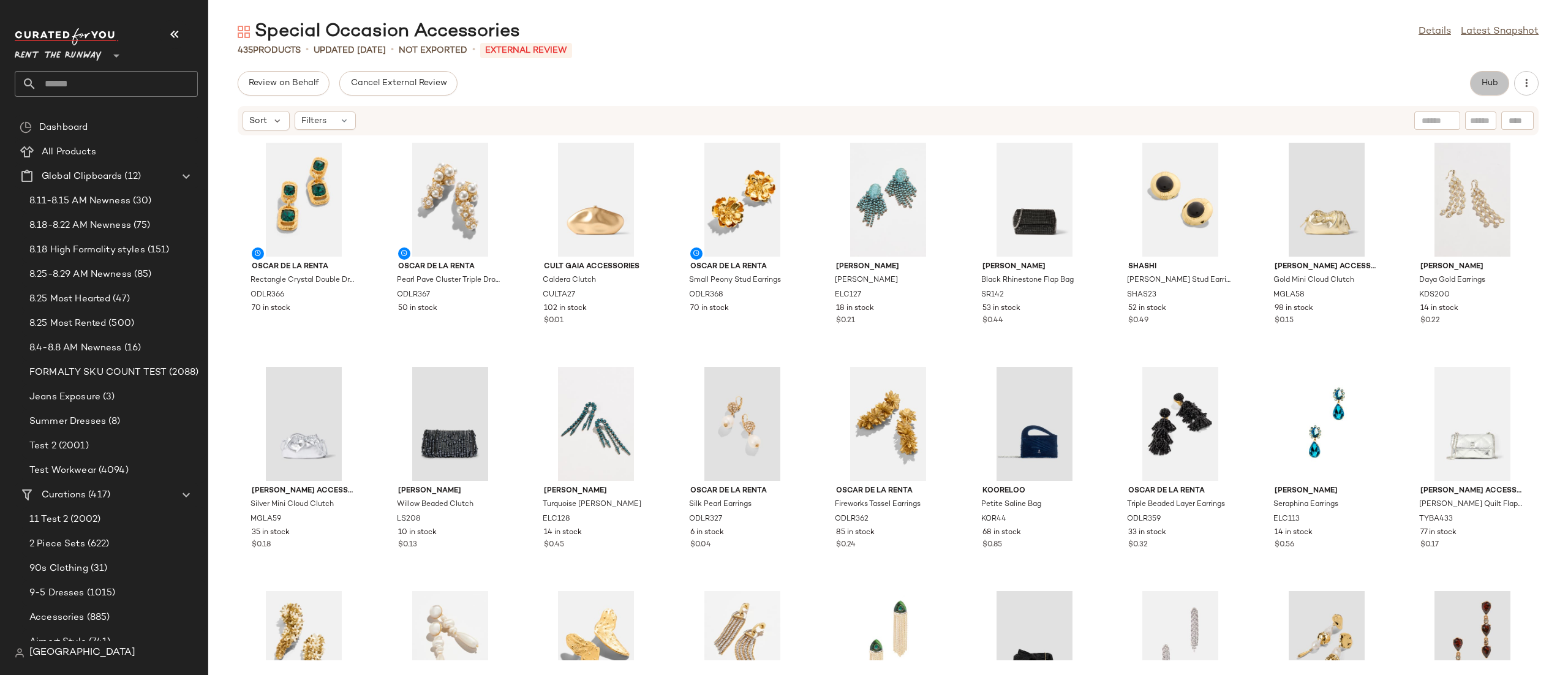
click at [1475, 83] on button "Hub" at bounding box center [1490, 83] width 39 height 24
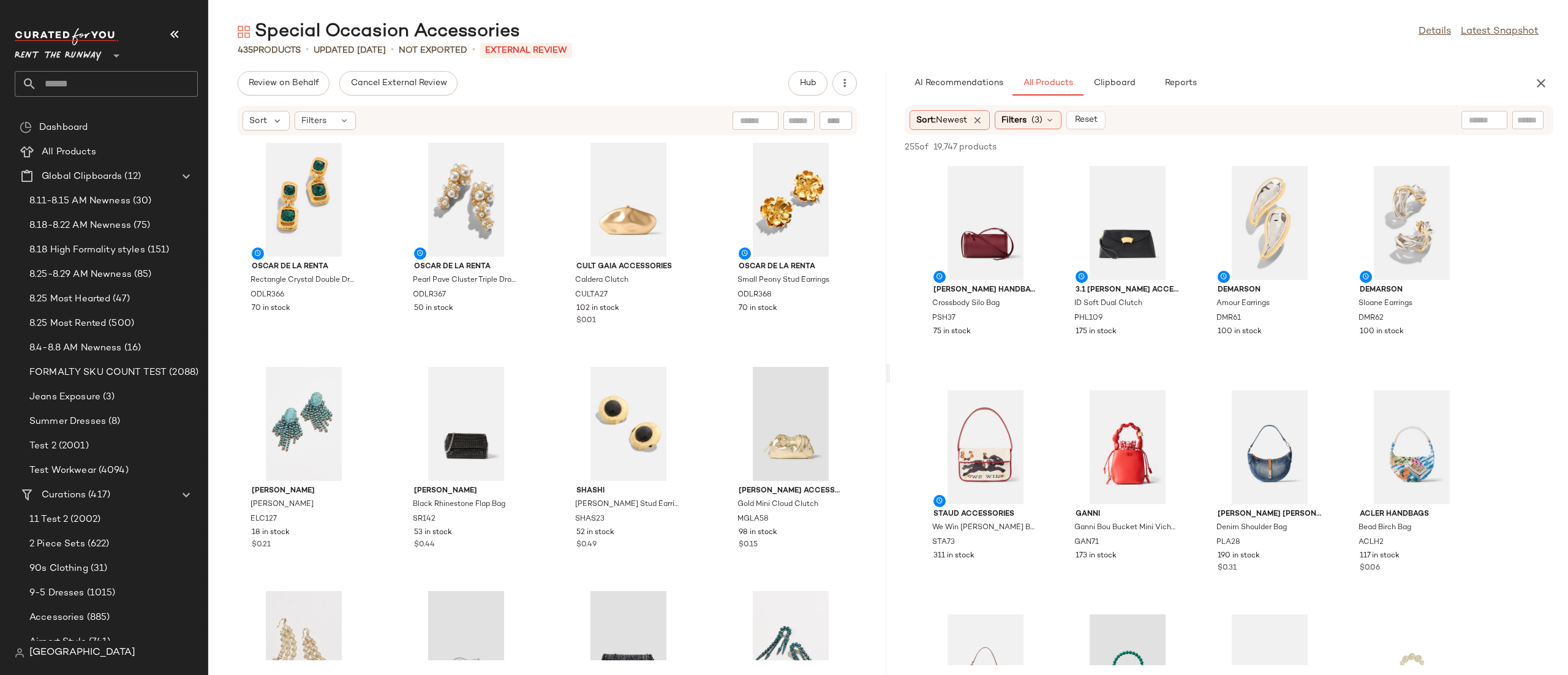
click at [1173, 113] on div "Sort: Newest Filters (3) Reset" at bounding box center [1149, 120] width 479 height 19
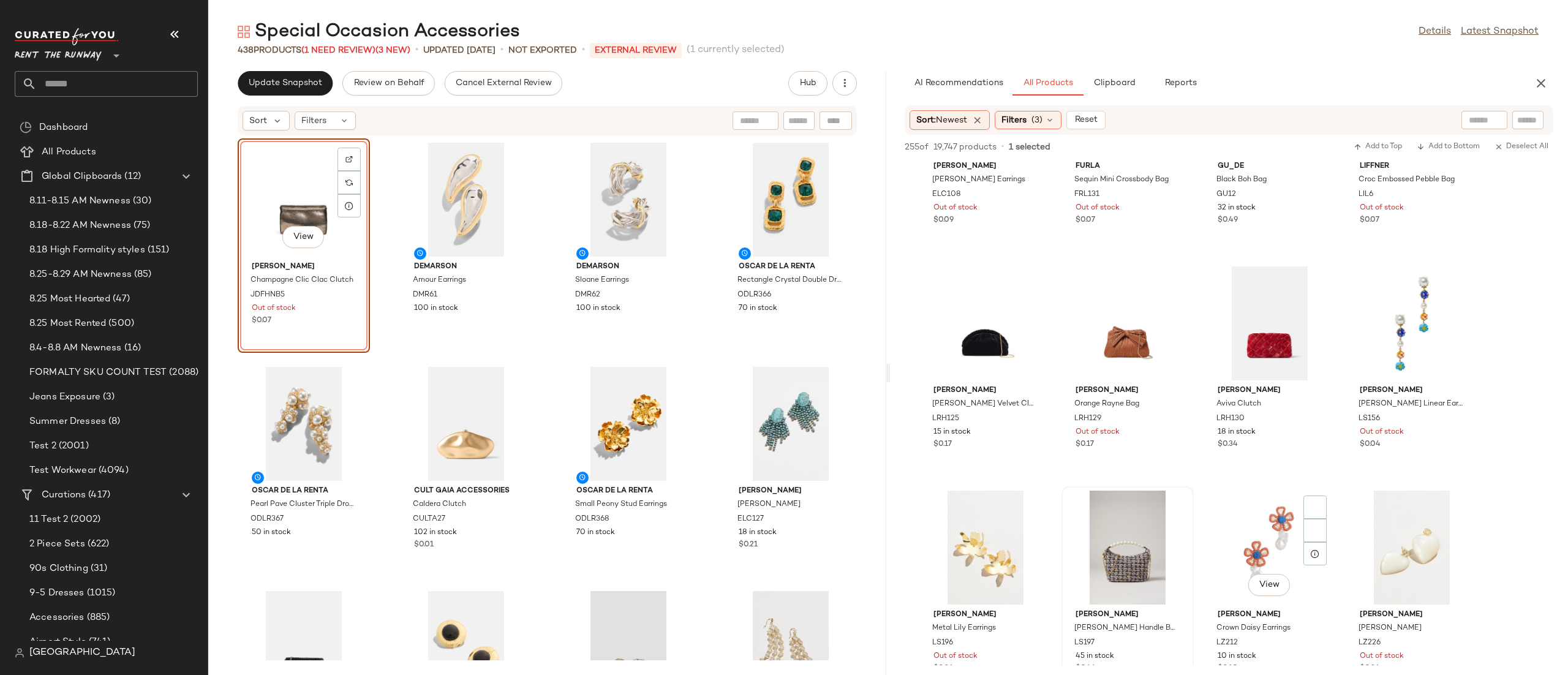
scroll to position [873, 0]
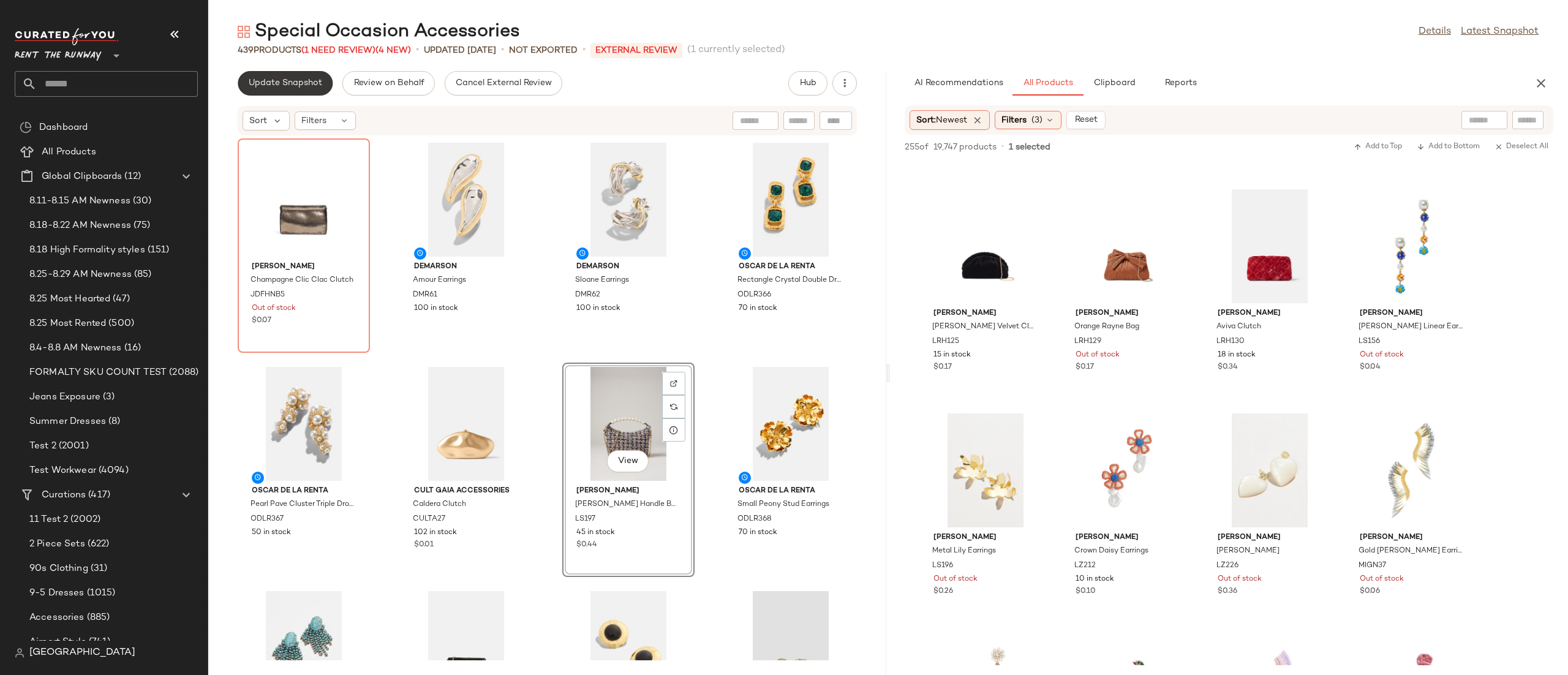
click at [292, 88] on span "Update Snapshot" at bounding box center [285, 84] width 74 height 10
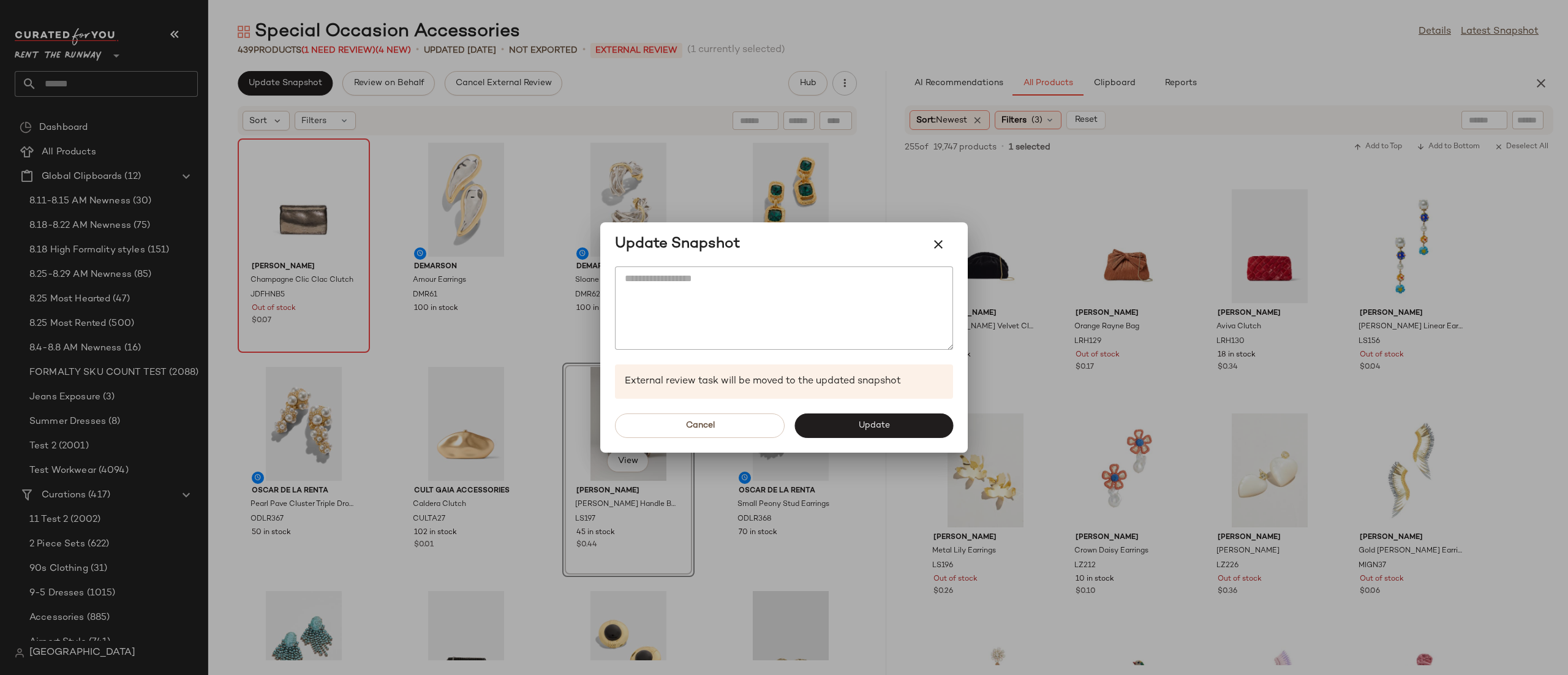
click at [328, 143] on div at bounding box center [784, 338] width 1568 height 675
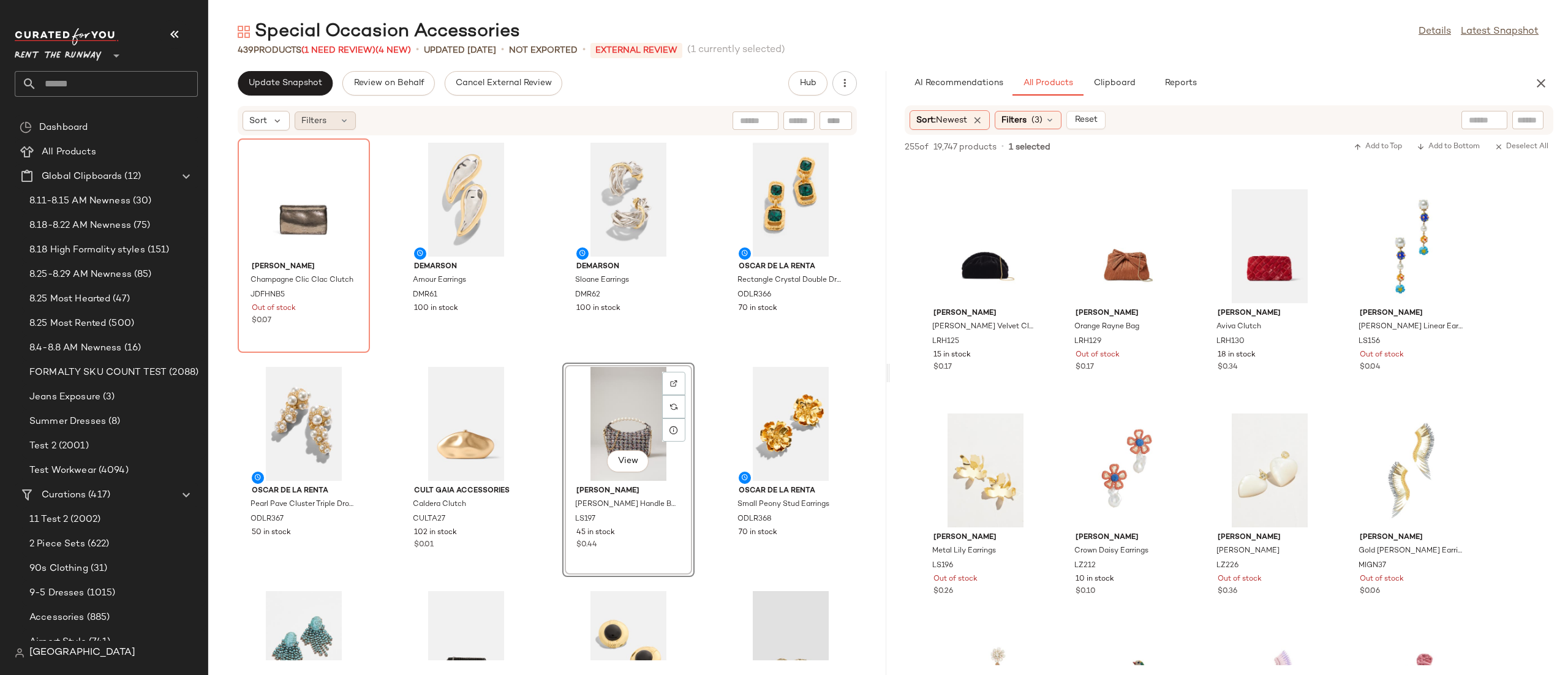
click at [340, 124] on icon at bounding box center [344, 121] width 10 height 10
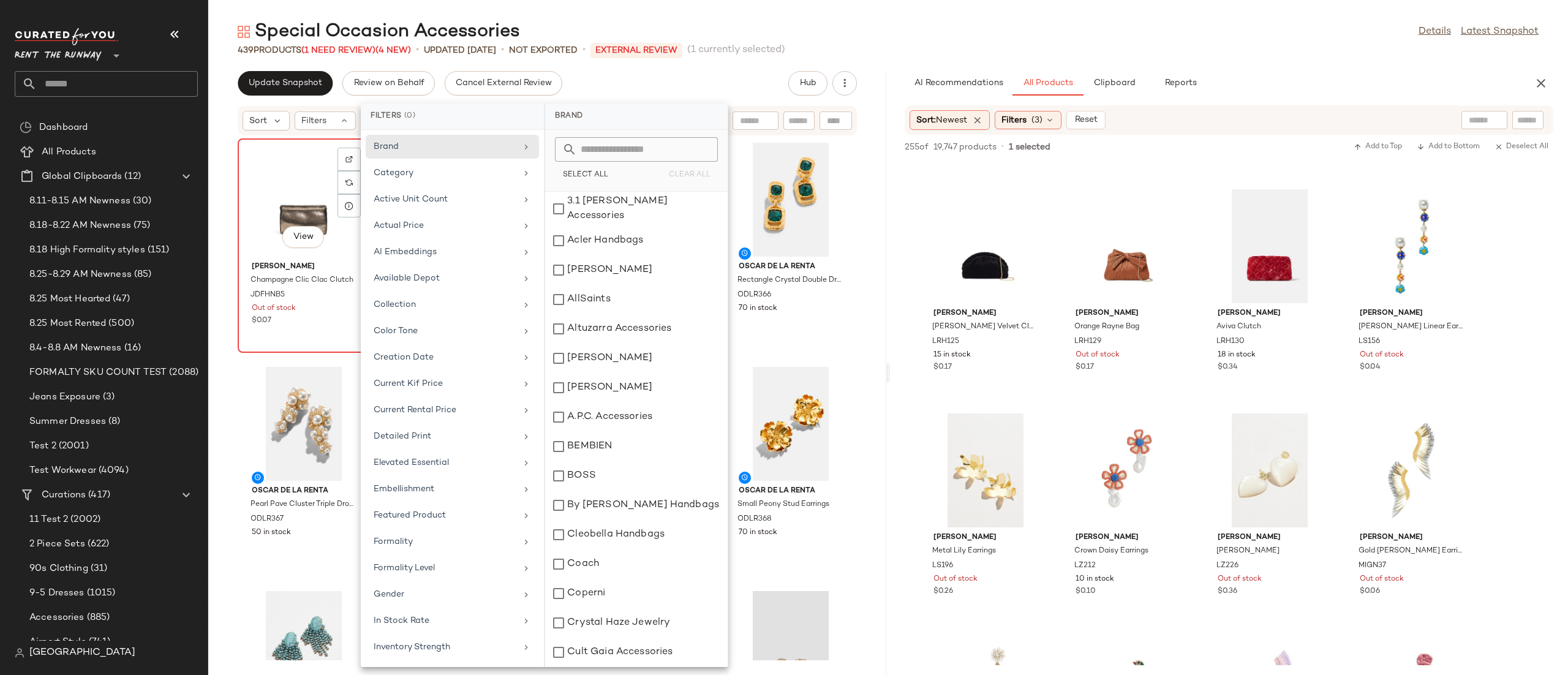
click at [288, 196] on div "View" at bounding box center [304, 199] width 124 height 114
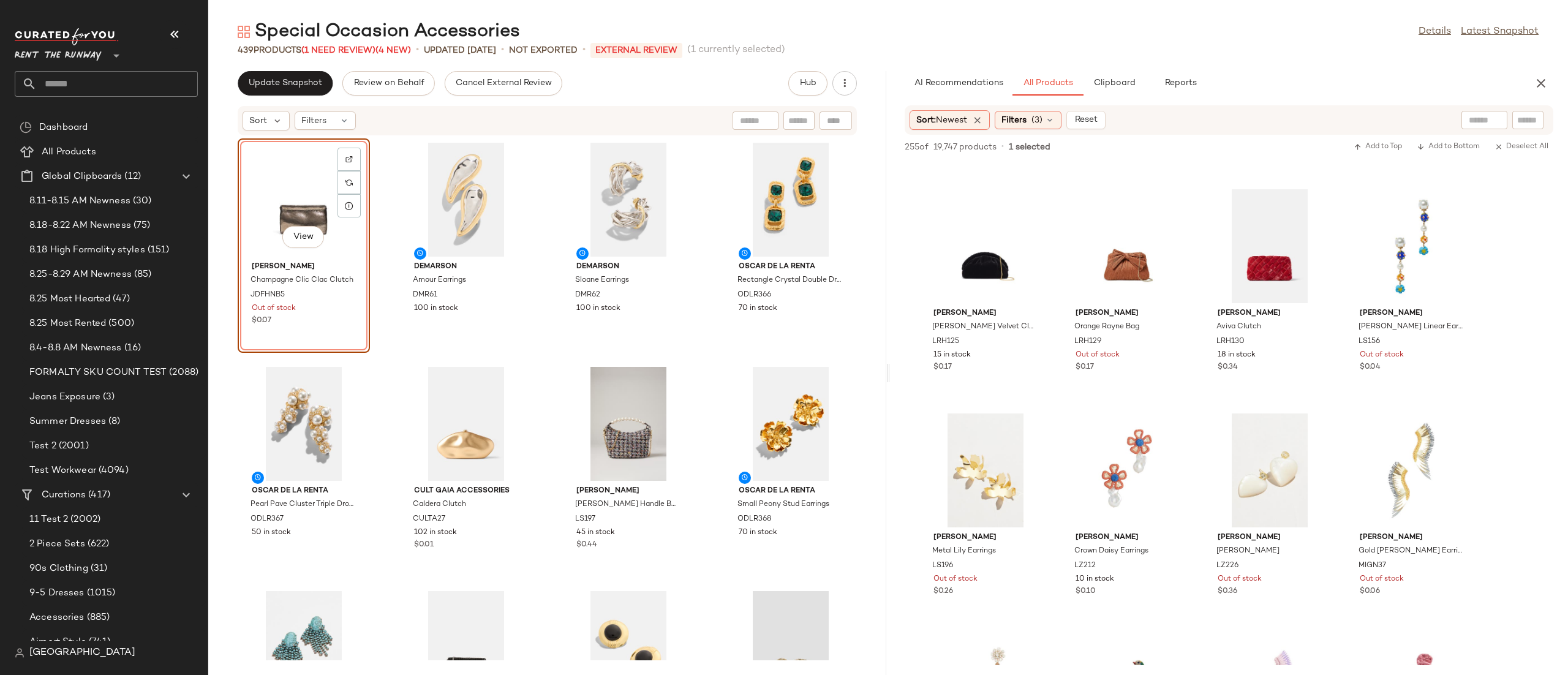
click at [288, 197] on div "View" at bounding box center [304, 199] width 124 height 114
click at [291, 174] on div "View" at bounding box center [304, 199] width 124 height 114
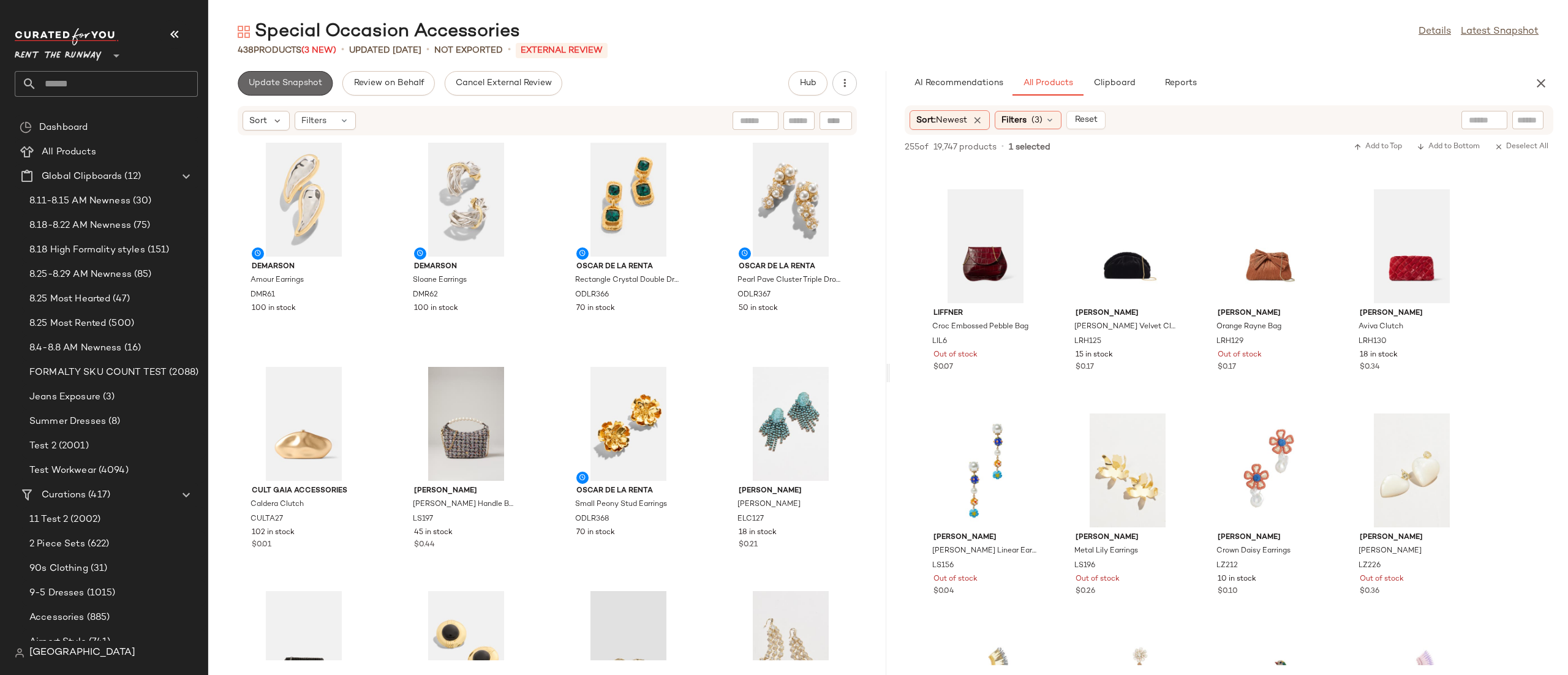
click at [282, 82] on span "Update Snapshot" at bounding box center [285, 84] width 74 height 10
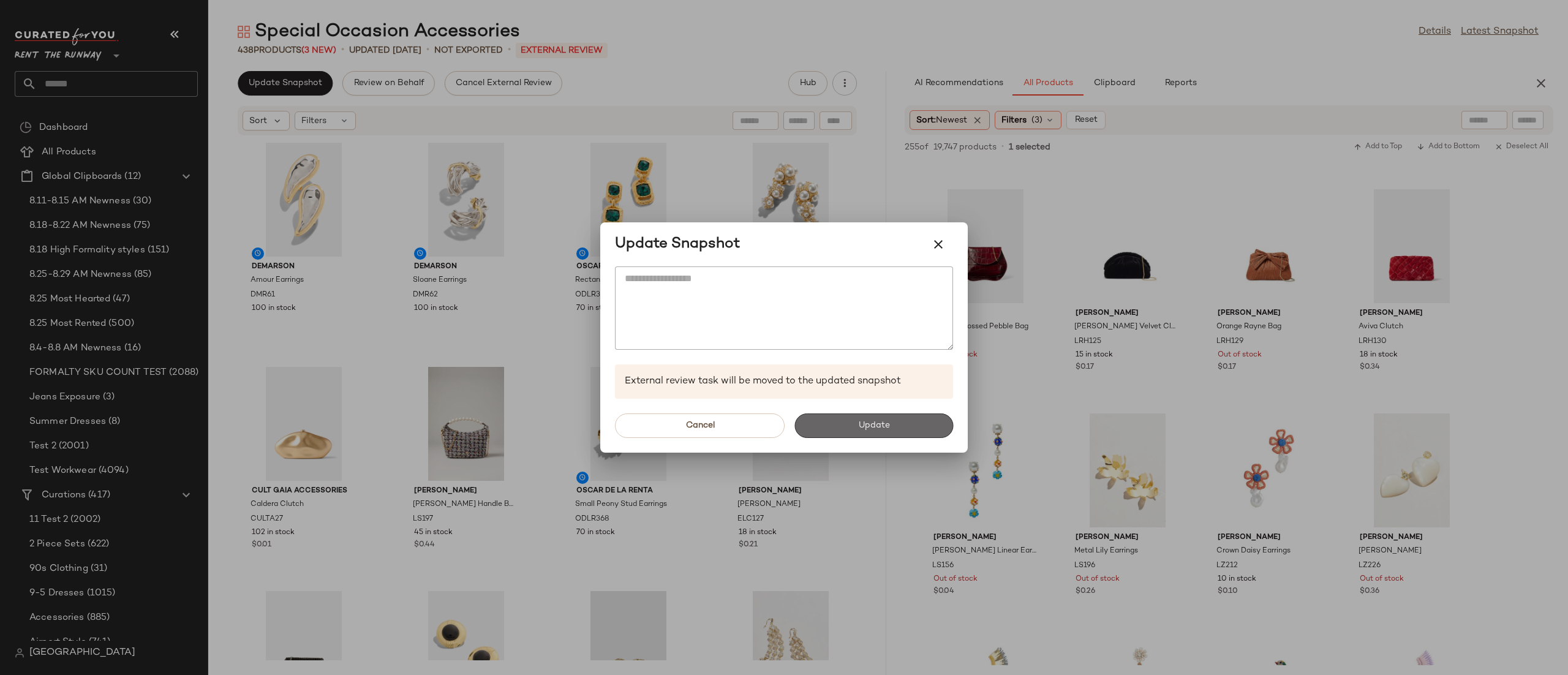
click at [866, 435] on button "Update" at bounding box center [873, 425] width 159 height 24
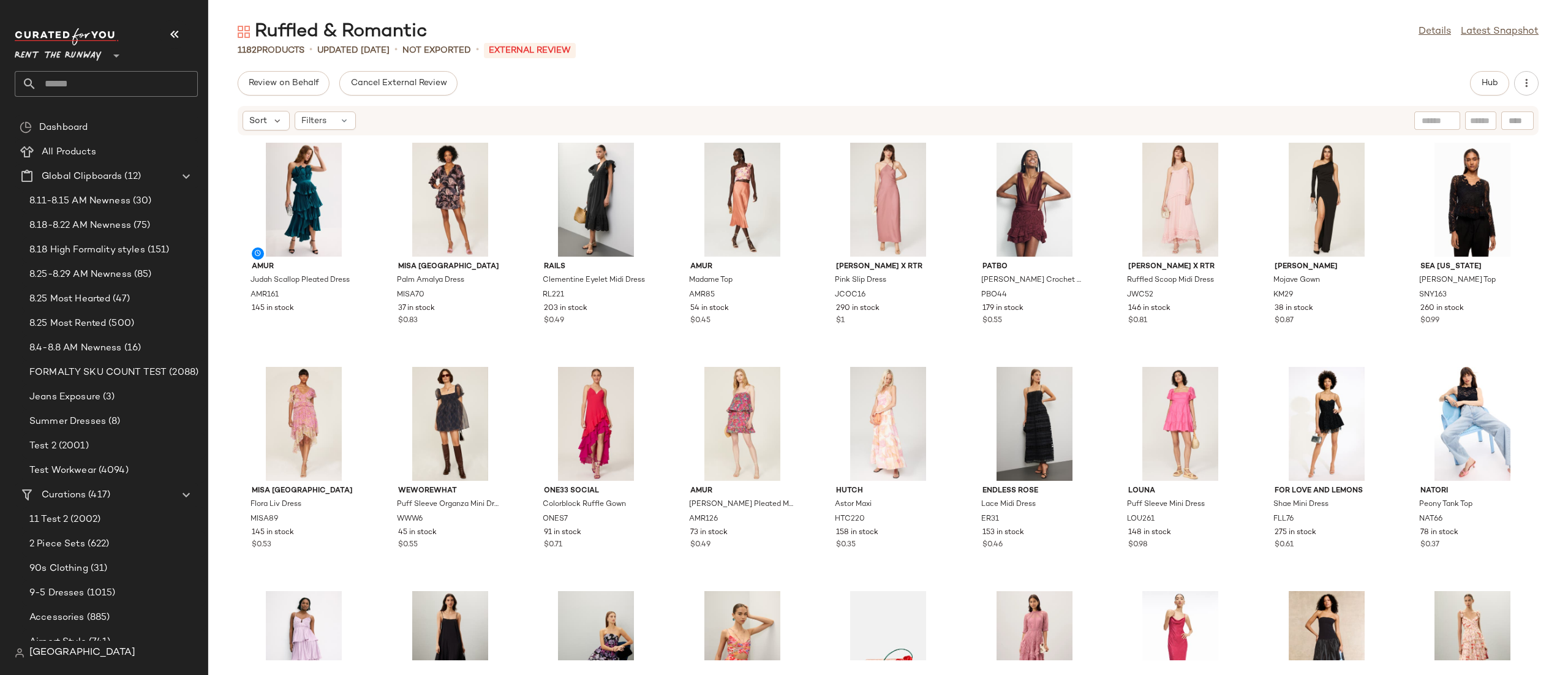
click at [778, 114] on div "Sort Filters" at bounding box center [808, 120] width 1132 height 19
click at [1075, 100] on div "Review on Behalf Cancel External Review Hub Sort Filters AMUR Judah Scallop Ple…" at bounding box center [888, 373] width 1360 height 604
click at [807, 165] on div "AMUR Judah Scallop Pleated Dress AMR161 145 in stock MISA [GEOGRAPHIC_DATA] Pal…" at bounding box center [888, 397] width 1360 height 524
click at [1387, 159] on div "AMUR Judah Scallop Pleated Dress AMR161 145 in stock MISA [GEOGRAPHIC_DATA] Pal…" at bounding box center [888, 397] width 1360 height 524
click at [1357, 122] on div "Sort Filters" at bounding box center [808, 120] width 1132 height 19
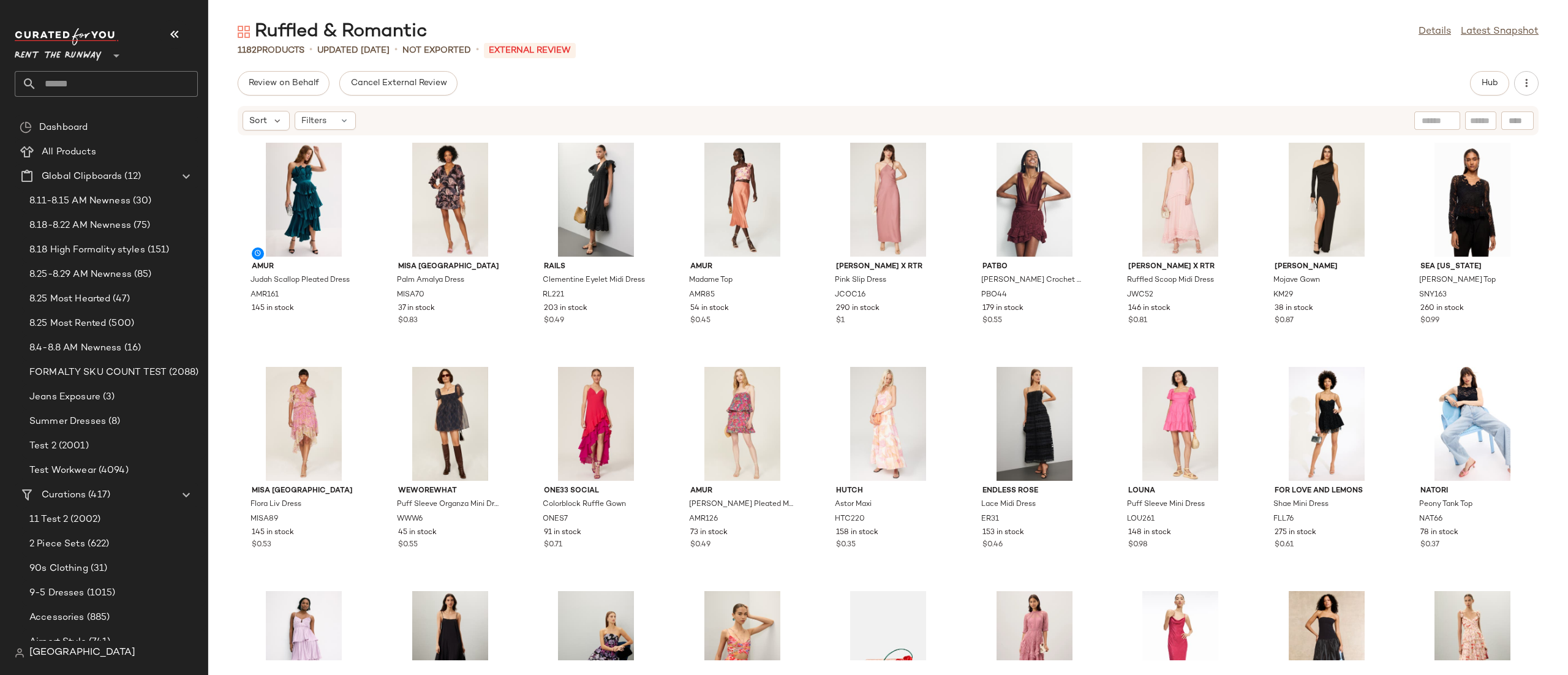
click at [1389, 186] on div "AMUR Judah Scallop Pleated Dress AMR161 145 in stock MISA Los Angeles Palm Amal…" at bounding box center [888, 397] width 1360 height 524
click at [968, 128] on div "Sort Filters" at bounding box center [808, 120] width 1132 height 19
click at [1475, 98] on div "Review on Behalf Cancel External Review Hub Sort Filters AMUR Judah Scallop Ple…" at bounding box center [888, 373] width 1360 height 604
click at [1474, 85] on button "Hub" at bounding box center [1490, 83] width 39 height 24
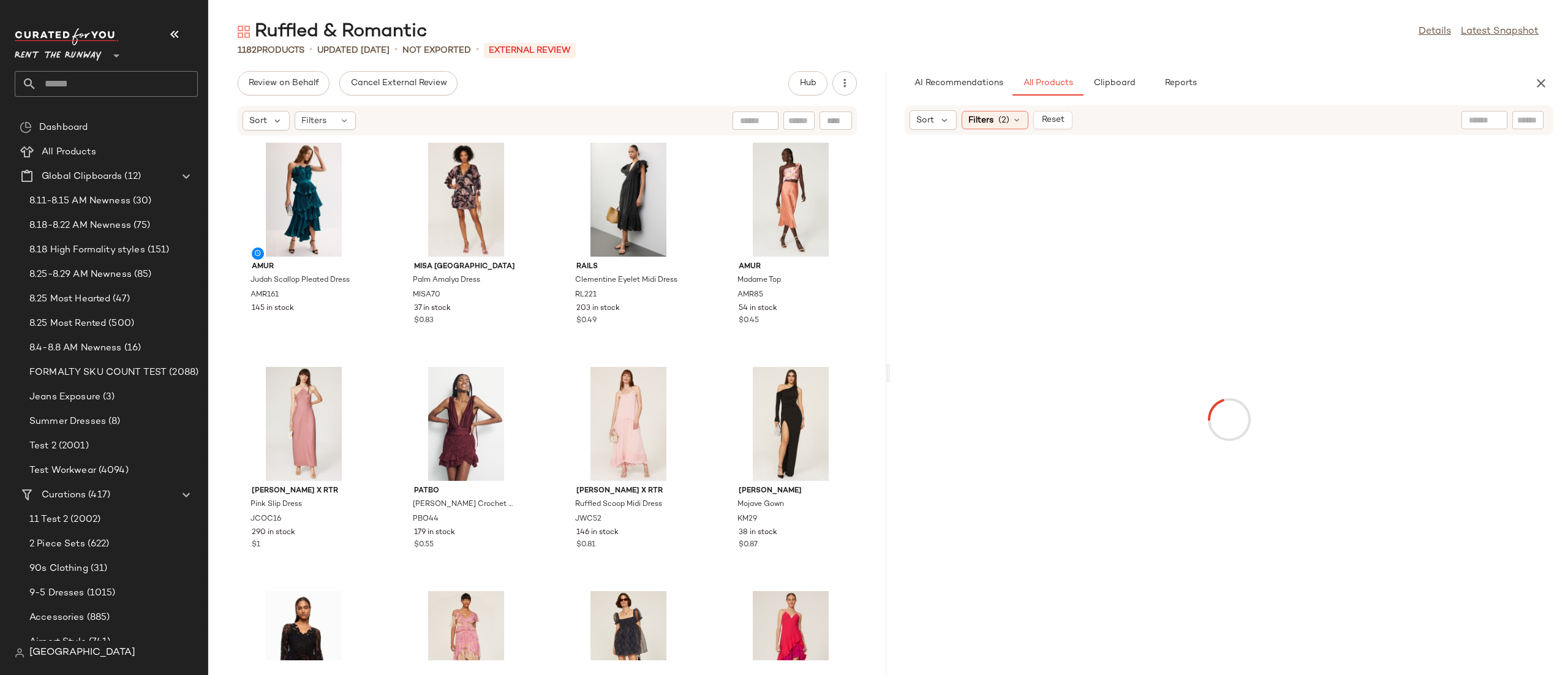
click at [1166, 119] on div "Sort Filters (2) Reset" at bounding box center [1149, 120] width 479 height 19
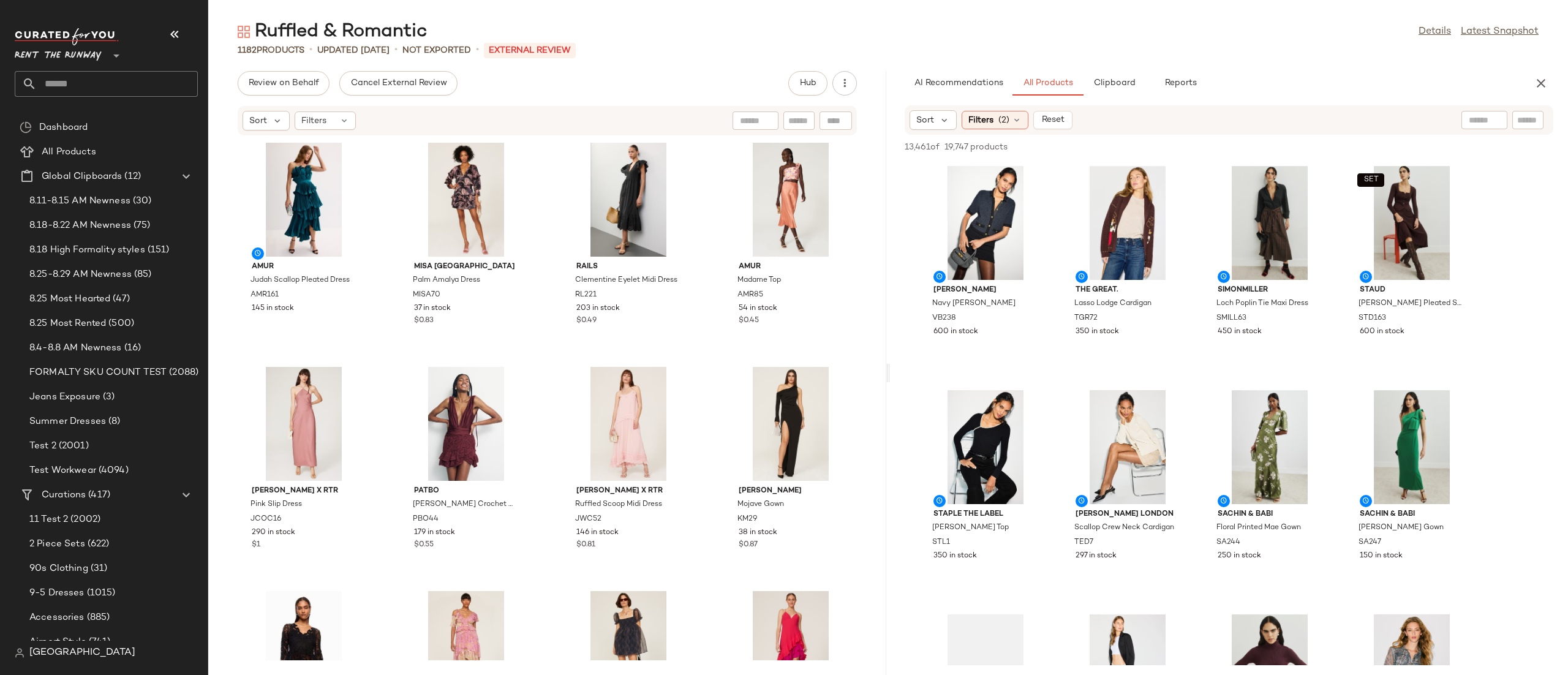
drag, startPoint x: 1399, startPoint y: 113, endPoint x: 1405, endPoint y: 110, distance: 6.7
click at [1403, 110] on div "Sort Filters (2) Reset" at bounding box center [1229, 120] width 648 height 30
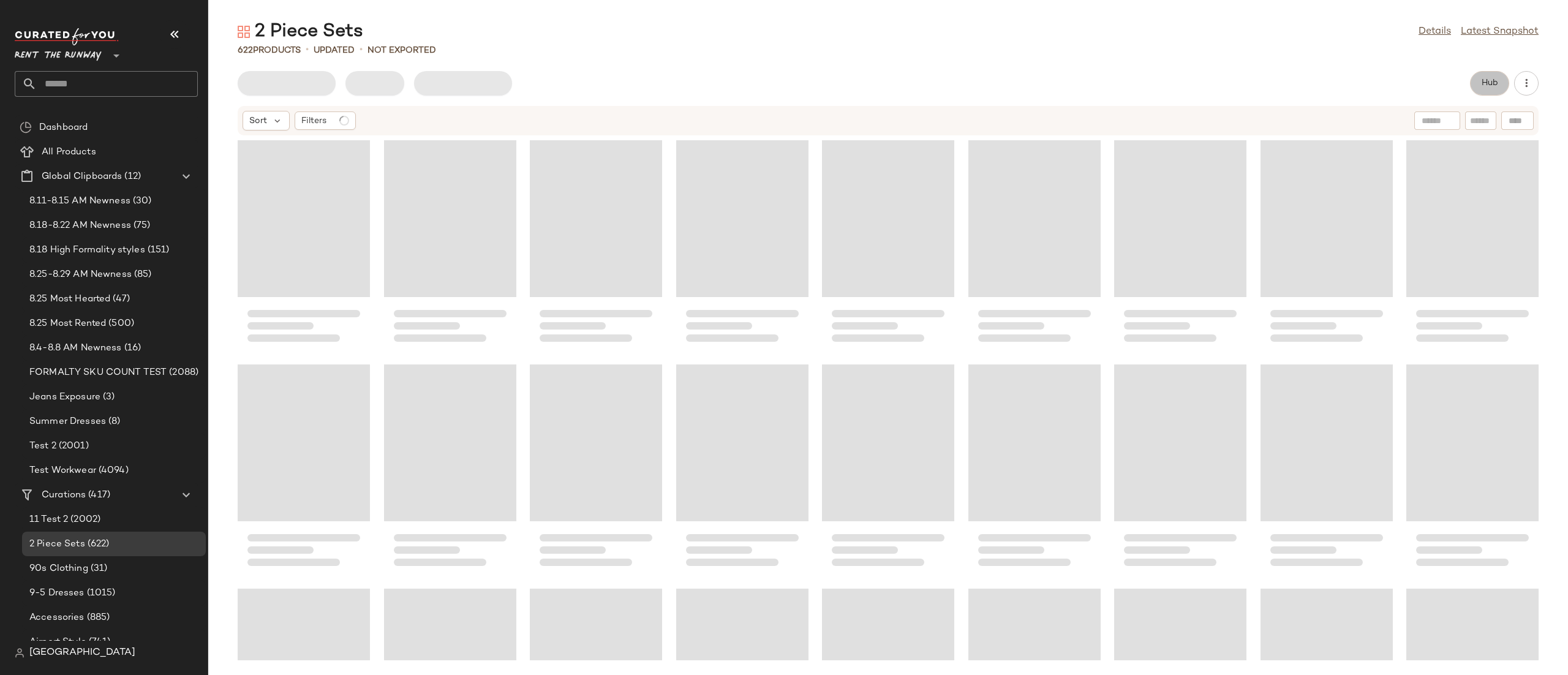
click at [1477, 84] on button "Hub" at bounding box center [1490, 83] width 39 height 24
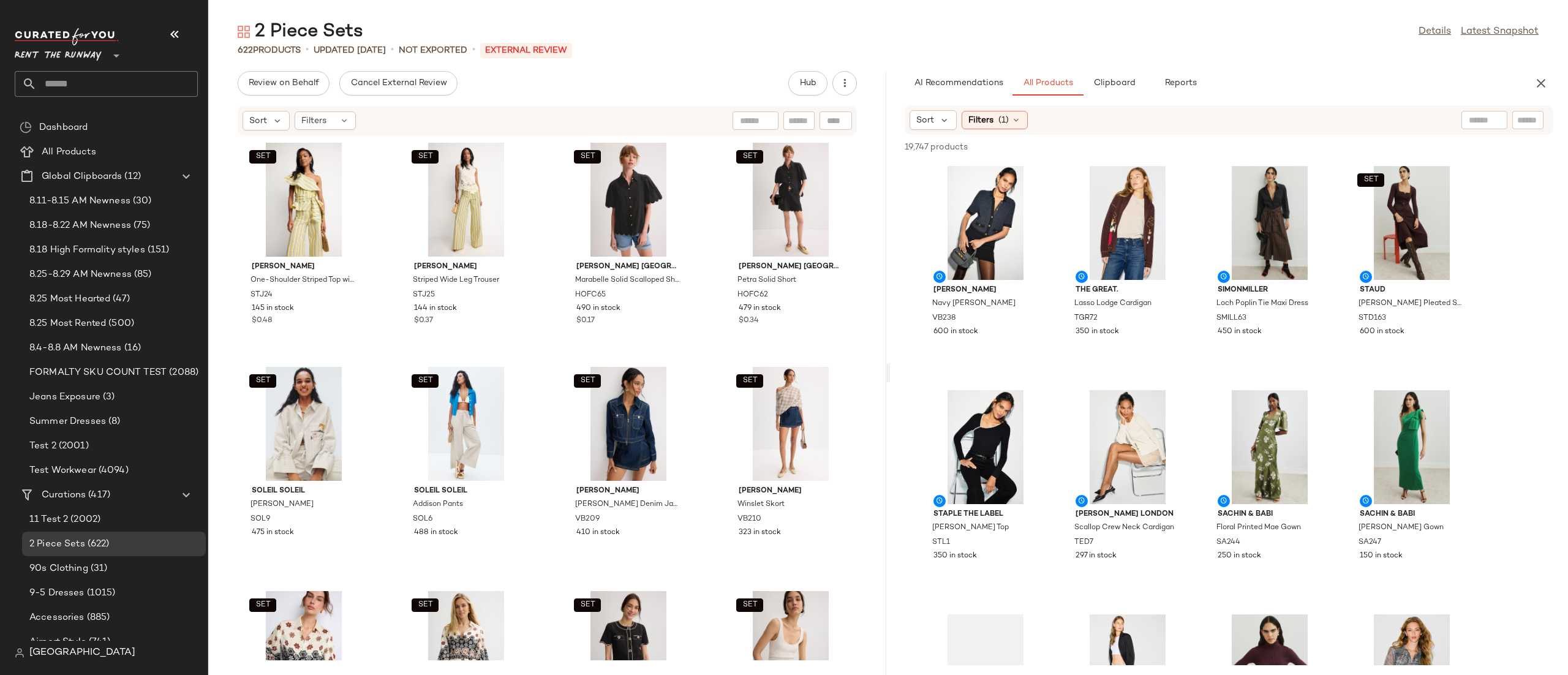
click at [1196, 119] on div "Sort Filters (1)" at bounding box center [1149, 120] width 479 height 19
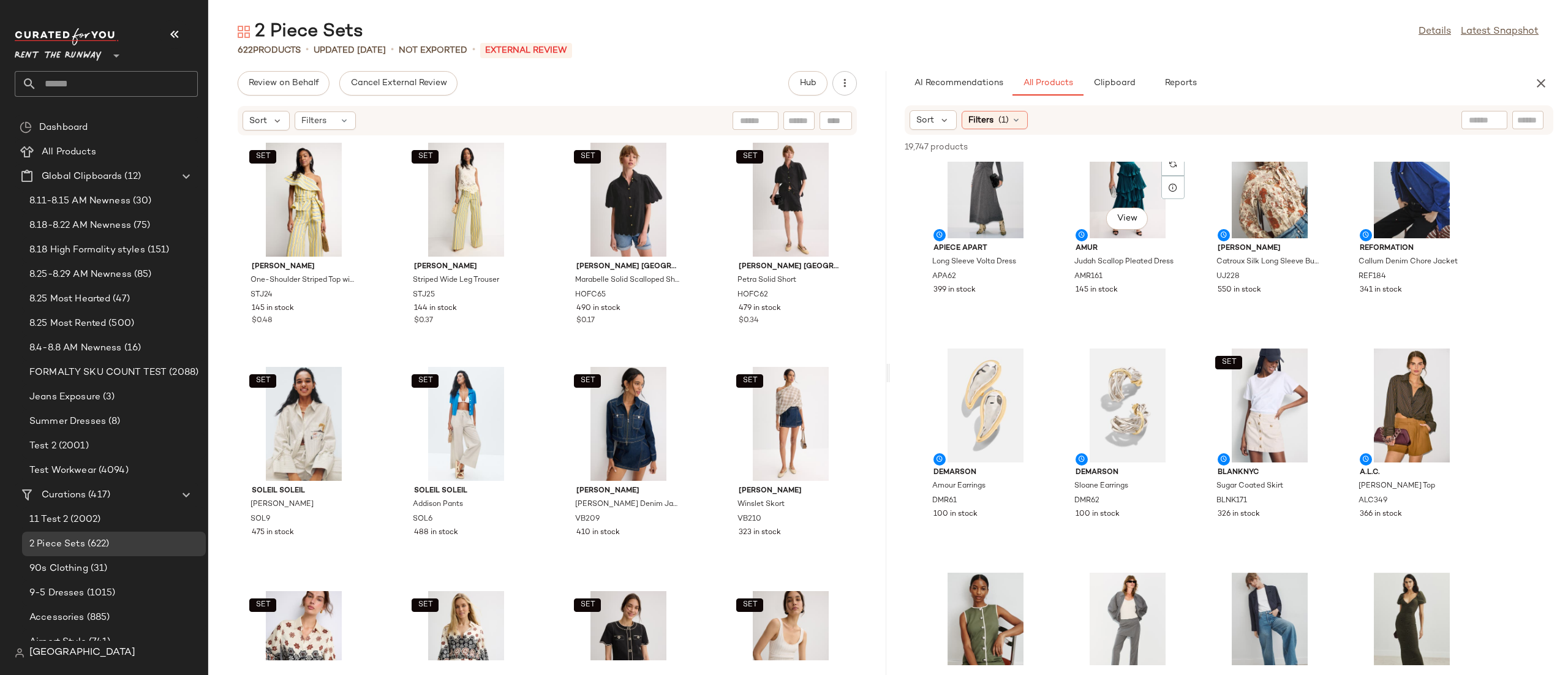
scroll to position [1874, 0]
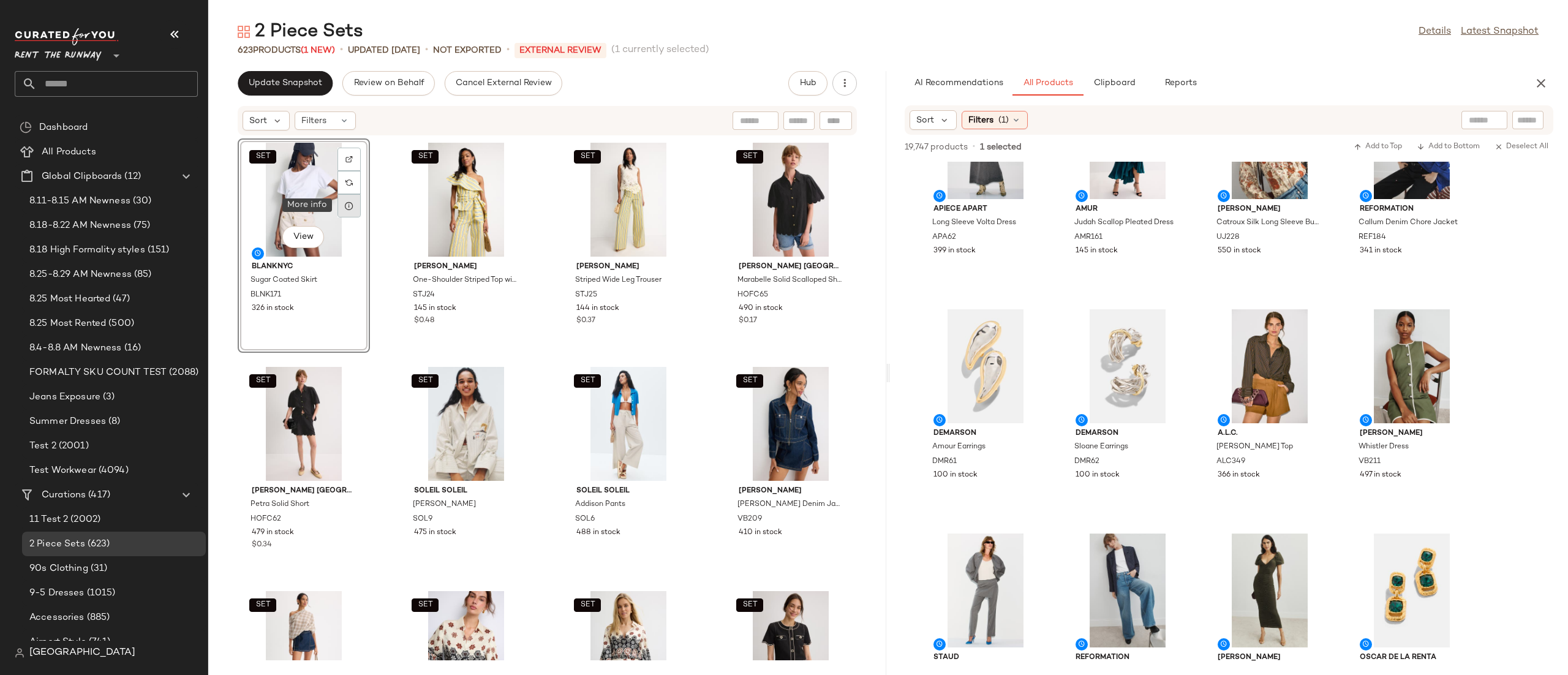
click at [352, 210] on div at bounding box center [349, 206] width 24 height 24
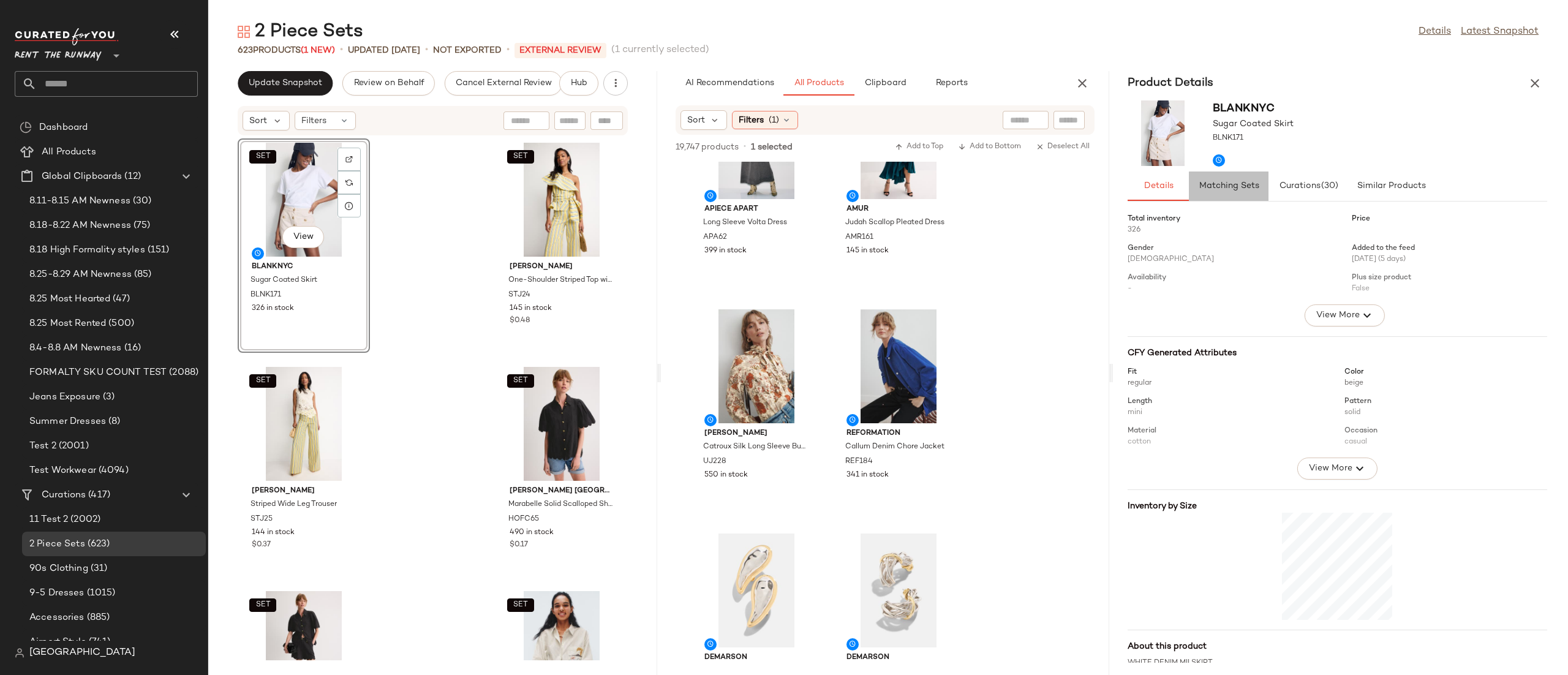
click at [1235, 191] on span "Matching Sets" at bounding box center [1229, 186] width 61 height 10
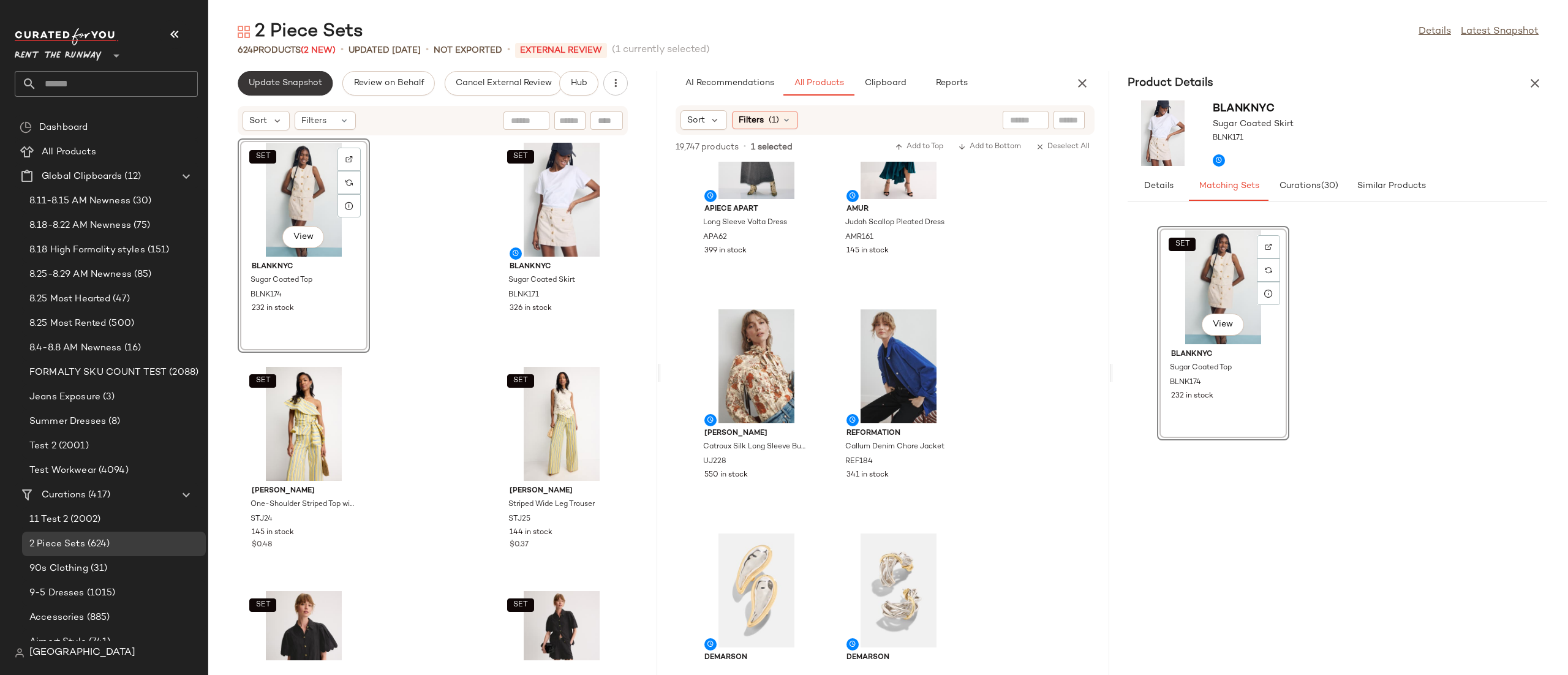
click at [302, 83] on span "Update Snapshot" at bounding box center [285, 84] width 74 height 10
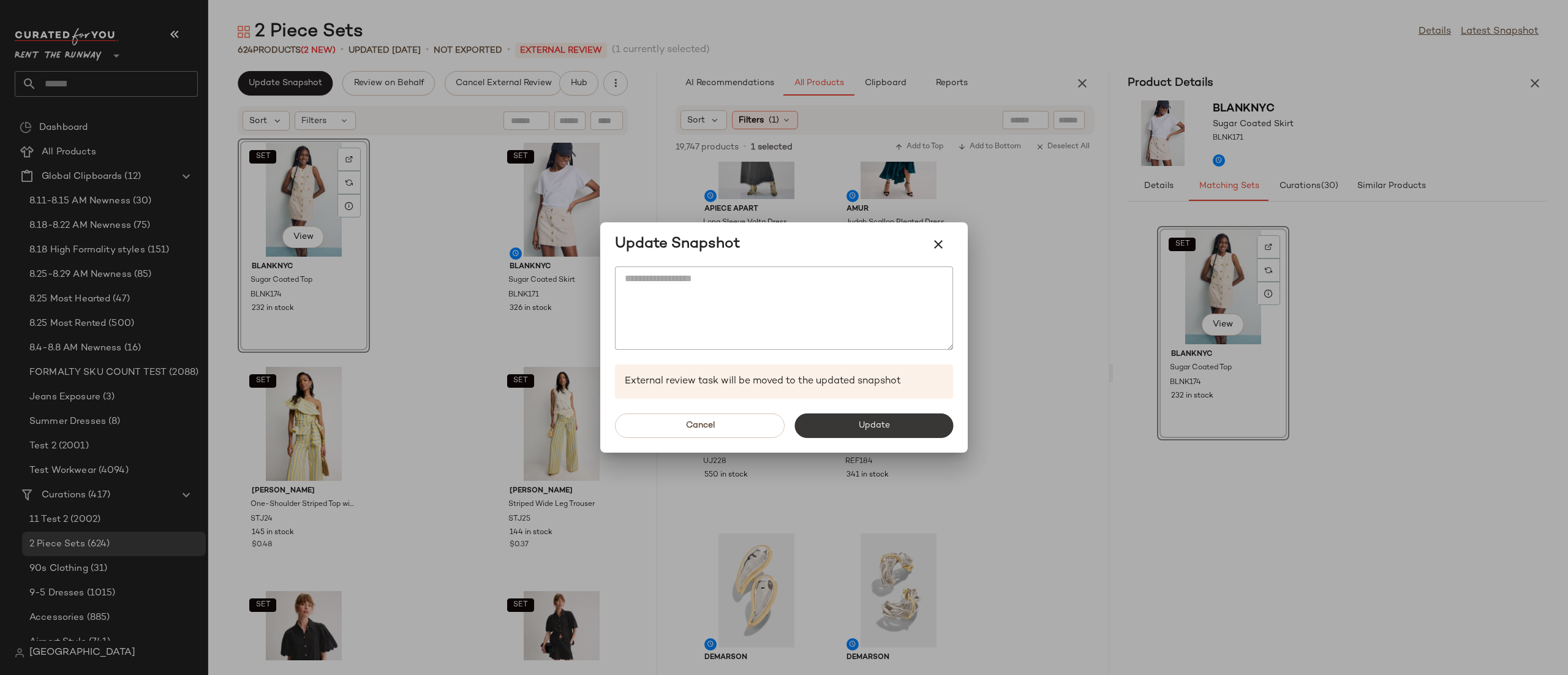
click at [846, 413] on button "Update" at bounding box center [873, 425] width 159 height 24
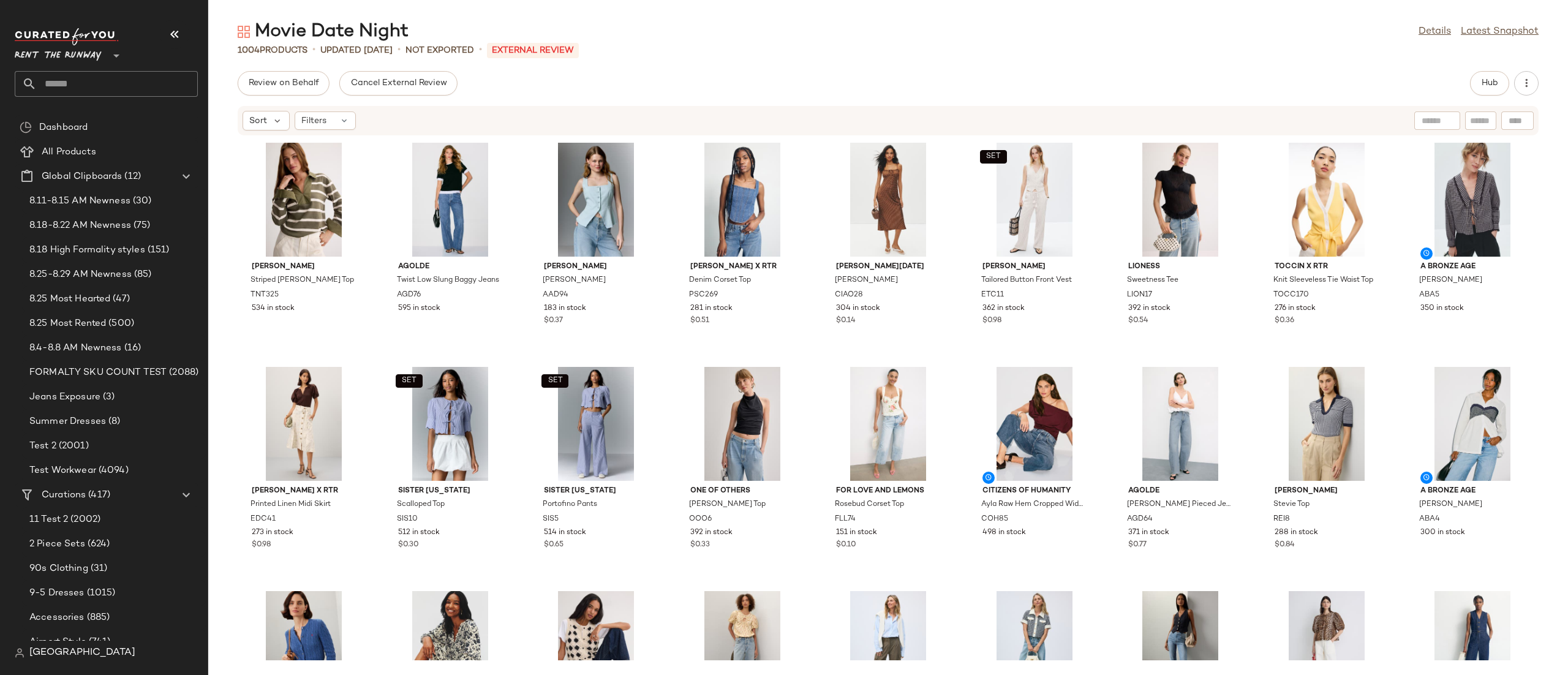
click at [1298, 122] on div "Sort Filters" at bounding box center [808, 120] width 1132 height 19
click at [1492, 78] on span "Hub" at bounding box center [1490, 84] width 17 height 10
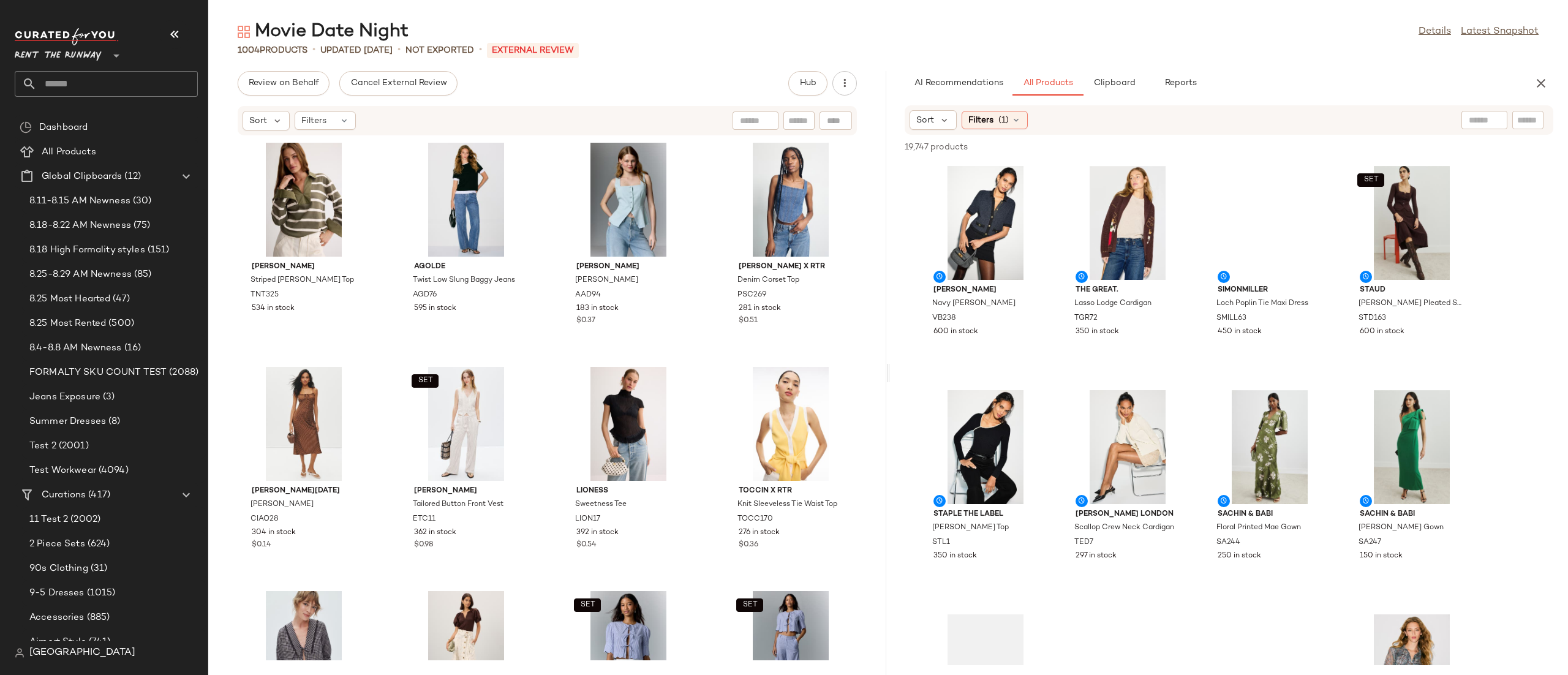
click at [1197, 117] on div "Sort Filters (1)" at bounding box center [1149, 120] width 479 height 19
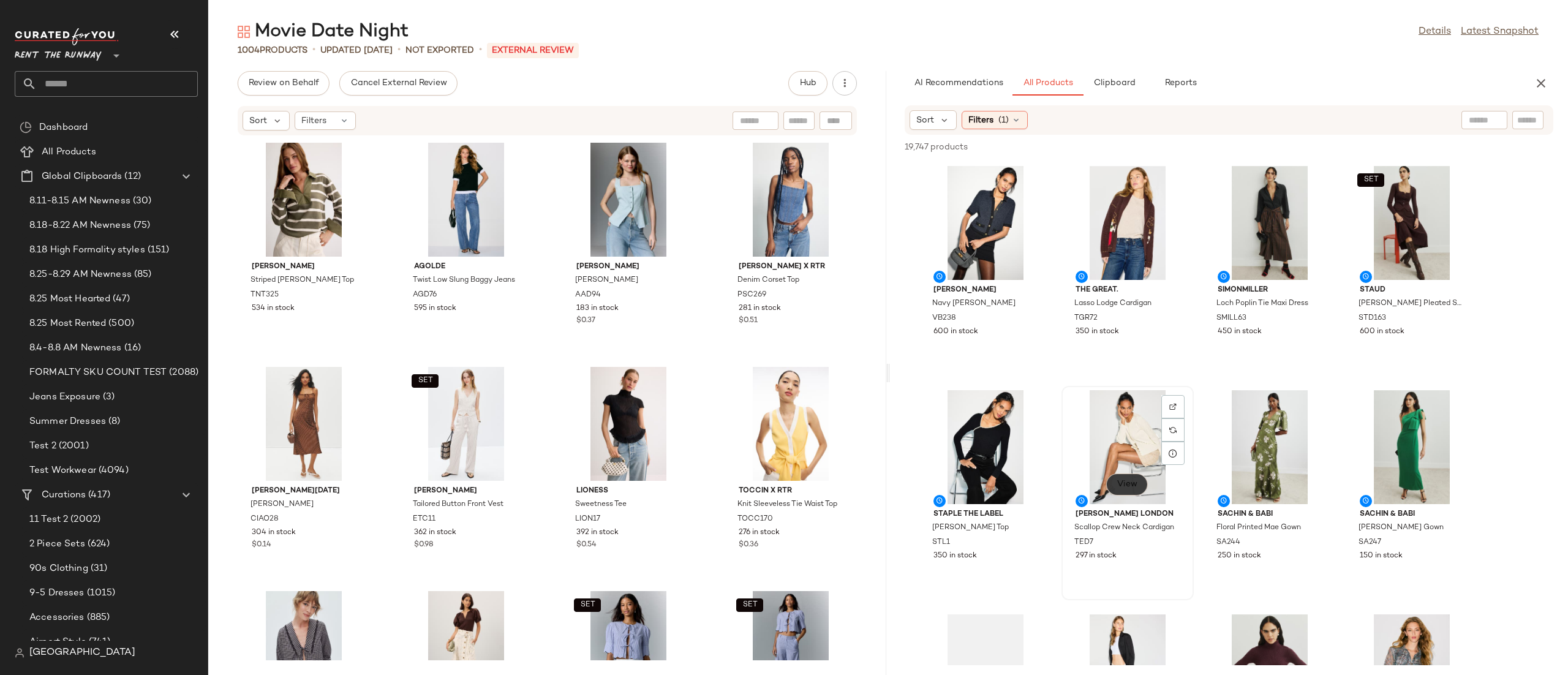
click at [1122, 489] on button "View" at bounding box center [1127, 484] width 41 height 22
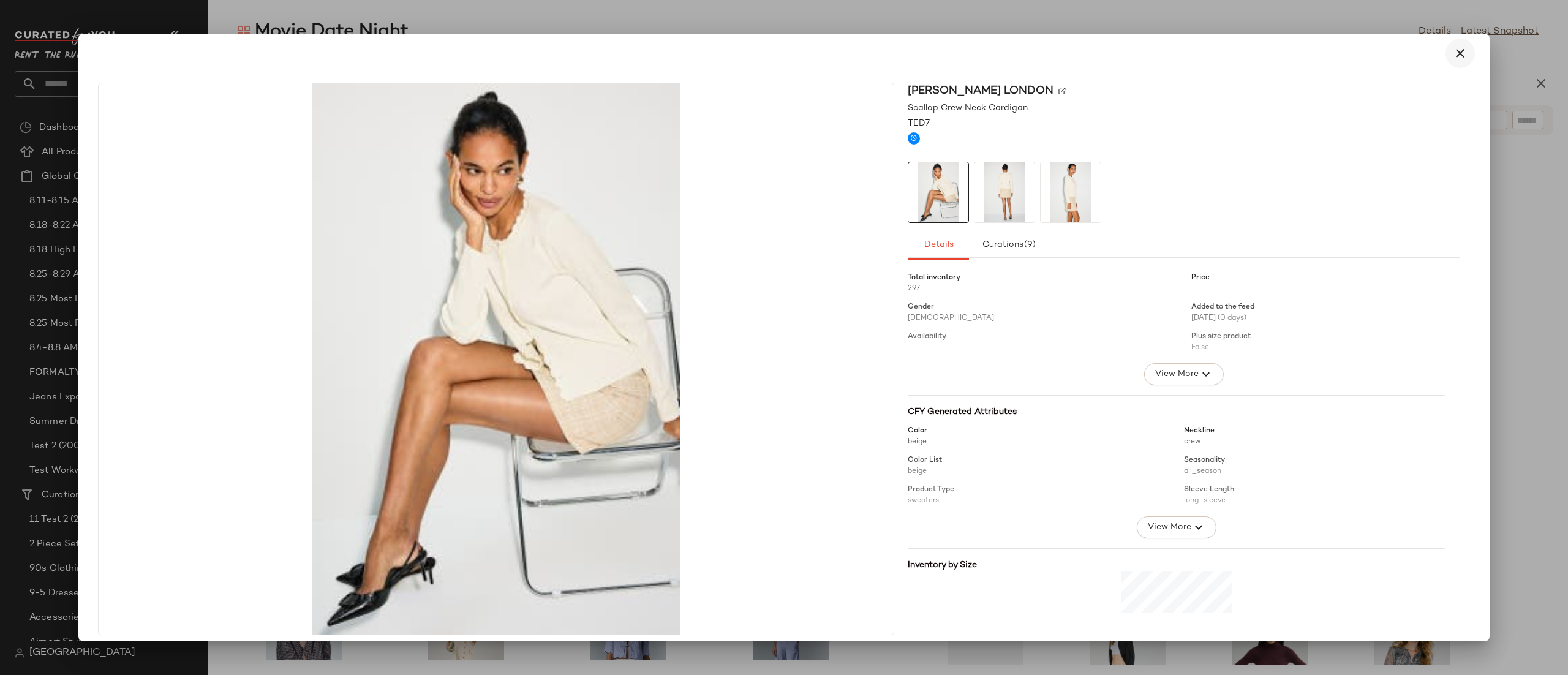
click at [1452, 51] on icon "button" at bounding box center [1459, 52] width 14 height 14
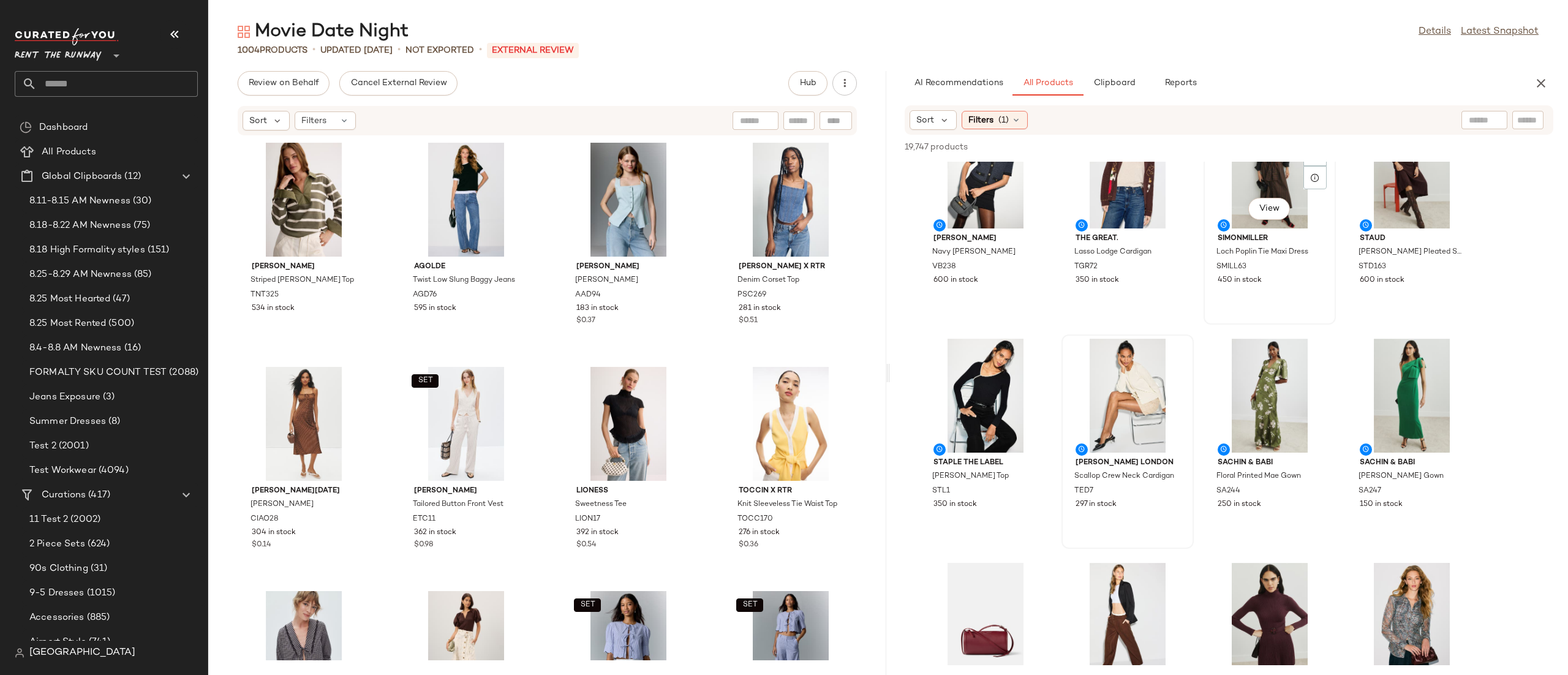
scroll to position [87, 0]
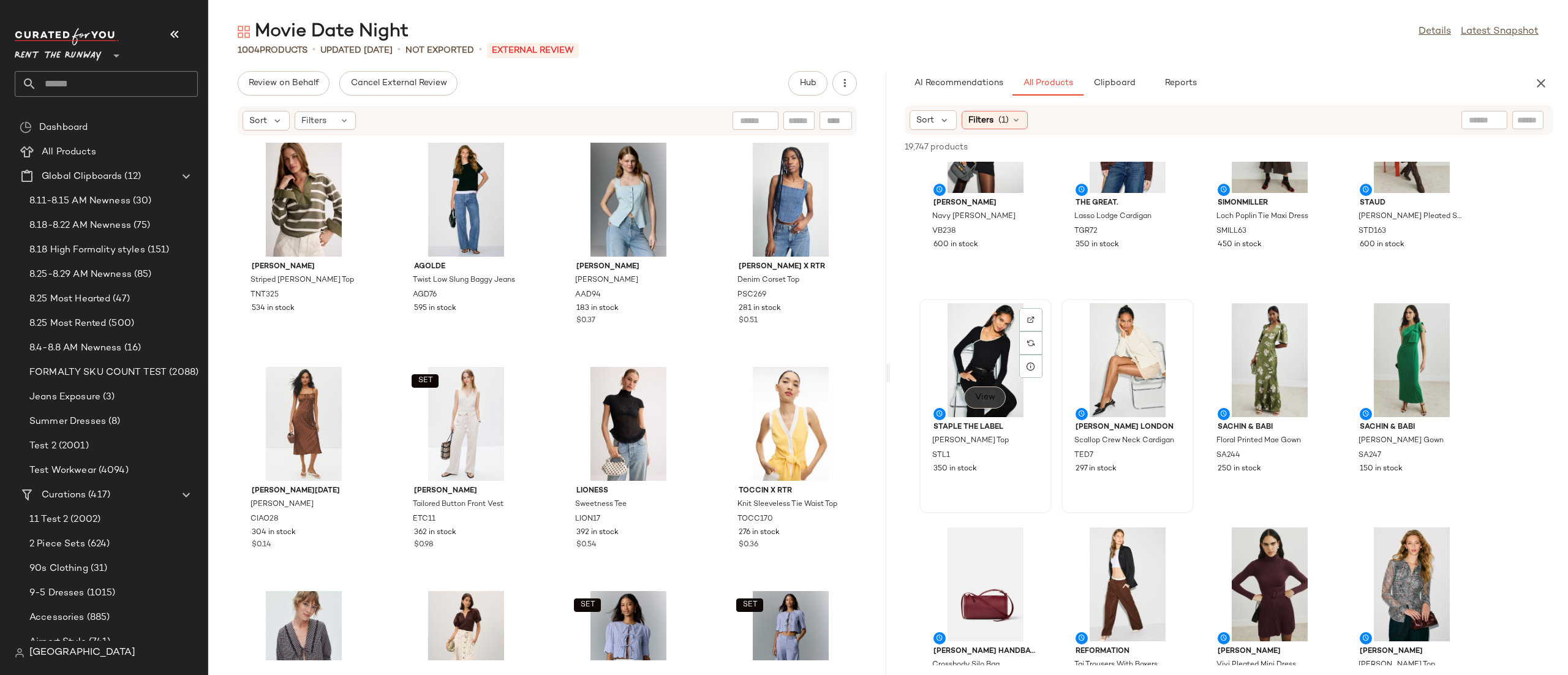
click at [992, 394] on span "View" at bounding box center [985, 397] width 21 height 10
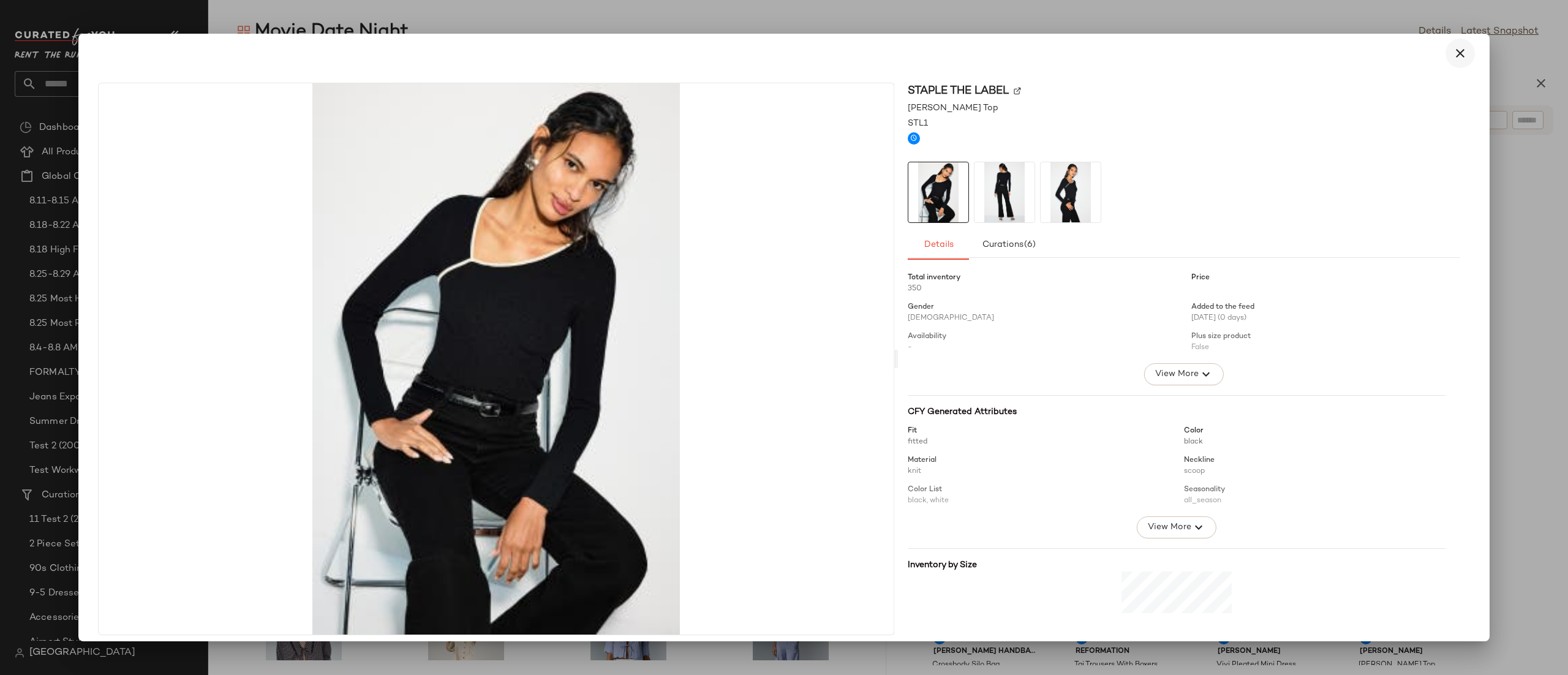
click at [1457, 57] on icon "button" at bounding box center [1459, 52] width 14 height 14
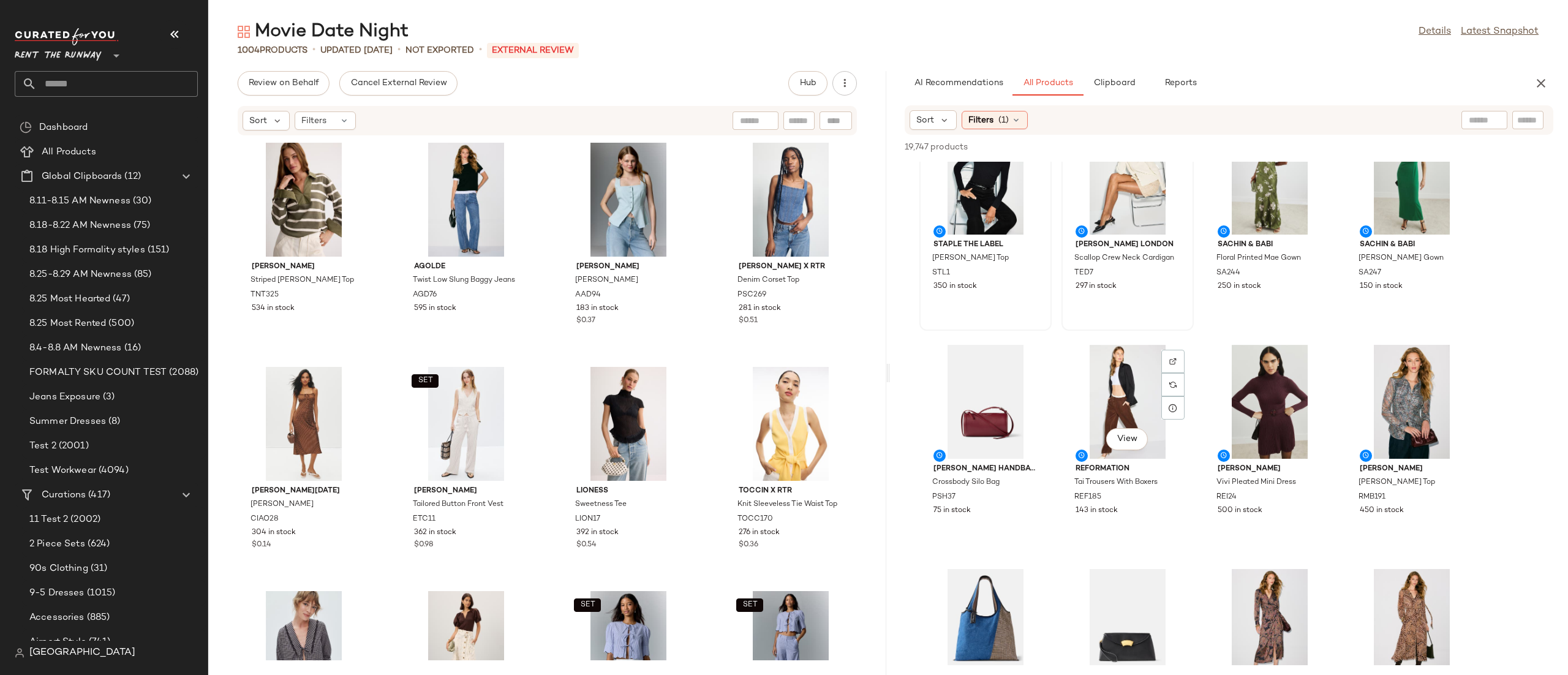
scroll to position [399, 0]
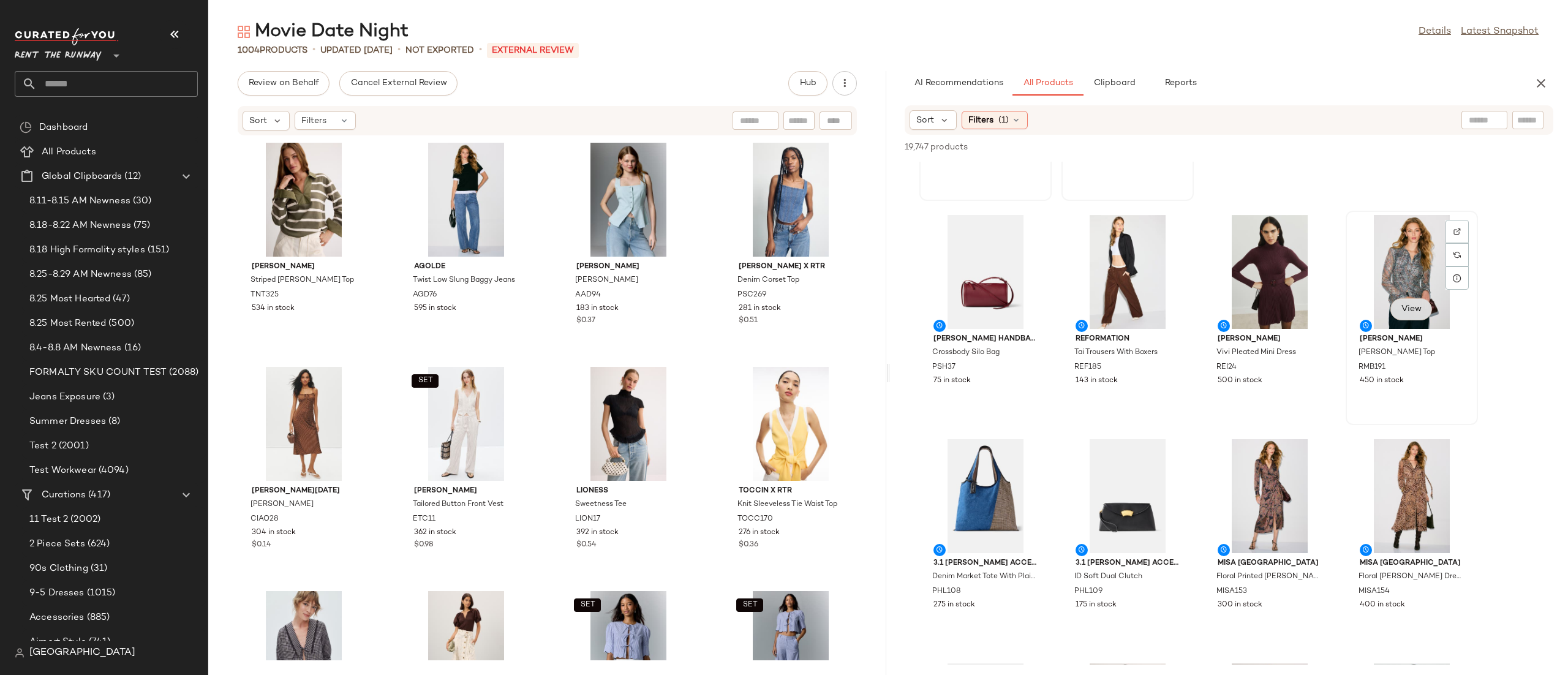
drag, startPoint x: 1435, startPoint y: 300, endPoint x: 1416, endPoint y: 315, distance: 24.2
click at [1416, 315] on button "View" at bounding box center [1410, 309] width 41 height 22
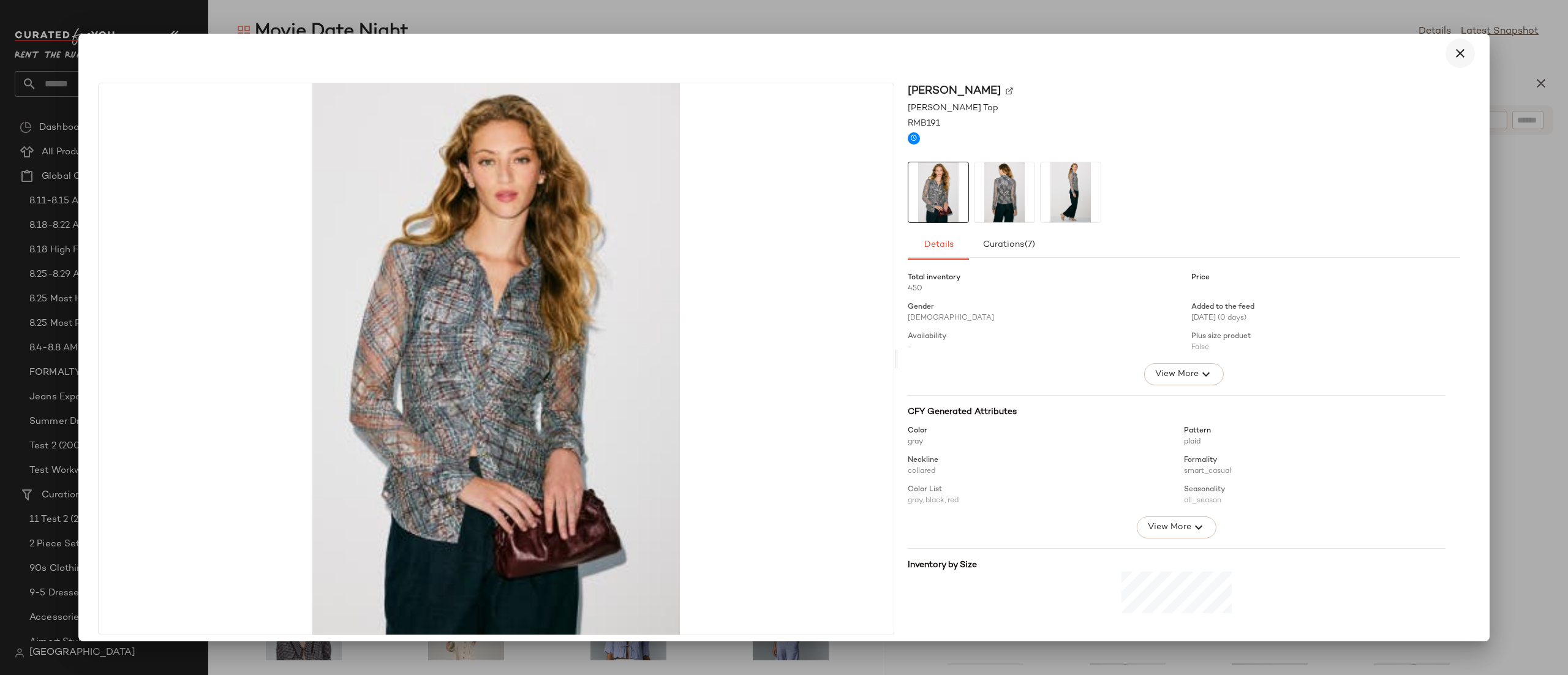
click at [1452, 57] on icon "button" at bounding box center [1459, 52] width 14 height 14
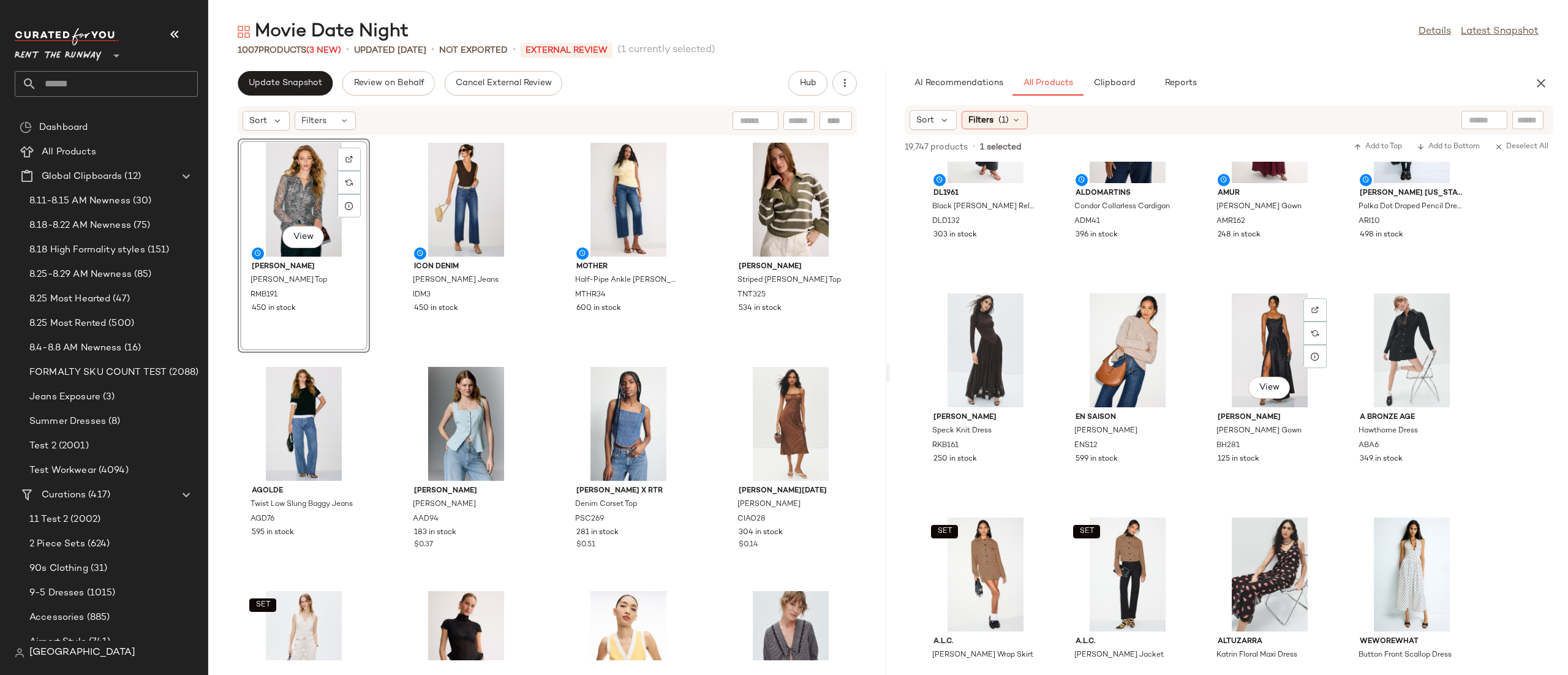
scroll to position [3259, 0]
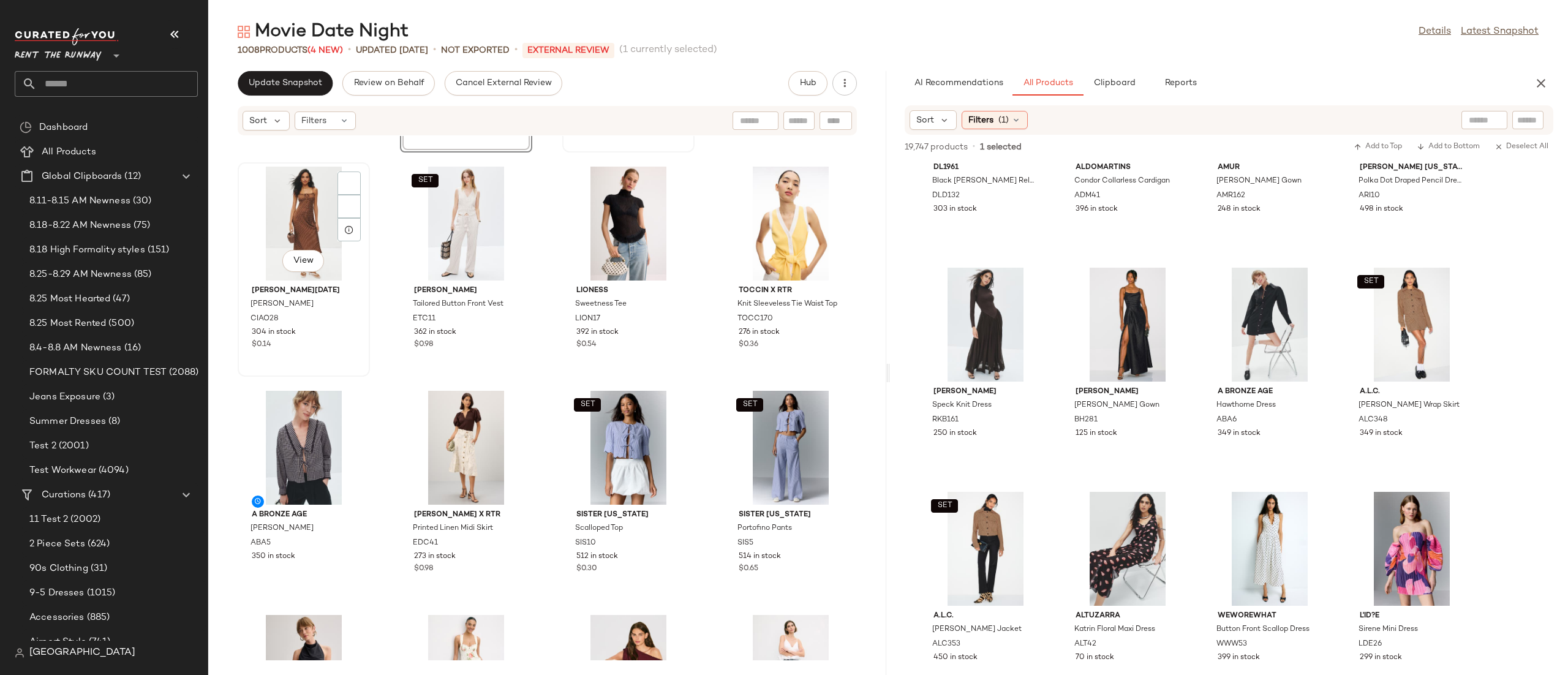
scroll to position [435, 0]
click at [232, 73] on div "Update Snapshot Review on Behalf Cancel External Review Hub" at bounding box center [547, 83] width 678 height 24
click at [270, 84] on span "Update Snapshot" at bounding box center [285, 84] width 74 height 10
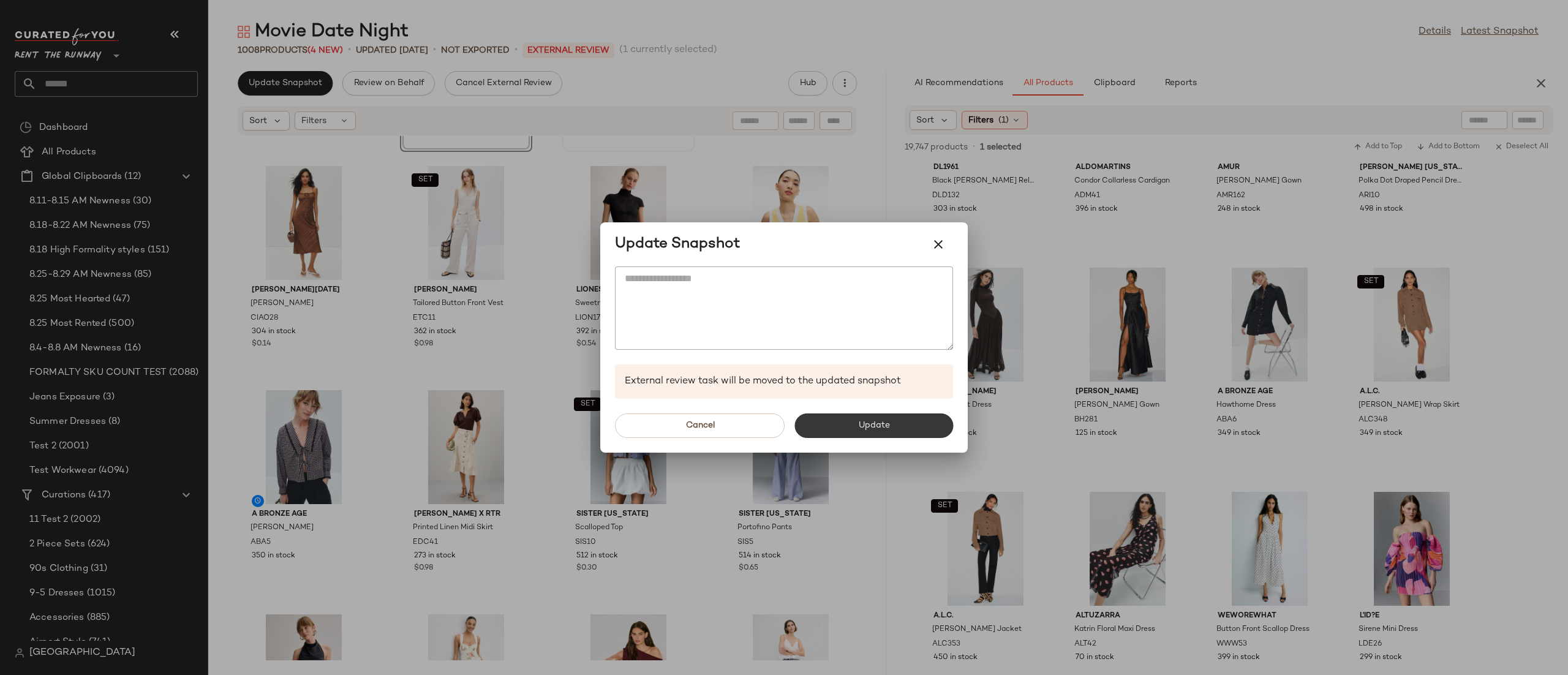
click at [803, 421] on button "Update" at bounding box center [873, 425] width 159 height 24
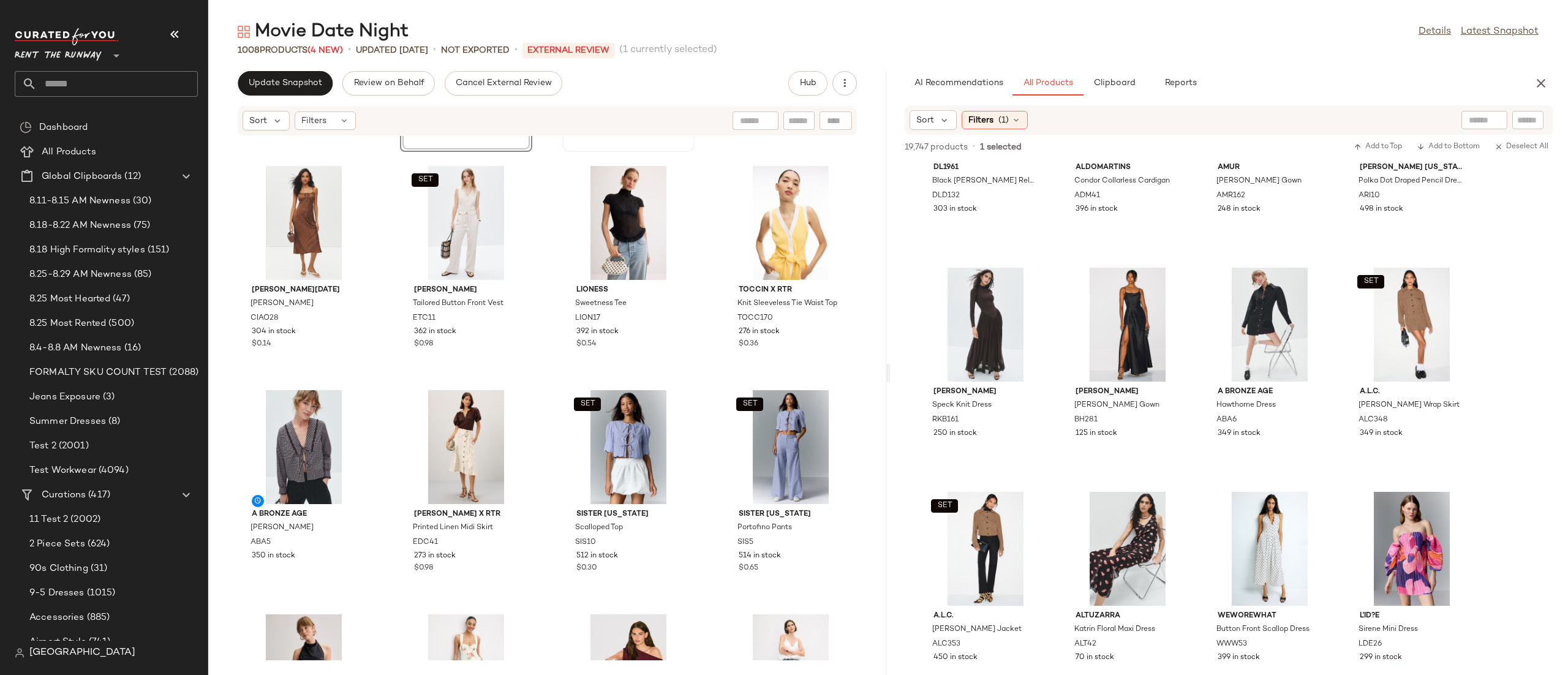
scroll to position [4156, 0]
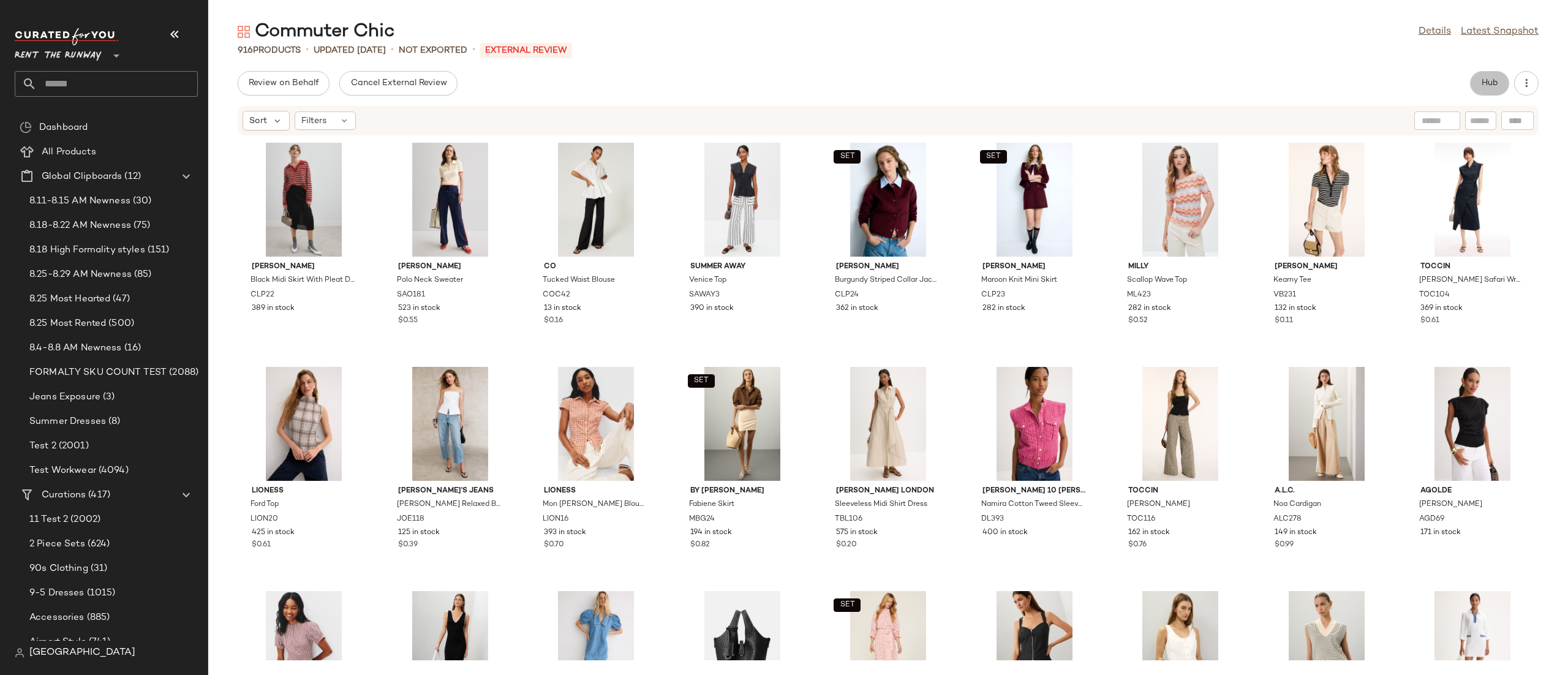
click at [1474, 92] on button "Hub" at bounding box center [1490, 83] width 39 height 24
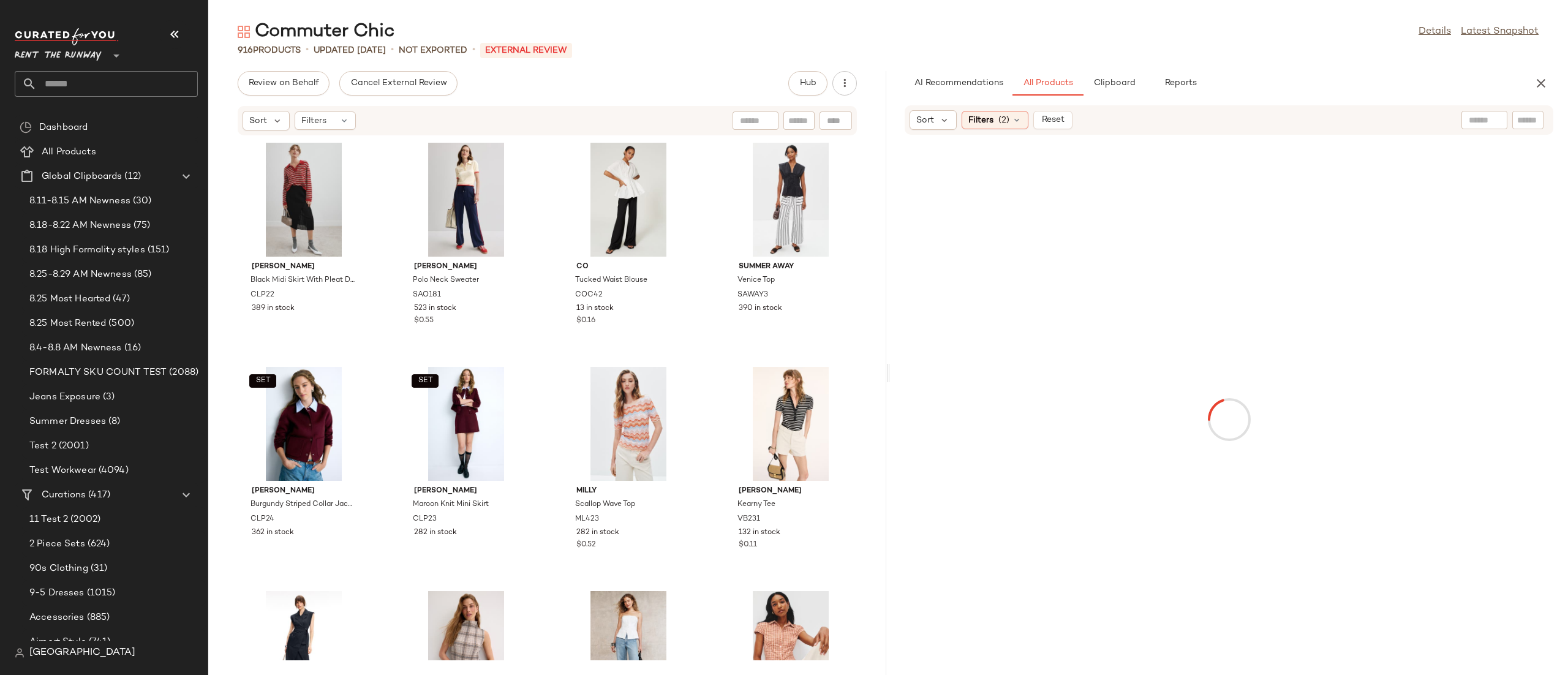
click at [1133, 120] on div "Sort Filters (2) Reset" at bounding box center [1149, 120] width 479 height 19
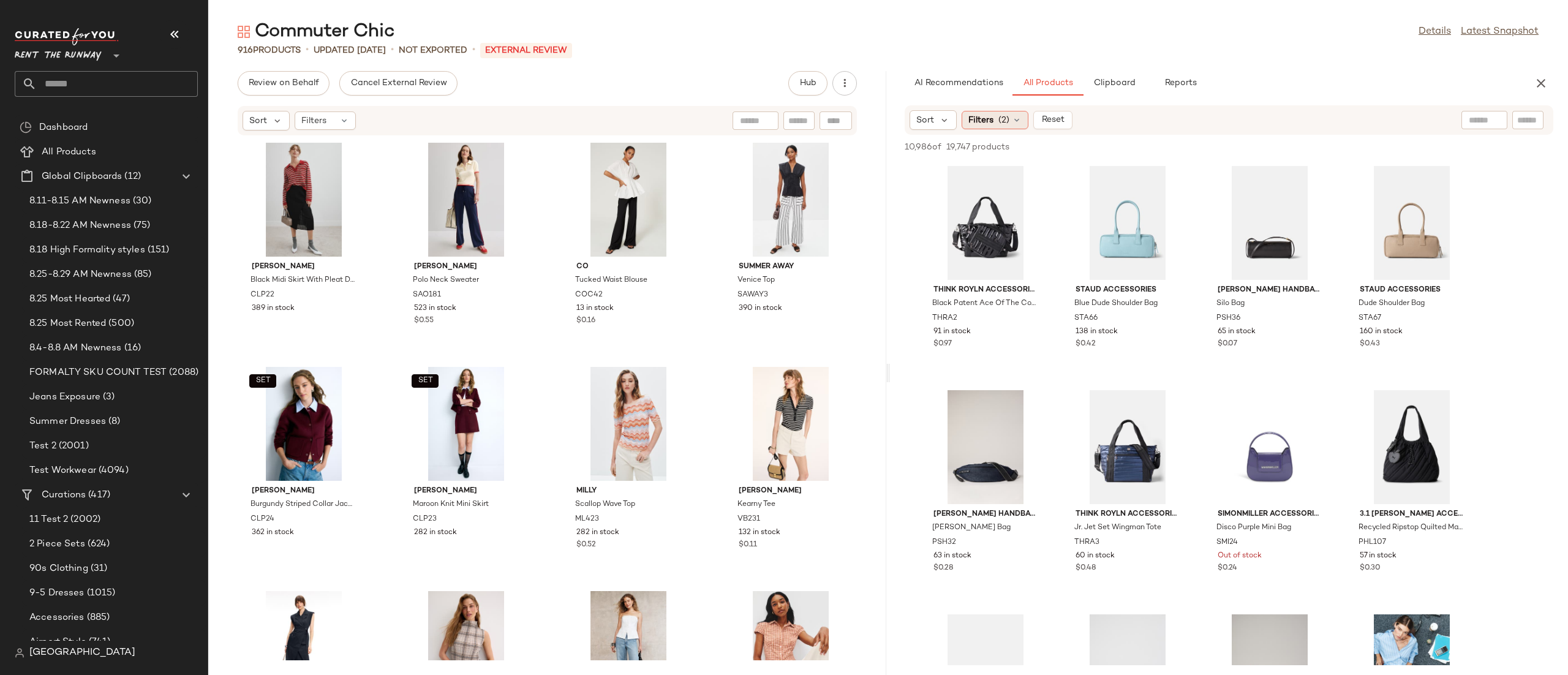
click at [1007, 127] on div "Filters (2)" at bounding box center [994, 120] width 67 height 19
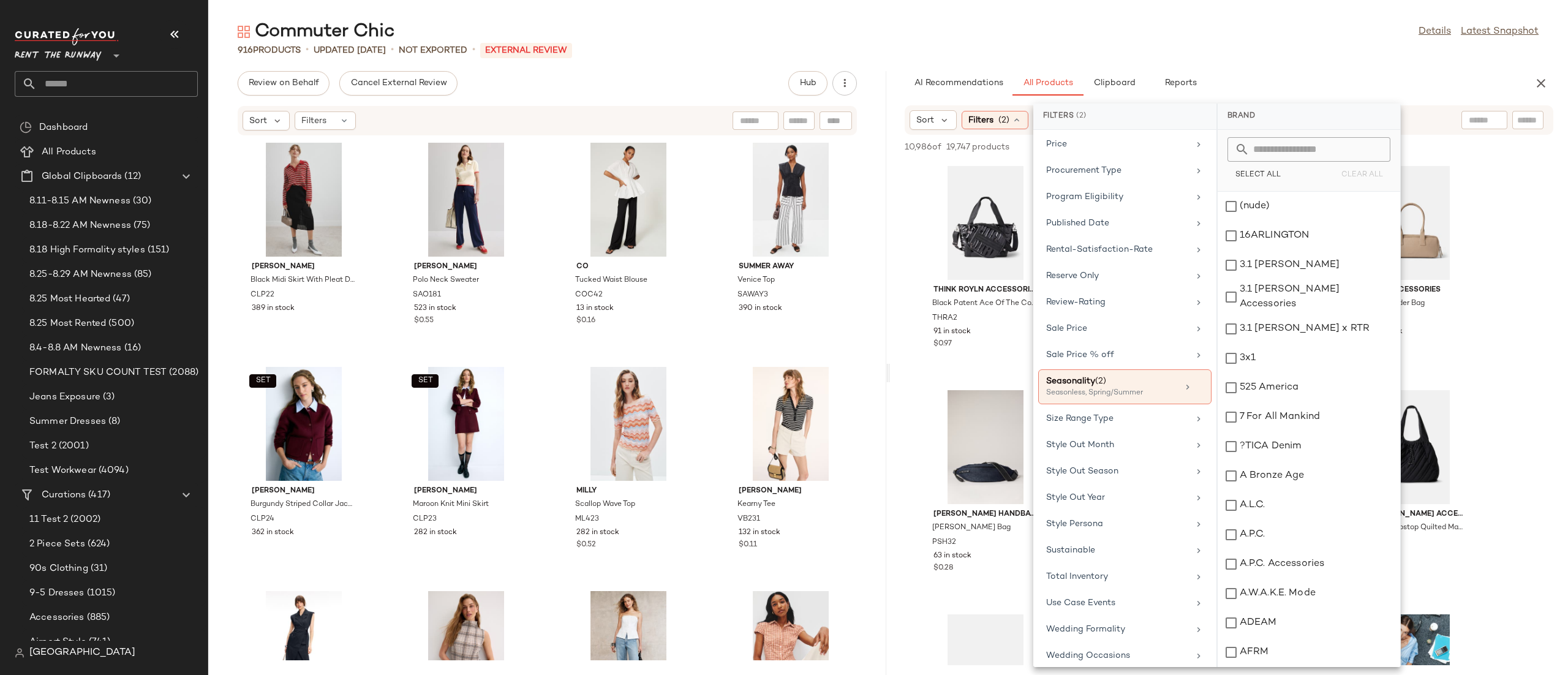
scroll to position [1125, 0]
click at [1412, 117] on div "Sort Filters (2) Reset" at bounding box center [1229, 120] width 648 height 30
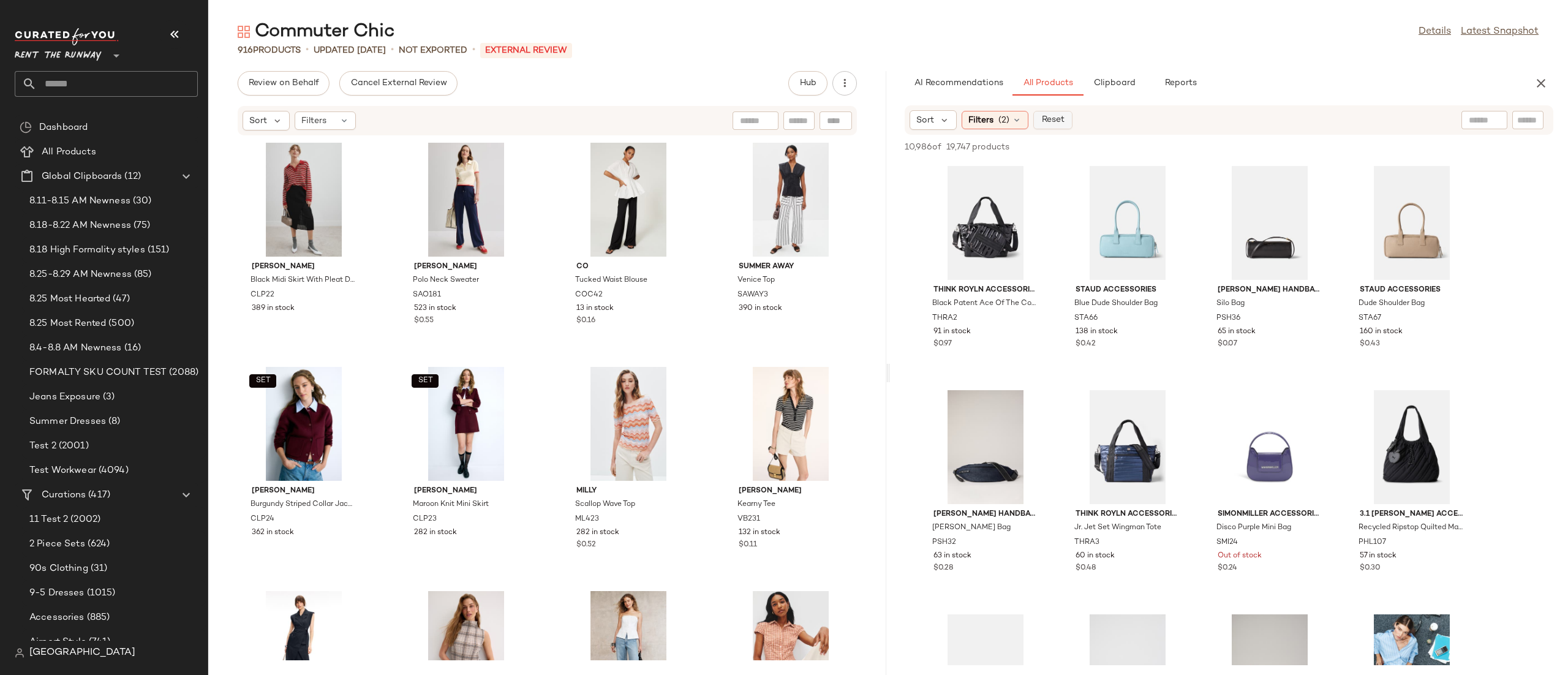
click at [1034, 120] on button "Reset" at bounding box center [1052, 120] width 39 height 19
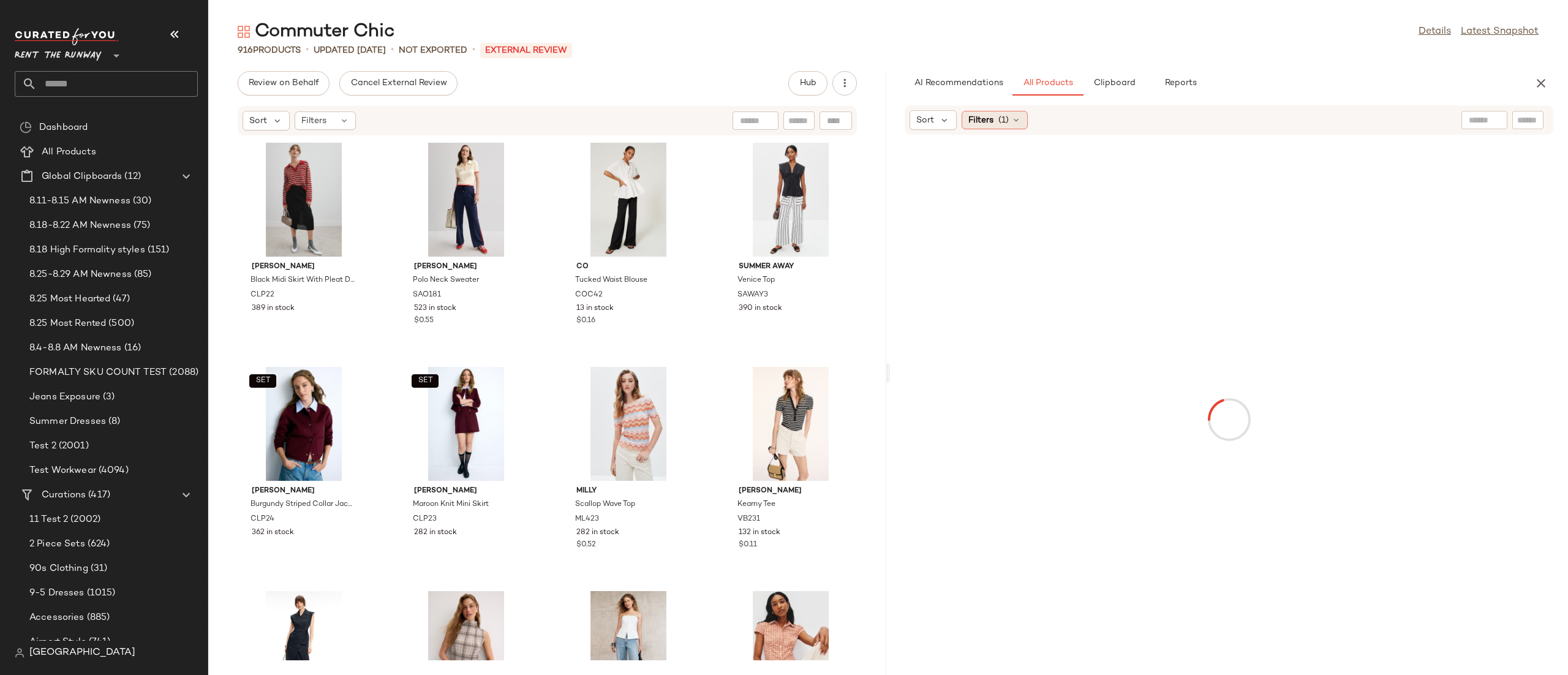
click at [979, 127] on div "Filters (1)" at bounding box center [994, 120] width 66 height 19
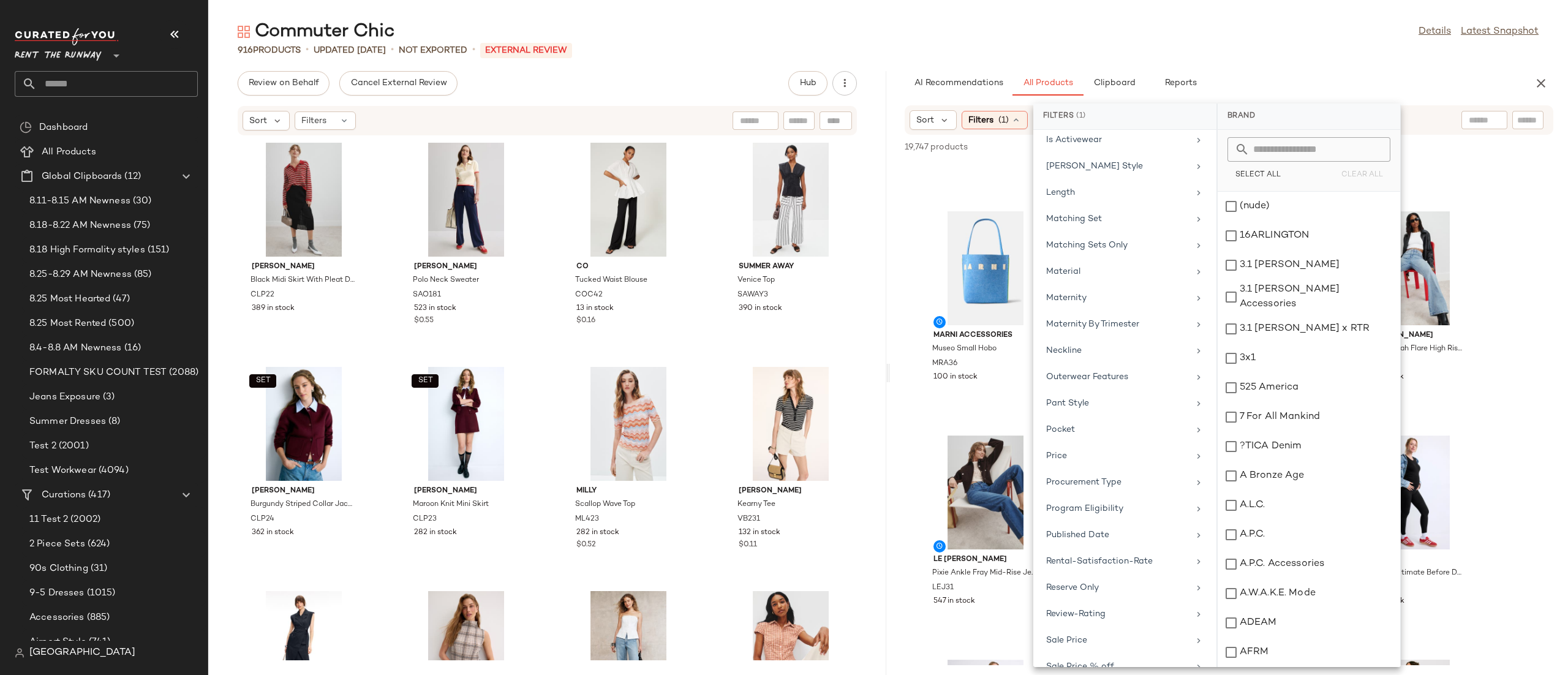
scroll to position [1115, 0]
click at [1429, 123] on div "Sort Filters (1)" at bounding box center [1229, 120] width 648 height 30
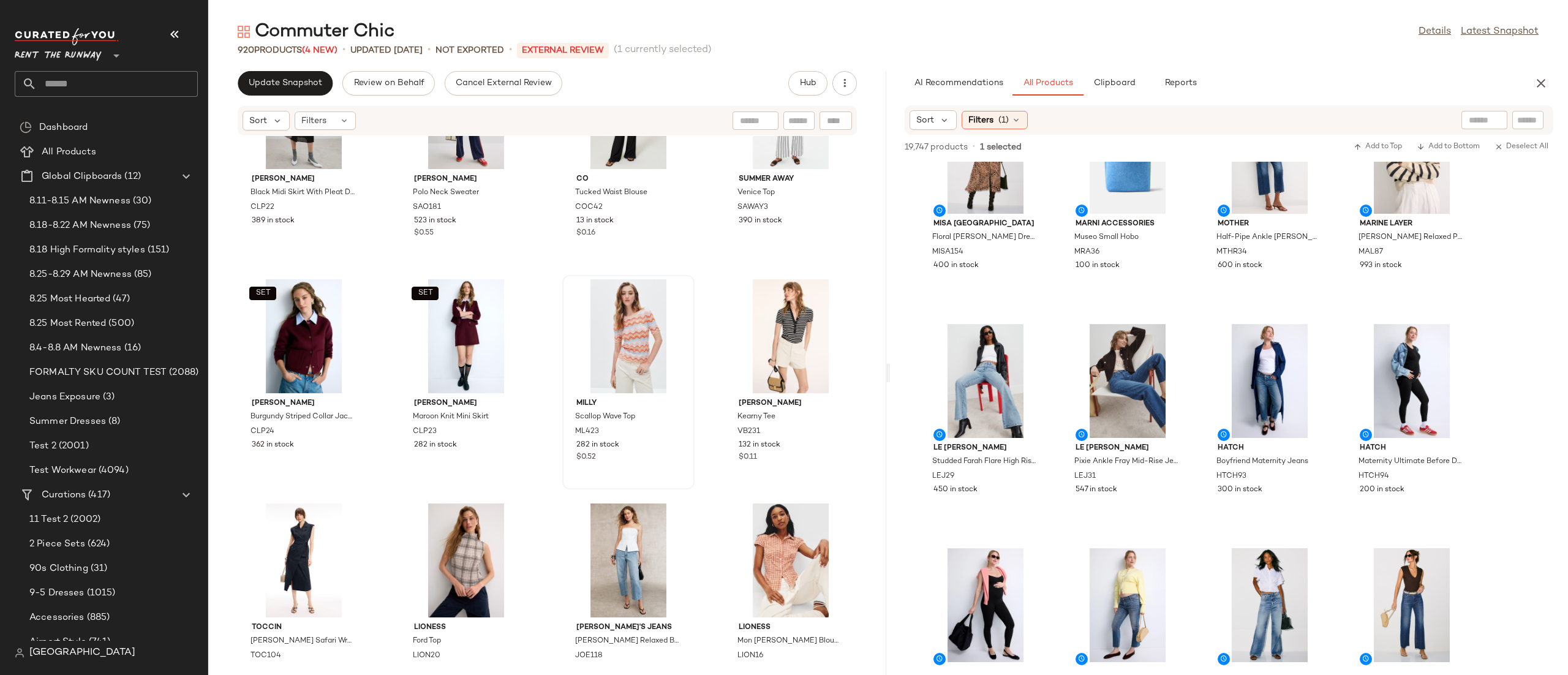
scroll to position [0, 0]
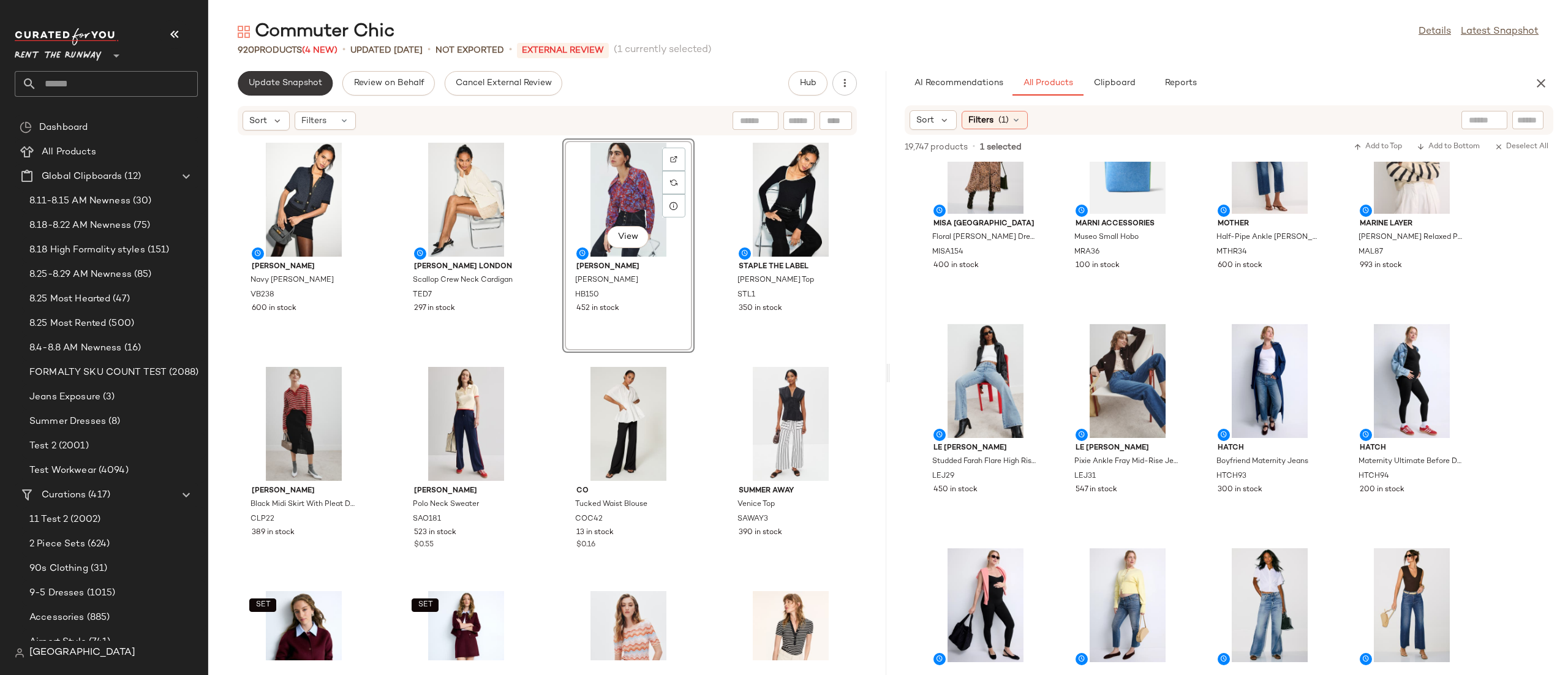
click at [283, 93] on button "Update Snapshot" at bounding box center [285, 83] width 95 height 24
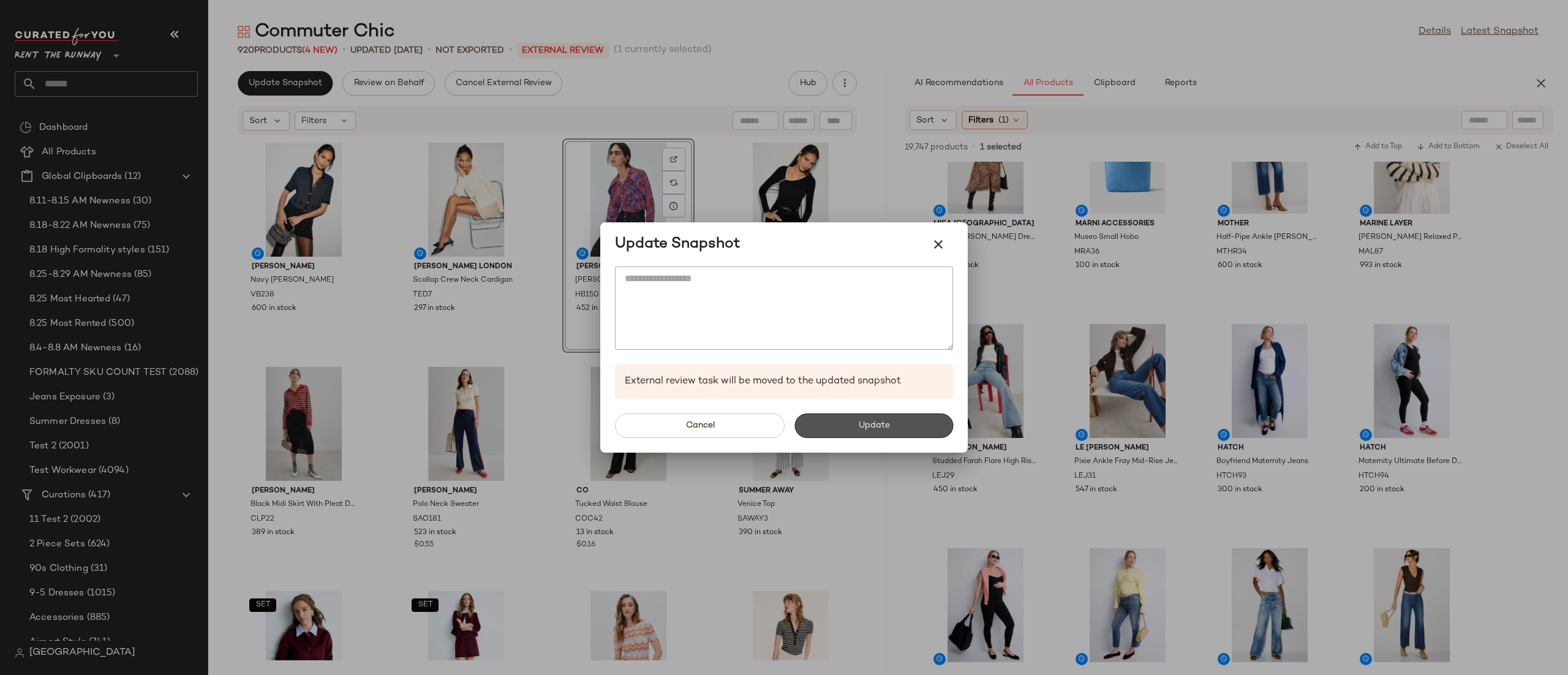
drag, startPoint x: 865, startPoint y: 424, endPoint x: 837, endPoint y: 354, distance: 75.4
click at [863, 423] on span "Update" at bounding box center [873, 426] width 32 height 10
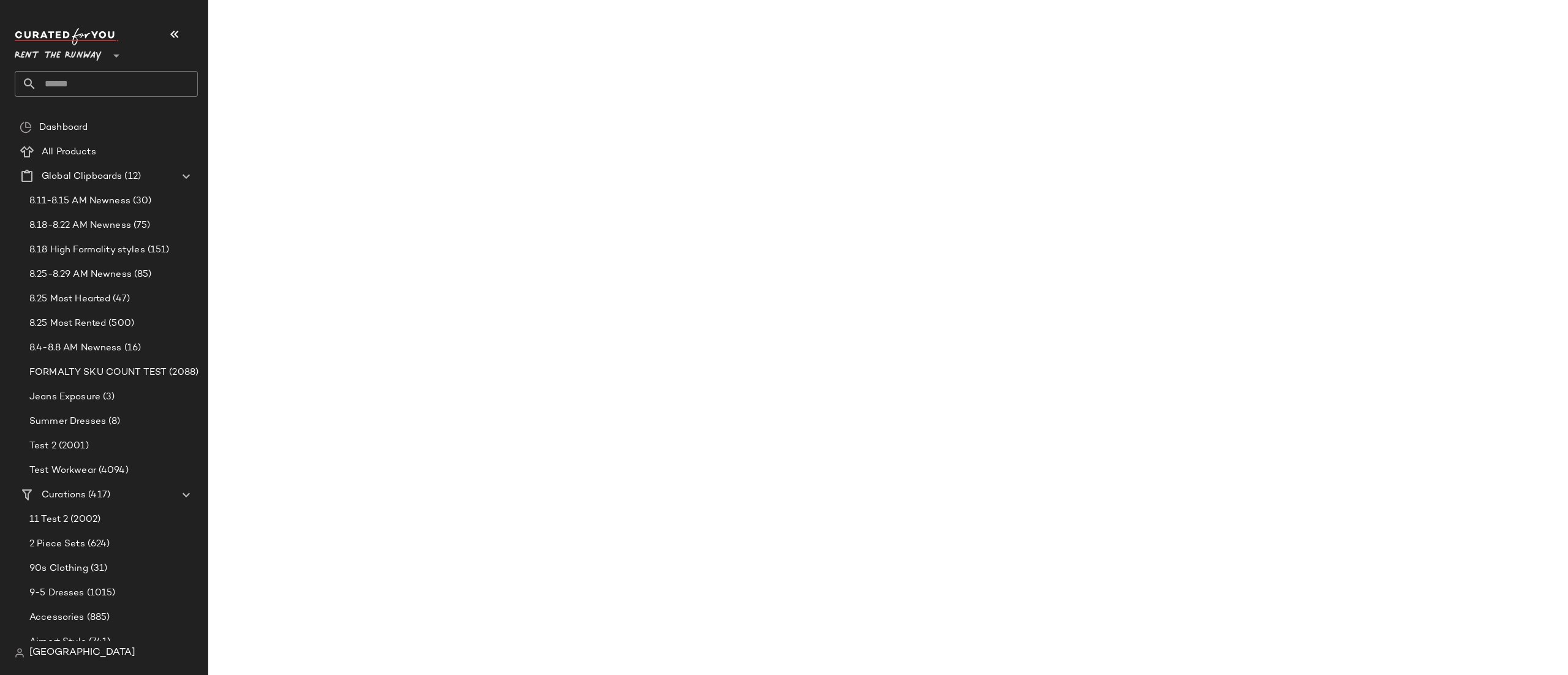
scroll to position [963, 0]
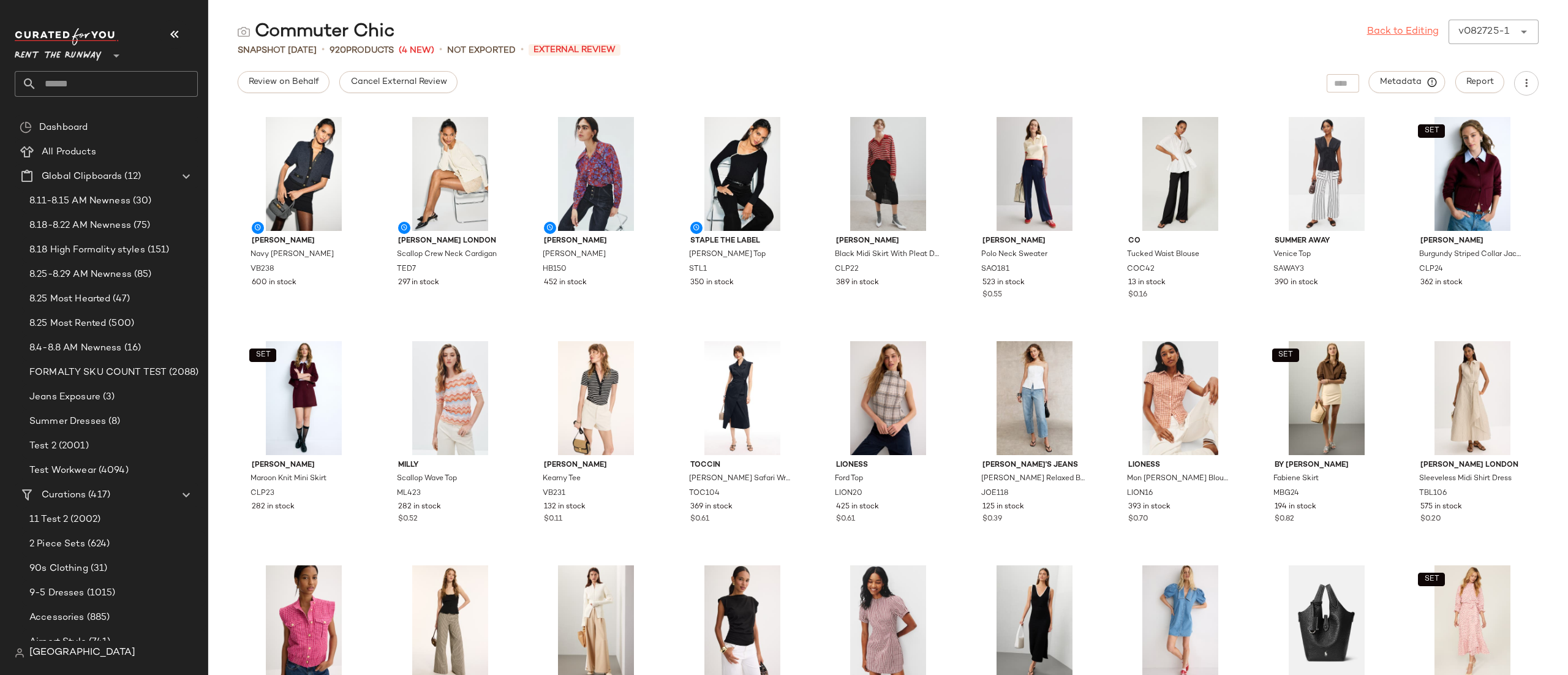
click at [1423, 30] on link "Back to Editing" at bounding box center [1403, 31] width 72 height 14
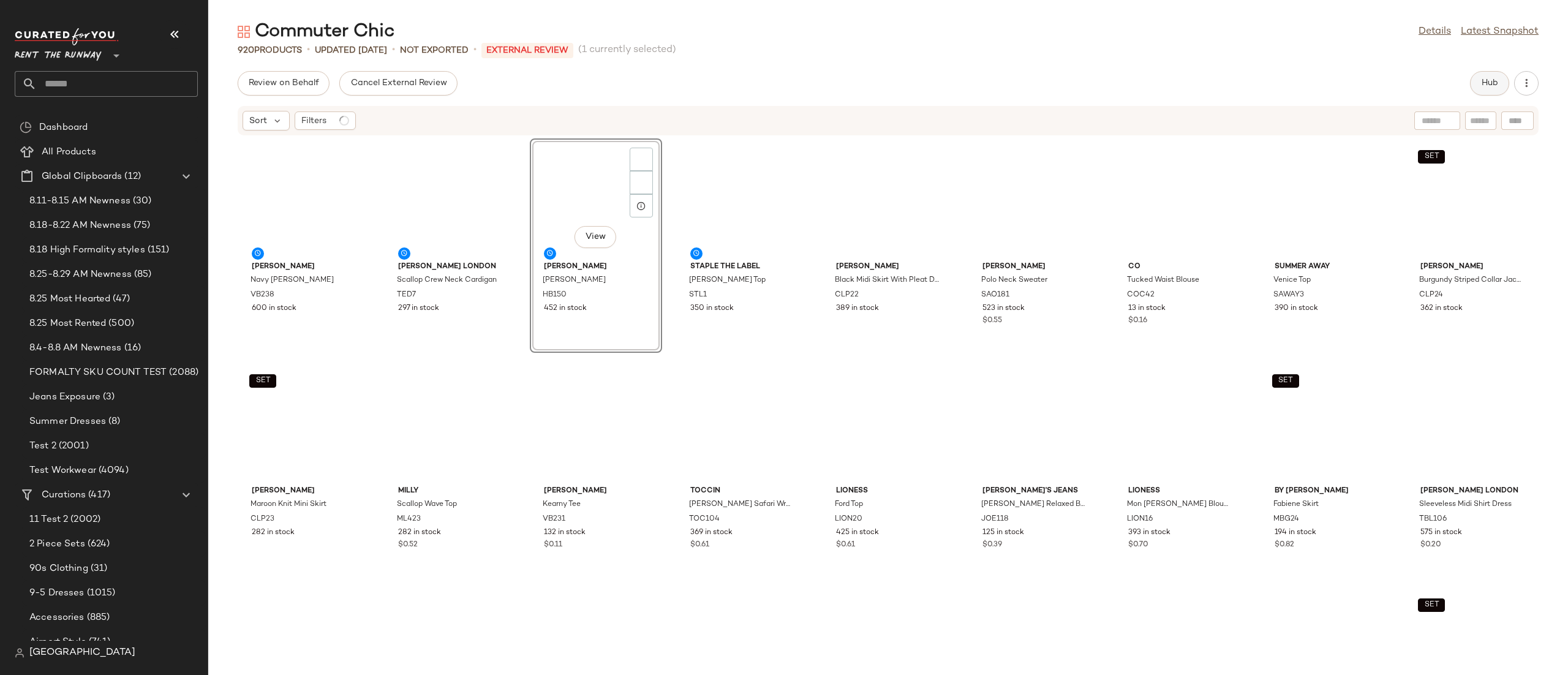
click at [1507, 84] on button "Hub" at bounding box center [1490, 83] width 39 height 24
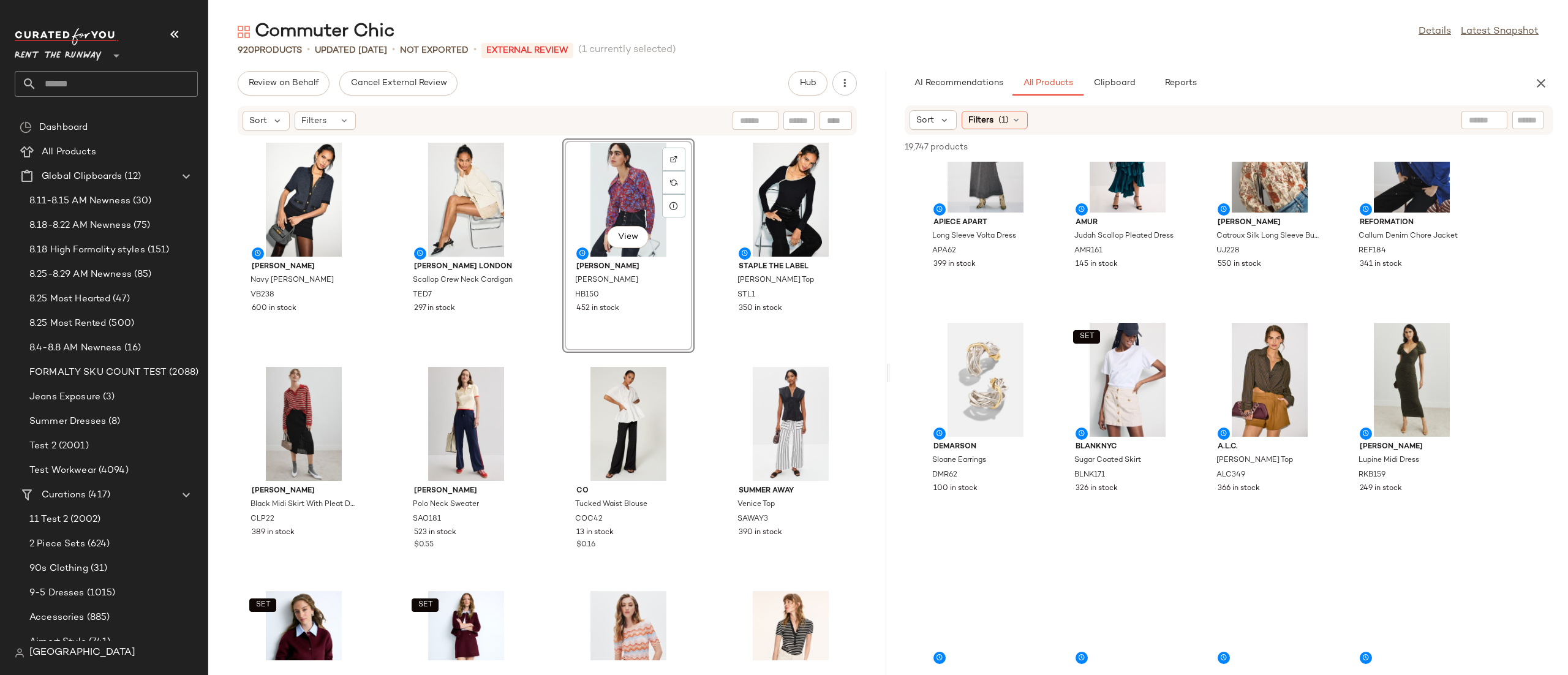
scroll to position [1778, 0]
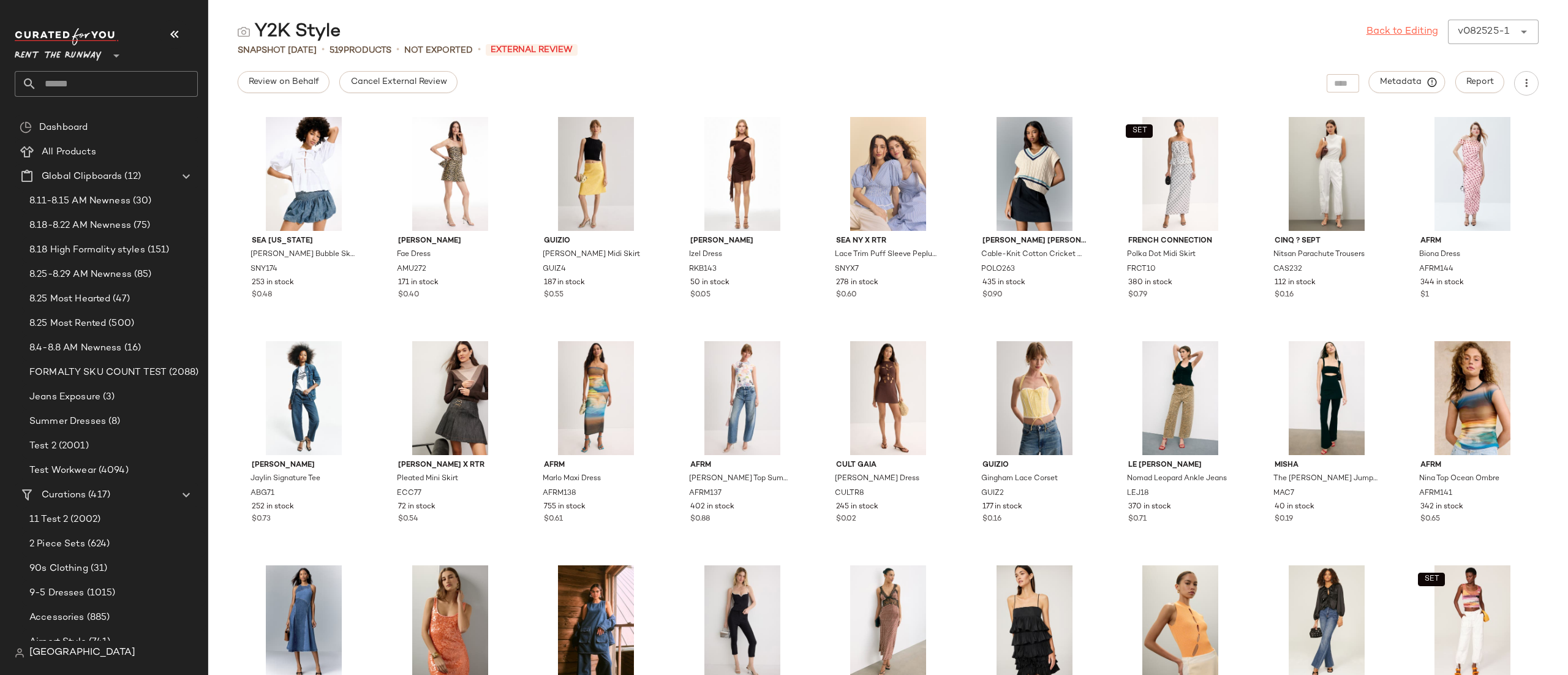
click at [1416, 35] on link "Back to Editing" at bounding box center [1402, 31] width 72 height 14
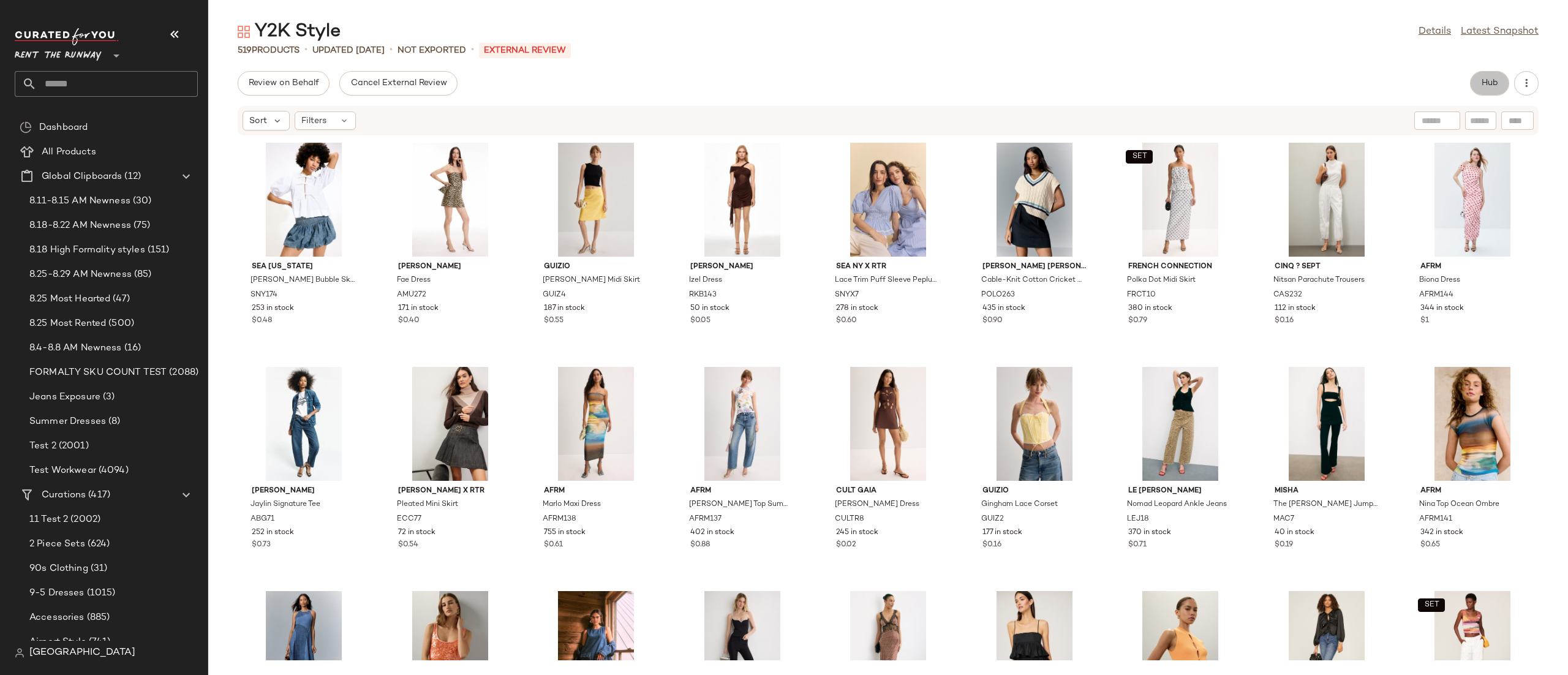
click at [1495, 83] on span "Hub" at bounding box center [1490, 84] width 17 height 10
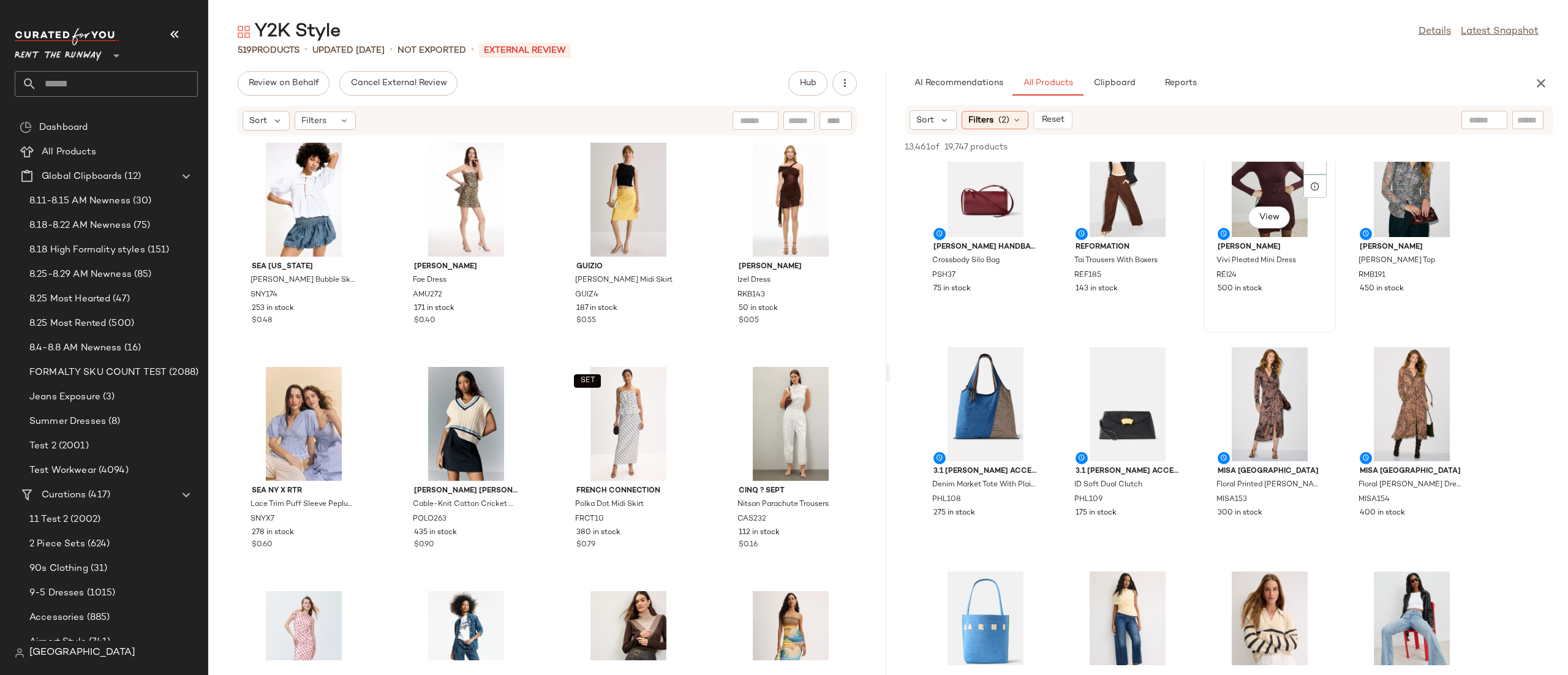
scroll to position [467, 0]
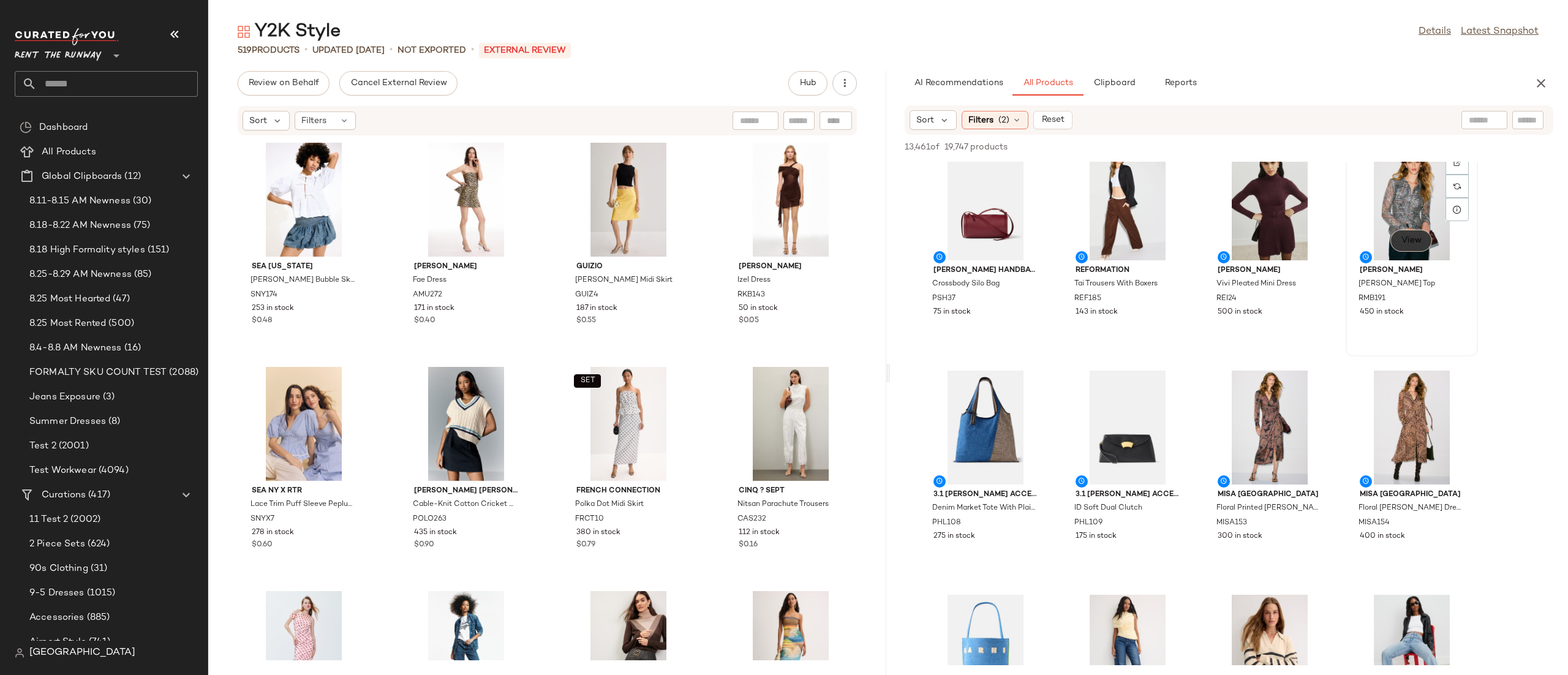
click at [1396, 245] on button "View" at bounding box center [1410, 240] width 41 height 22
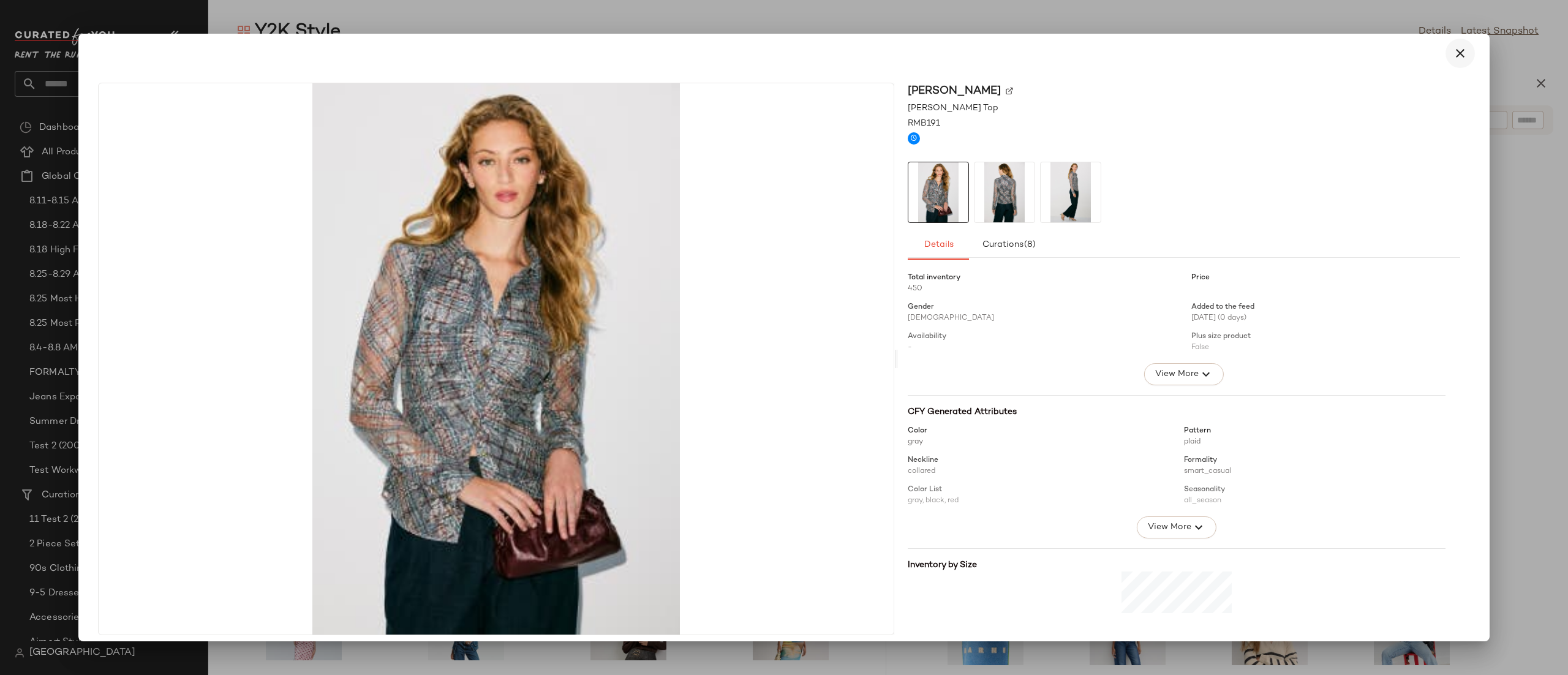
click at [1457, 57] on icon "button" at bounding box center [1459, 52] width 14 height 14
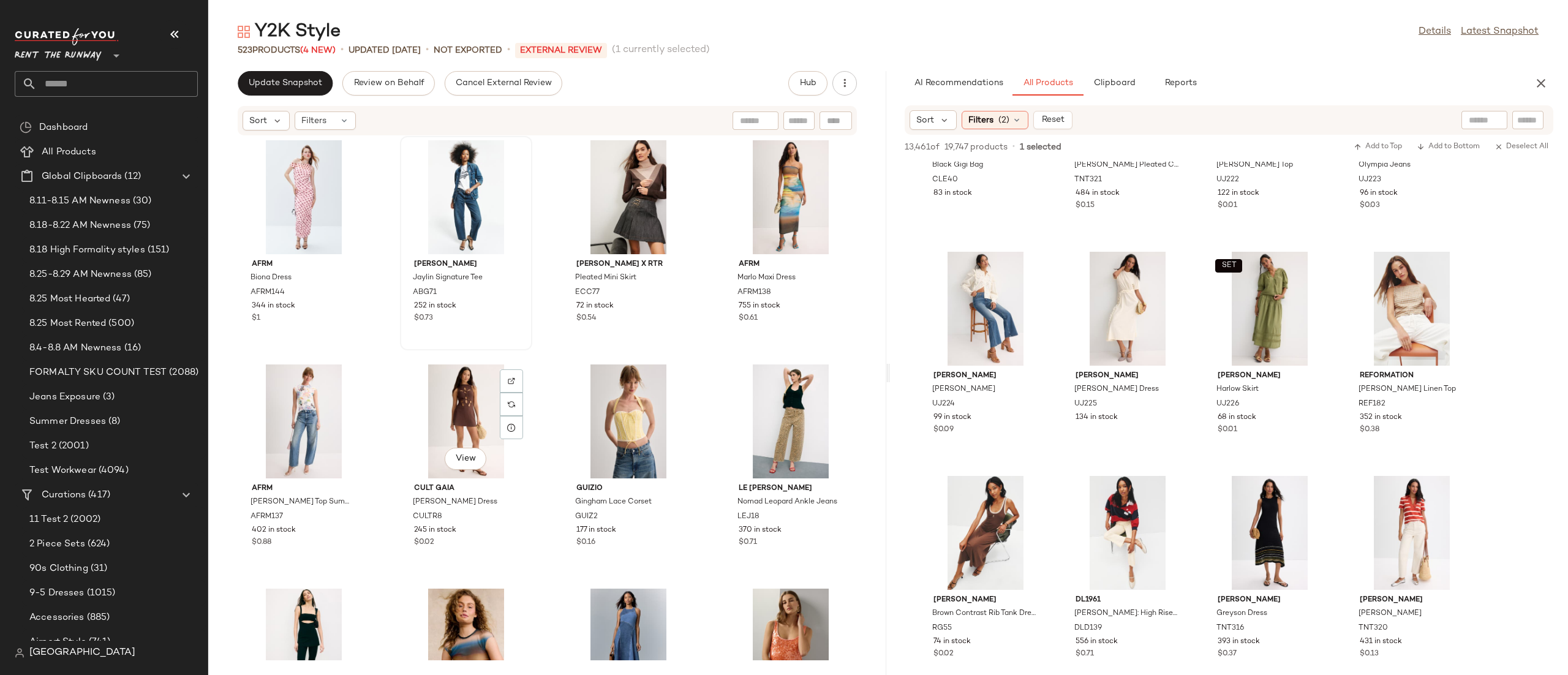
scroll to position [0, 0]
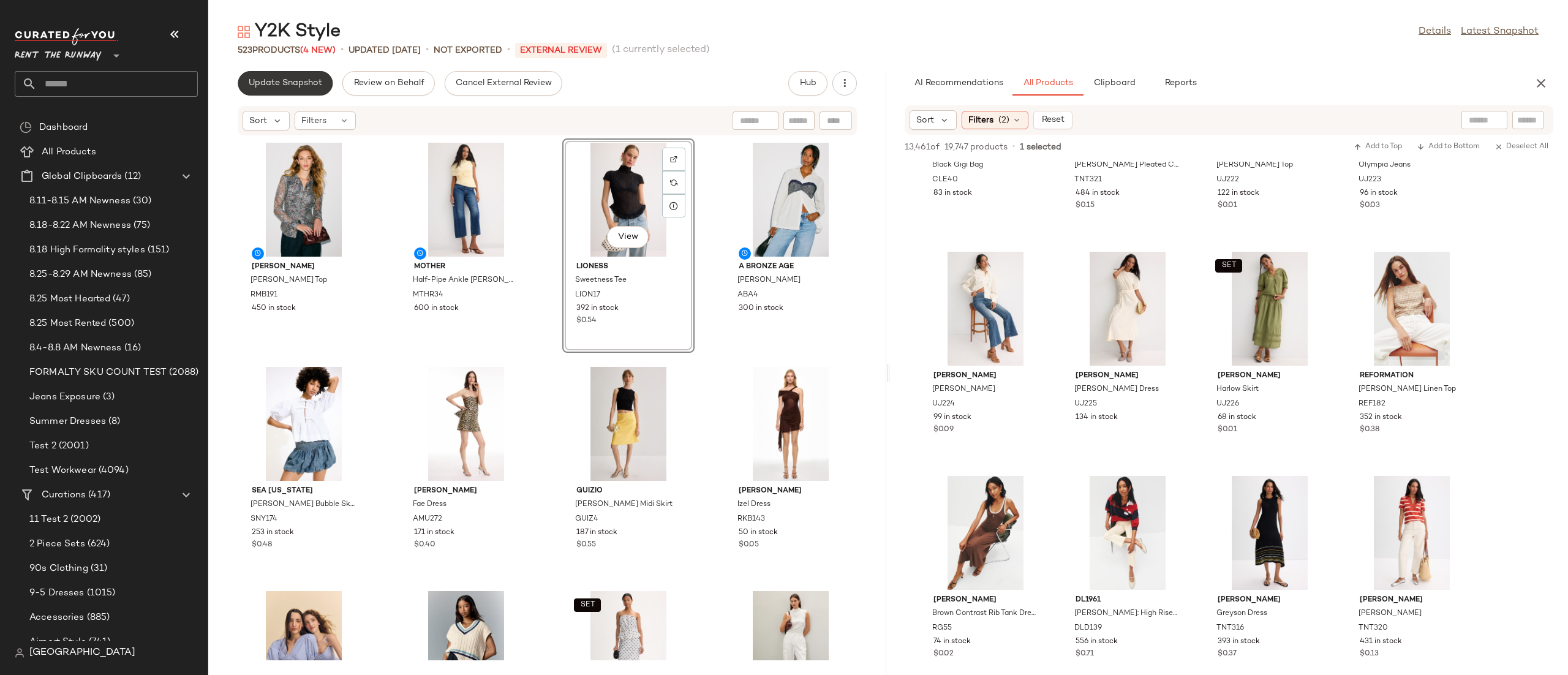
click at [294, 85] on span "Update Snapshot" at bounding box center [285, 84] width 74 height 10
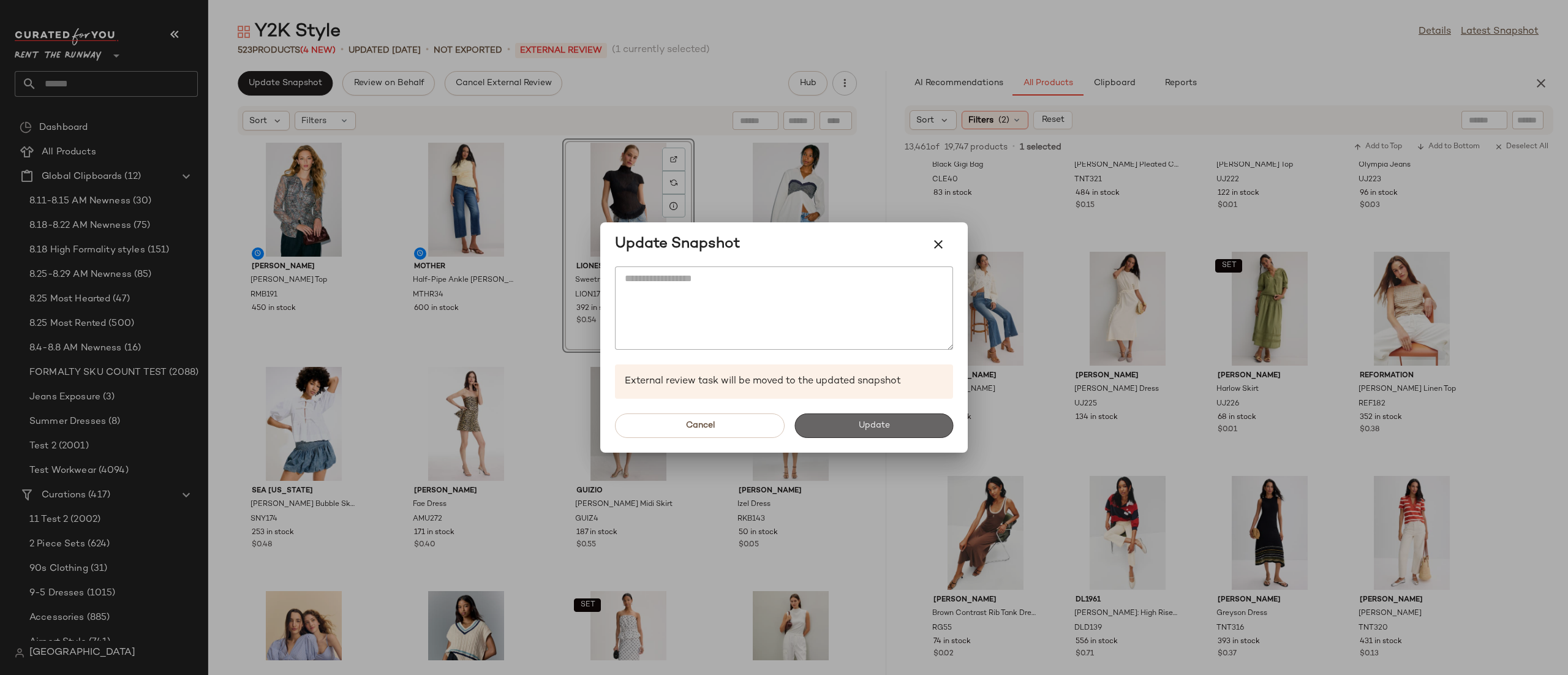
click at [803, 424] on button "Update" at bounding box center [873, 425] width 159 height 24
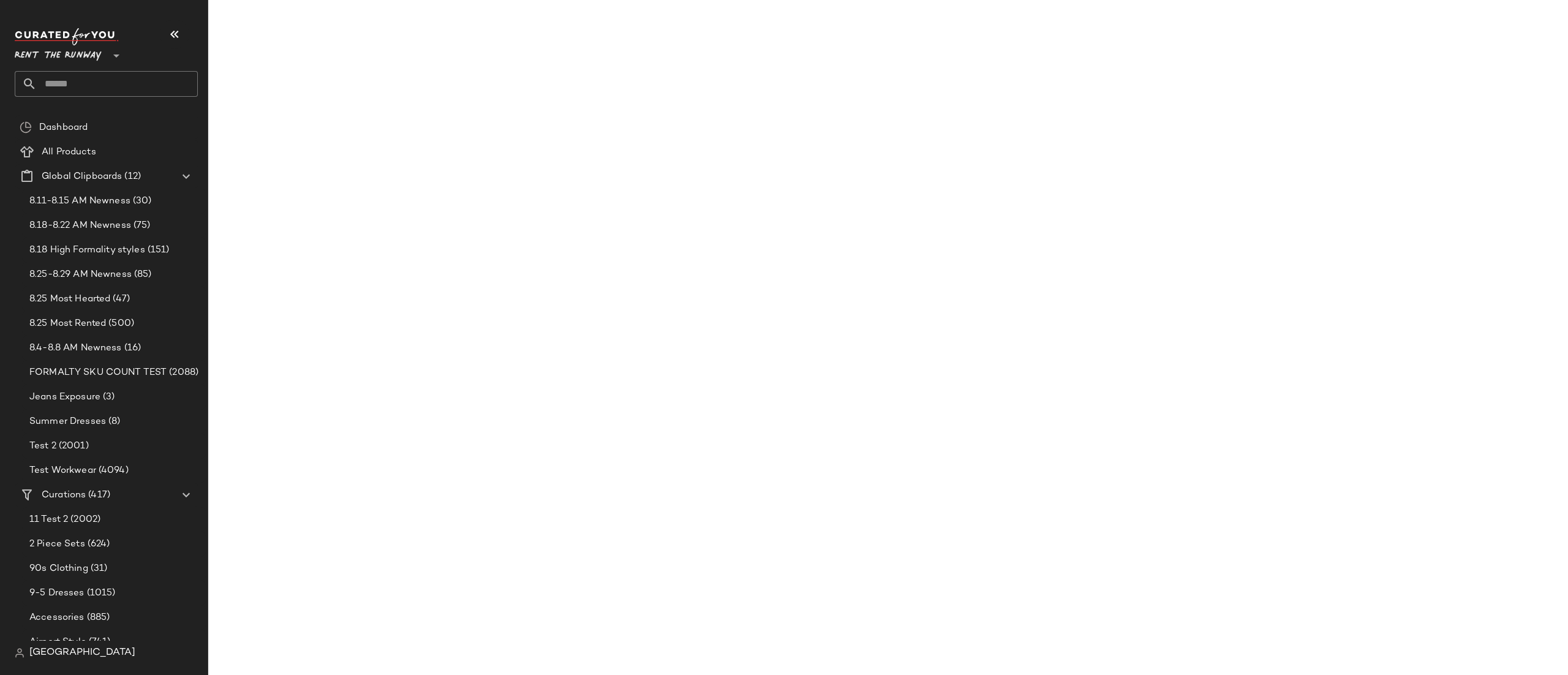
scroll to position [11343, 0]
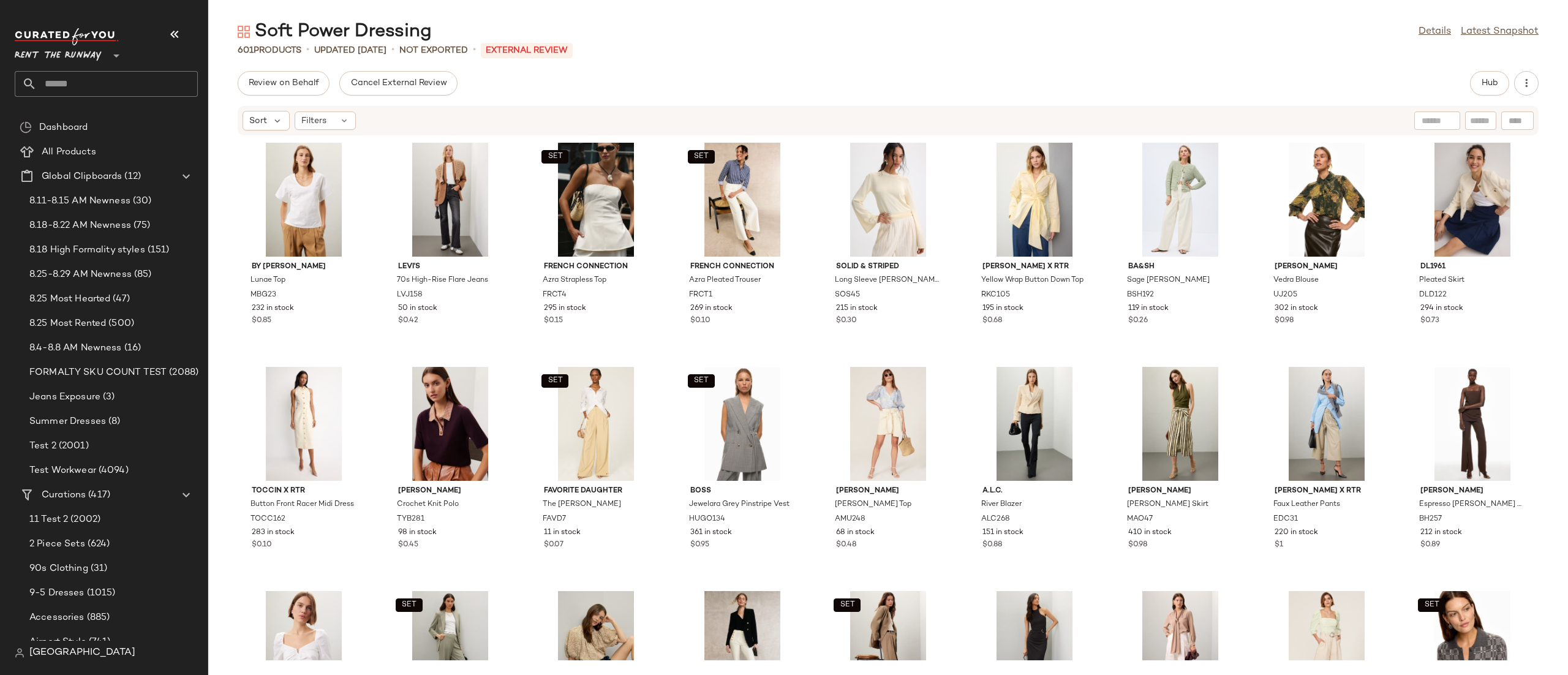
click at [1099, 371] on div "By [PERSON_NAME] Lunae Top MBG23 232 in stock $0.85 [PERSON_NAME]'s 70s High-Ri…" at bounding box center [888, 397] width 1360 height 524
click at [1097, 357] on div "By [PERSON_NAME] Lunae Top MBG23 232 in stock $0.85 [PERSON_NAME]'s 70s High-Ri…" at bounding box center [888, 397] width 1360 height 524
click at [1102, 208] on div "By [PERSON_NAME] Lunae Top MBG23 232 in stock $0.85 [PERSON_NAME]'s 70s High-Ri…" at bounding box center [888, 397] width 1360 height 524
click at [1359, 119] on div "Sort Filters" at bounding box center [808, 120] width 1132 height 19
click at [1489, 87] on span "Hub" at bounding box center [1490, 84] width 17 height 10
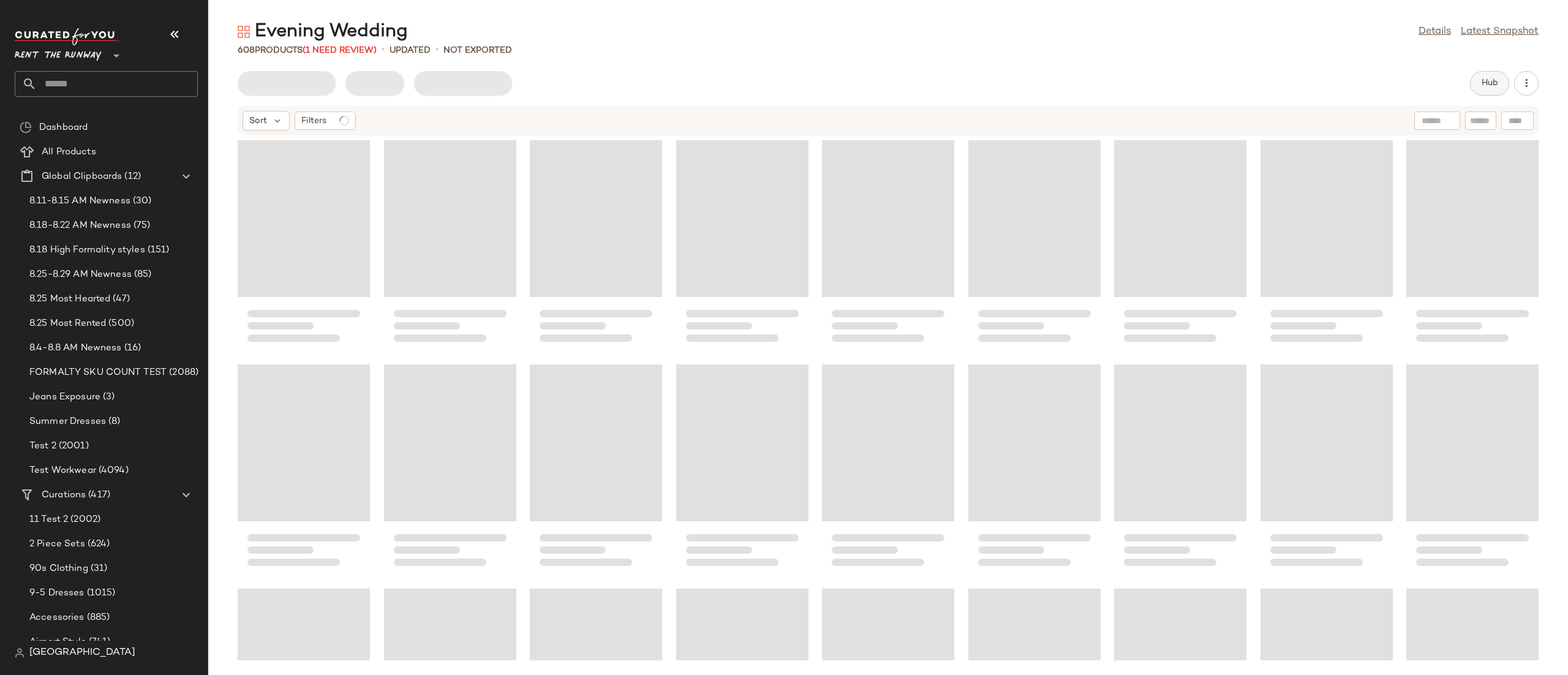
click at [1487, 79] on span "Hub" at bounding box center [1490, 84] width 17 height 10
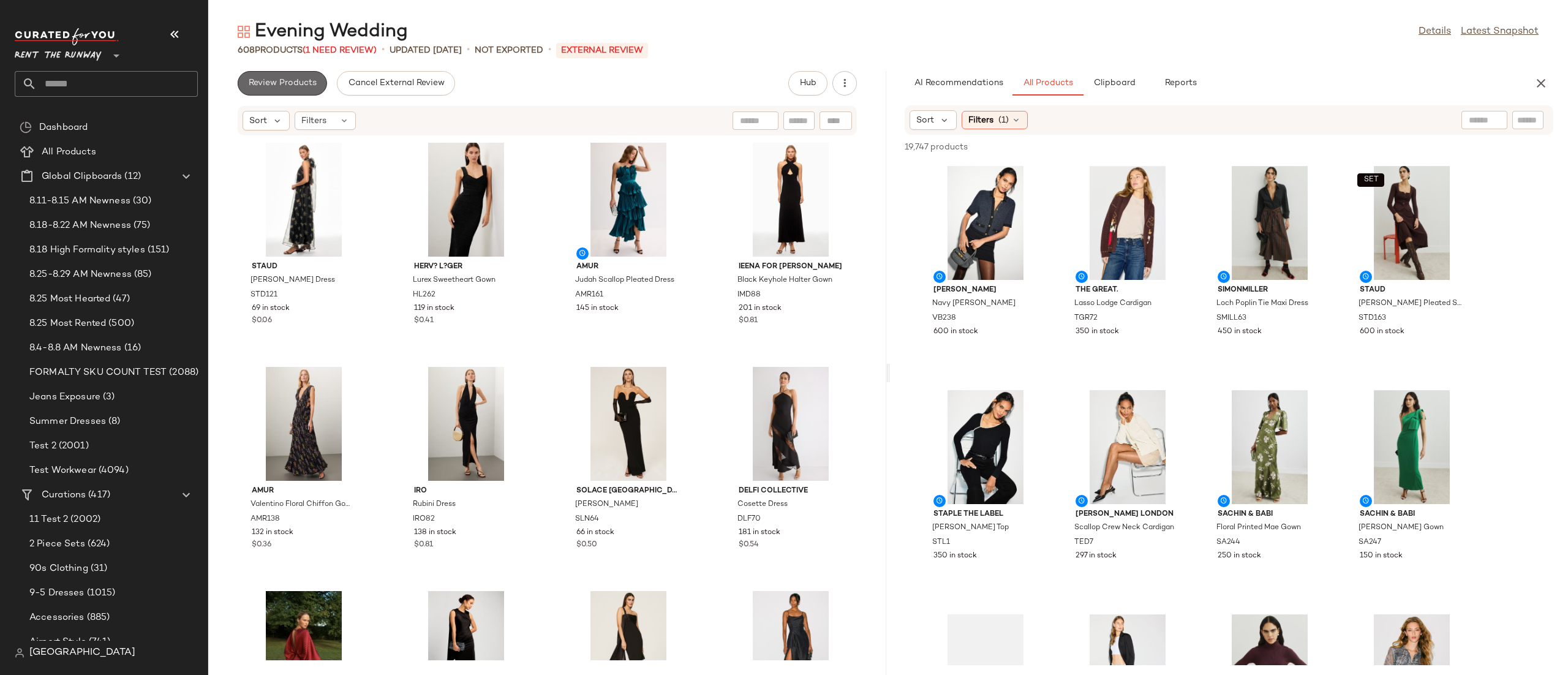
click at [309, 91] on button "Review Products" at bounding box center [283, 83] width 89 height 24
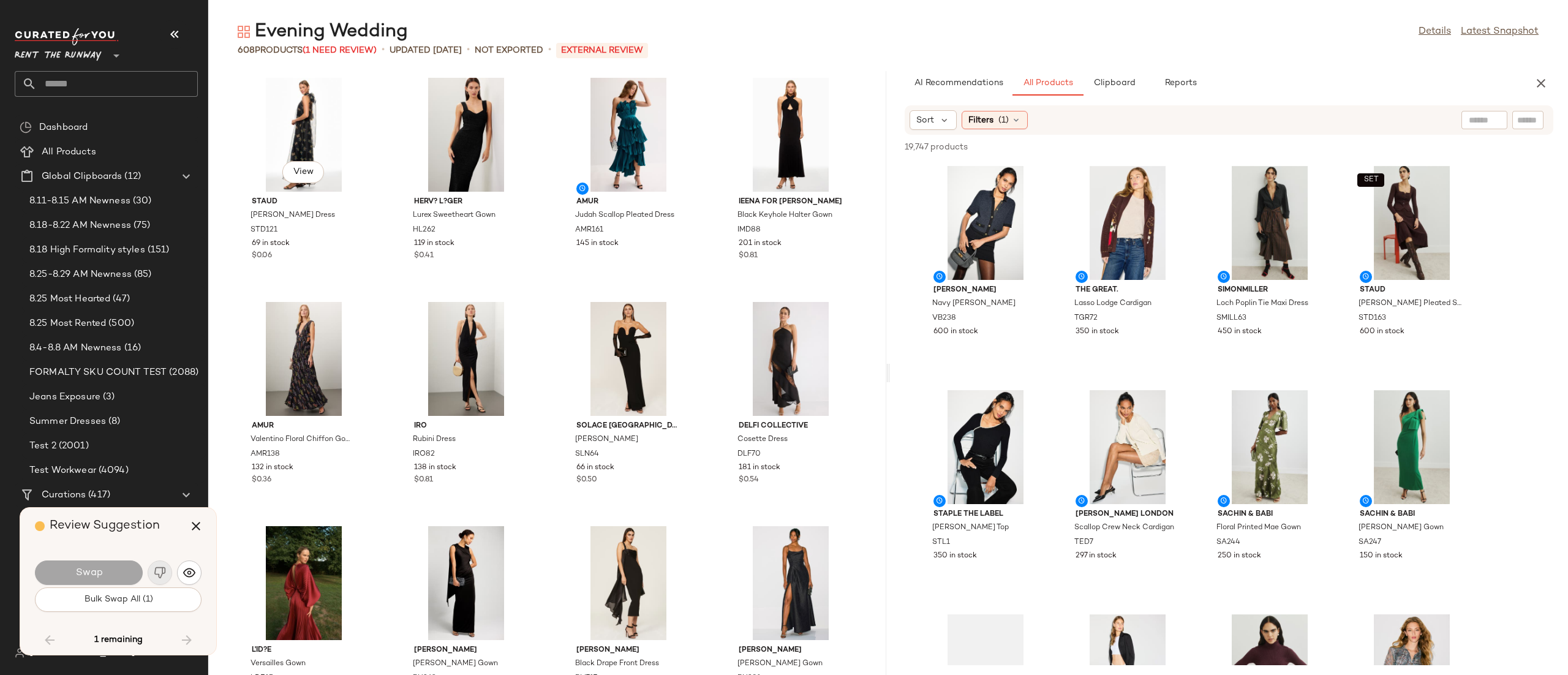
scroll to position [28461, 0]
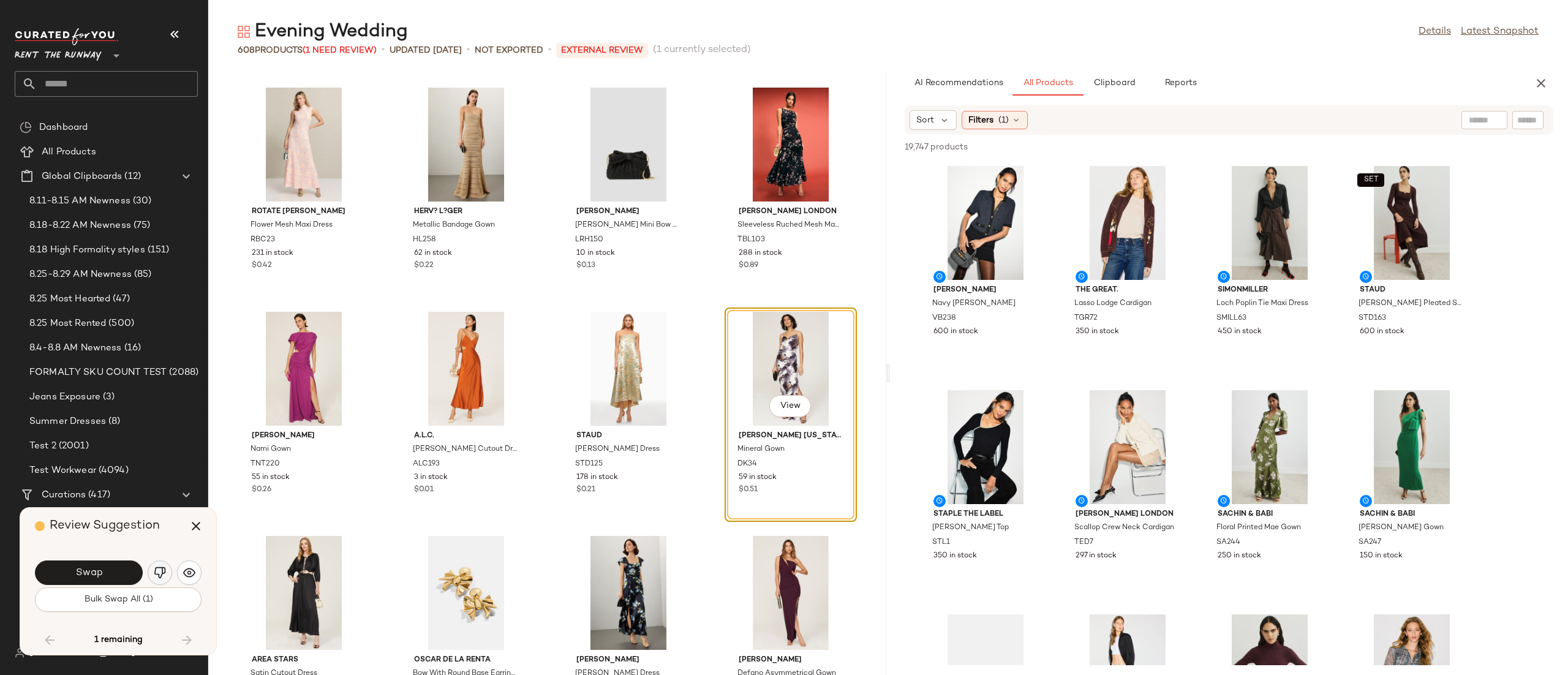
click at [157, 577] on img "button" at bounding box center [160, 572] width 13 height 13
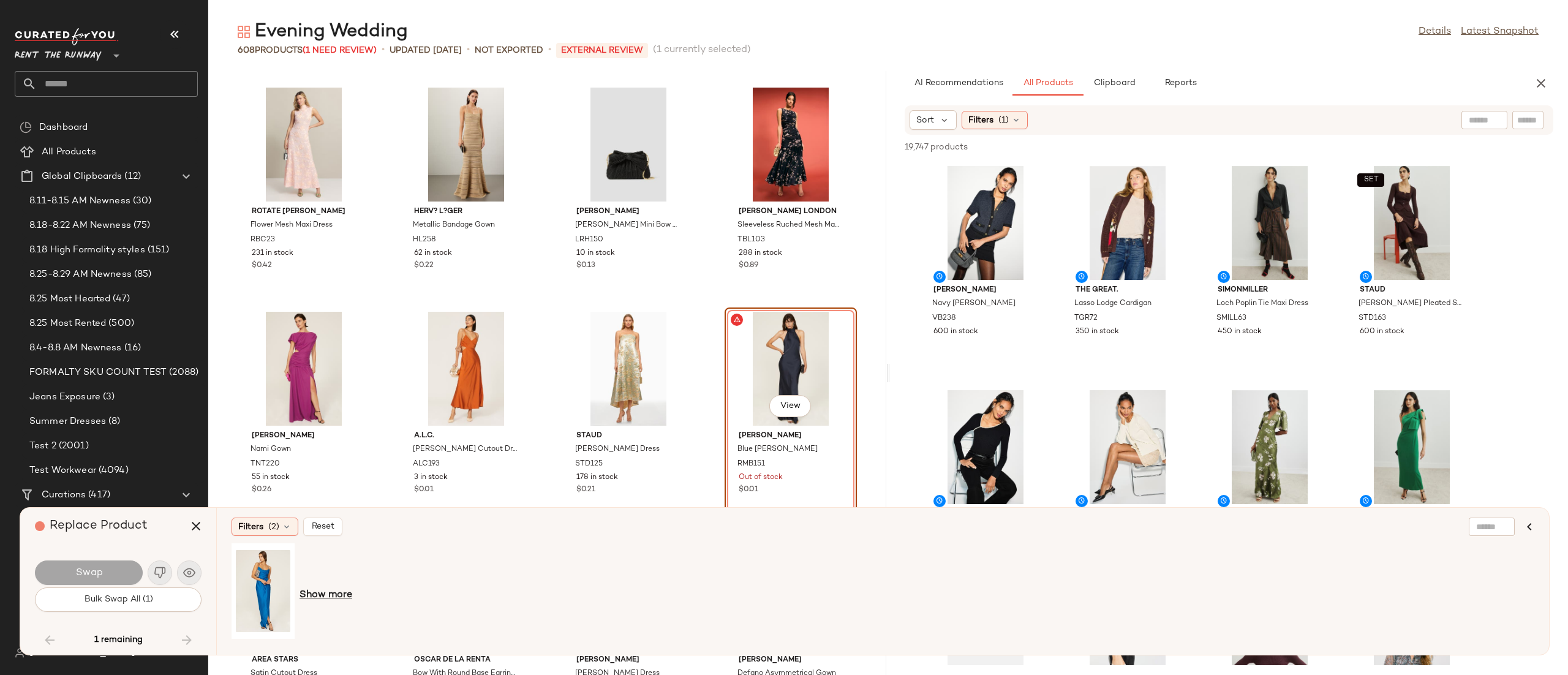
click at [327, 602] on span "Show more" at bounding box center [326, 595] width 52 height 14
click at [372, 599] on span "Show more" at bounding box center [394, 595] width 52 height 14
click at [397, 581] on div "View" at bounding box center [400, 591] width 55 height 87
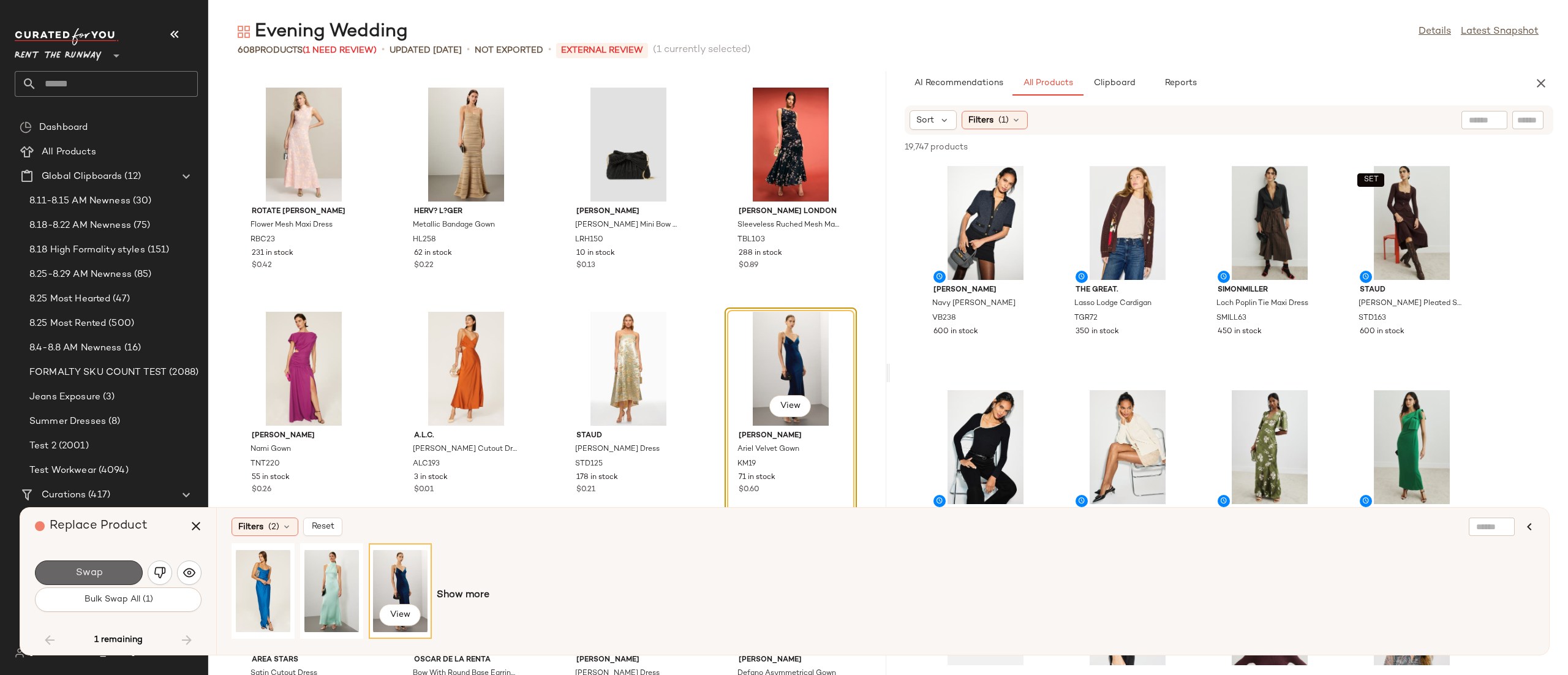
click at [128, 576] on button "Swap" at bounding box center [89, 572] width 108 height 24
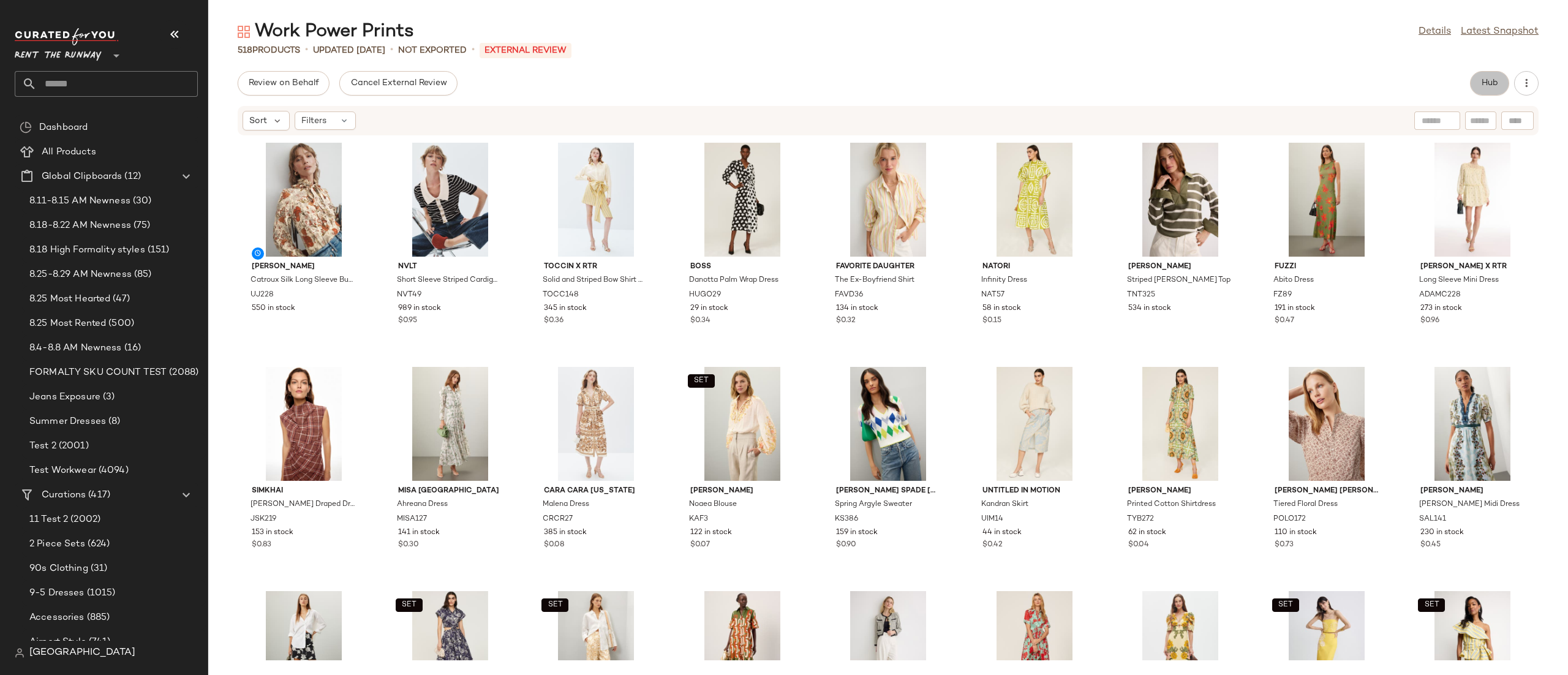
click at [1497, 89] on button "Hub" at bounding box center [1490, 83] width 39 height 24
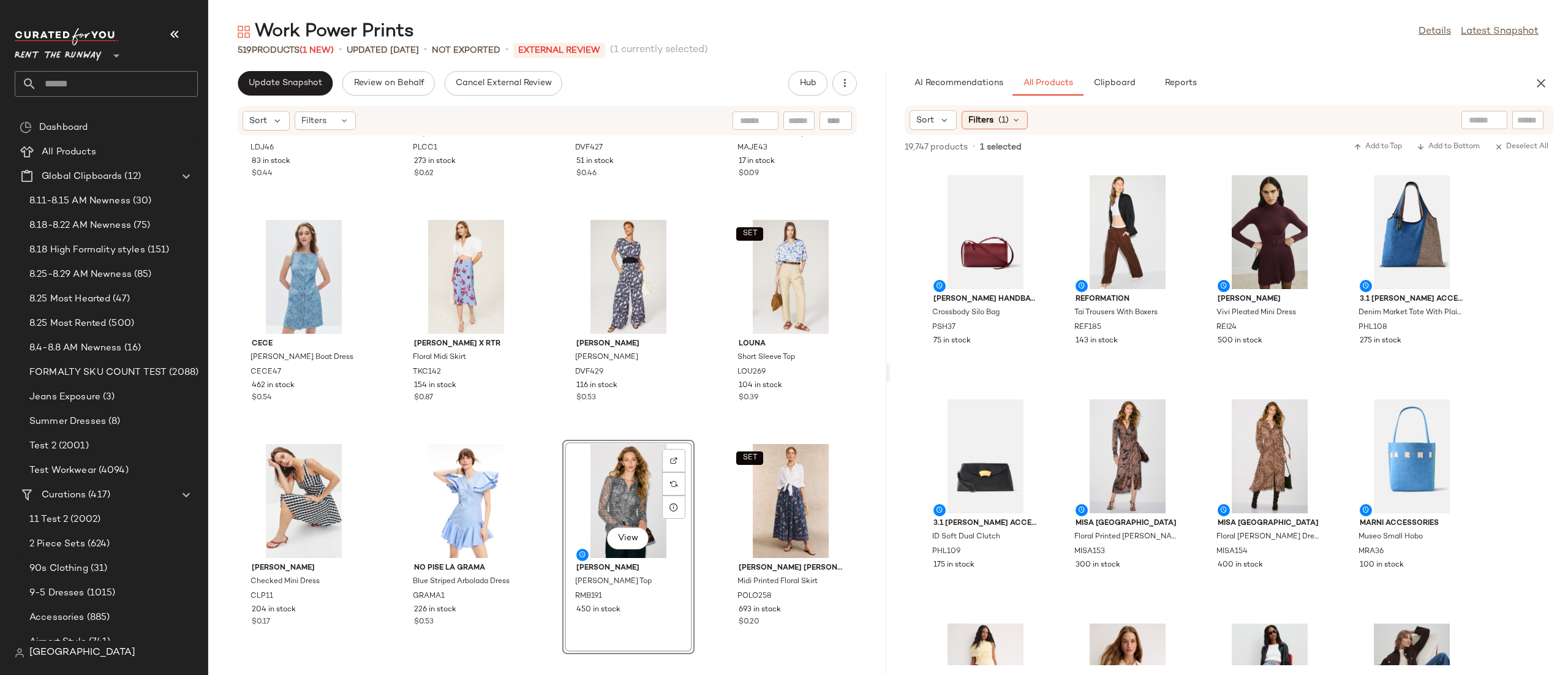
scroll to position [450, 0]
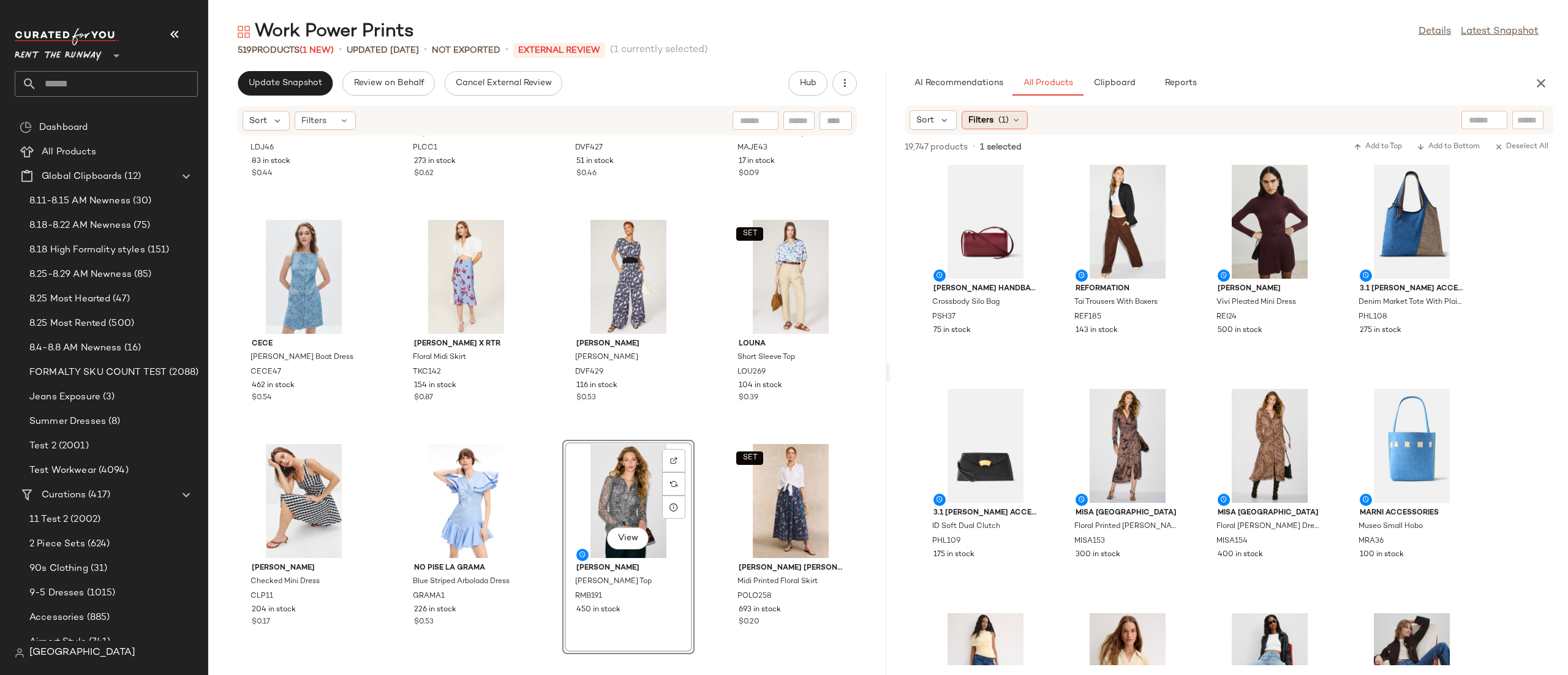
click at [971, 113] on div "Filters (1)" at bounding box center [994, 120] width 66 height 19
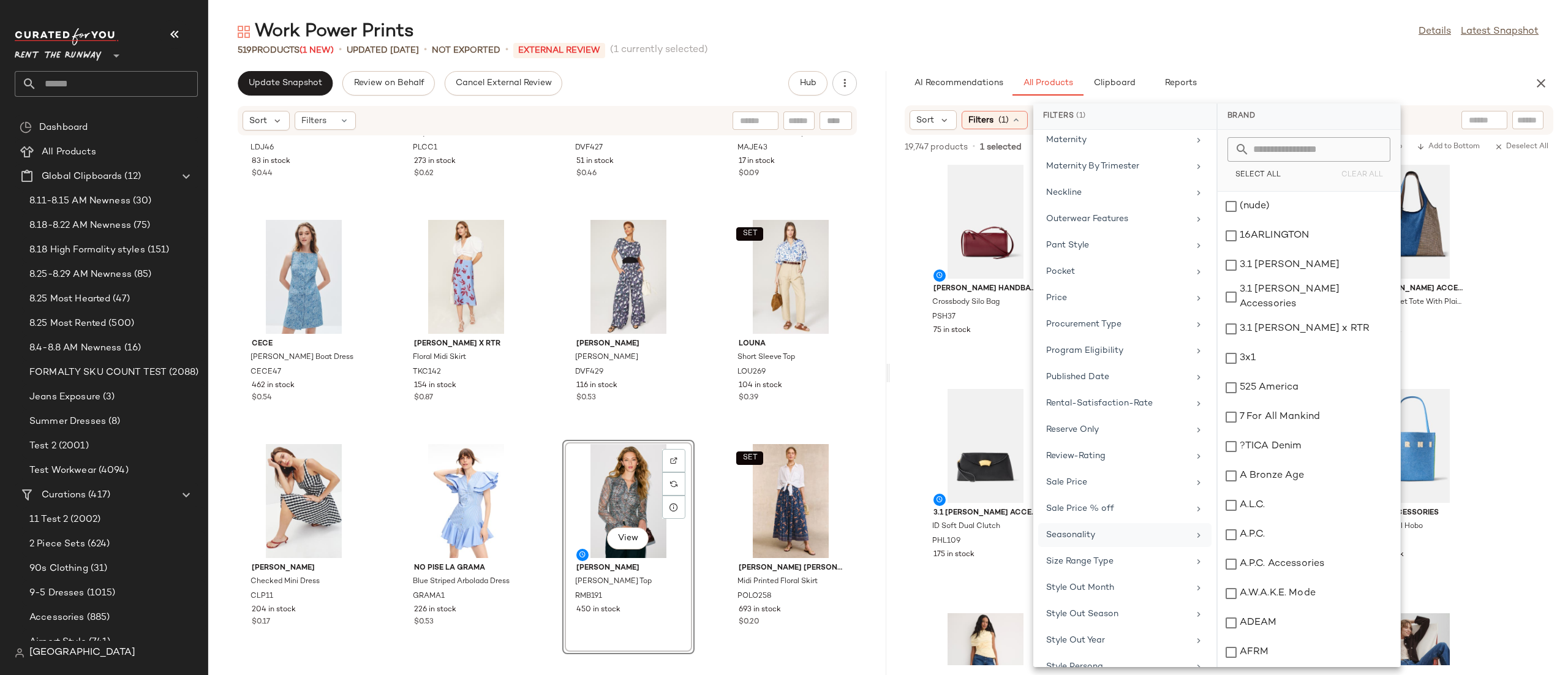
scroll to position [1115, 0]
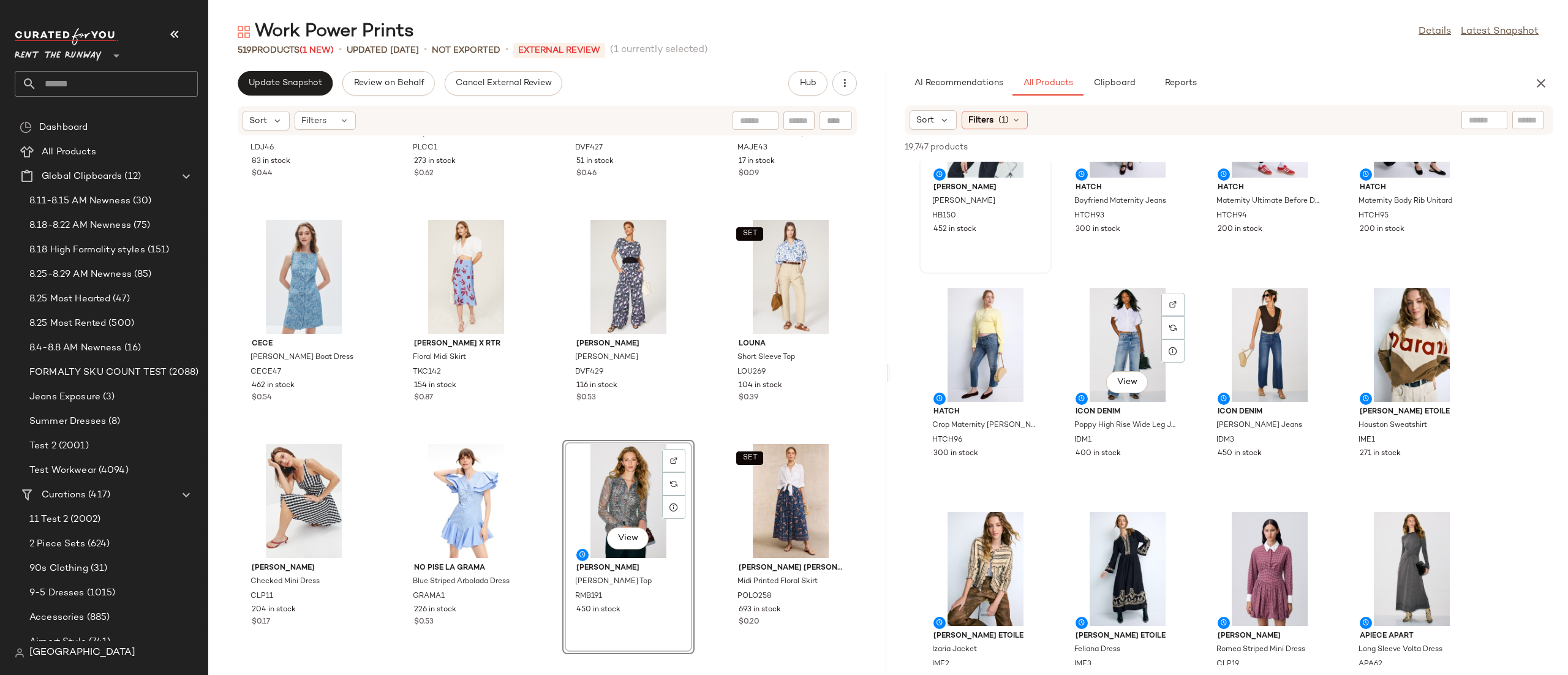
scroll to position [1042, 0]
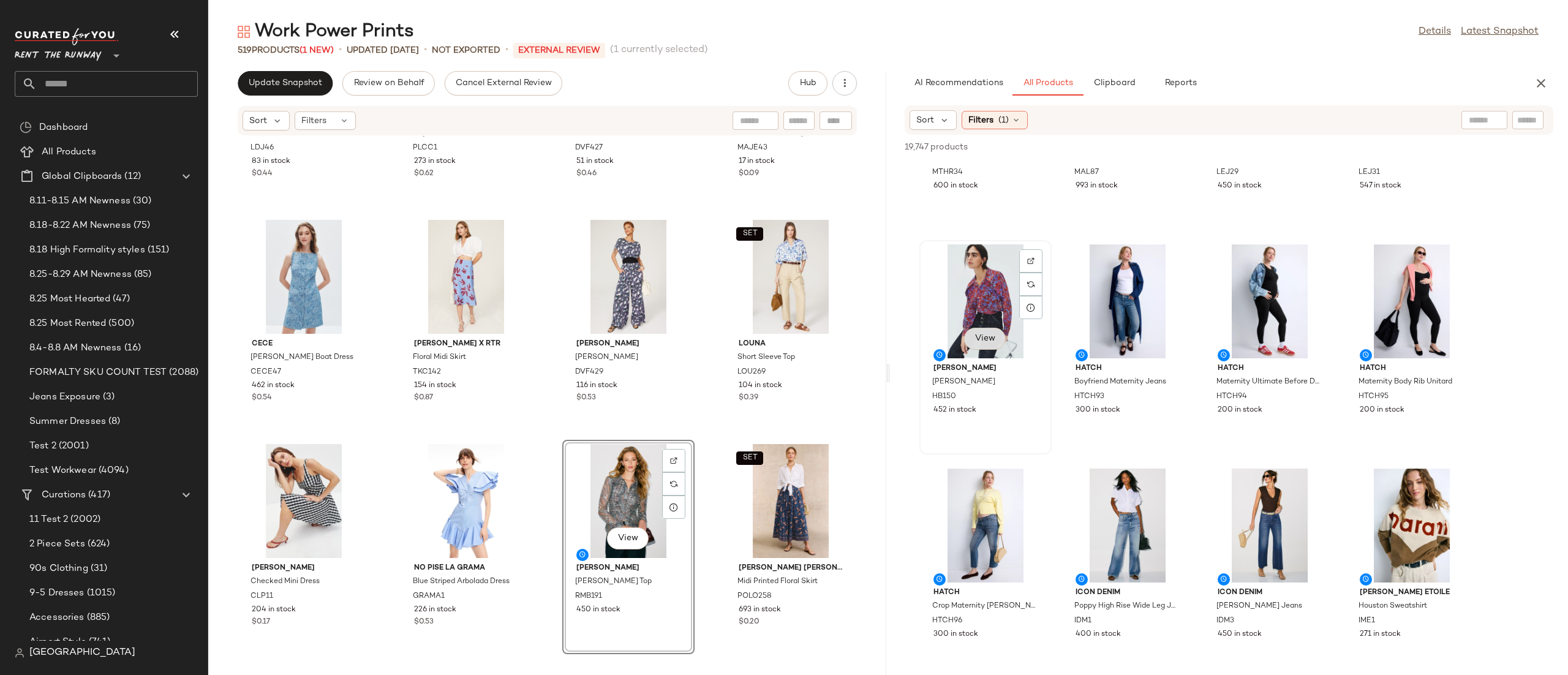
click at [992, 332] on button "View" at bounding box center [984, 338] width 41 height 22
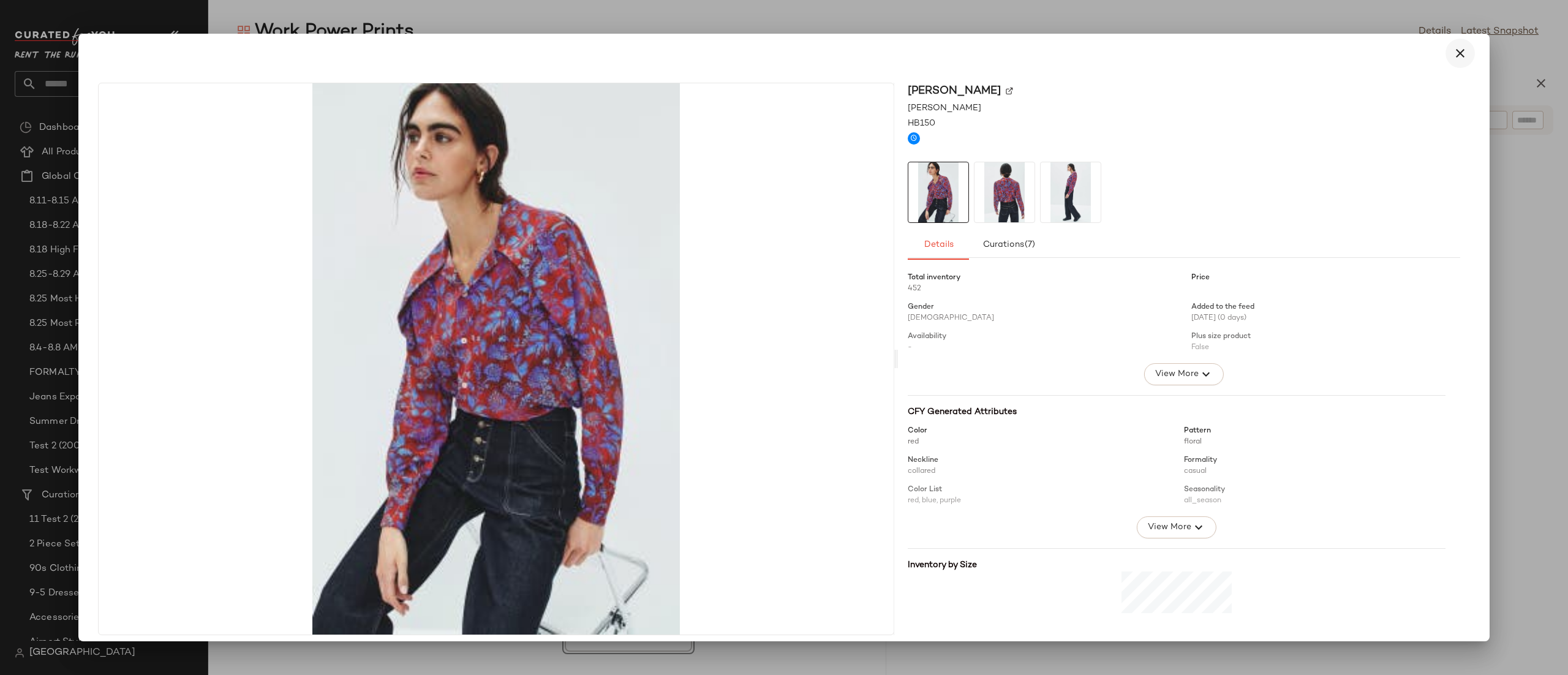
click at [1459, 43] on button "button" at bounding box center [1460, 53] width 30 height 30
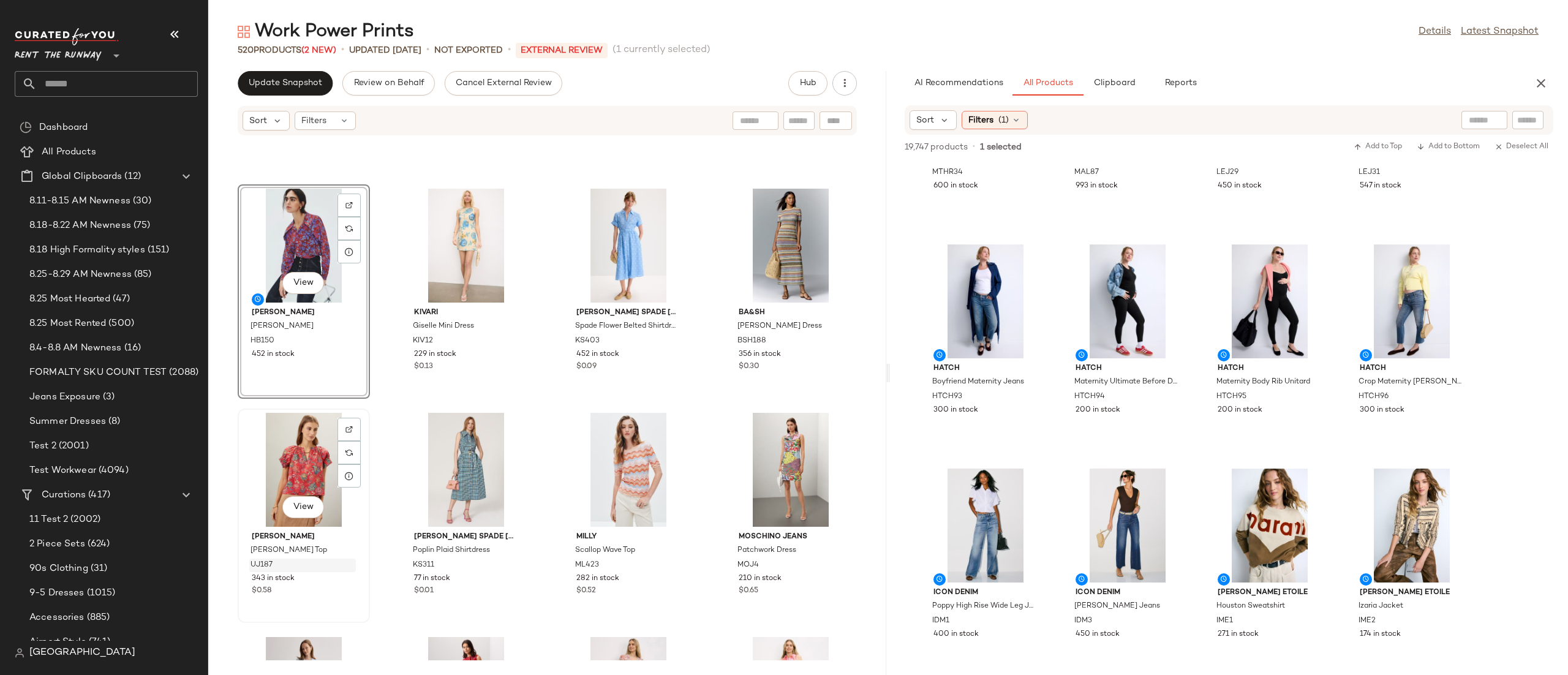
scroll to position [10434, 0]
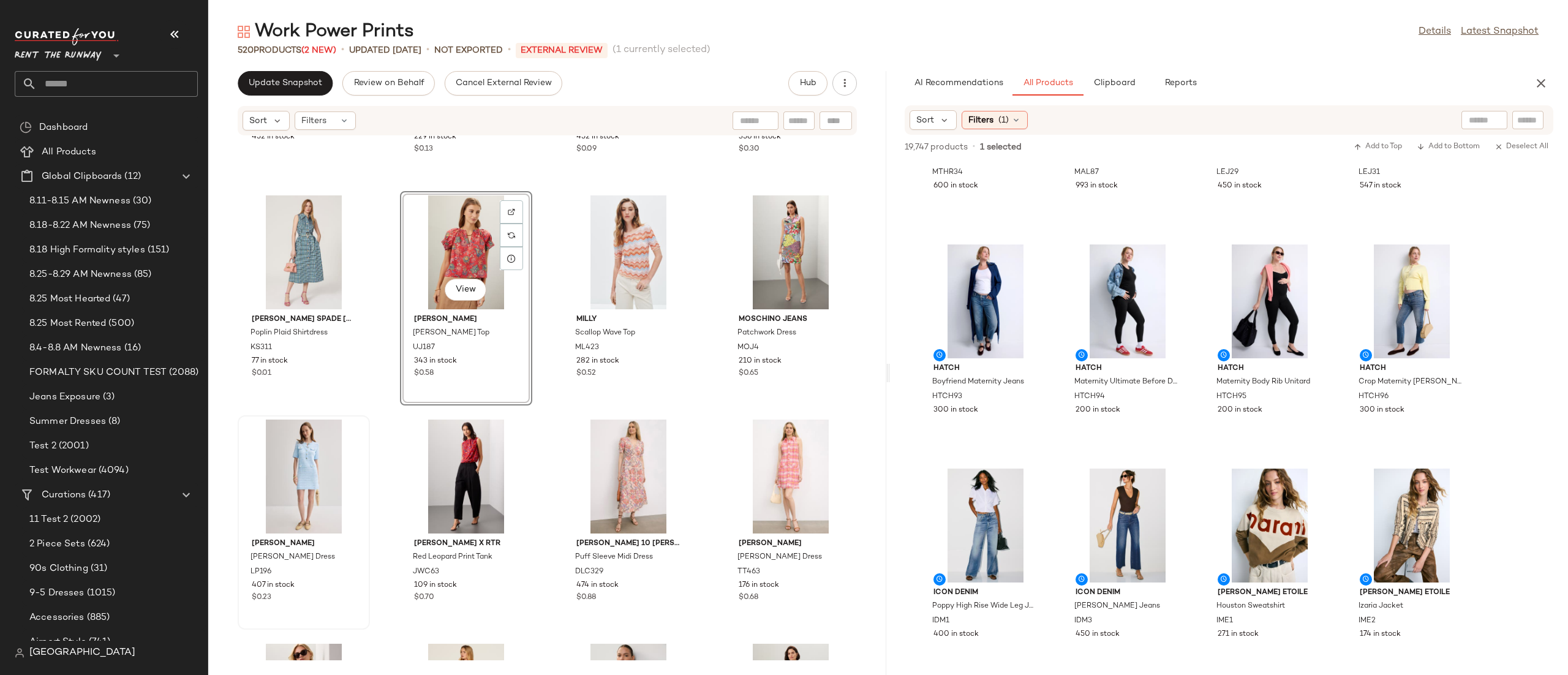
scroll to position [10466, 0]
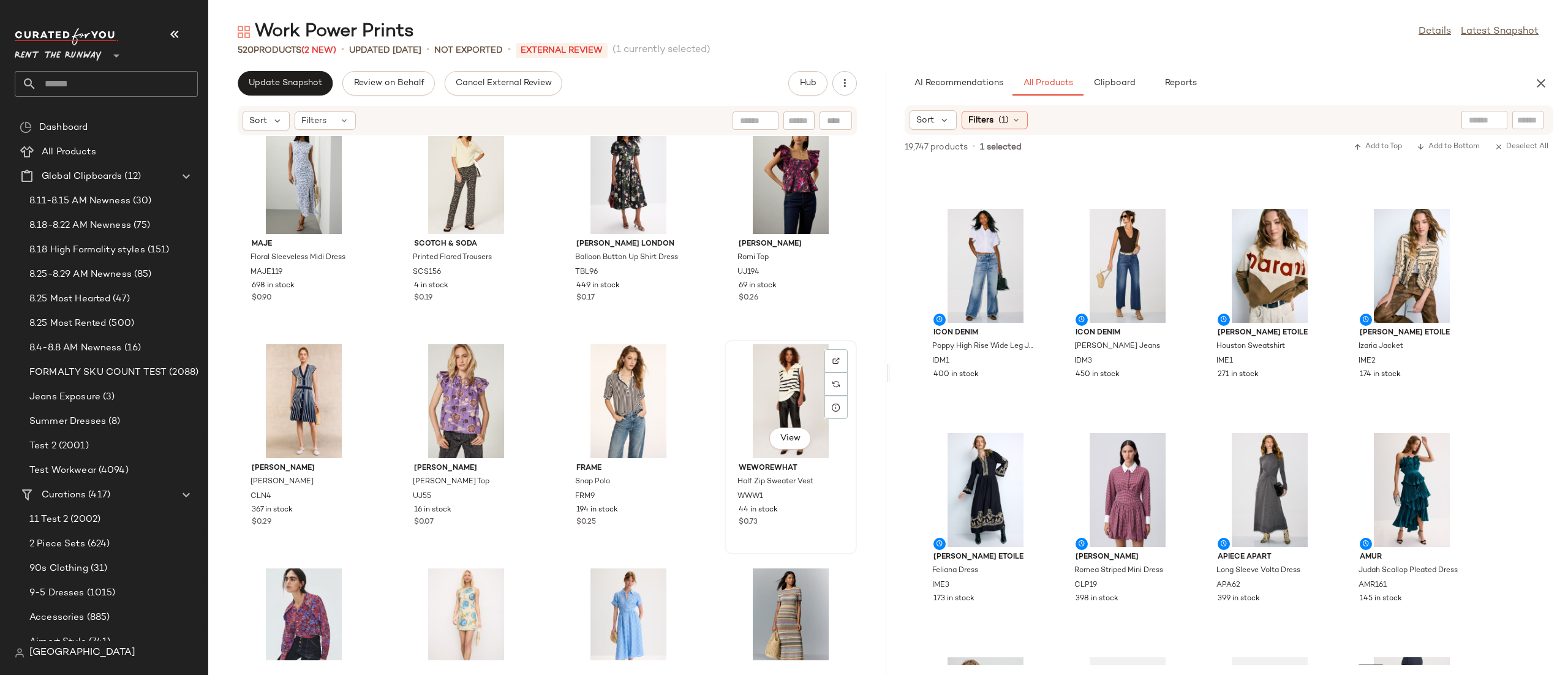
scroll to position [10172, 0]
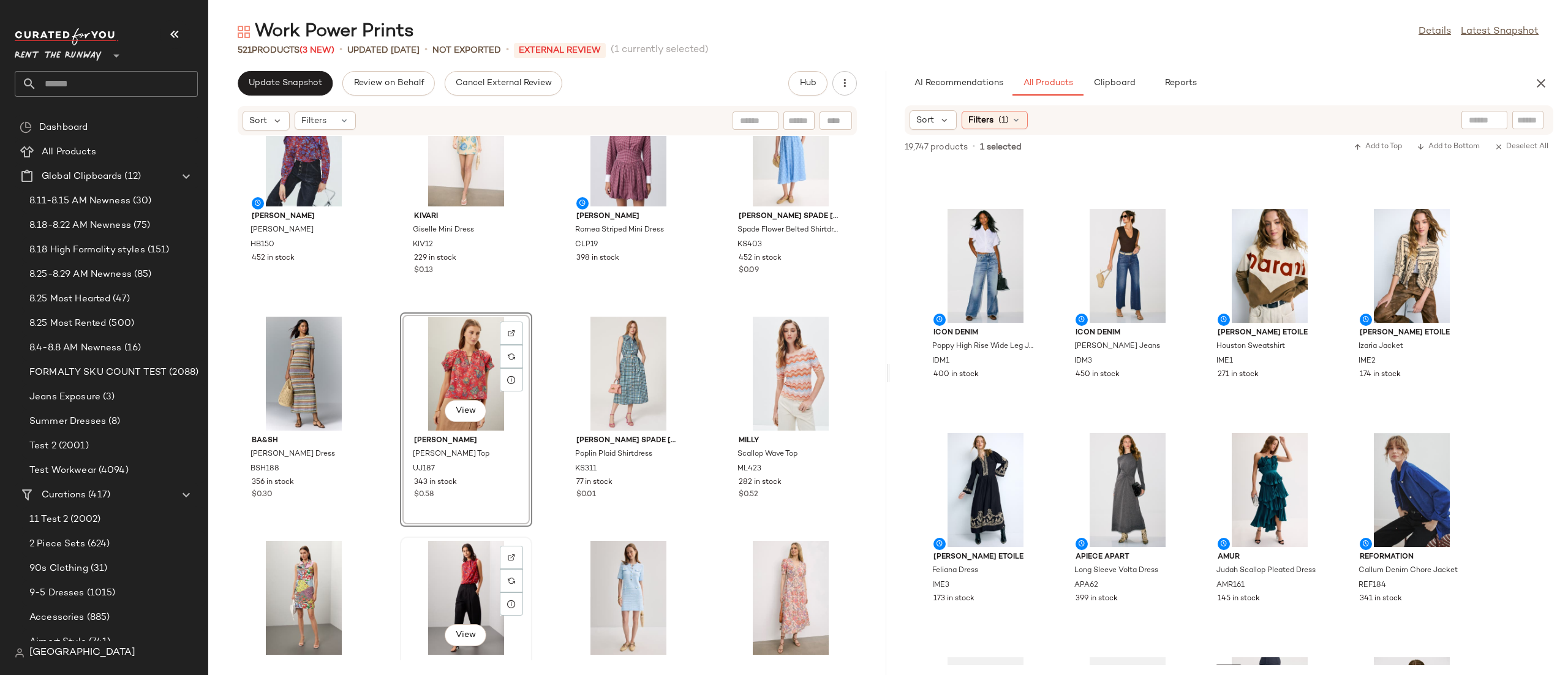
scroll to position [10491, 0]
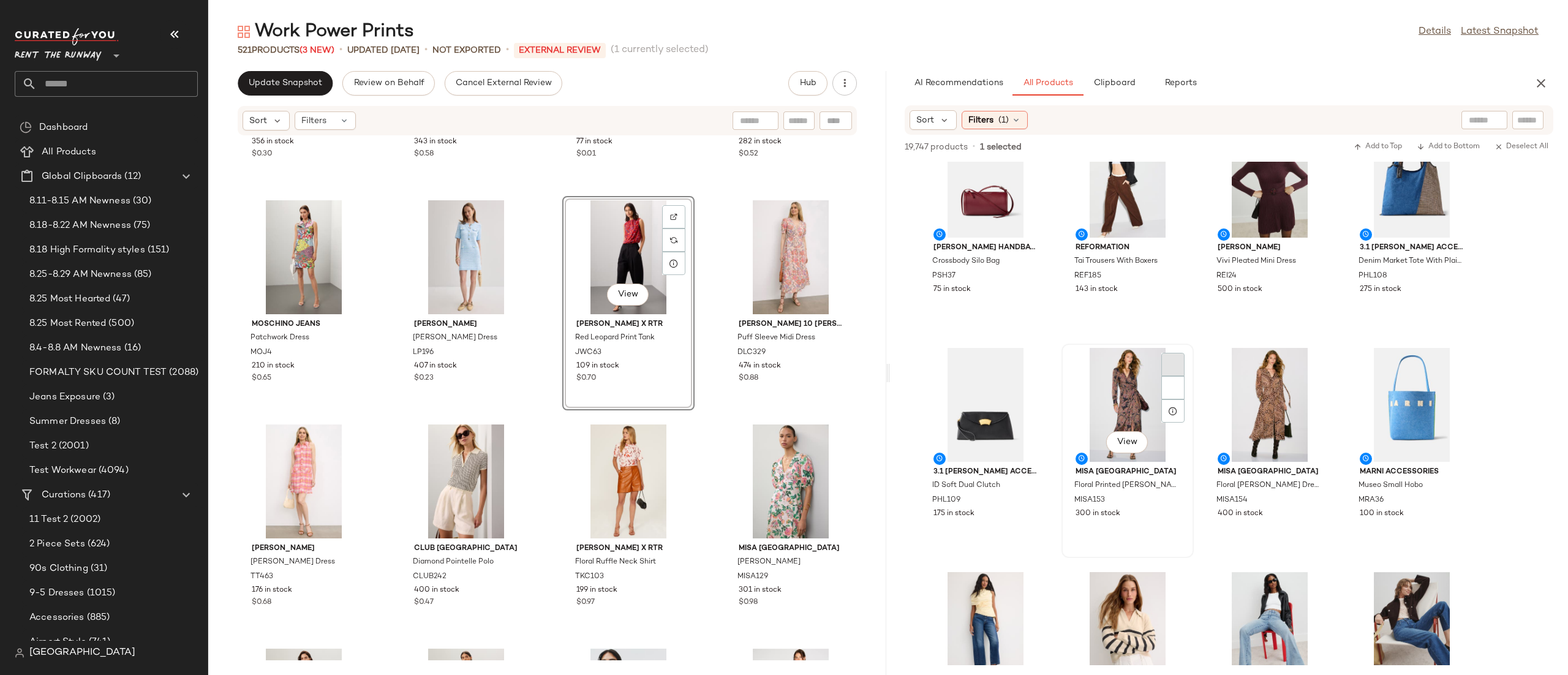
scroll to position [488, 0]
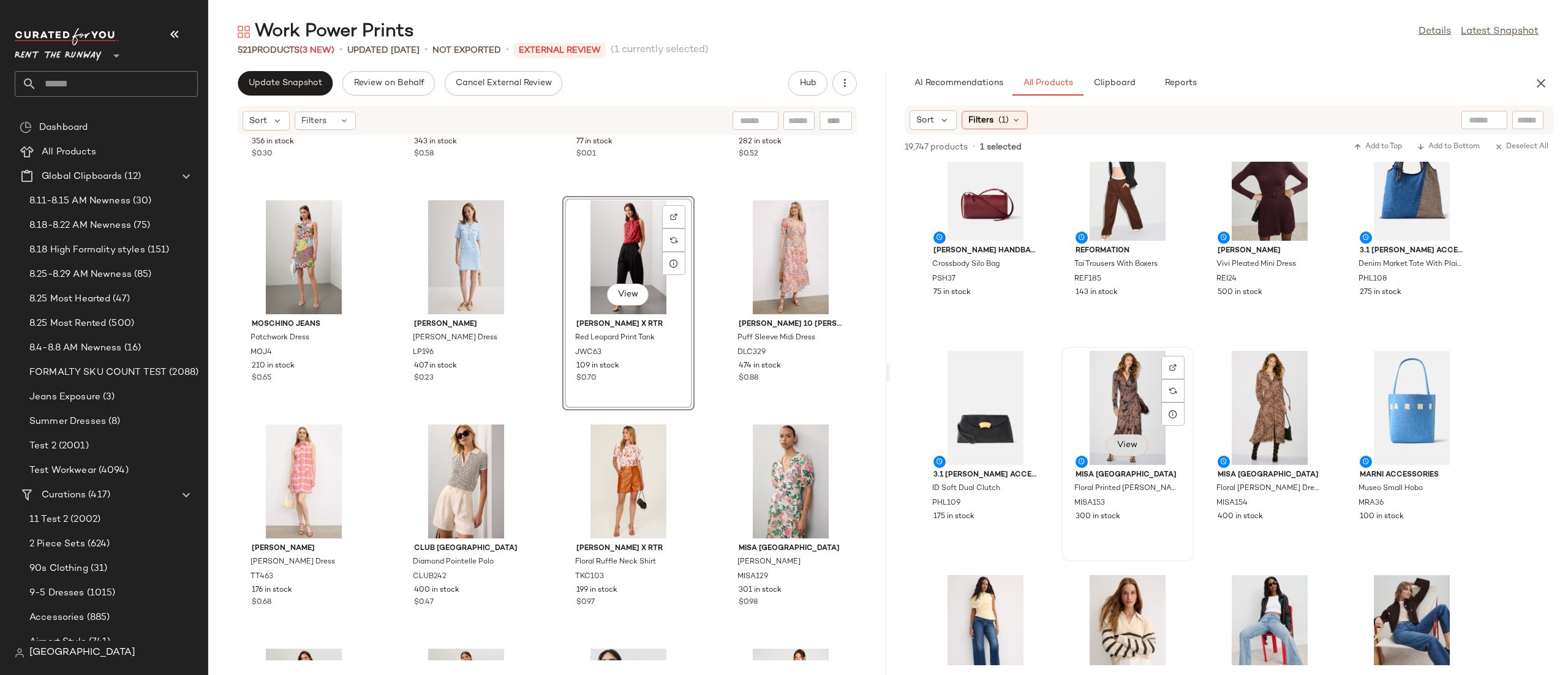
click at [1130, 452] on button "View" at bounding box center [1127, 446] width 41 height 22
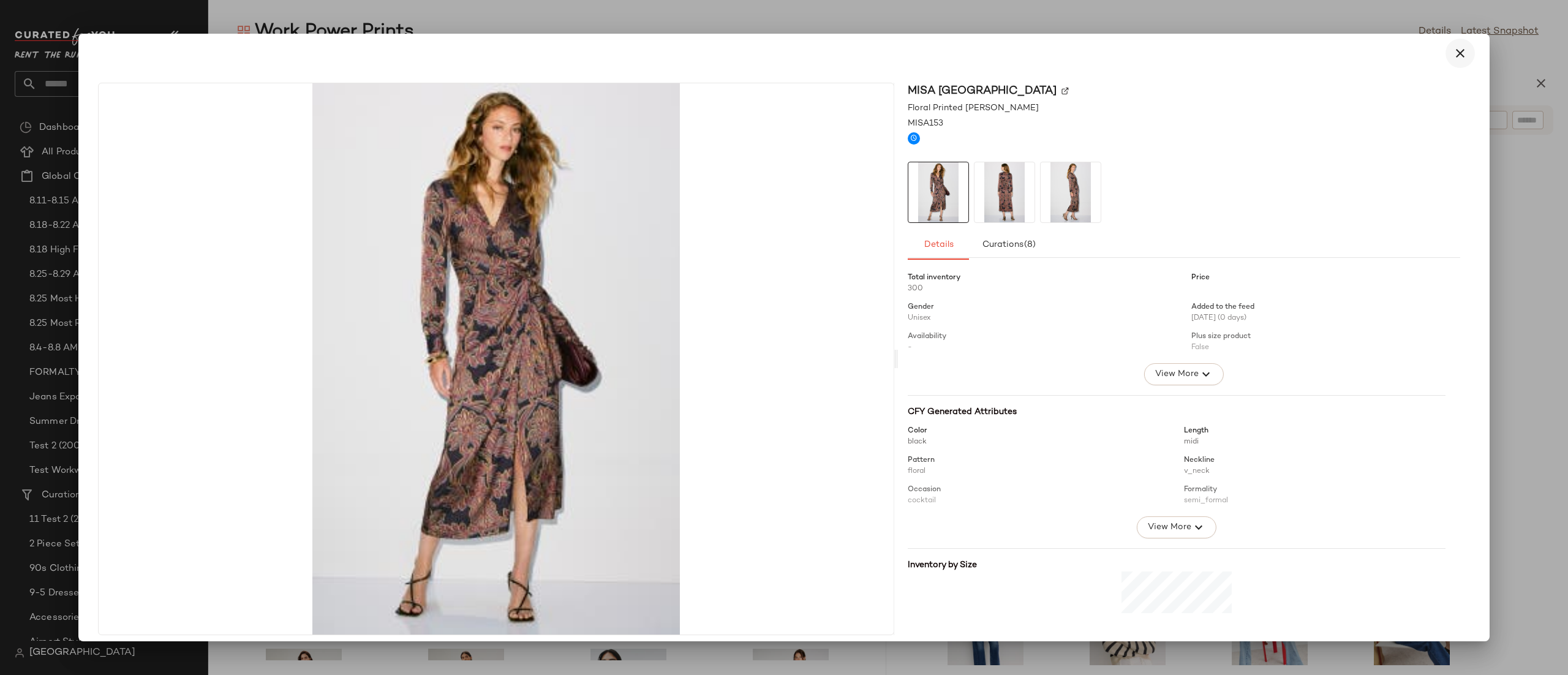
click at [1452, 46] on icon "button" at bounding box center [1459, 52] width 14 height 14
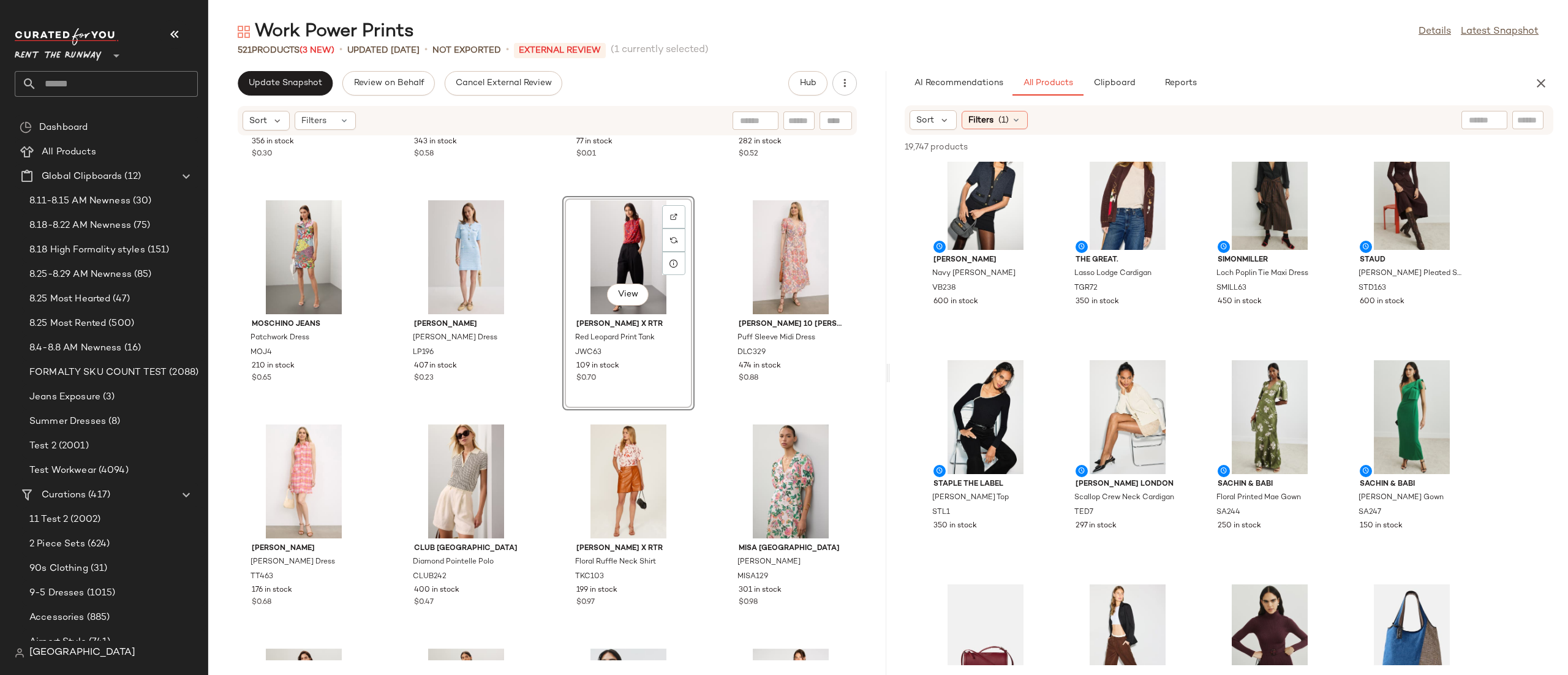
scroll to position [0, 0]
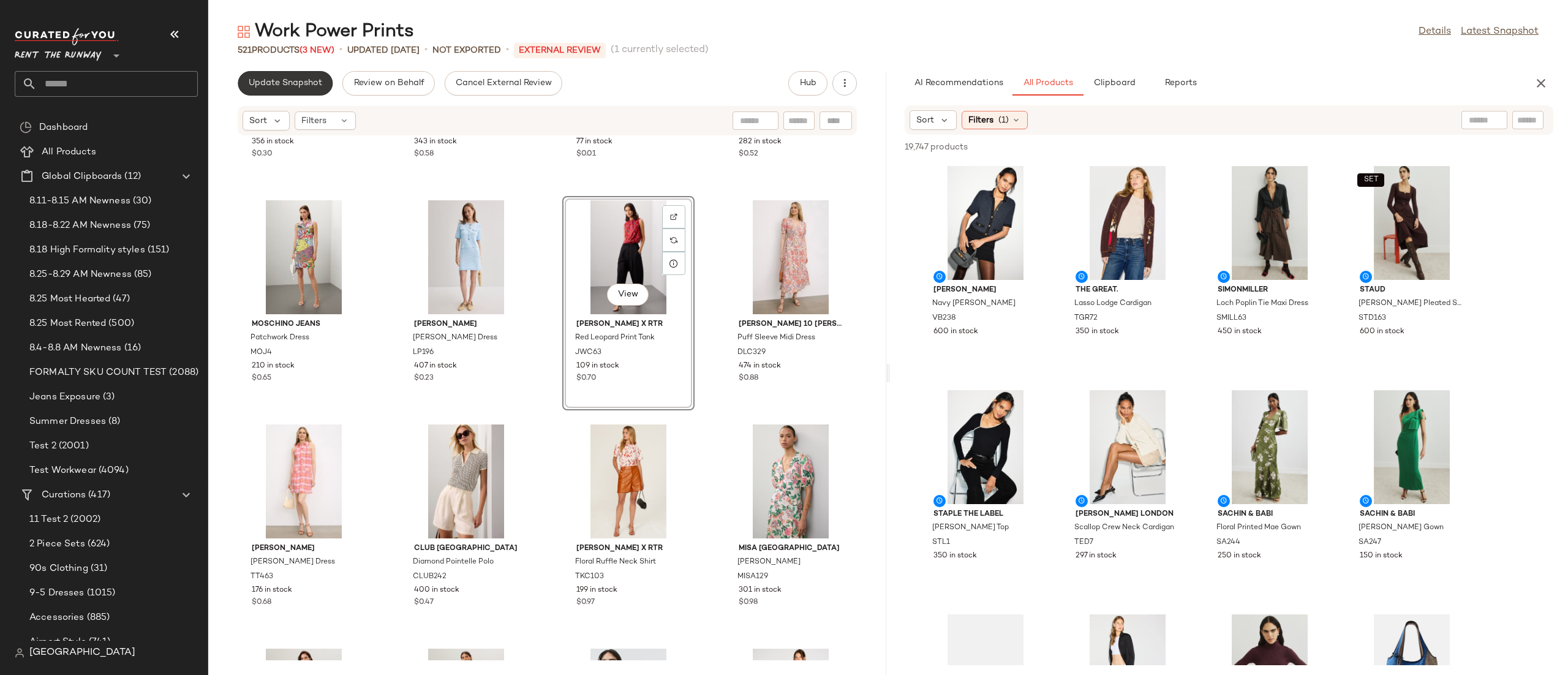
click at [273, 86] on span "Update Snapshot" at bounding box center [285, 84] width 74 height 10
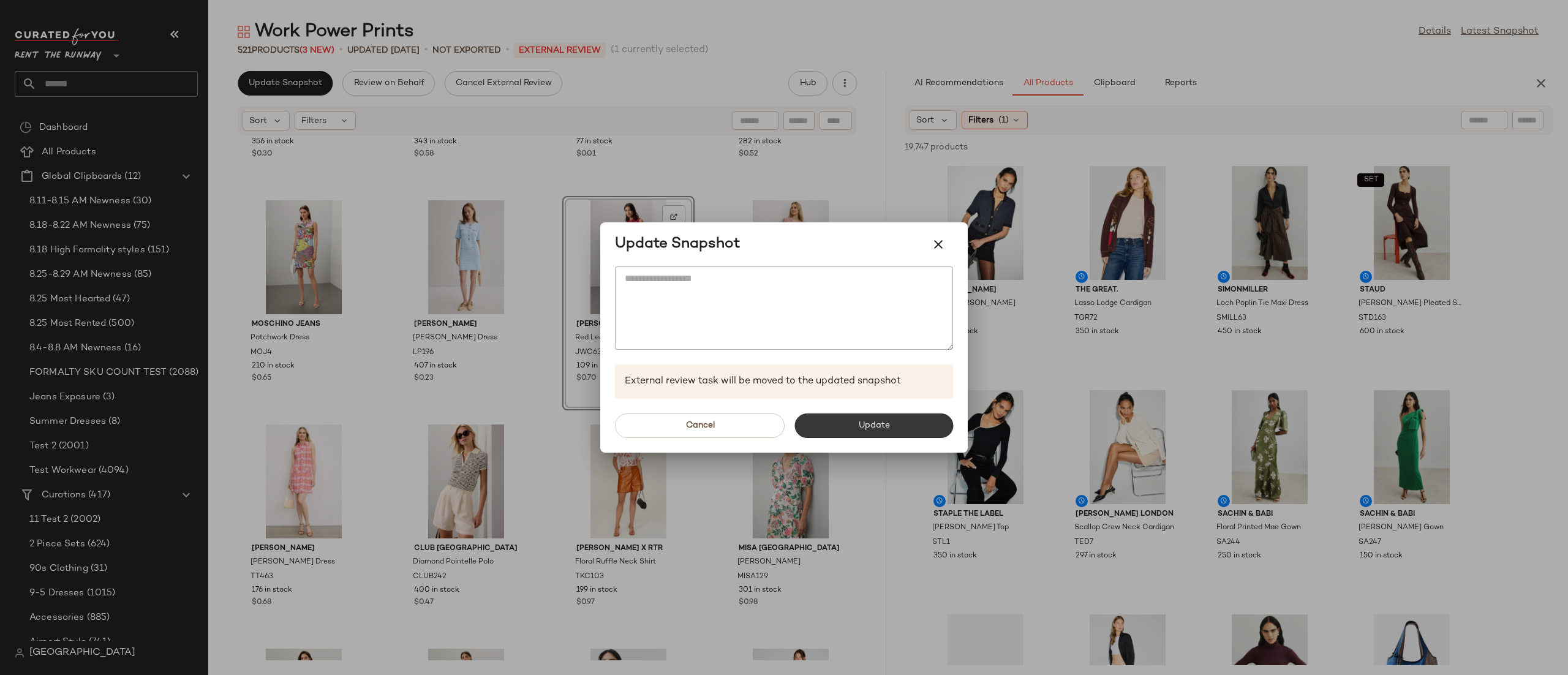
click at [872, 418] on button "Update" at bounding box center [873, 425] width 159 height 24
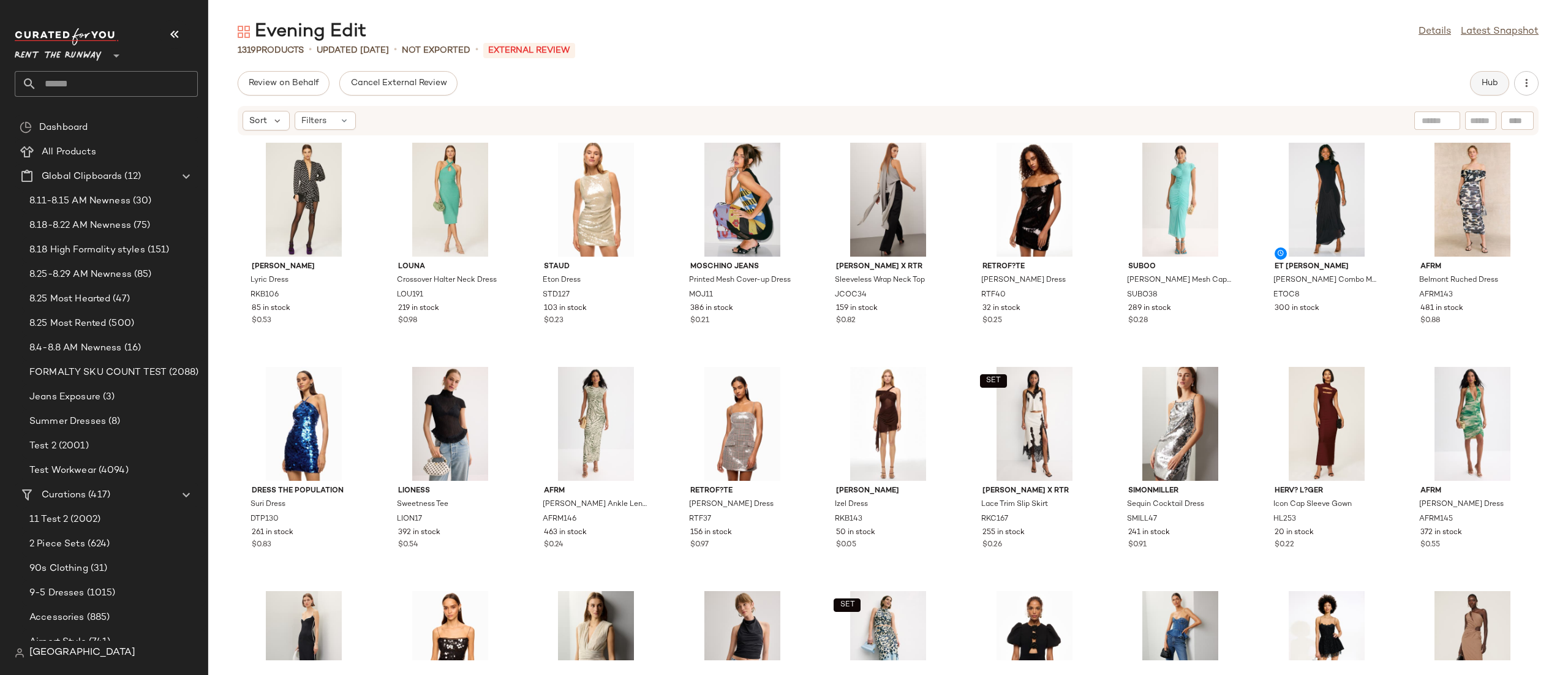
click at [1485, 84] on span "Hub" at bounding box center [1490, 84] width 17 height 10
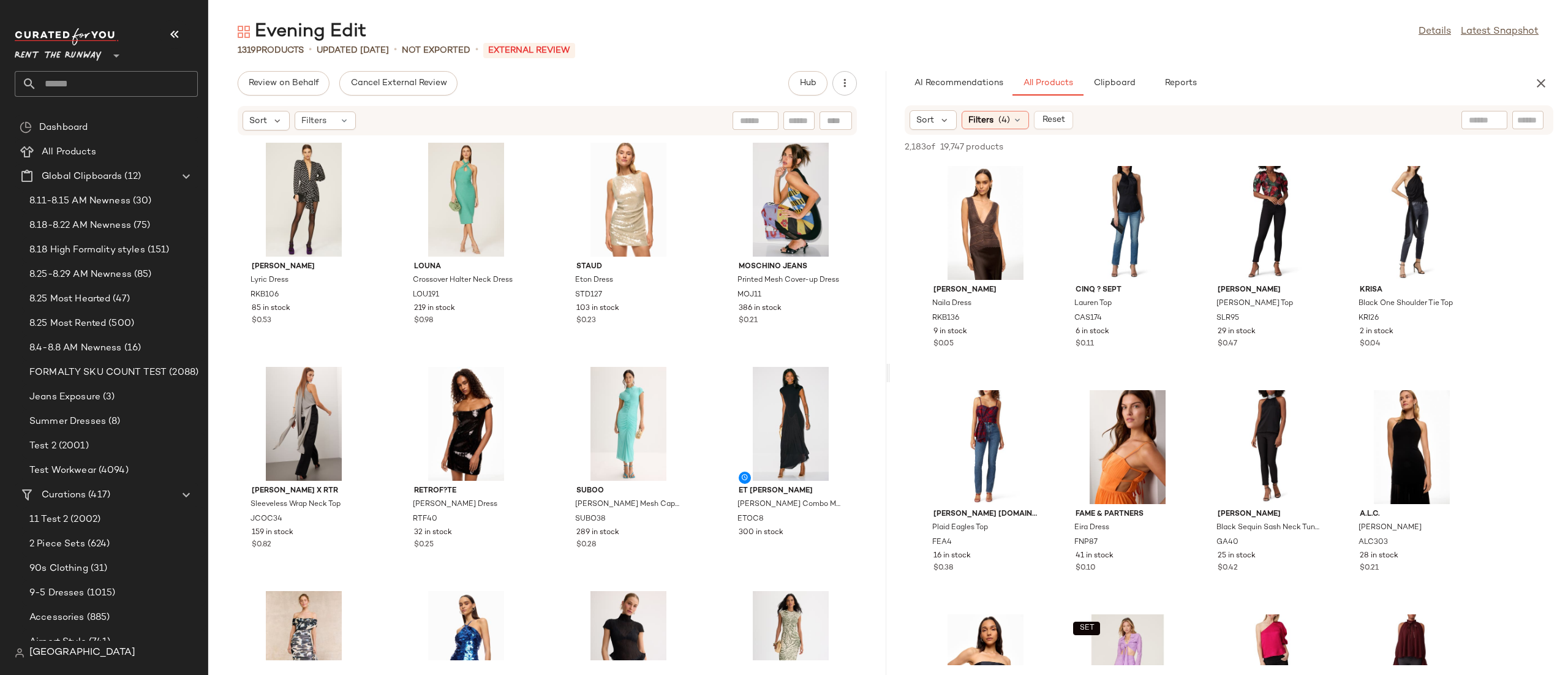
click at [1122, 124] on div "Sort Filters (4) Reset" at bounding box center [1149, 120] width 479 height 19
click at [1046, 116] on span "Reset" at bounding box center [1053, 120] width 24 height 10
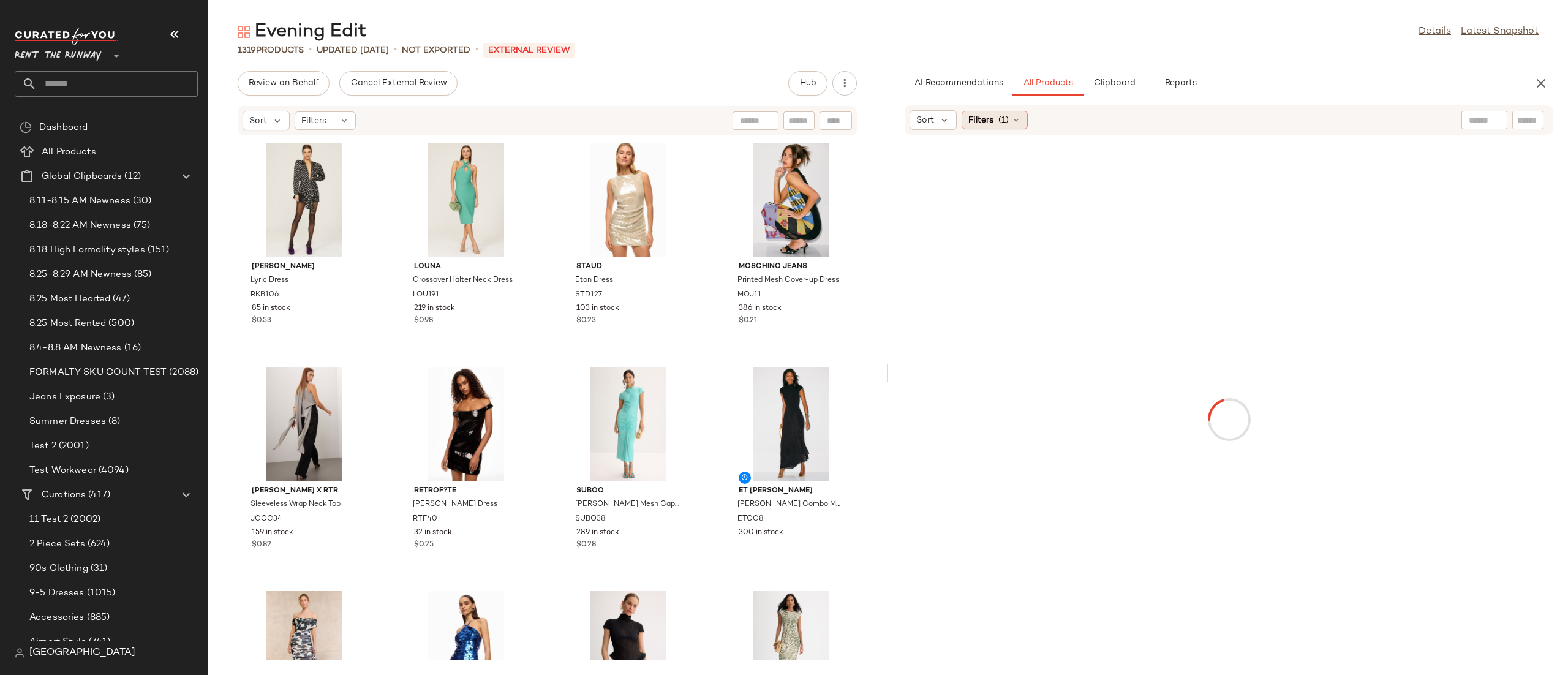
click at [997, 125] on div "Filters (1)" at bounding box center [994, 120] width 66 height 19
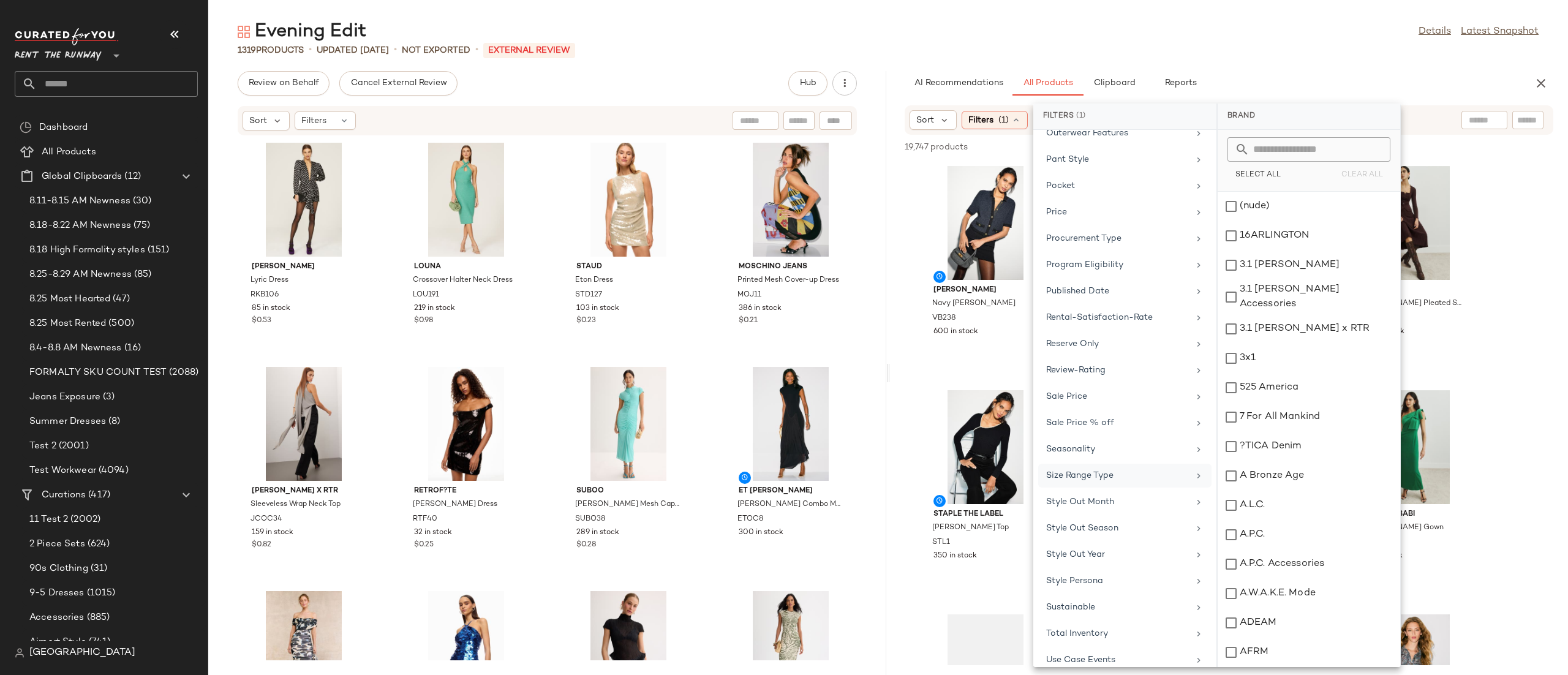
scroll to position [1115, 0]
click at [1116, 568] on div "Total Inventory" at bounding box center [1117, 568] width 143 height 13
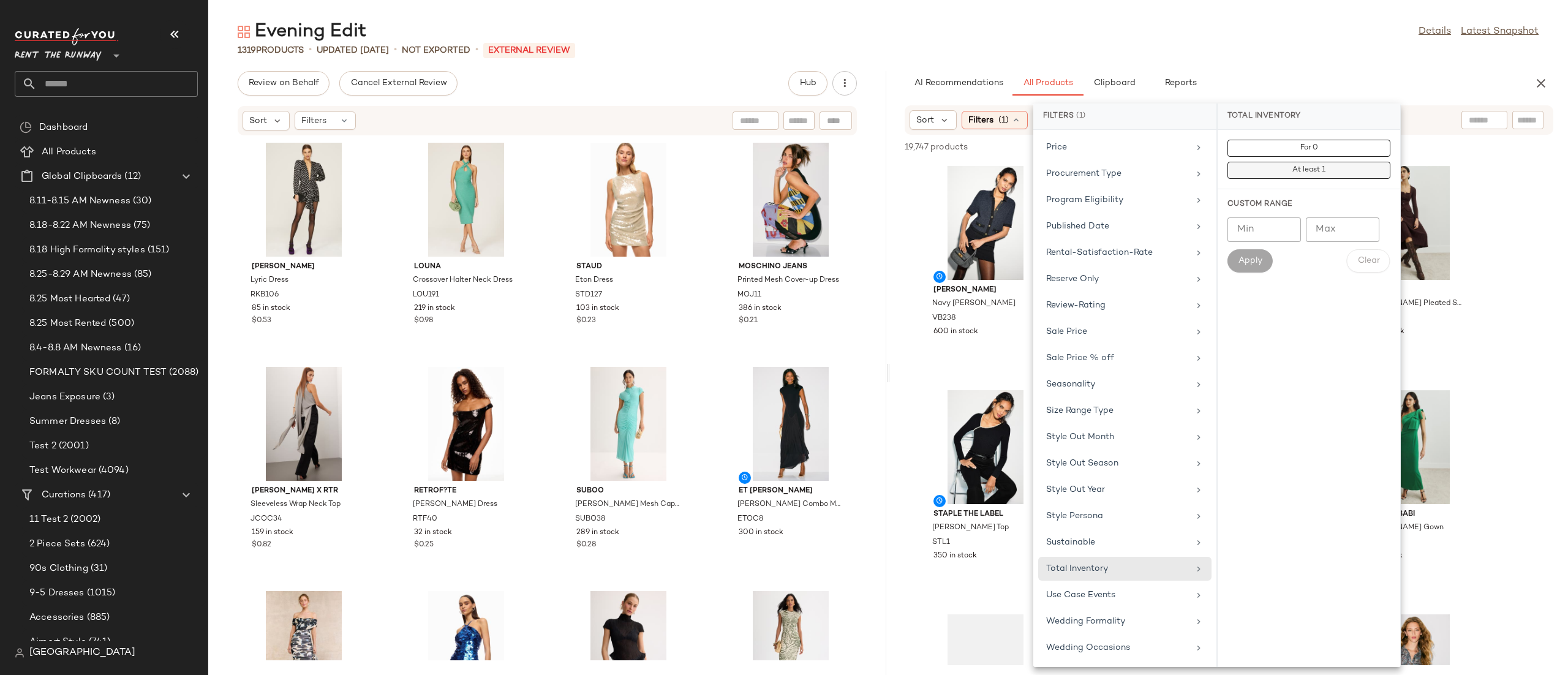
click at [1295, 175] on span "At least 1" at bounding box center [1308, 170] width 34 height 8
click at [1457, 124] on div "Sort Filters (2) Reset" at bounding box center [1229, 120] width 648 height 30
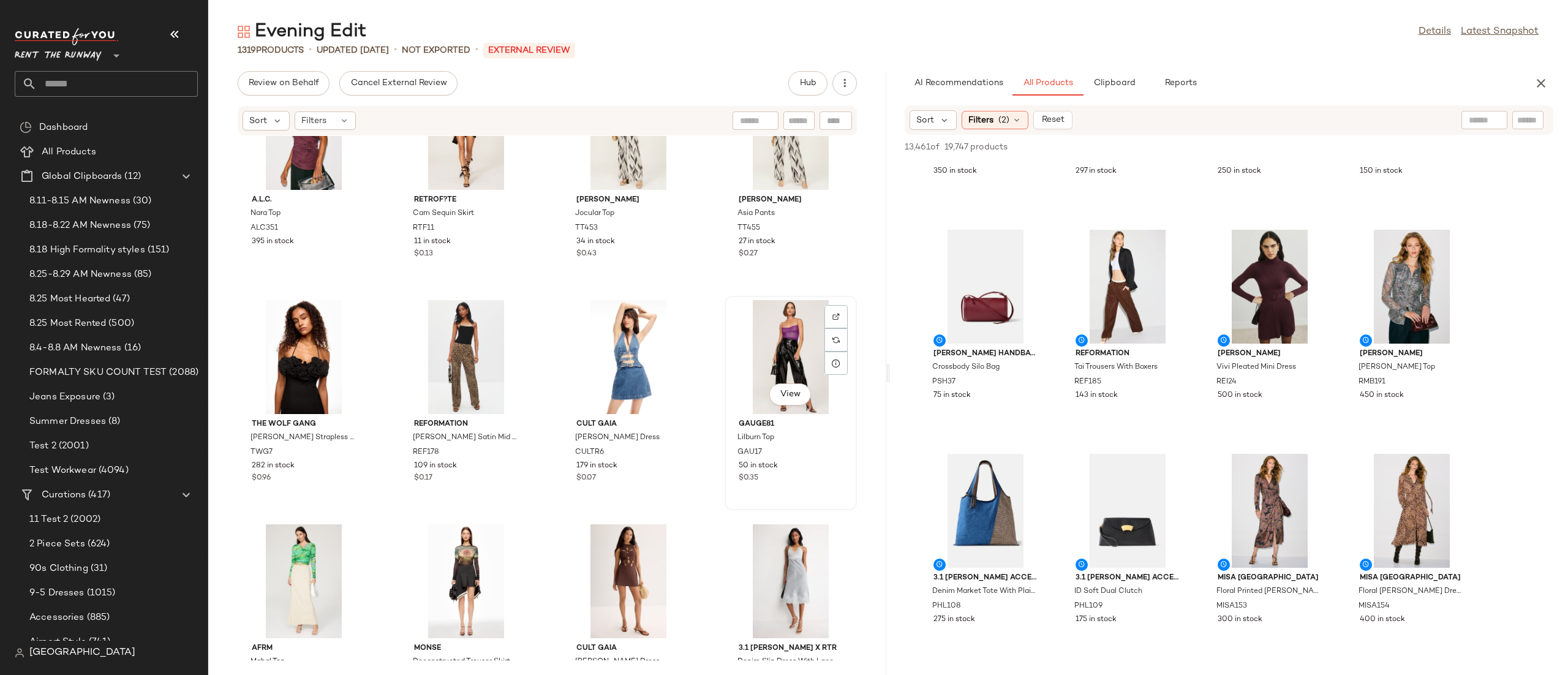
scroll to position [1891, 0]
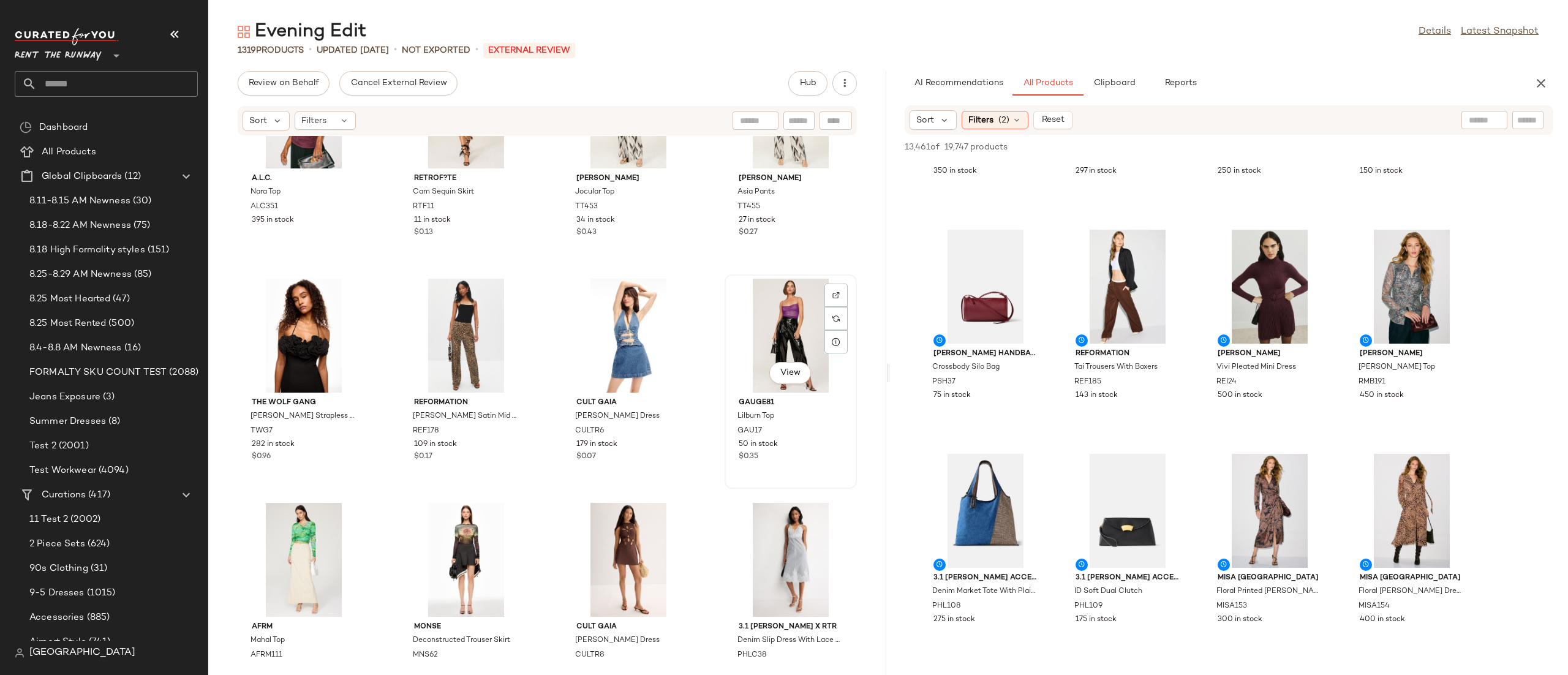
click at [798, 328] on div "View" at bounding box center [791, 335] width 124 height 114
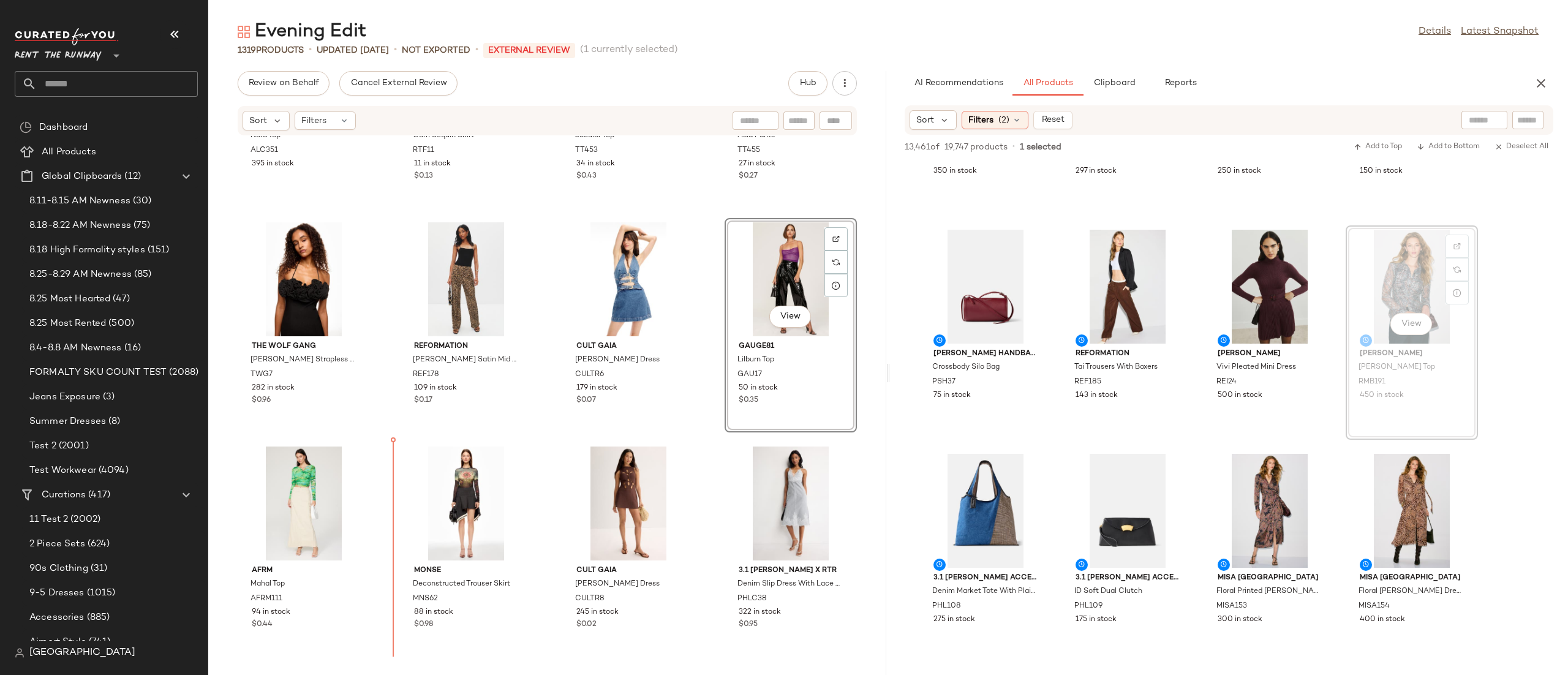
scroll to position [1973, 0]
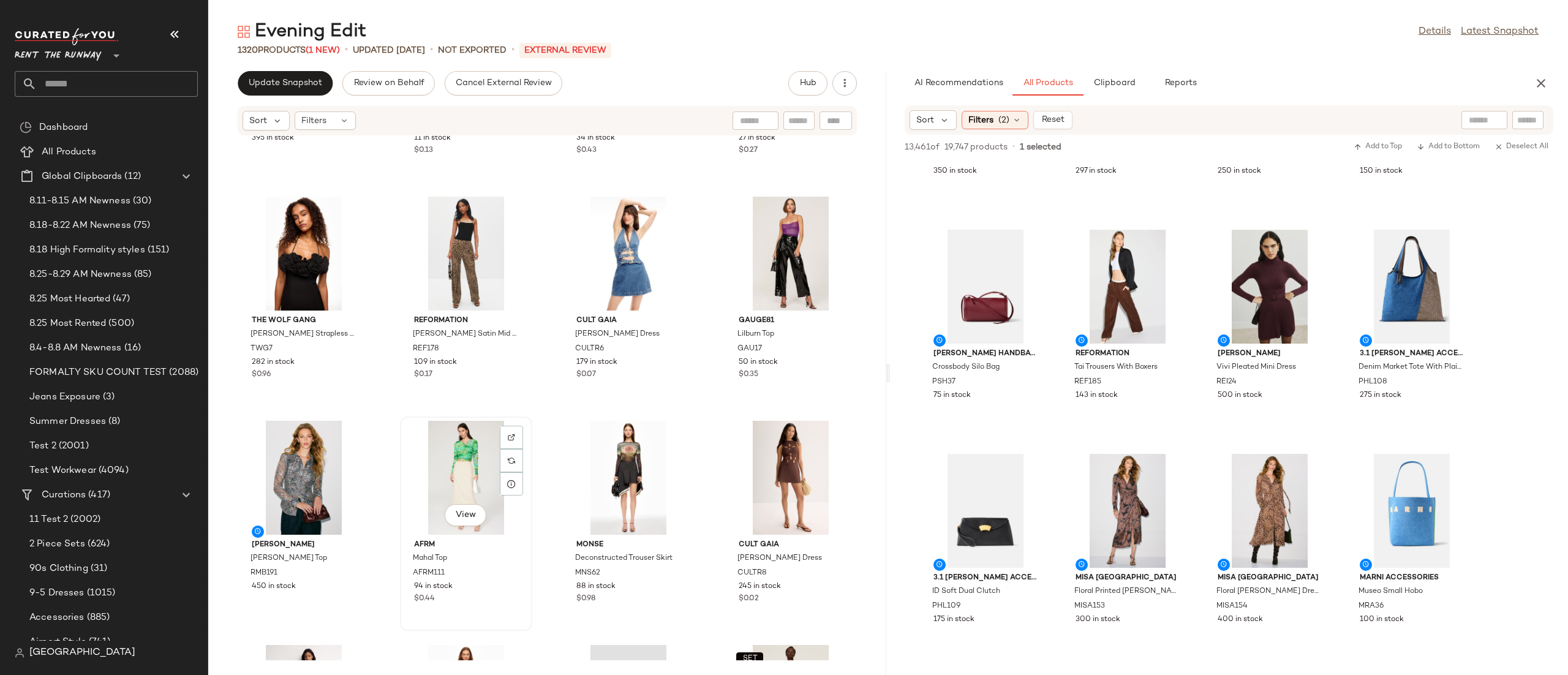
click at [424, 478] on div "View" at bounding box center [466, 478] width 124 height 114
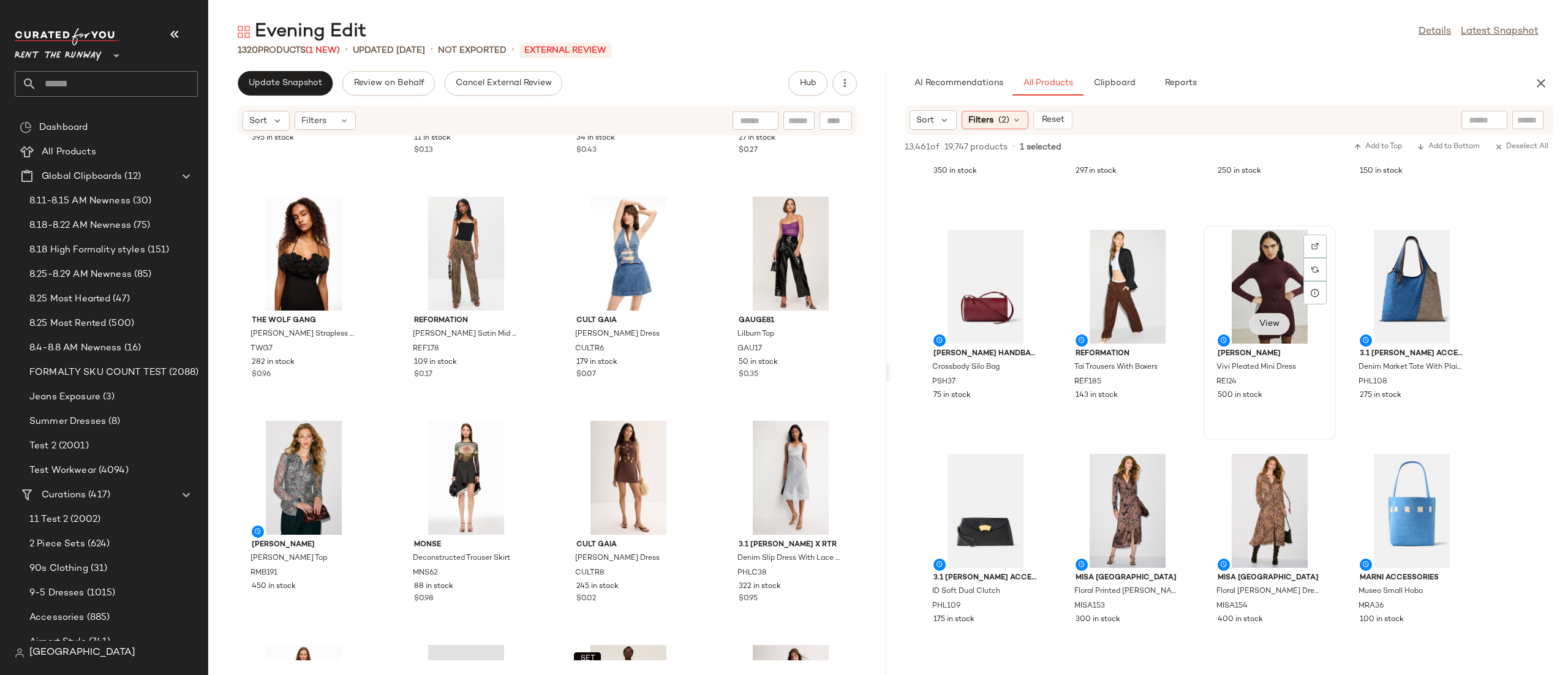
click at [1276, 319] on span "View" at bounding box center [1268, 324] width 21 height 10
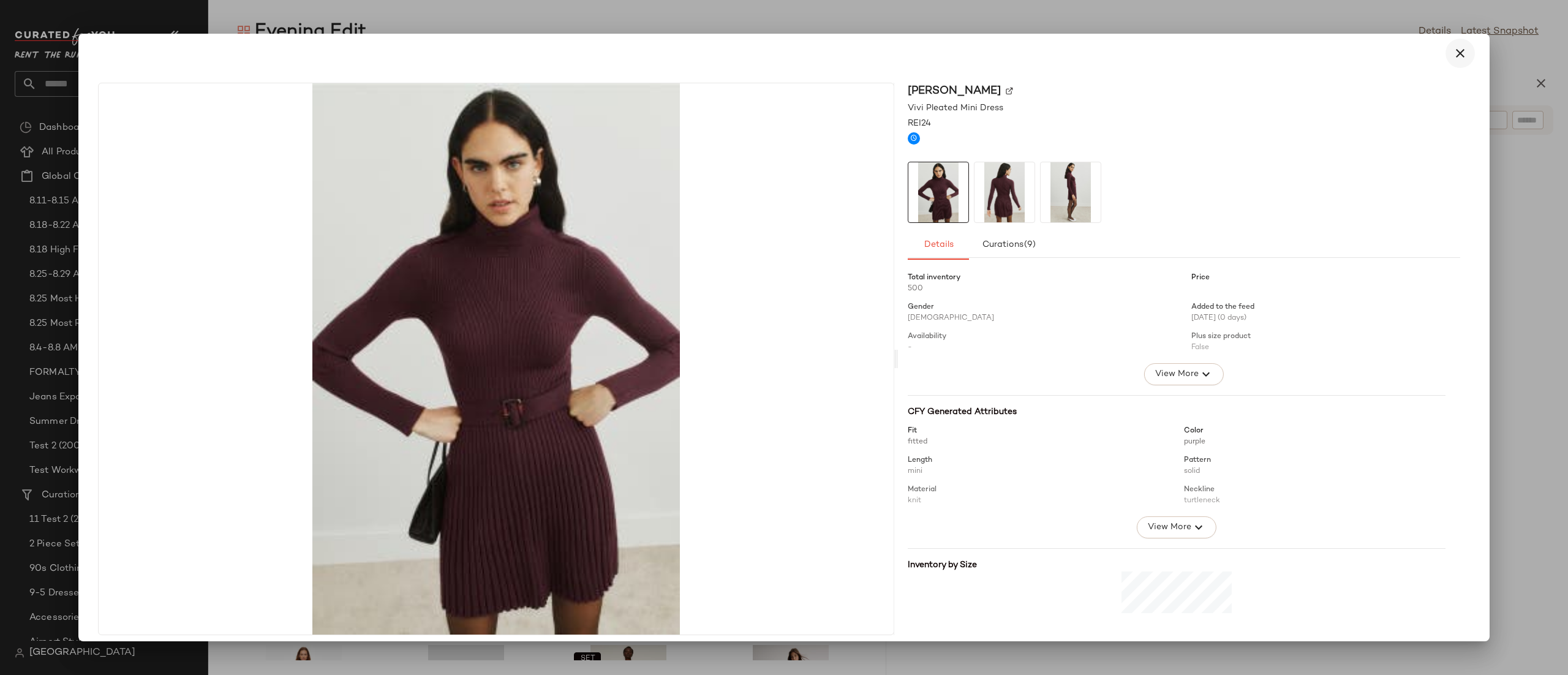
click at [1446, 46] on button "button" at bounding box center [1460, 53] width 30 height 30
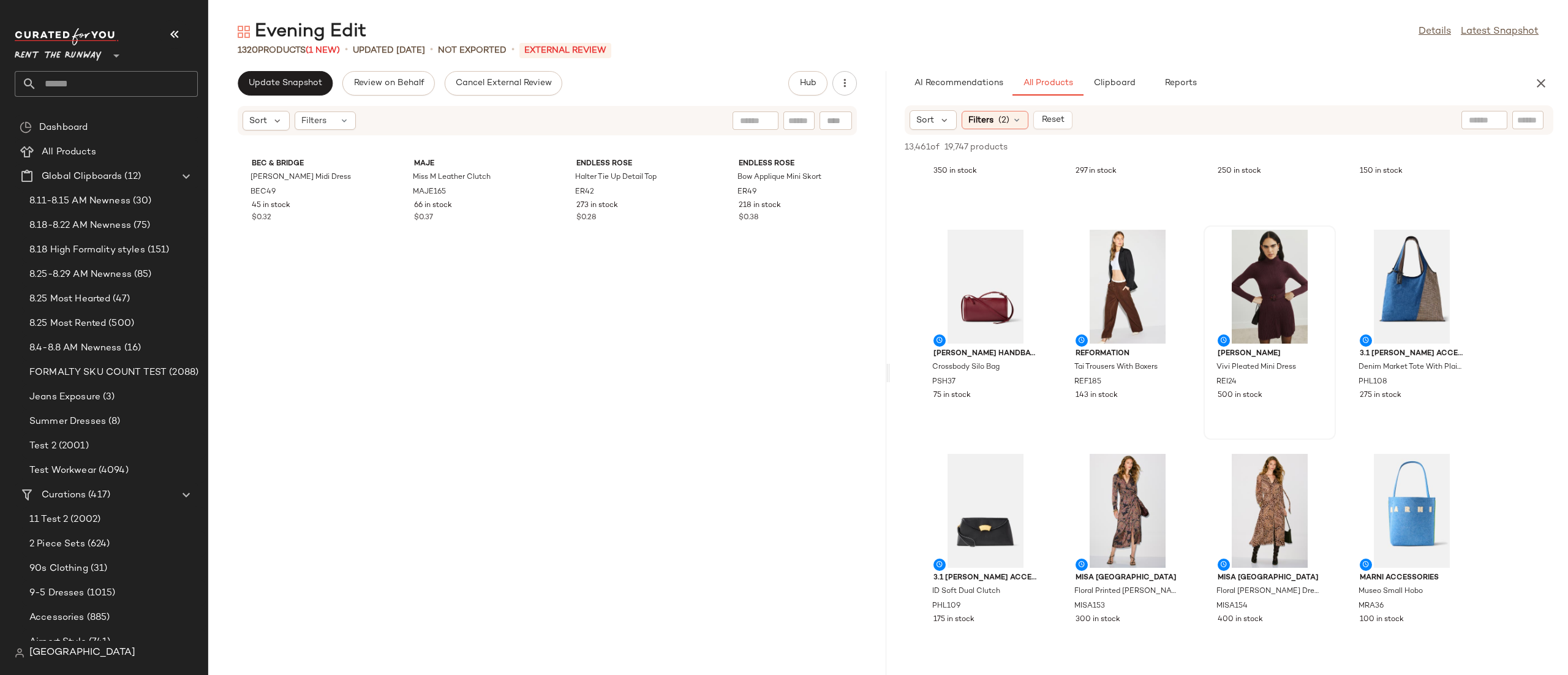
scroll to position [4426, 0]
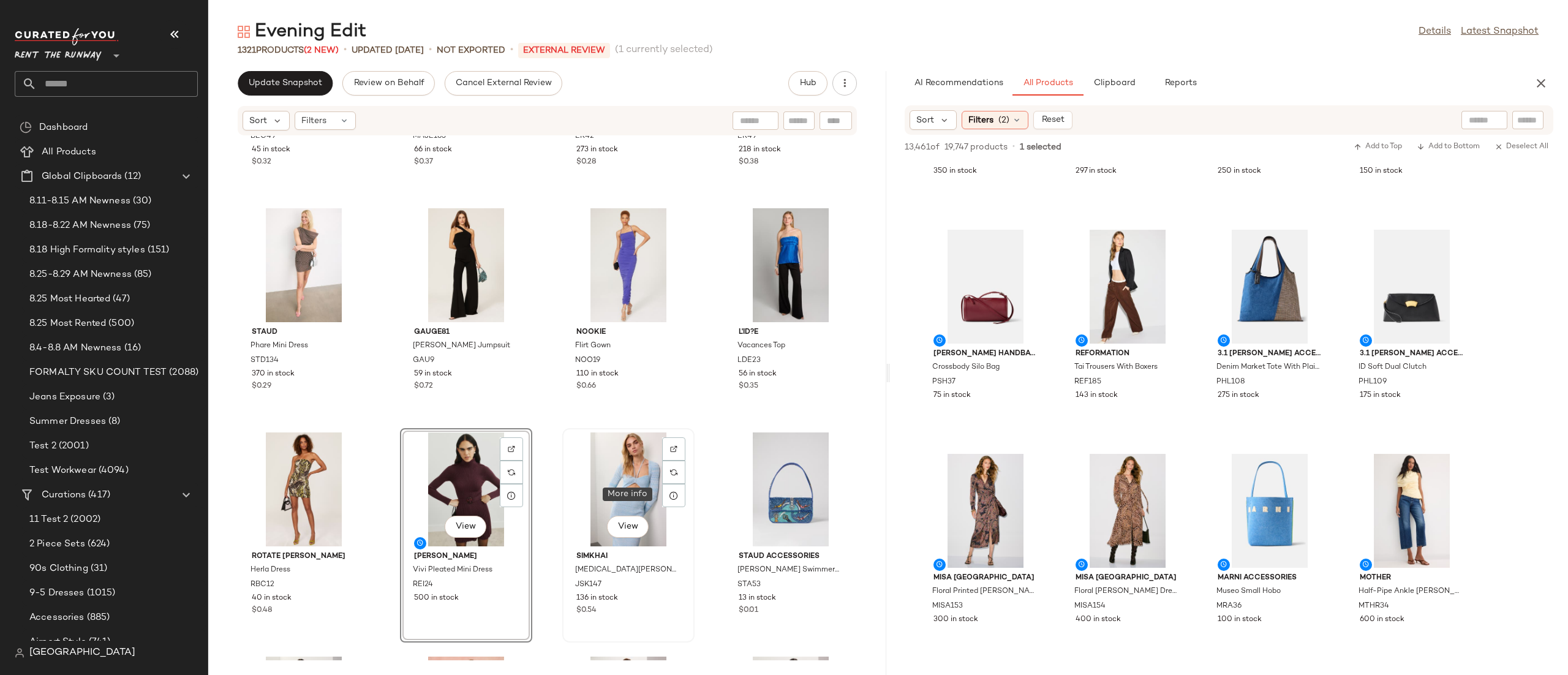
click at [655, 491] on div "View" at bounding box center [628, 489] width 124 height 114
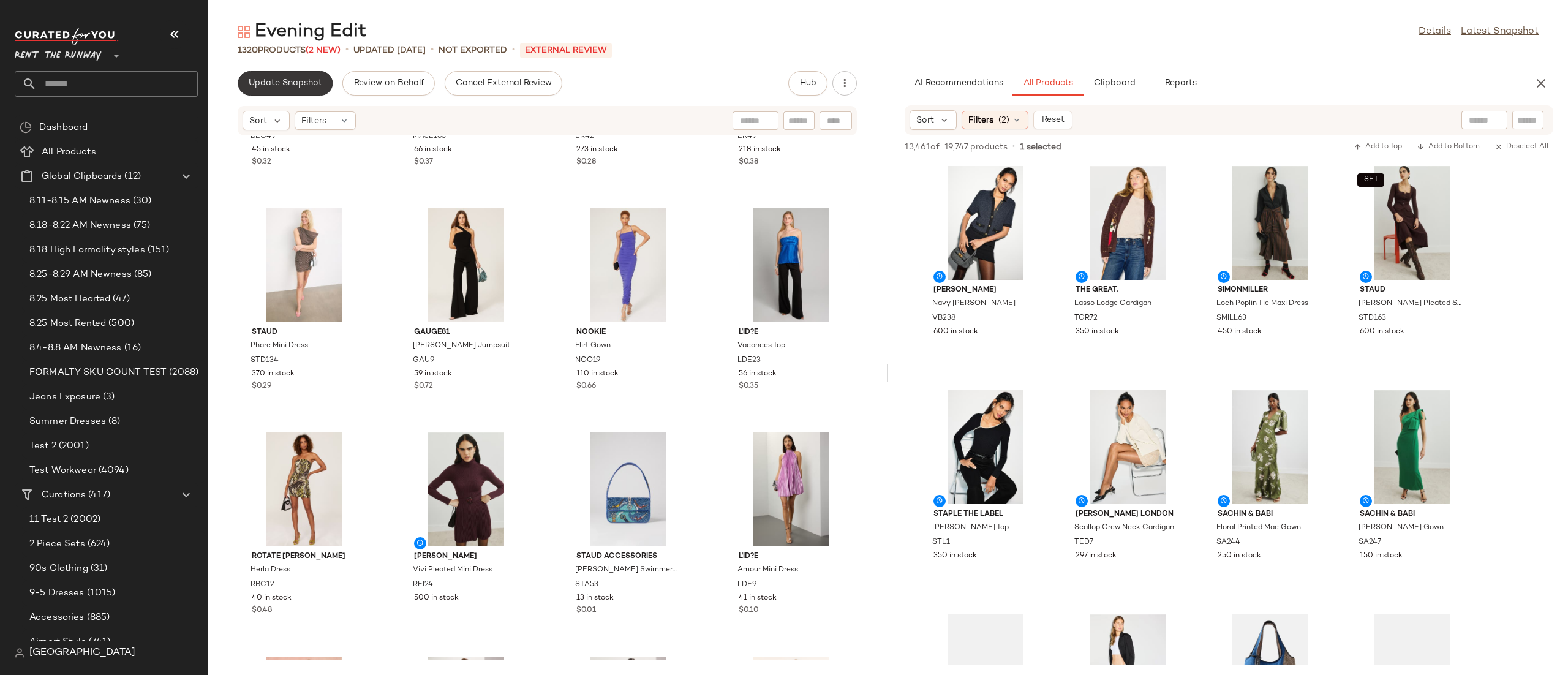
click at [278, 84] on span "Update Snapshot" at bounding box center [285, 84] width 74 height 10
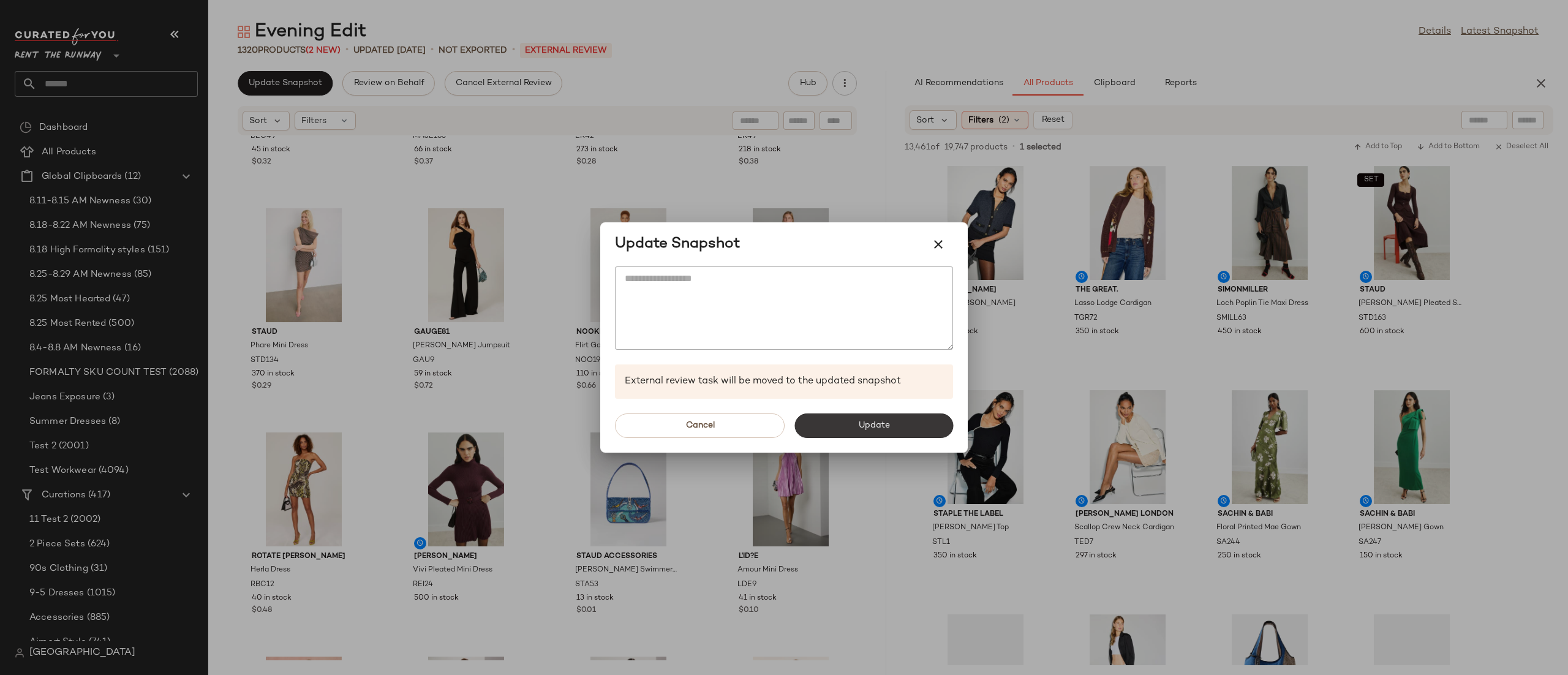
click at [876, 427] on span "Update" at bounding box center [873, 426] width 32 height 10
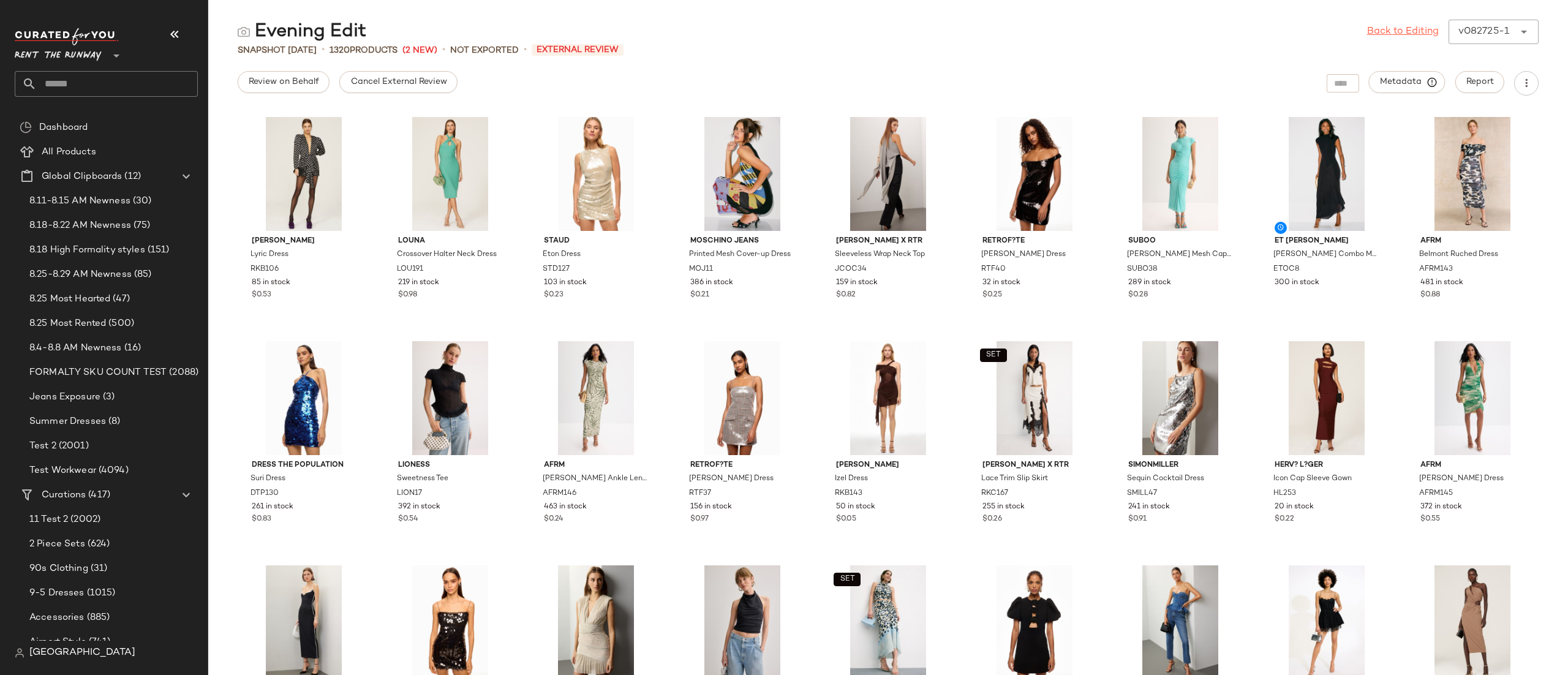
click at [1408, 30] on link "Back to Editing" at bounding box center [1403, 31] width 72 height 14
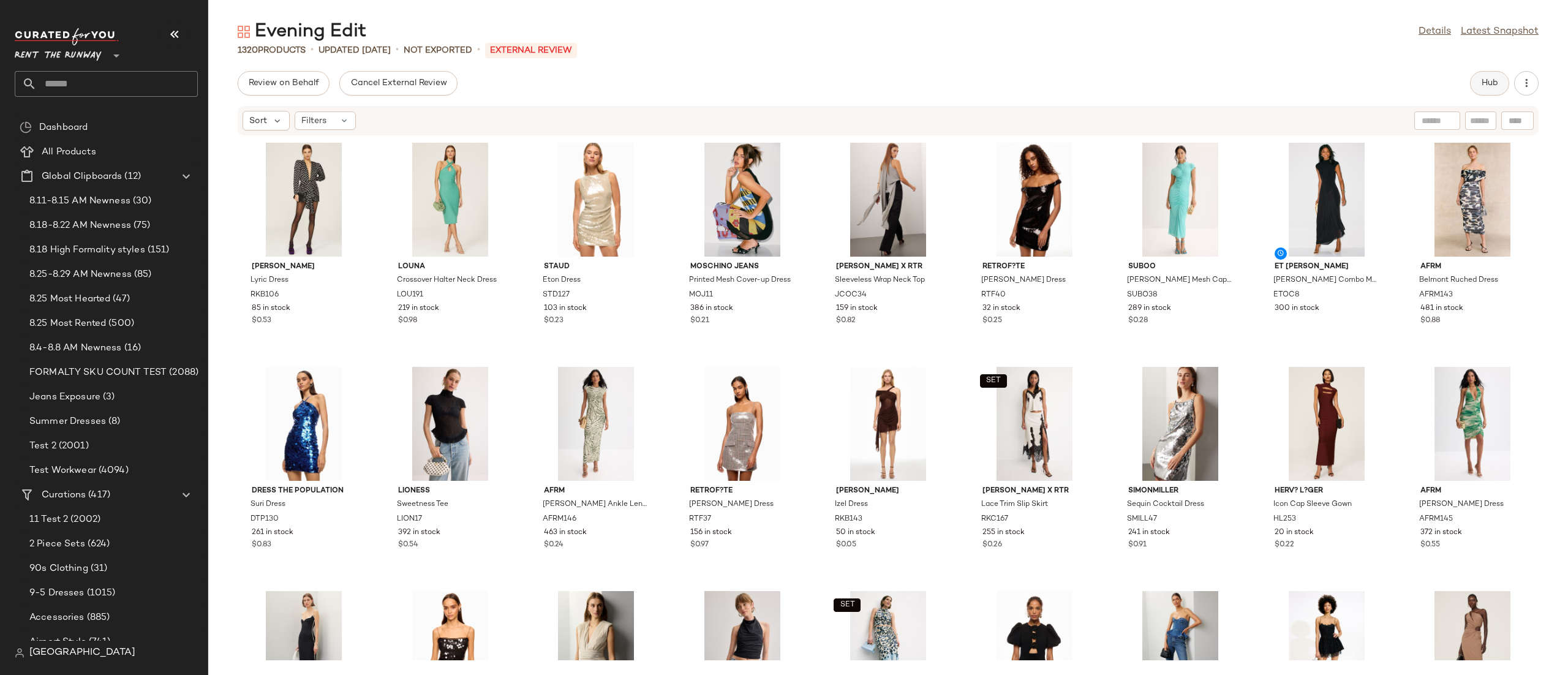
click at [1492, 74] on button "Hub" at bounding box center [1490, 83] width 39 height 24
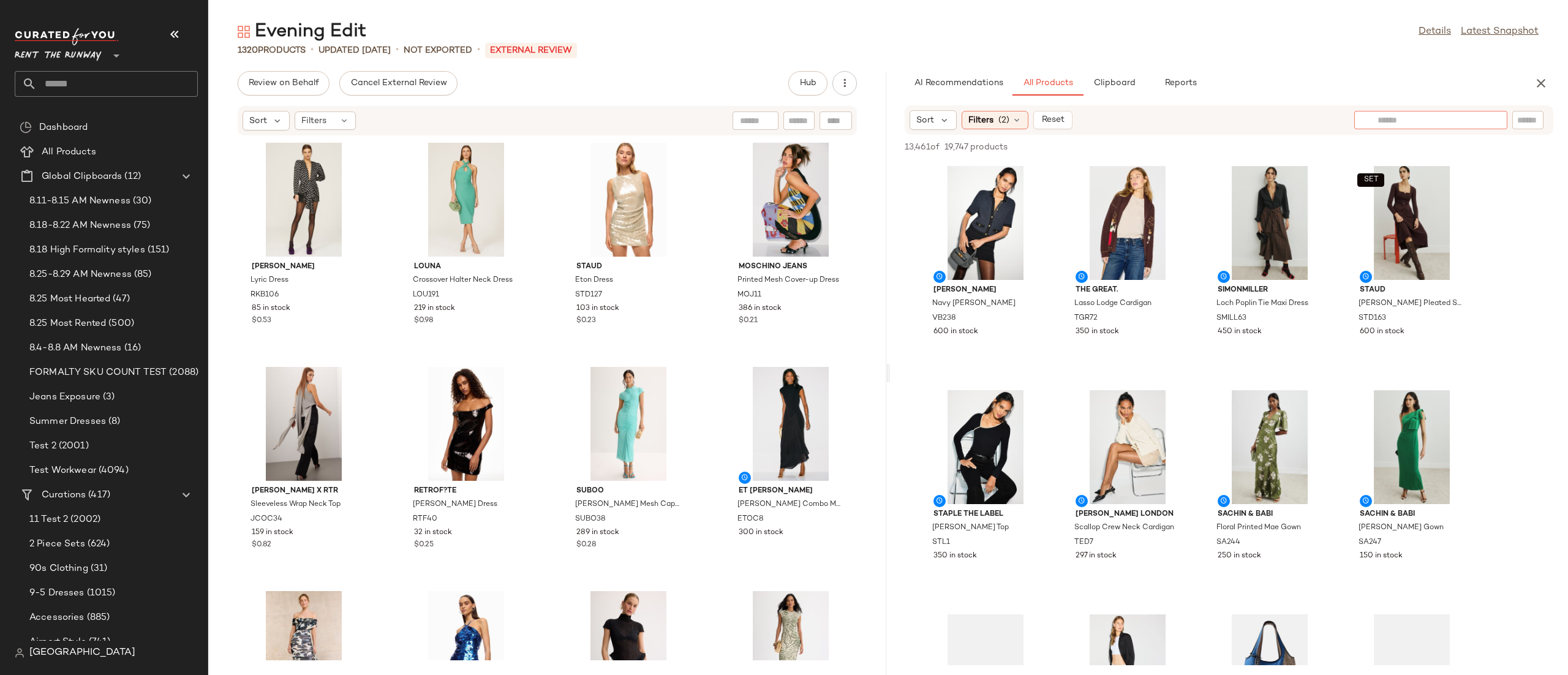
click at [1476, 119] on input "text" at bounding box center [1430, 120] width 106 height 13
type input "**********"
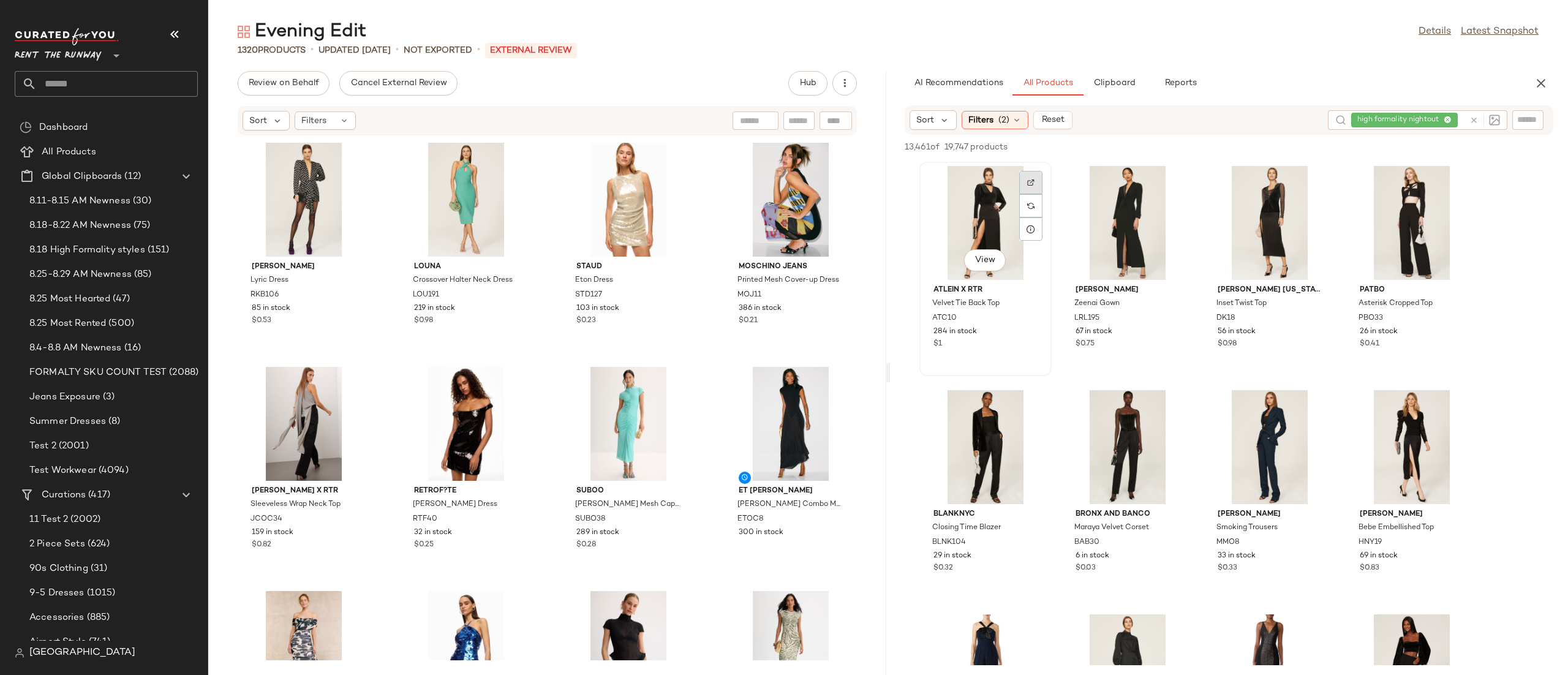
click at [1027, 174] on div at bounding box center [1031, 182] width 24 height 24
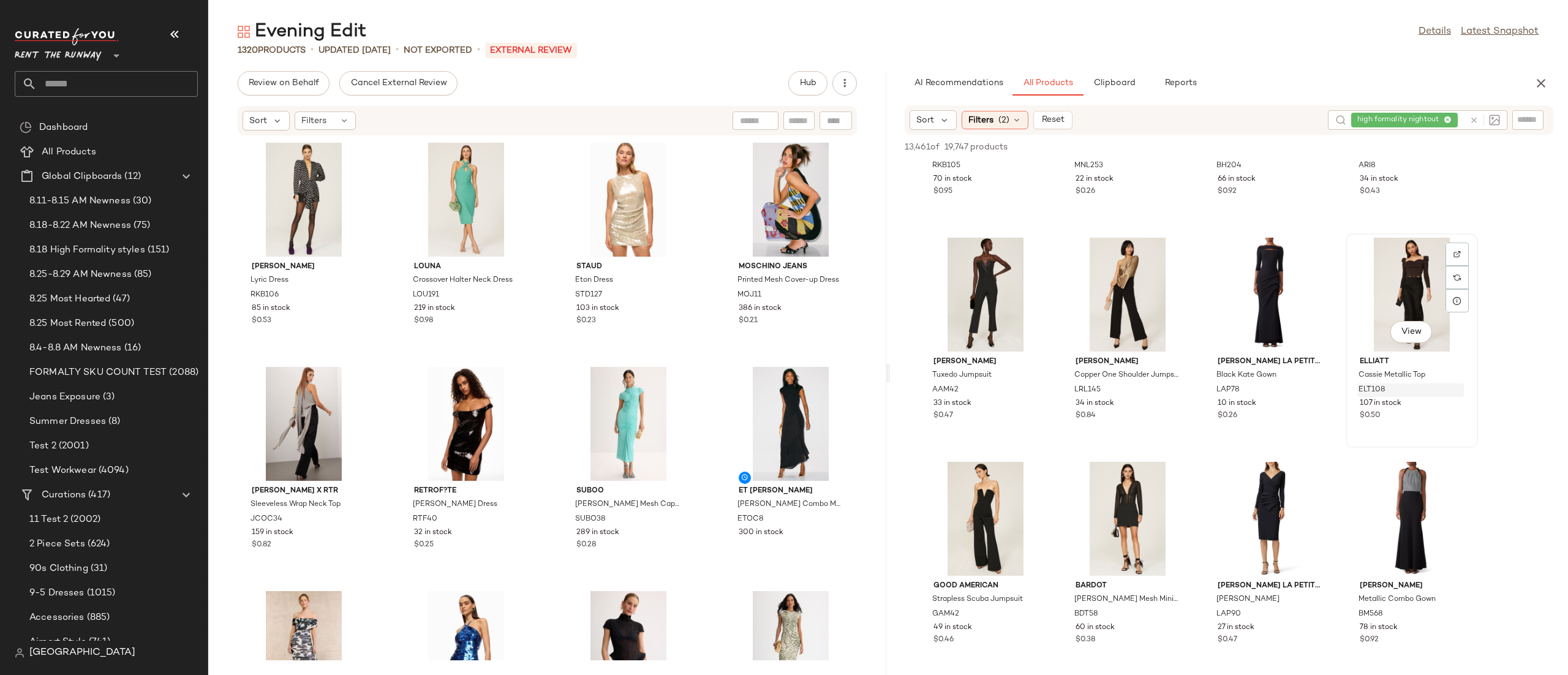
scroll to position [1500, 0]
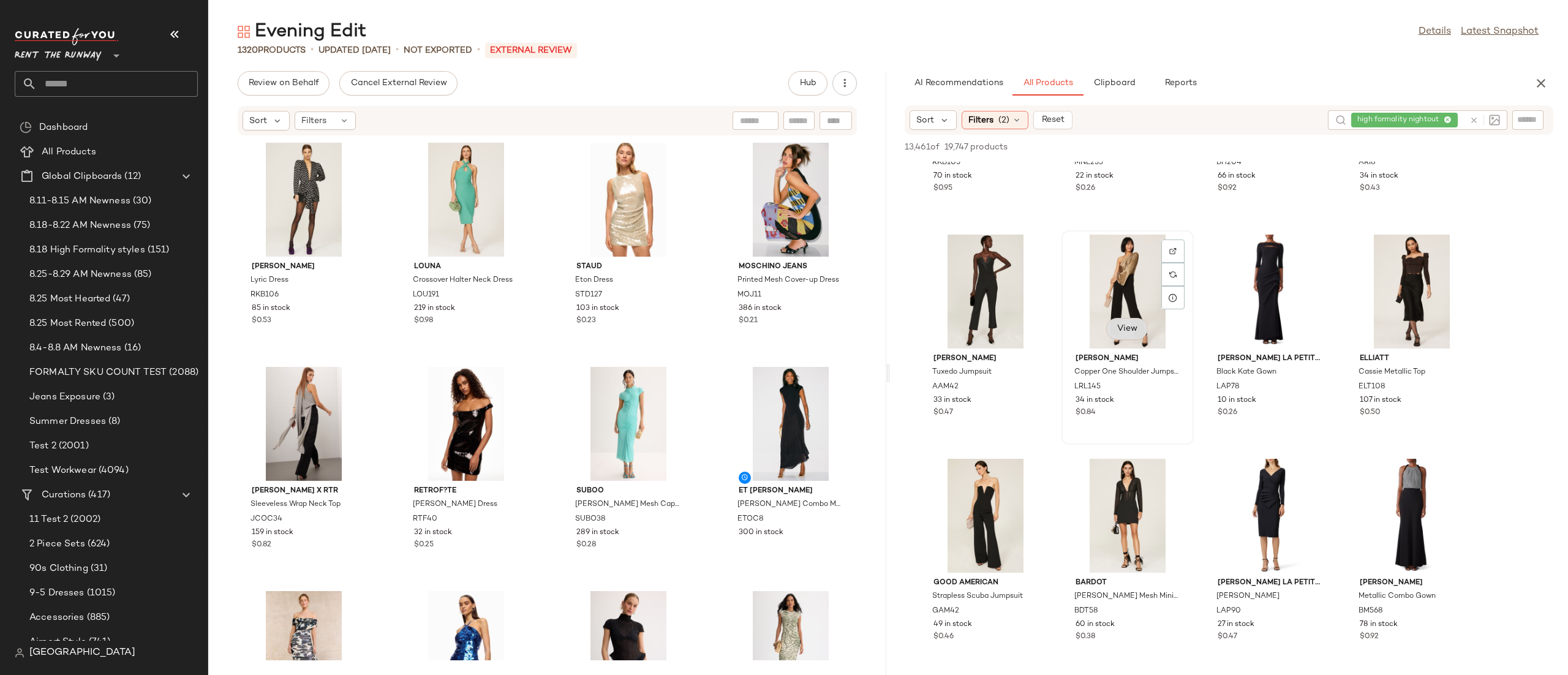
click at [1138, 327] on button "View" at bounding box center [1127, 329] width 41 height 22
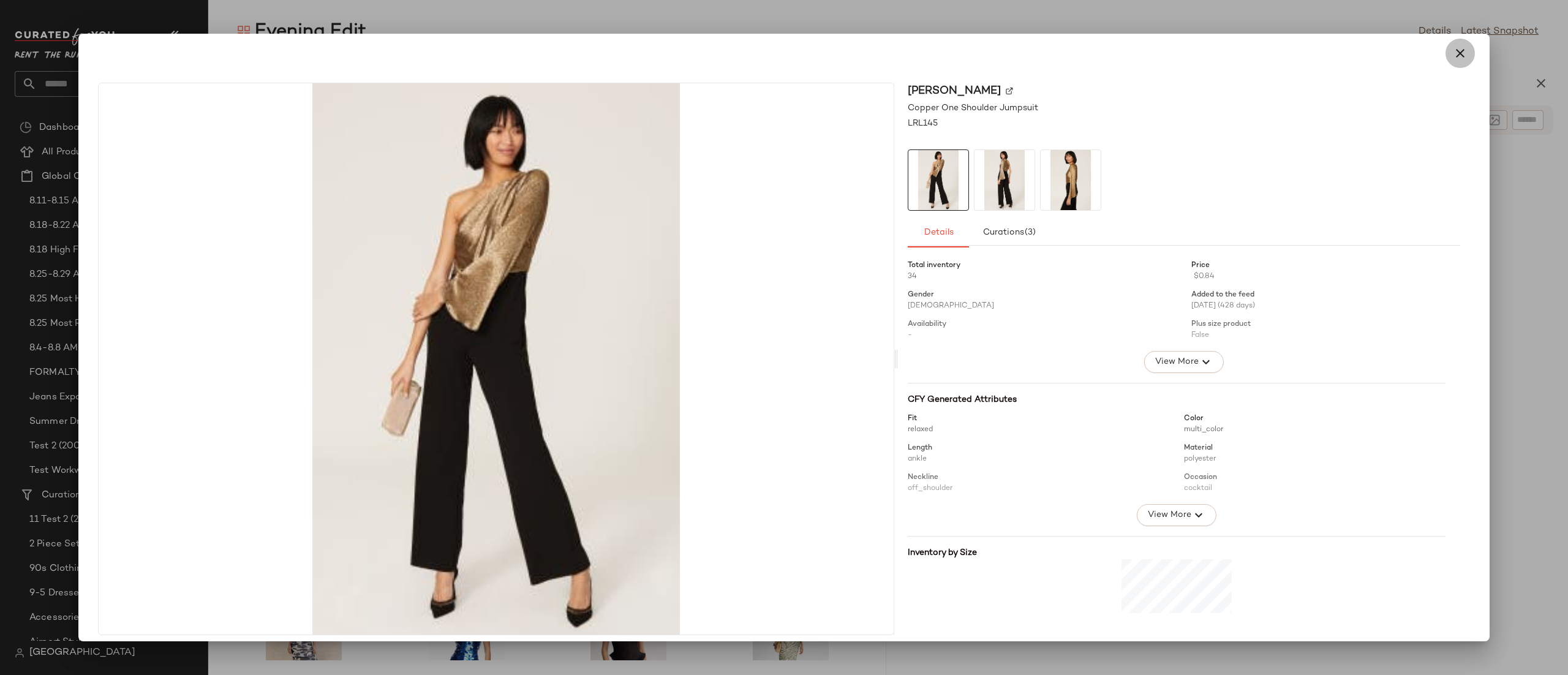
click at [1452, 51] on icon "button" at bounding box center [1459, 52] width 14 height 14
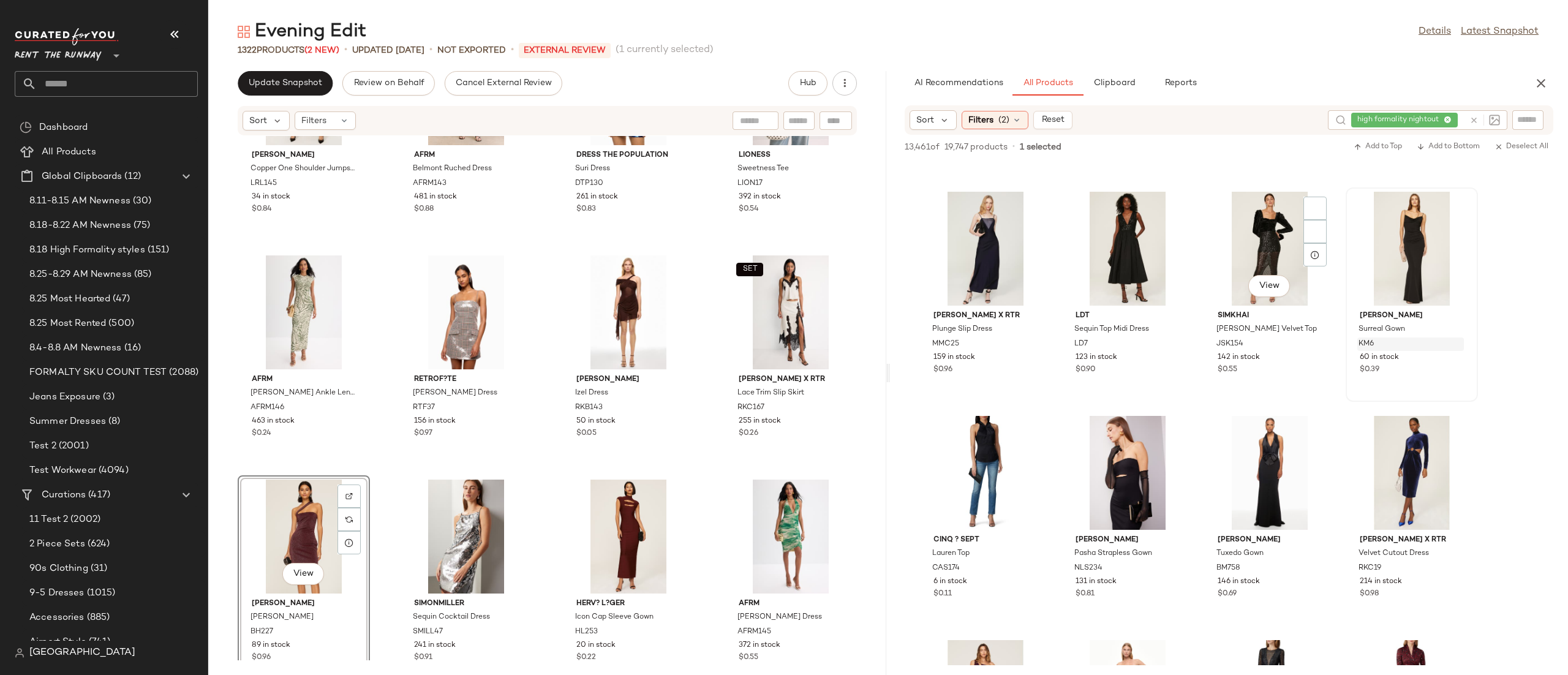
scroll to position [12797, 0]
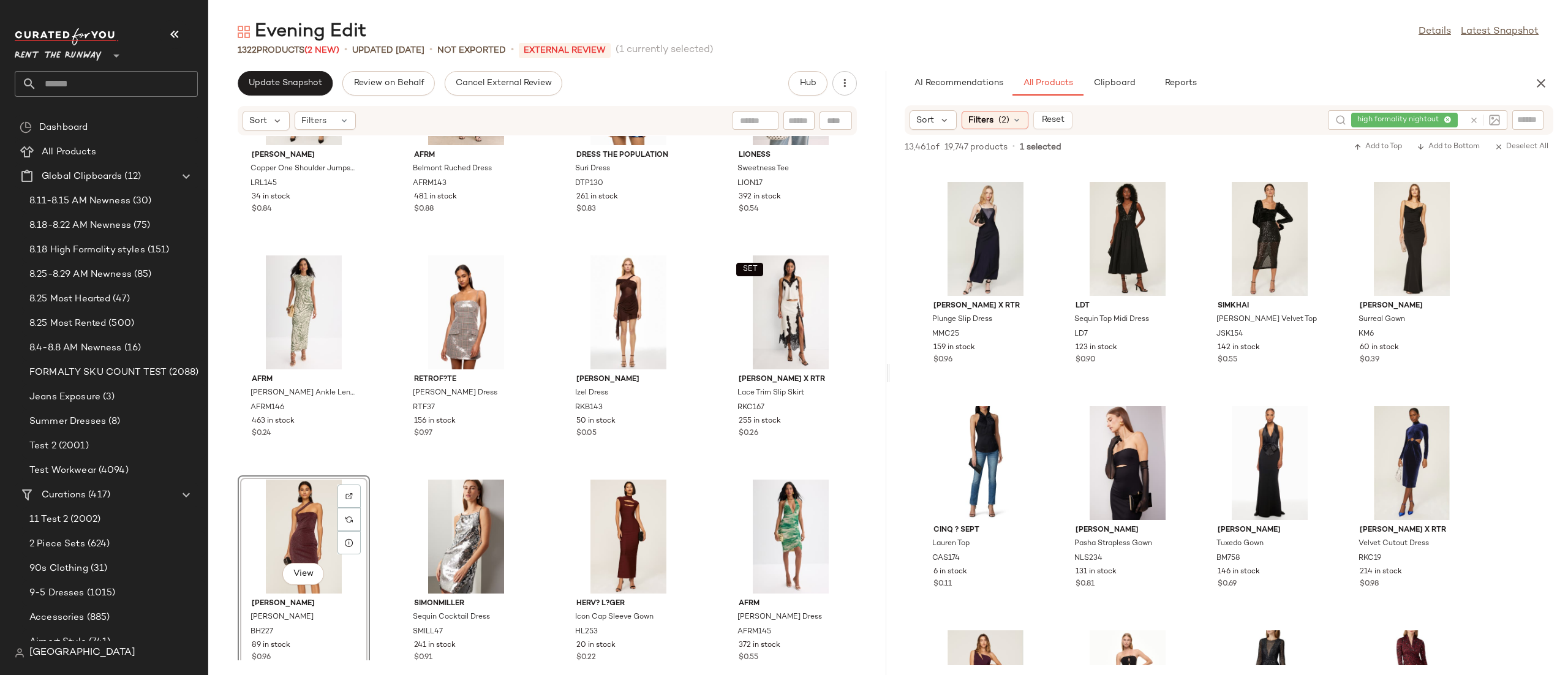
click at [1474, 119] on icon at bounding box center [1473, 120] width 9 height 9
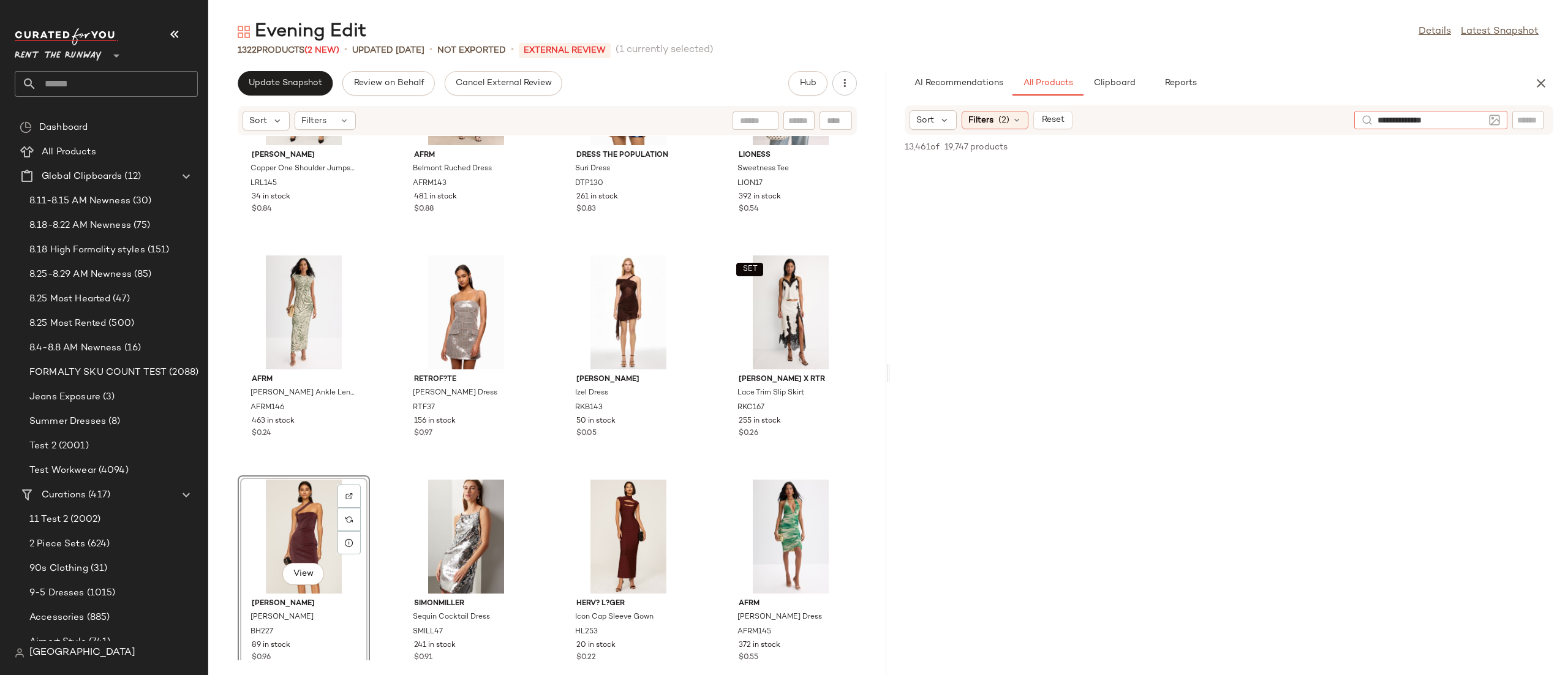
type input "**********"
click at [427, 538] on div "View" at bounding box center [466, 536] width 124 height 114
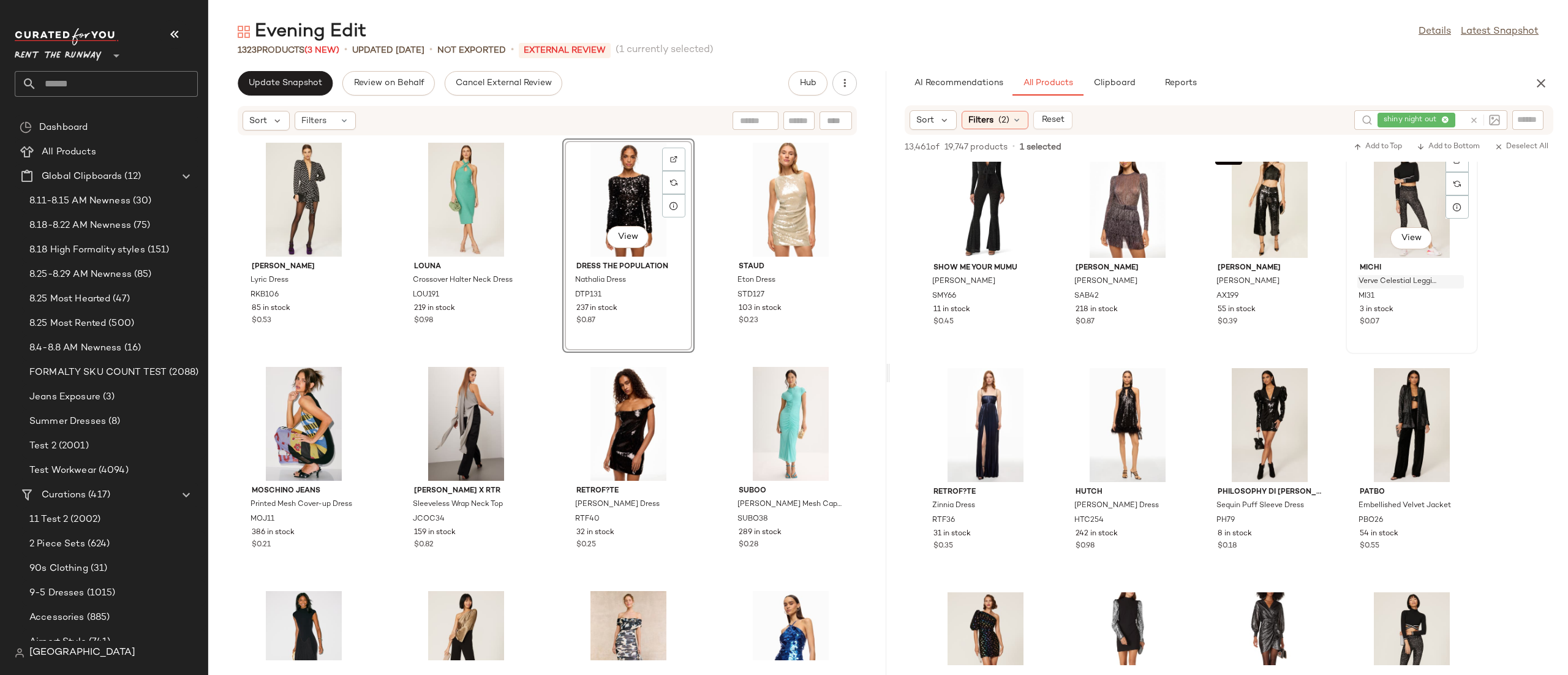
scroll to position [882, 0]
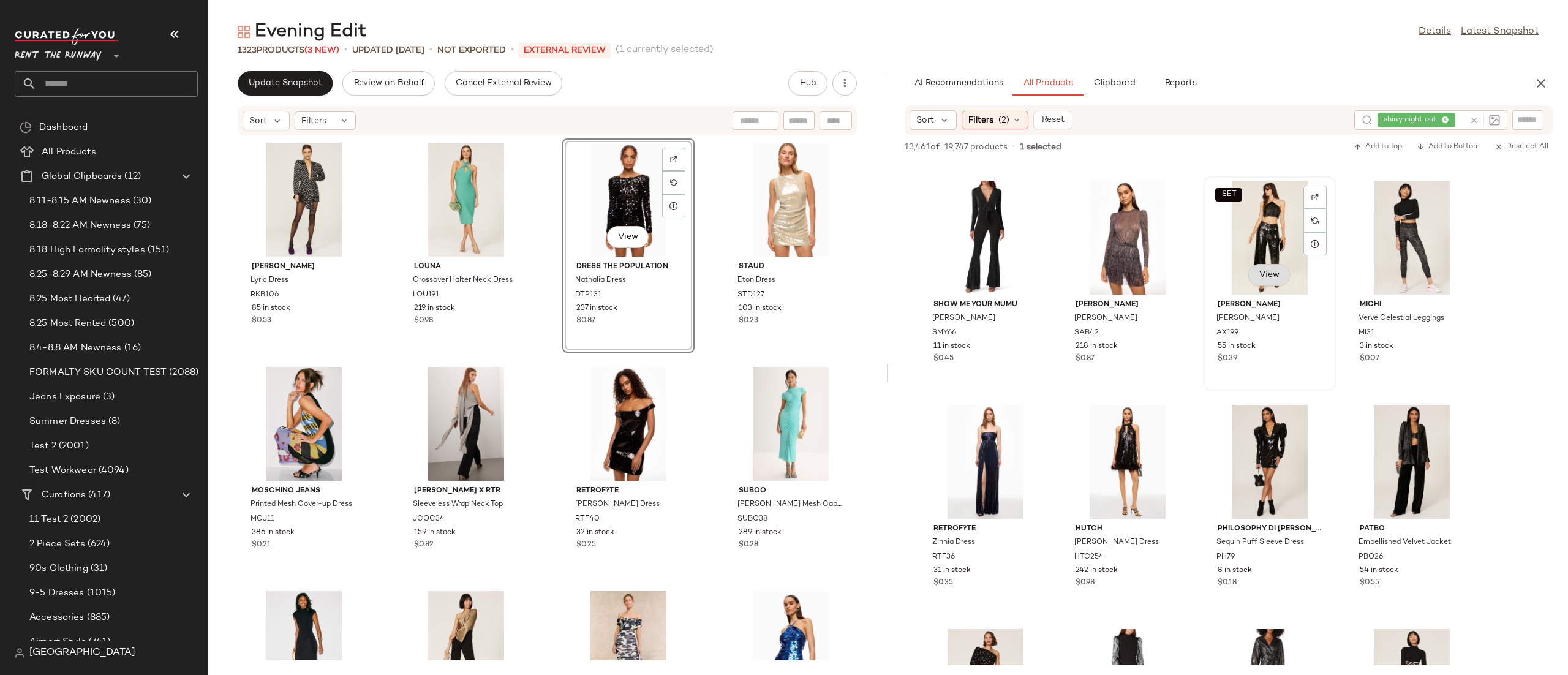
click at [1256, 276] on button "View" at bounding box center [1268, 275] width 41 height 22
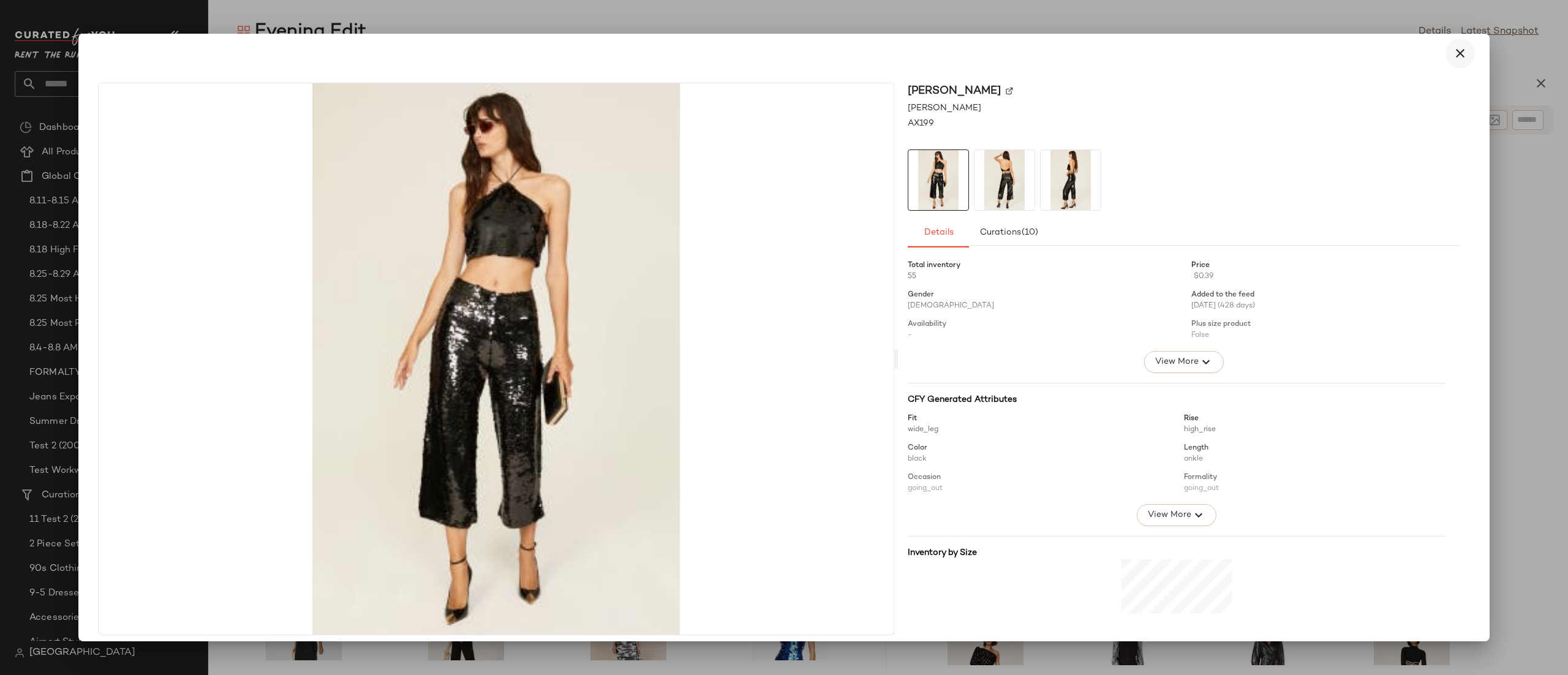
click at [1446, 55] on button "button" at bounding box center [1460, 53] width 30 height 30
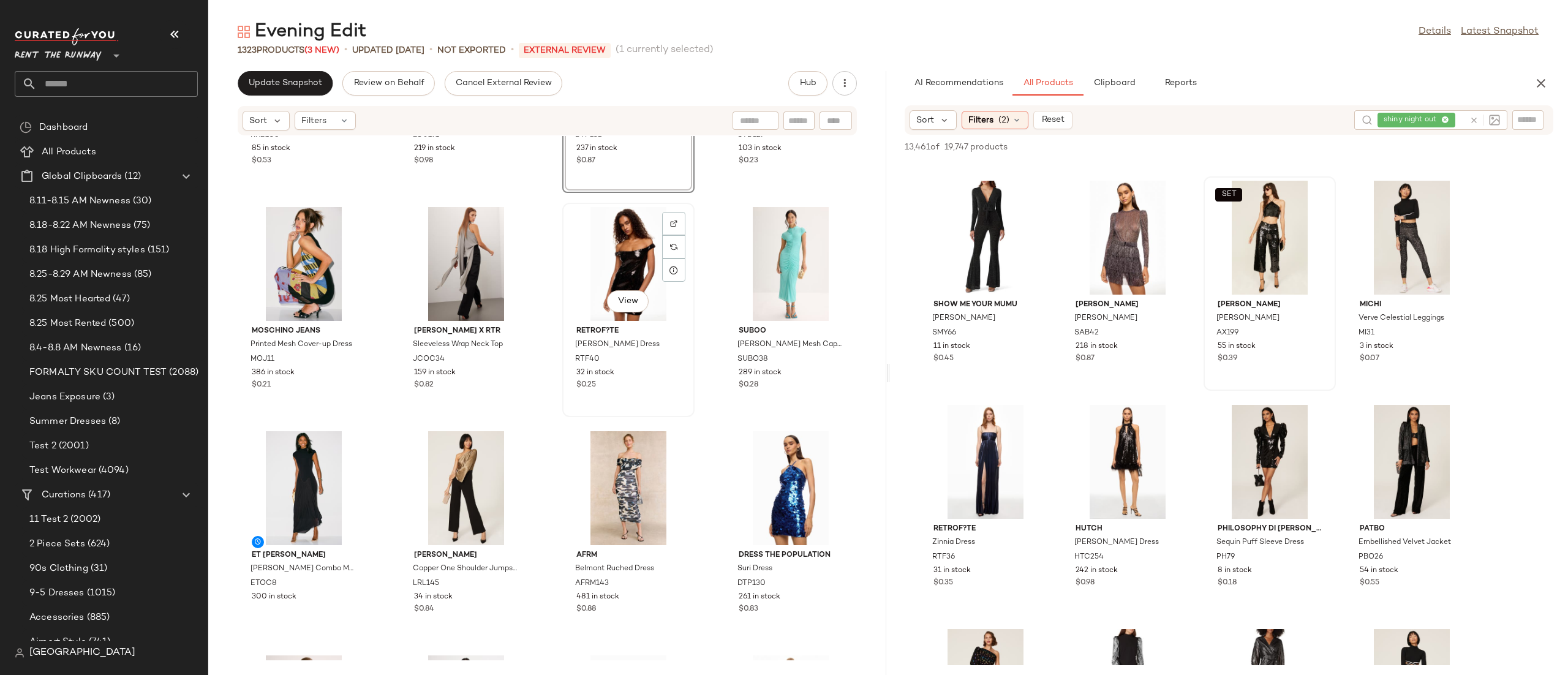
scroll to position [0, 0]
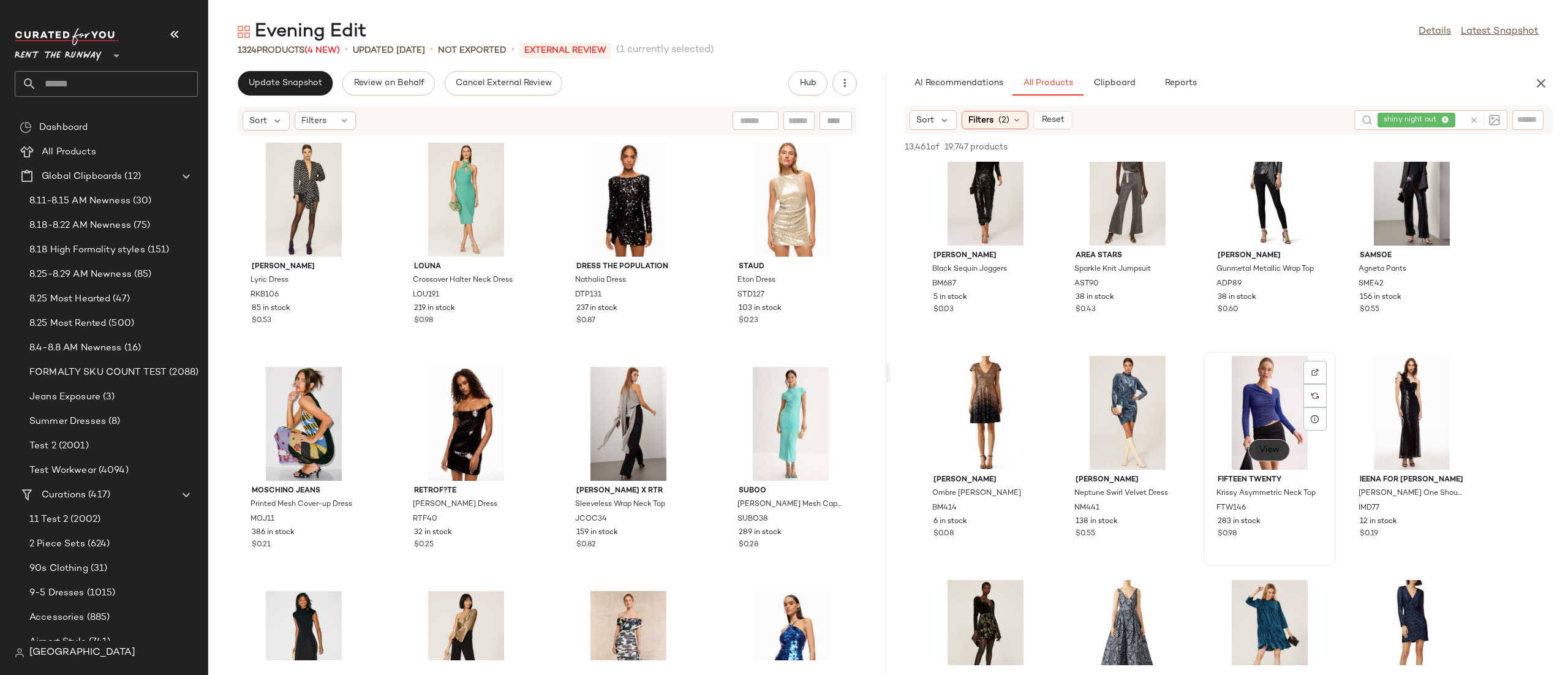
click at [1269, 452] on span "View" at bounding box center [1268, 451] width 21 height 10
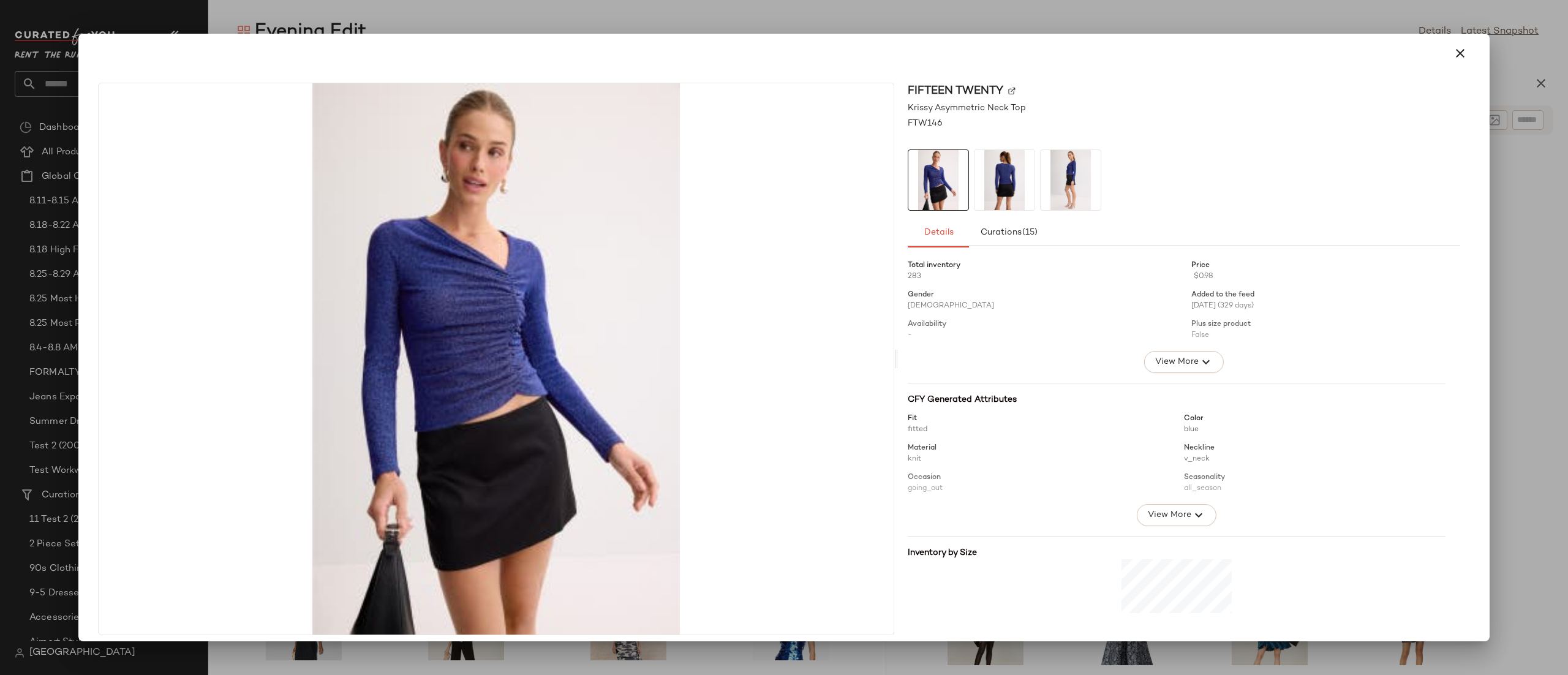
click at [1452, 55] on icon "button" at bounding box center [1459, 52] width 14 height 14
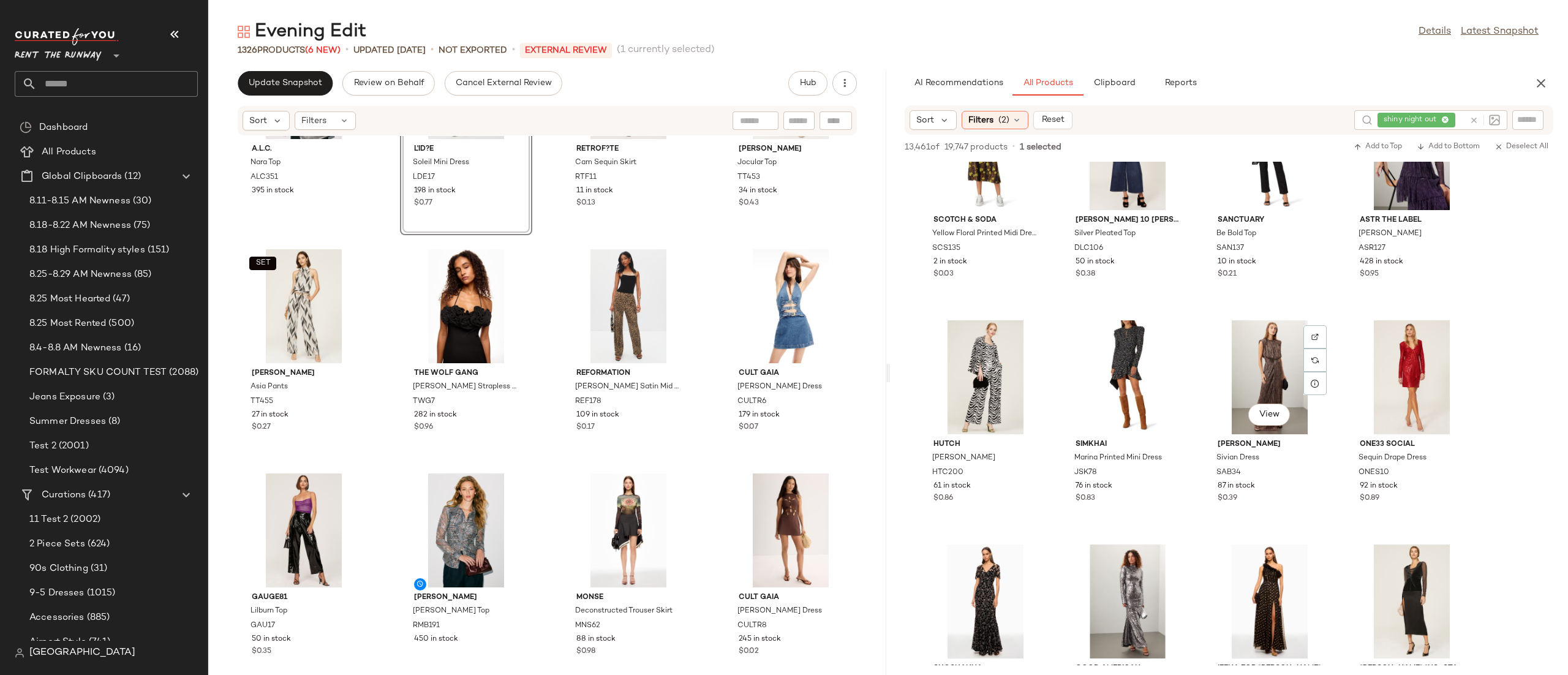
scroll to position [16633, 0]
click at [535, 242] on div "A.L.C. Nara Top ALC351 395 in stock View L'ID?E Soleil Mini Dress LDE17 198 in …" at bounding box center [547, 397] width 678 height 524
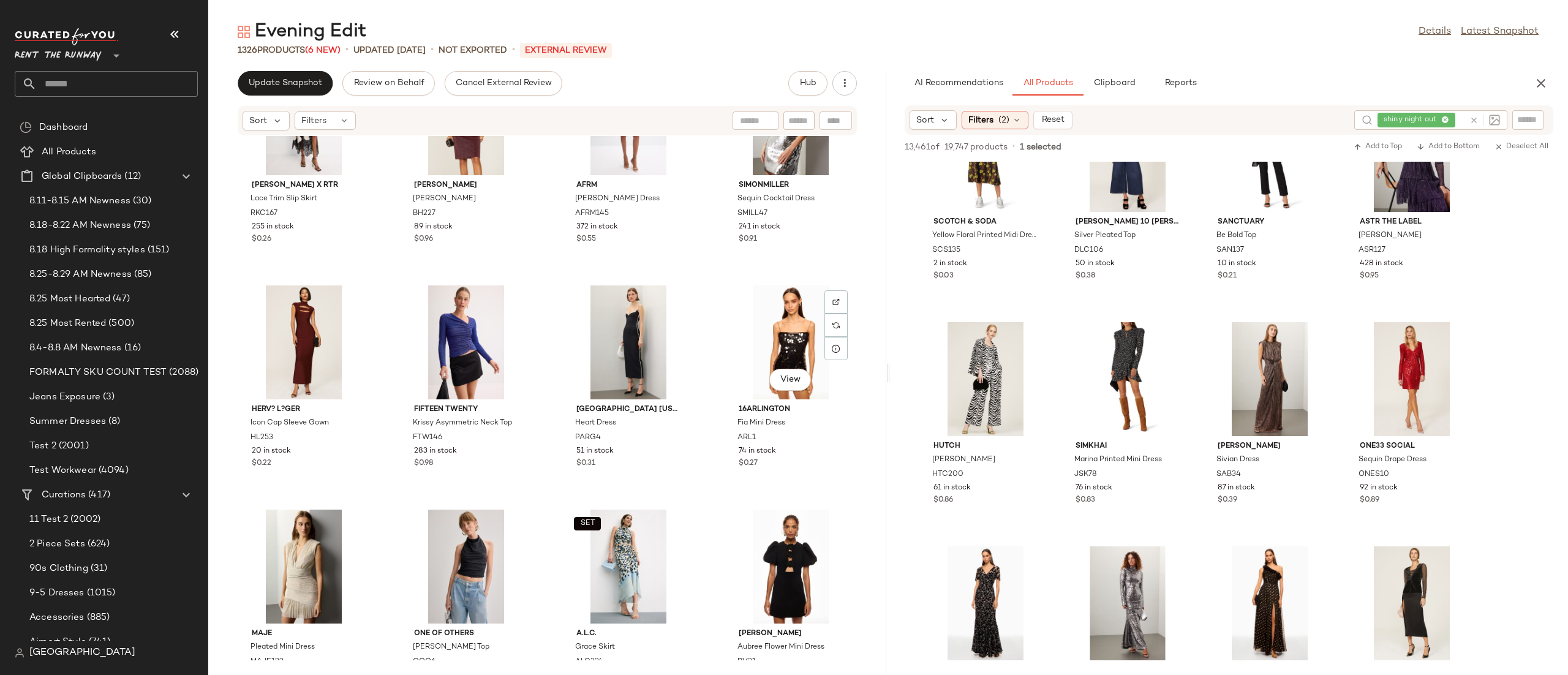
scroll to position [987, 0]
click at [984, 418] on span "View" at bounding box center [985, 417] width 21 height 10
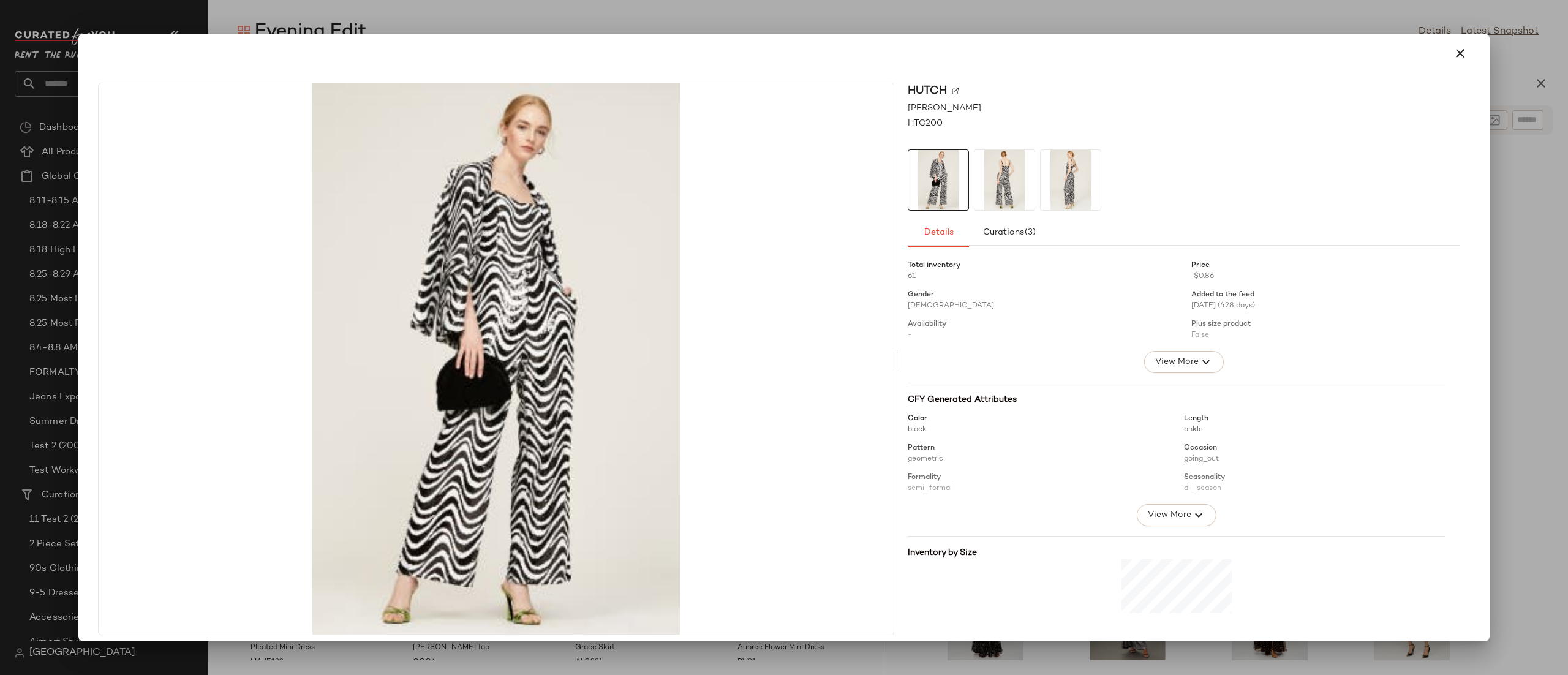
drag, startPoint x: 1454, startPoint y: 59, endPoint x: 1446, endPoint y: 66, distance: 10.6
click at [1454, 58] on icon "button" at bounding box center [1459, 52] width 14 height 14
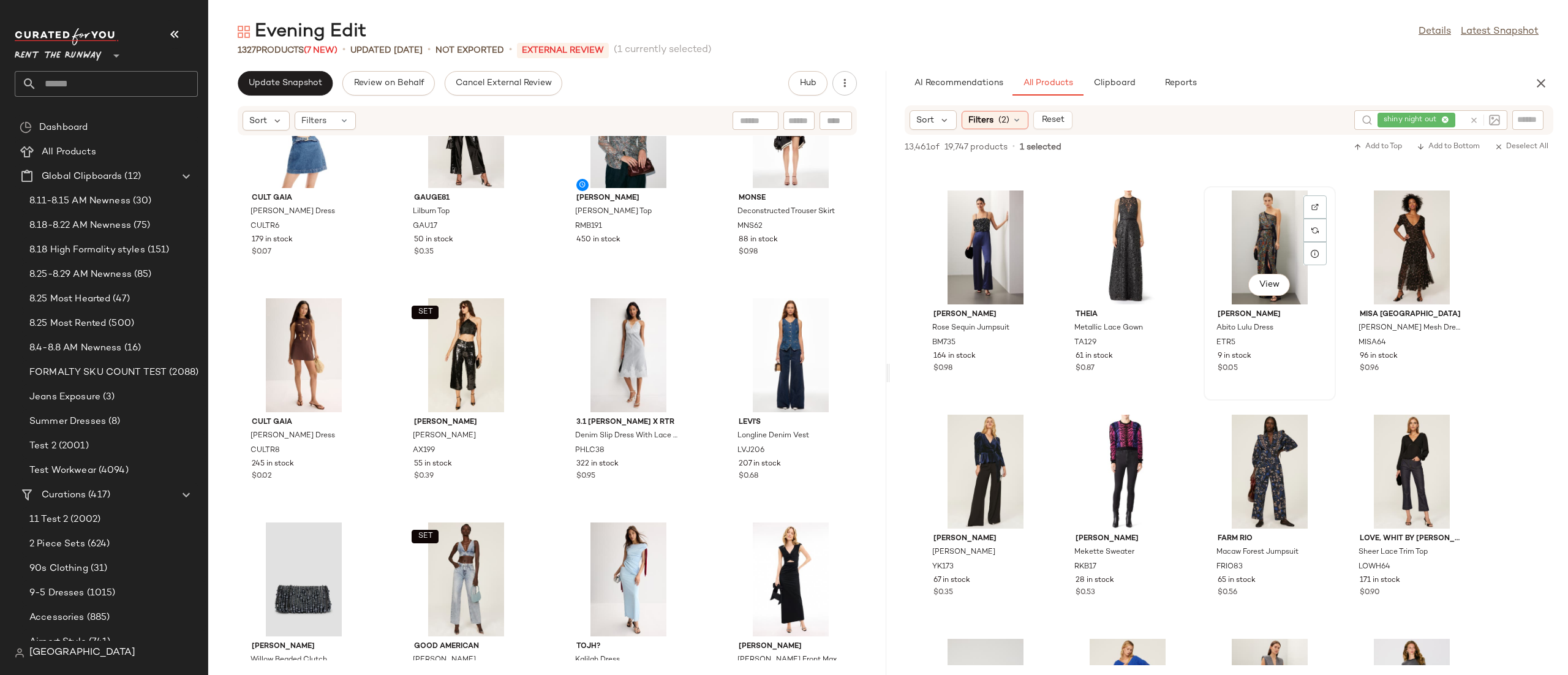
scroll to position [18411, 0]
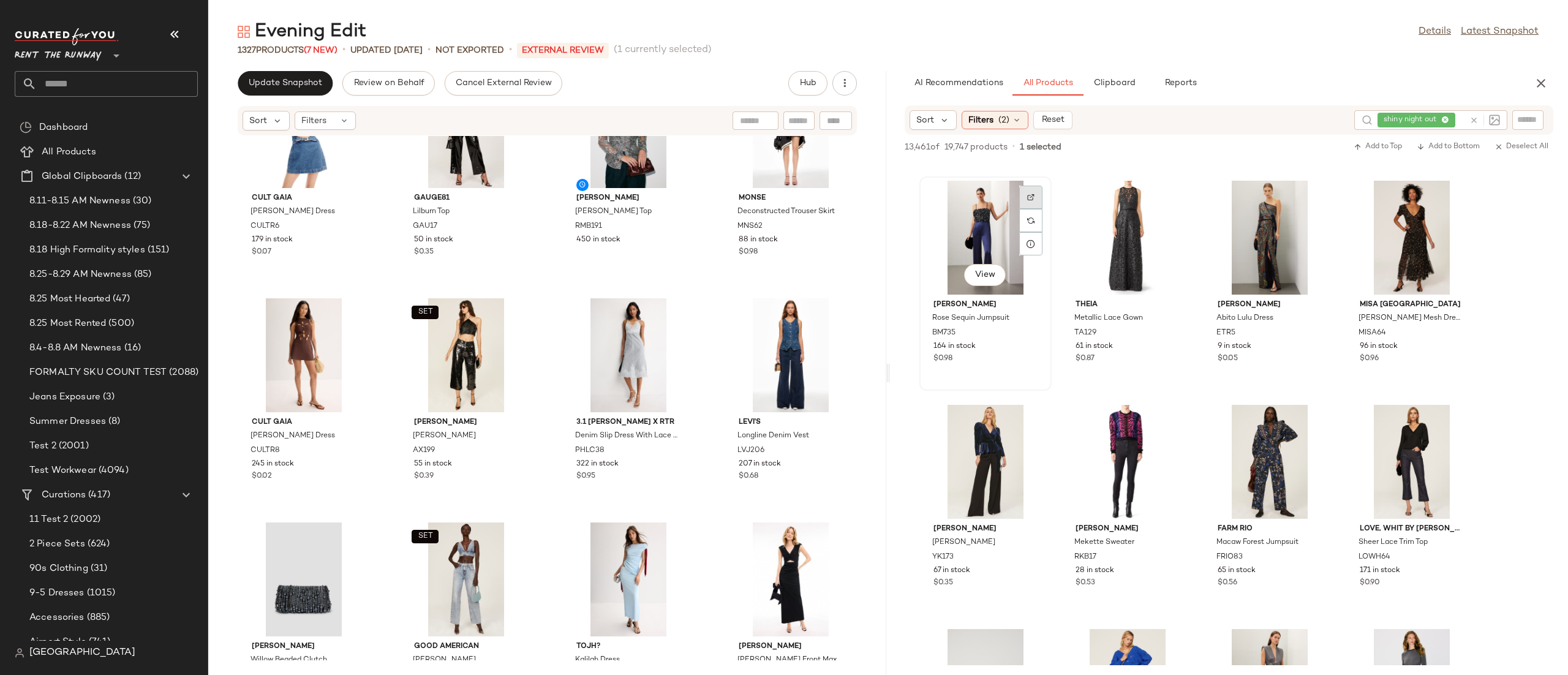
click at [1034, 189] on div at bounding box center [1031, 197] width 24 height 24
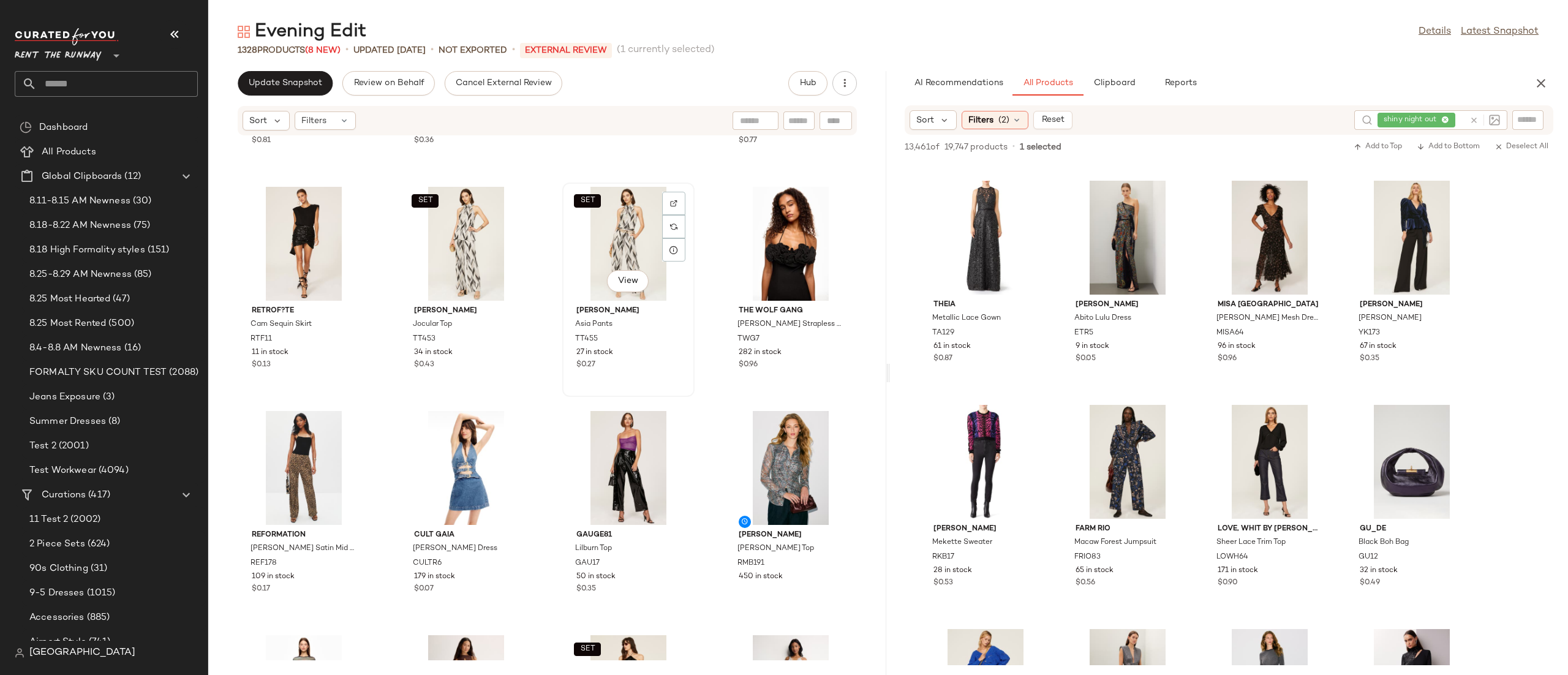
scroll to position [2240, 0]
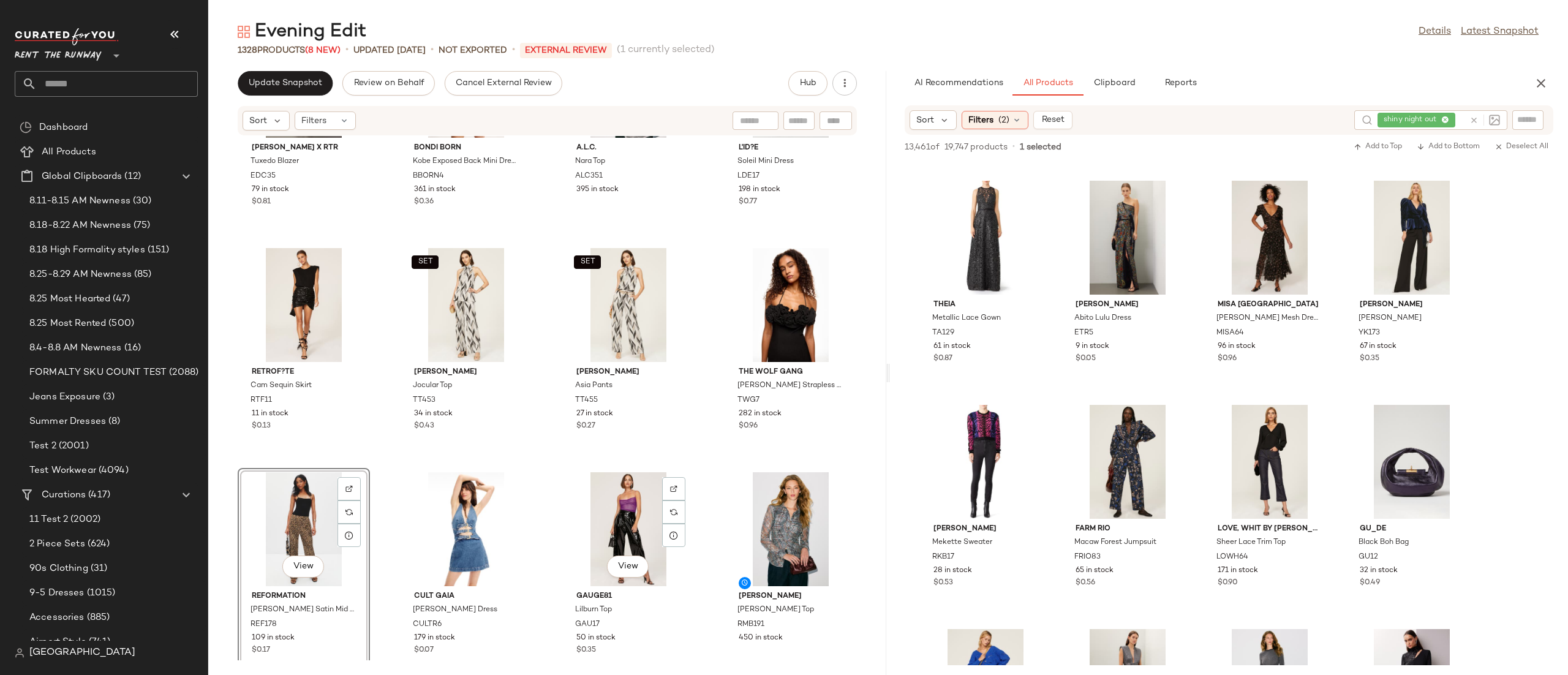
scroll to position [2211, 0]
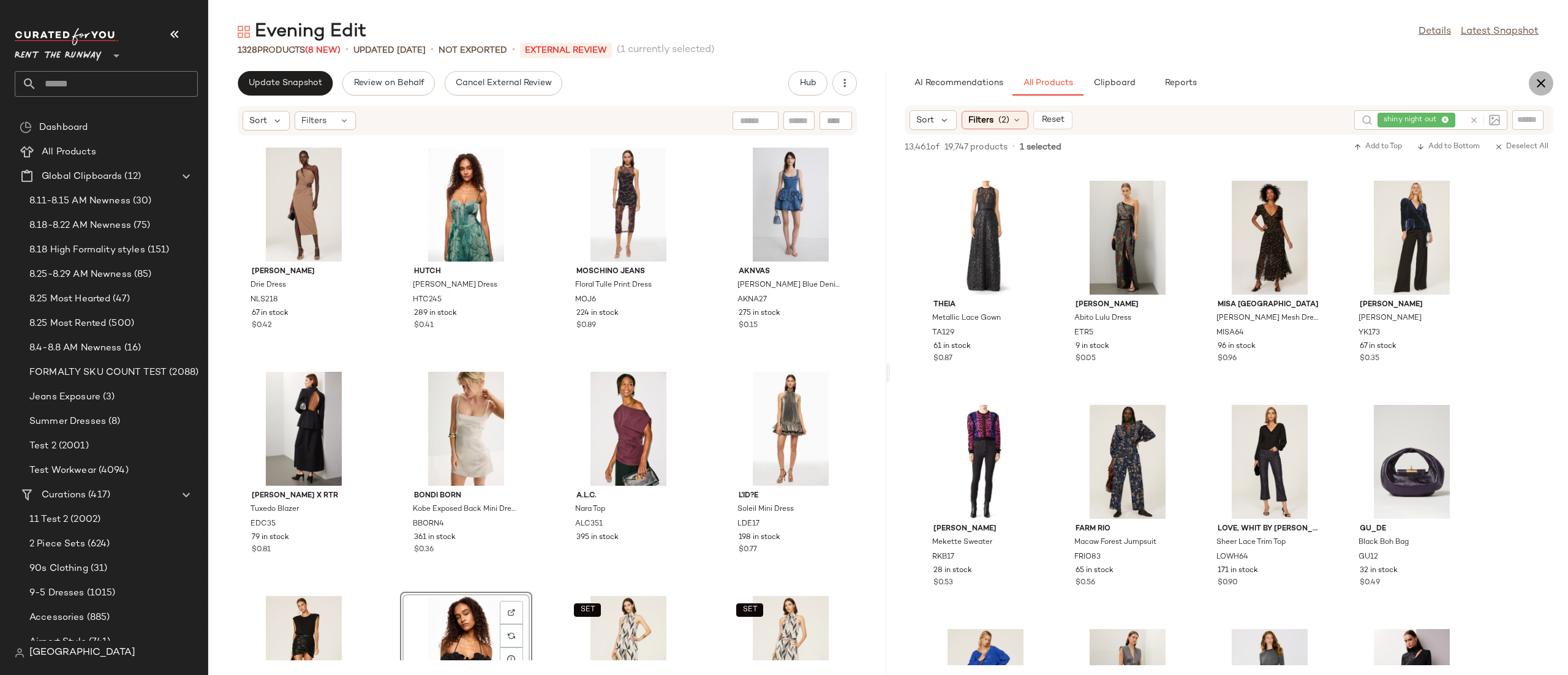
click at [1536, 77] on icon "button" at bounding box center [1540, 83] width 14 height 14
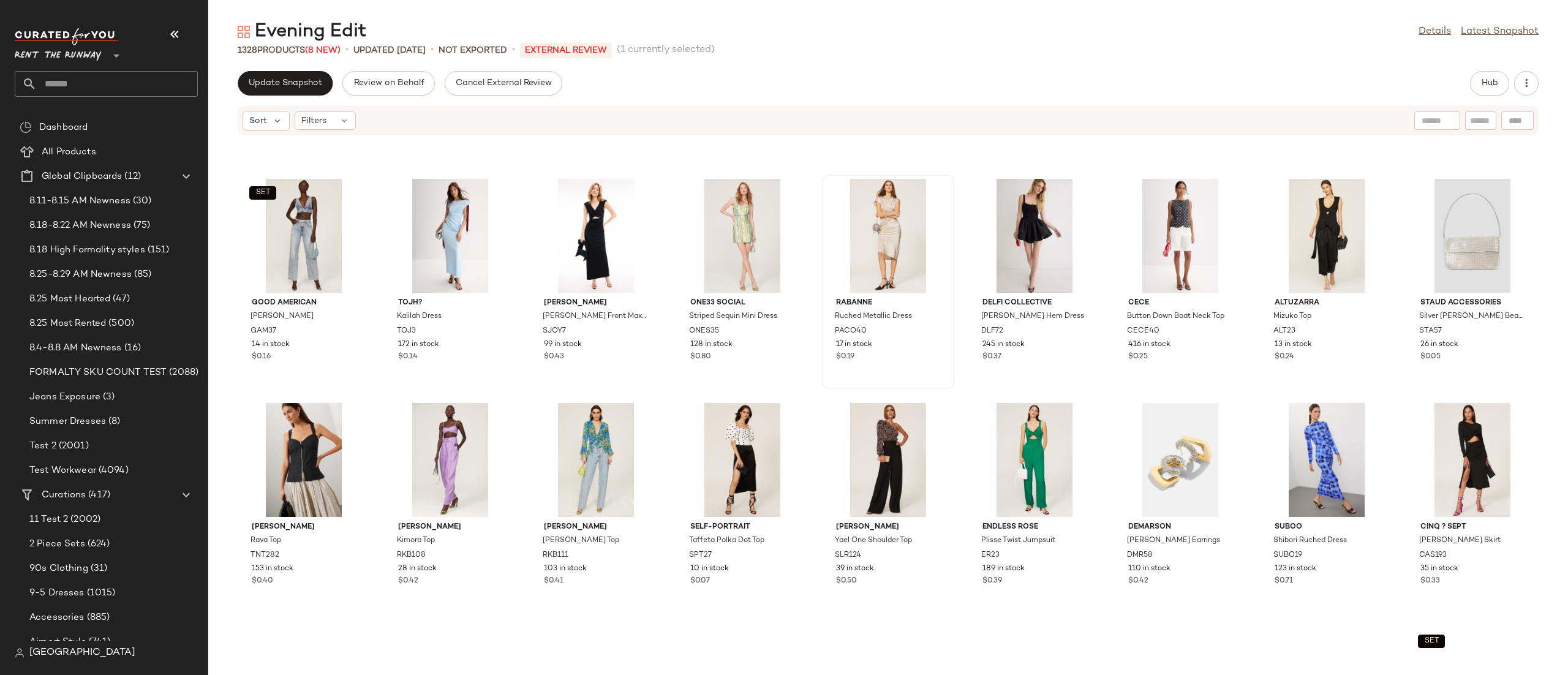
scroll to position [1320, 0]
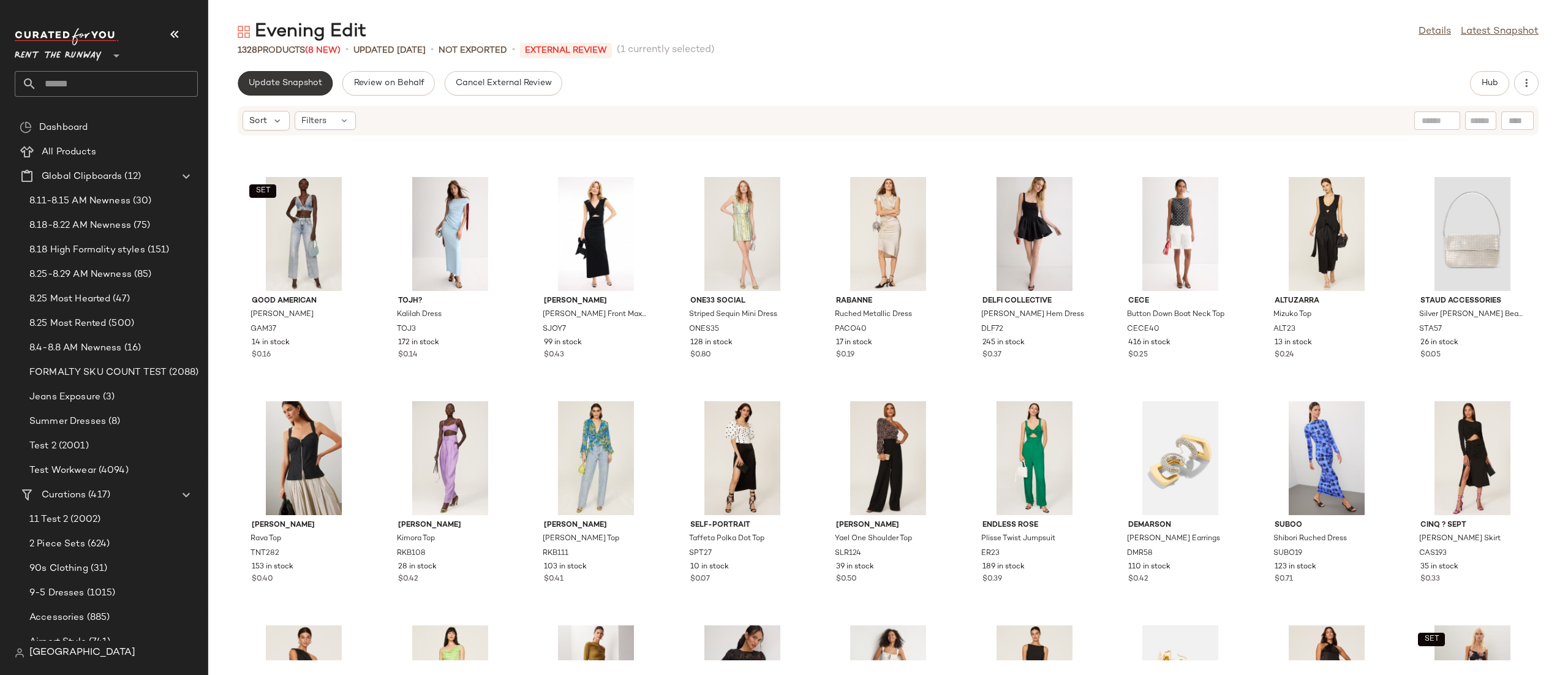
click at [294, 88] on button "Update Snapshot" at bounding box center [285, 83] width 95 height 24
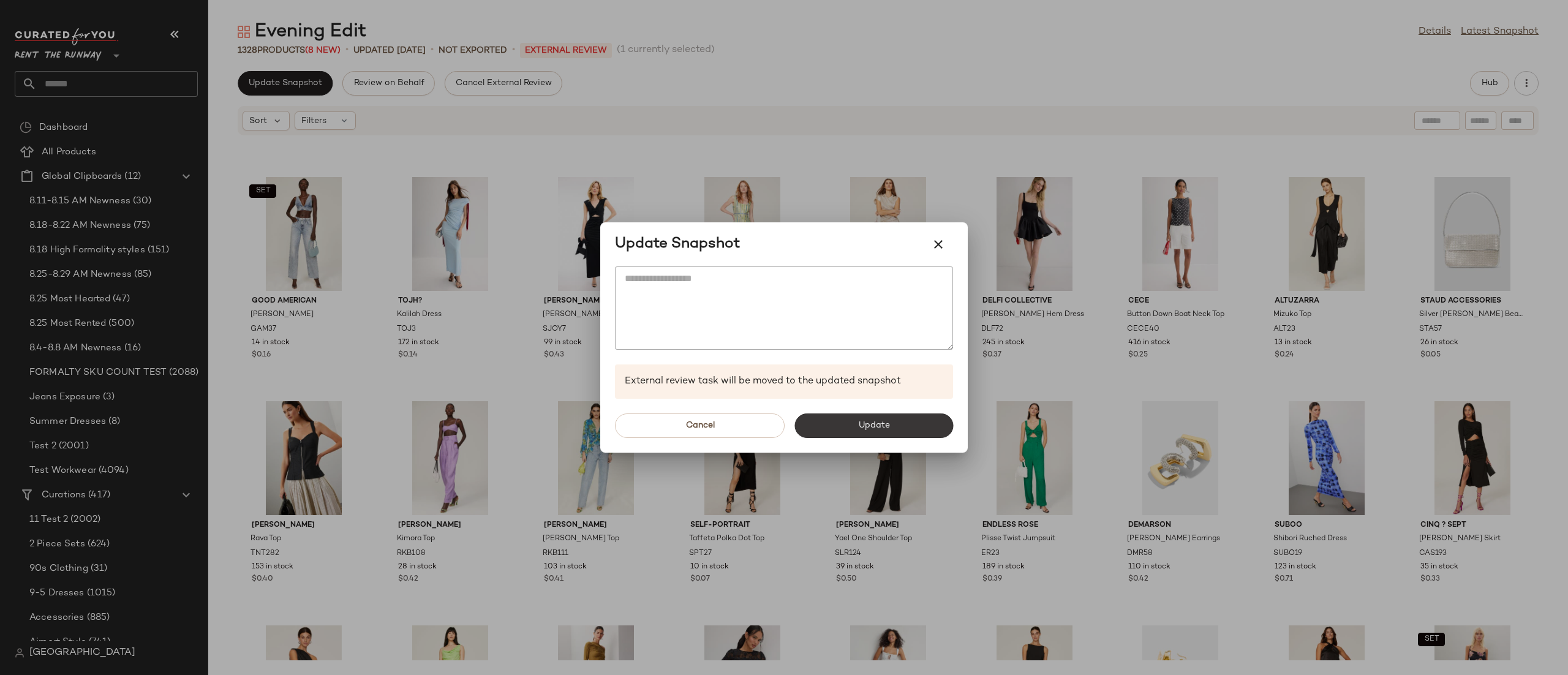
click at [857, 423] on span "Update" at bounding box center [873, 426] width 32 height 10
